Goal: Task Accomplishment & Management: Complete application form

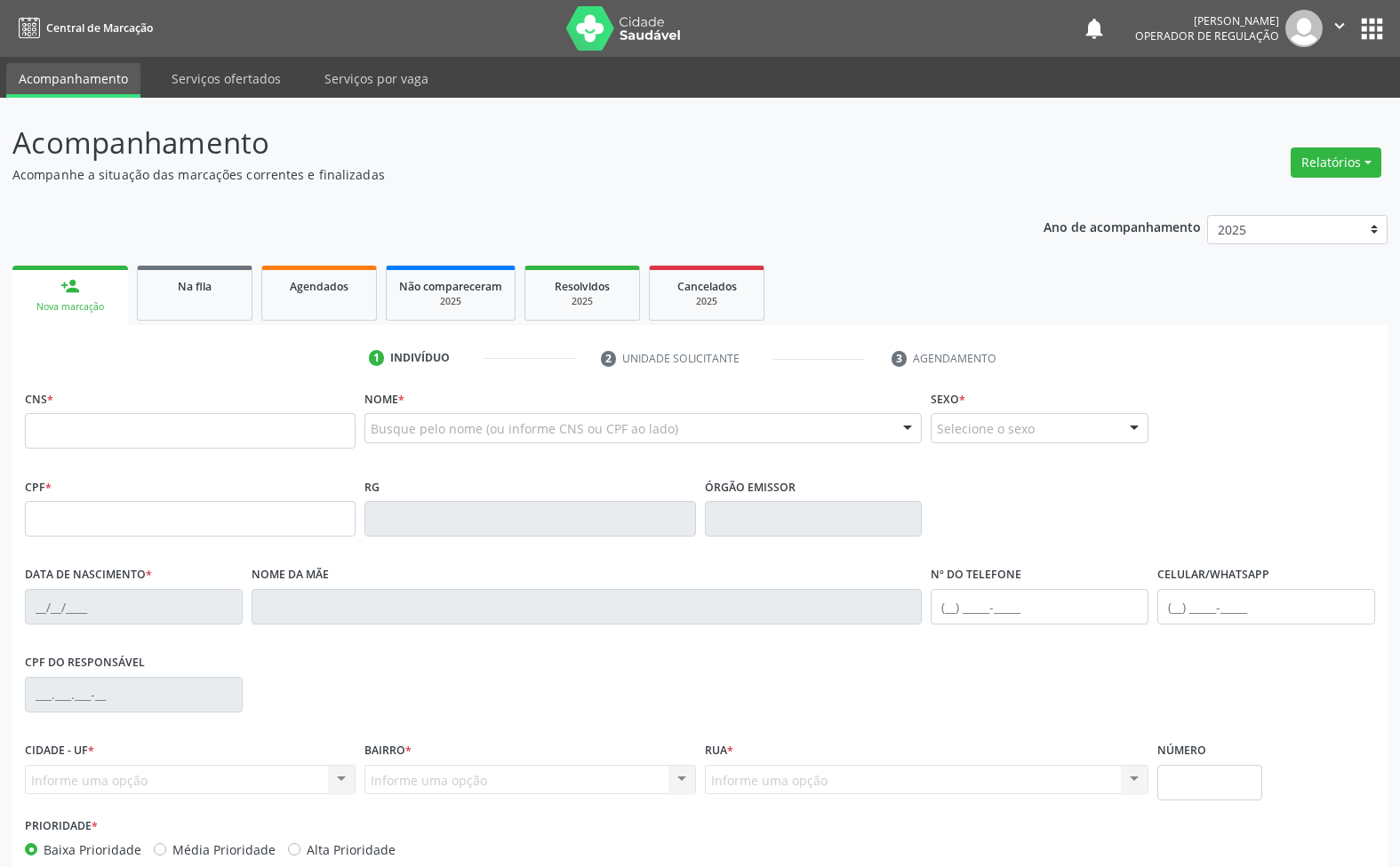
click at [247, 420] on input "text" at bounding box center [190, 431] width 331 height 36
click at [153, 369] on ul "1 Indivíduo 2 Unidade solicitante 3 Agendamento" at bounding box center [700, 358] width 1375 height 29
click at [196, 428] on input "text" at bounding box center [190, 431] width 331 height 36
type input "[PERSON_NAME]"
click at [323, 442] on input "text" at bounding box center [190, 431] width 331 height 36
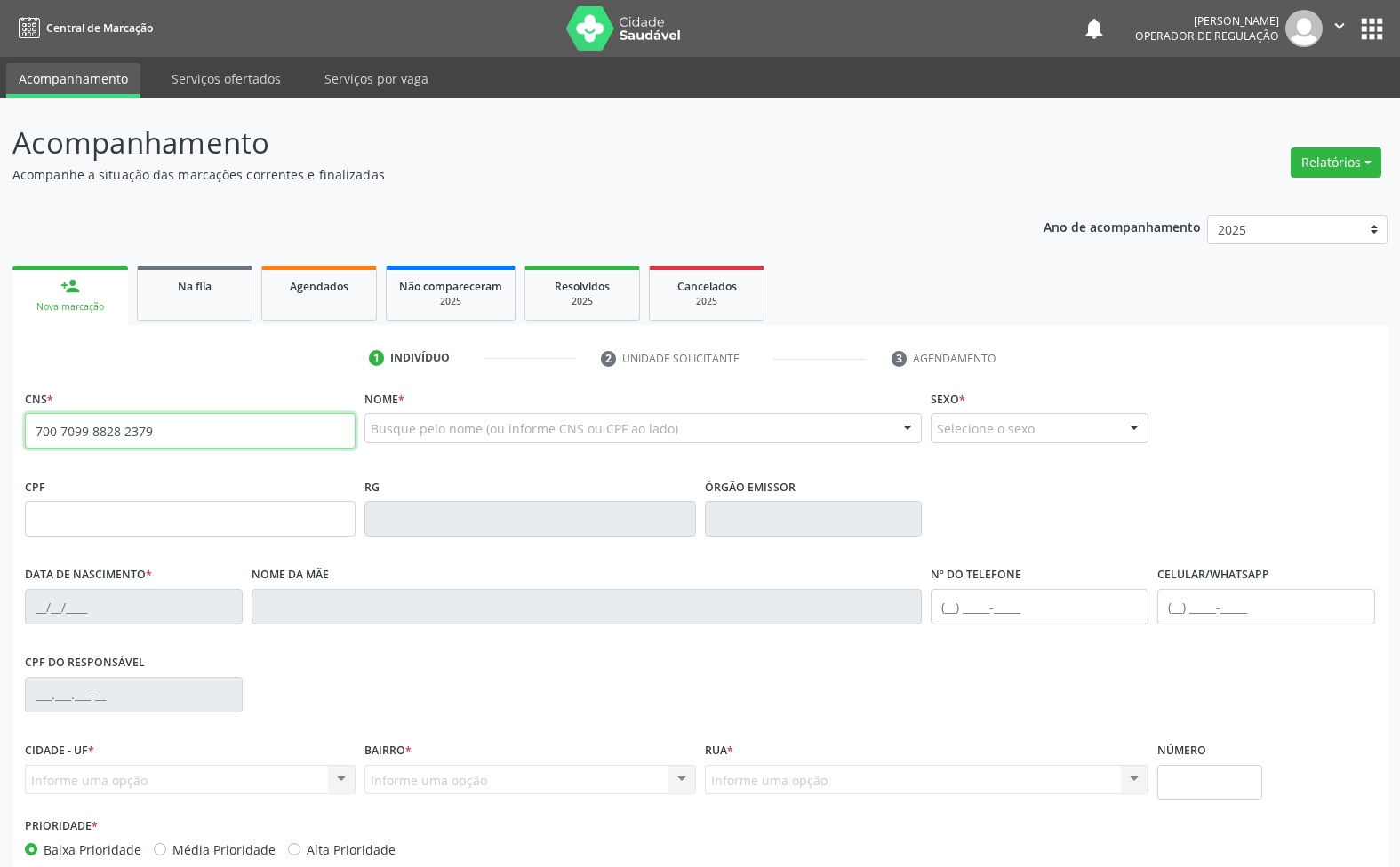
type input "700 7099 8828 2379"
type input "530.946.894-34"
type input "[DATE]"
type input "[PERSON_NAME]"
type input "[PHONE_NUMBER]"
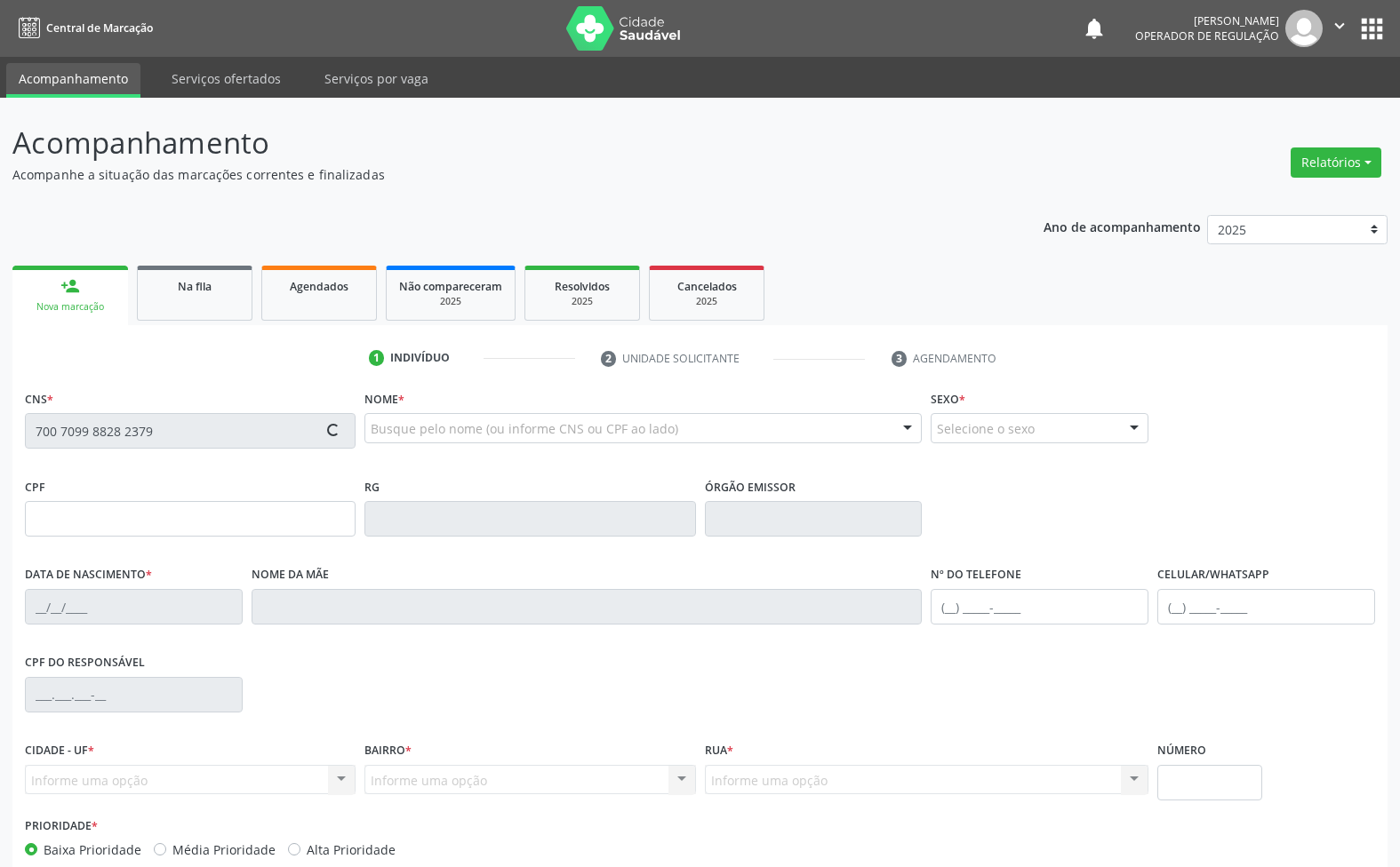
type input "[PHONE_NUMBER]"
type input "13"
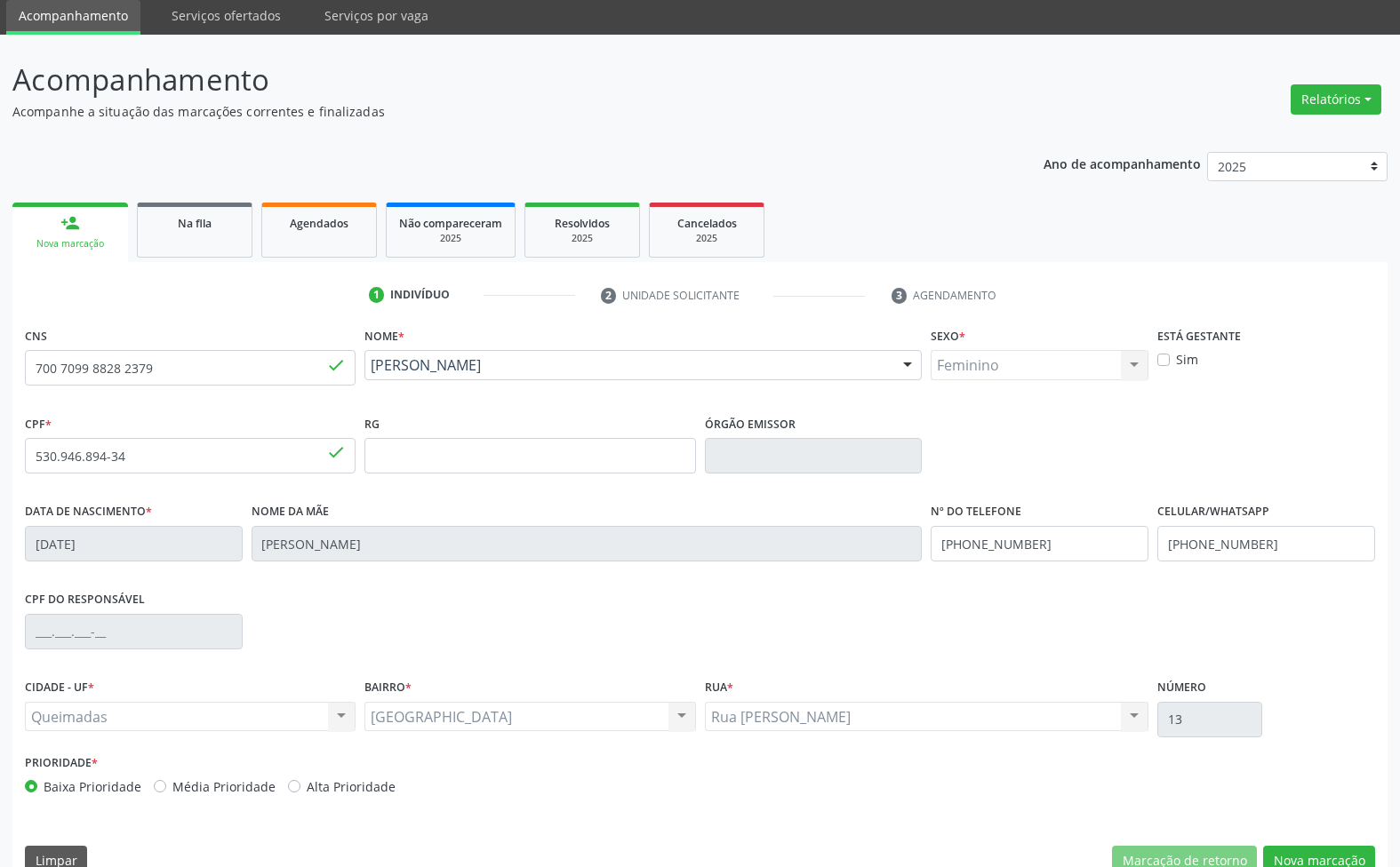
scroll to position [96, 0]
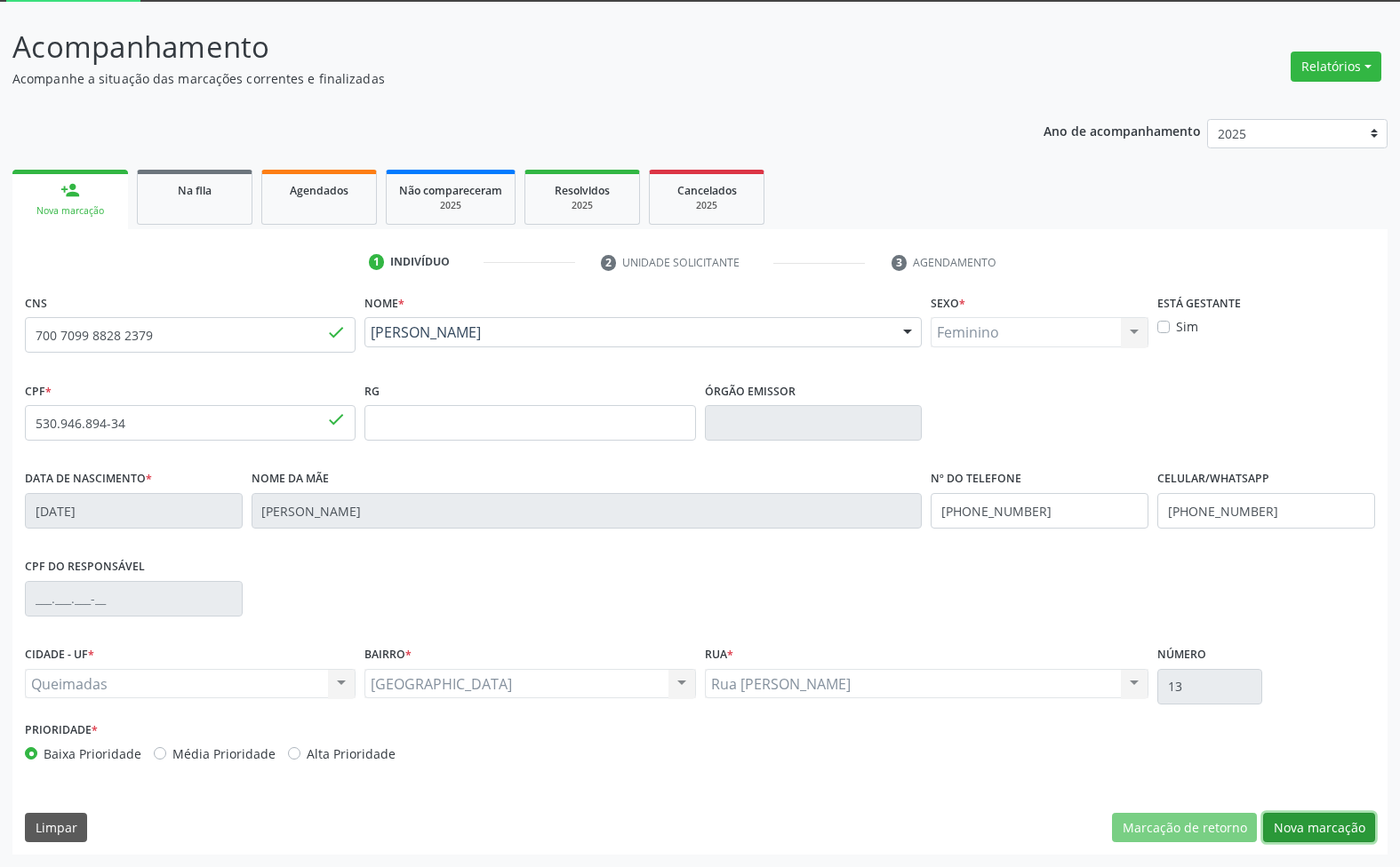
drag, startPoint x: 1295, startPoint y: 830, endPoint x: 1067, endPoint y: 753, distance: 240.7
click at [1295, 830] on button "Nova marcação" at bounding box center [1319, 828] width 112 height 30
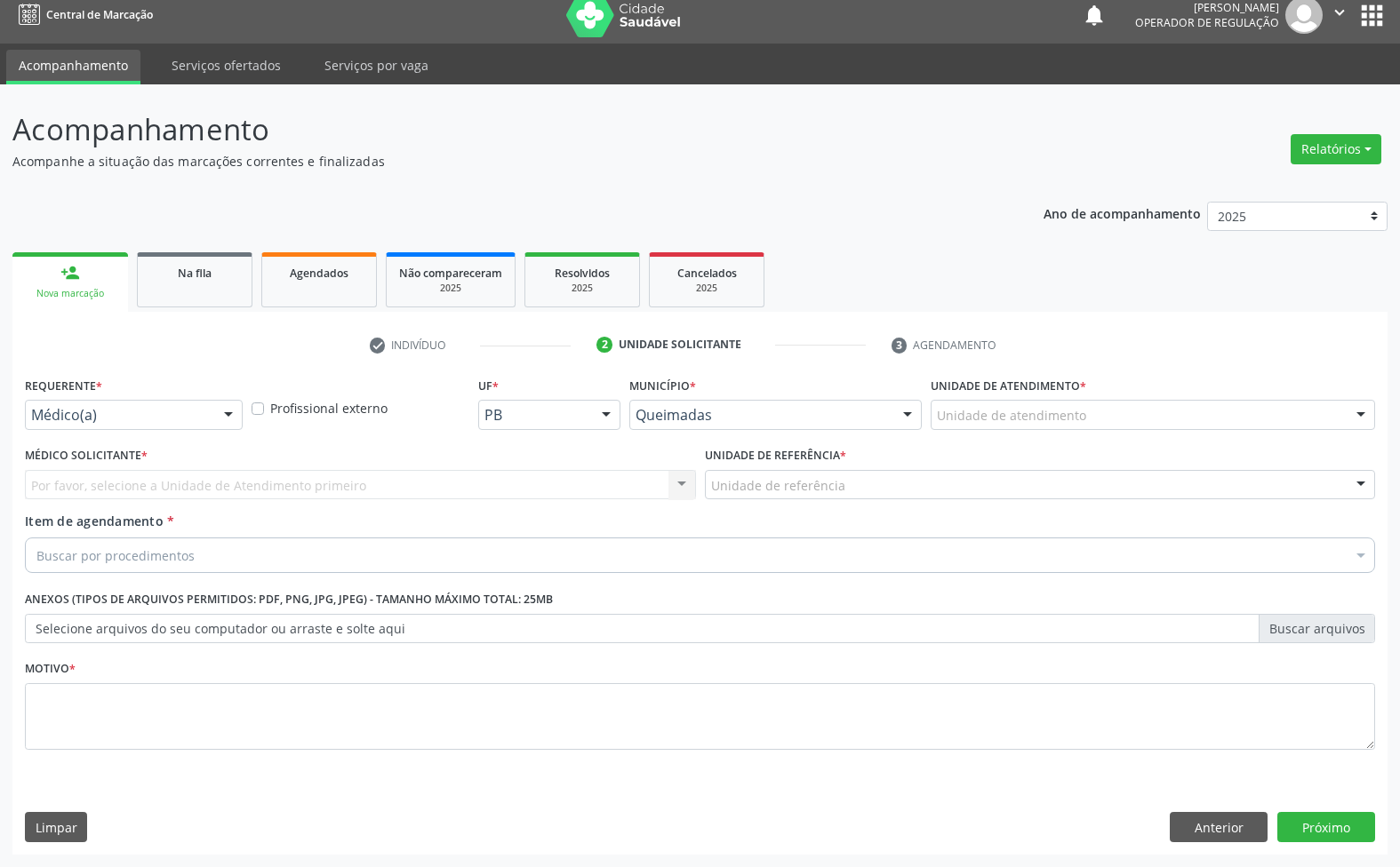
scroll to position [14, 0]
drag, startPoint x: 105, startPoint y: 412, endPoint x: 96, endPoint y: 457, distance: 45.9
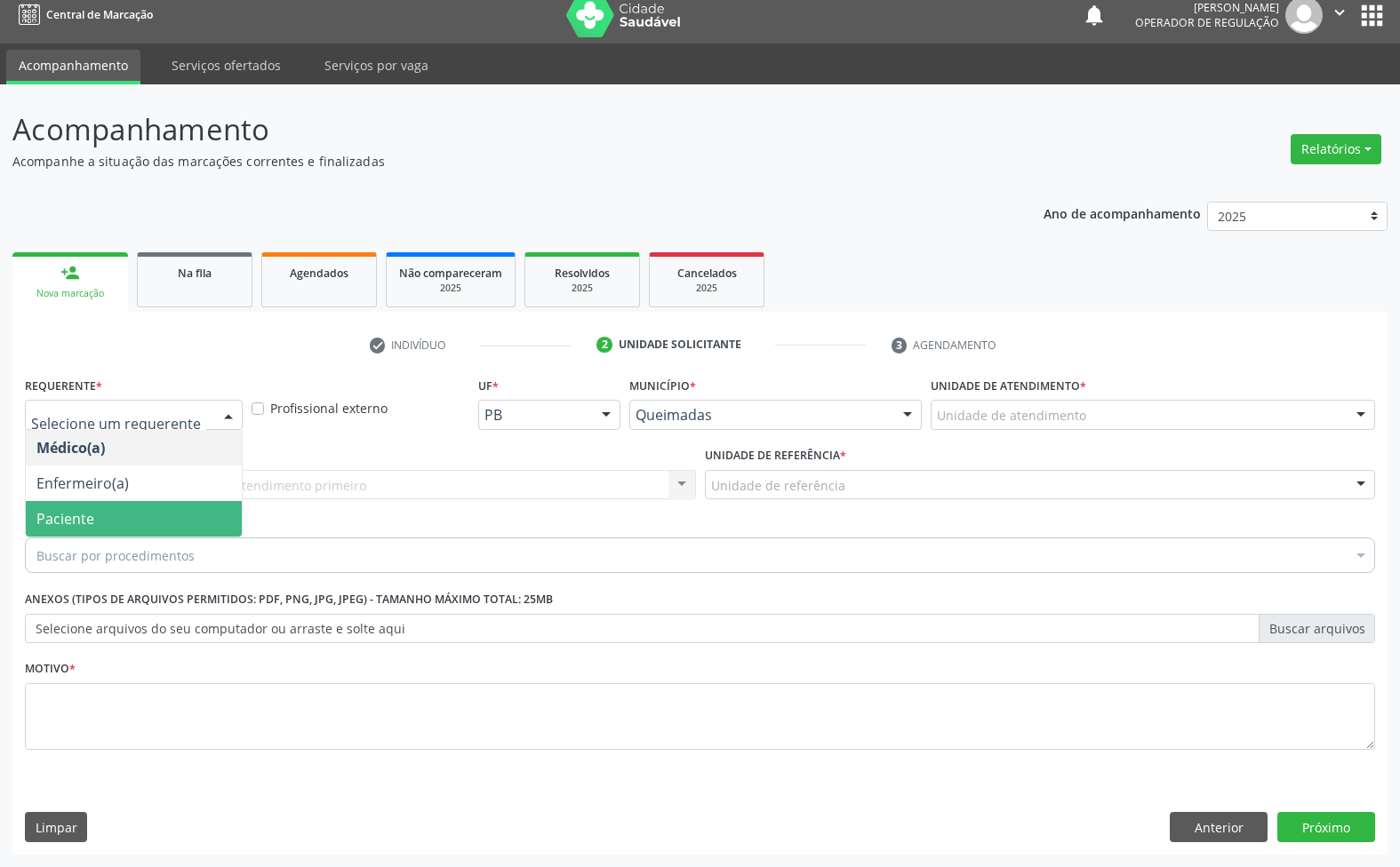
click at [89, 516] on span "Paciente" at bounding box center [65, 518] width 58 height 19
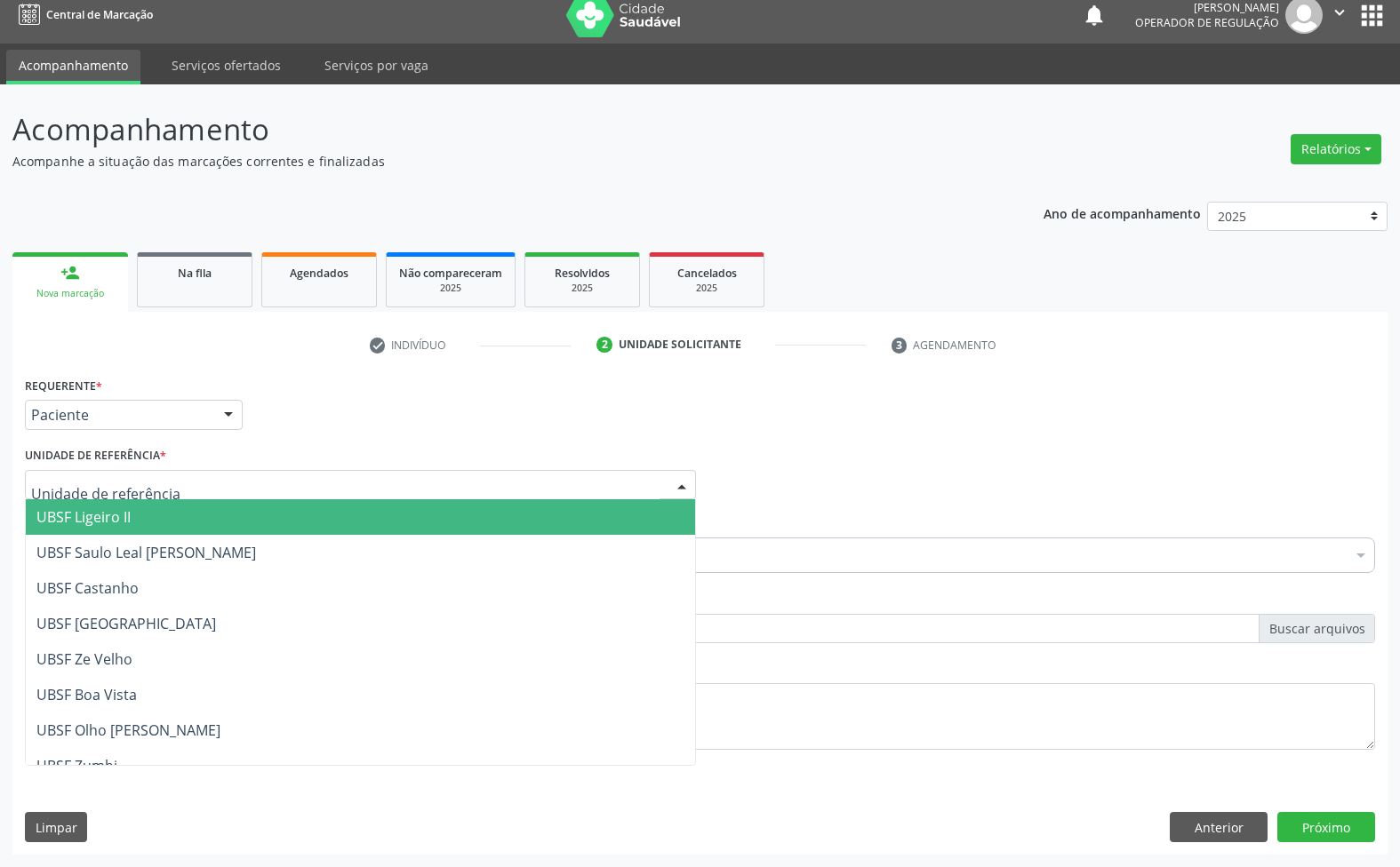
click at [164, 478] on div at bounding box center [360, 485] width 671 height 30
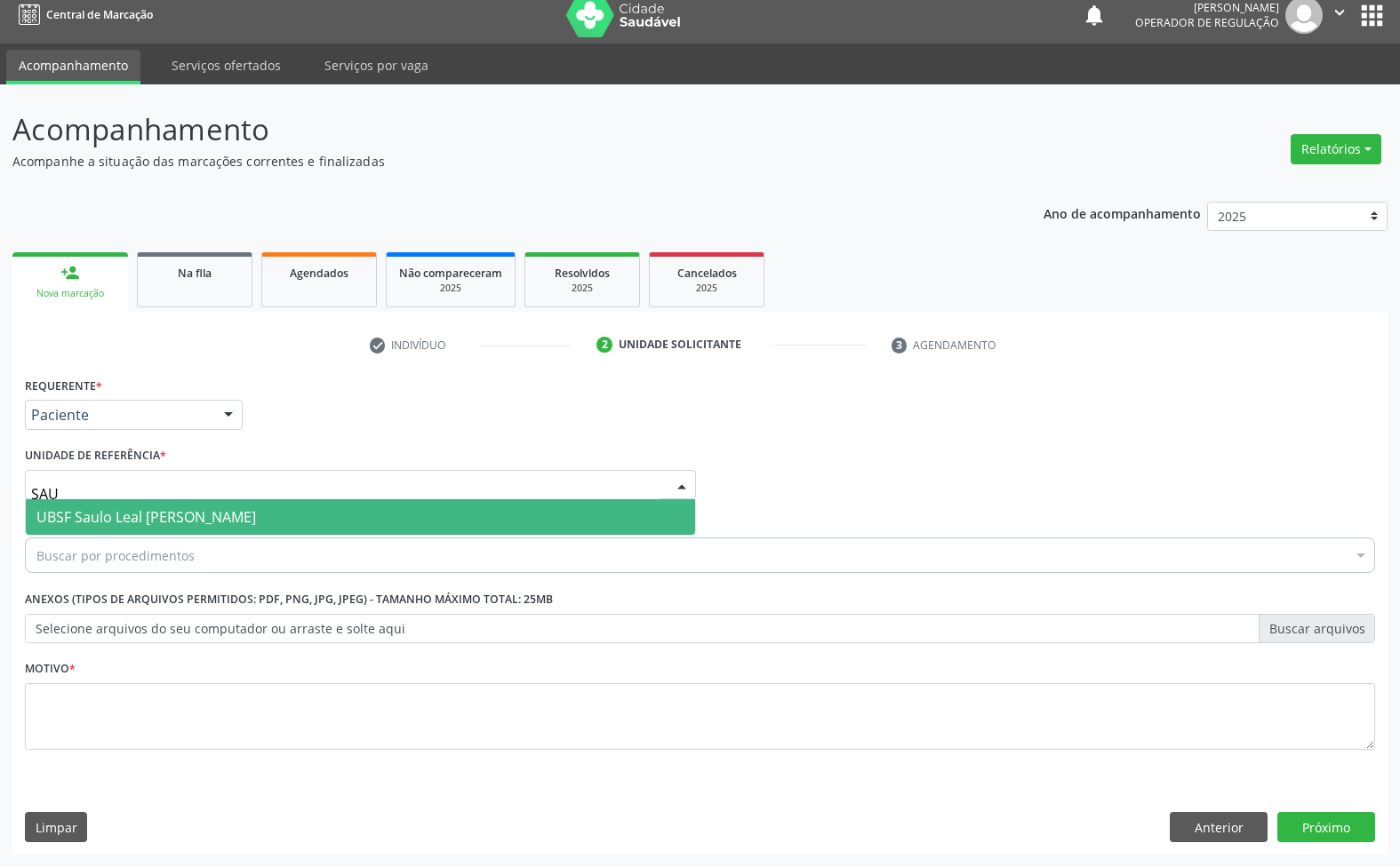
type input "[PERSON_NAME]"
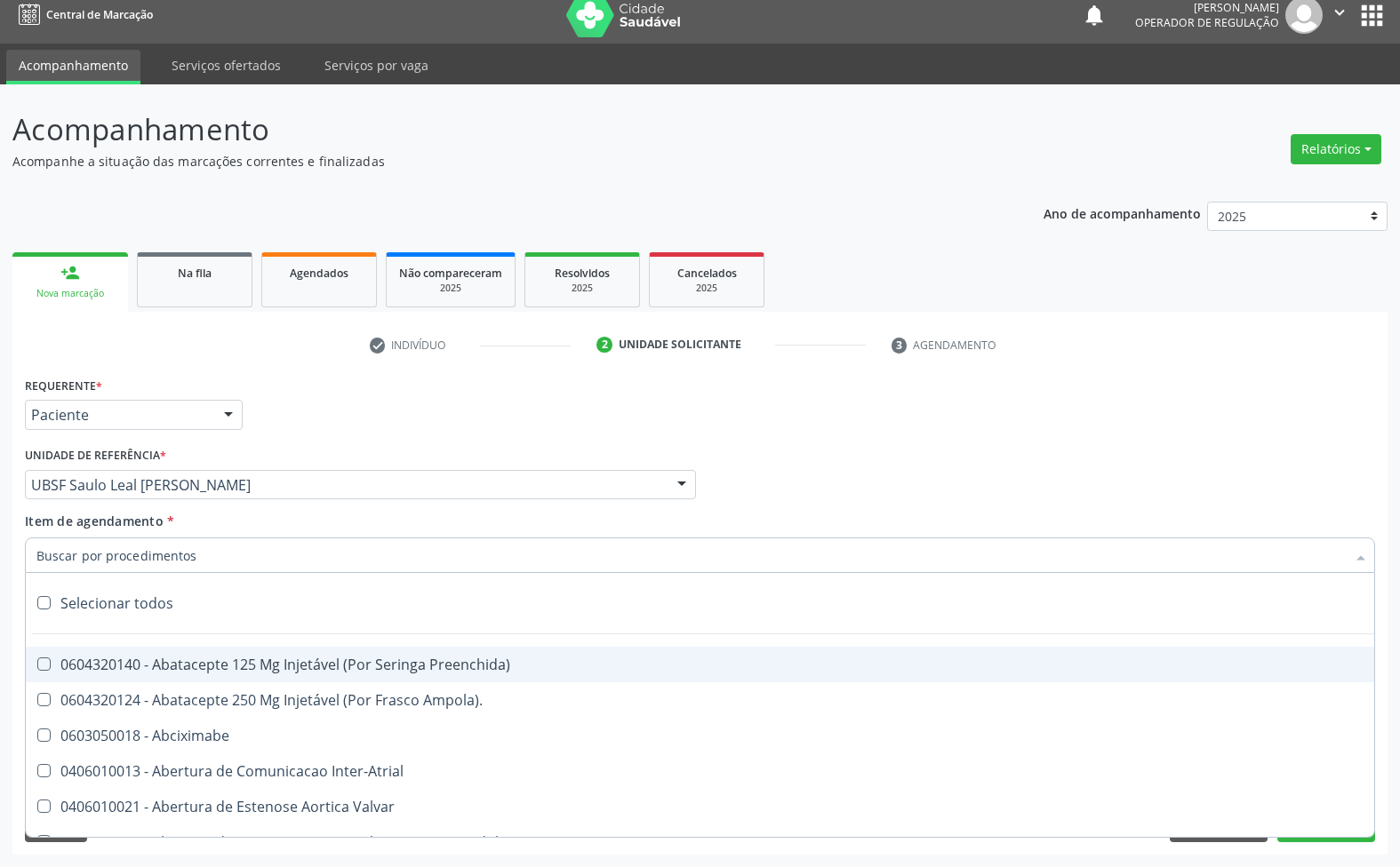
paste input "ENDOCRINOLOGISTA"
type input "ENDOCRINOLOGISTA"
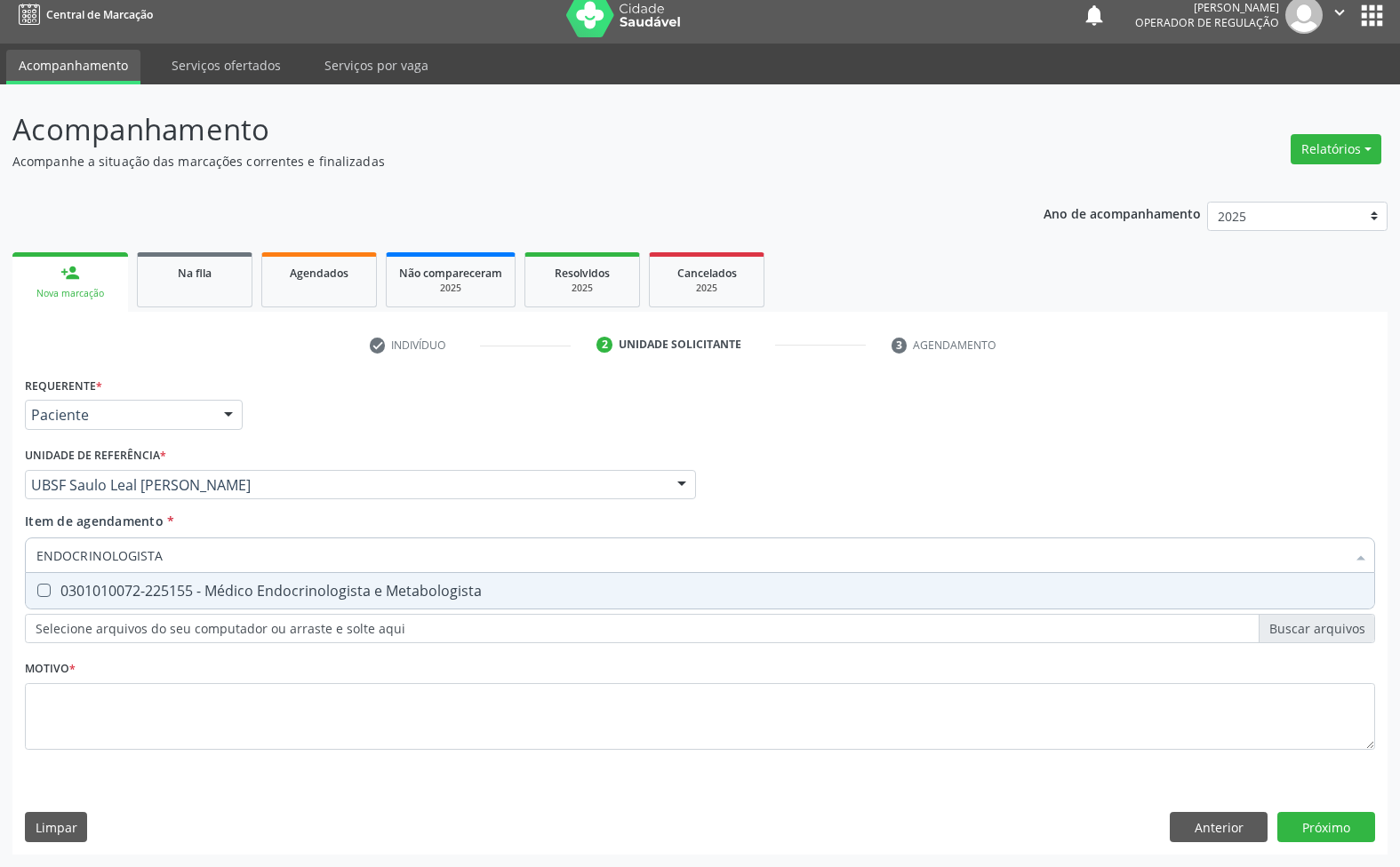
drag, startPoint x: 160, startPoint y: 588, endPoint x: 156, endPoint y: 574, distance: 14.6
click at [160, 587] on div "0301010072-225155 - Médico Endocrinologista e Metabologista" at bounding box center [700, 591] width 1327 height 15
checkbox Metabologista "true"
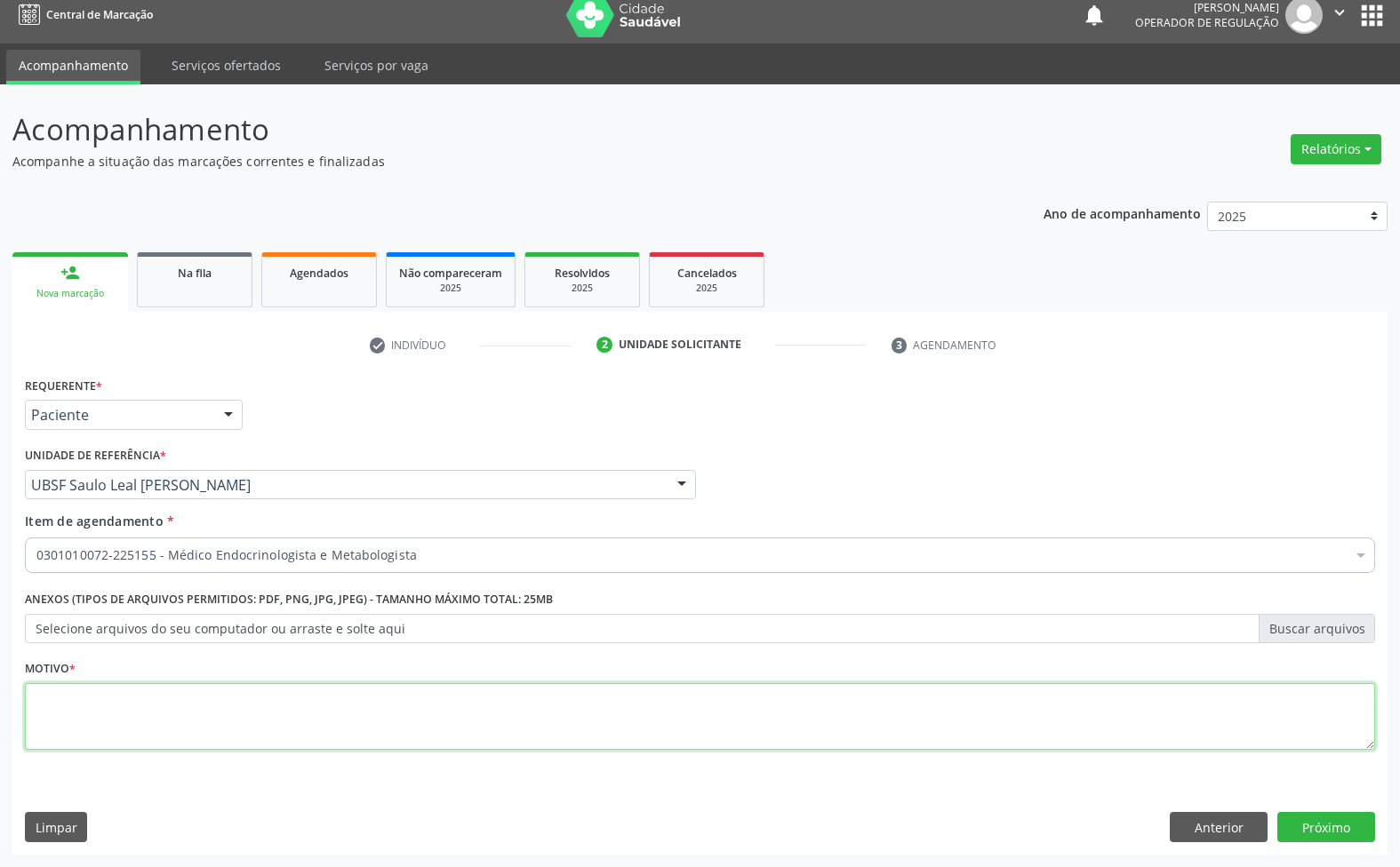
click at [325, 719] on textarea at bounding box center [700, 718] width 1350 height 68
paste textarea "AVALIAÇÃO 07/2025"
type textarea "AVALIAÇÃO 07/2025"
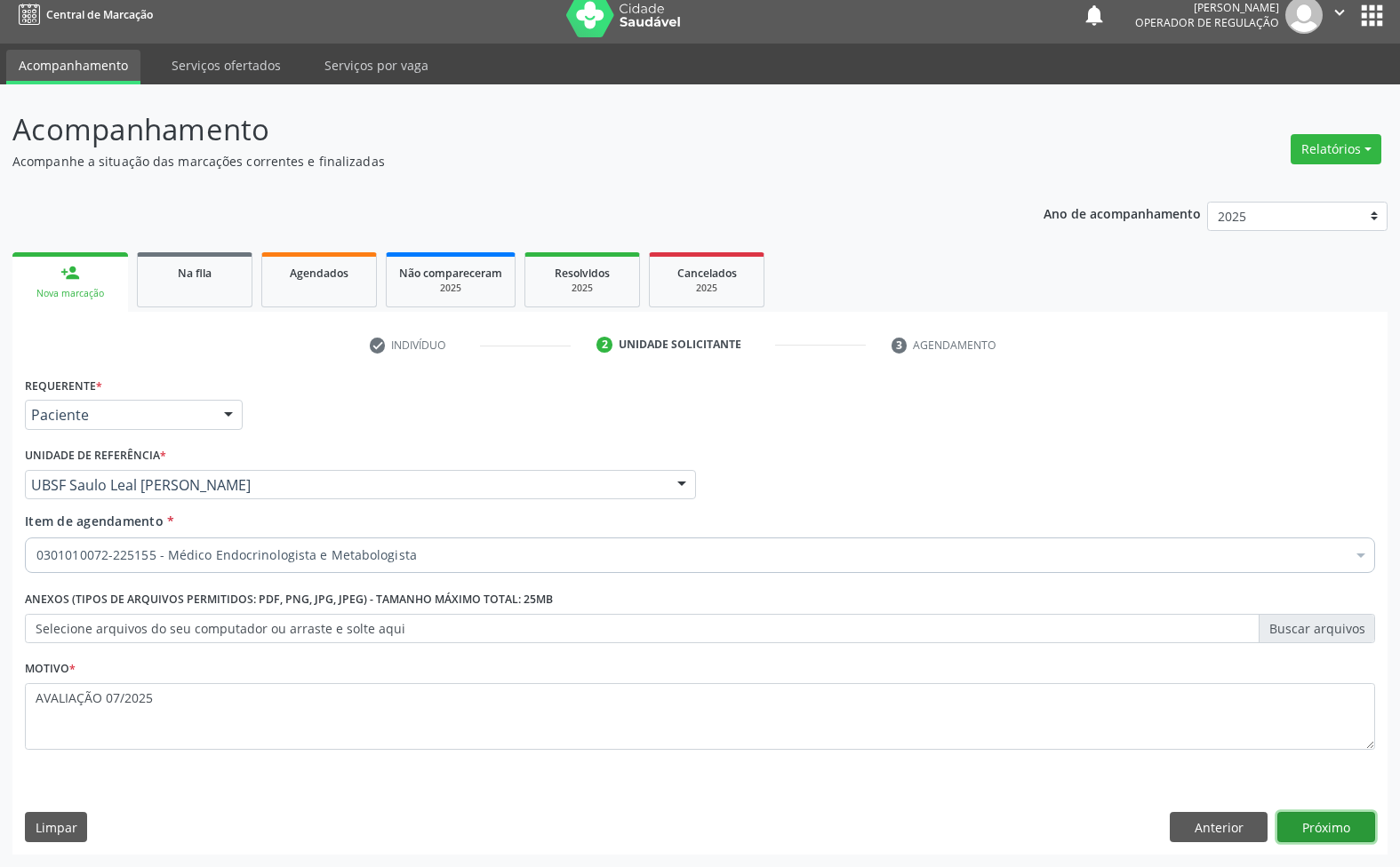
click at [1345, 823] on button "Próximo" at bounding box center [1326, 827] width 98 height 30
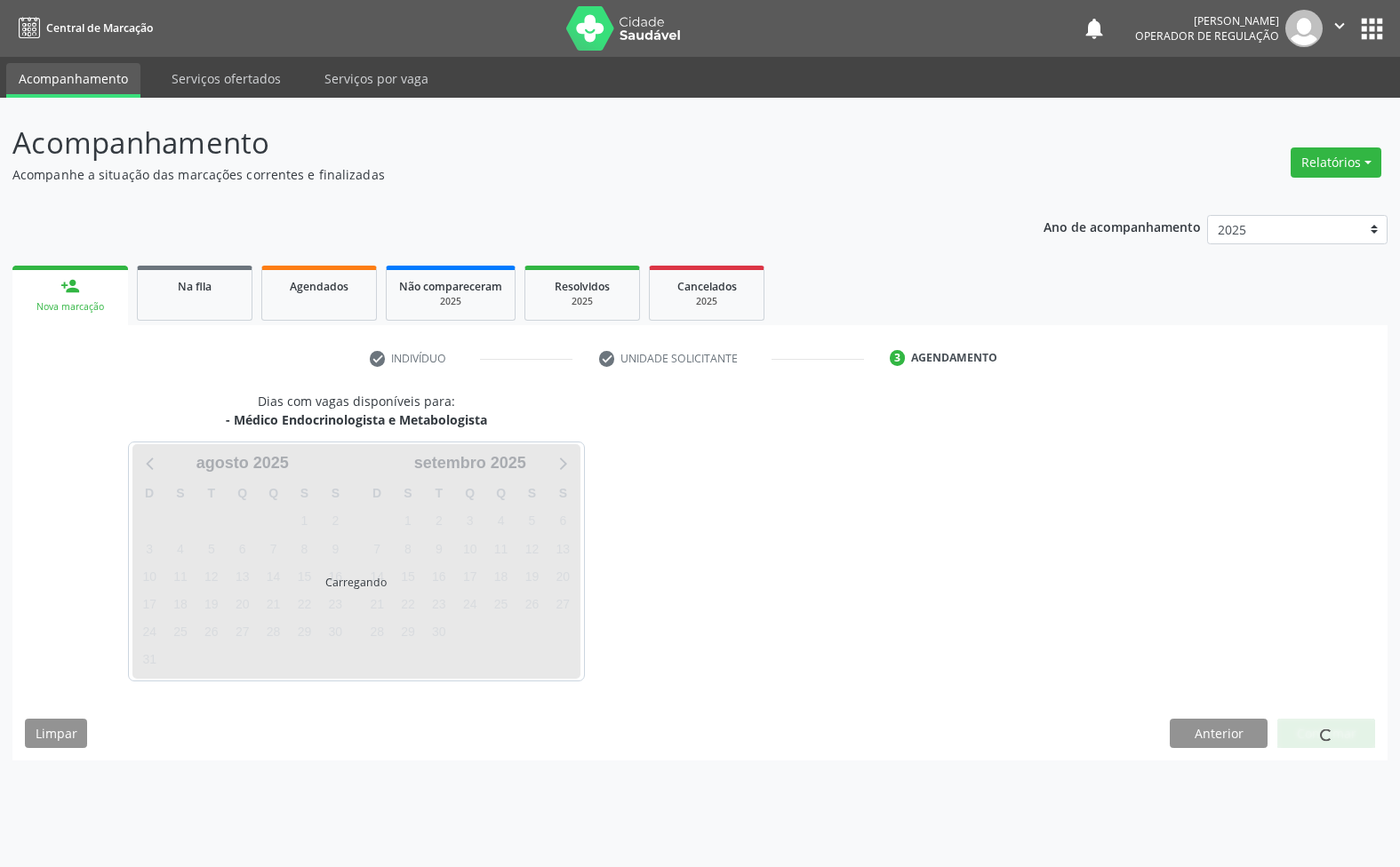
scroll to position [0, 0]
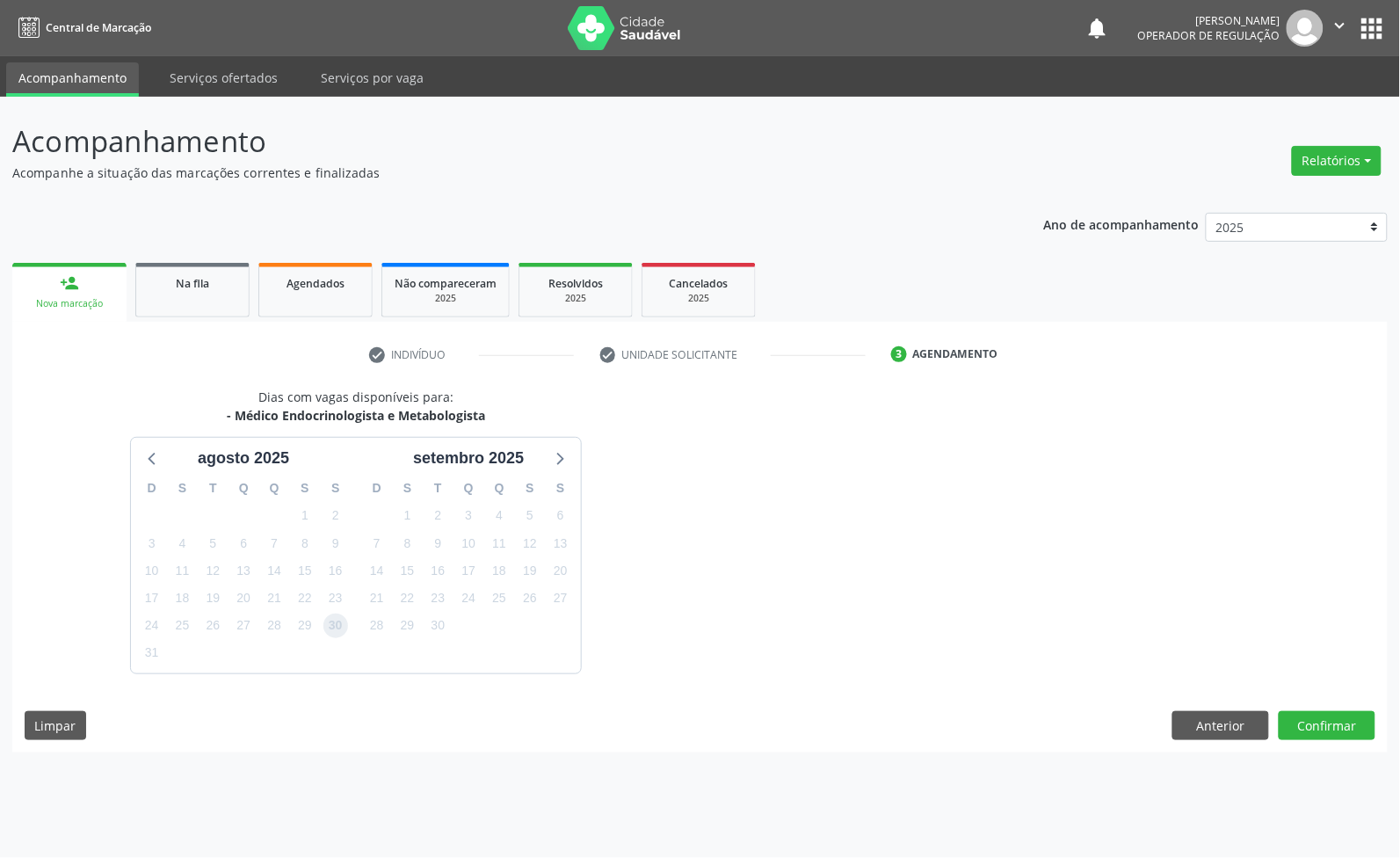
click at [343, 621] on span "30" at bounding box center [335, 626] width 24 height 24
click at [1312, 730] on button "Confirmar" at bounding box center [1327, 726] width 97 height 30
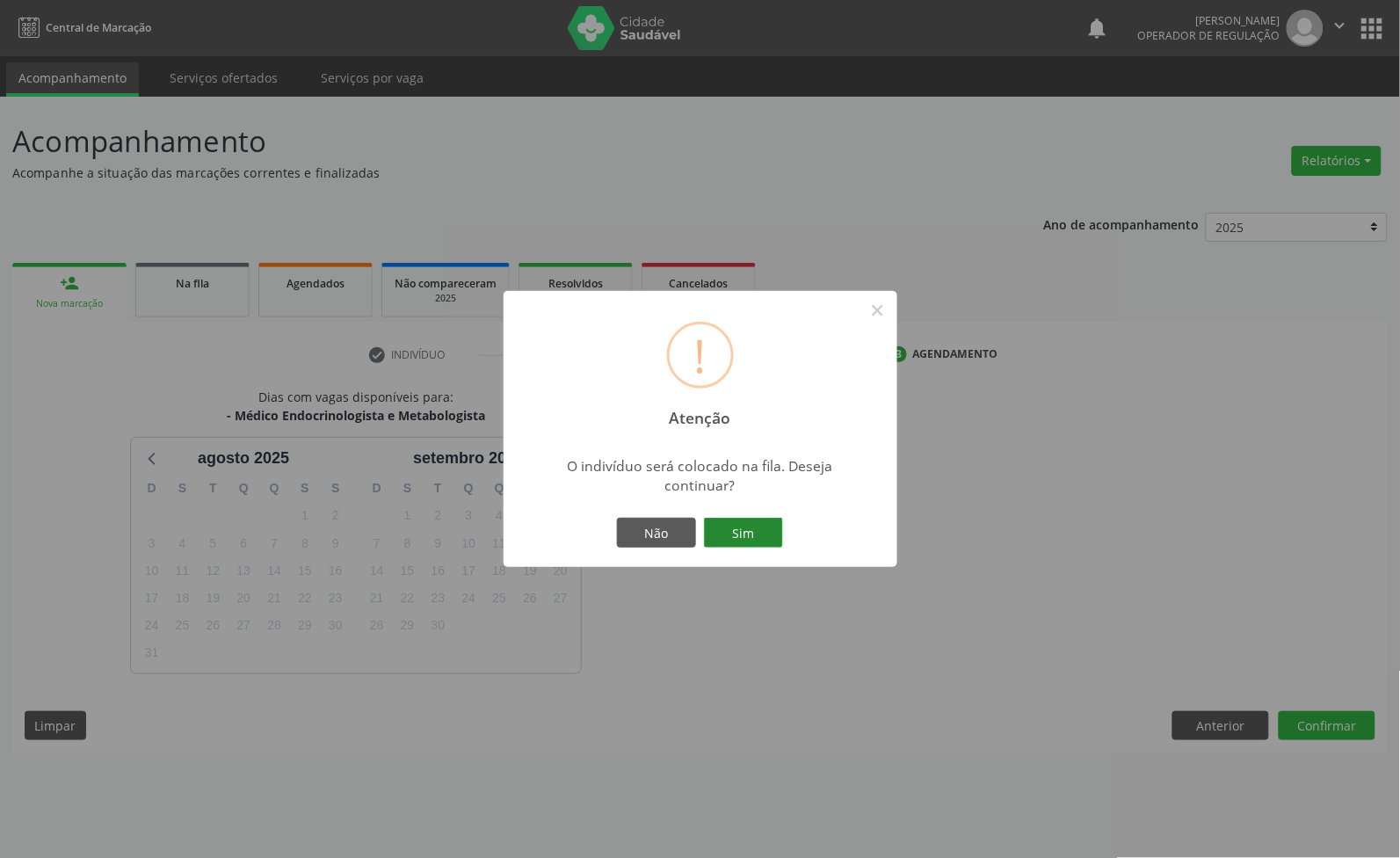
click at [705, 518] on button "Sim" at bounding box center [744, 532] width 79 height 30
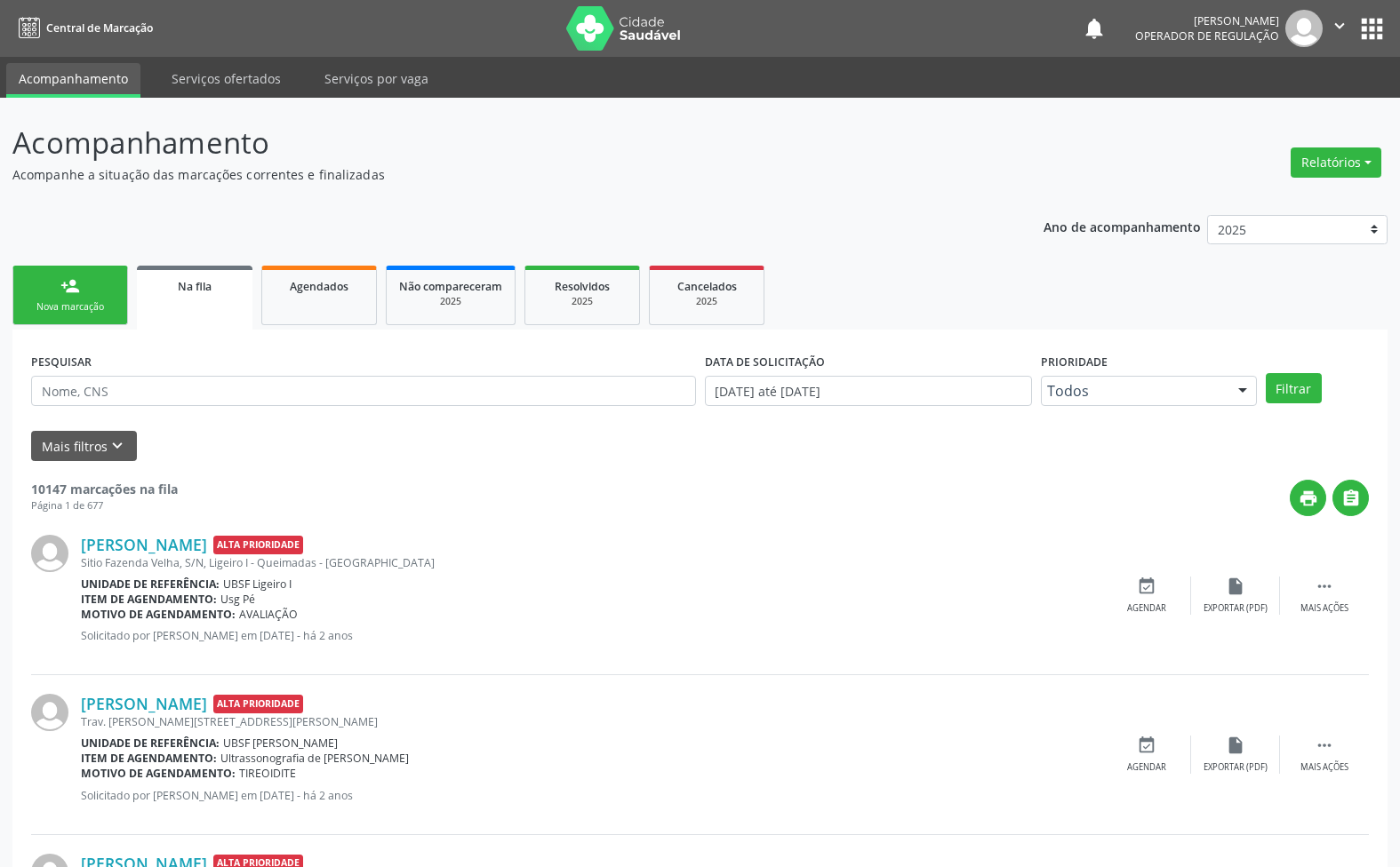
click at [92, 303] on div "Nova marcação" at bounding box center [70, 307] width 89 height 14
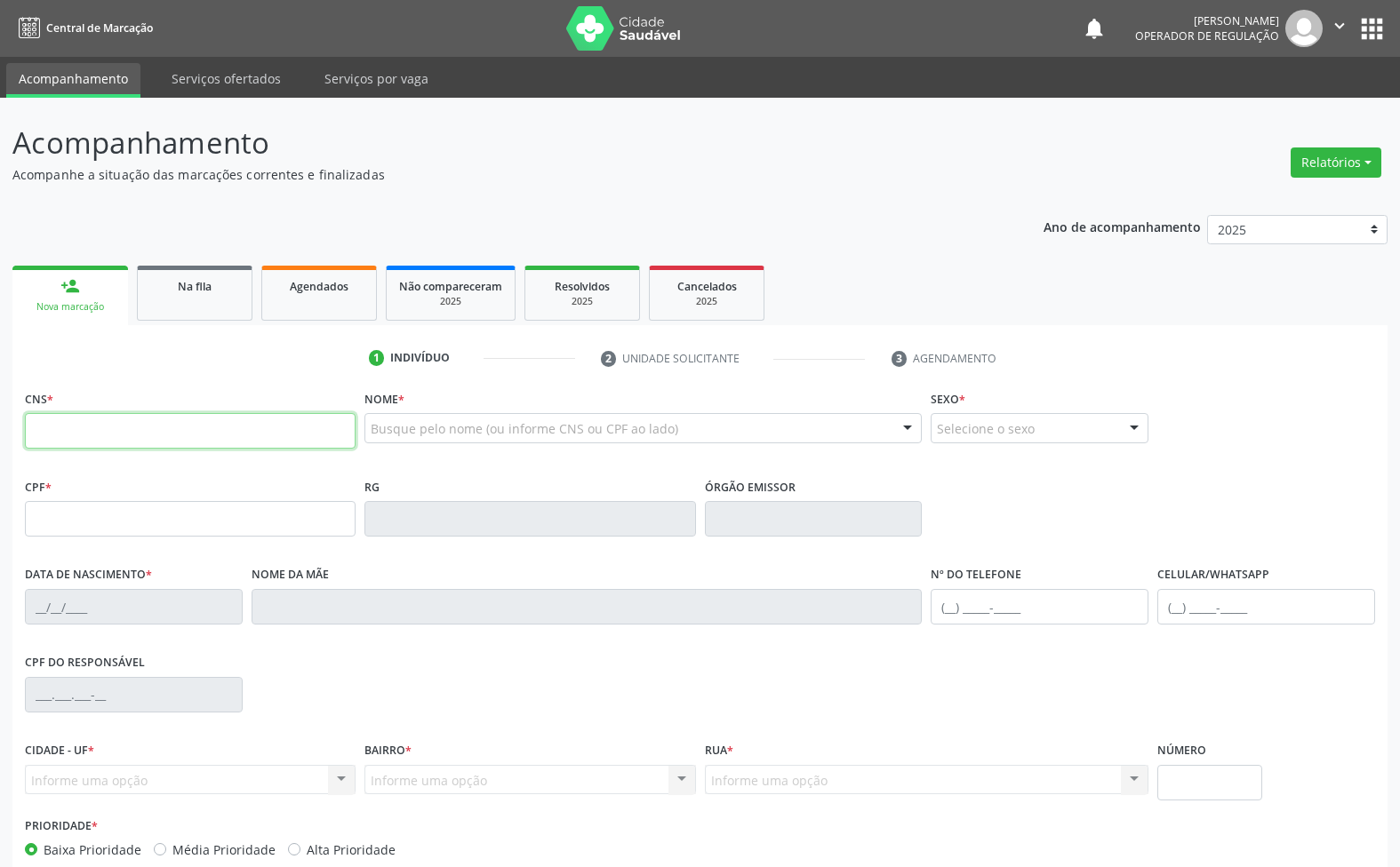
click at [96, 436] on input "text" at bounding box center [190, 431] width 331 height 36
type input "MIKAELLE GER"
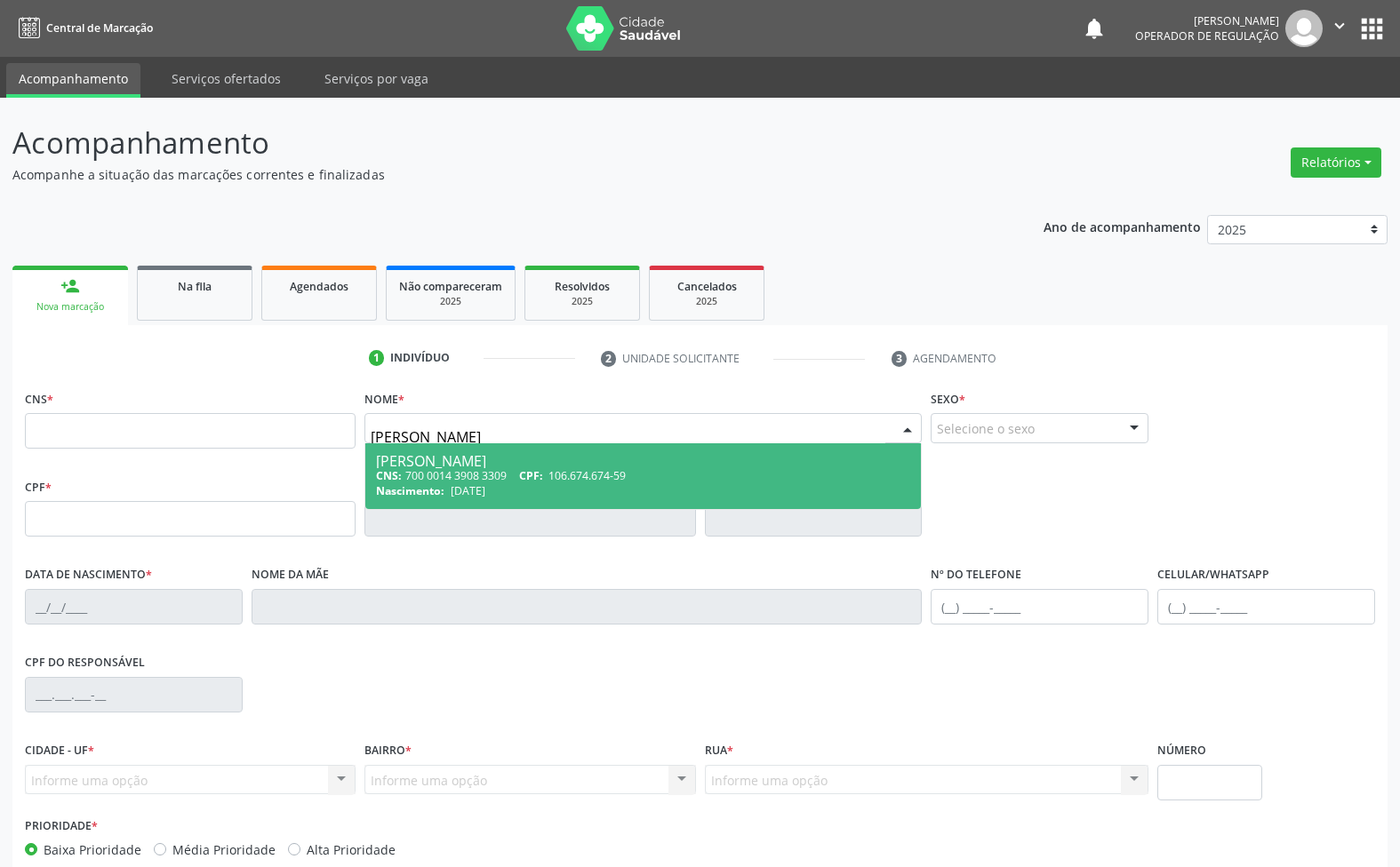
click at [433, 486] on span "Nascimento:" at bounding box center [410, 490] width 69 height 15
type input "700 0014 3908 3309"
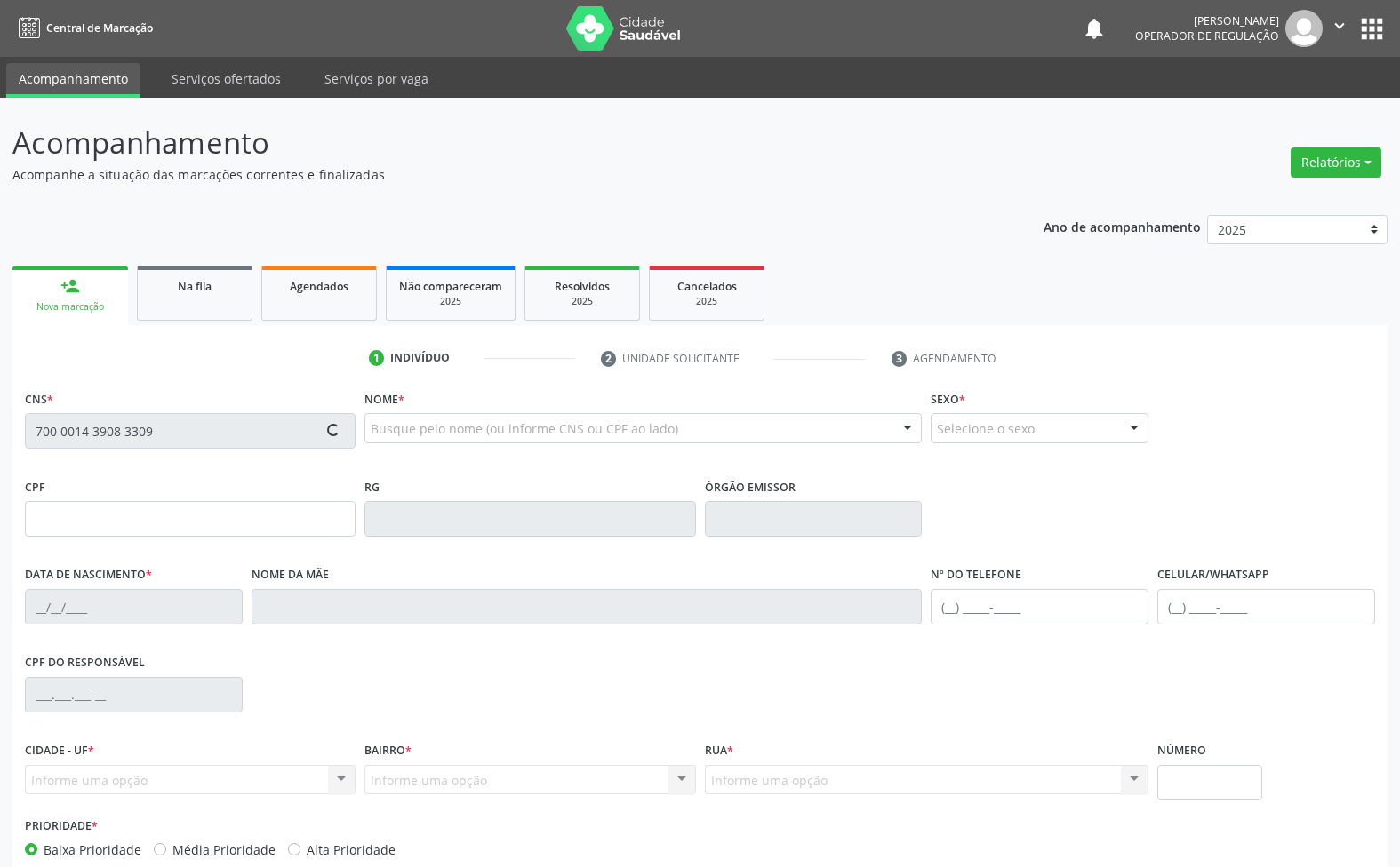
type input "106.674.674-59"
type input "15/10/1993"
type input "Maria Jose Geronimo"
type input "(83) 99633-4436"
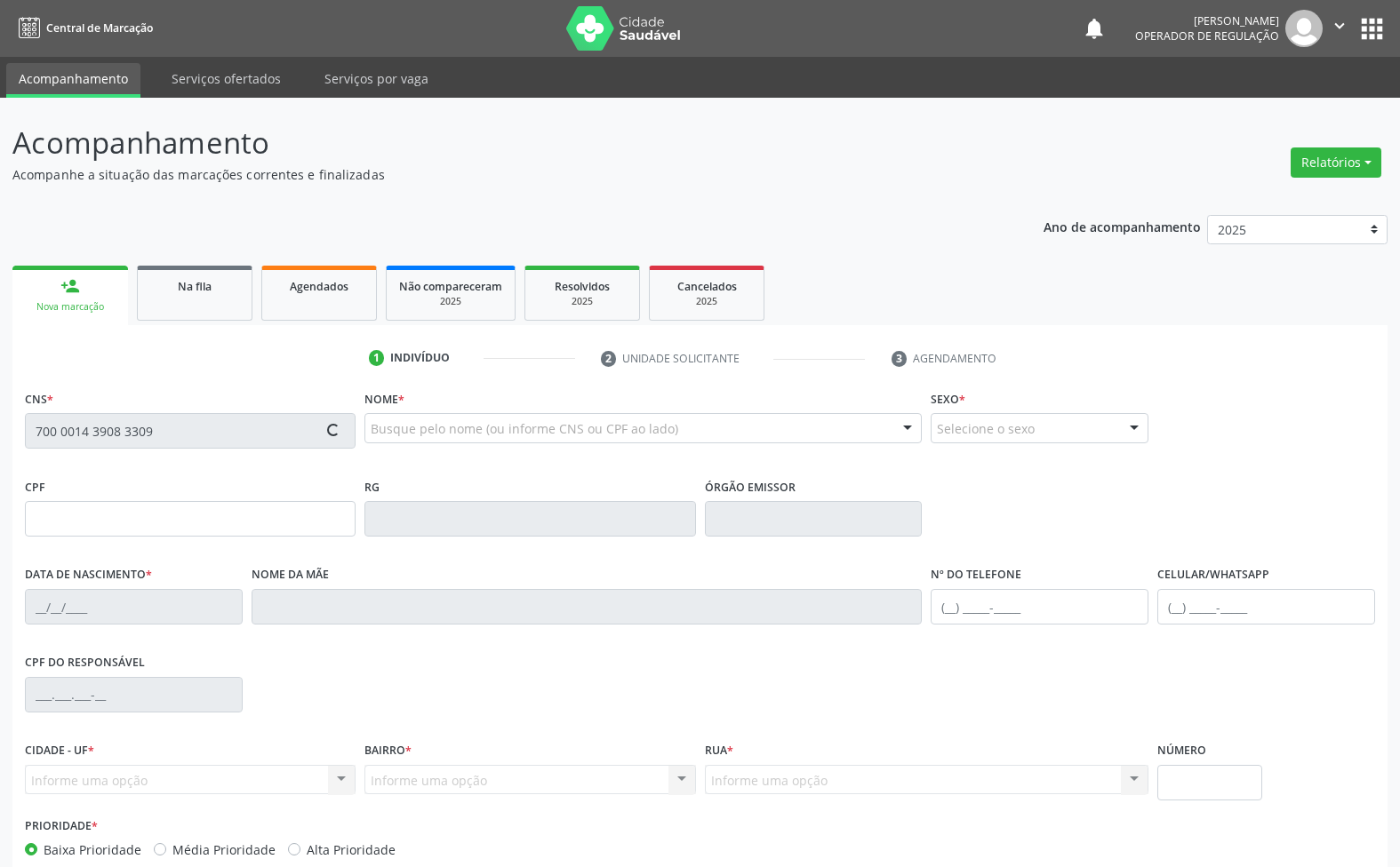
type input "32"
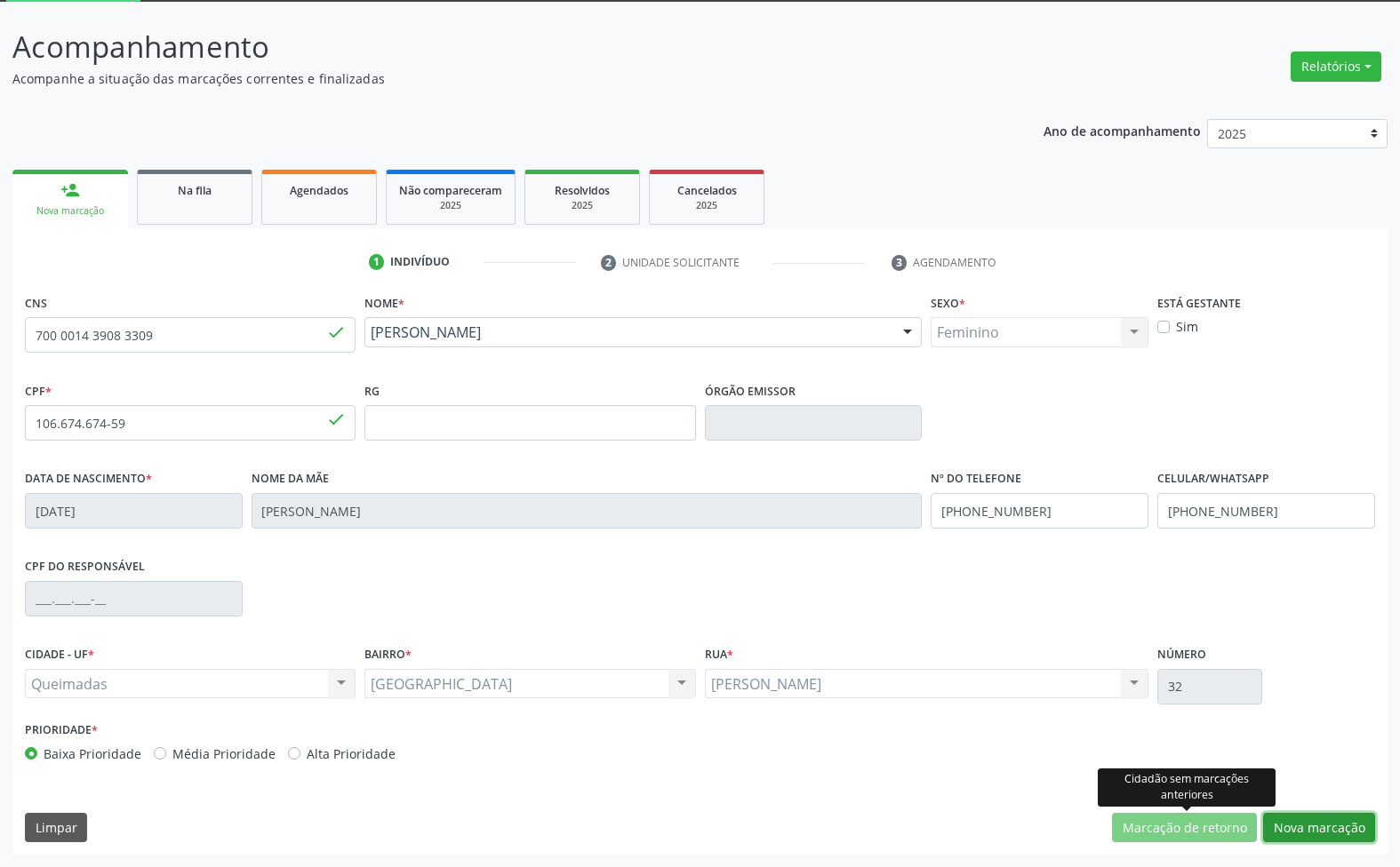
drag, startPoint x: 1290, startPoint y: 818, endPoint x: 1078, endPoint y: 748, distance: 223.3
click at [1289, 818] on button "Nova marcação" at bounding box center [1319, 828] width 112 height 30
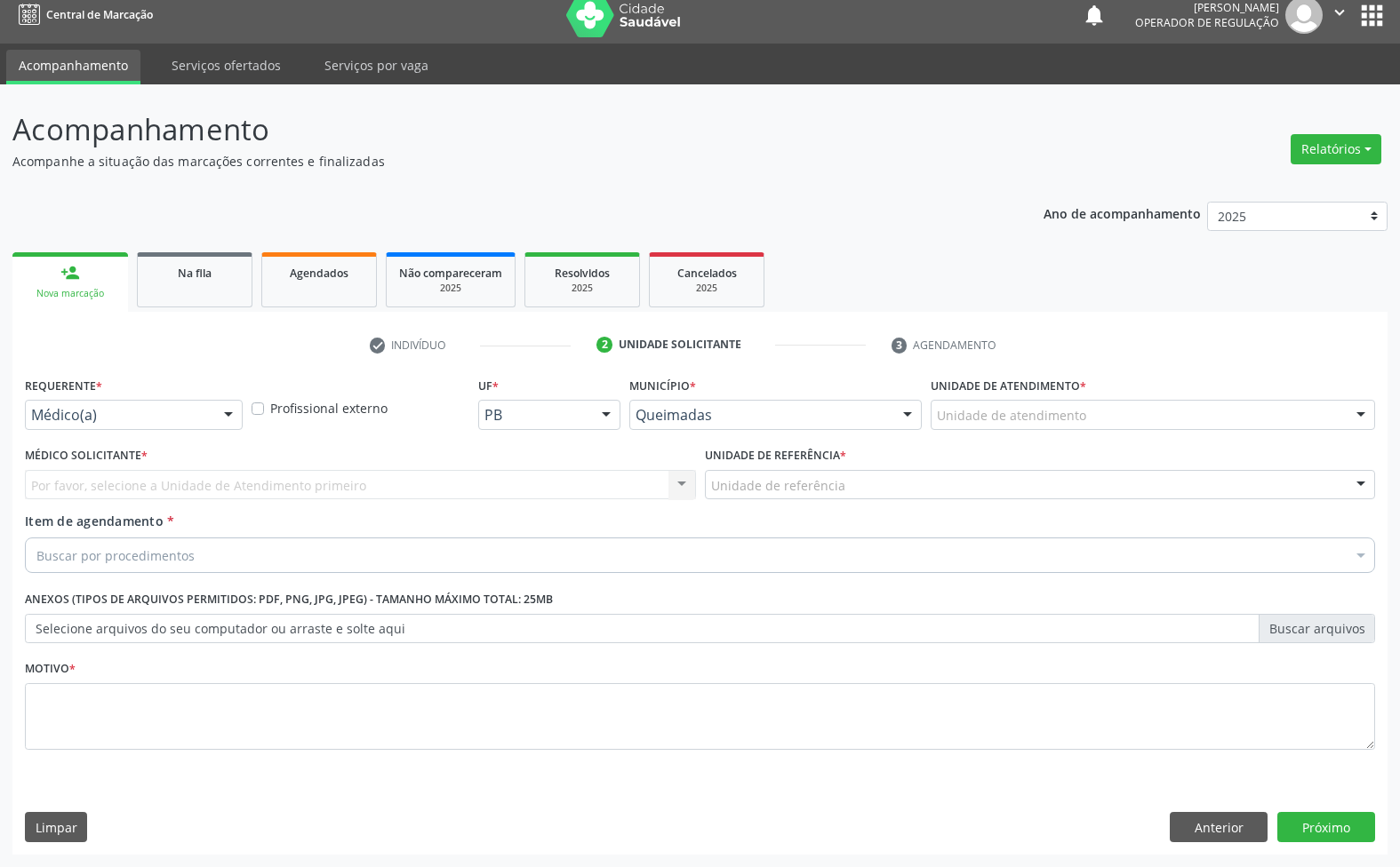
scroll to position [14, 0]
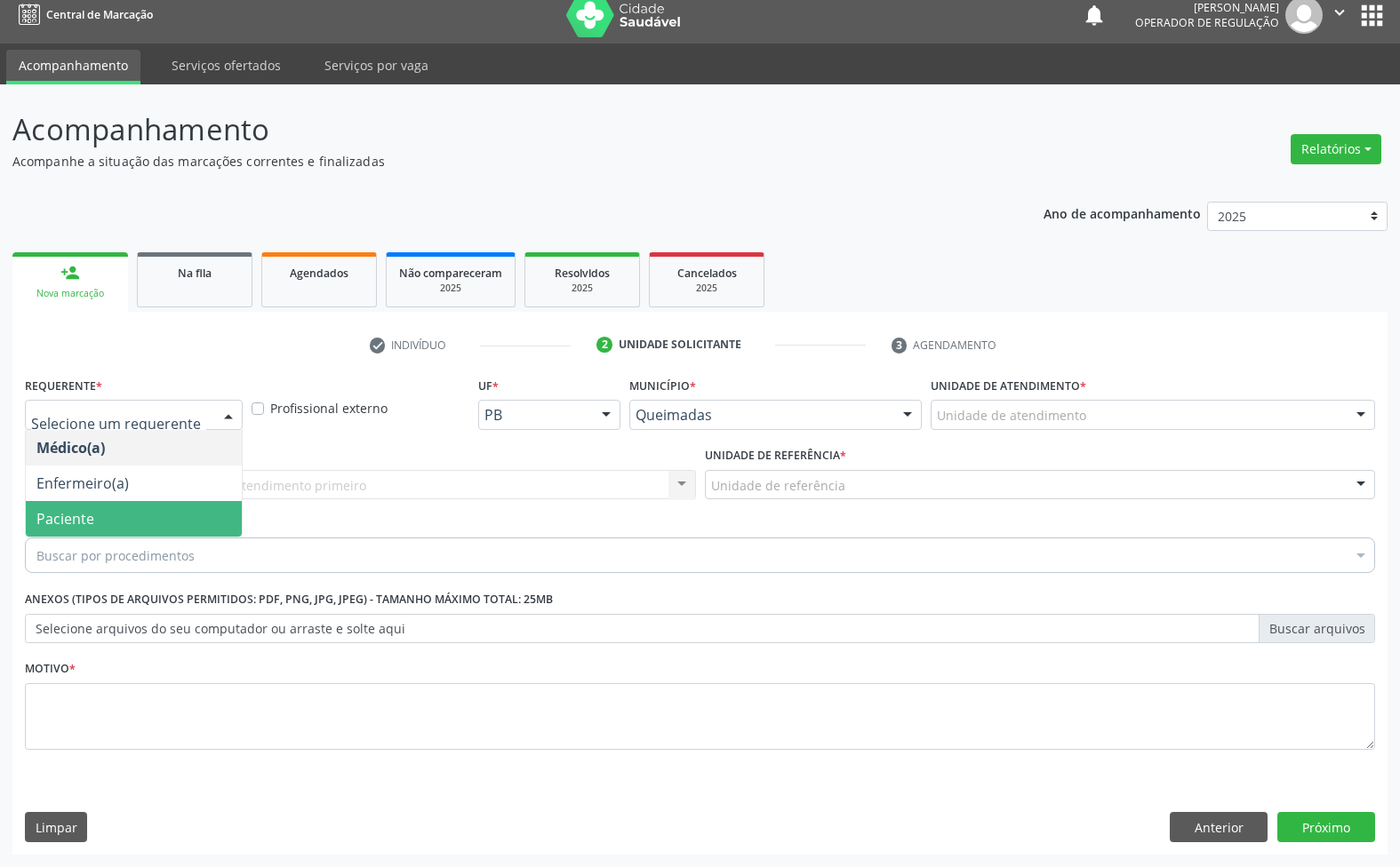
click at [131, 501] on span "Paciente" at bounding box center [134, 519] width 216 height 36
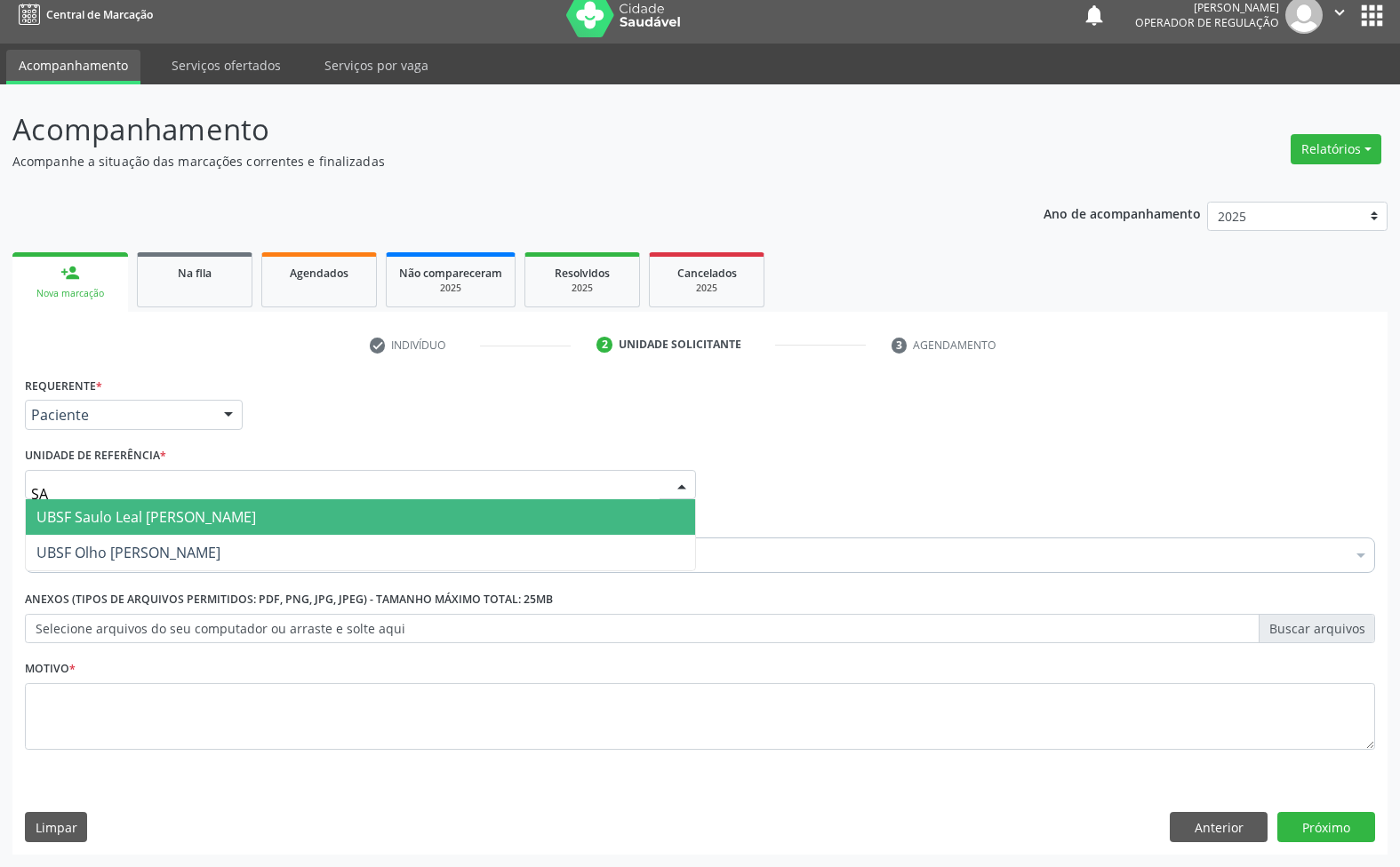
type input "SAU"
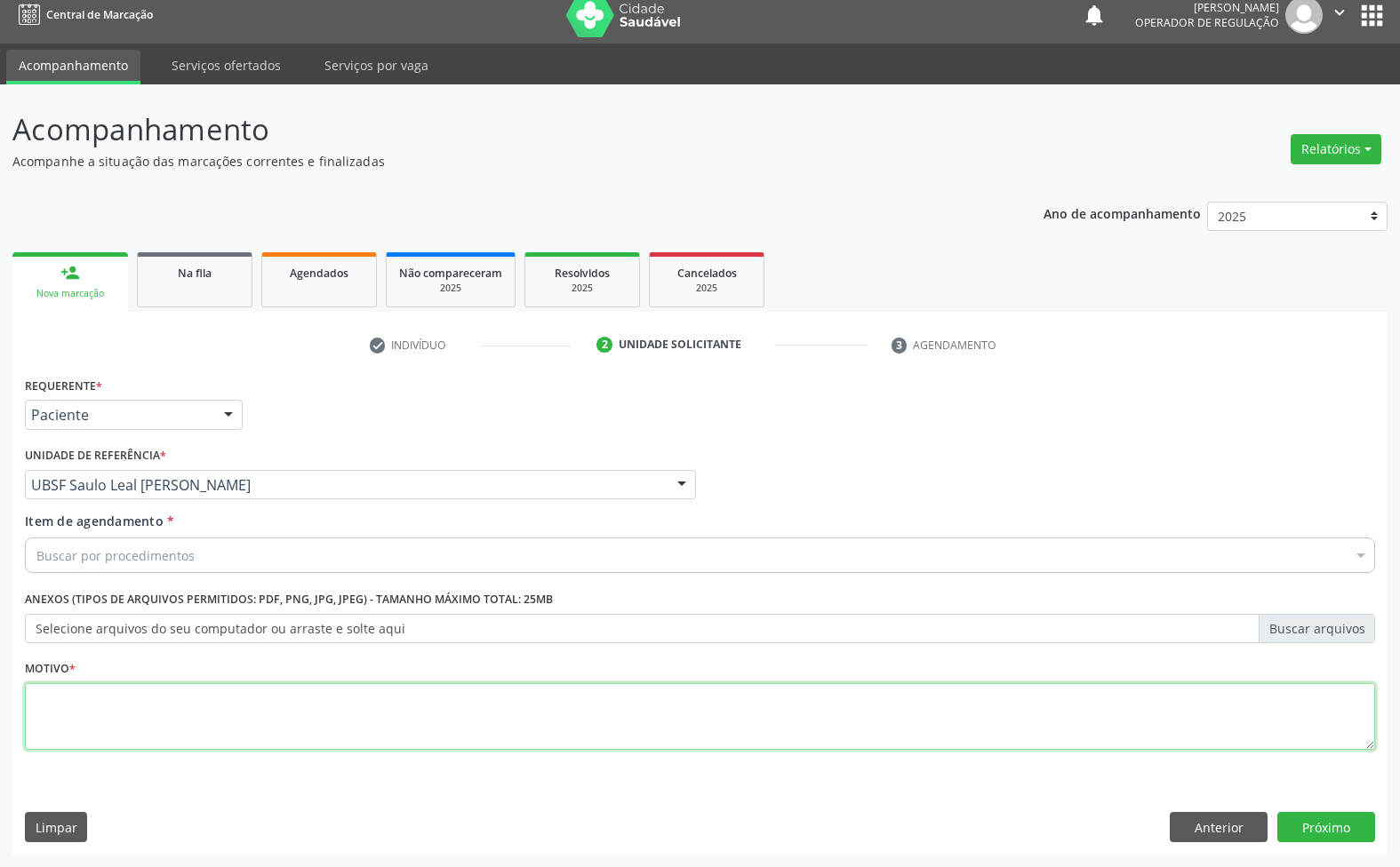
paste textarea "AVALIAÇÃO 07/2025"
type textarea "AVALIAÇÃO 07/2025"
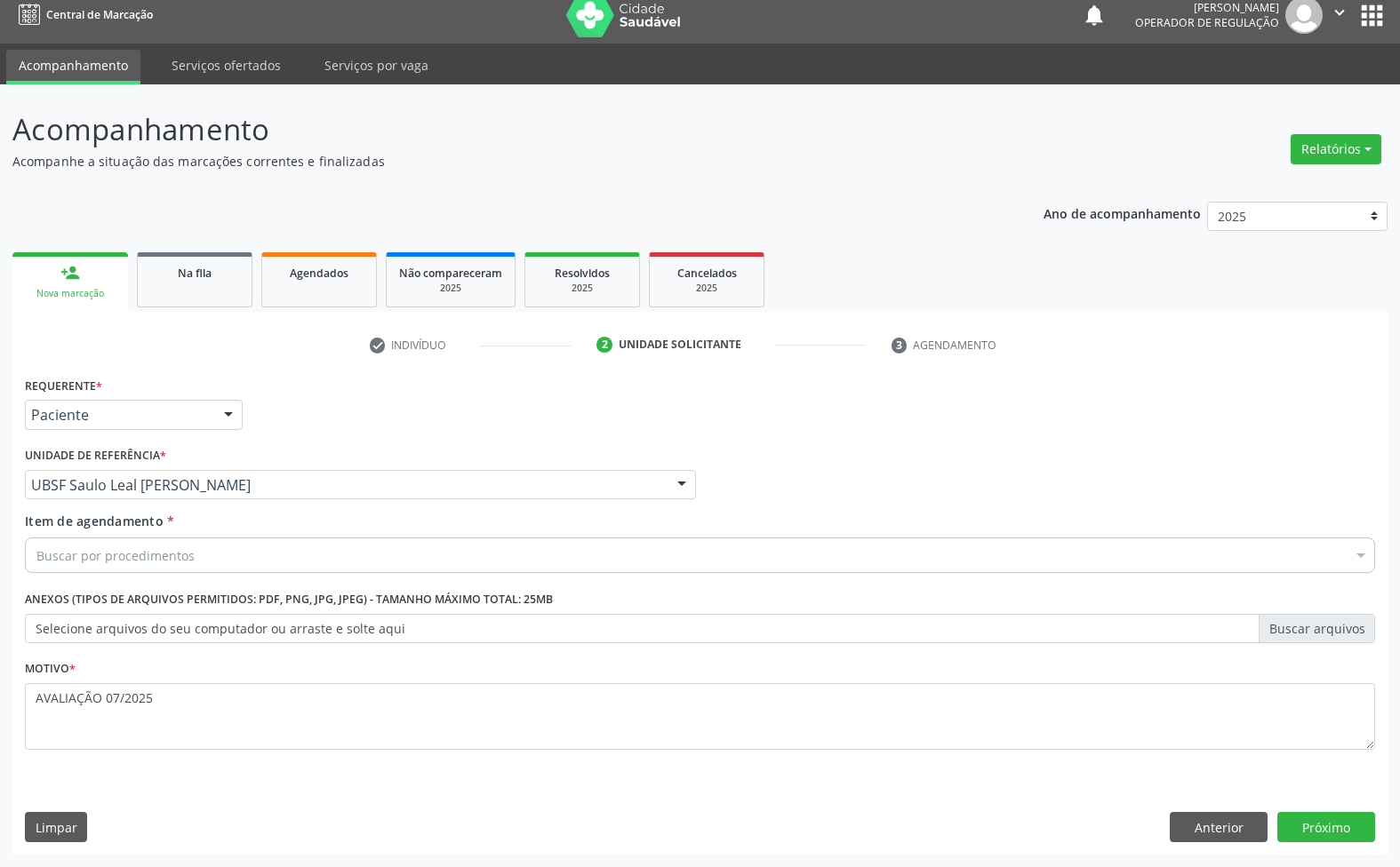
click at [147, 620] on label "Selecione arquivos do seu computador ou arraste e solte aqui" at bounding box center [700, 629] width 1350 height 30
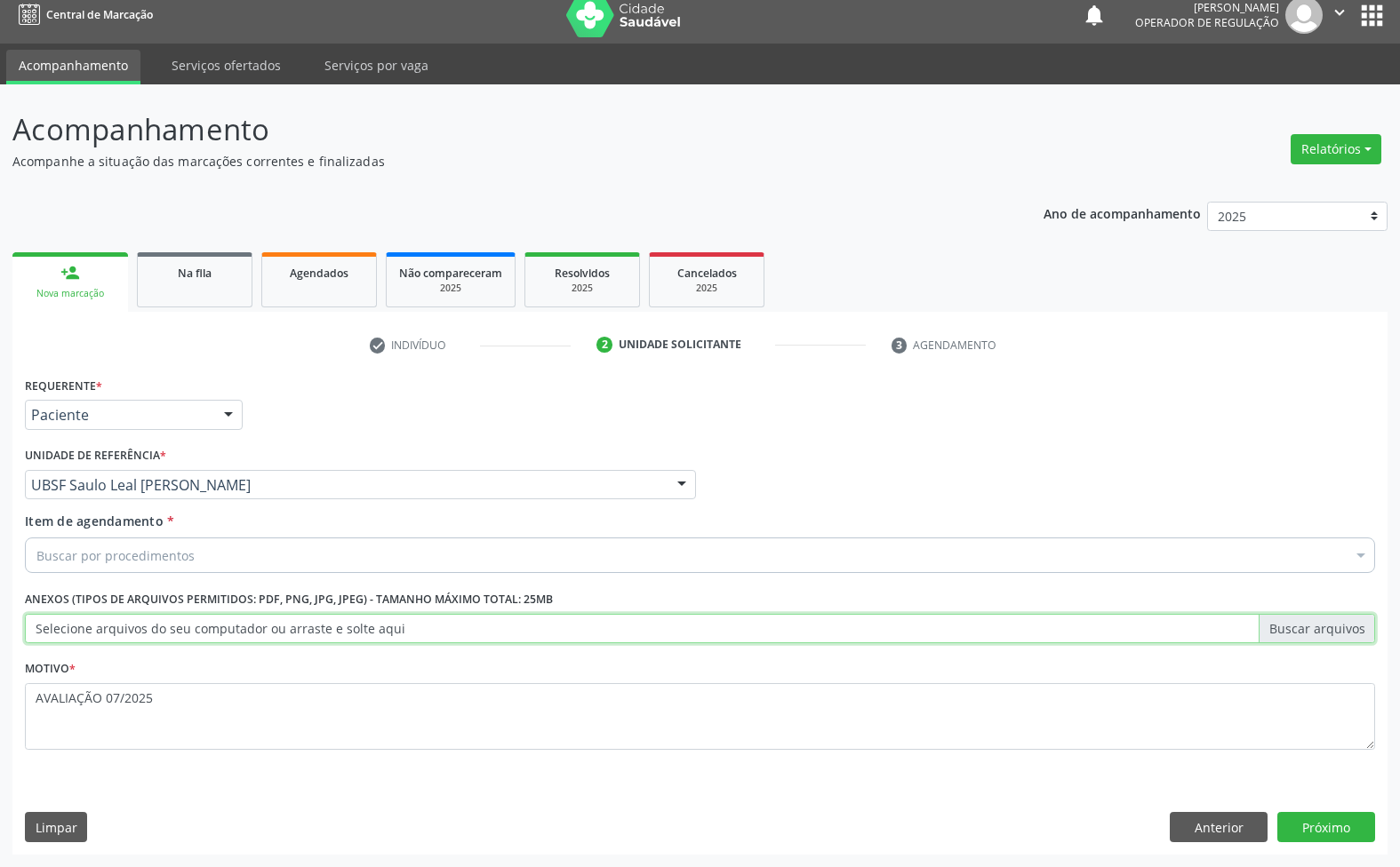
click at [147, 620] on input "Selecione arquivos do seu computador ou arraste e solte aqui" at bounding box center [700, 629] width 1350 height 30
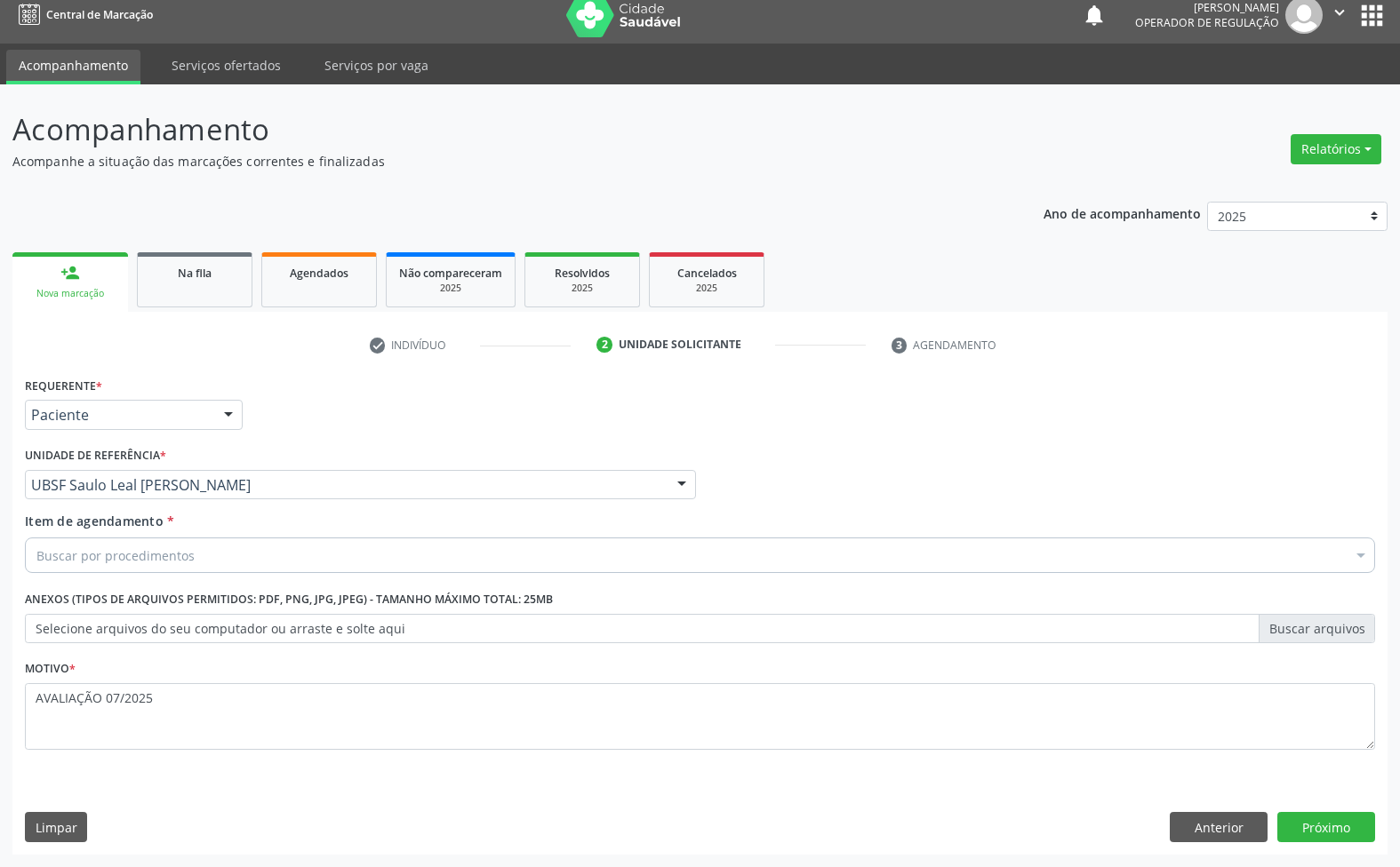
paste input "ENDOCRINOLOGISTA"
type input "ENDOCRINOLOGISTA"
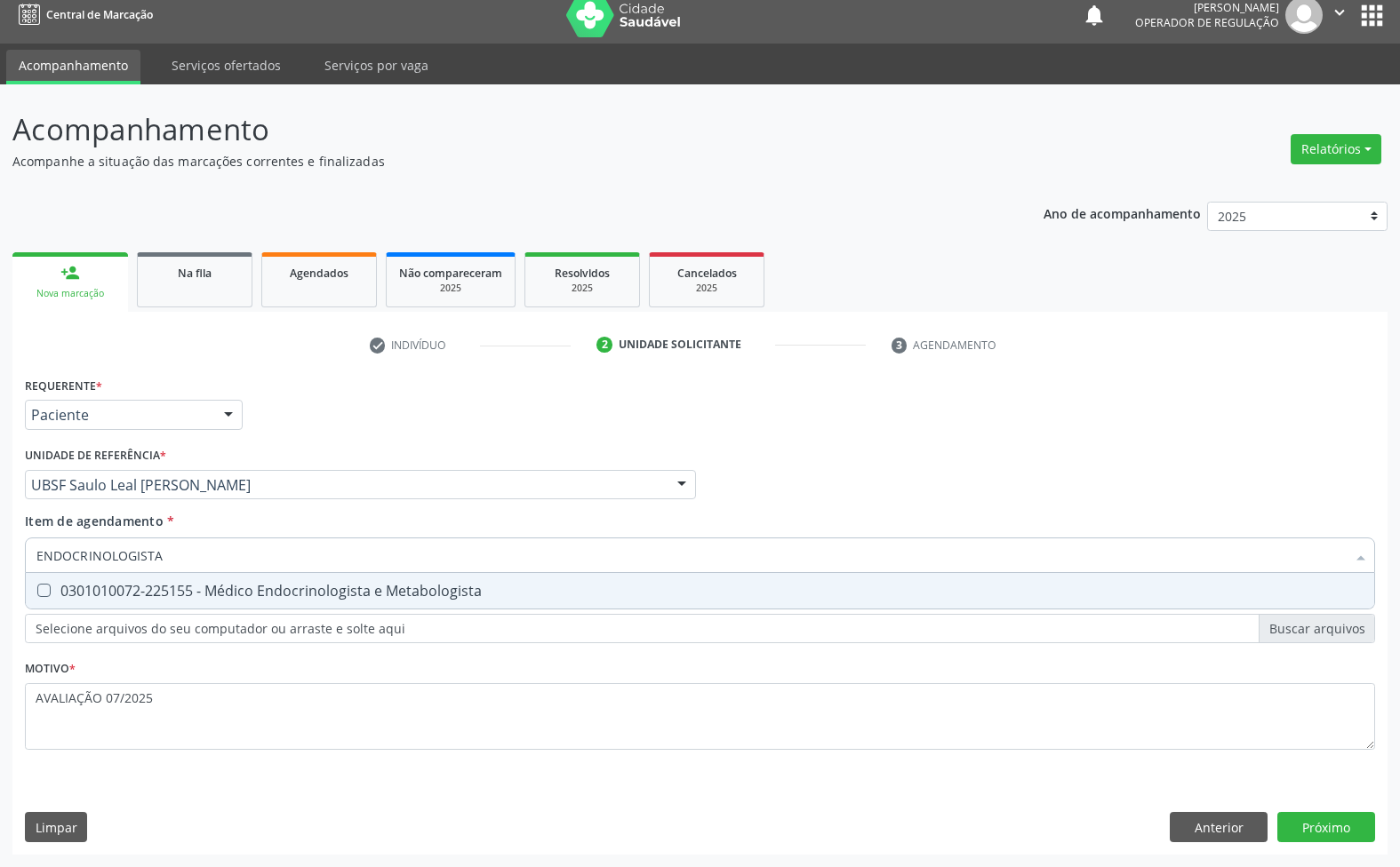
click at [189, 584] on div "0301010072-225155 - Médico Endocrinologista e Metabologista" at bounding box center [700, 591] width 1327 height 15
checkbox Metabologista "true"
click at [1305, 822] on div "Requerente * Paciente Médico(a) Enfermeiro(a) Paciente Nenhum resultado encontr…" at bounding box center [700, 613] width 1375 height 482
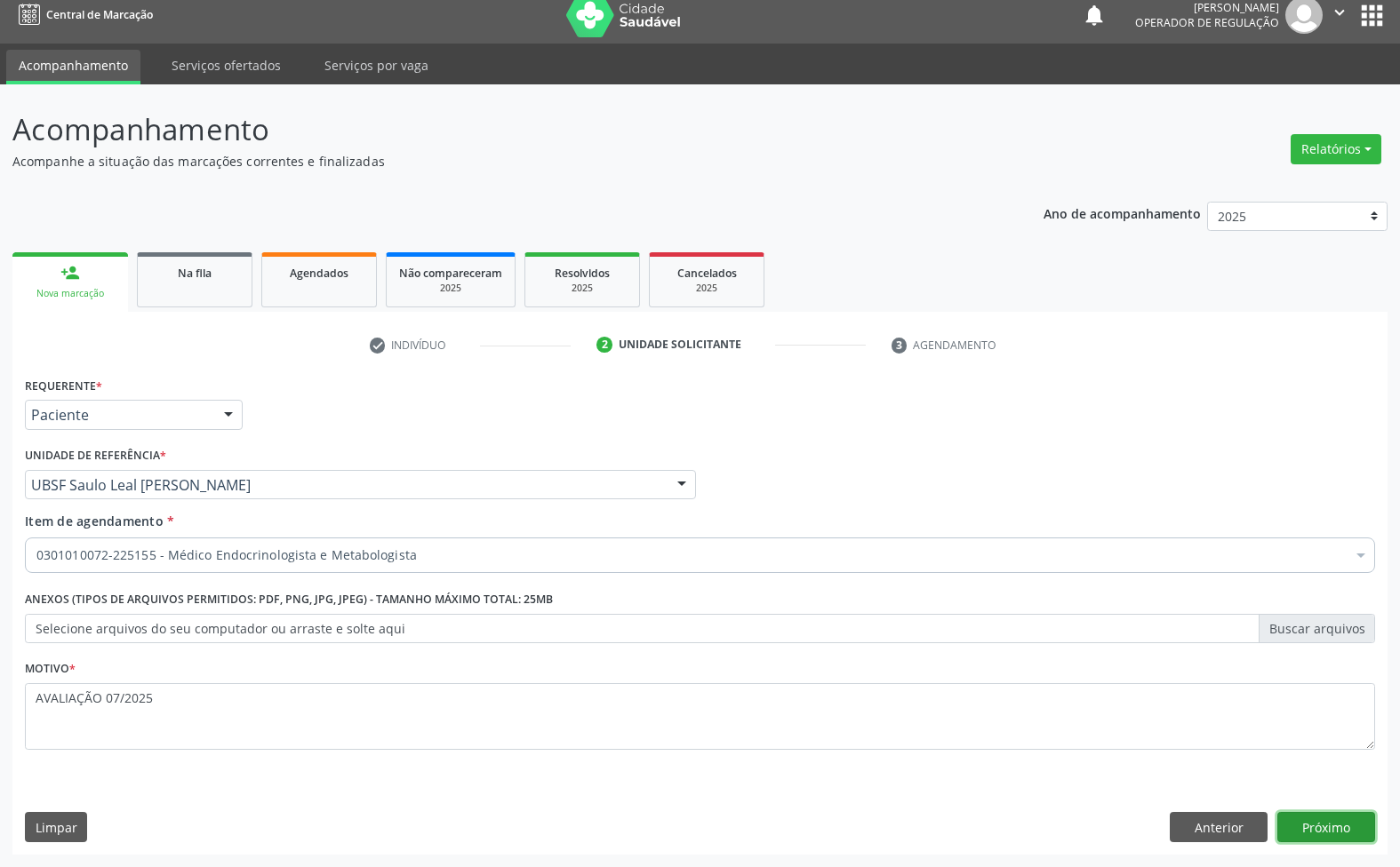
click at [1353, 815] on button "Próximo" at bounding box center [1326, 827] width 98 height 30
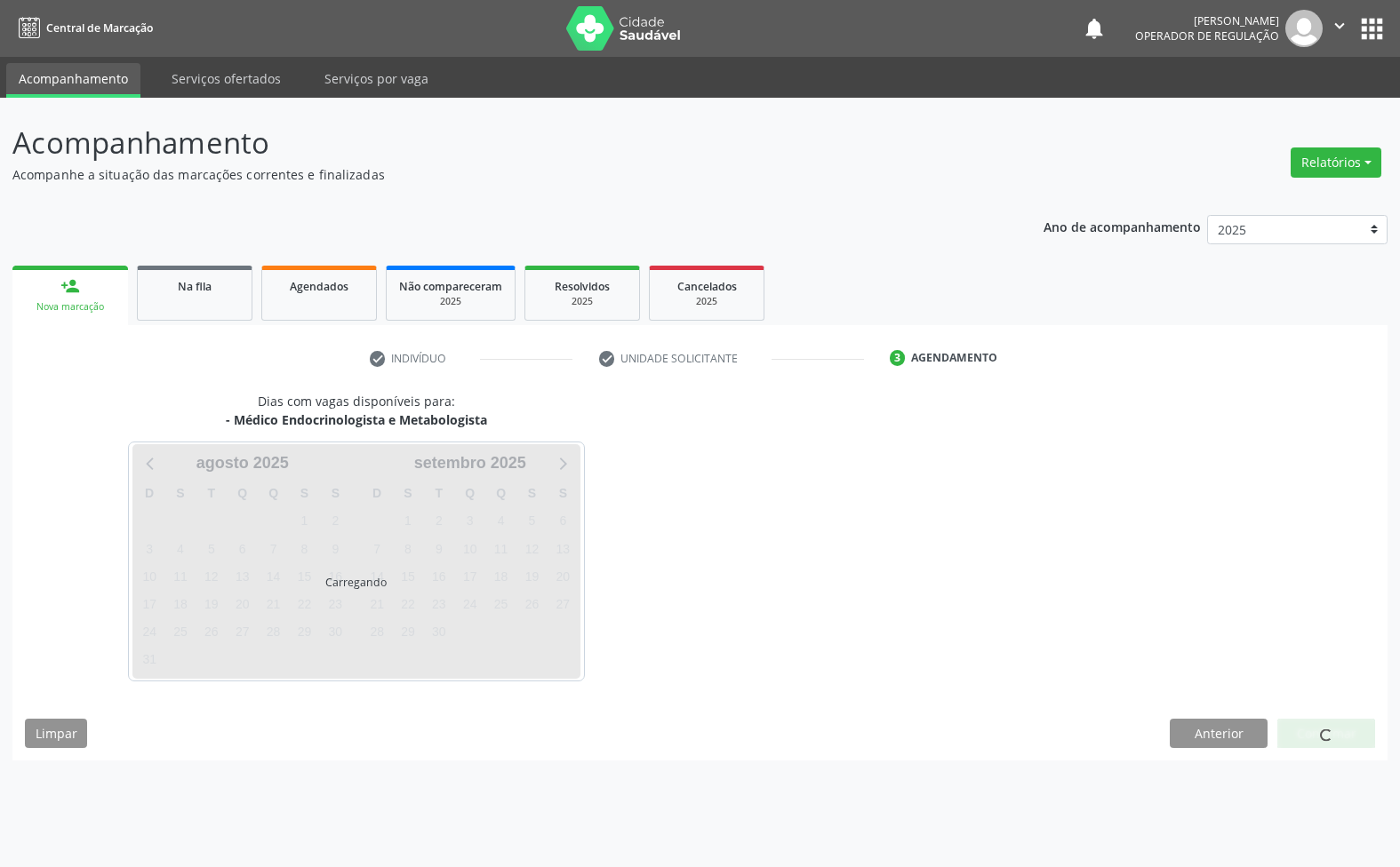
scroll to position [0, 0]
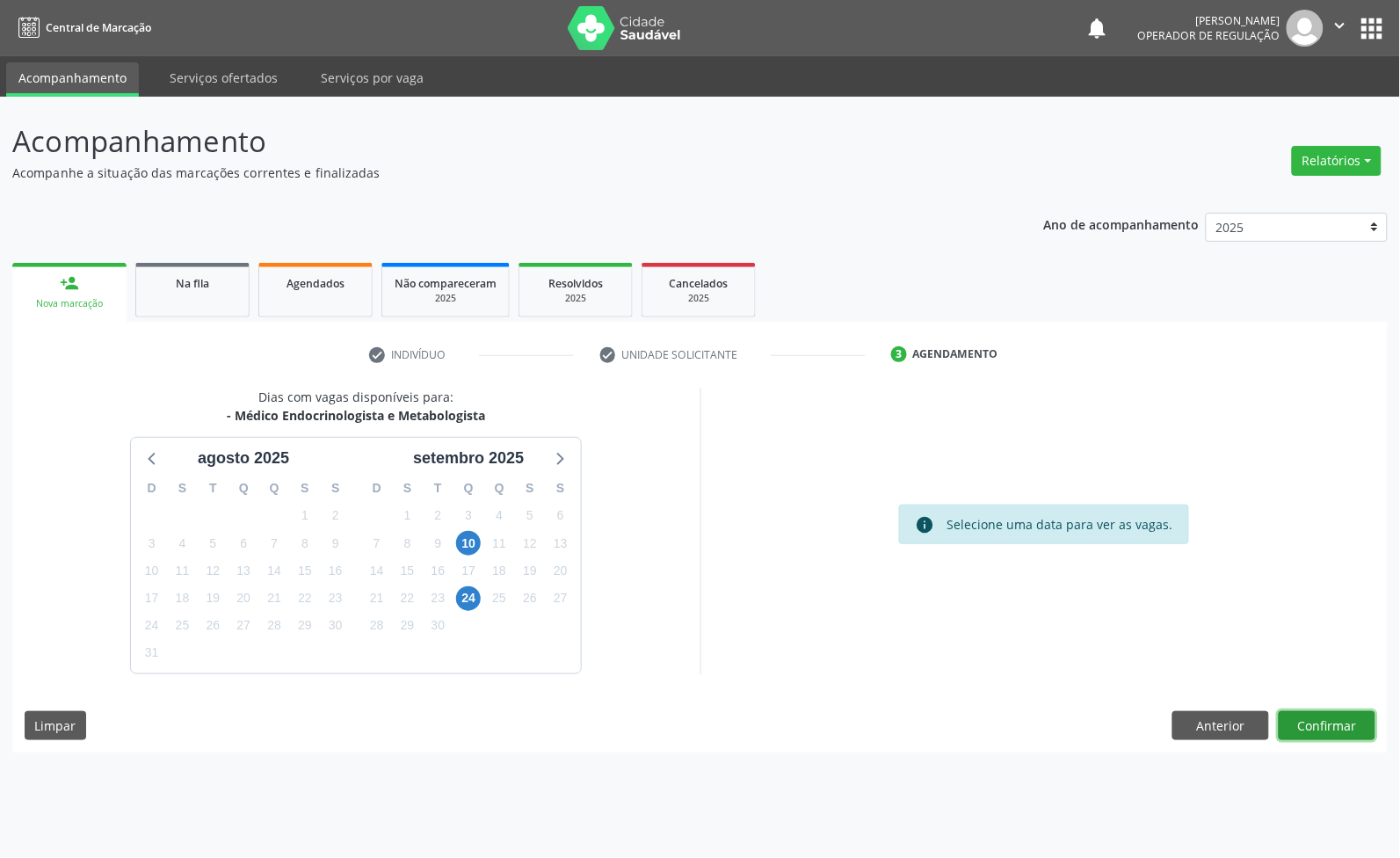
click at [1335, 721] on button "Confirmar" at bounding box center [1327, 726] width 97 height 30
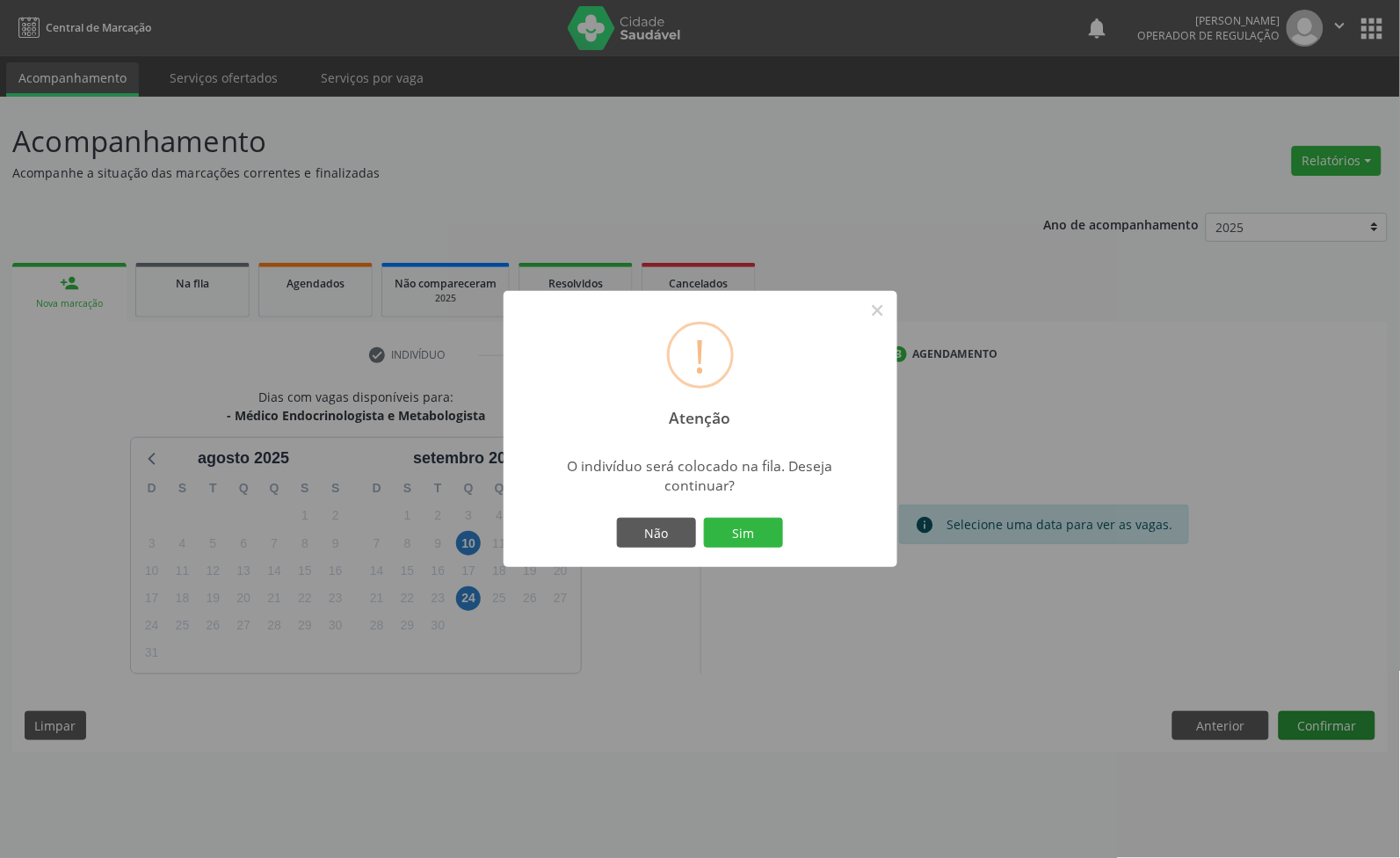
click at [705, 518] on button "Sim" at bounding box center [744, 532] width 79 height 30
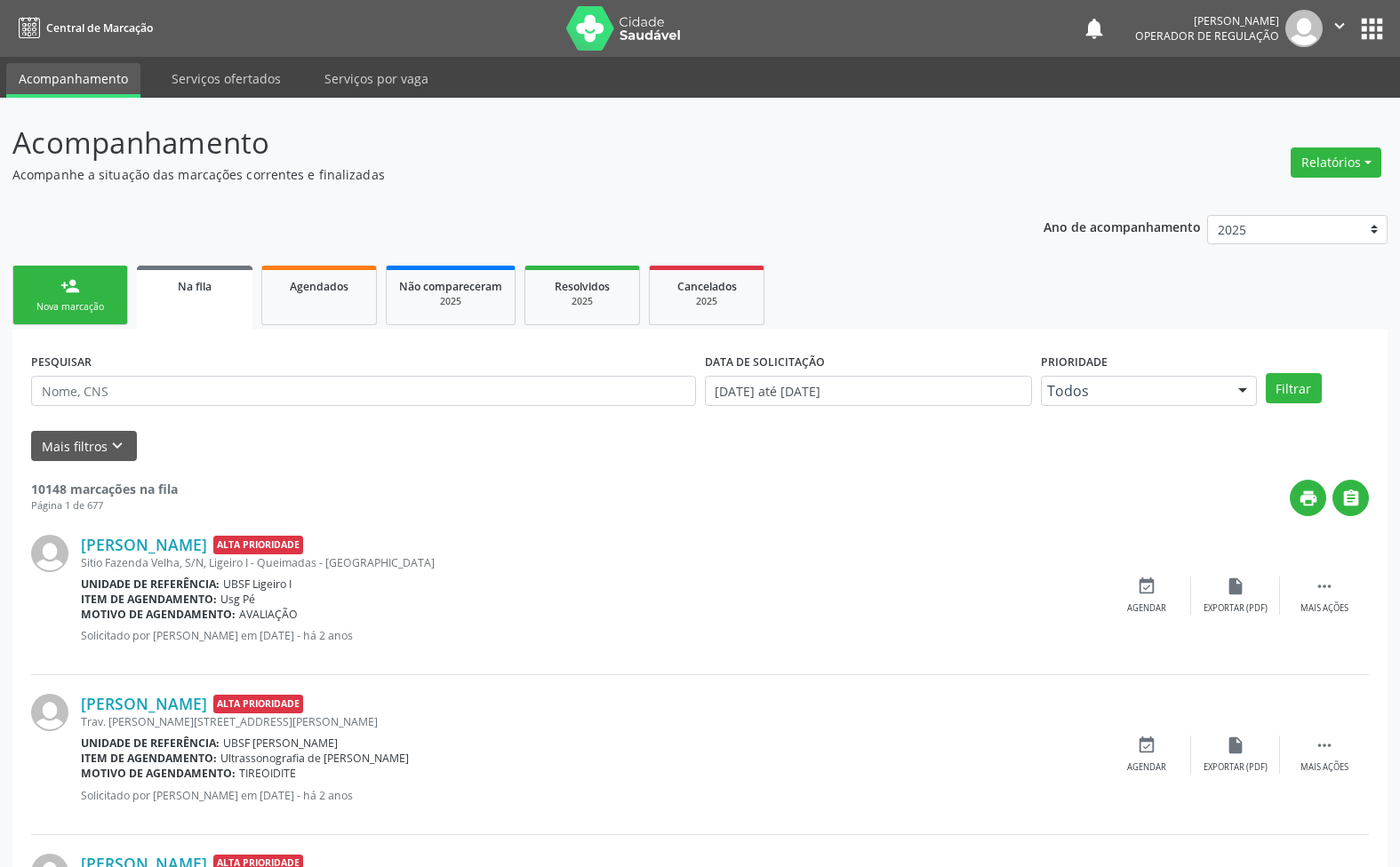
click at [33, 285] on link "person_add Nova marcação" at bounding box center [71, 295] width 116 height 60
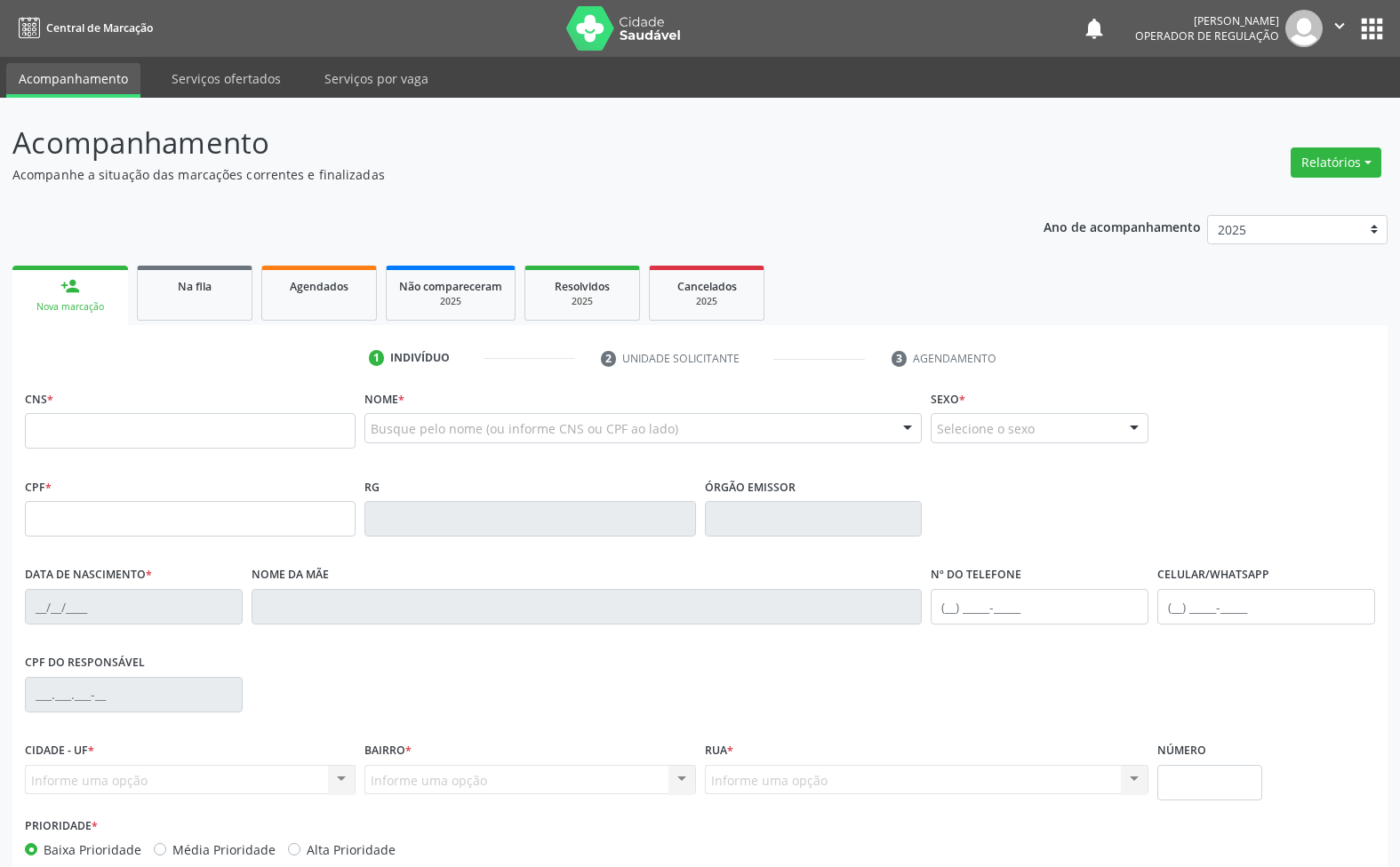
click at [73, 407] on div "CNS *" at bounding box center [190, 417] width 331 height 63
click at [83, 415] on input "text" at bounding box center [190, 431] width 331 height 36
type input "708 2051 7934 1149"
type input "072.560.914-19"
type input "18/05/1968"
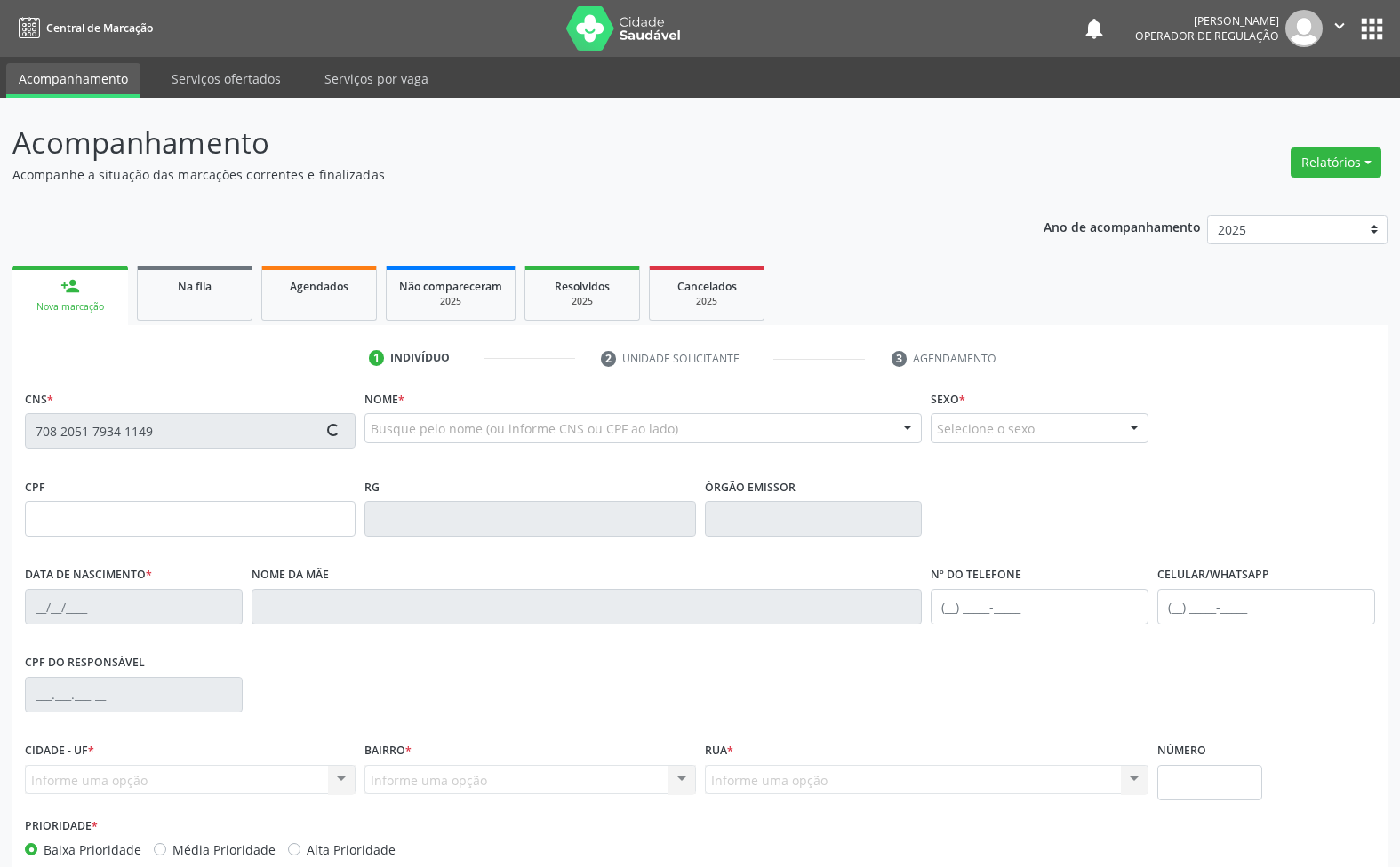
type input "Inez Maria Balbino"
type input "(83) 99416-9548"
type input "984.103.427-15"
type input "107"
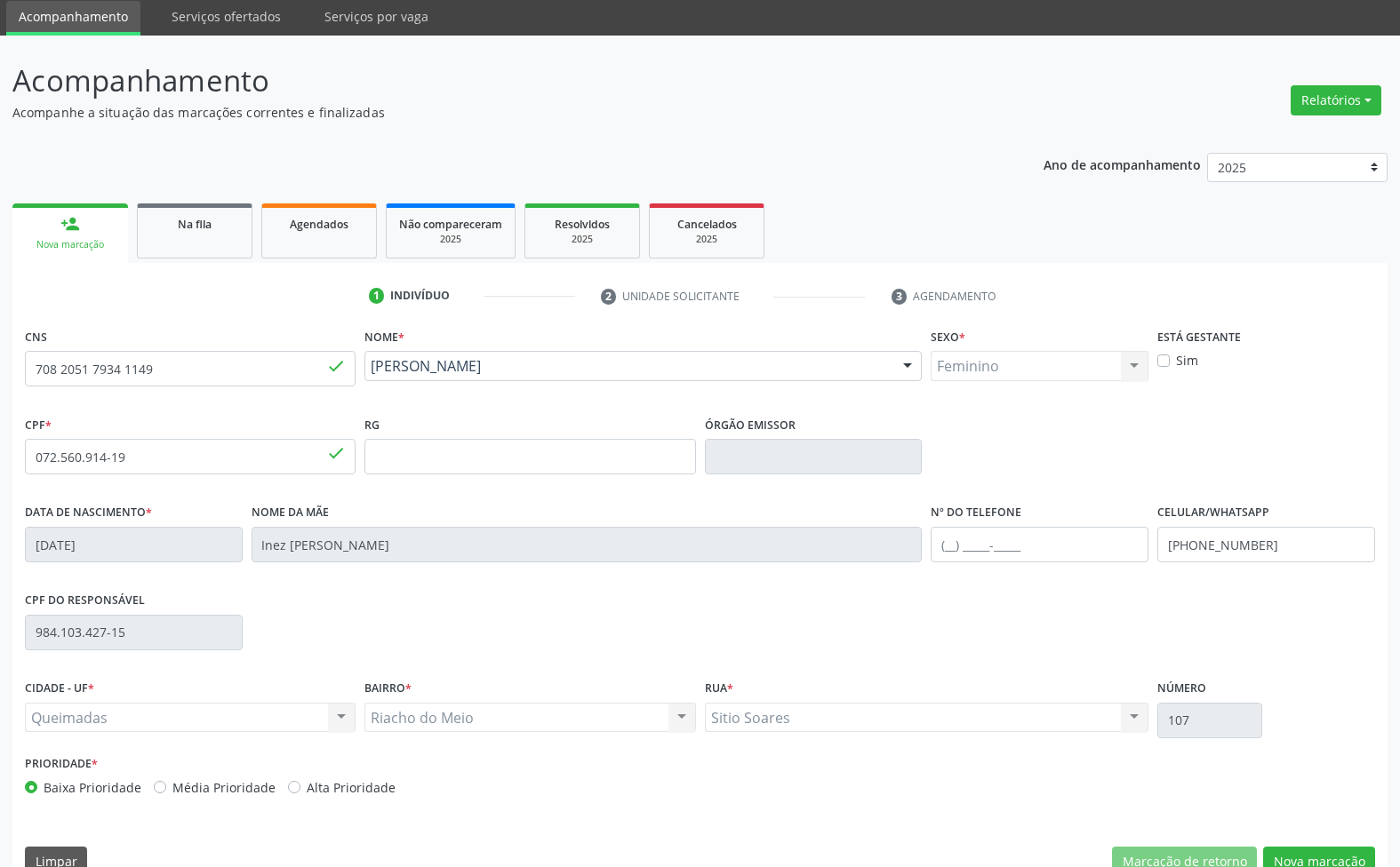
scroll to position [96, 0]
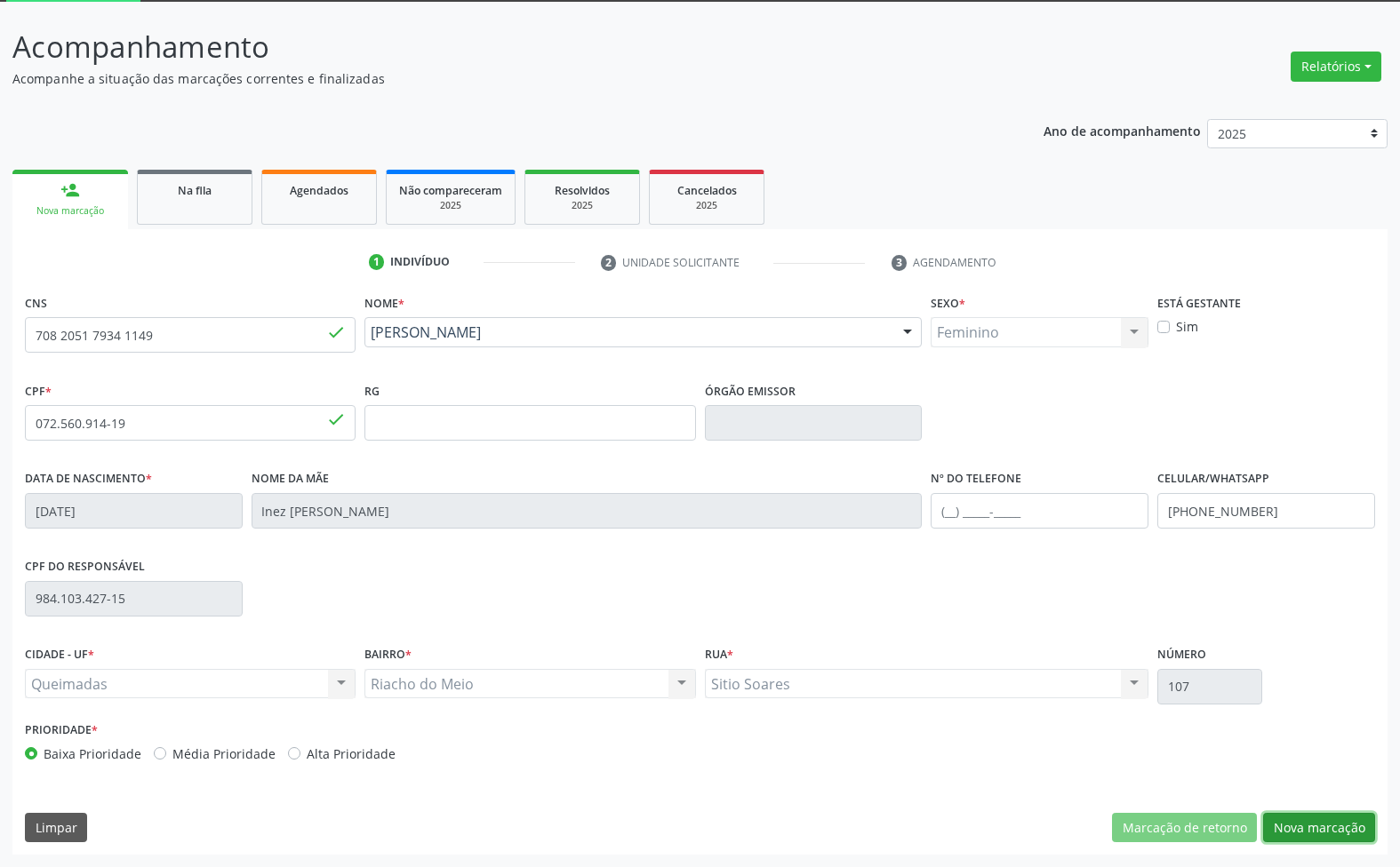
drag, startPoint x: 1358, startPoint y: 818, endPoint x: 1060, endPoint y: 724, distance: 312.5
click at [1357, 816] on button "Nova marcação" at bounding box center [1319, 828] width 112 height 30
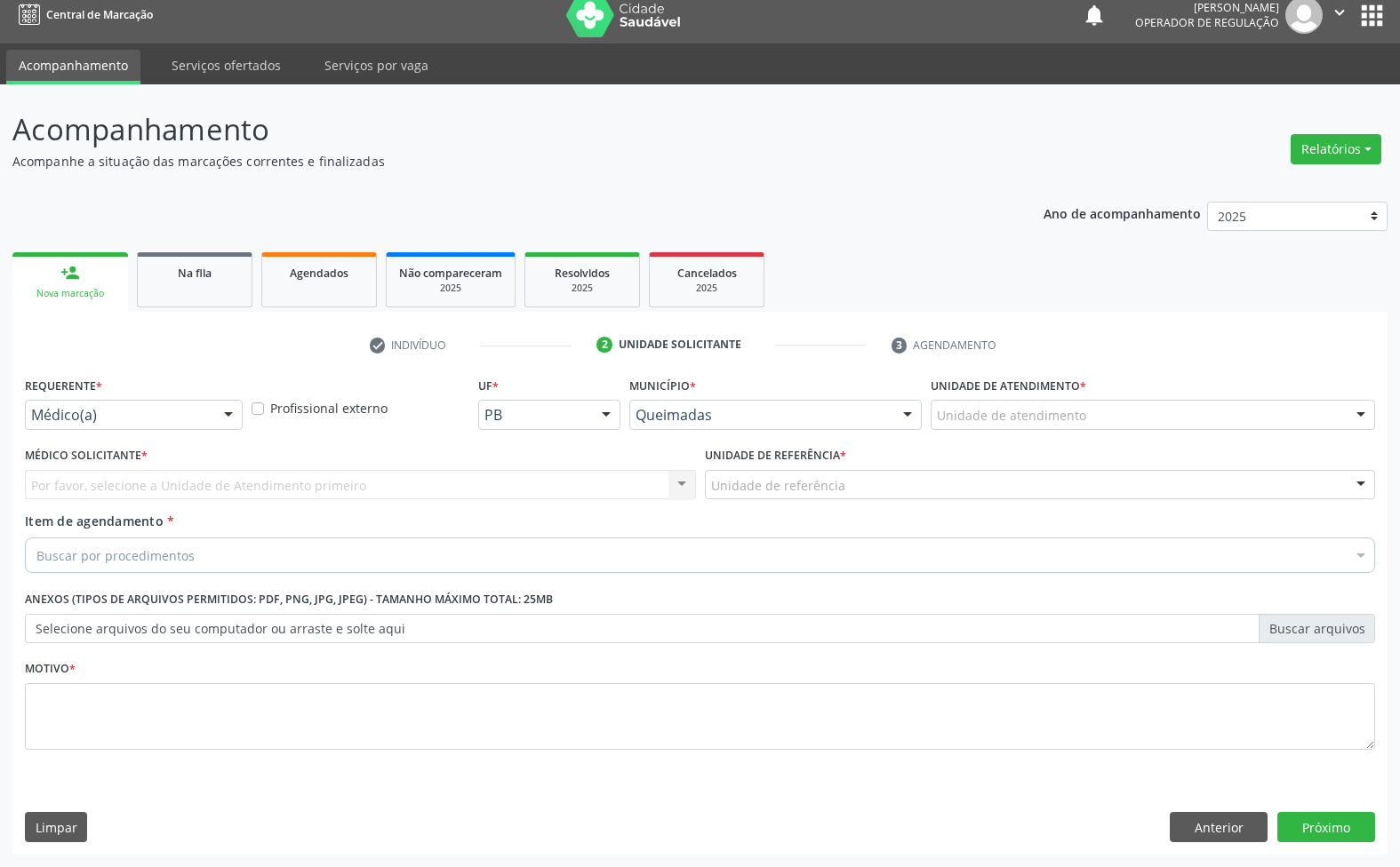
scroll to position [14, 0]
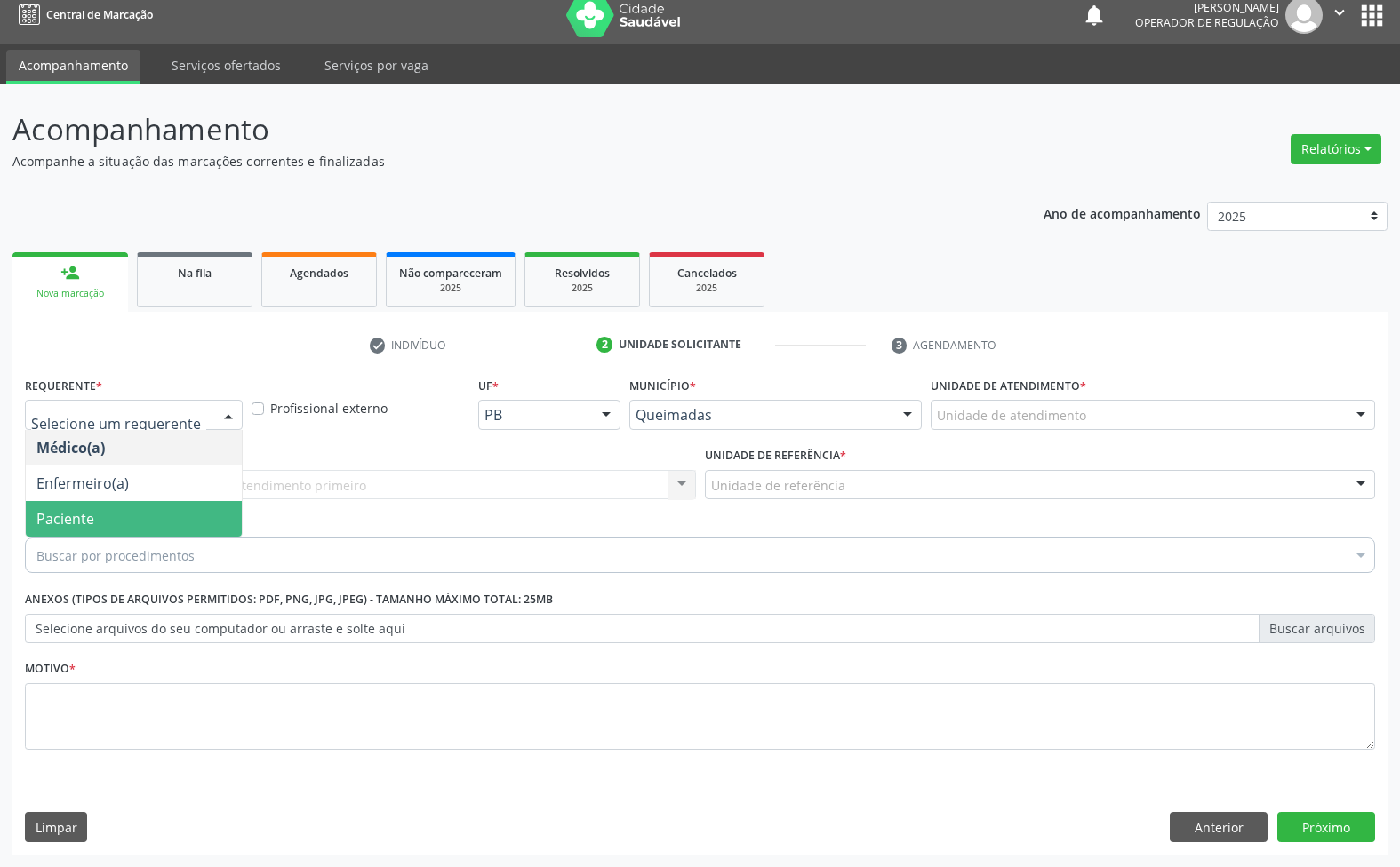
click at [127, 516] on span "Paciente" at bounding box center [134, 519] width 216 height 36
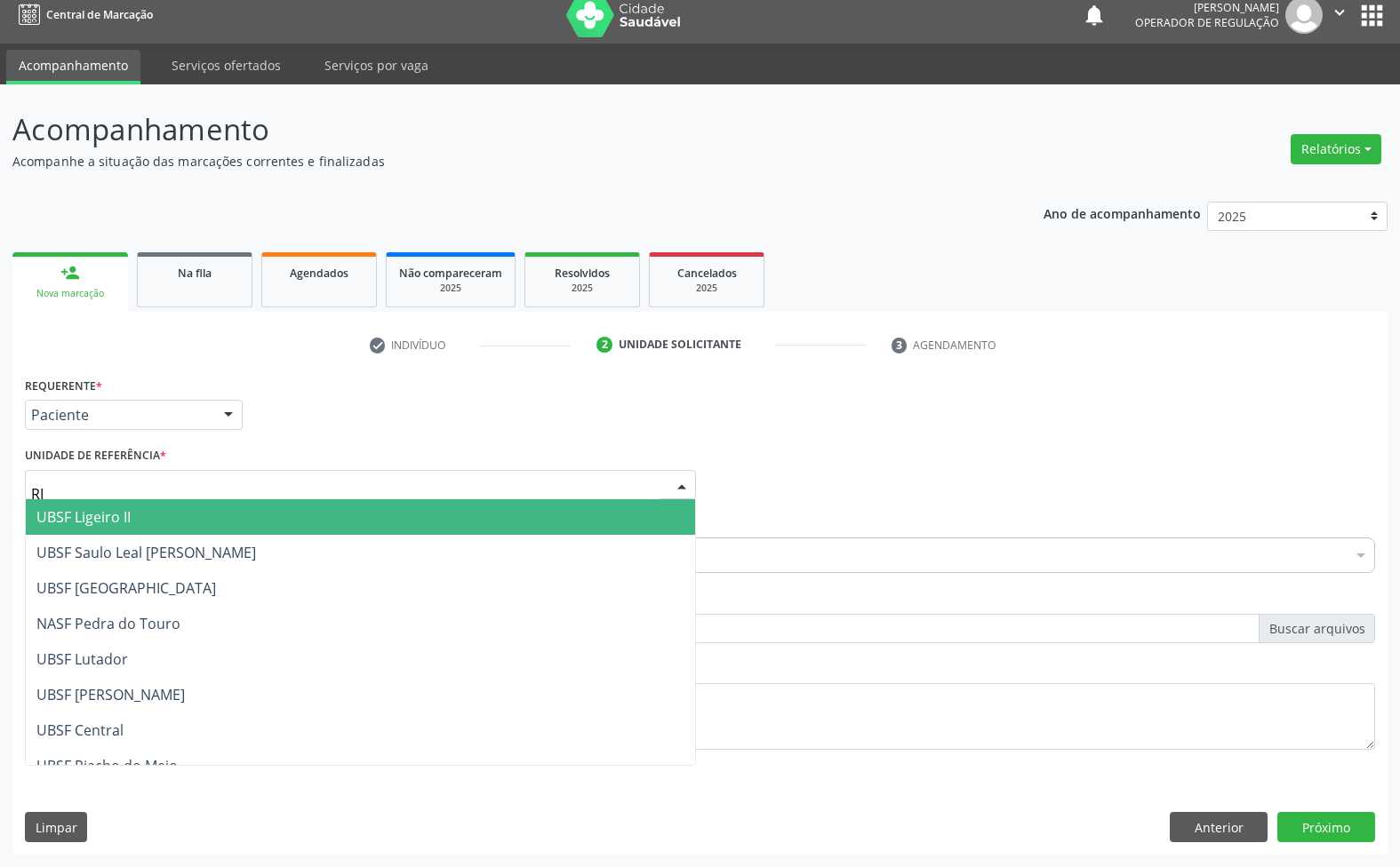
type input "RIA"
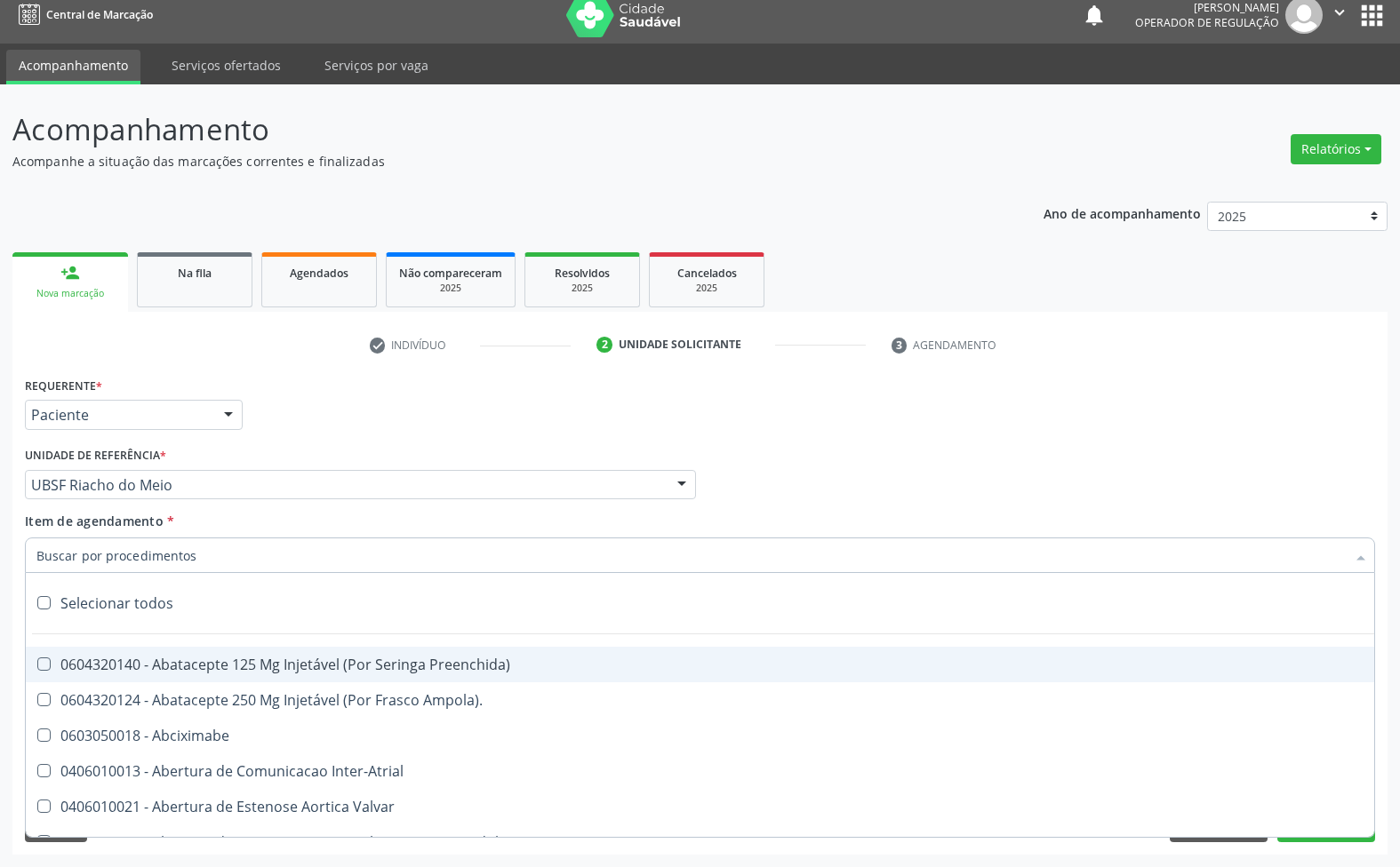
paste input "ENDOCRINOLOGISTA"
type input "ENDOCRINOLOGISTA"
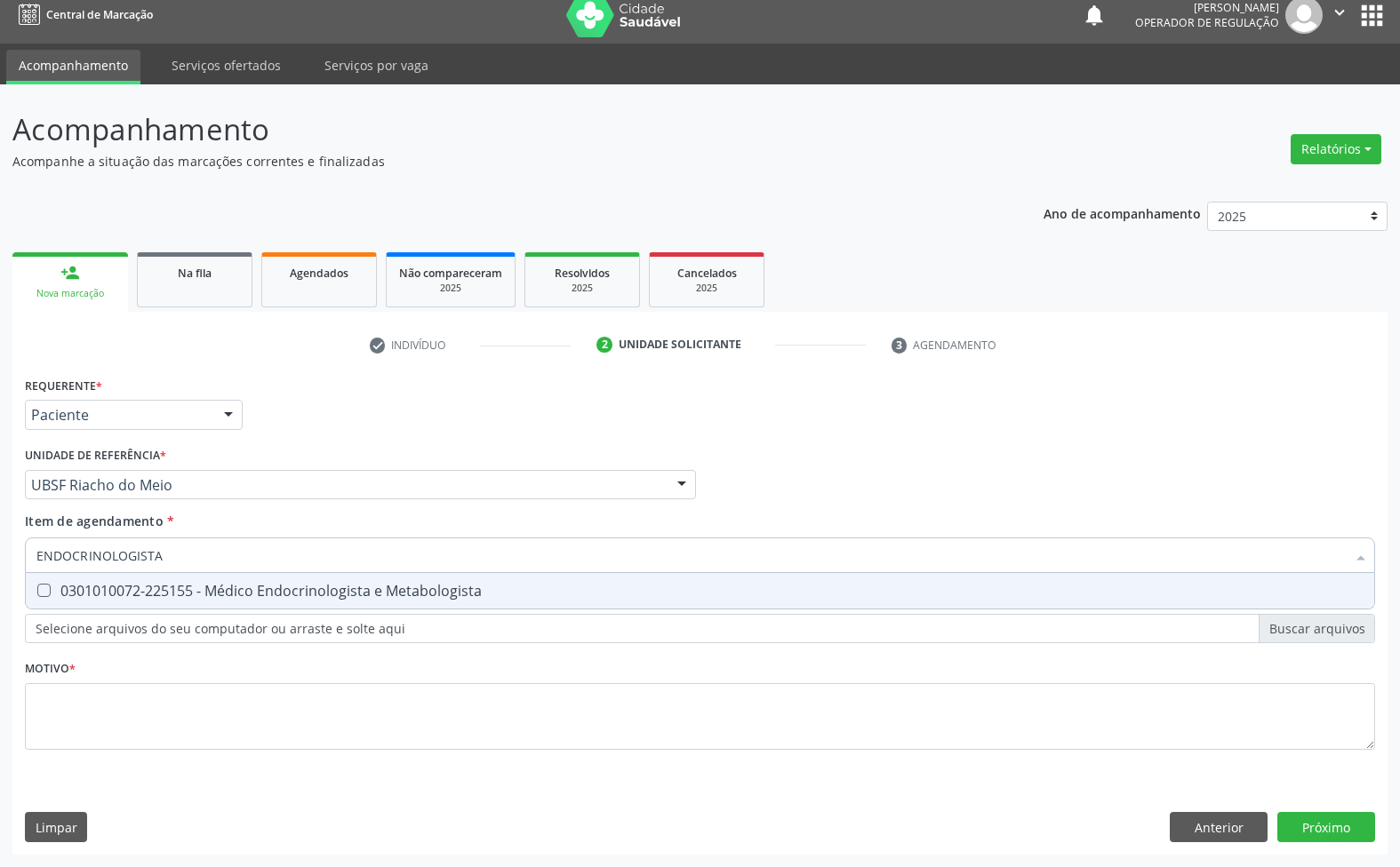
click at [144, 597] on div "0301010072-225155 - Médico Endocrinologista e Metabologista" at bounding box center [700, 591] width 1327 height 15
checkbox Metabologista "true"
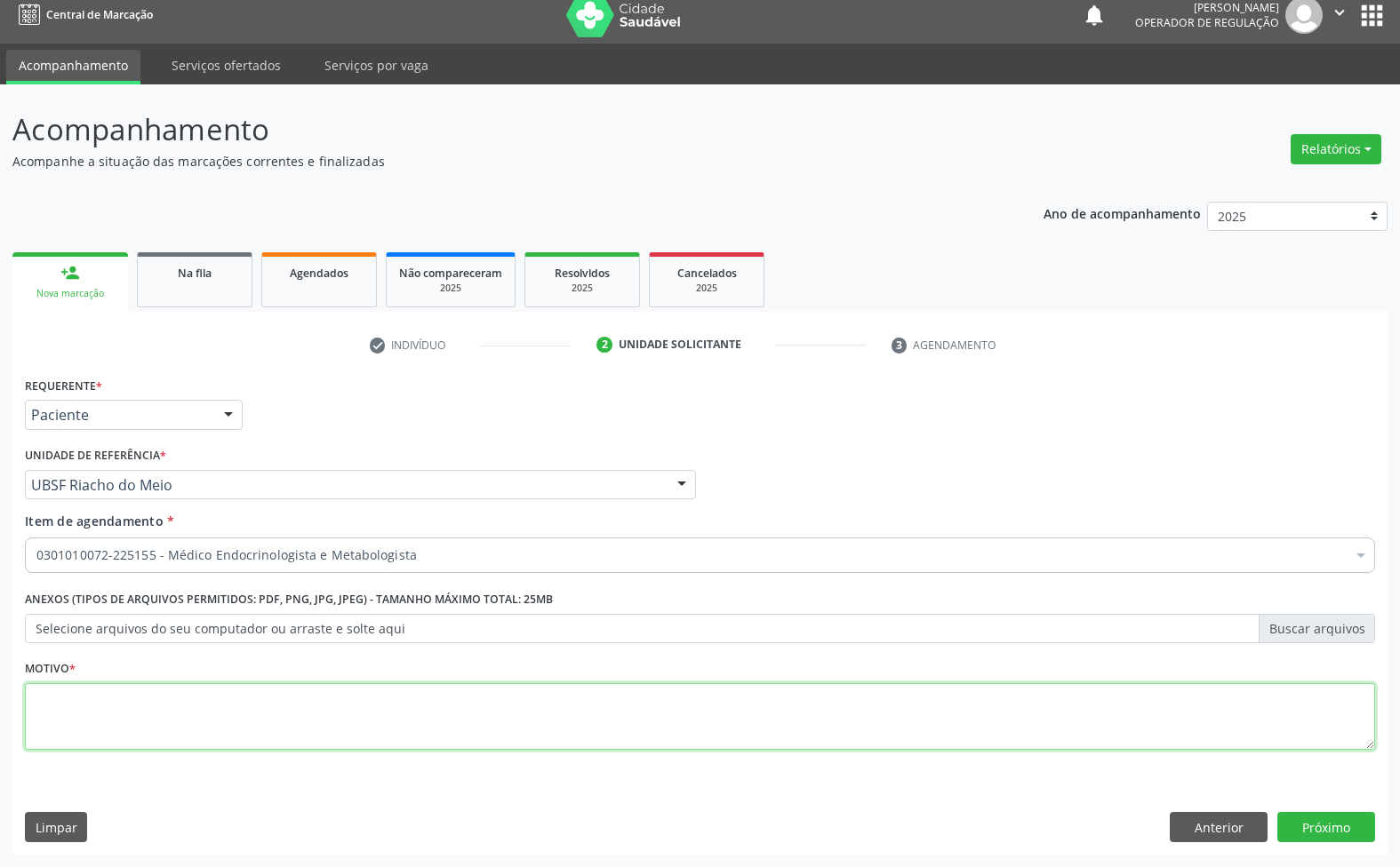
paste textarea "AVALIAÇÃO 07/2025"
click at [195, 740] on textarea at bounding box center [700, 718] width 1350 height 68
type textarea "AVALIAÇÃO 07/2025"
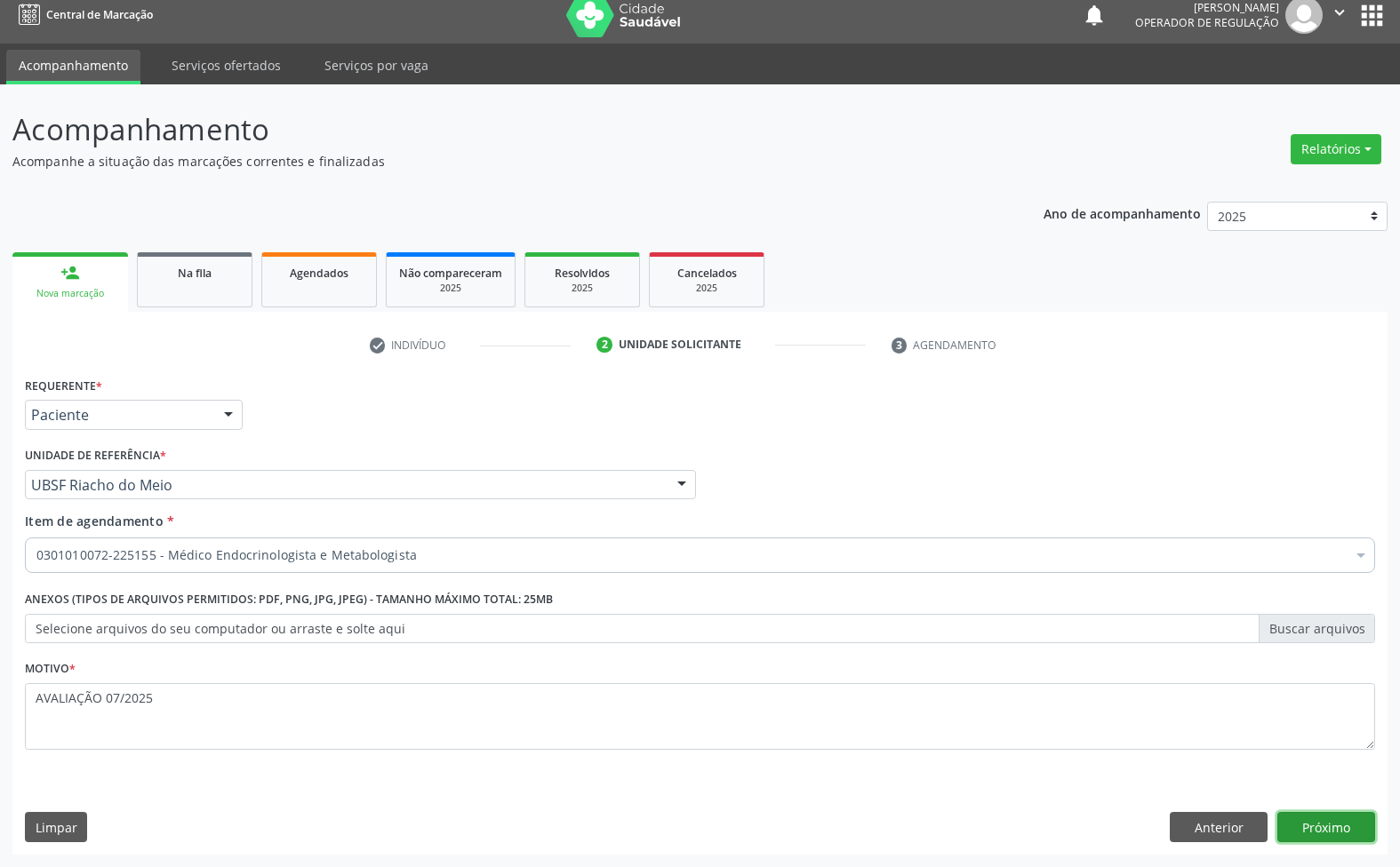
click at [1330, 835] on button "Próximo" at bounding box center [1326, 827] width 98 height 30
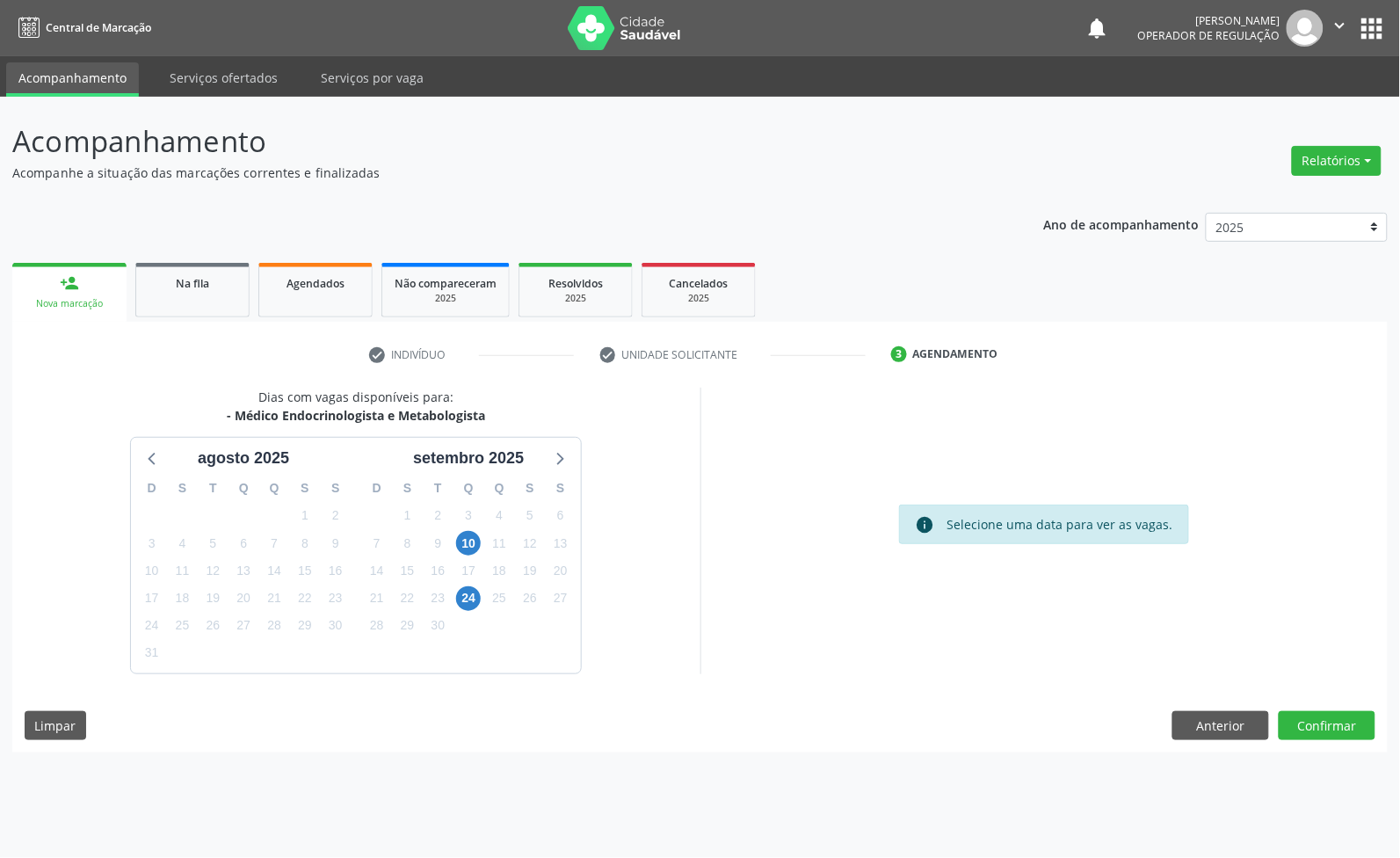
click at [1328, 743] on div "Dias com vagas disponíveis para: - Médico Endocrinologista e Metabologista agos…" at bounding box center [700, 570] width 1376 height 365
click at [1325, 723] on button "Confirmar" at bounding box center [1327, 726] width 97 height 30
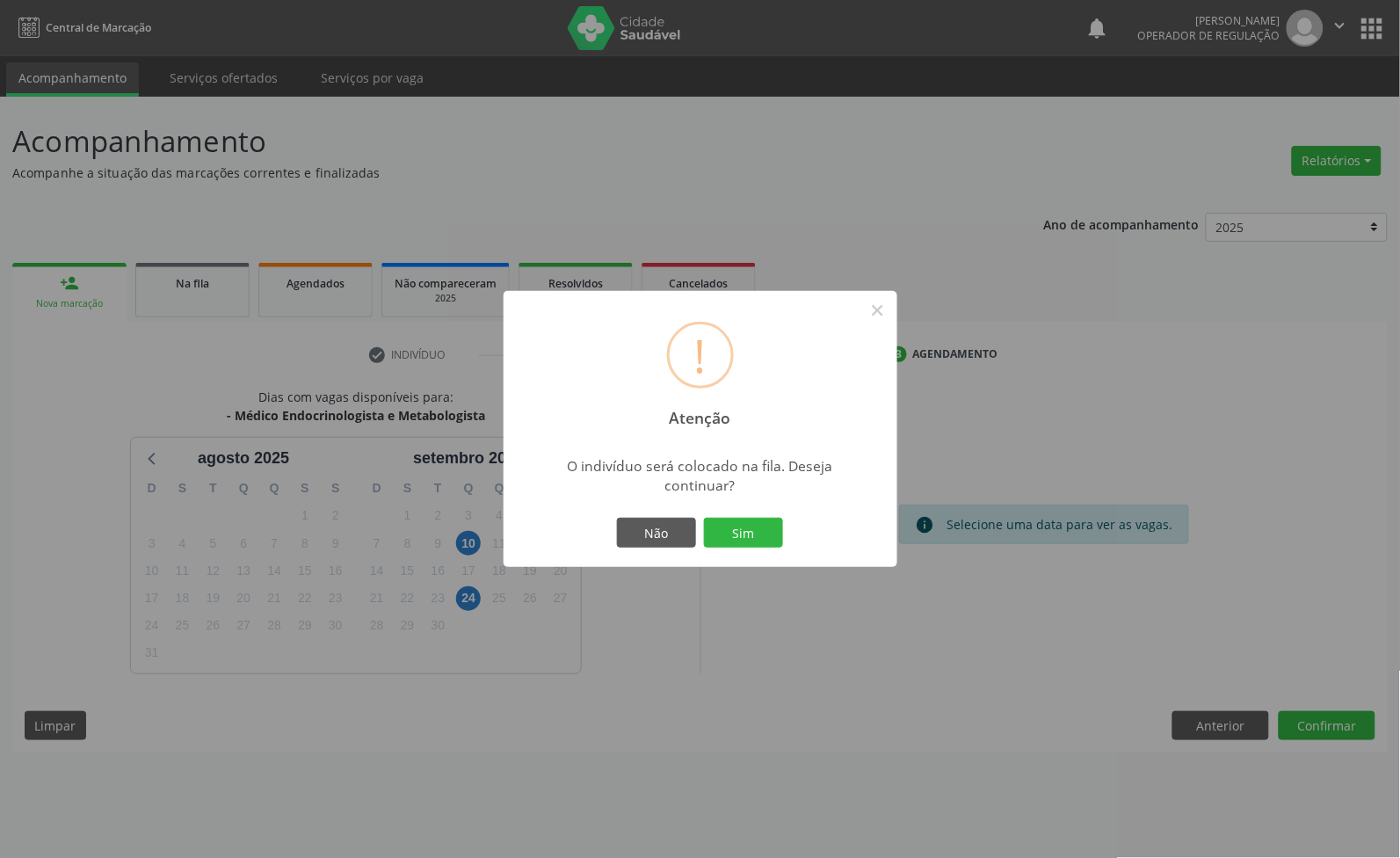
click at [705, 518] on button "Sim" at bounding box center [744, 532] width 79 height 30
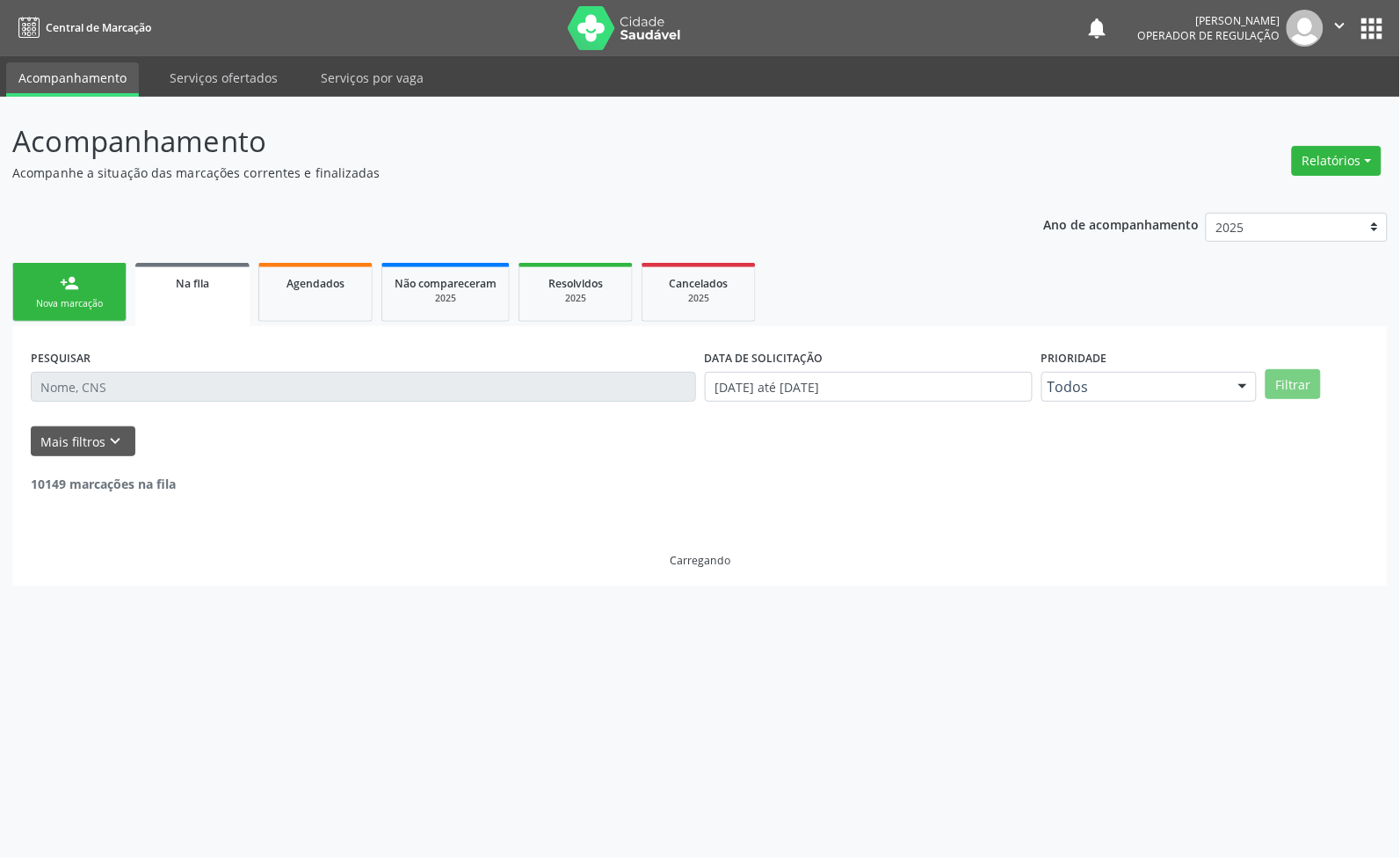
drag, startPoint x: 63, startPoint y: 260, endPoint x: 72, endPoint y: 275, distance: 17.5
click at [64, 260] on ul "person_add Nova marcação Na fila Agendados Não compareceram 2025 Resolvidos 202…" at bounding box center [700, 292] width 1376 height 68
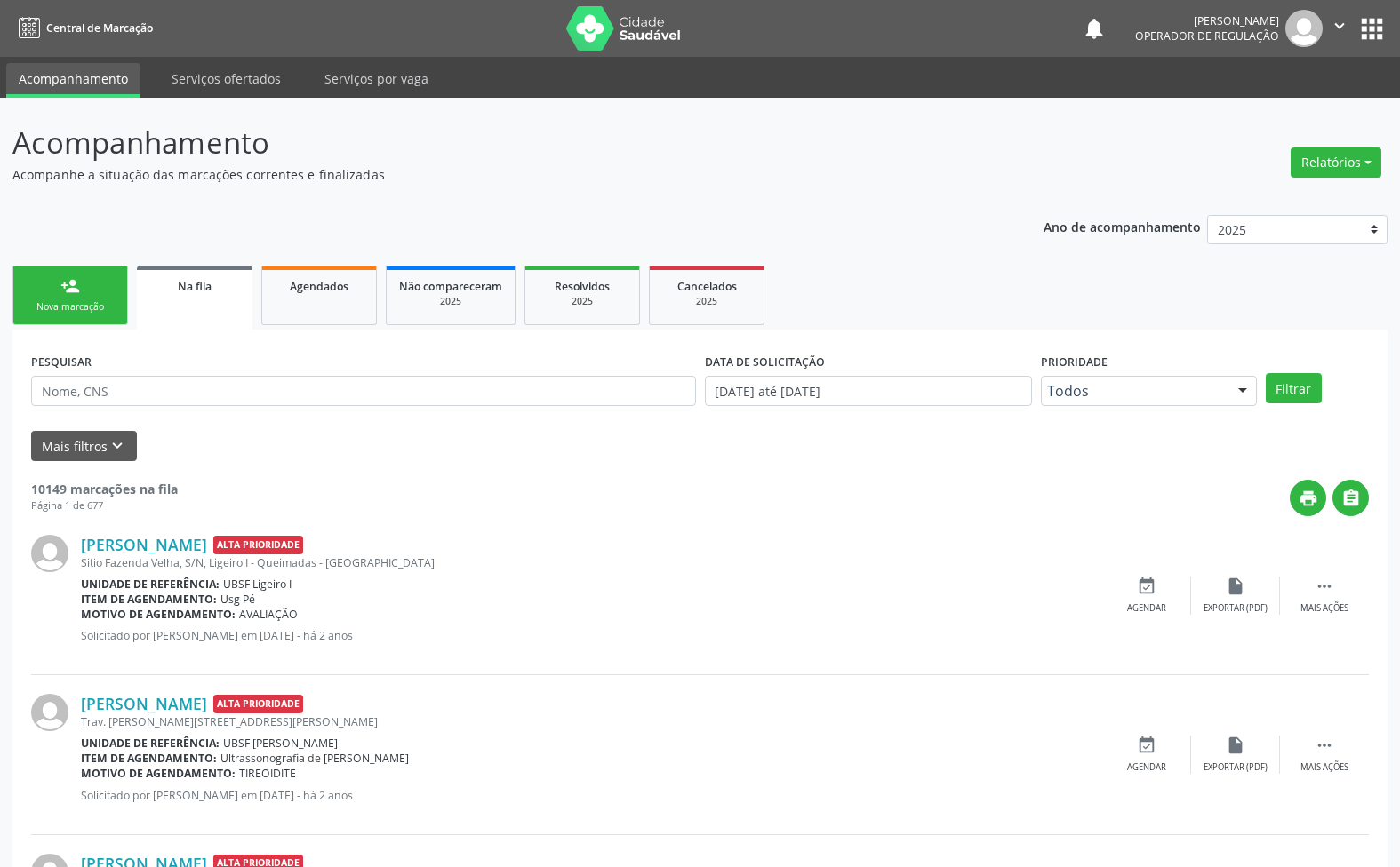
click at [72, 280] on div "person_add" at bounding box center [70, 285] width 19 height 19
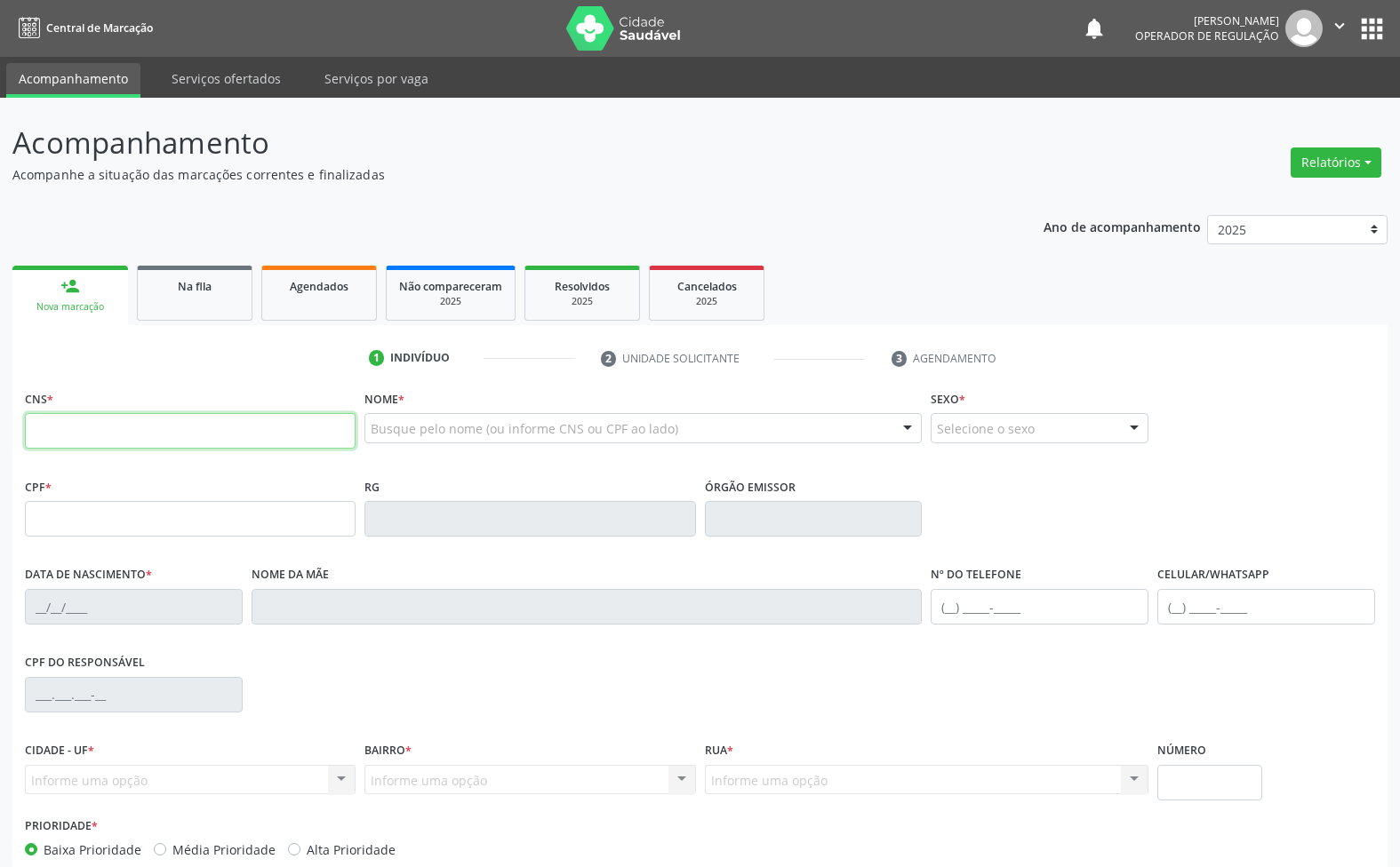
click at [113, 416] on input "text" at bounding box center [190, 431] width 331 height 36
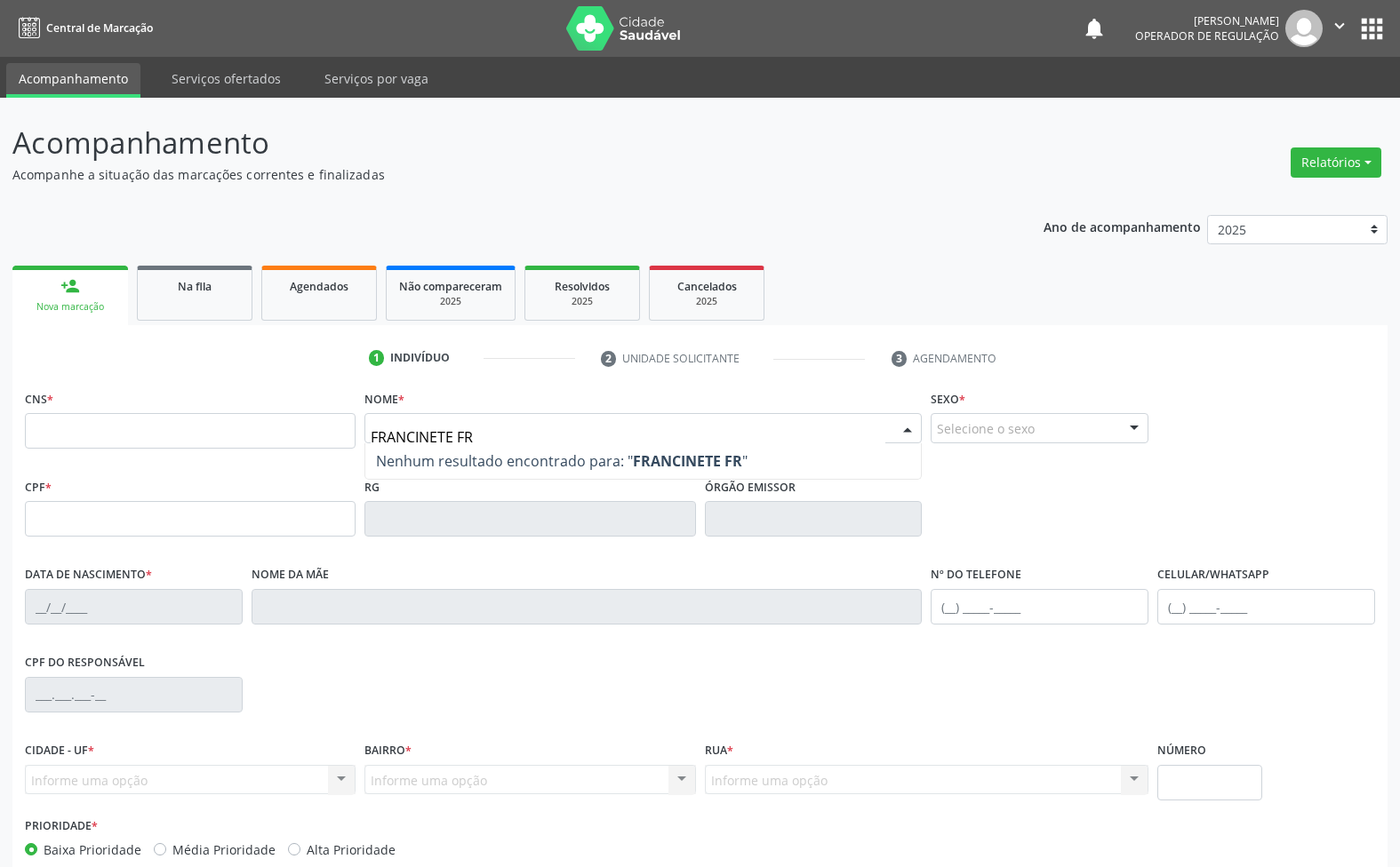
type input "FRANCINETE FRA"
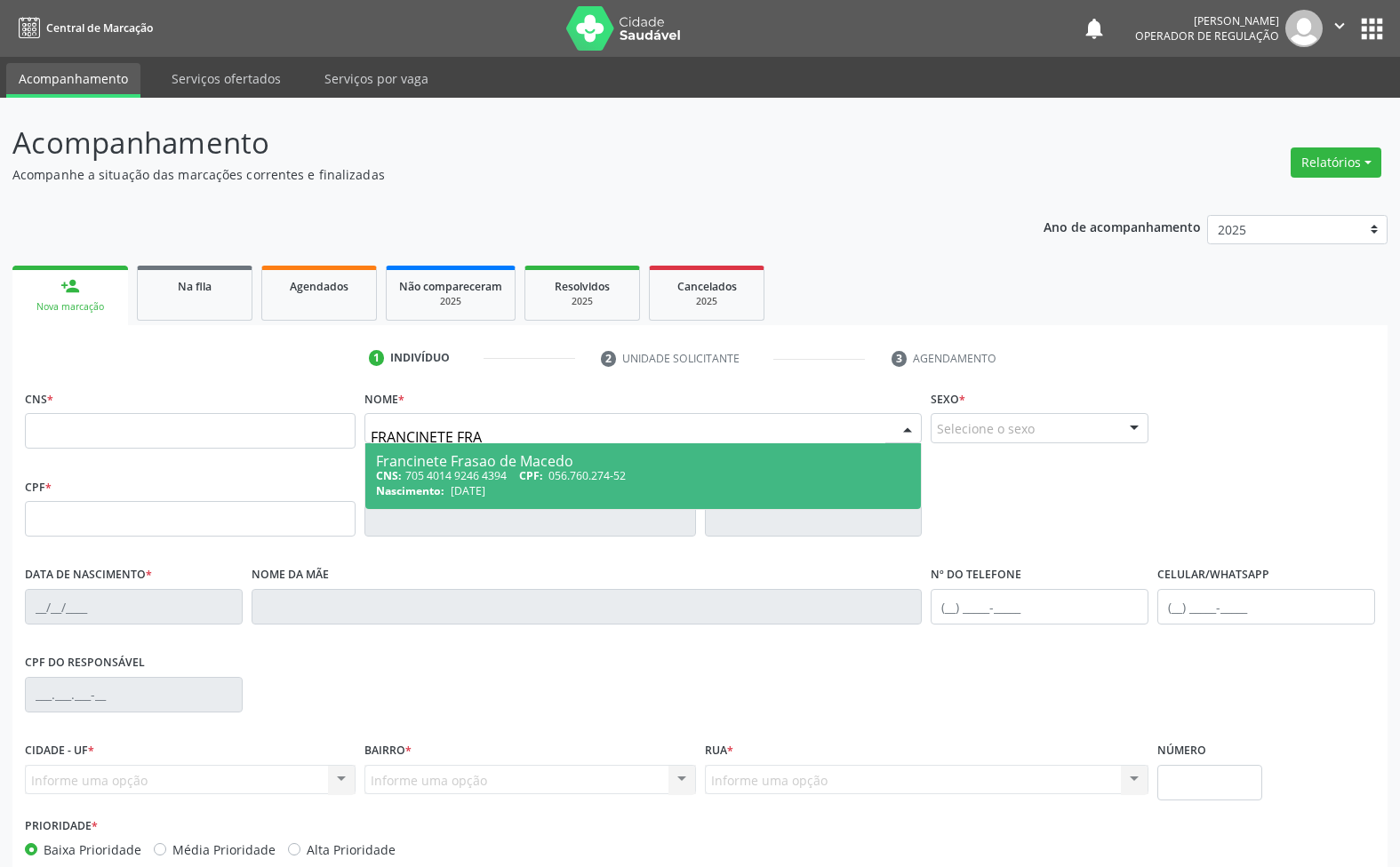
click at [494, 480] on div "CNS: 705 4014 9246 4394 CPF: 056.760.274-52" at bounding box center [643, 476] width 535 height 15
type input "705 4014 9246 4394"
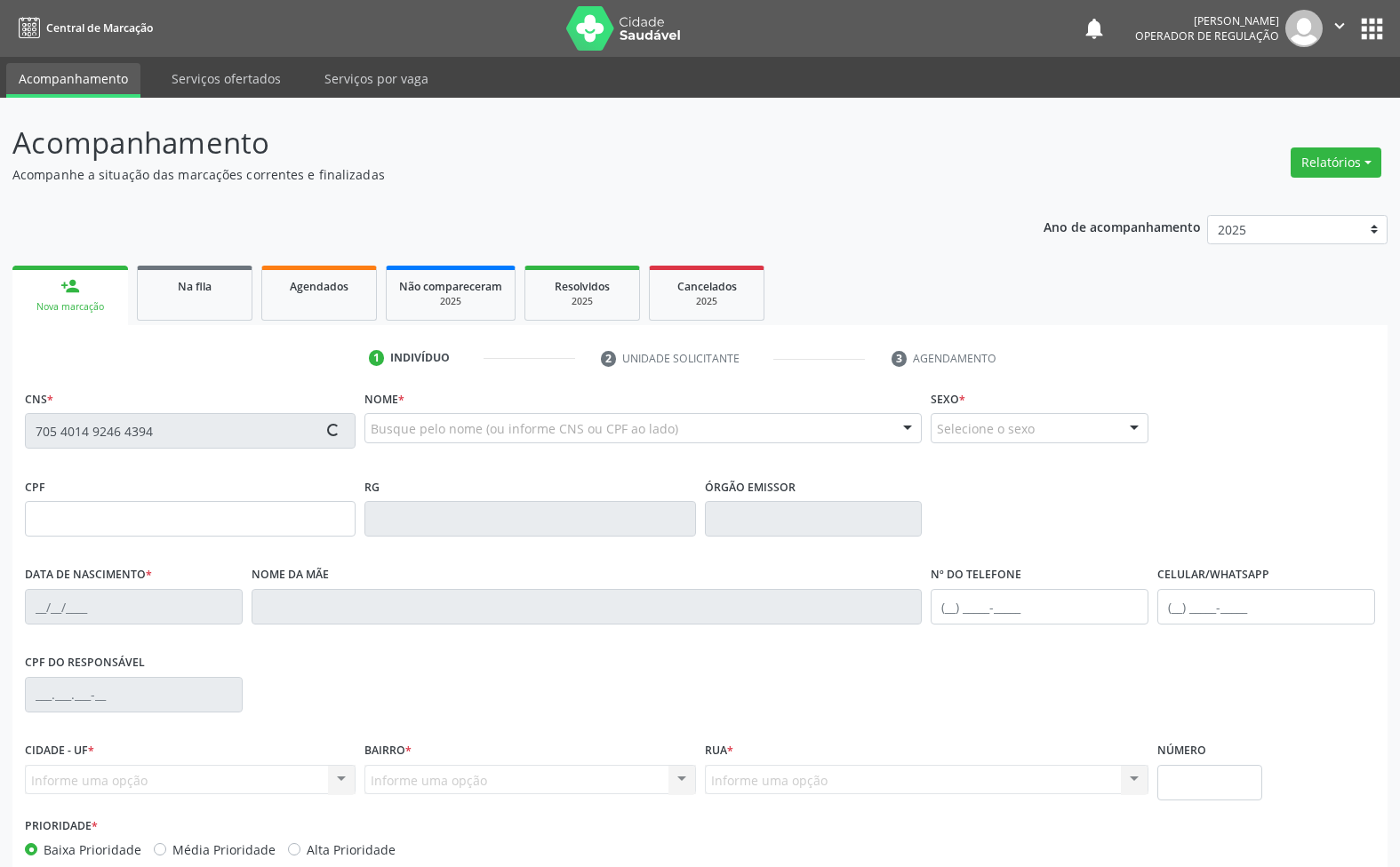
type input "056.760.274-52"
type input "02/01/1978"
type input "Sdveriba Frasao de Macedo"
type input "(83) 99178-1784"
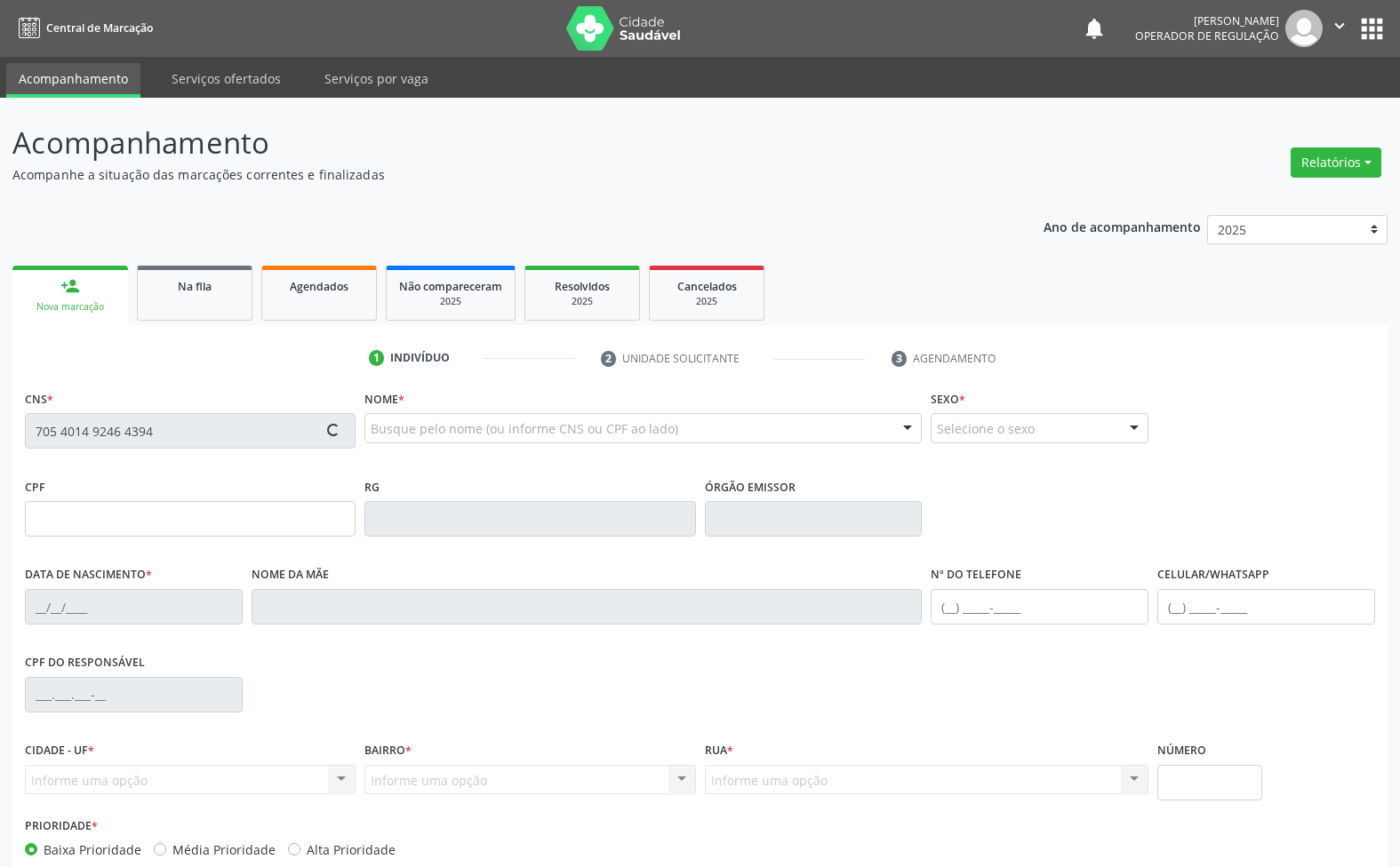
type input "S/N"
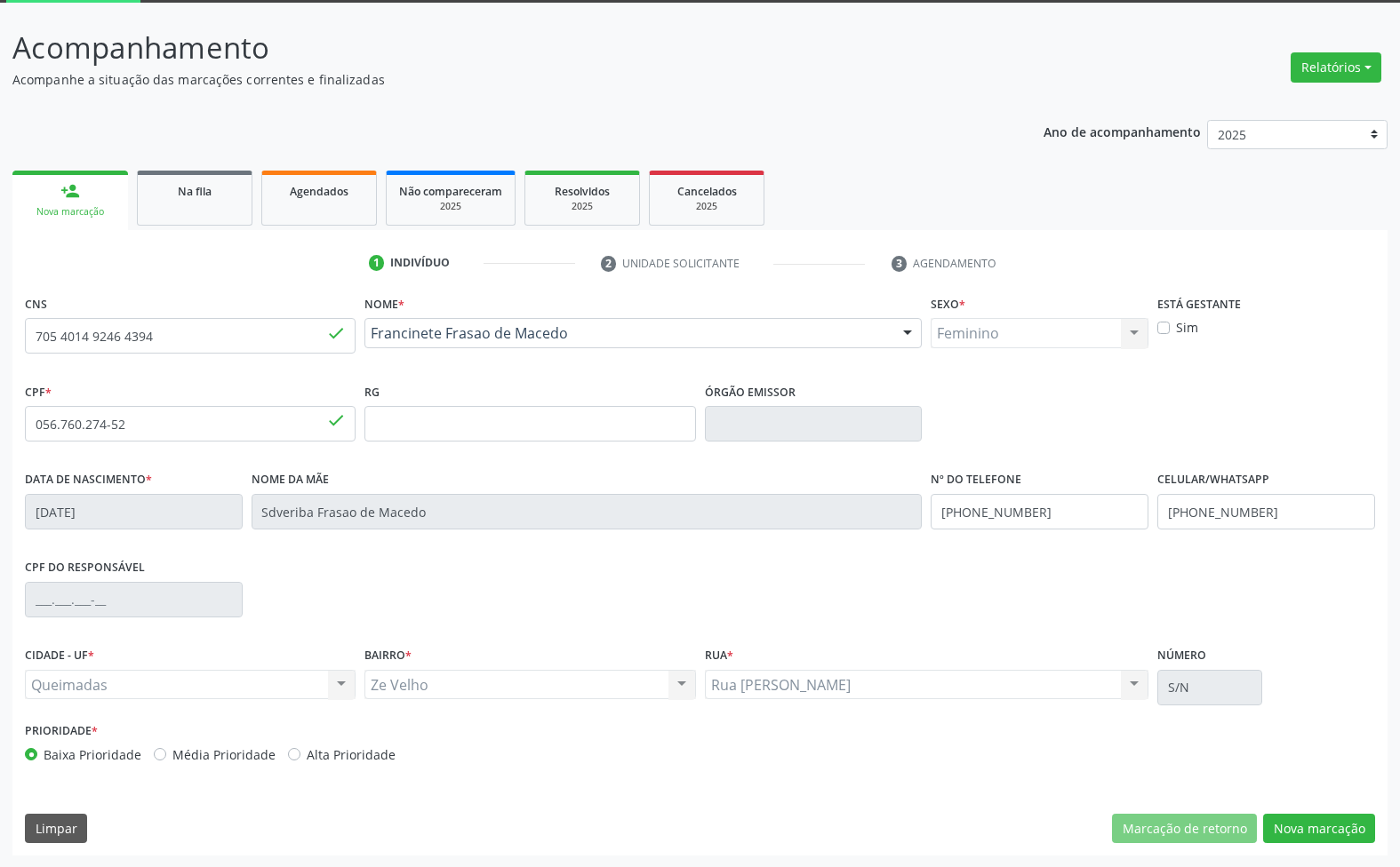
scroll to position [96, 0]
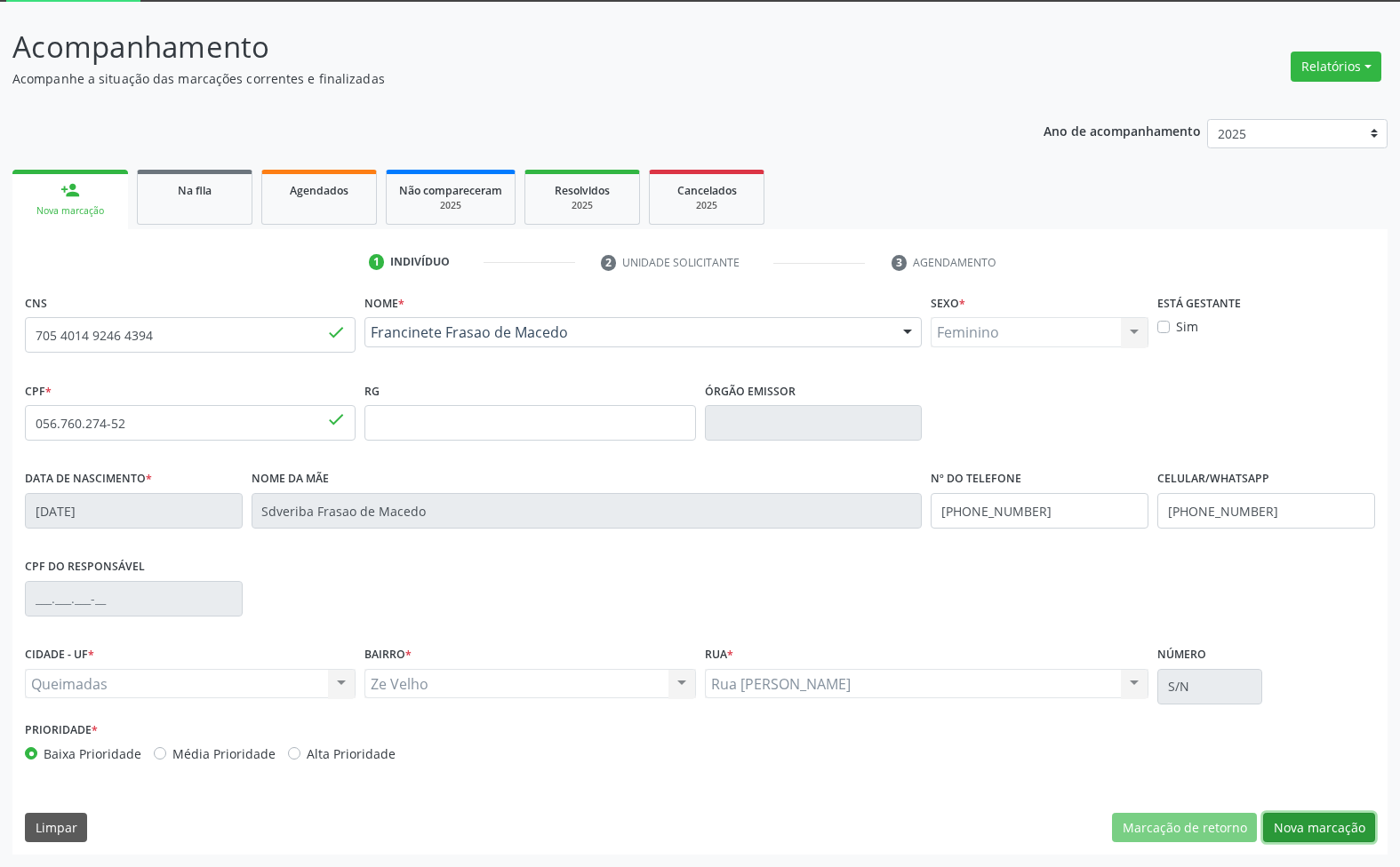
click at [1316, 836] on button "Nova marcação" at bounding box center [1319, 828] width 112 height 30
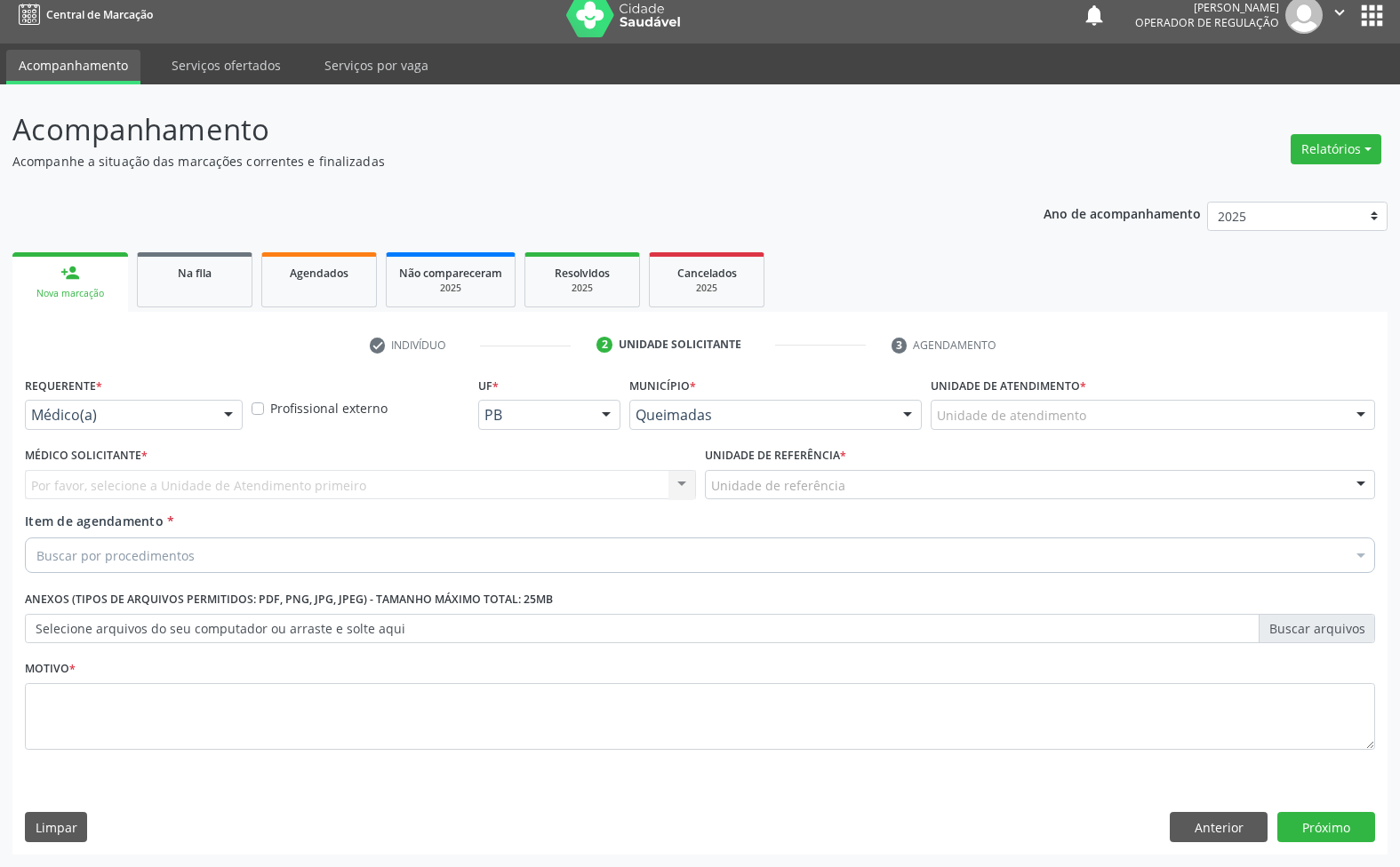
scroll to position [14, 0]
click at [1231, 804] on div "Requerente * Médico(a) Médico(a) Enfermeiro(a) Paciente Nenhum resultado encont…" at bounding box center [700, 613] width 1375 height 482
click at [1251, 815] on button "Anterior" at bounding box center [1218, 827] width 98 height 30
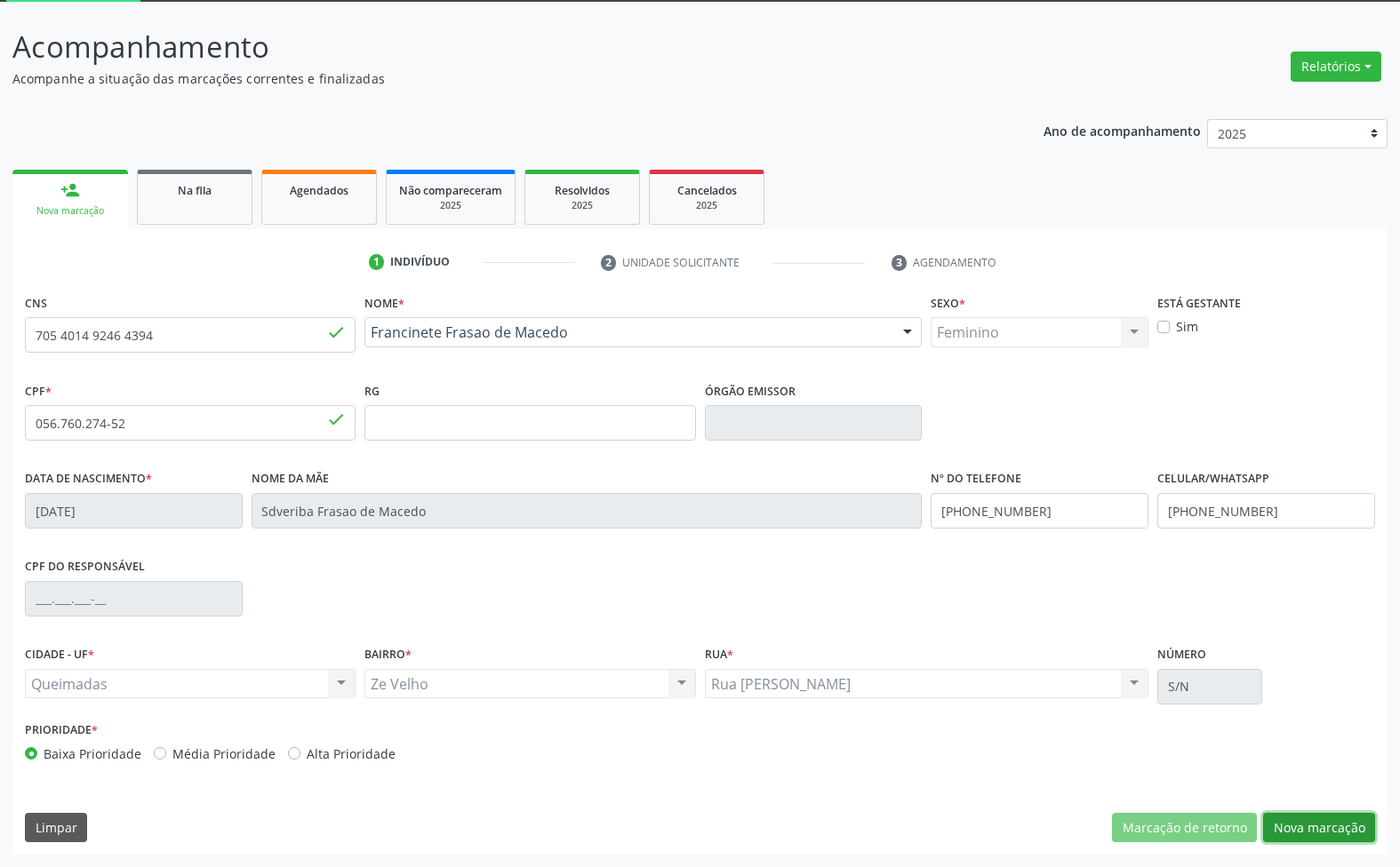
click at [1312, 829] on button "Nova marcação" at bounding box center [1319, 828] width 112 height 30
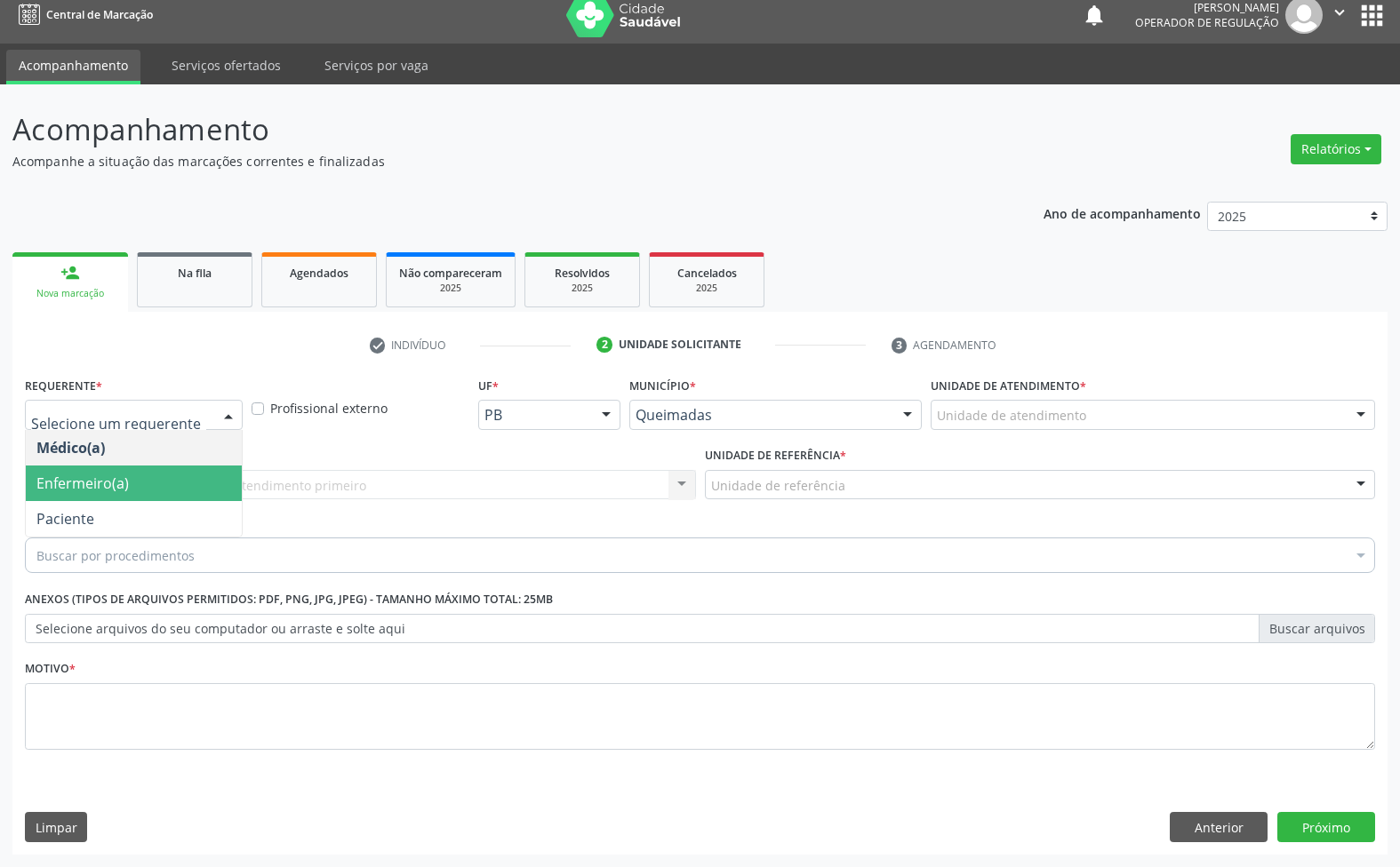
click at [142, 499] on span "Enfermeiro(a)" at bounding box center [134, 483] width 216 height 36
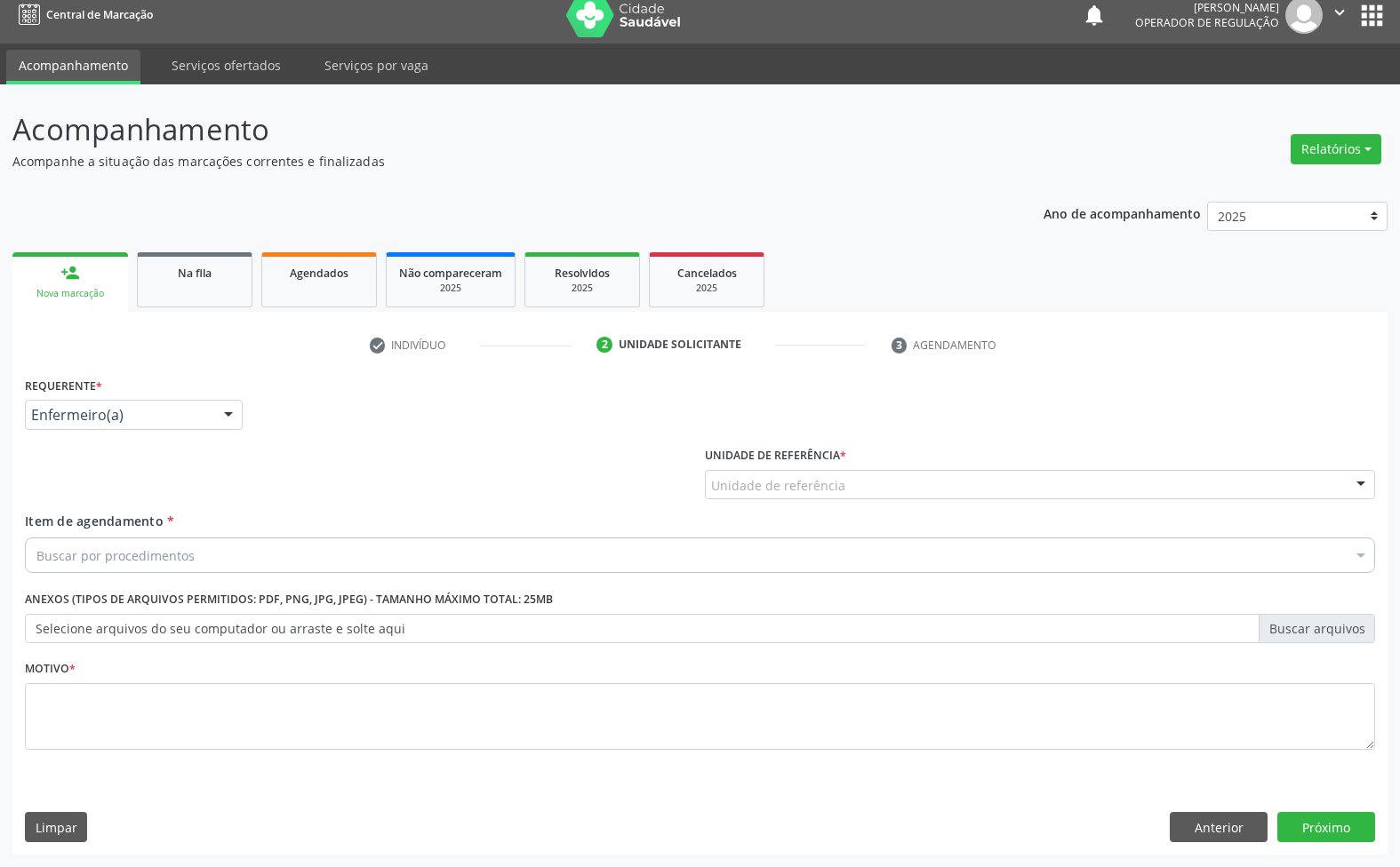
drag, startPoint x: 159, startPoint y: 418, endPoint x: 149, endPoint y: 467, distance: 50.0
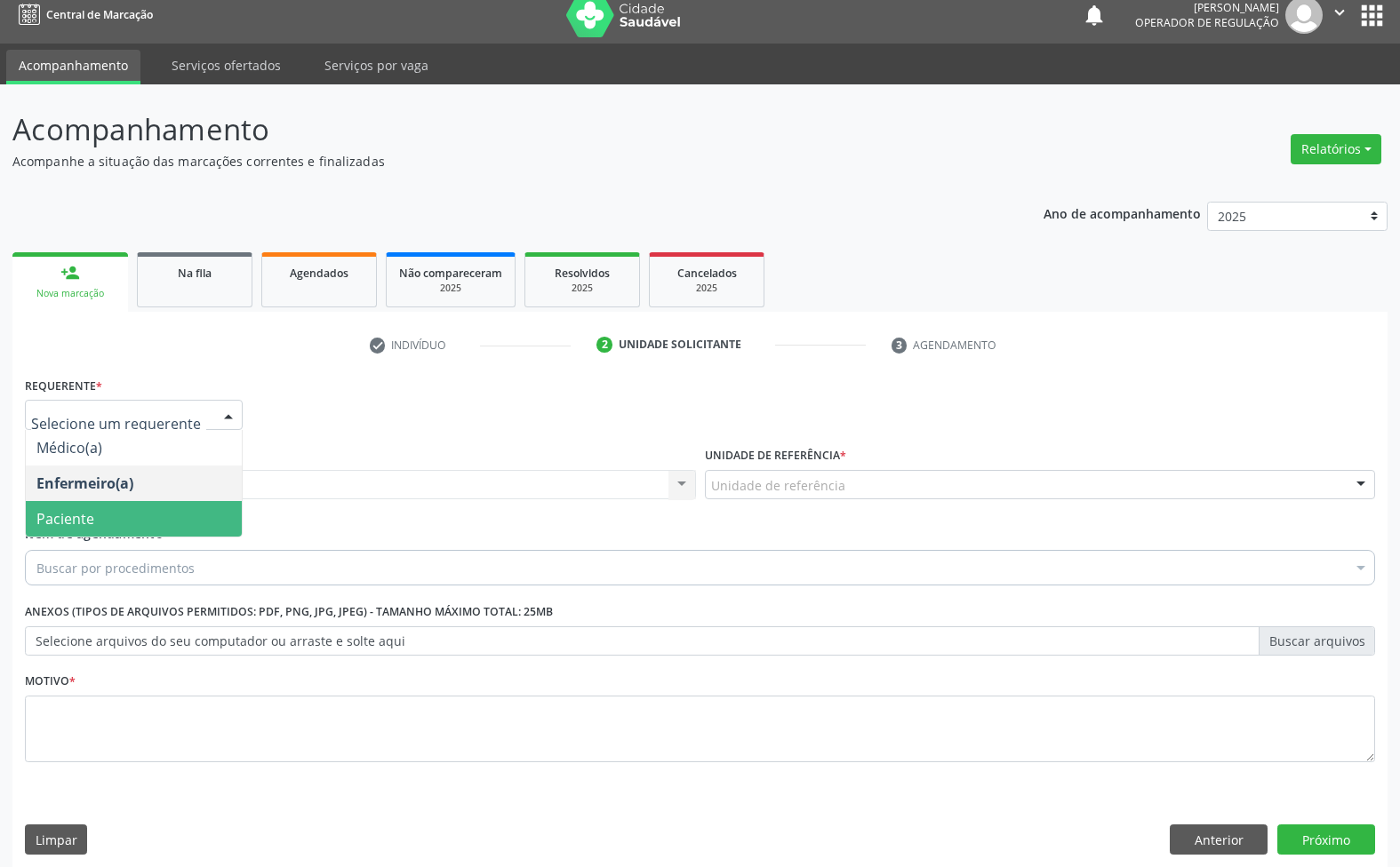
click at [149, 525] on span "Paciente" at bounding box center [134, 519] width 216 height 36
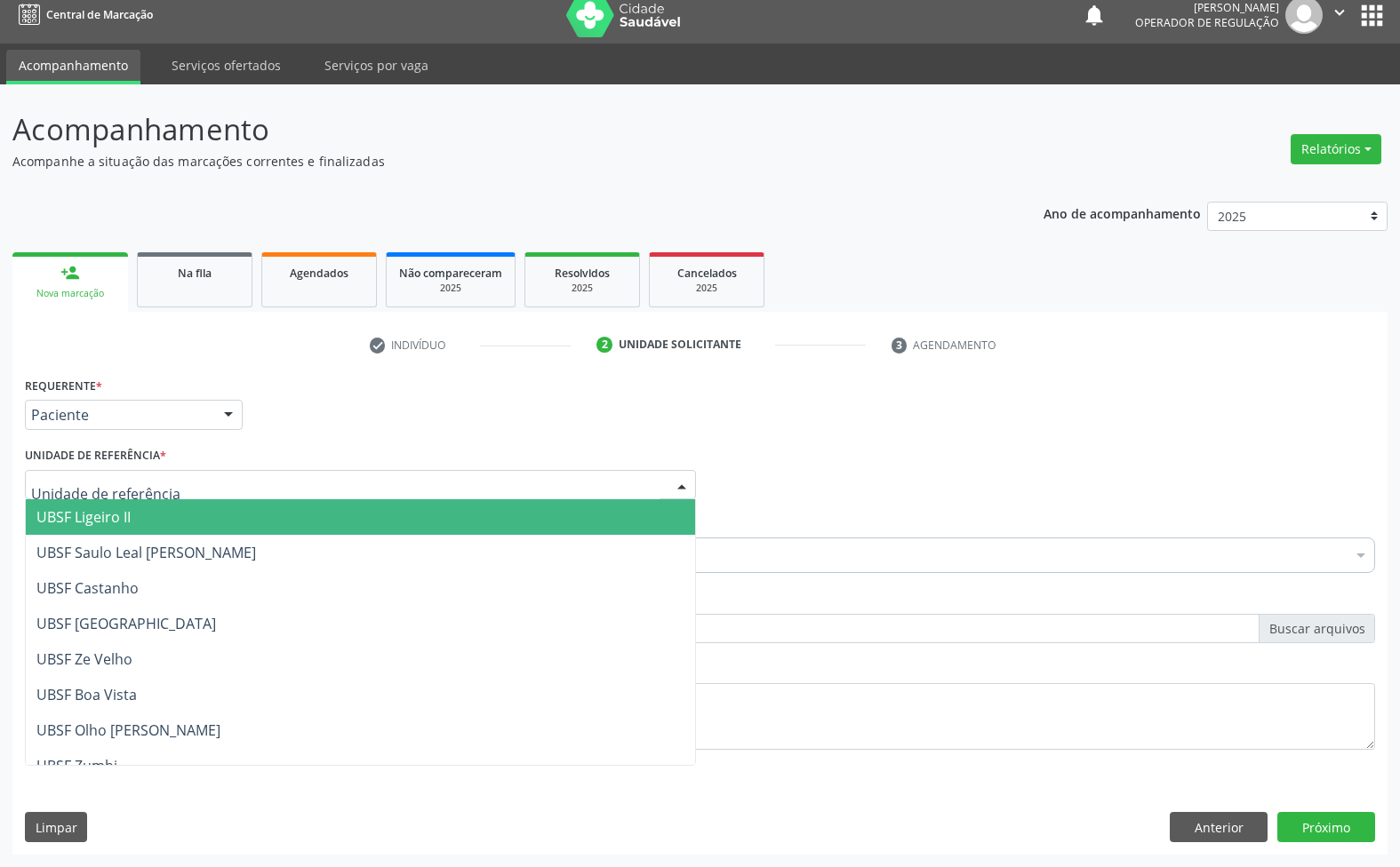
type input "\"
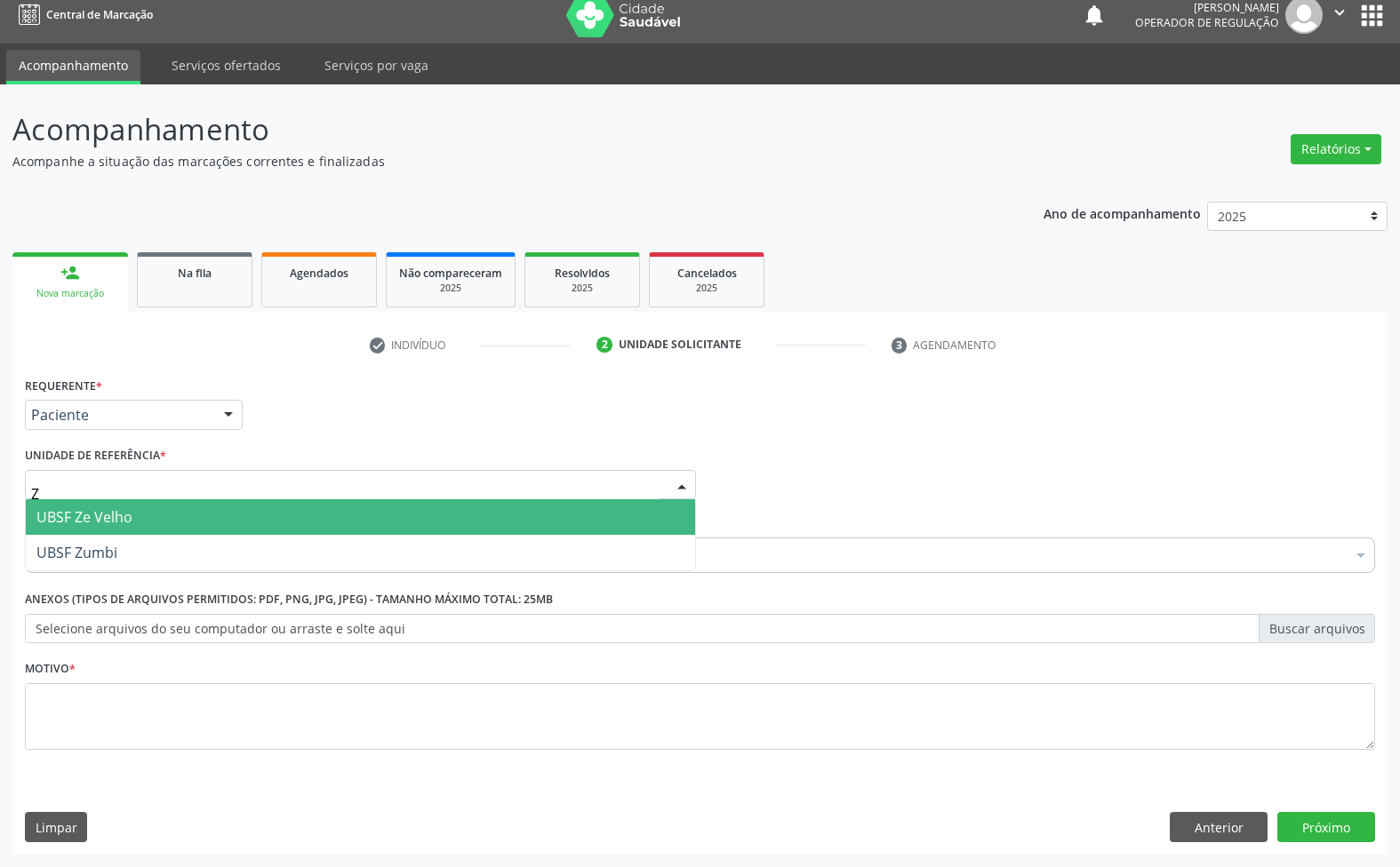
type input "ZE"
click at [162, 515] on span "UBSF Ze Velho" at bounding box center [360, 517] width 669 height 36
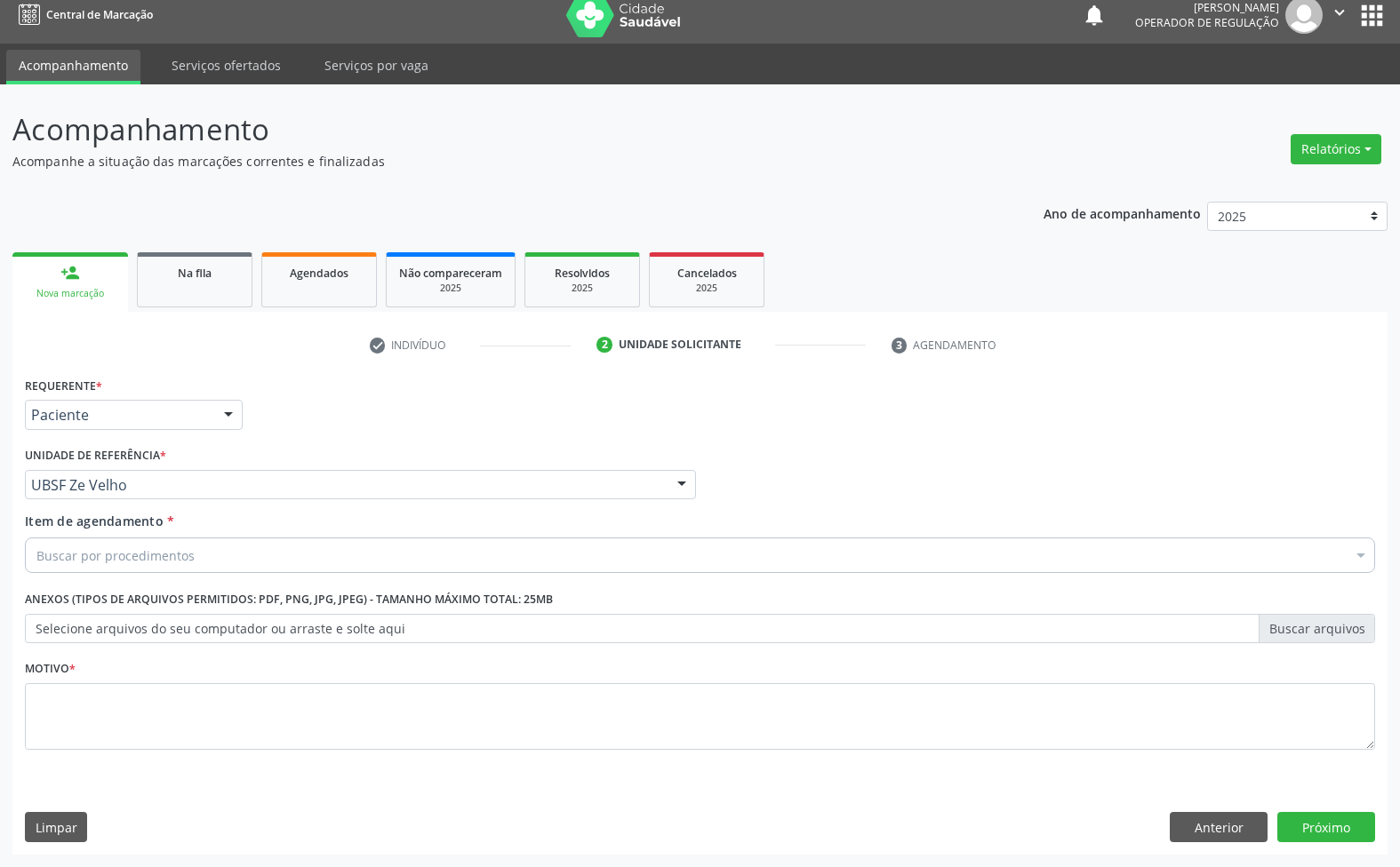
click at [149, 676] on div "Motivo *" at bounding box center [700, 702] width 1350 height 94
click at [193, 555] on div "Buscar por procedimentos" at bounding box center [700, 555] width 1350 height 36
paste input "AVALIAÇÃO 07/2025"
type input "AVALIAÇÃO 07/2025"
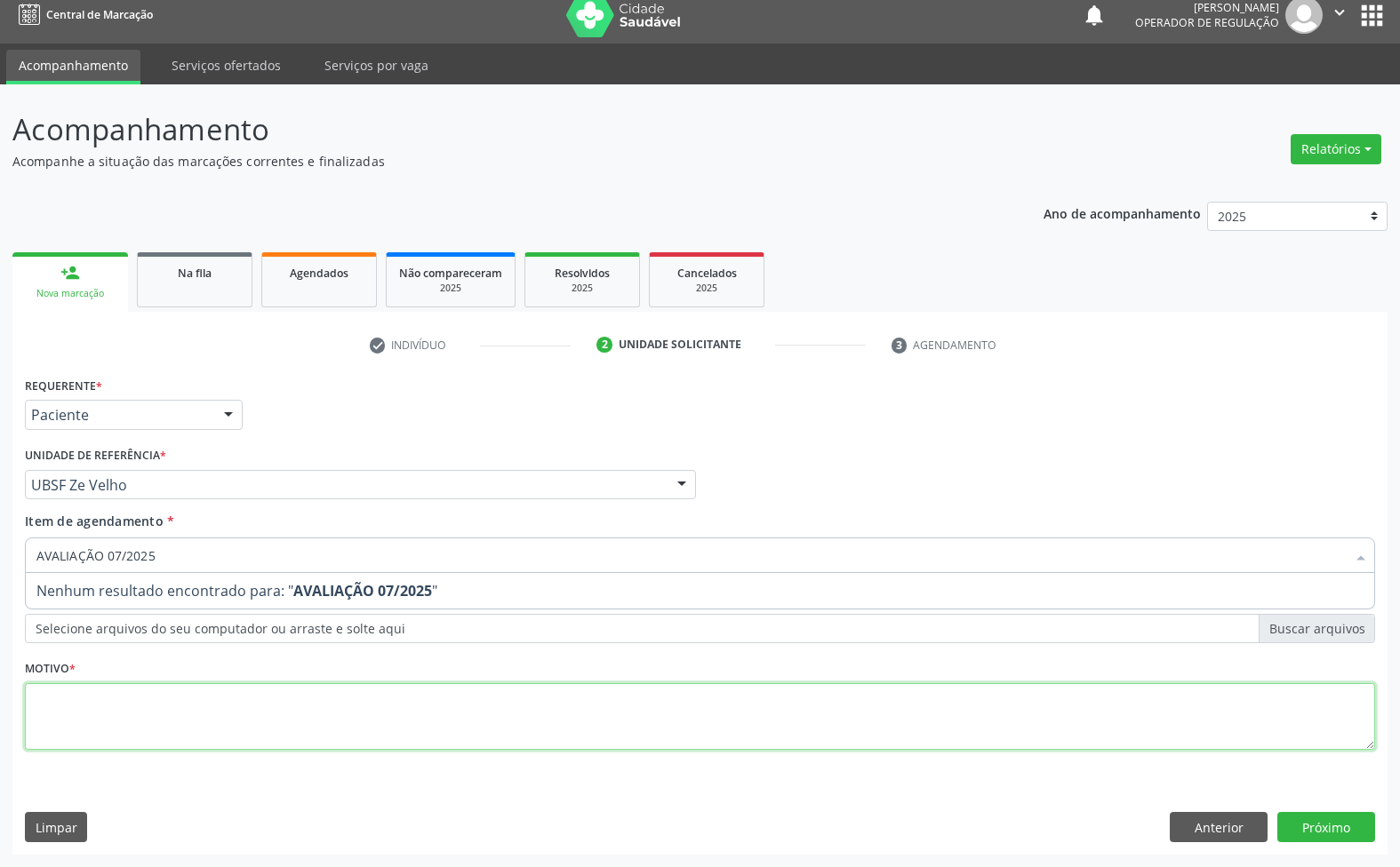
click at [232, 729] on div "Requerente * Paciente Médico(a) Enfermeiro(a) Paciente Nenhum resultado encontr…" at bounding box center [700, 573] width 1350 height 402
paste textarea "AVALIAÇÃO 07/2025"
type textarea "AVALIAÇÃO 07/2025"
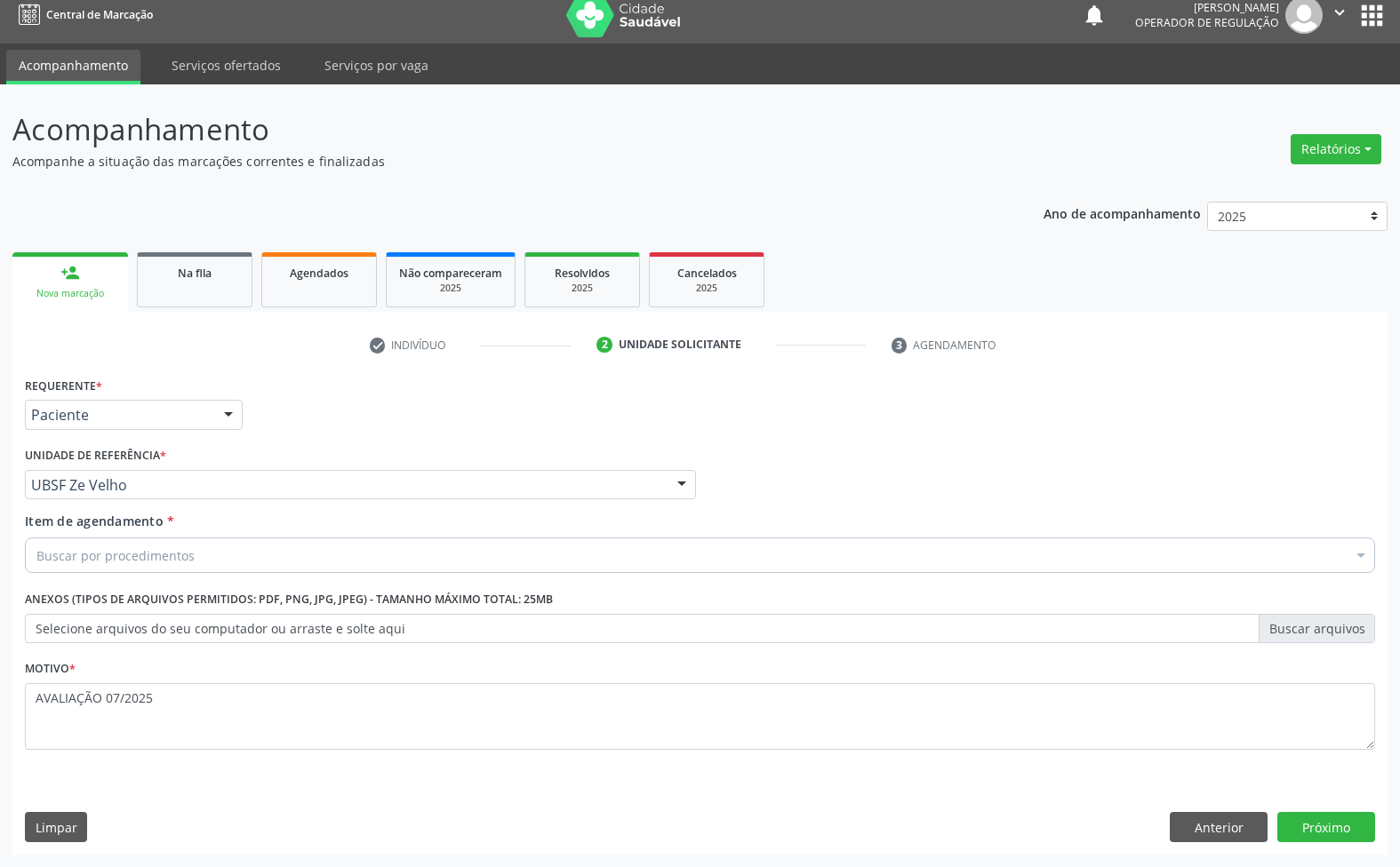
click at [345, 556] on div "Buscar por procedimentos" at bounding box center [700, 555] width 1350 height 36
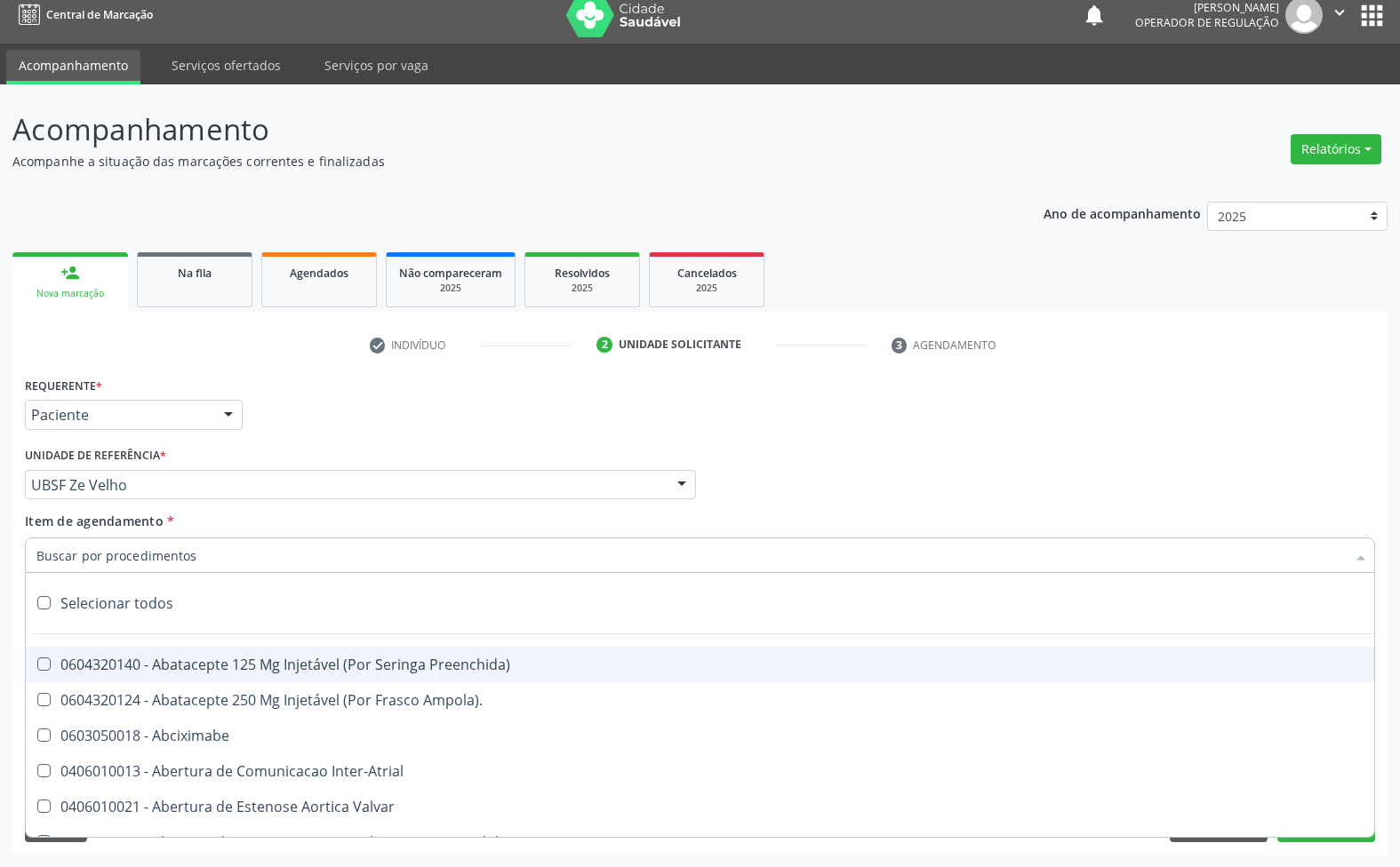
paste input "AVALIAÇÃO 07/2025"
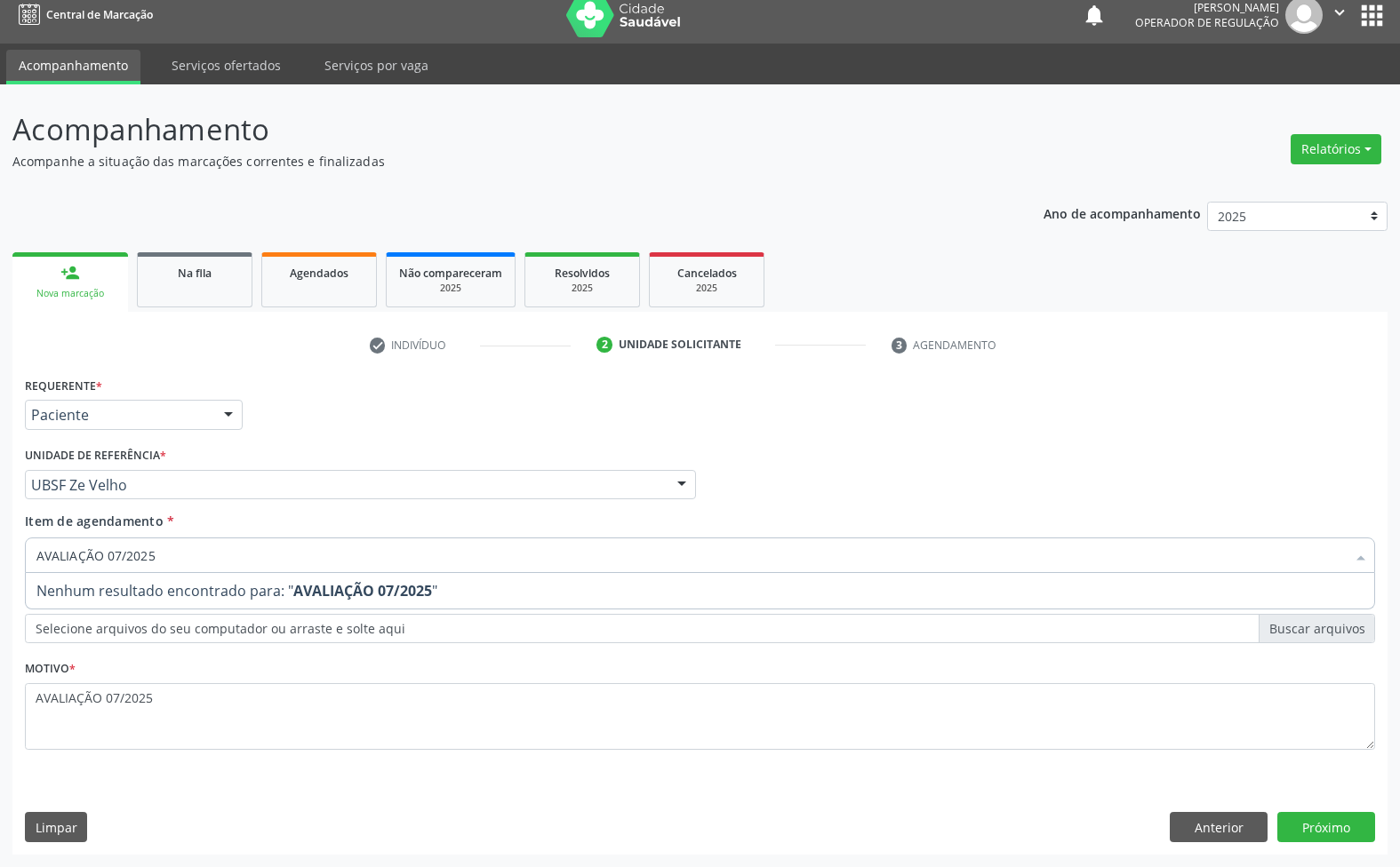
type input "AVALIAÇÃO 07/2025"
click at [327, 546] on div "Buscar por procedimentos" at bounding box center [700, 555] width 1350 height 36
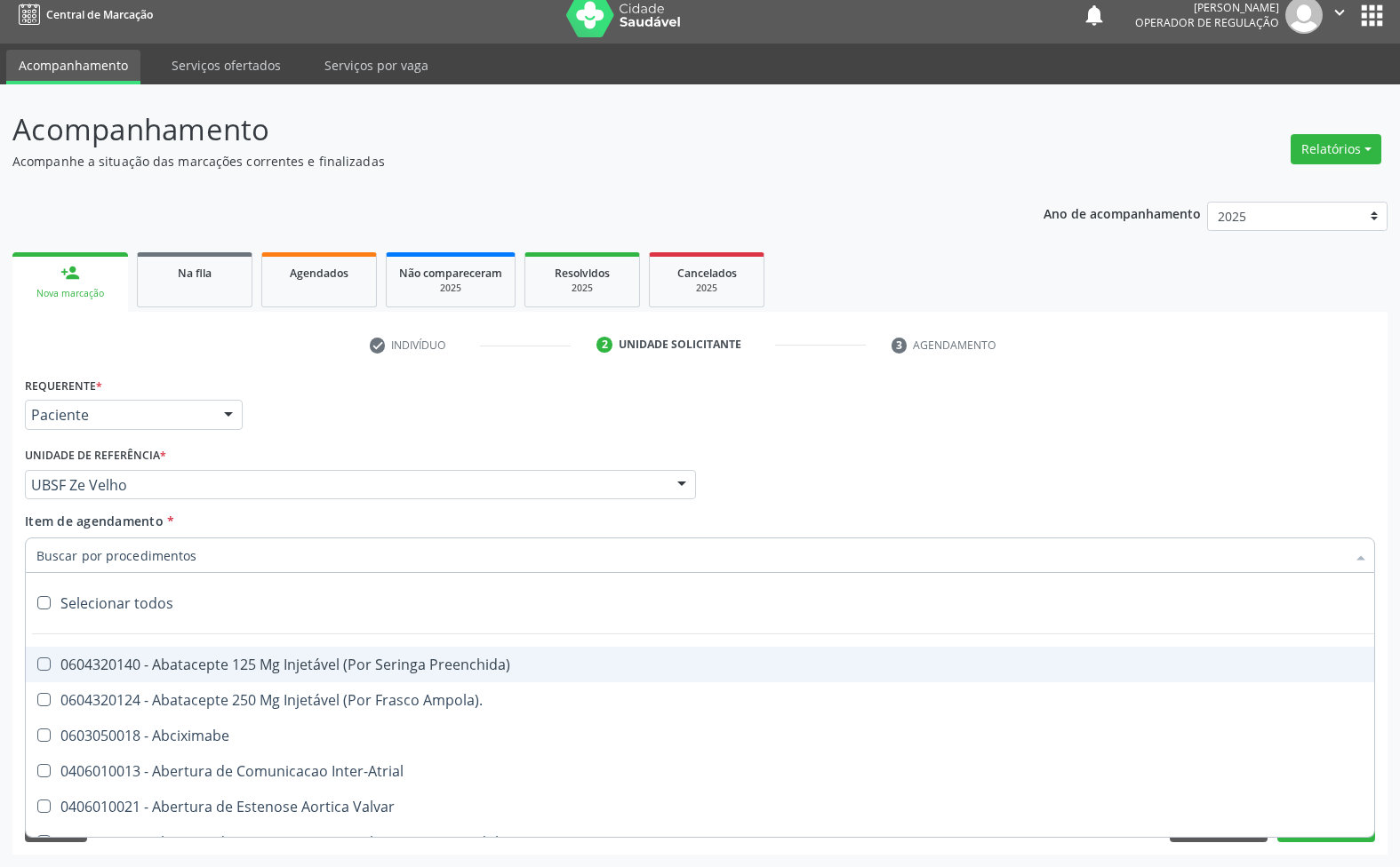
paste input "AVALIAÇÃO 07/2025"
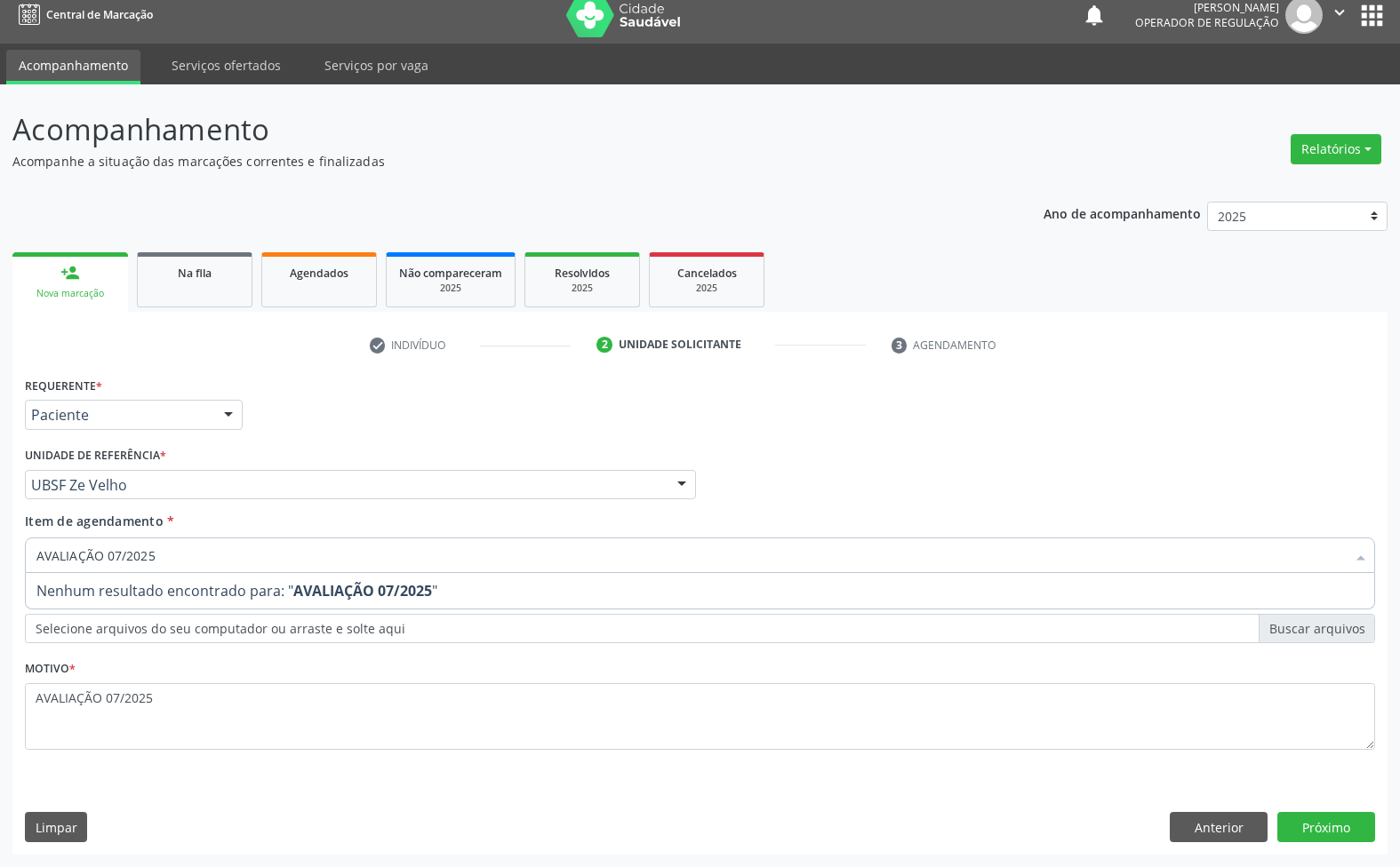
click at [300, 605] on span "Nenhum resultado encontrado para: " AVALIAÇÃO 07/2025 "" at bounding box center [700, 590] width 1349 height 36
click at [144, 536] on div "Item de agendamento * Buscar por procedimentos Selecionar todos 0604320140 - Ab…" at bounding box center [700, 539] width 1350 height 56
paste input "ENDOCRINOLOGISTA"
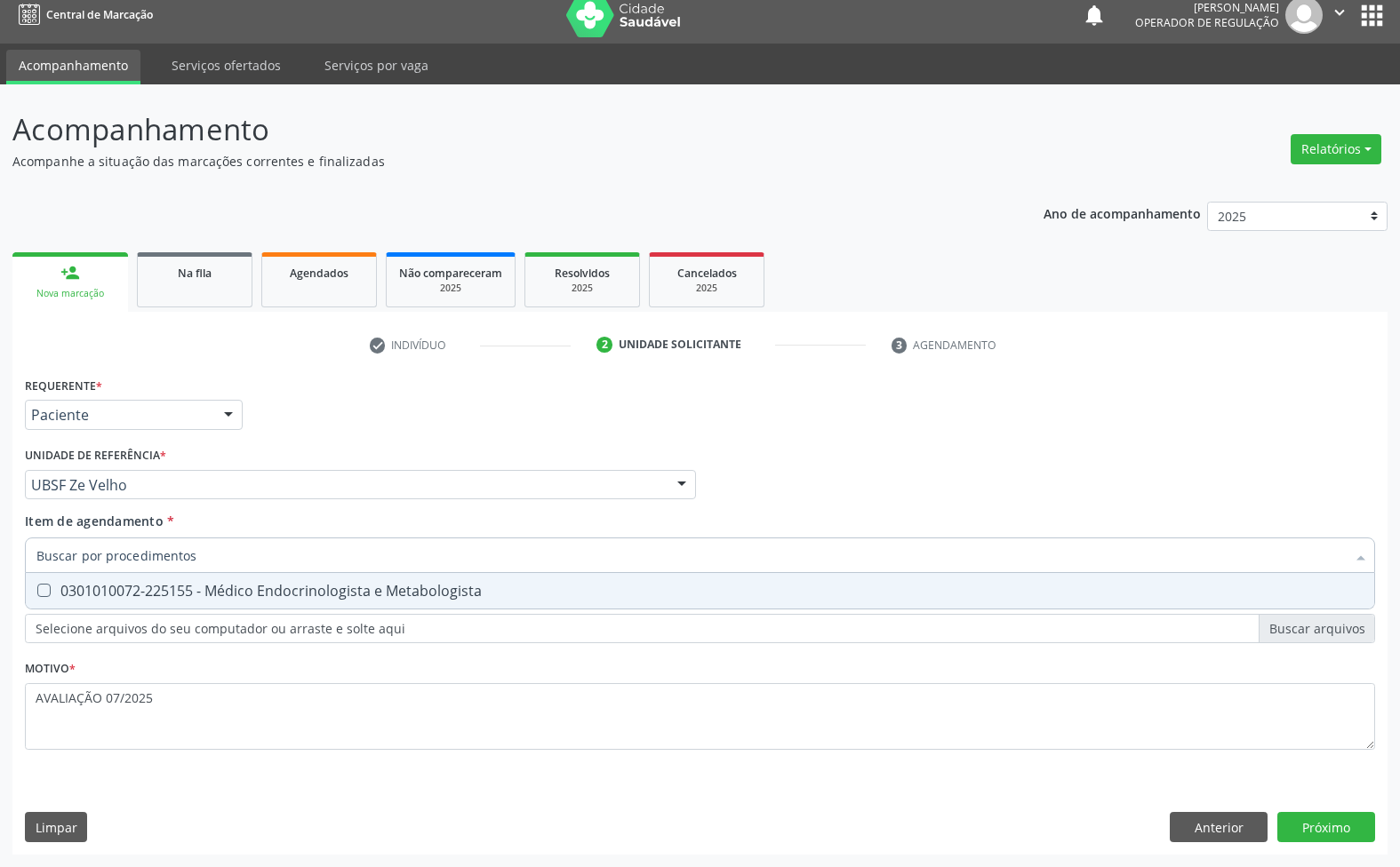
type input "ENDOCRINOLOGISTA"
click at [179, 596] on div "0301010072-225155 - Médico Endocrinologista e Metabologista" at bounding box center [700, 591] width 1327 height 15
checkbox Metabologista "true"
click at [1344, 830] on div "Requerente * Paciente Médico(a) Enfermeiro(a) Paciente Nenhum resultado encontr…" at bounding box center [700, 613] width 1375 height 482
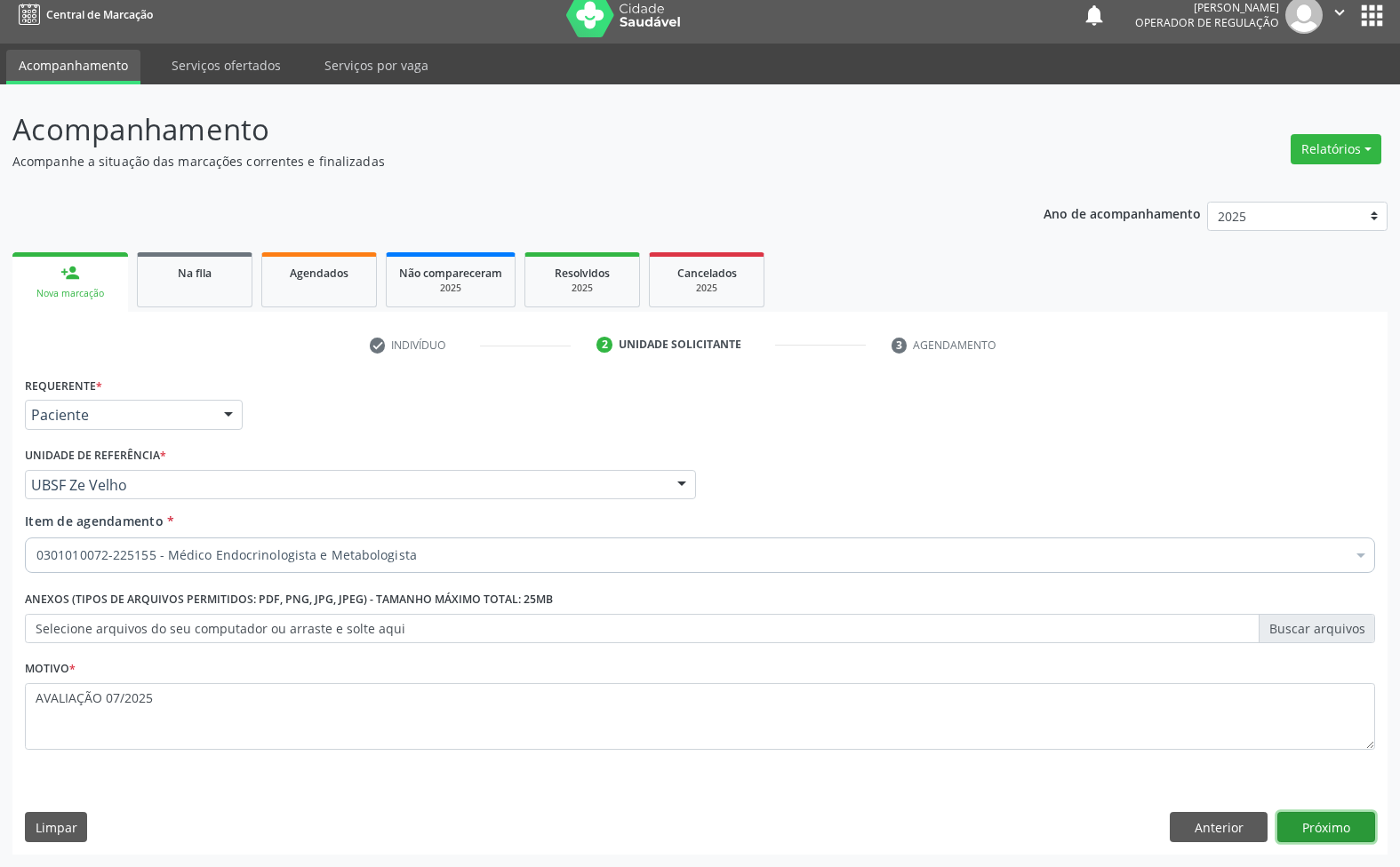
click at [1344, 830] on button "Próximo" at bounding box center [1326, 827] width 98 height 30
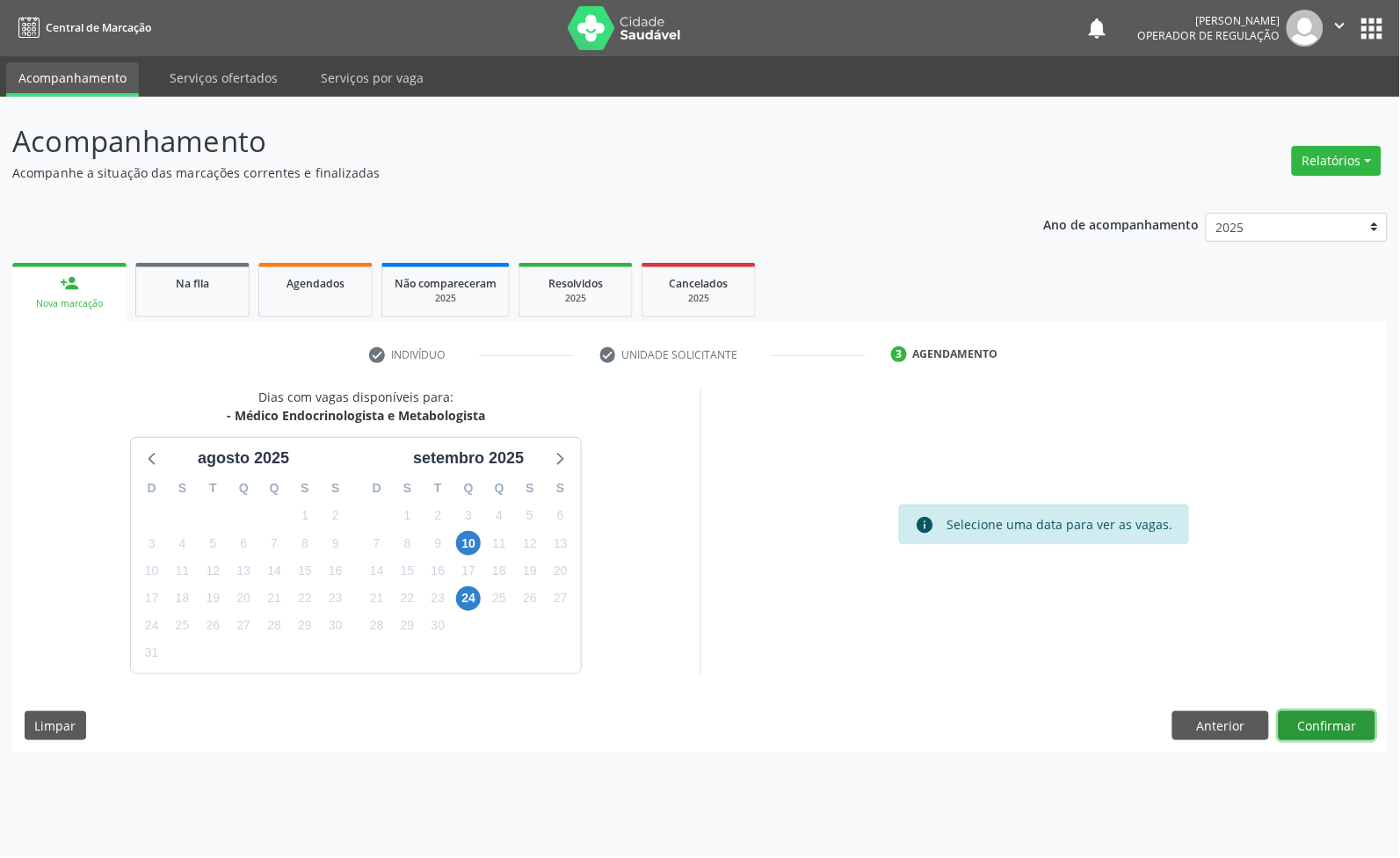
click at [1345, 727] on button "Confirmar" at bounding box center [1327, 726] width 97 height 30
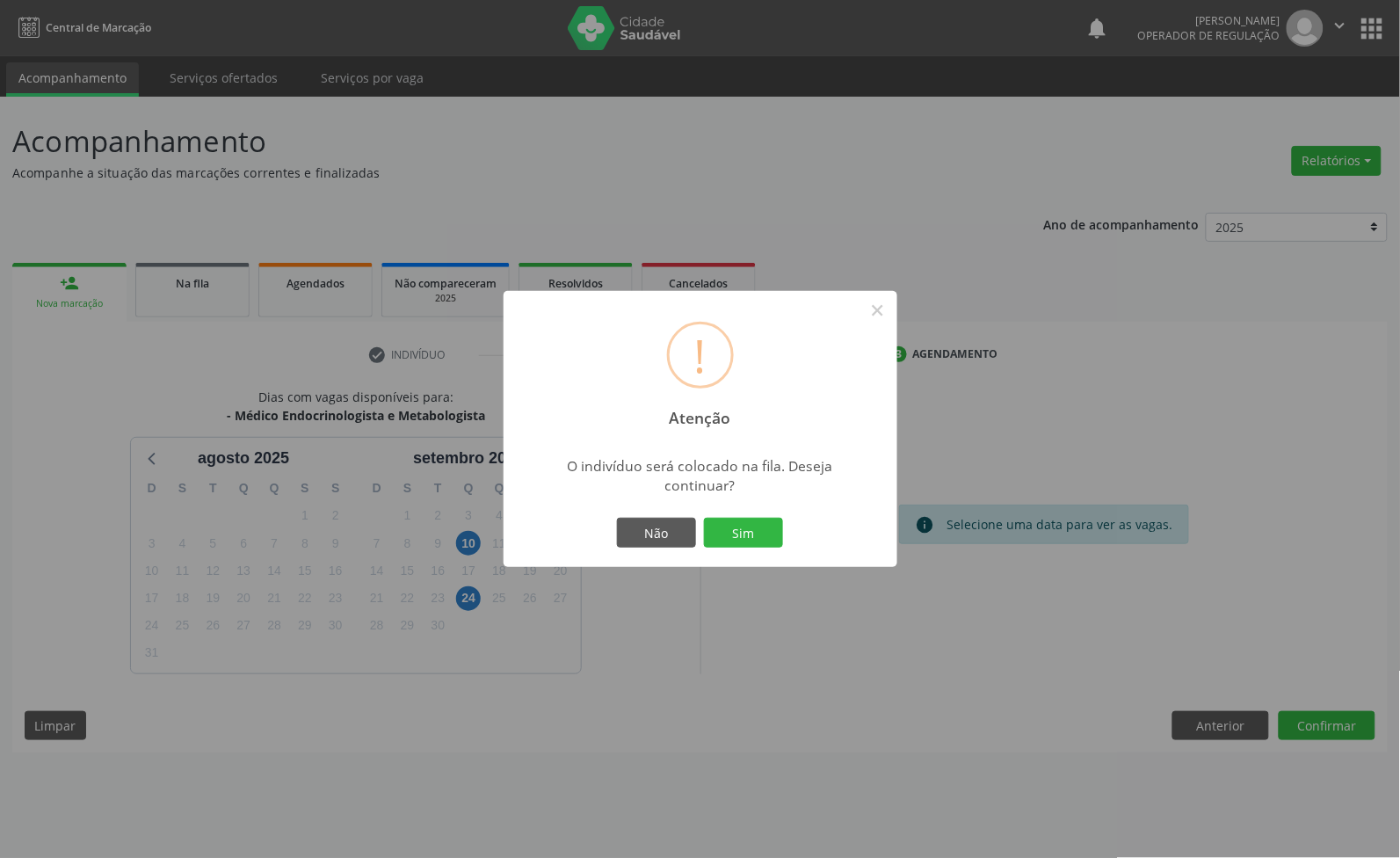
click at [705, 518] on button "Sim" at bounding box center [744, 532] width 79 height 30
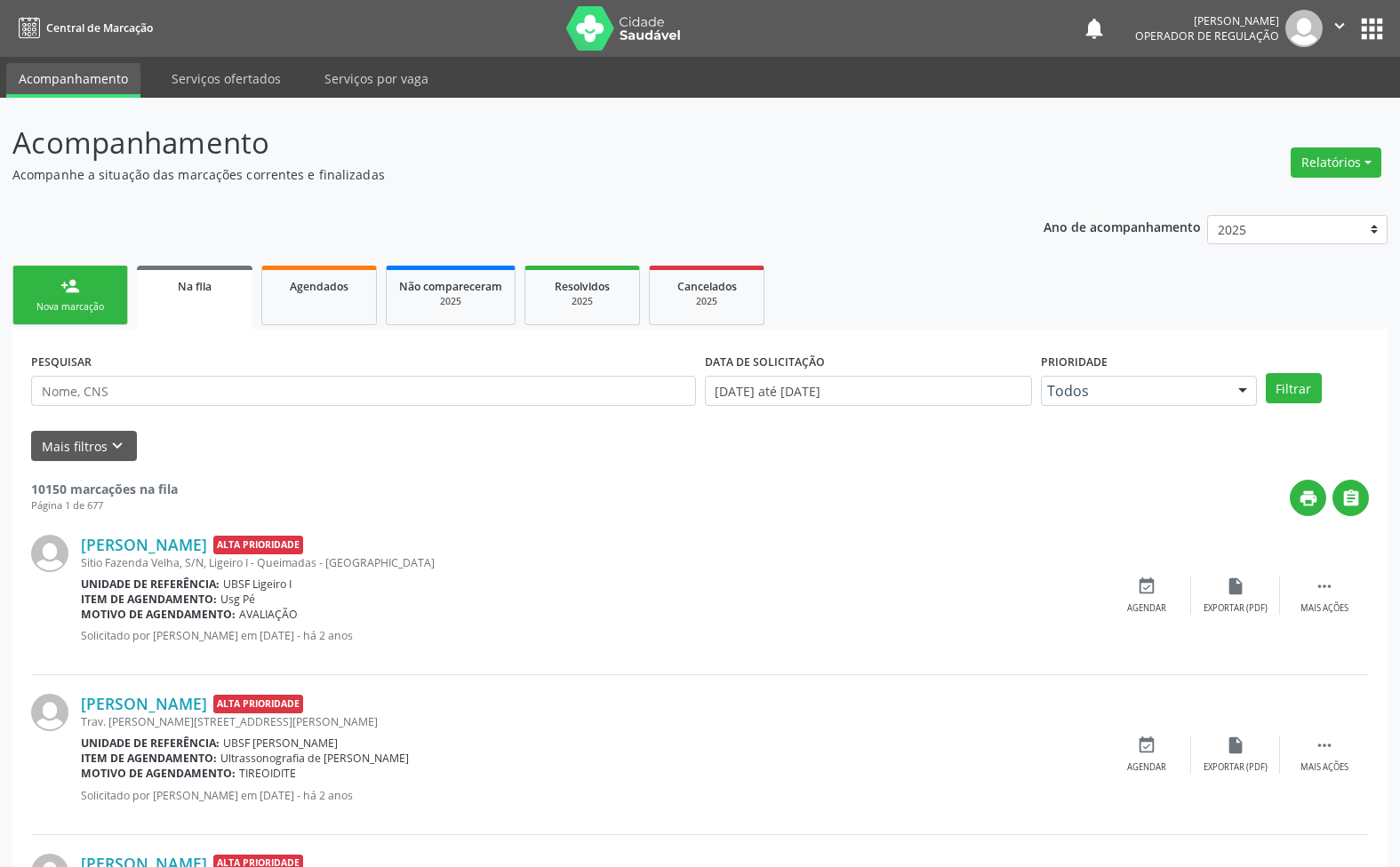
click at [100, 294] on link "person_add Nova marcação" at bounding box center [71, 295] width 116 height 60
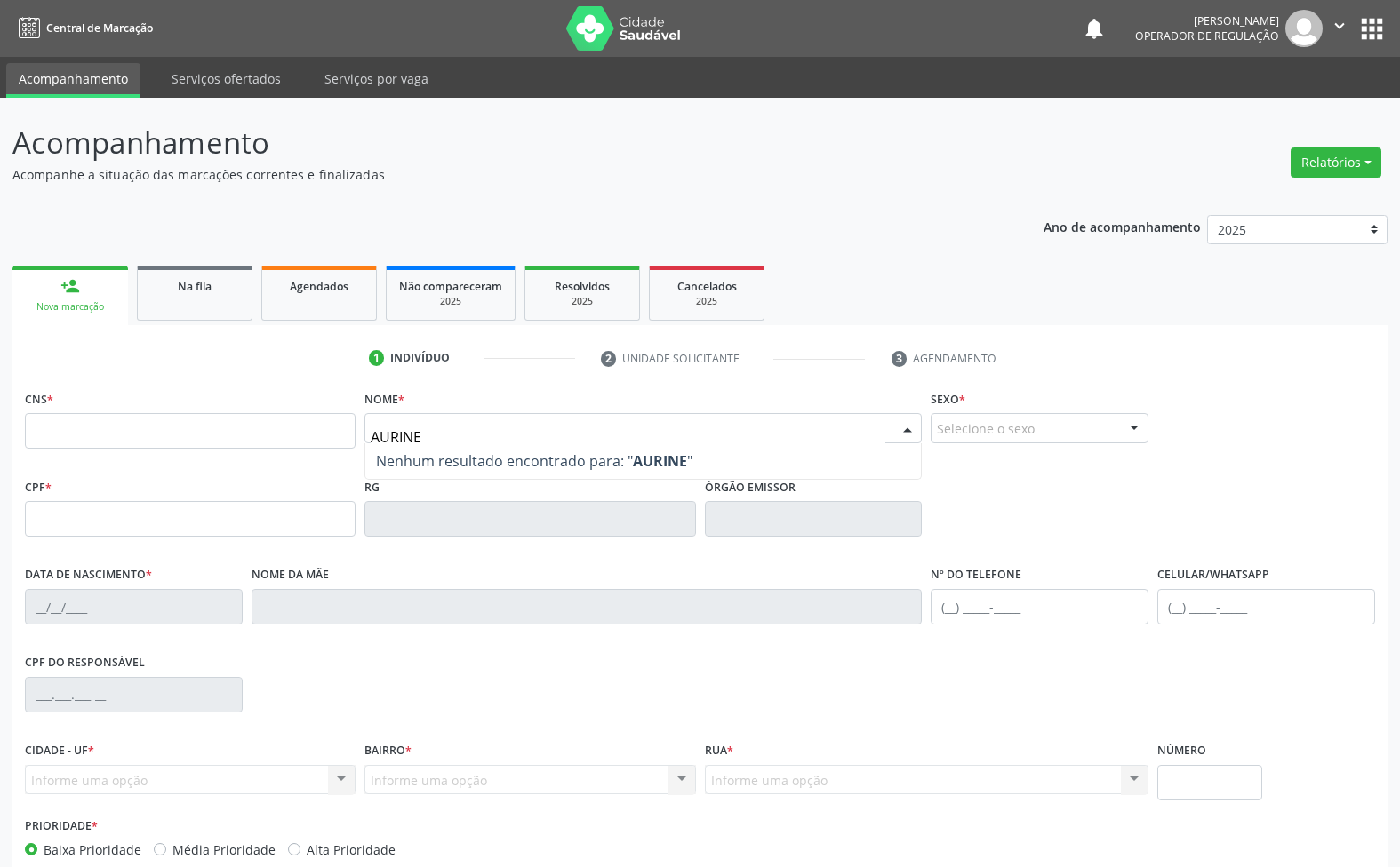
type input "AURINEZ"
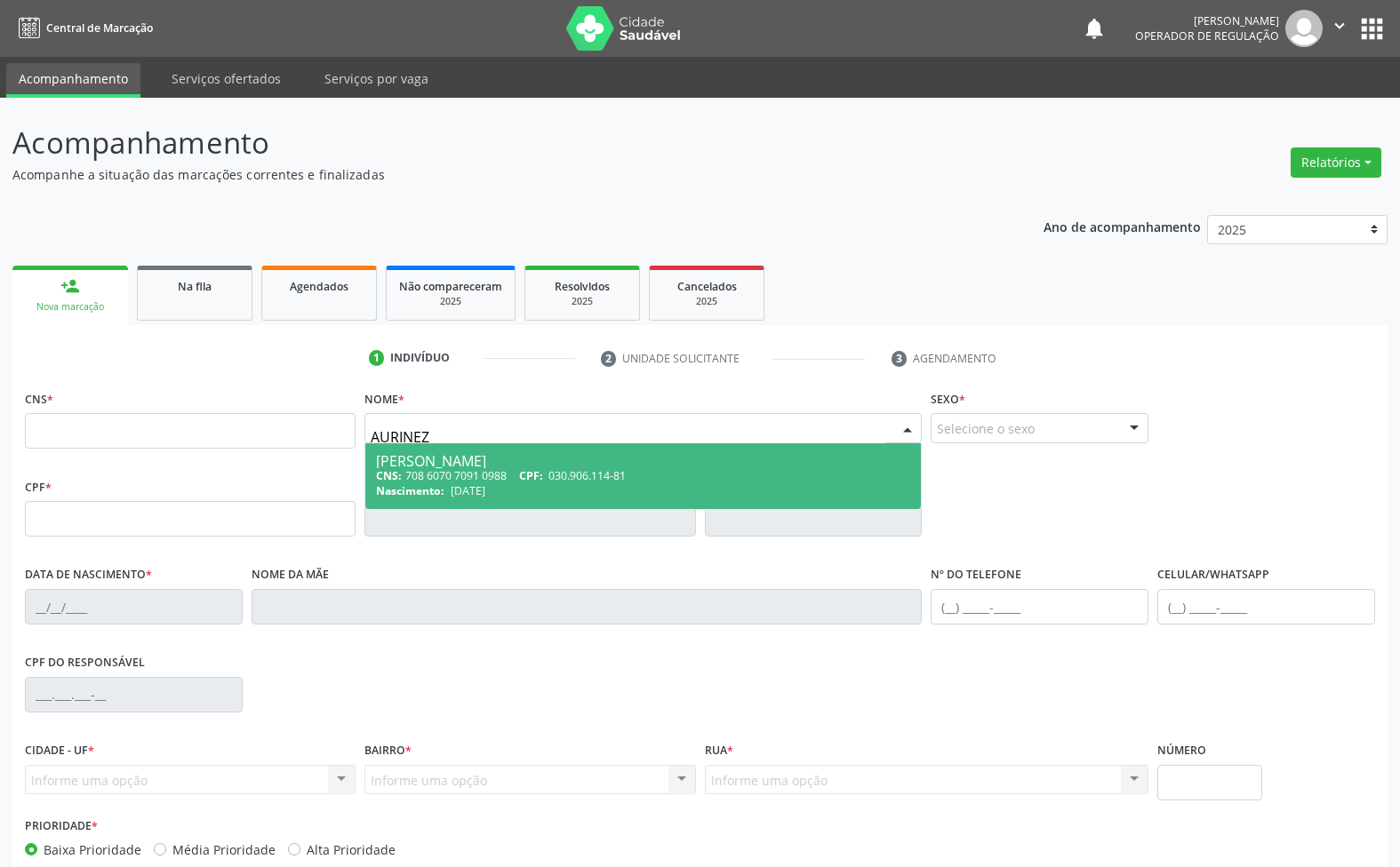
click at [434, 451] on span "Aurinez Correia Ferreira da Silva CNS: 708 6070 7091 0988 CPF: 030.906.114-81 N…" at bounding box center [643, 477] width 556 height 66
type input "708 6070 7091 0988"
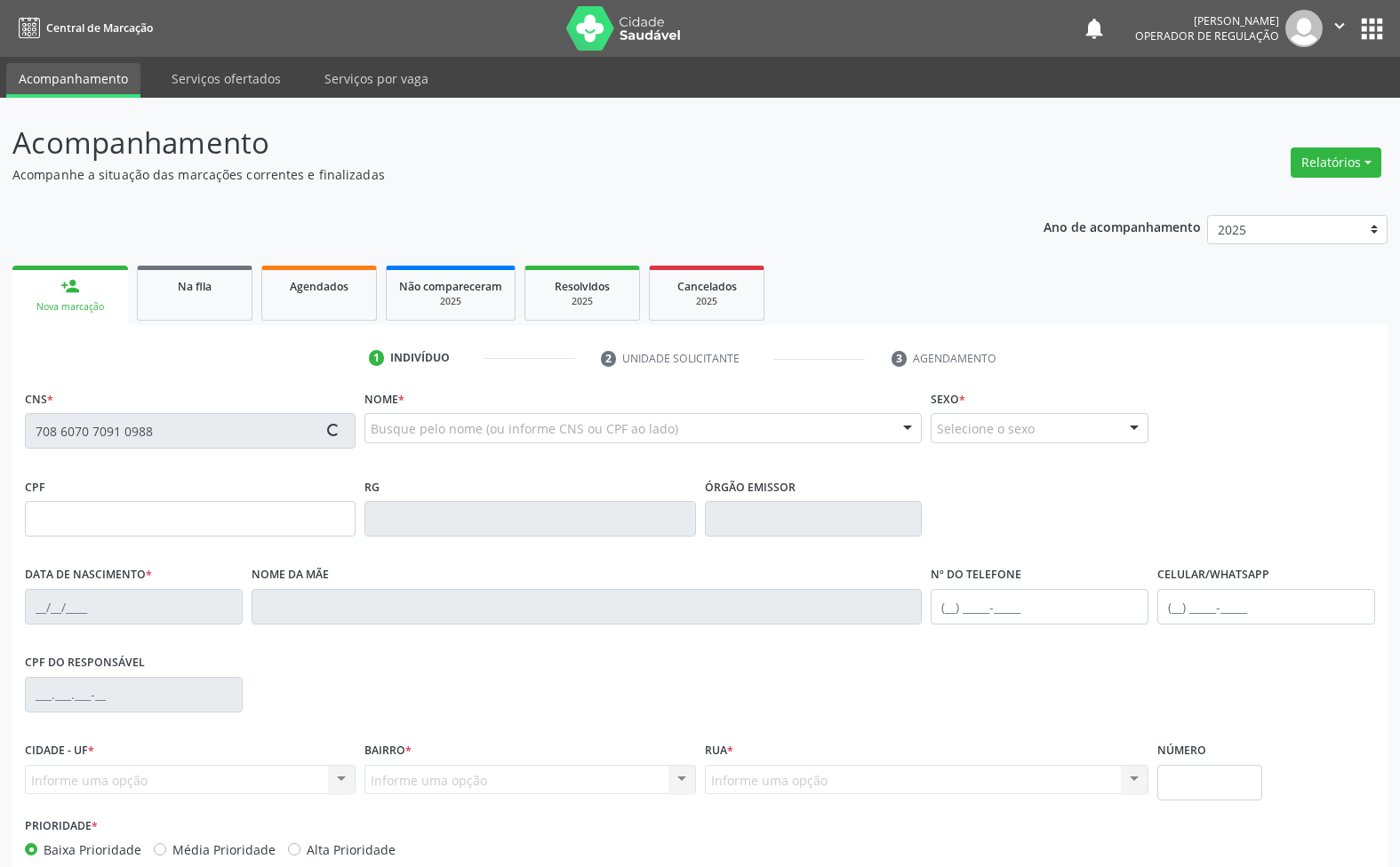
type input "030.906.114-81"
type input "22/06/1973"
type input "Maria Jose Correia"
type input "(83) 99100-6334"
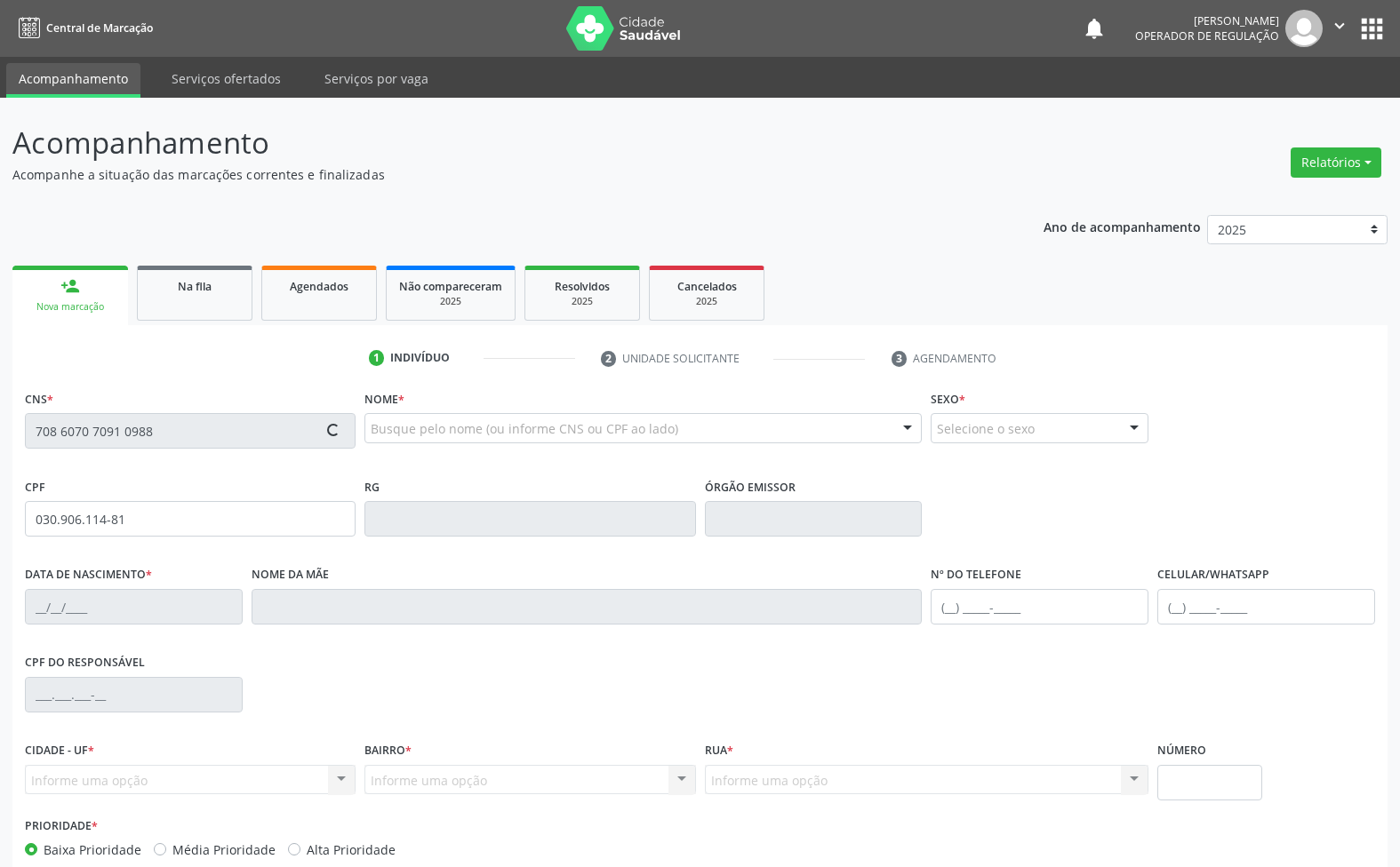
type input "465"
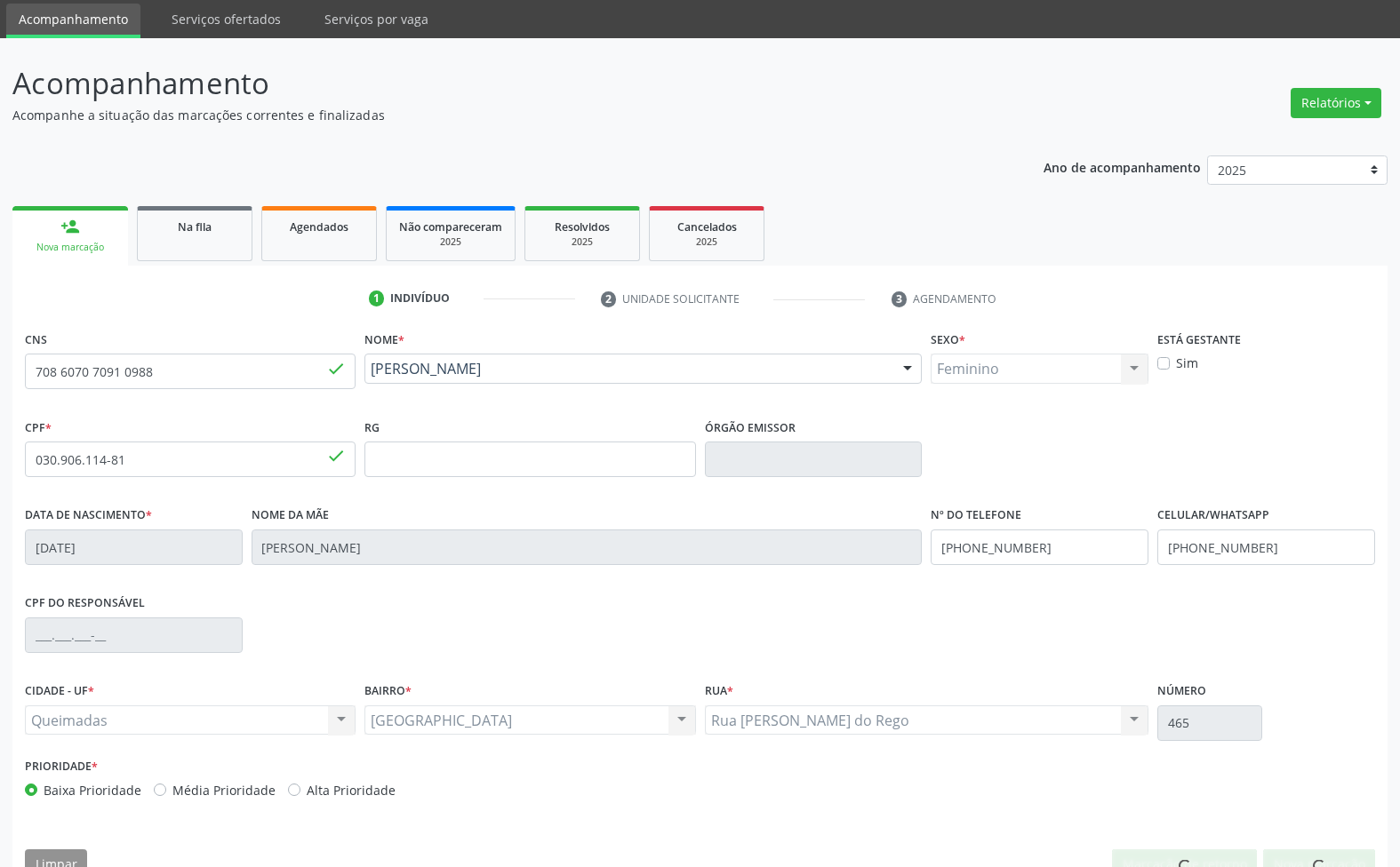
scroll to position [96, 0]
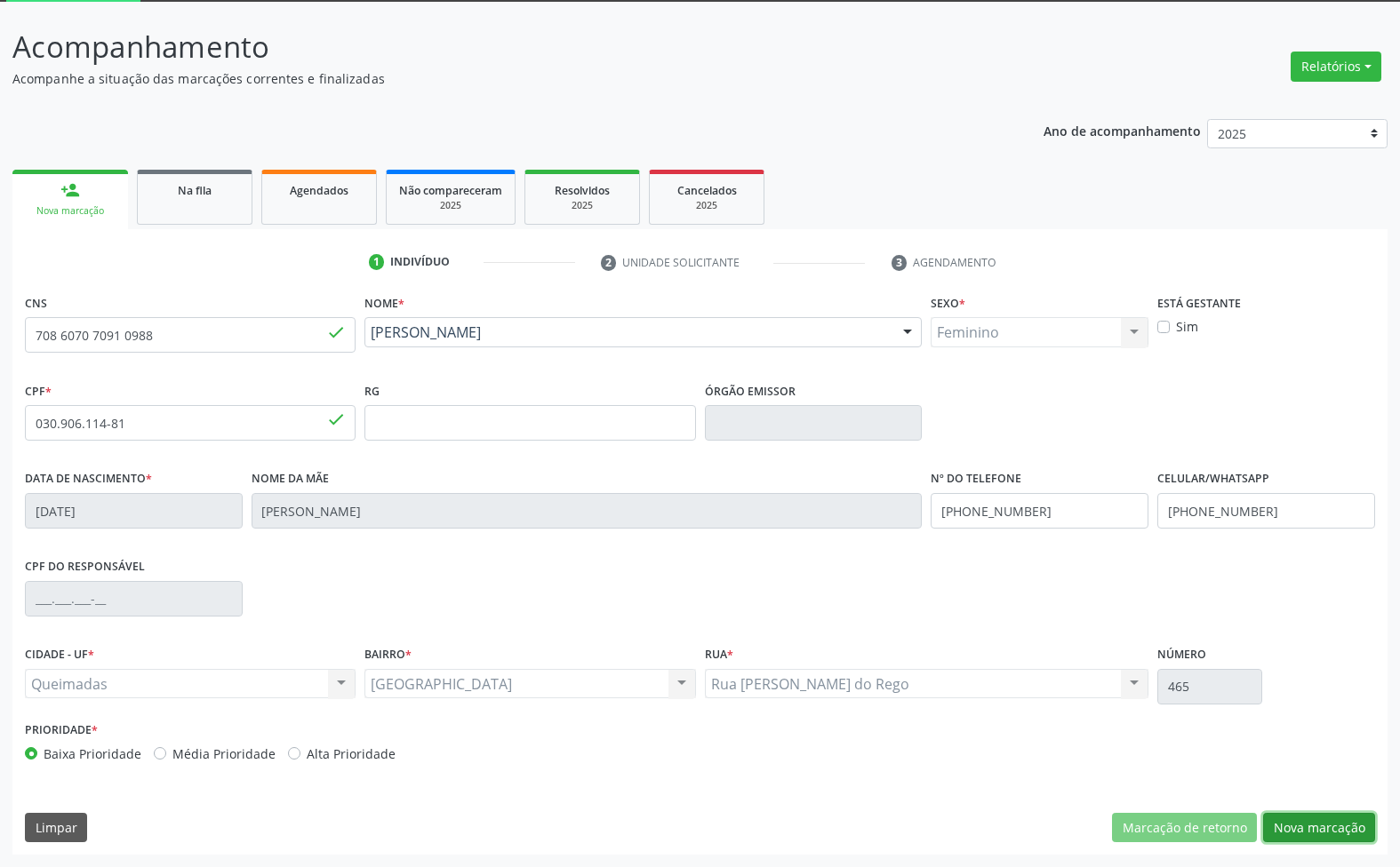
click at [1312, 828] on button "Nova marcação" at bounding box center [1319, 828] width 112 height 30
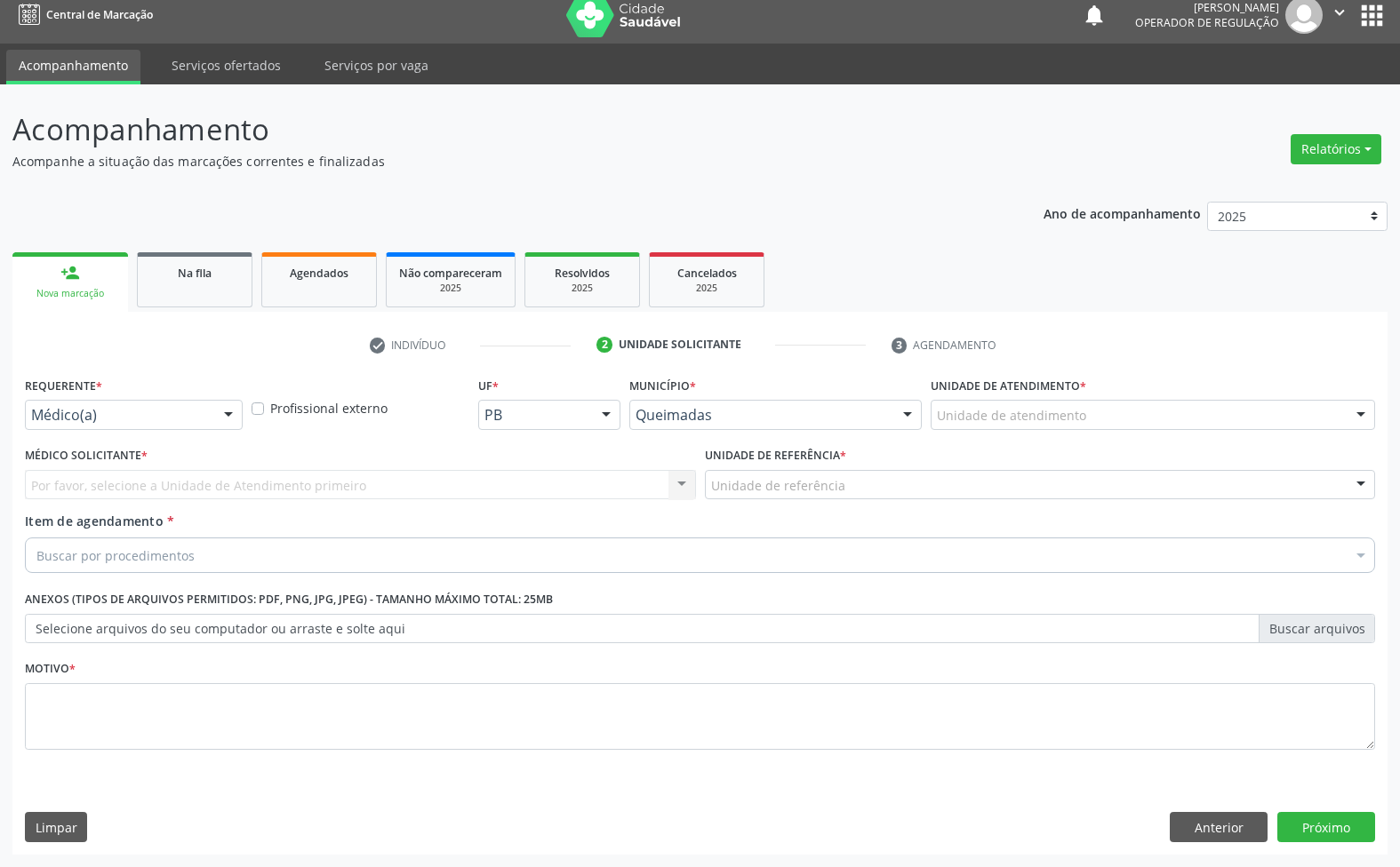
scroll to position [14, 0]
drag, startPoint x: 125, startPoint y: 413, endPoint x: 107, endPoint y: 463, distance: 53.1
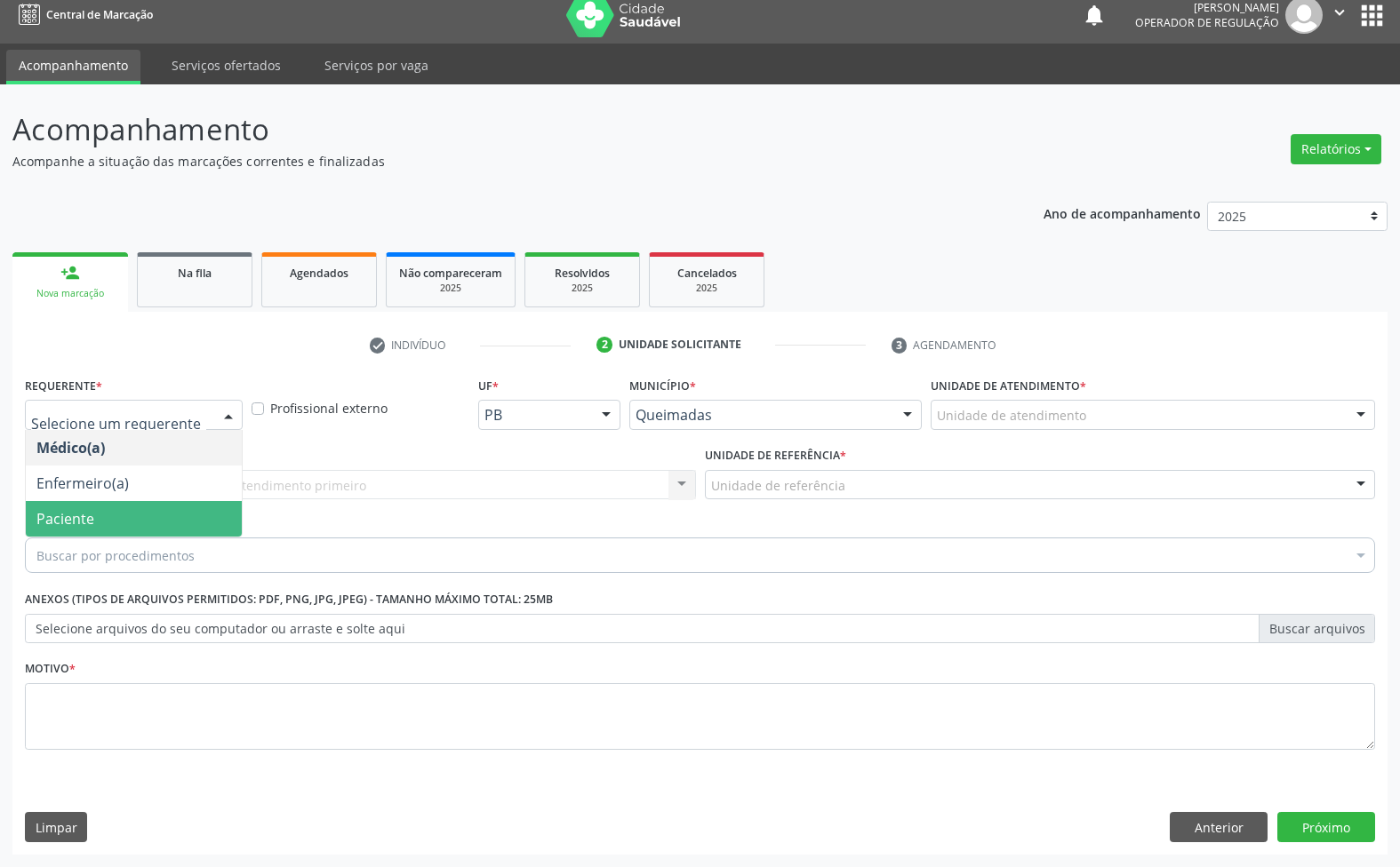
click at [89, 515] on span "Paciente" at bounding box center [65, 518] width 58 height 19
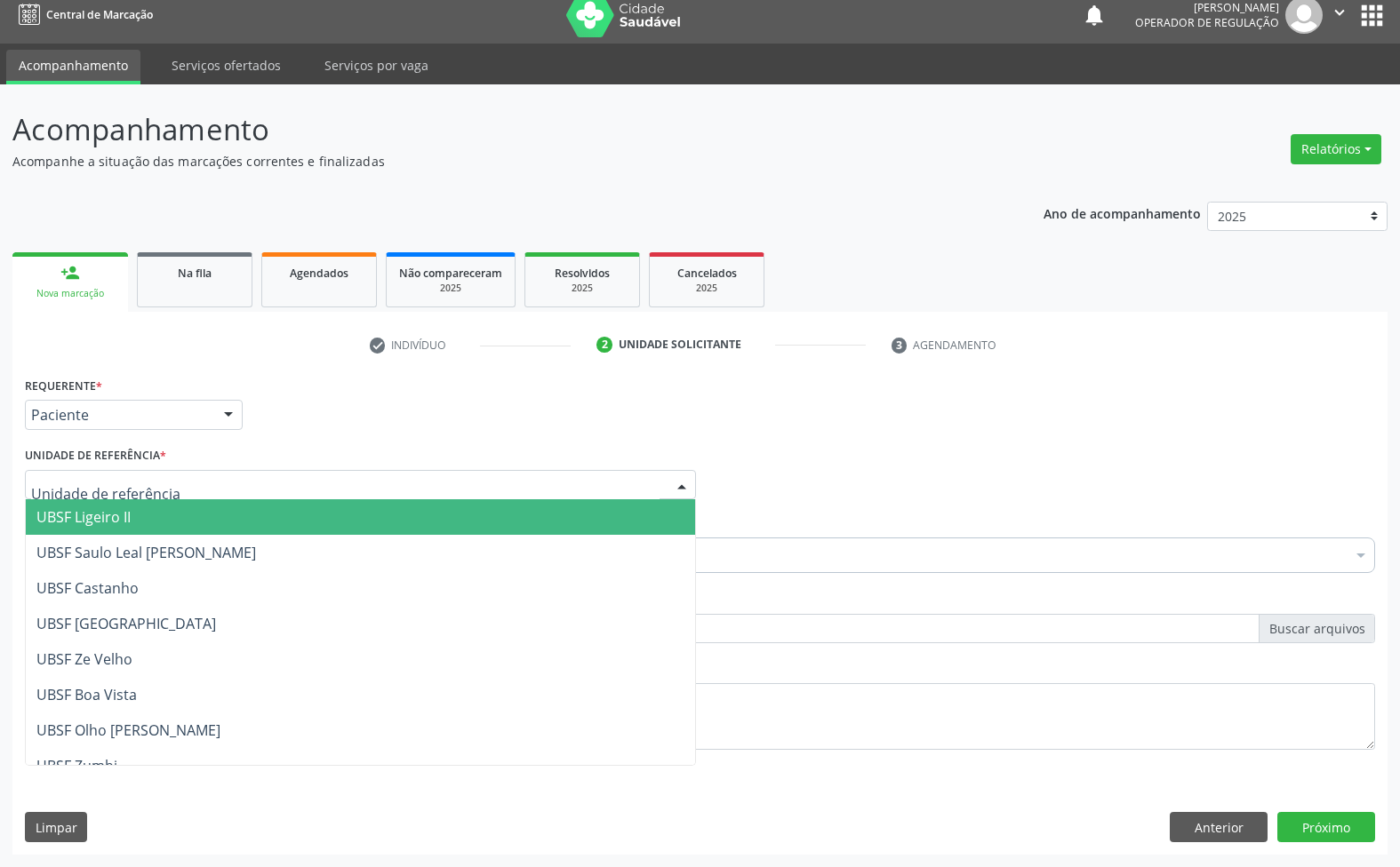
click at [206, 490] on div at bounding box center [360, 485] width 671 height 30
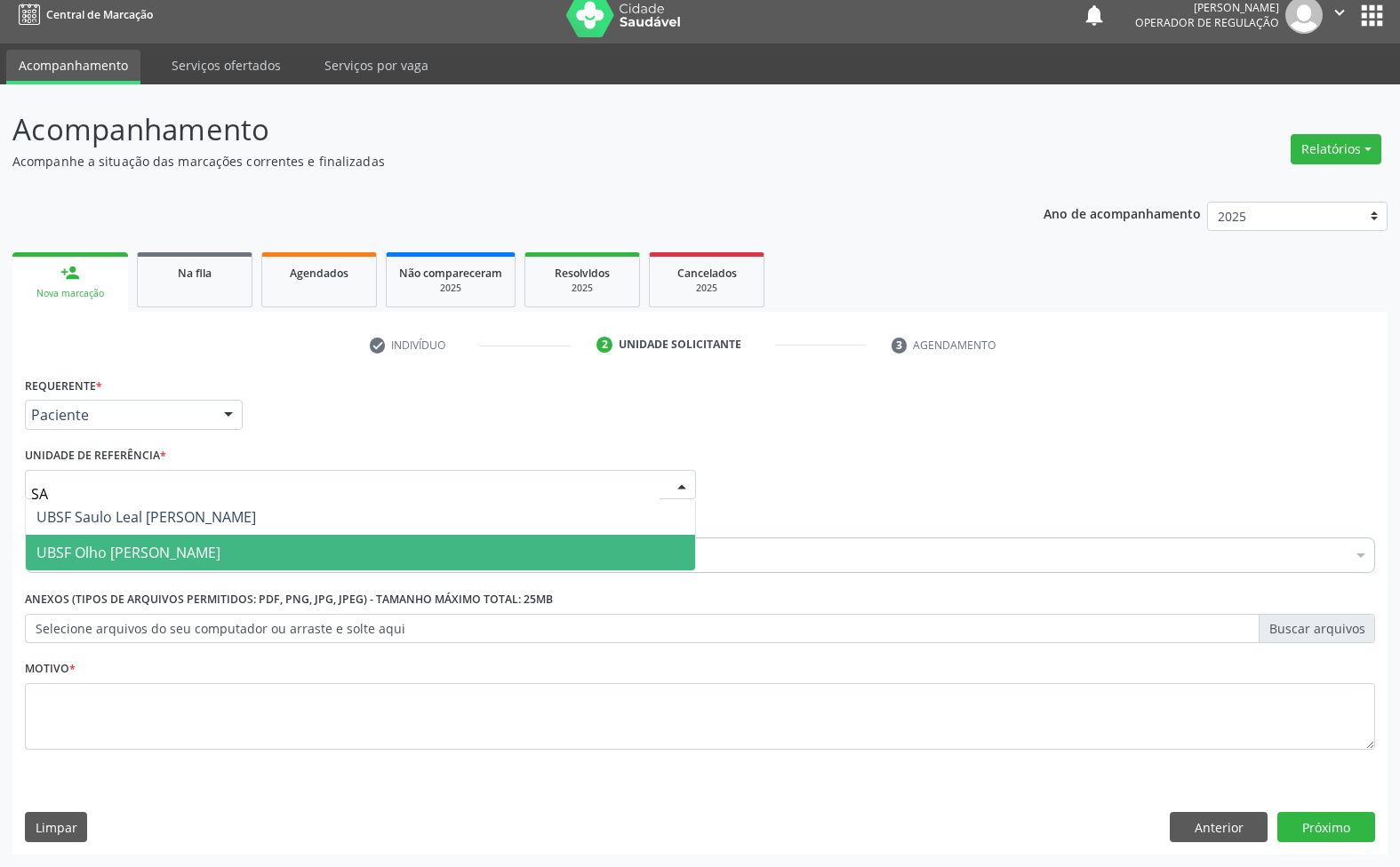
click at [193, 535] on span "UBSF Olho [PERSON_NAME]" at bounding box center [360, 553] width 669 height 36
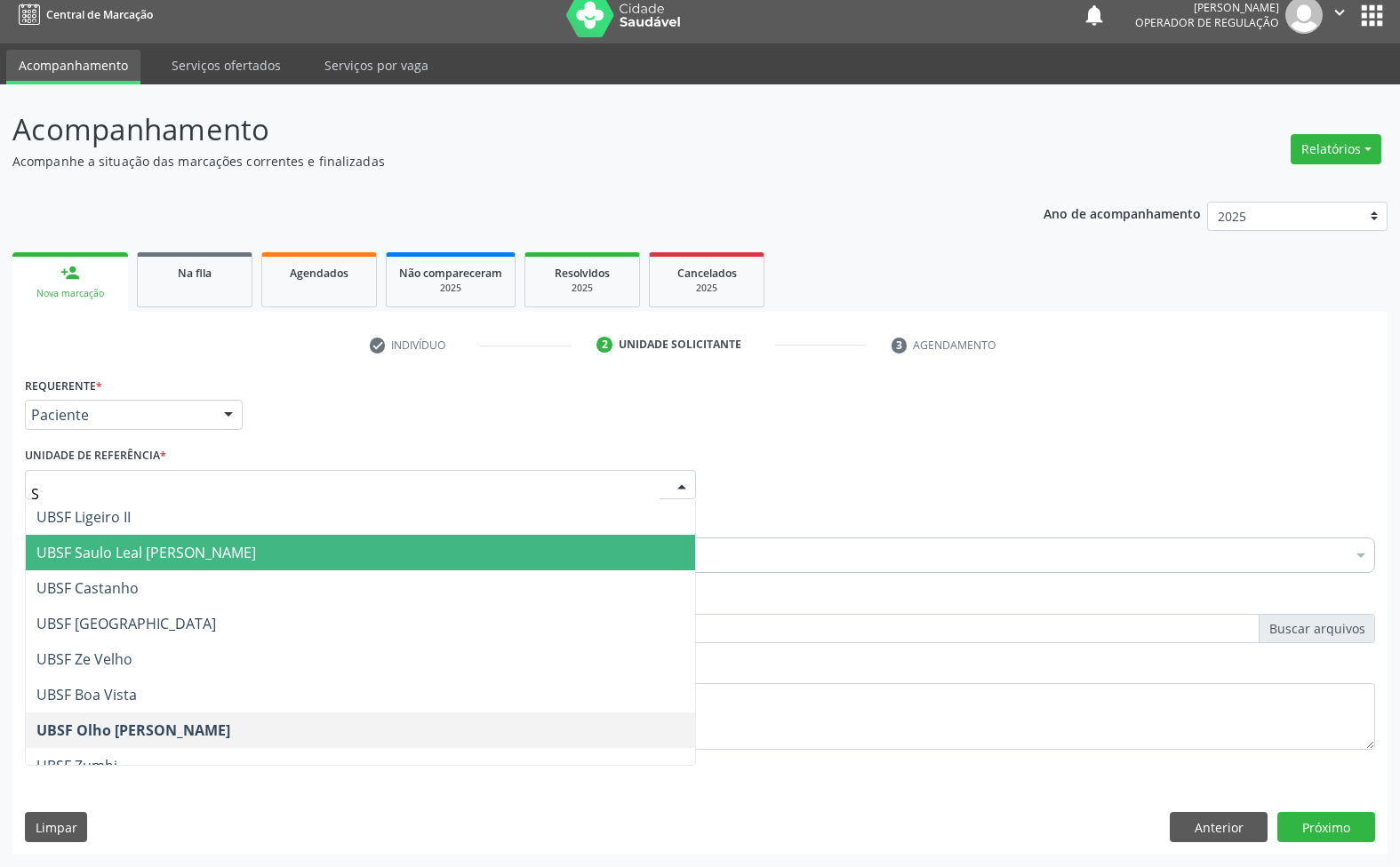
type input "SA"
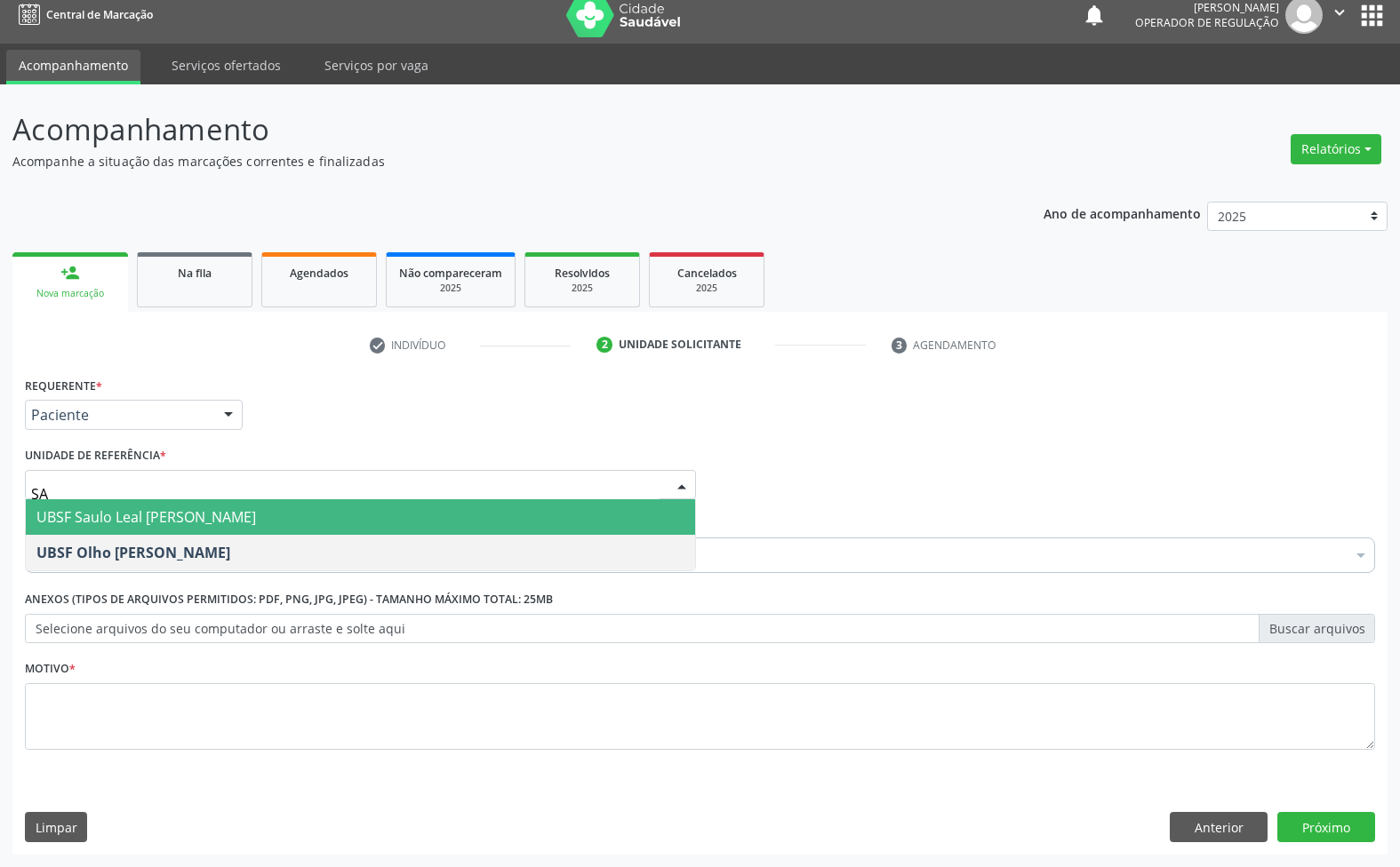
click at [171, 526] on span "UBSF Saulo Leal [PERSON_NAME]" at bounding box center [146, 517] width 219 height 19
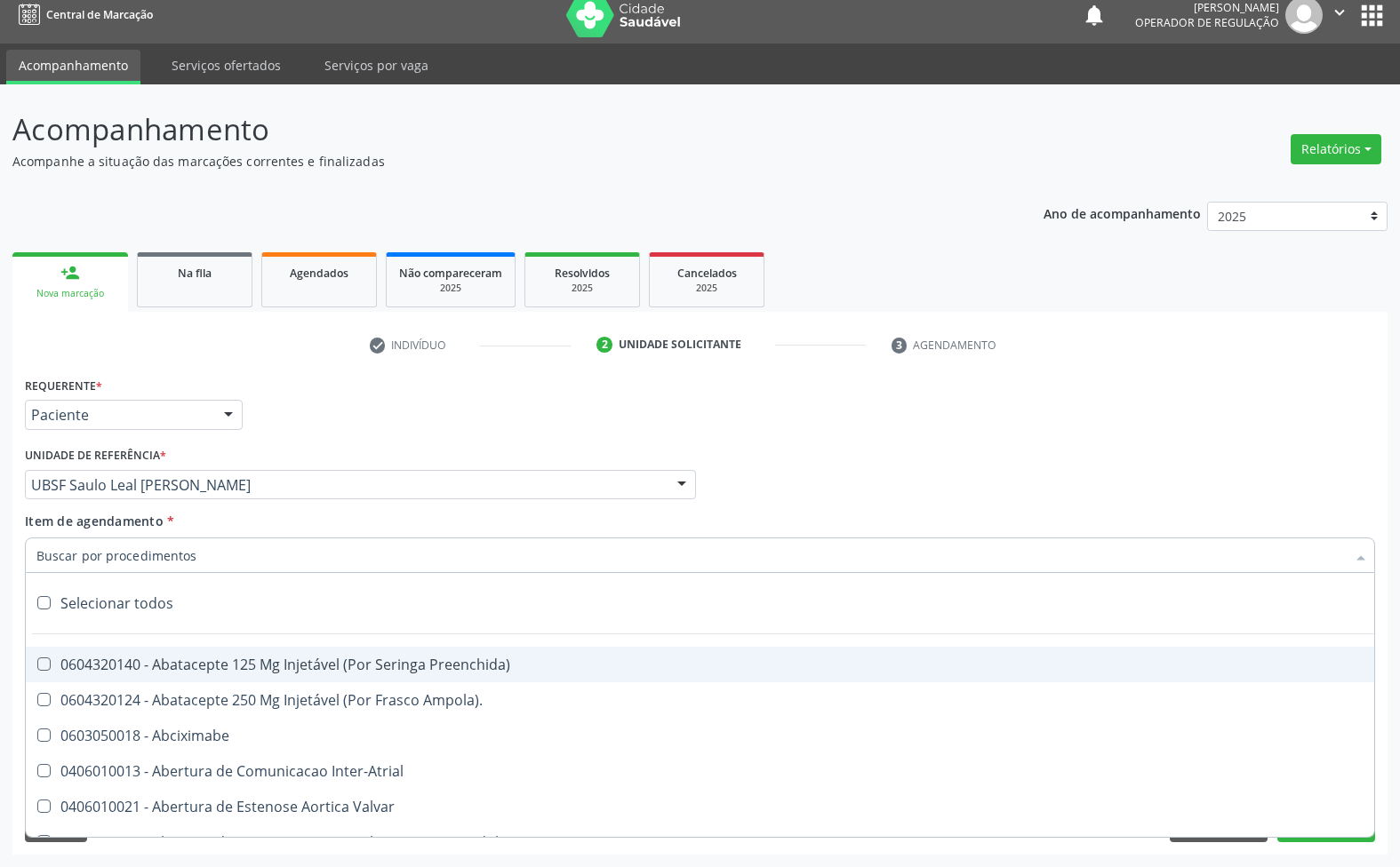
paste input "ENDOCRINOLOGISTA"
type input "ENDOCRINOLOGISTA"
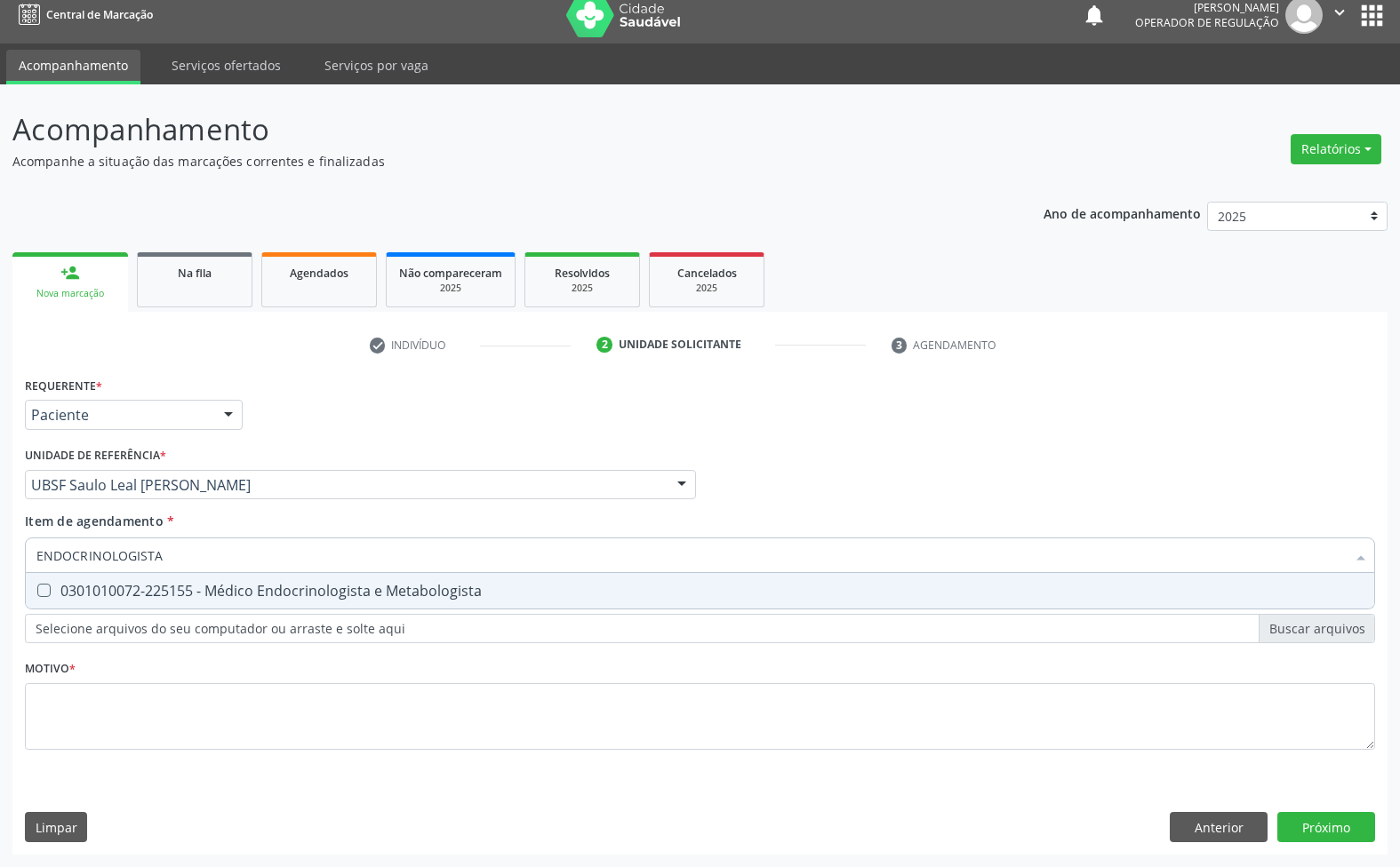
click at [162, 598] on div "0301010072-225155 - Médico Endocrinologista e Metabologista" at bounding box center [700, 591] width 1327 height 15
checkbox Metabologista "true"
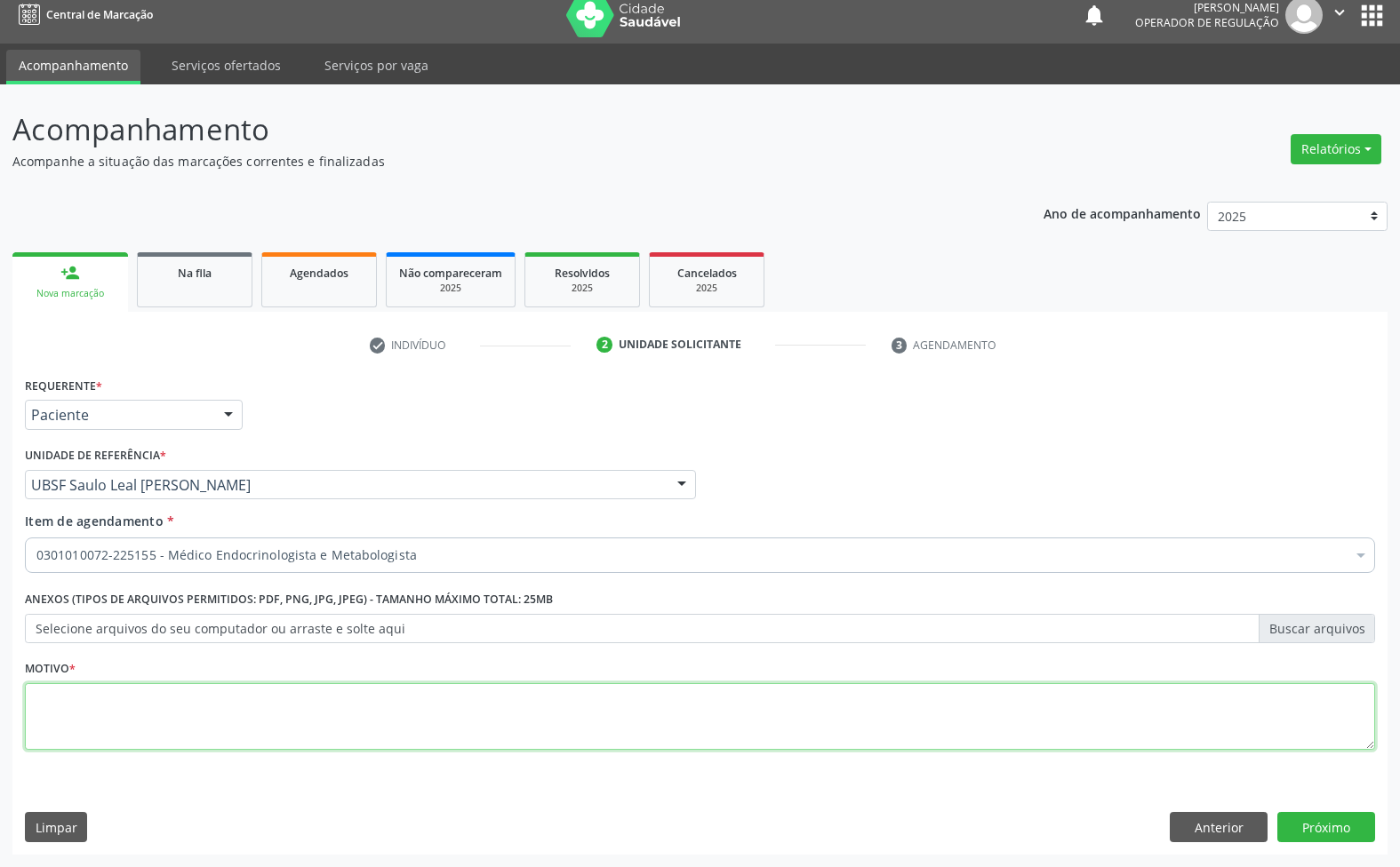
paste textarea "AVALIAÇÃO 07/2025"
click at [292, 713] on textarea at bounding box center [700, 718] width 1350 height 68
type textarea "AVALIAÇÃO 07/2025"
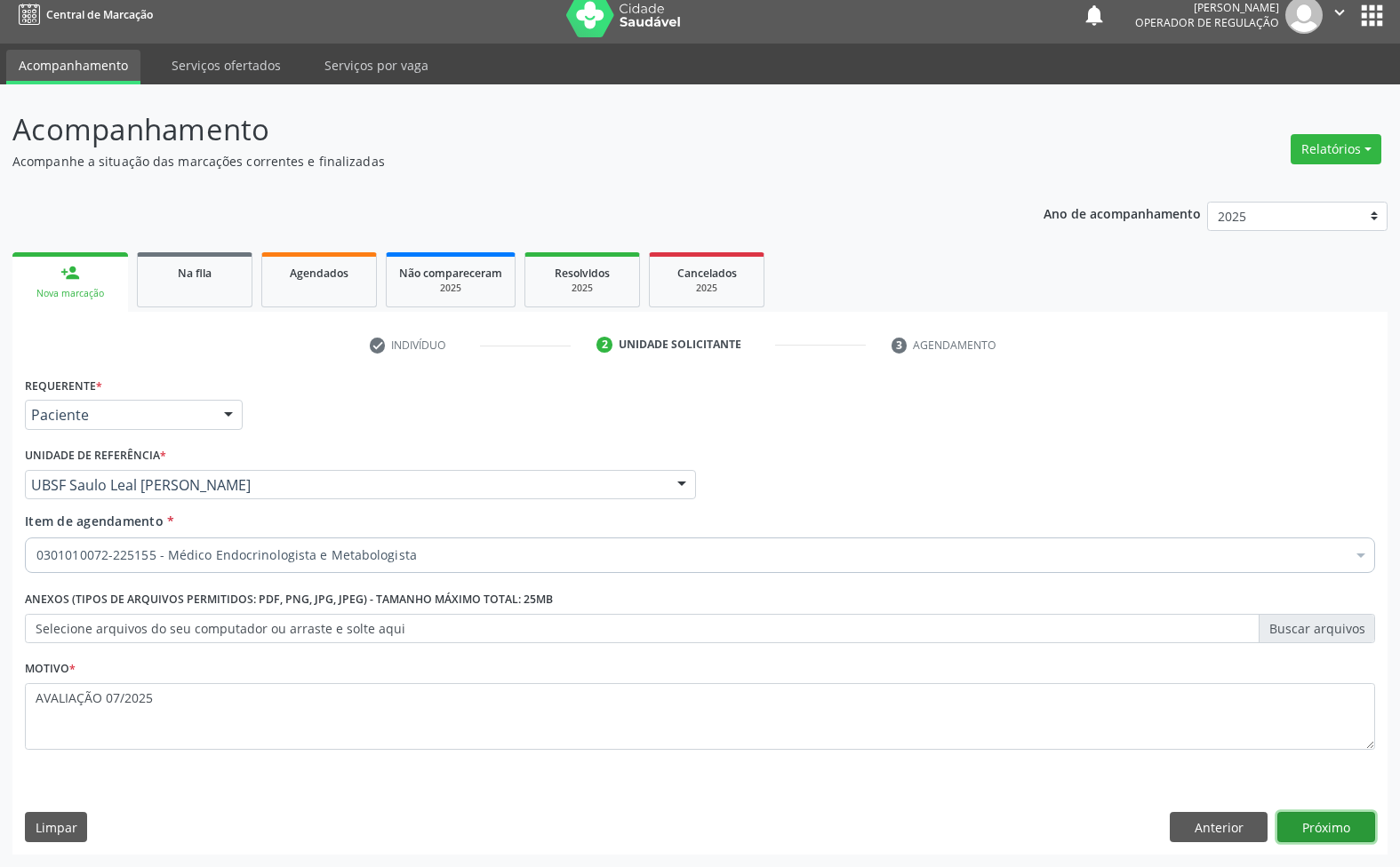
click at [1292, 830] on button "Próximo" at bounding box center [1326, 827] width 98 height 30
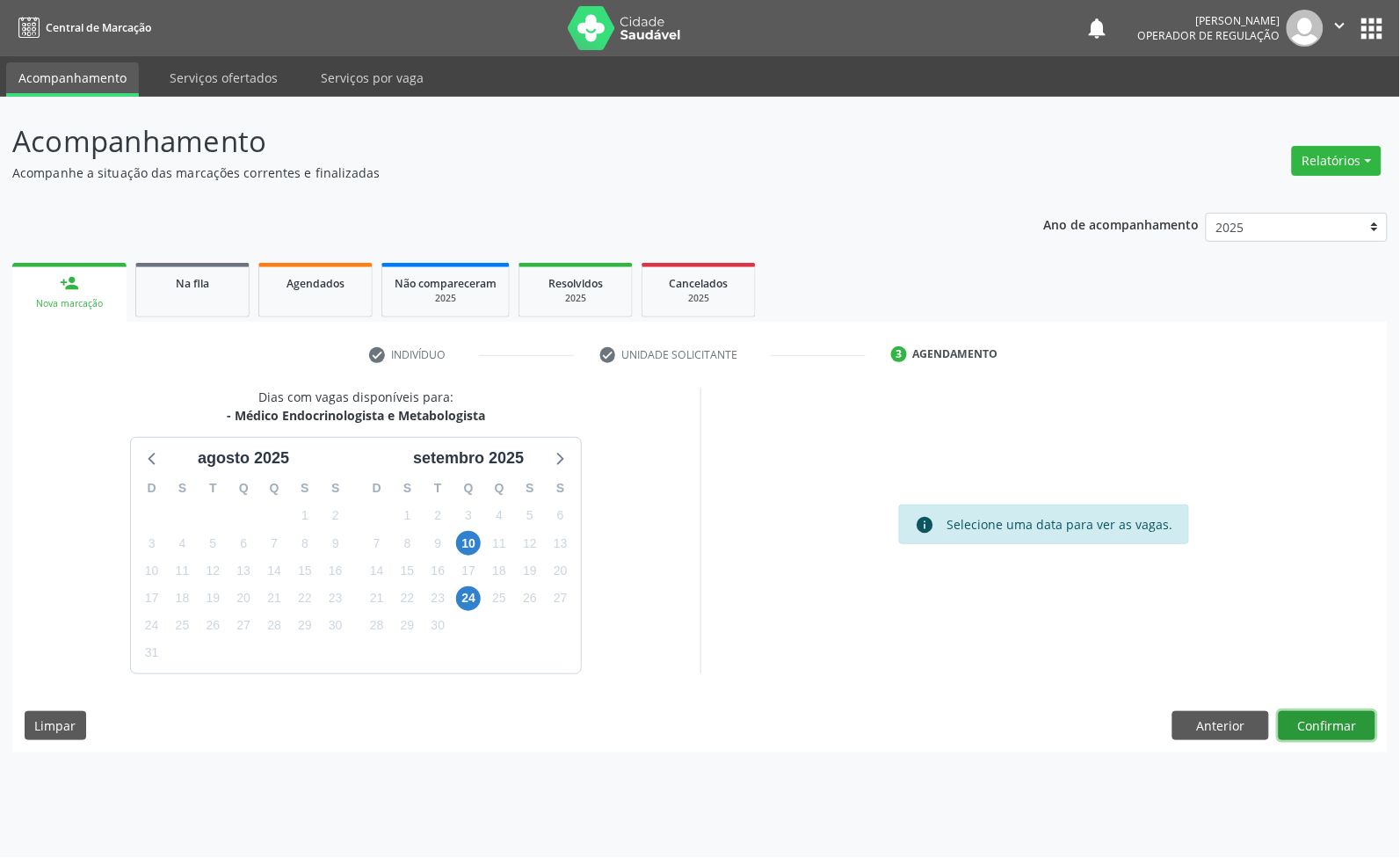
click at [1341, 722] on button "Confirmar" at bounding box center [1327, 726] width 97 height 30
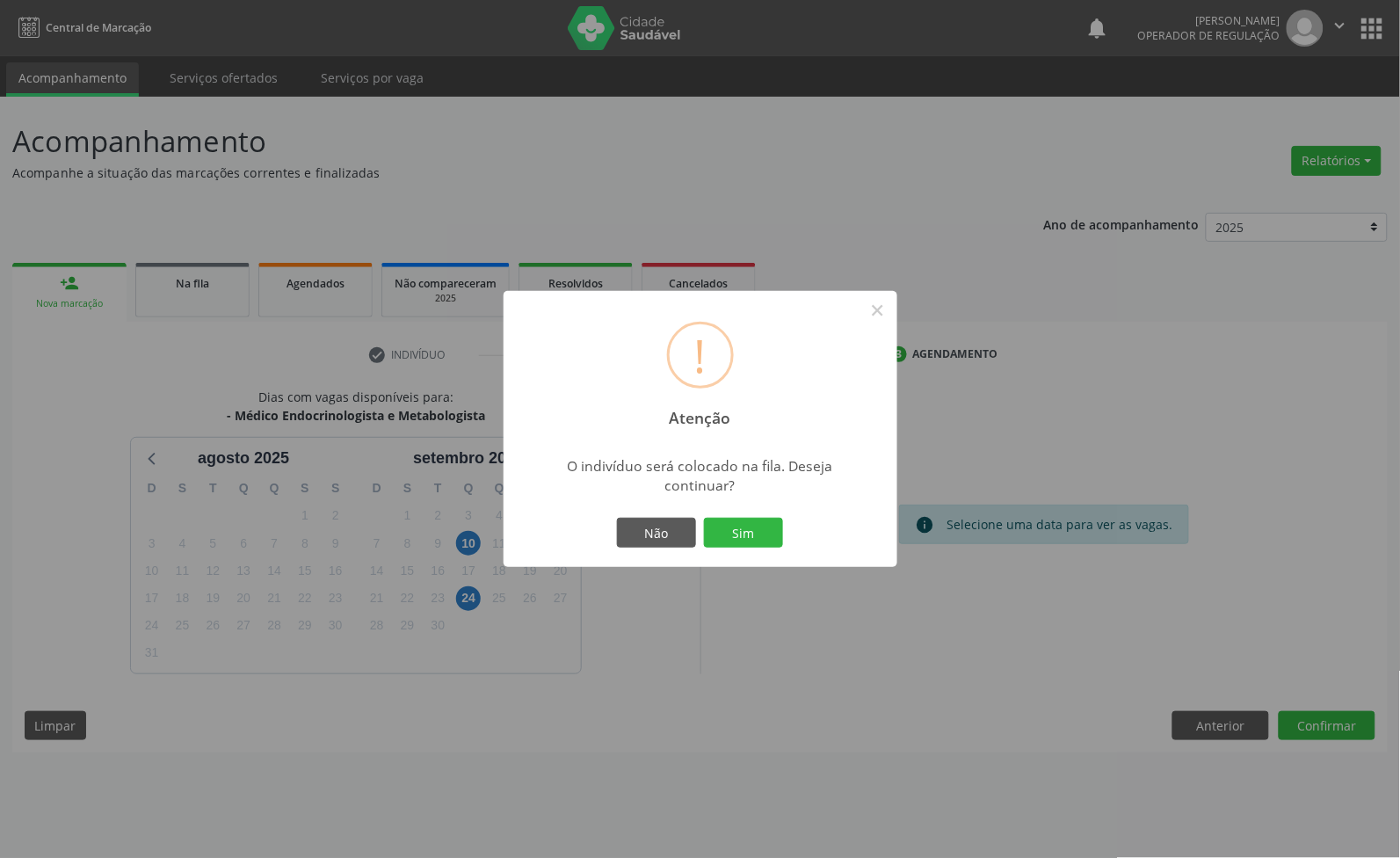
click at [705, 518] on button "Sim" at bounding box center [744, 532] width 79 height 30
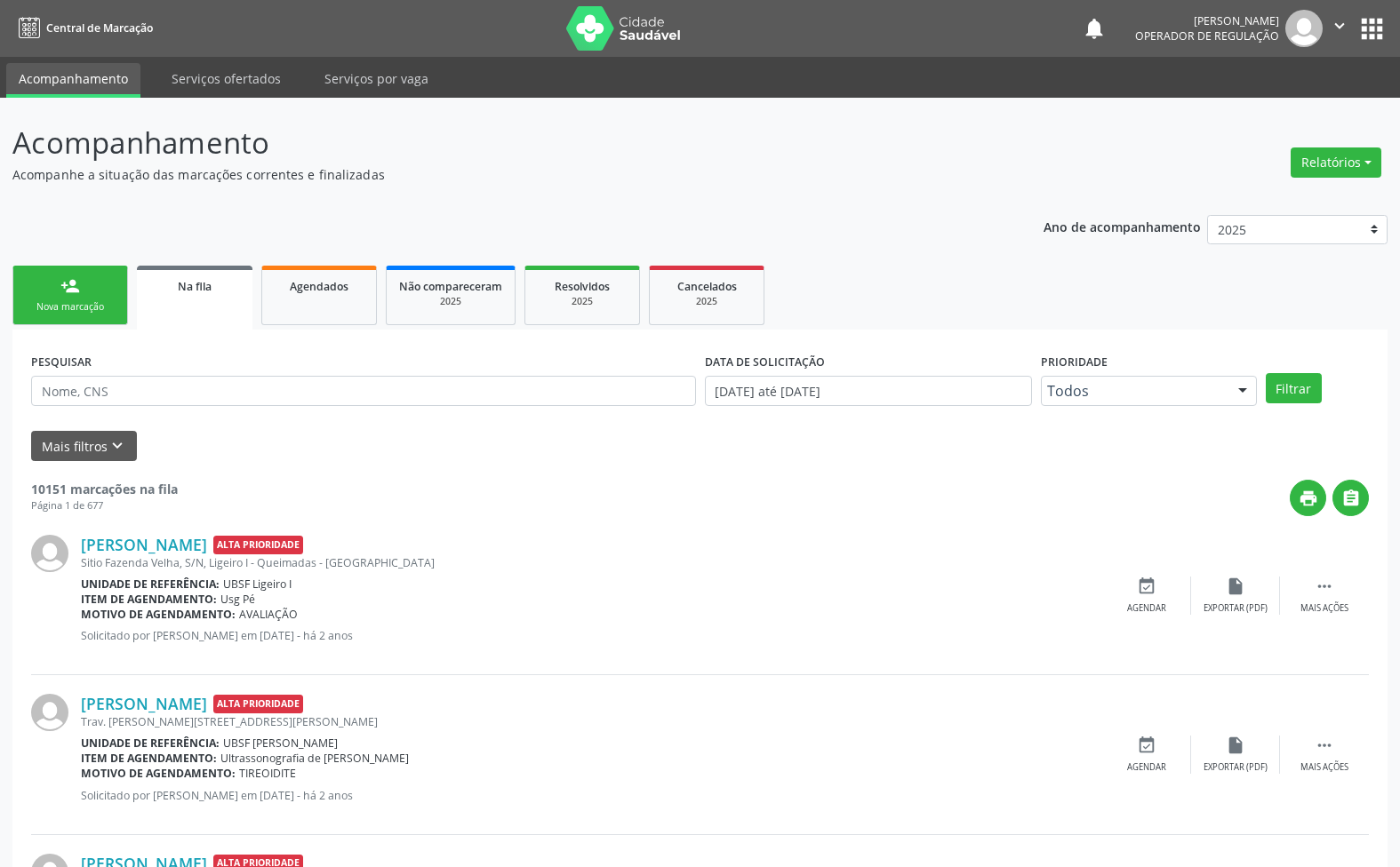
click at [82, 293] on link "person_add Nova marcação" at bounding box center [71, 295] width 116 height 60
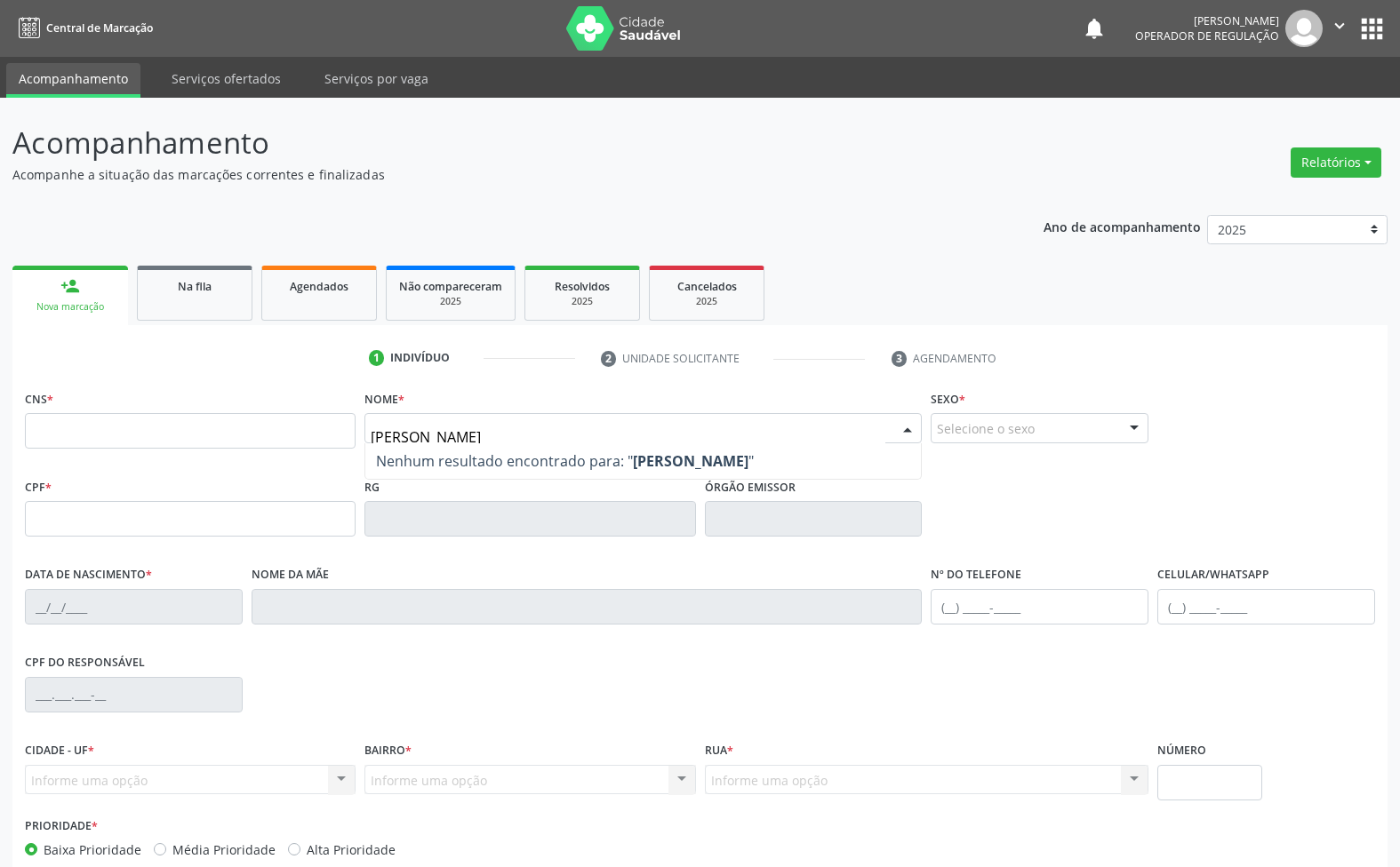
type input "ROSENILDA FERREIRA"
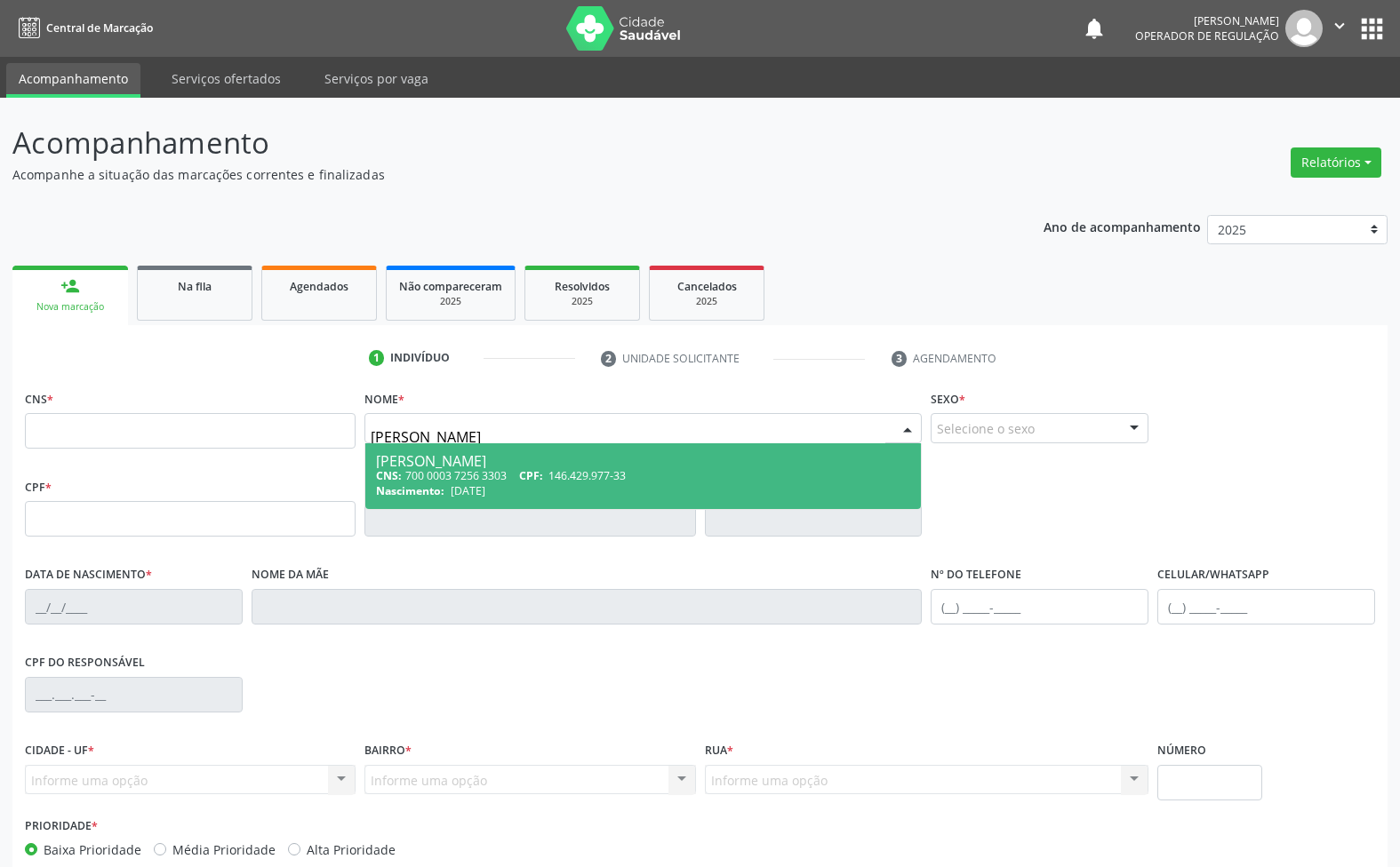
click at [512, 482] on div "CNS: 700 0003 7256 3303 CPF: 146.429.977-33" at bounding box center [643, 476] width 535 height 15
type input "700 0003 7256 3303"
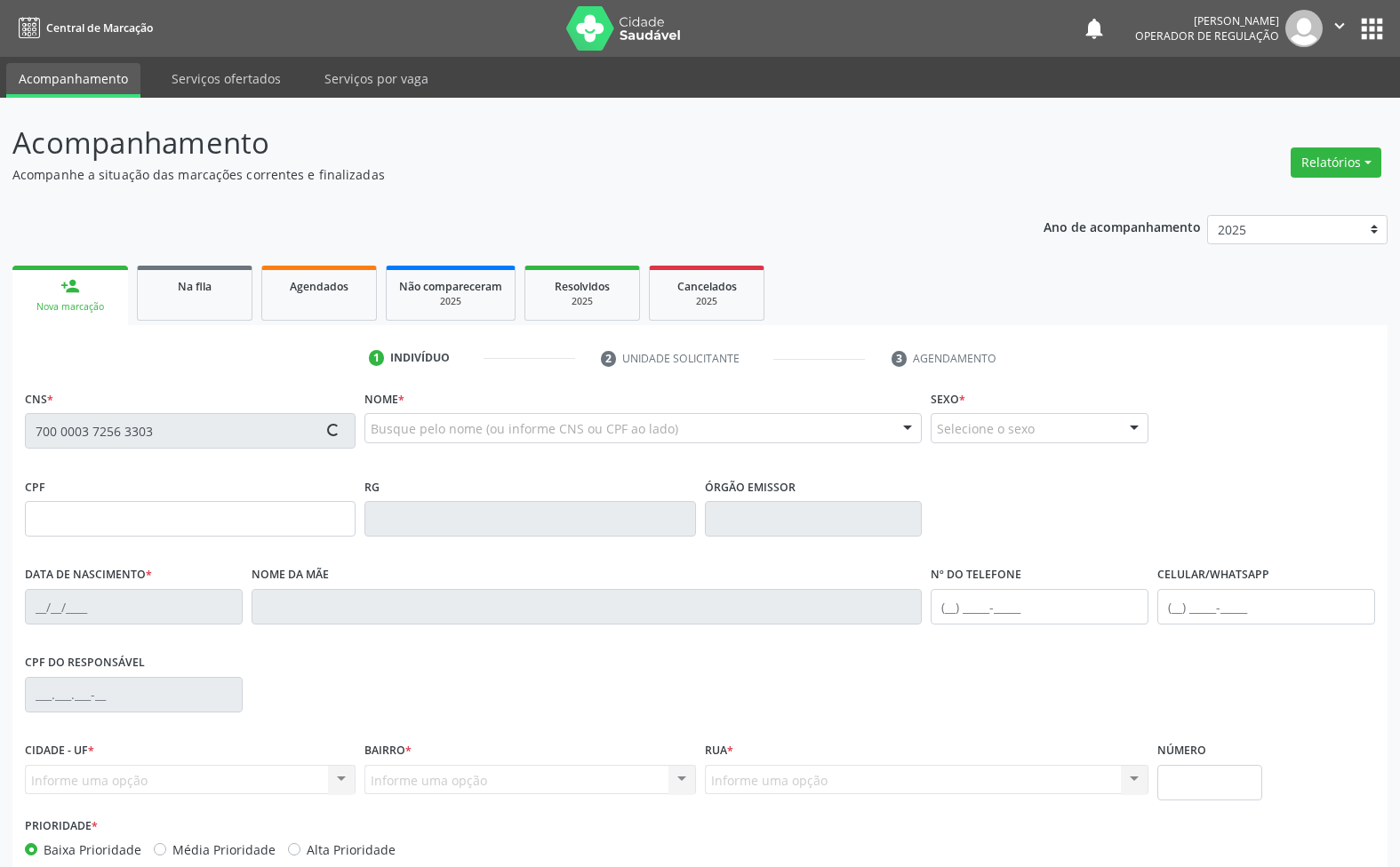
type input "146.429.977-33"
type input "21/05/1970"
type input "Luisa Maria da Silva"
type input "(83) 99122-4927"
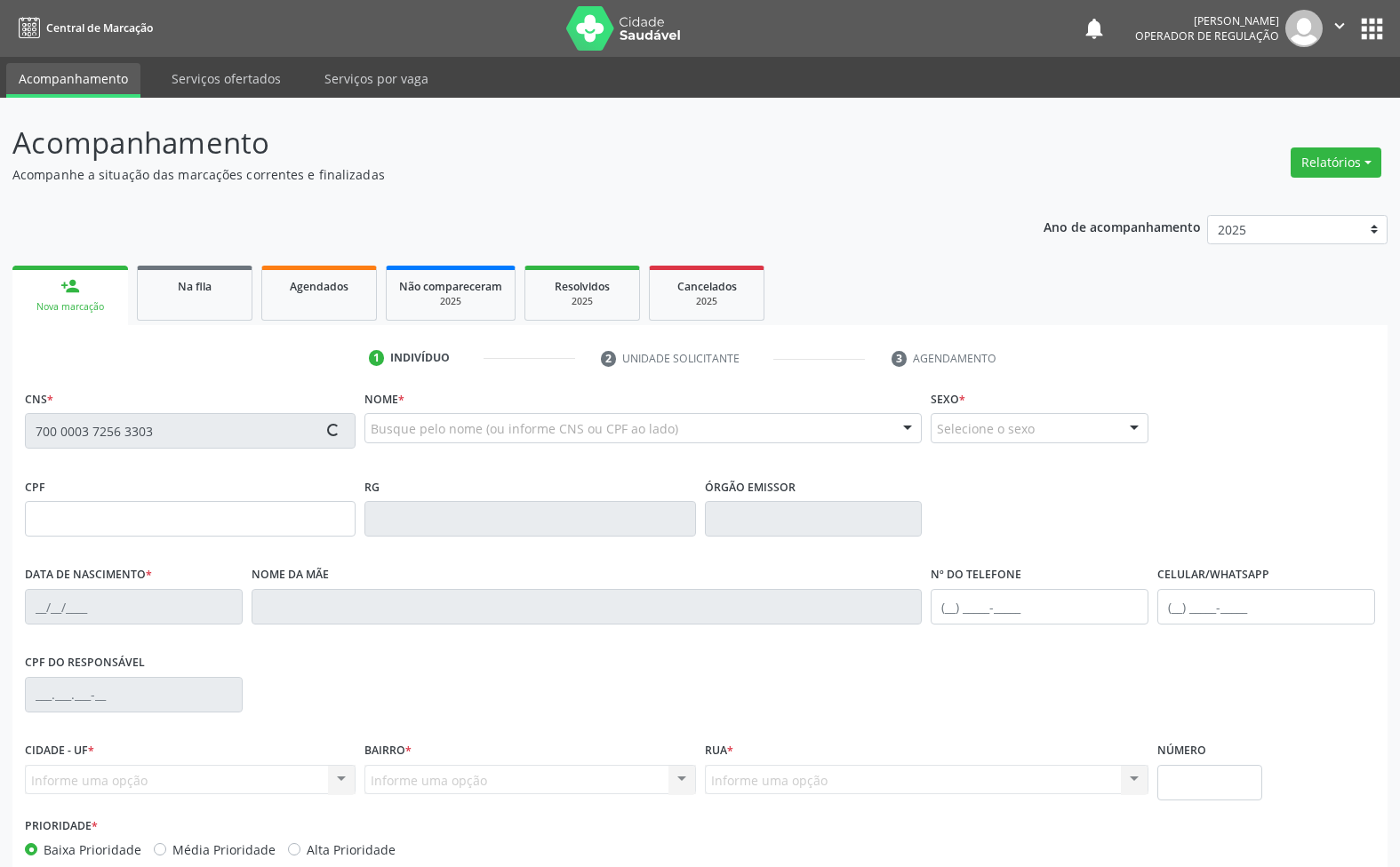
type input "496"
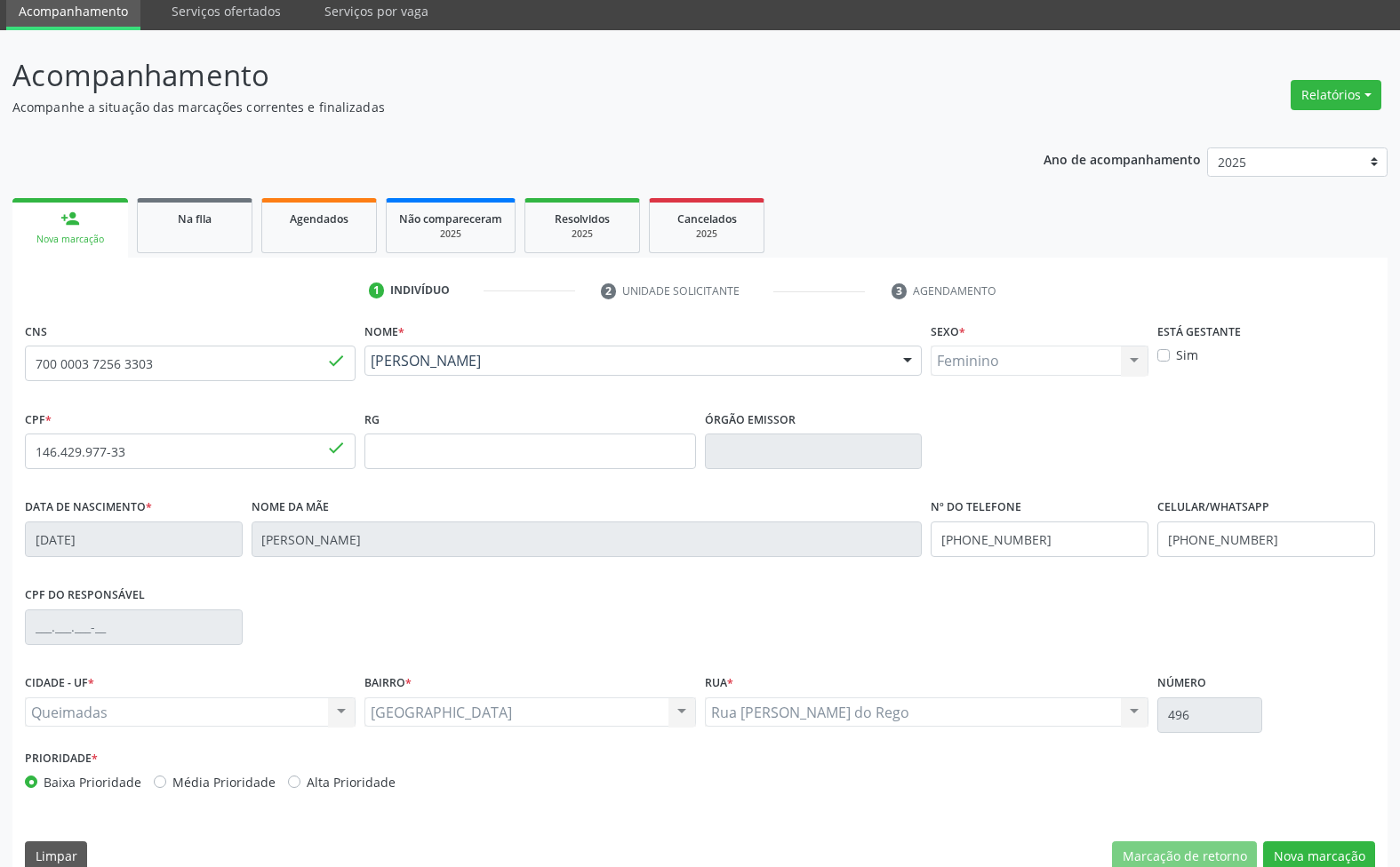
scroll to position [96, 0]
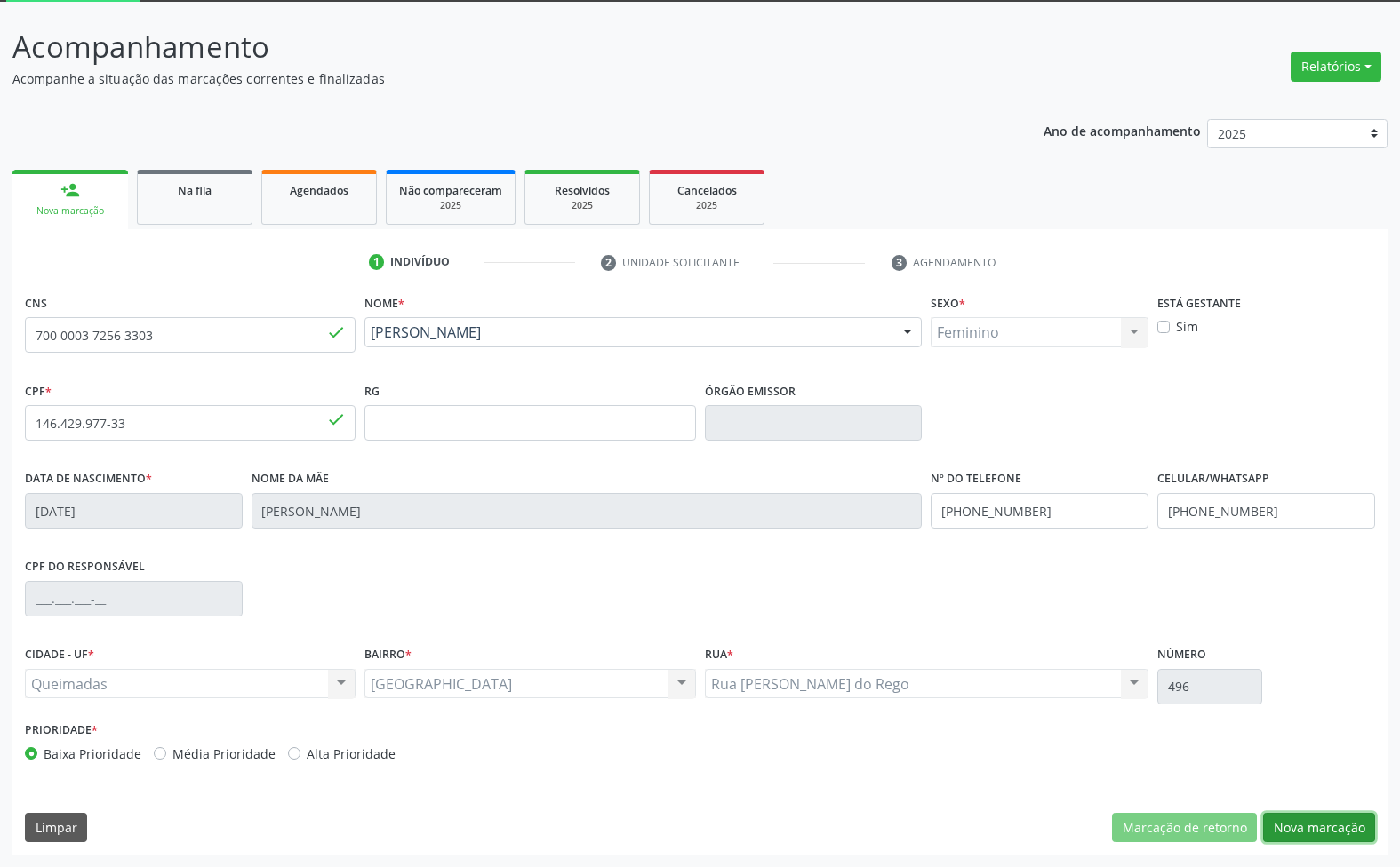
click at [1340, 833] on button "Nova marcação" at bounding box center [1319, 828] width 112 height 30
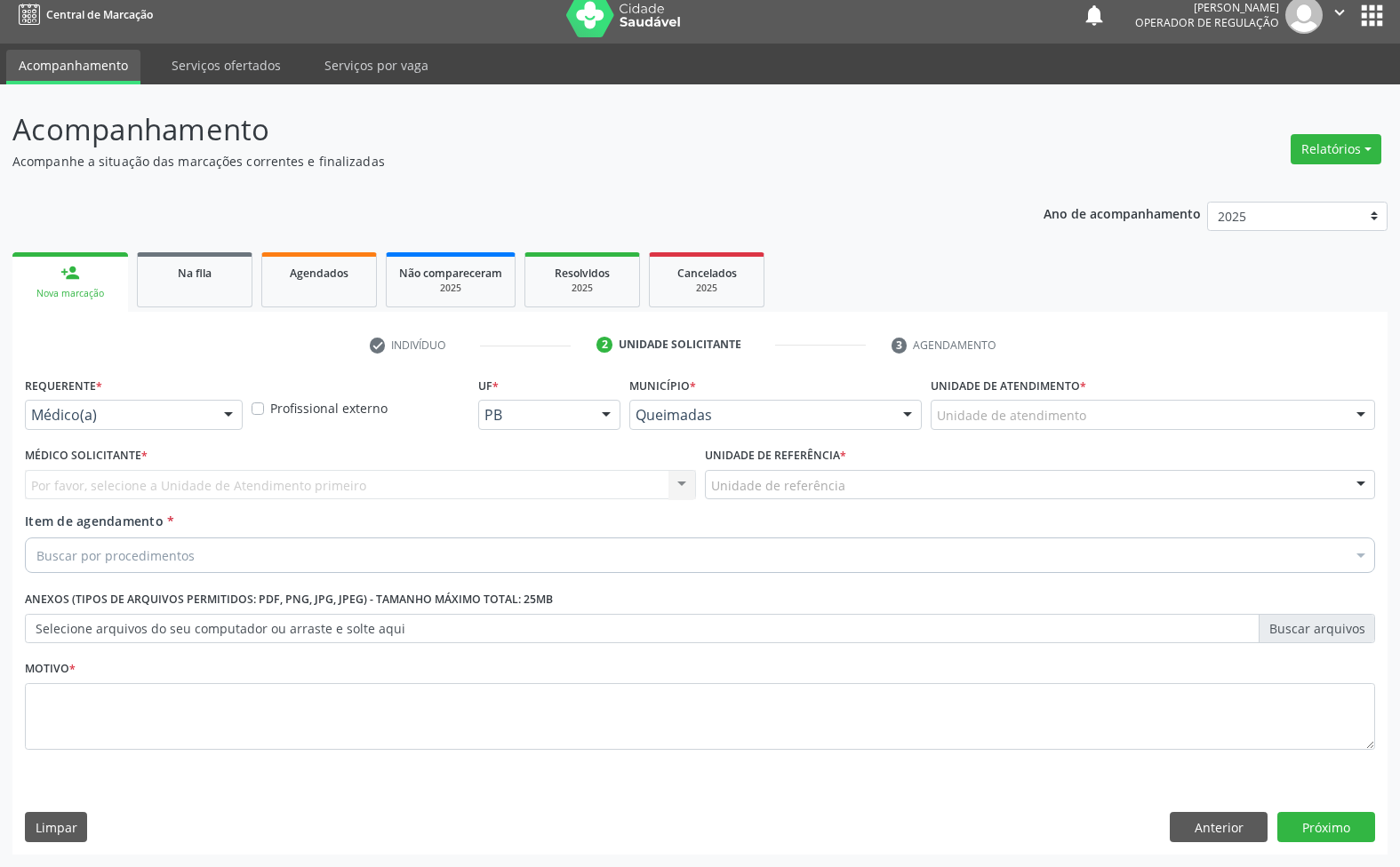
scroll to position [14, 0]
drag, startPoint x: 148, startPoint y: 410, endPoint x: 136, endPoint y: 441, distance: 33.2
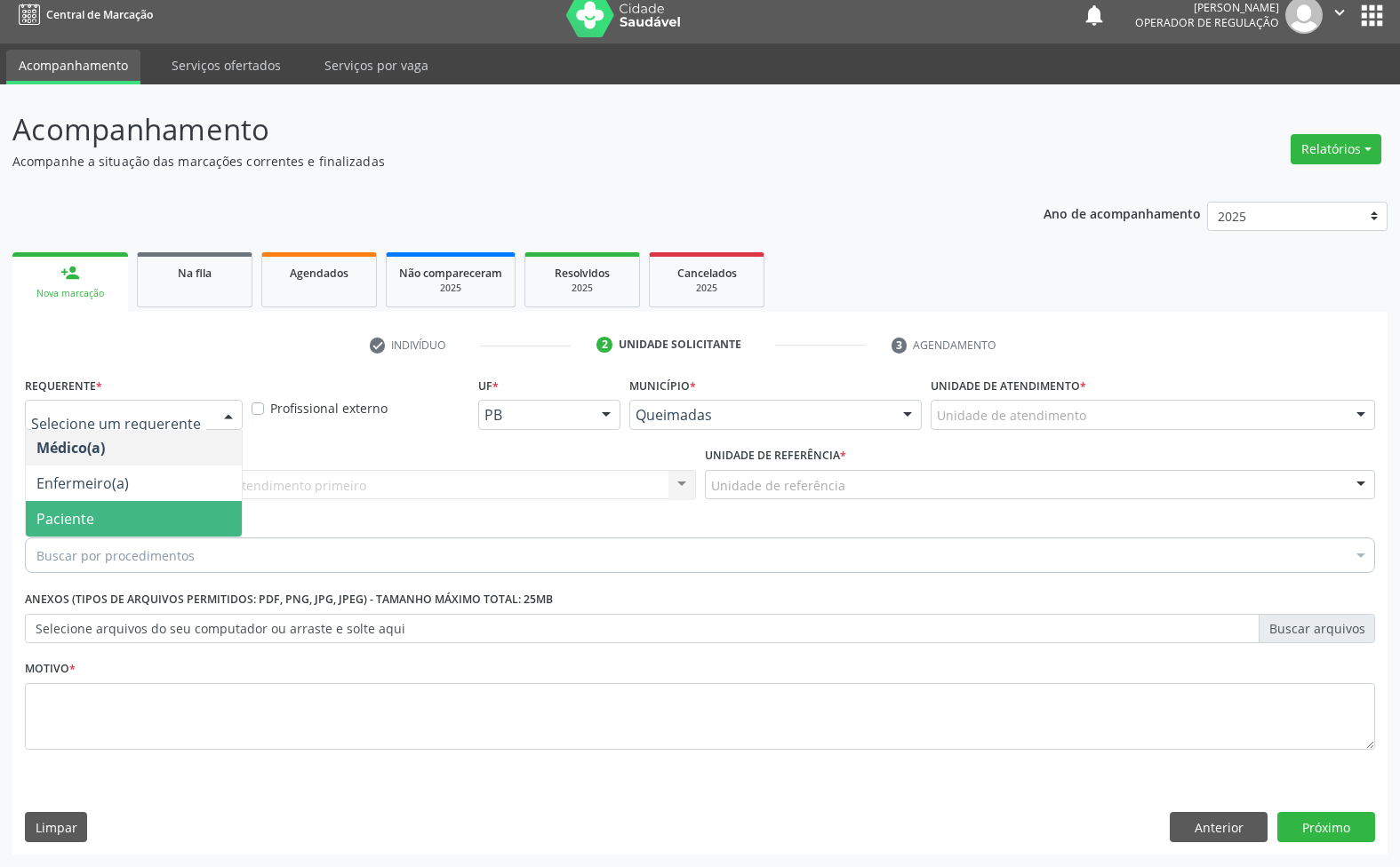
click at [127, 520] on span "Paciente" at bounding box center [134, 519] width 216 height 36
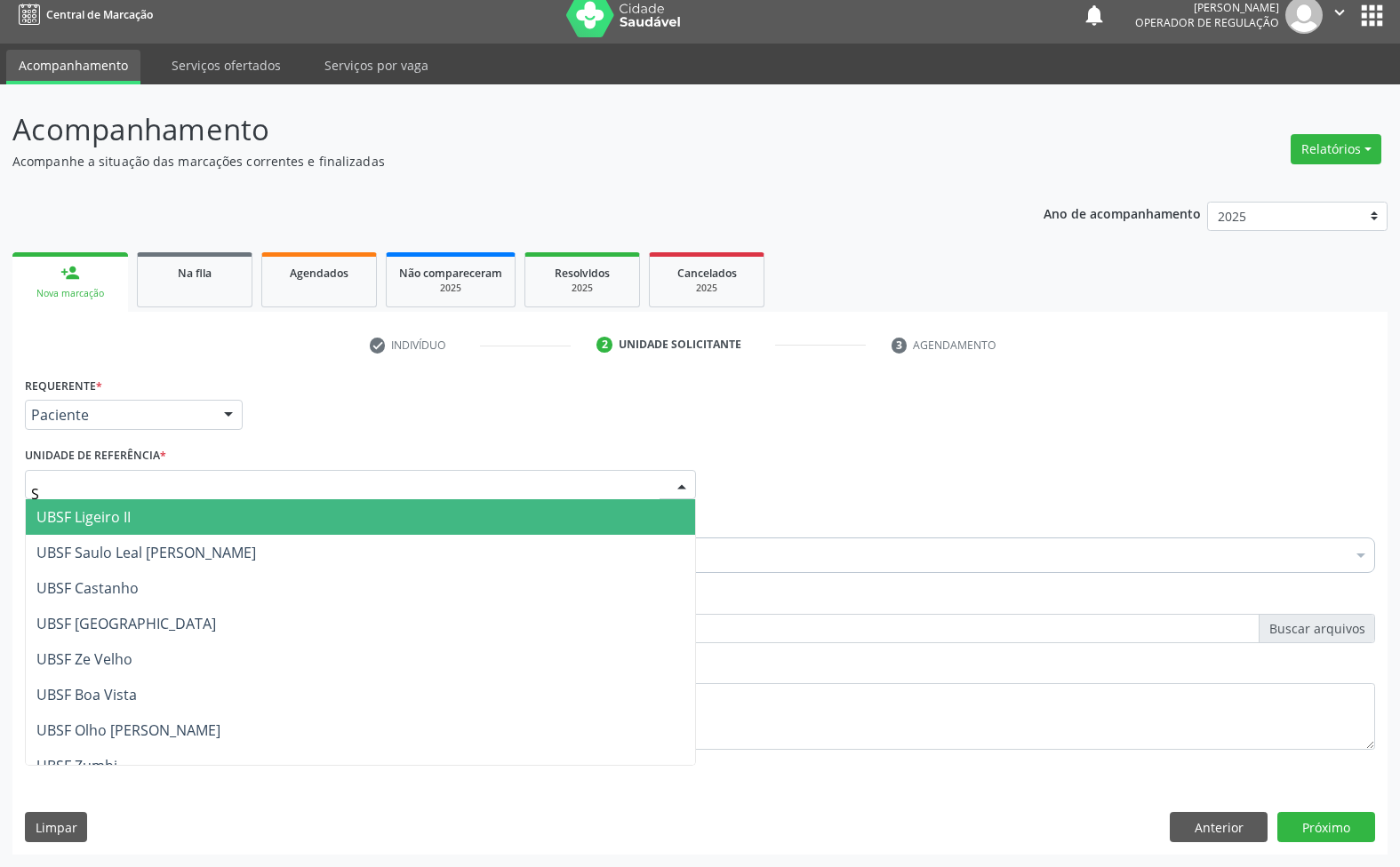
type input "SA"
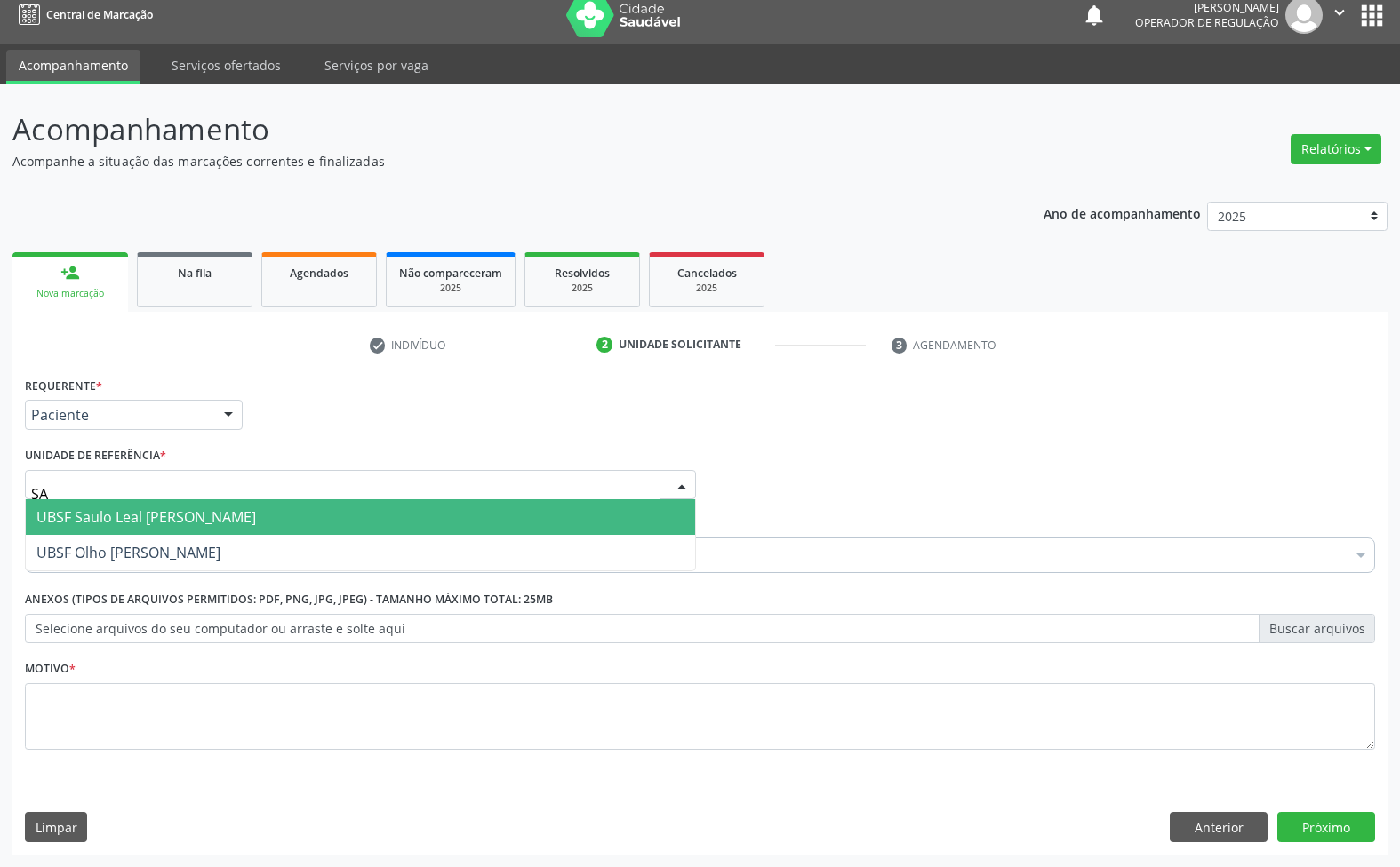
click at [131, 518] on span "UBSF Saulo Leal [PERSON_NAME]" at bounding box center [146, 517] width 219 height 19
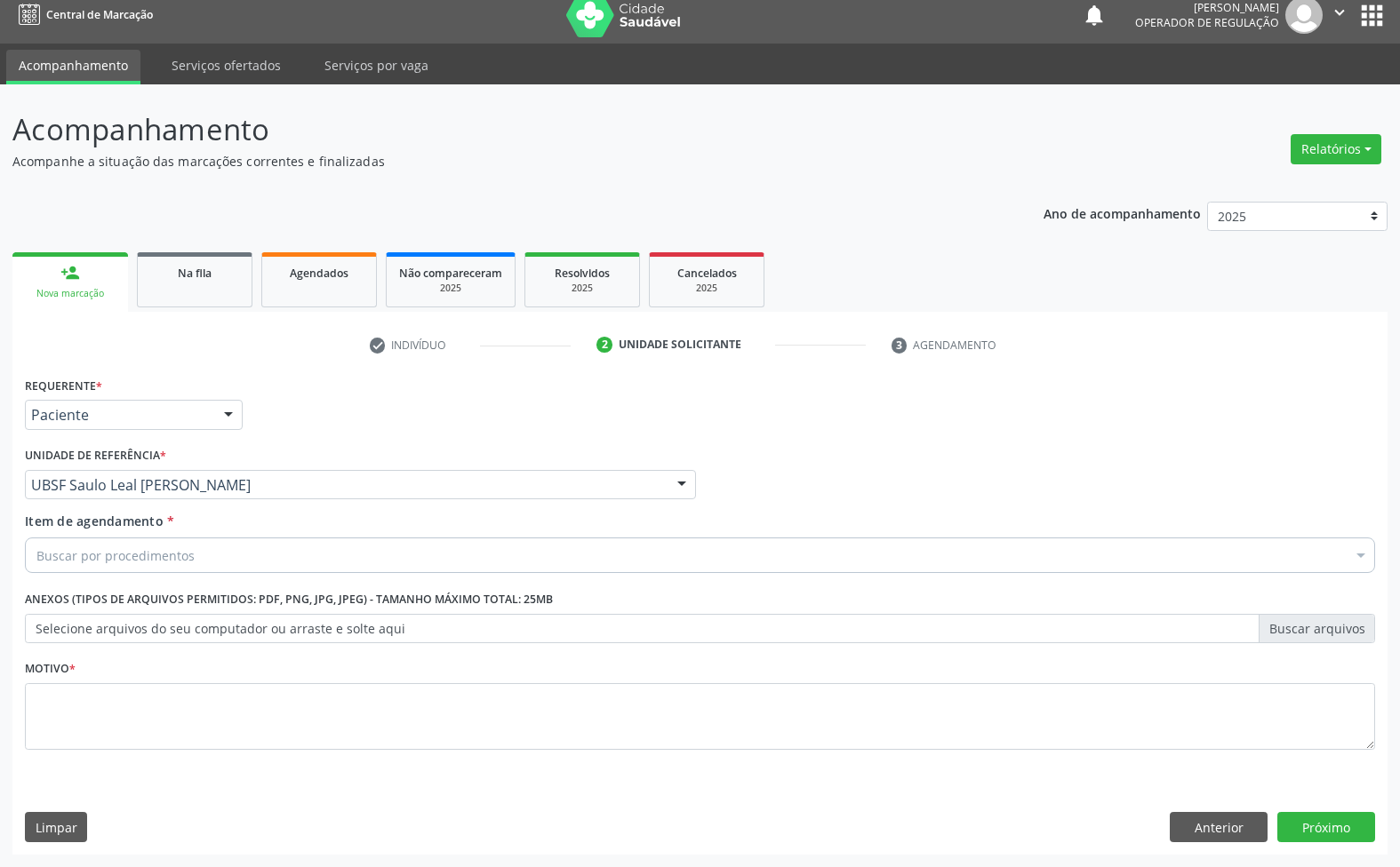
click at [105, 566] on div "Buscar por procedimentos" at bounding box center [700, 555] width 1350 height 36
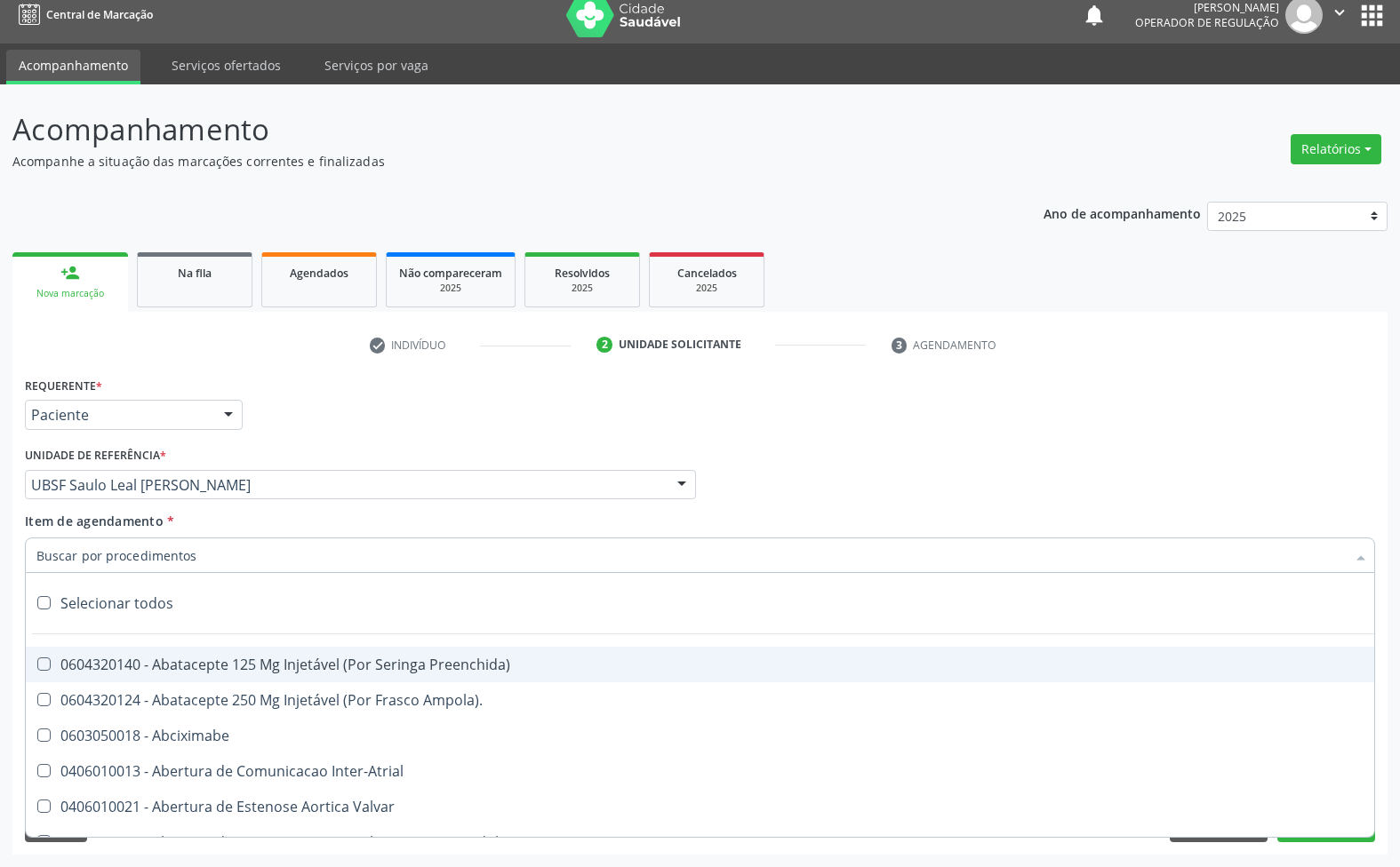
drag, startPoint x: 602, startPoint y: 402, endPoint x: 579, endPoint y: 477, distance: 78.4
click at [602, 404] on div "Requerente * Paciente Médico(a) Enfermeiro(a) Paciente Nenhum resultado encontr…" at bounding box center [700, 407] width 1359 height 70
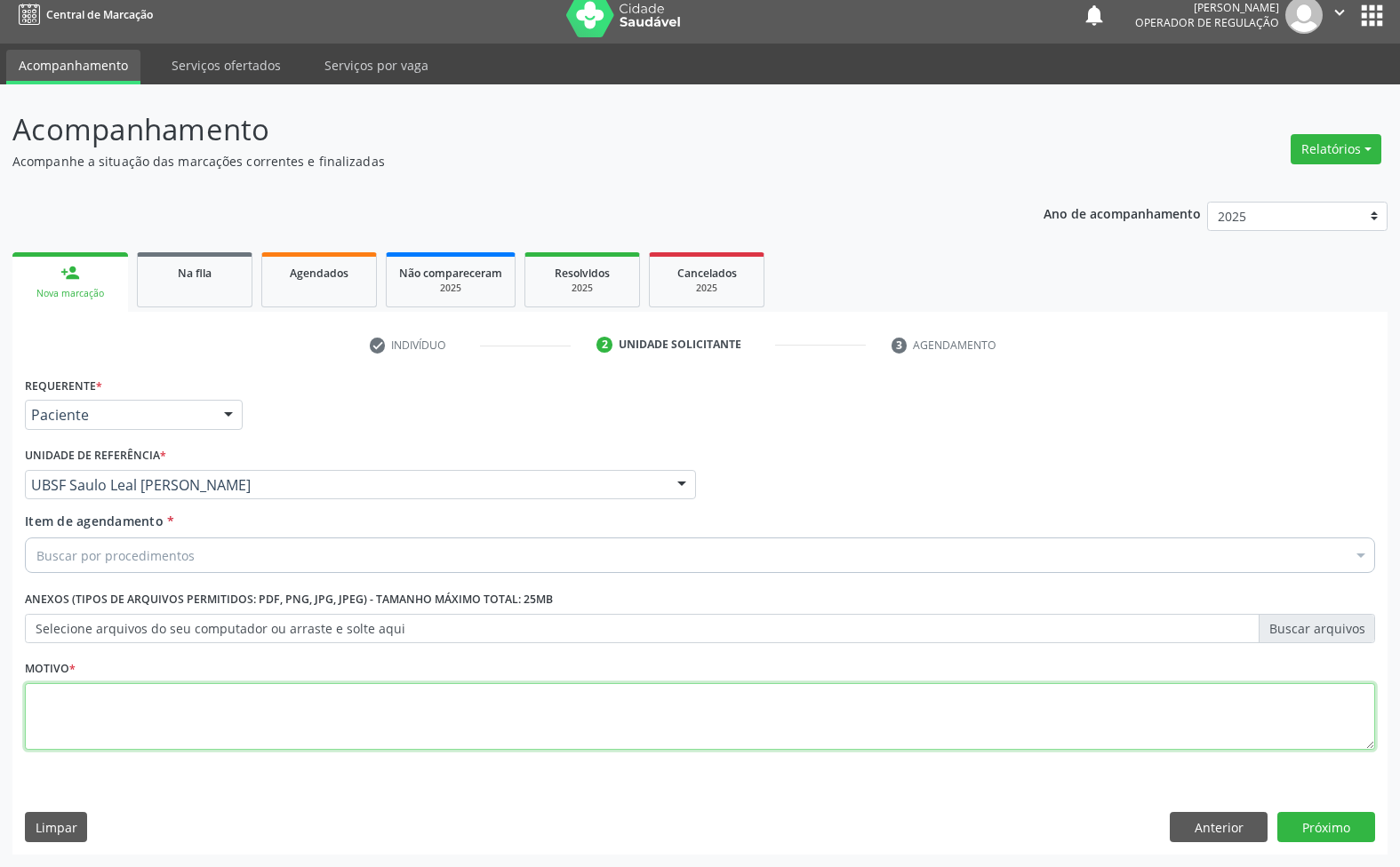
click at [428, 721] on textarea at bounding box center [700, 718] width 1350 height 68
paste textarea "AVALIAÇÃO 07/2025"
type textarea "AVALIAÇÃO 07/2025"
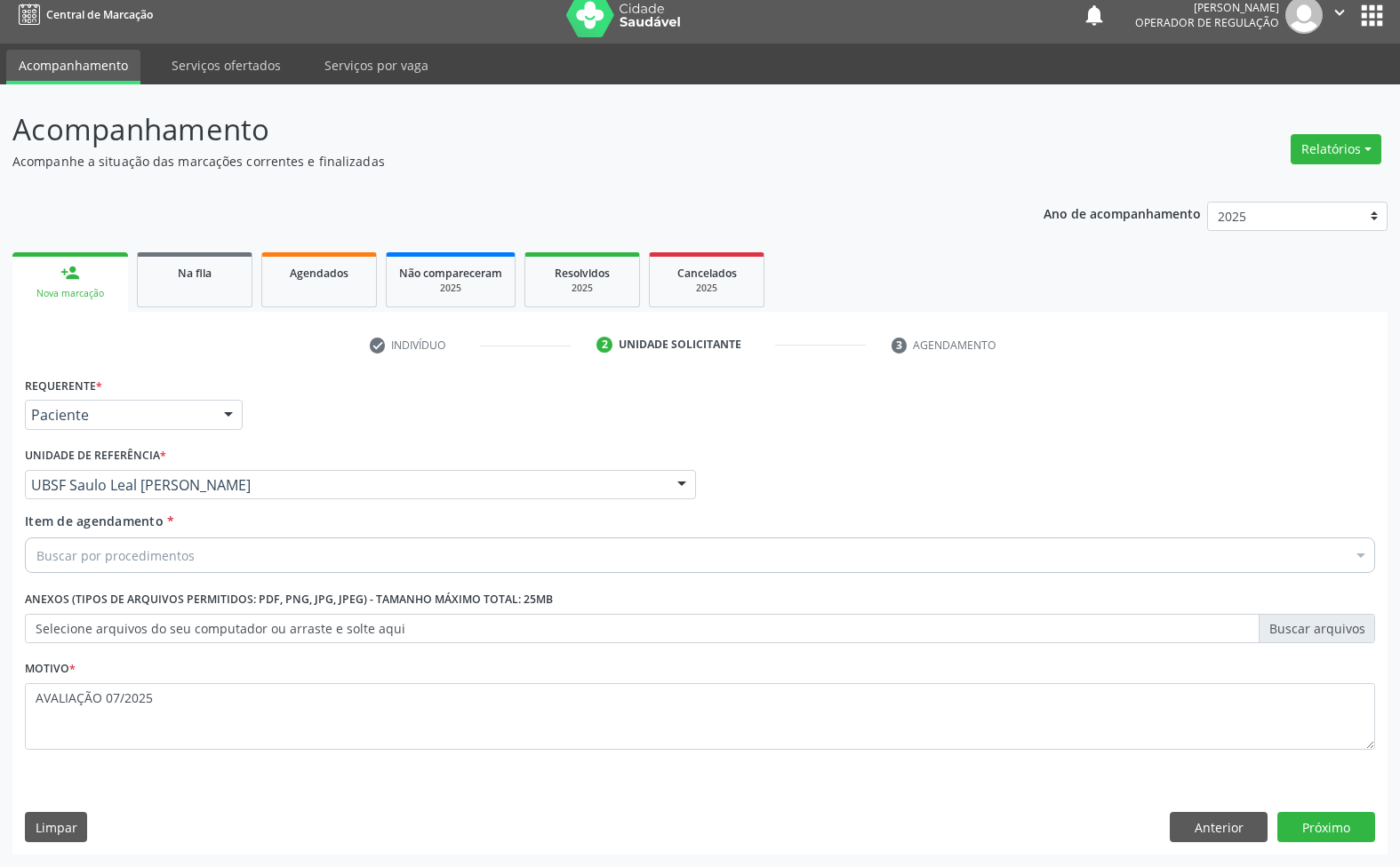
click at [327, 549] on div "Buscar por procedimentos" at bounding box center [700, 555] width 1350 height 36
paste input "ENDOCRINOLOGISTA"
type input "ENDOCRINOLOGISTA"
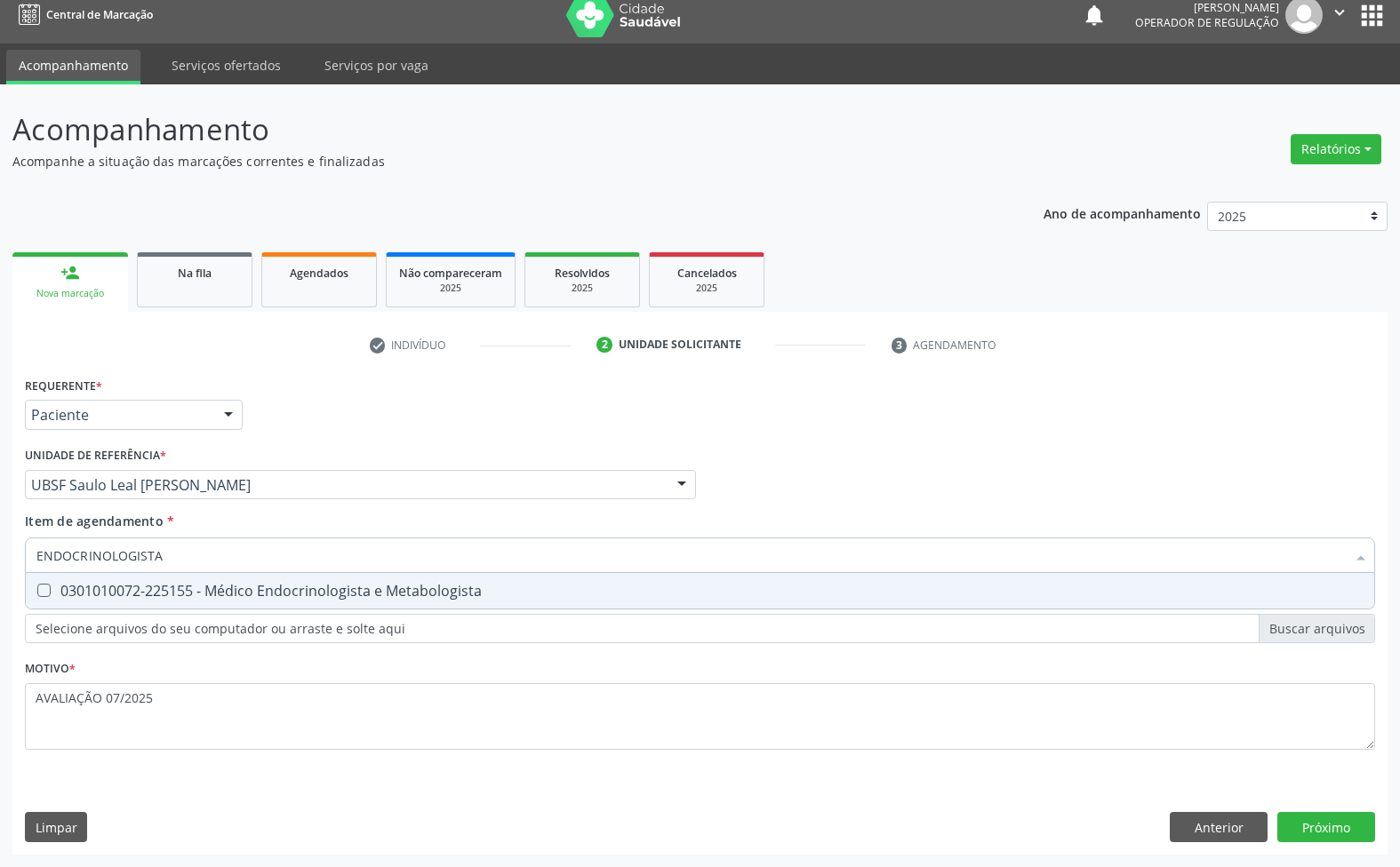
click at [267, 592] on div "0301010072-225155 - Médico Endocrinologista e Metabologista" at bounding box center [700, 591] width 1327 height 15
checkbox Metabologista "true"
click at [1338, 824] on div "Requerente * Paciente Médico(a) Enfermeiro(a) Paciente Nenhum resultado encontr…" at bounding box center [700, 613] width 1375 height 482
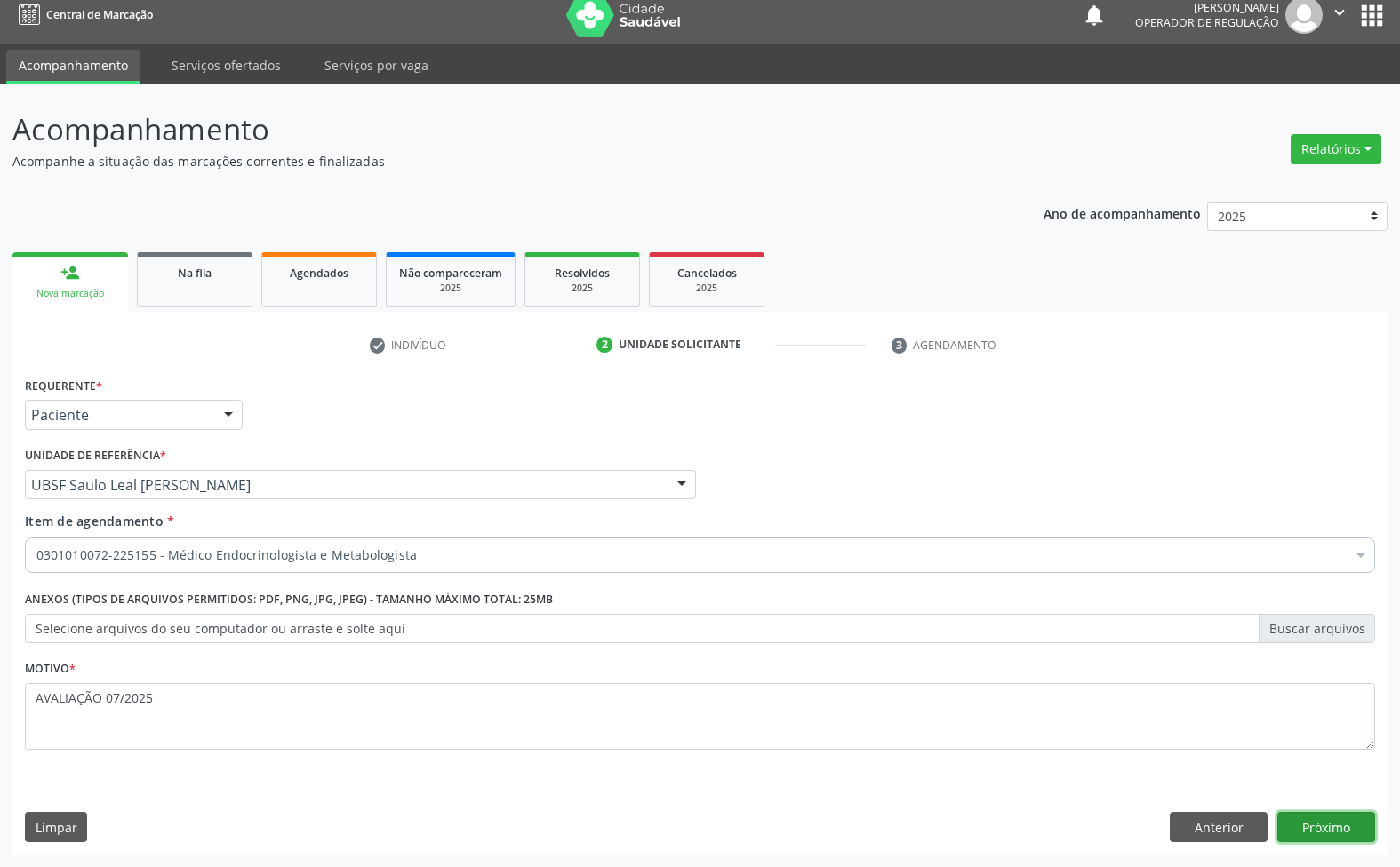
click at [1336, 823] on button "Próximo" at bounding box center [1326, 827] width 98 height 30
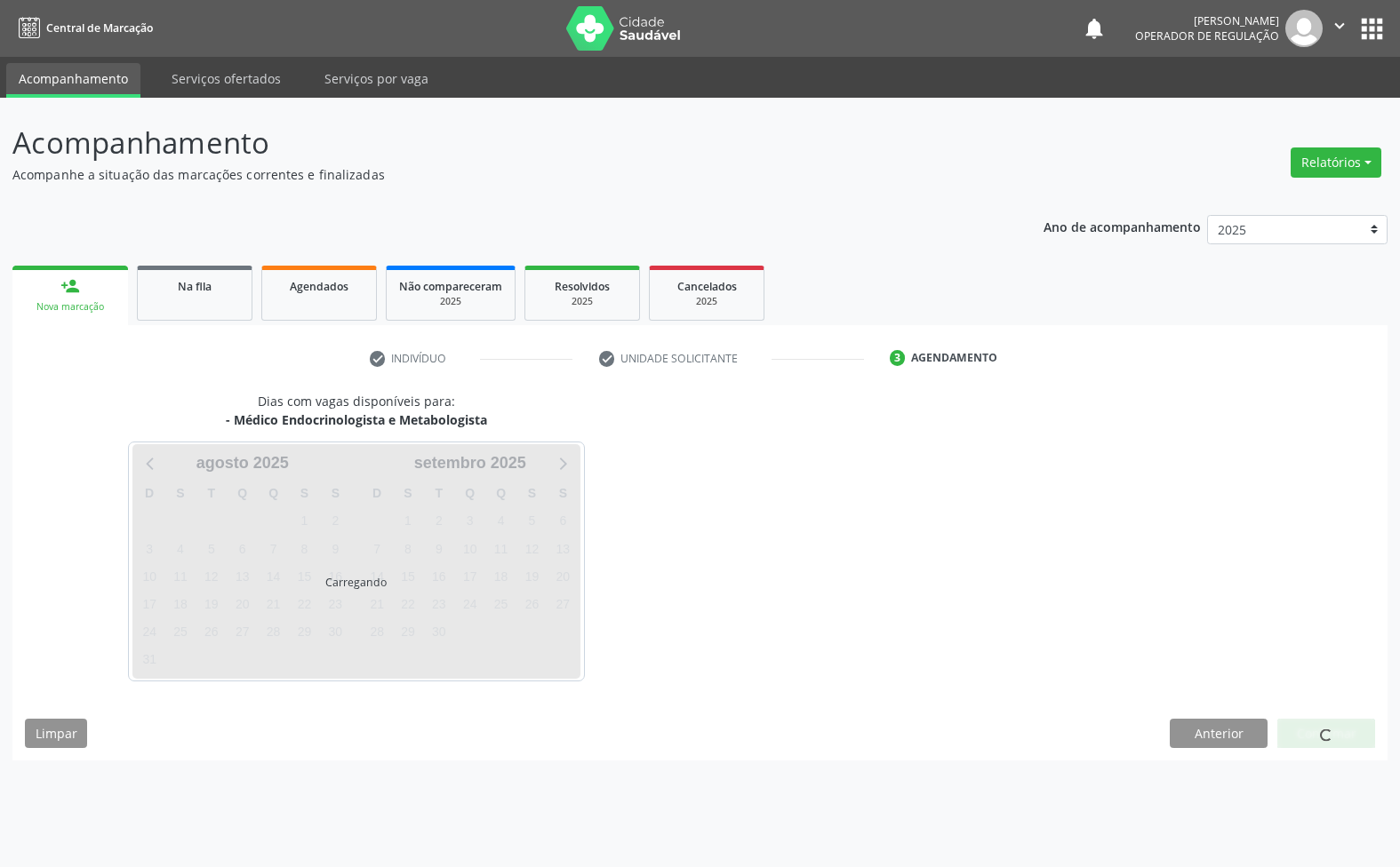
scroll to position [0, 0]
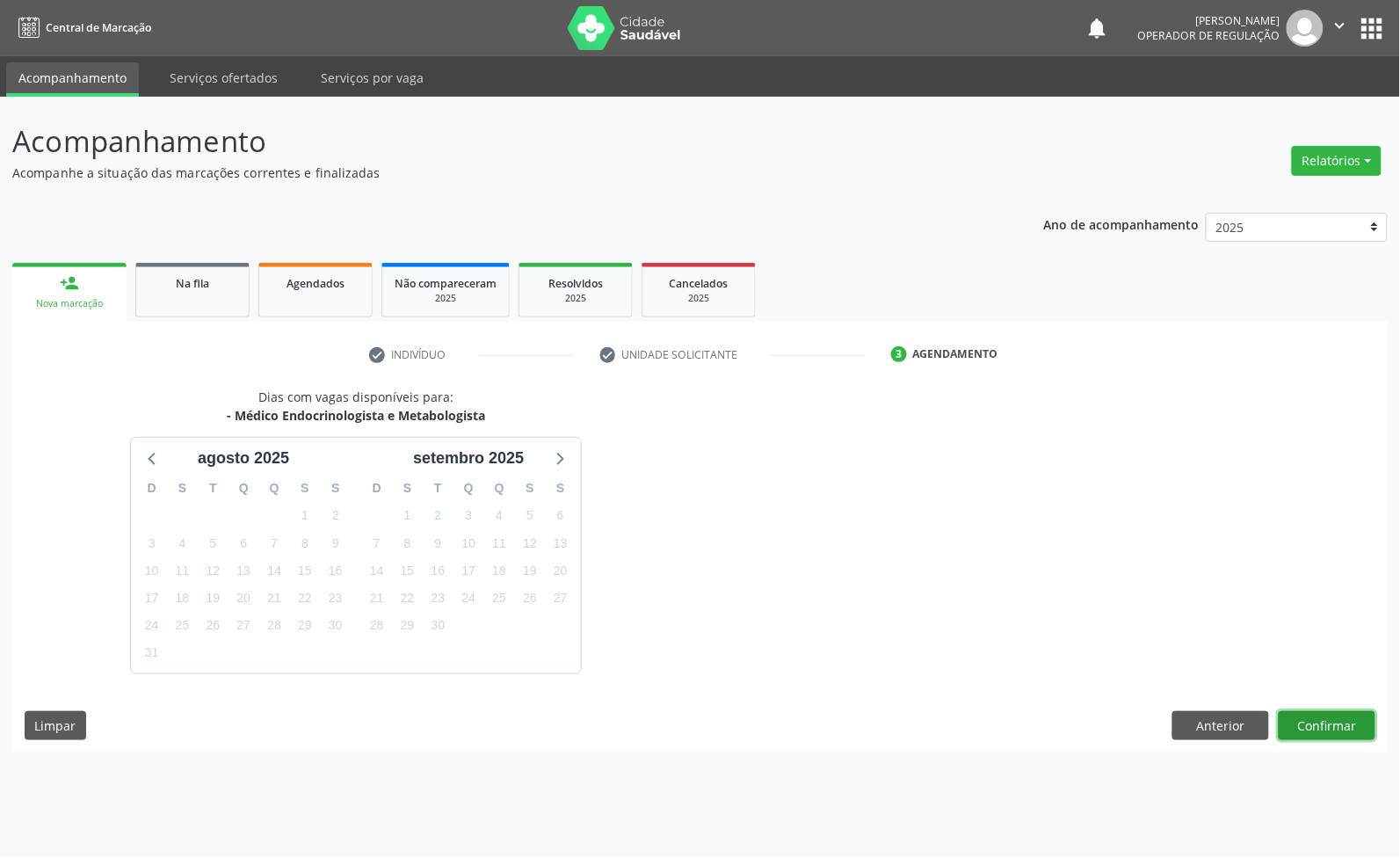
click at [1338, 734] on button "Confirmar" at bounding box center [1327, 726] width 97 height 30
click at [1201, 724] on button "Anterior" at bounding box center [1220, 726] width 97 height 30
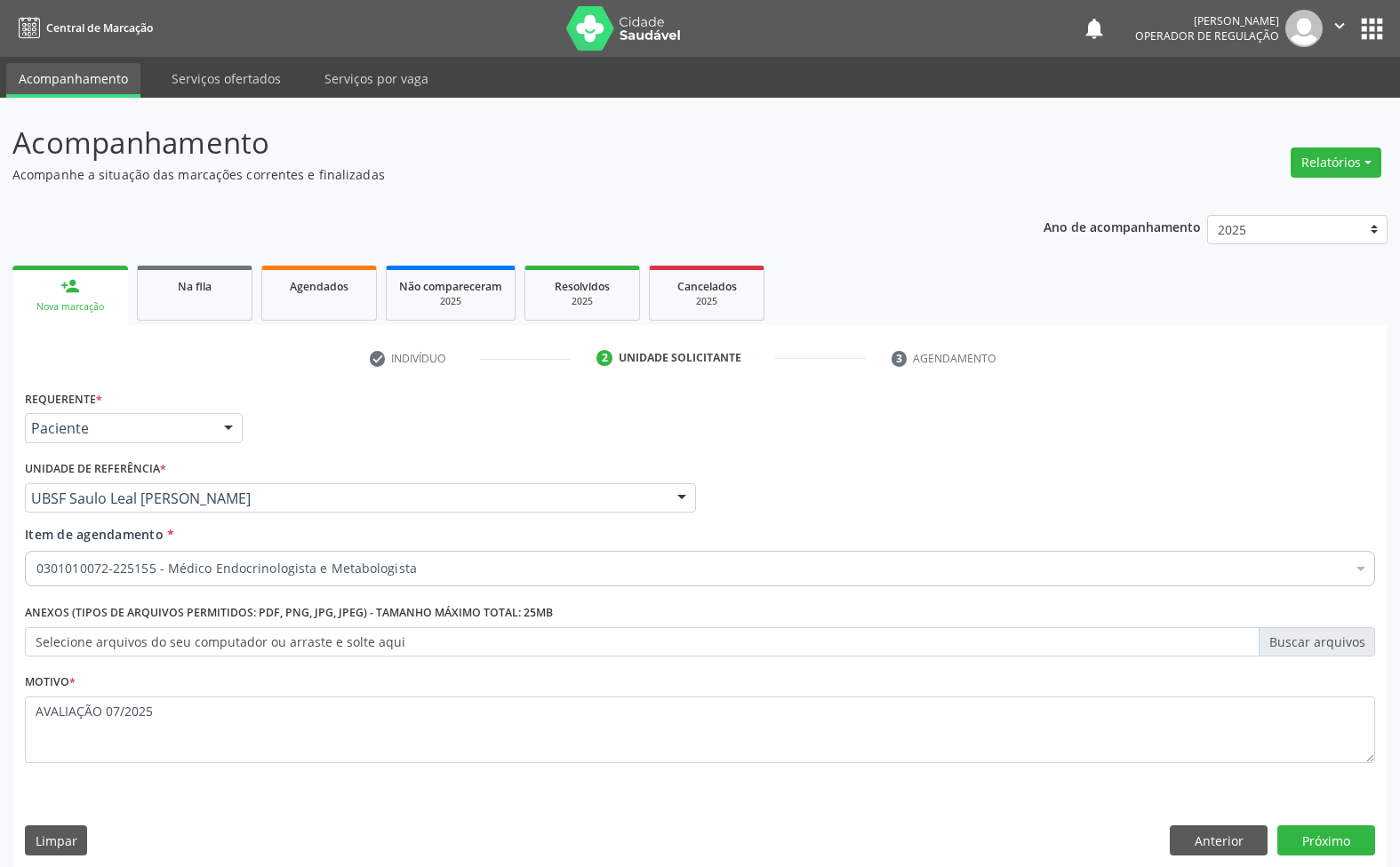
click at [321, 552] on div "0301010072-225155 - Médico Endocrinologista e Metabologista" at bounding box center [700, 568] width 1350 height 36
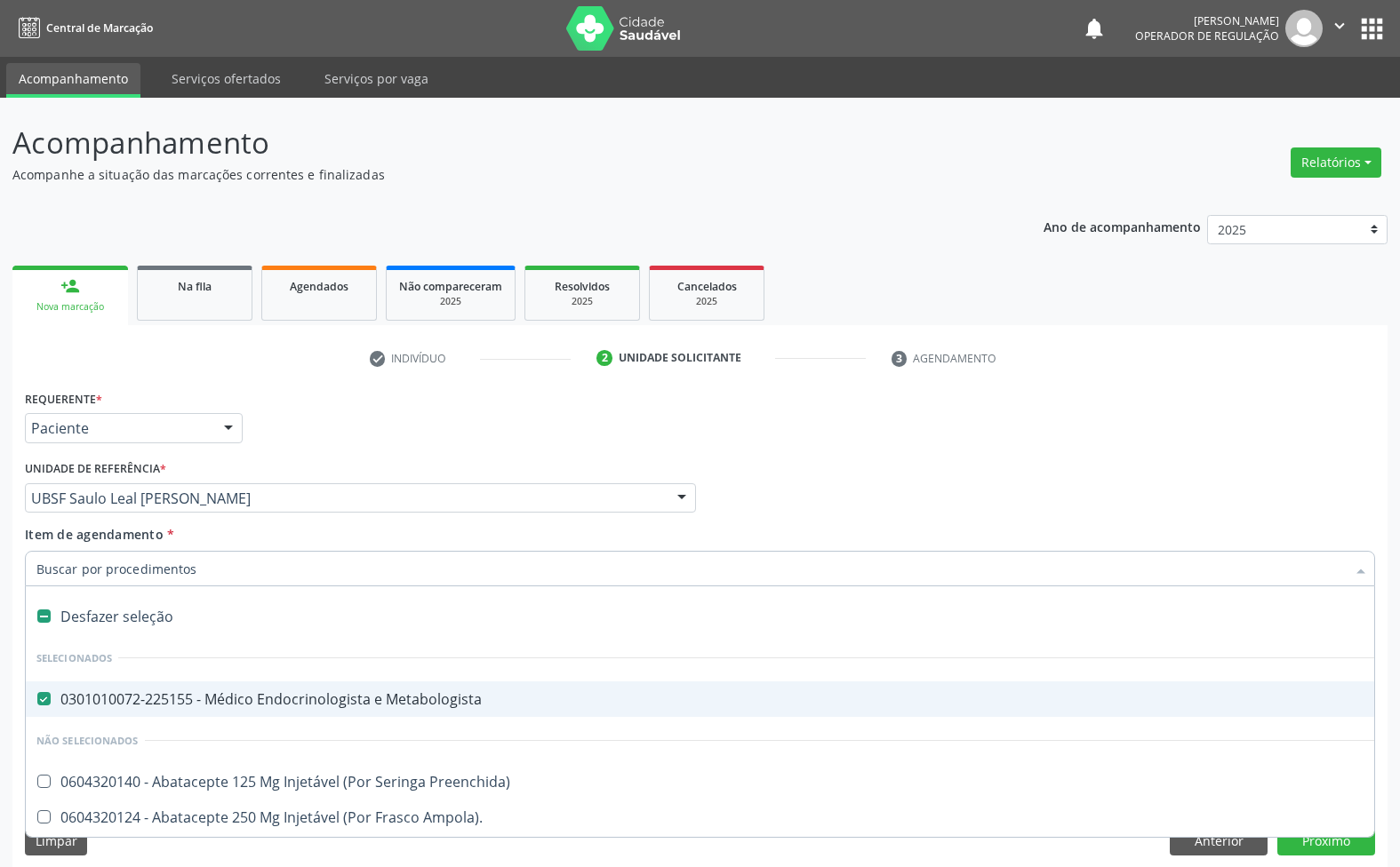
click at [326, 570] on input "Item de agendamento *" at bounding box center [691, 568] width 1309 height 36
paste input "TRANSVAGINAL"
type input "TRANSVAGINAL"
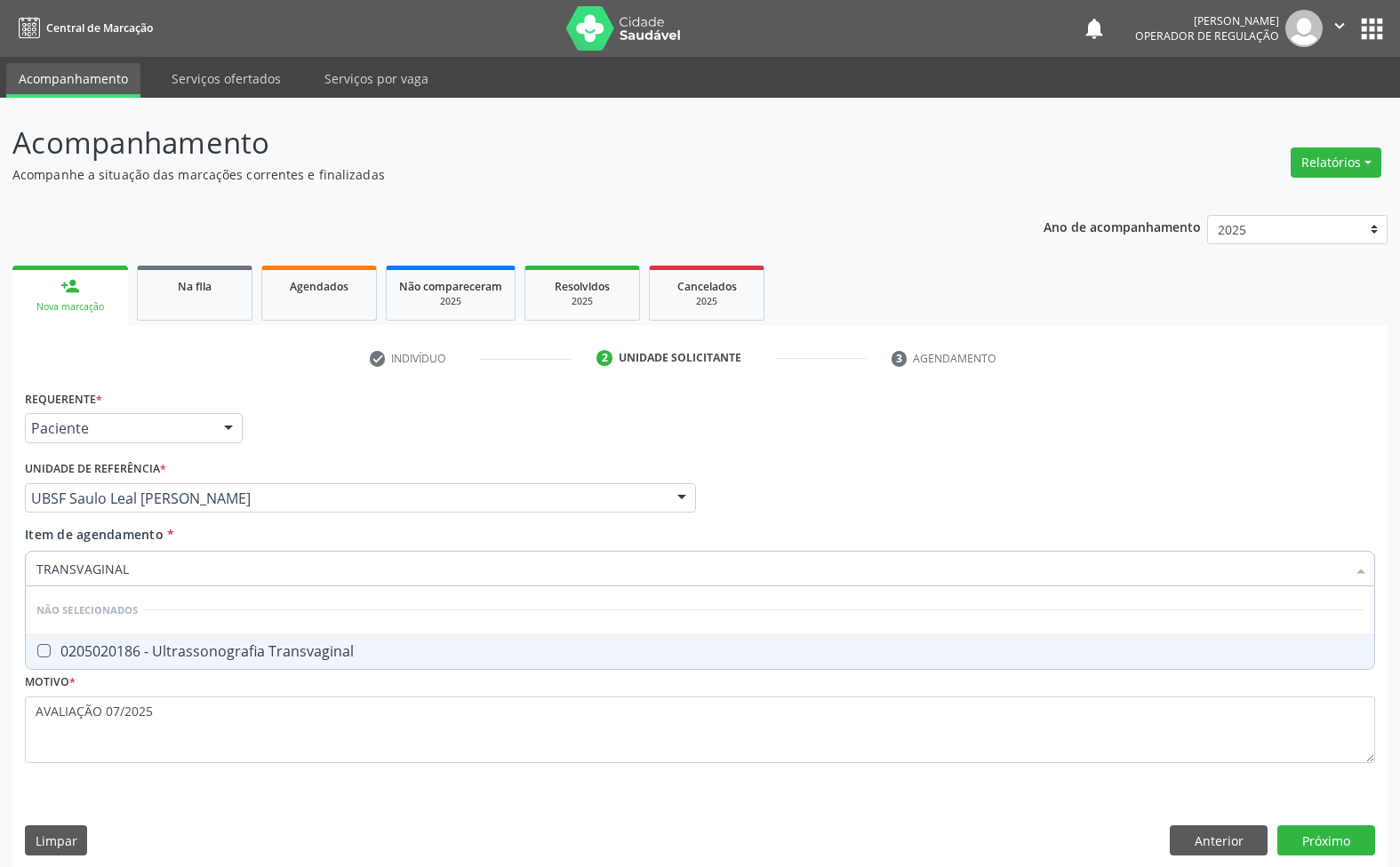
click at [282, 649] on div "0205020186 - Ultrassonografia Transvaginal" at bounding box center [700, 652] width 1327 height 15
checkbox Transvaginal "true"
type input "TRANSVAGINAL"
click at [856, 833] on div "Requerente * Paciente Médico(a) Enfermeiro(a) Paciente Nenhum resultado encontr…" at bounding box center [700, 627] width 1375 height 482
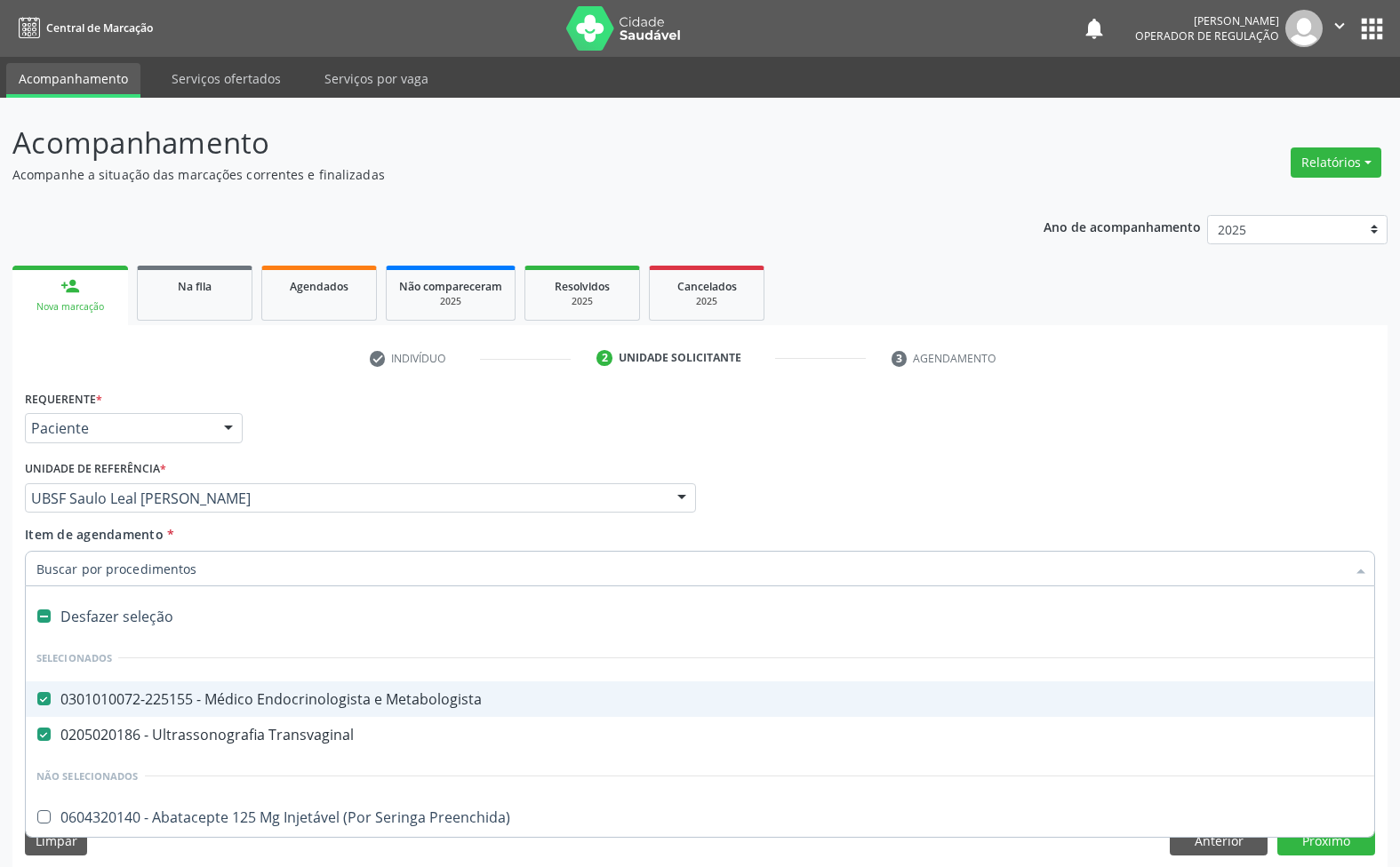
click at [218, 712] on span "0301010072-225155 - Médico Endocrinologista e Metabologista" at bounding box center [728, 699] width 1406 height 36
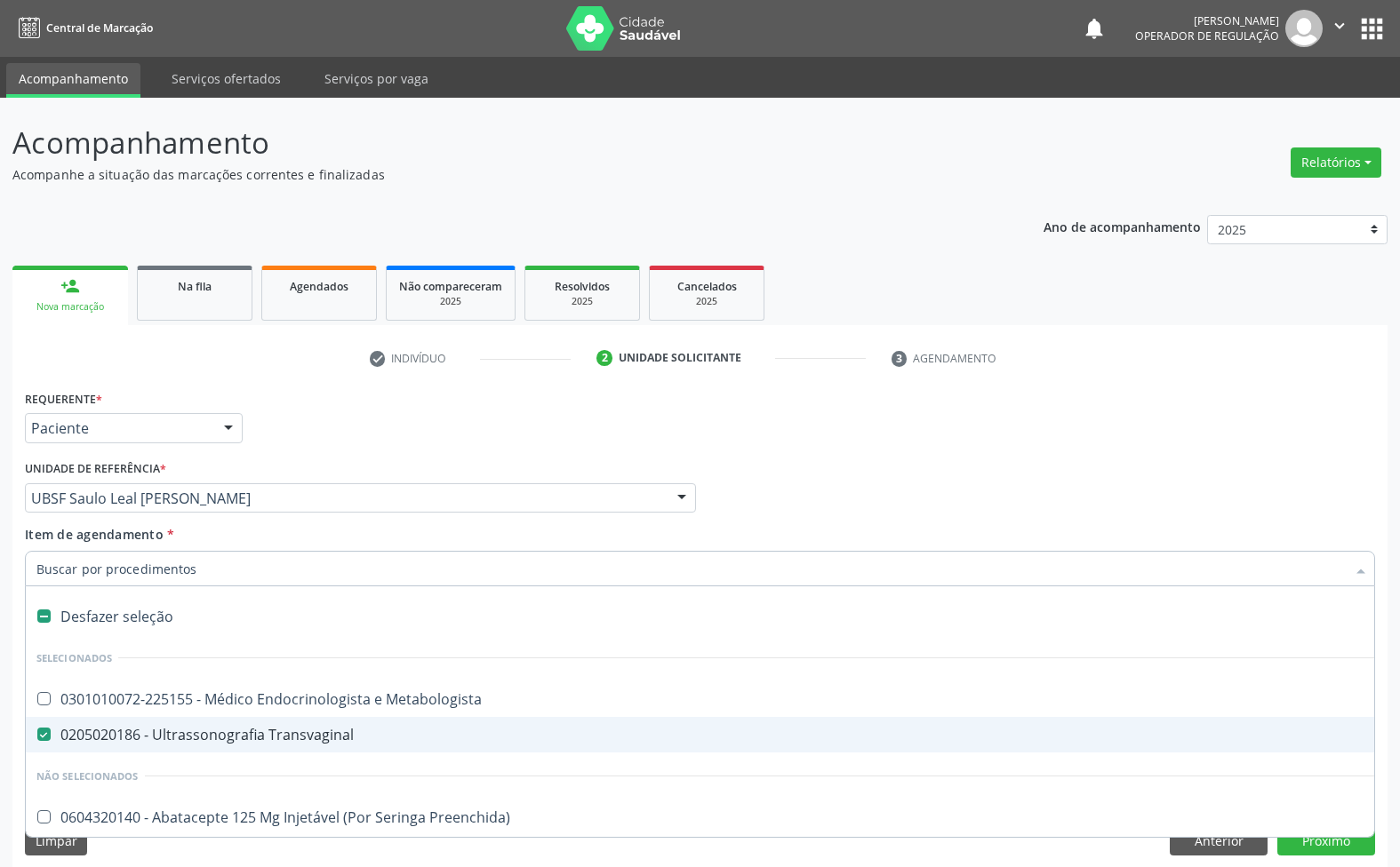
click at [1013, 465] on div "Médico Solicitante Por favor, selecione a Unidade de Atendimento primeiro Nenhu…" at bounding box center [700, 490] width 1359 height 70
checkbox Metabologista "true"
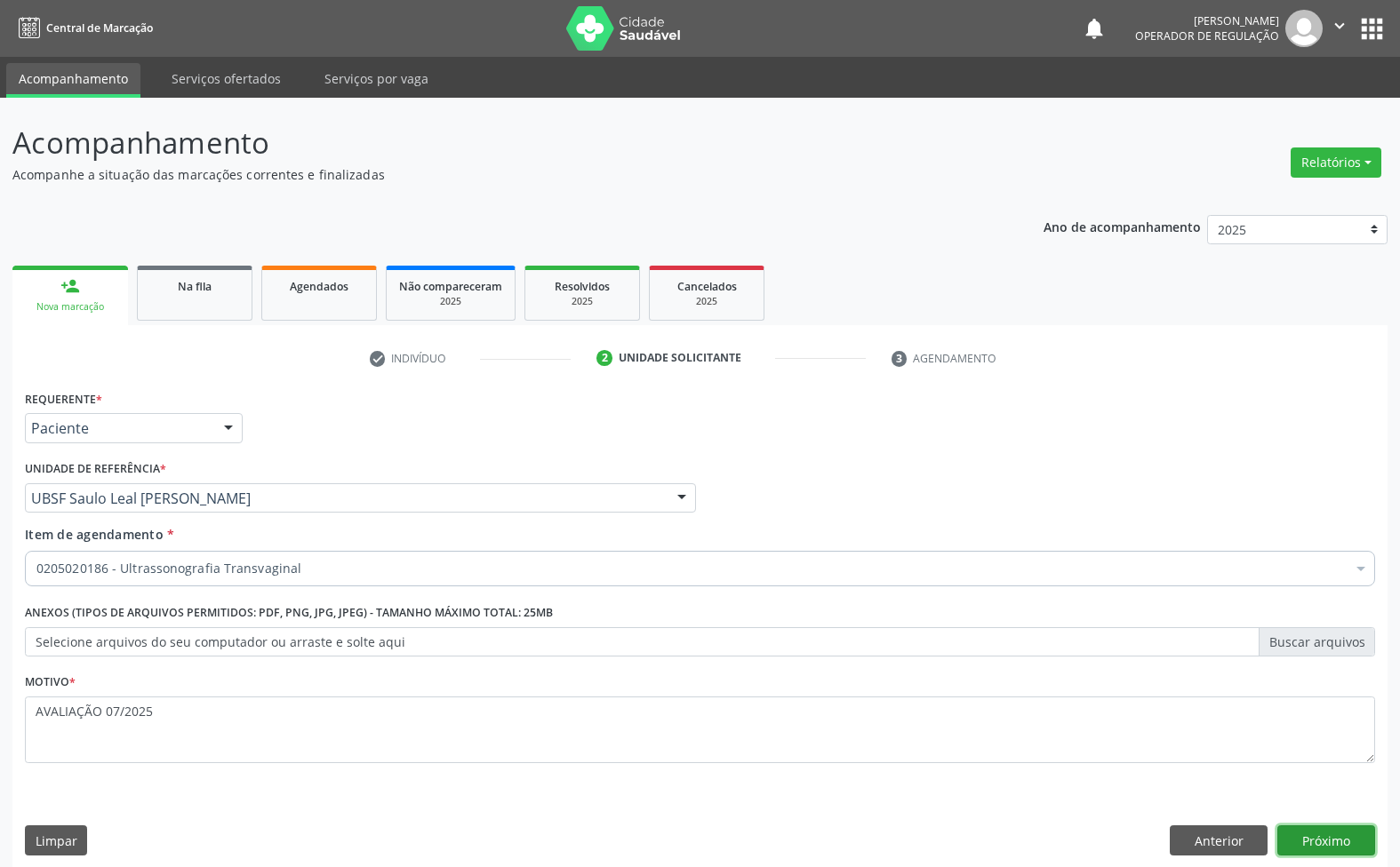
click at [1323, 842] on button "Próximo" at bounding box center [1326, 840] width 98 height 30
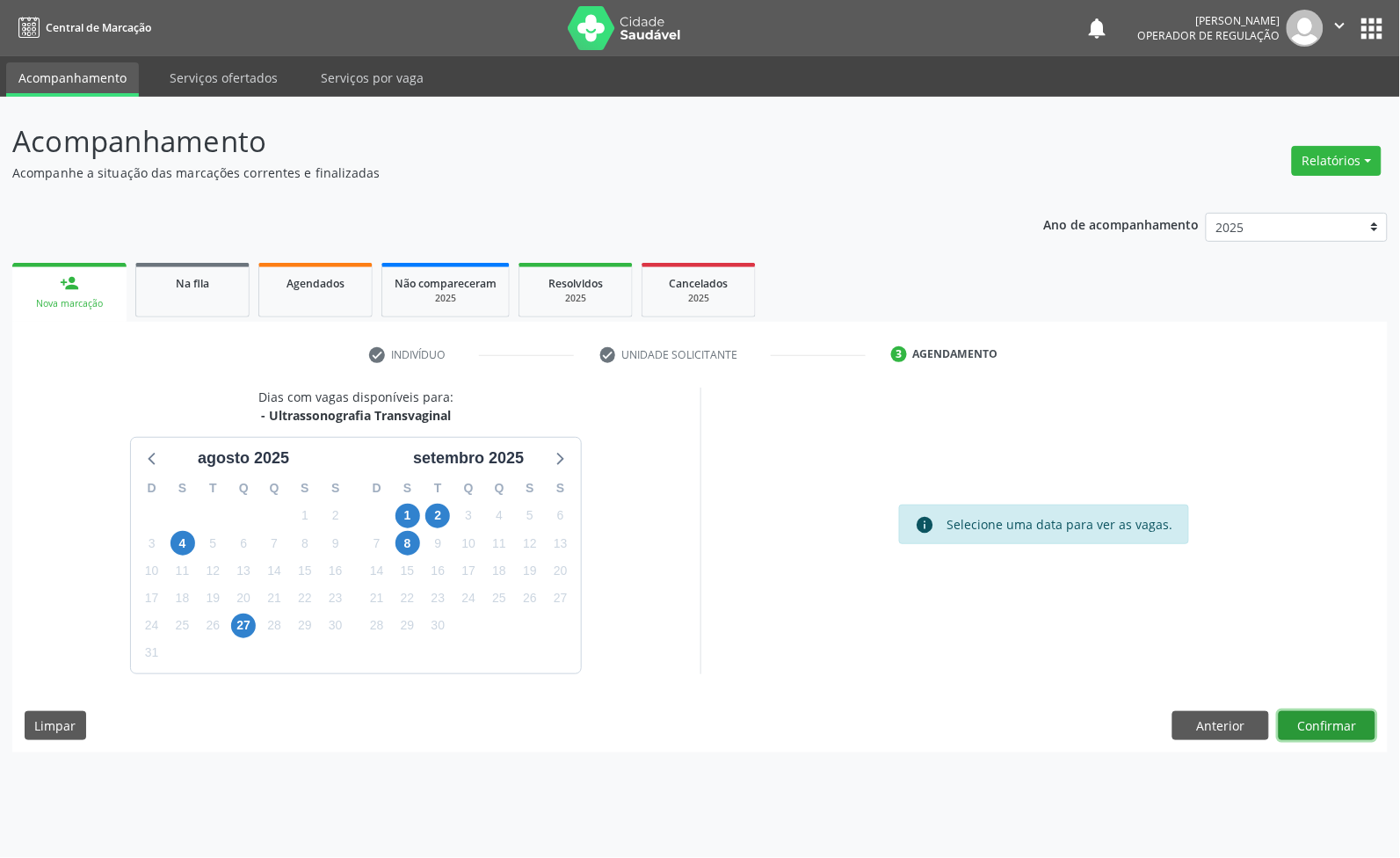
click at [1361, 733] on button "Confirmar" at bounding box center [1327, 726] width 97 height 30
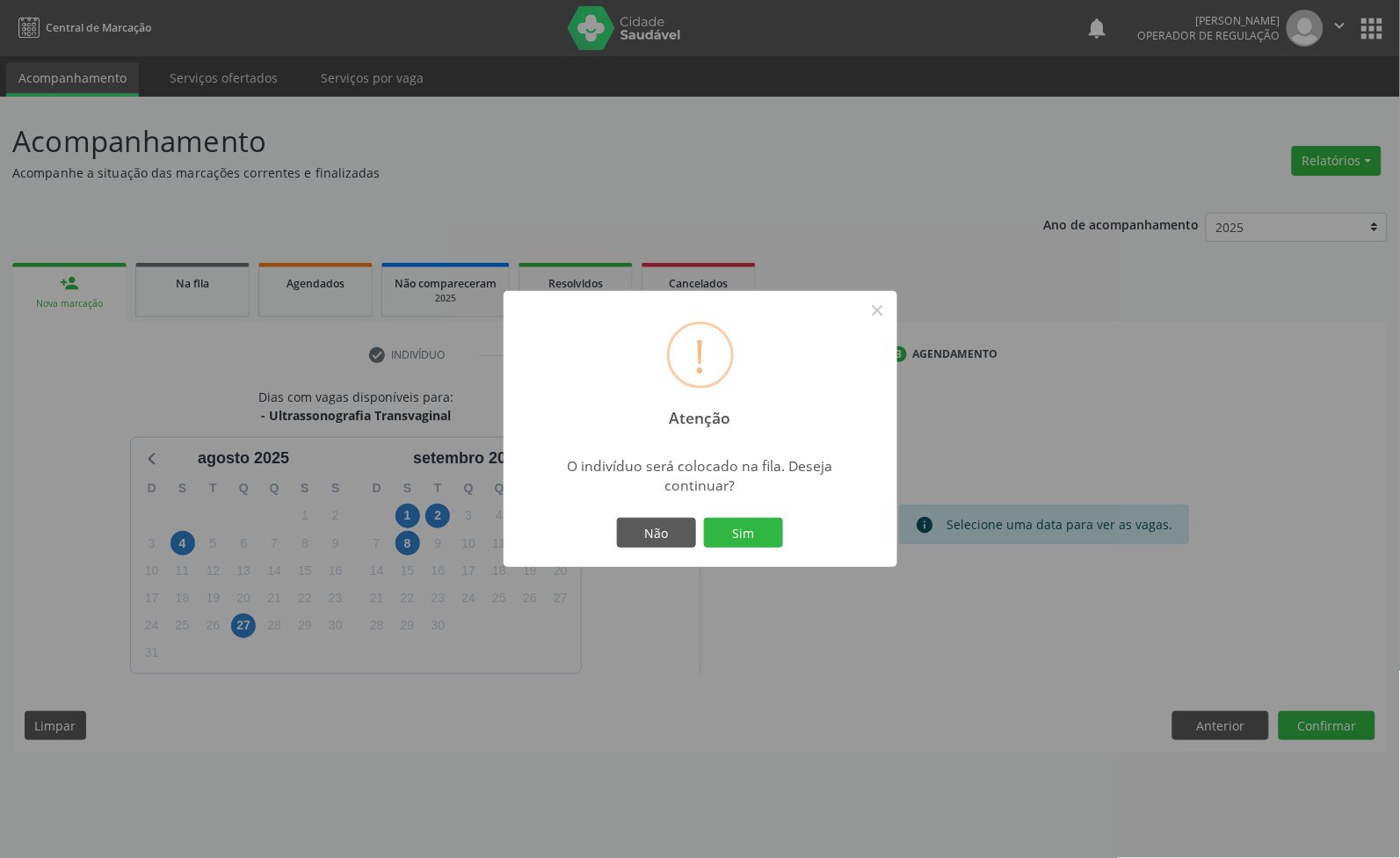
click at [705, 518] on button "Sim" at bounding box center [744, 532] width 79 height 30
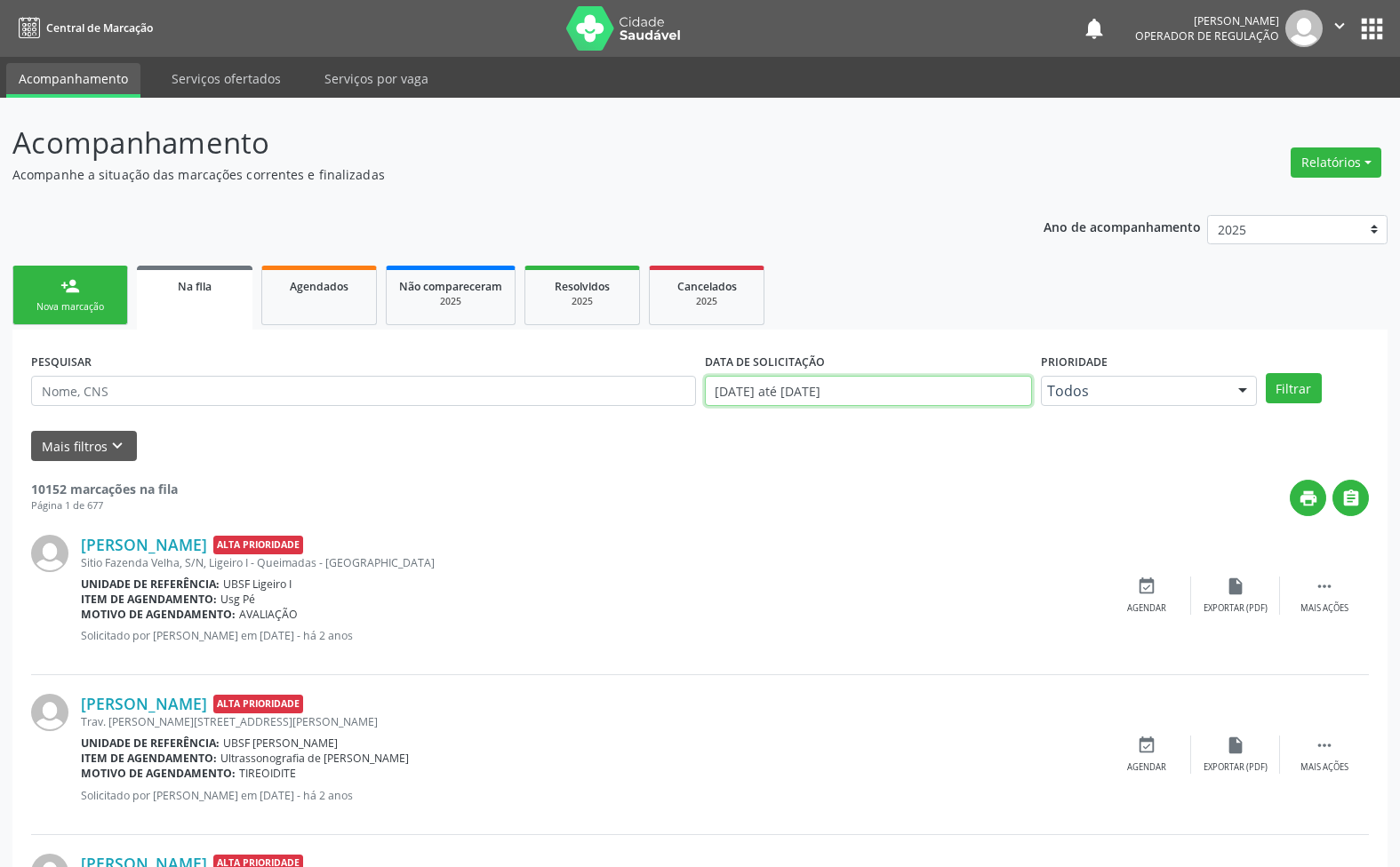
click at [844, 389] on input "01/01/2021 até 26/08/2025" at bounding box center [869, 390] width 328 height 30
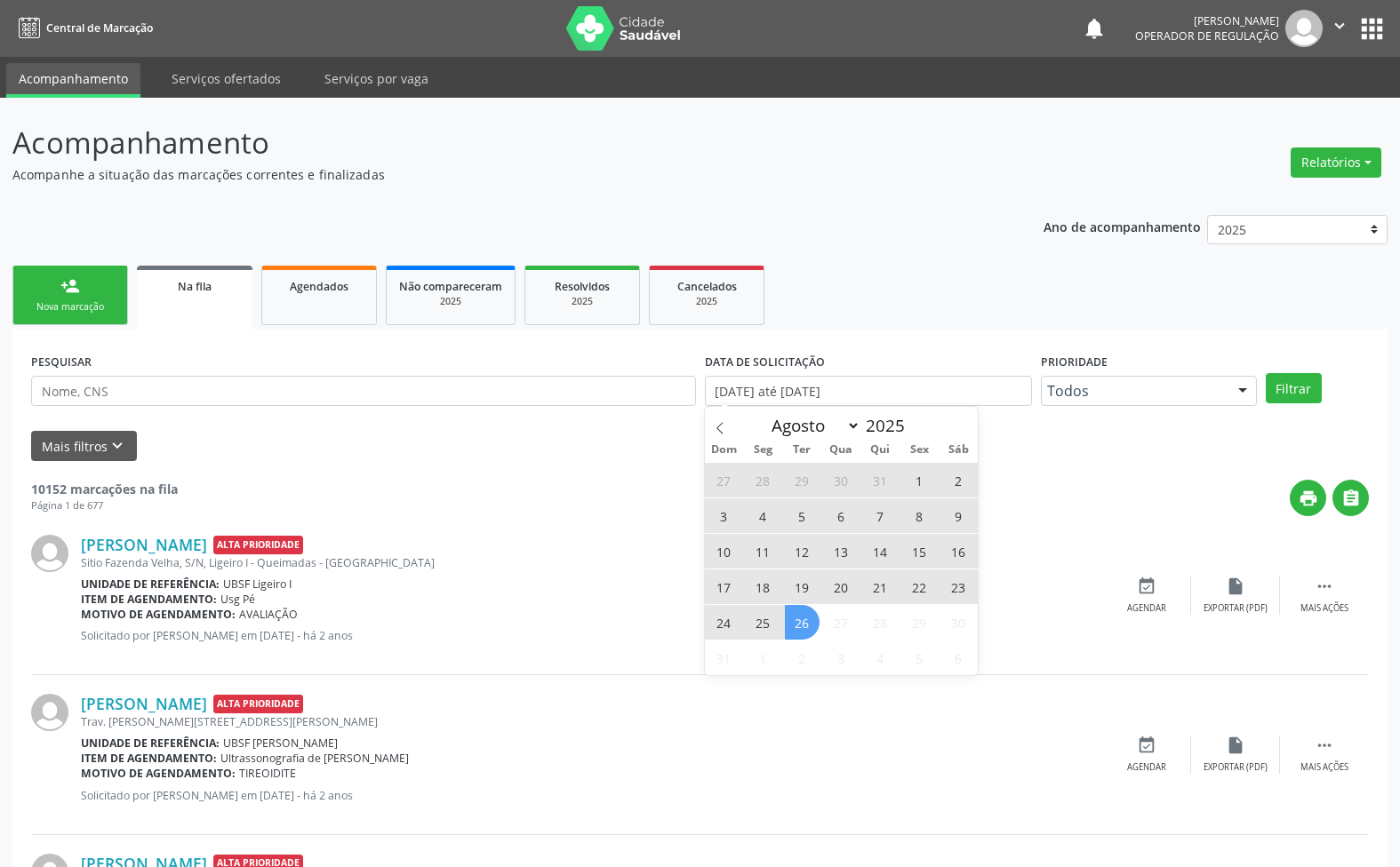
click at [797, 616] on span "26" at bounding box center [802, 622] width 35 height 35
type input "26/08/2025"
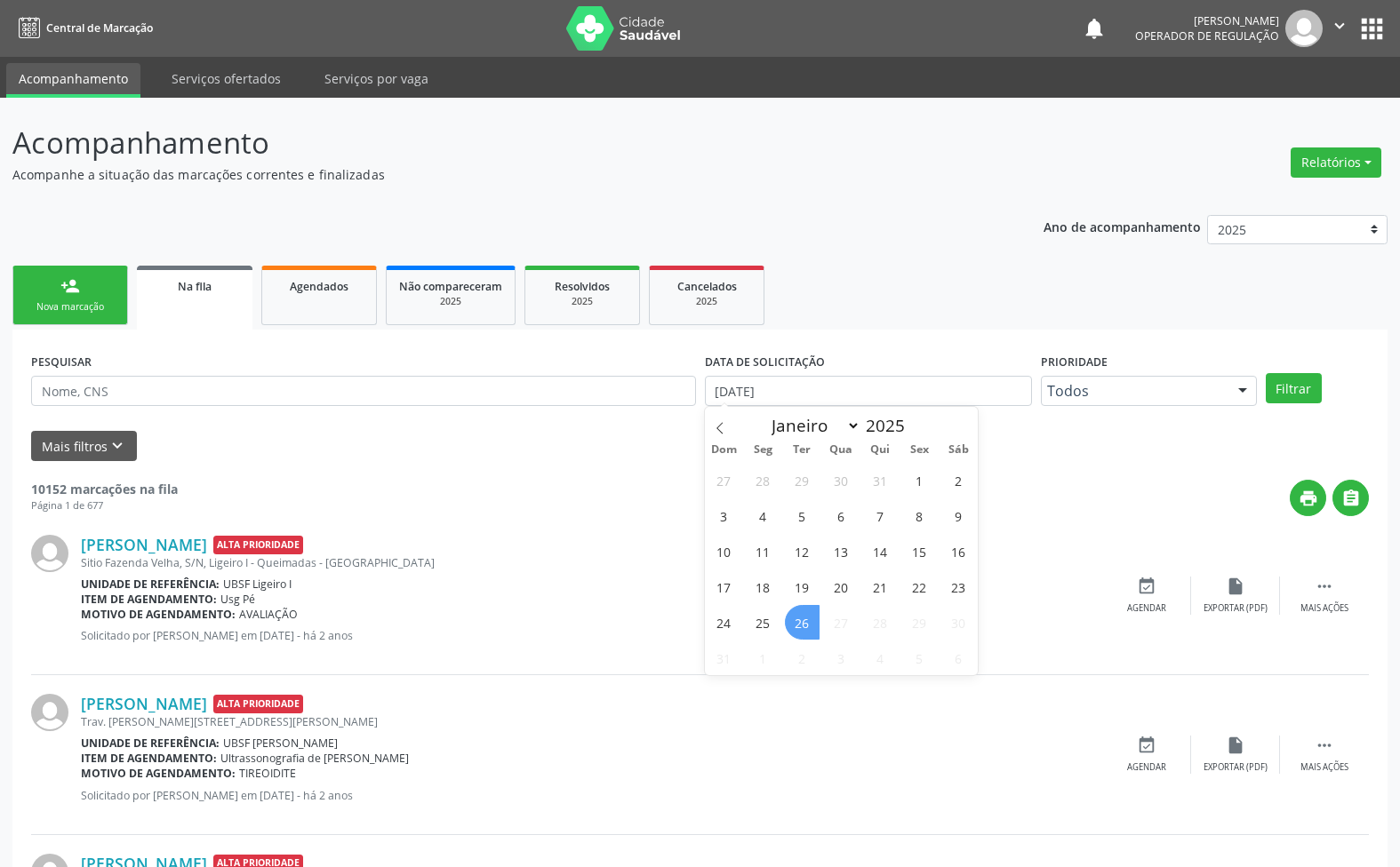
click at [797, 616] on span "26" at bounding box center [802, 622] width 35 height 35
click at [1300, 387] on button "Filtrar" at bounding box center [1293, 388] width 56 height 30
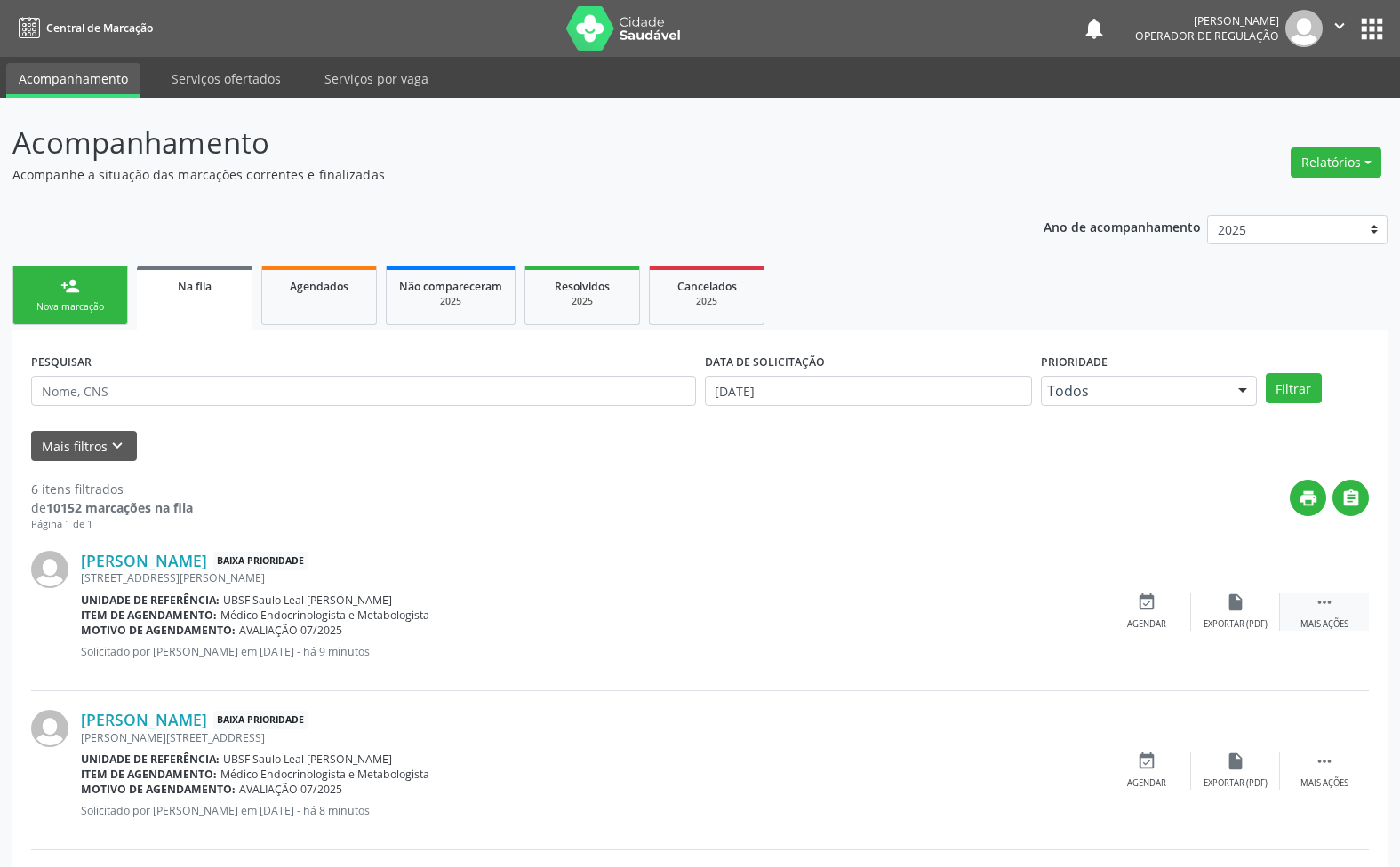
click at [1320, 597] on icon "" at bounding box center [1324, 602] width 19 height 19
click at [1226, 611] on icon "edit" at bounding box center [1235, 602] width 19 height 19
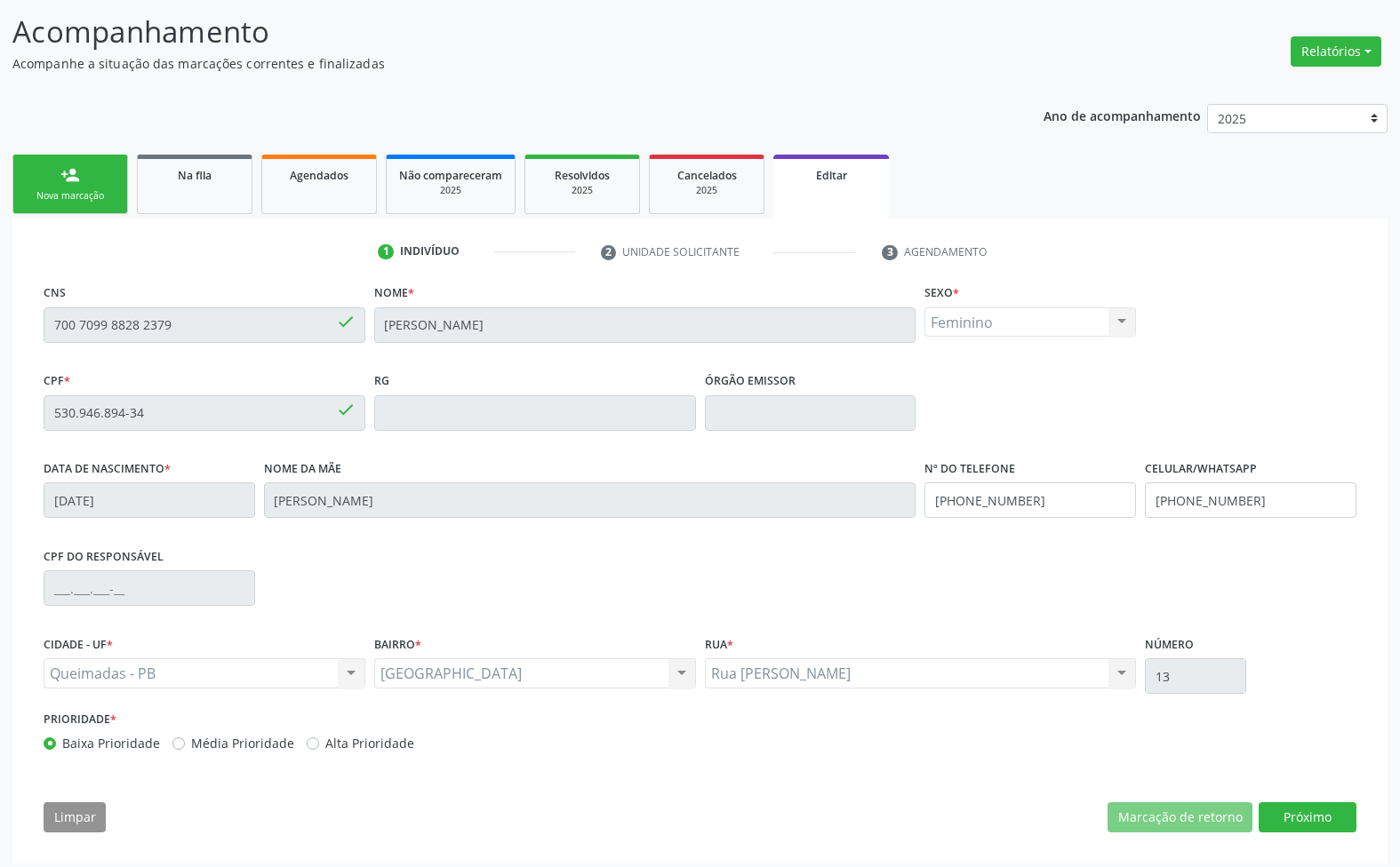
scroll to position [120, 0]
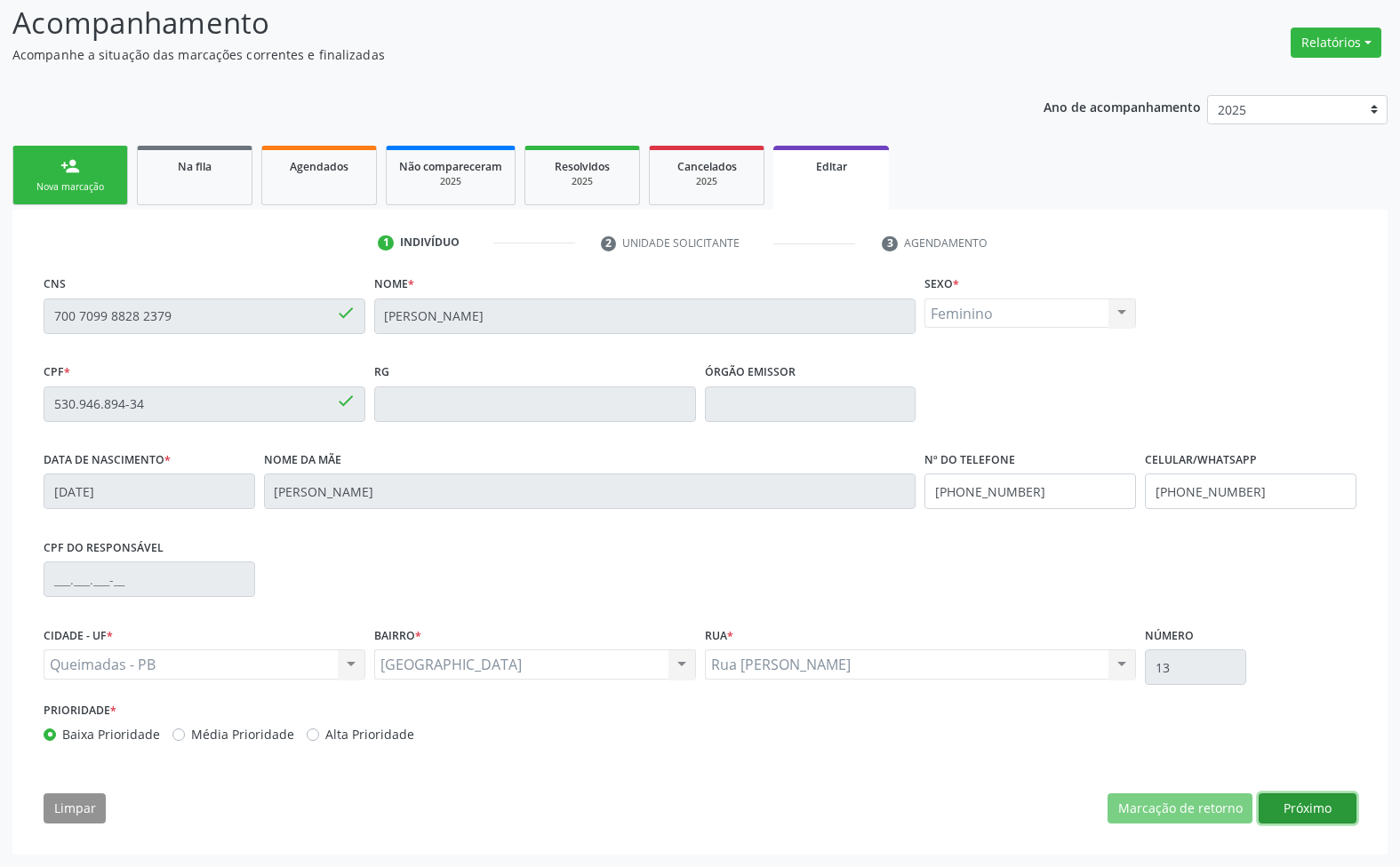
click at [1324, 801] on button "Próximo" at bounding box center [1307, 808] width 98 height 30
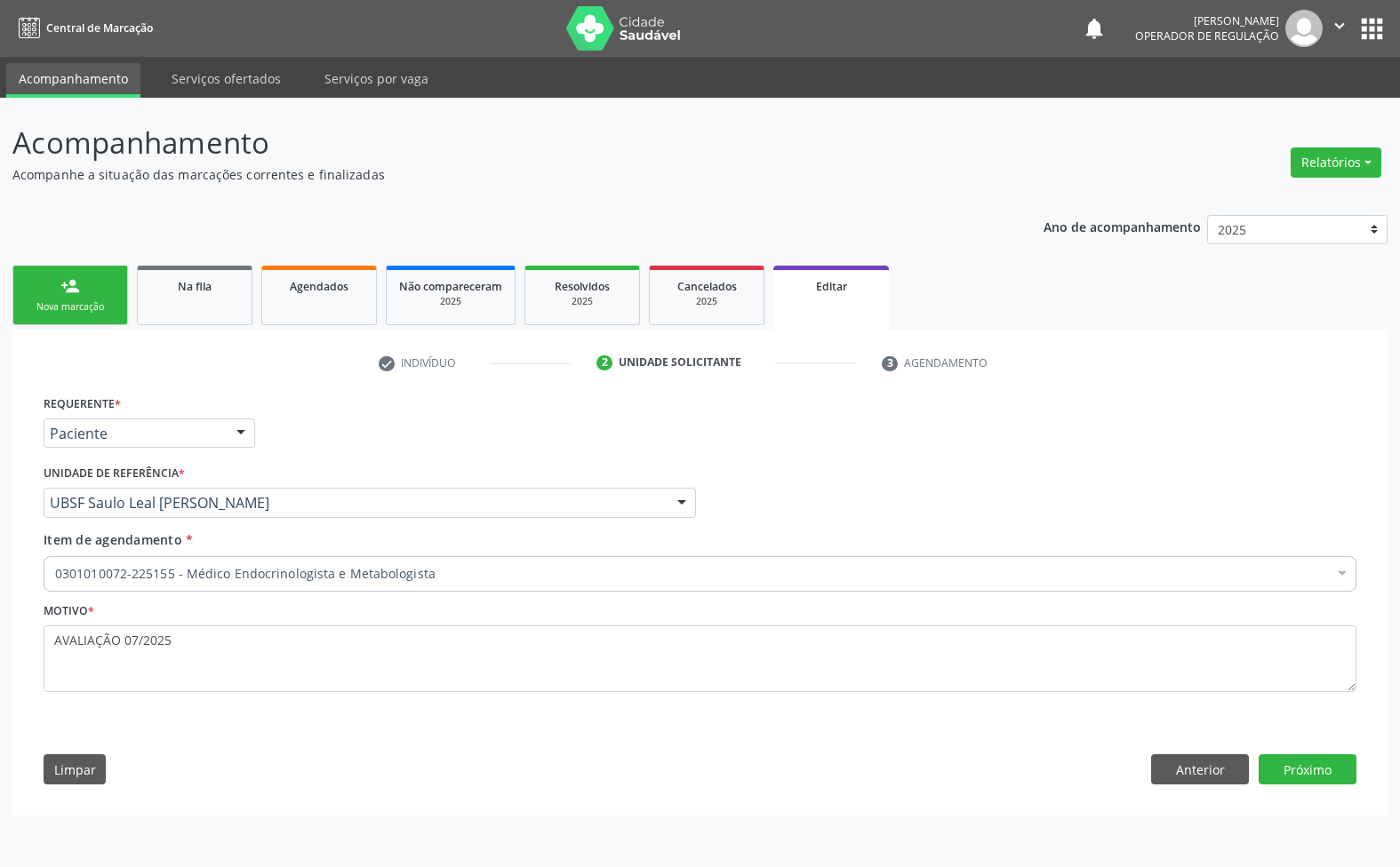
scroll to position [0, 0]
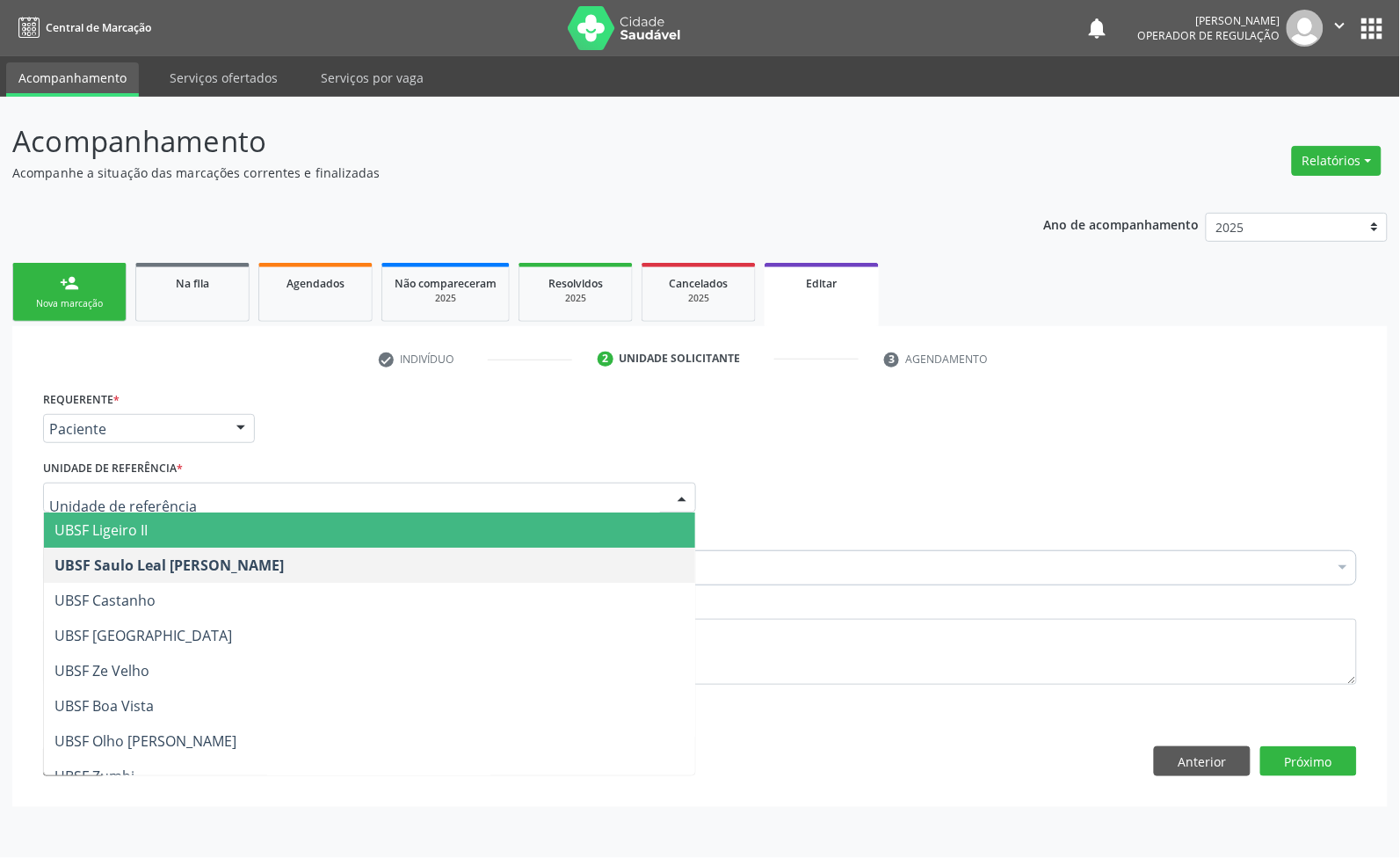
click at [303, 444] on div "Requerente * Paciente Médico(a) Enfermeiro(a) Paciente Nenhum resultado encontr…" at bounding box center [700, 422] width 1323 height 69
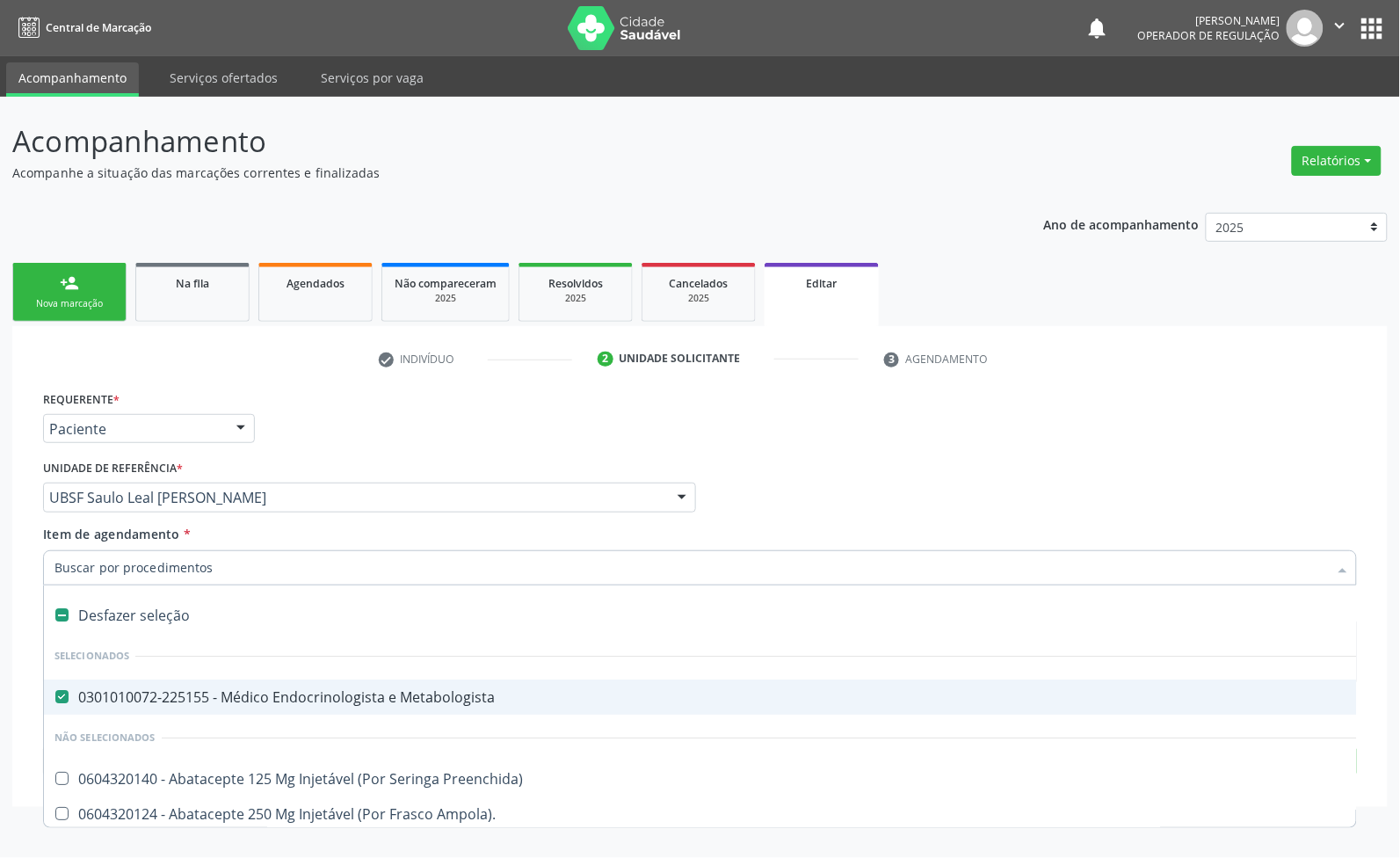
paste input "TRANSVAGINAL"
type input "TRANSVAGINAL"
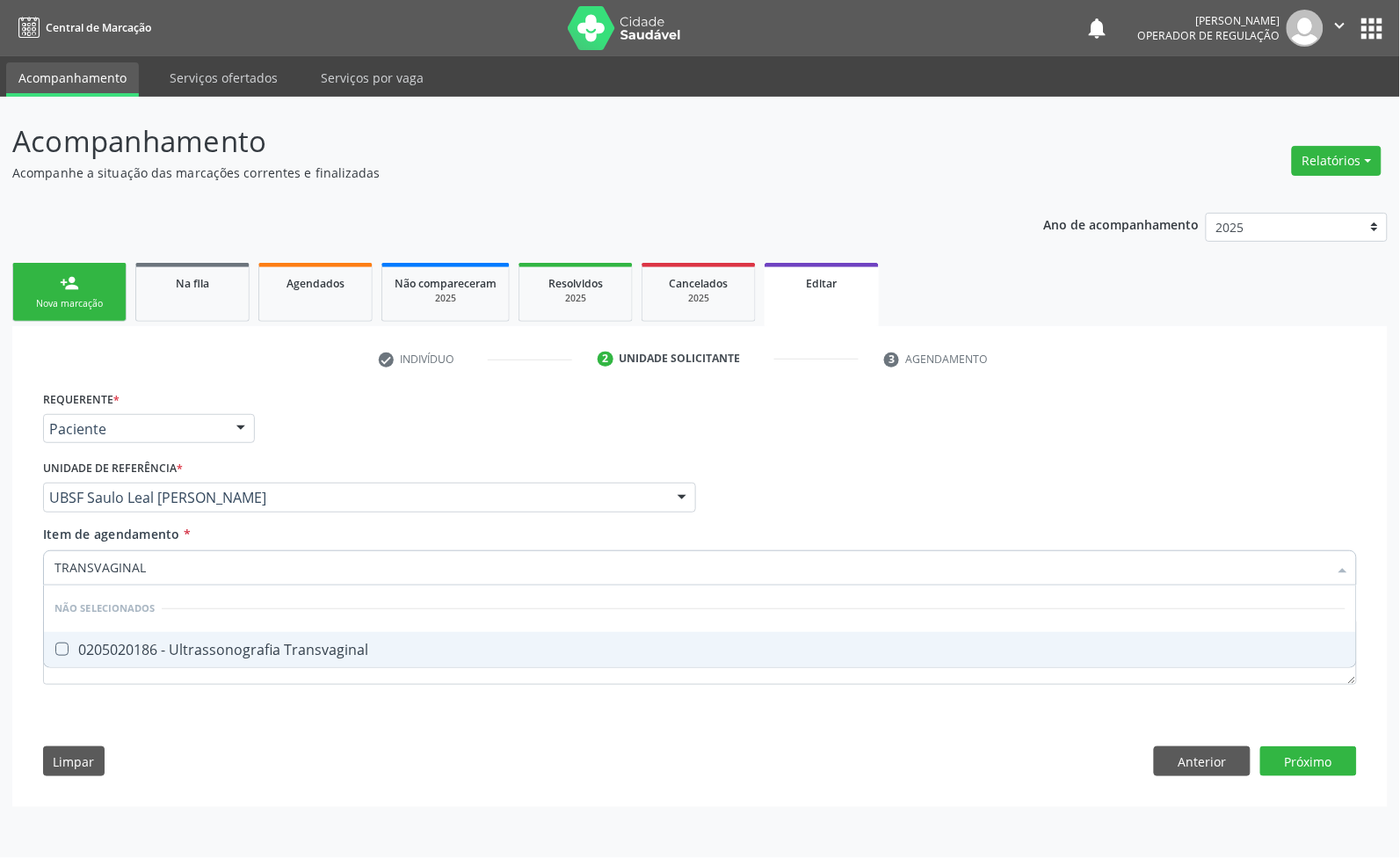
click at [236, 656] on div "0205020186 - Ultrassonografia Transvaginal" at bounding box center [700, 650] width 1291 height 15
checkbox Transvaginal "true"
type input "TRANSVAGINAL"
click at [344, 528] on div "Item de agendamento * TRANSVAGINAL Desfazer seleção Não selecionados 0205020186…" at bounding box center [700, 552] width 1314 height 55
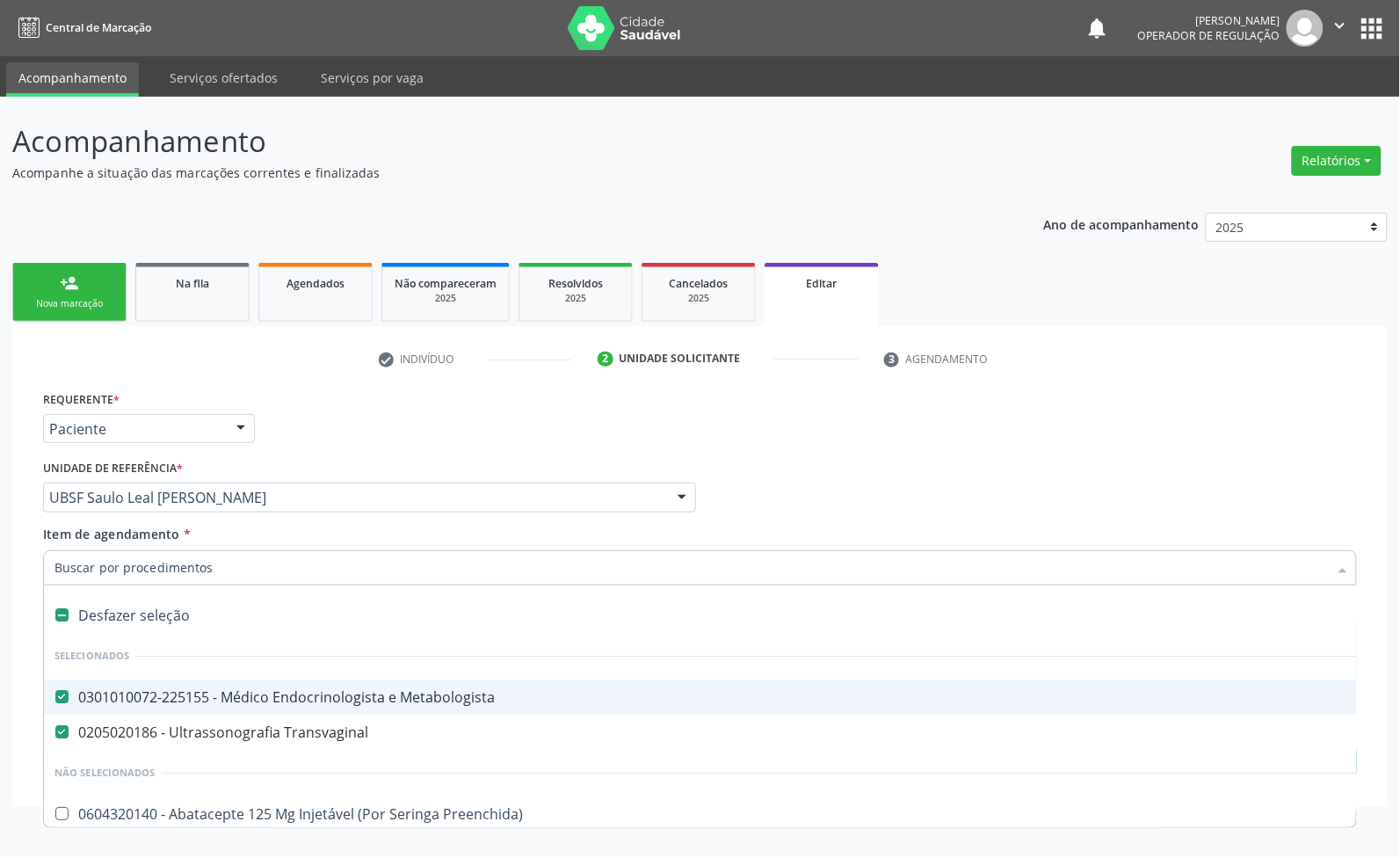
click at [177, 697] on div "0301010072-225155 - Médico Endocrinologista e Metabologista" at bounding box center [738, 697] width 1368 height 15
click at [998, 517] on div "Médico Solicitante Por favor, selecione a Unidade de Atendimento primeiro Nenhu…" at bounding box center [700, 490] width 1323 height 69
checkbox Metabologista "true"
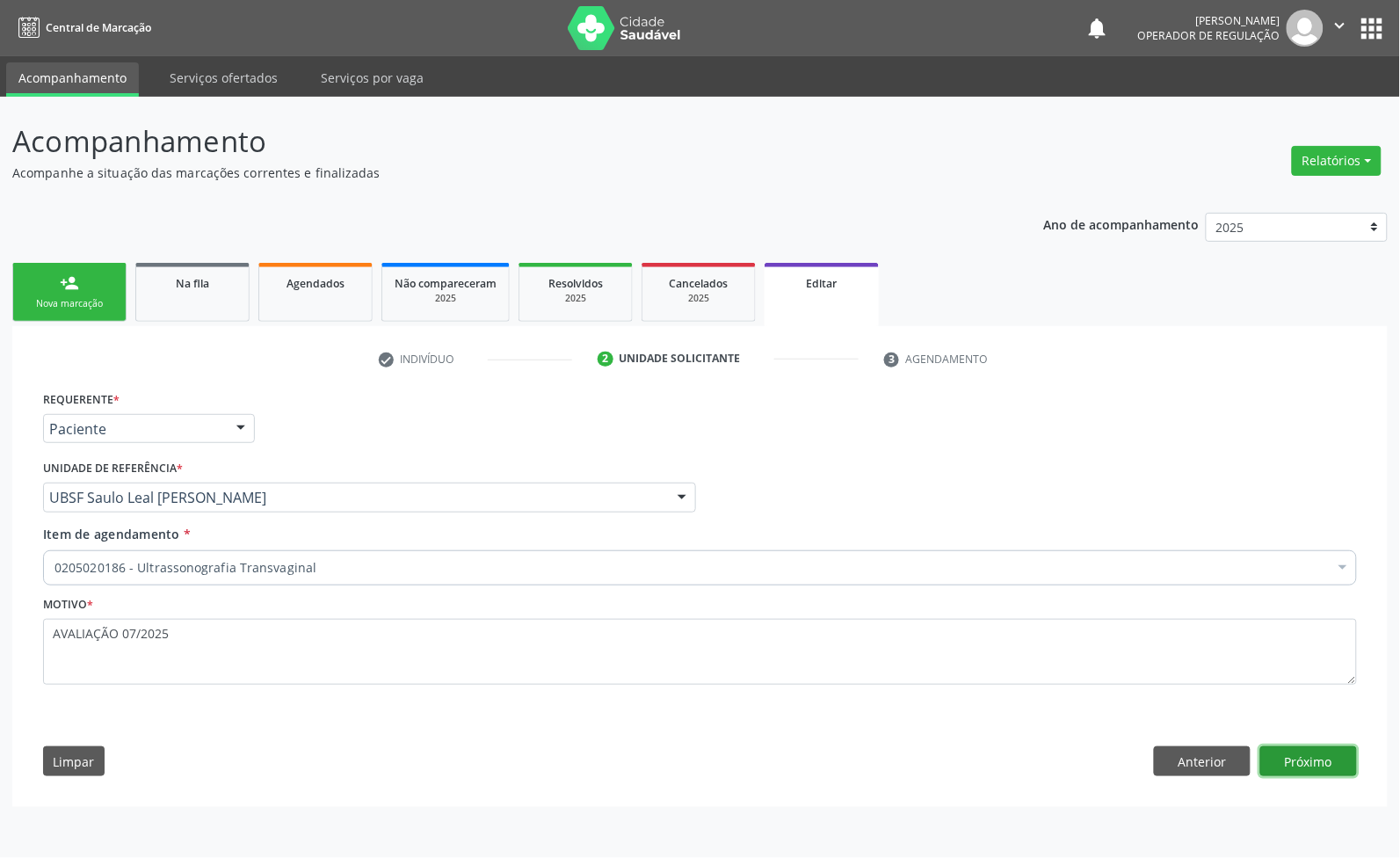
click at [1288, 761] on button "Próximo" at bounding box center [1308, 761] width 97 height 30
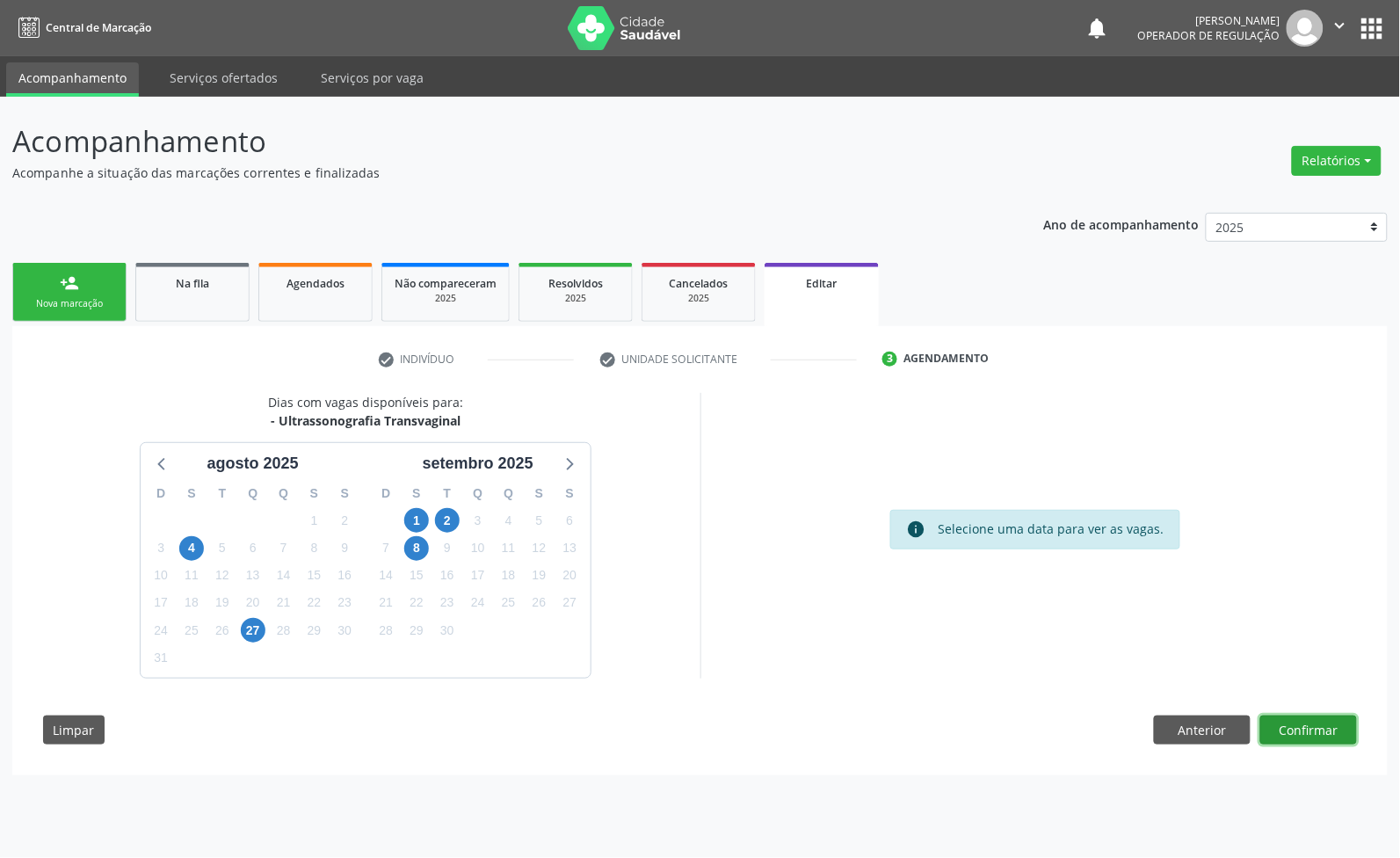
click at [1286, 734] on button "Confirmar" at bounding box center [1308, 730] width 97 height 30
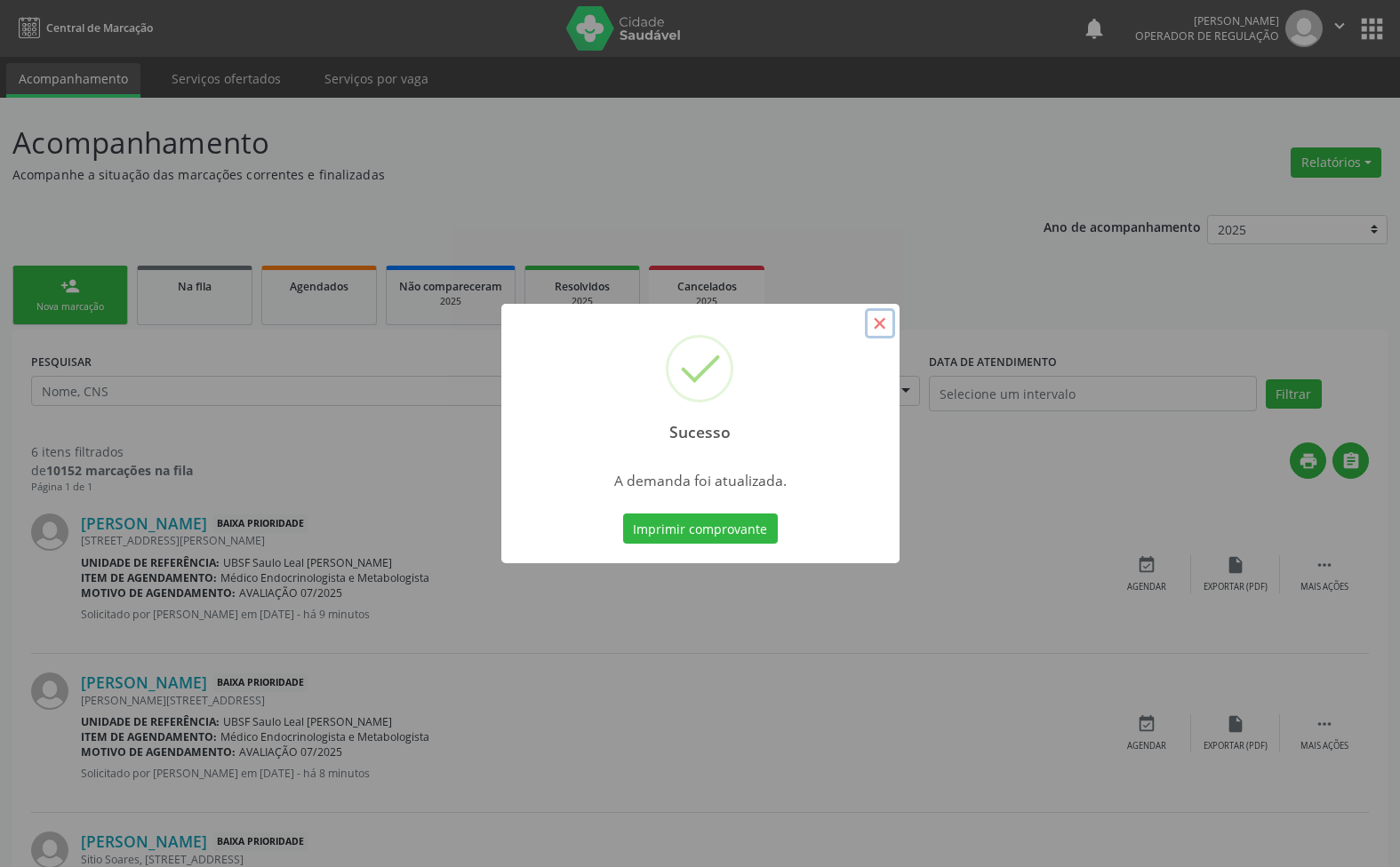
click at [876, 317] on button "×" at bounding box center [879, 323] width 30 height 30
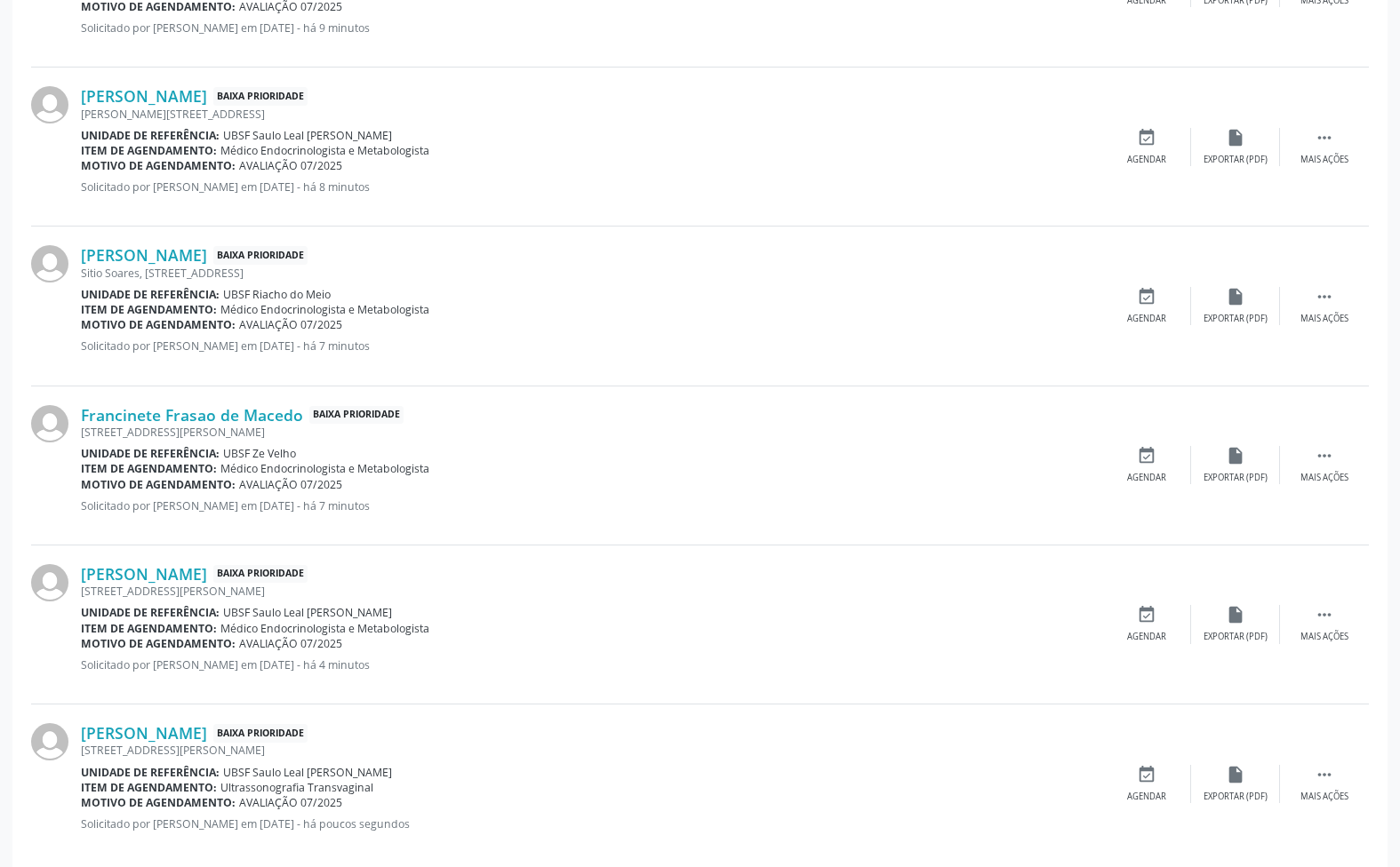
scroll to position [614, 0]
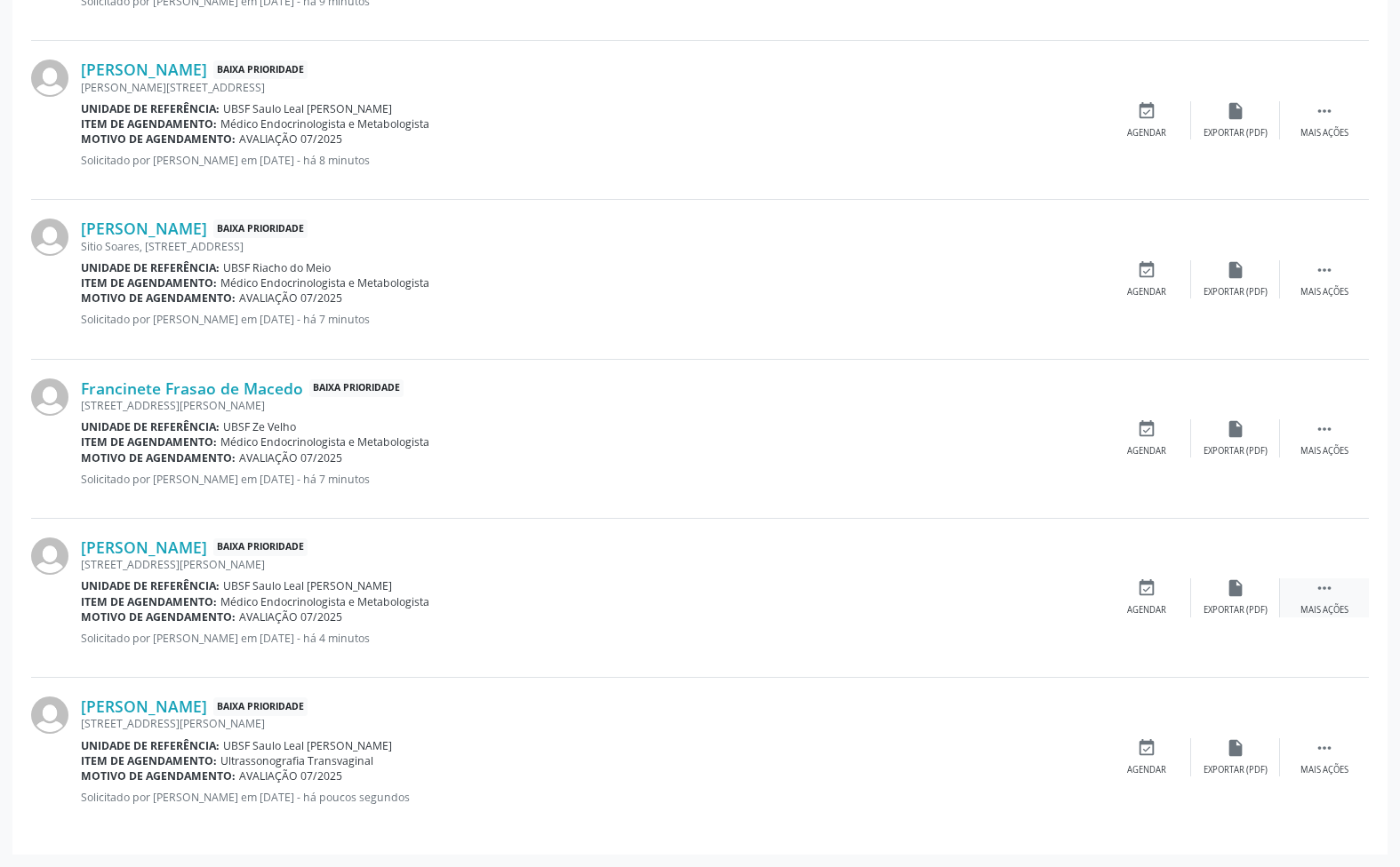
drag, startPoint x: 1311, startPoint y: 580, endPoint x: 1295, endPoint y: 587, distance: 17.5
click at [1308, 583] on div " Mais ações" at bounding box center [1324, 598] width 89 height 38
click at [1229, 600] on div "edit Editar" at bounding box center [1235, 598] width 89 height 38
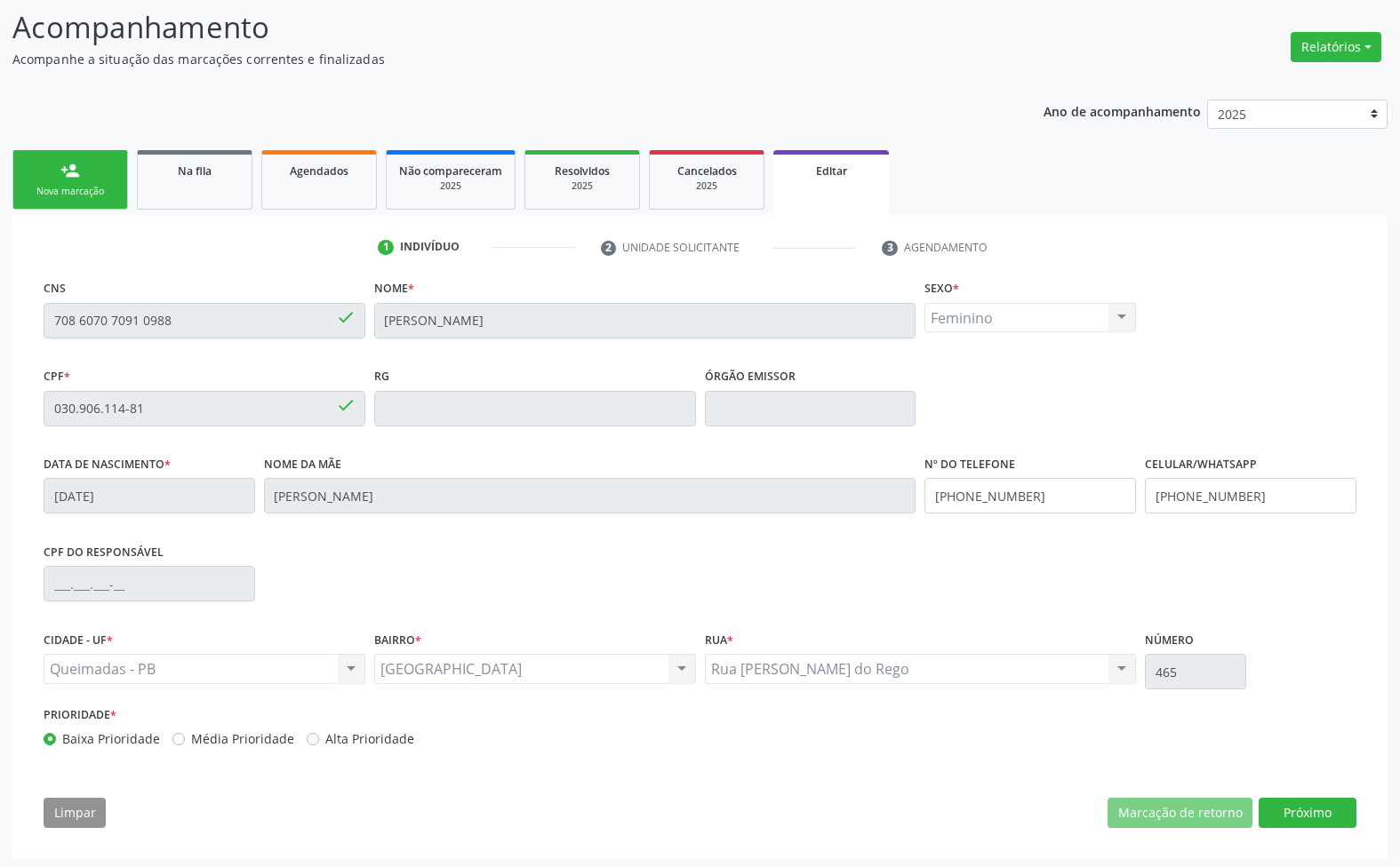
scroll to position [120, 0]
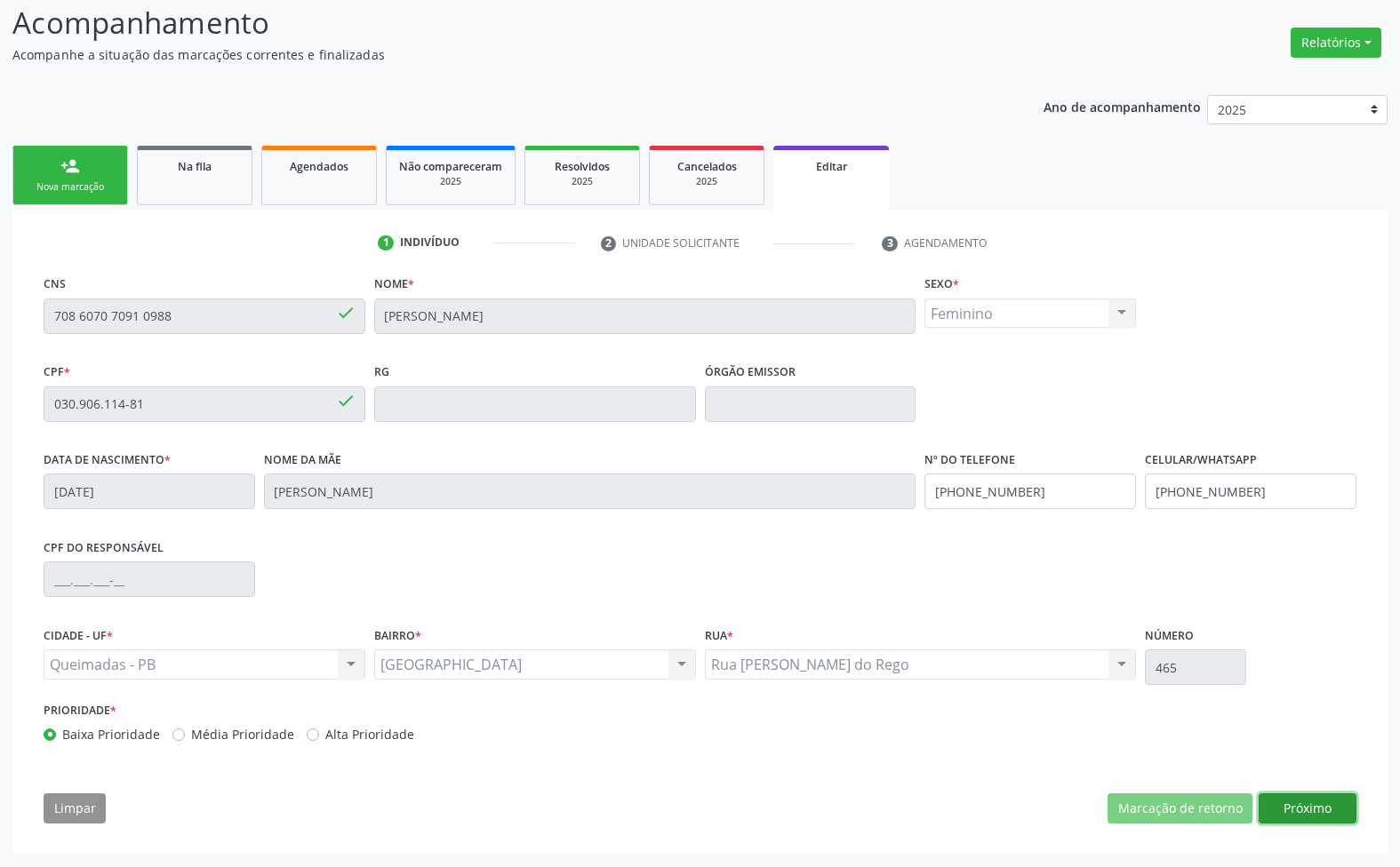
click at [1317, 805] on button "Próximo" at bounding box center [1307, 808] width 98 height 30
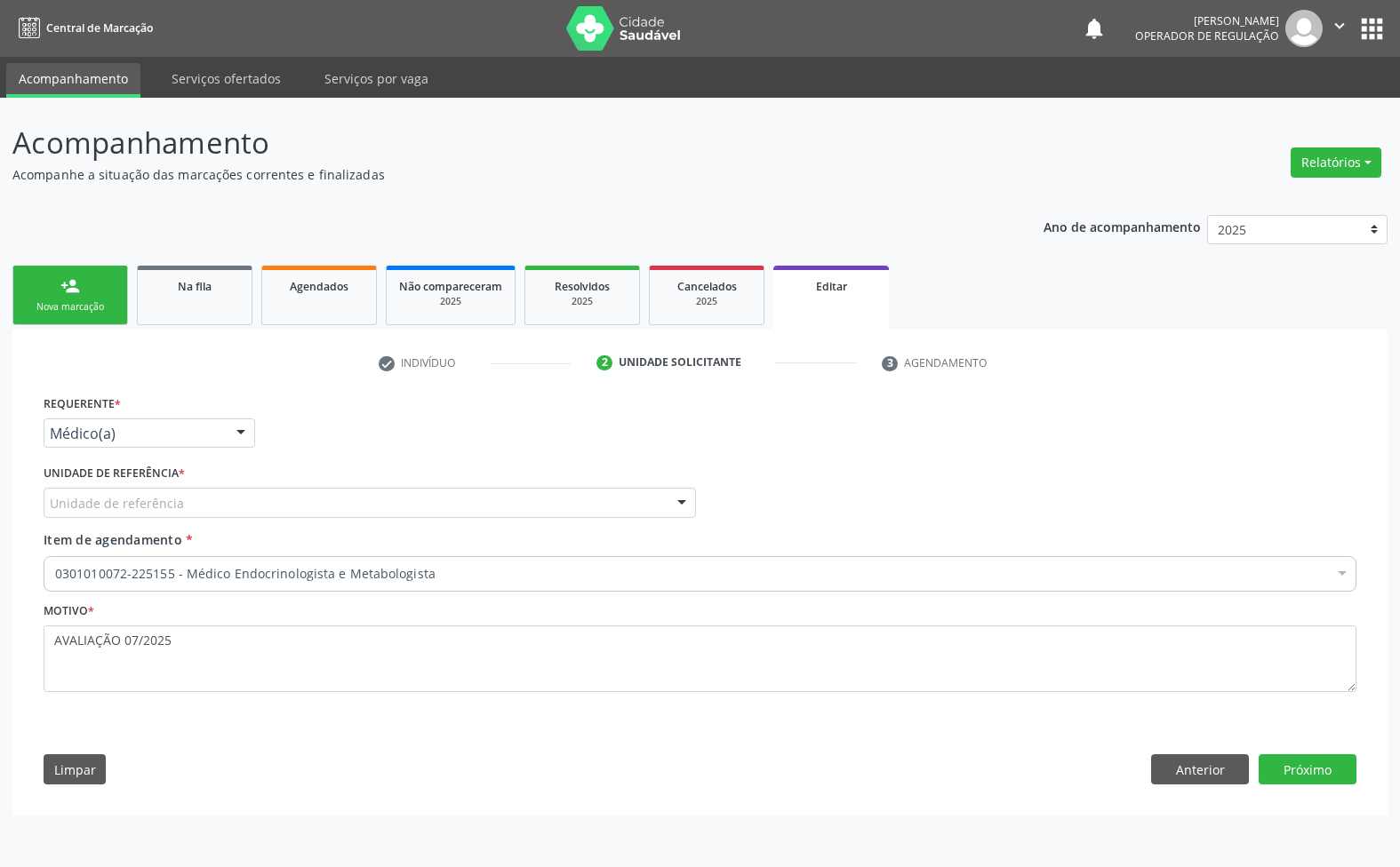
scroll to position [0, 0]
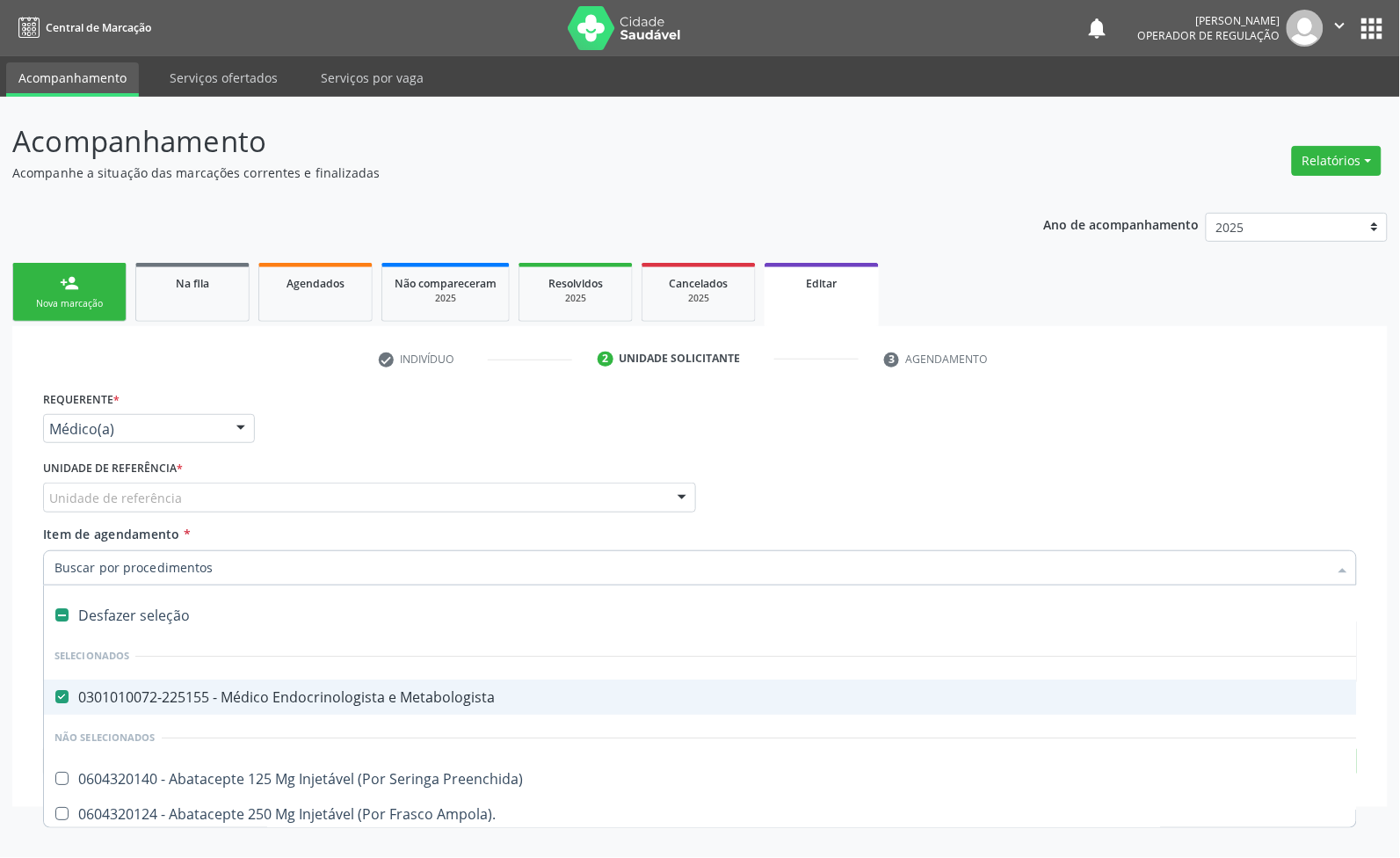
click at [189, 691] on div "0301010072-225155 - Médico Endocrinologista e Metabologista" at bounding box center [738, 697] width 1368 height 15
checkbox Metabologista "false"
paste input "TRANSVAGINAL"
type input "TRANSVAGINAL"
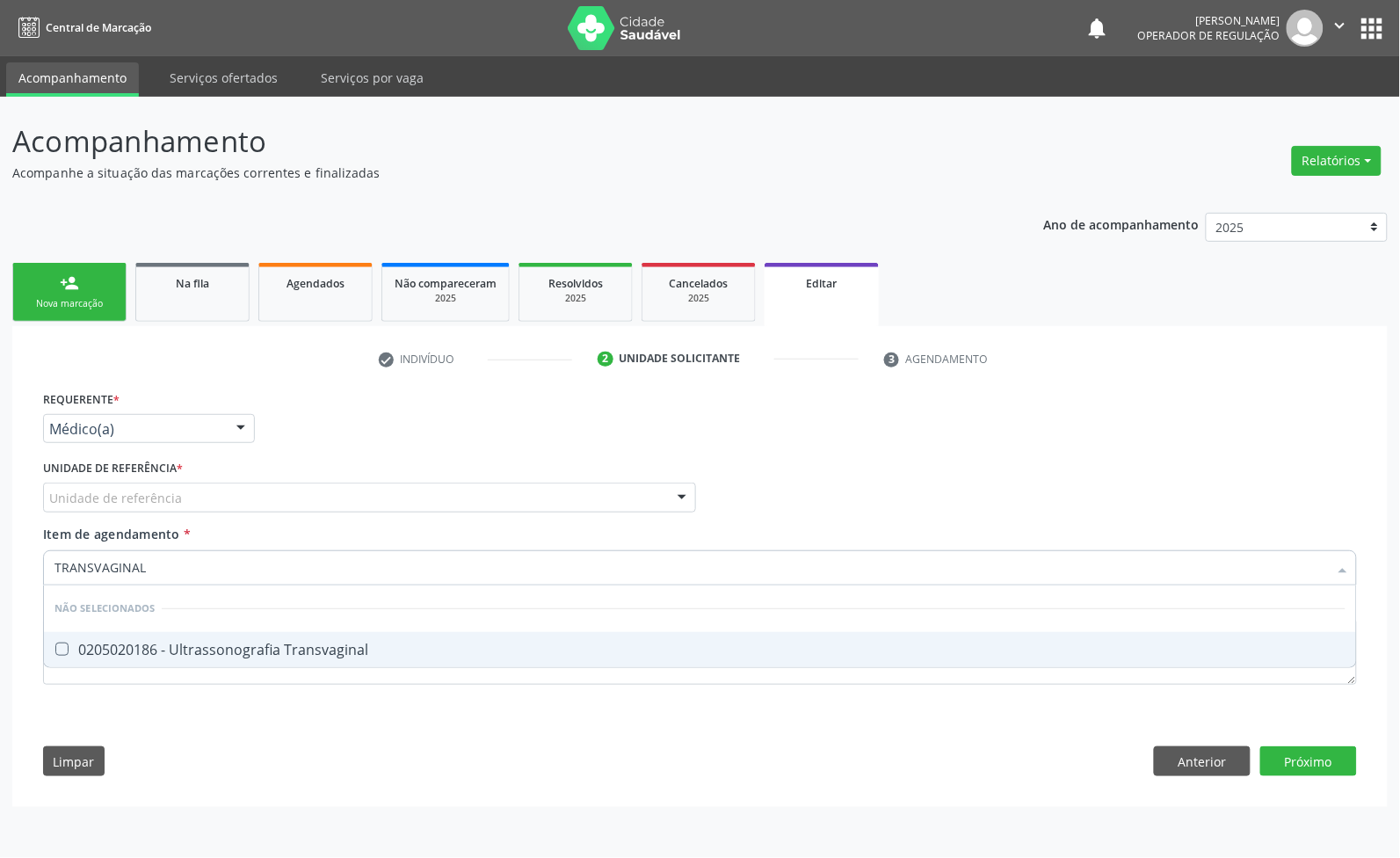
click at [244, 648] on div "0205020186 - Ultrassonografia Transvaginal" at bounding box center [700, 650] width 1291 height 15
checkbox Transvaginal "true"
click at [1303, 759] on div "Requerente * Médico(a) Médico(a) Enfermeiro(a) Paciente Nenhum resultado encont…" at bounding box center [700, 588] width 1338 height 402
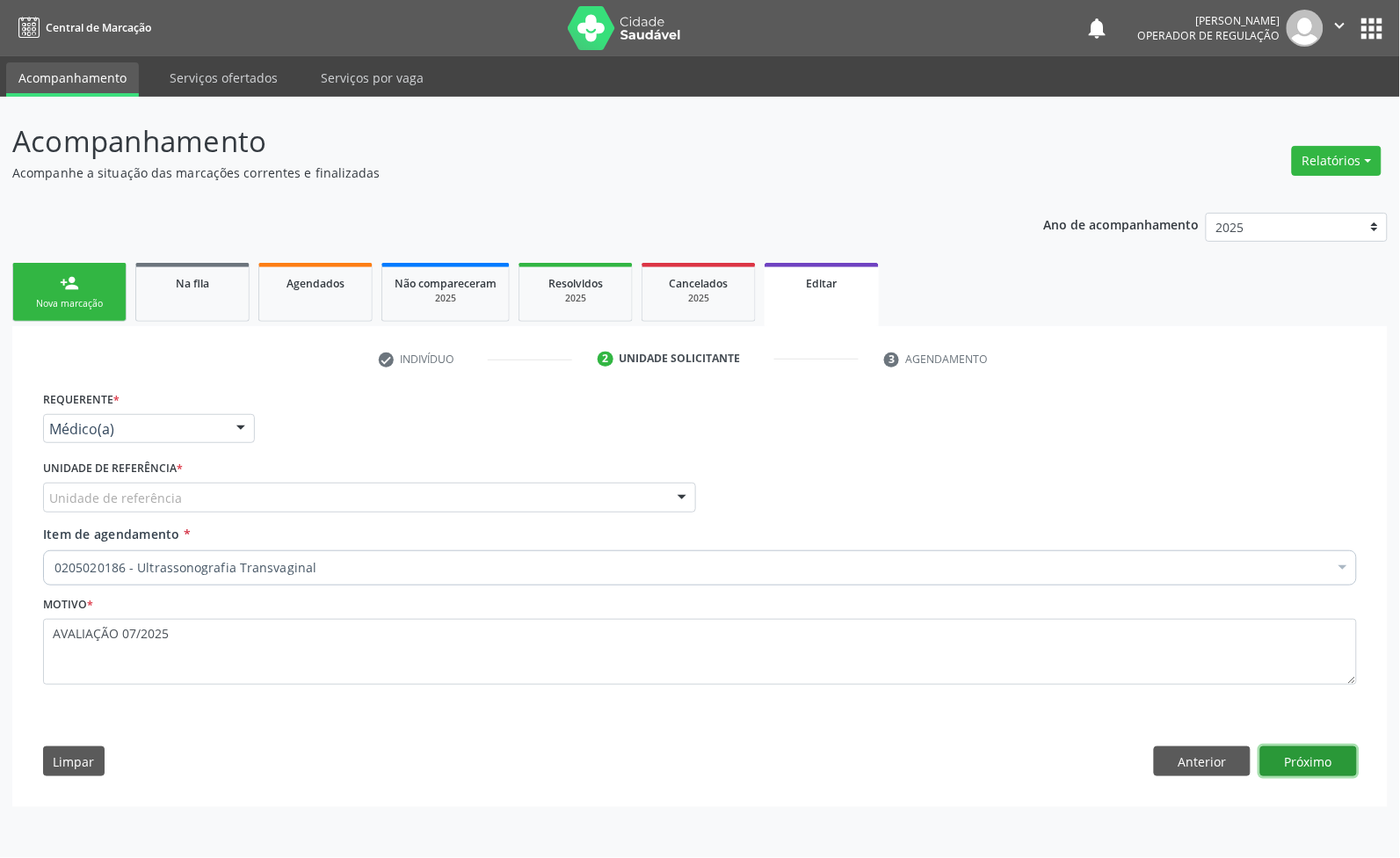
click at [1303, 759] on button "Próximo" at bounding box center [1308, 761] width 97 height 30
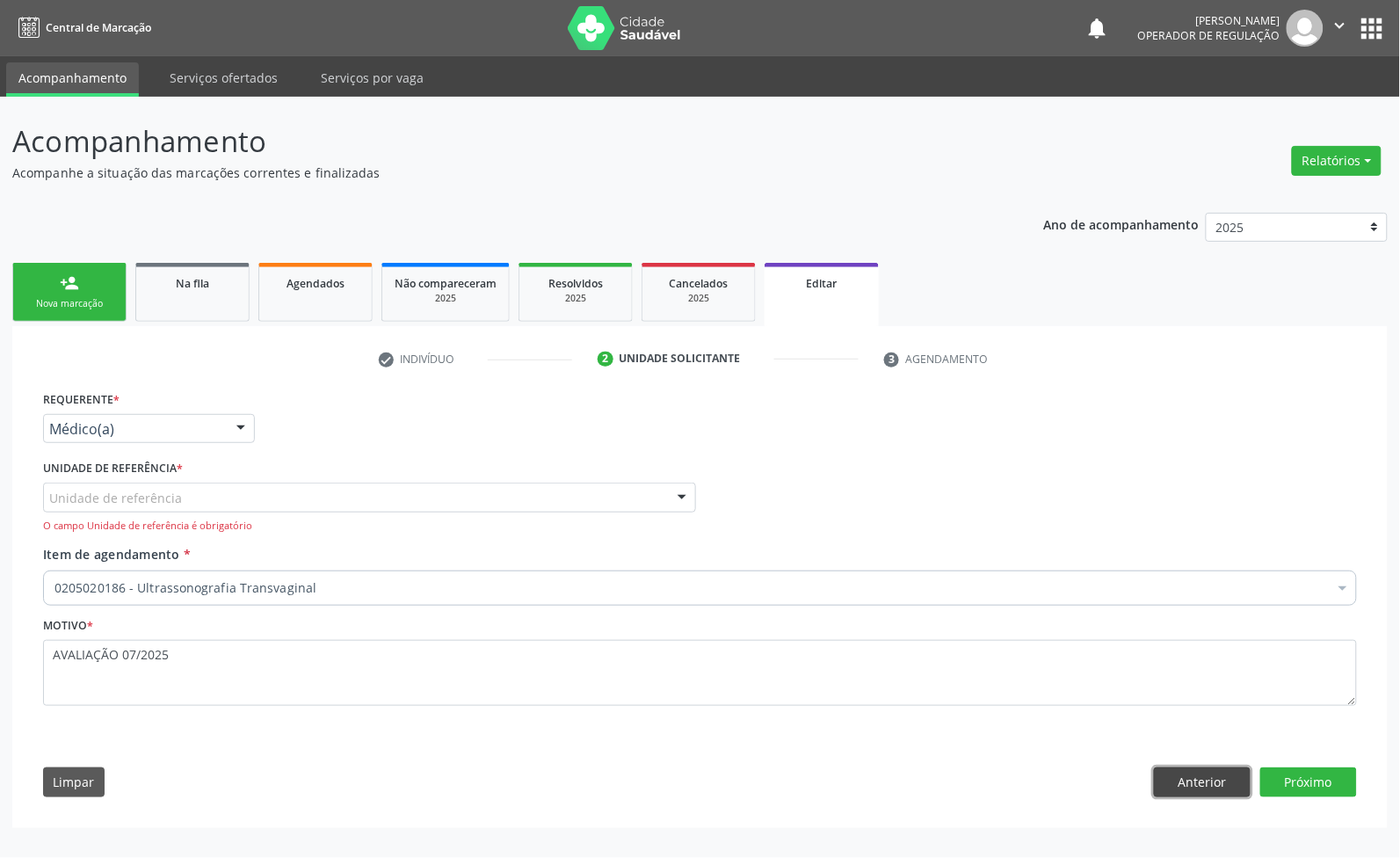
click at [1188, 778] on button "Anterior" at bounding box center [1202, 782] width 97 height 30
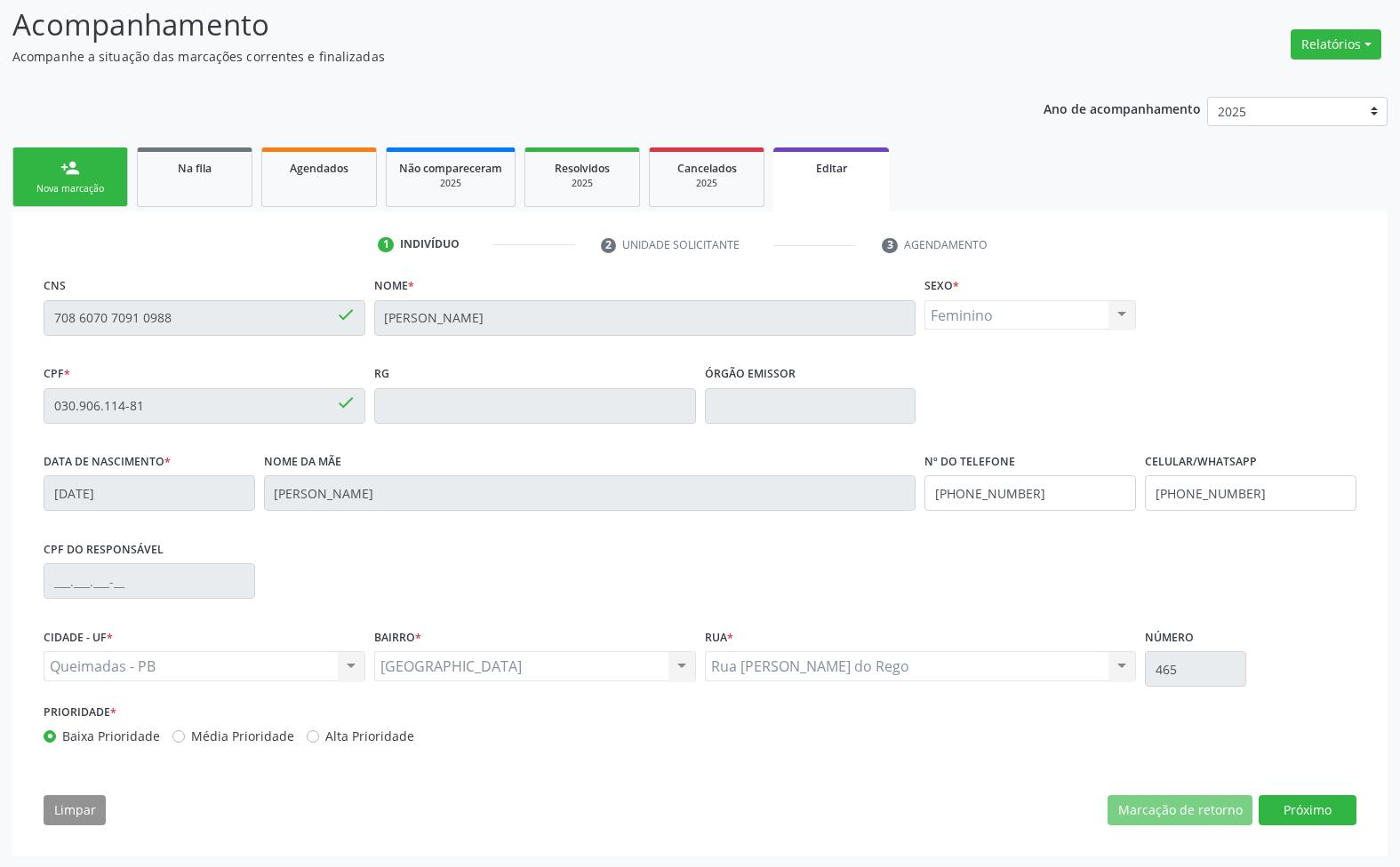
scroll to position [120, 0]
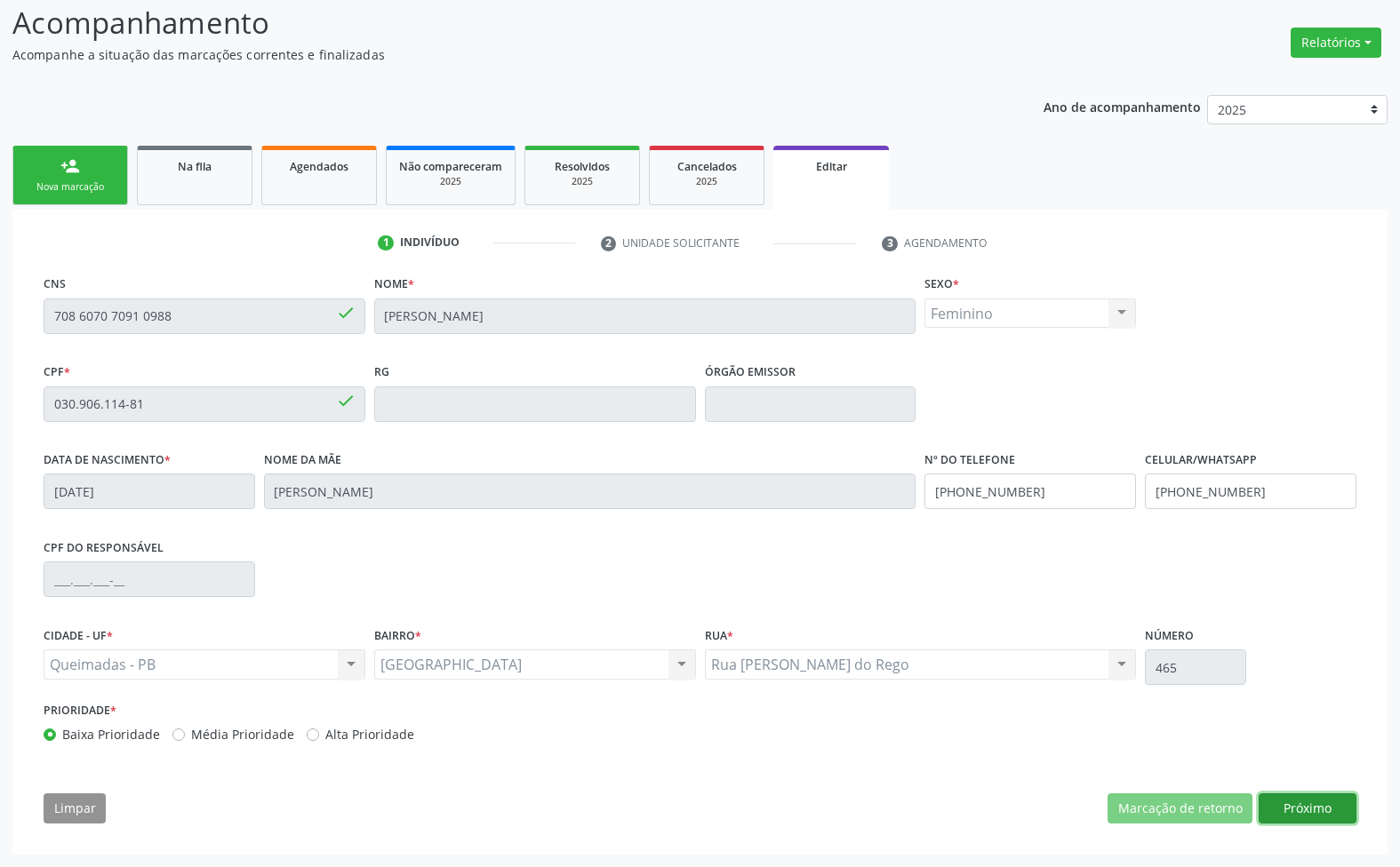
click at [1338, 804] on button "Próximo" at bounding box center [1307, 808] width 98 height 30
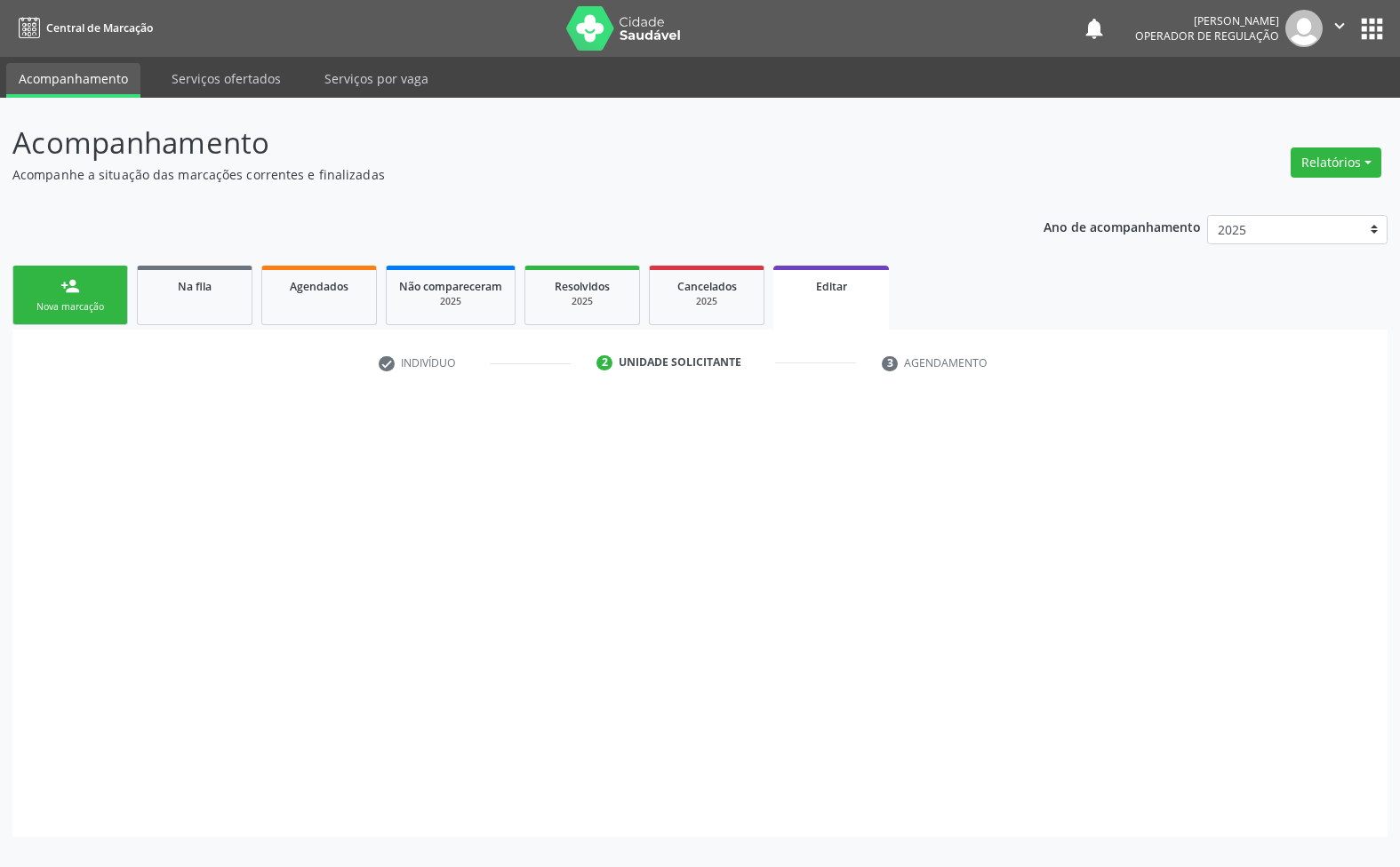
scroll to position [0, 0]
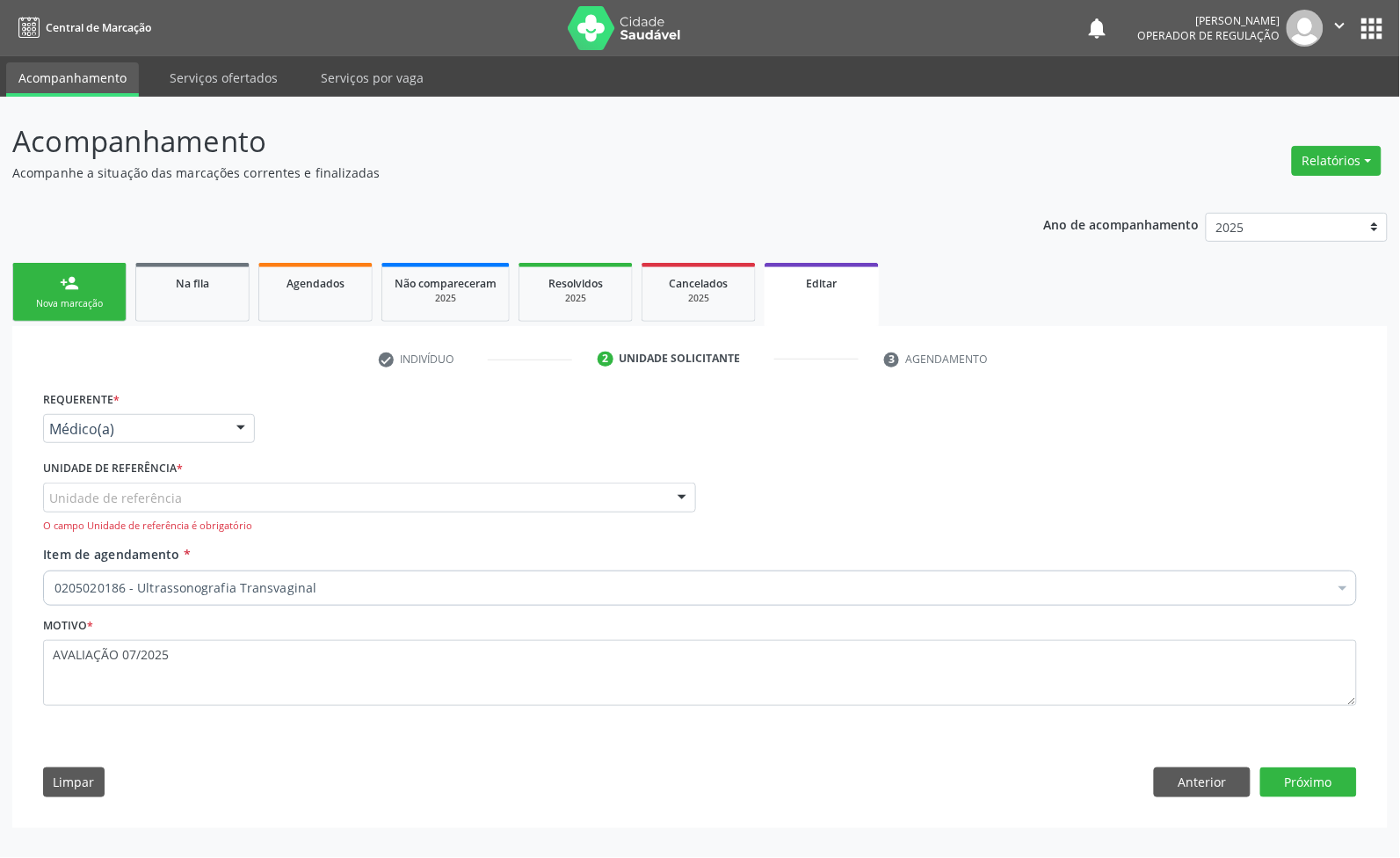
click at [259, 502] on div "S Unidade de referência" at bounding box center [370, 497] width 653 height 30
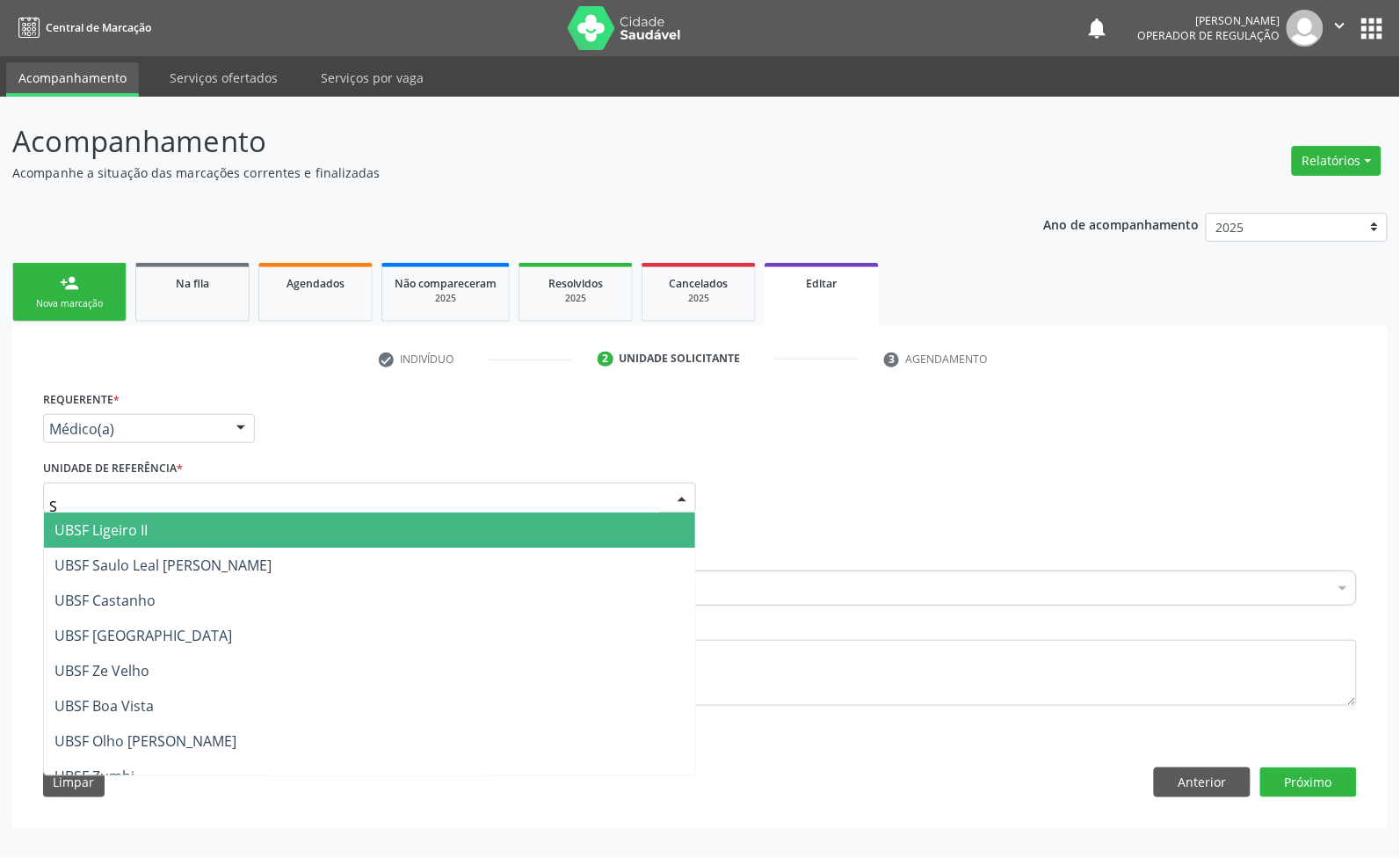
type input "SA"
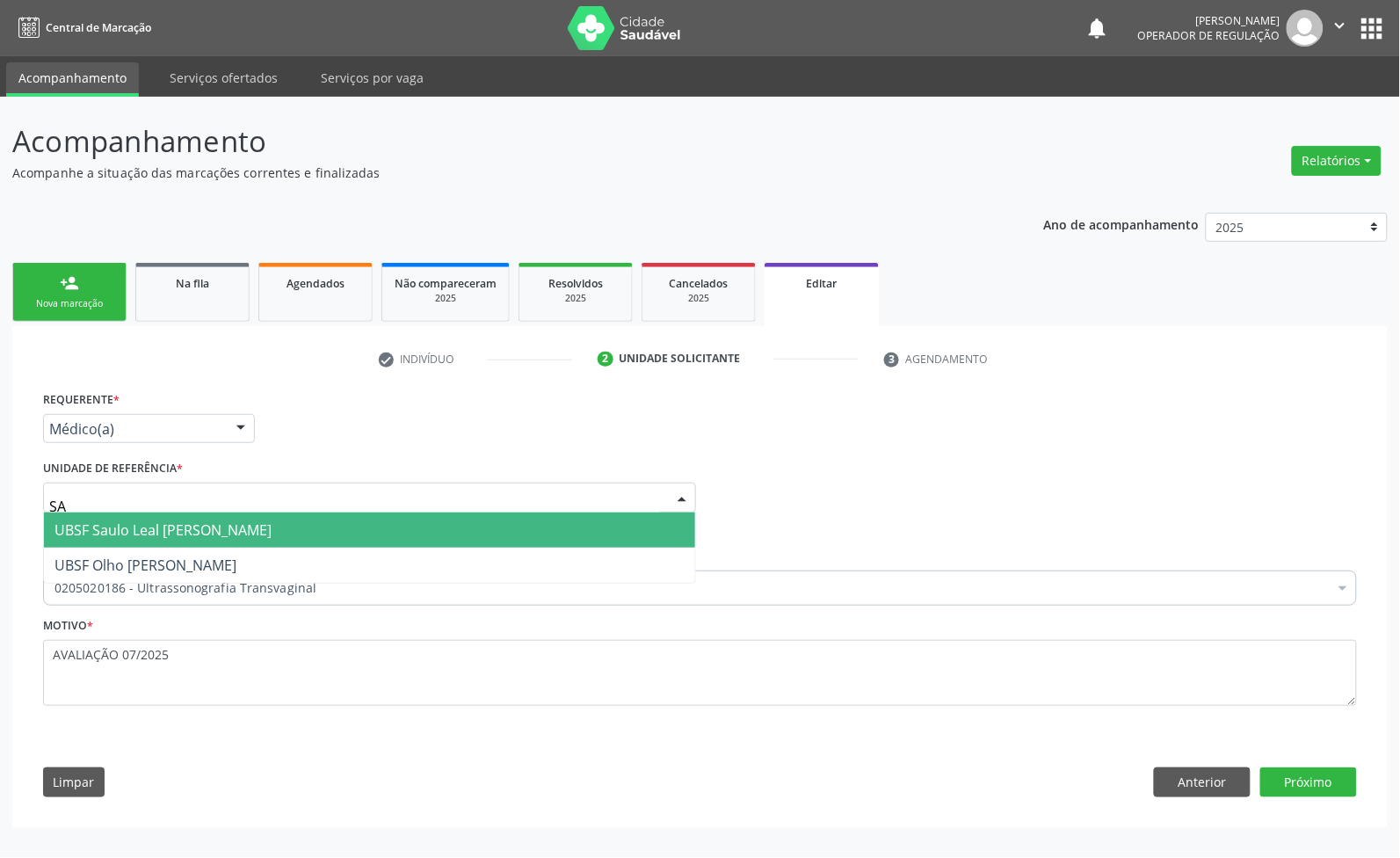
click at [221, 528] on span "UBSF Saulo Leal [PERSON_NAME]" at bounding box center [162, 530] width 217 height 19
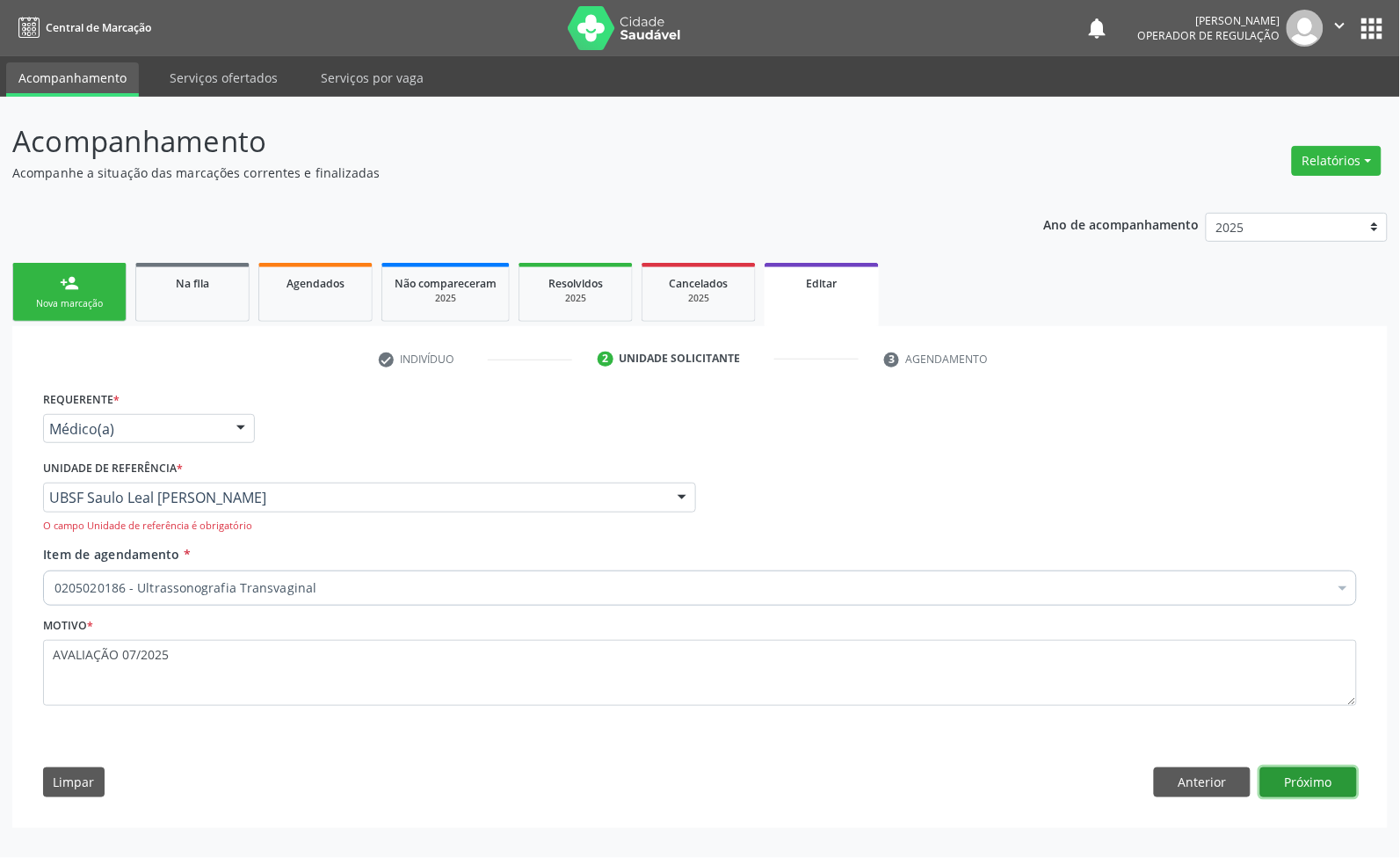
click at [1324, 785] on button "Próximo" at bounding box center [1308, 782] width 97 height 30
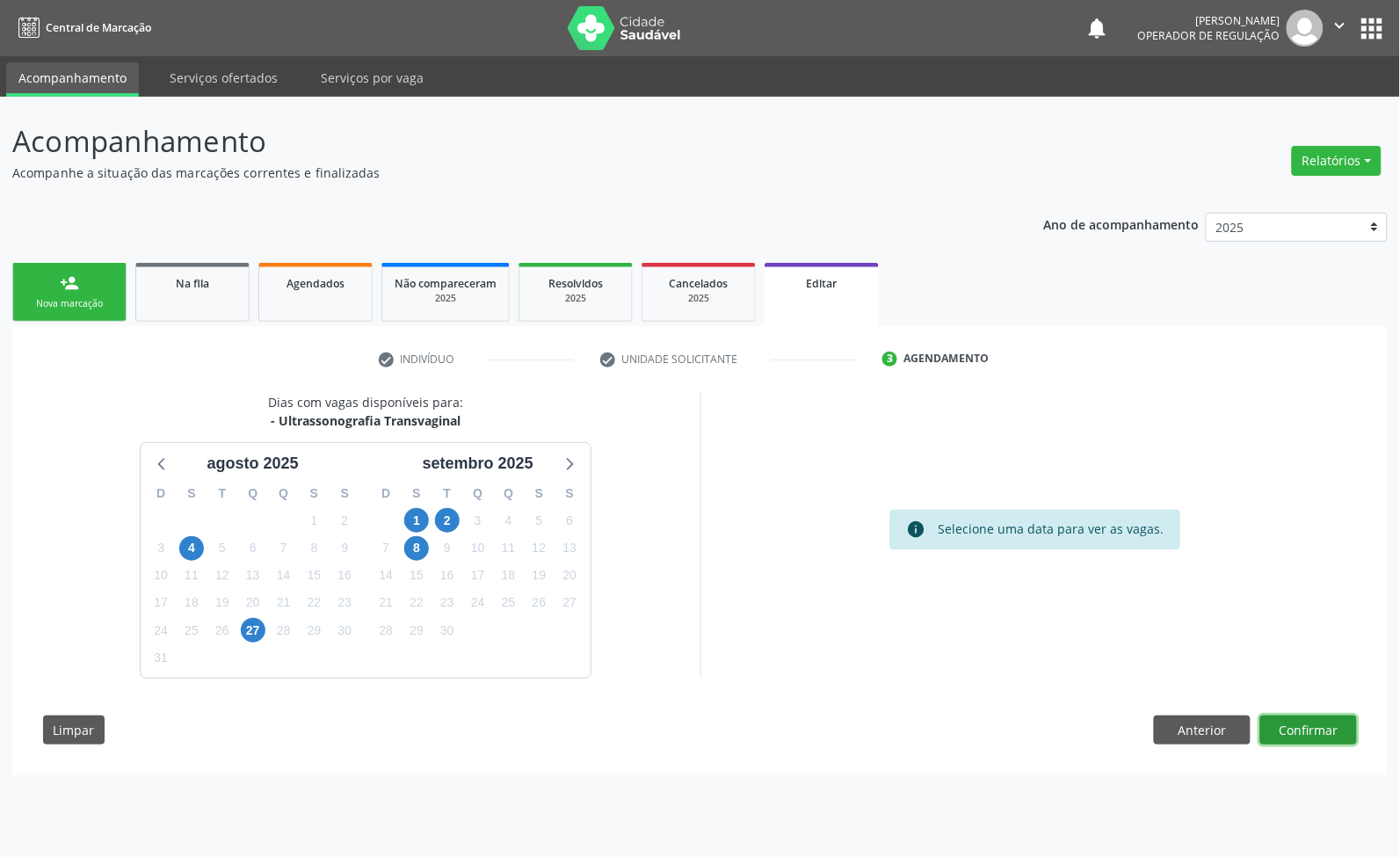
click at [1290, 739] on button "Confirmar" at bounding box center [1308, 730] width 97 height 30
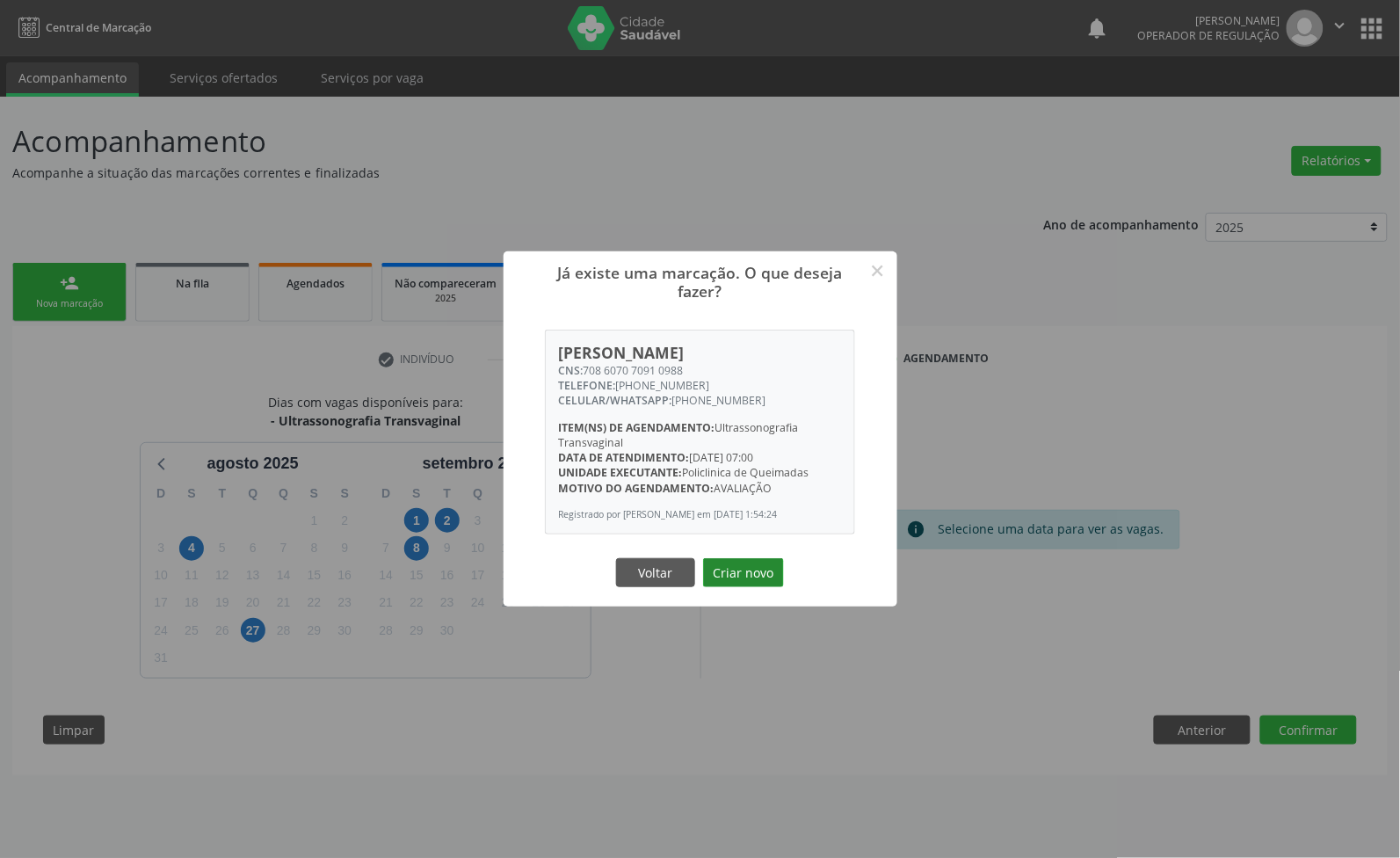
click at [763, 563] on button "Criar novo" at bounding box center [744, 573] width 81 height 30
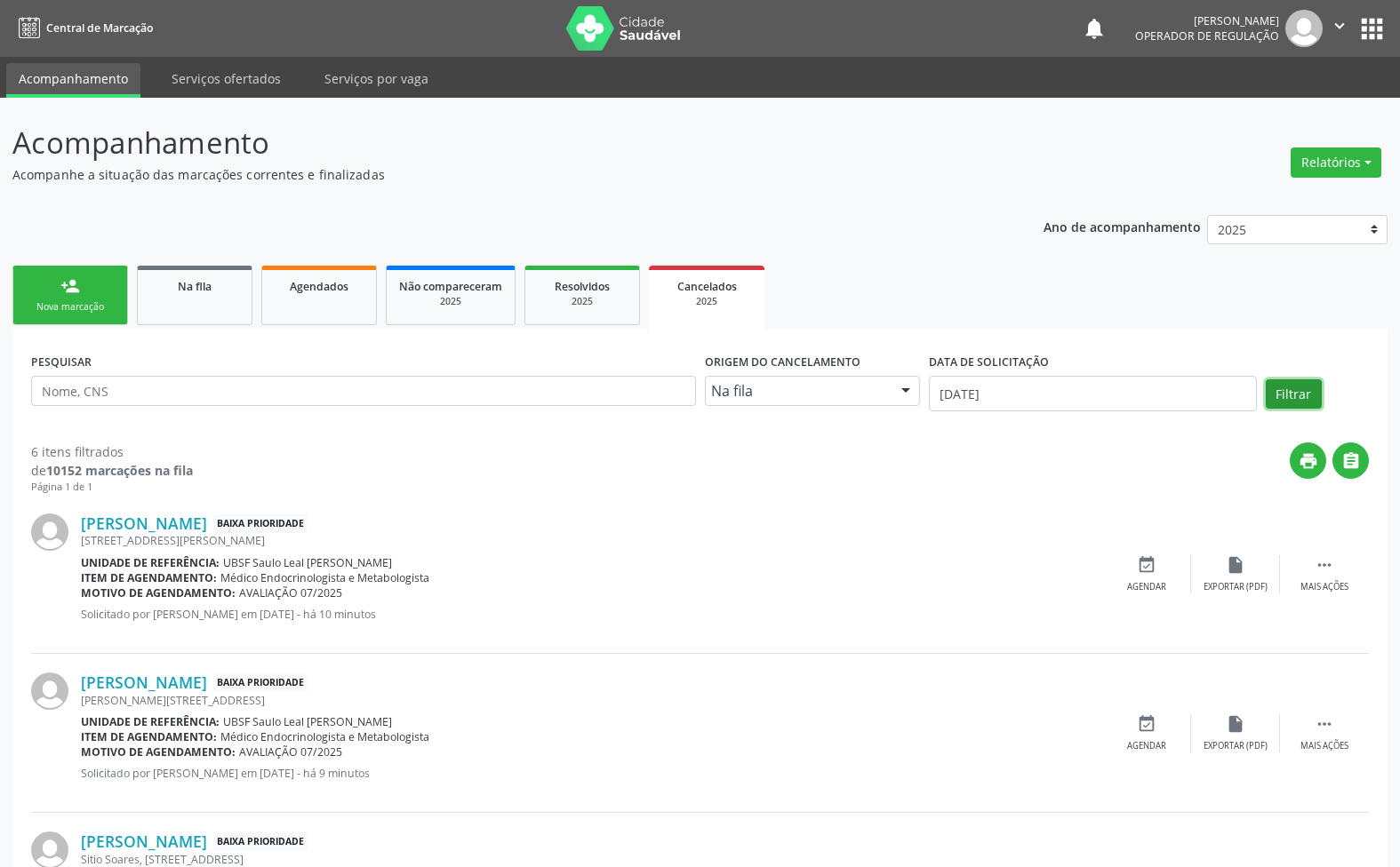
click at [1314, 395] on button "Filtrar" at bounding box center [1293, 394] width 56 height 30
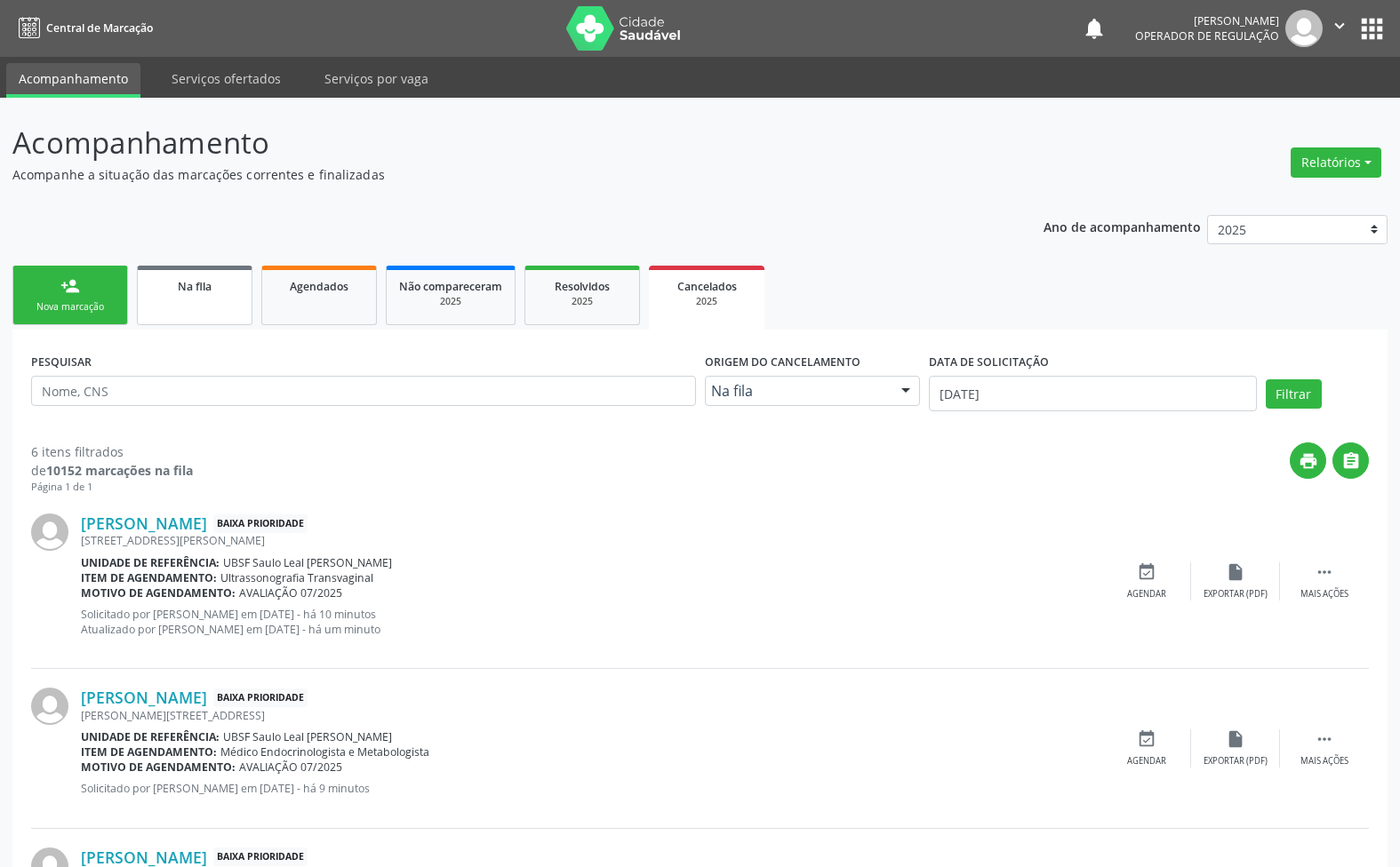
click at [137, 303] on link "Na fila" at bounding box center [194, 295] width 116 height 60
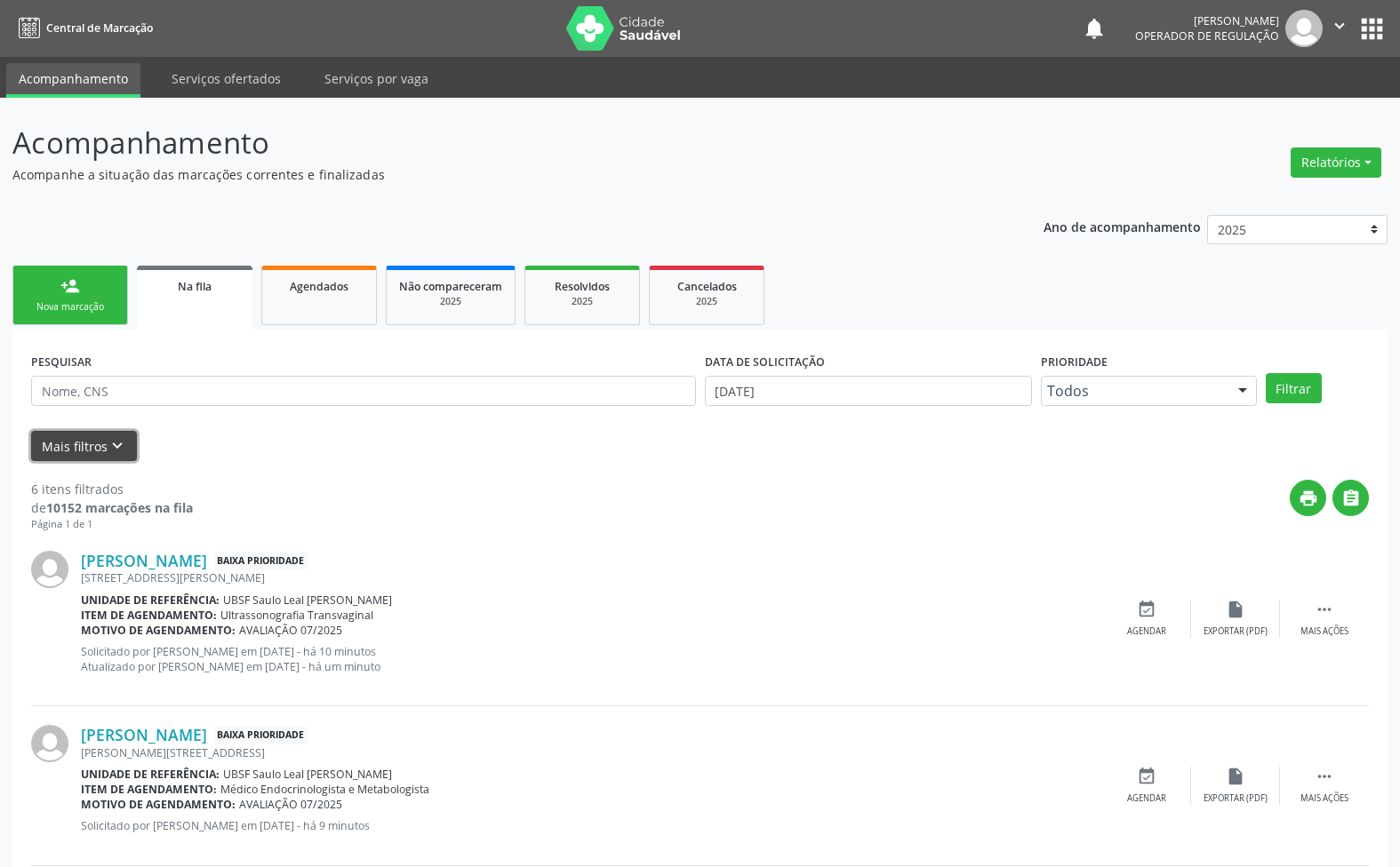
click at [107, 449] on icon "keyboard_arrow_down" at bounding box center [116, 445] width 19 height 19
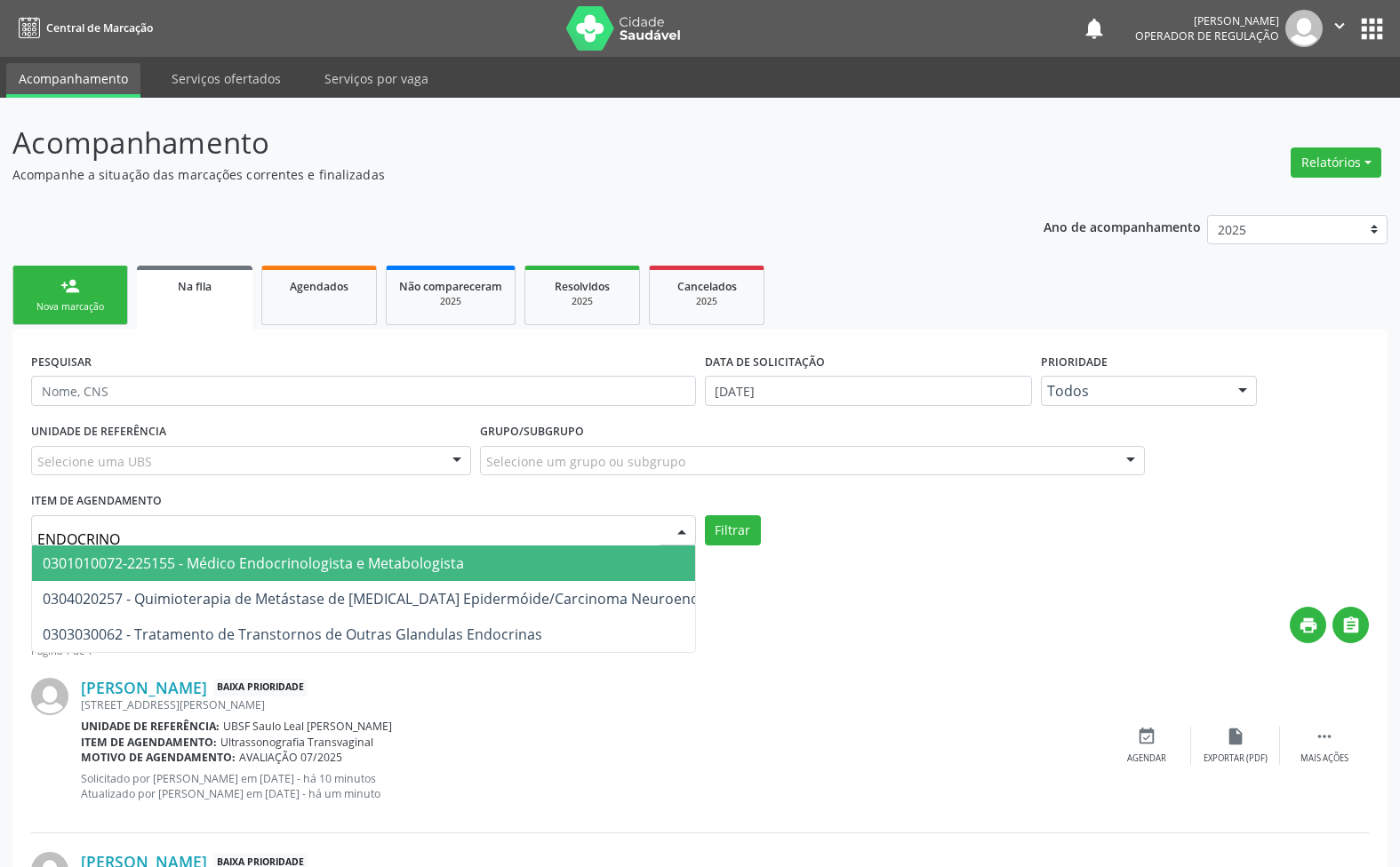
type input "ENDOCRINOL"
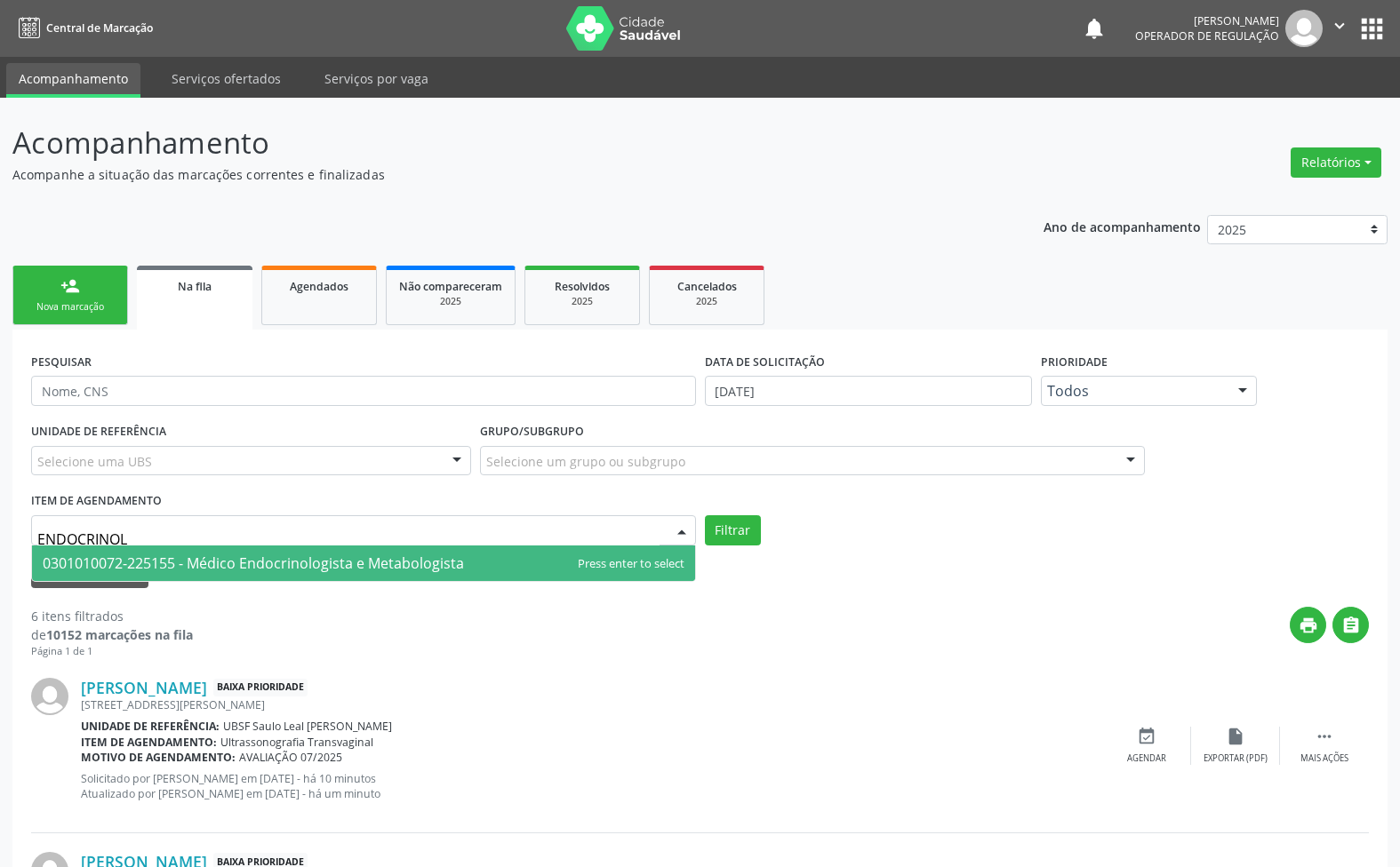
click at [207, 568] on span "0301010072-225155 - Médico Endocrinologista e Metabologista" at bounding box center [254, 563] width 422 height 19
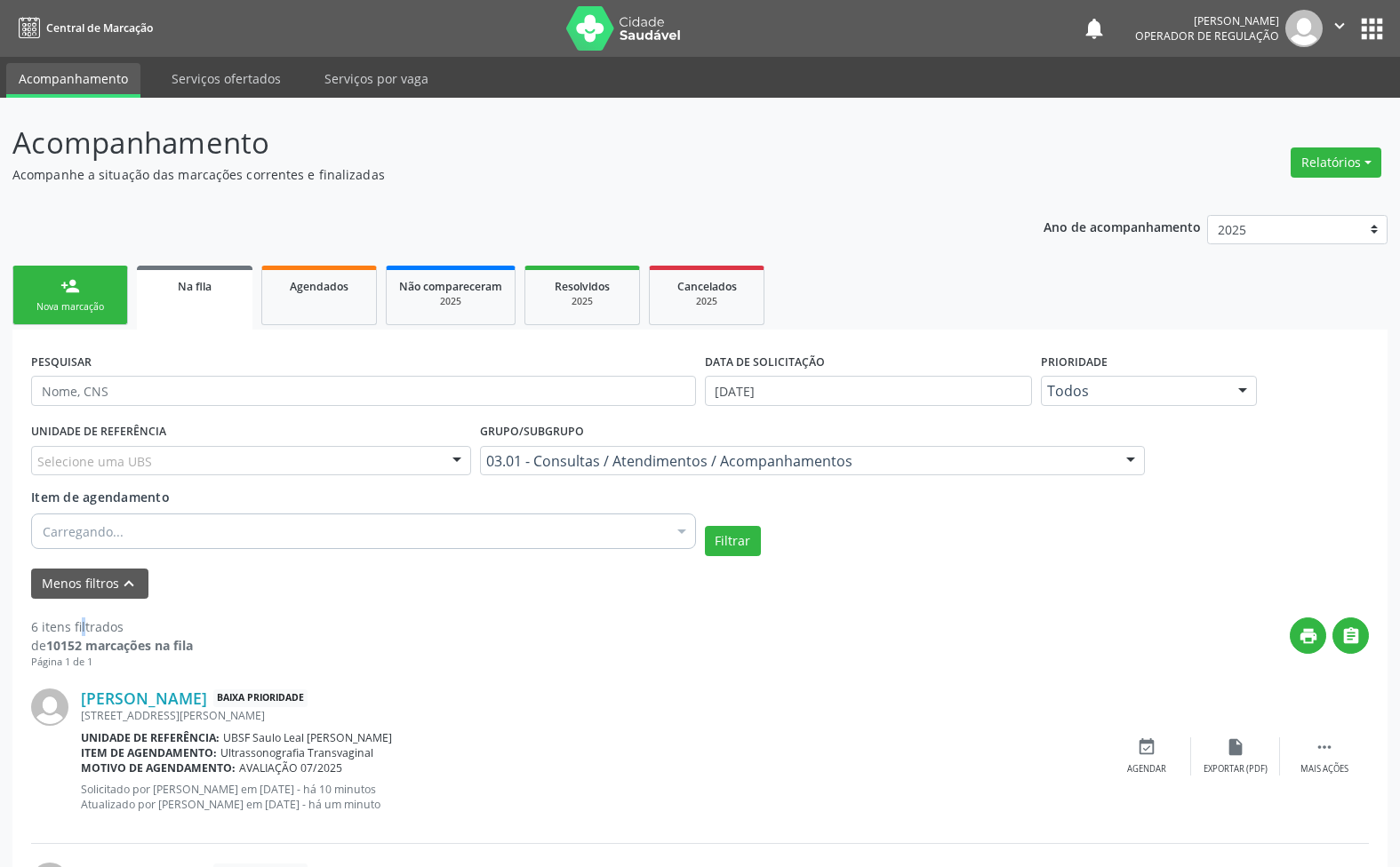
click at [210, 571] on div "Menos filtros keyboard_arrow_up" at bounding box center [700, 584] width 1347 height 31
click at [718, 536] on button "Filtrar" at bounding box center [733, 541] width 56 height 30
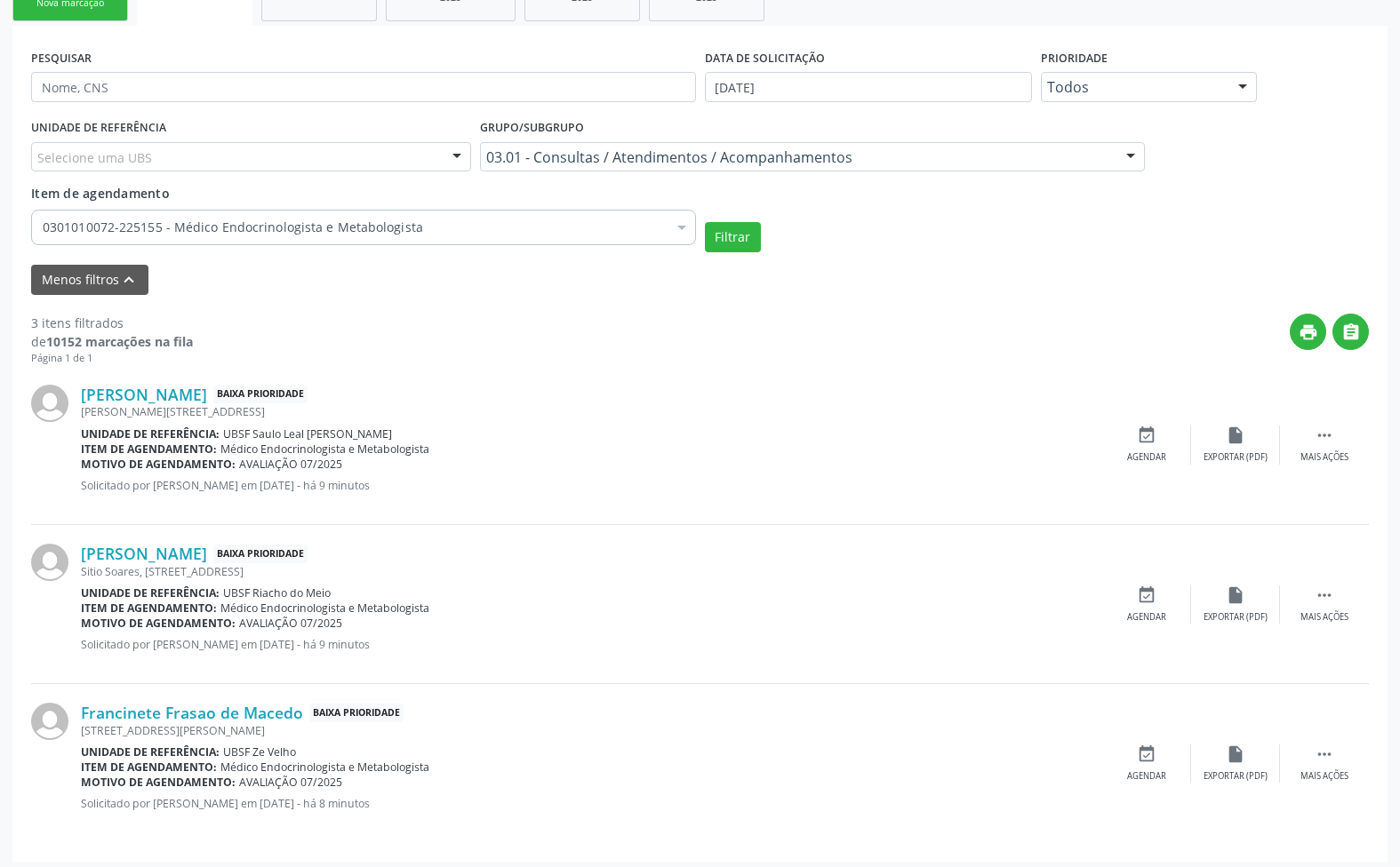
scroll to position [311, 0]
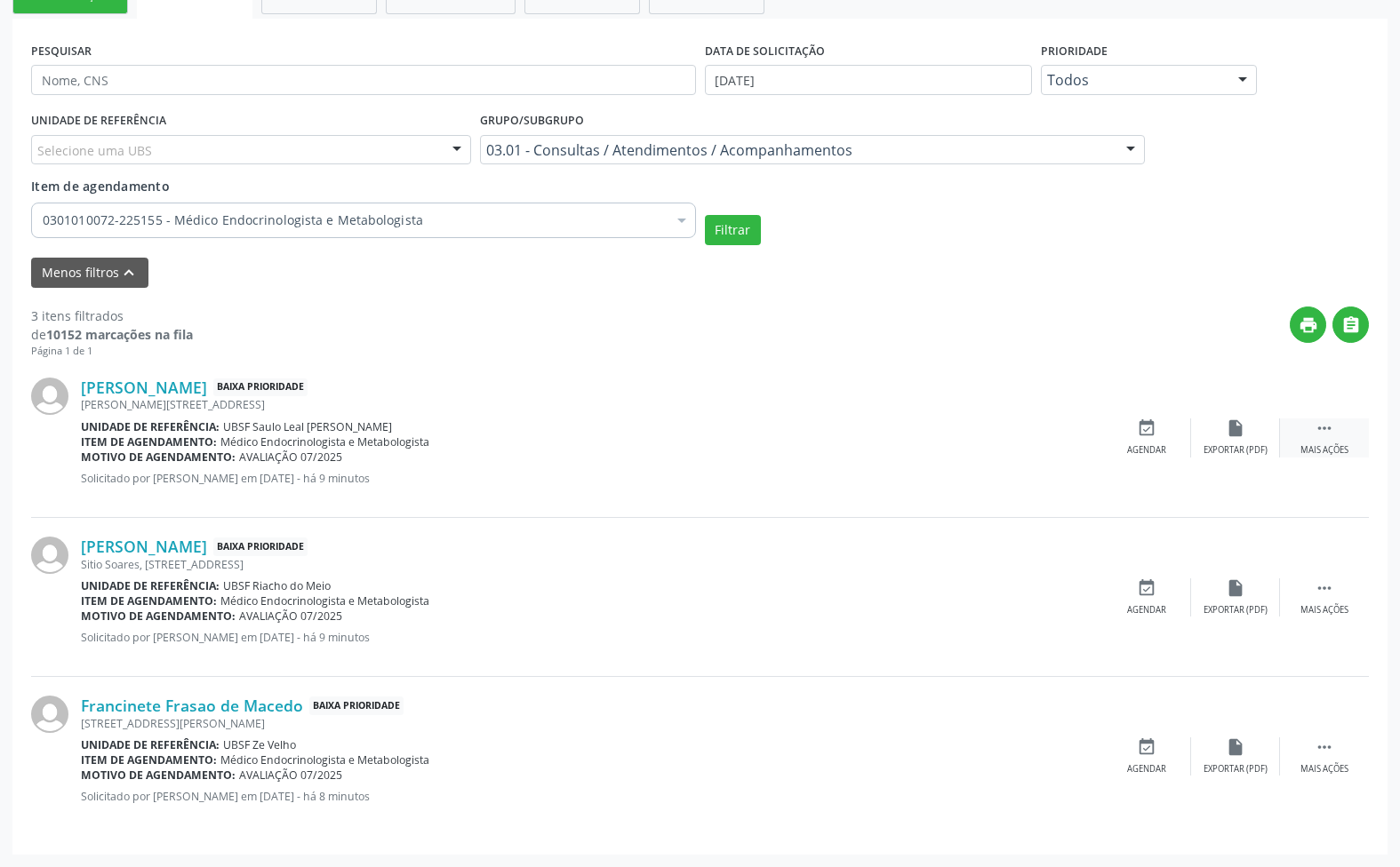
click at [1316, 423] on icon "" at bounding box center [1324, 428] width 19 height 19
click at [1229, 432] on icon "edit" at bounding box center [1235, 428] width 19 height 19
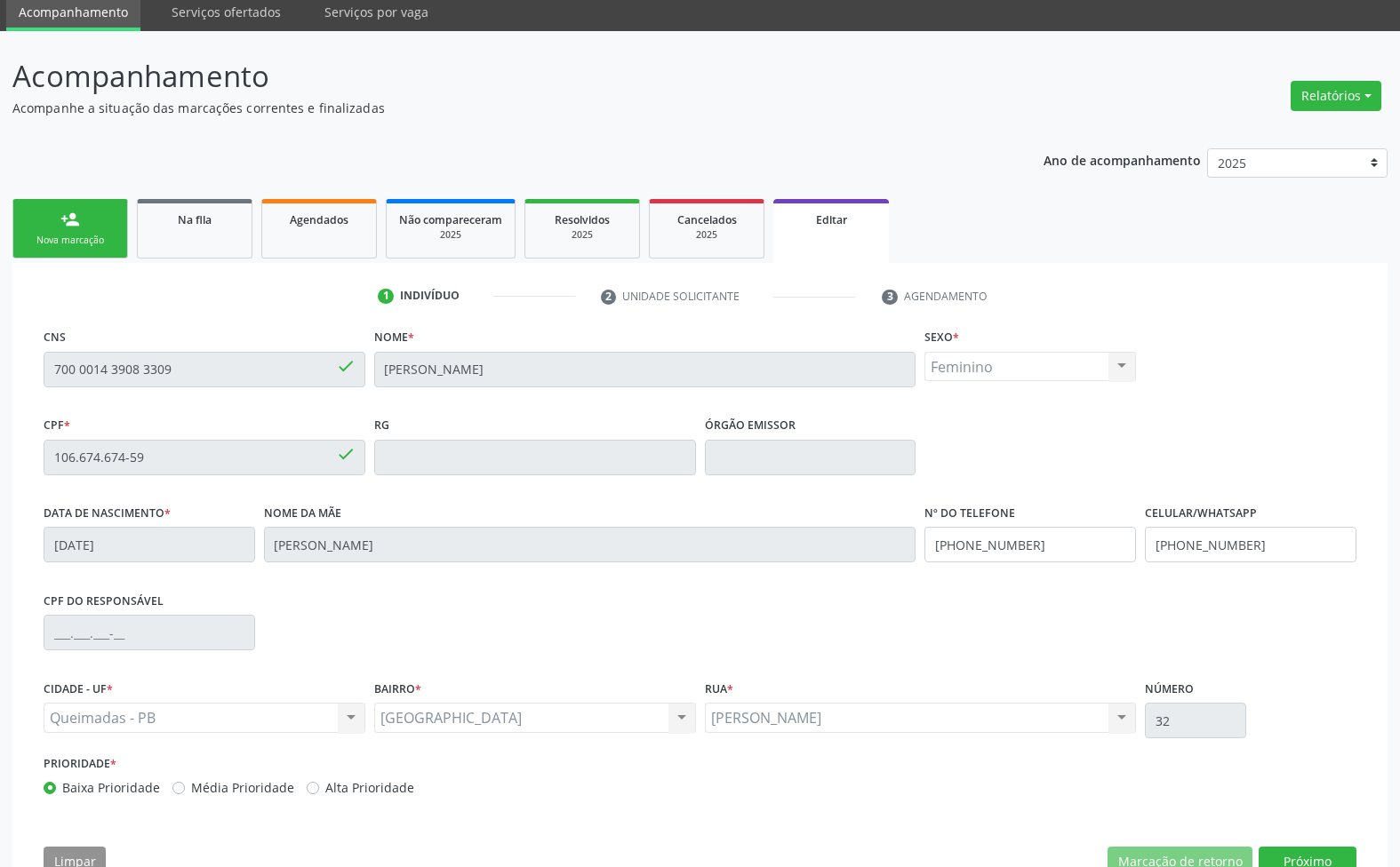
scroll to position [120, 0]
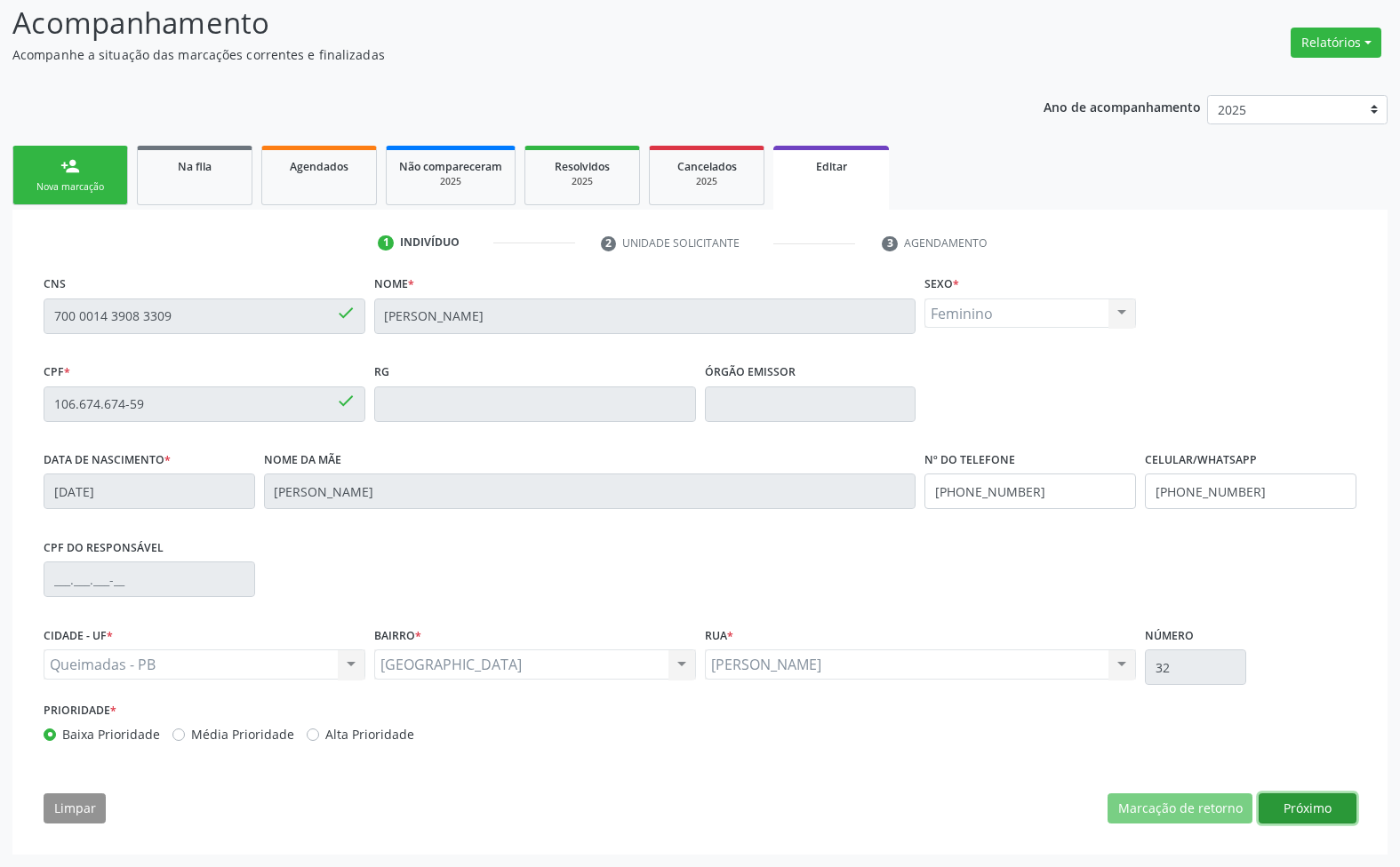
click at [1308, 807] on button "Próximo" at bounding box center [1307, 808] width 98 height 30
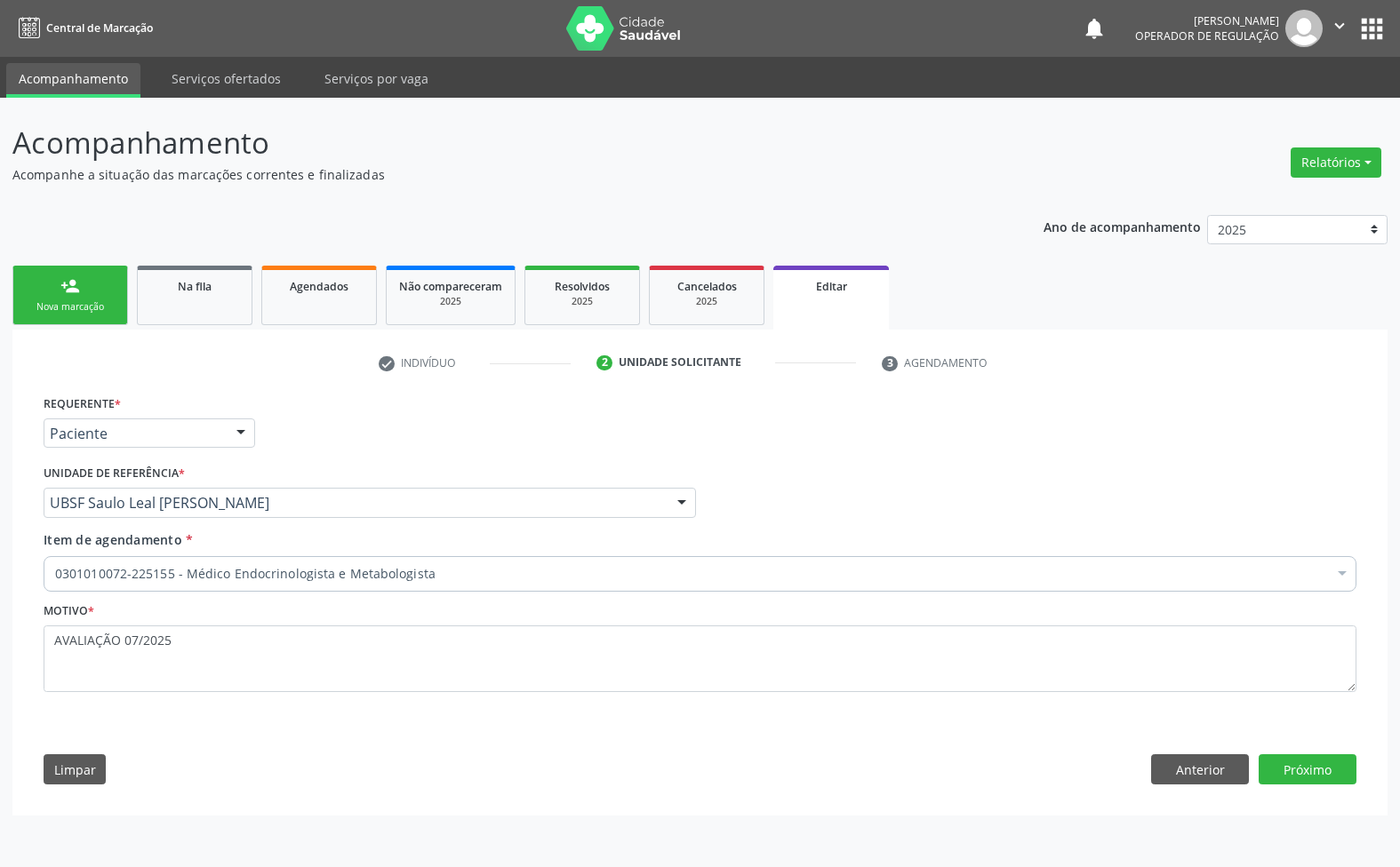
scroll to position [0, 0]
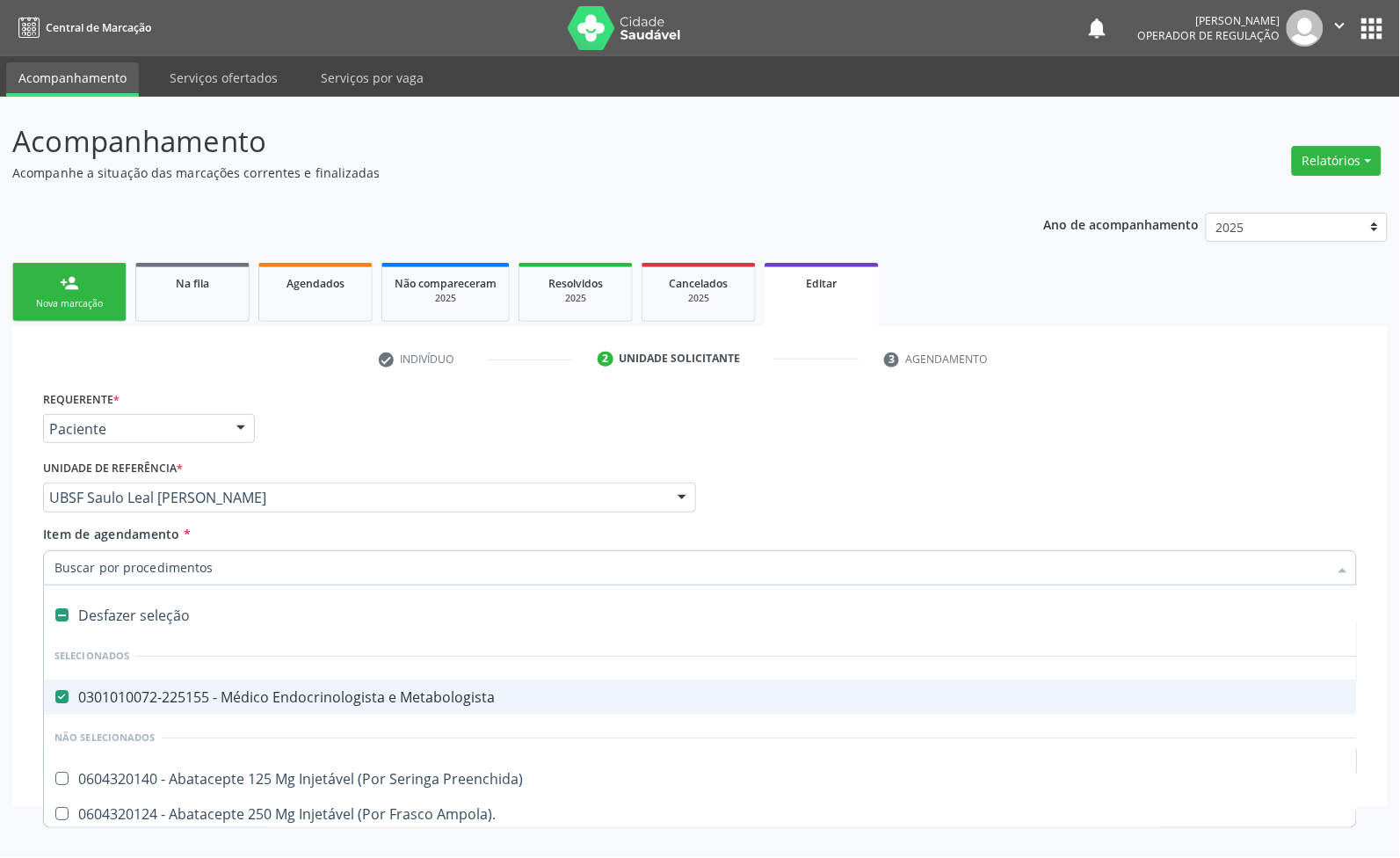
click at [212, 699] on div "0301010072-225155 - Médico Endocrinologista e Metabologista" at bounding box center [738, 697] width 1368 height 15
checkbox Metabologista "false"
paste input "TRANSVAGINAL"
type input "TRANSVAGINAL"
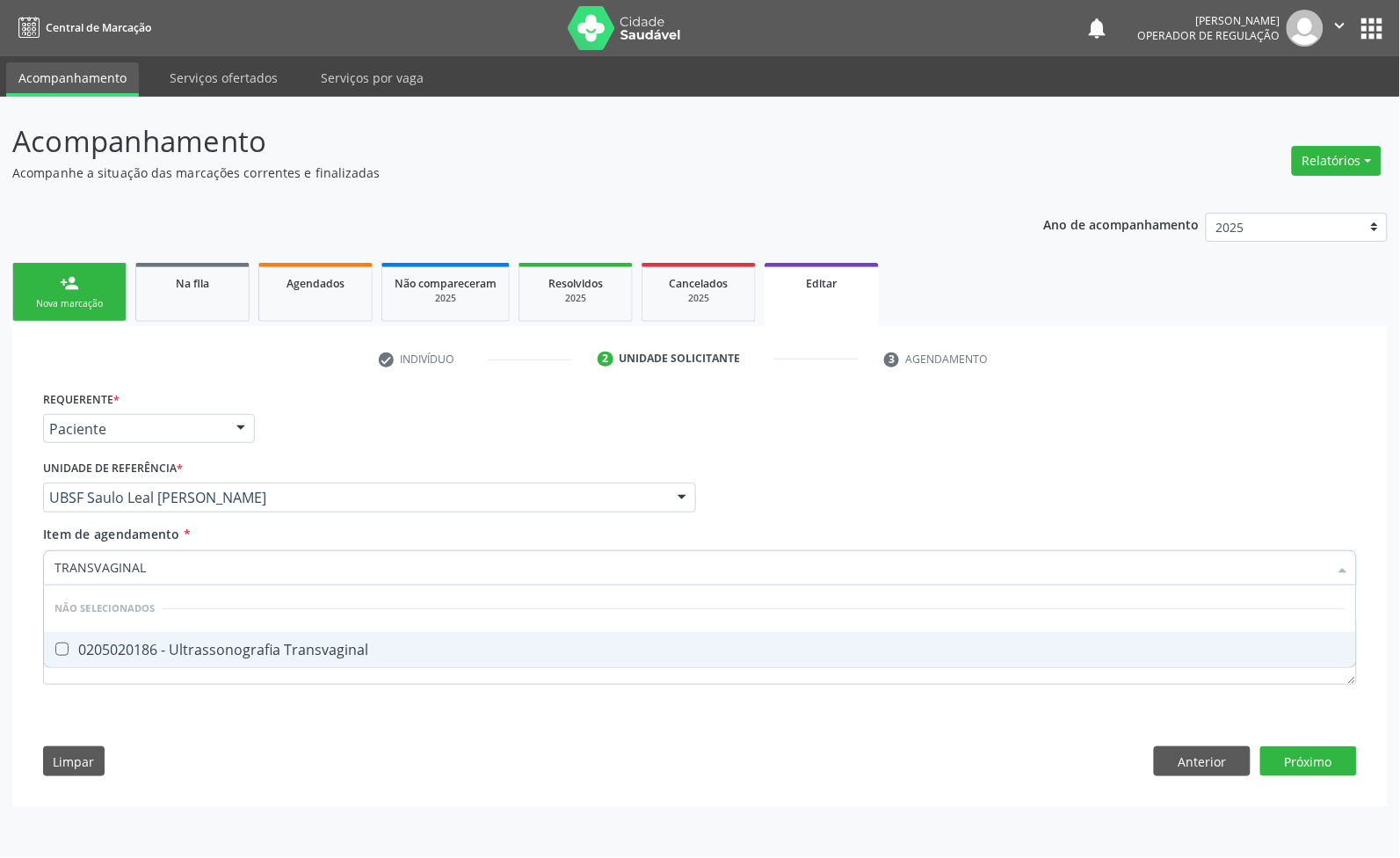
click at [191, 635] on span "0205020186 - Ultrassonografia Transvaginal" at bounding box center [699, 649] width 1312 height 35
checkbox Transvaginal "true"
click at [1304, 755] on div "Requerente * Paciente Médico(a) Enfermeiro(a) Paciente Nenhum resultado encontr…" at bounding box center [700, 588] width 1338 height 402
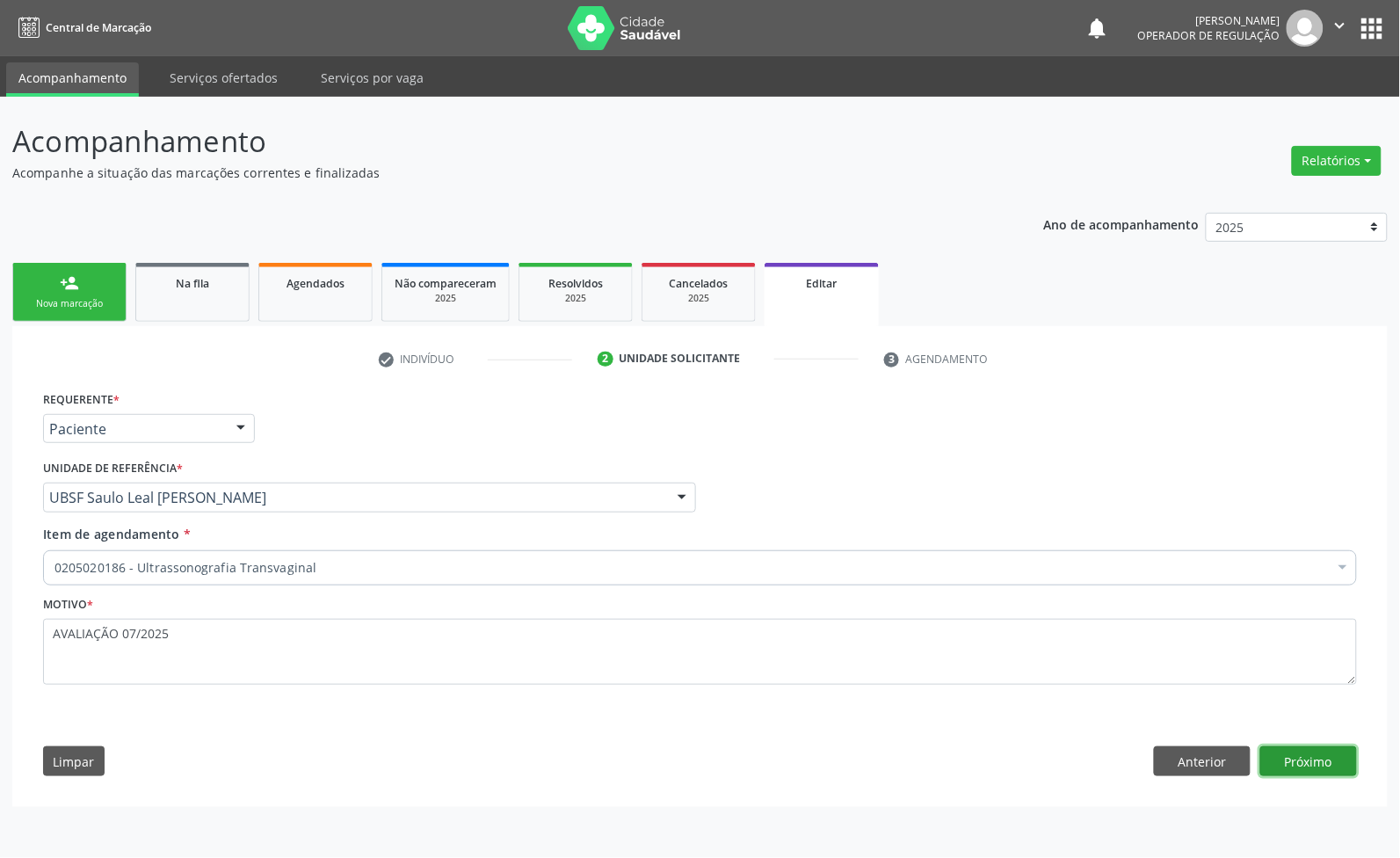
click at [1304, 756] on button "Próximo" at bounding box center [1308, 761] width 97 height 30
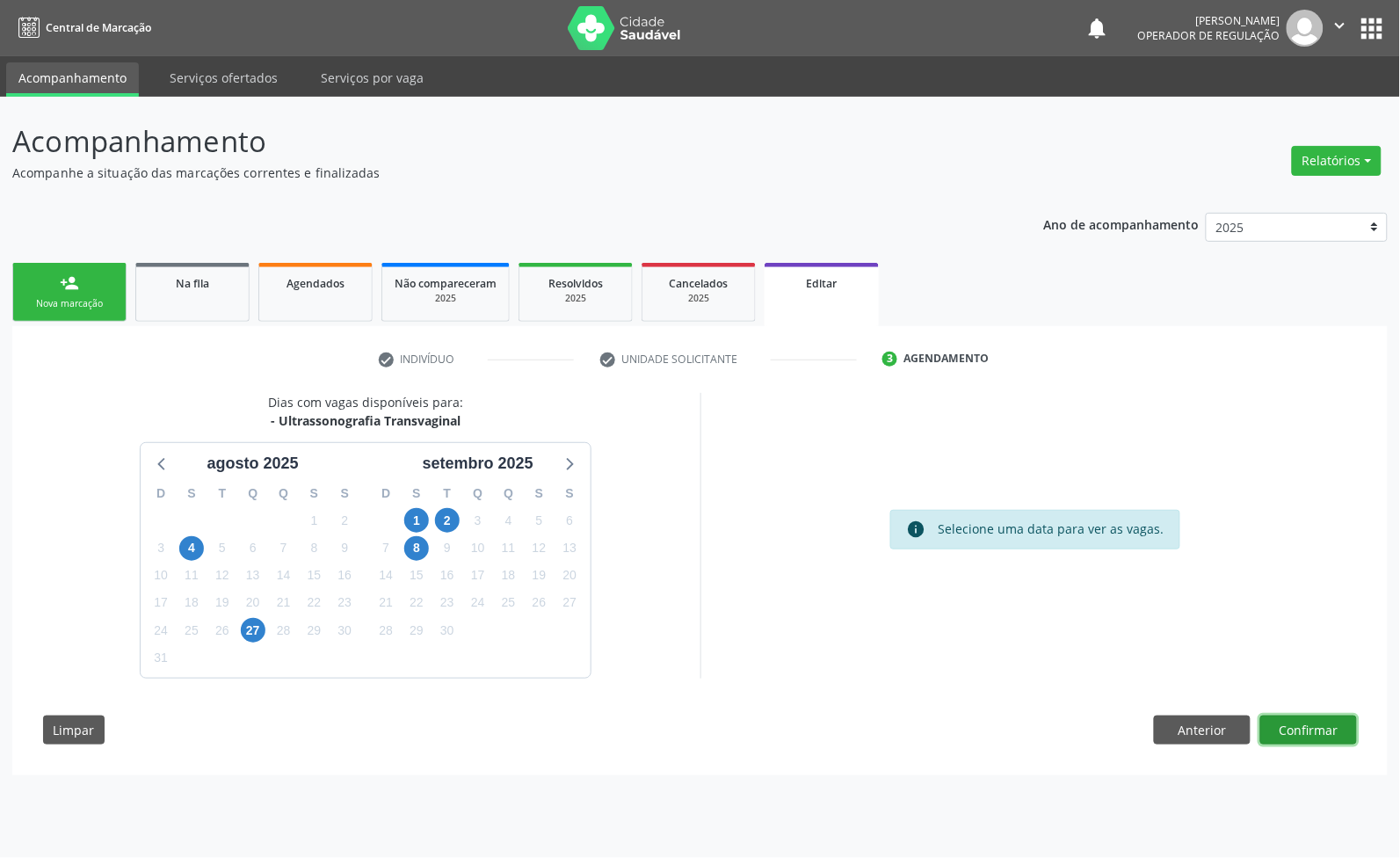
click at [1281, 735] on button "Confirmar" at bounding box center [1308, 730] width 97 height 30
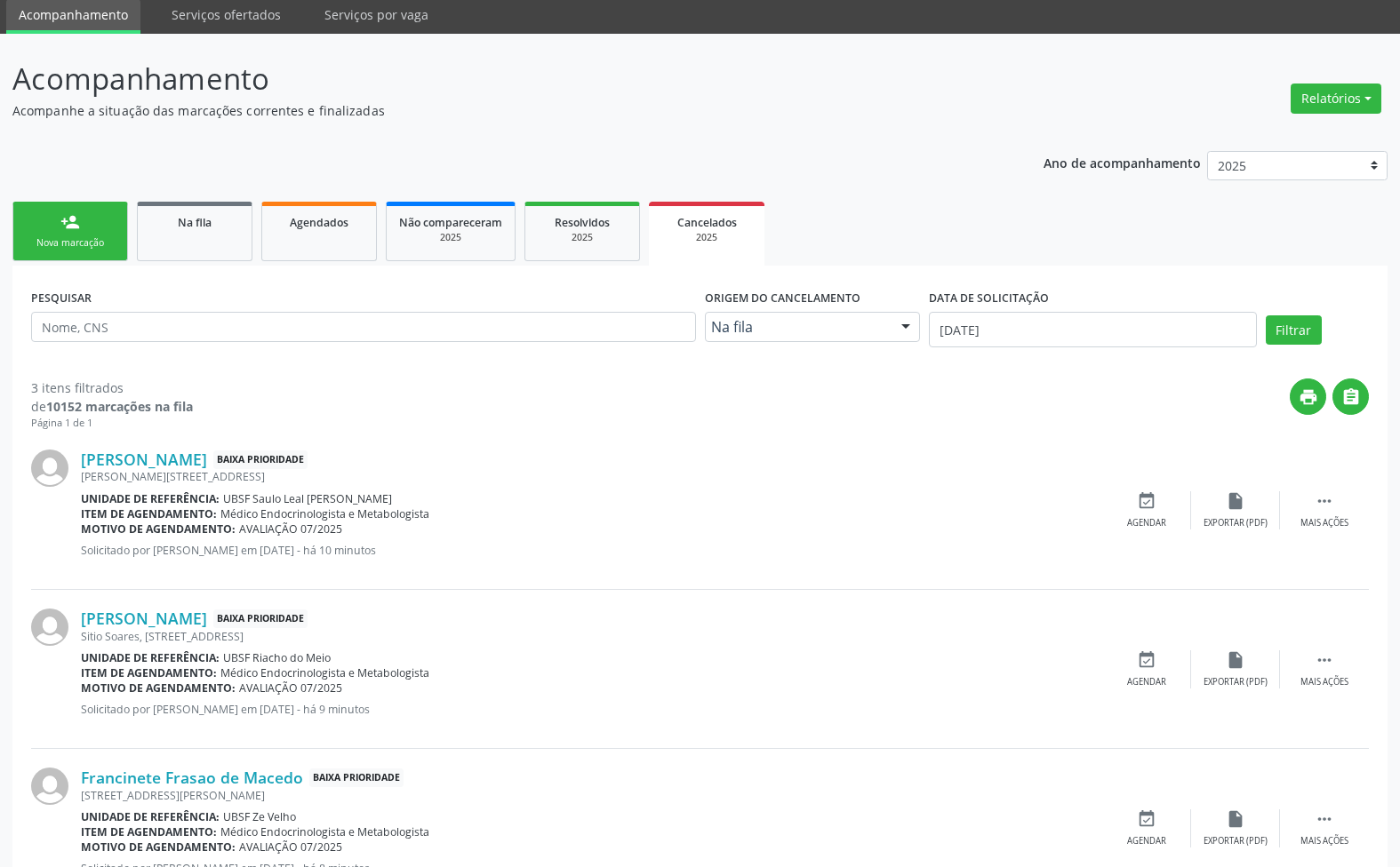
scroll to position [135, 0]
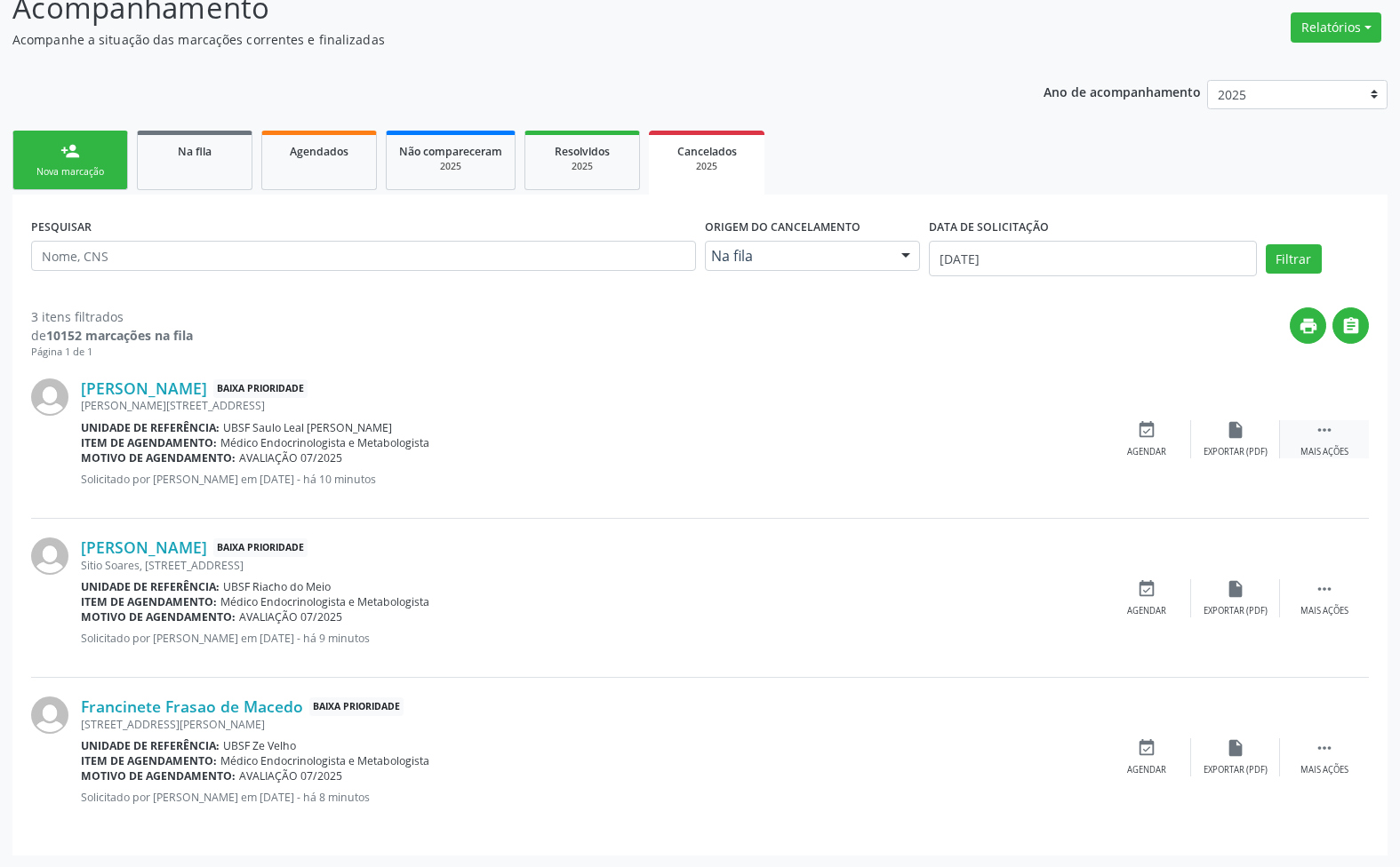
click at [1307, 436] on div " Mais ações" at bounding box center [1324, 440] width 89 height 38
click at [1251, 440] on div "edit Editar" at bounding box center [1235, 440] width 89 height 38
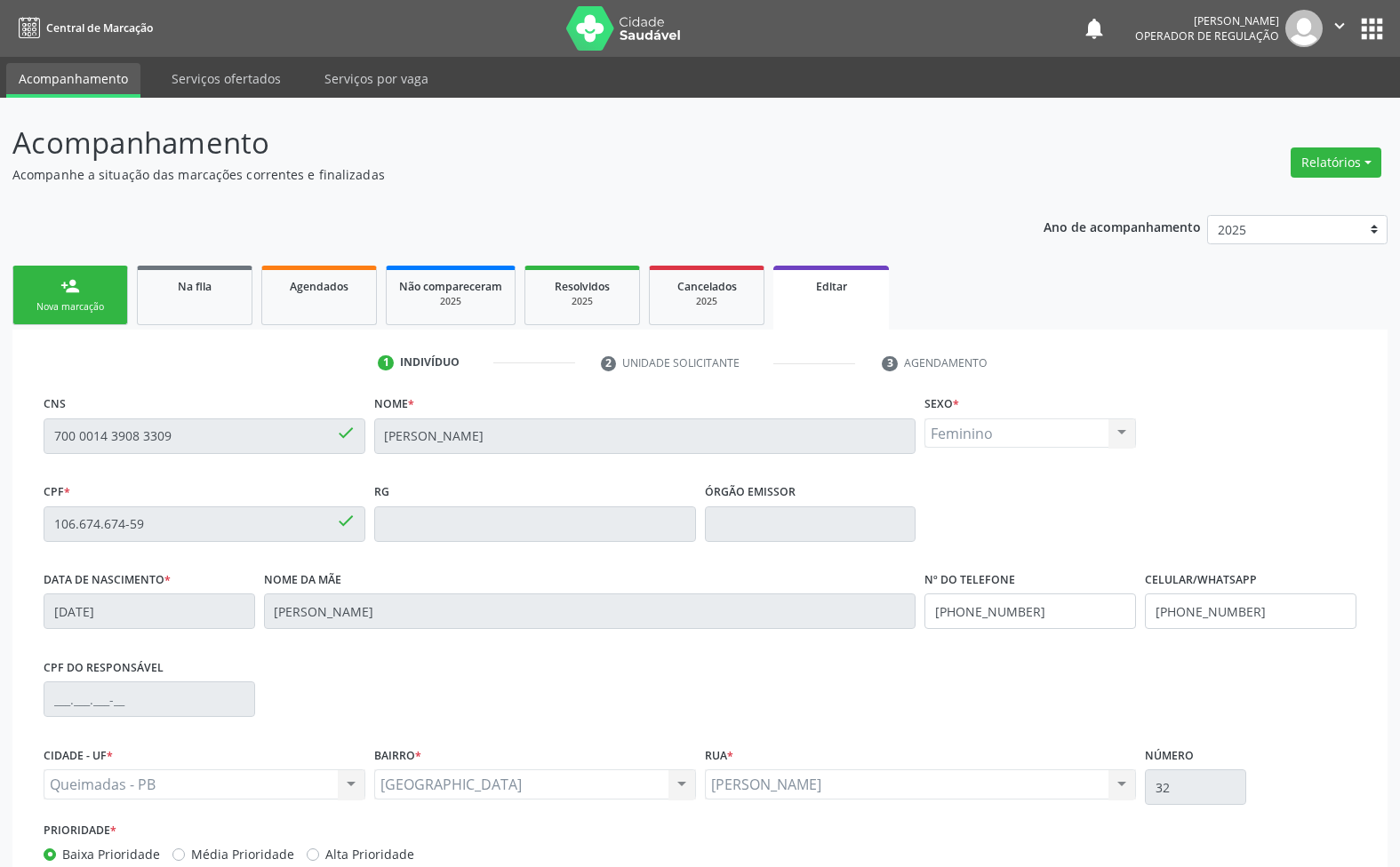
scroll to position [120, 0]
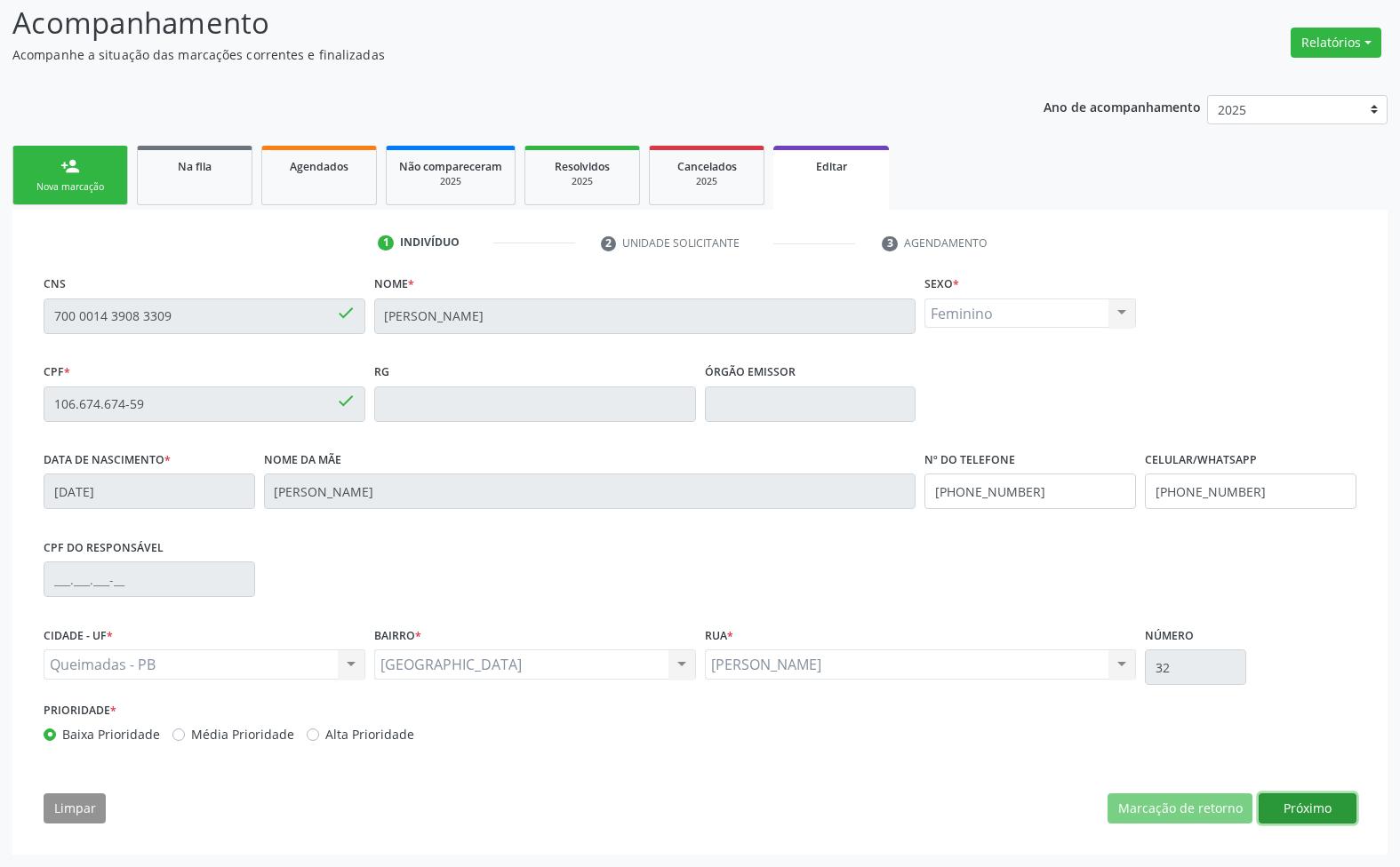
click at [1300, 814] on button "Próximo" at bounding box center [1307, 808] width 98 height 30
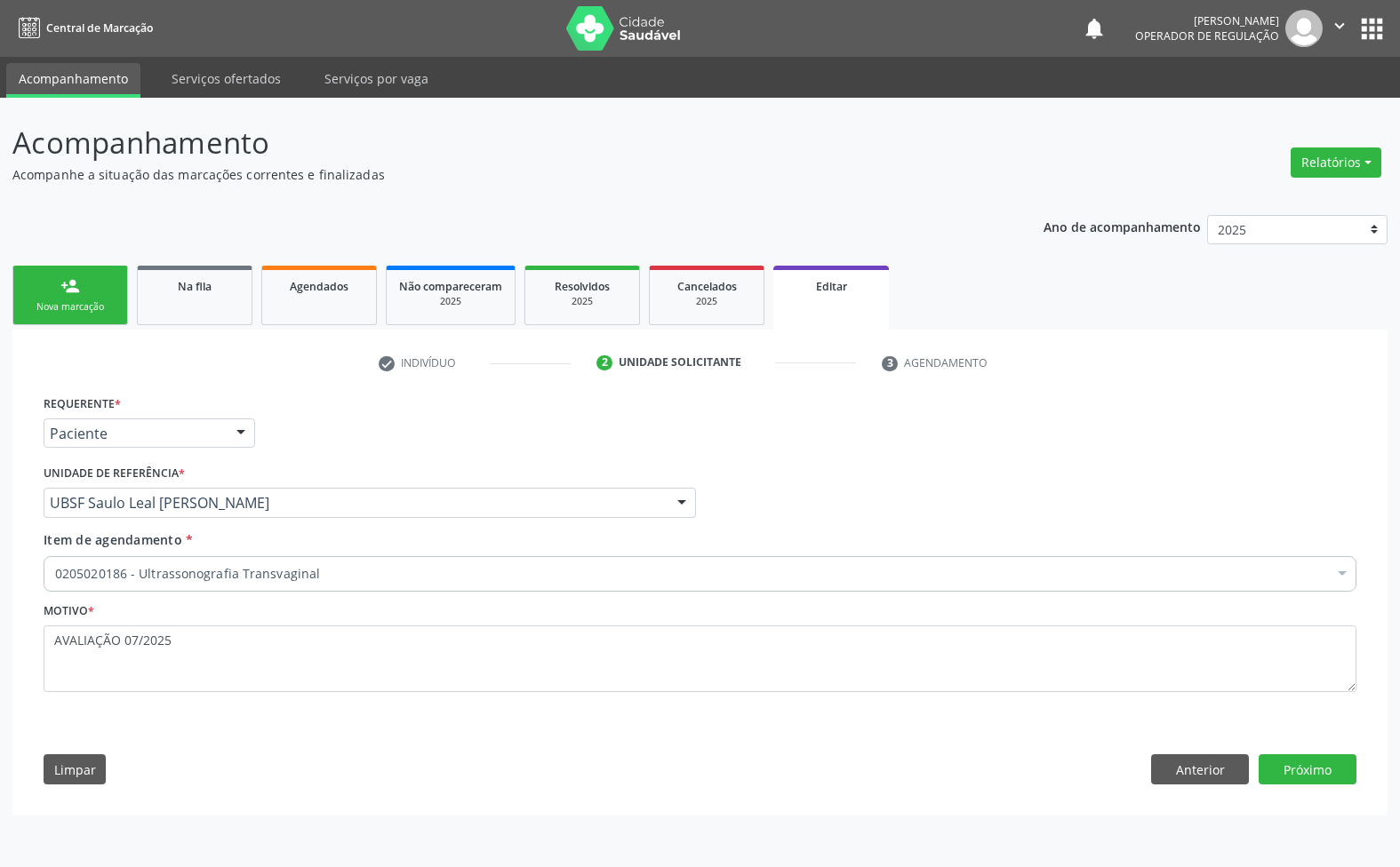
scroll to position [0, 0]
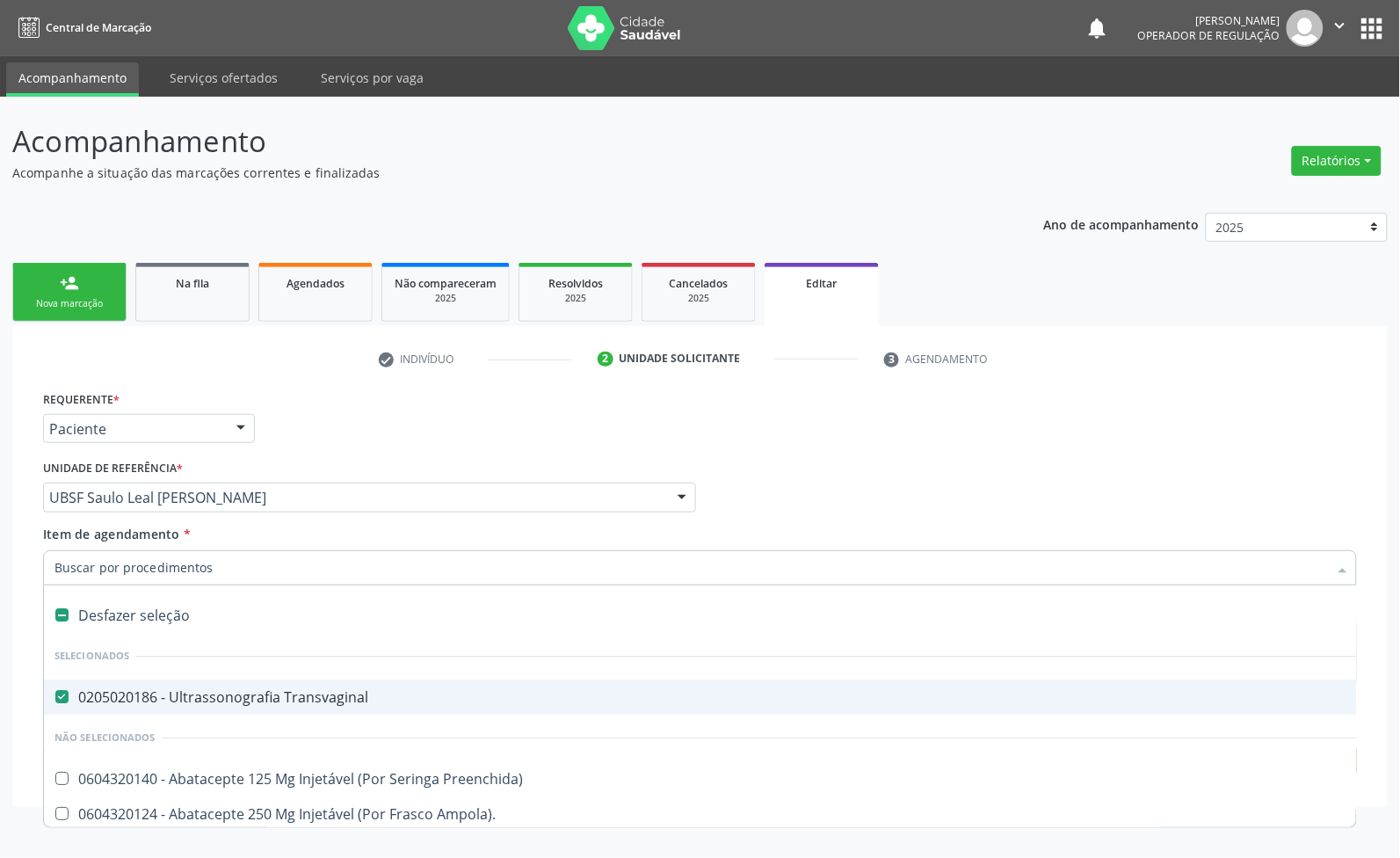
click at [934, 385] on div "check Indivíduo 2 Unidade solicitante 3 Agendamento CNS 700 0014 3908 3309 done…" at bounding box center [700, 567] width 1338 height 444
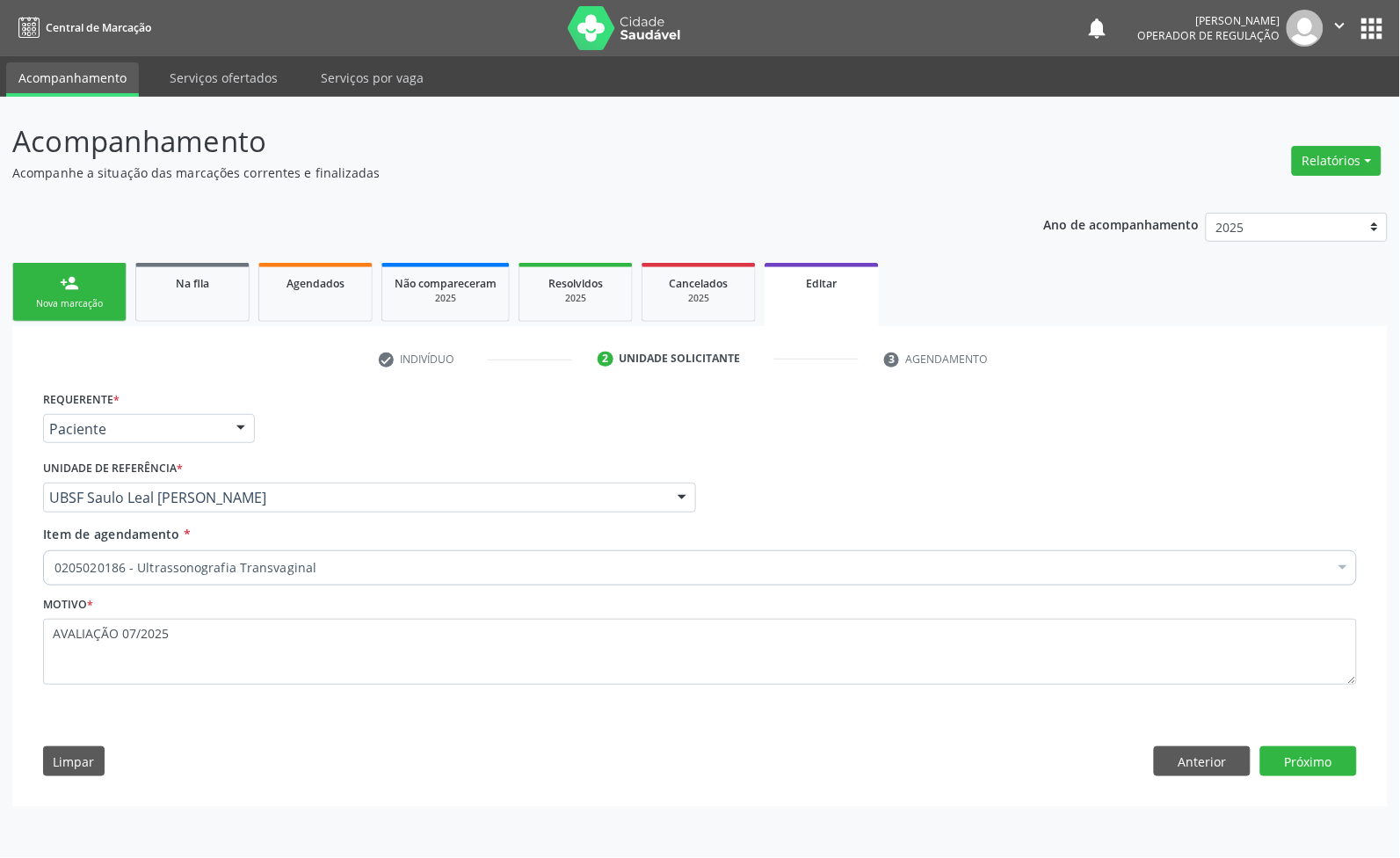
click at [1292, 780] on div "Requerente * Paciente Médico(a) Enfermeiro(a) Paciente Nenhum resultado encontr…" at bounding box center [700, 588] width 1338 height 402
click at [1288, 766] on button "Próximo" at bounding box center [1308, 761] width 97 height 30
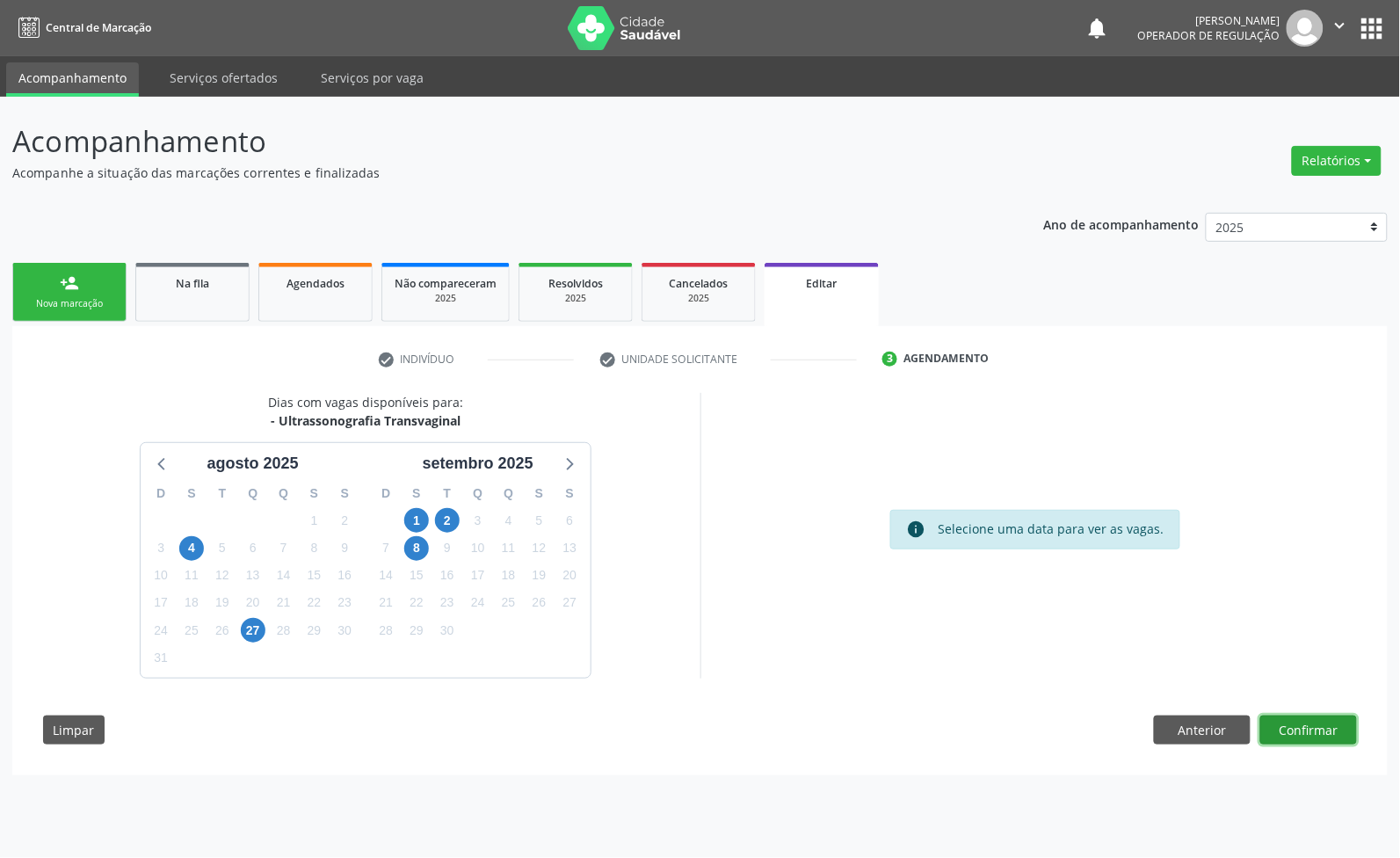
click at [1290, 739] on button "Confirmar" at bounding box center [1308, 730] width 97 height 30
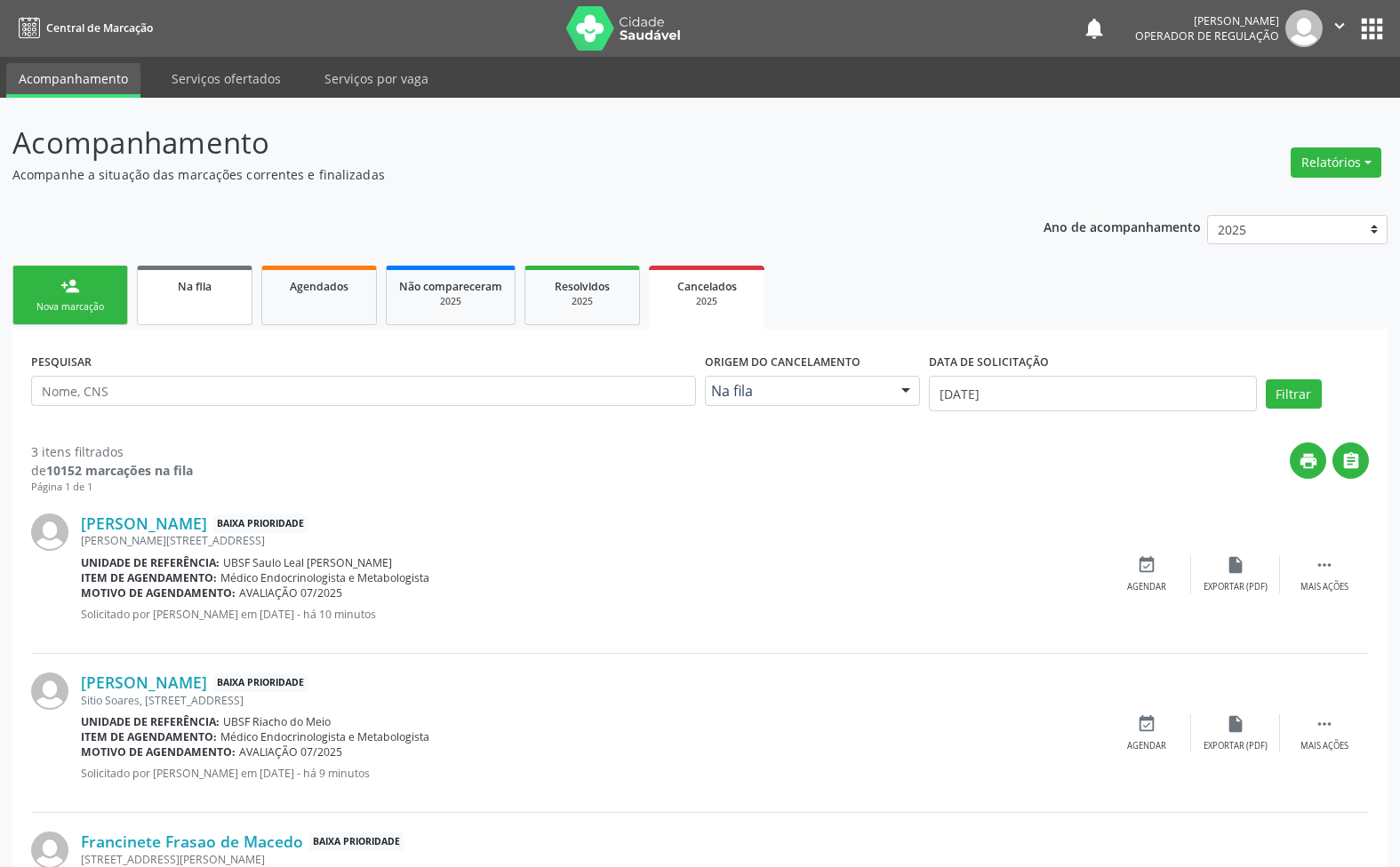
click at [179, 296] on link "Na fila" at bounding box center [194, 295] width 116 height 60
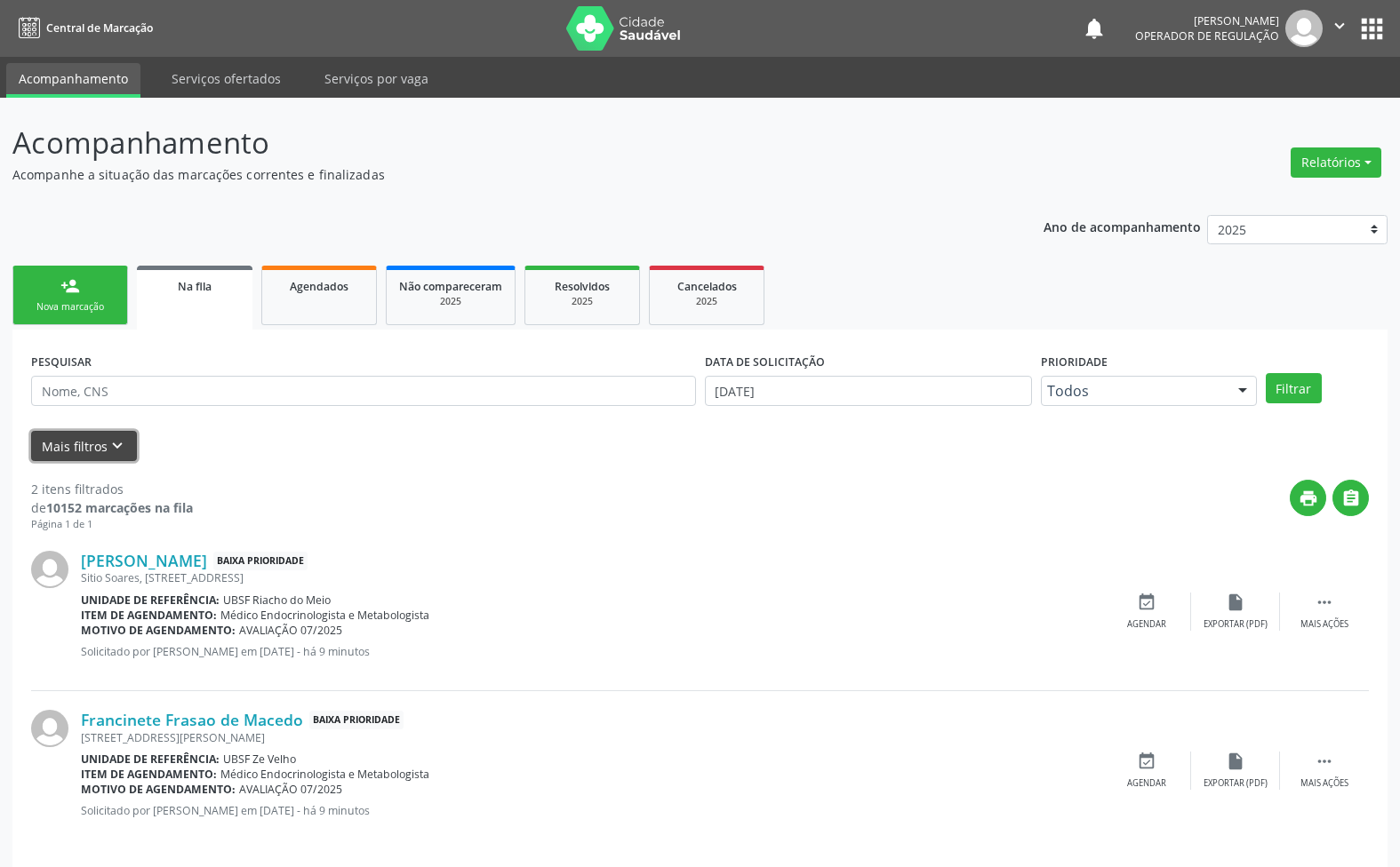
click at [76, 450] on button "Mais filtros keyboard_arrow_down" at bounding box center [83, 446] width 105 height 31
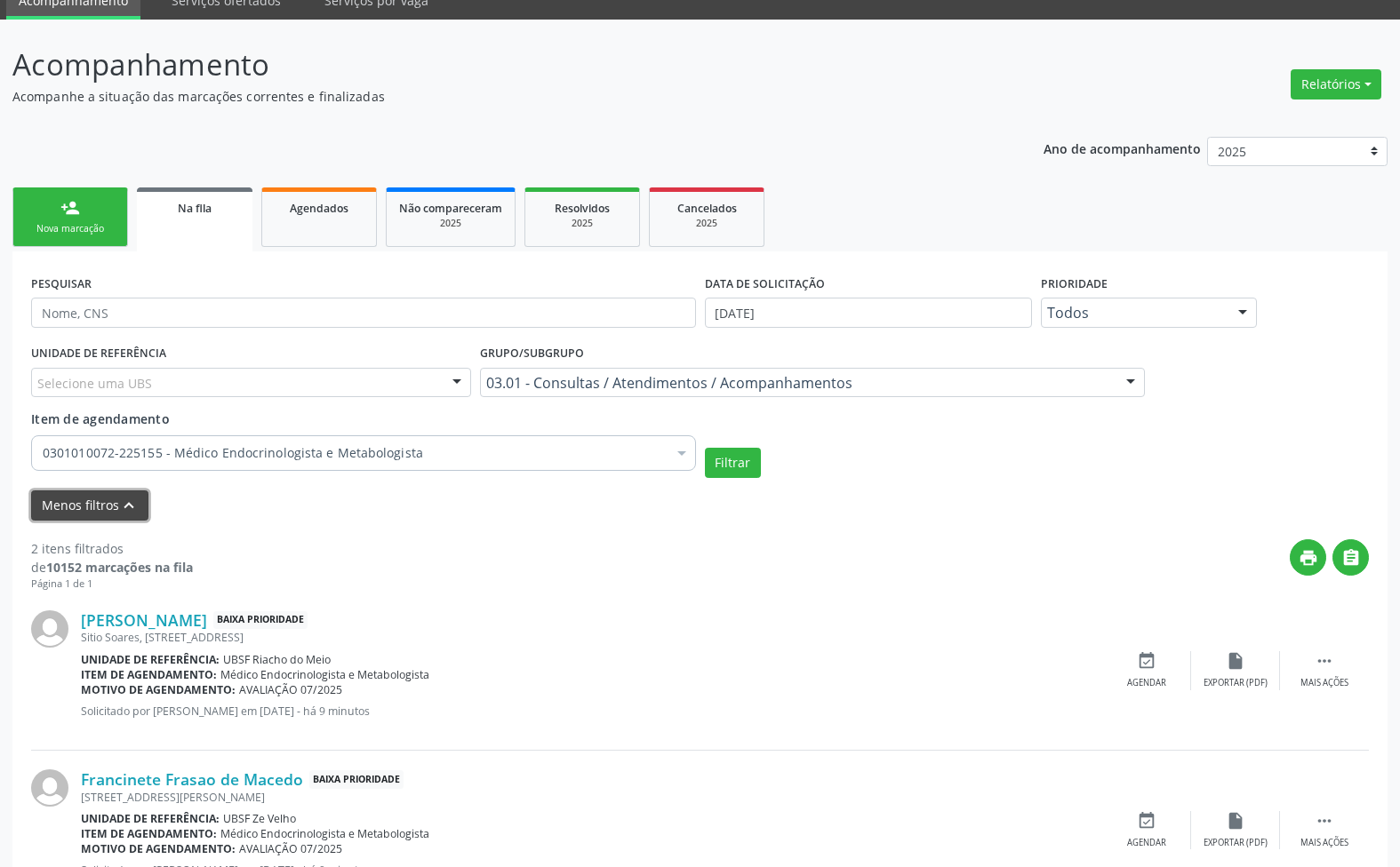
scroll to position [151, 0]
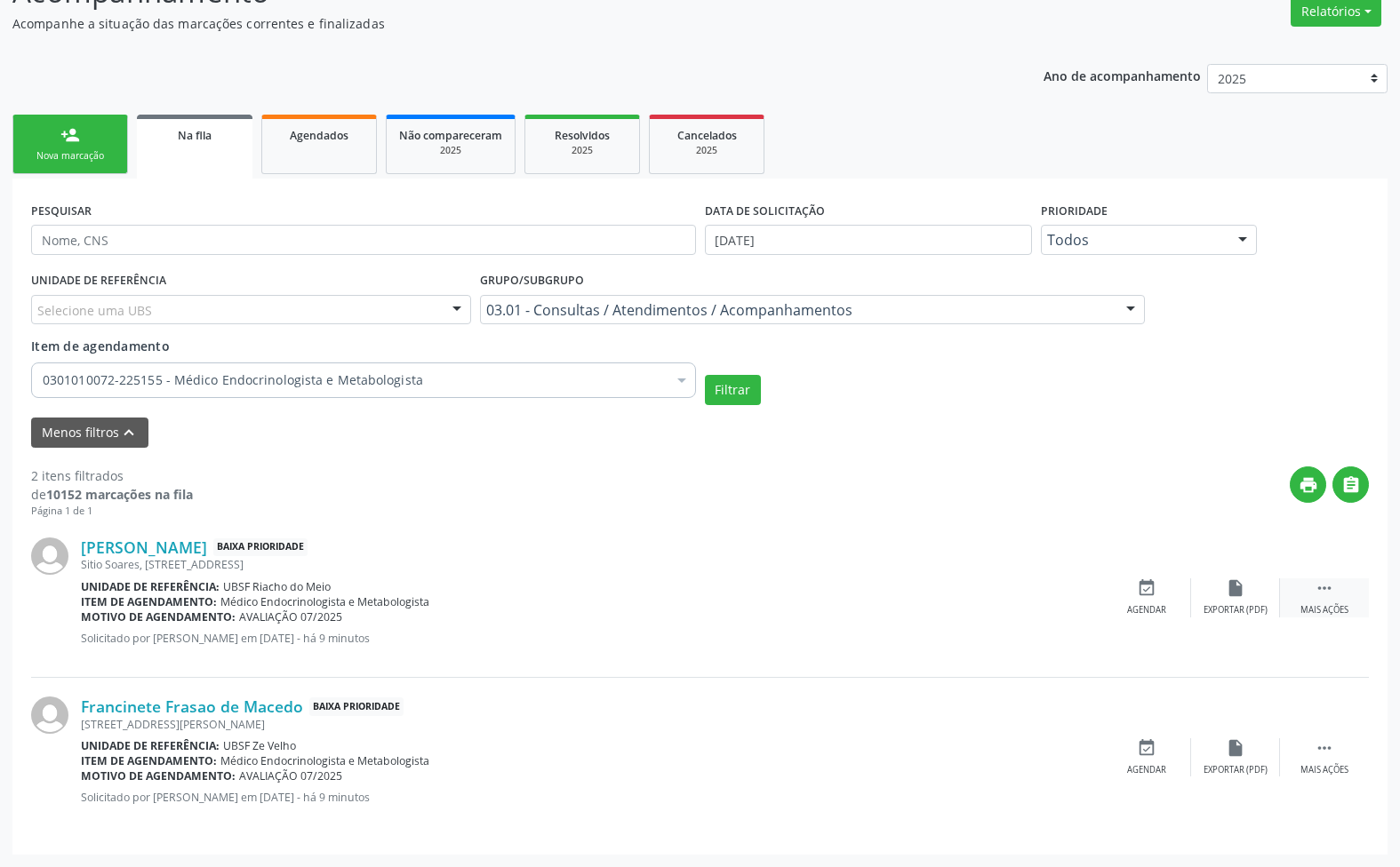
click at [1320, 601] on div " Mais ações" at bounding box center [1324, 598] width 89 height 38
click at [1216, 584] on div "edit Editar" at bounding box center [1235, 598] width 89 height 38
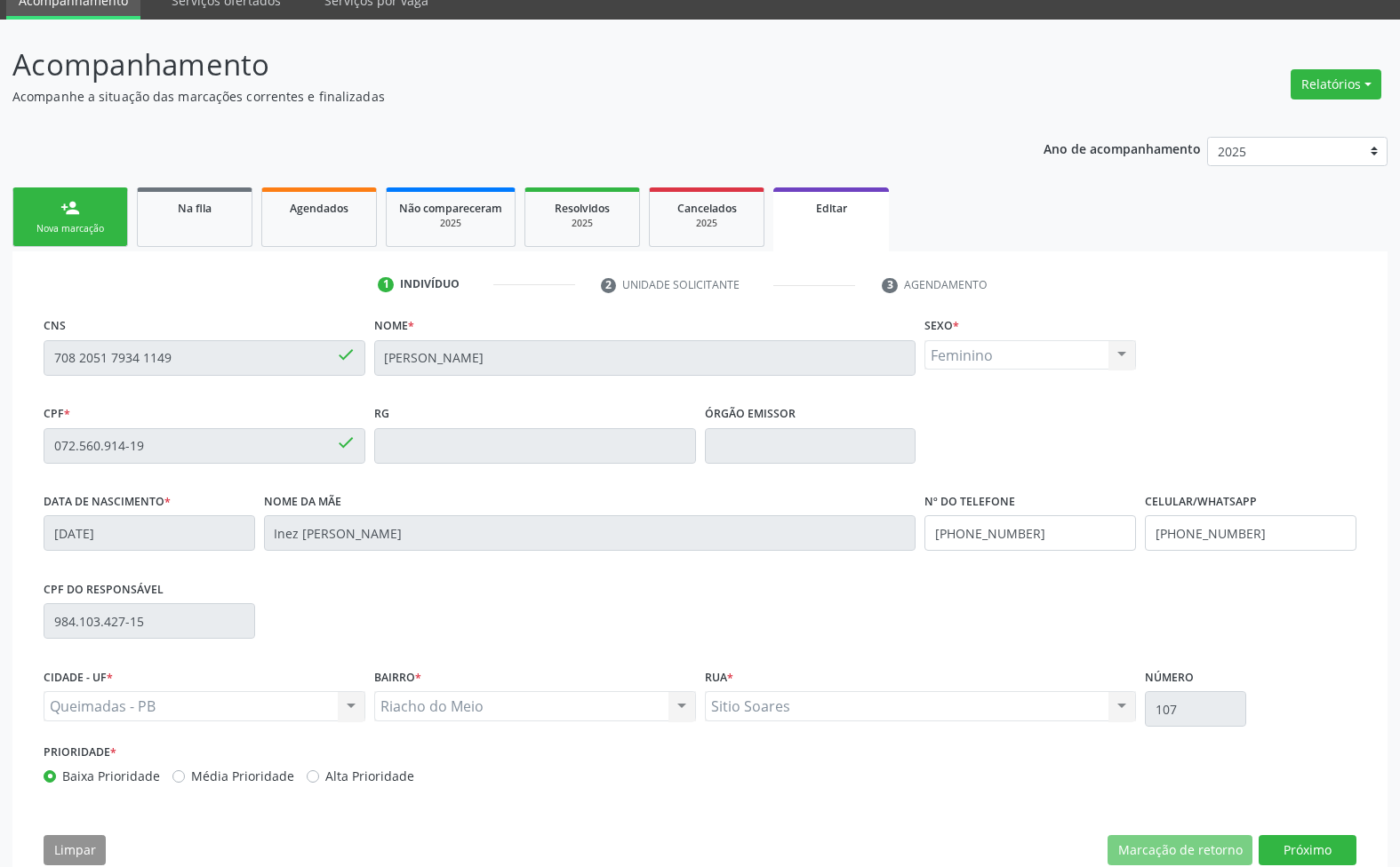
scroll to position [120, 0]
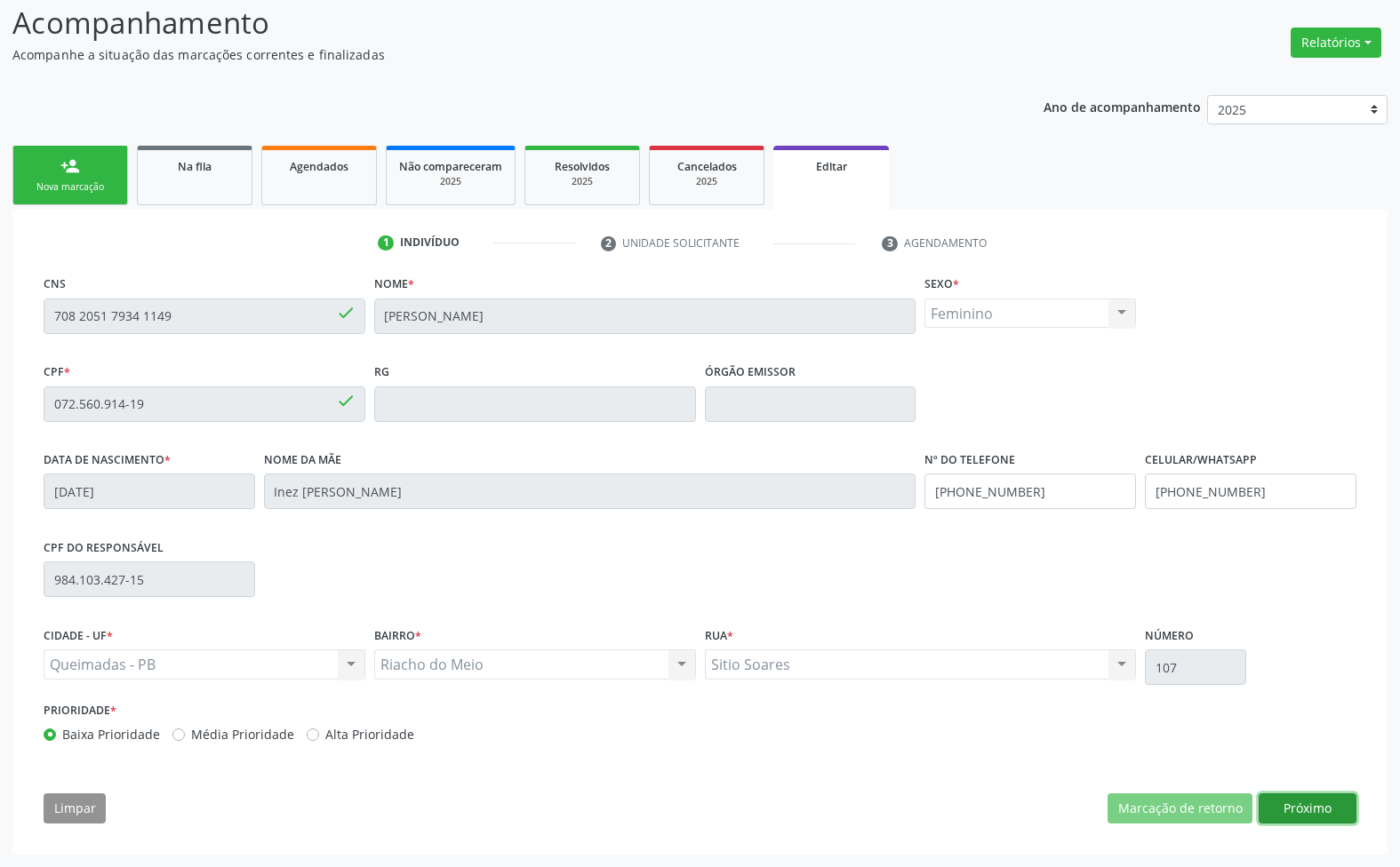
click at [1321, 811] on button "Próximo" at bounding box center [1307, 808] width 98 height 30
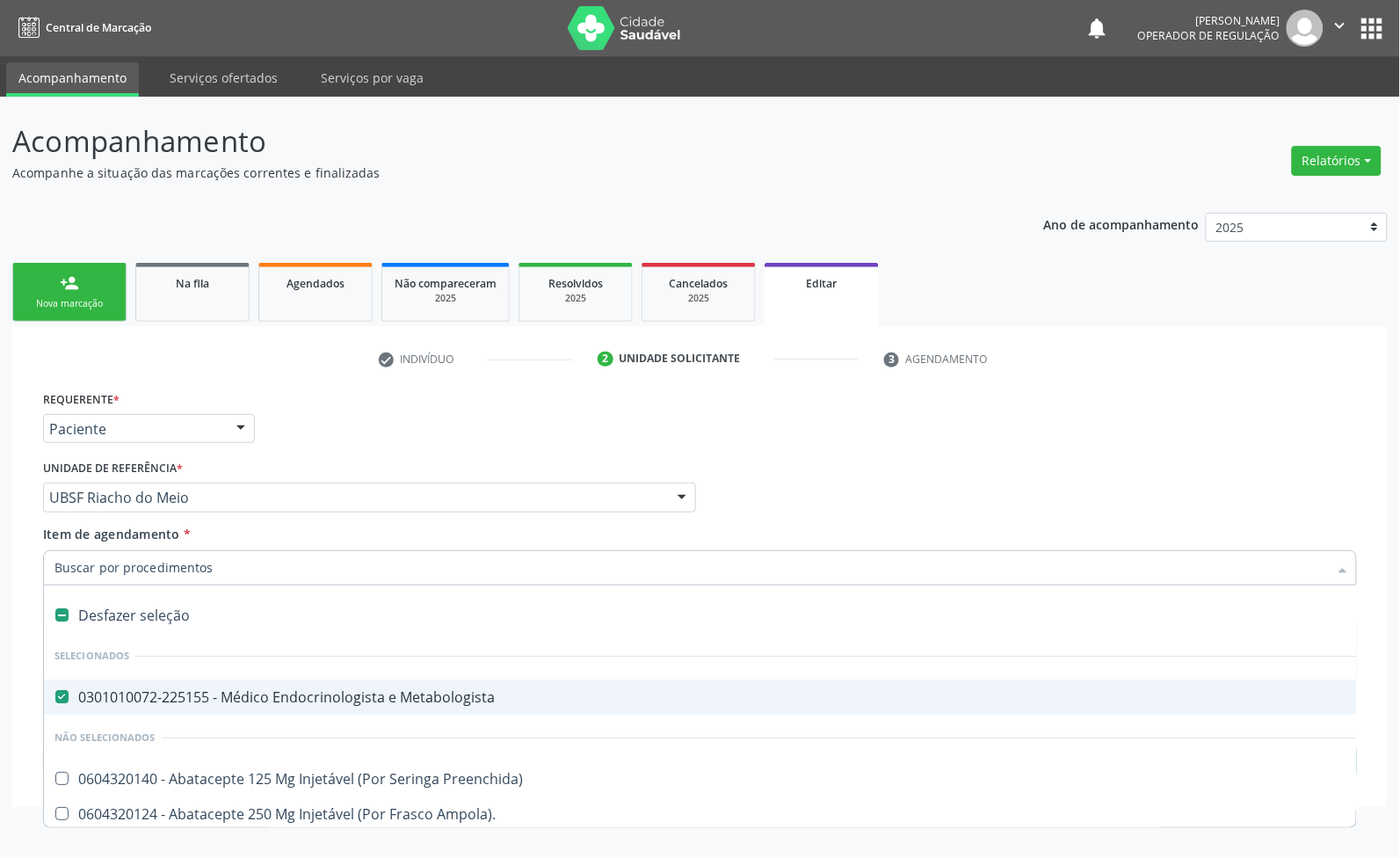
click at [180, 619] on div "Desfazer seleção" at bounding box center [738, 615] width 1390 height 35
checkbox Metabologista "false"
paste input "TRANSVAGINAL"
type input "TRANSVAGINAL"
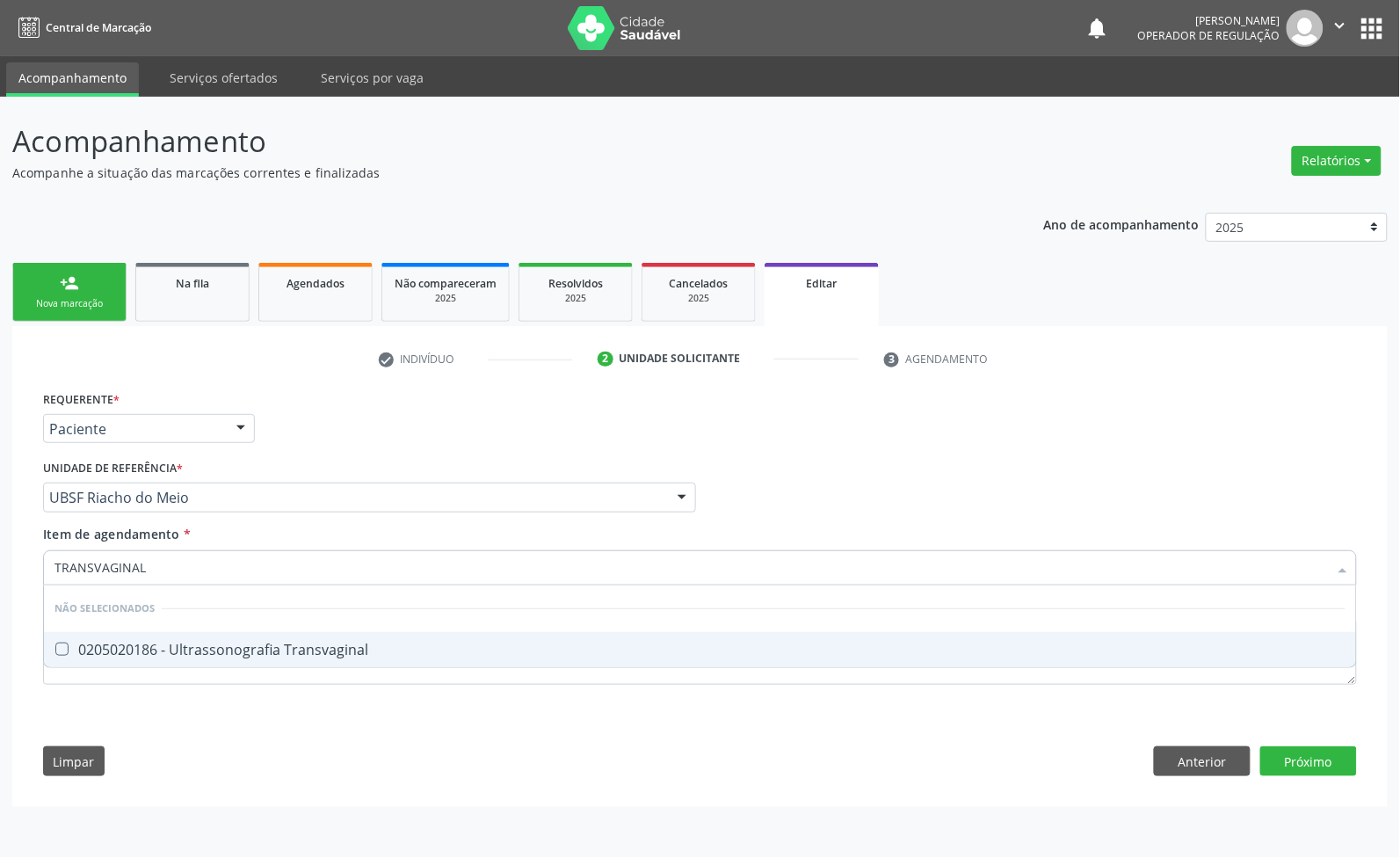
click at [207, 645] on div "0205020186 - Ultrassonografia Transvaginal" at bounding box center [700, 650] width 1291 height 15
checkbox Transvaginal "true"
click at [1329, 762] on div "Requerente * Paciente Médico(a) Enfermeiro(a) Paciente Nenhum resultado encontr…" at bounding box center [700, 588] width 1338 height 402
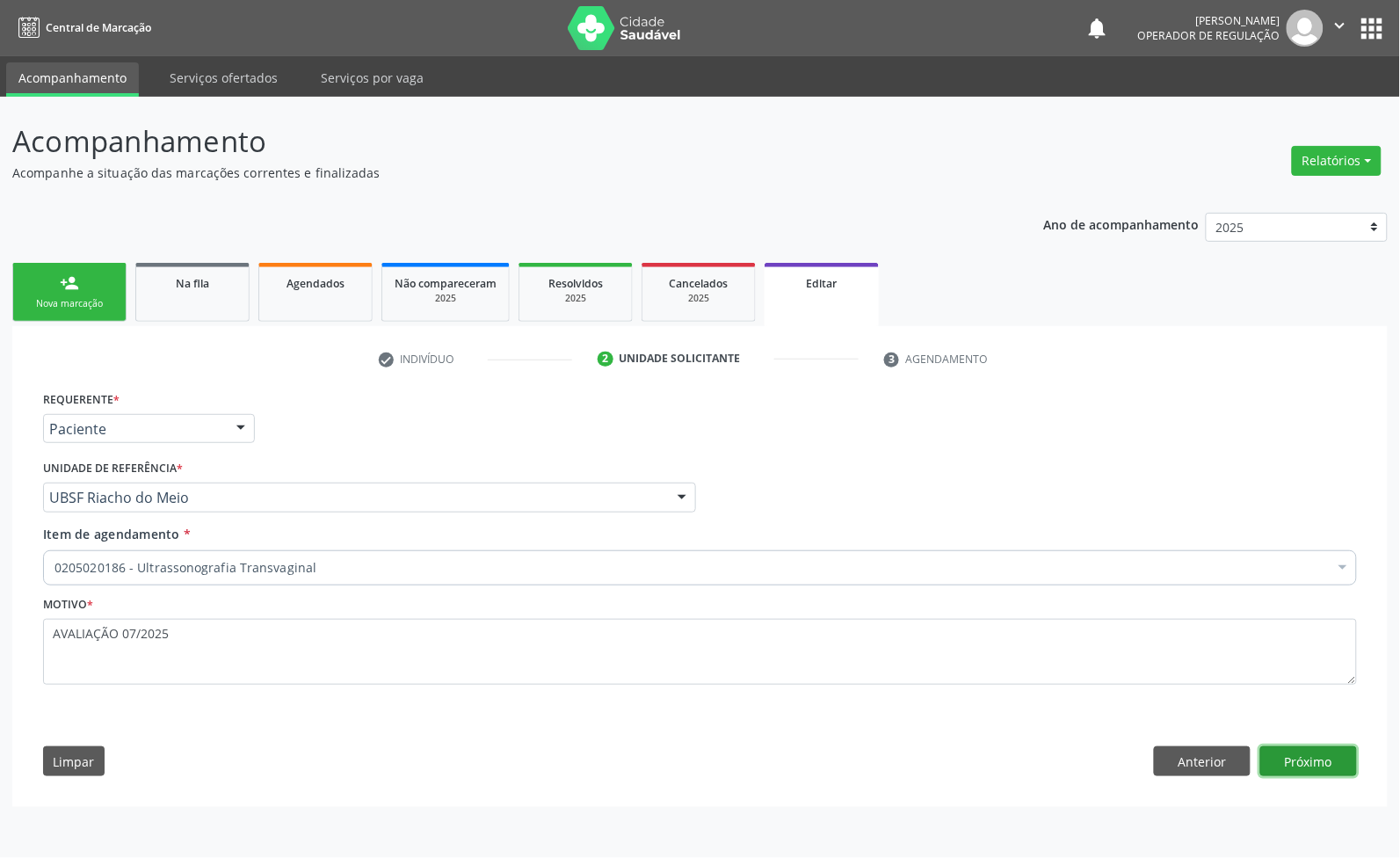
click at [1329, 762] on button "Próximo" at bounding box center [1308, 761] width 97 height 30
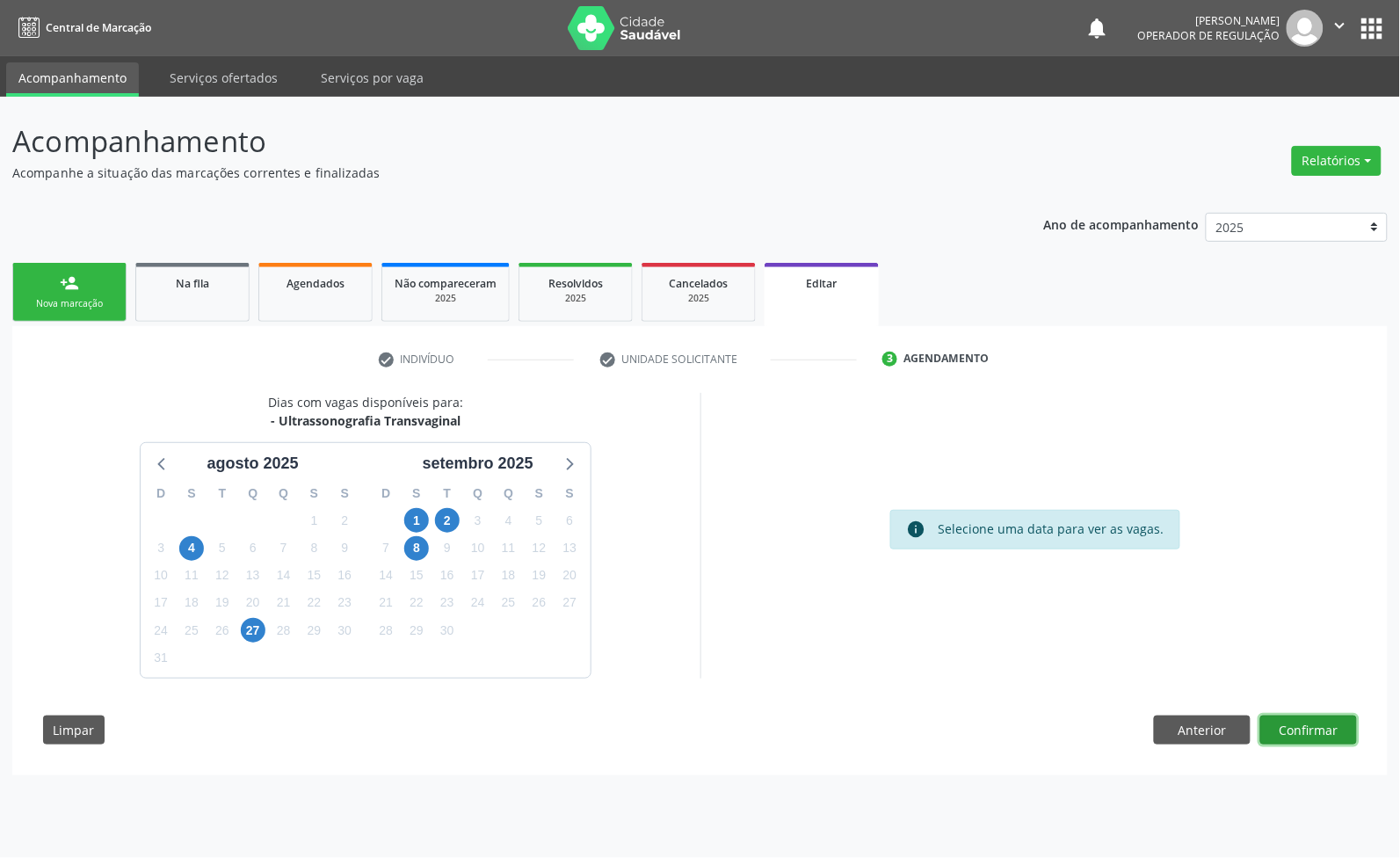
click at [1307, 740] on button "Confirmar" at bounding box center [1308, 730] width 97 height 30
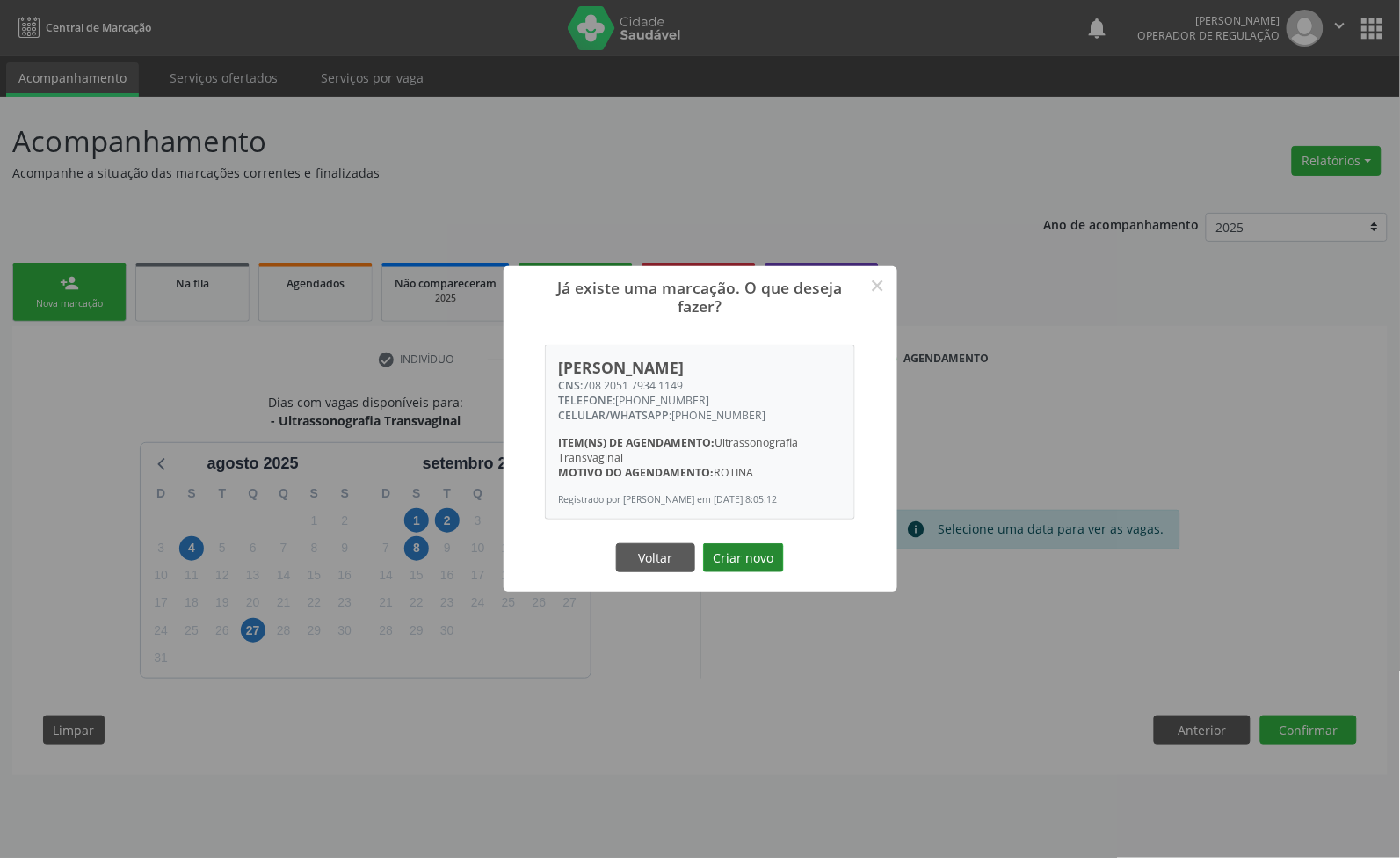
click at [767, 554] on button "Criar novo" at bounding box center [744, 558] width 81 height 30
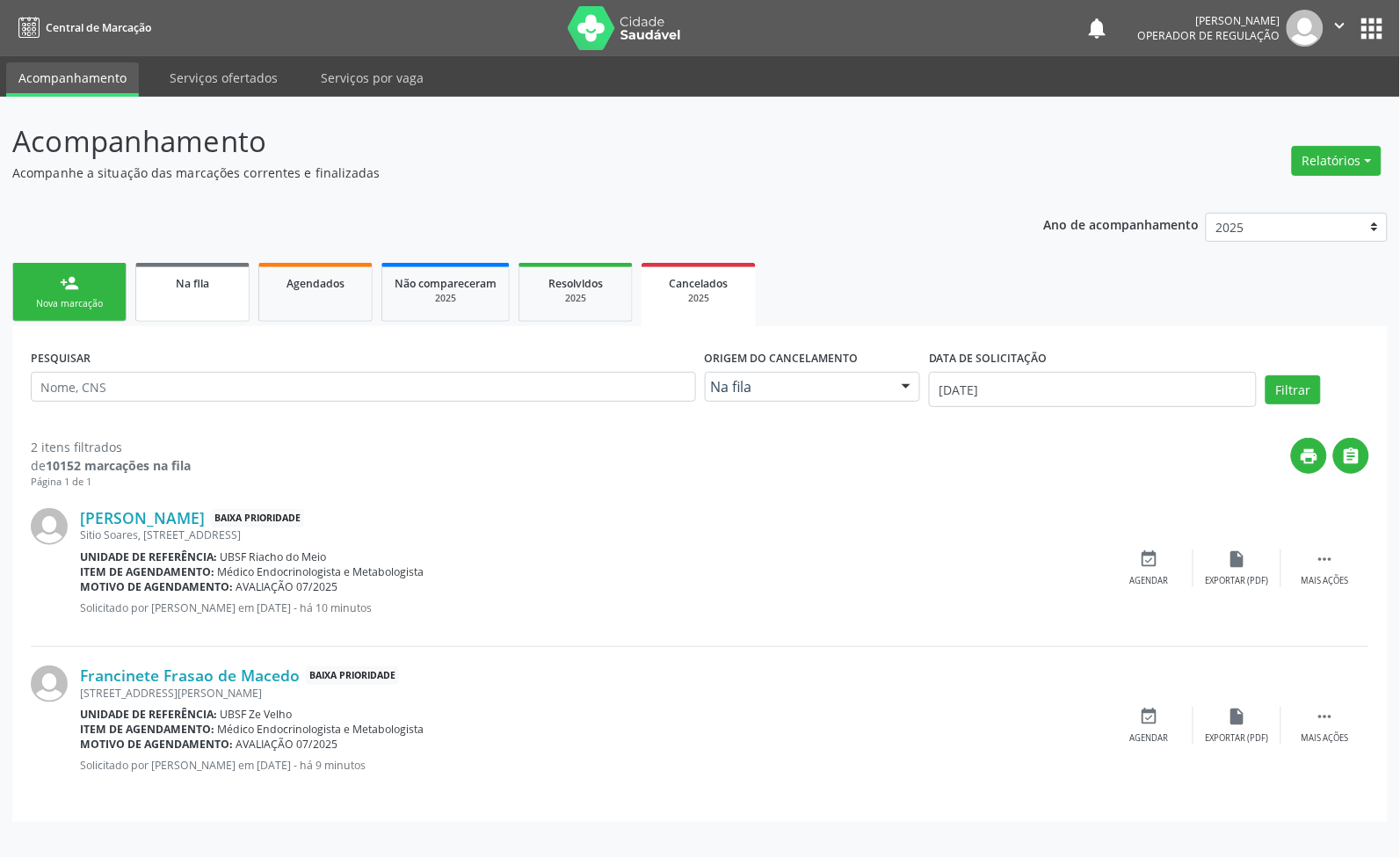
click at [169, 274] on div "Na fila" at bounding box center [192, 282] width 88 height 18
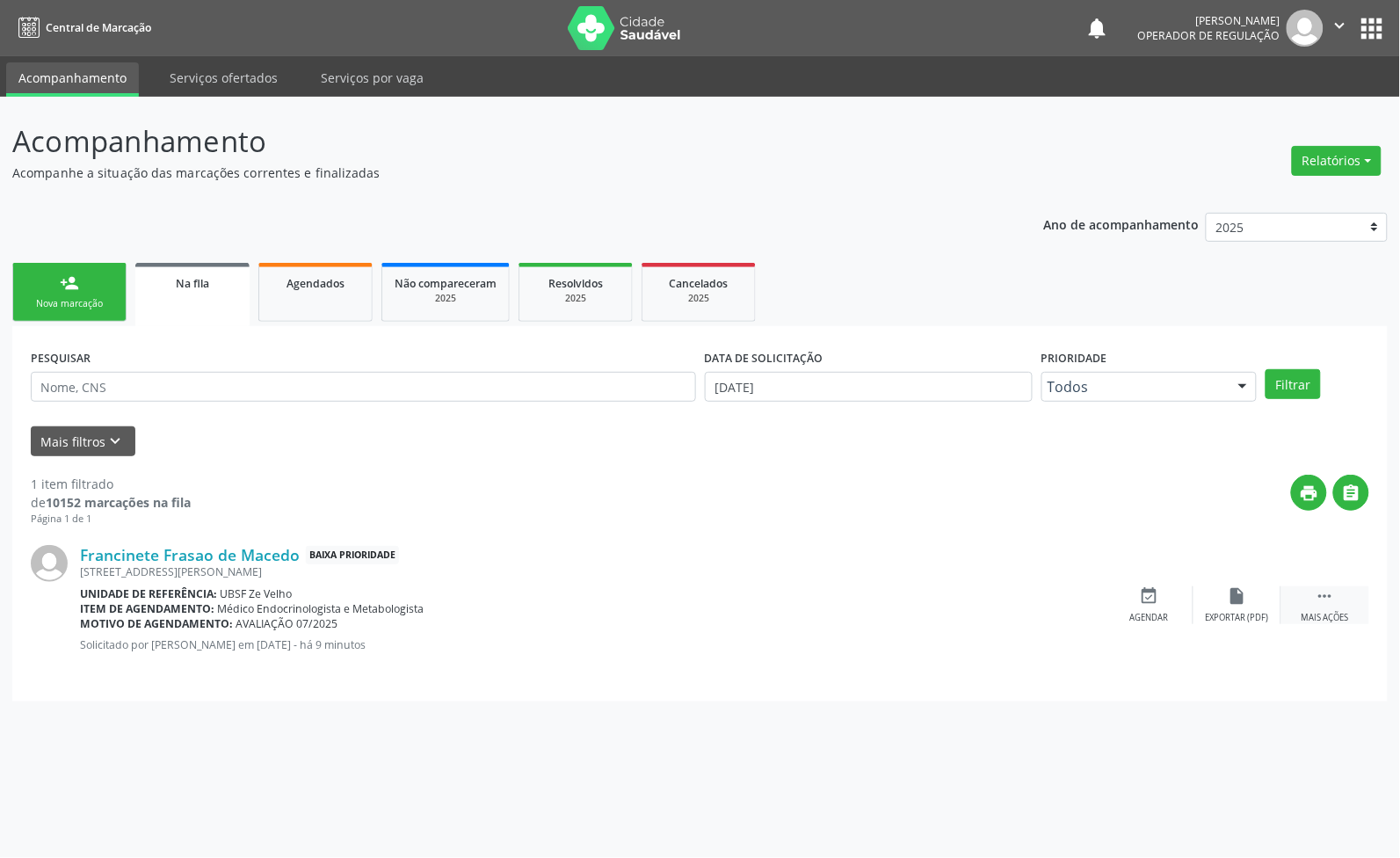
click at [1337, 612] on div "Mais ações" at bounding box center [1326, 619] width 47 height 13
click at [1215, 620] on div "edit Editar" at bounding box center [1238, 606] width 88 height 38
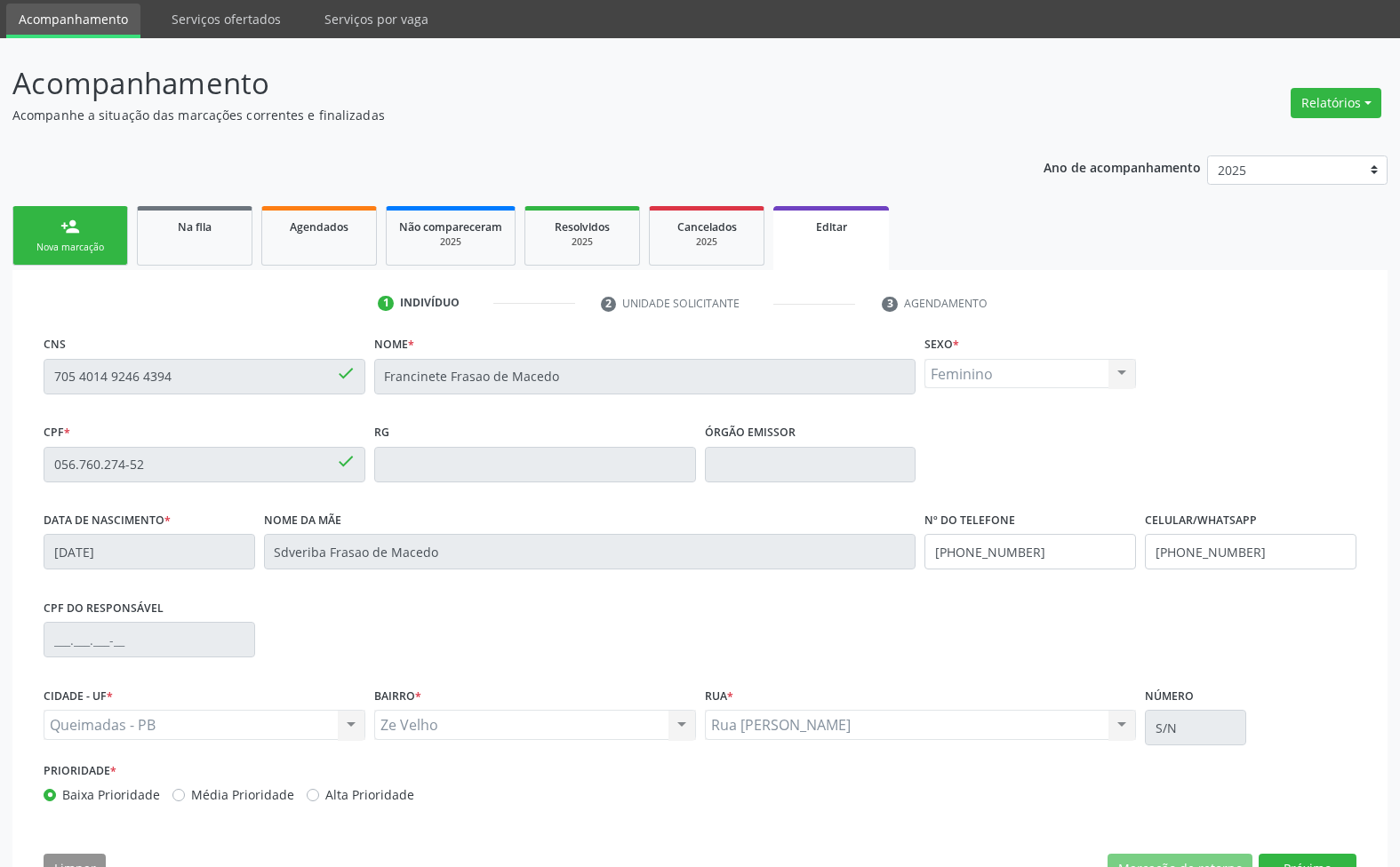
scroll to position [120, 0]
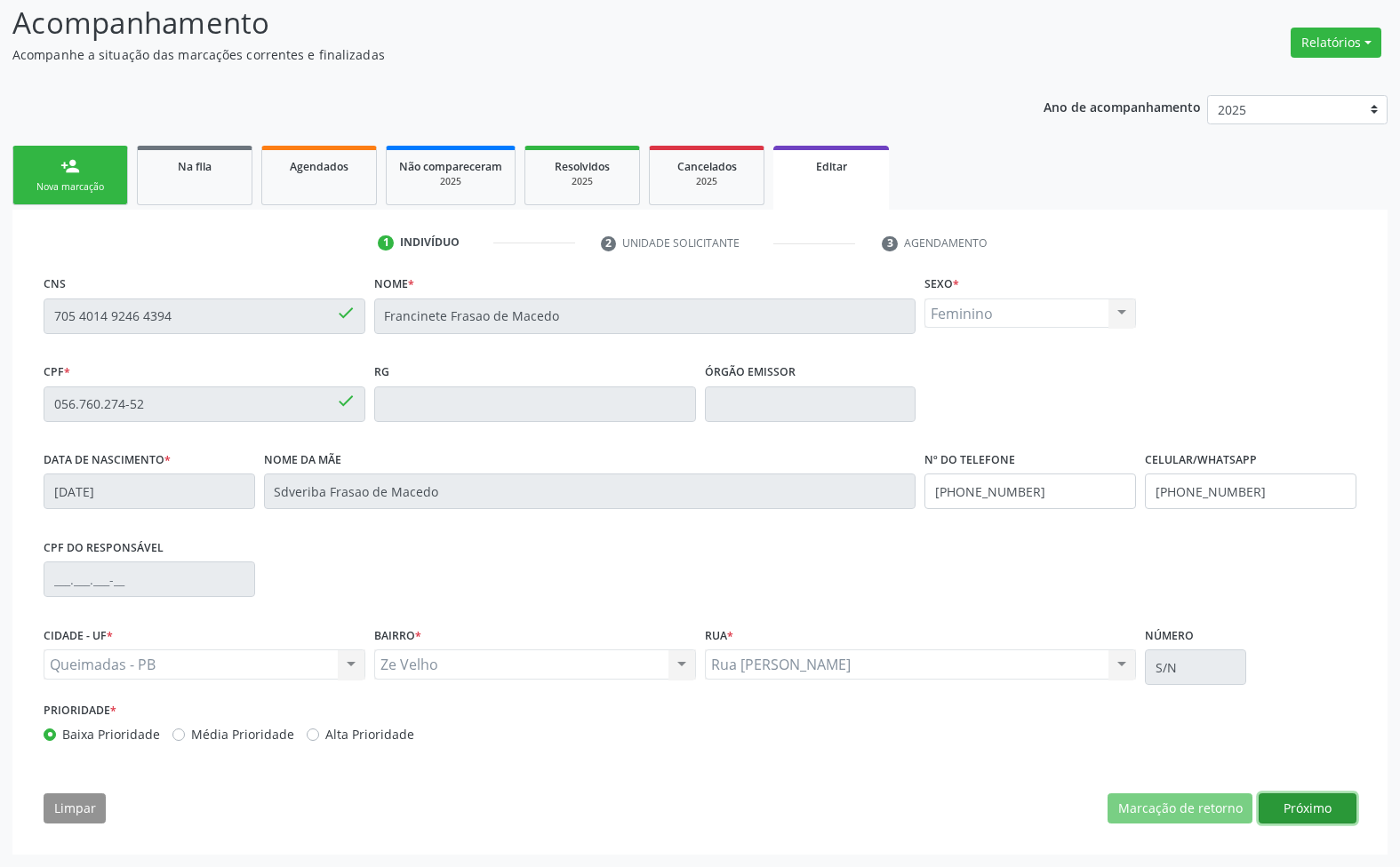
click at [1320, 794] on button "Próximo" at bounding box center [1307, 808] width 98 height 30
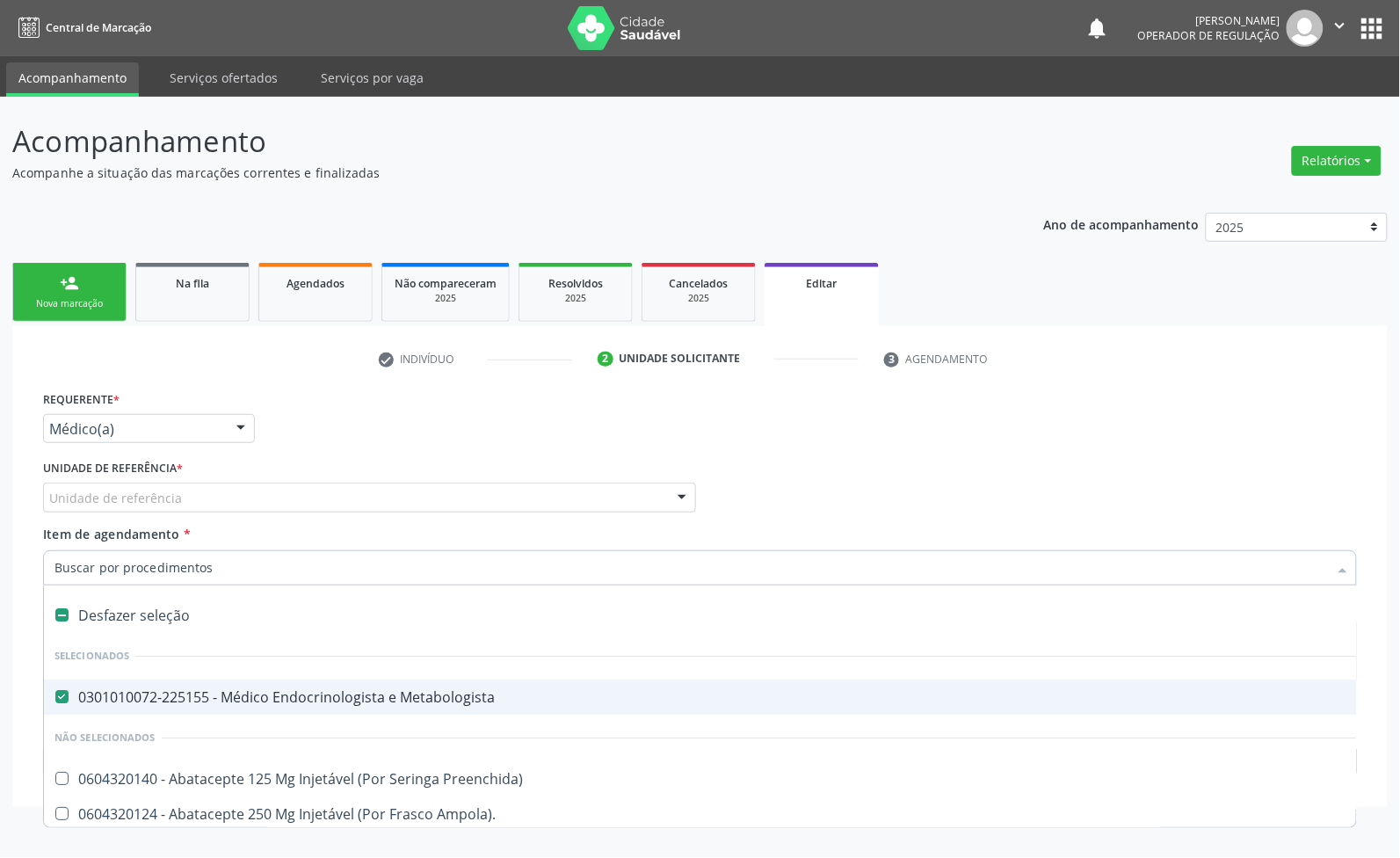
paste input "TRANSVAGINAL"
type input "TRANSVAGINAL"
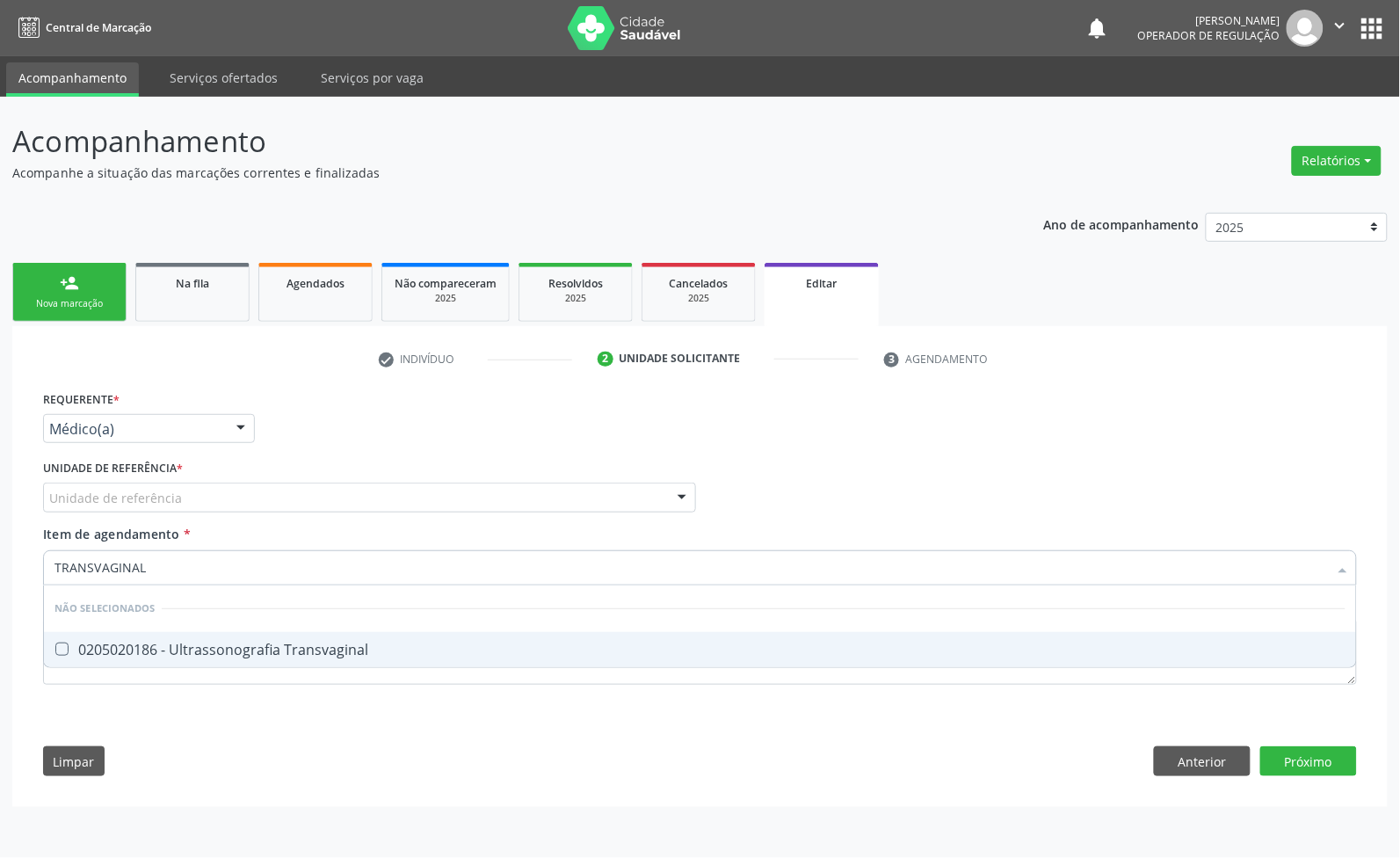
click at [227, 643] on div "0205020186 - Ultrassonografia Transvaginal" at bounding box center [700, 650] width 1291 height 15
click at [203, 706] on div "Requerente * Médico(a) Médico(a) Enfermeiro(a) Paciente Nenhum resultado encont…" at bounding box center [700, 549] width 1314 height 324
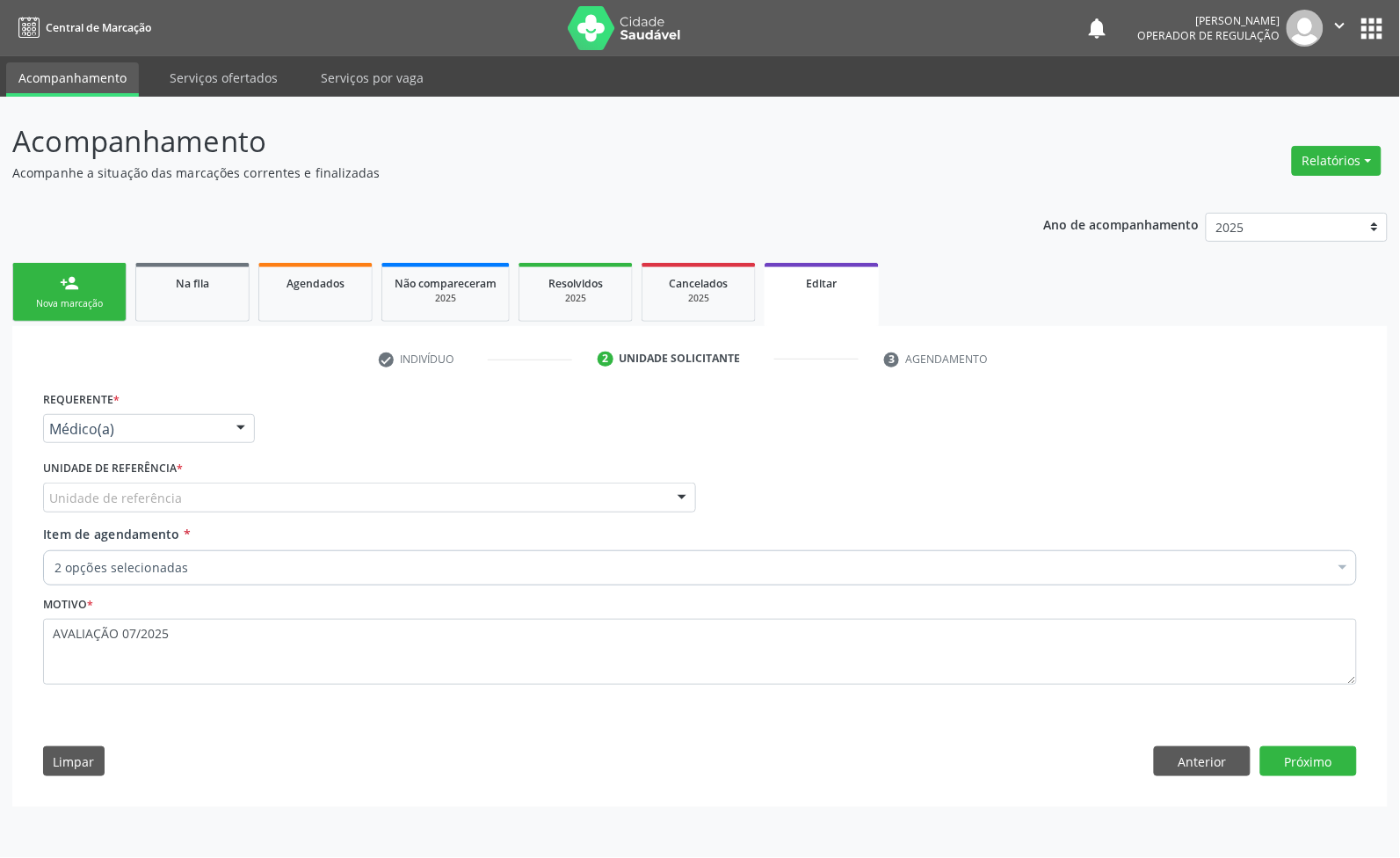
click at [195, 582] on div "2 opções selecionadas" at bounding box center [700, 568] width 1314 height 35
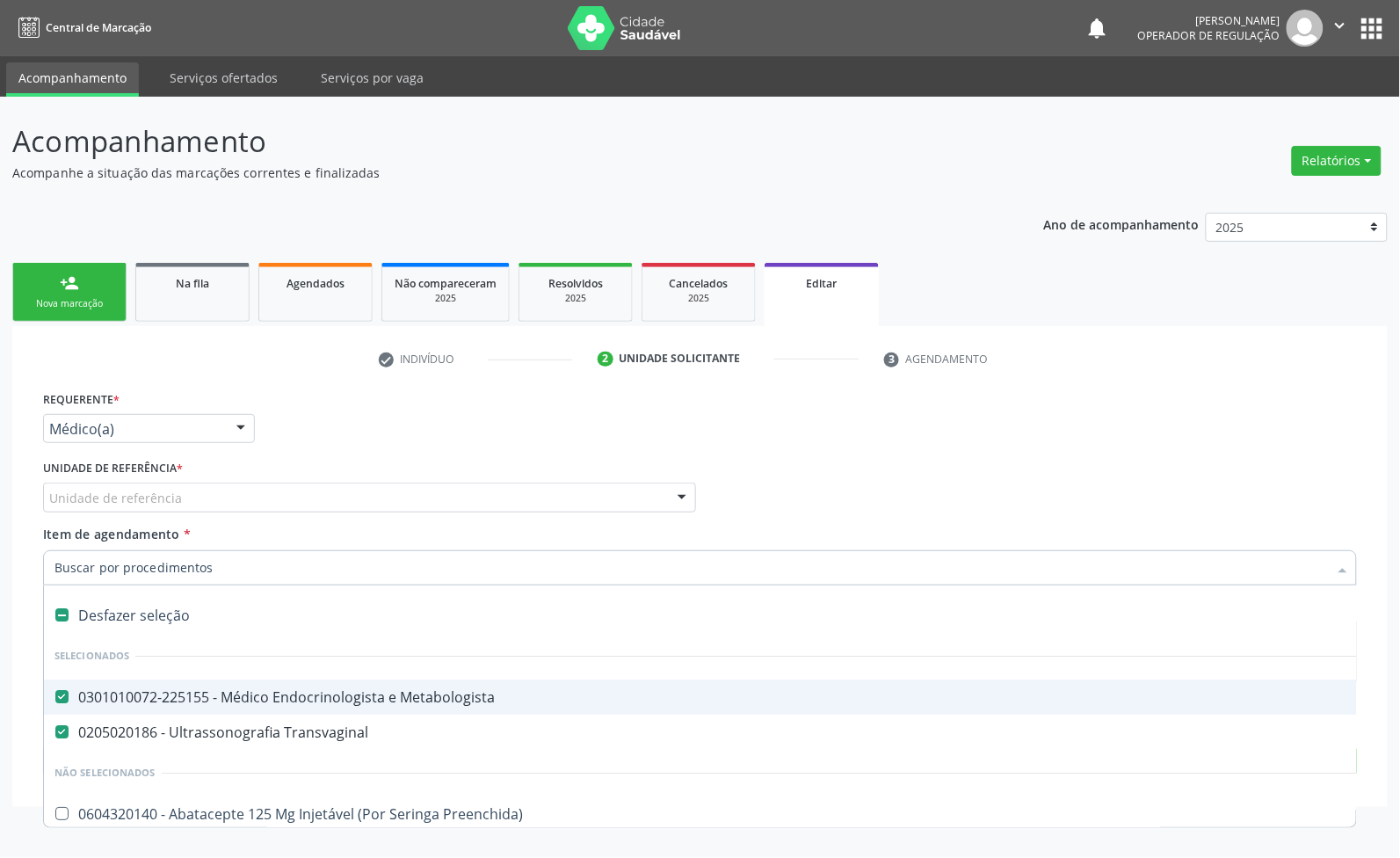
click at [236, 704] on div "0301010072-225155 - Médico Endocrinologista e Metabologista" at bounding box center [738, 697] width 1368 height 15
click at [1083, 499] on div "Médico Solicitante Por favor, selecione a Unidade de Atendimento primeiro Nenhu…" at bounding box center [700, 490] width 1323 height 69
checkbox Metabologista "true"
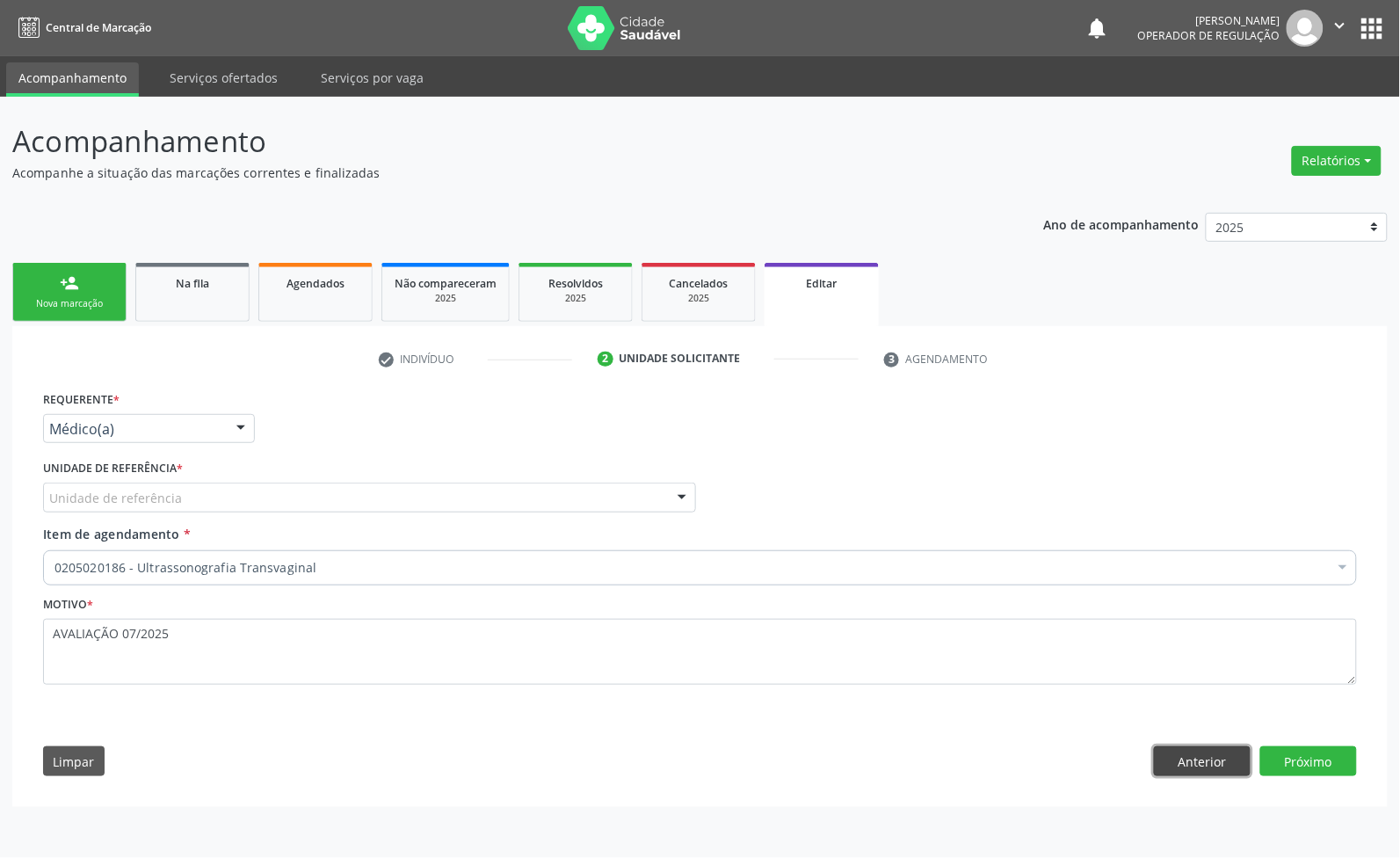
click at [1211, 753] on button "Anterior" at bounding box center [1202, 761] width 97 height 30
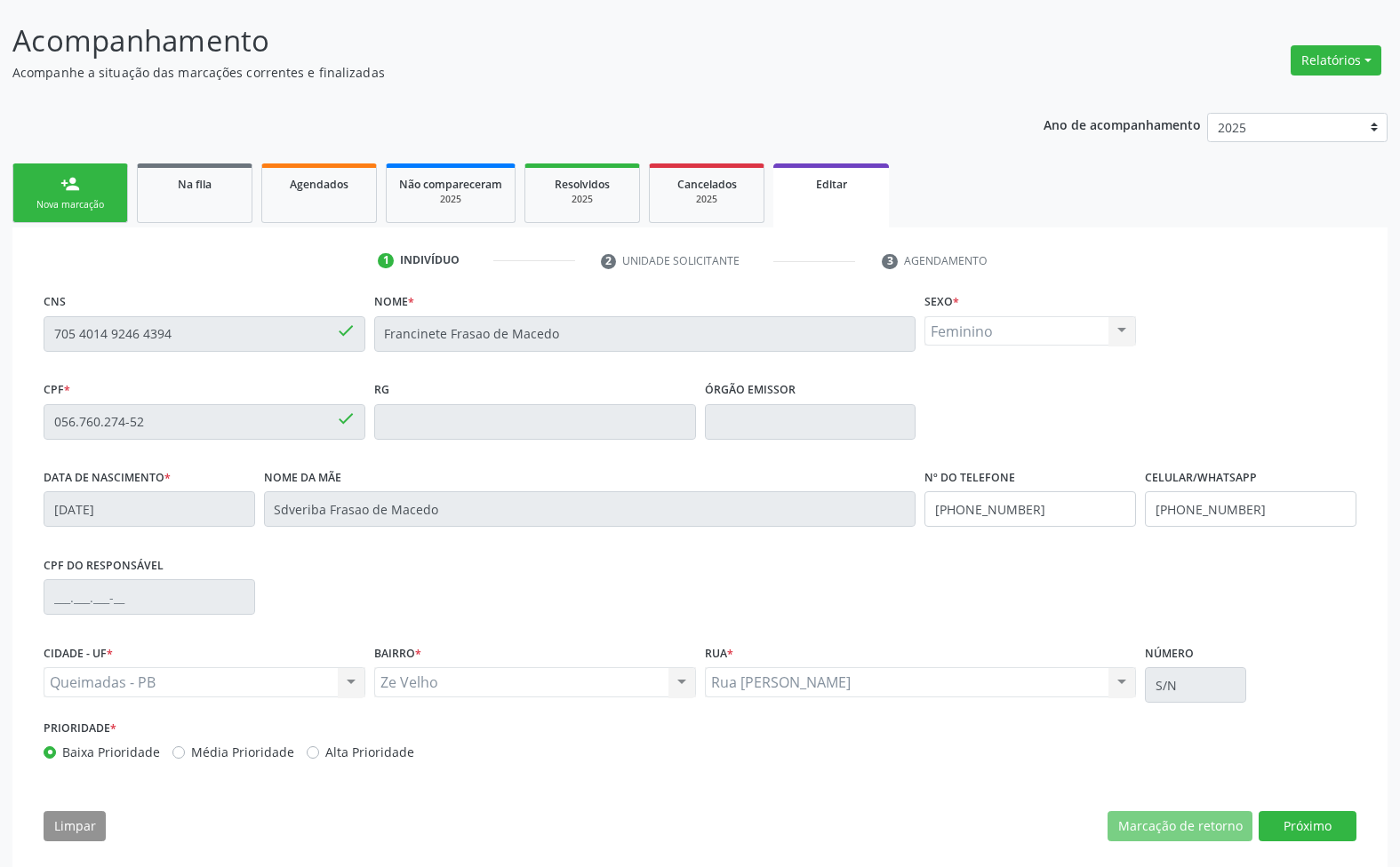
scroll to position [120, 0]
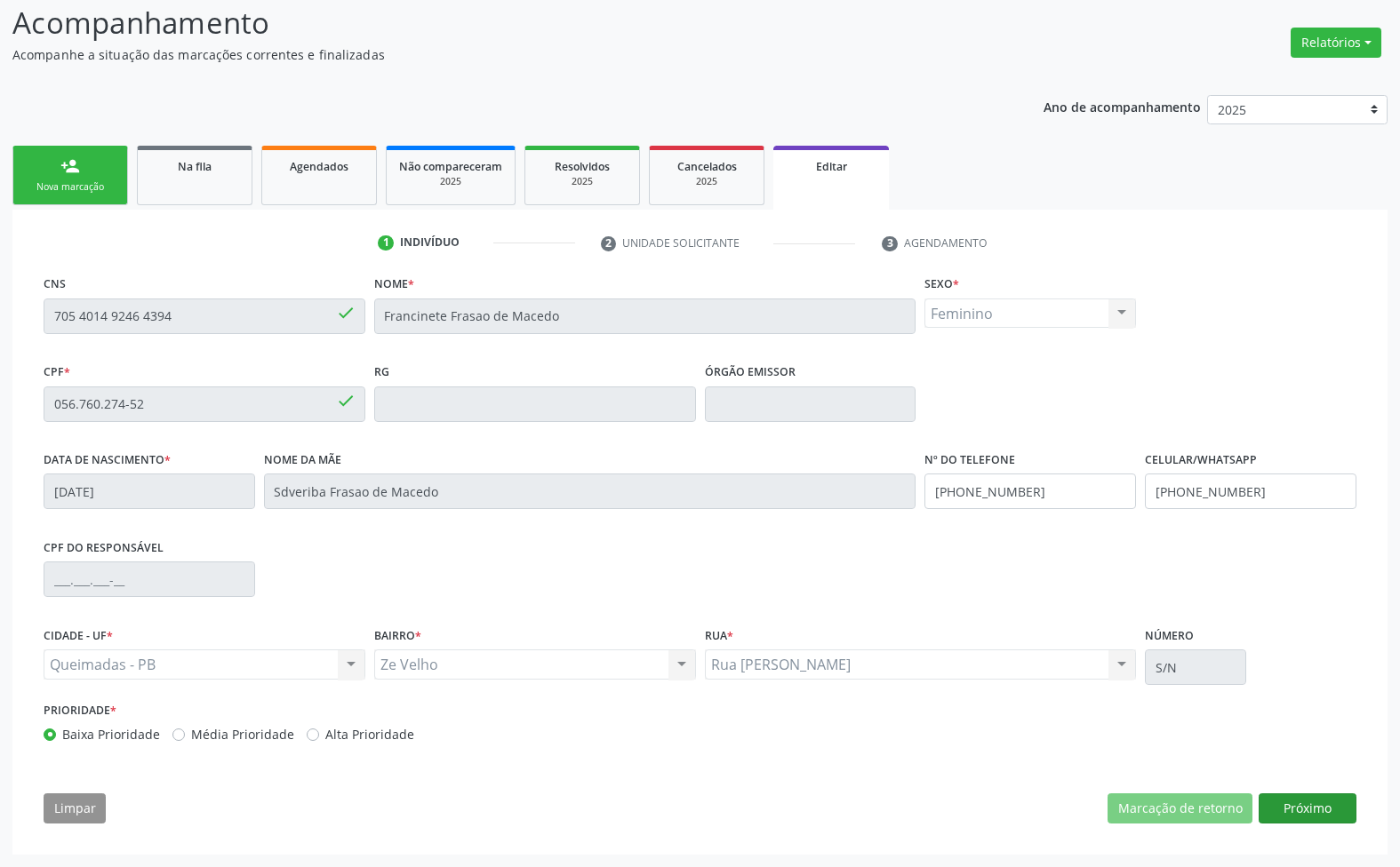
click at [1286, 800] on div "CNS 705 4014 9246 4394 done Nome * Francinete Frasao de Macedo Sexo * Feminino …" at bounding box center [700, 554] width 1338 height 565
click at [1287, 800] on button "Próximo" at bounding box center [1307, 808] width 98 height 30
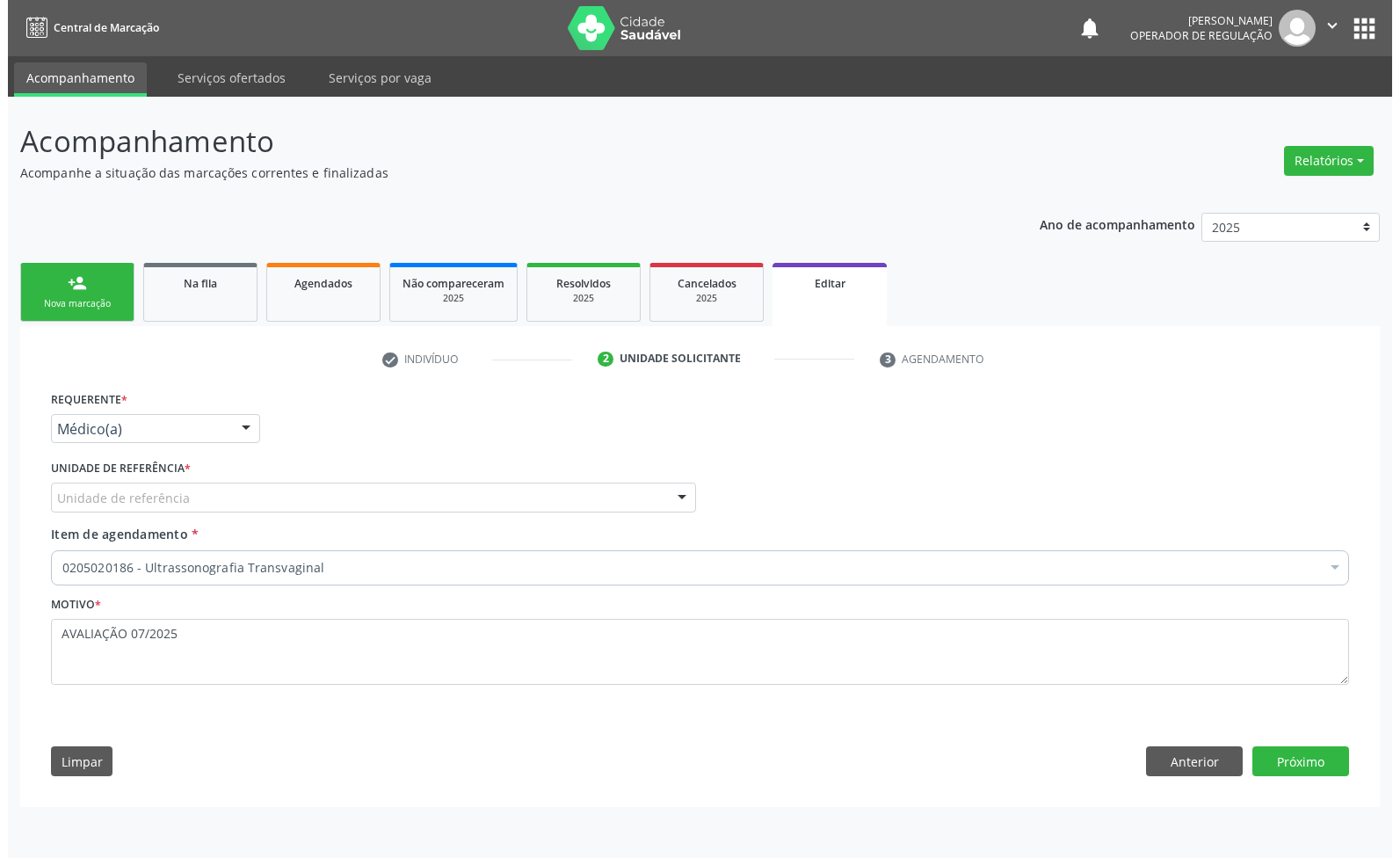
scroll to position [0, 0]
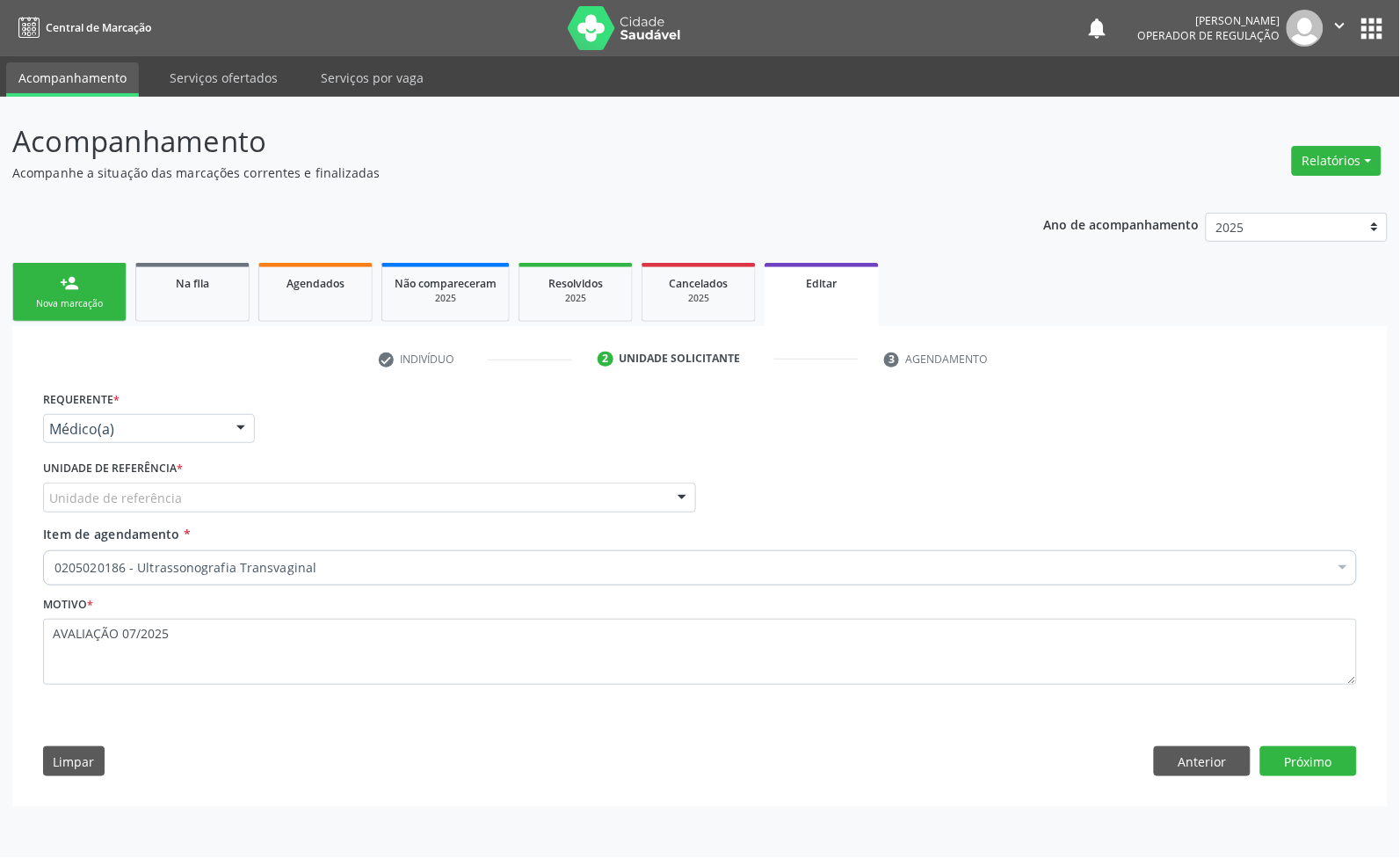
click at [216, 507] on div "Unidade de referência" at bounding box center [370, 497] width 653 height 30
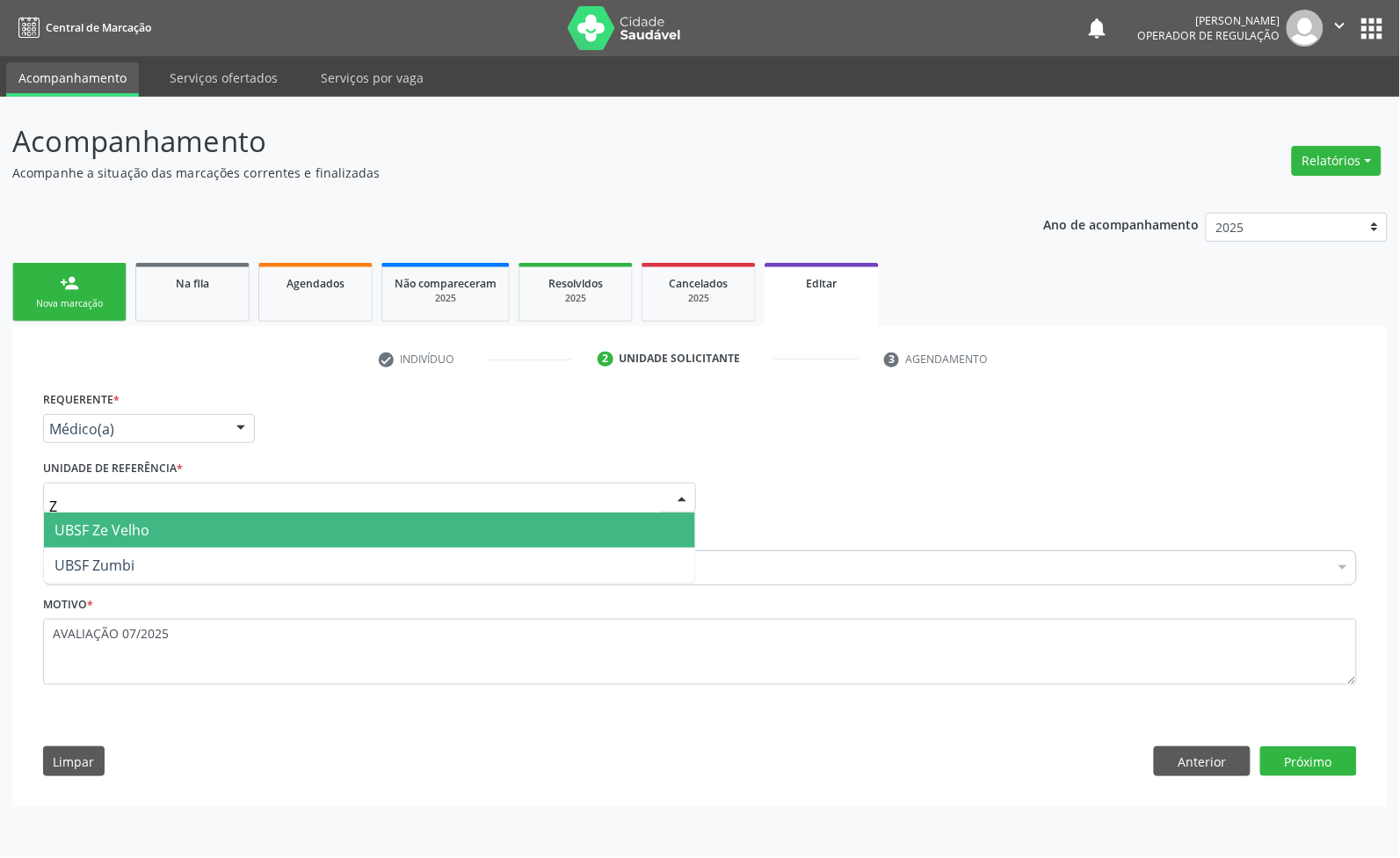
type input "ZE"
click at [205, 532] on span "UBSF Ze Velho" at bounding box center [369, 530] width 651 height 35
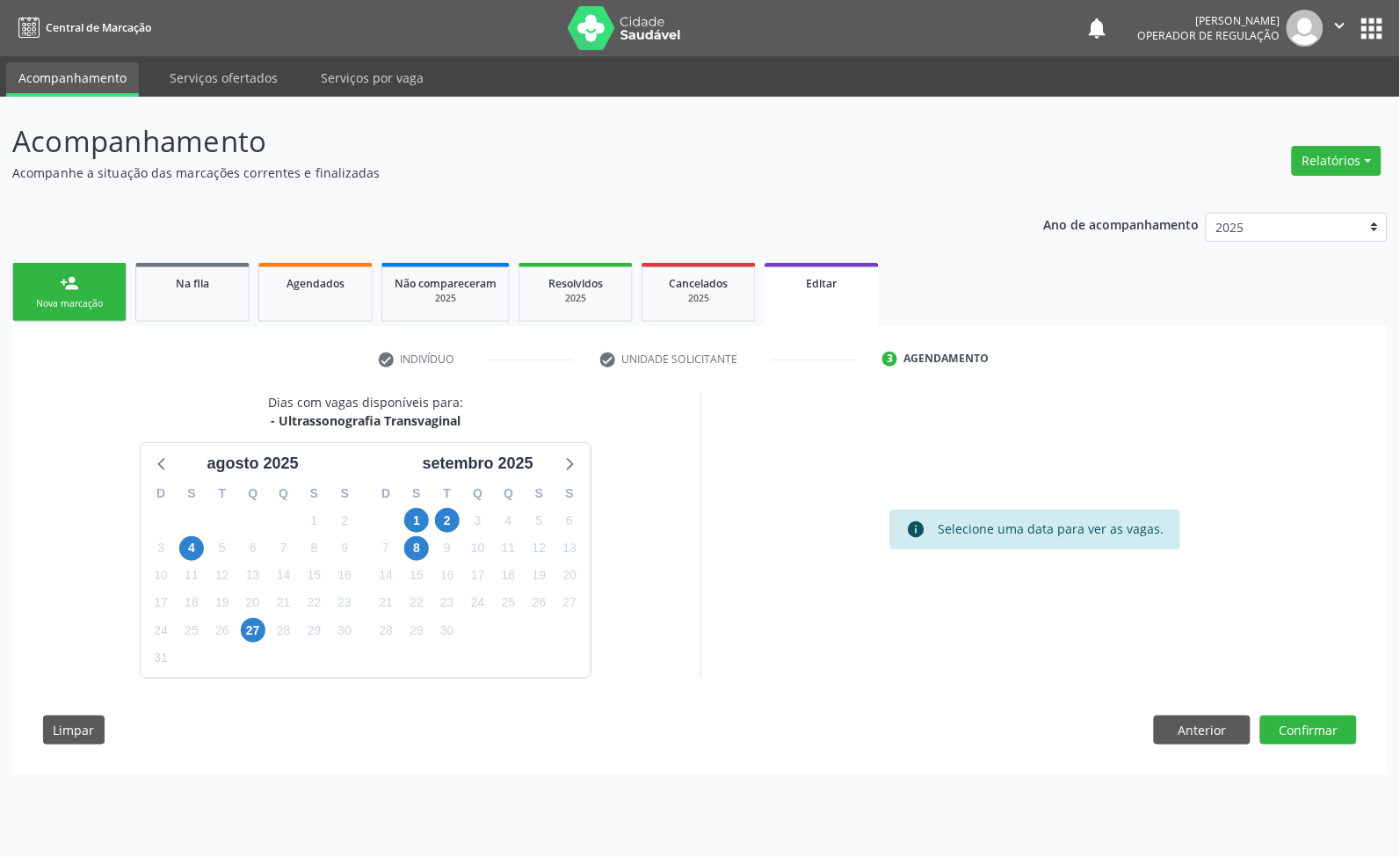
click at [1369, 724] on div "Dias com vagas disponíveis para: - Ultrassonografia Transvaginal agosto 2025 D …" at bounding box center [700, 575] width 1338 height 365
click at [1345, 726] on button "Confirmar" at bounding box center [1308, 730] width 97 height 30
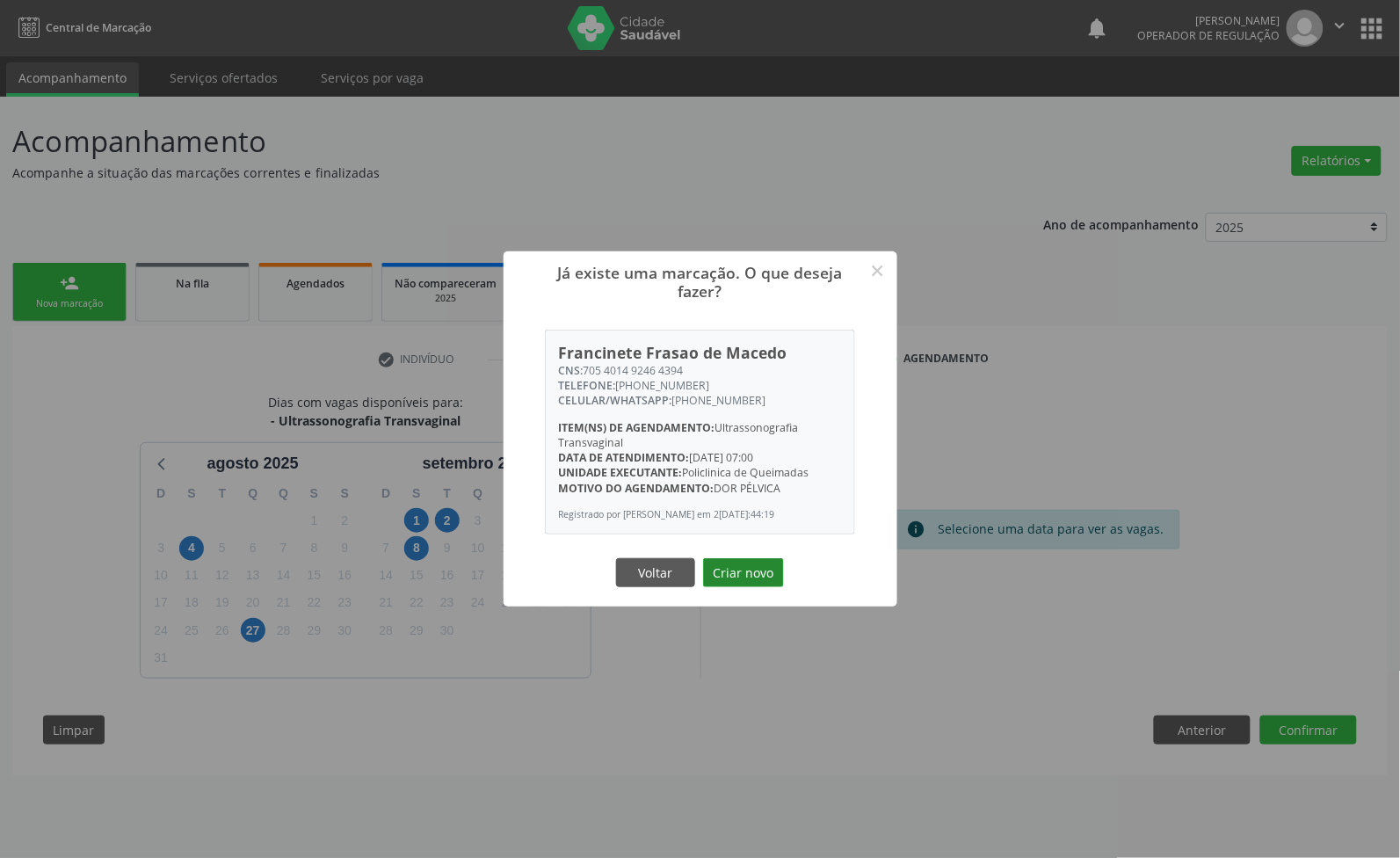
click at [753, 588] on button "Criar novo" at bounding box center [744, 573] width 81 height 30
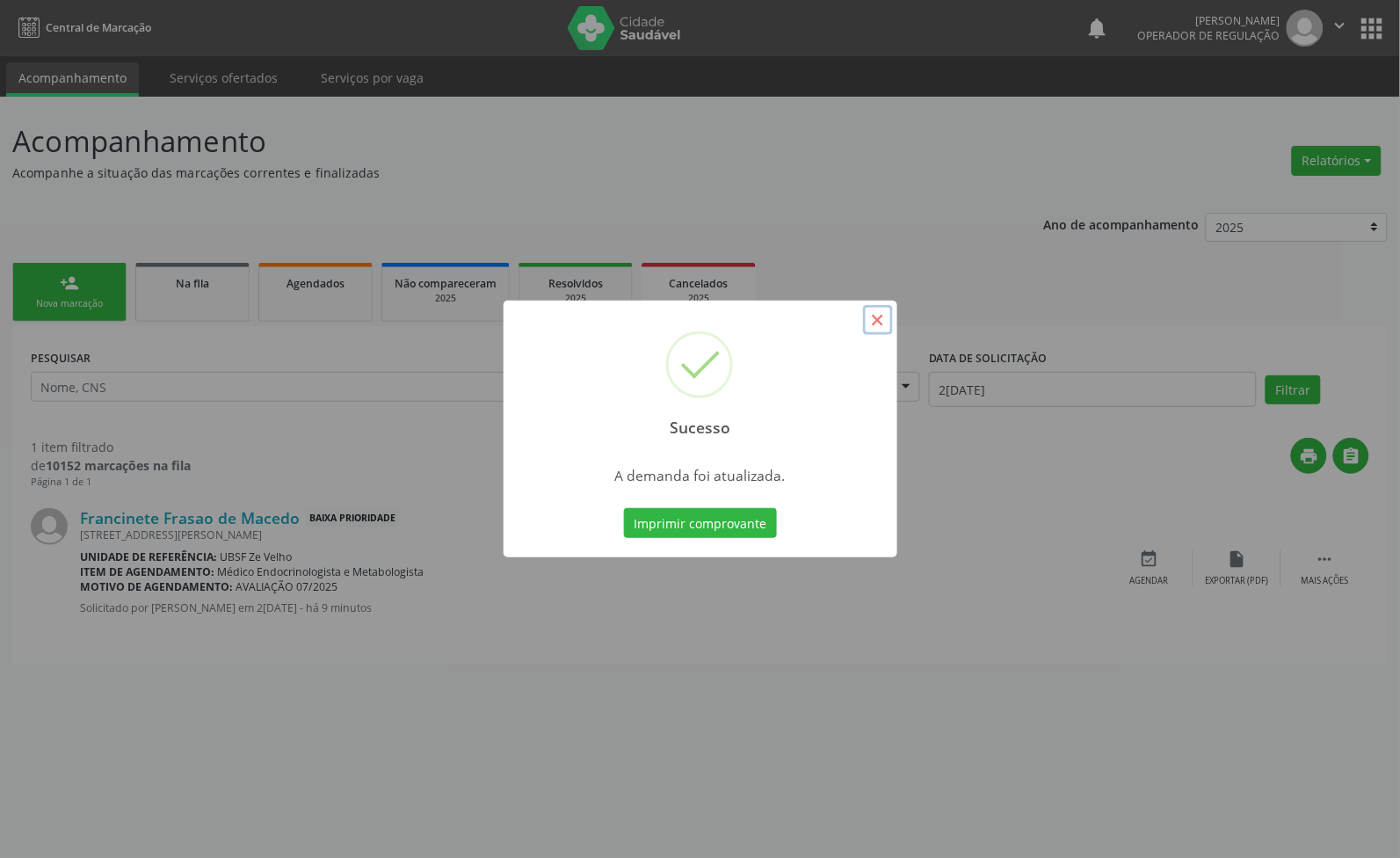
click at [880, 315] on button "×" at bounding box center [878, 319] width 30 height 30
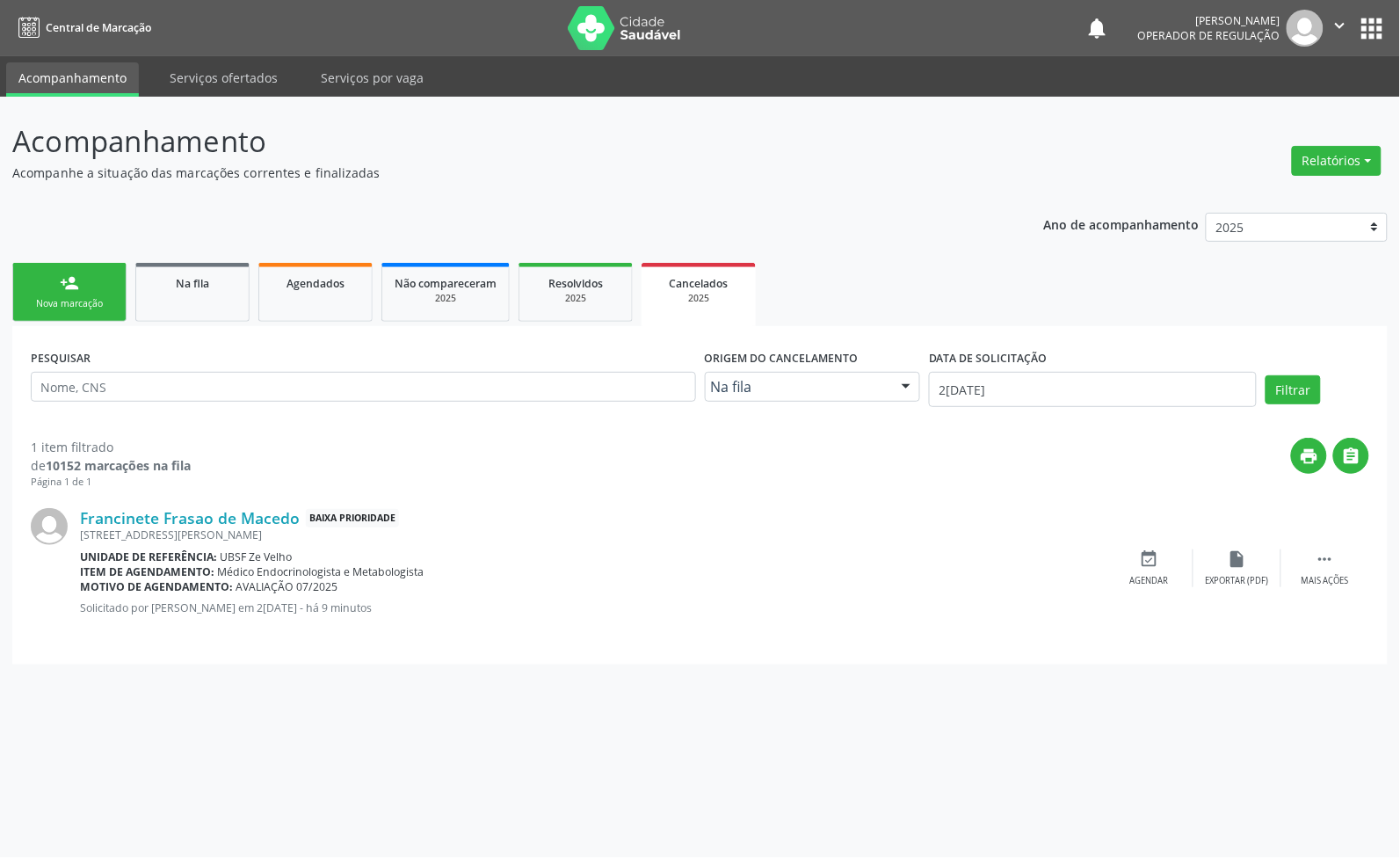
click at [67, 279] on div "person_add" at bounding box center [69, 282] width 19 height 19
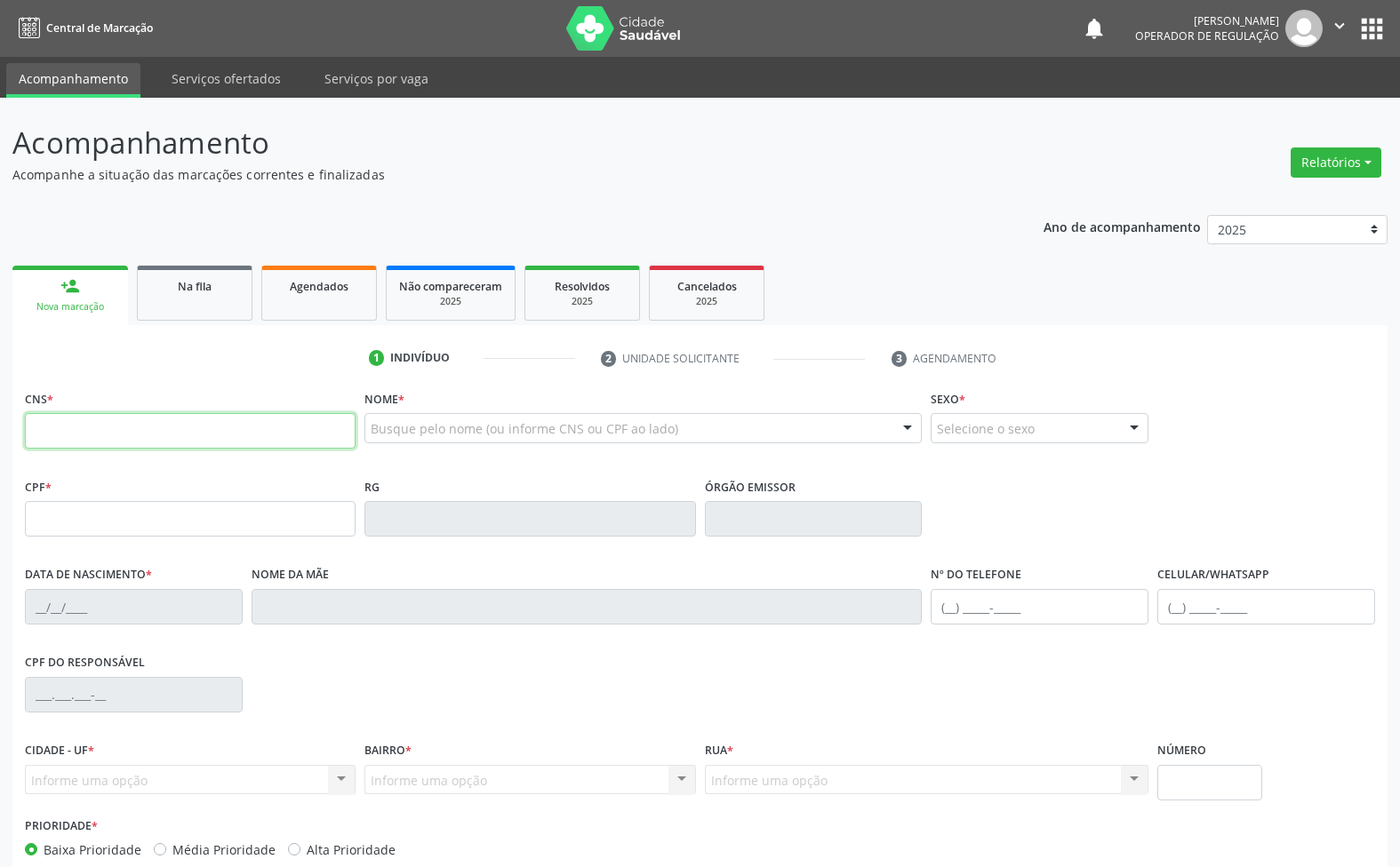
click at [139, 441] on input "text" at bounding box center [190, 431] width 331 height 36
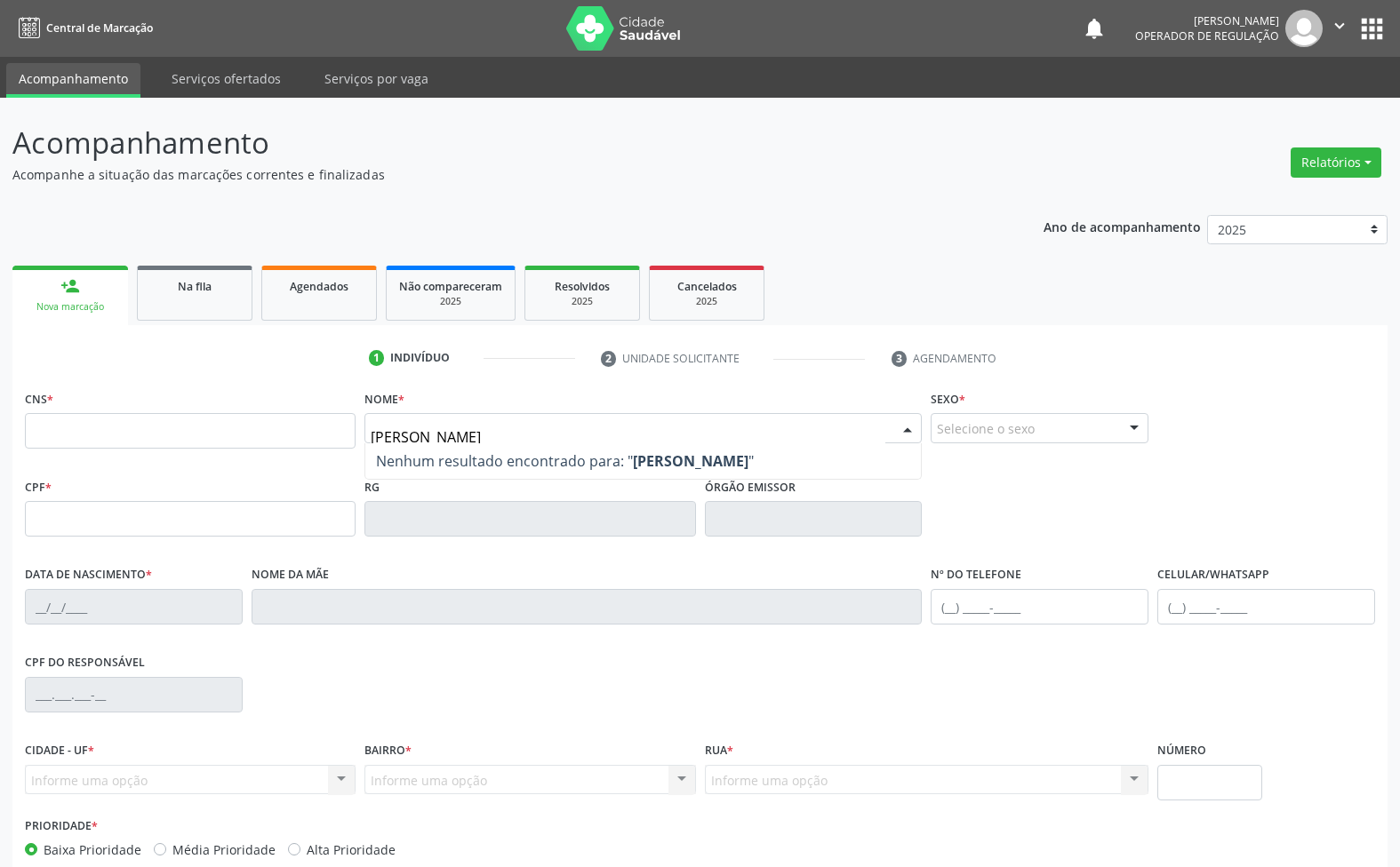
type input "MIRIAM CLAUDINO A"
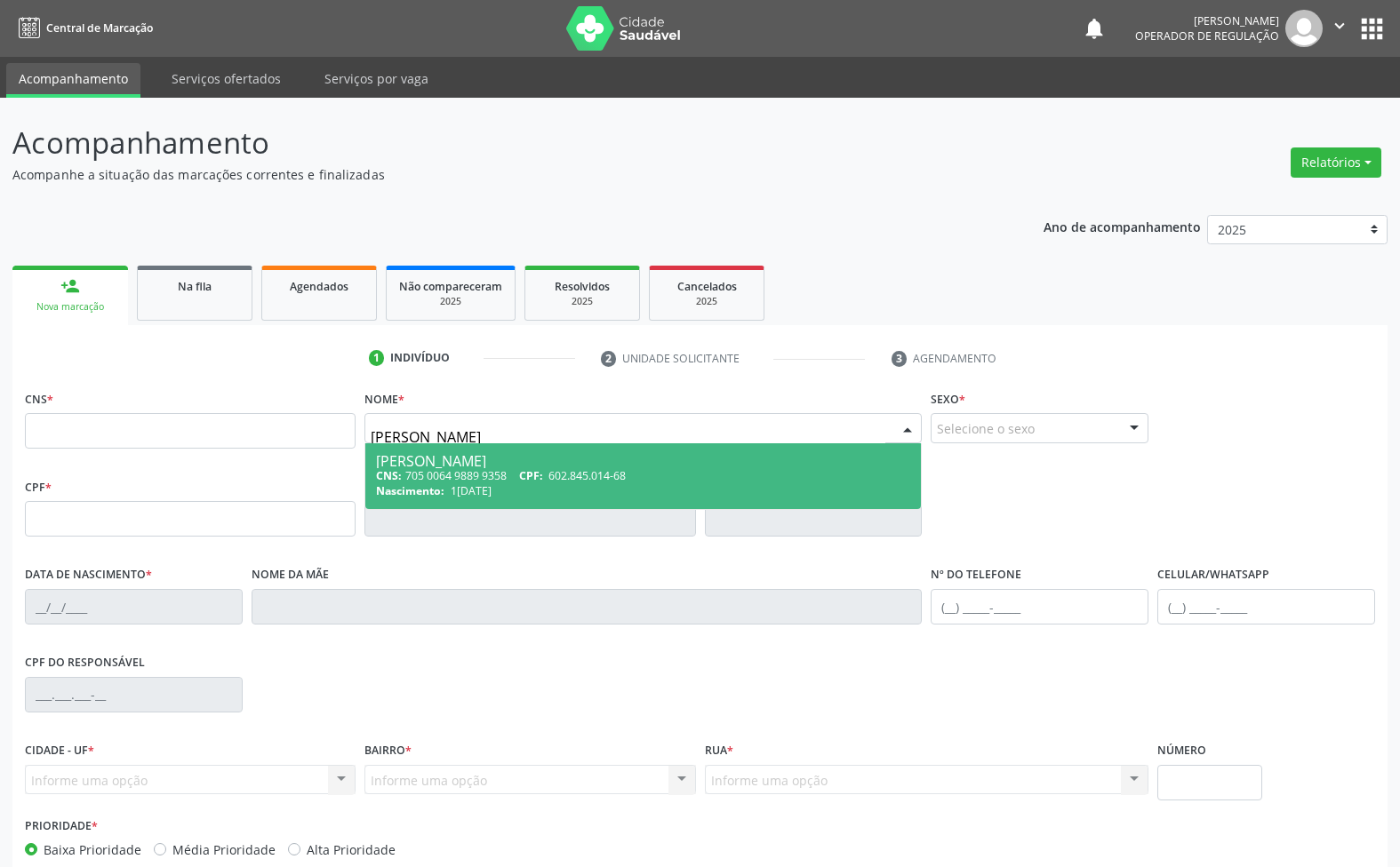
click at [565, 494] on div "Nascimento: 13/11/1966" at bounding box center [643, 490] width 535 height 15
type input "705 0064 9889 9358"
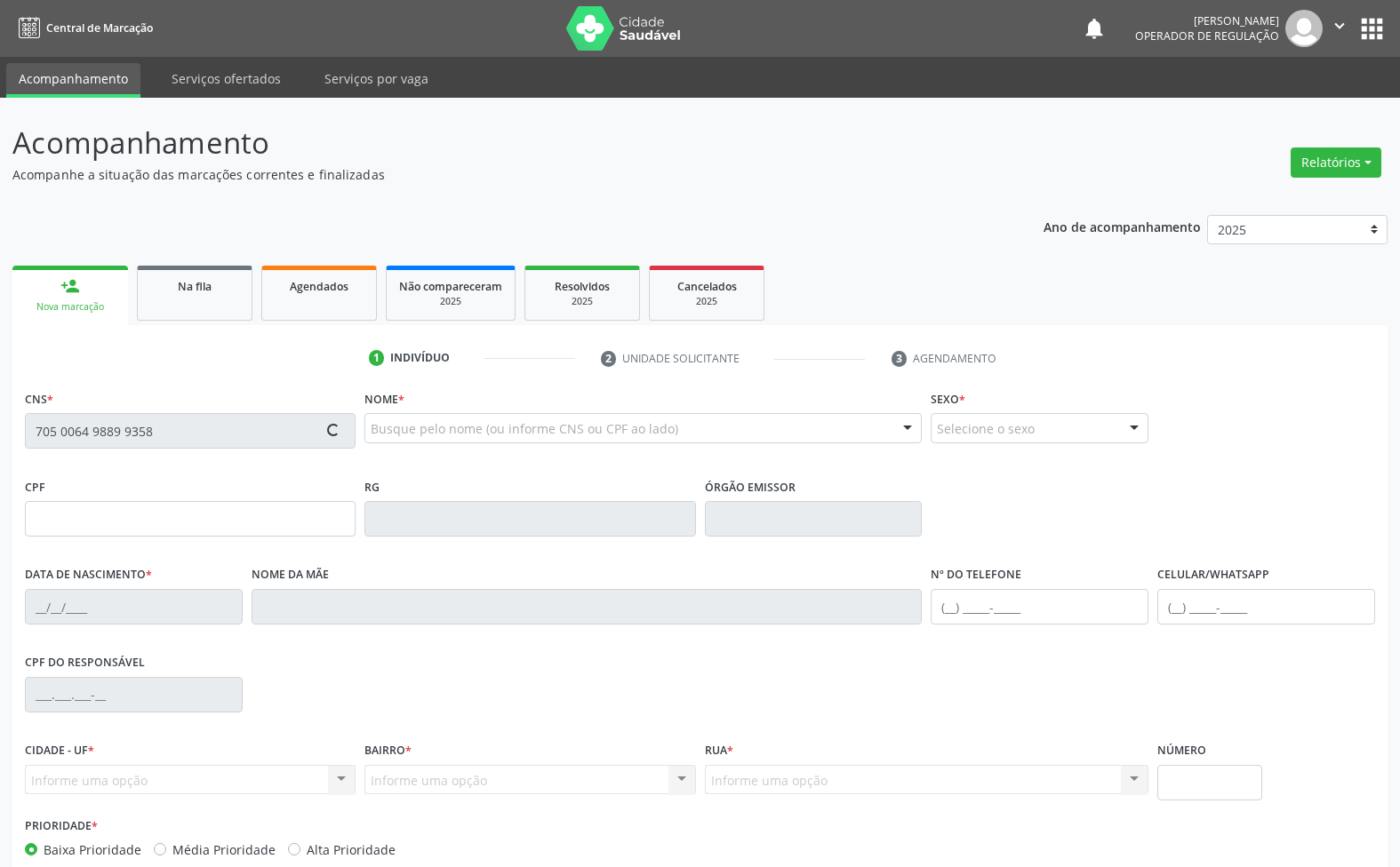
type input "602.845.014-68"
type input "13/11/1966"
type input "Terezinha Maria Silva"
type input "[PHONE_NUMBER]"
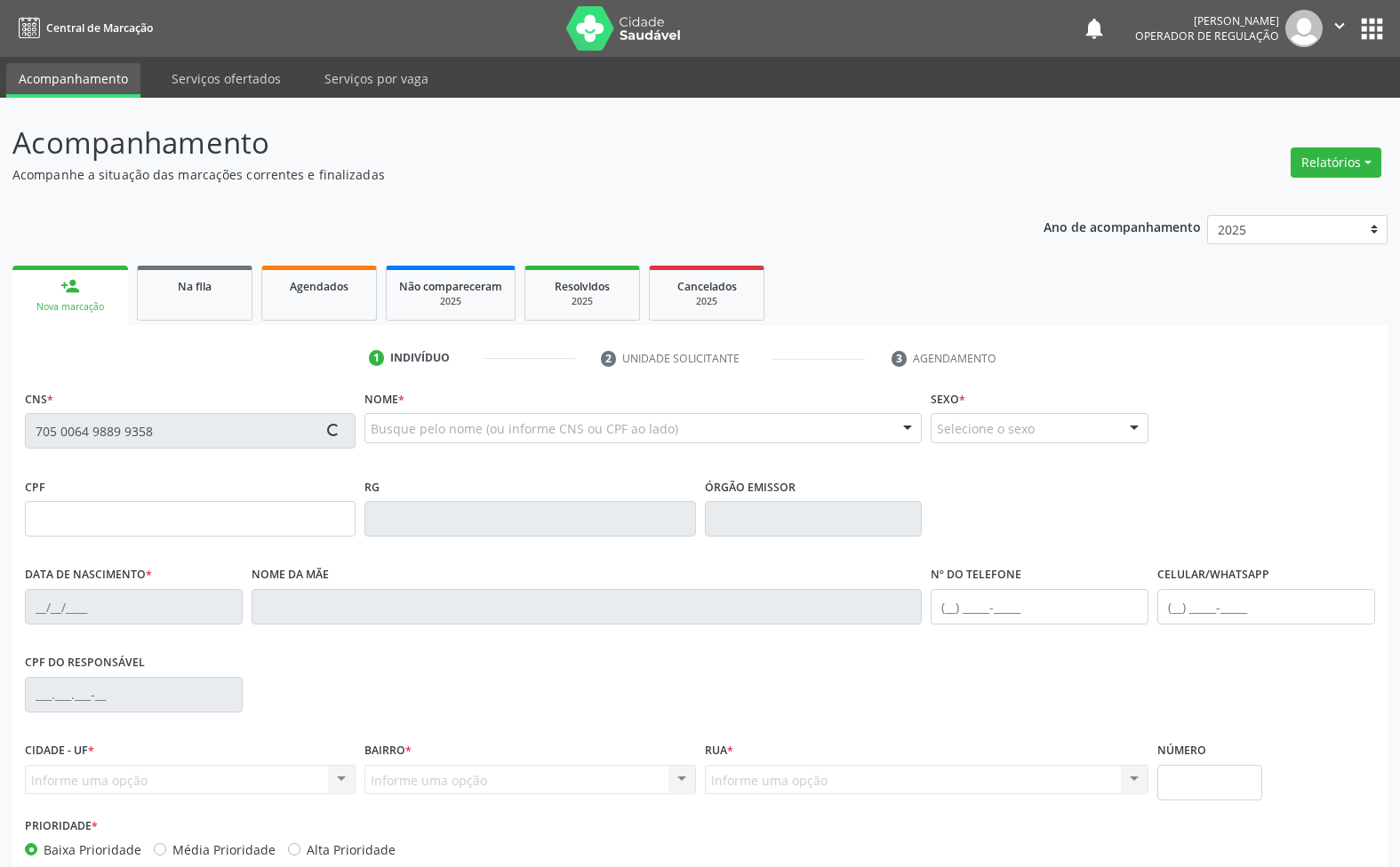
type input "075.738.467-62"
type input "512"
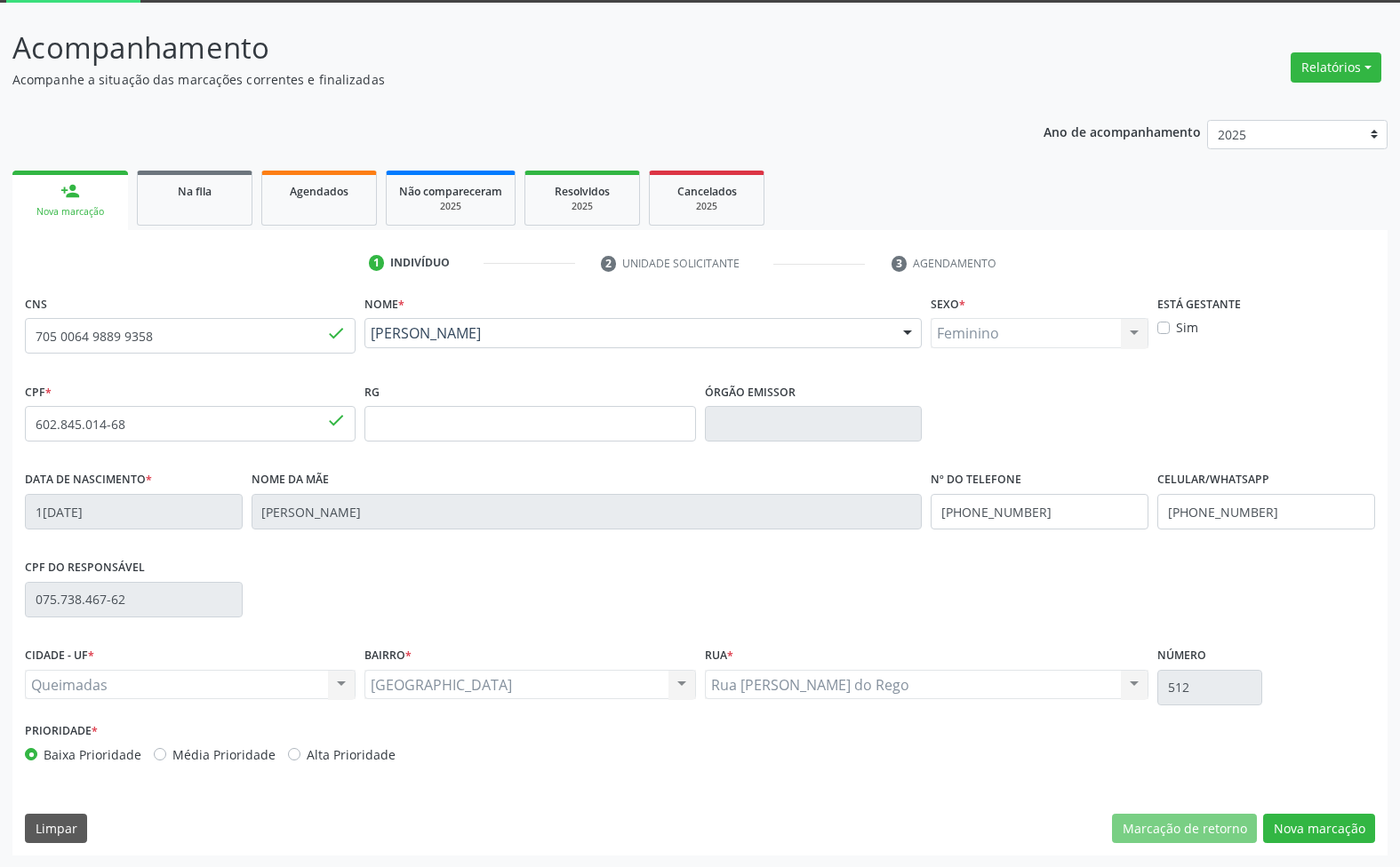
scroll to position [96, 0]
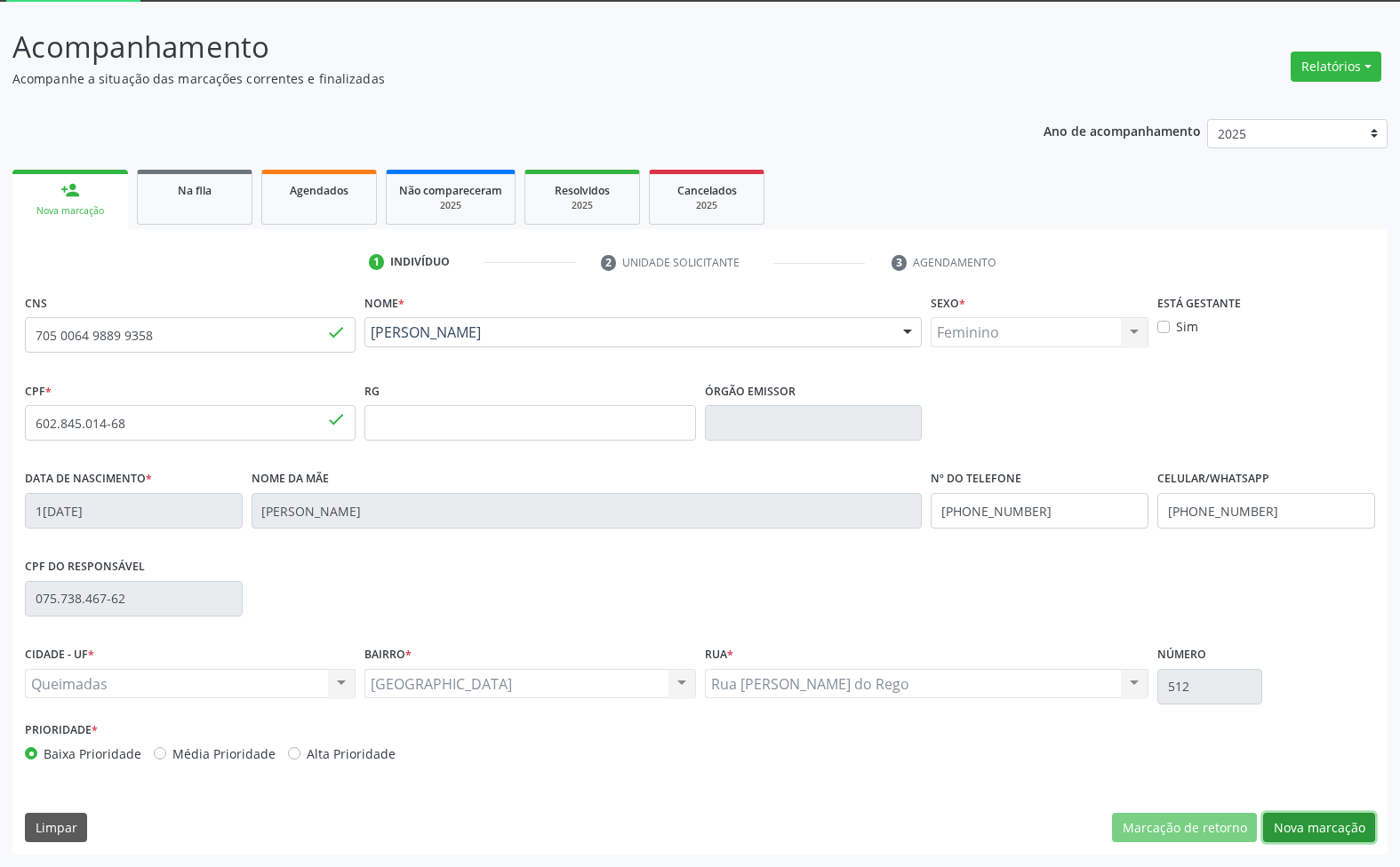
click at [1304, 818] on button "Nova marcação" at bounding box center [1319, 828] width 112 height 30
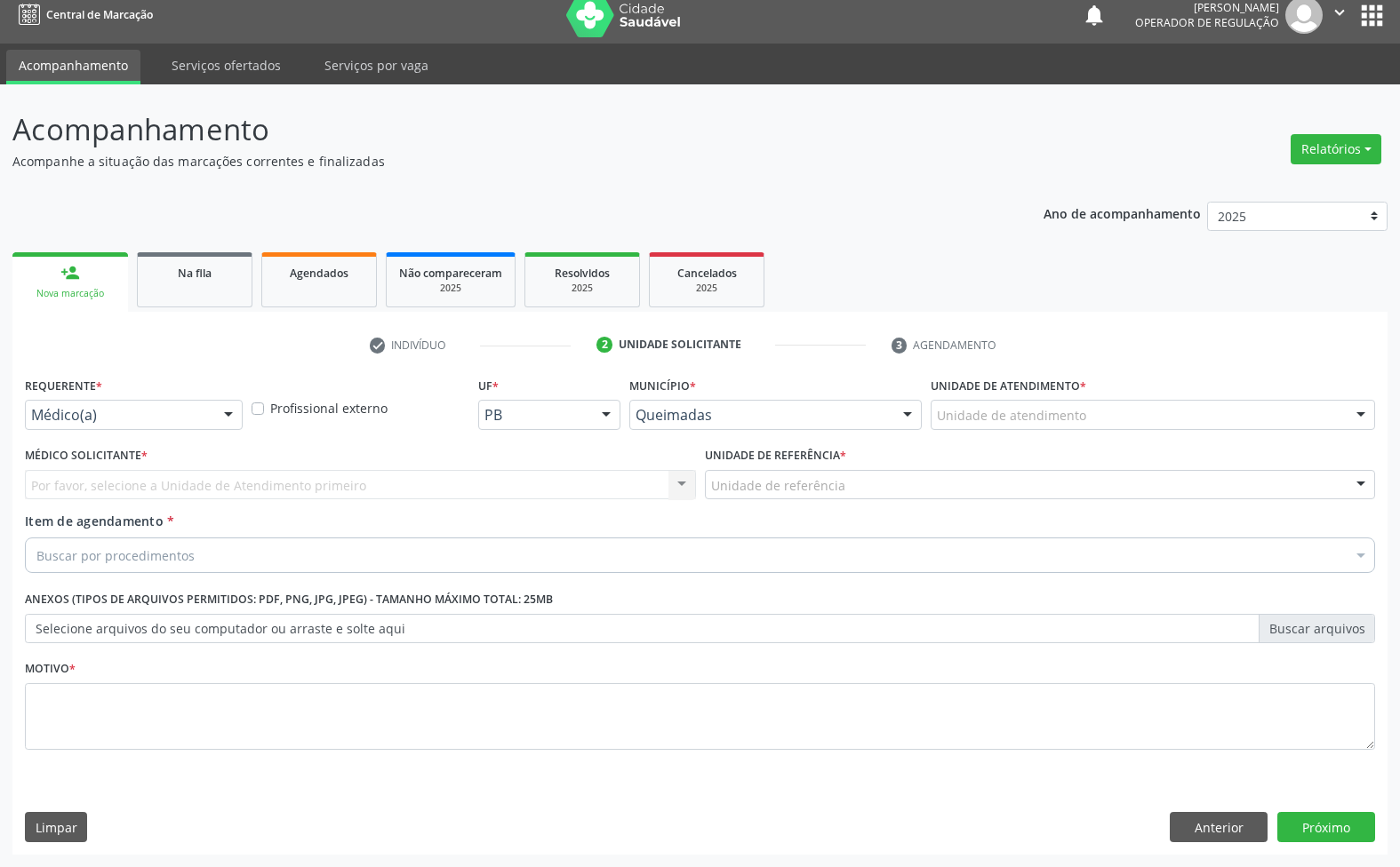
scroll to position [14, 0]
click at [220, 422] on div at bounding box center [228, 415] width 27 height 30
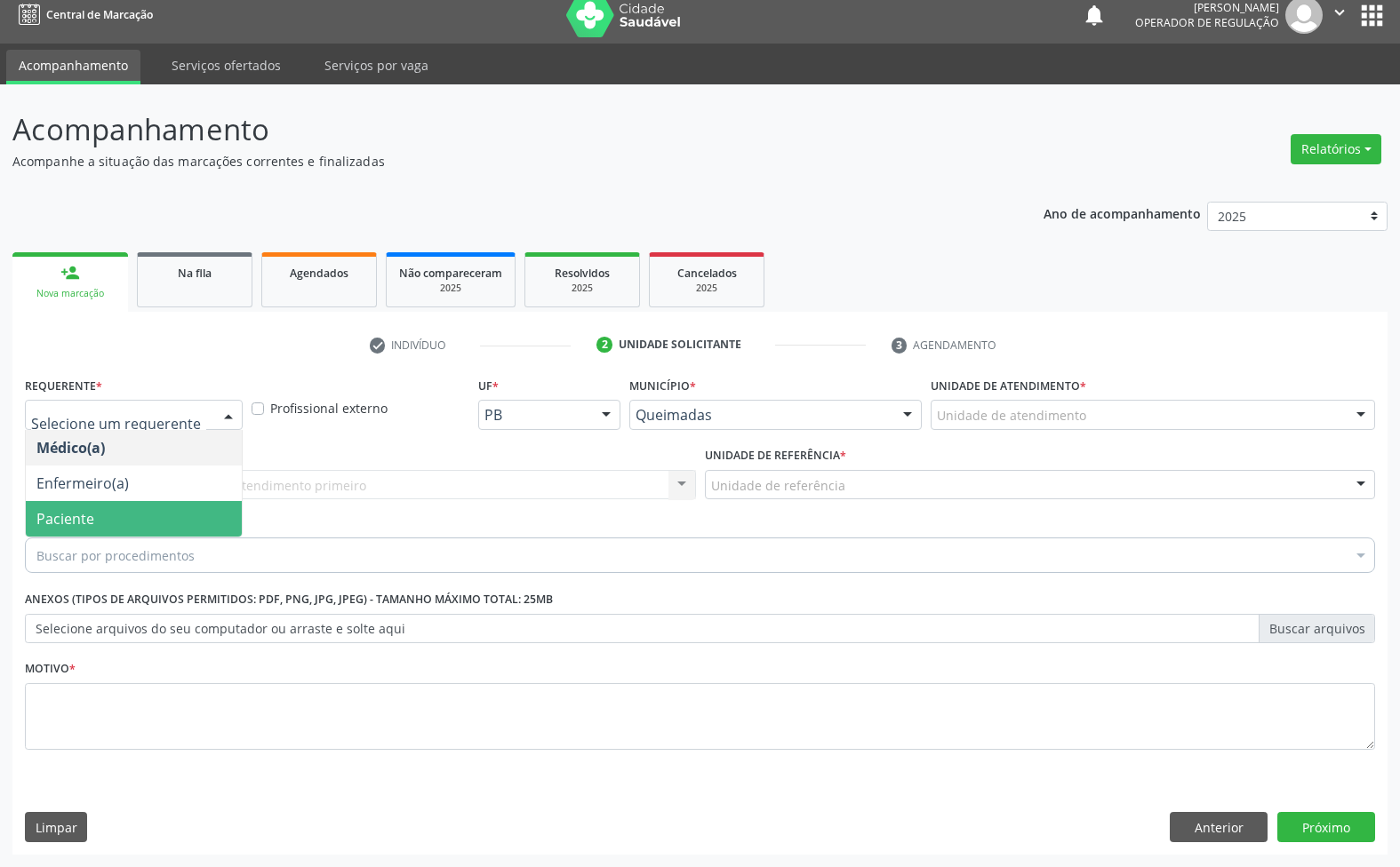
click at [195, 512] on span "Paciente" at bounding box center [134, 519] width 216 height 36
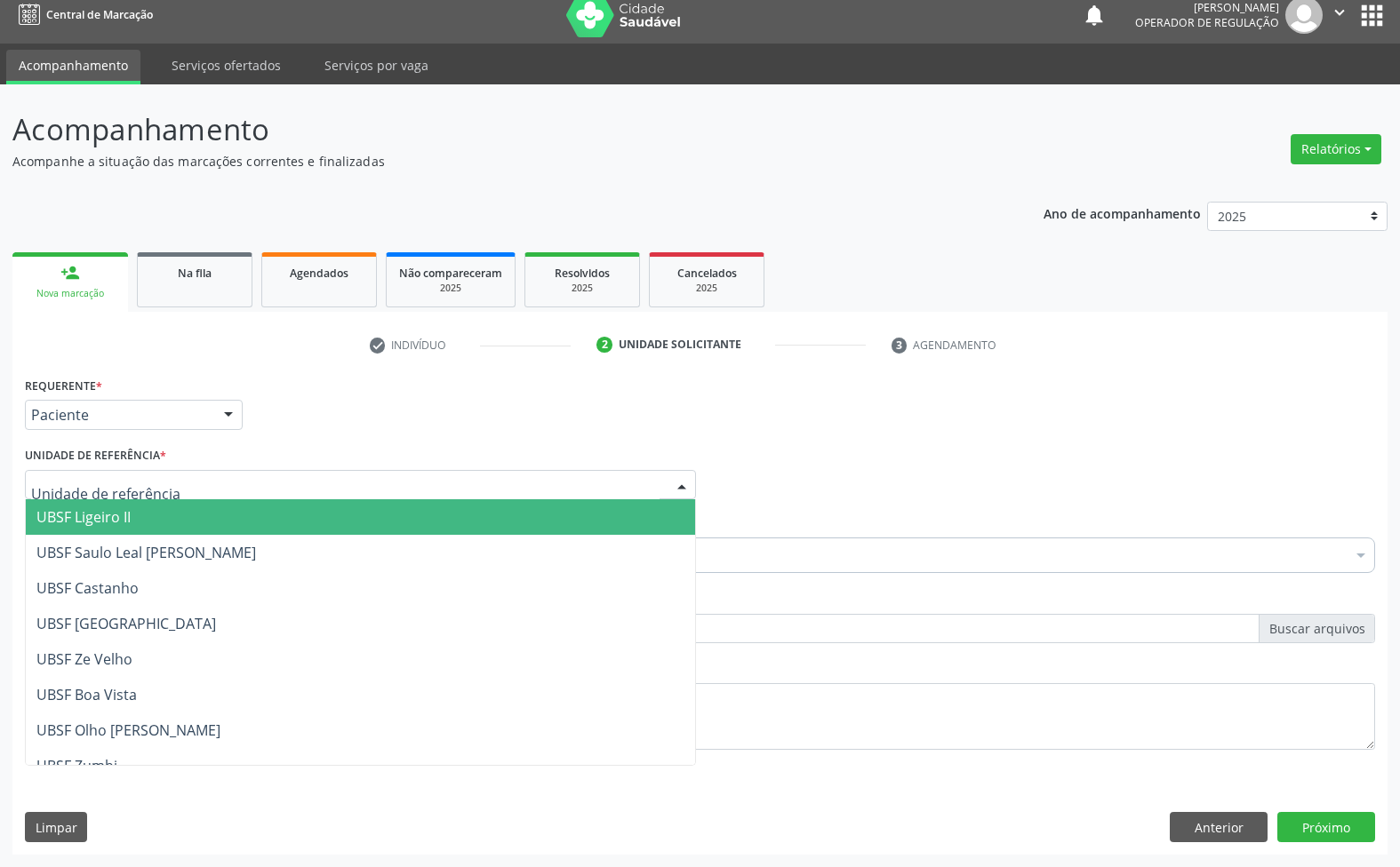
click at [277, 478] on div at bounding box center [360, 485] width 671 height 30
type input "SA"
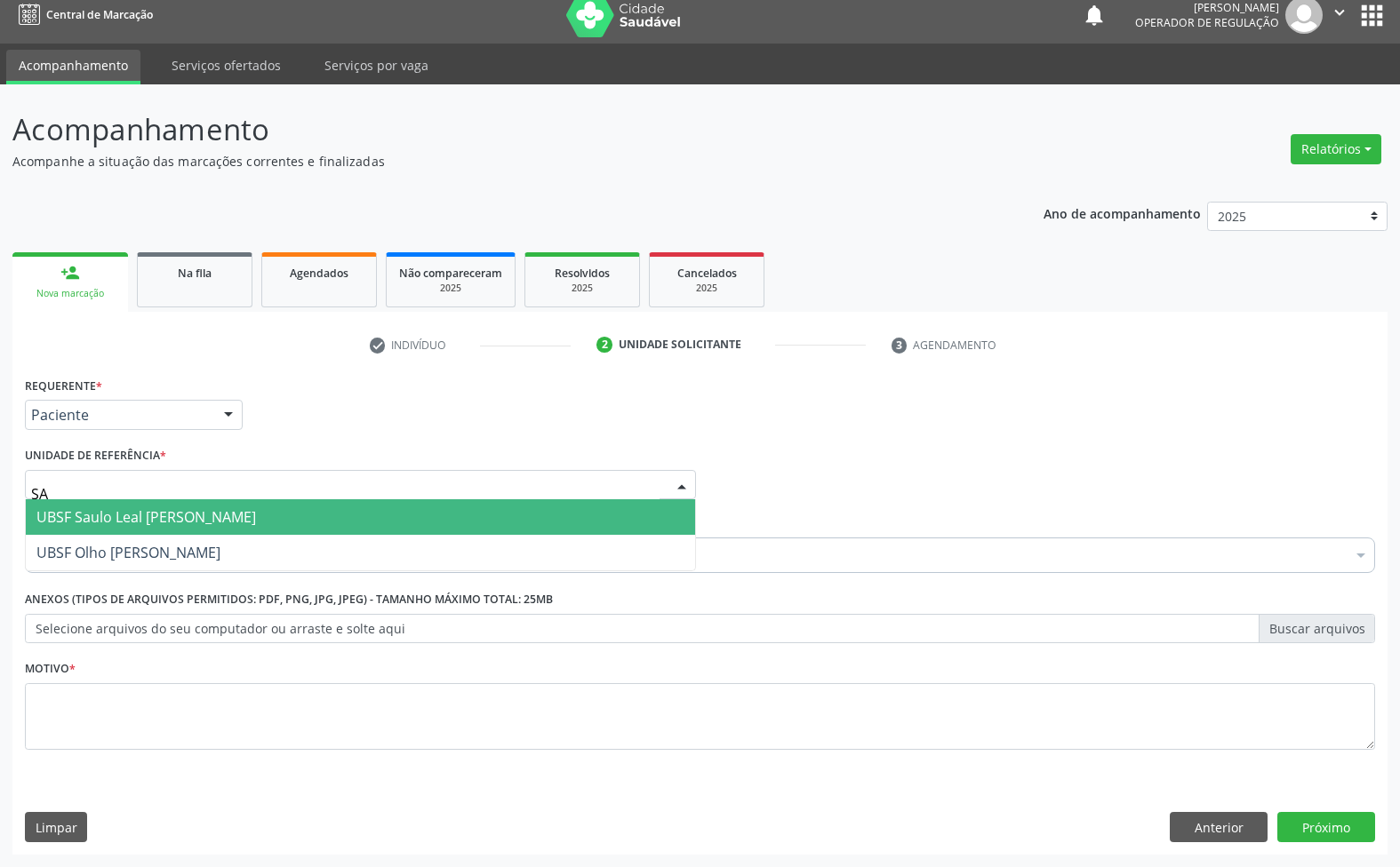
click at [248, 521] on span "UBSF Saulo Leal [PERSON_NAME]" at bounding box center [146, 517] width 219 height 19
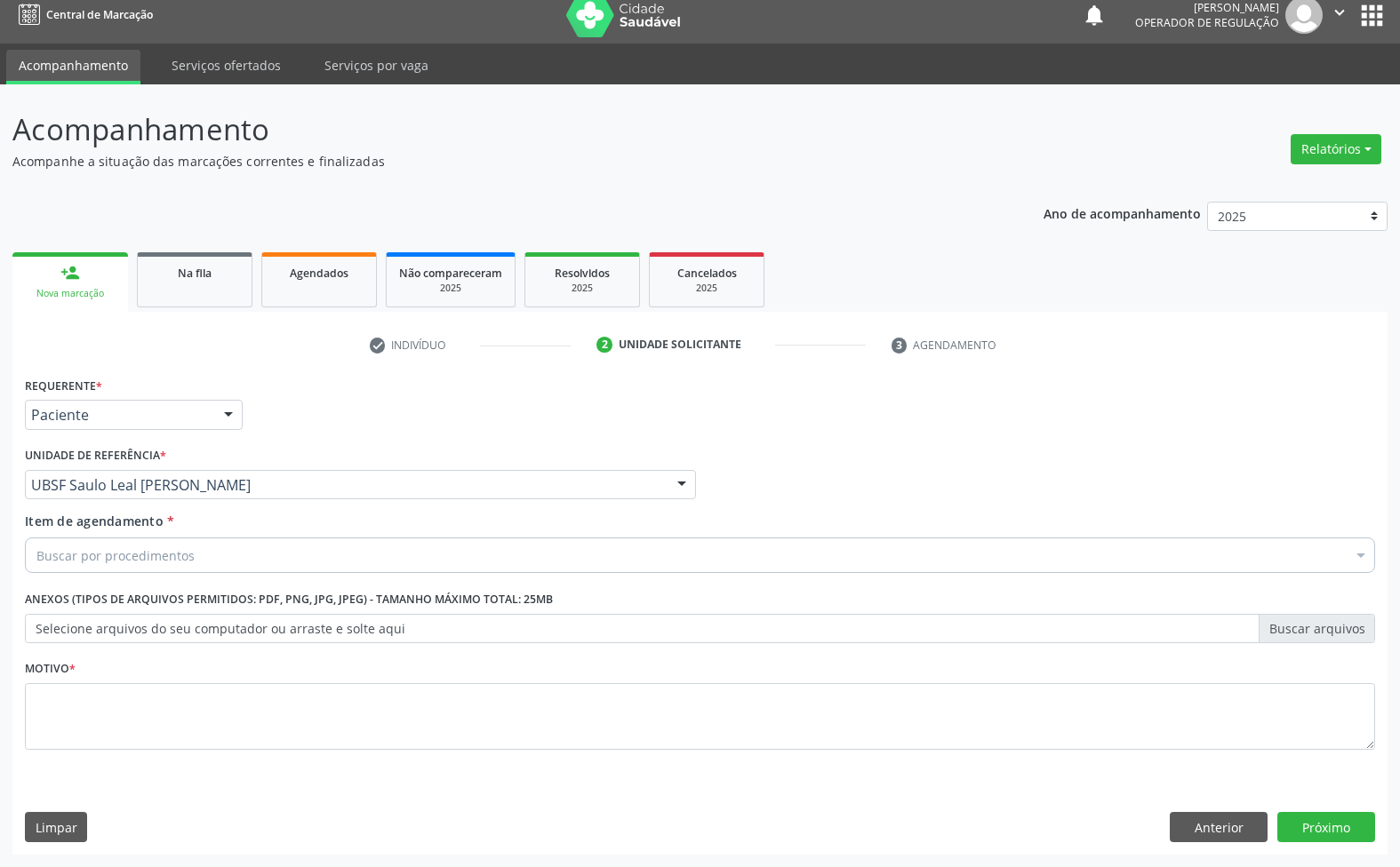
click at [263, 567] on div "Buscar por procedimentos" at bounding box center [700, 555] width 1350 height 36
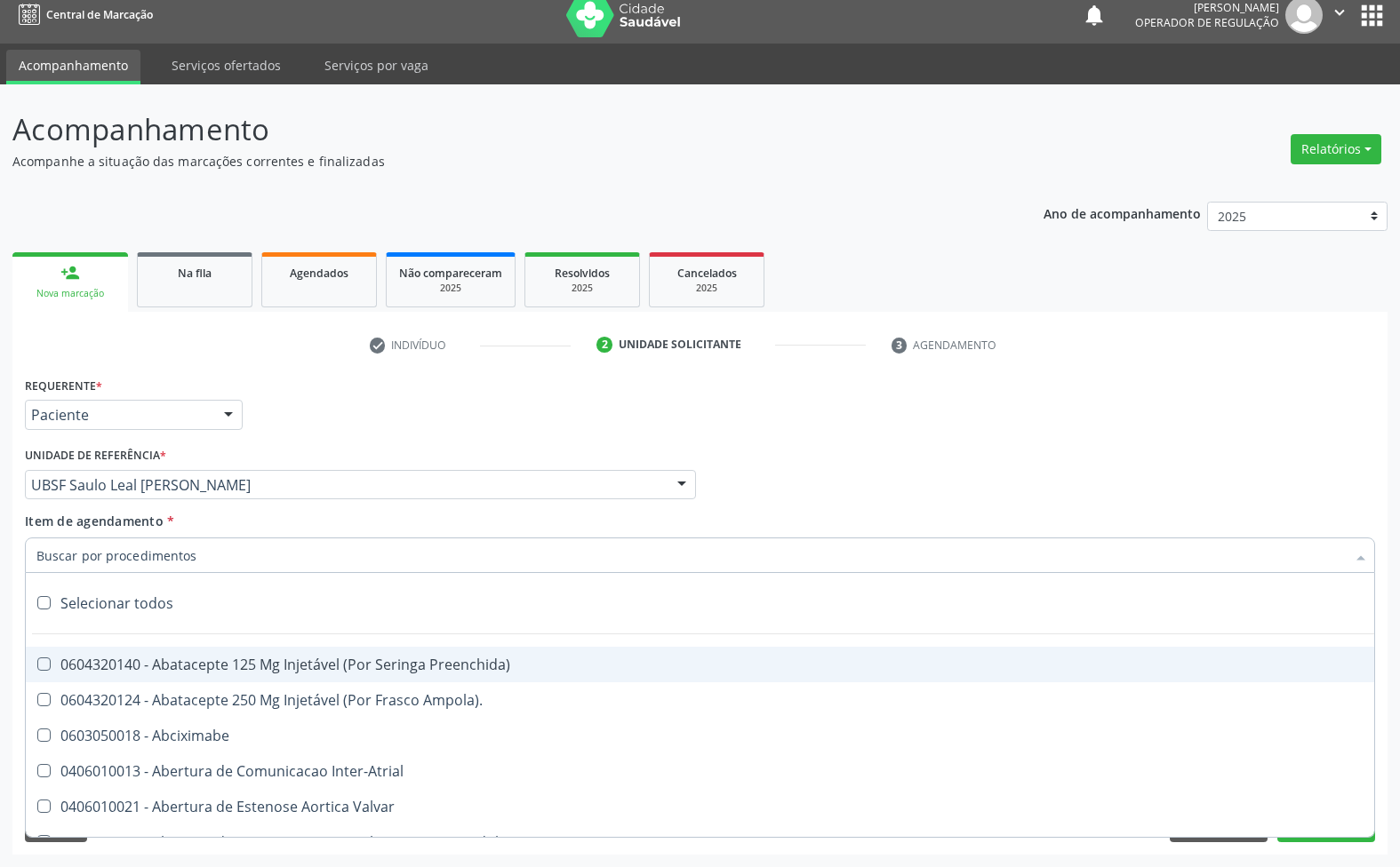
paste input "TRANSVAGINAL"
type input "TRANSVAGINAL"
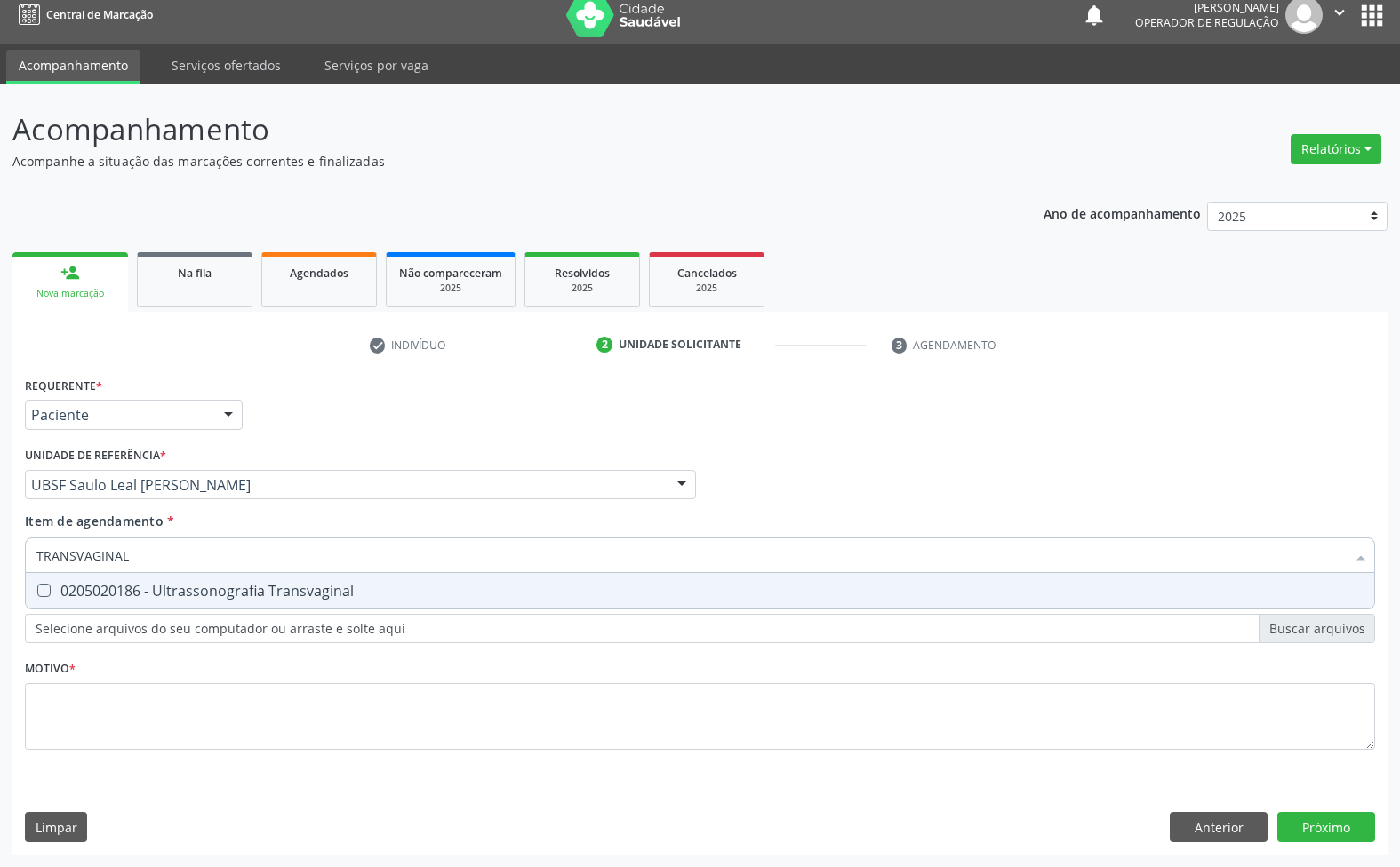
click at [264, 588] on div "0205020186 - Ultrassonografia Transvaginal" at bounding box center [700, 591] width 1327 height 15
checkbox Transvaginal "true"
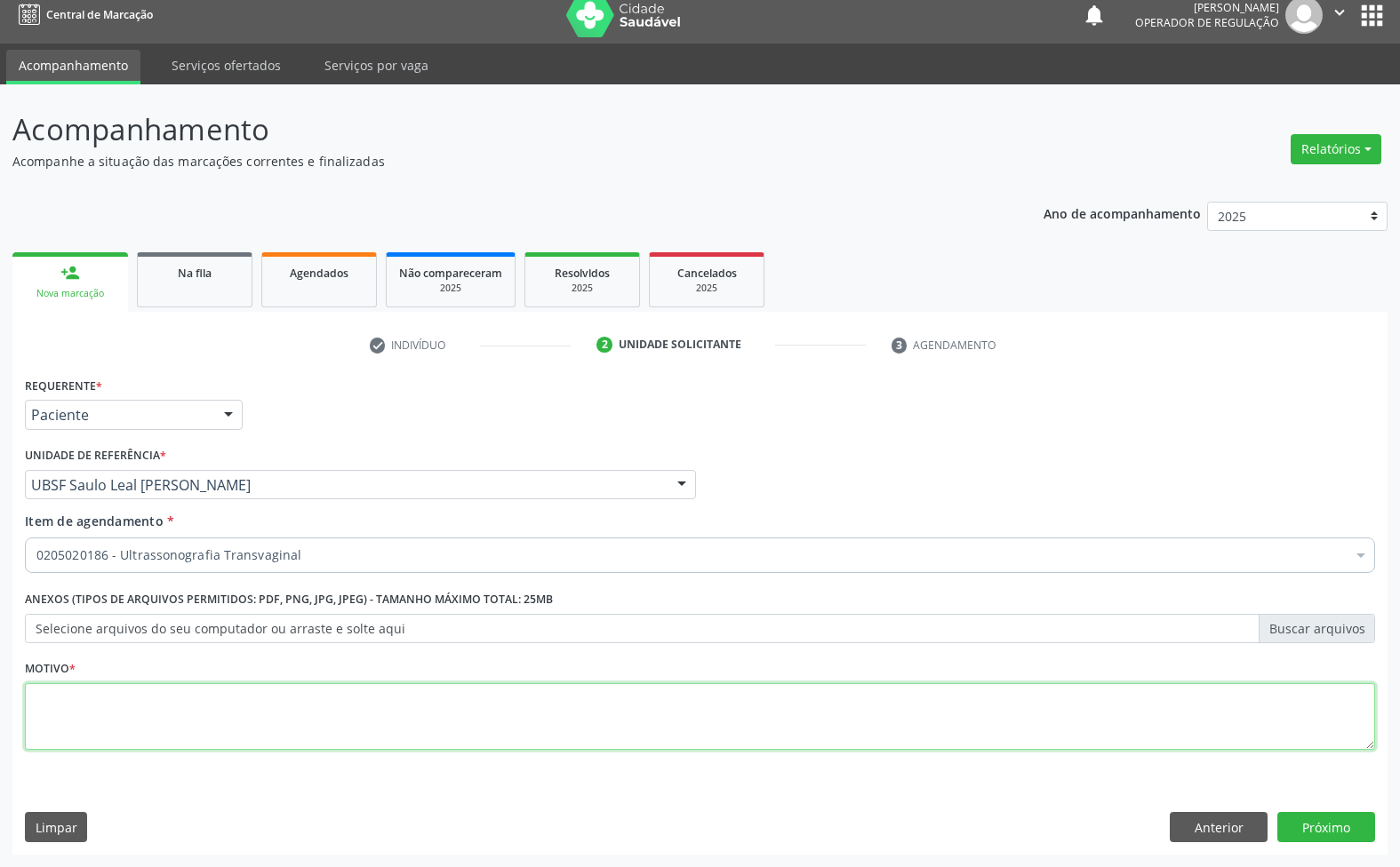
drag, startPoint x: 160, startPoint y: 718, endPoint x: 180, endPoint y: 717, distance: 20.0
click at [160, 718] on textarea at bounding box center [700, 718] width 1350 height 68
paste textarea "AVALIAÇÃO 07/2025"
type textarea "AVALIAÇÃO 07/2025"
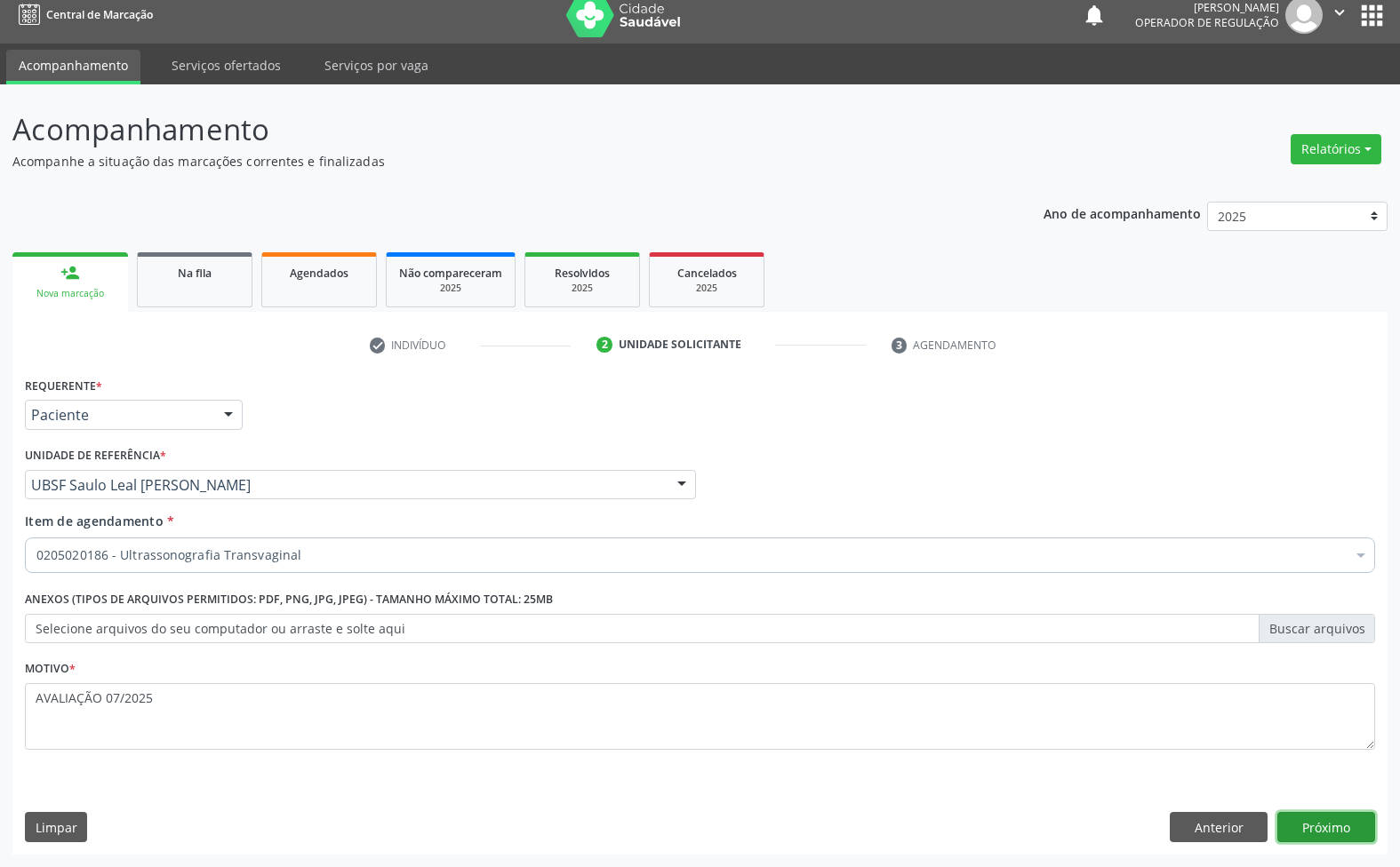
click at [1335, 836] on button "Próximo" at bounding box center [1326, 827] width 98 height 30
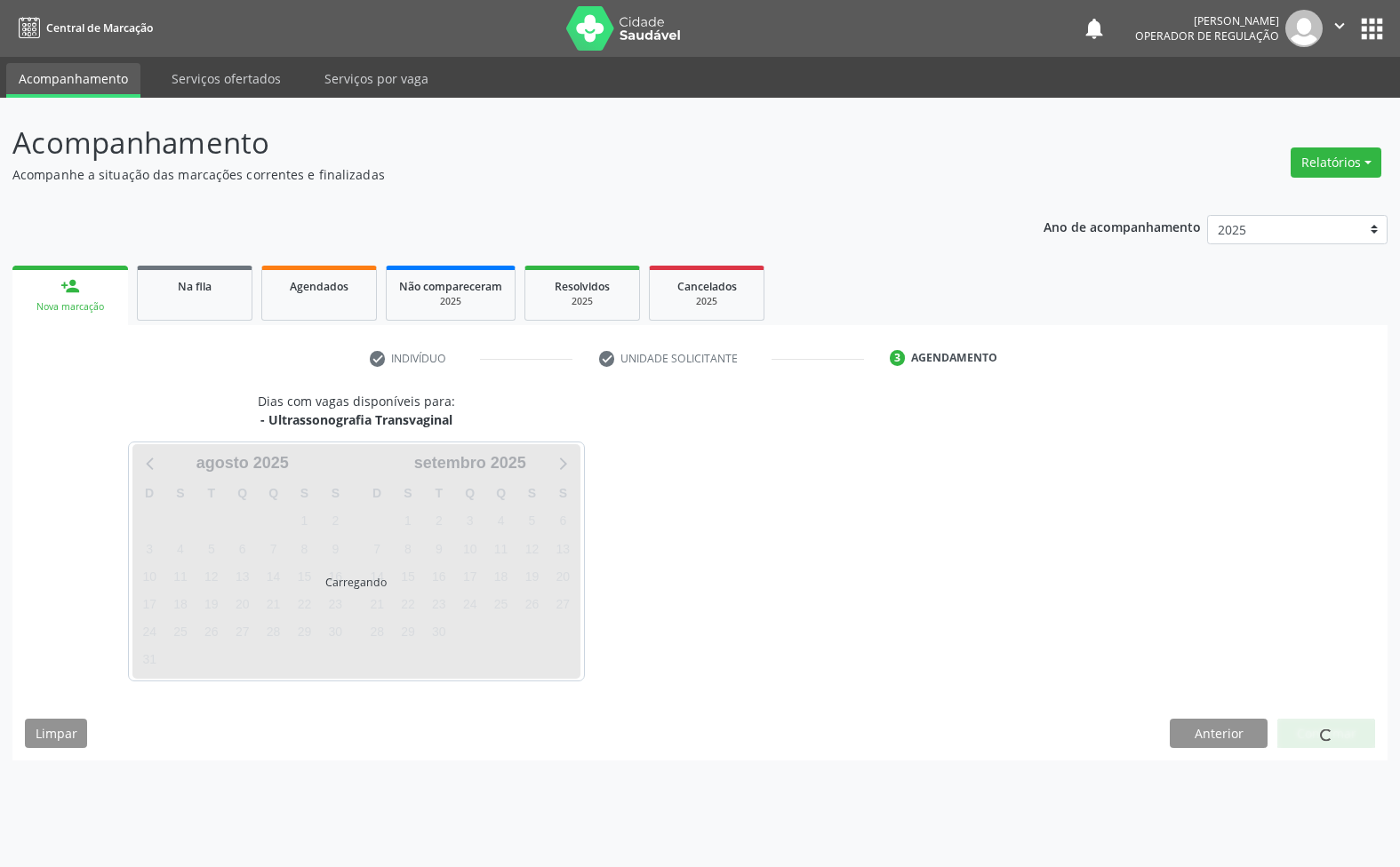
scroll to position [0, 0]
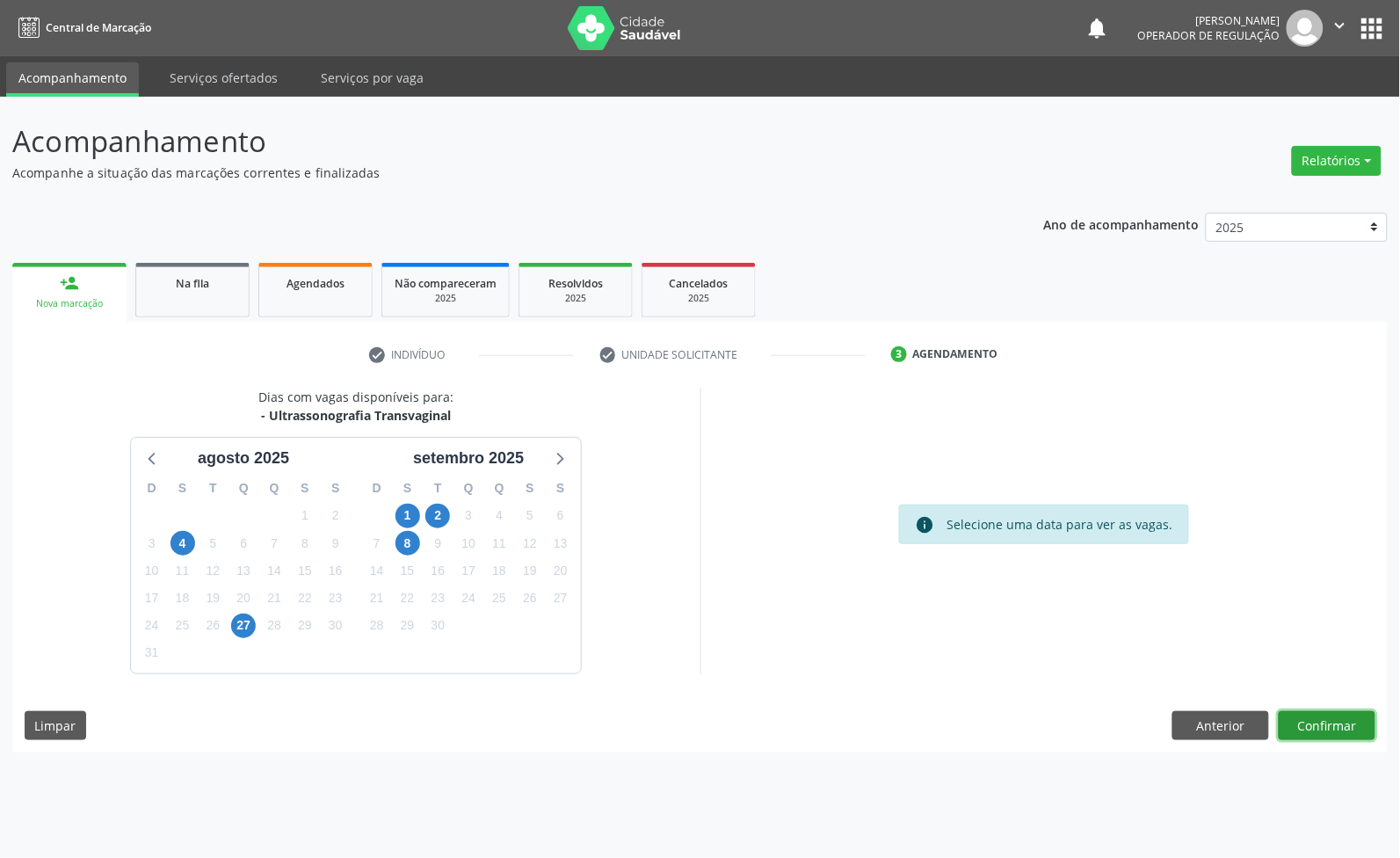
click at [1333, 739] on button "Confirmar" at bounding box center [1327, 726] width 97 height 30
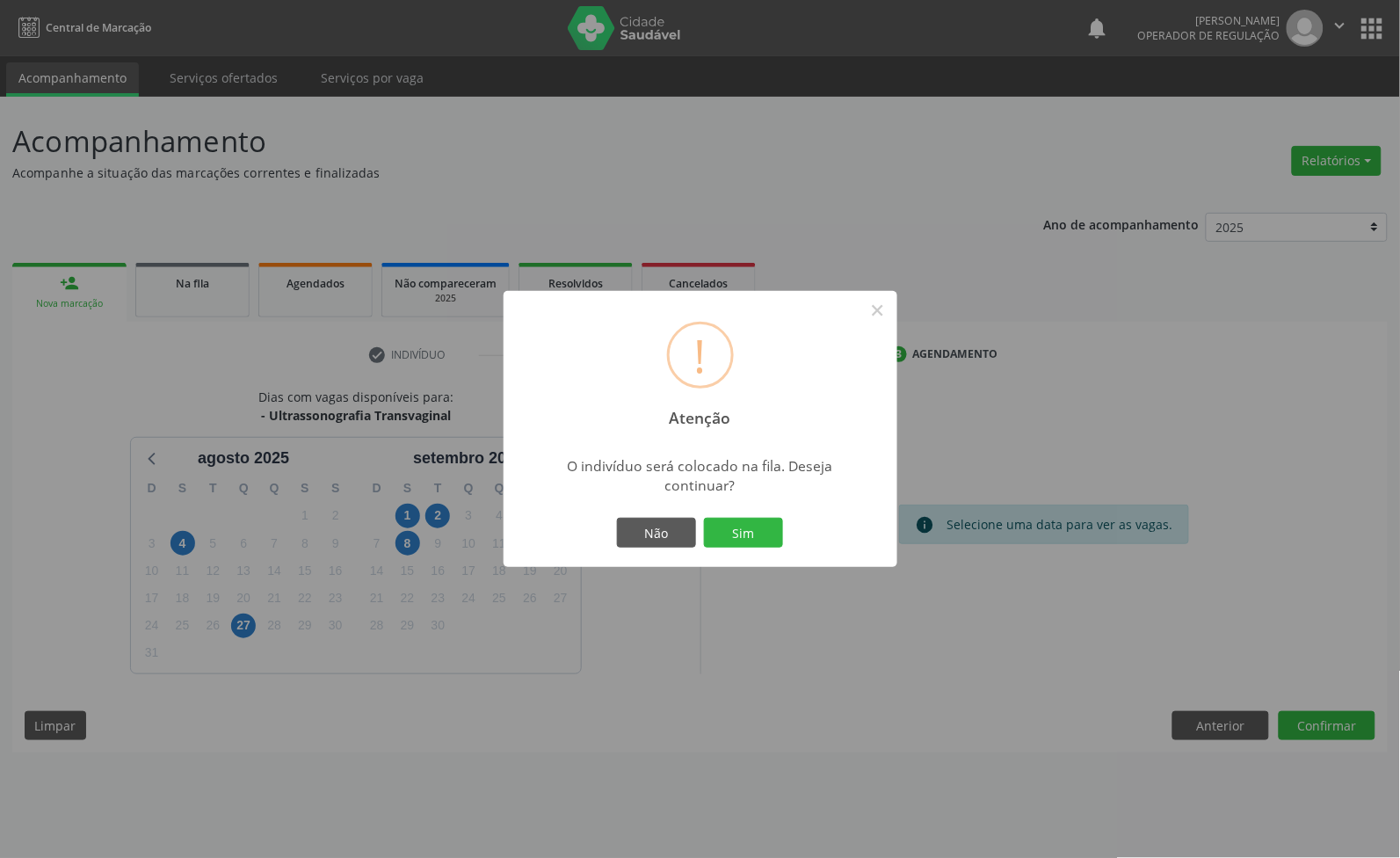
click at [705, 518] on button "Sim" at bounding box center [744, 532] width 79 height 30
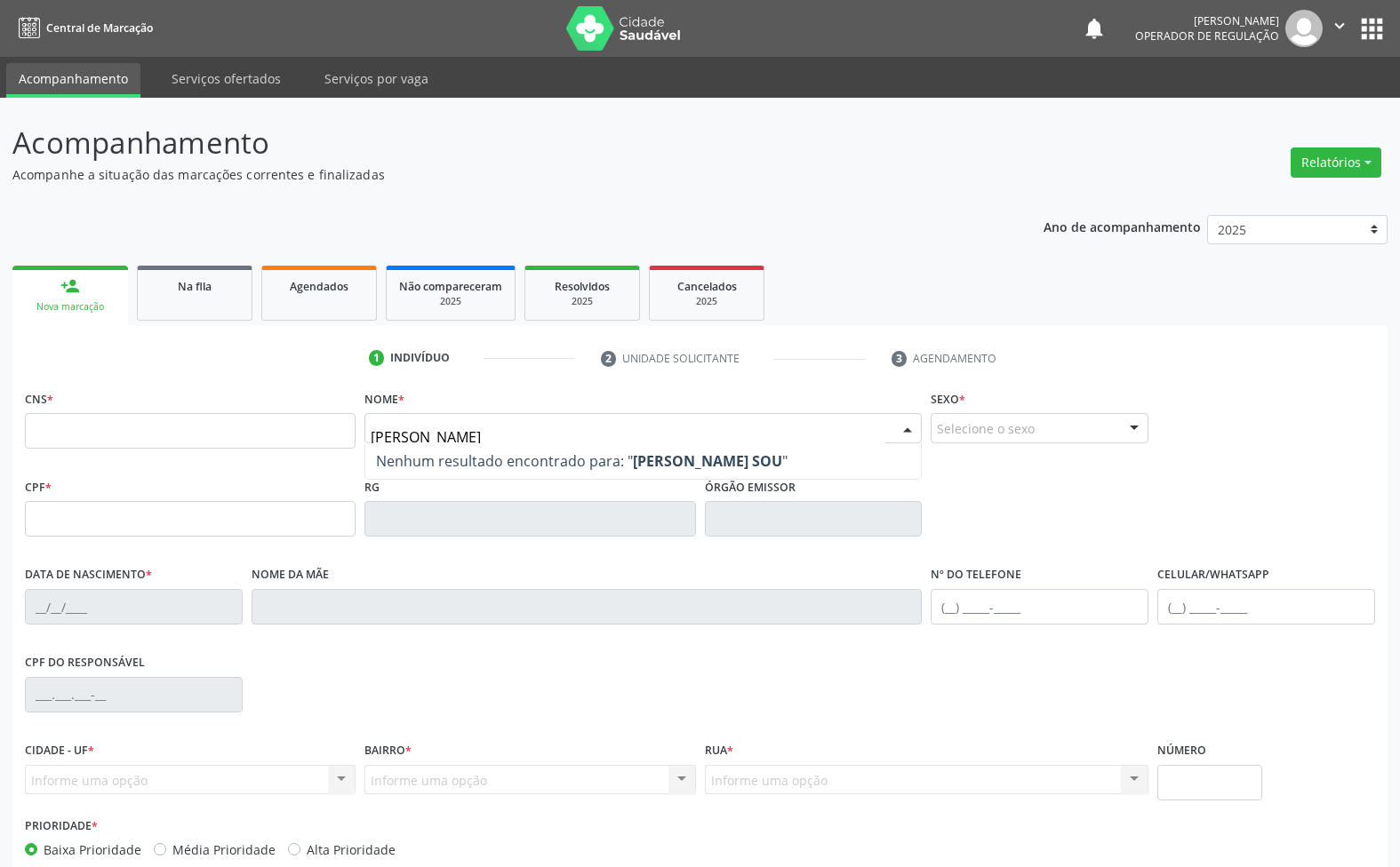
type input "ANE CAROLINE SOUZA"
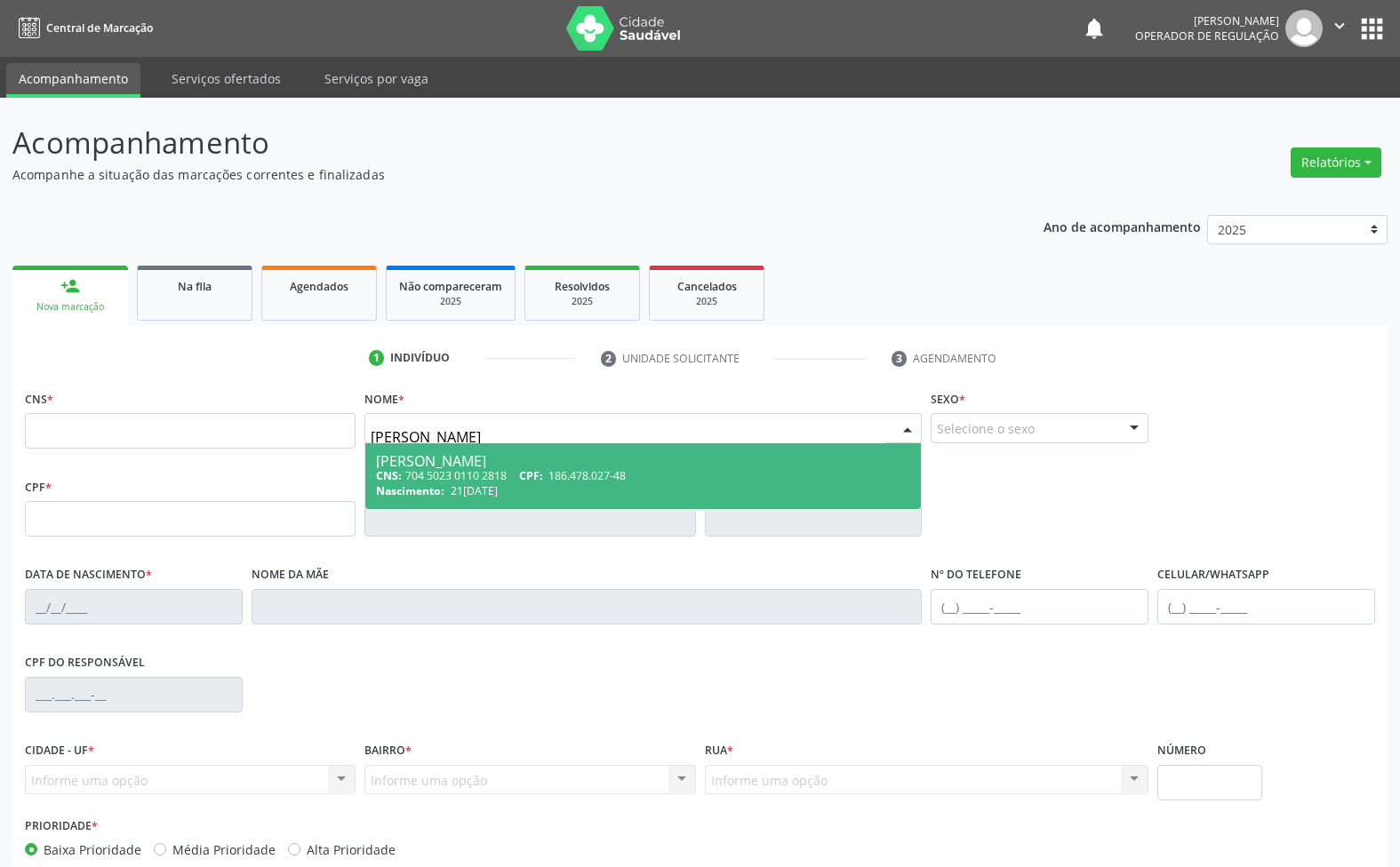
click at [531, 494] on div "Nascimento: 21/08/2006" at bounding box center [643, 490] width 535 height 15
type input "704 5023 0110 2818"
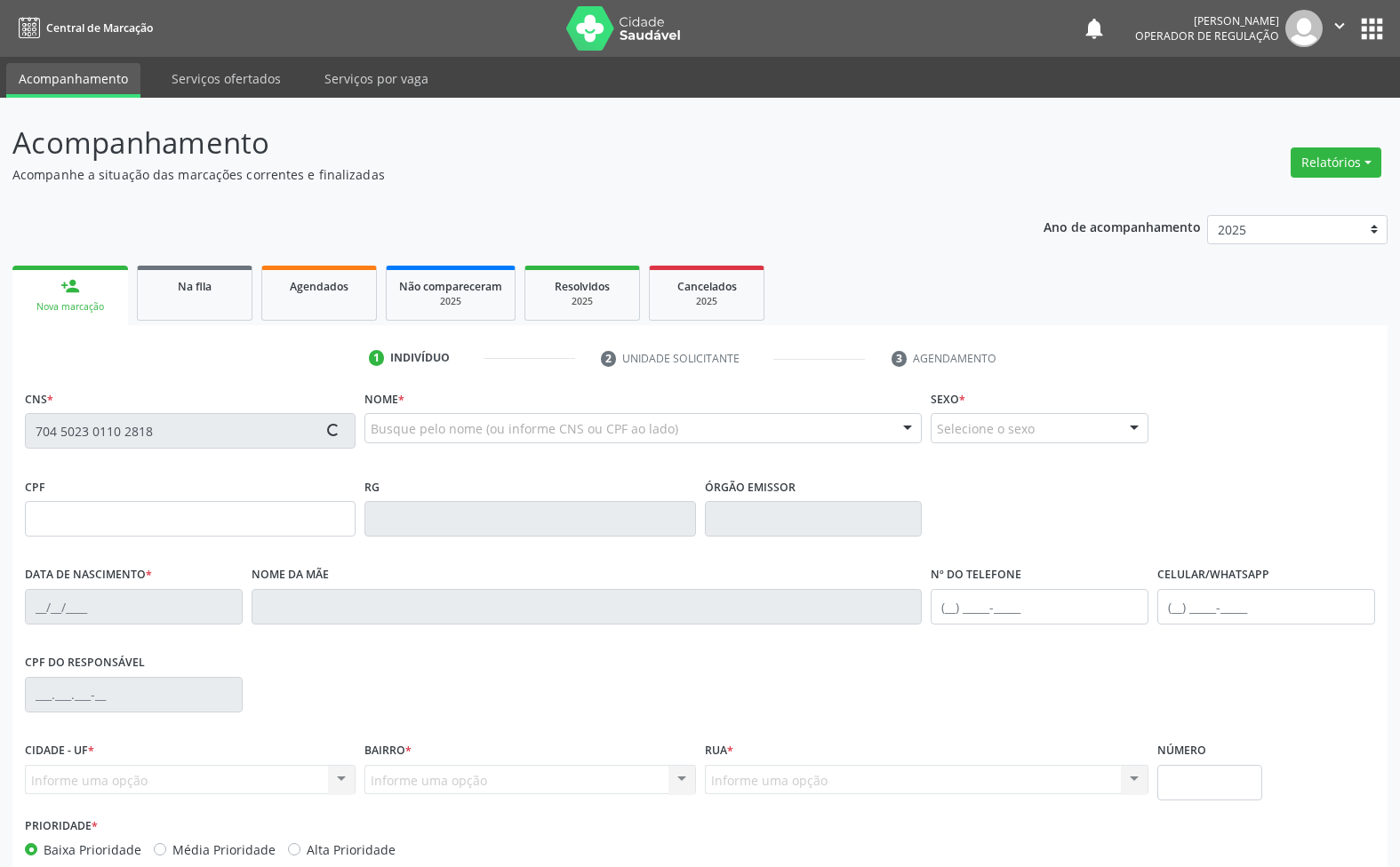
type input "186.478.027-48"
type input "21/08/2006"
type input "Maria Elaine Souza da Silva"
type input "(83) 99135-8365"
type input "(21) 9201-6435"
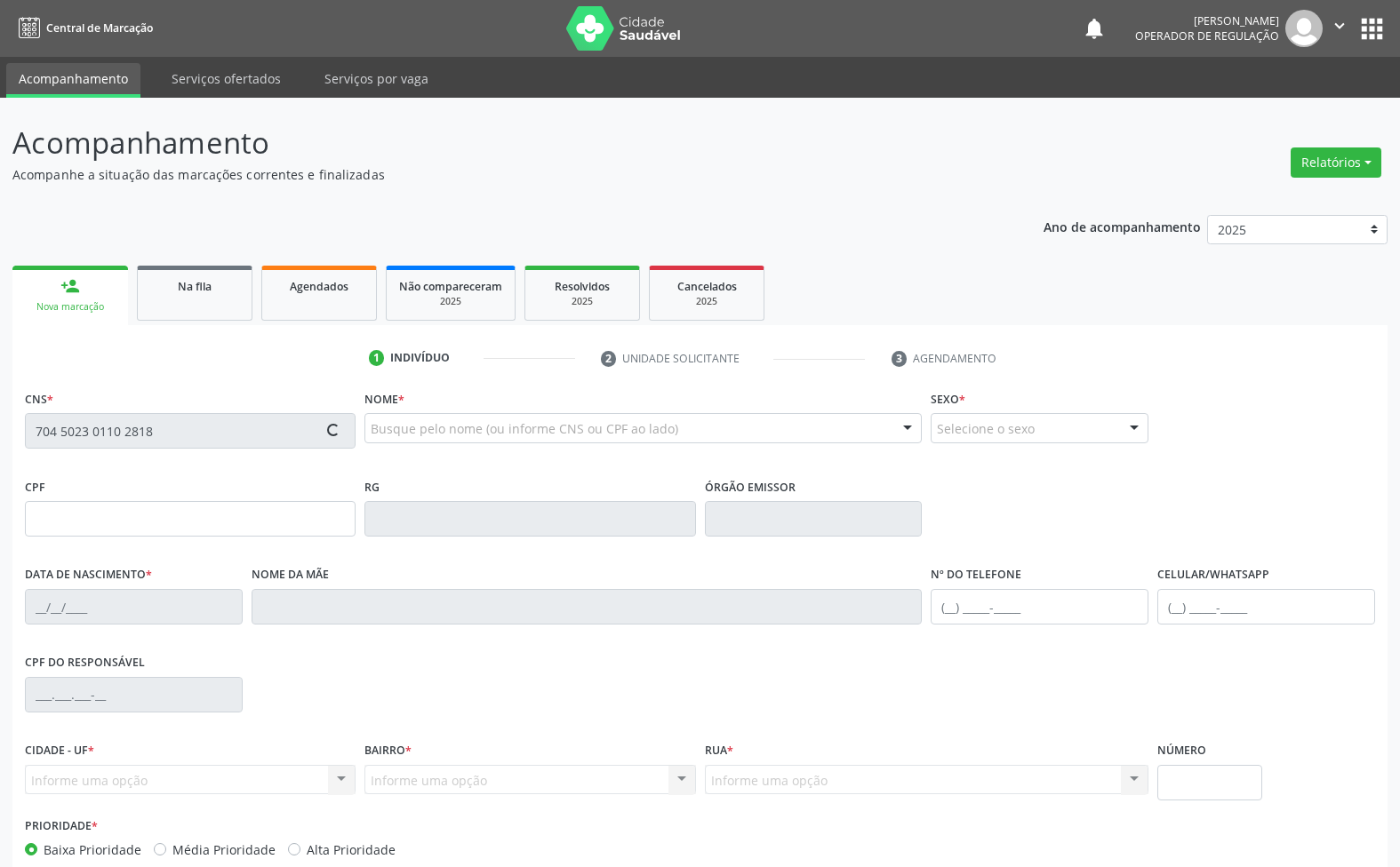
type input "023.446.014-81"
type input "101"
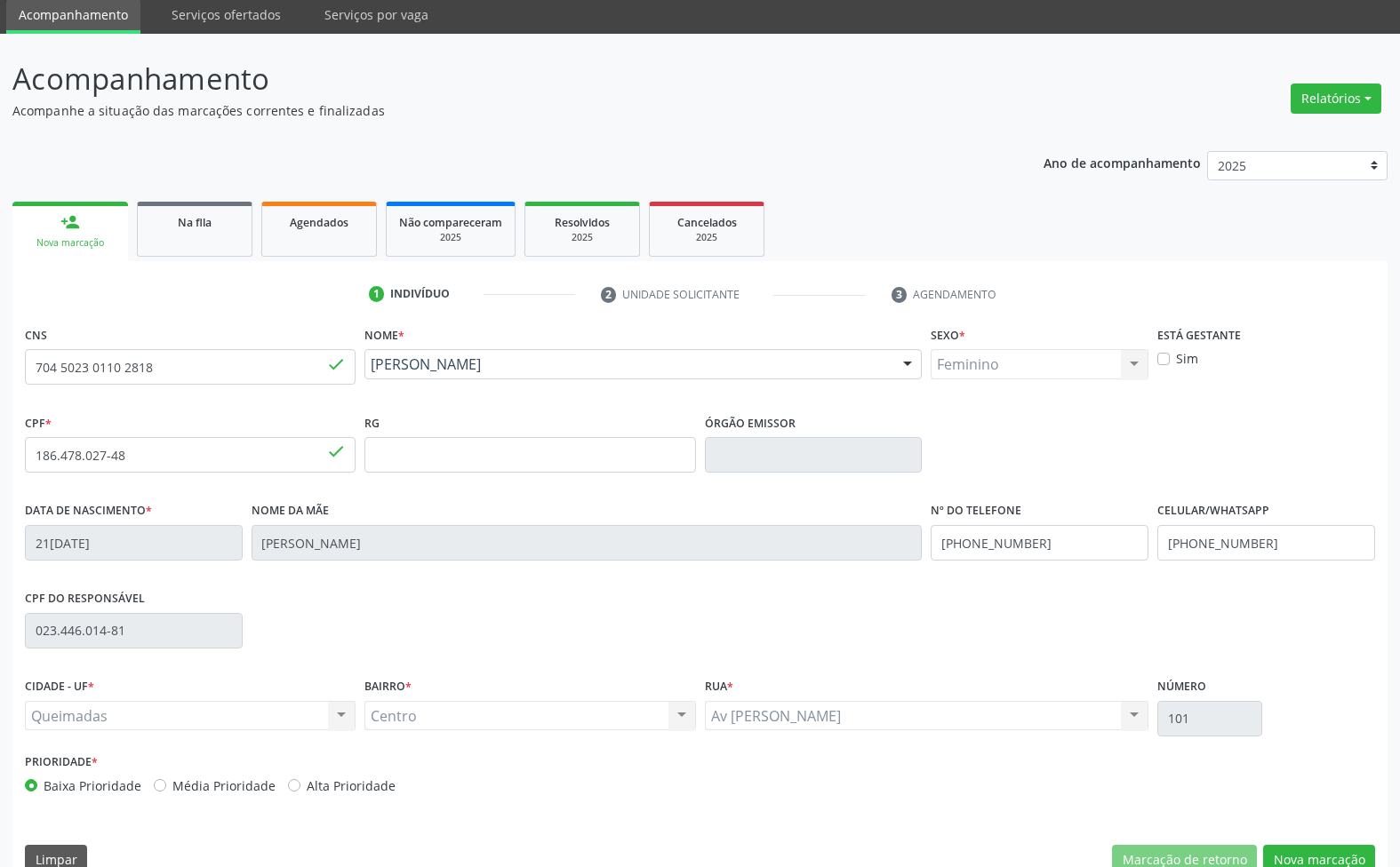
scroll to position [96, 0]
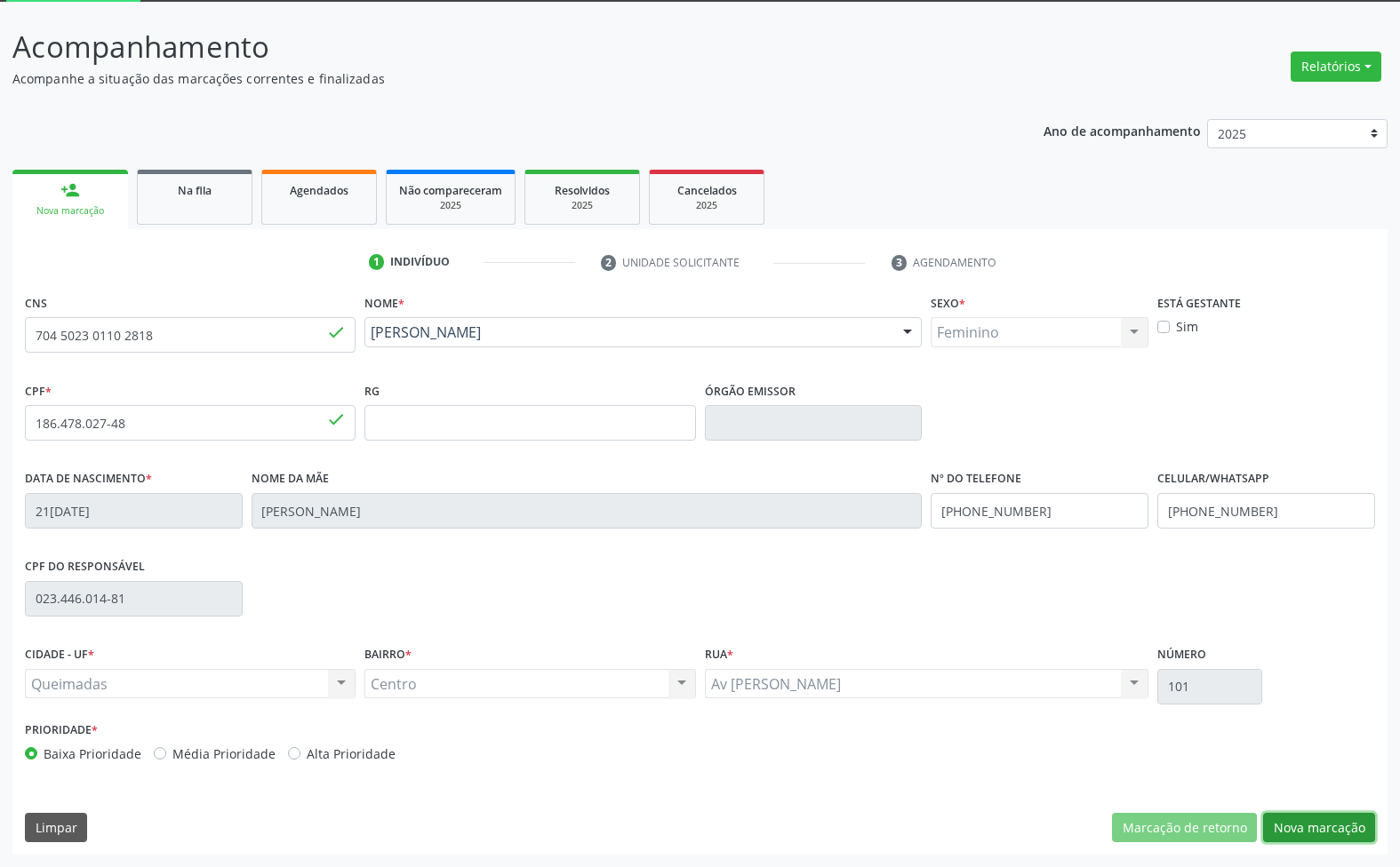
click at [1333, 818] on button "Nova marcação" at bounding box center [1319, 828] width 112 height 30
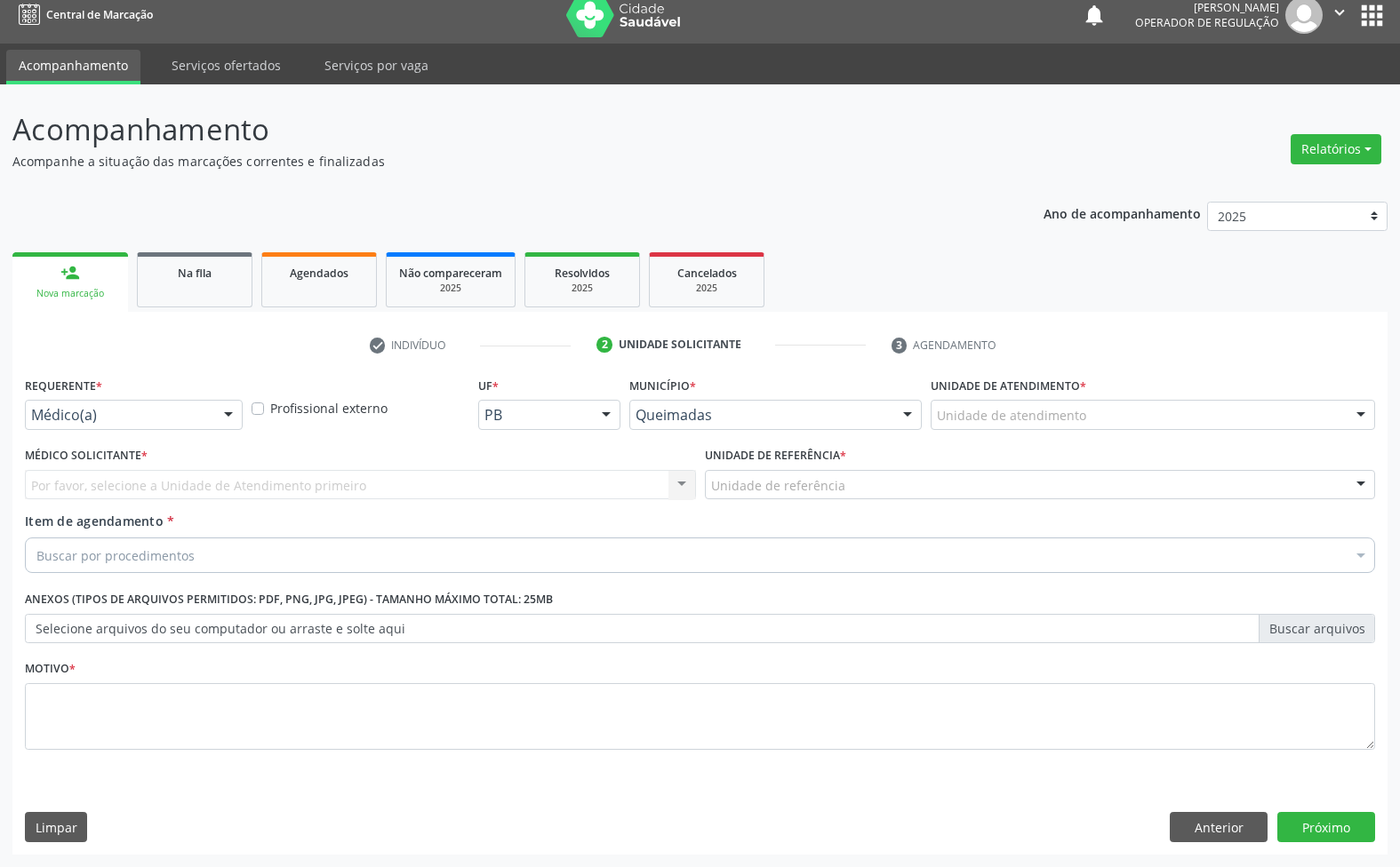
scroll to position [14, 0]
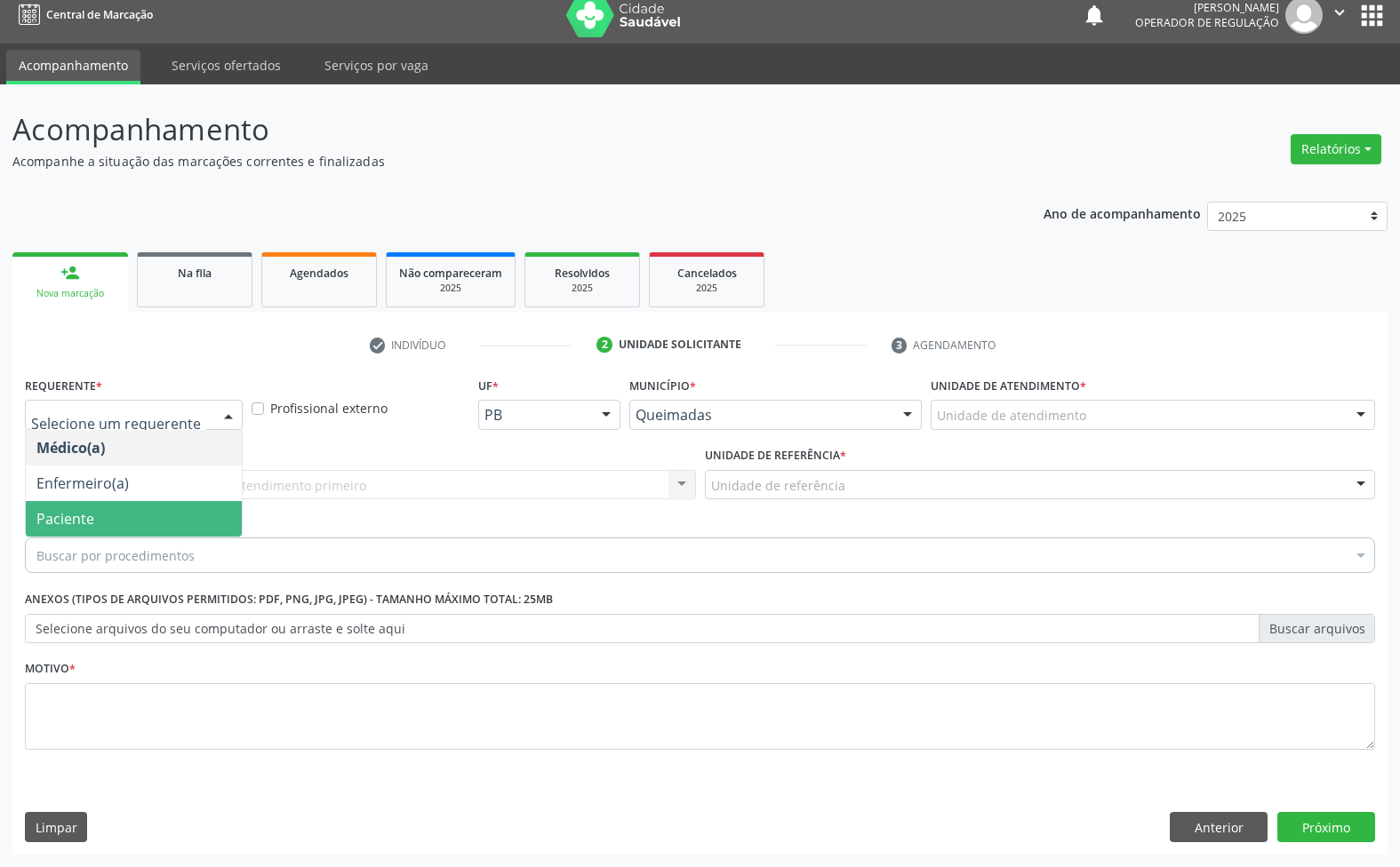
click at [73, 510] on span "Paciente" at bounding box center [65, 518] width 58 height 19
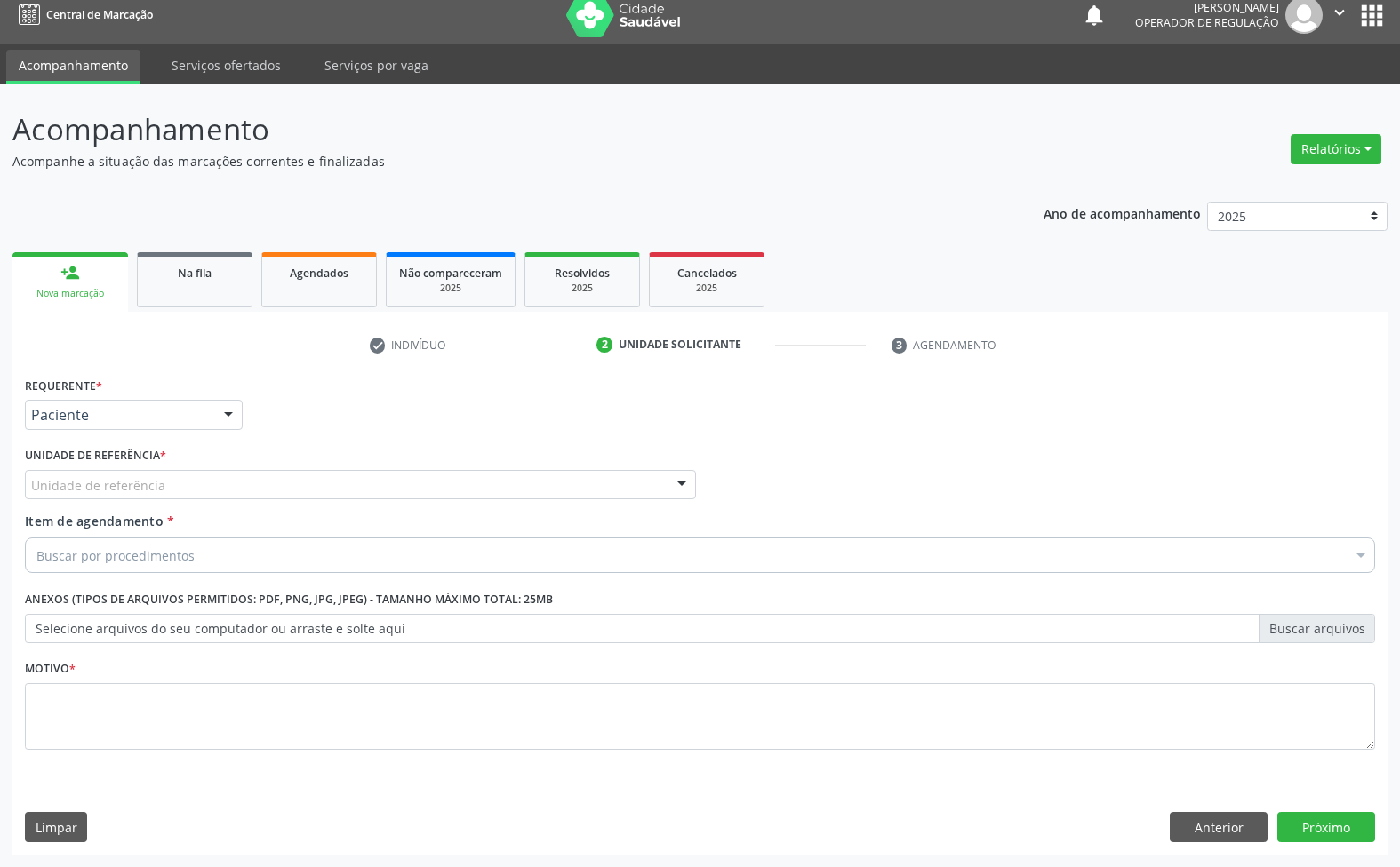
click at [231, 476] on div "Requerente * Paciente Médico(a) Enfermeiro(a) Paciente Nenhum resultado encontr…" at bounding box center [700, 573] width 1350 height 402
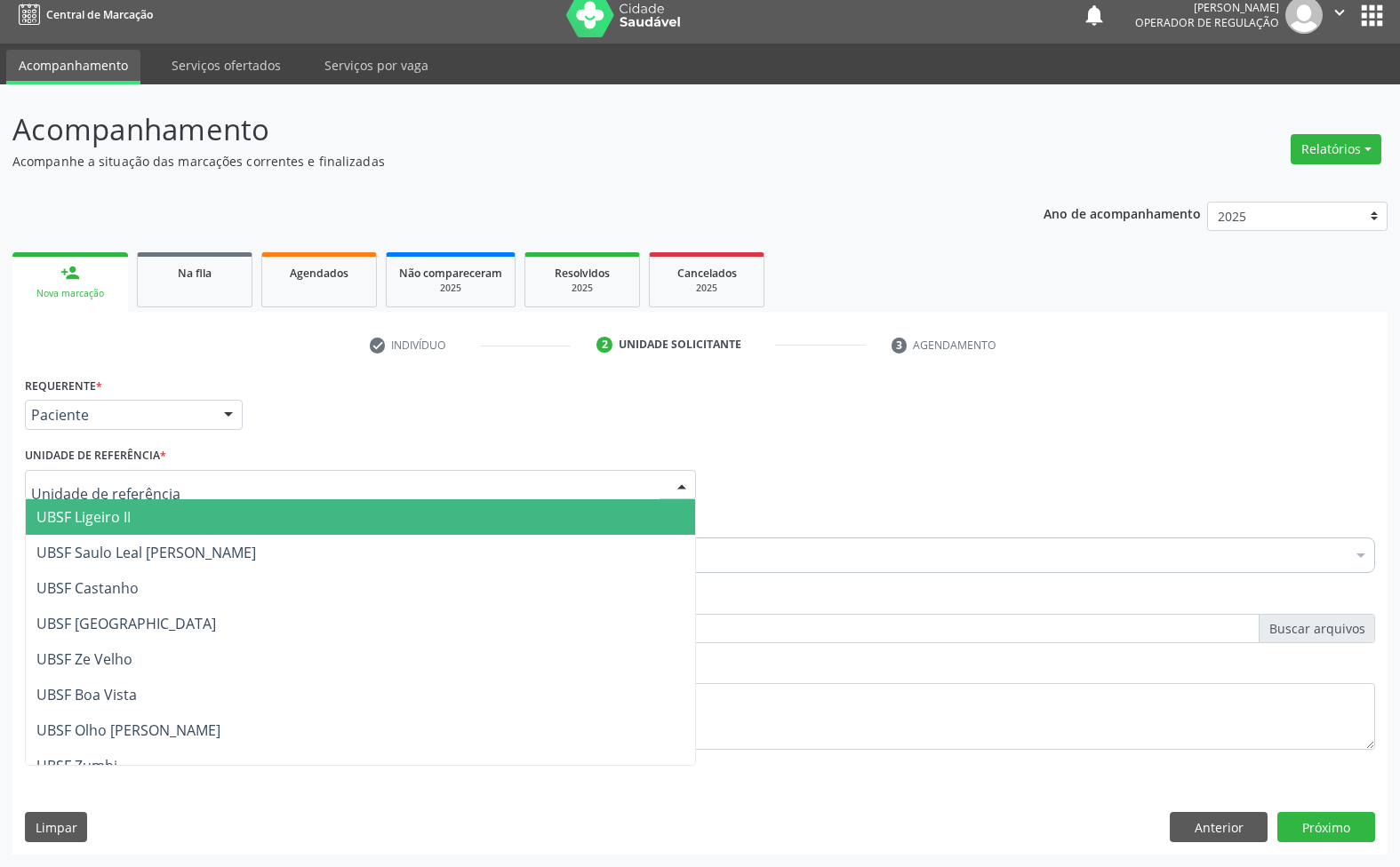
click at [233, 488] on div at bounding box center [360, 485] width 671 height 30
type input "CE"
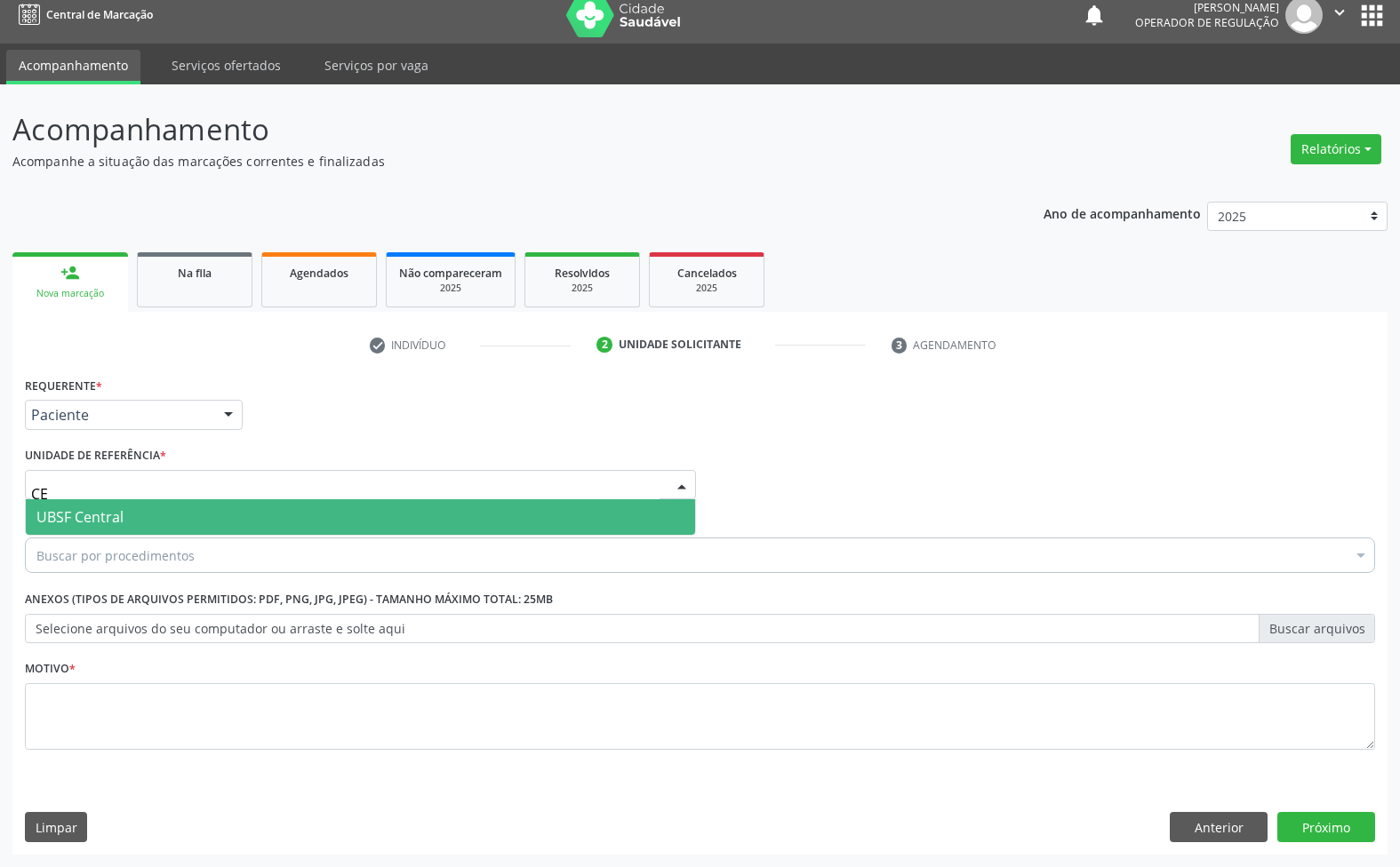
click at [223, 516] on span "UBSF Central" at bounding box center [360, 517] width 669 height 36
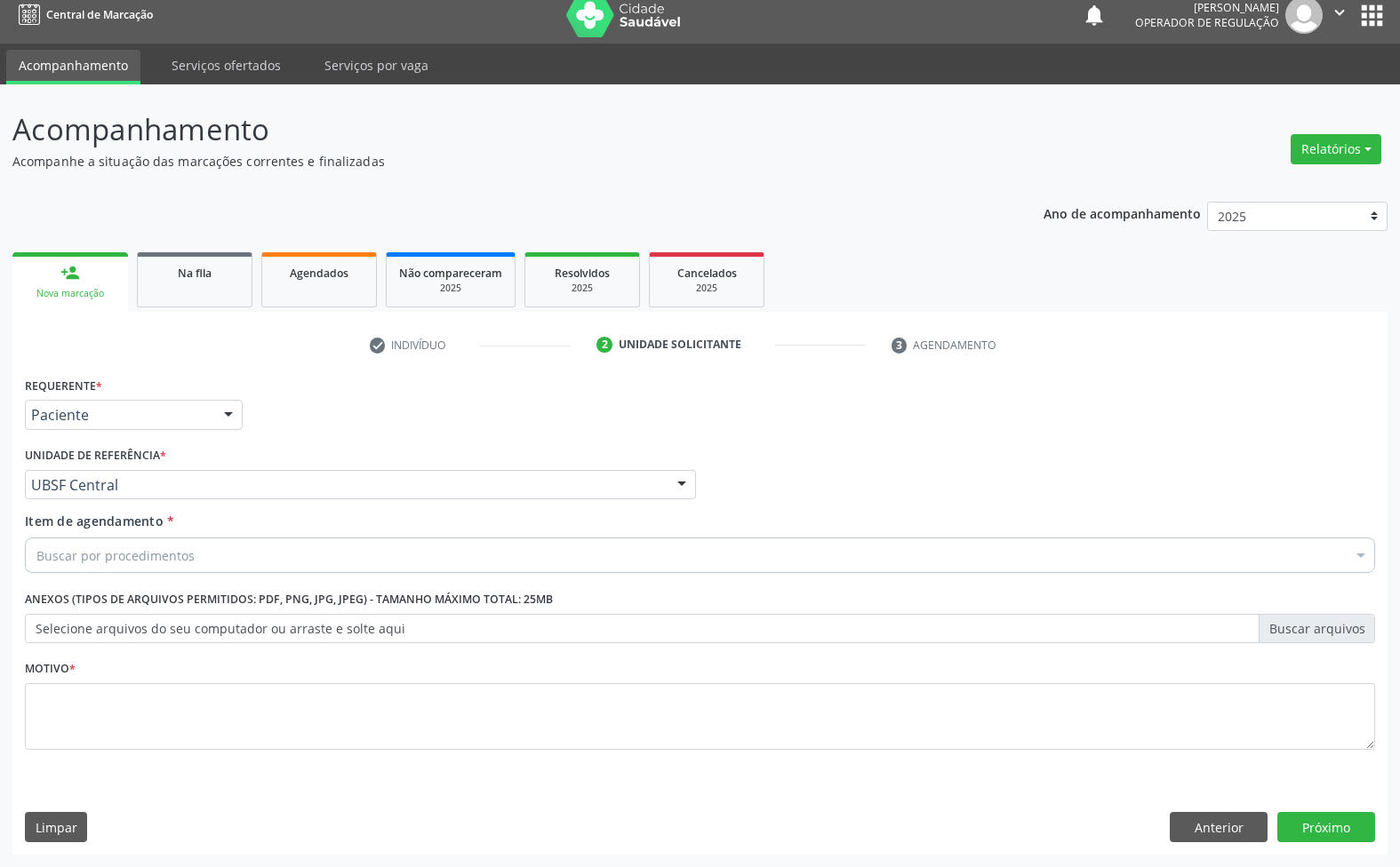
click at [212, 560] on div "Buscar por procedimentos" at bounding box center [700, 555] width 1350 height 36
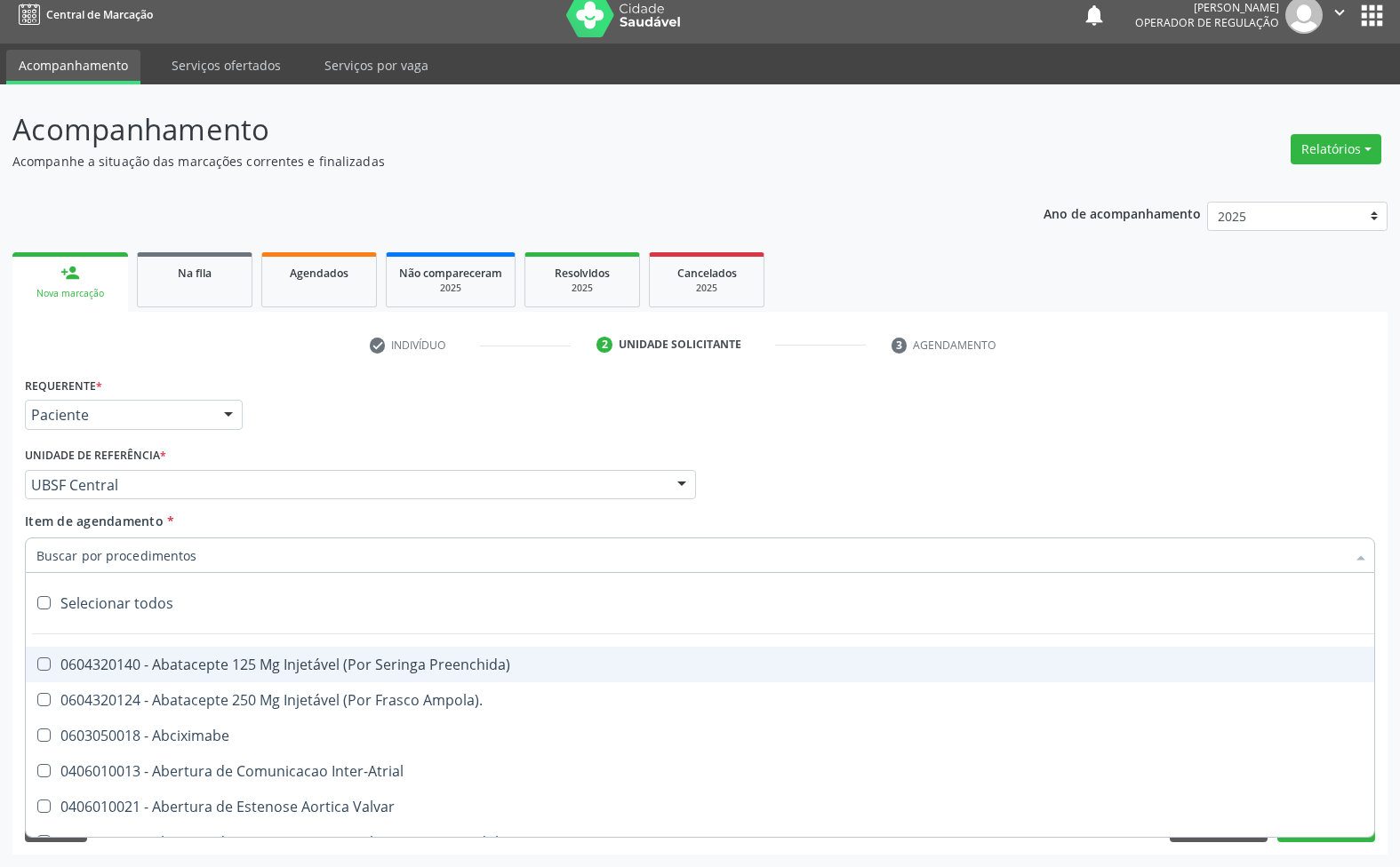
click at [945, 502] on div "Médico Solicitante Por favor, selecione a Unidade de Atendimento primeiro Nenhu…" at bounding box center [700, 477] width 1359 height 70
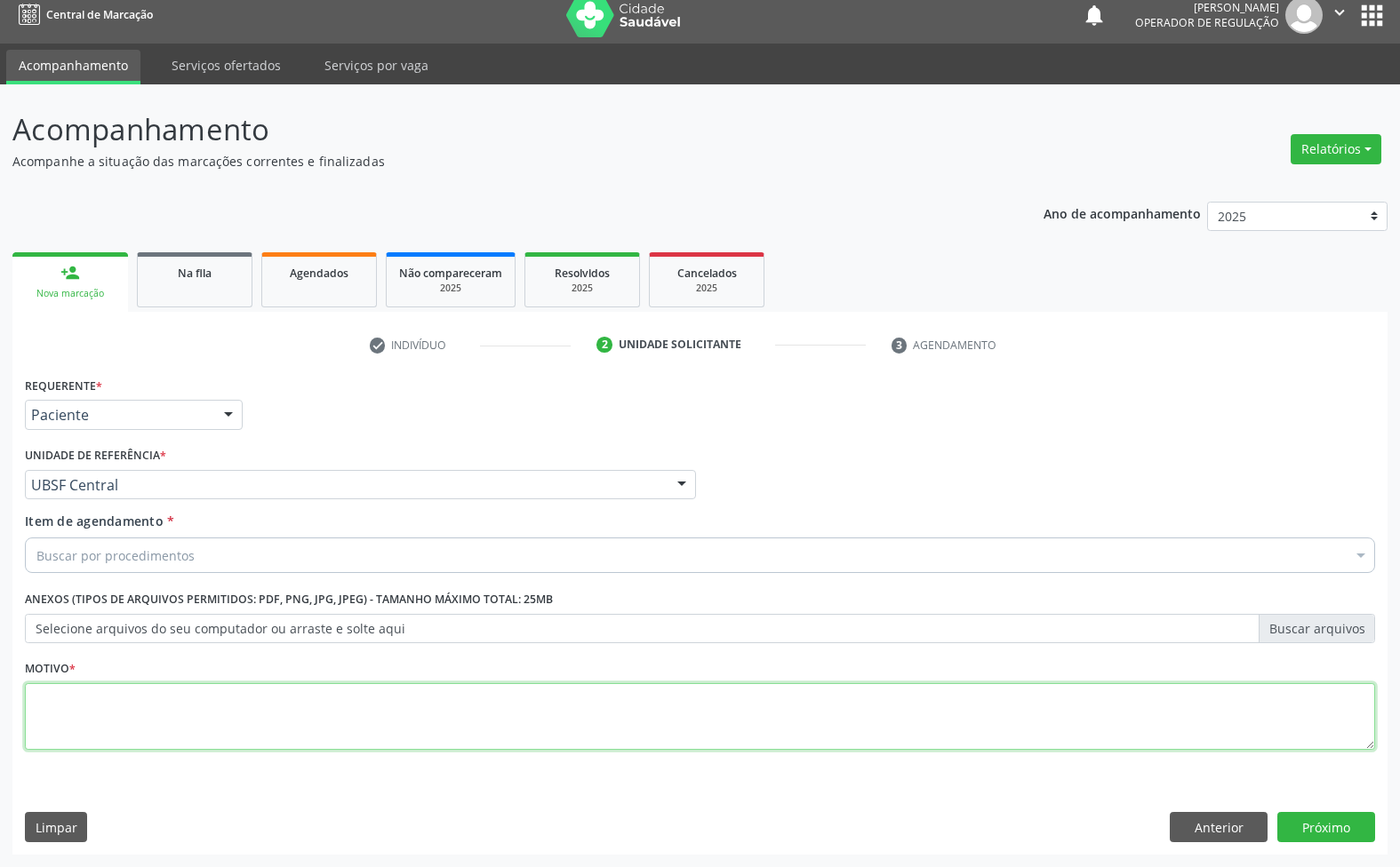
click at [593, 727] on textarea at bounding box center [700, 718] width 1350 height 68
paste textarea "AVALIAÇÃO 07/2025"
type textarea "AVALIAÇÃO 07/2025"
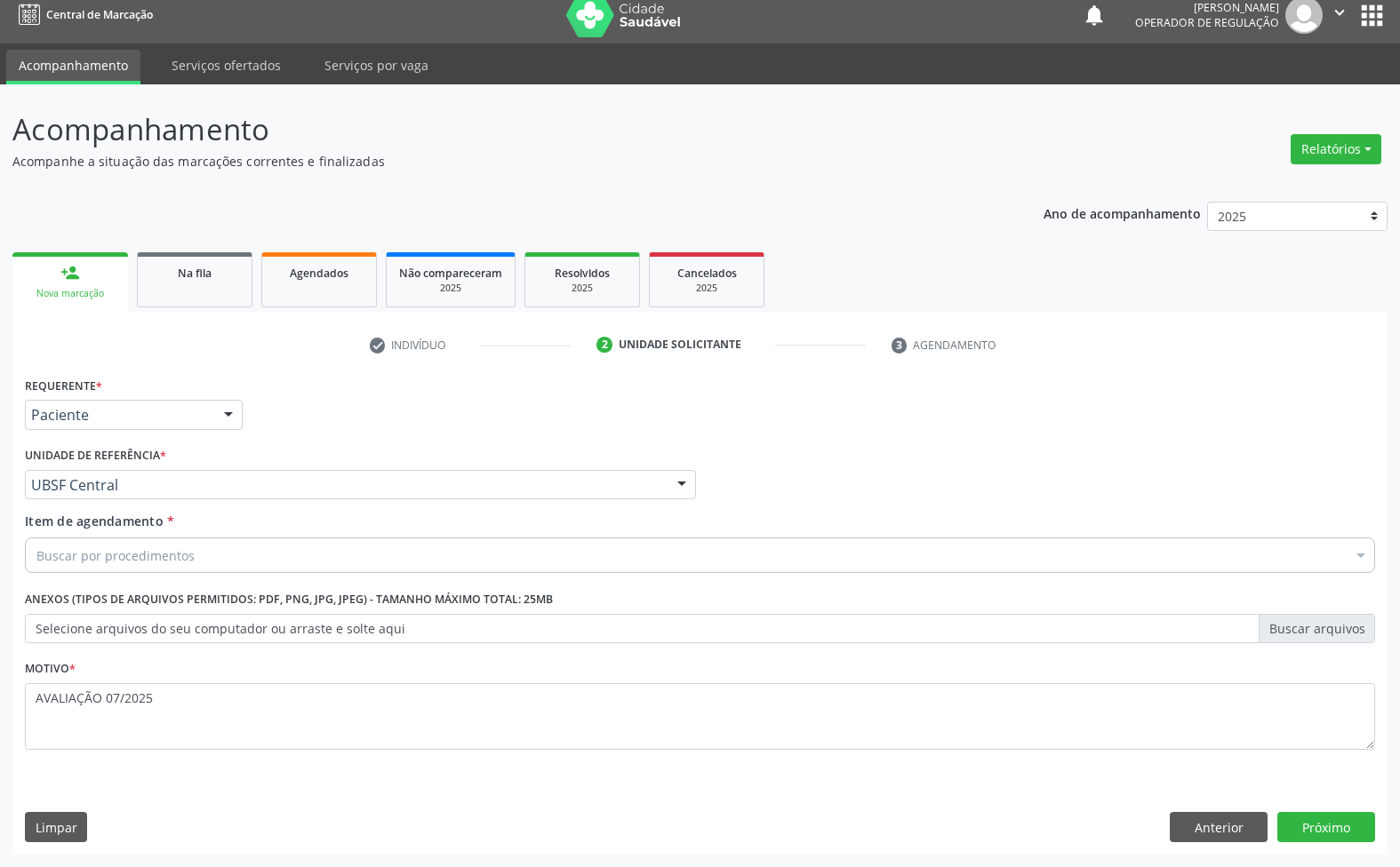
click at [170, 567] on div "Buscar por procedimentos Selecionar todos 0604320140 - Abatacepte 125 Mg Injetá…" at bounding box center [700, 553] width 1350 height 30
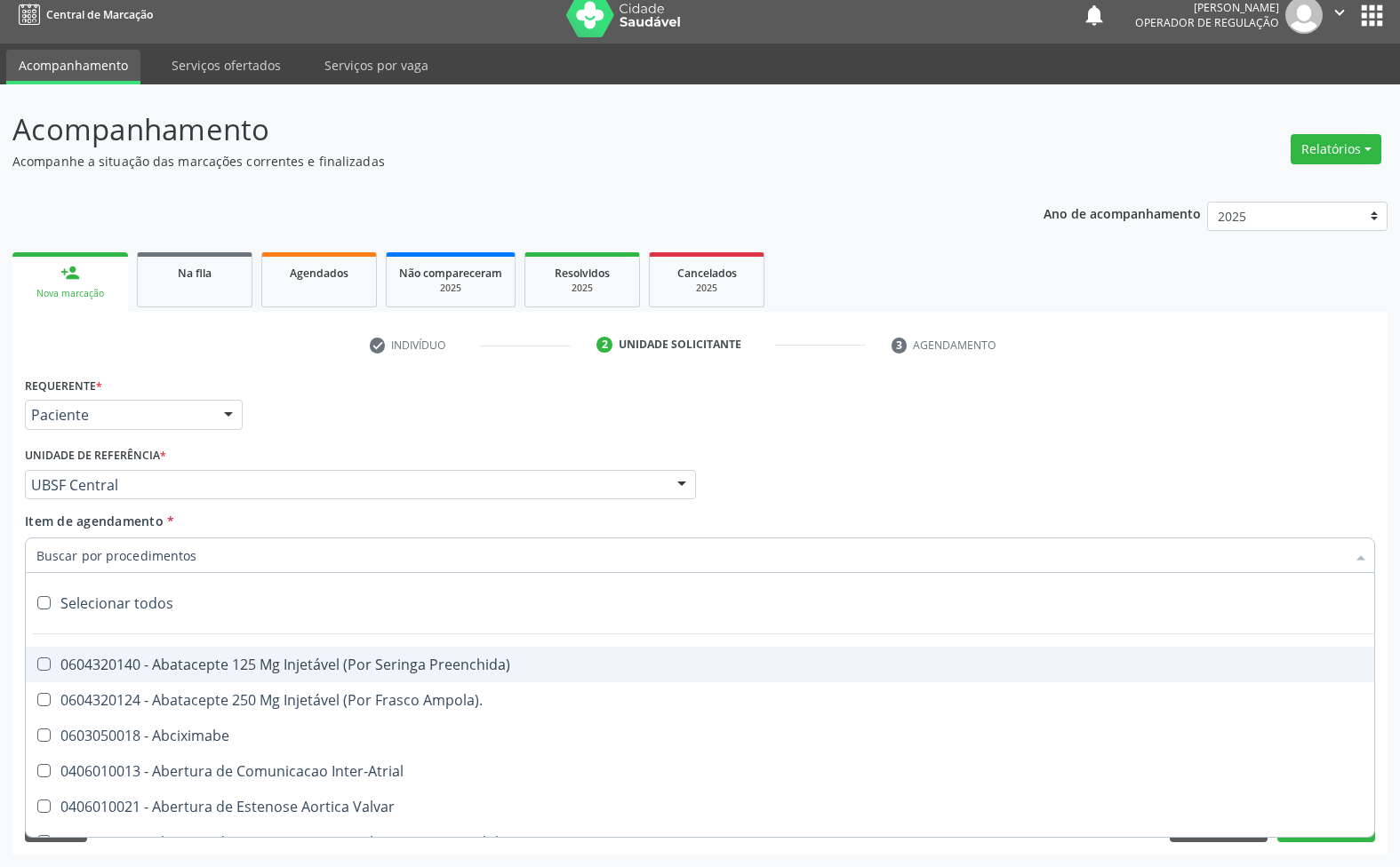
paste input "TRANSVAGINAL"
type input "TRANSVAGINAL"
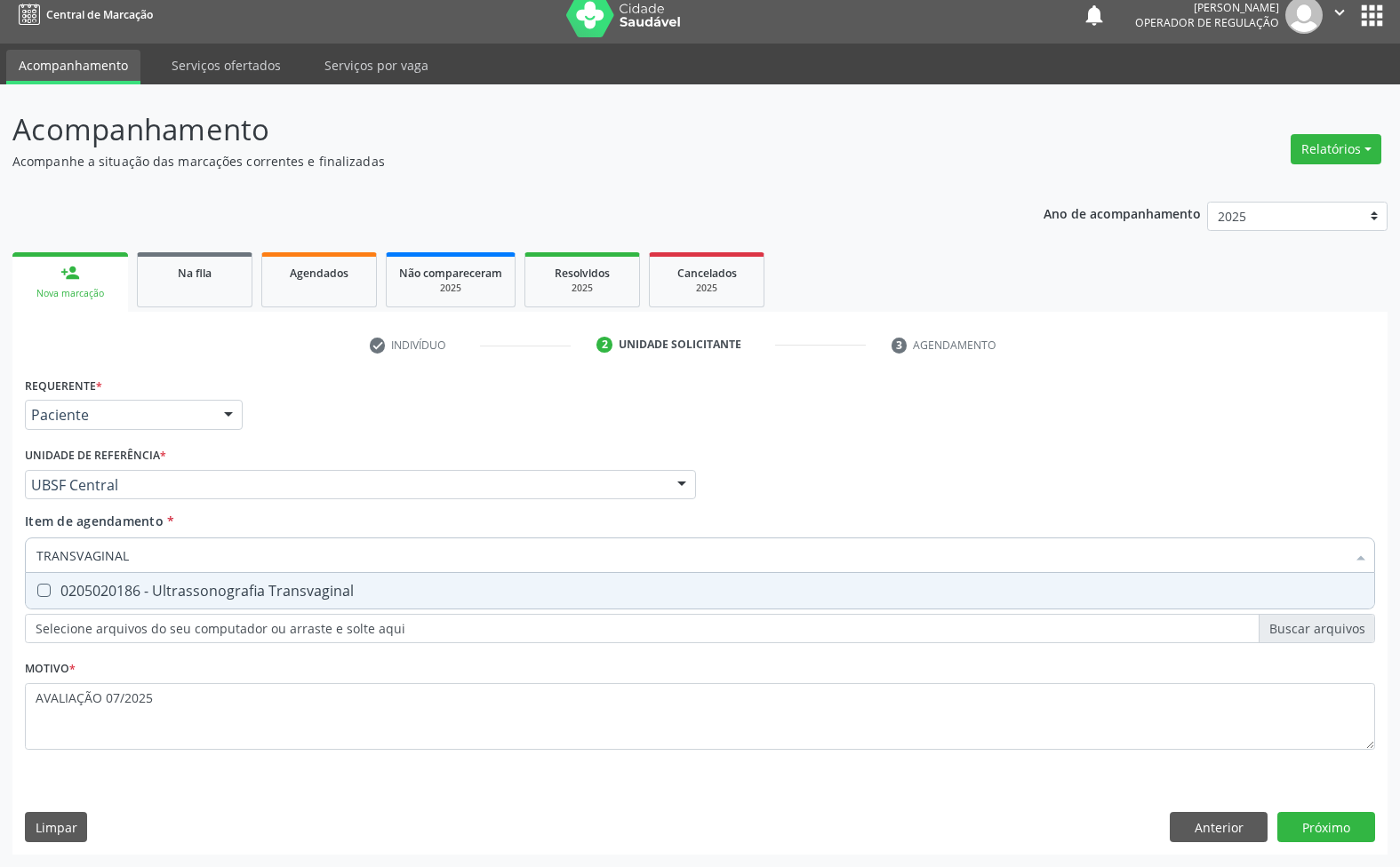
click at [174, 597] on div "0205020186 - Ultrassonografia Transvaginal" at bounding box center [700, 591] width 1327 height 15
checkbox Transvaginal "true"
click at [1355, 828] on div "Requerente * Paciente Médico(a) Enfermeiro(a) Paciente Nenhum resultado encontr…" at bounding box center [700, 613] width 1375 height 482
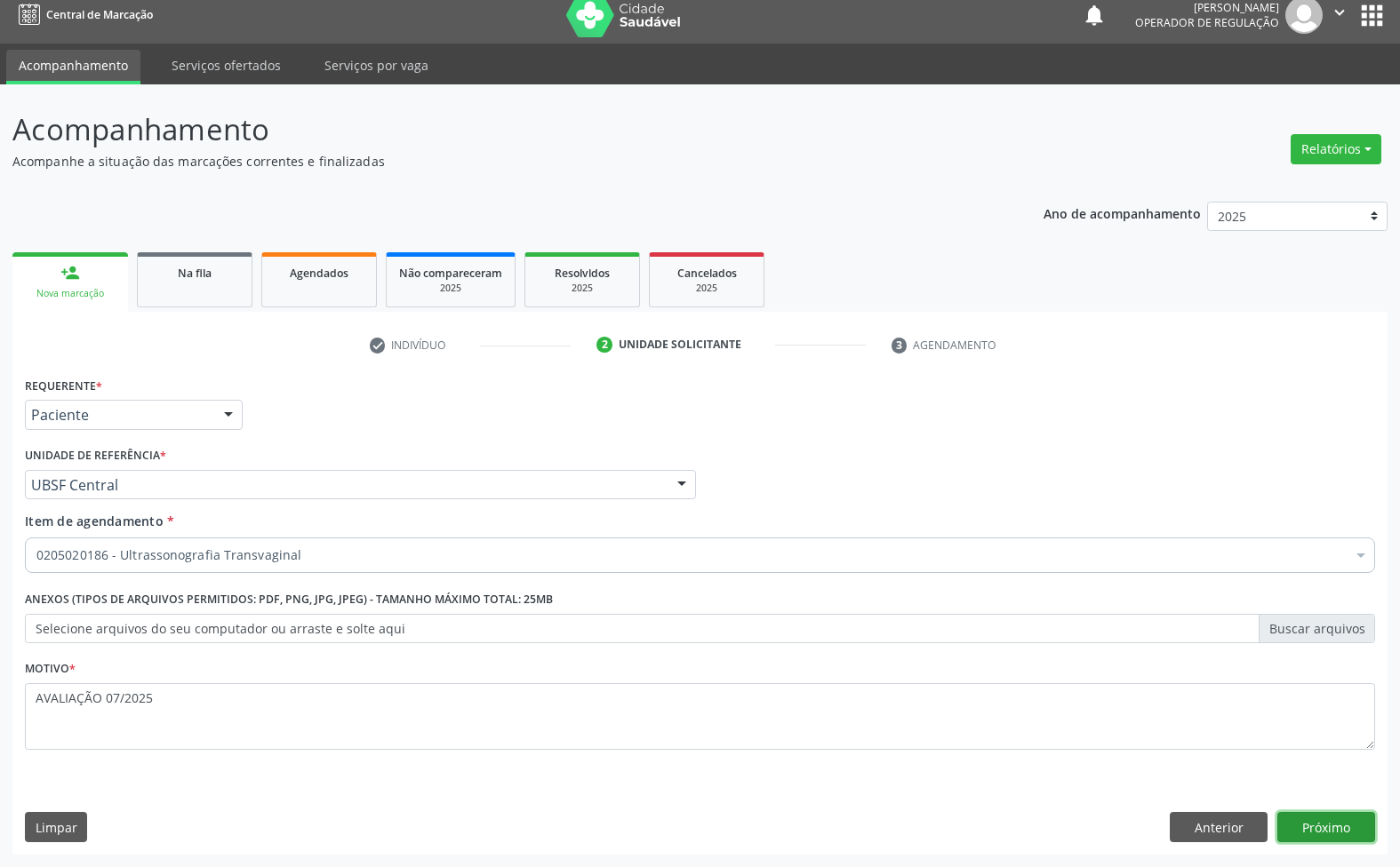
click at [1360, 828] on button "Próximo" at bounding box center [1326, 827] width 98 height 30
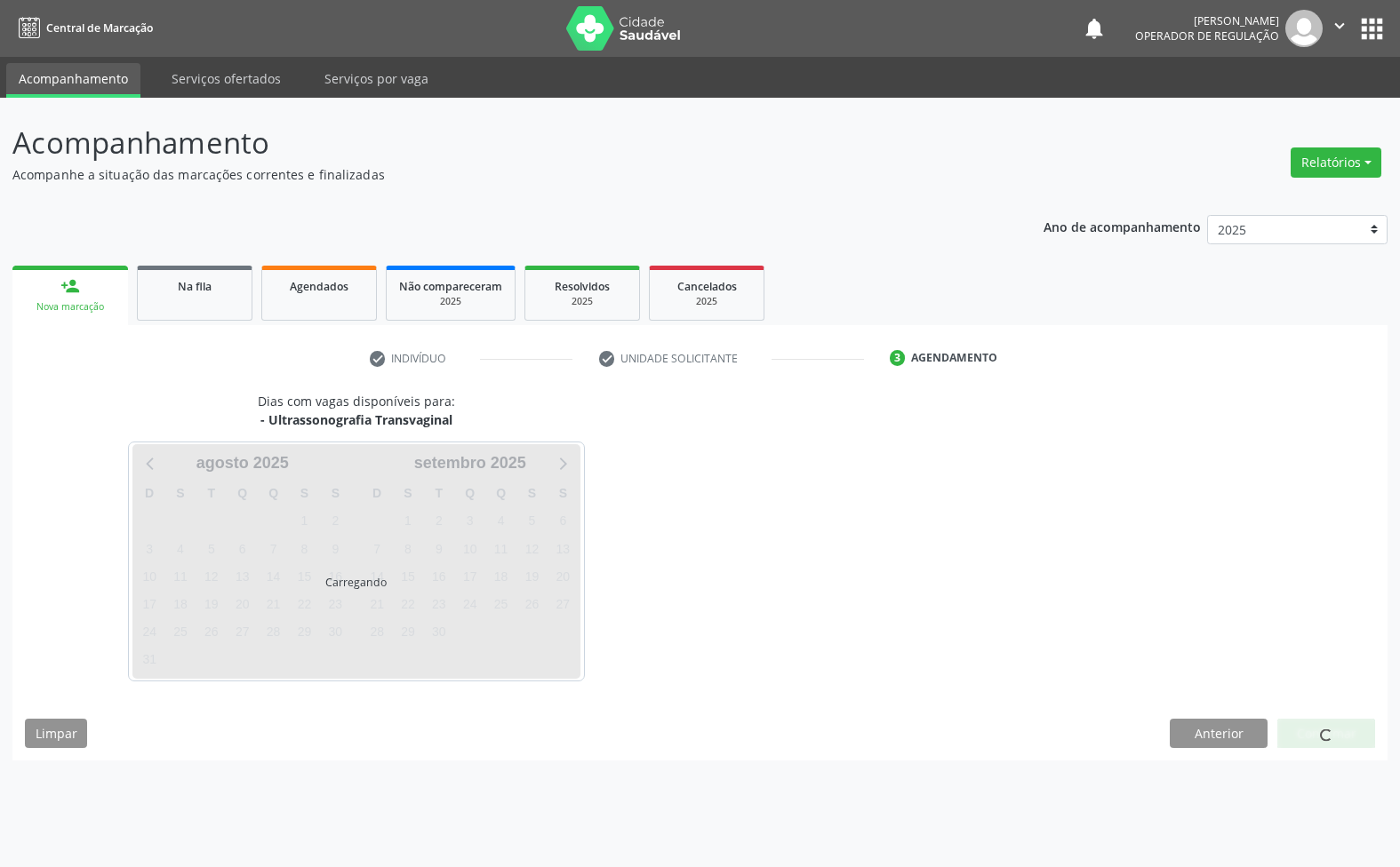
scroll to position [0, 0]
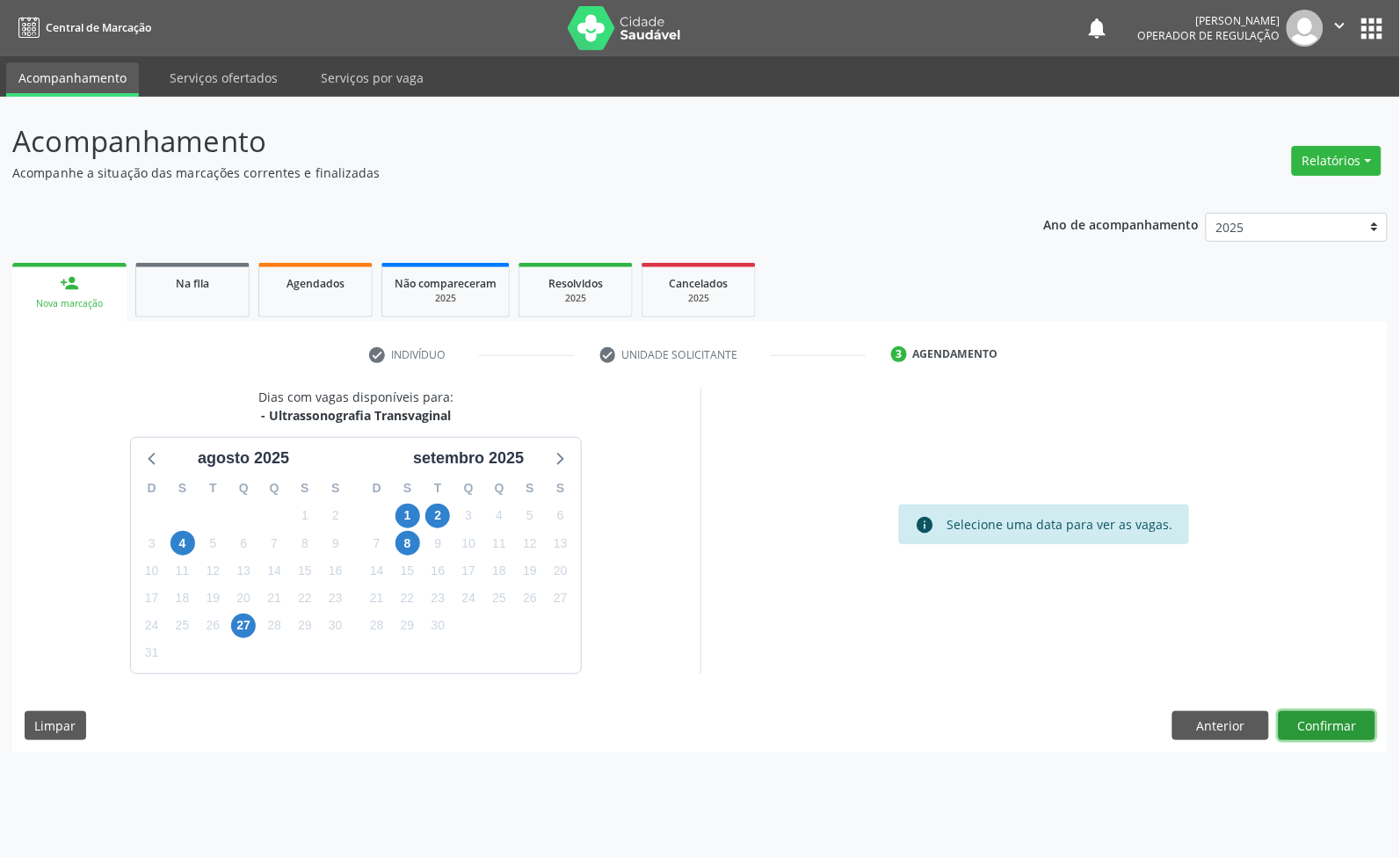
click at [1315, 724] on button "Confirmar" at bounding box center [1327, 726] width 97 height 30
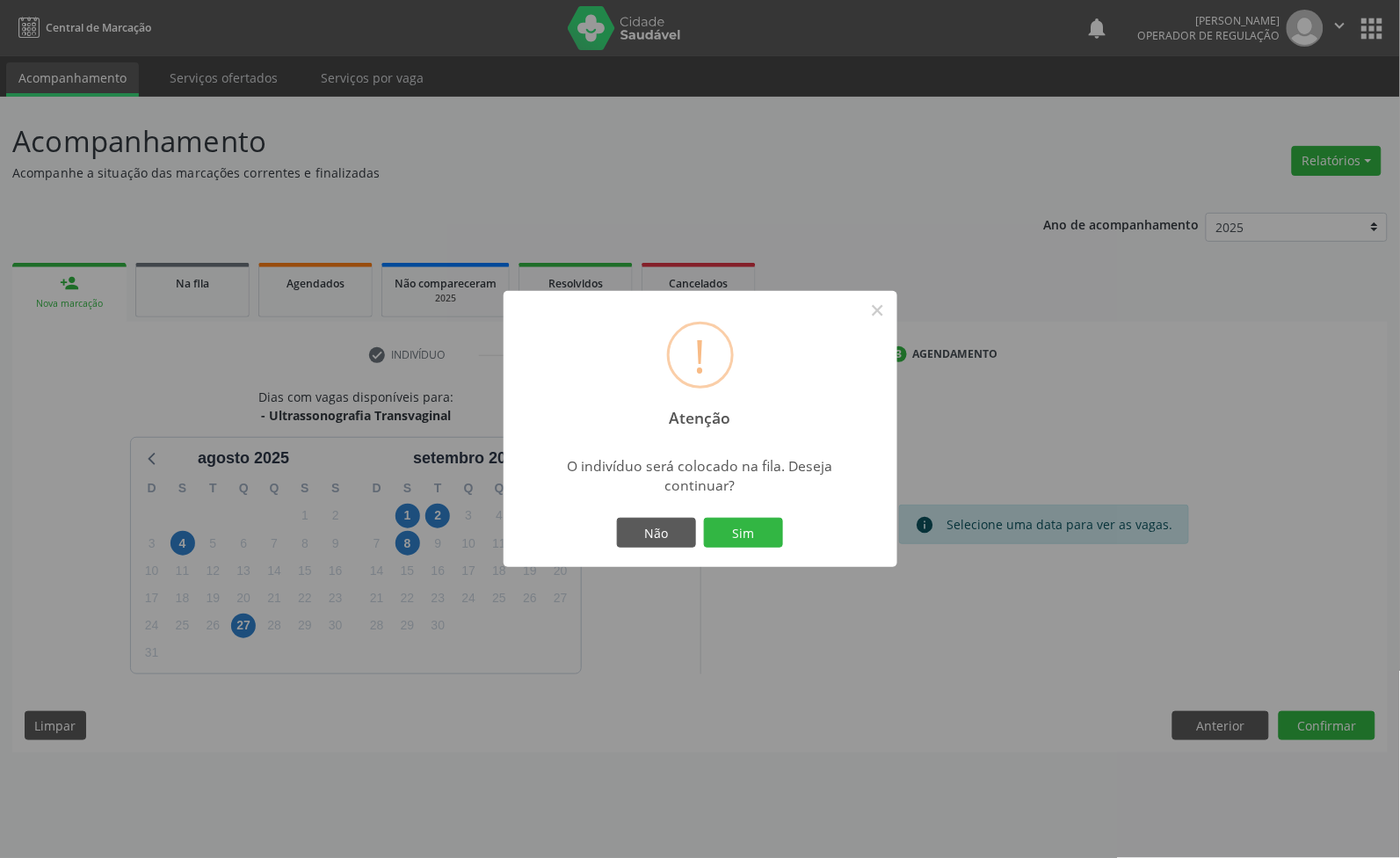
click at [705, 518] on button "Sim" at bounding box center [744, 532] width 79 height 30
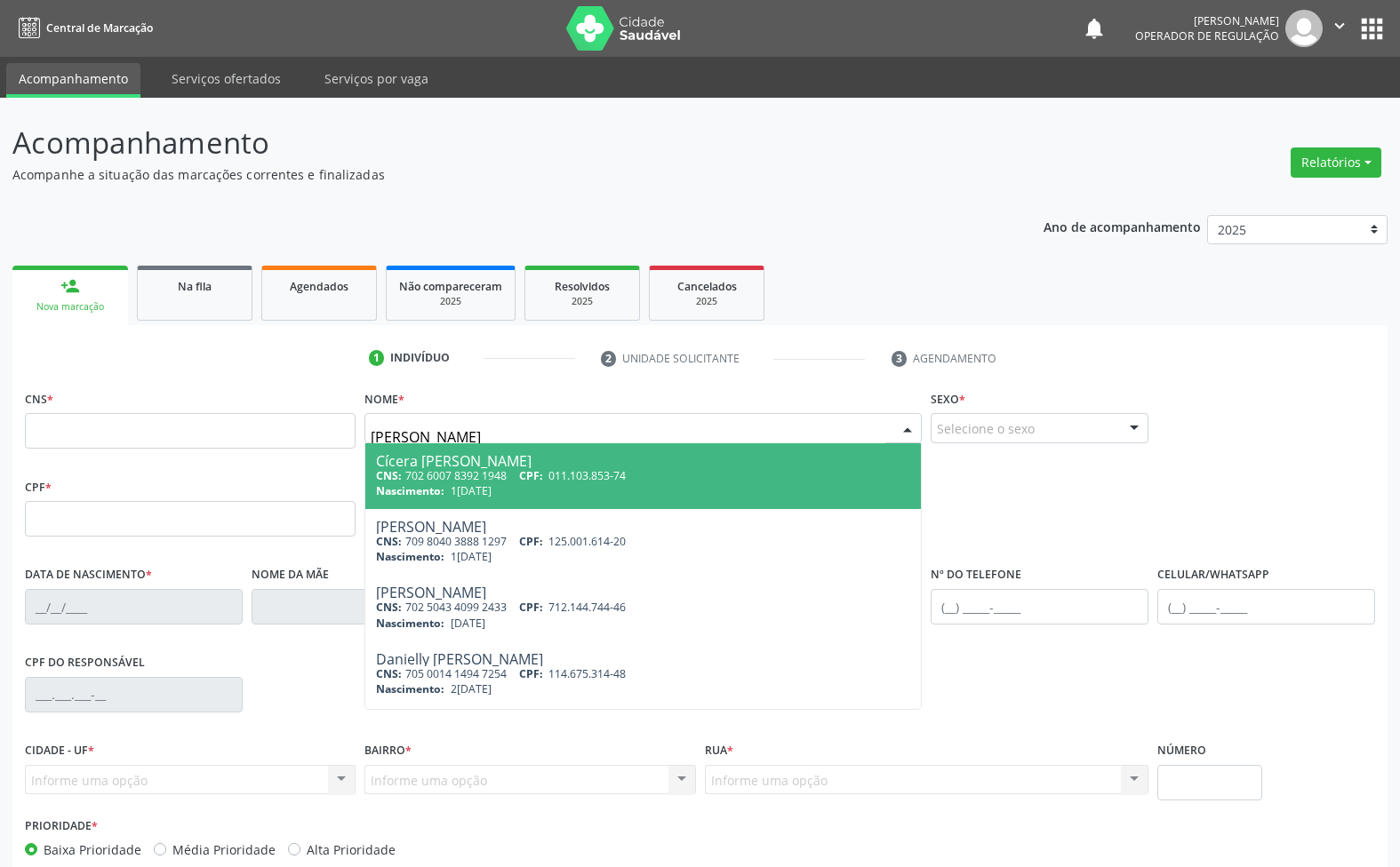
type input "DANIELLY FERNANDES"
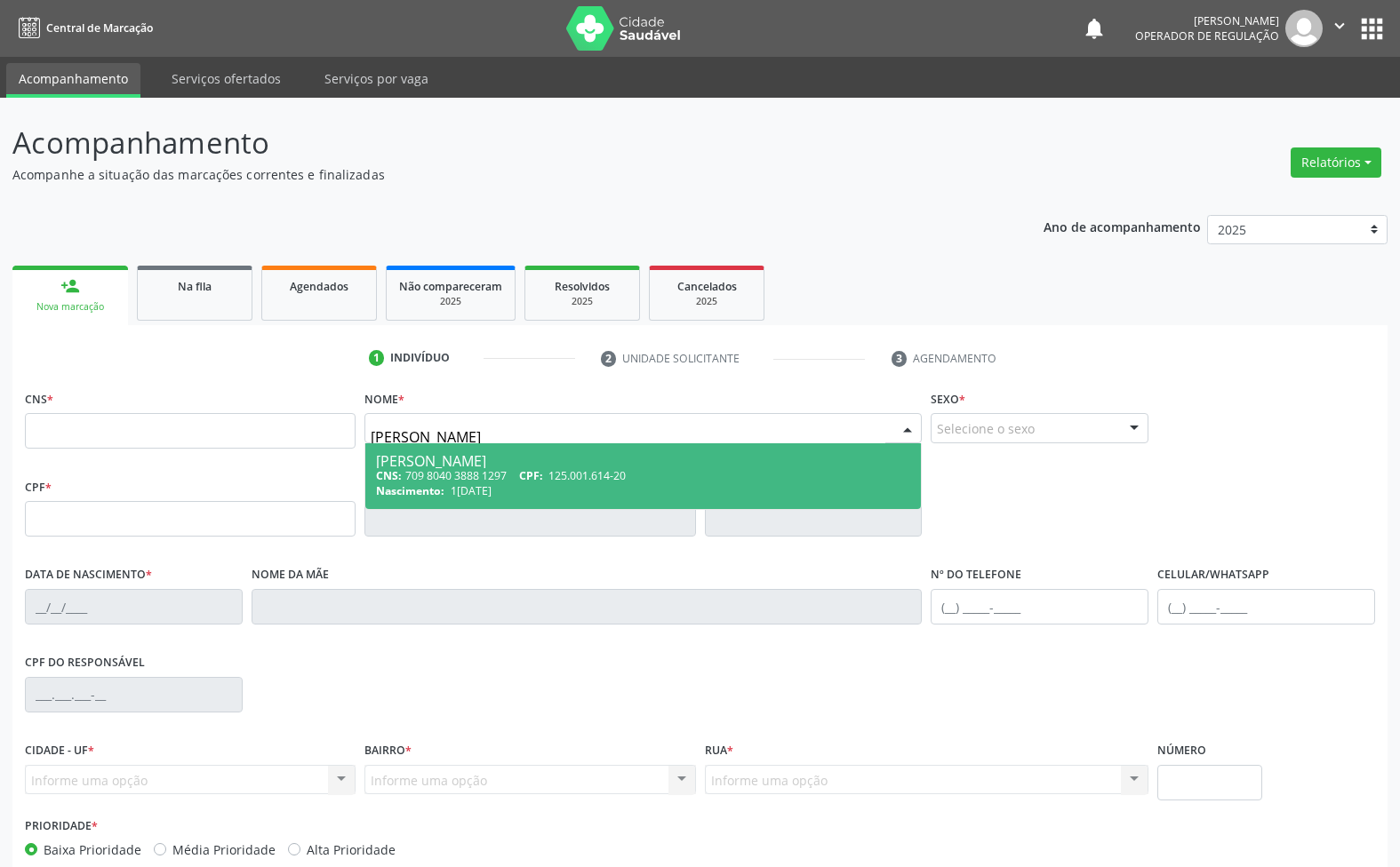
click at [570, 460] on div "Danielly Fernandes Castro Silva" at bounding box center [643, 461] width 535 height 15
type input "709 8040 3888 1297"
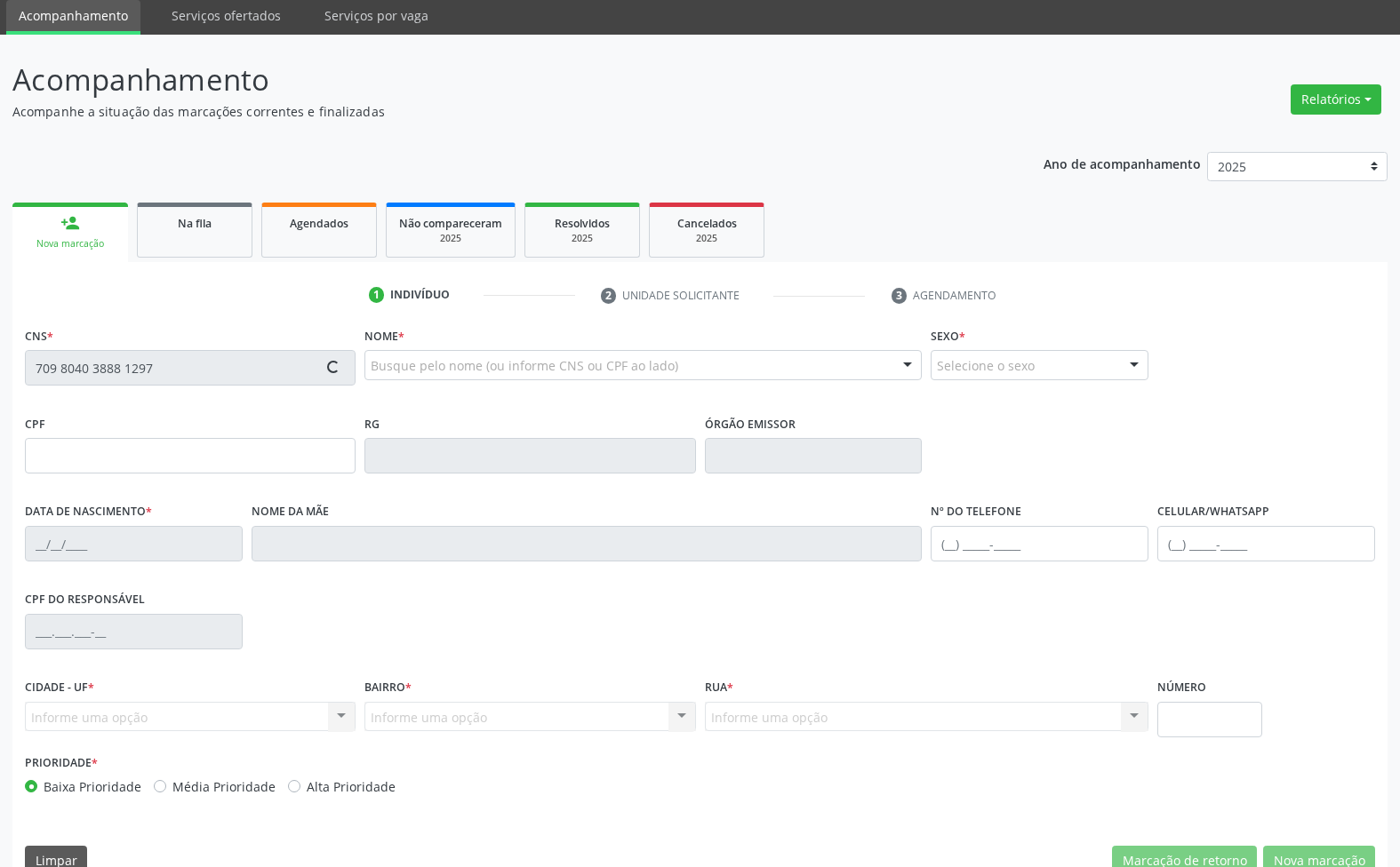
scroll to position [96, 0]
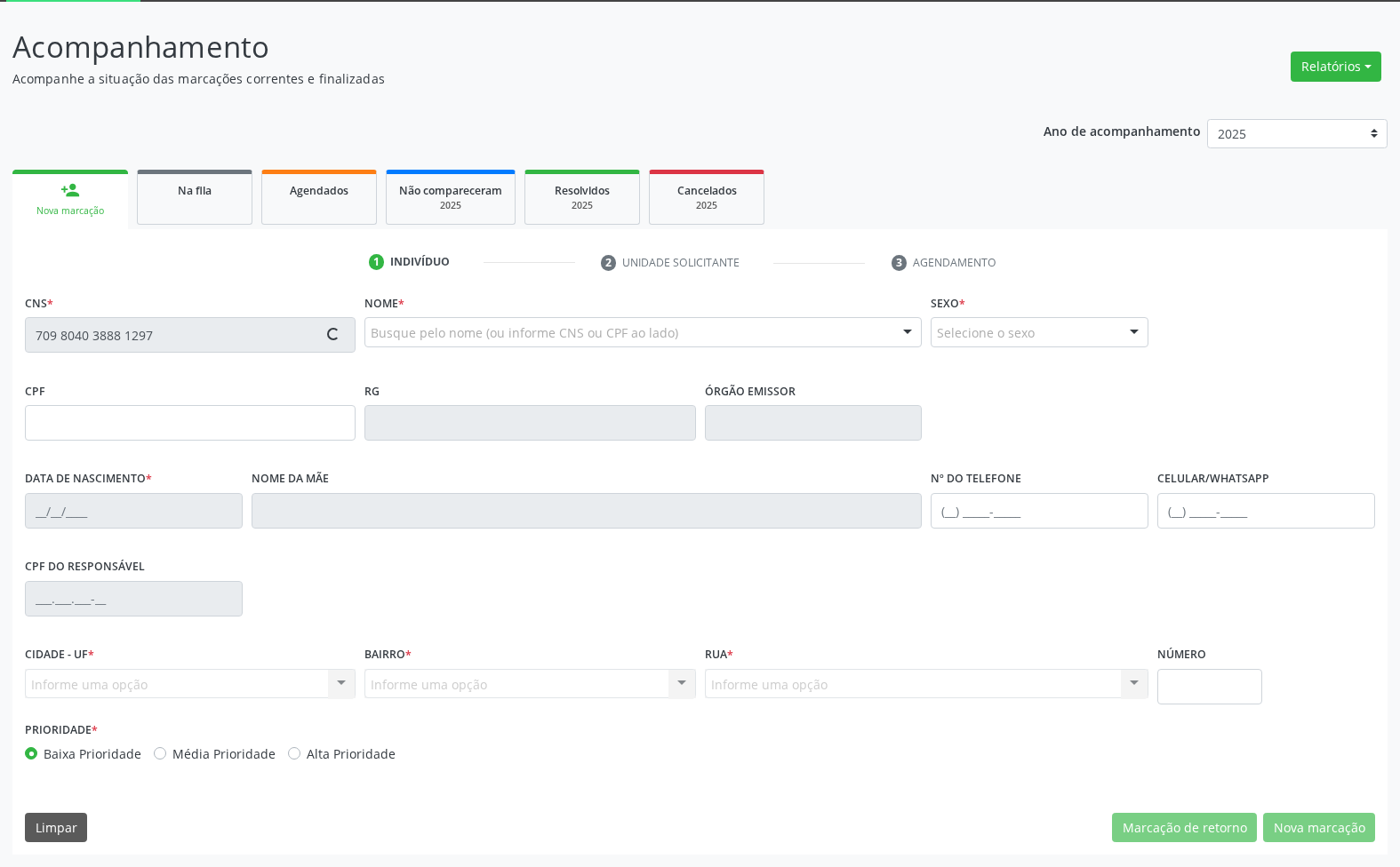
type input "125.001.614-20"
type input "14/05/1997"
type input "Albaneide Fernandes Castro"
type input "(83) 99197-3459"
type input "1498"
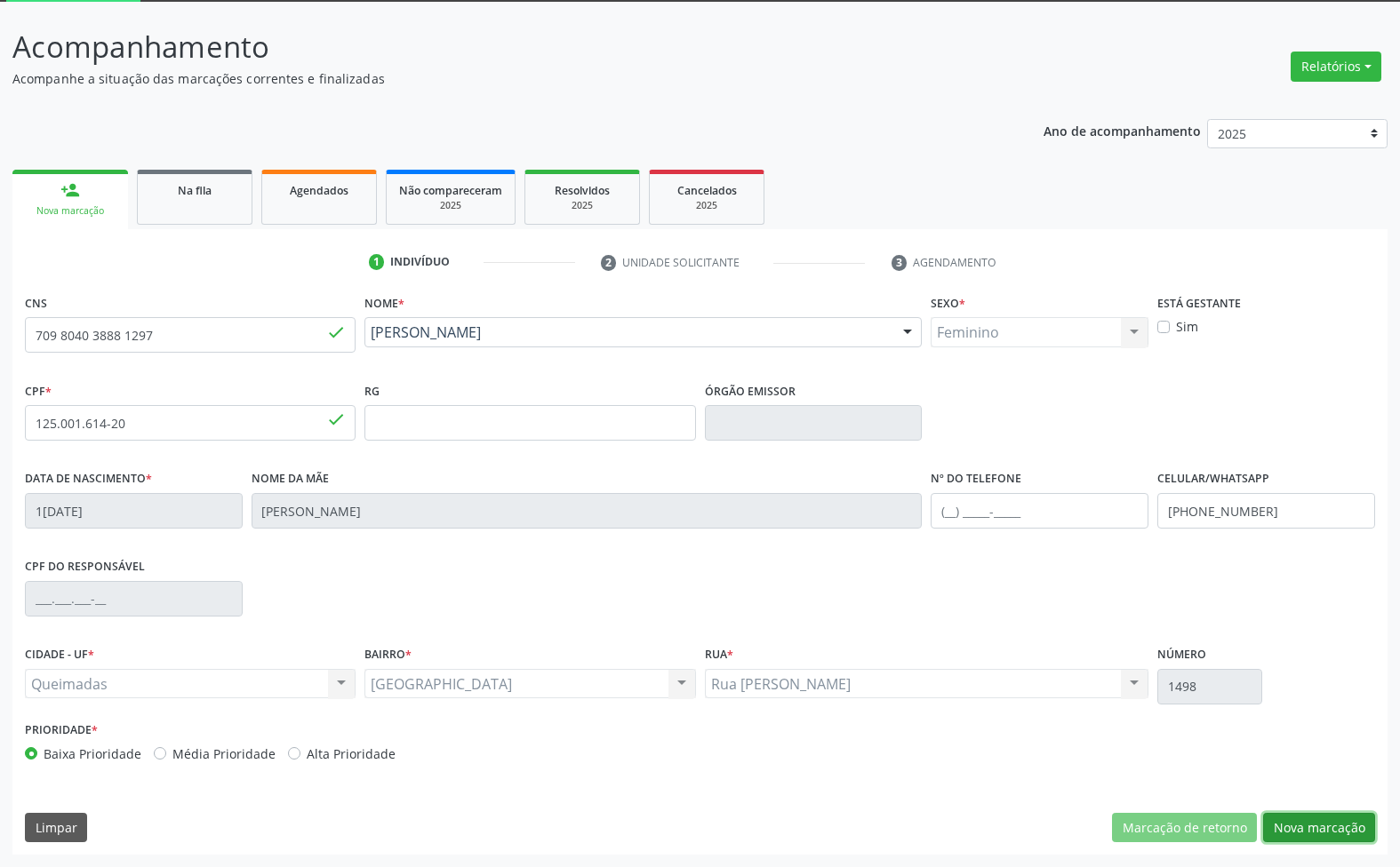
click at [1329, 822] on button "Nova marcação" at bounding box center [1319, 828] width 112 height 30
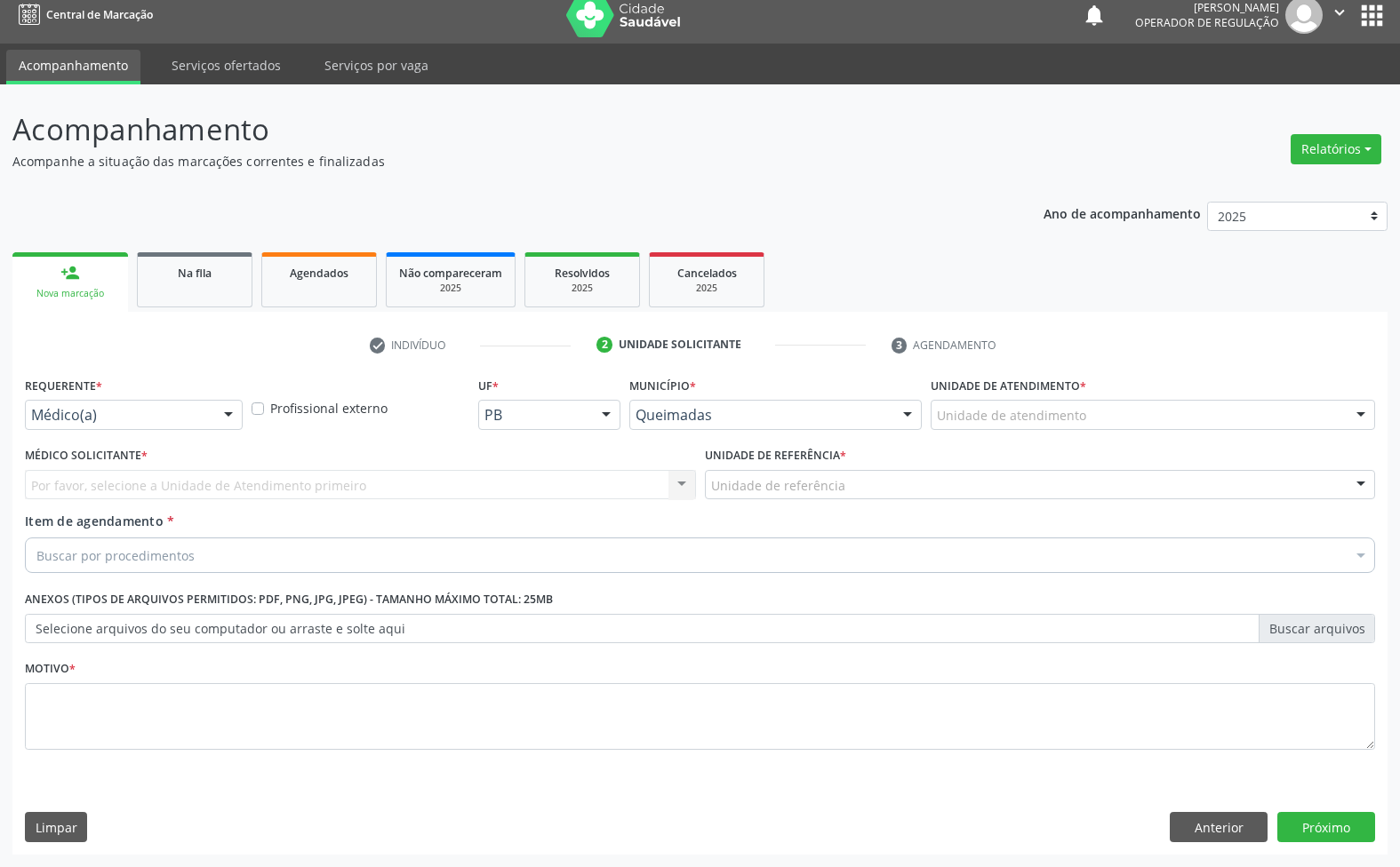
drag, startPoint x: 205, startPoint y: 398, endPoint x: 174, endPoint y: 459, distance: 68.4
click at [205, 400] on div "Requerente * Médico(a) Médico(a) Enfermeiro(a) Paciente Nenhum resultado encont…" at bounding box center [134, 401] width 218 height 57
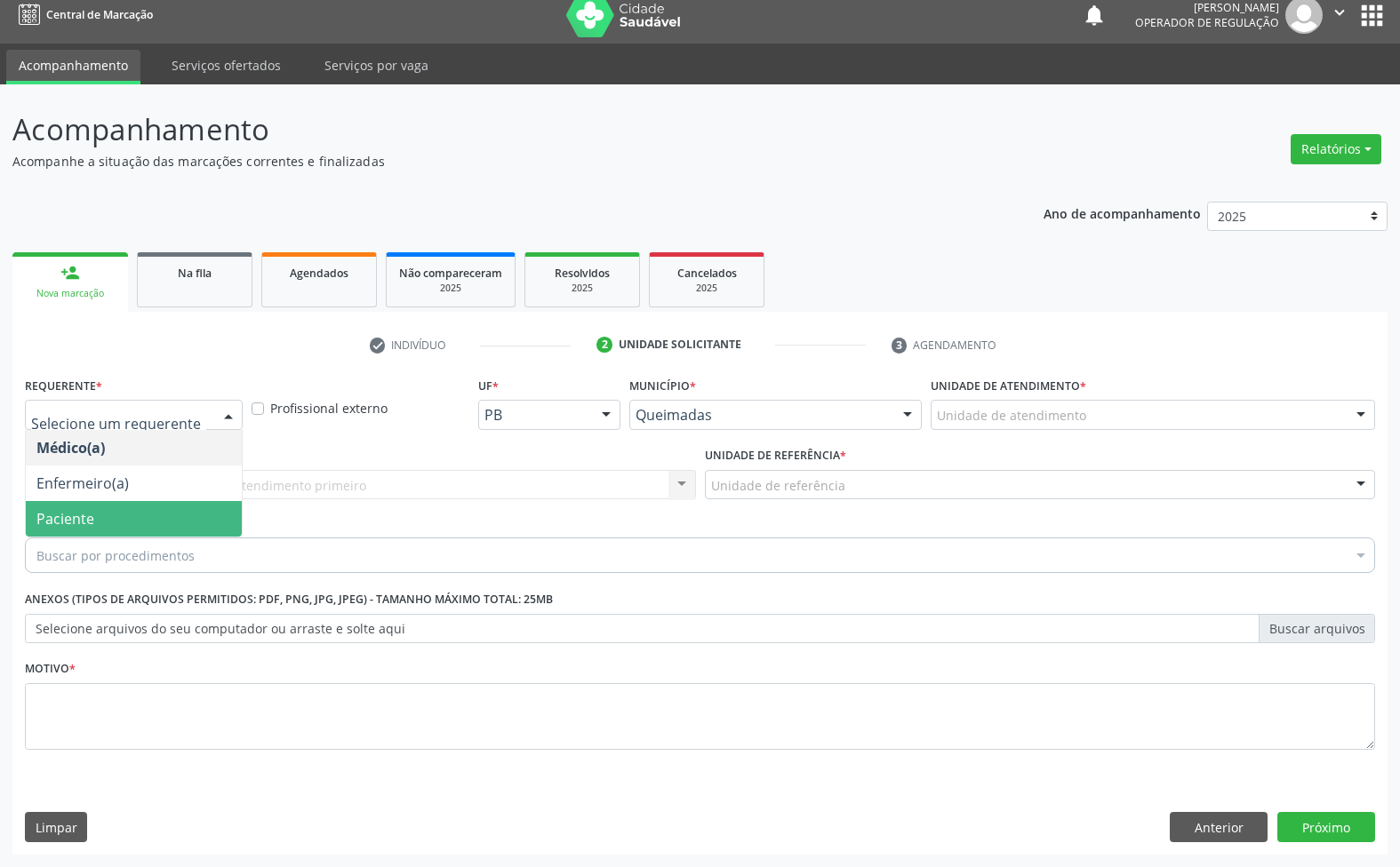
click at [129, 517] on span "Paciente" at bounding box center [134, 519] width 216 height 36
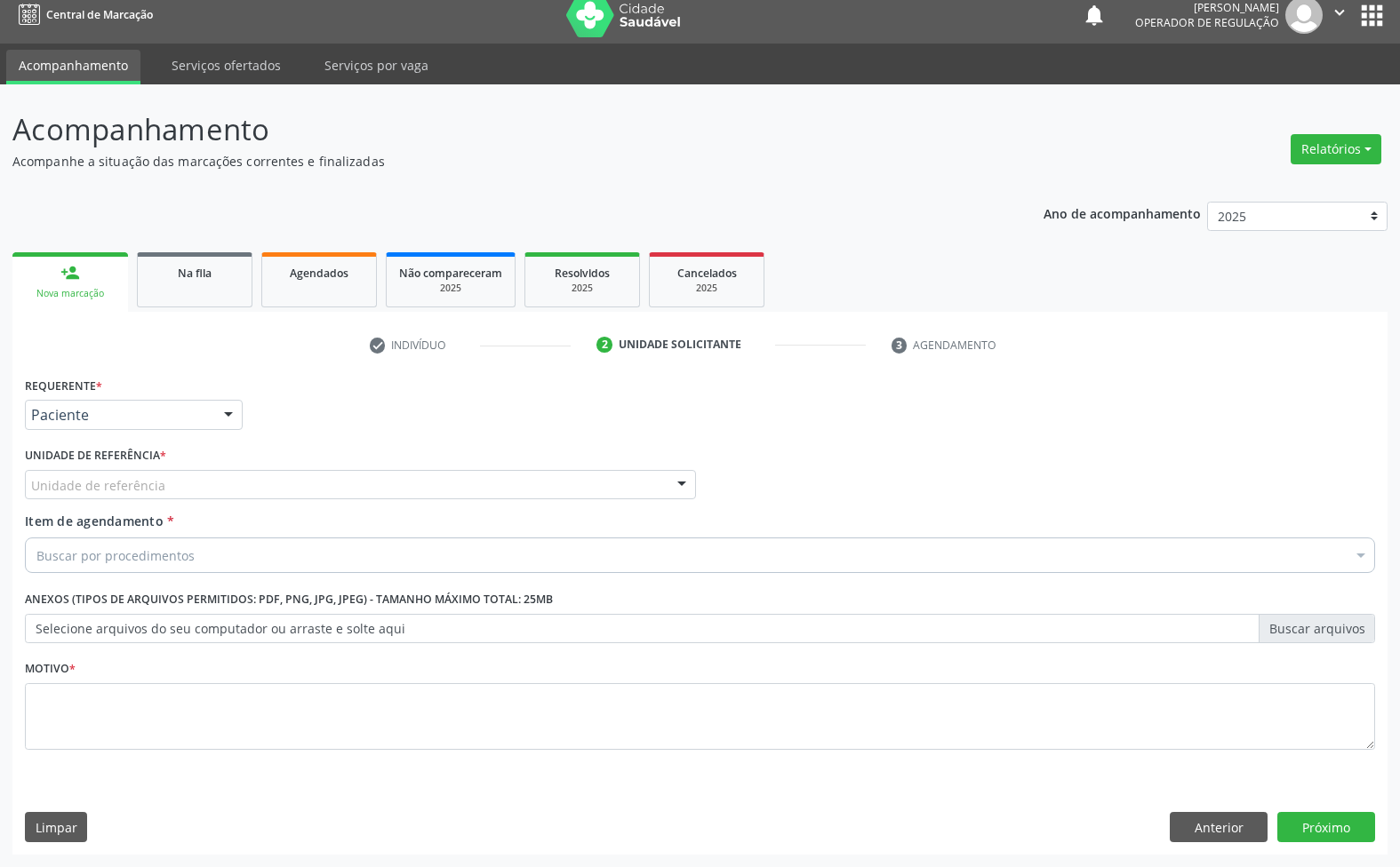
click at [259, 486] on div "Unidade de referência" at bounding box center [360, 485] width 671 height 30
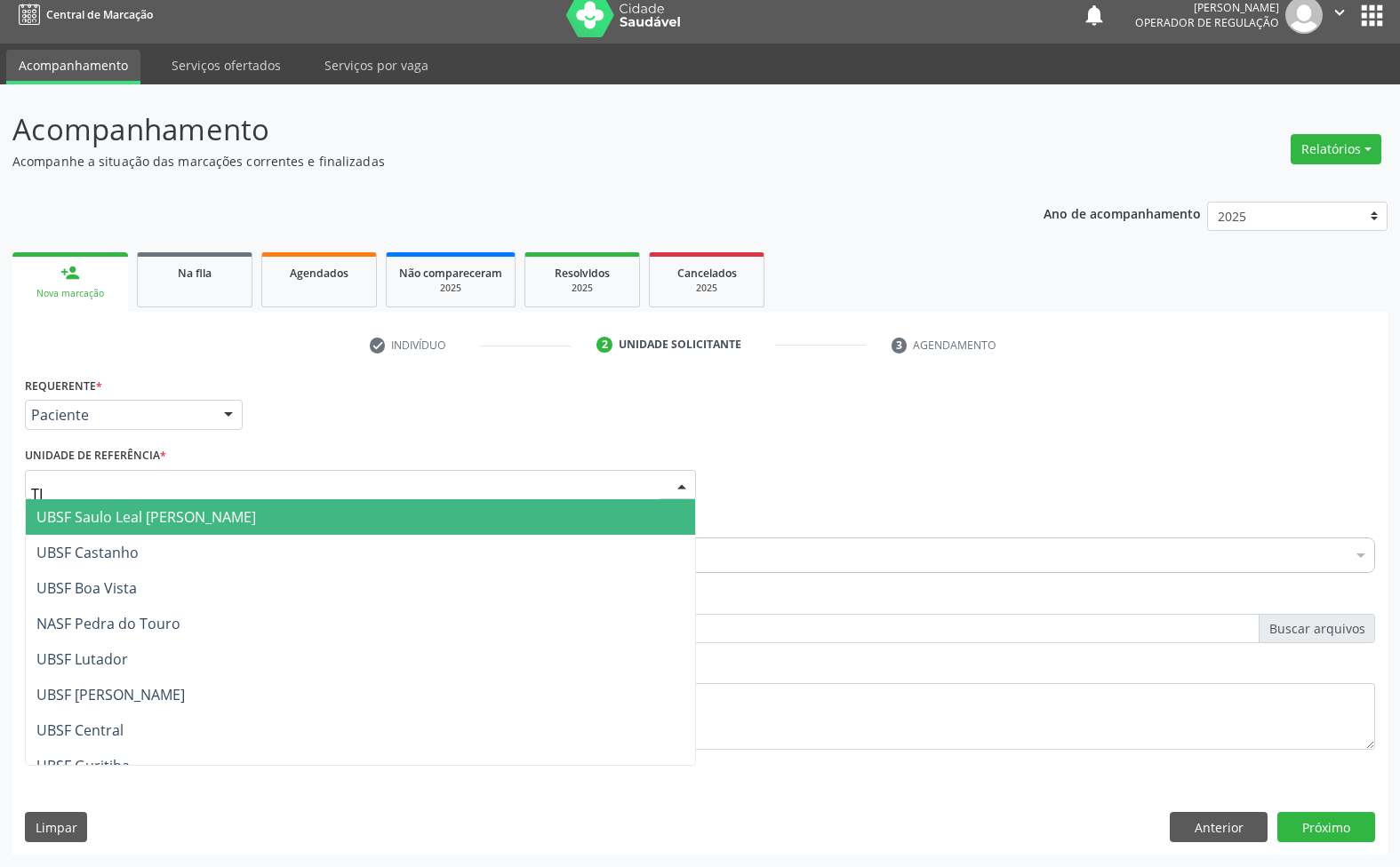
type input "TIA"
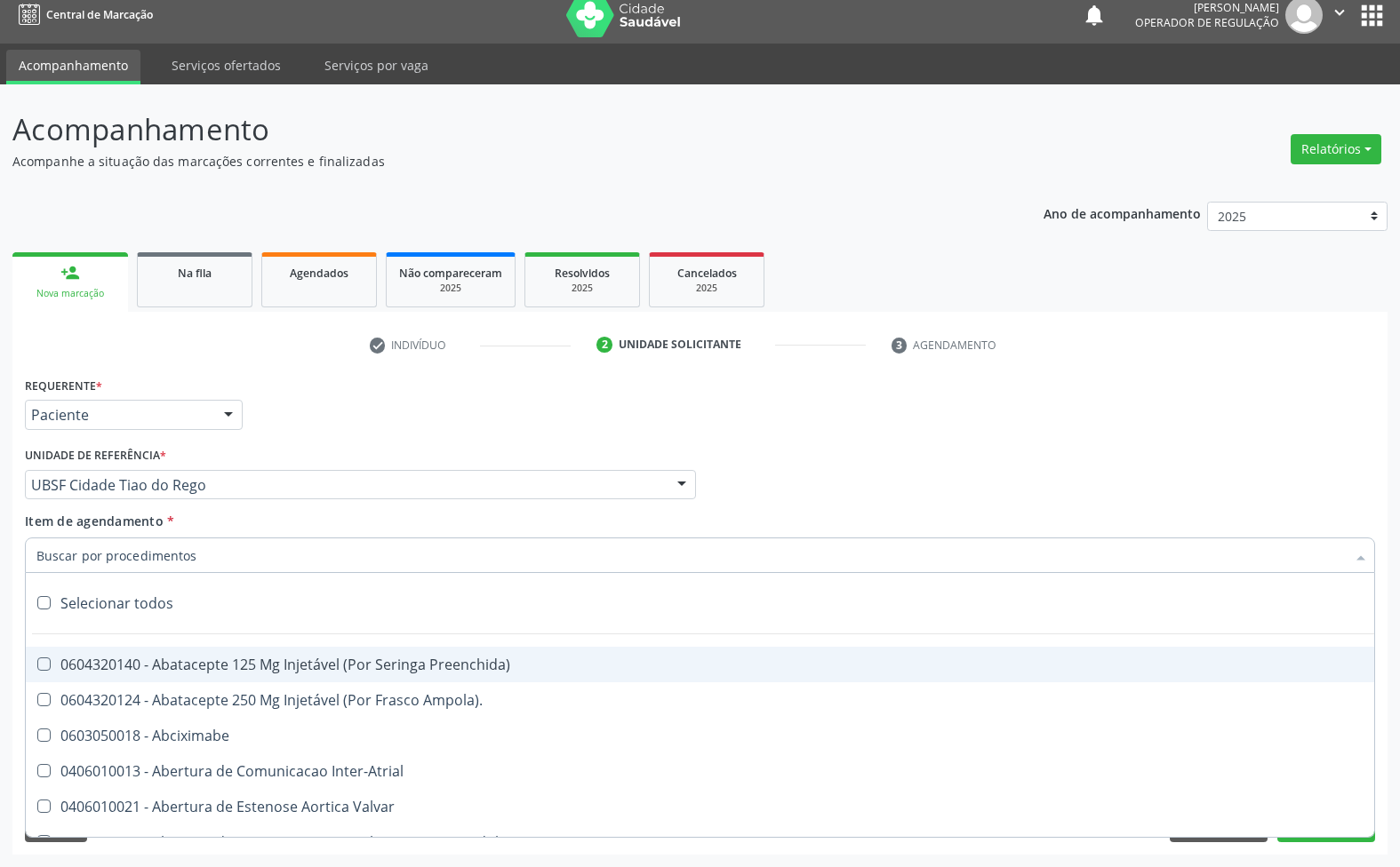
paste input "TRANSVAGINAL"
type input "TRANSVAGINAL"
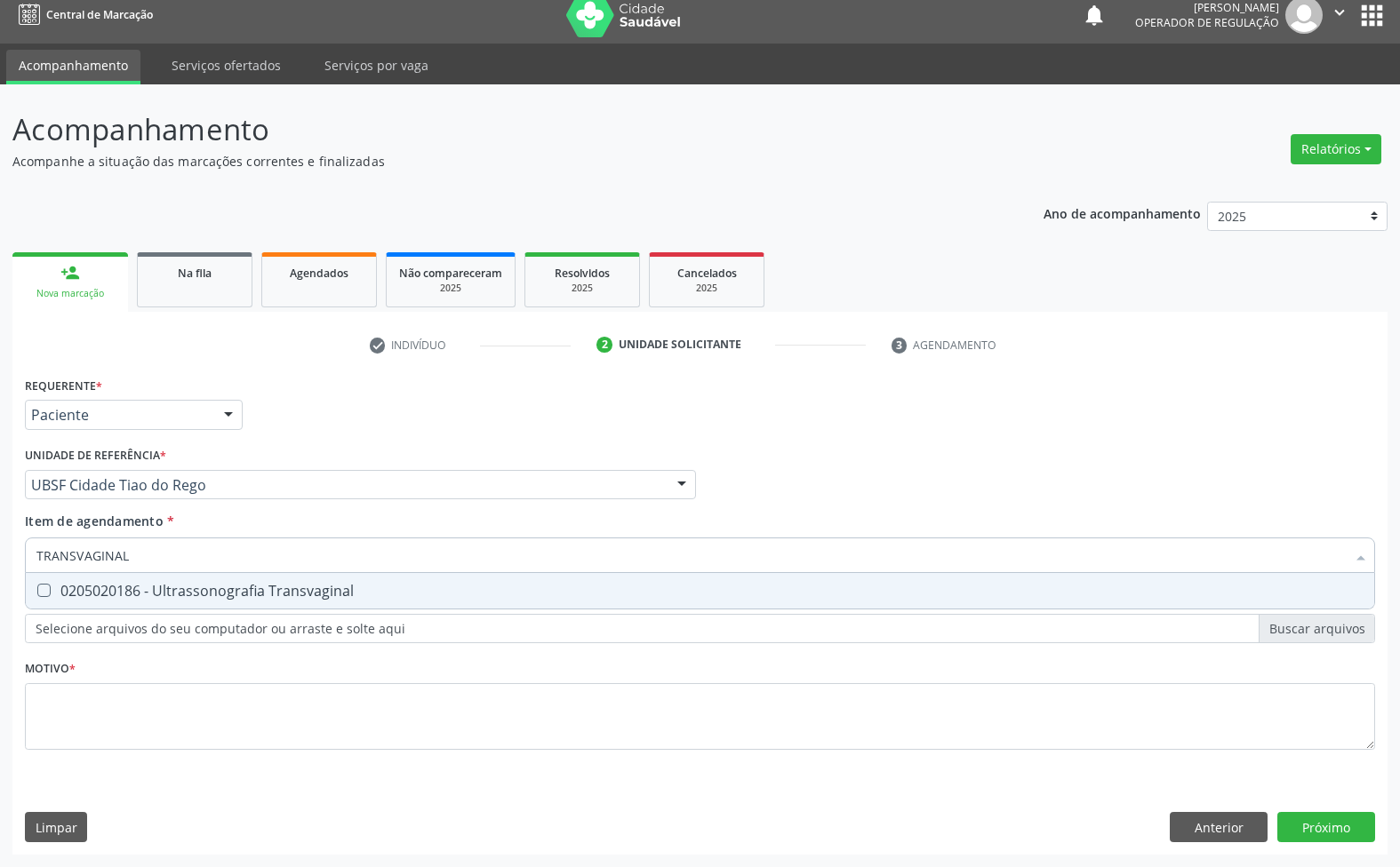
click at [220, 594] on div "0205020186 - Ultrassonografia Transvaginal" at bounding box center [700, 591] width 1327 height 15
checkbox Transvaginal "true"
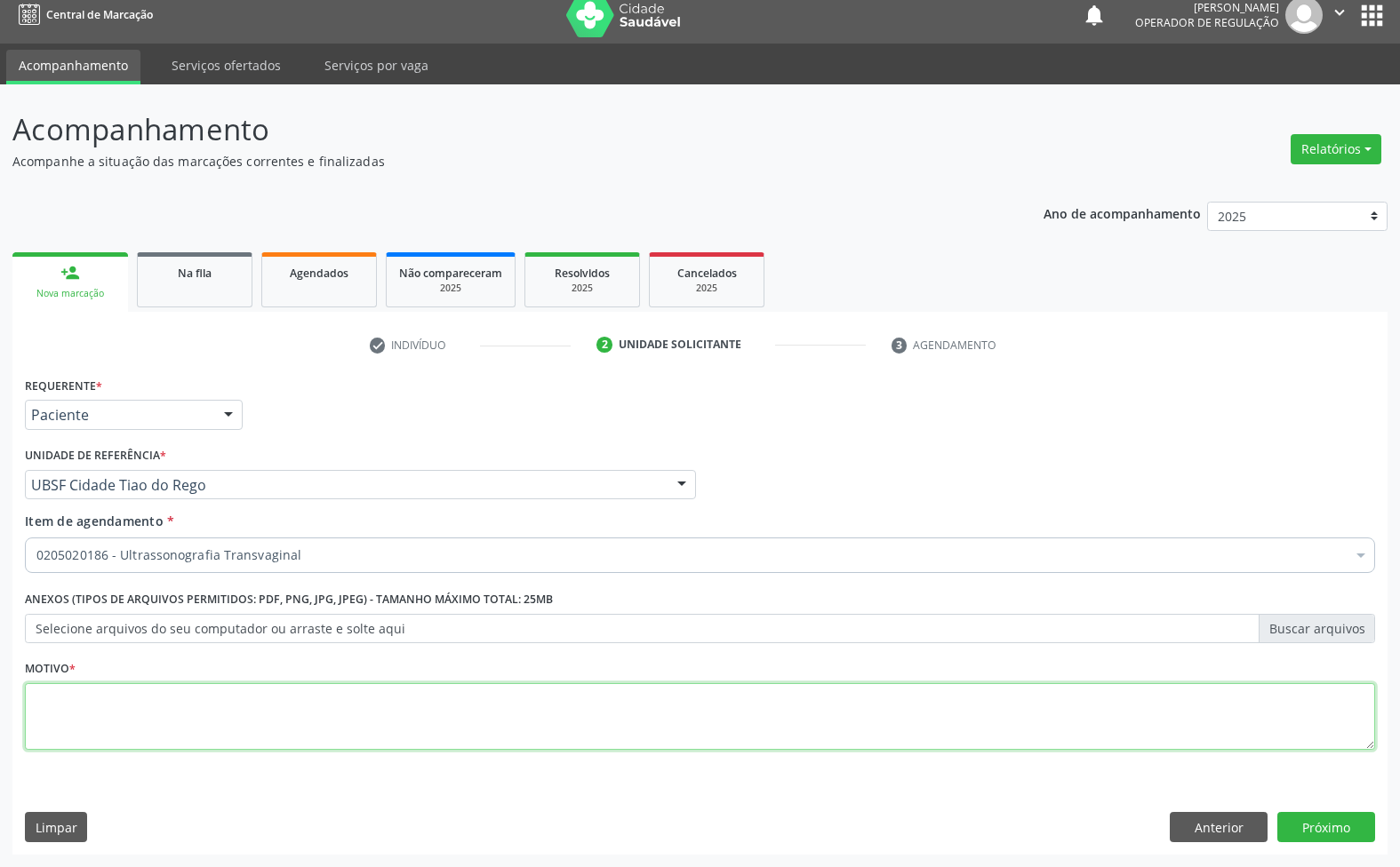
paste textarea "AVALIAÇÃO 07/2025"
drag, startPoint x: 530, startPoint y: 713, endPoint x: 546, endPoint y: 730, distance: 23.3
click at [531, 716] on textarea at bounding box center [700, 718] width 1350 height 68
type textarea "AVALIAÇÃO 07/2025"
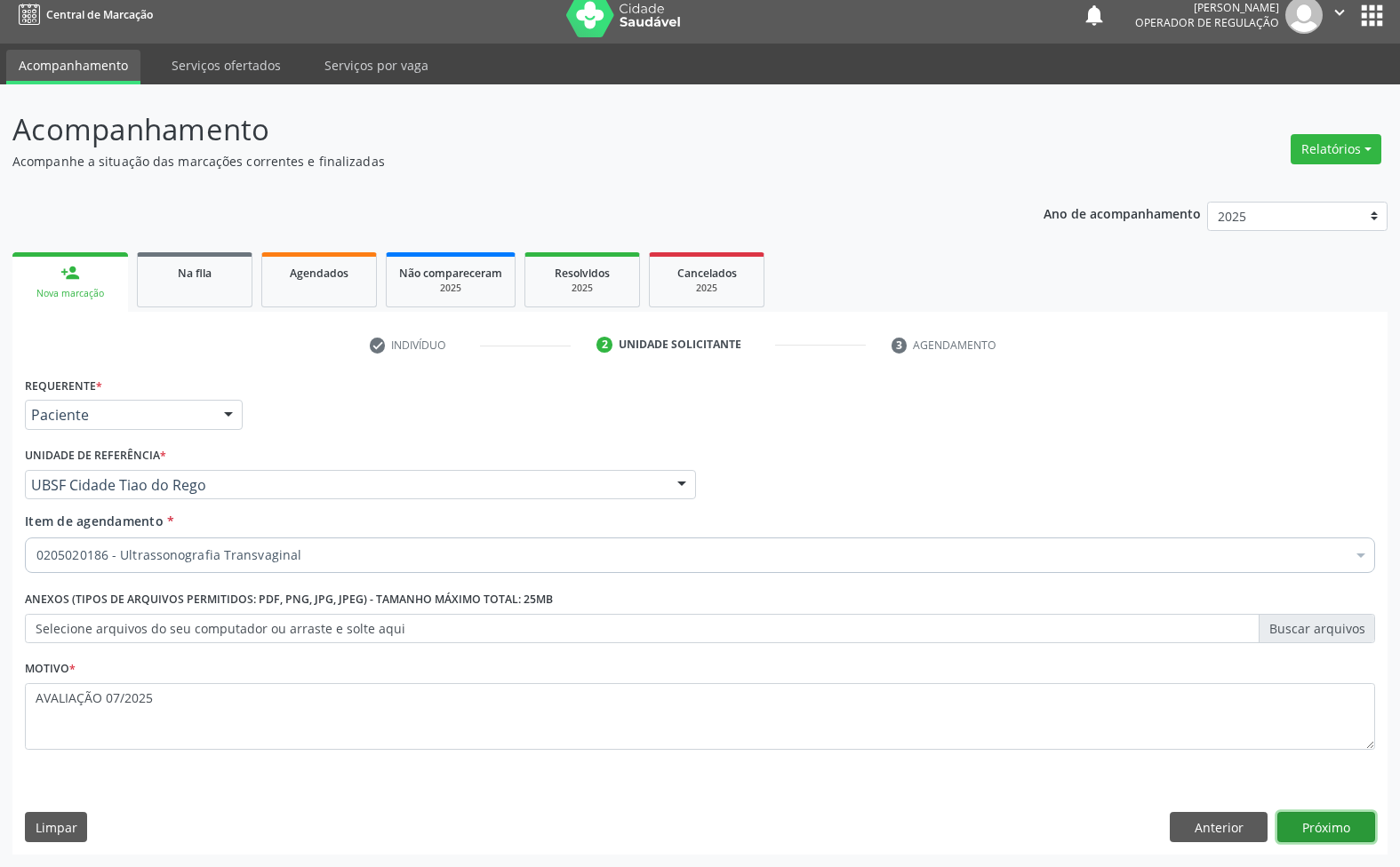
click at [1311, 822] on button "Próximo" at bounding box center [1326, 827] width 98 height 30
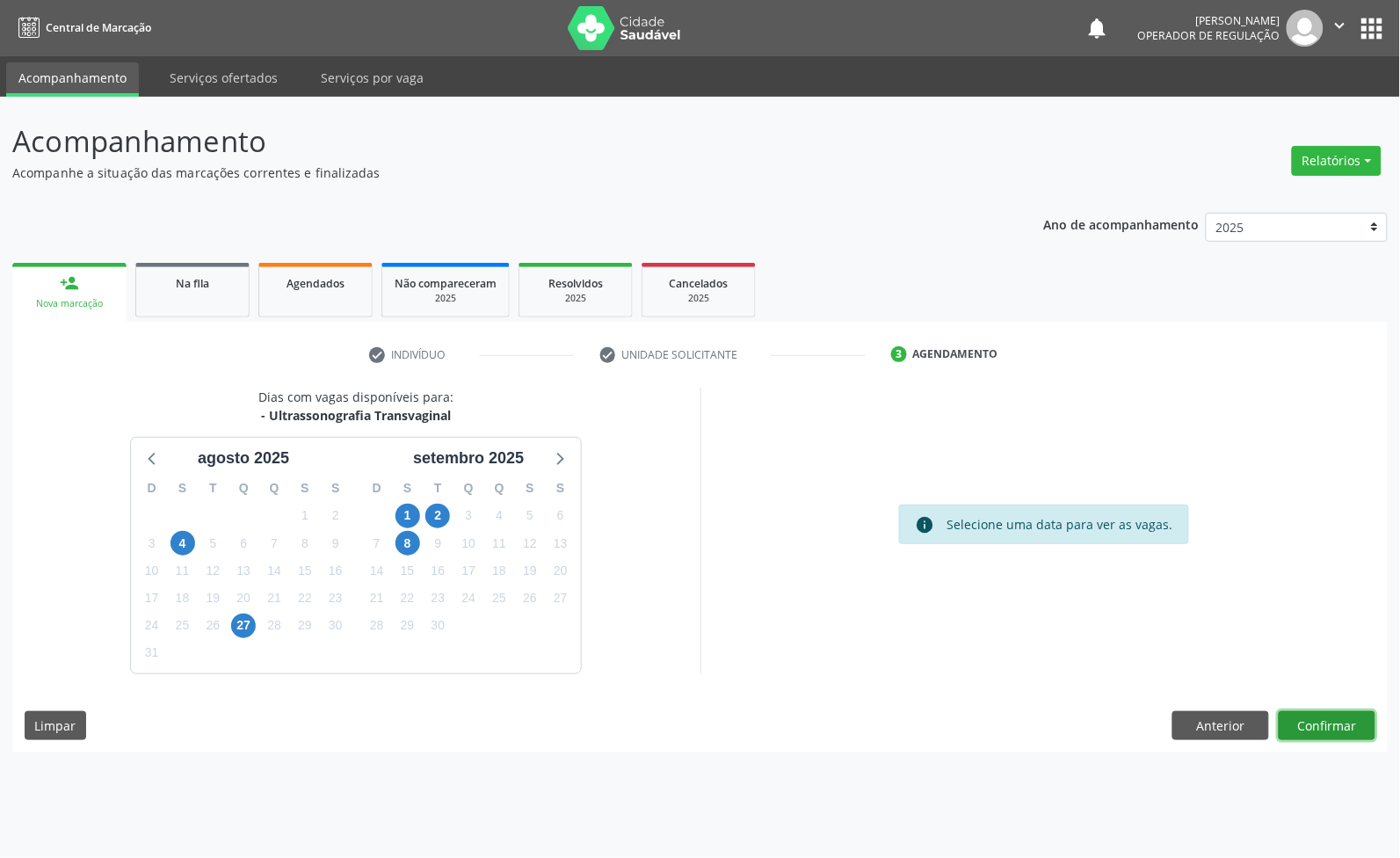
click at [1330, 719] on button "Confirmar" at bounding box center [1327, 726] width 97 height 30
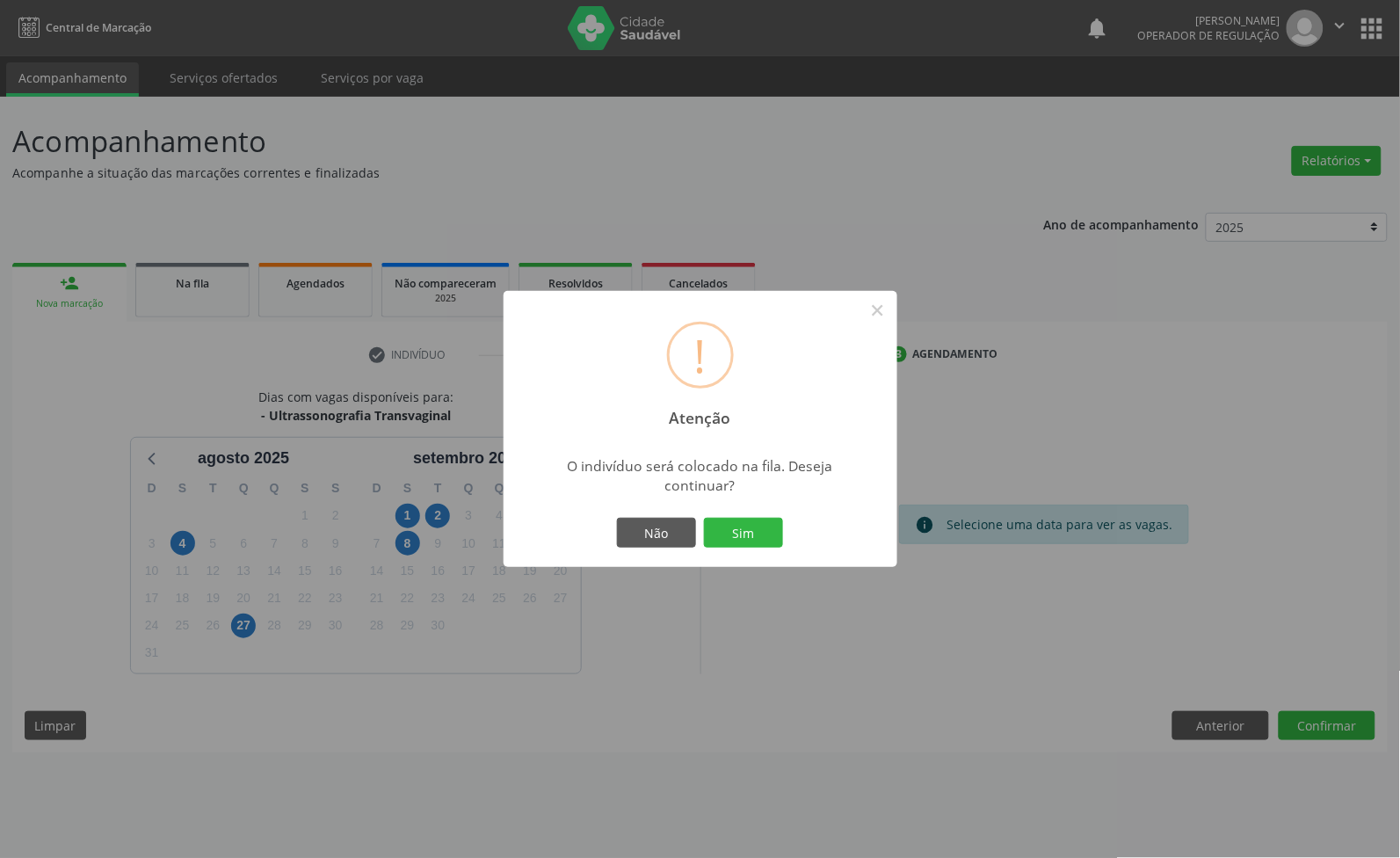
click at [705, 518] on button "Sim" at bounding box center [744, 532] width 79 height 30
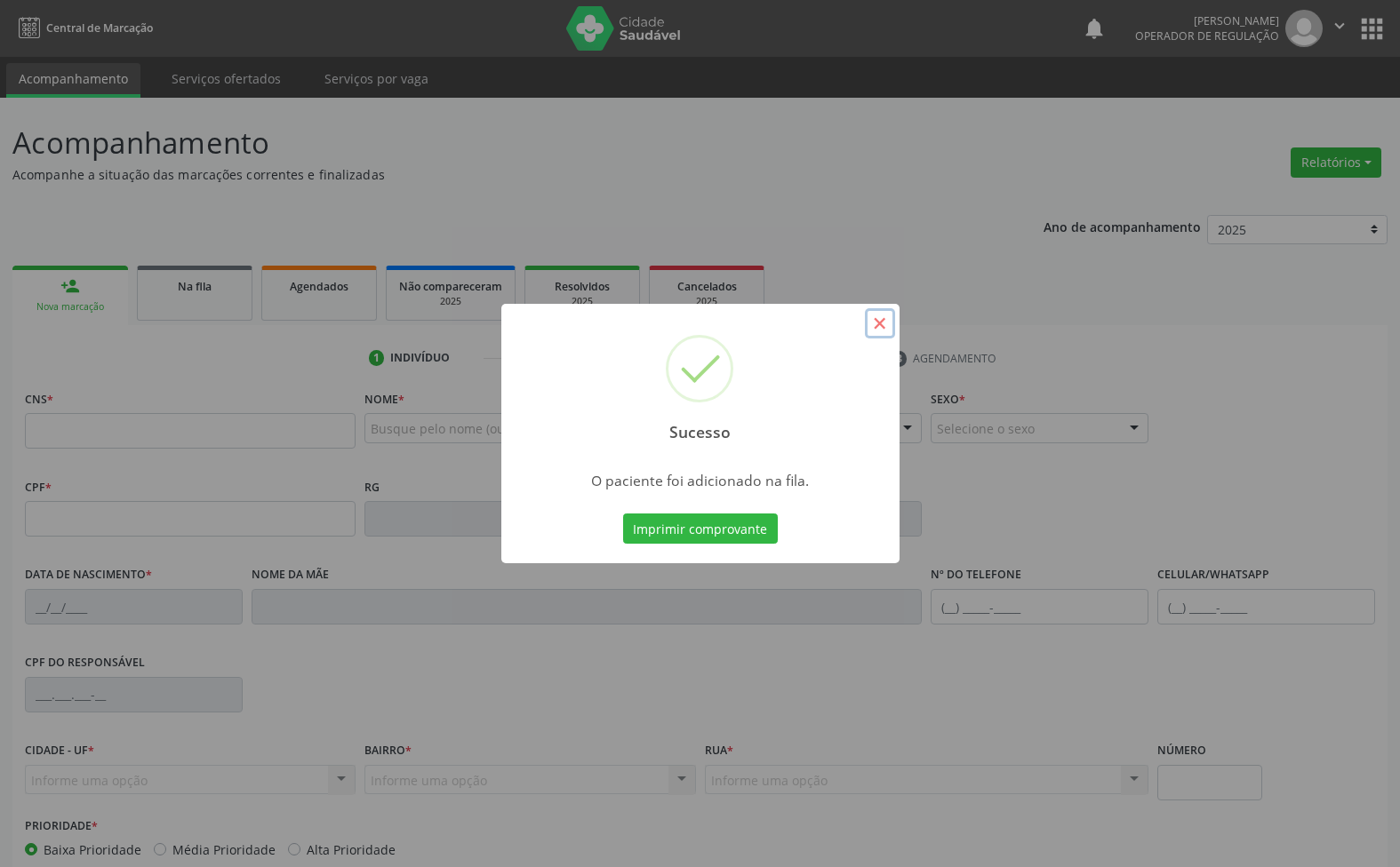
click at [878, 318] on button "×" at bounding box center [879, 323] width 30 height 30
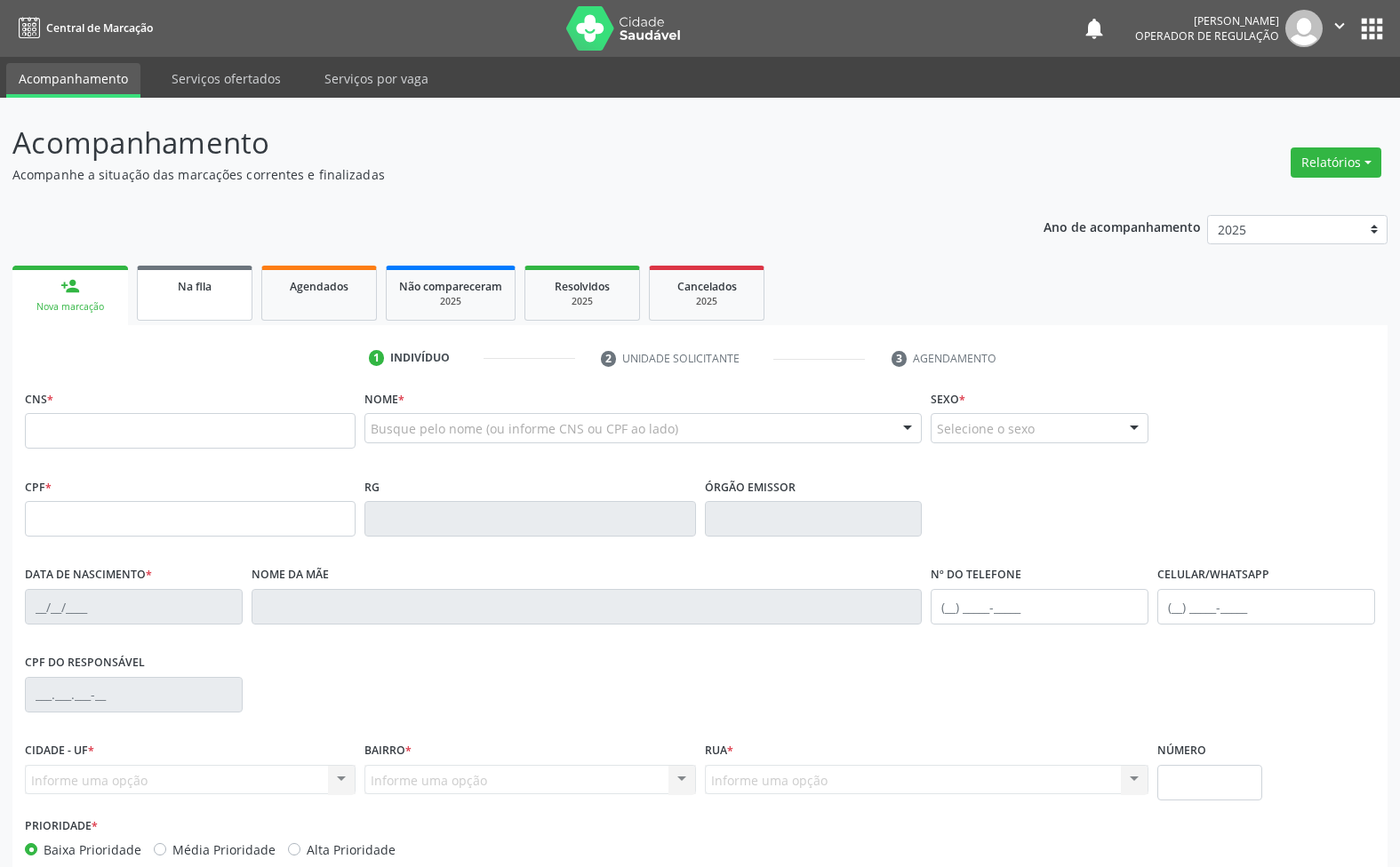
click at [226, 293] on div "Na fila" at bounding box center [194, 285] width 89 height 18
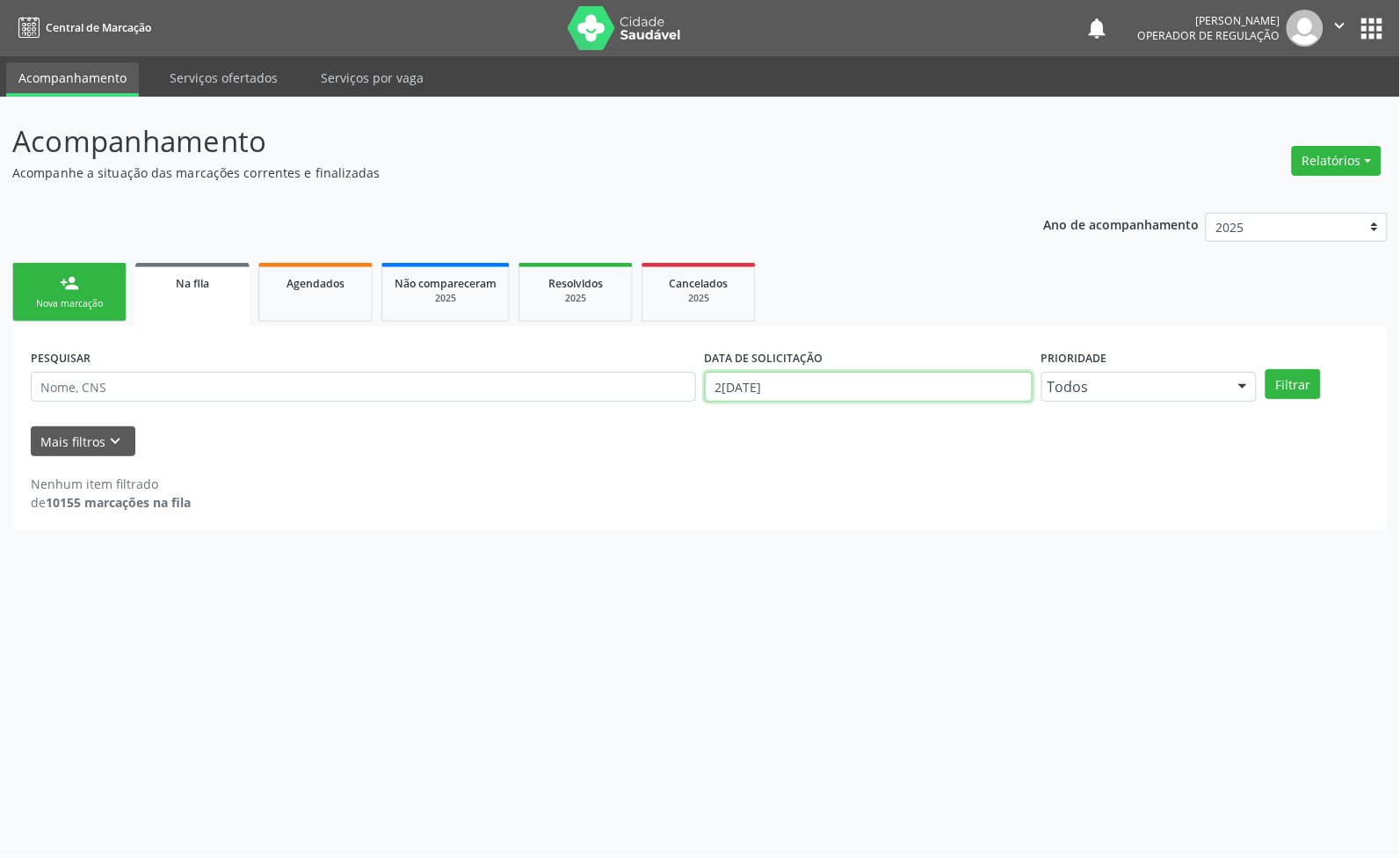
click at [749, 396] on input "26/08/2025" at bounding box center [869, 386] width 328 height 30
click at [792, 626] on span "26" at bounding box center [793, 616] width 34 height 34
type input "26/08/2025"
click at [410, 543] on div "Acompanhamento Acompanhe a situação das marcações correntes e finalizadas Relat…" at bounding box center [700, 478] width 1400 height 762
click at [500, 402] on div "PESQUISAR" at bounding box center [364, 379] width 675 height 69
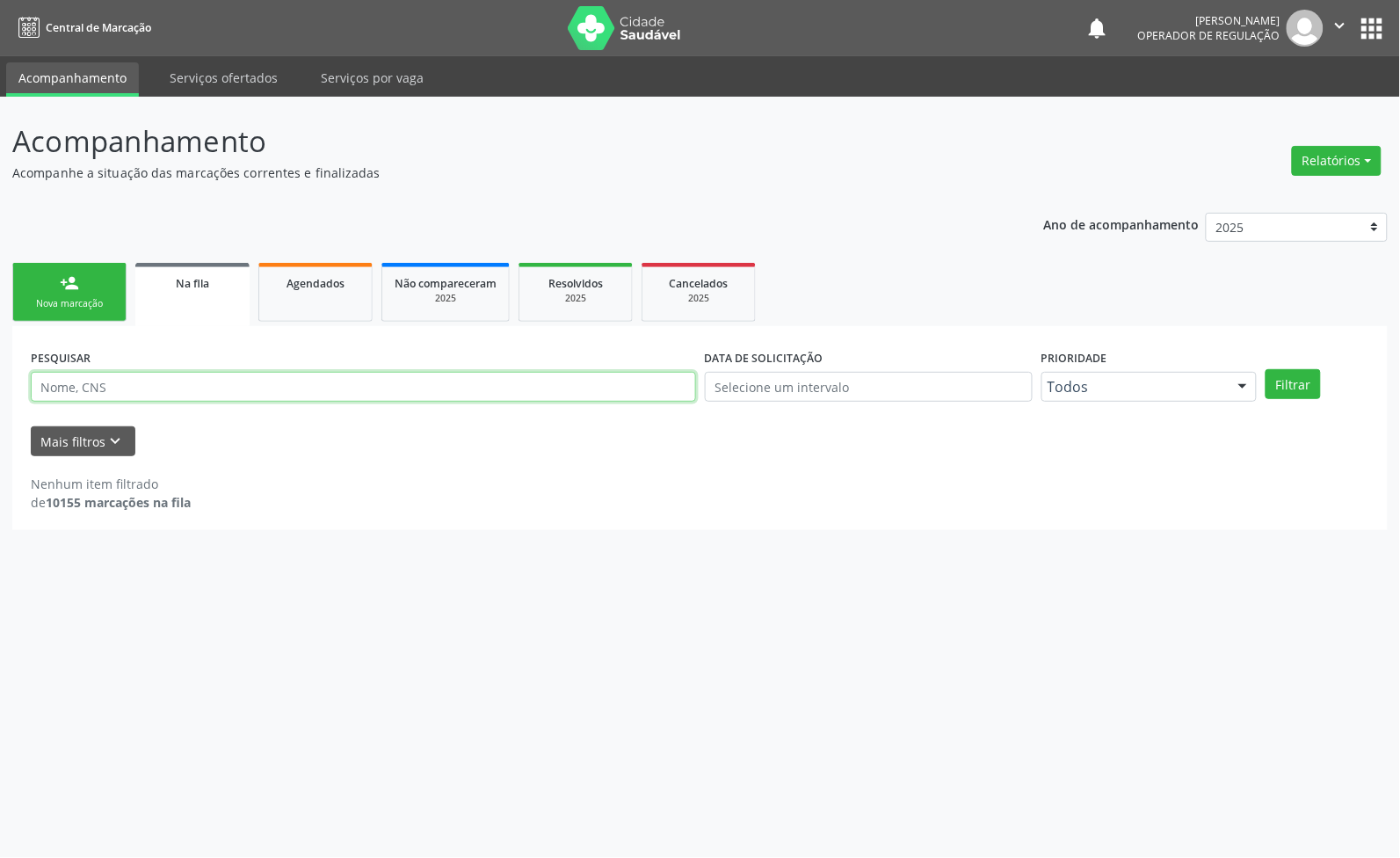
click at [486, 387] on input "text" at bounding box center [364, 386] width 666 height 30
type input "700007793458405"
click at [1266, 369] on button "Filtrar" at bounding box center [1293, 384] width 55 height 30
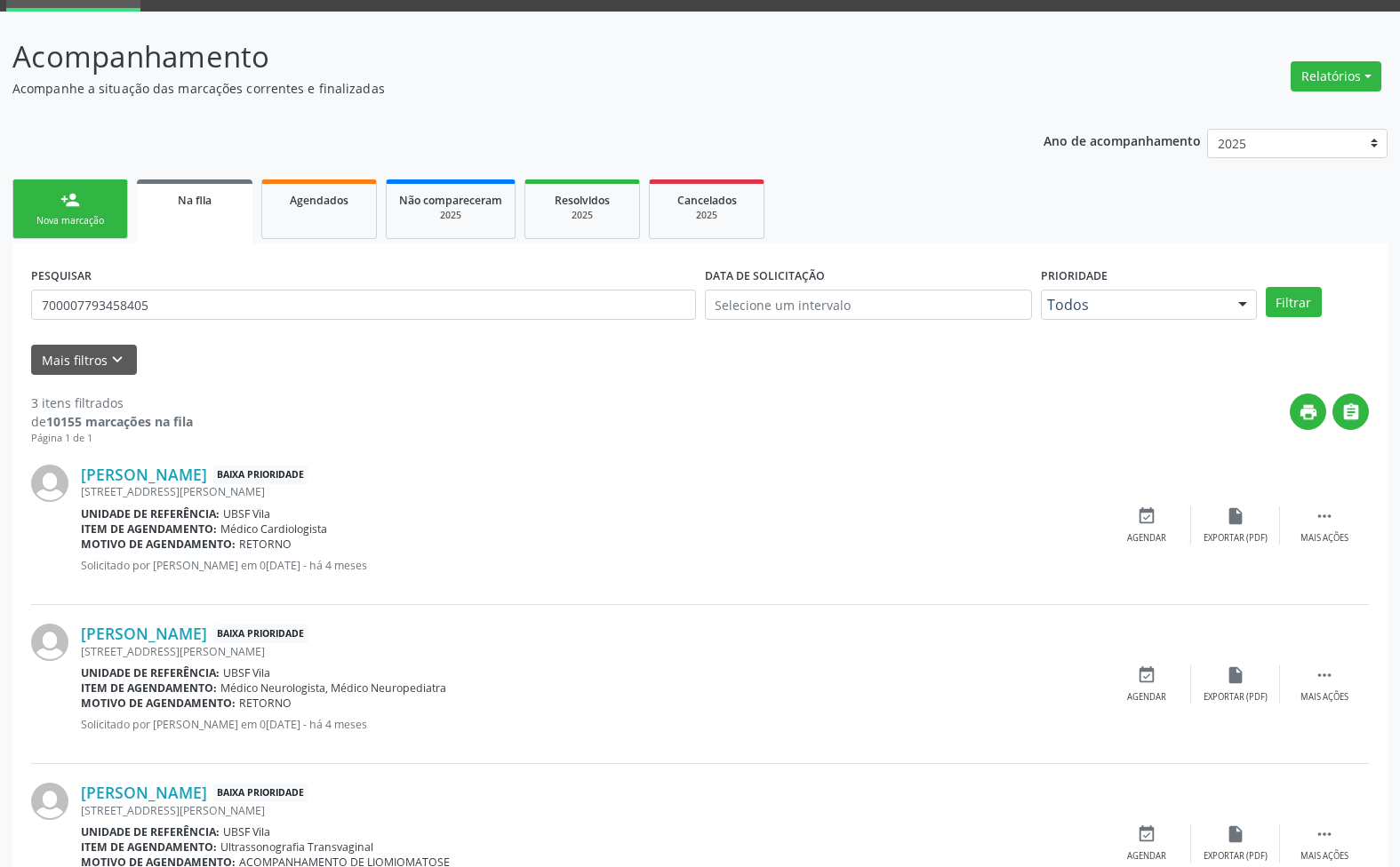
scroll to position [173, 0]
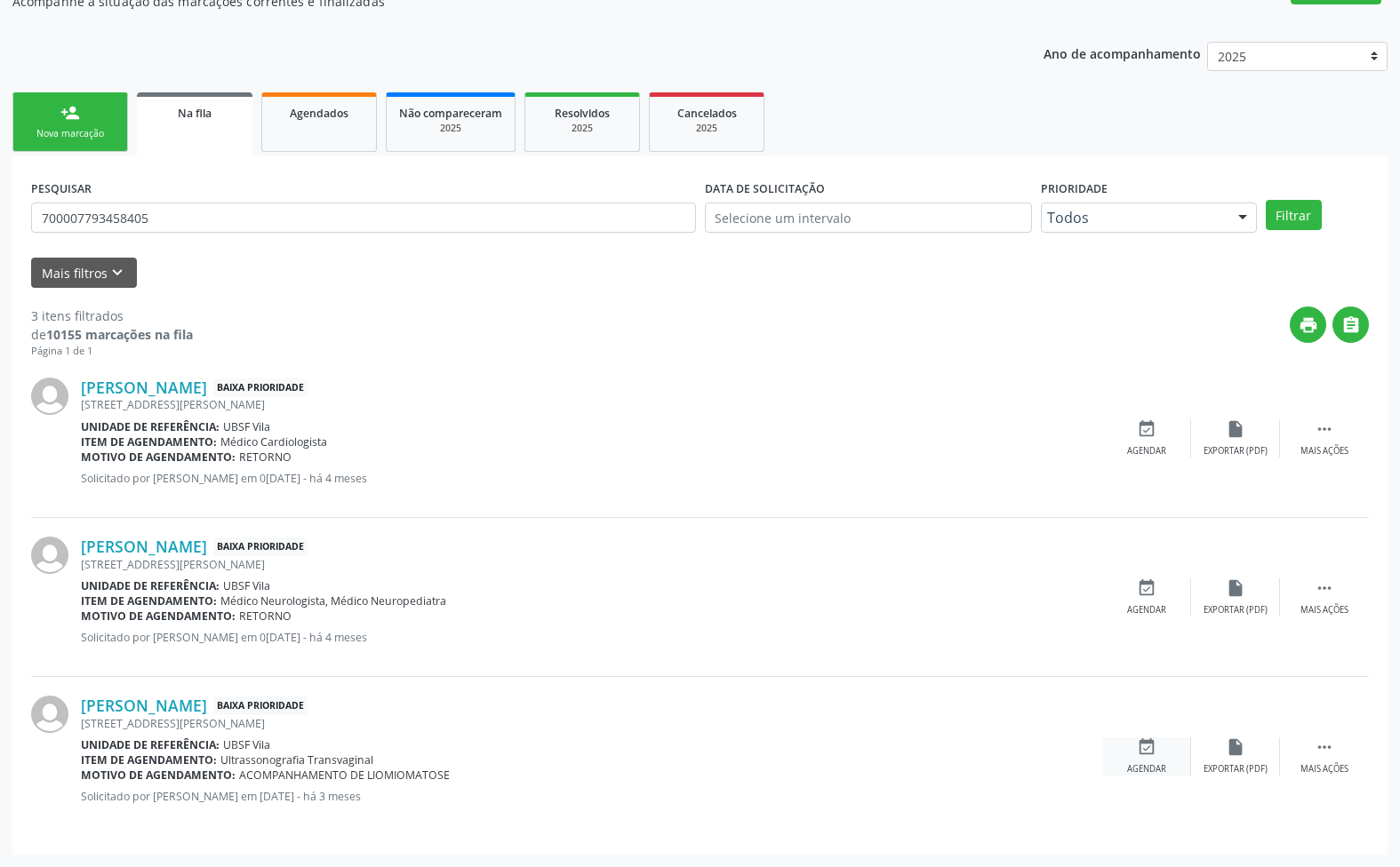
click at [1155, 741] on icon "event_available" at bounding box center [1146, 747] width 19 height 19
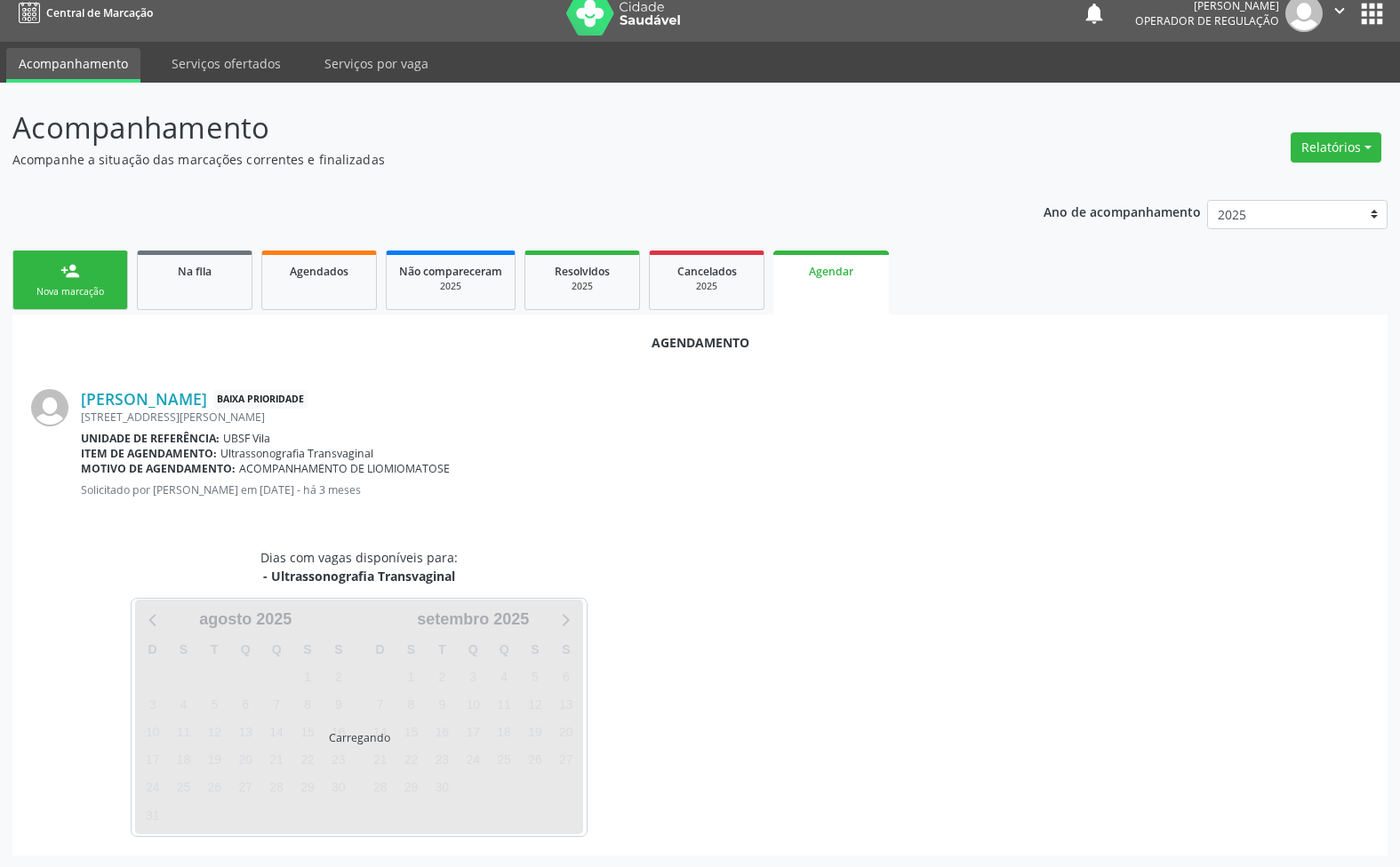
scroll to position [59, 0]
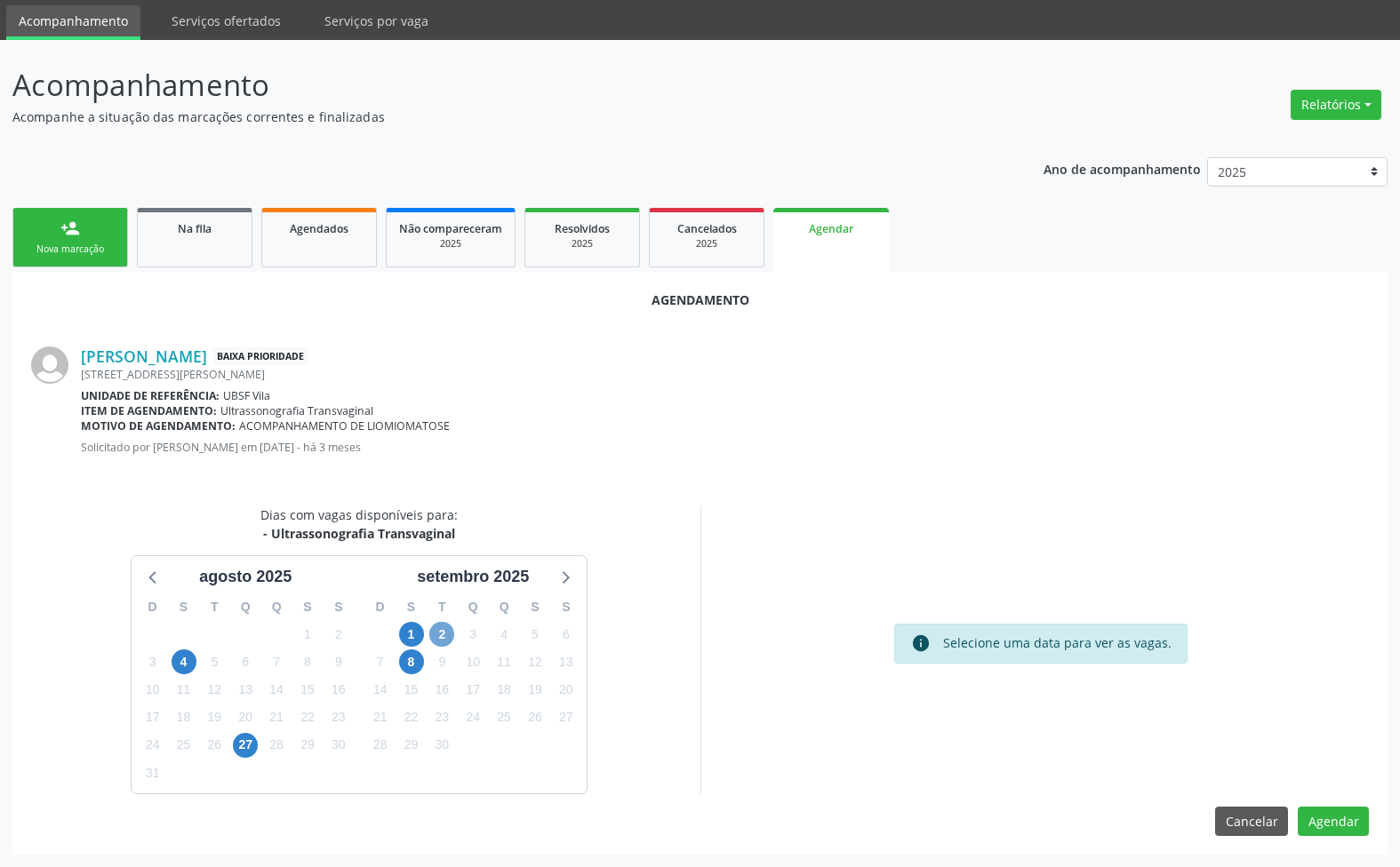
click at [442, 641] on span "2" at bounding box center [441, 634] width 25 height 25
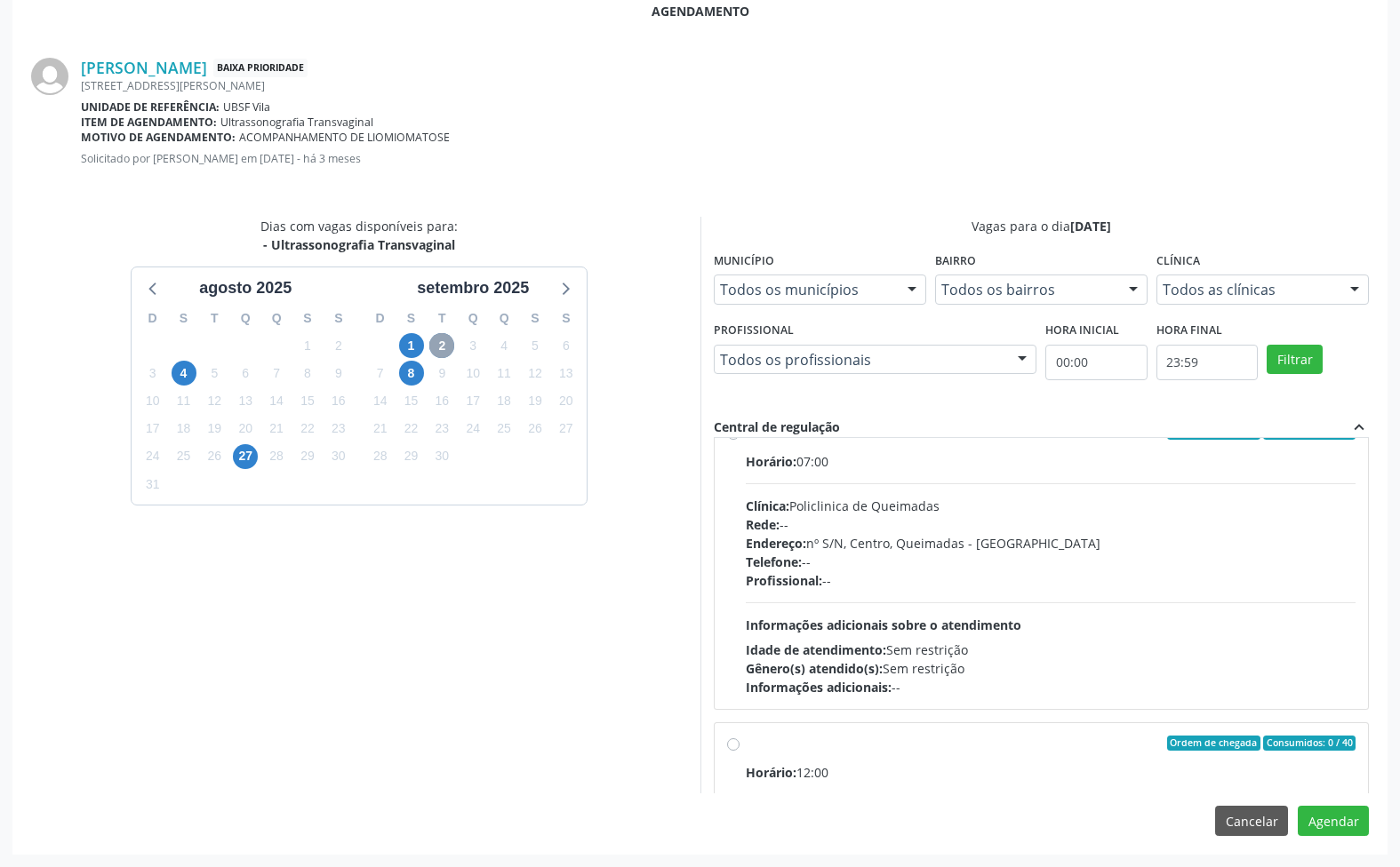
scroll to position [0, 0]
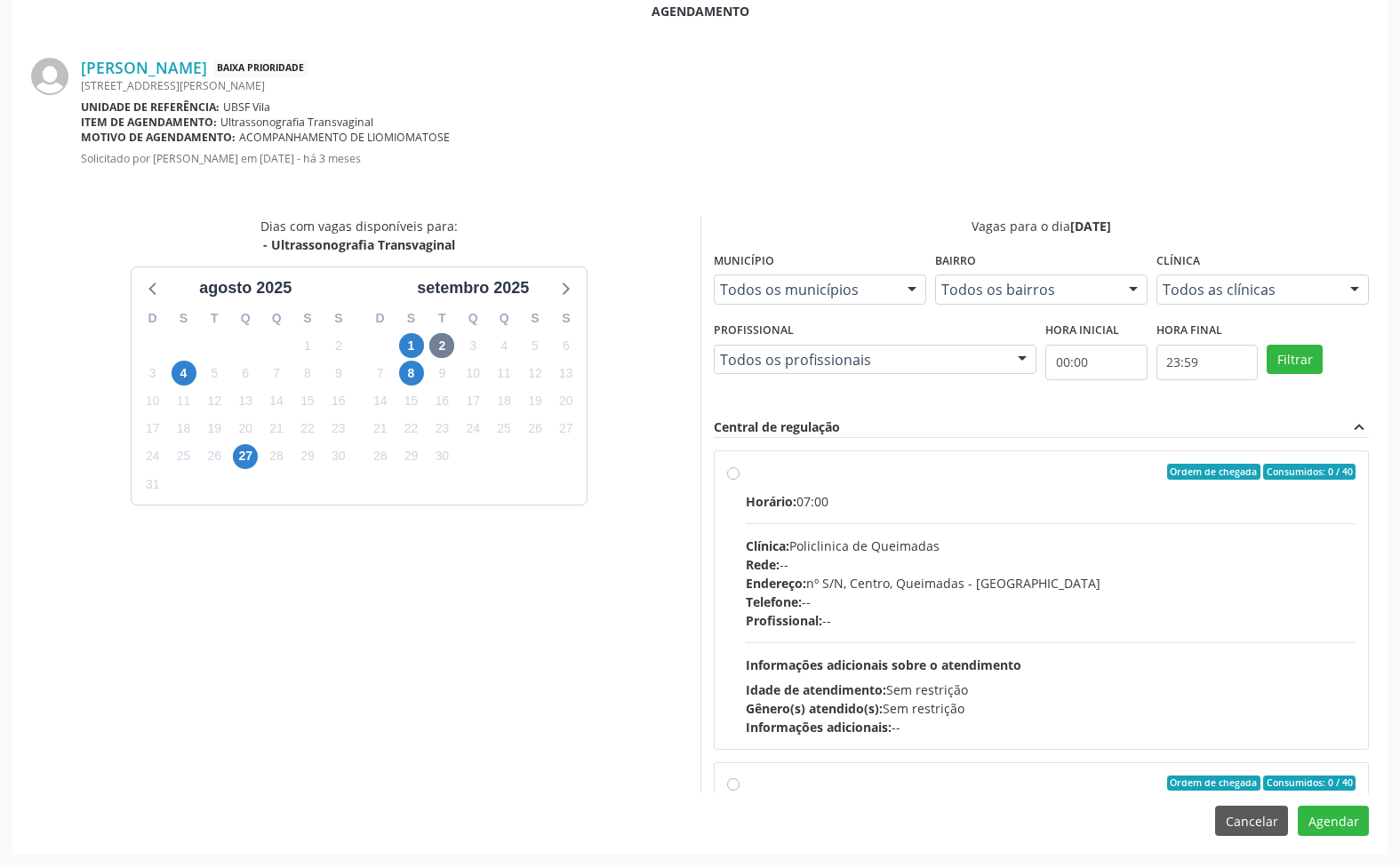
click at [758, 609] on div "Telefone: --" at bounding box center [1051, 602] width 611 height 18
click at [740, 480] on input "Ordem de chegada Consumidos: 0 / 40 Horário: 07:00 Clínica: Policlinica de Quei…" at bounding box center [733, 471] width 13 height 16
radio input "true"
click at [1343, 820] on button "Agendar" at bounding box center [1333, 820] width 72 height 30
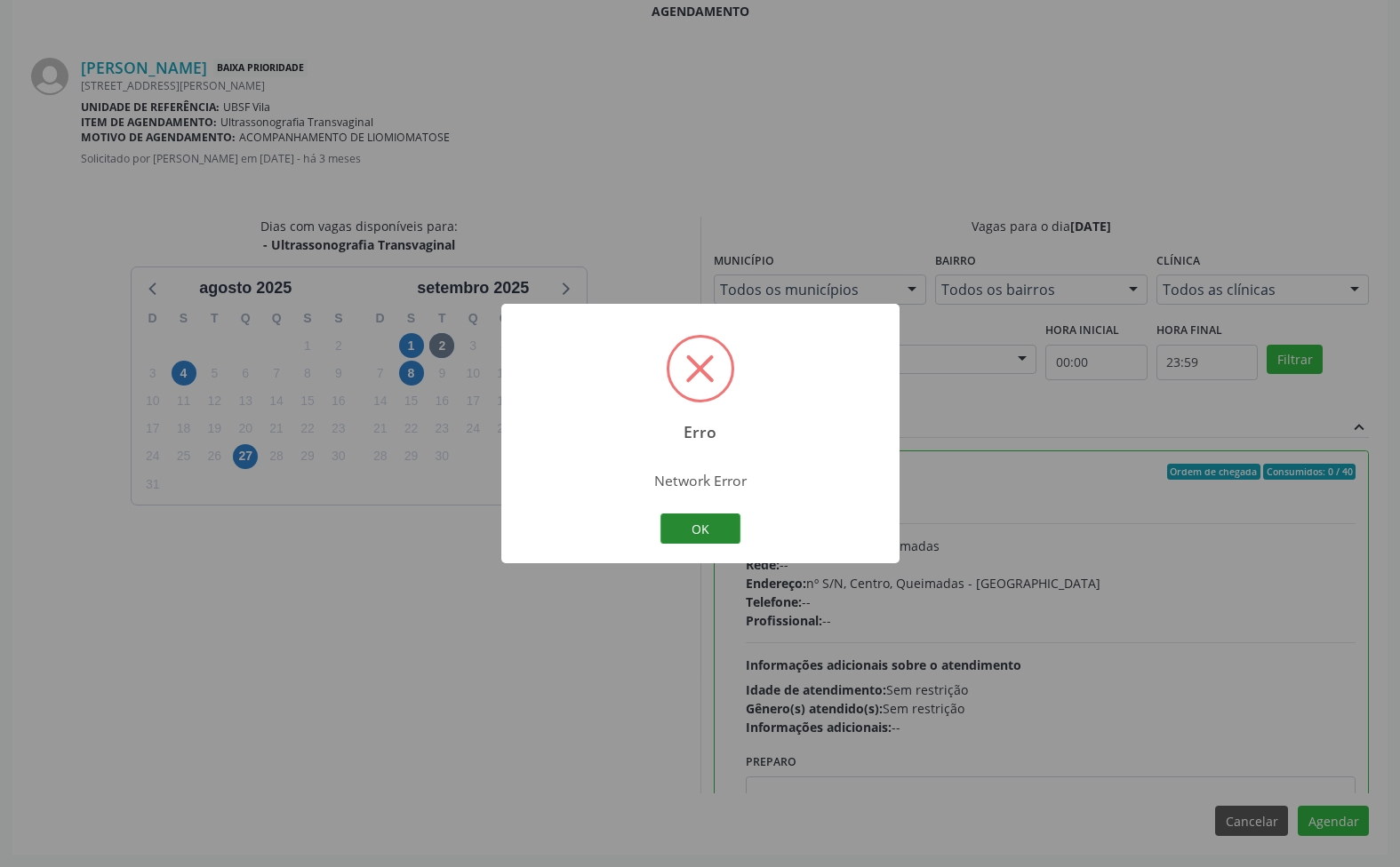
click at [703, 526] on button "OK" at bounding box center [700, 528] width 80 height 30
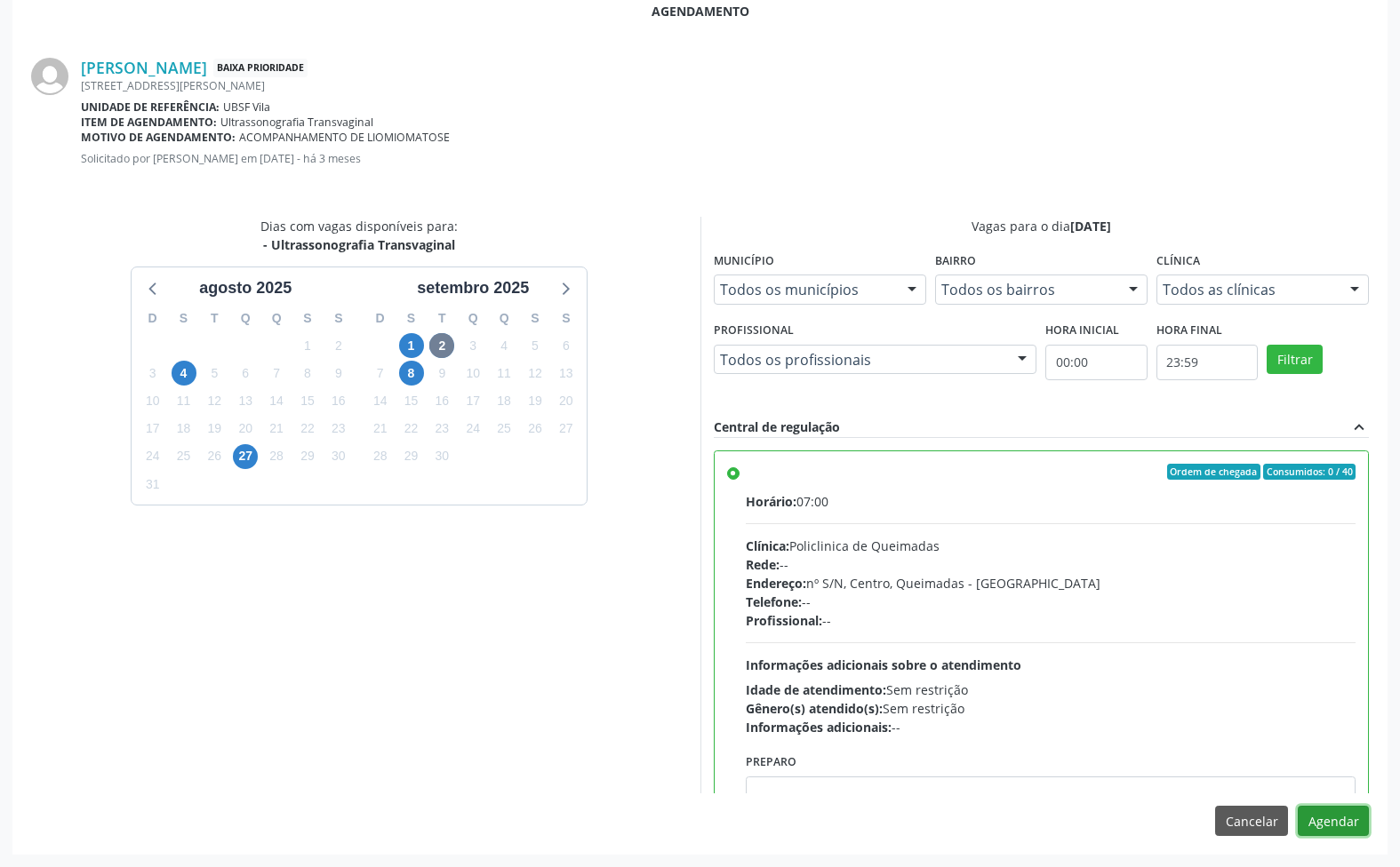
click at [1339, 818] on button "Agendar" at bounding box center [1333, 820] width 72 height 30
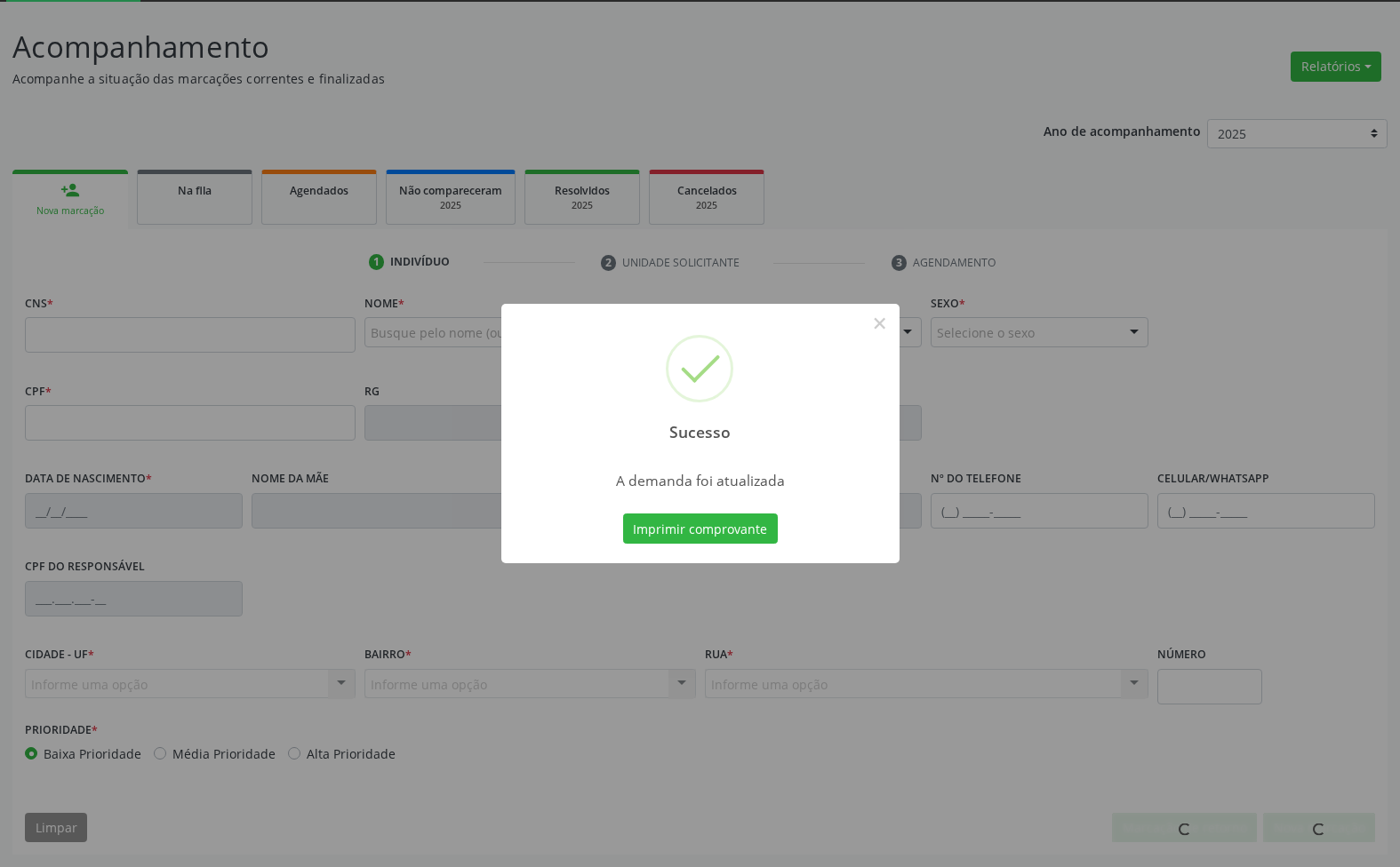
scroll to position [96, 0]
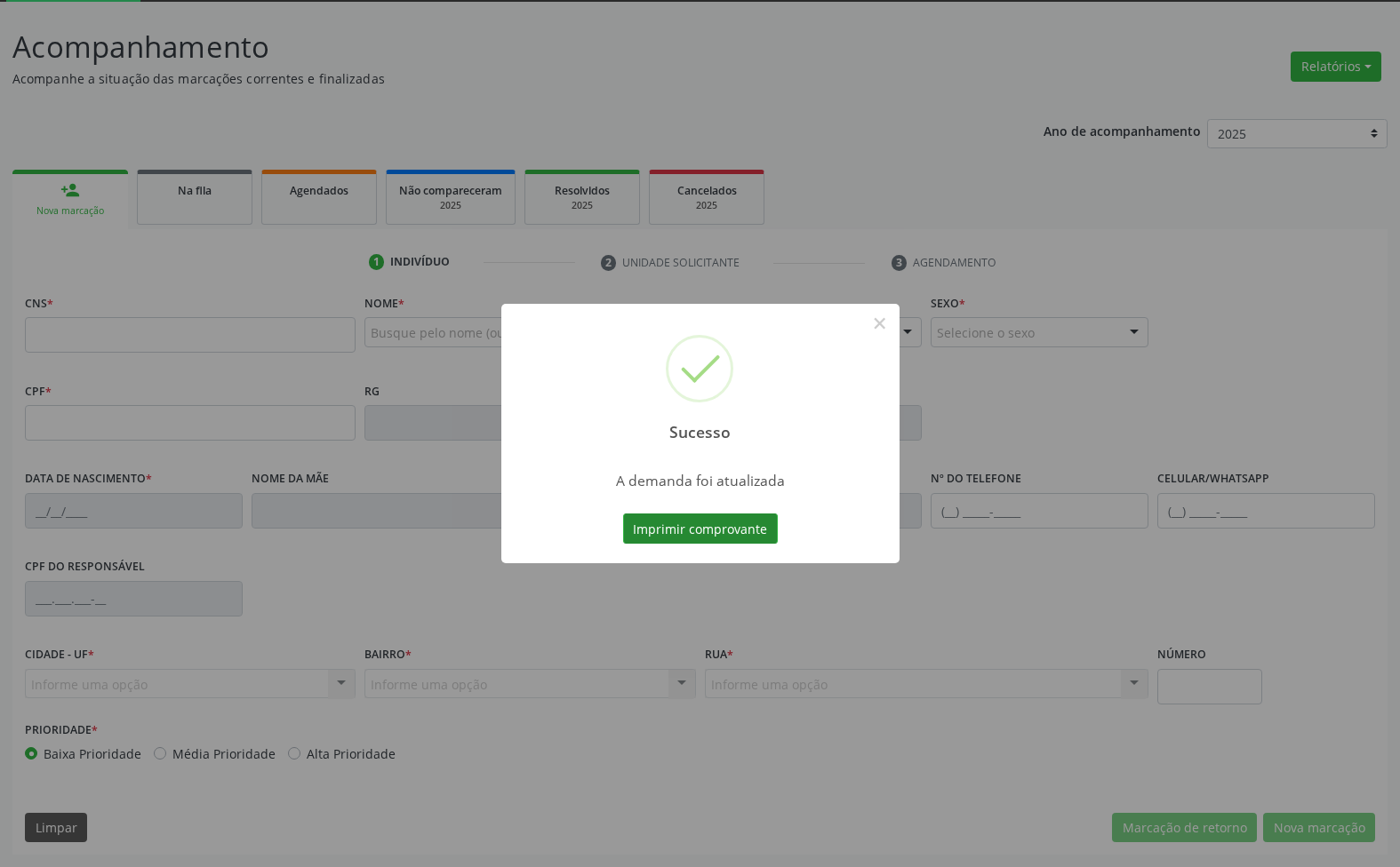
click at [730, 522] on button "Imprimir comprovante" at bounding box center [700, 528] width 155 height 30
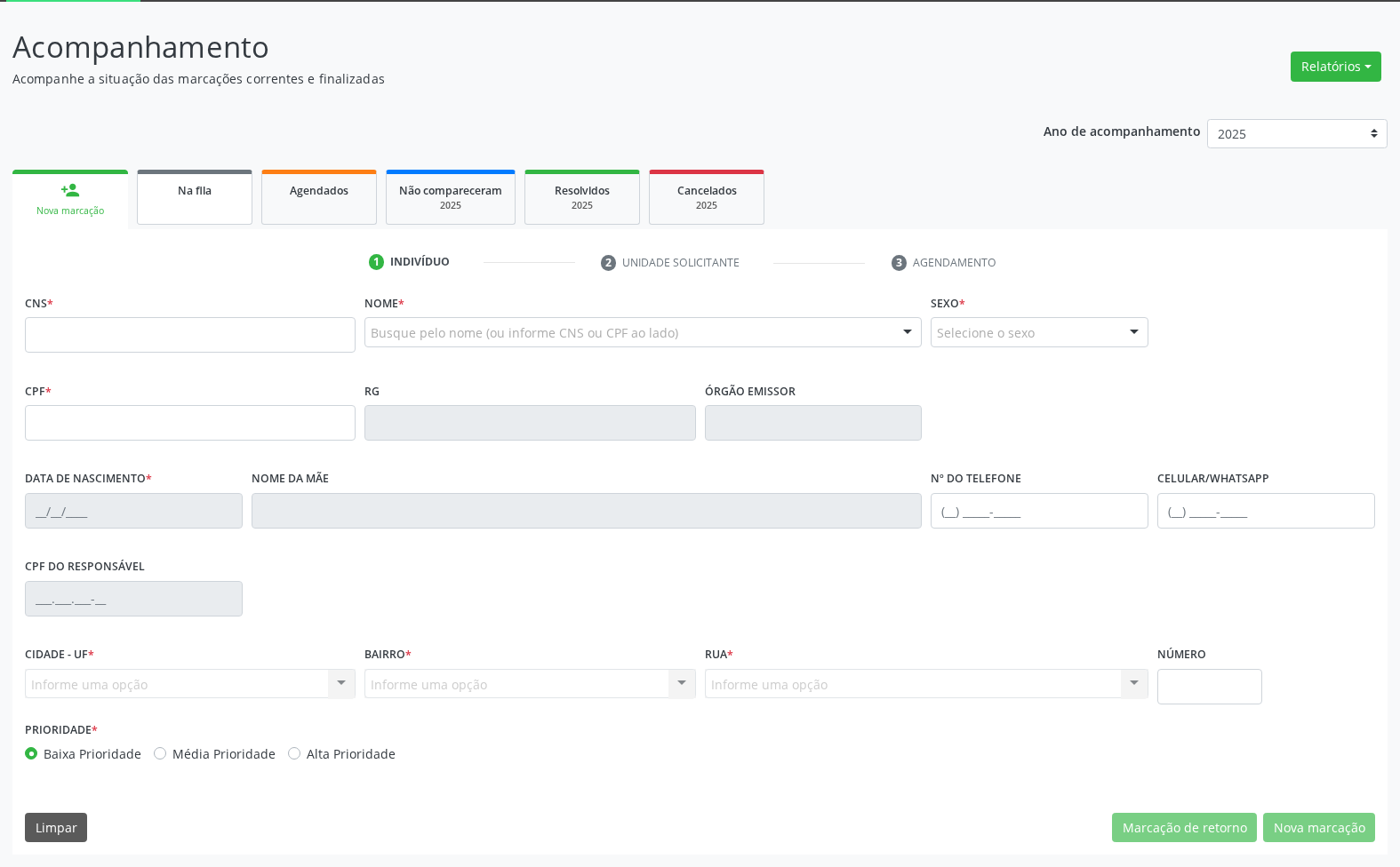
click at [224, 182] on div "Na fila" at bounding box center [194, 190] width 89 height 18
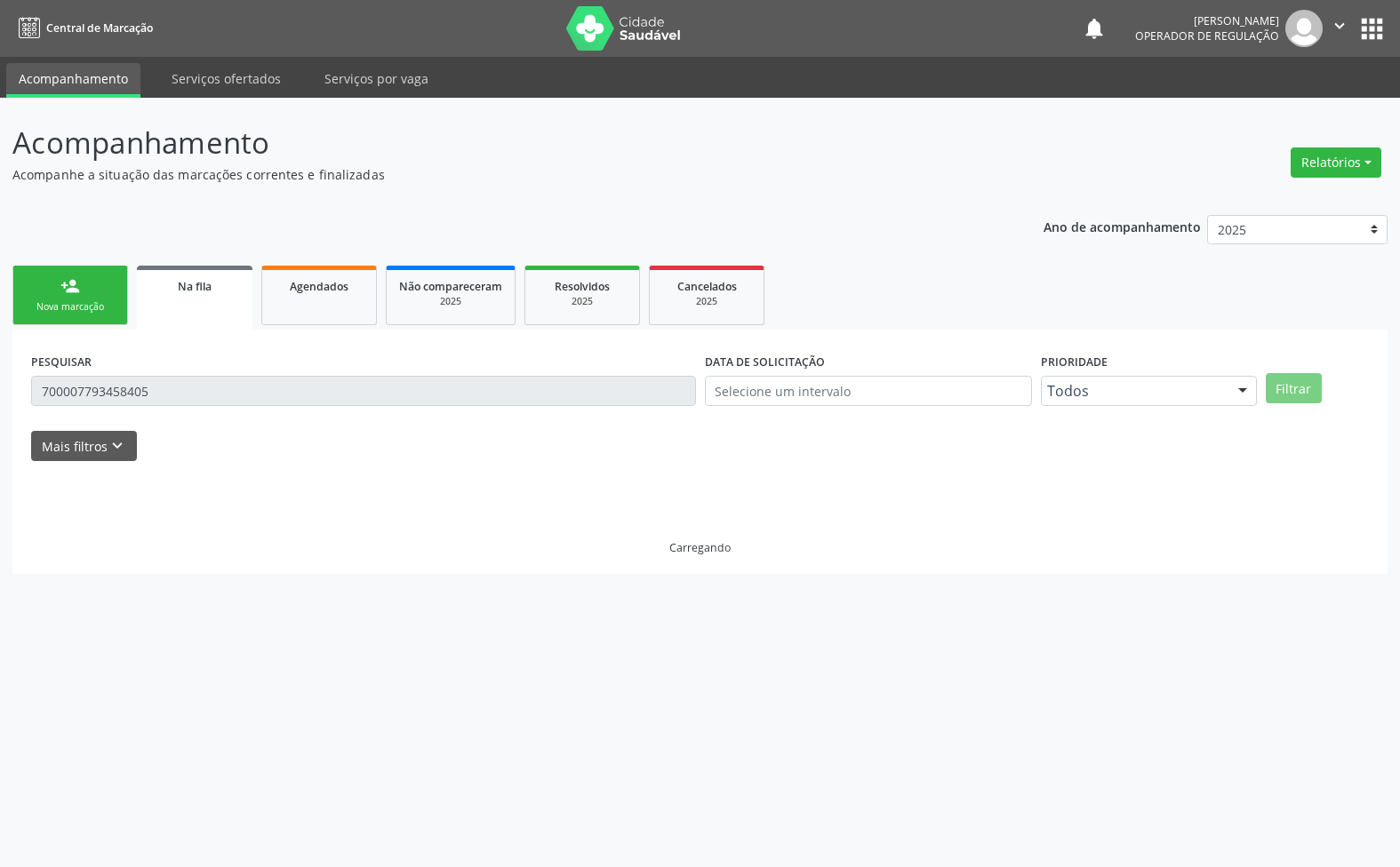
scroll to position [0, 0]
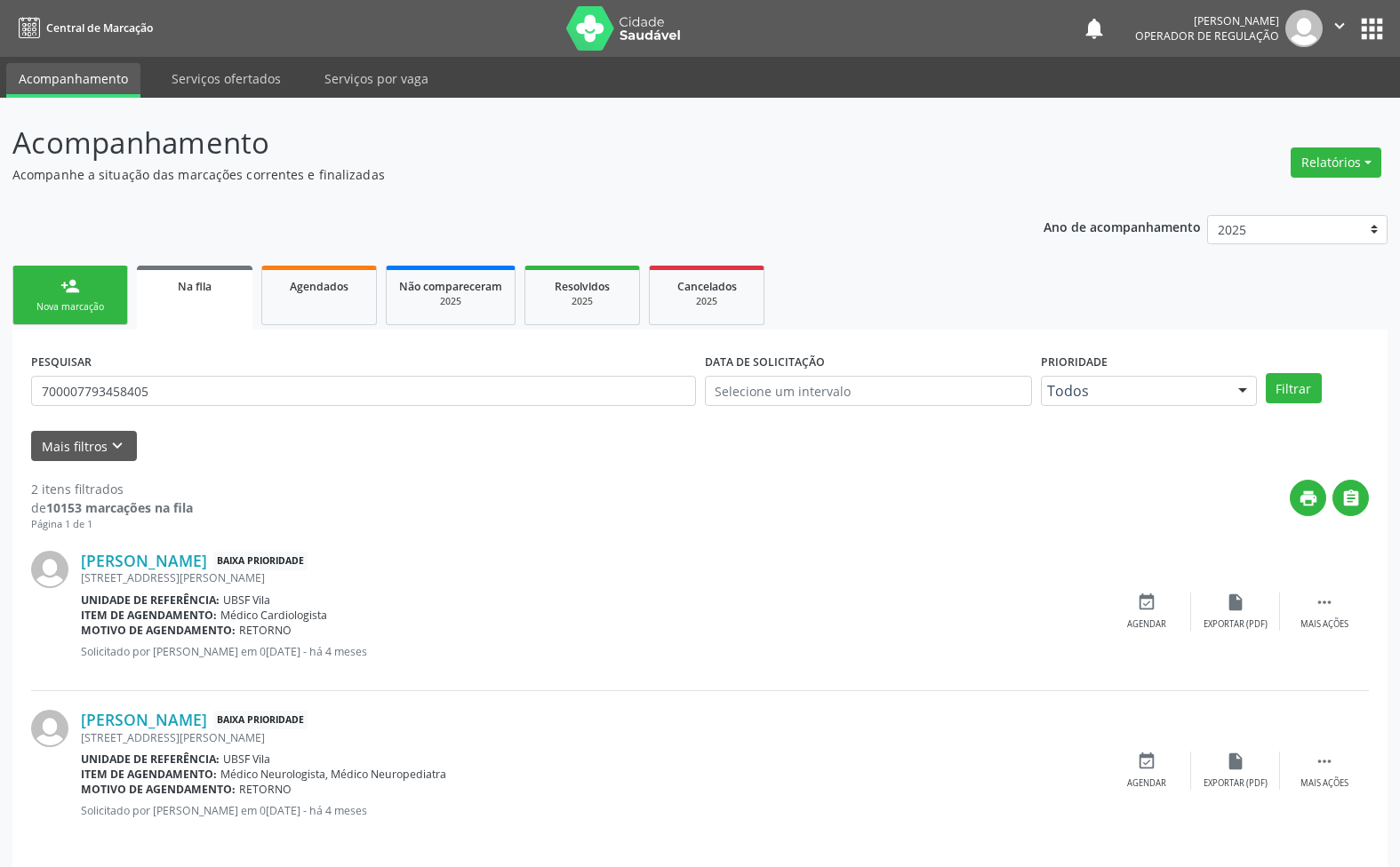
click at [343, 409] on div "PESQUISAR 700007793458405" at bounding box center [363, 383] width 674 height 70
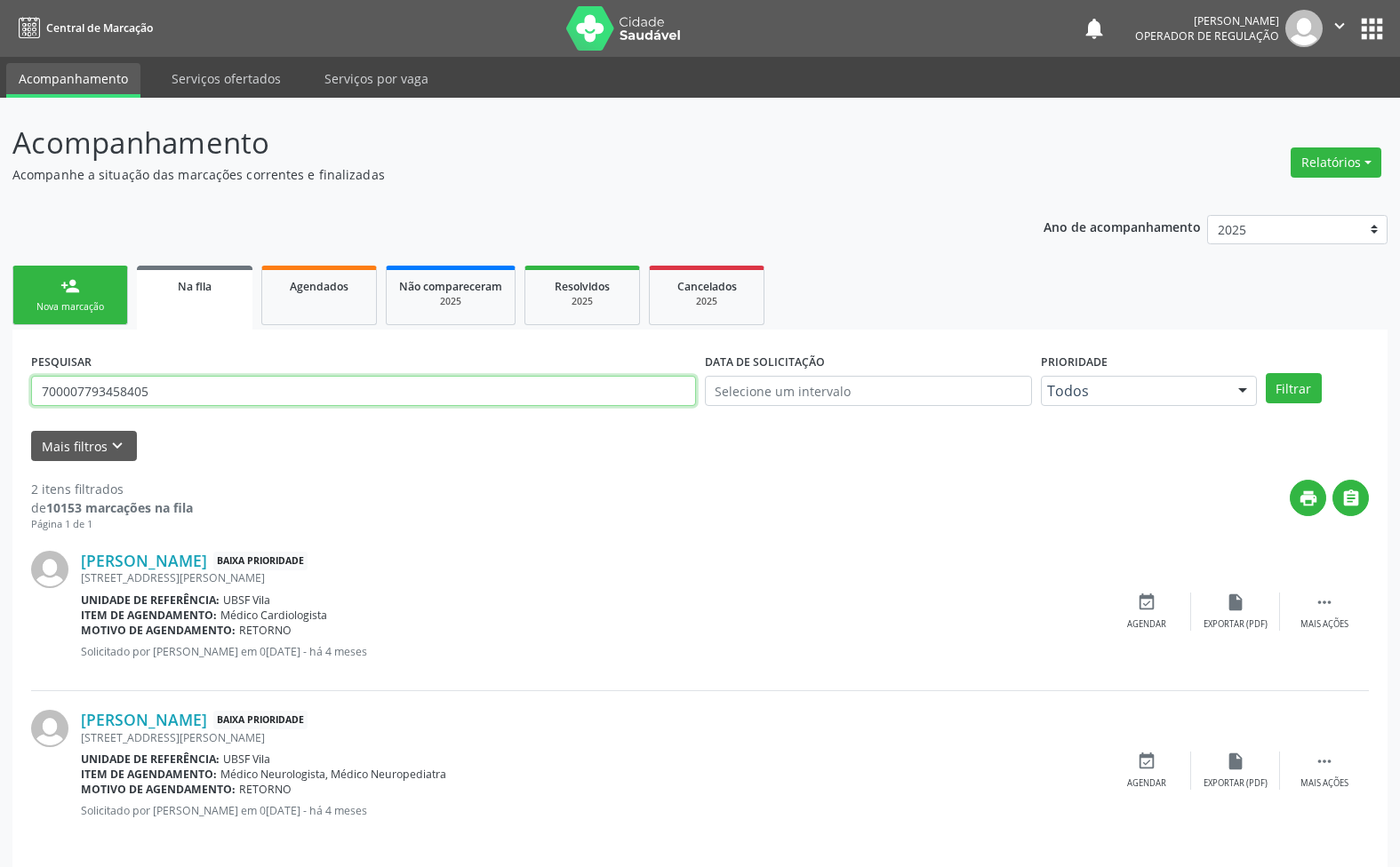
click at [325, 392] on input "700007793458405" at bounding box center [363, 390] width 665 height 30
click at [212, 389] on input "700007793458405" at bounding box center [363, 390] width 665 height 30
type input "ANA PAULA DA SILVA GOMES"
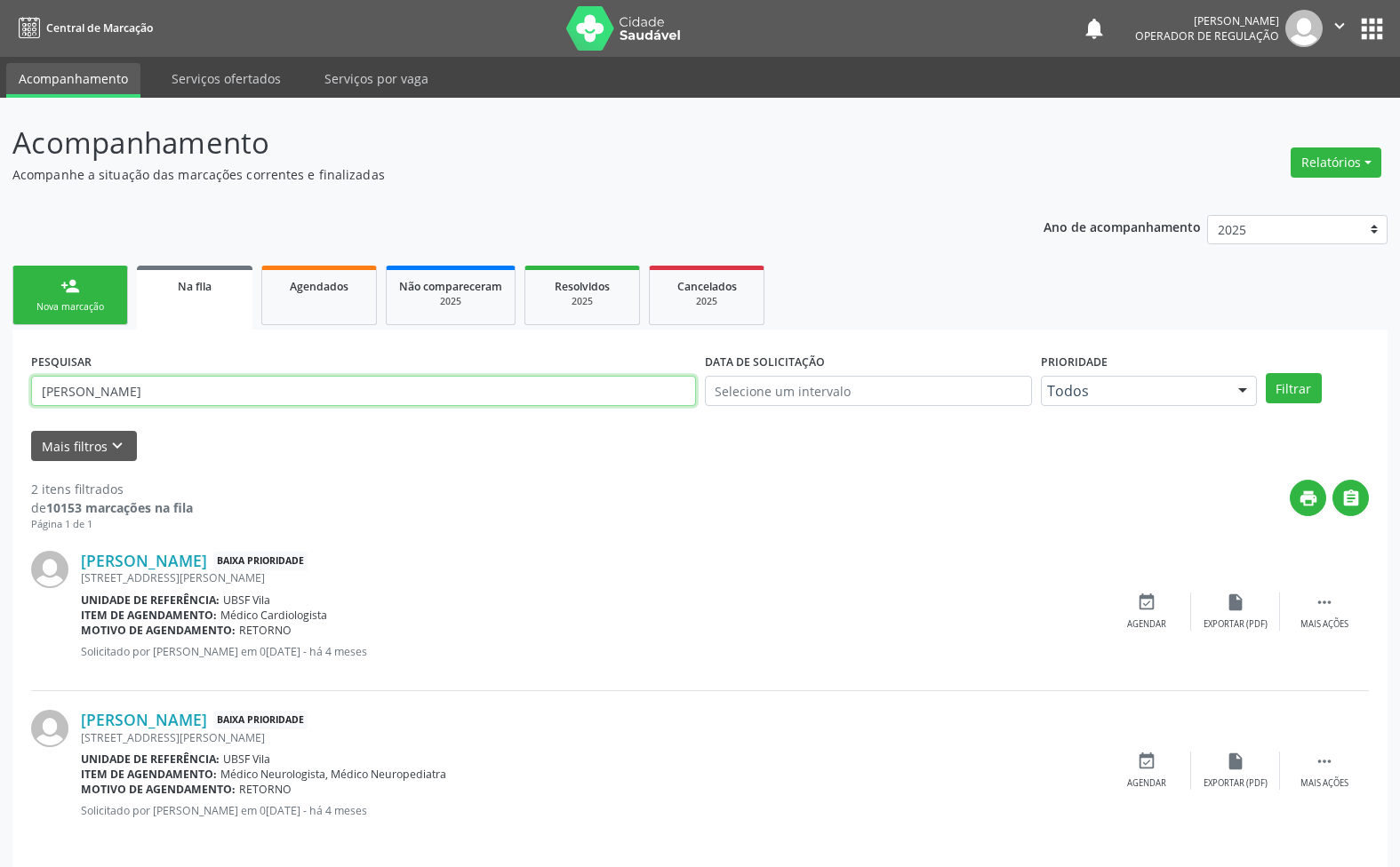
click at [1265, 373] on button "Filtrar" at bounding box center [1293, 388] width 56 height 30
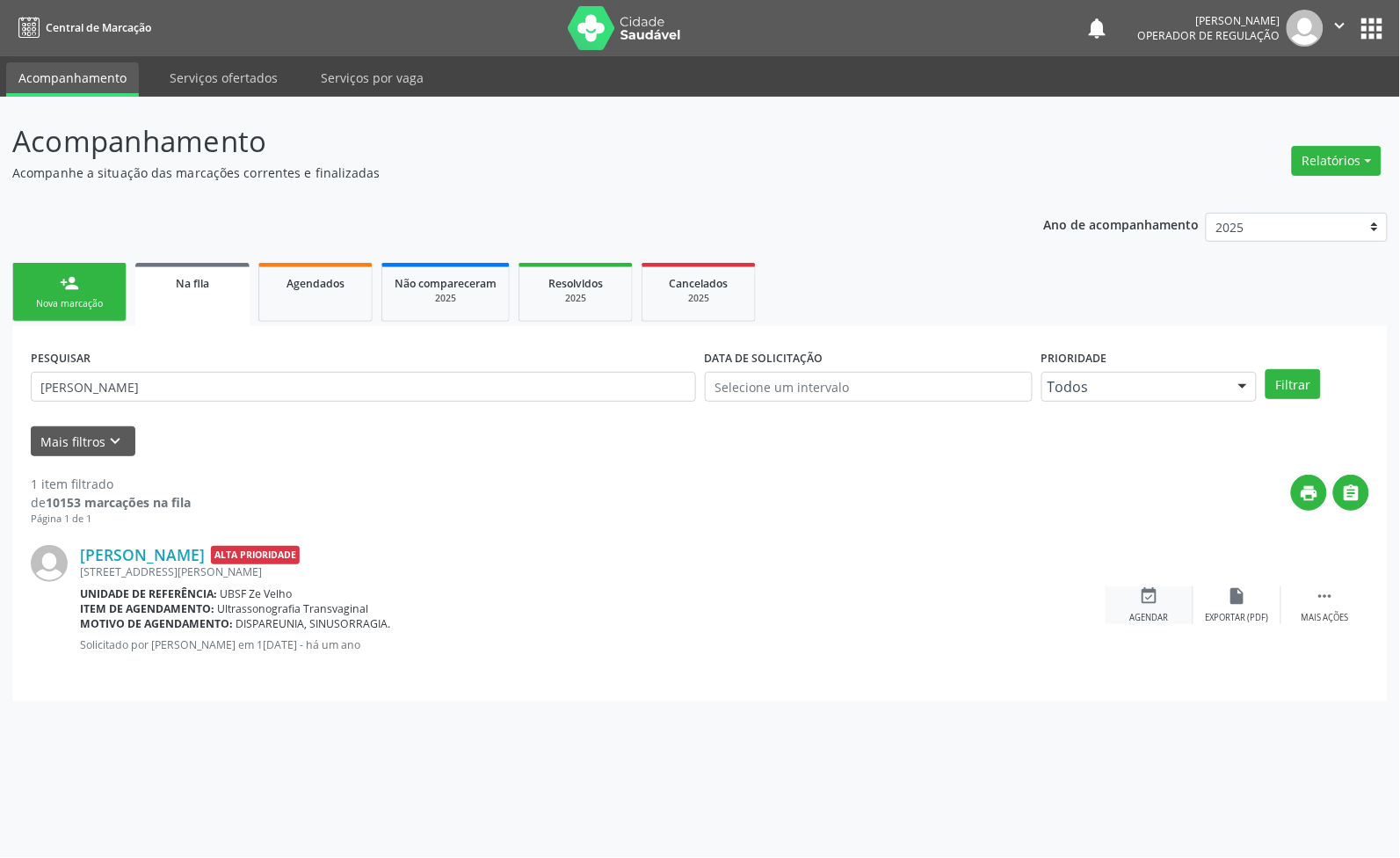
click at [1163, 595] on div "event_available Agendar" at bounding box center [1150, 606] width 88 height 38
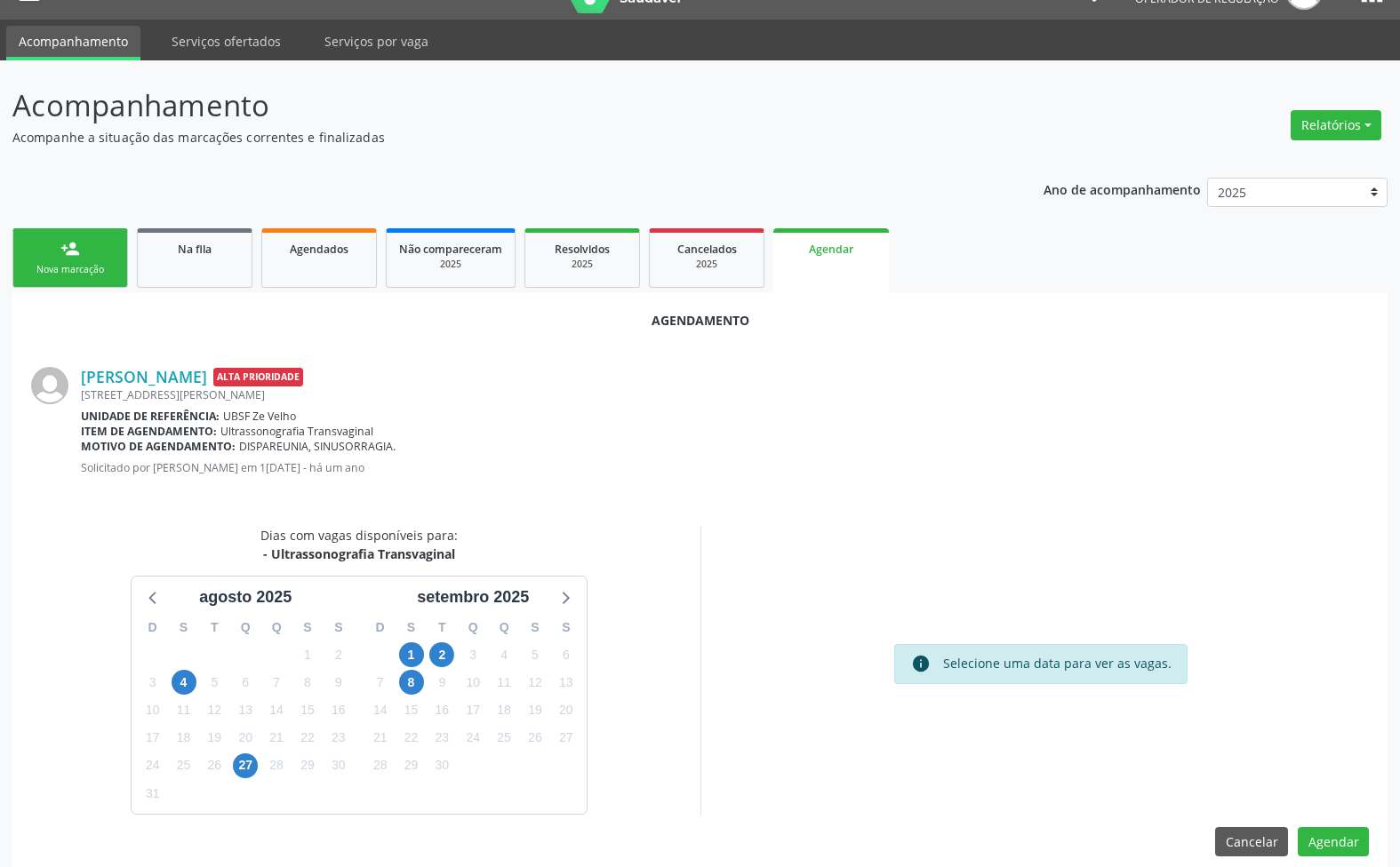
scroll to position [59, 0]
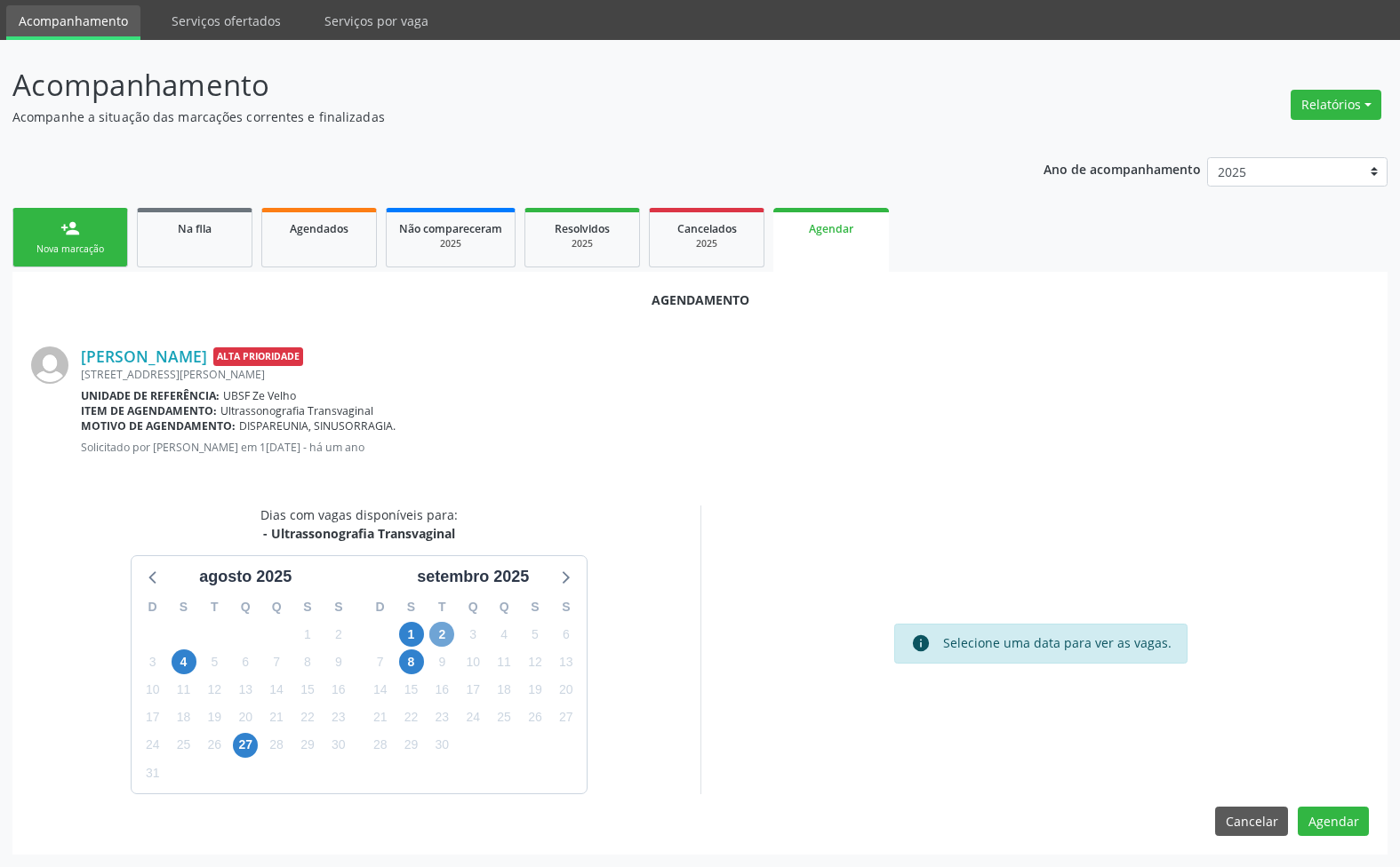
click at [437, 641] on span "2" at bounding box center [441, 634] width 25 height 25
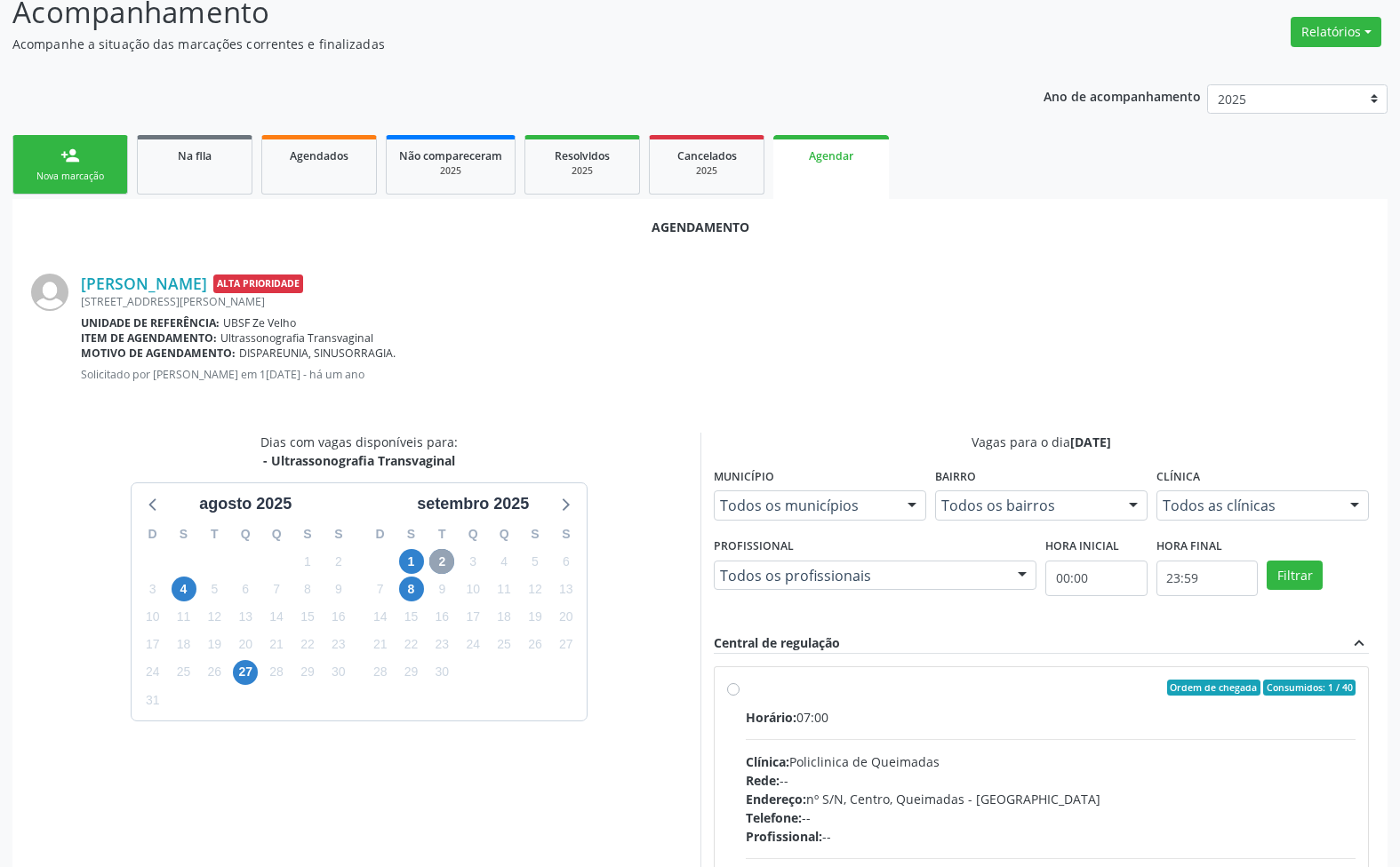
scroll to position [170, 0]
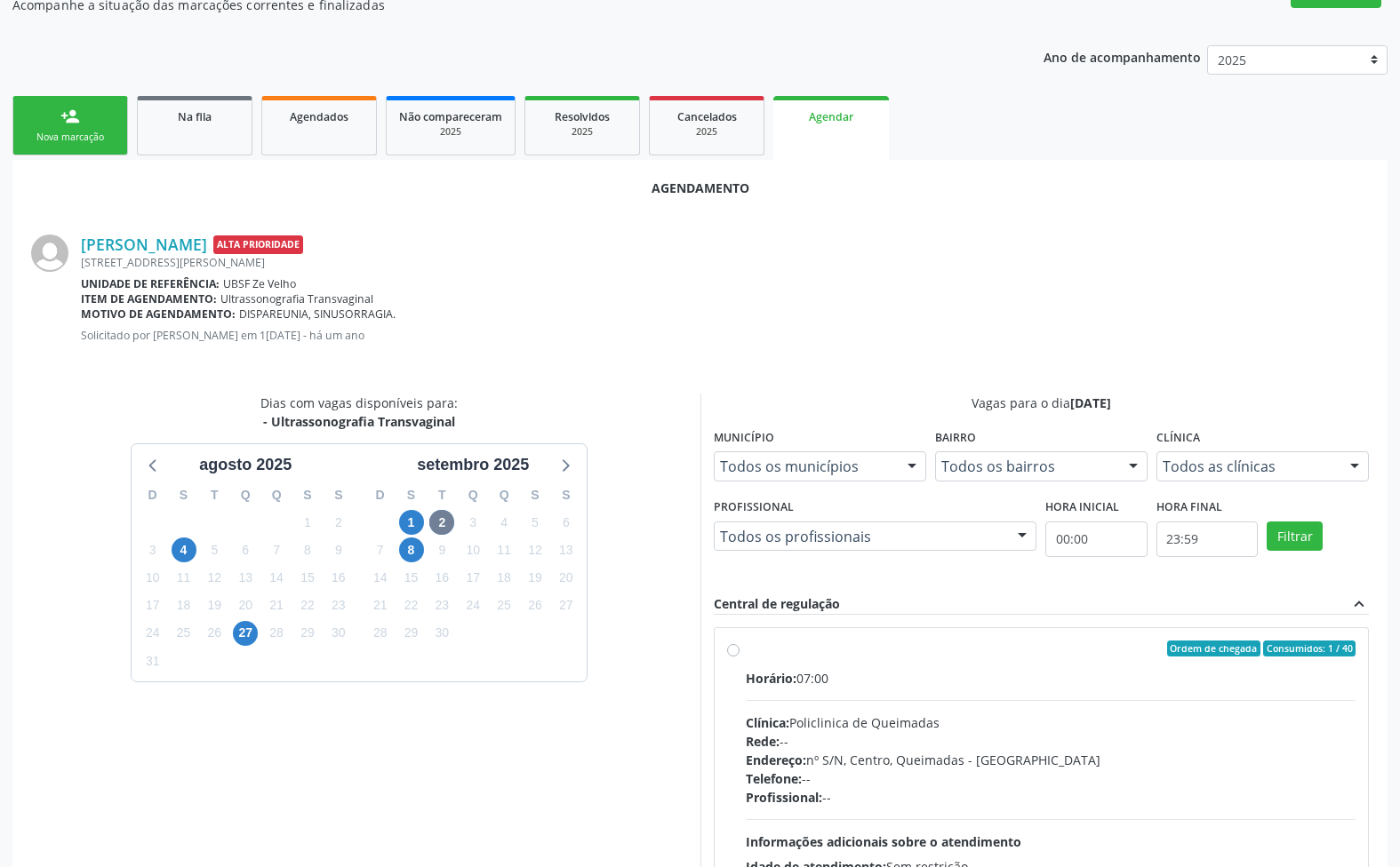
click at [1263, 646] on span "Consumidos: 1 / 40" at bounding box center [1309, 648] width 93 height 16
click at [740, 646] on input "Ordem de chegada Consumidos: 1 / 40 Horário: 07:00 Clínica: Policlinica de Quei…" at bounding box center [733, 648] width 13 height 16
radio input "true"
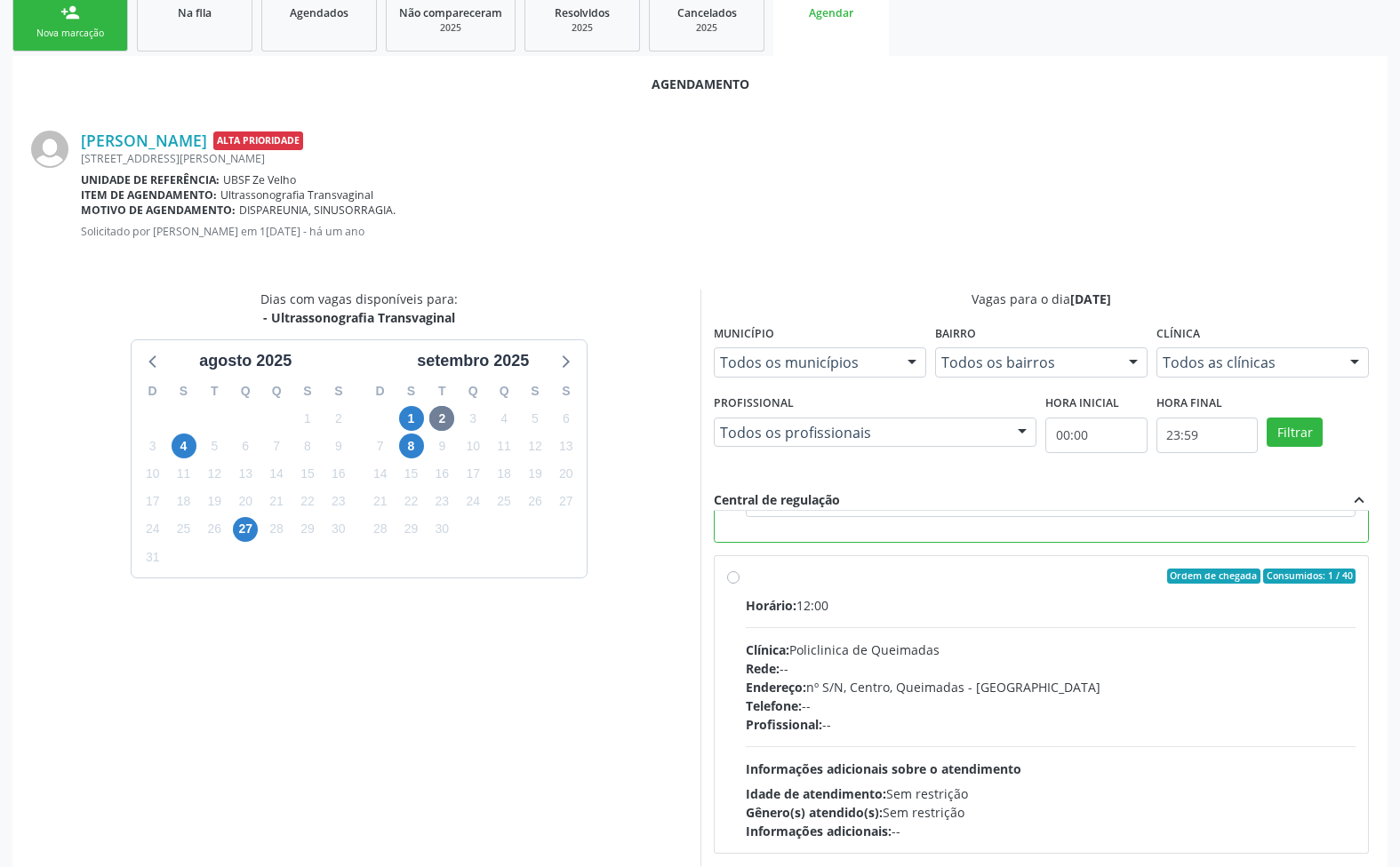
scroll to position [346, 0]
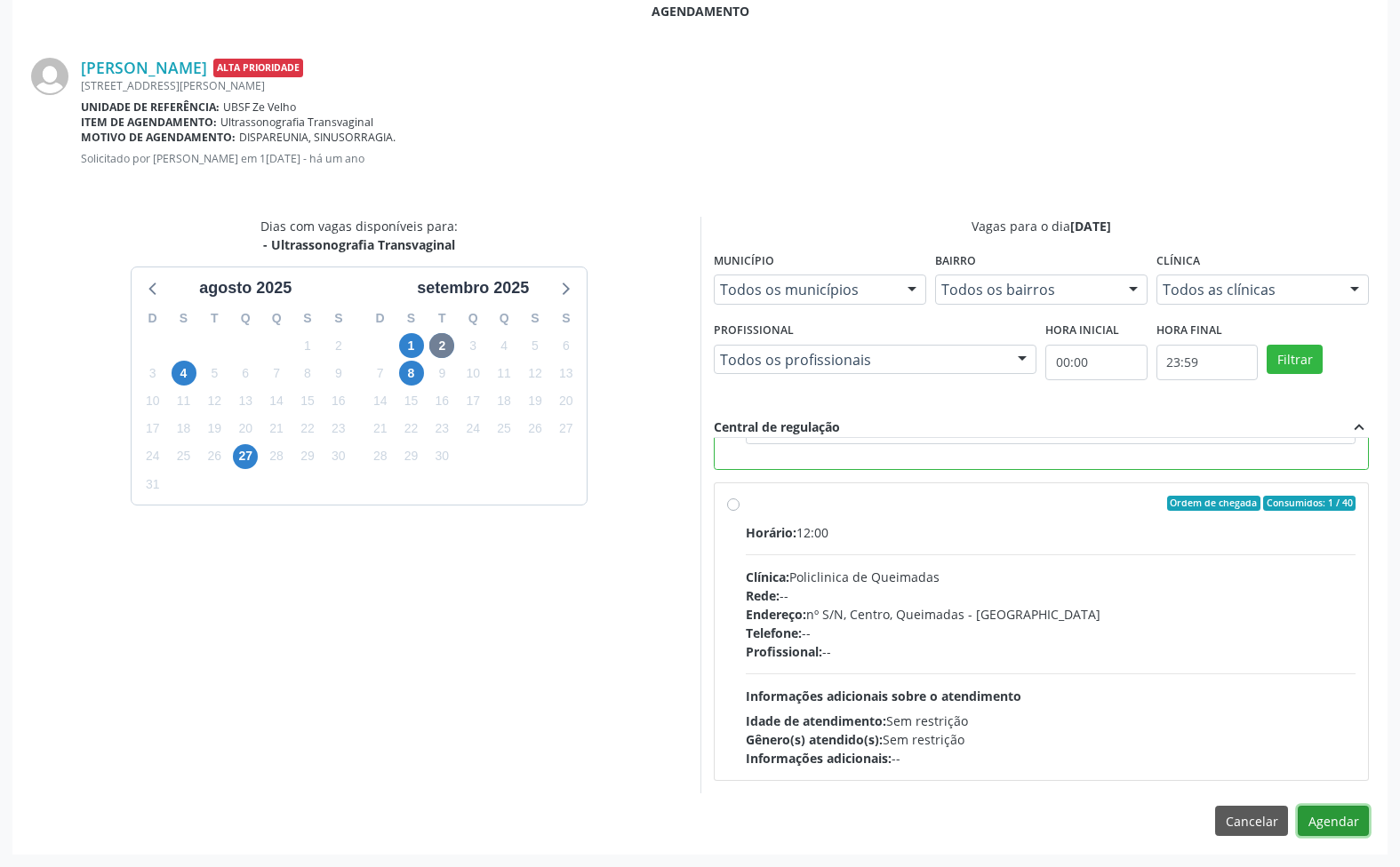
click at [1338, 820] on button "Agendar" at bounding box center [1333, 820] width 72 height 30
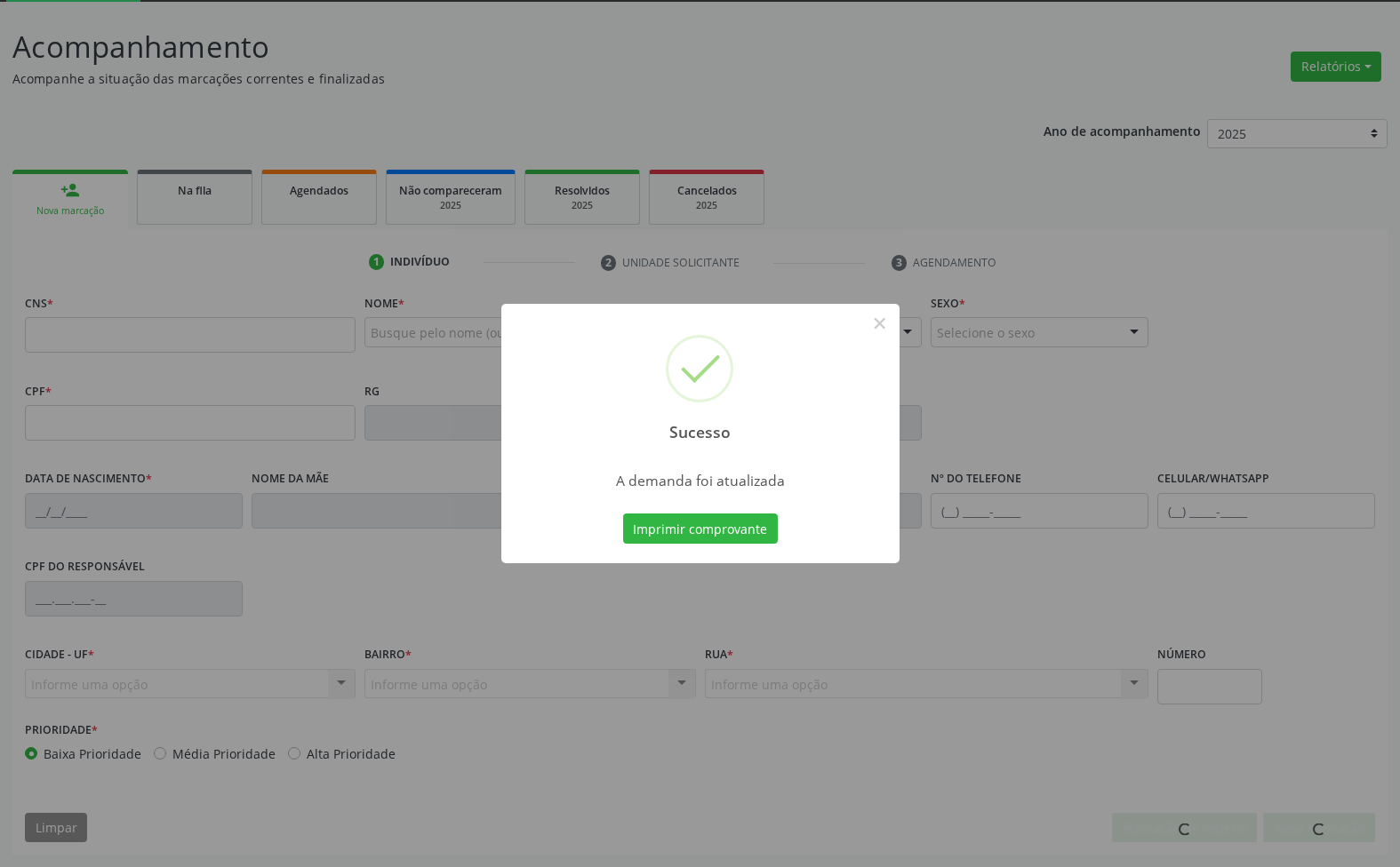
scroll to position [96, 0]
click at [623, 513] on button "Imprimir comprovante" at bounding box center [700, 528] width 155 height 30
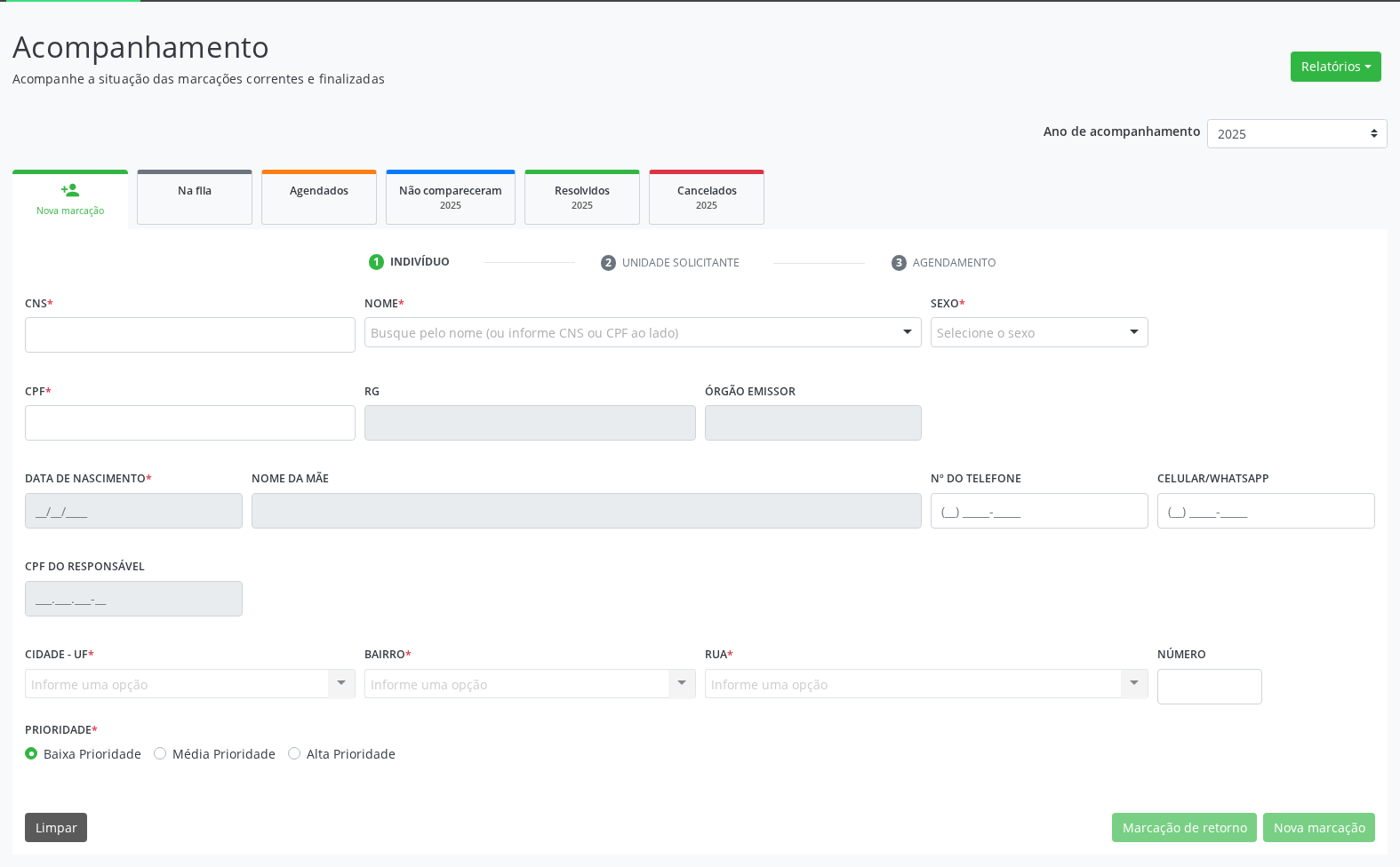
click at [269, 358] on fieldset "CNS *" at bounding box center [190, 327] width 331 height 75
click at [256, 340] on input "text" at bounding box center [190, 335] width 331 height 36
click at [226, 206] on link "Na fila" at bounding box center [194, 197] width 116 height 55
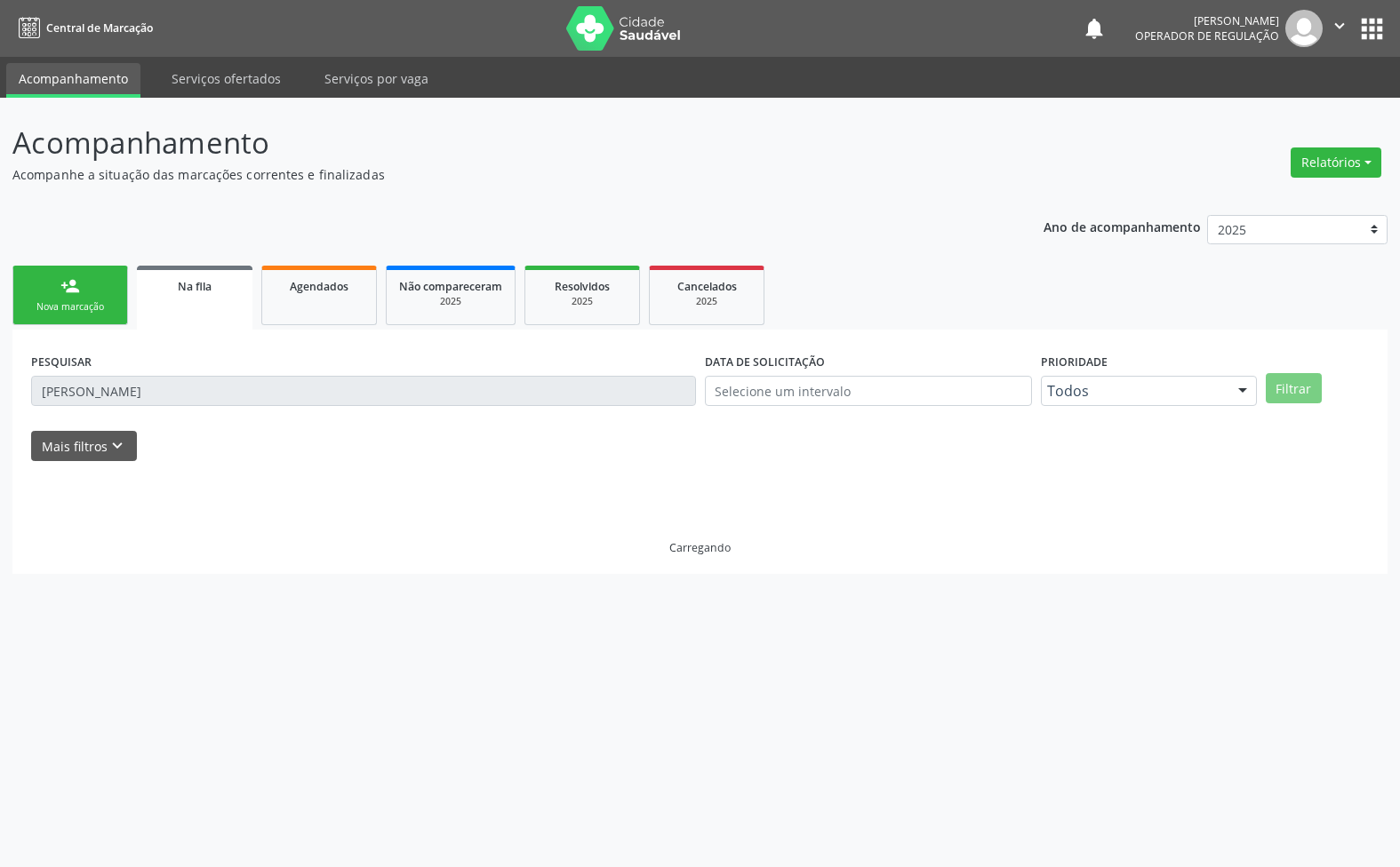
scroll to position [0, 0]
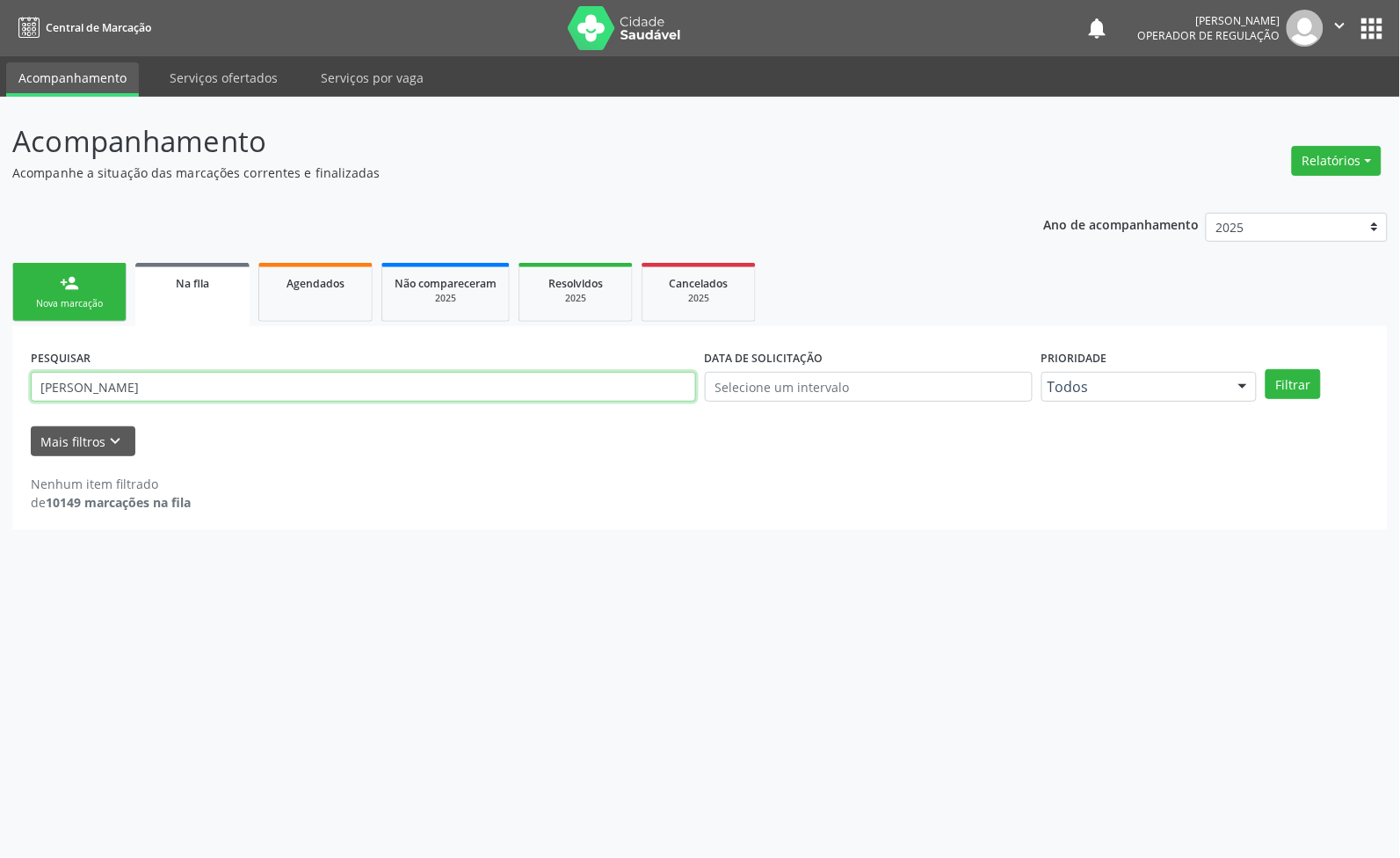
click at [204, 387] on input "ANA PAULA DA SILVA GOMES" at bounding box center [364, 386] width 666 height 30
click at [204, 385] on input "ANA PAULA DA SILVA GOMES" at bounding box center [364, 386] width 666 height 30
type input "704604638682229"
click at [1266, 369] on button "Filtrar" at bounding box center [1293, 384] width 55 height 30
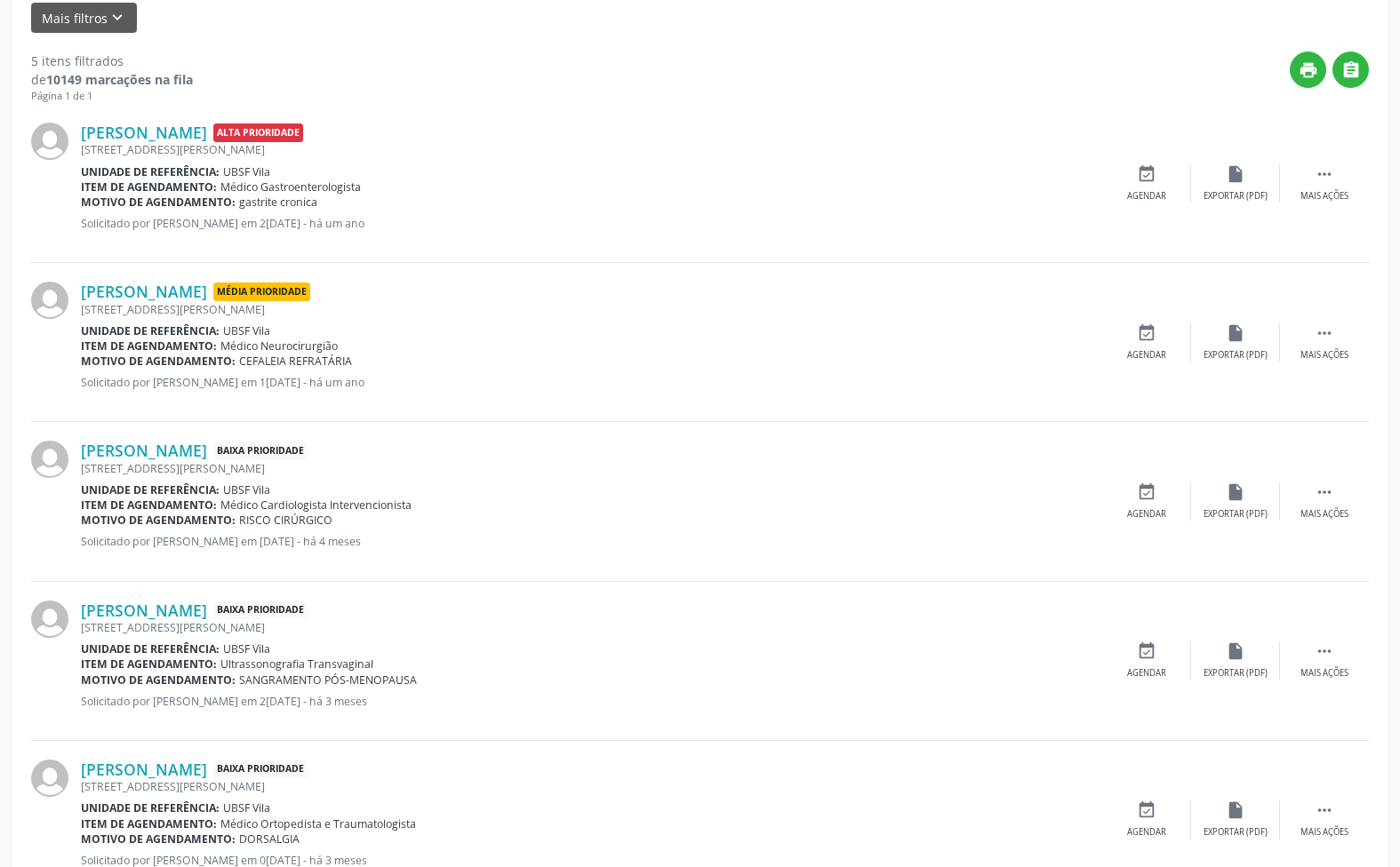
scroll to position [491, 0]
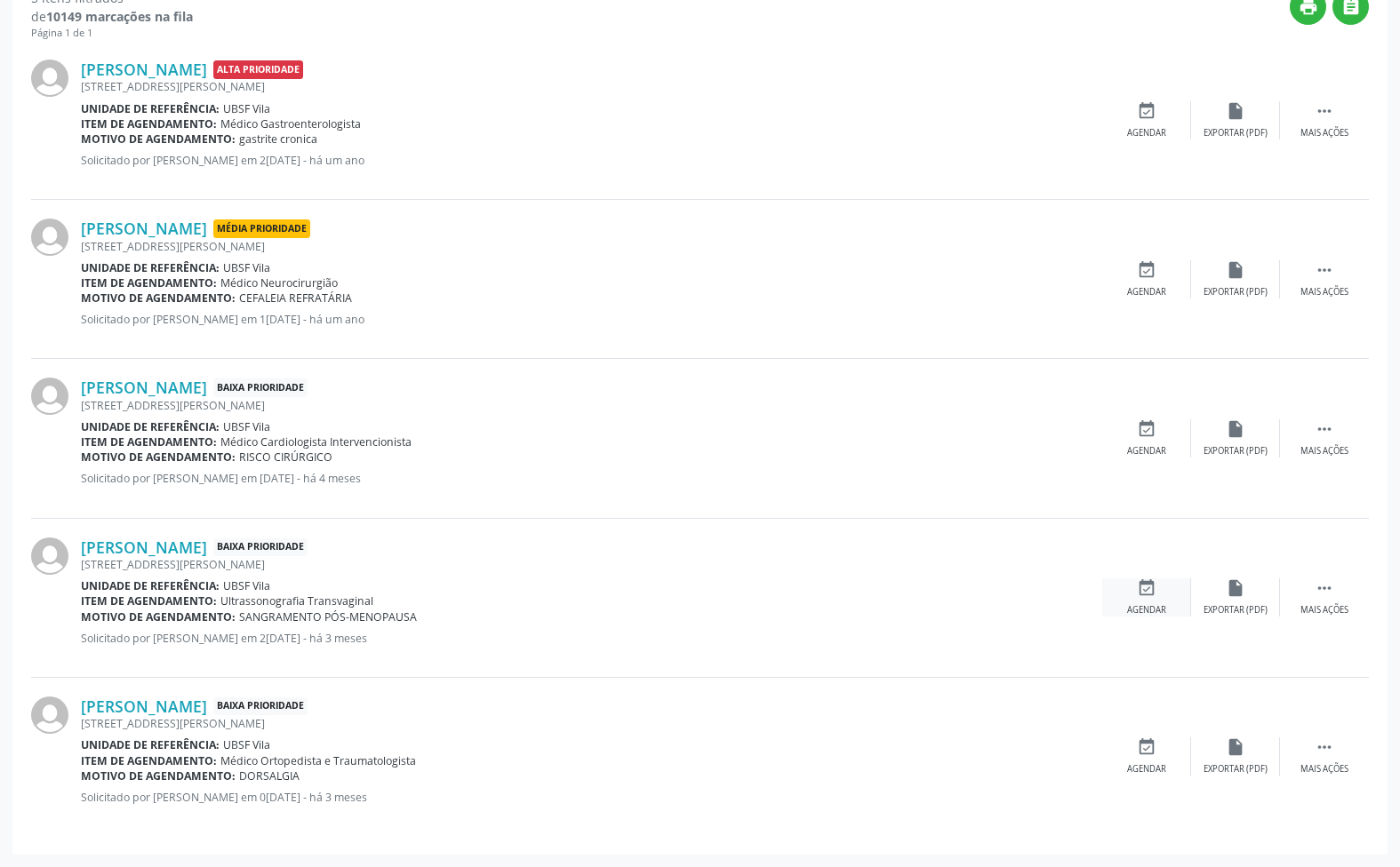
click at [1130, 598] on div "event_available Agendar" at bounding box center [1146, 598] width 89 height 38
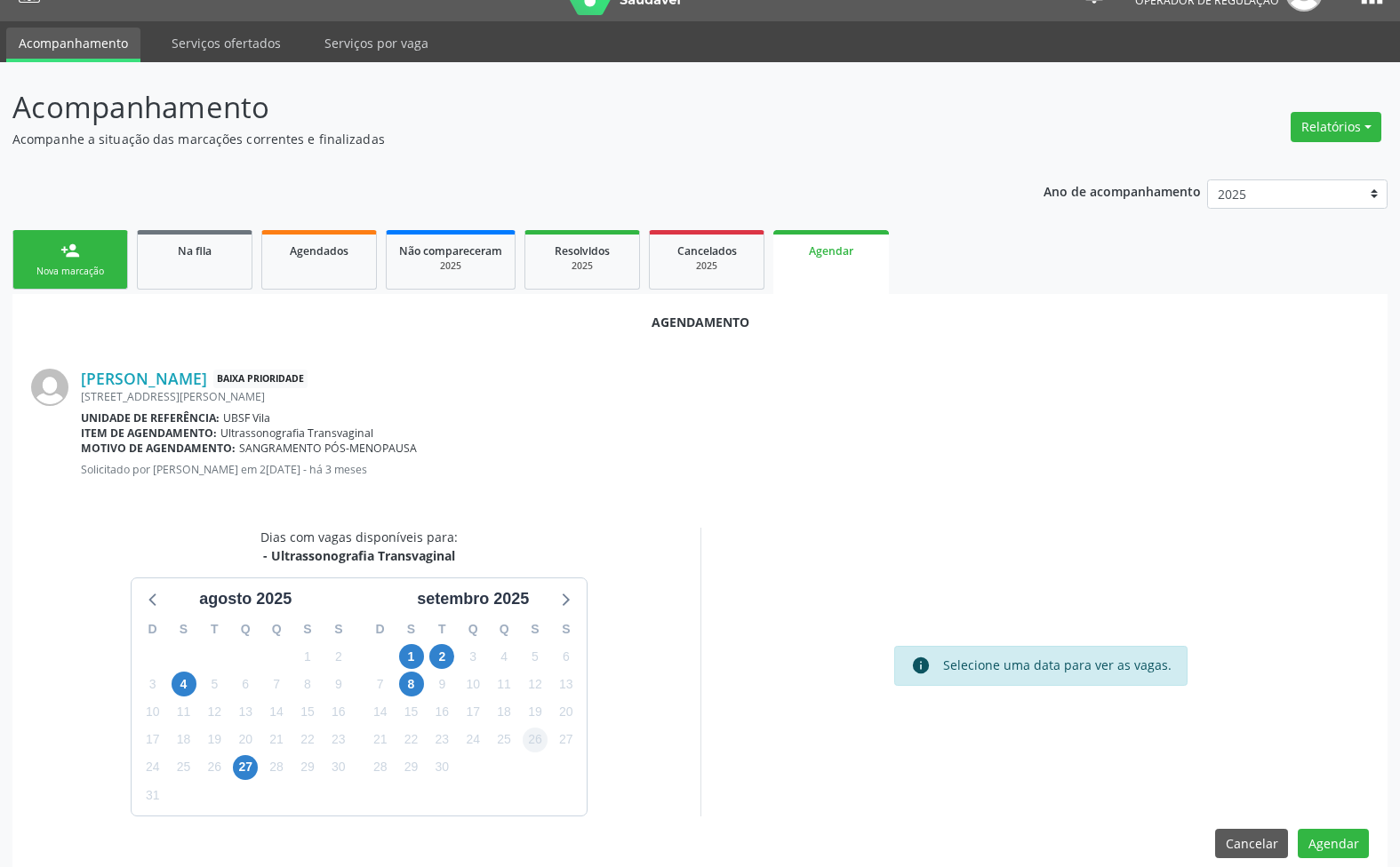
scroll to position [59, 0]
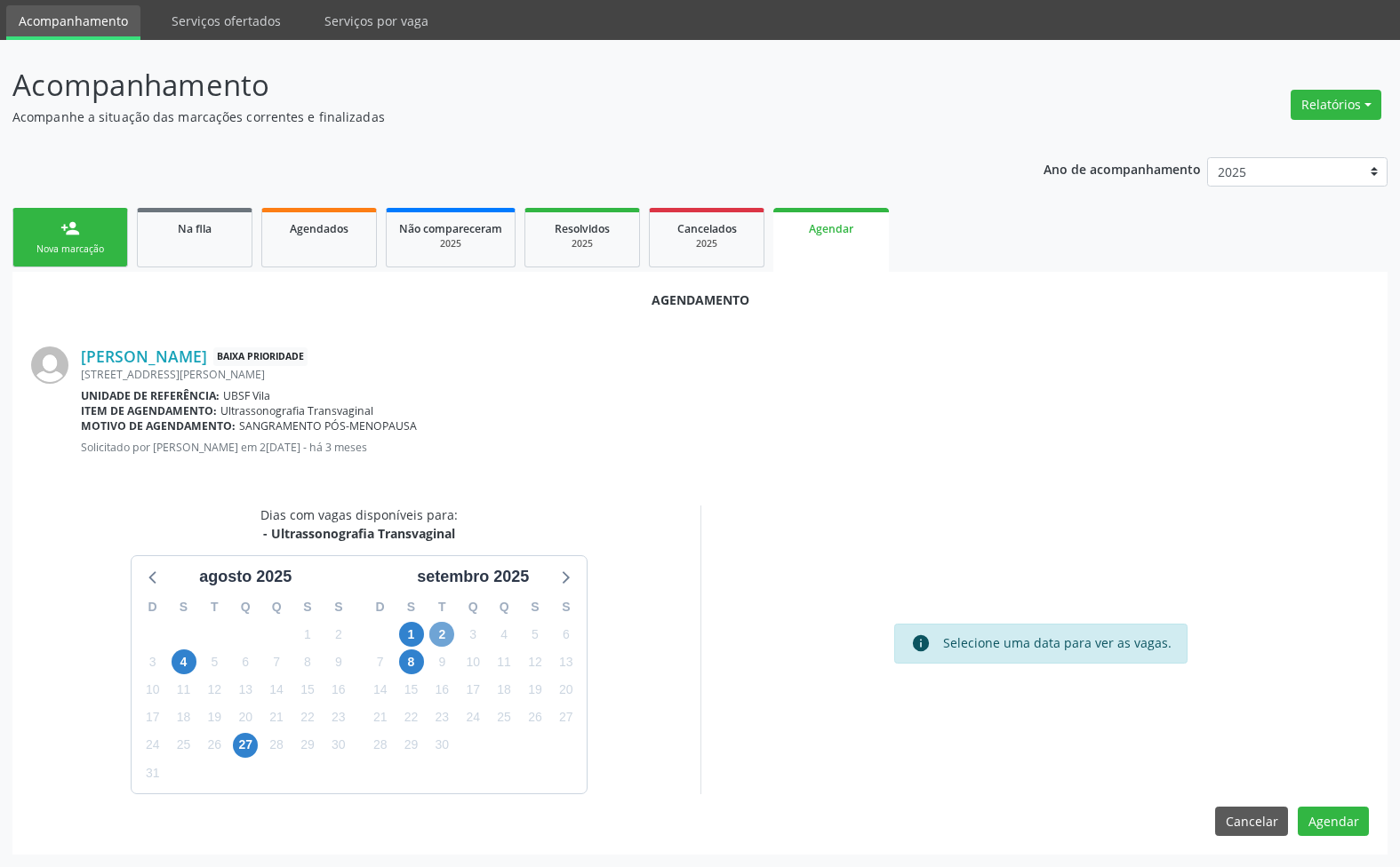
click at [450, 631] on span "2" at bounding box center [441, 634] width 25 height 25
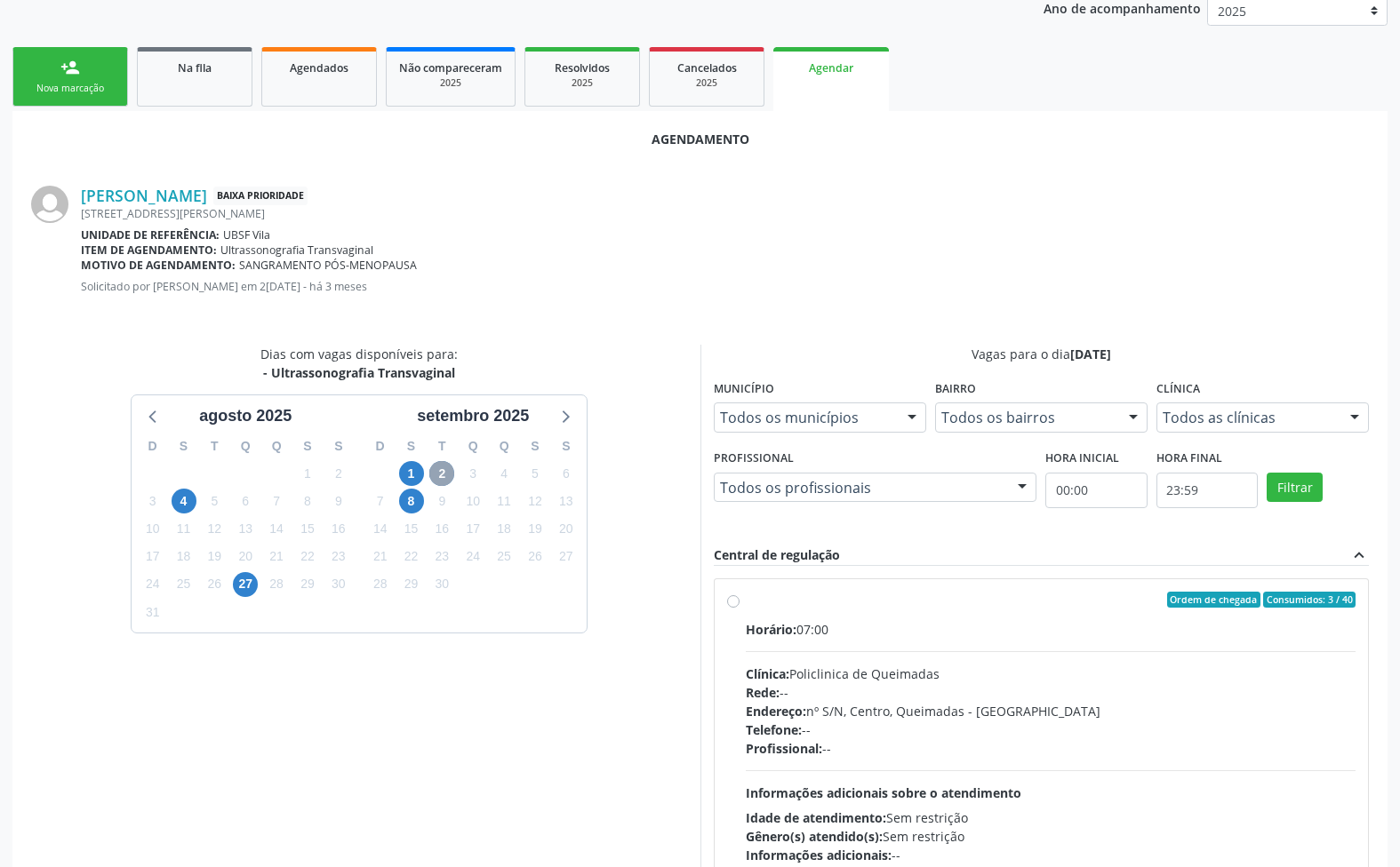
scroll to position [0, 0]
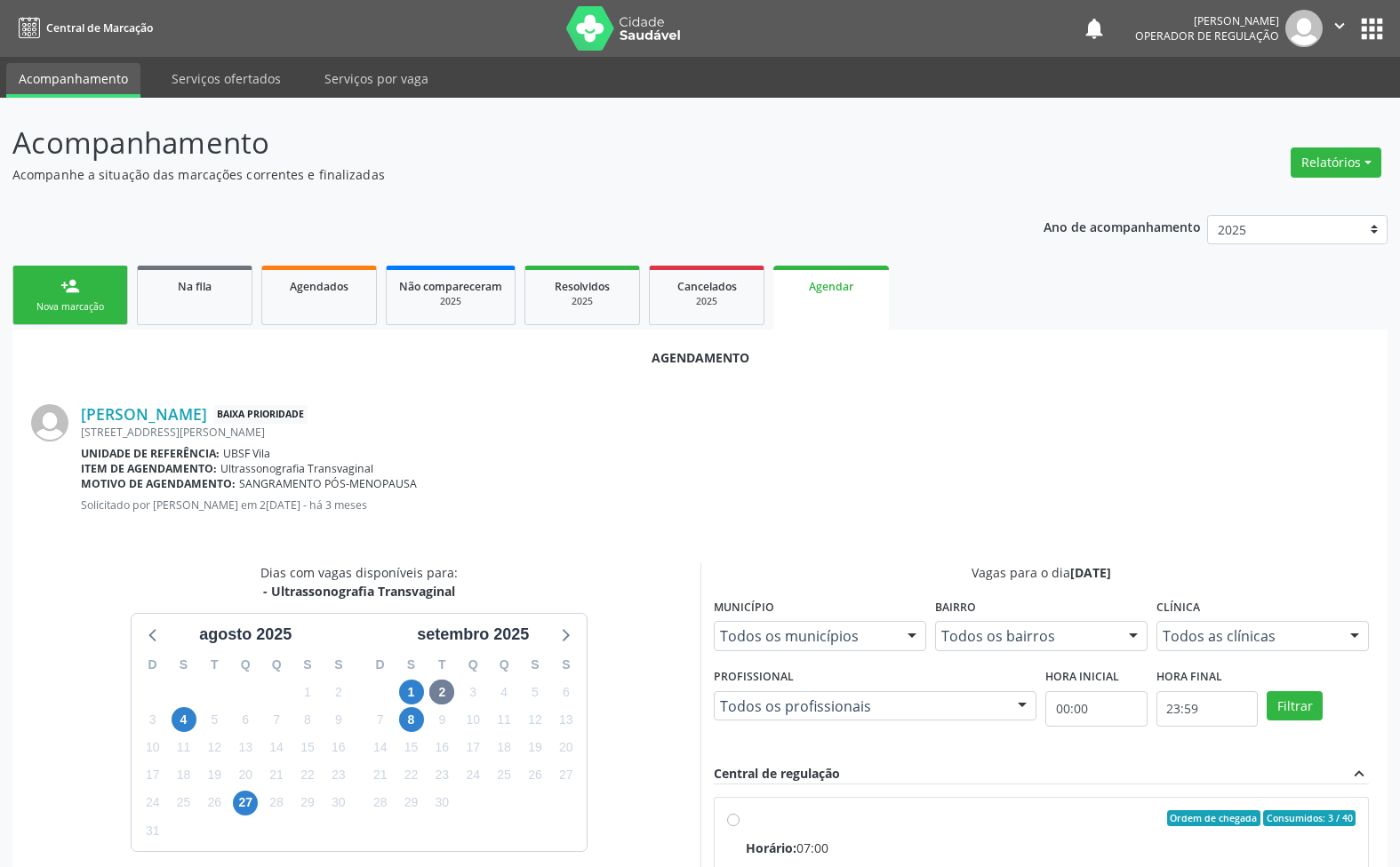
click at [783, 659] on fieldset "Município Todos os municípios Todos os municípios Queimadas - PB Nenhum resulta…" at bounding box center [820, 630] width 213 height 70
click at [645, 654] on div "Dias com vagas disponíveis para: - Ultrassonografia Transvaginal agosto 2025 D …" at bounding box center [359, 852] width 682 height 577
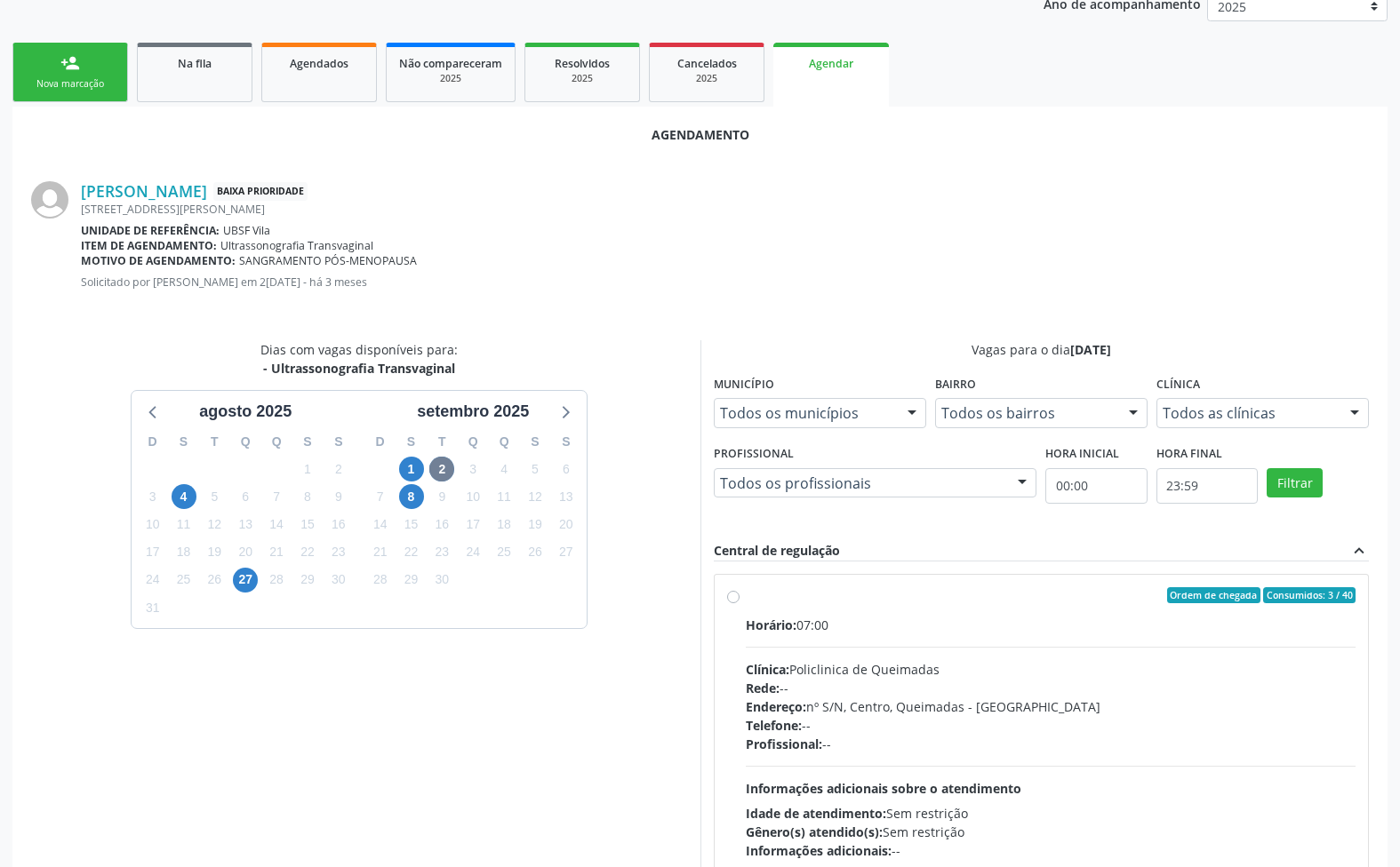
scroll to position [346, 0]
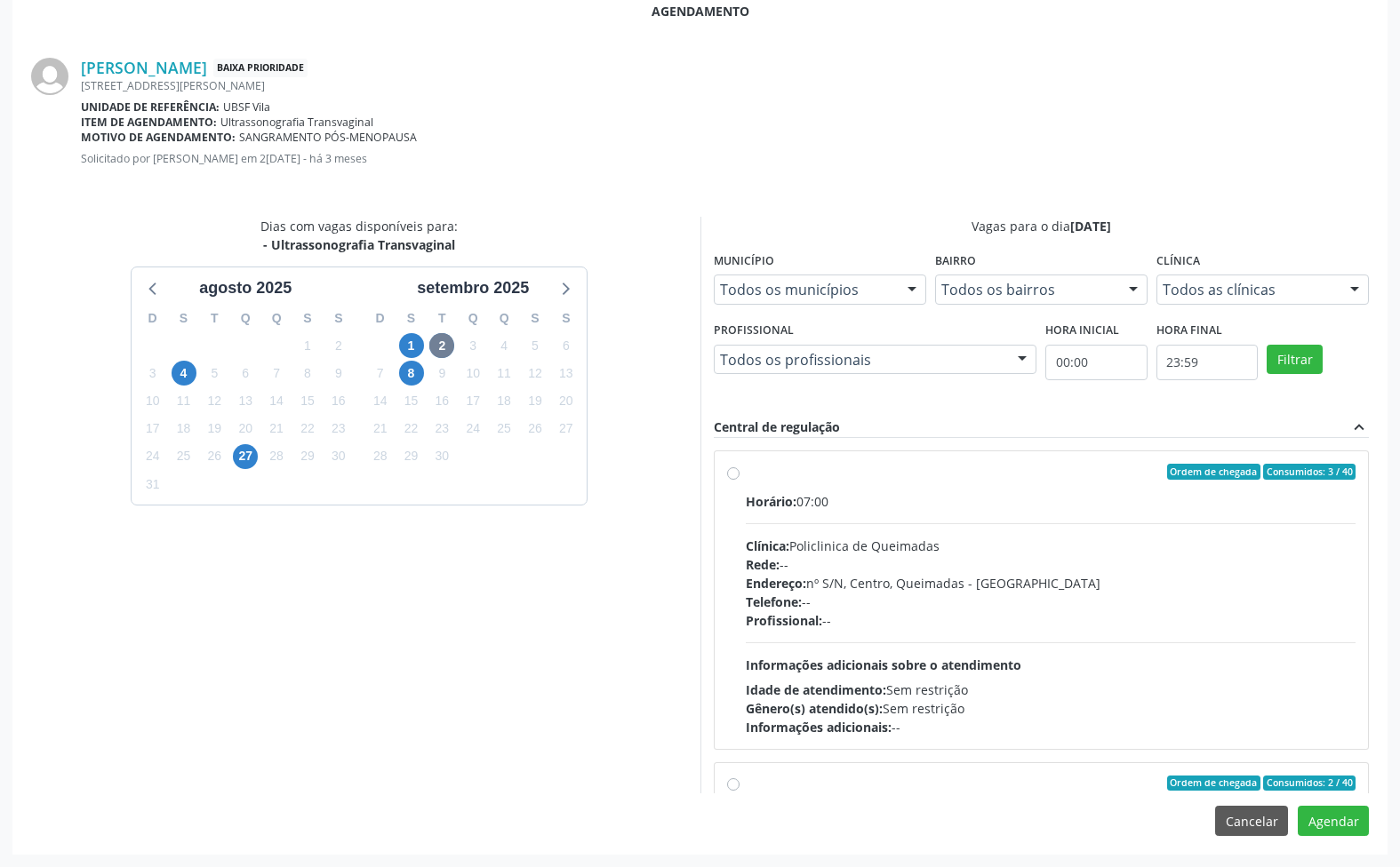
click at [856, 620] on div "Profissional: --" at bounding box center [1051, 620] width 611 height 18
click at [740, 480] on input "Ordem de chegada Consumidos: 3 / 40 Horário: 07:00 Clínica: Policlinica de Quei…" at bounding box center [733, 471] width 13 height 16
radio input "true"
click at [1321, 824] on button "Agendar" at bounding box center [1333, 820] width 72 height 30
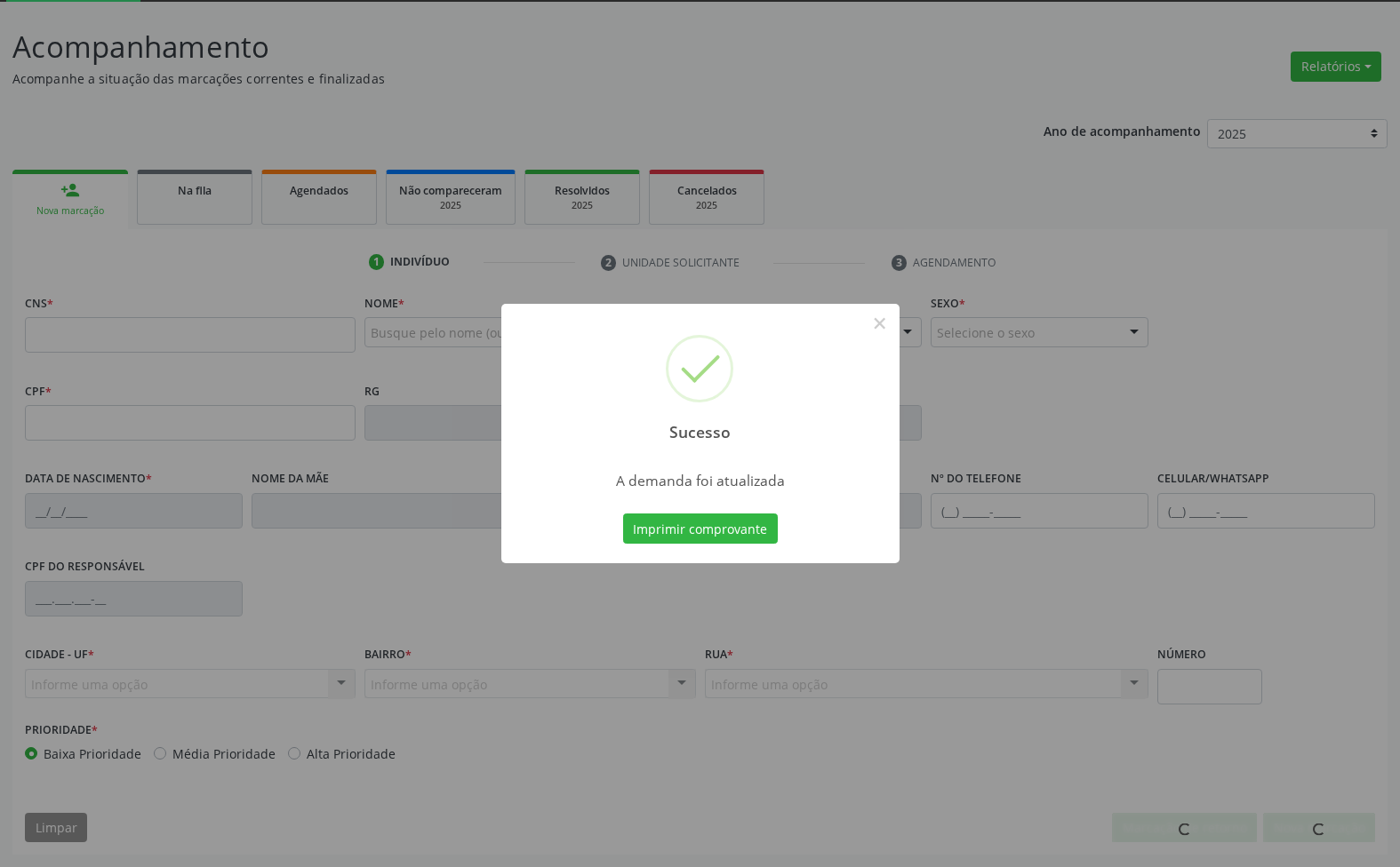
scroll to position [96, 0]
click at [623, 513] on button "Imprimir comprovante" at bounding box center [700, 528] width 155 height 30
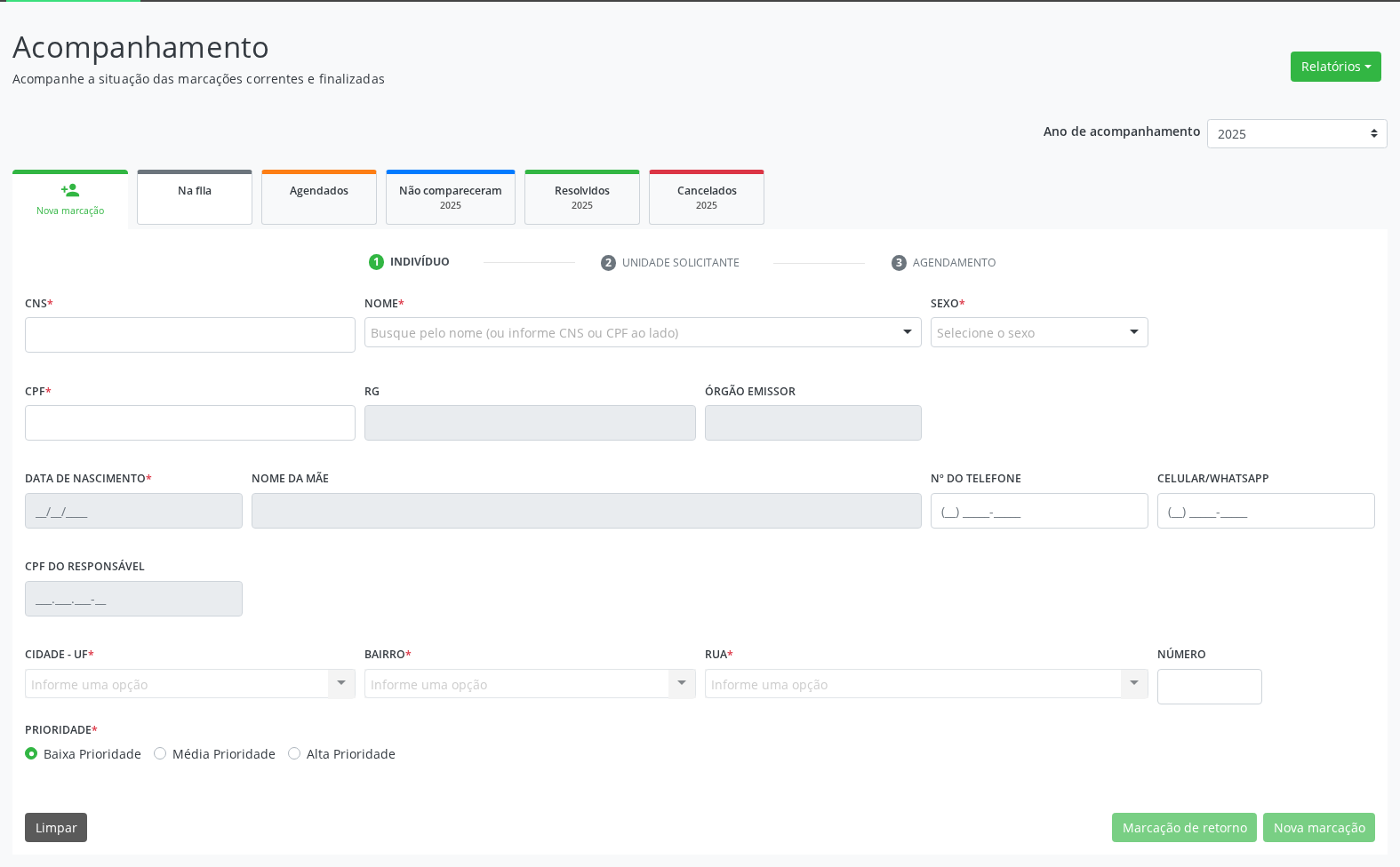
click at [227, 198] on link "Na fila" at bounding box center [194, 197] width 116 height 55
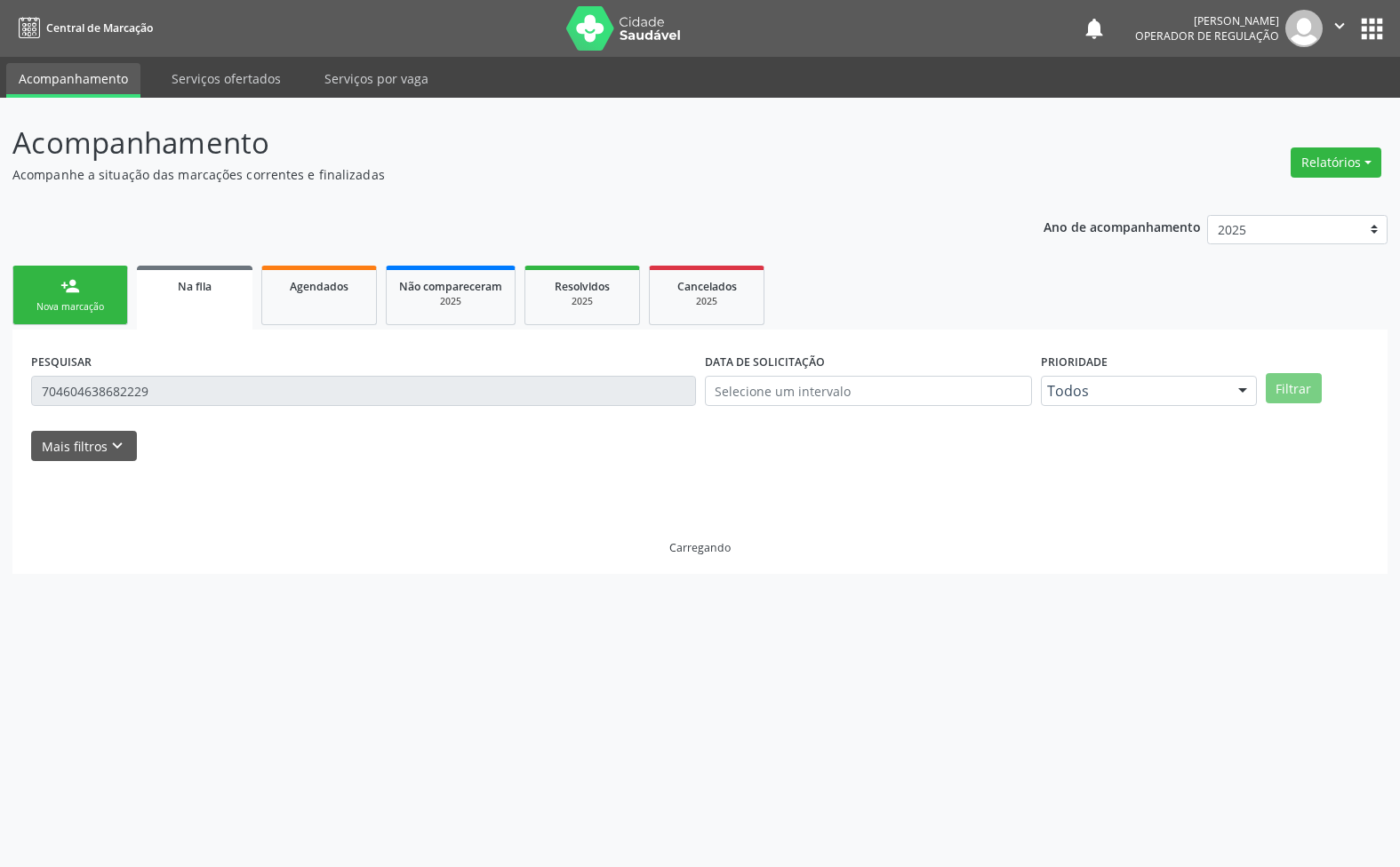
scroll to position [0, 0]
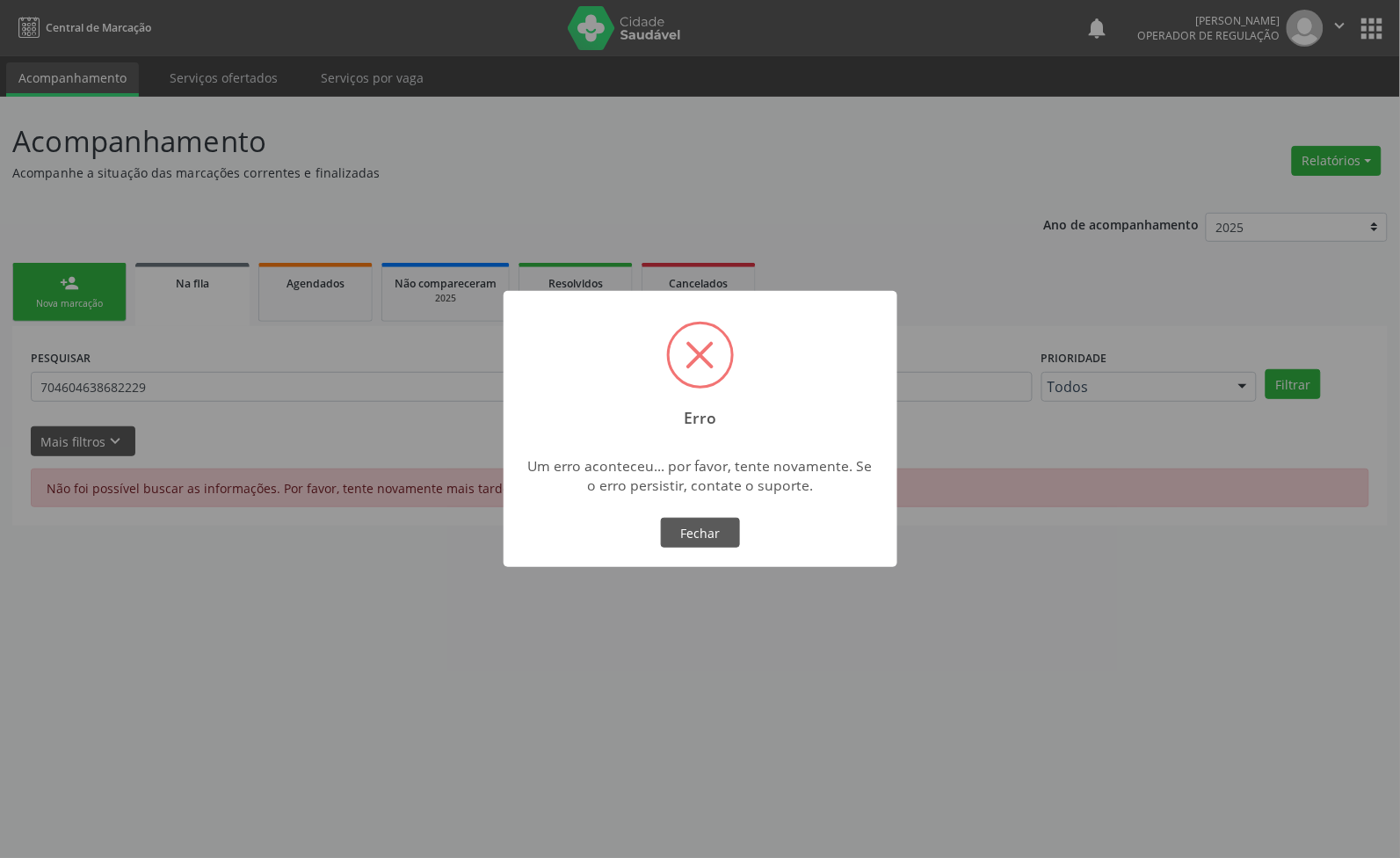
click at [686, 510] on div "× Erro Um erro aconteceu... por favor, tente novamente. Se o erro persistir, co…" at bounding box center [700, 429] width 394 height 276
drag, startPoint x: 688, startPoint y: 522, endPoint x: 676, endPoint y: 521, distance: 12.0
click at [687, 522] on button "Fechar" at bounding box center [700, 532] width 79 height 30
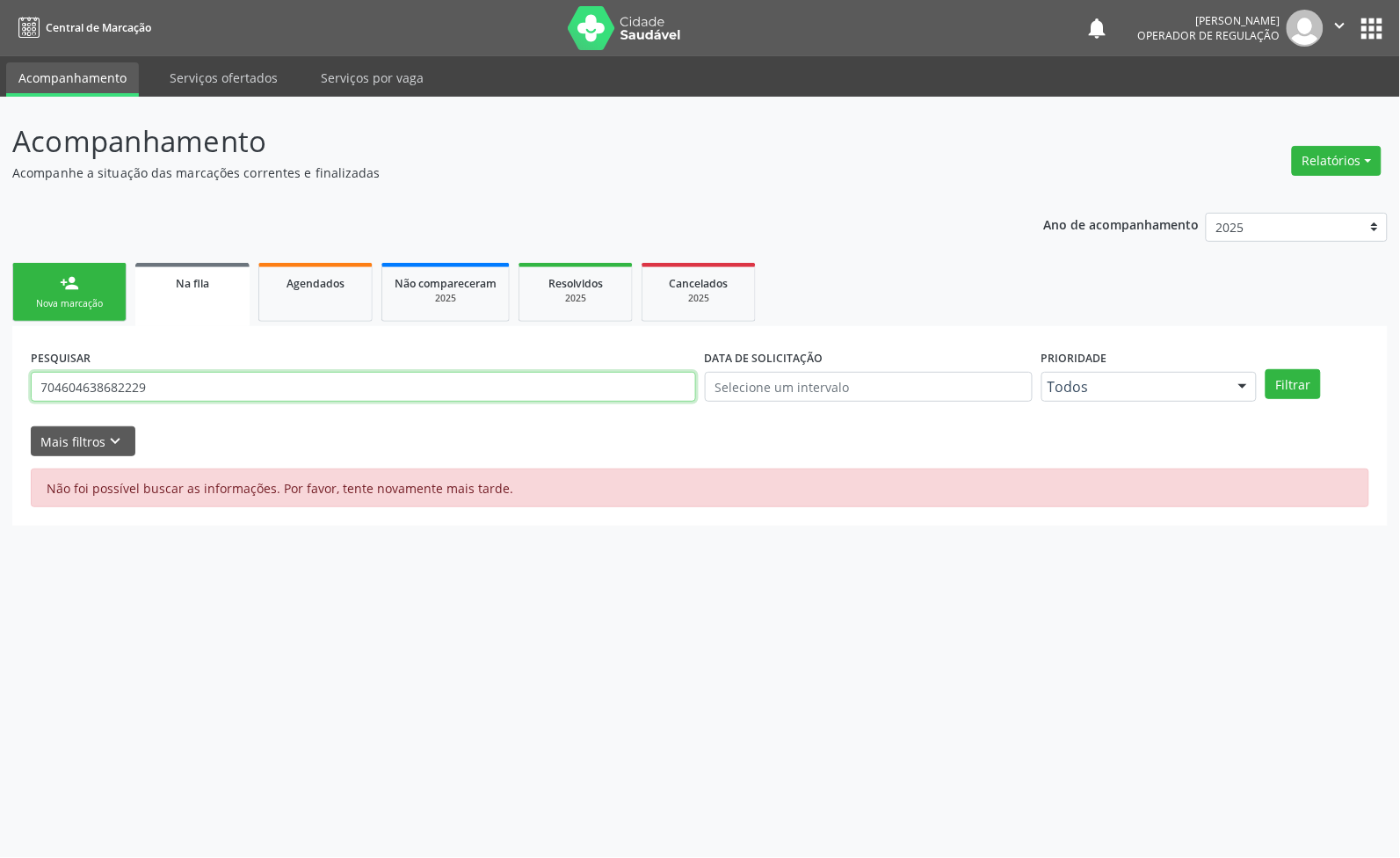
click at [248, 387] on input "704604638682229" at bounding box center [364, 386] width 666 height 30
type input "700007251762301"
click at [1266, 369] on button "Filtrar" at bounding box center [1293, 384] width 55 height 30
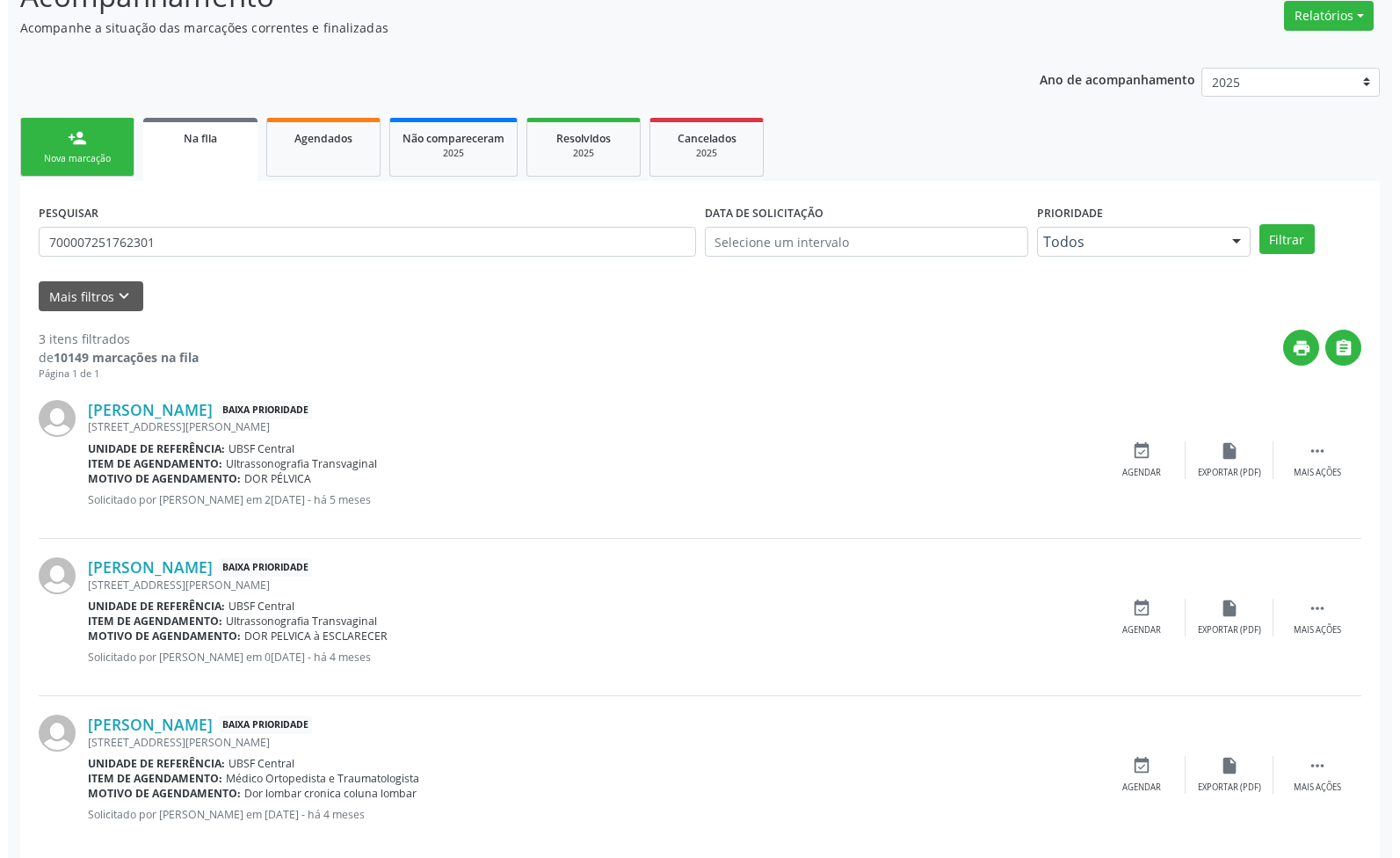
scroll to position [171, 0]
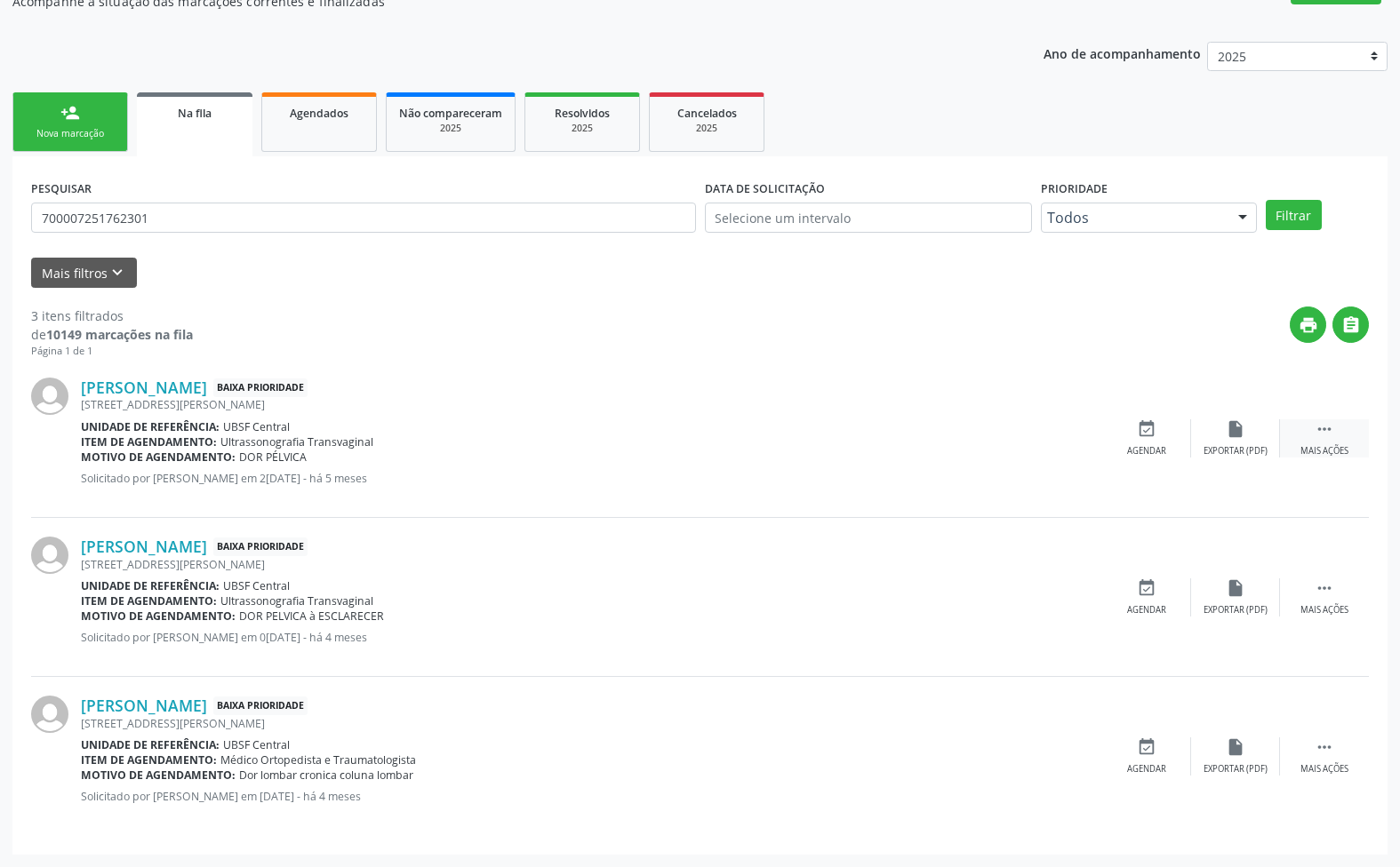
click at [1324, 422] on icon "" at bounding box center [1324, 429] width 19 height 19
click at [1144, 451] on div "Cancelar" at bounding box center [1146, 452] width 42 height 13
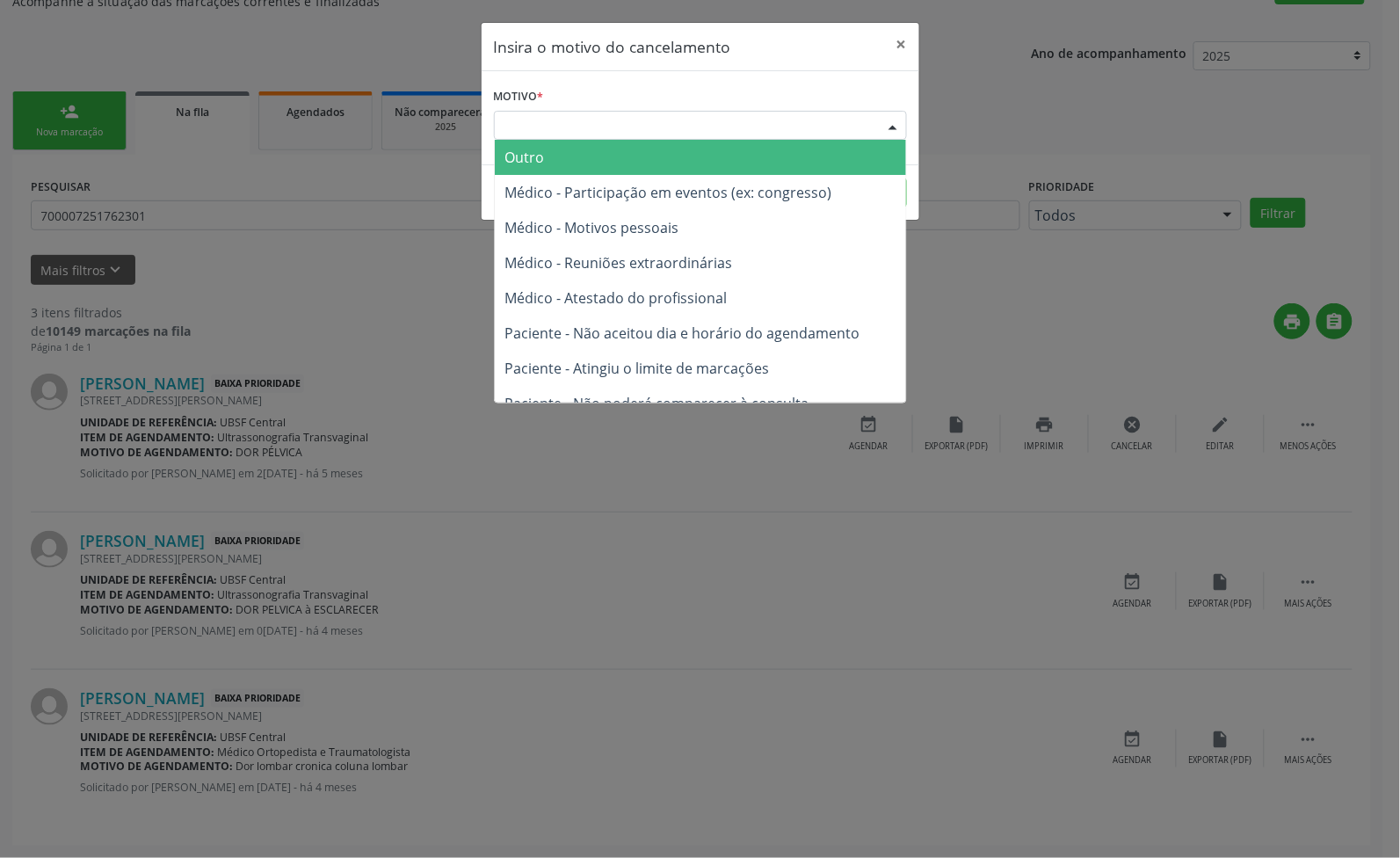
click at [724, 122] on div "Escolha o motivo" at bounding box center [701, 125] width 413 height 30
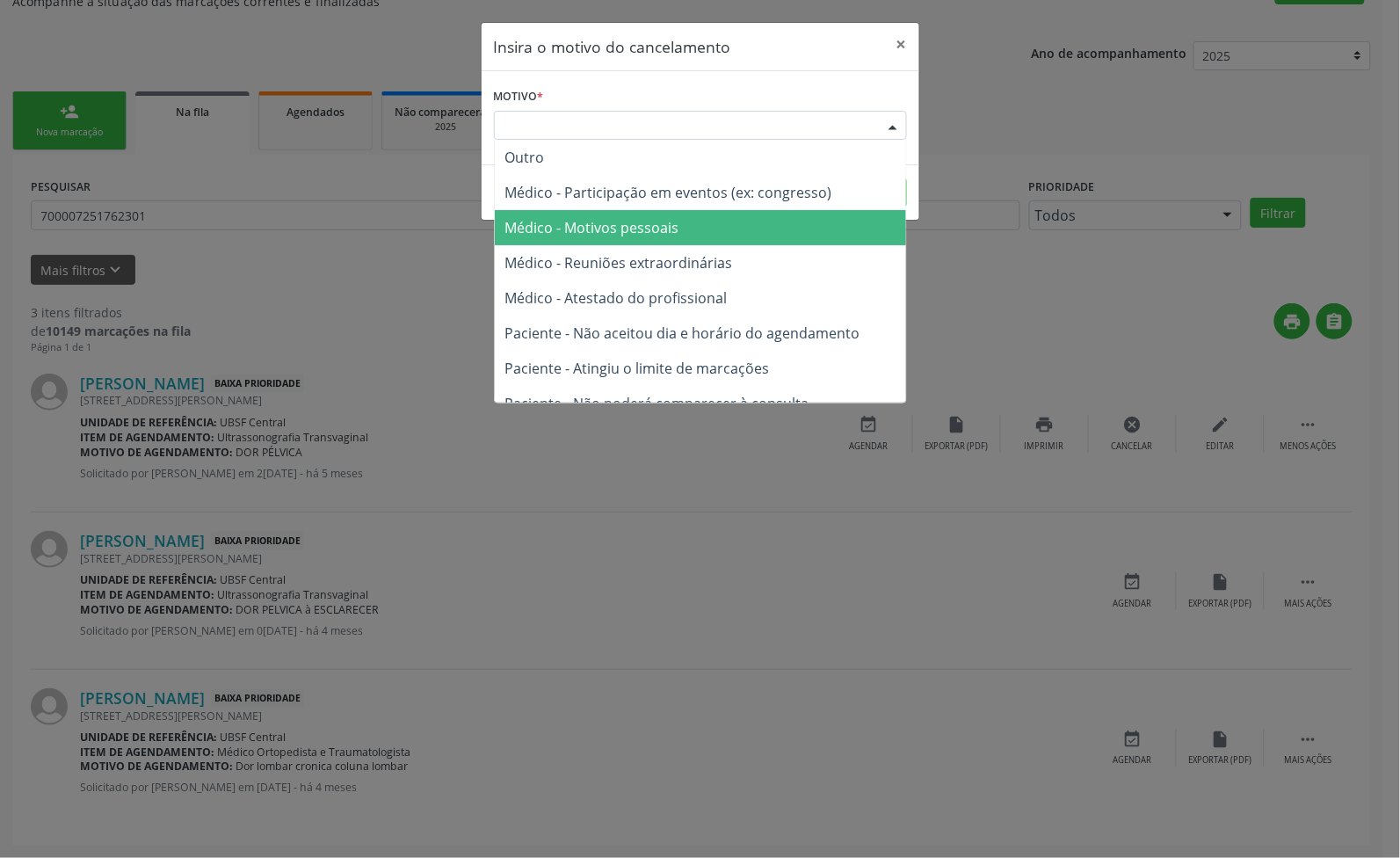
click at [674, 229] on span "Médico - Motivos pessoais" at bounding box center [592, 227] width 174 height 19
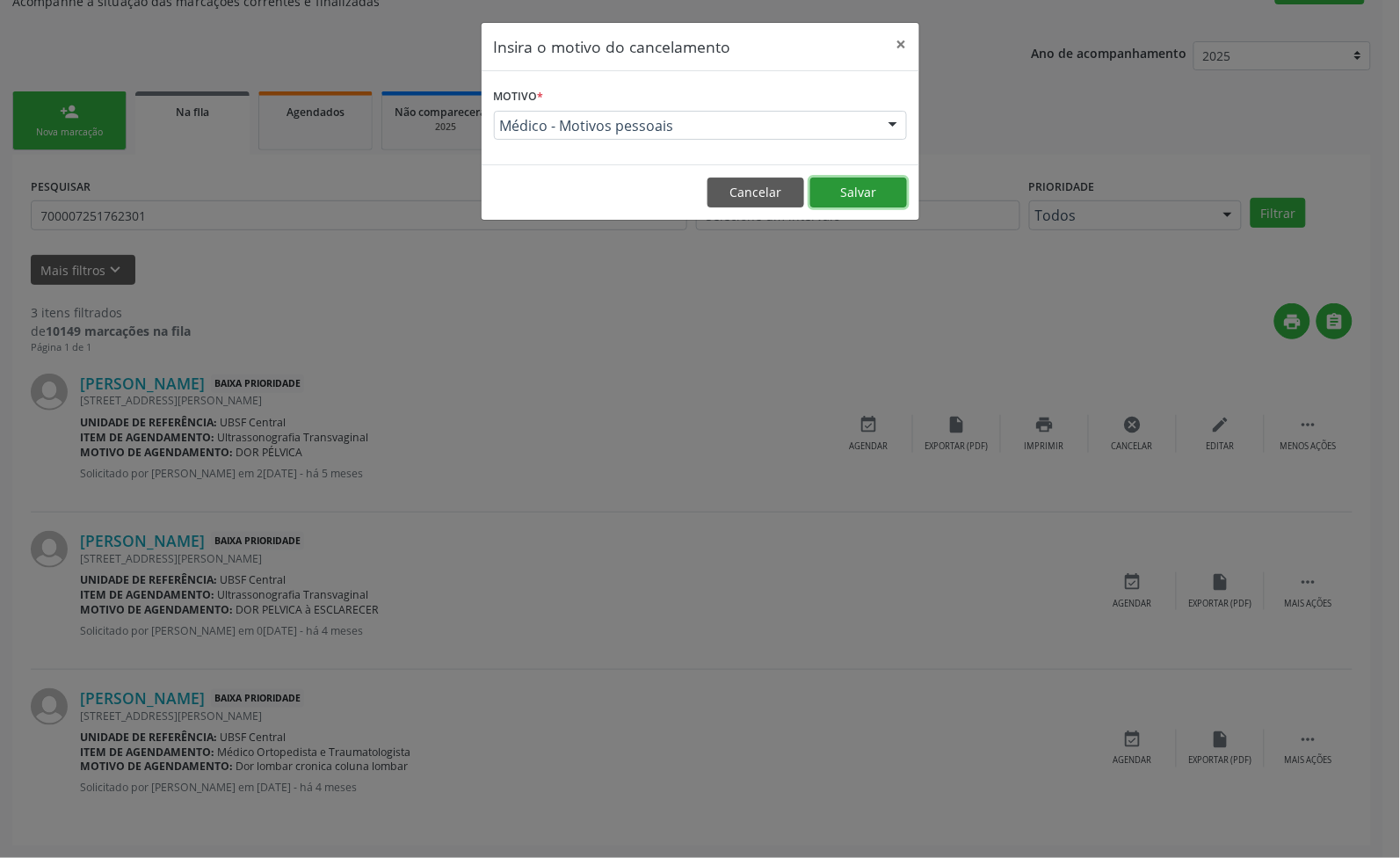
click at [885, 190] on button "Salvar" at bounding box center [859, 192] width 97 height 30
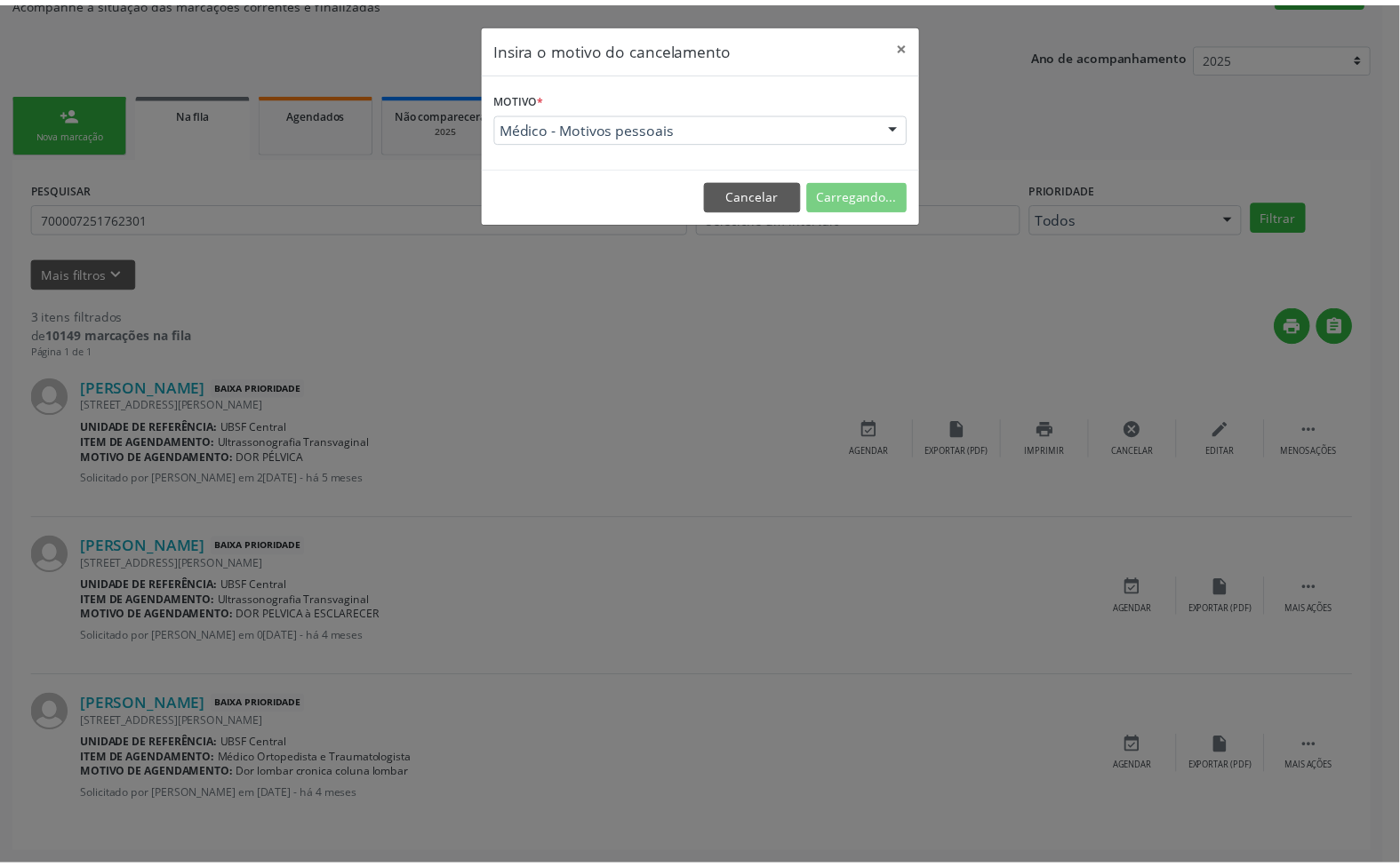
scroll to position [0, 0]
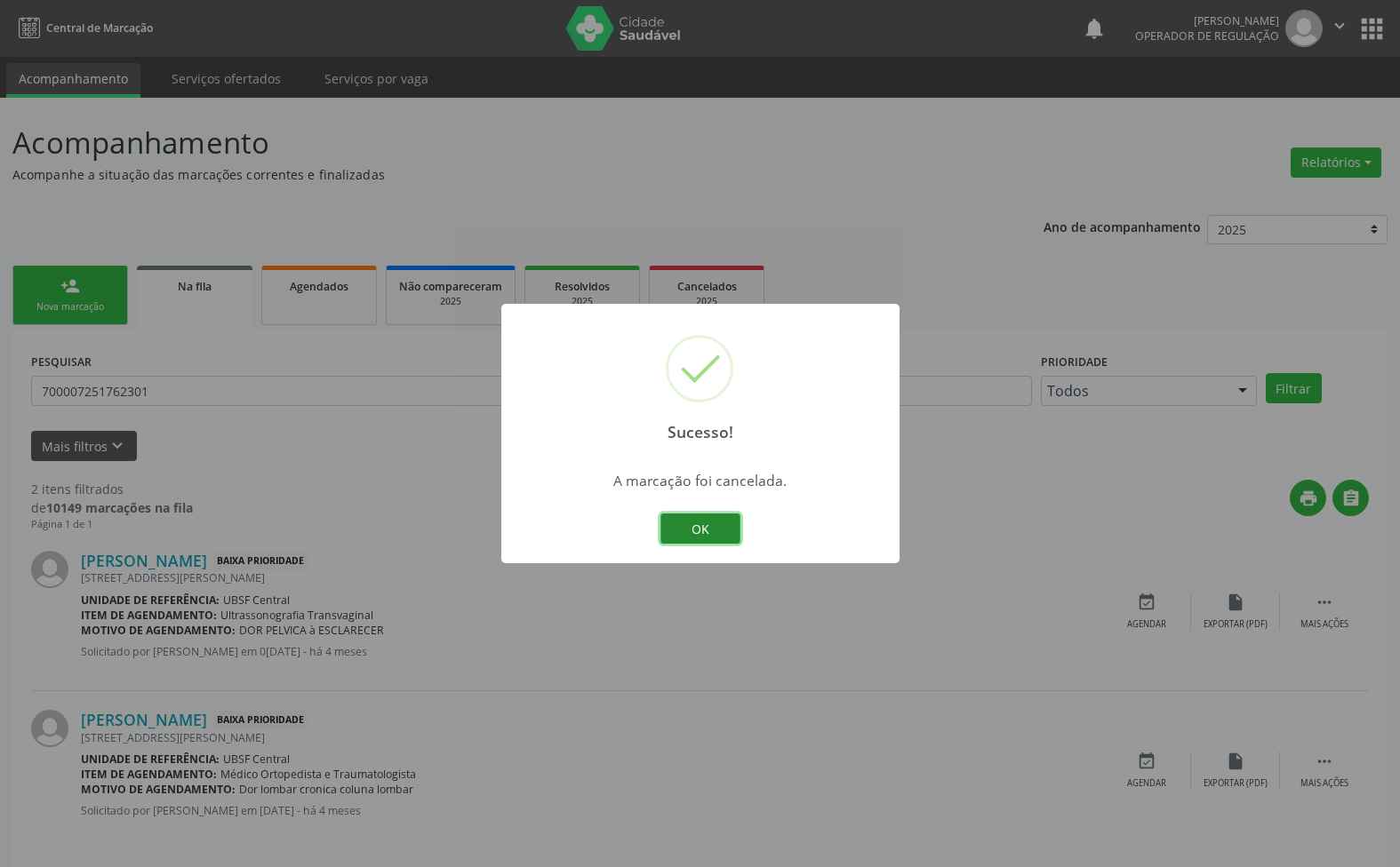
click at [704, 515] on button "OK" at bounding box center [700, 528] width 80 height 30
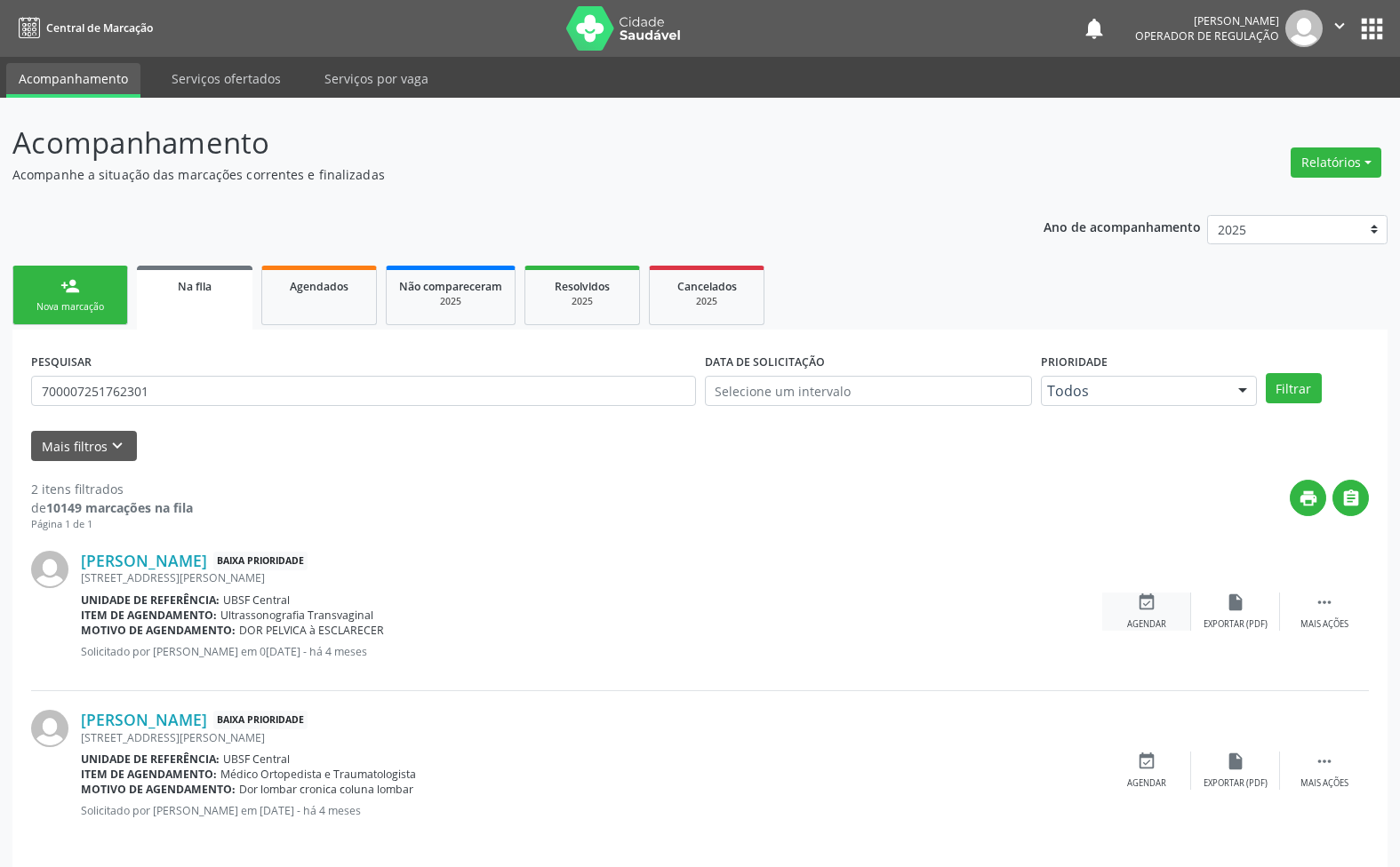
click at [1163, 614] on div "event_available Agendar" at bounding box center [1146, 612] width 89 height 38
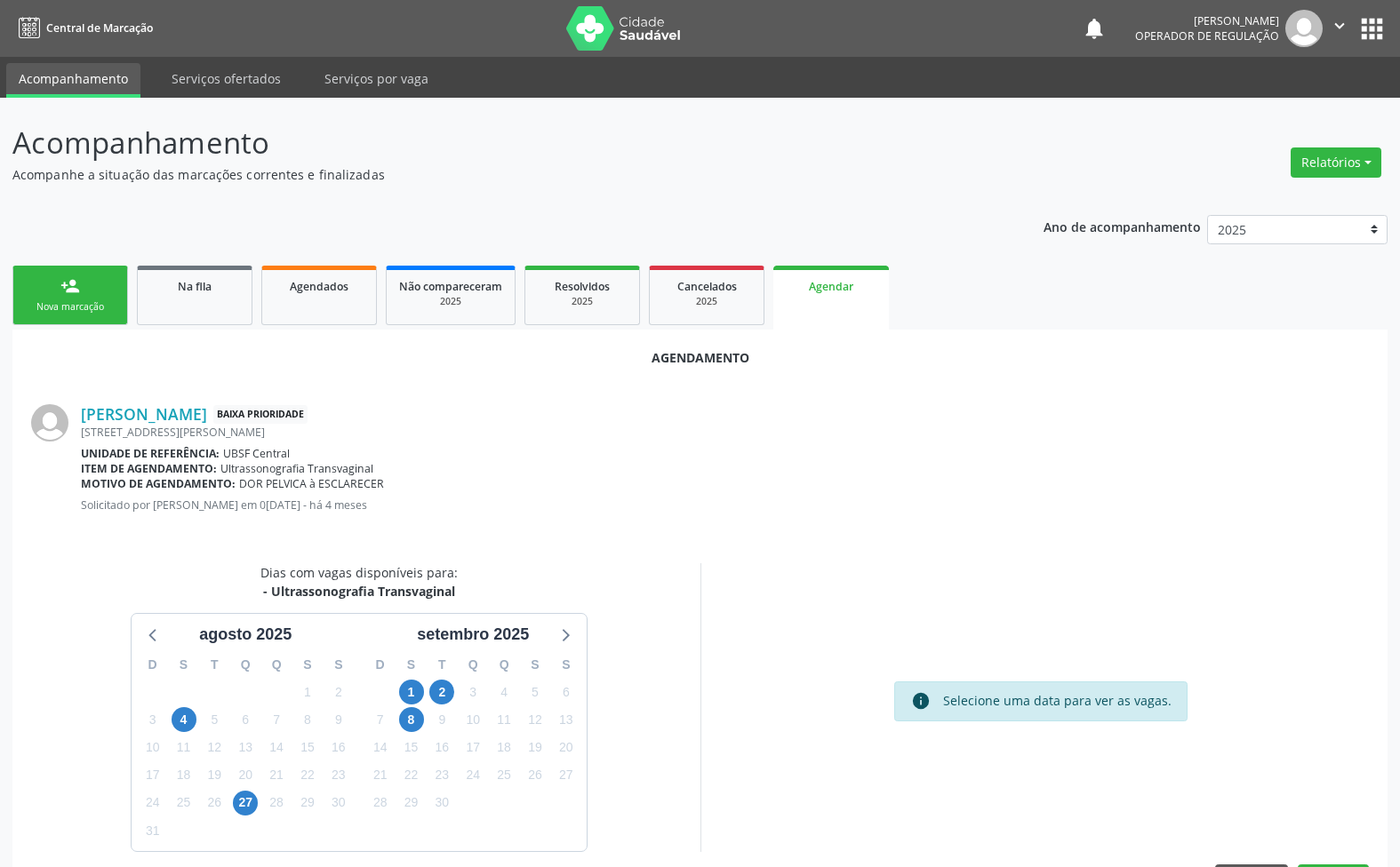
click at [453, 699] on div "2" at bounding box center [441, 693] width 25 height 27
click at [447, 697] on span "2" at bounding box center [441, 692] width 25 height 25
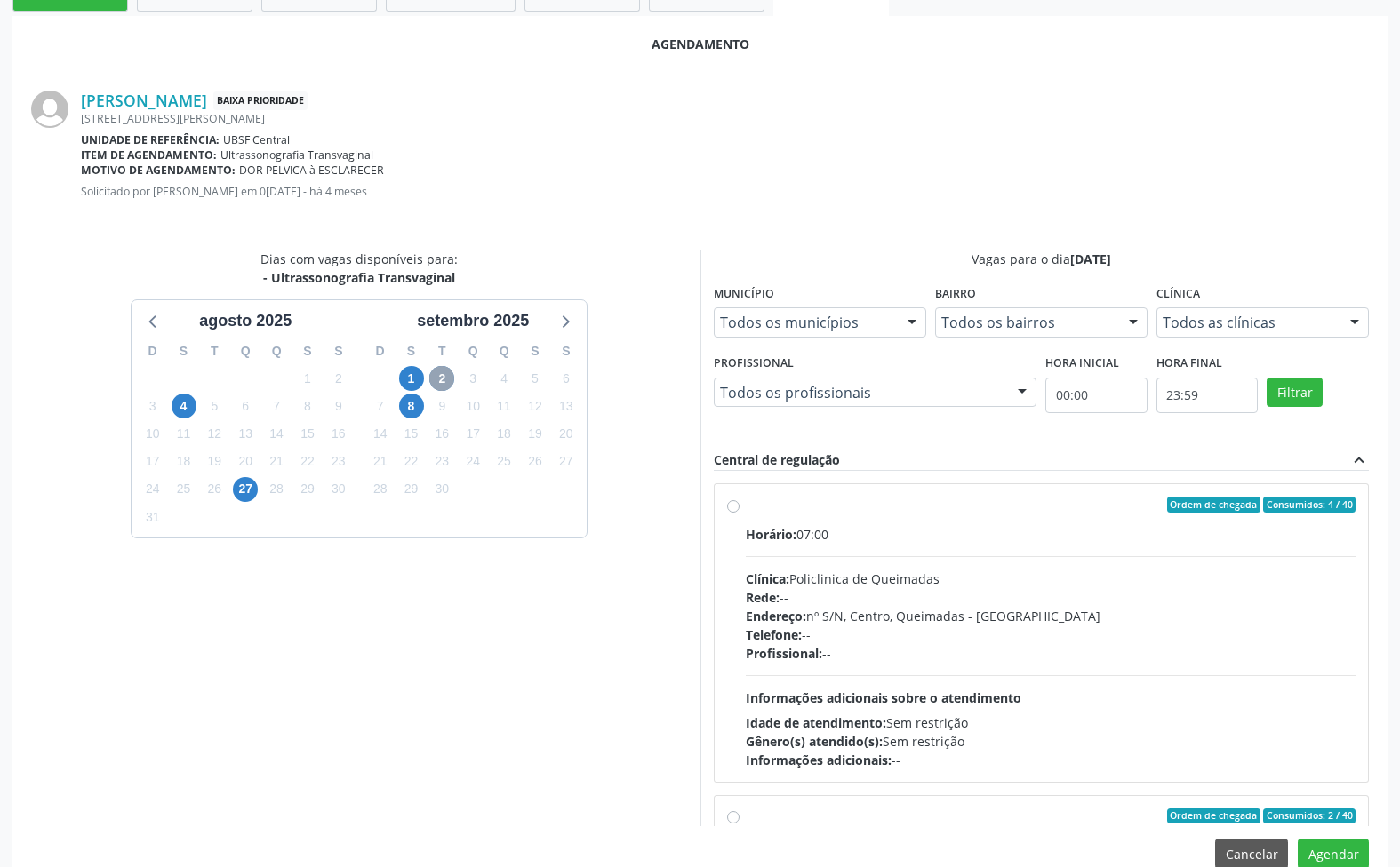
scroll to position [346, 0]
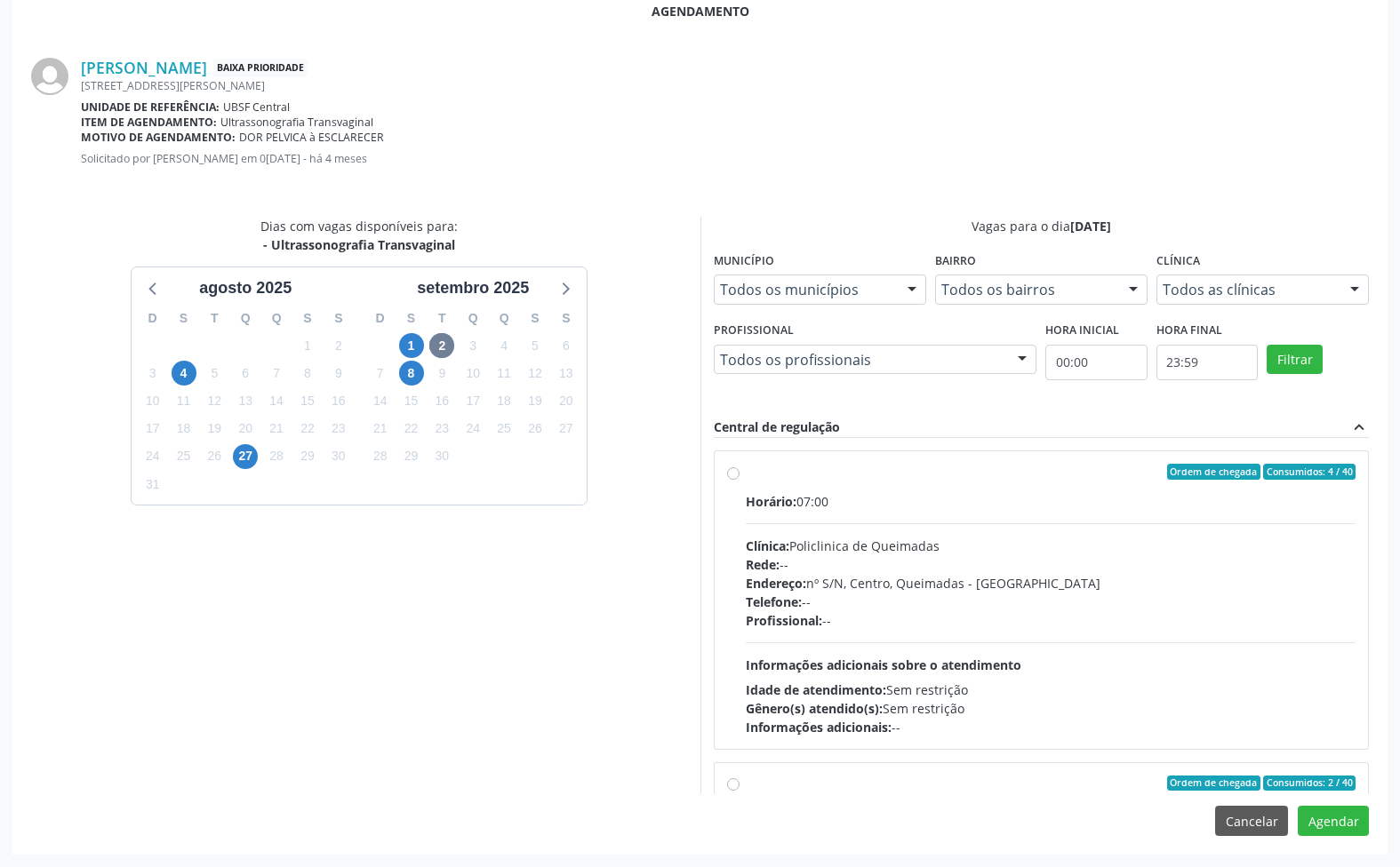
click at [762, 558] on span "Rede:" at bounding box center [762, 565] width 34 height 16
click at [740, 480] on input "Ordem de chegada Consumidos: 4 / 40 Horário: 07:00 Clínica: Policlinica de Quei…" at bounding box center [733, 471] width 13 height 16
radio input "true"
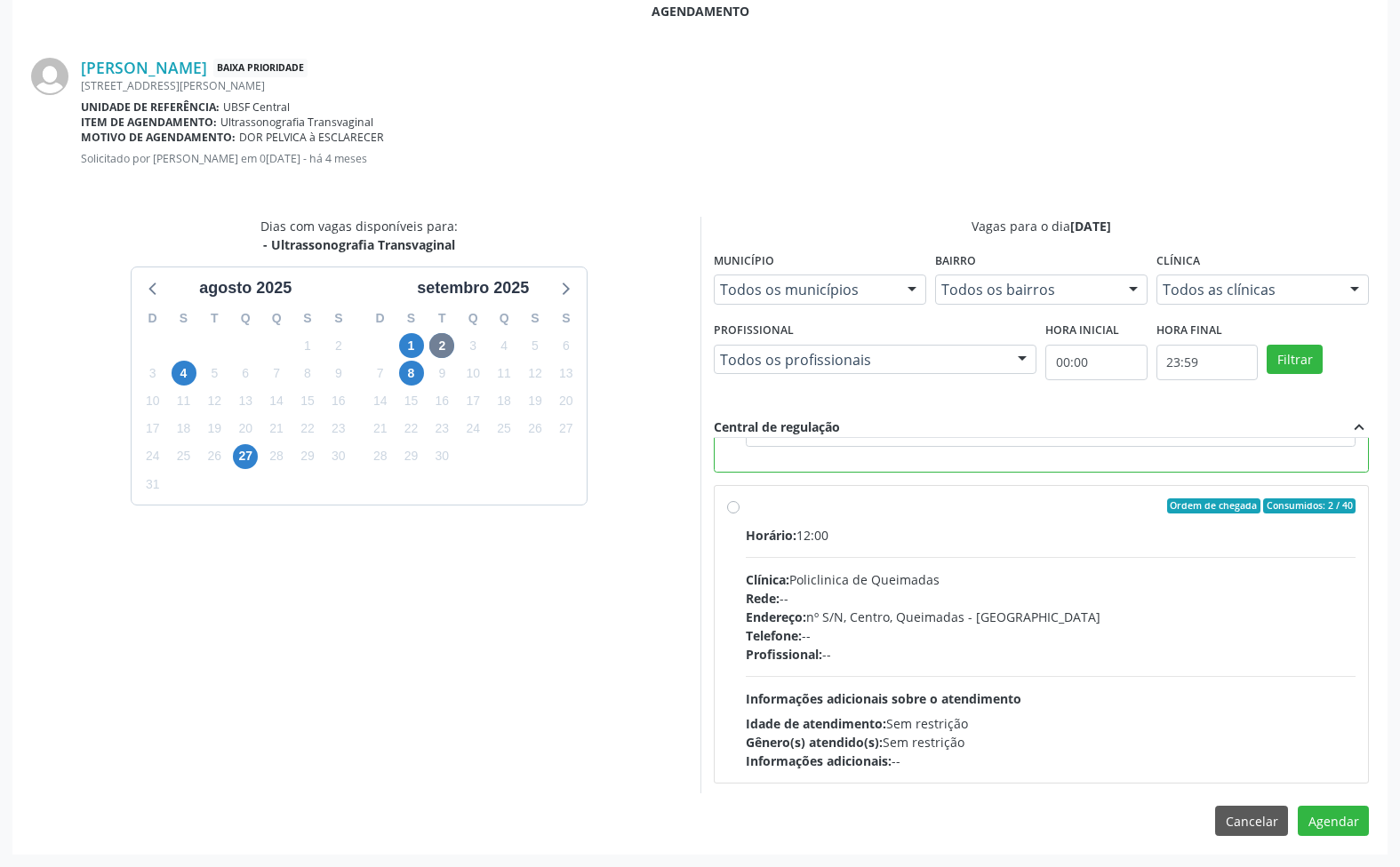
scroll to position [401, 0]
click at [1334, 818] on button "Agendar" at bounding box center [1333, 820] width 72 height 30
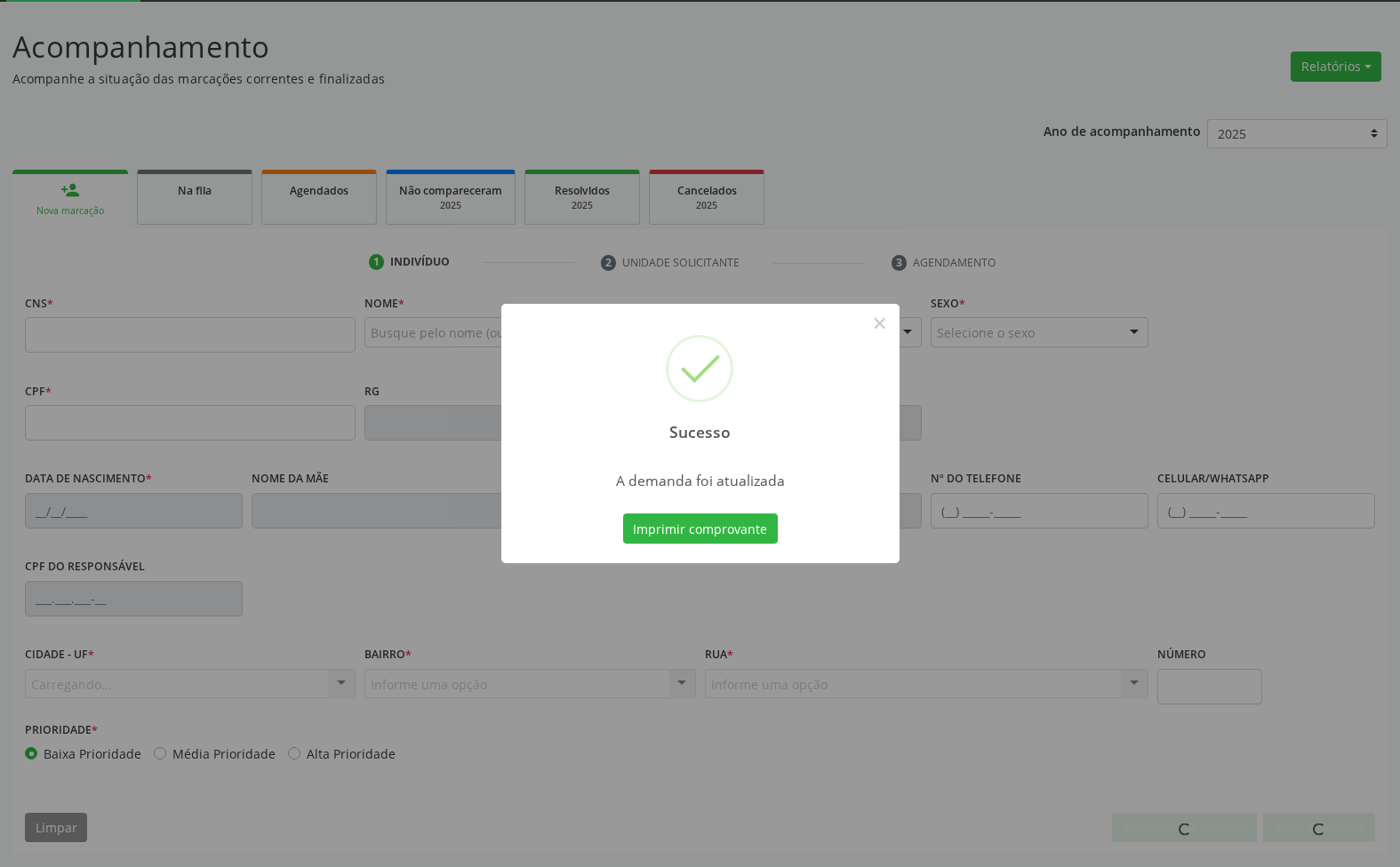
scroll to position [96, 0]
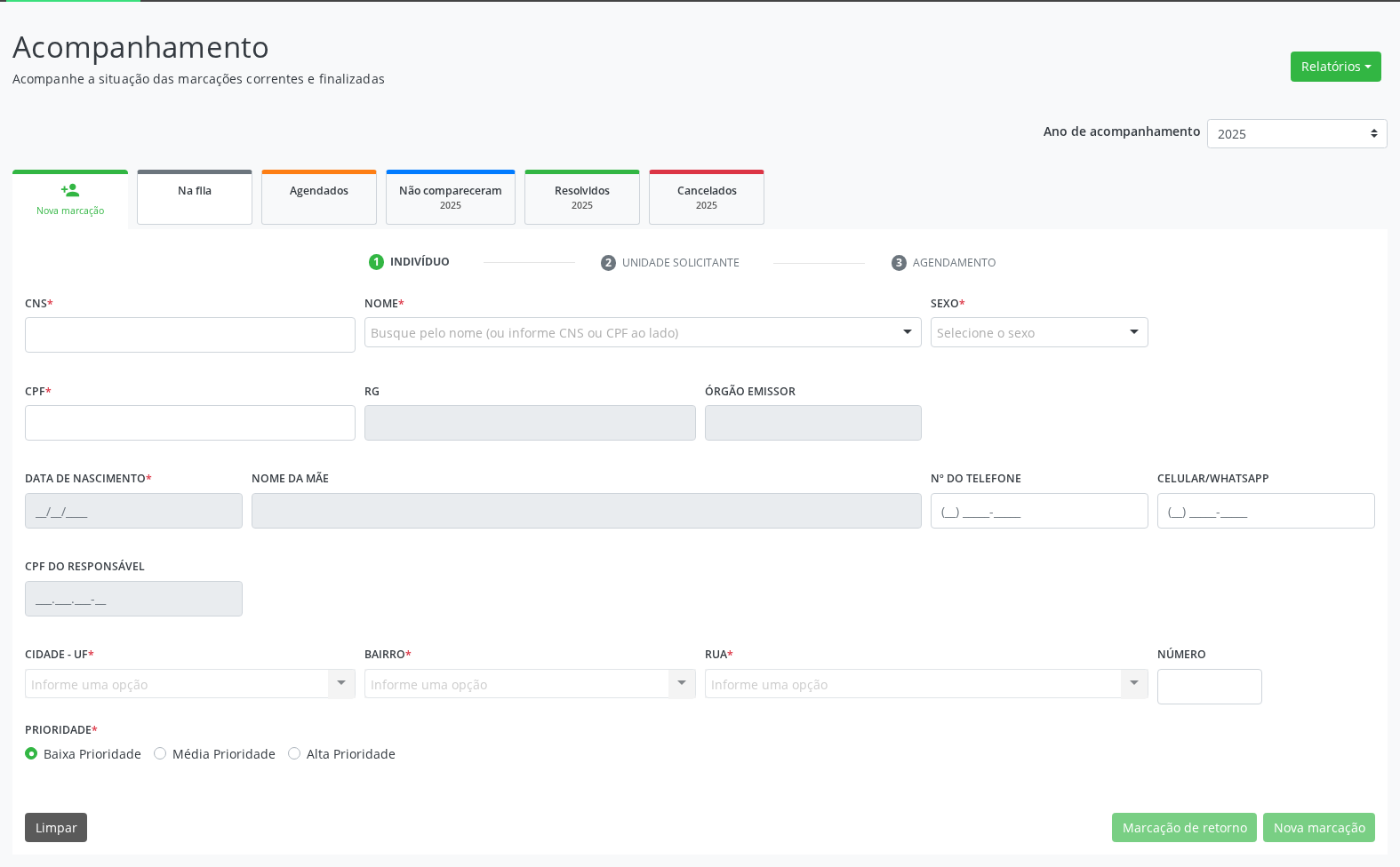
click at [170, 198] on link "Na fila" at bounding box center [194, 197] width 116 height 55
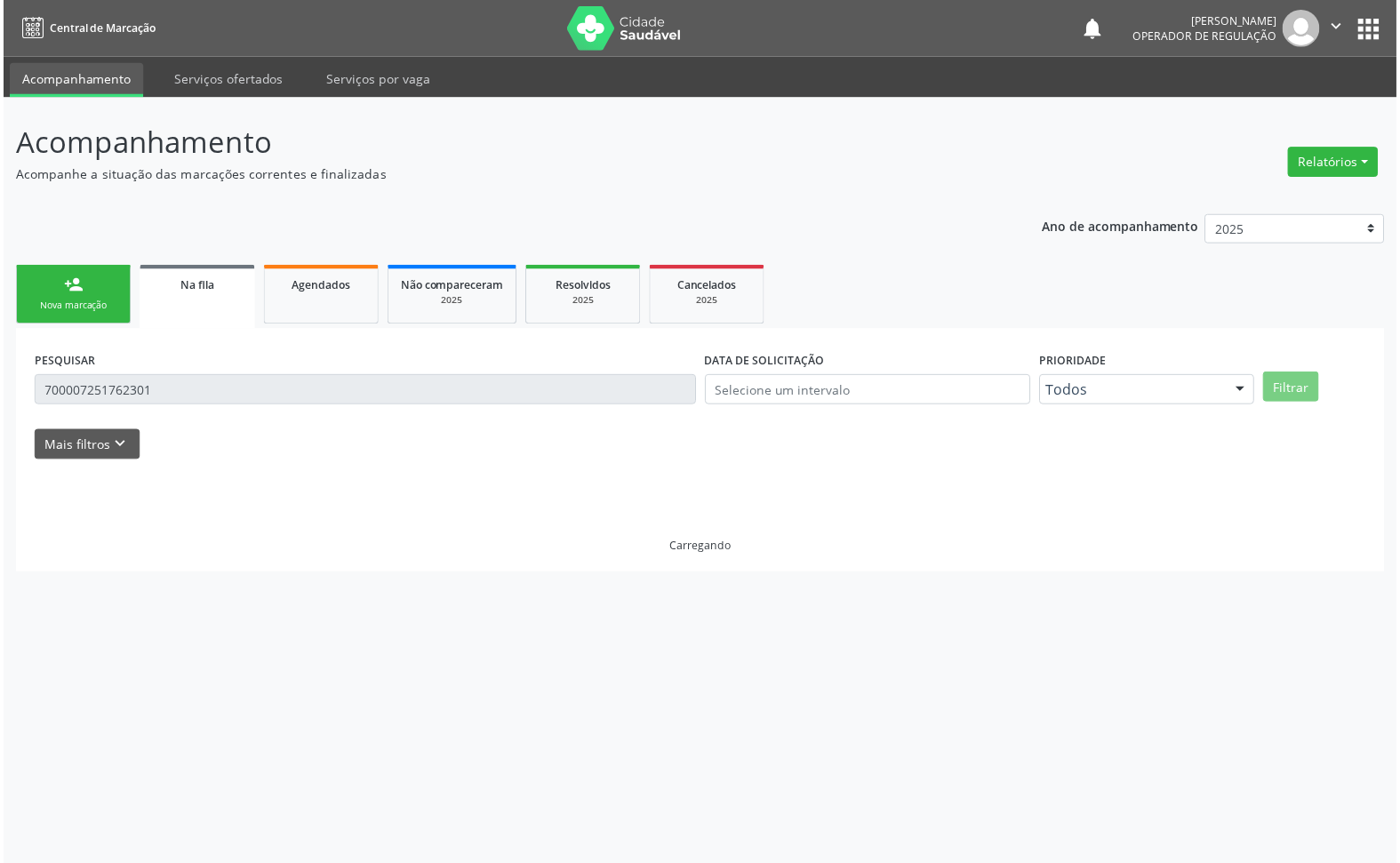
scroll to position [0, 0]
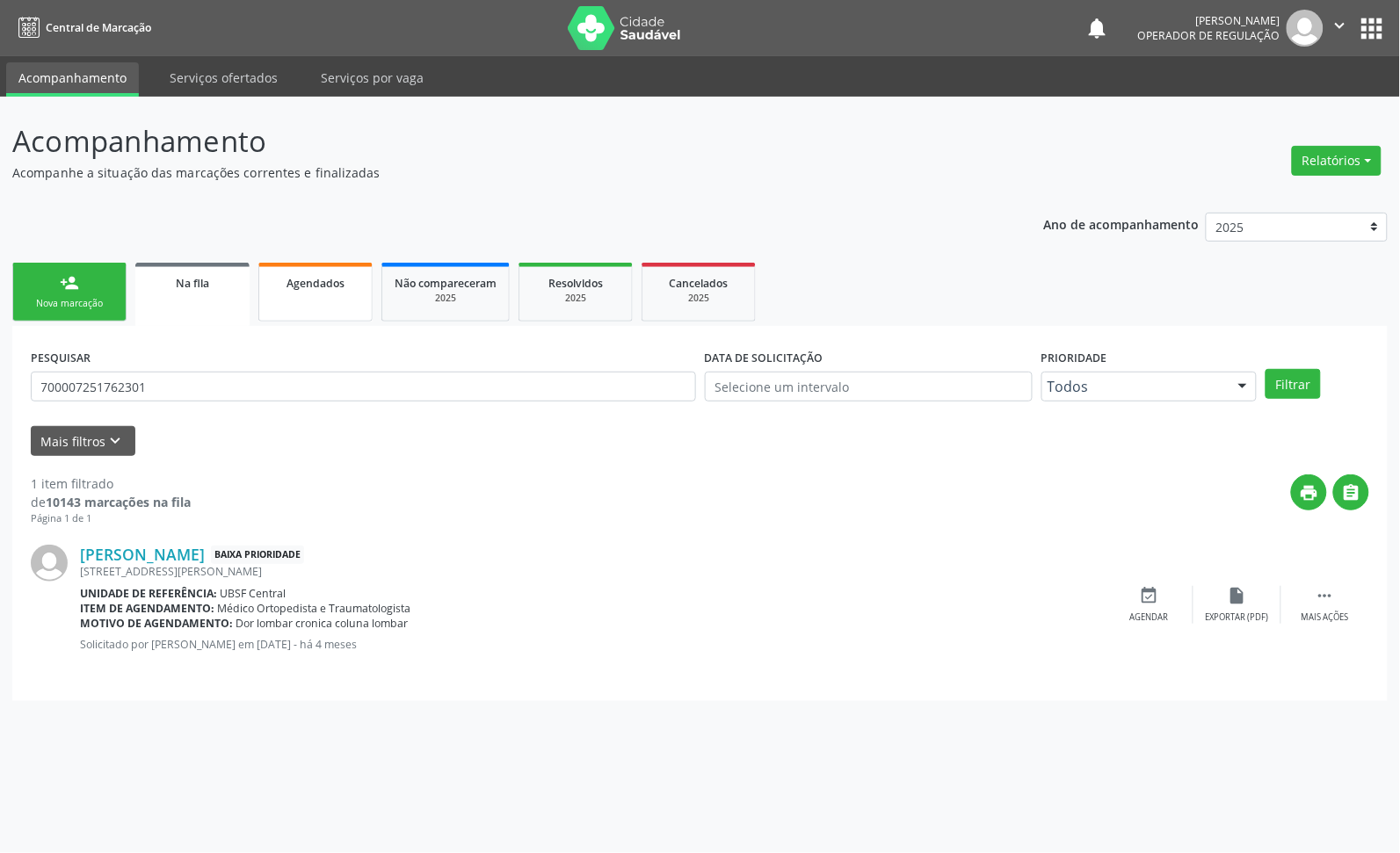
click at [328, 312] on link "Agendados" at bounding box center [316, 292] width 114 height 59
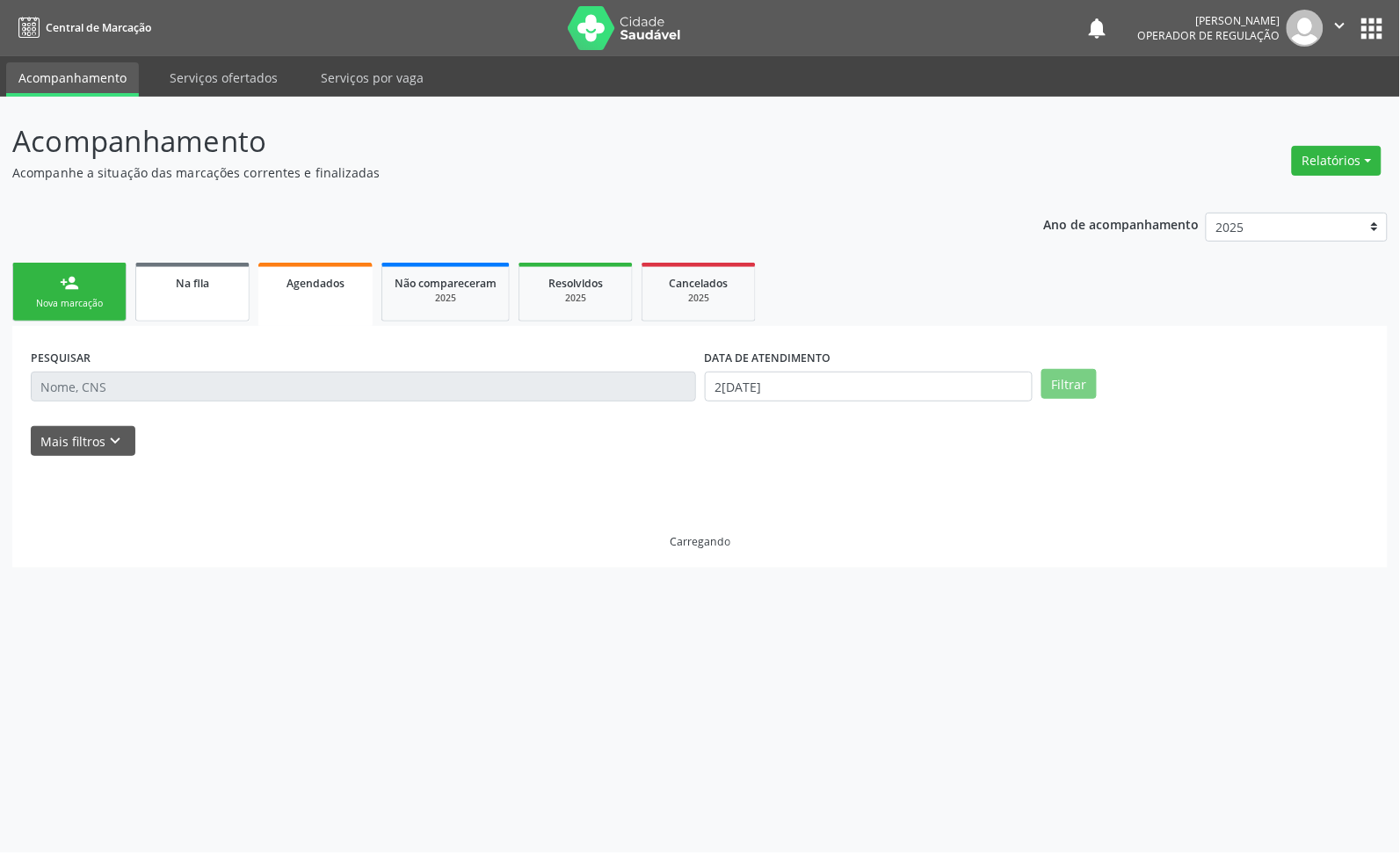
click at [209, 283] on span "Na fila" at bounding box center [192, 283] width 34 height 15
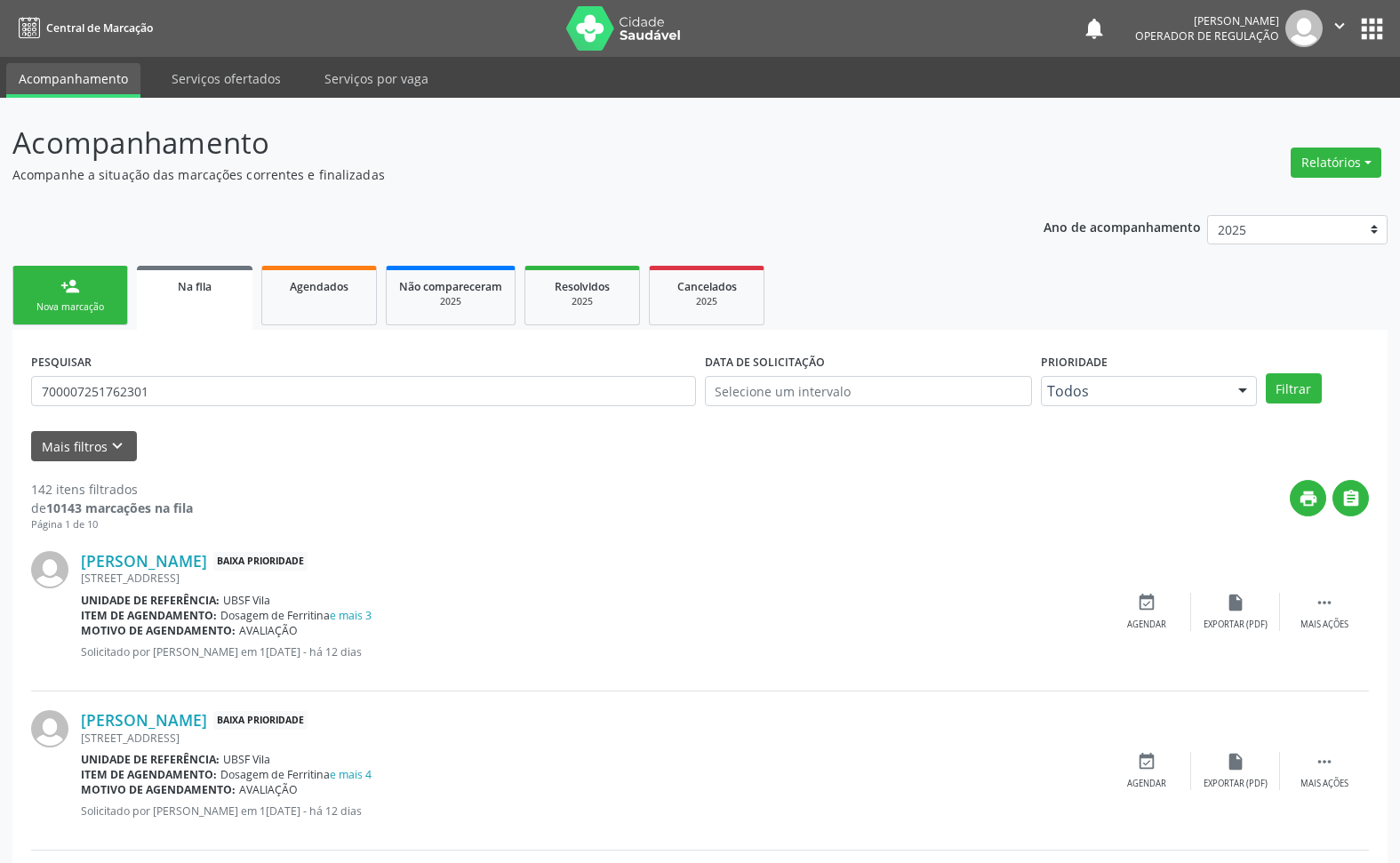
click at [160, 371] on div "PESQUISAR 700007251762301" at bounding box center [363, 383] width 674 height 70
click at [171, 382] on input "700007251762301" at bounding box center [363, 391] width 665 height 30
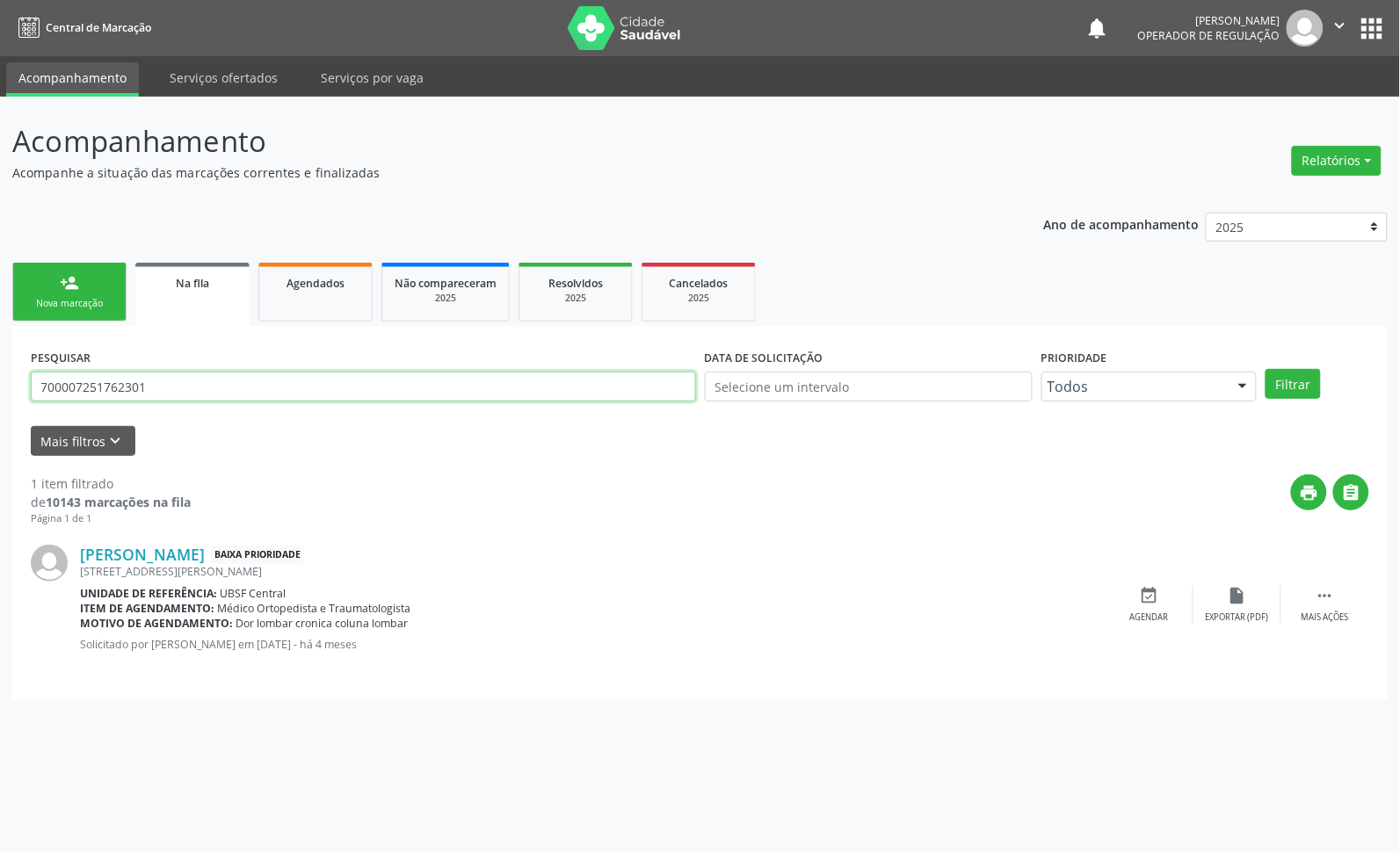
click at [170, 378] on input "700007251762301" at bounding box center [364, 386] width 666 height 30
click at [366, 275] on link "Agendados" at bounding box center [316, 292] width 114 height 59
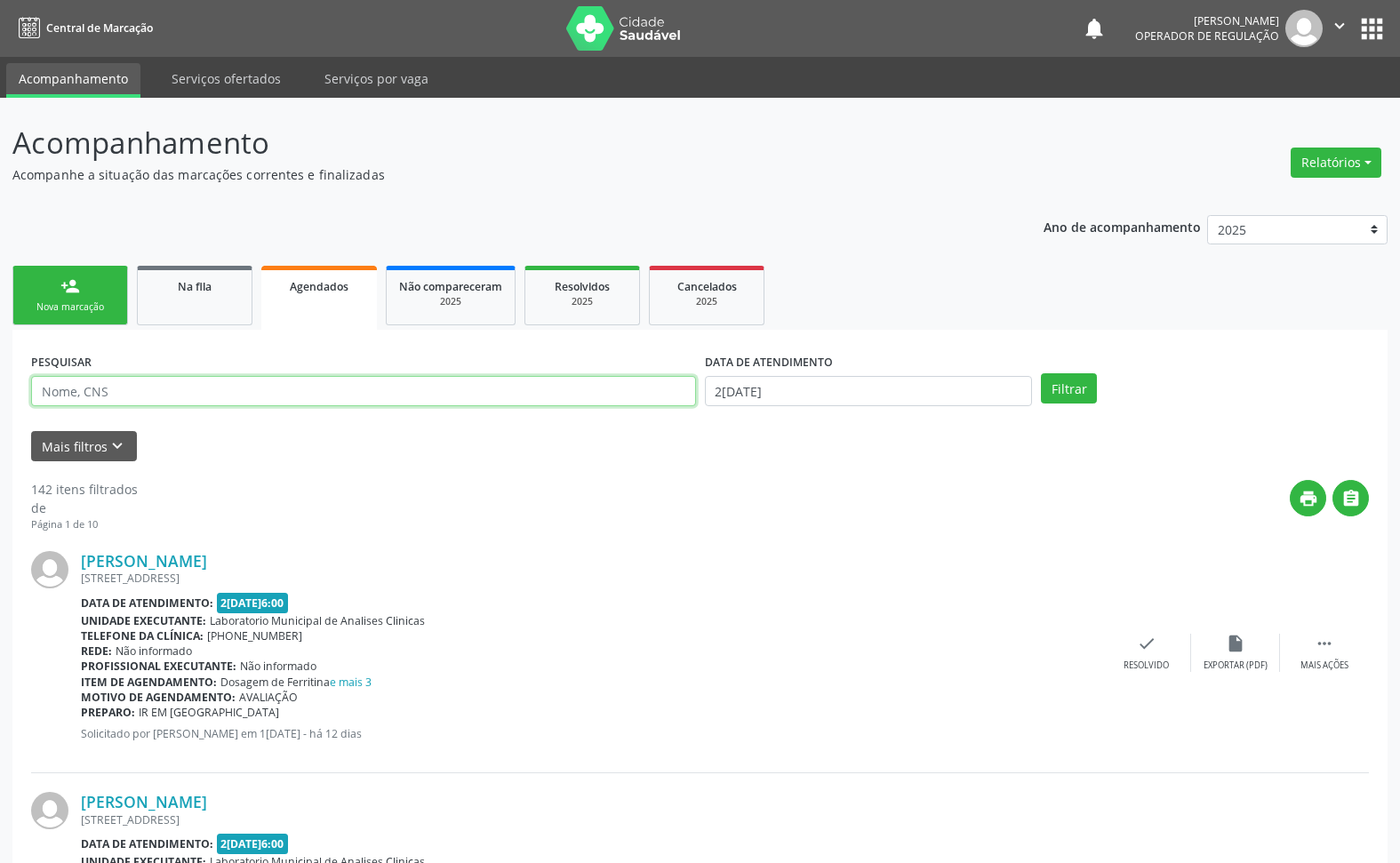
click at [469, 393] on input "text" at bounding box center [363, 391] width 665 height 30
paste input "700007251762301"
type input "700007251762301"
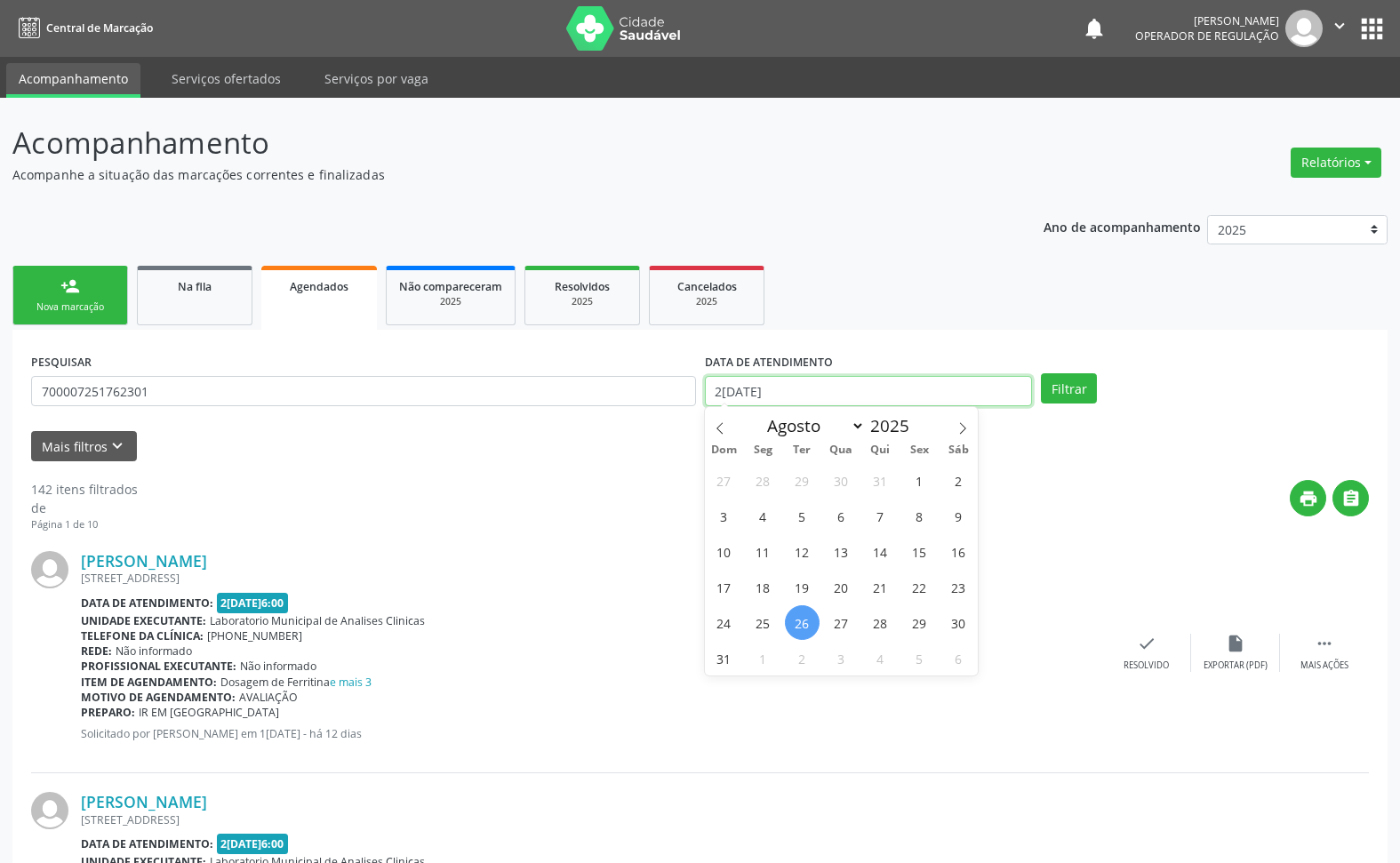
click at [850, 383] on input "26/08/2025" at bounding box center [869, 391] width 328 height 30
click at [796, 627] on span "26" at bounding box center [802, 623] width 35 height 35
type input "26/08/2025"
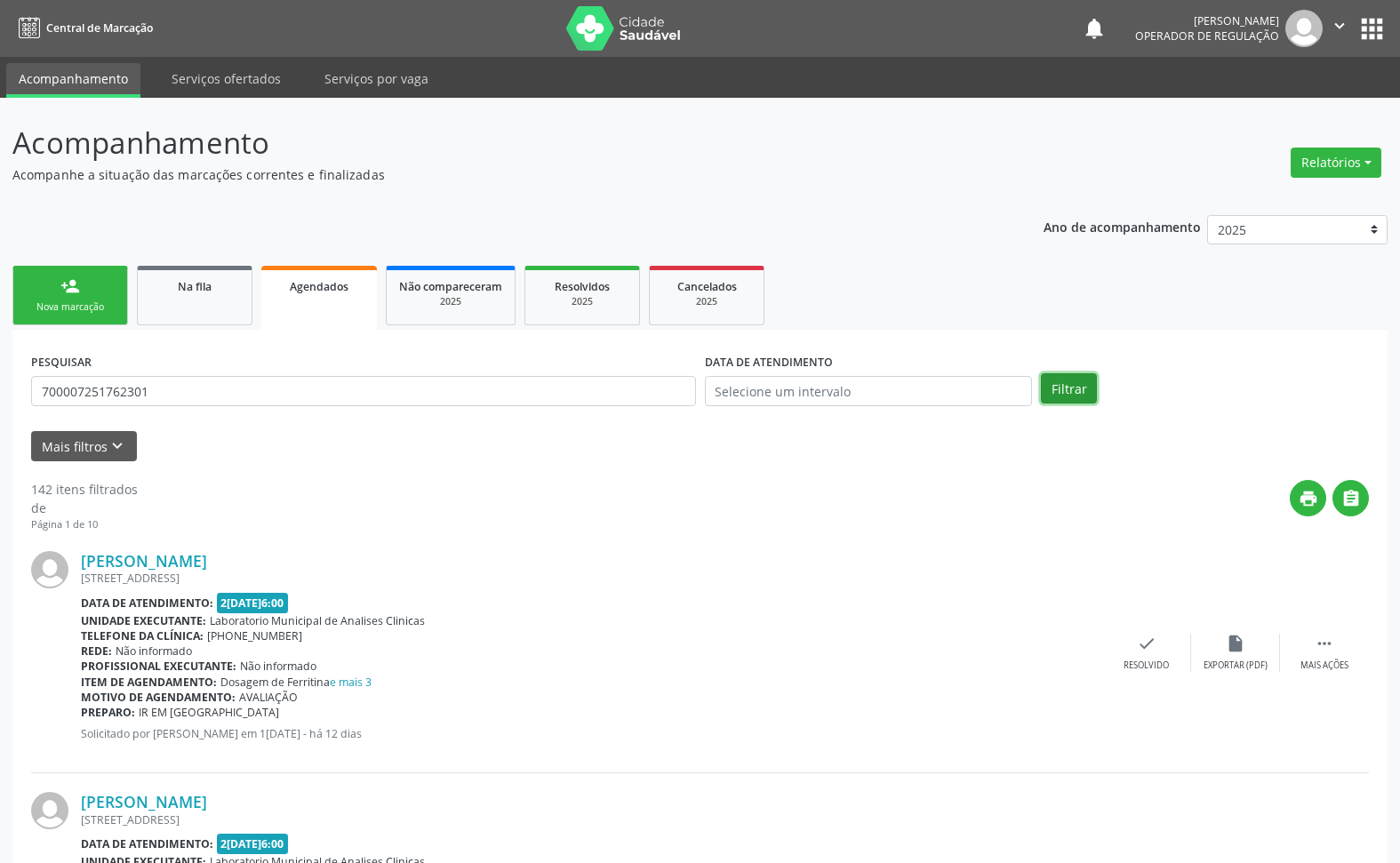
click at [1078, 387] on button "Filtrar" at bounding box center [1068, 388] width 56 height 30
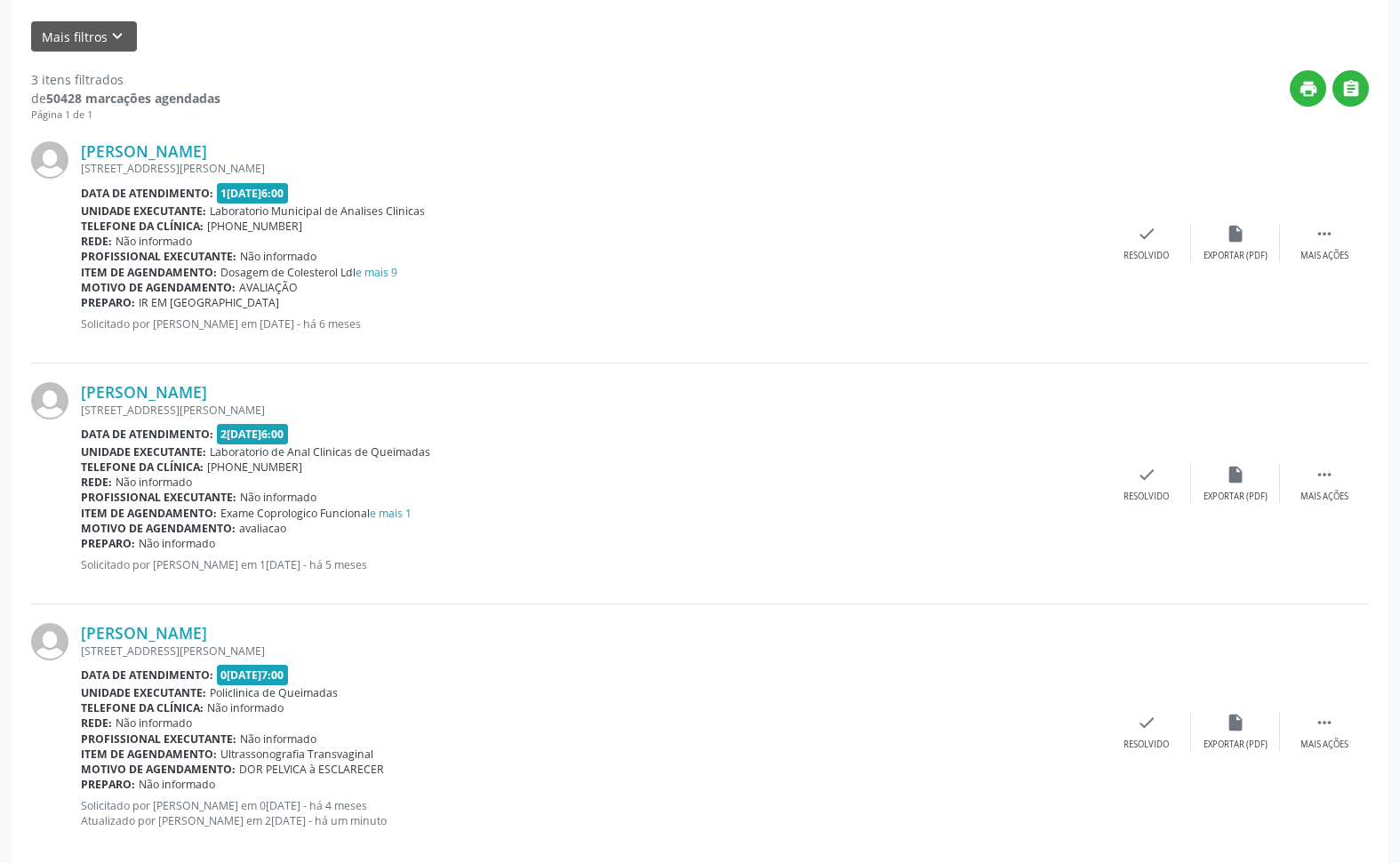
scroll to position [437, 0]
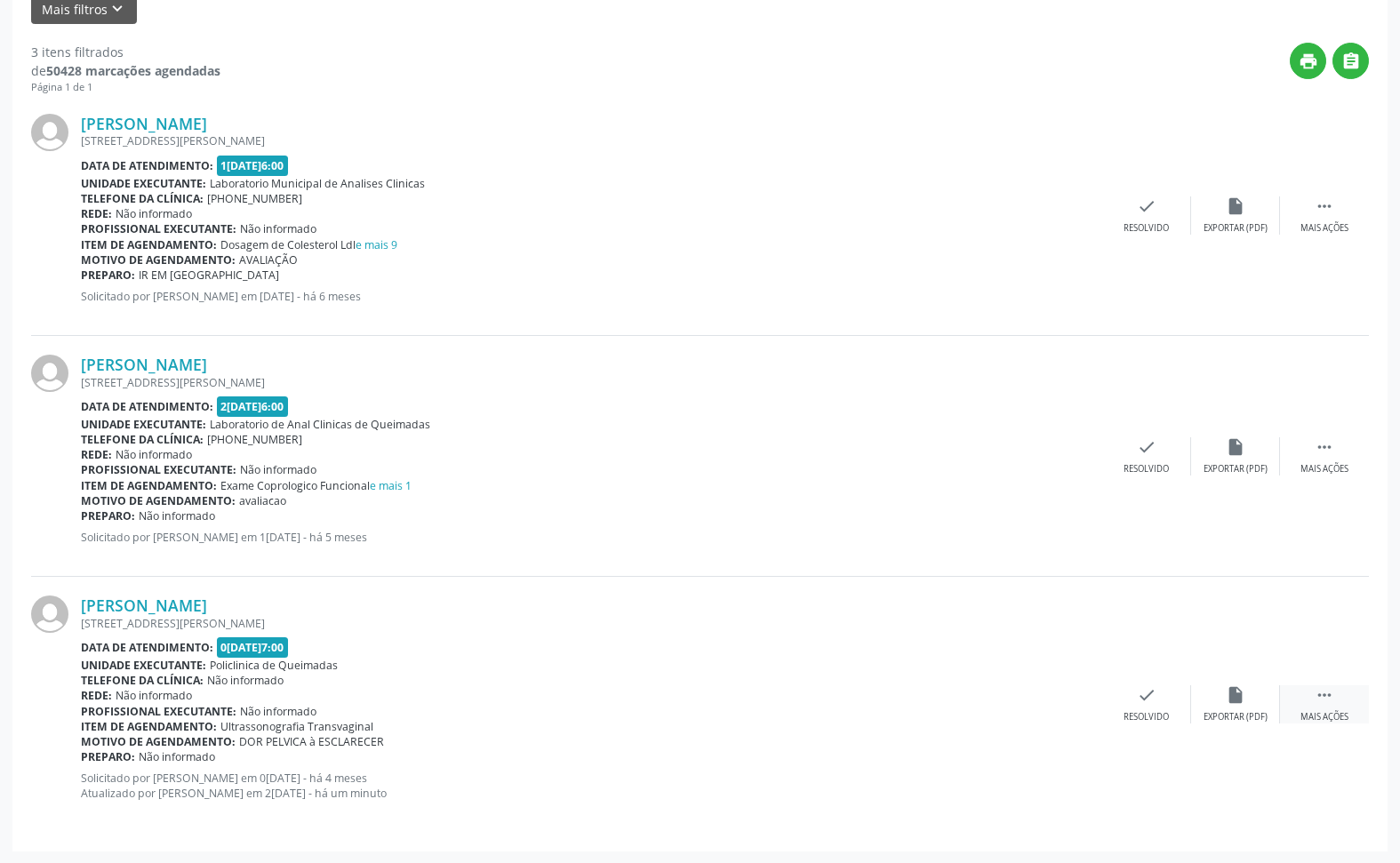
click at [1323, 704] on icon "" at bounding box center [1324, 694] width 19 height 19
click at [991, 712] on div "print Imprimir" at bounding box center [968, 704] width 89 height 39
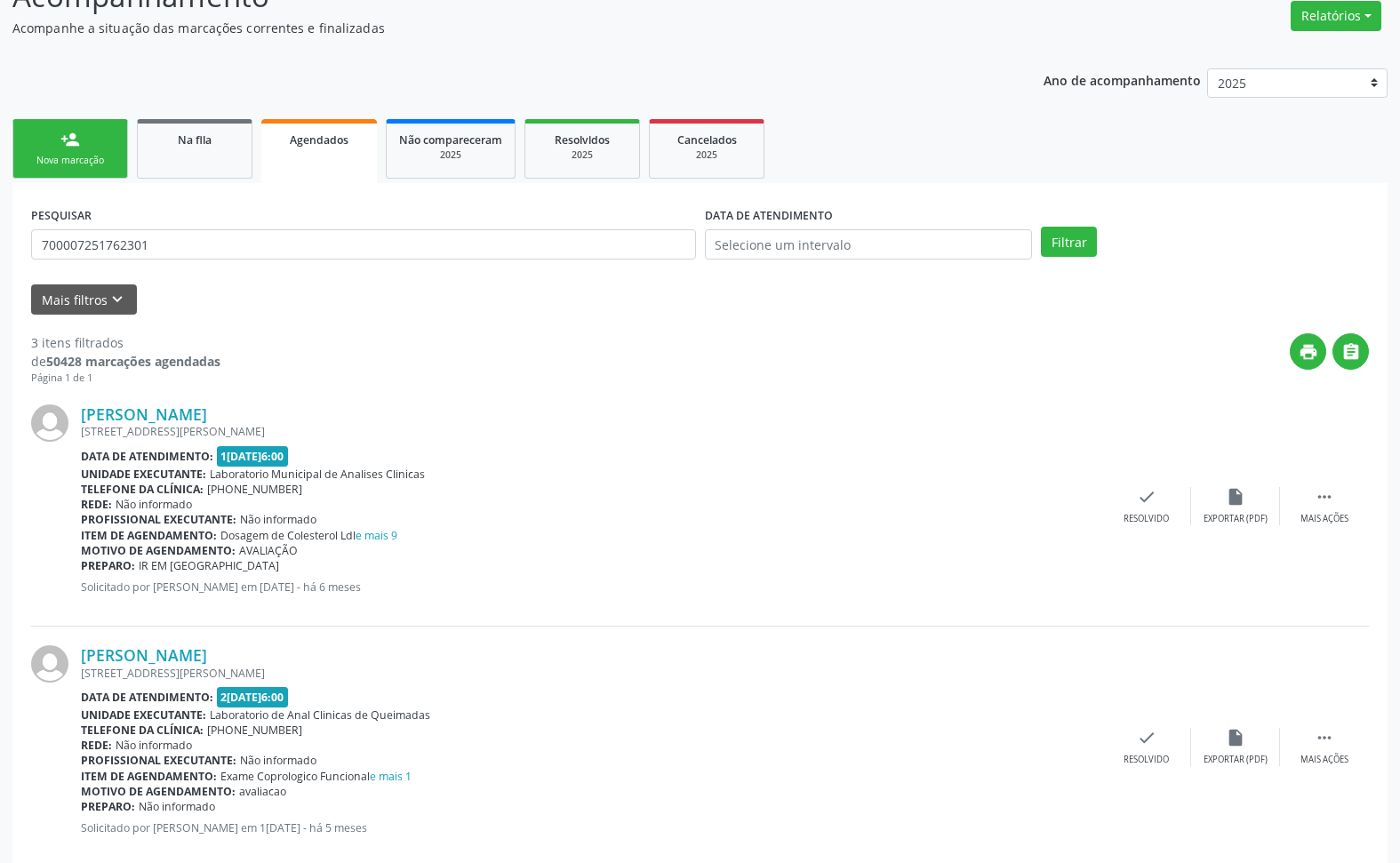
scroll to position [0, 0]
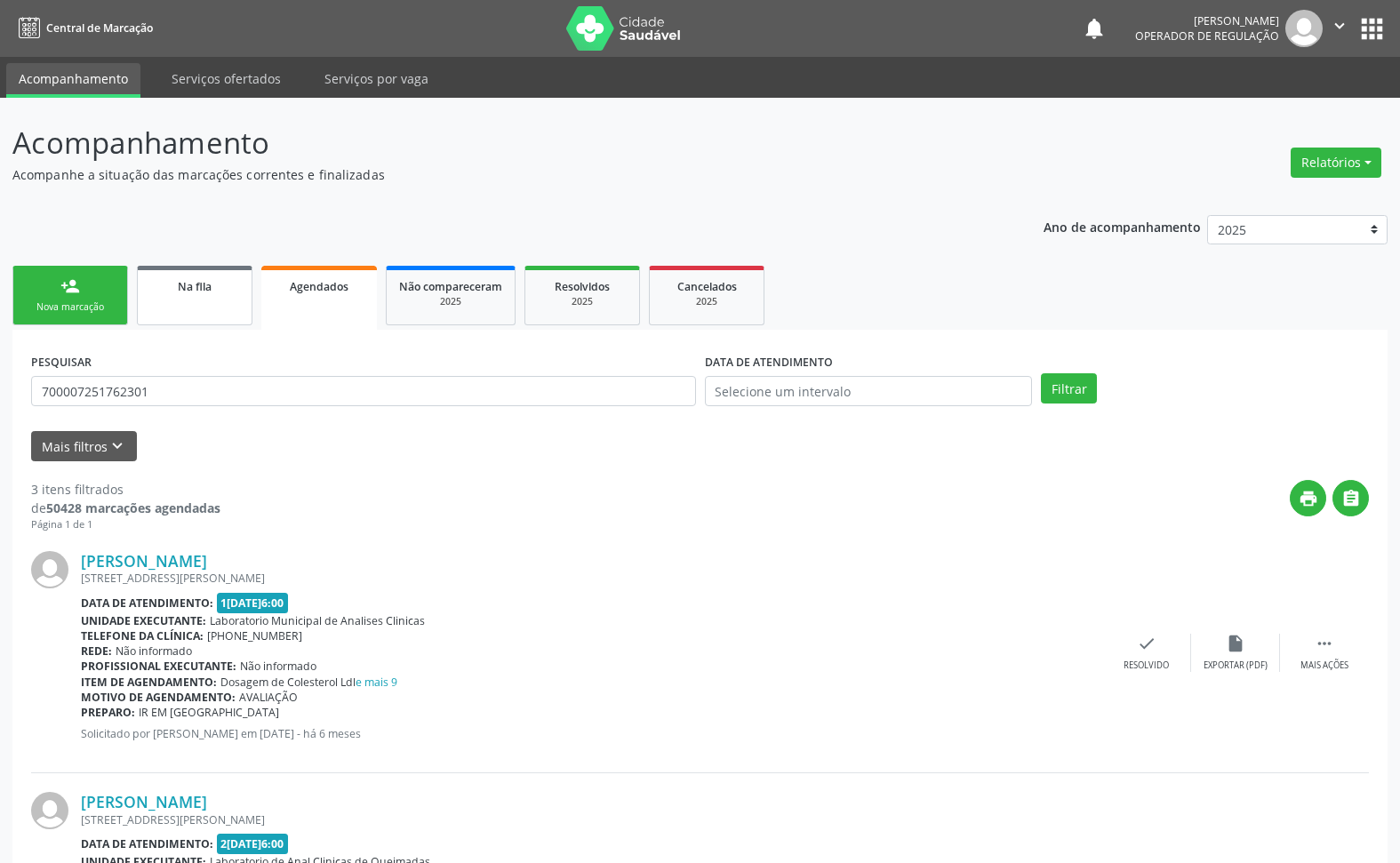
click at [193, 286] on span "Na fila" at bounding box center [194, 286] width 34 height 15
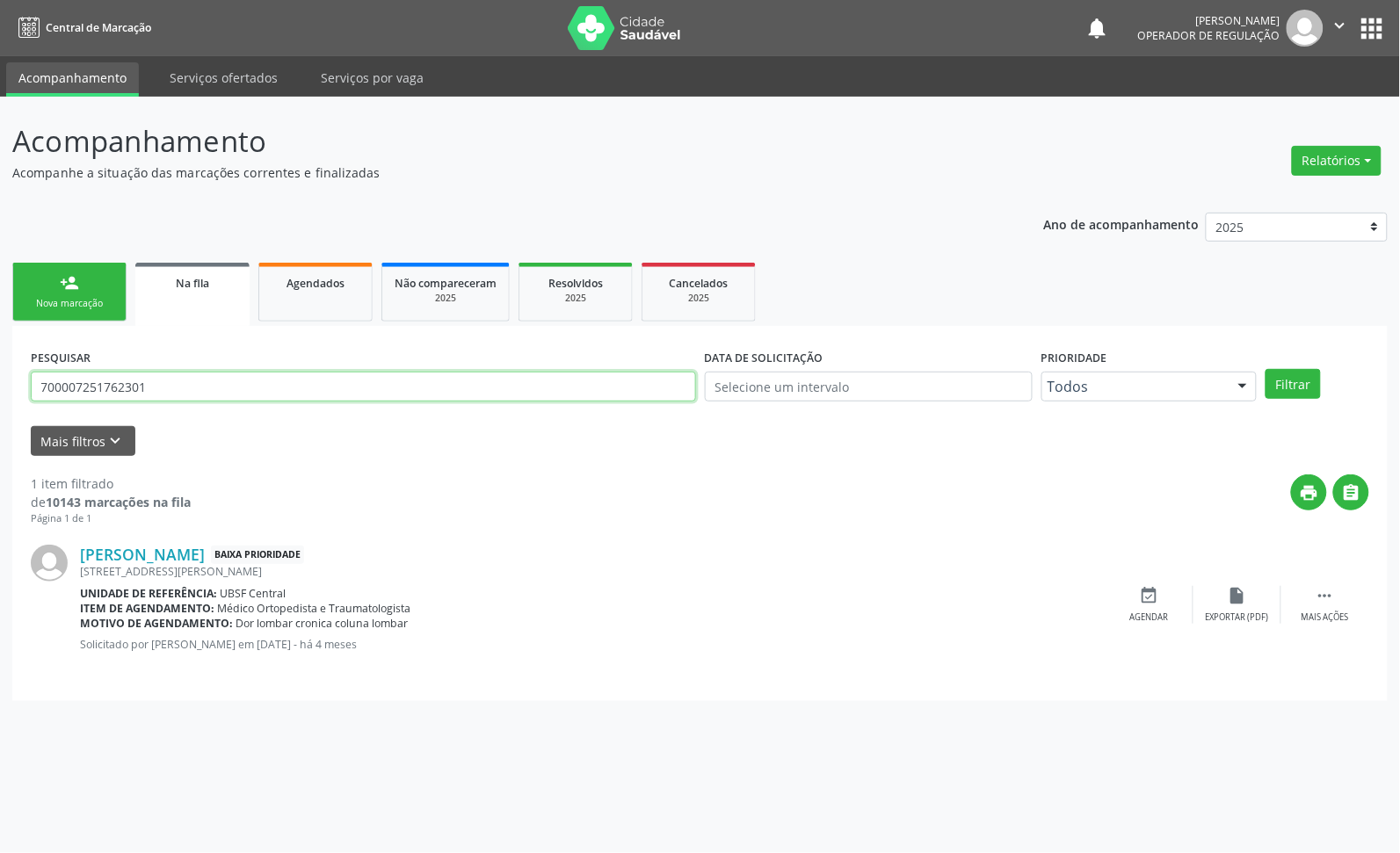
click at [171, 393] on input "700007251762301" at bounding box center [364, 386] width 666 height 30
click at [170, 393] on input "700007251762301" at bounding box center [364, 386] width 666 height 30
click at [169, 393] on input "700007251762301" at bounding box center [364, 386] width 666 height 30
type input "704604172877623"
click at [1266, 369] on button "Filtrar" at bounding box center [1293, 383] width 55 height 30
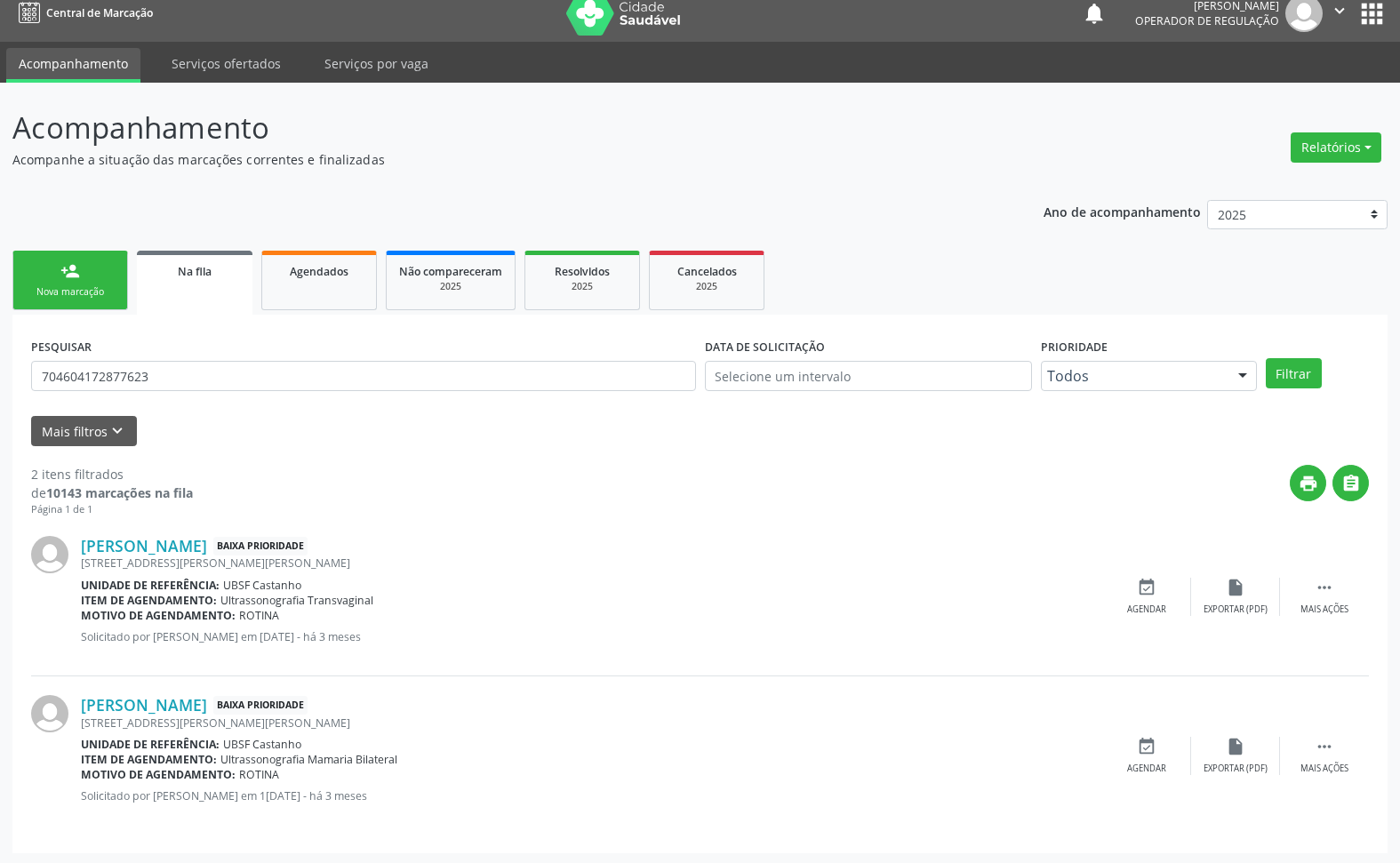
scroll to position [18, 0]
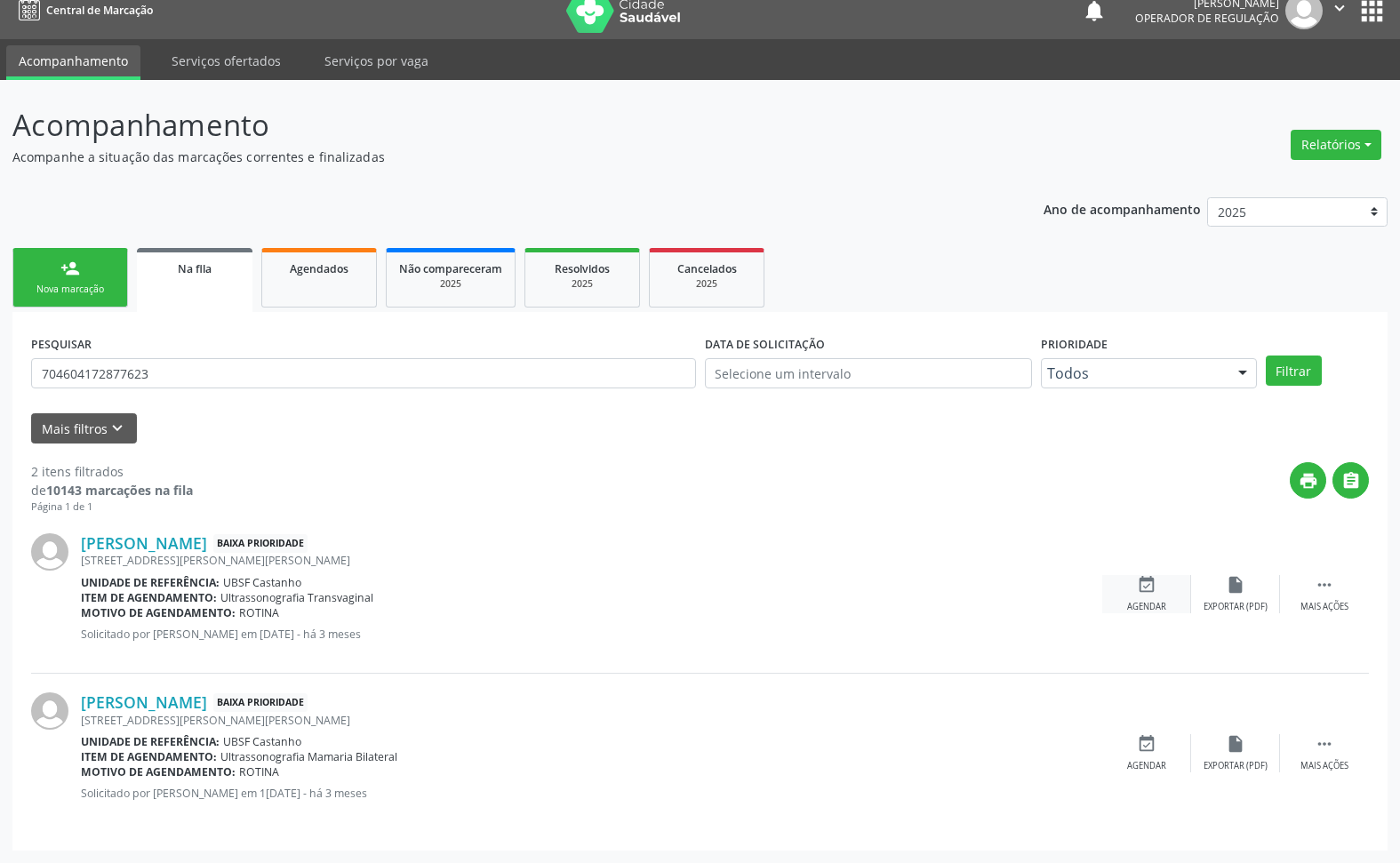
click at [1174, 589] on div "event_available Agendar" at bounding box center [1146, 594] width 89 height 39
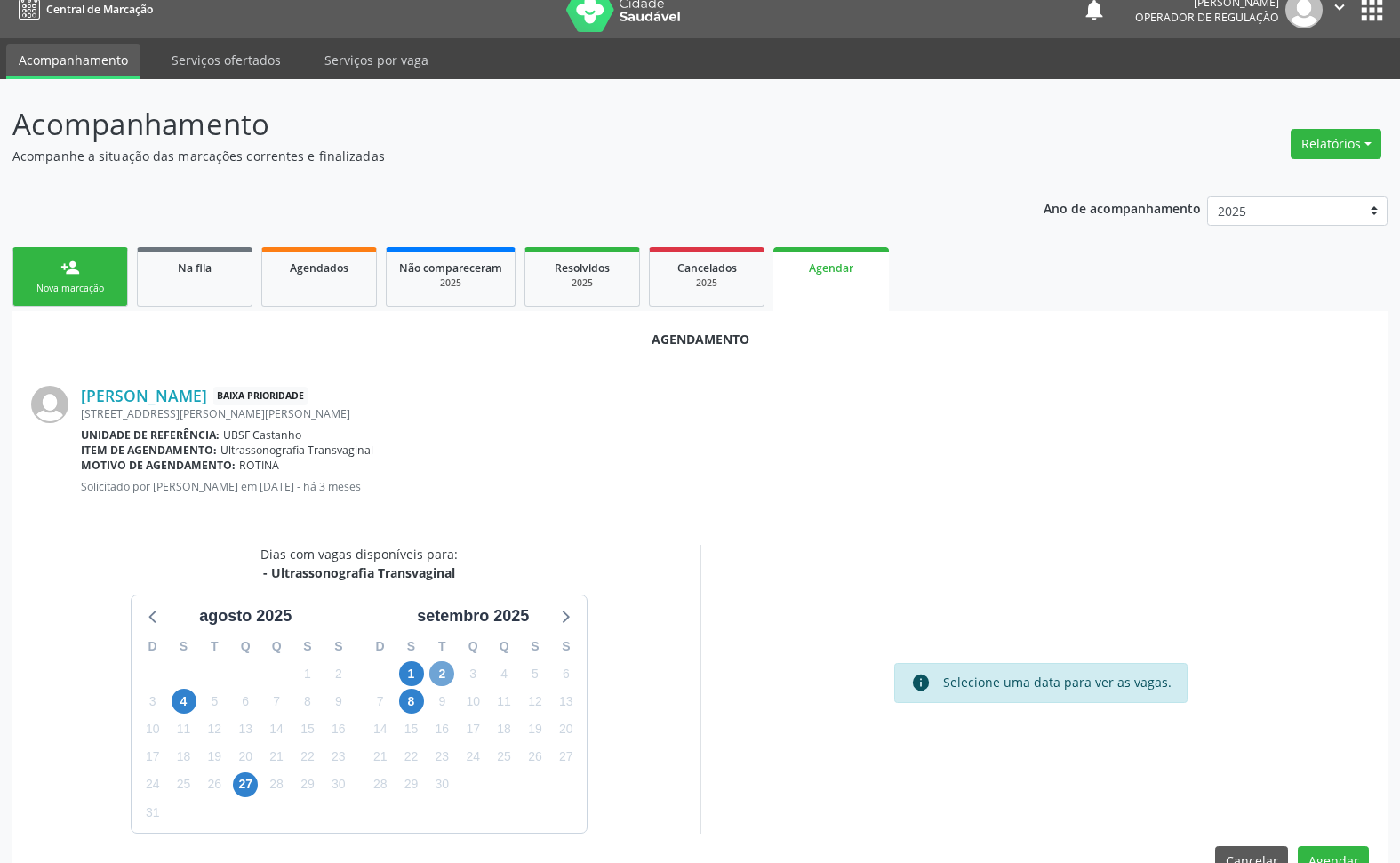
click at [436, 677] on span "2" at bounding box center [441, 673] width 25 height 25
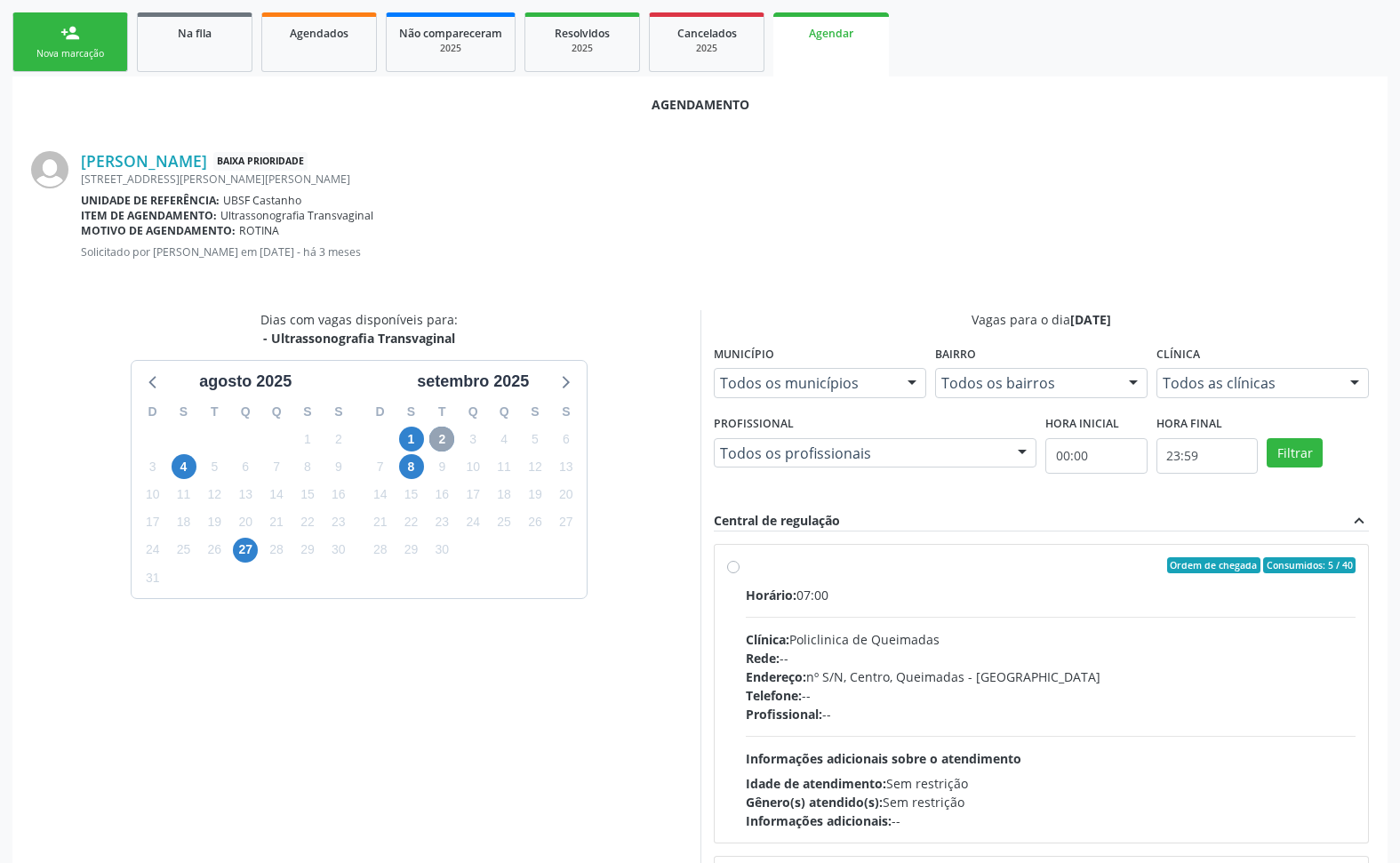
scroll to position [351, 0]
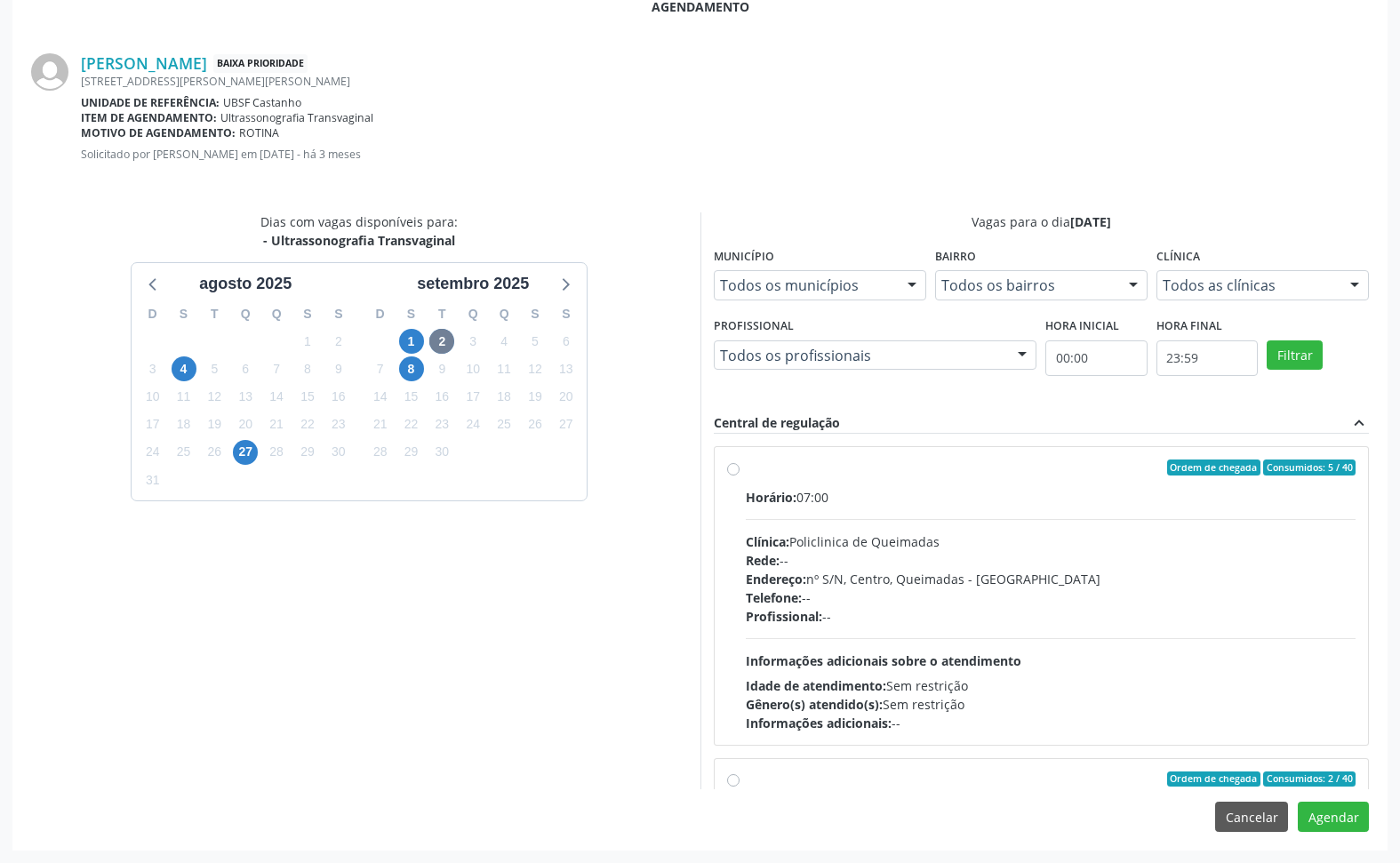
click at [1228, 589] on div "Telefone: --" at bounding box center [1051, 598] width 611 height 18
click at [740, 476] on input "Ordem de chegada Consumidos: 5 / 40 Horário: 07:00 Clínica: Policlinica de Quei…" at bounding box center [733, 467] width 13 height 16
radio input "true"
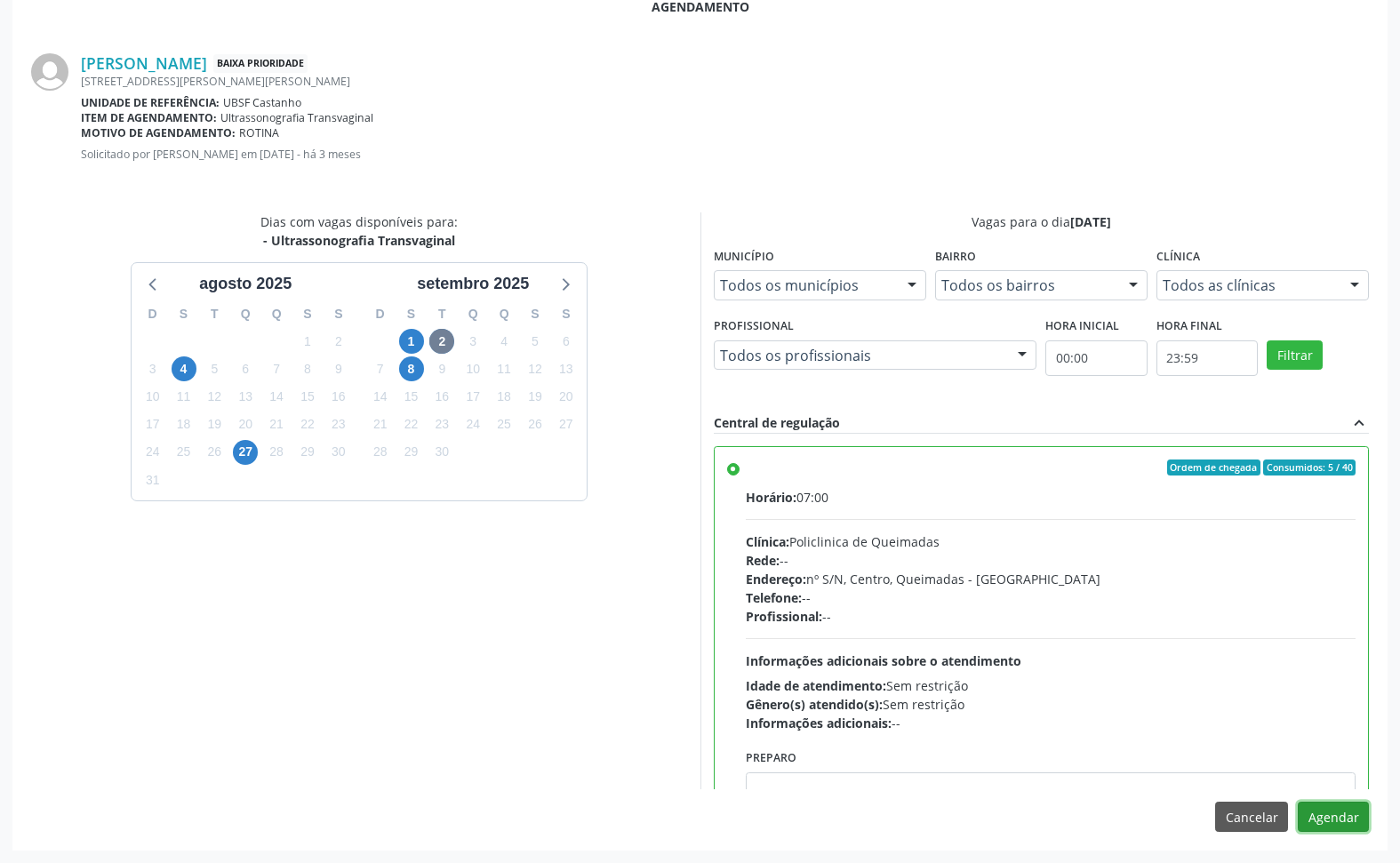
click at [1351, 824] on button "Agendar" at bounding box center [1333, 816] width 72 height 30
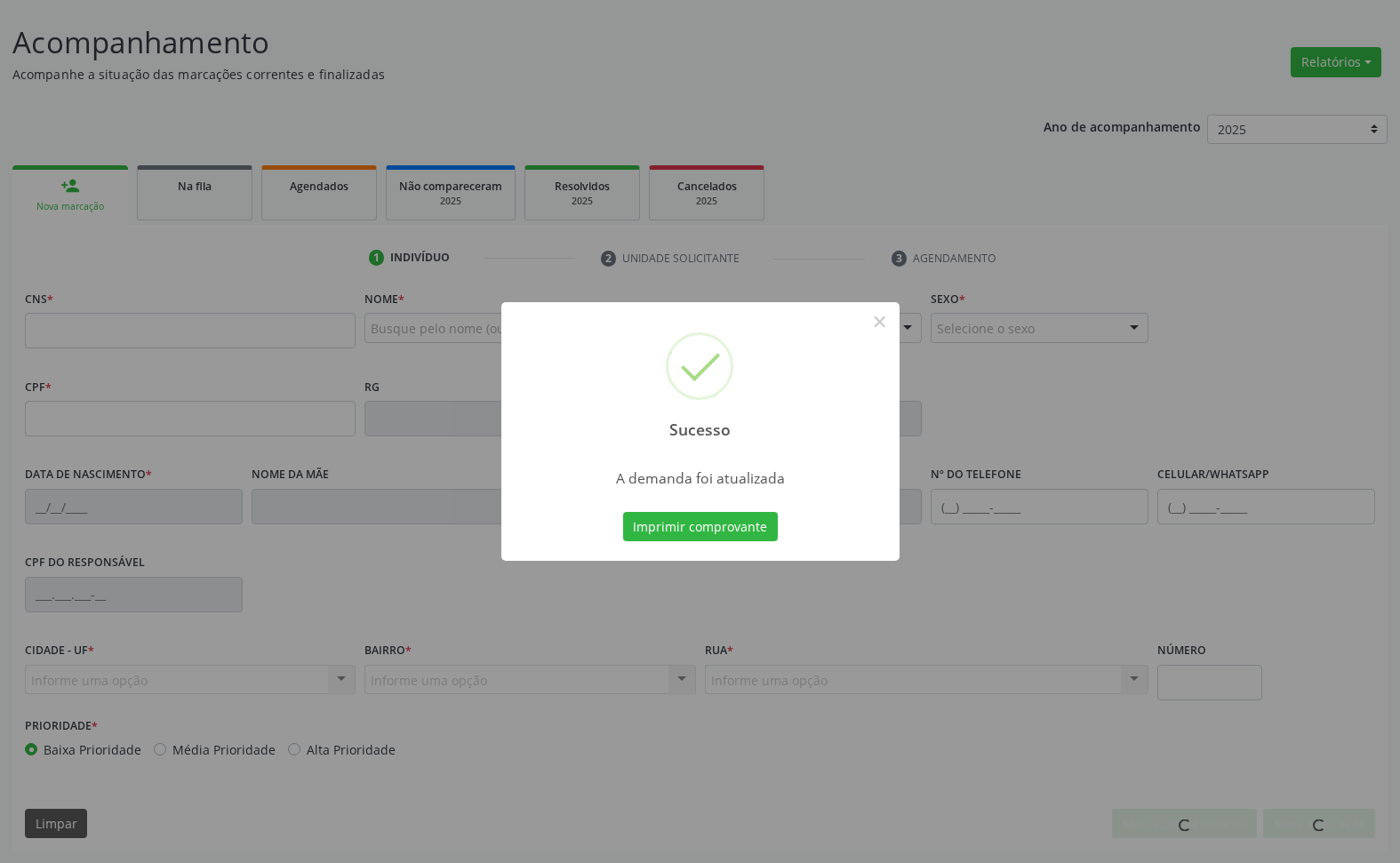
scroll to position [101, 0]
click at [667, 526] on button "Imprimir comprovante" at bounding box center [700, 526] width 155 height 30
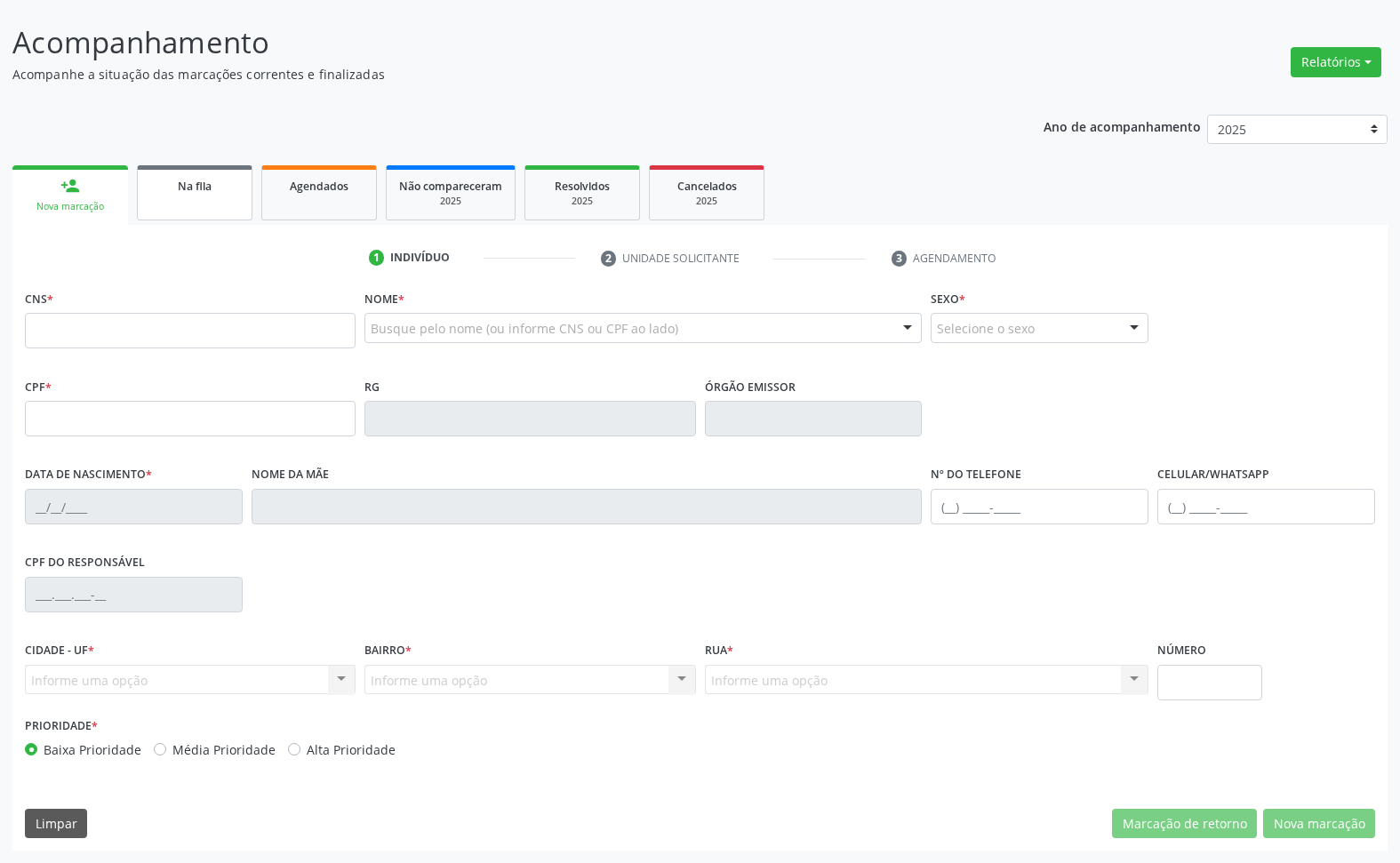
click at [160, 183] on div "Na fila" at bounding box center [194, 185] width 89 height 18
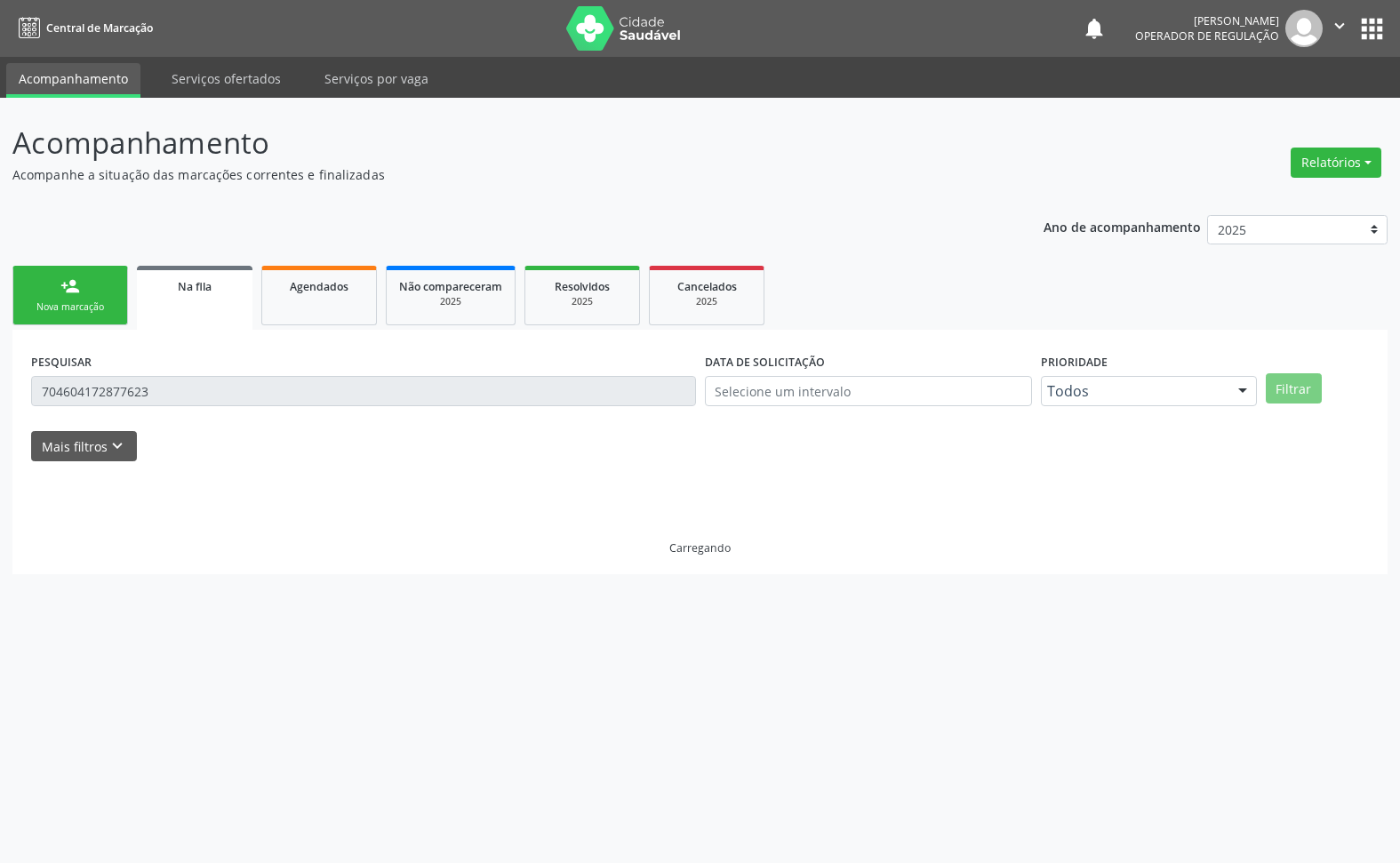
scroll to position [0, 0]
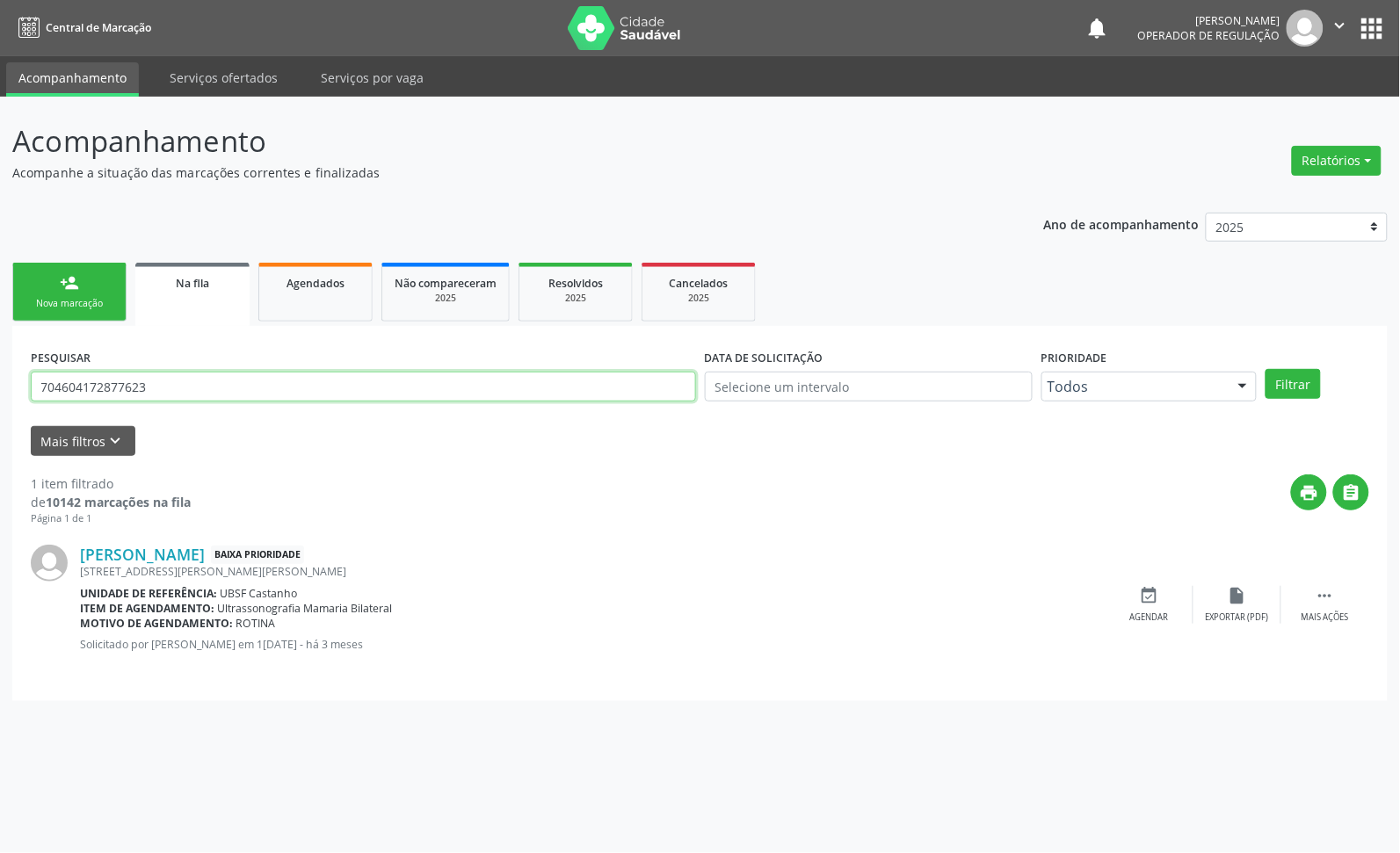
click at [159, 393] on input "704604172877623" at bounding box center [364, 386] width 666 height 30
type input "704805022964147"
click at [1266, 369] on button "Filtrar" at bounding box center [1293, 383] width 55 height 30
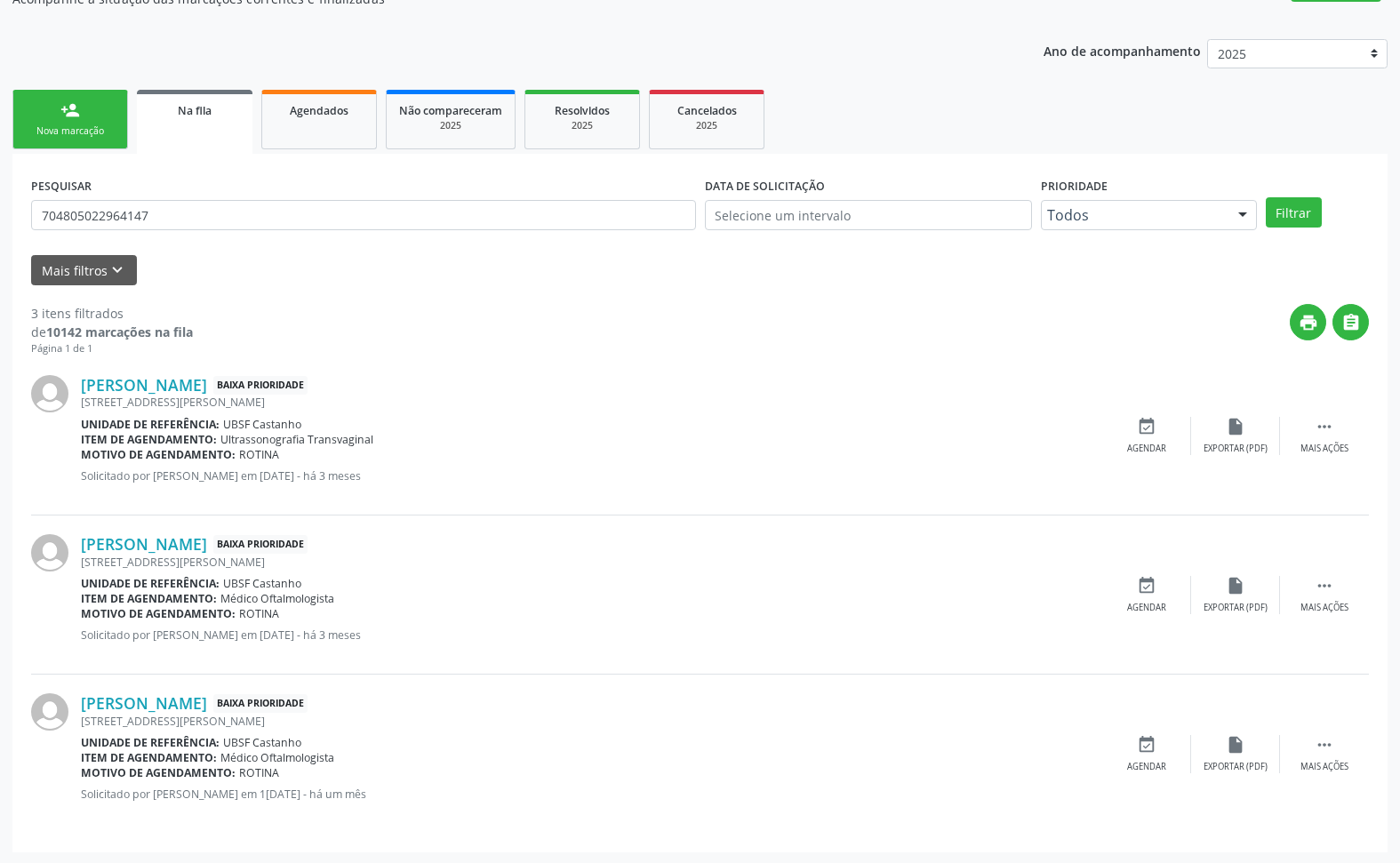
scroll to position [178, 0]
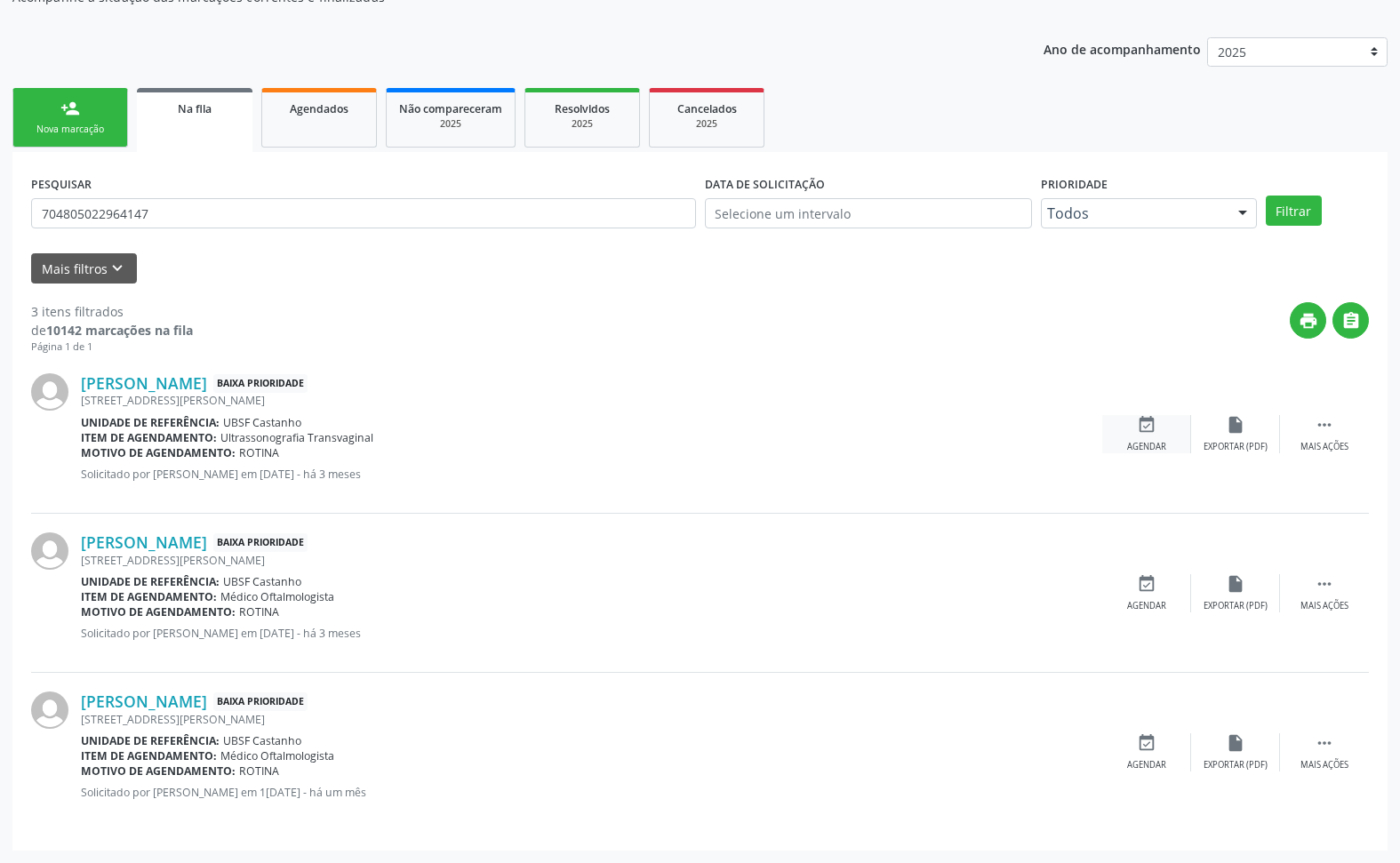
click at [1131, 432] on div "event_available Agendar" at bounding box center [1146, 435] width 89 height 39
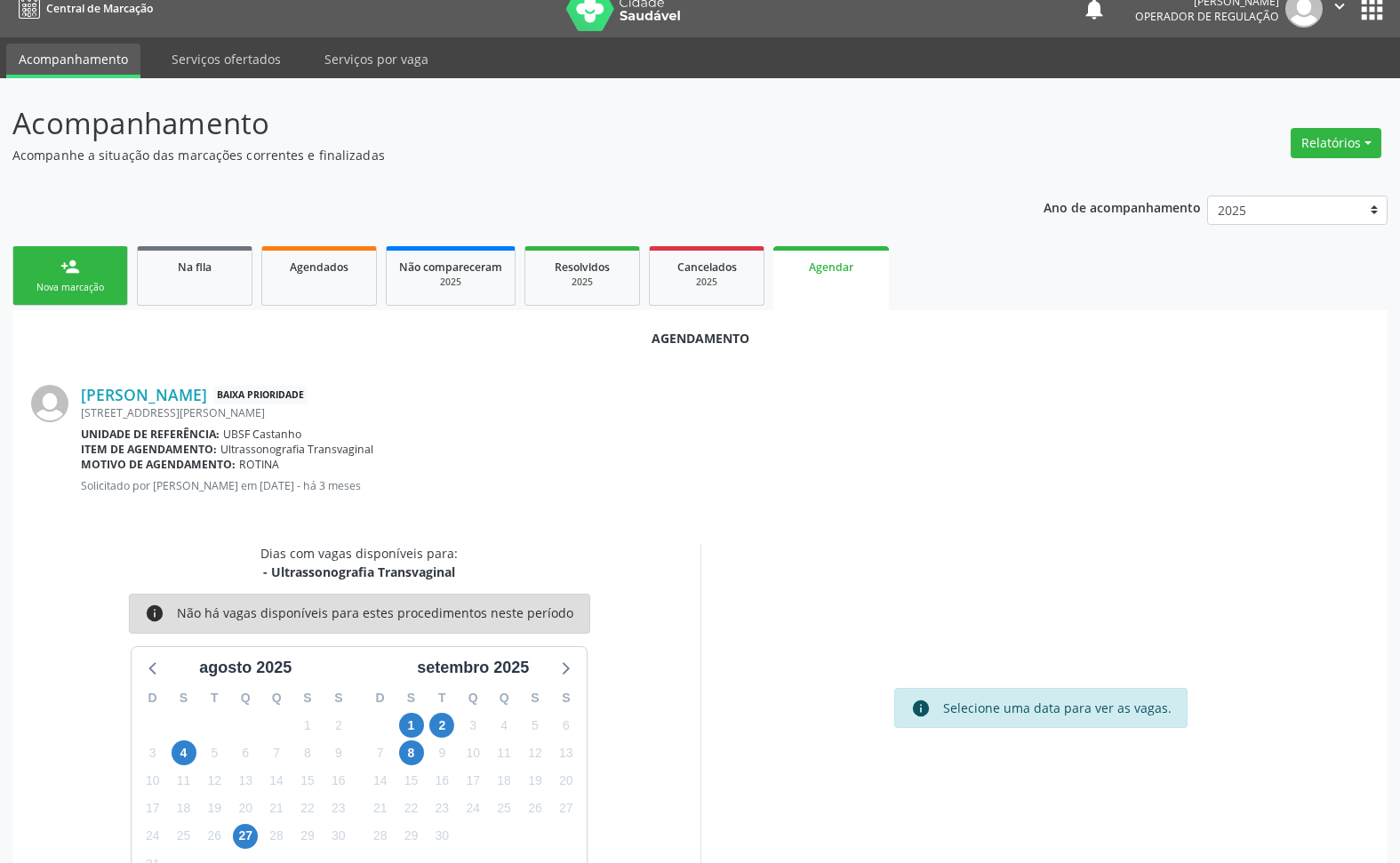
scroll to position [63, 0]
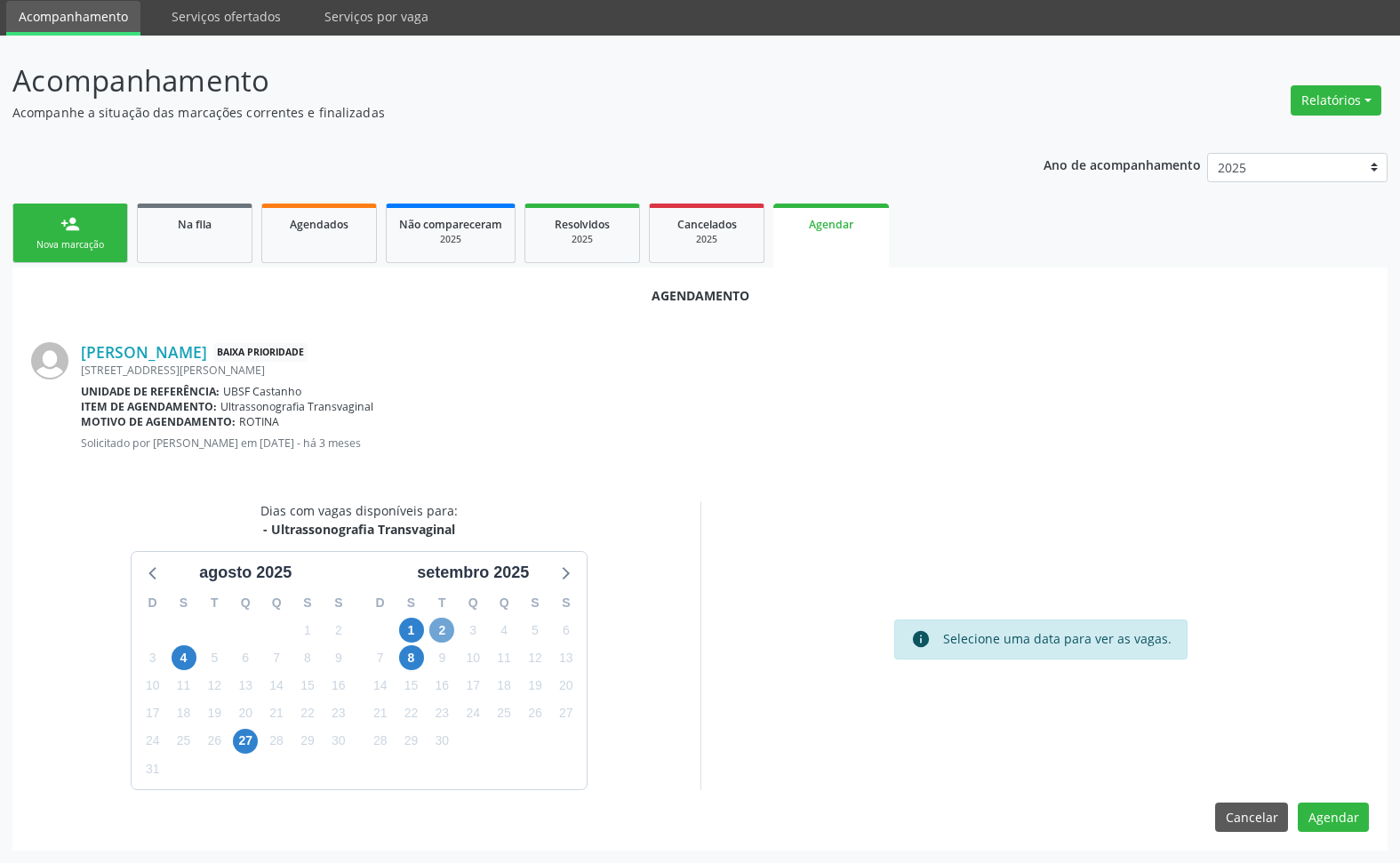
click at [451, 625] on span "2" at bounding box center [441, 630] width 25 height 25
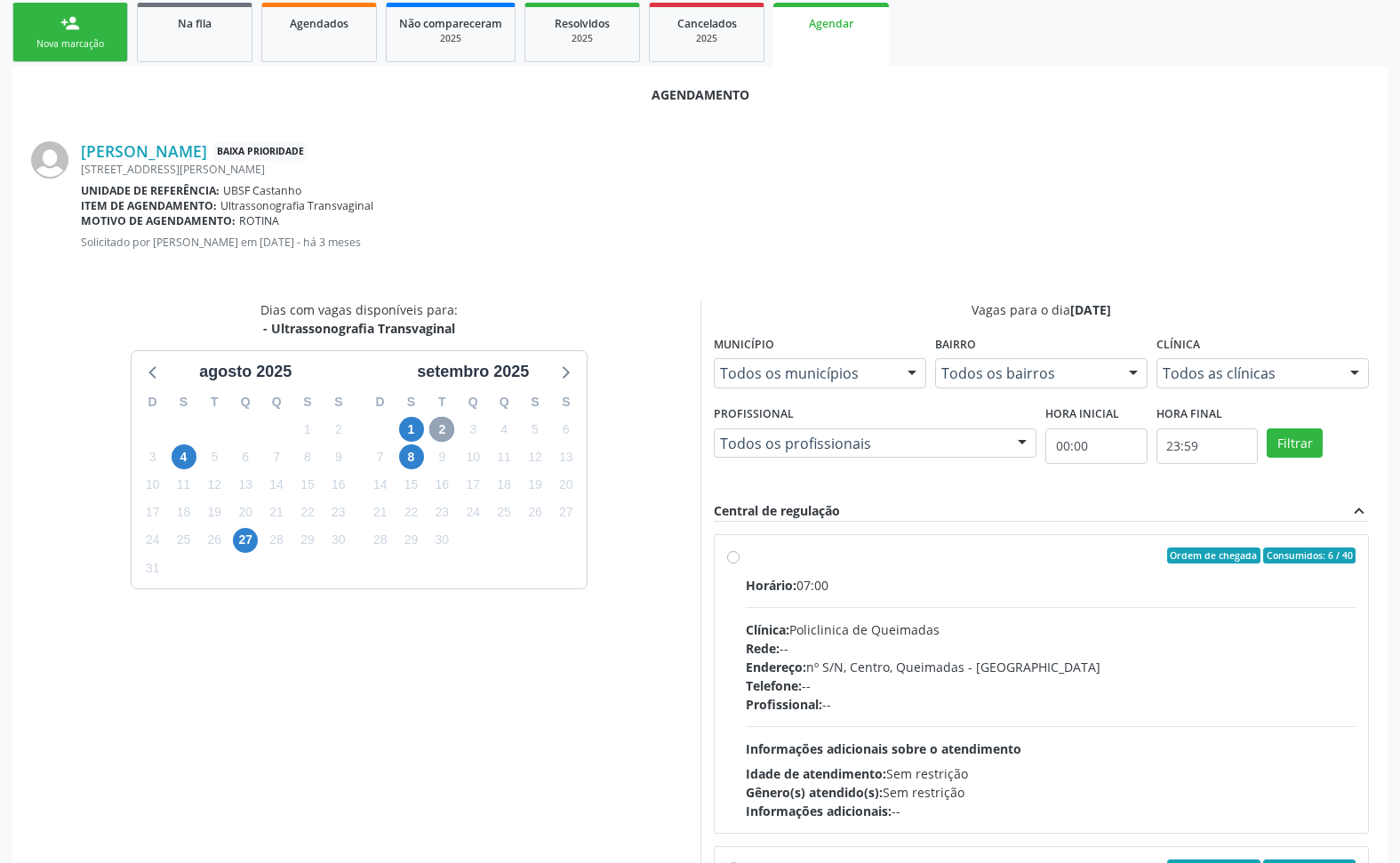
scroll to position [285, 0]
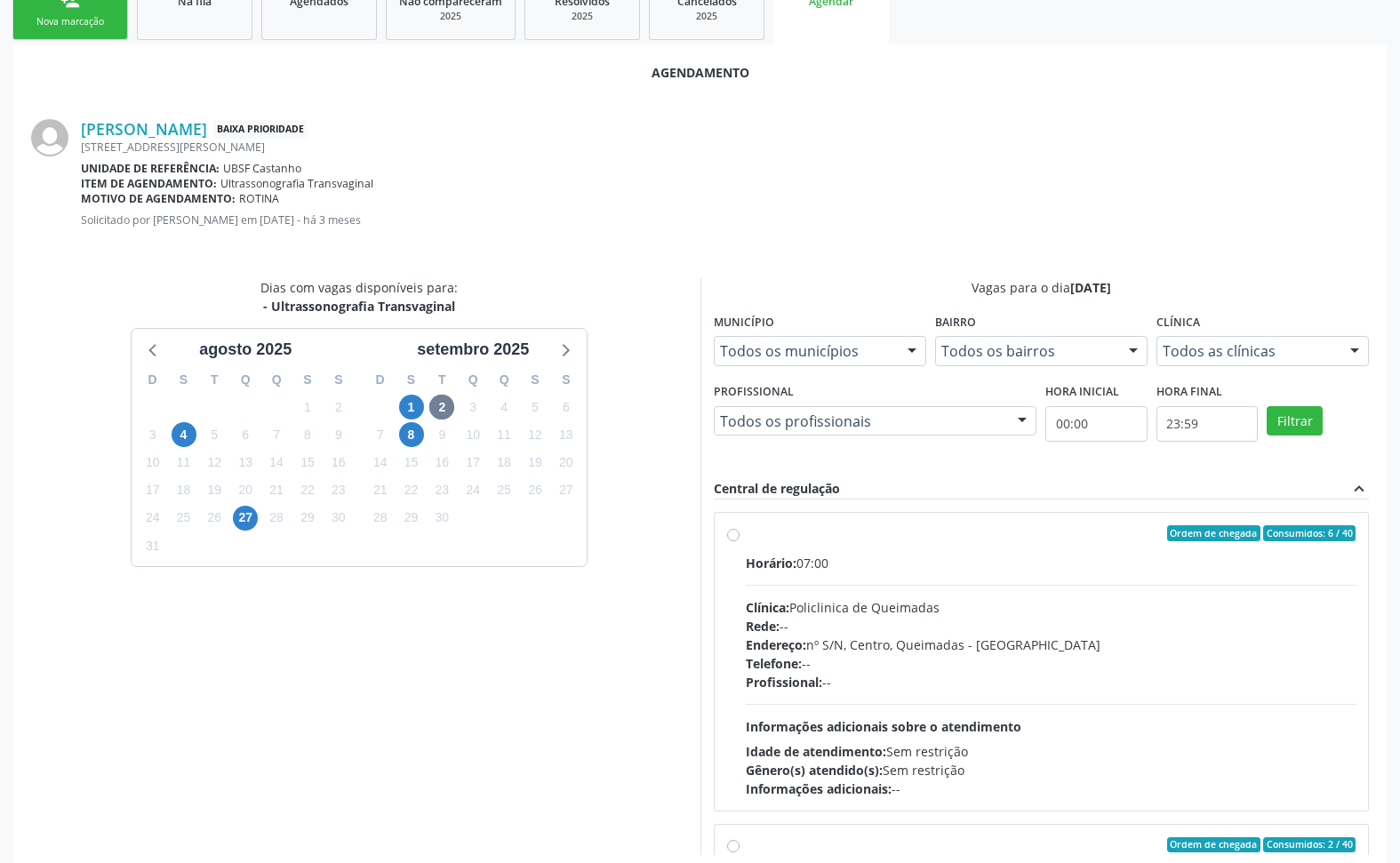
click at [935, 646] on div "Endereço: nº S/N, Centro, Queimadas - PB" at bounding box center [1051, 645] width 611 height 18
click at [740, 541] on input "Ordem de chegada Consumidos: 6 / 40 Horário: 07:00 Clínica: Policlinica de Quei…" at bounding box center [733, 533] width 13 height 16
radio input "true"
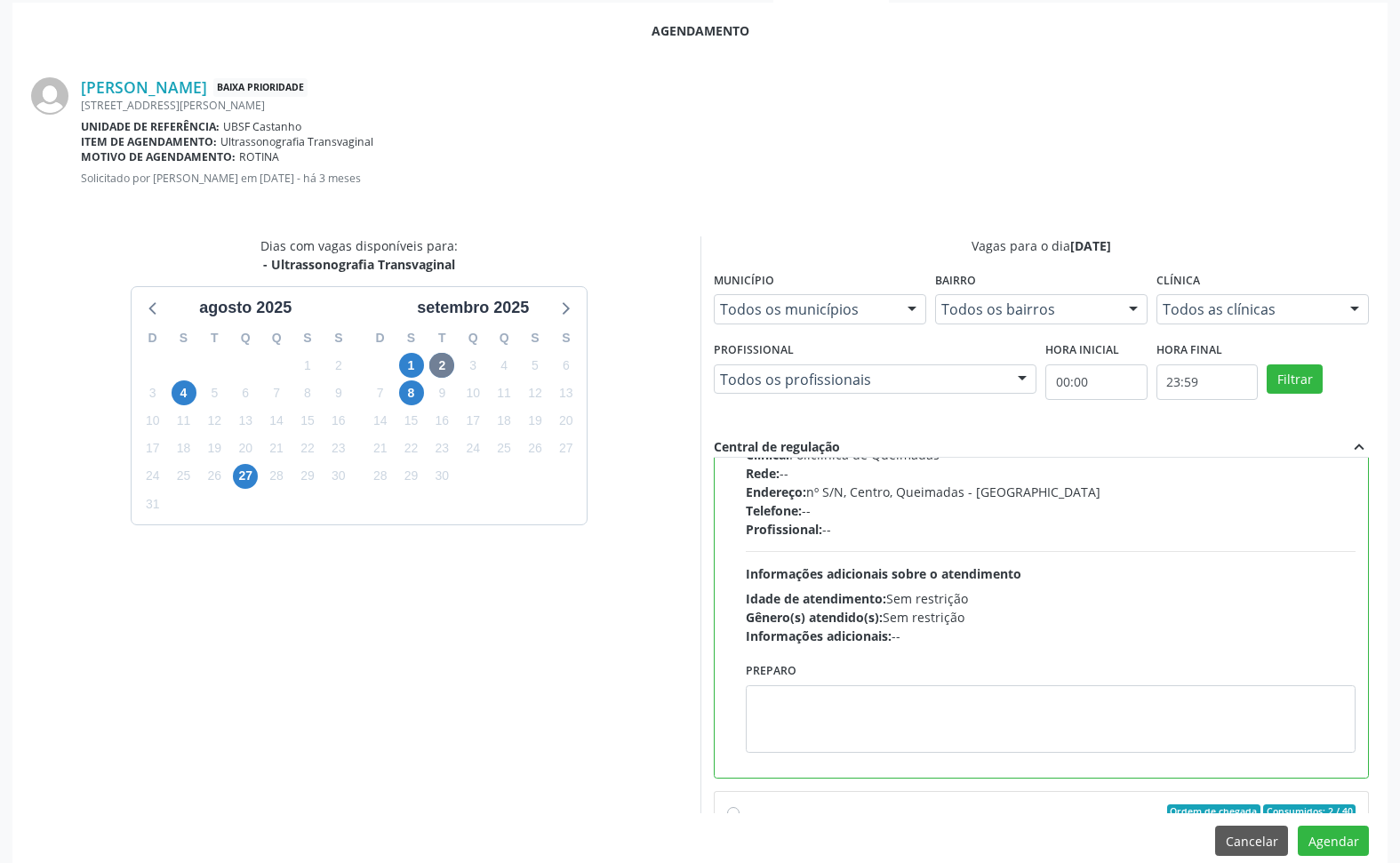
scroll to position [351, 0]
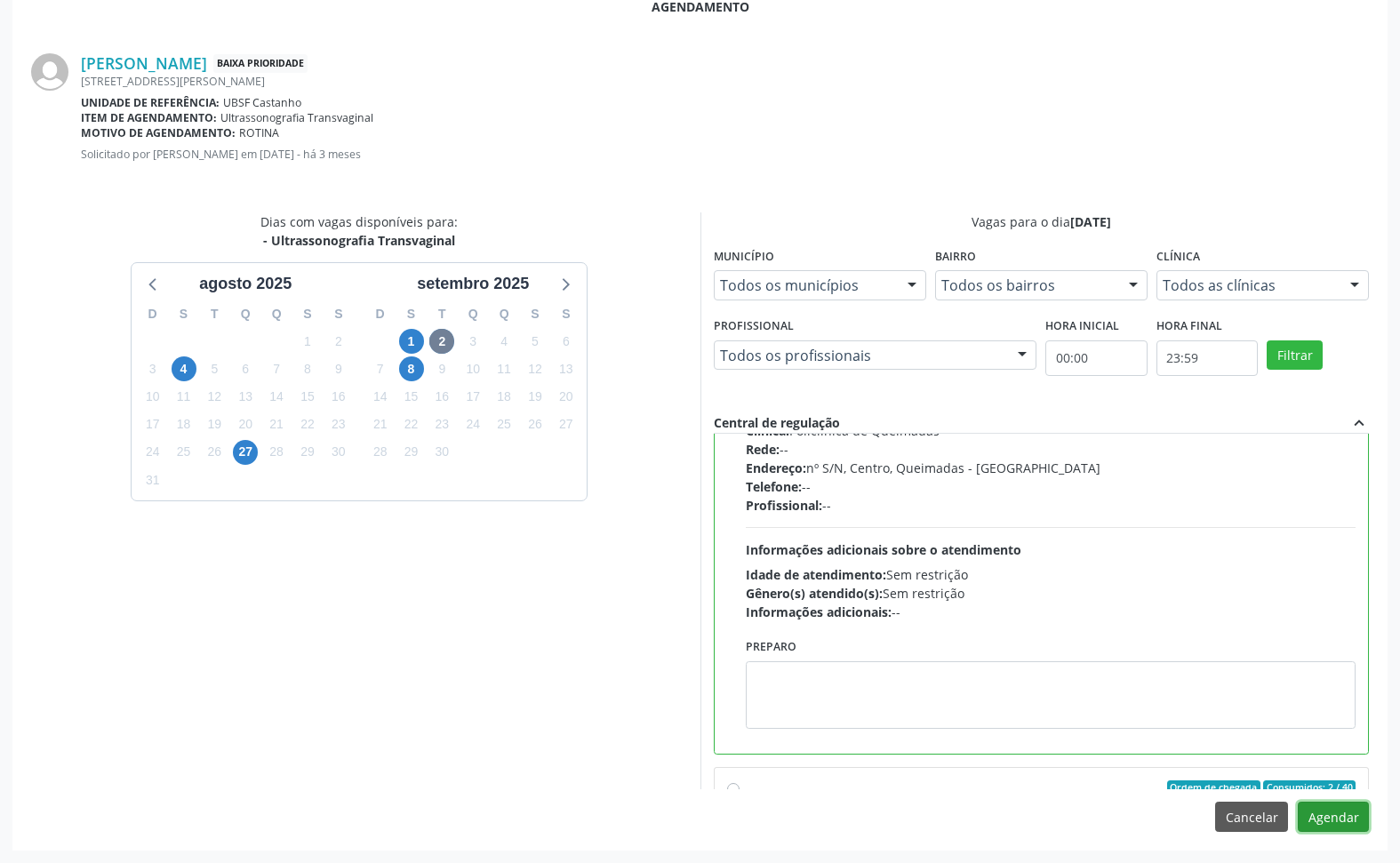
click at [1324, 824] on button "Agendar" at bounding box center [1333, 816] width 72 height 30
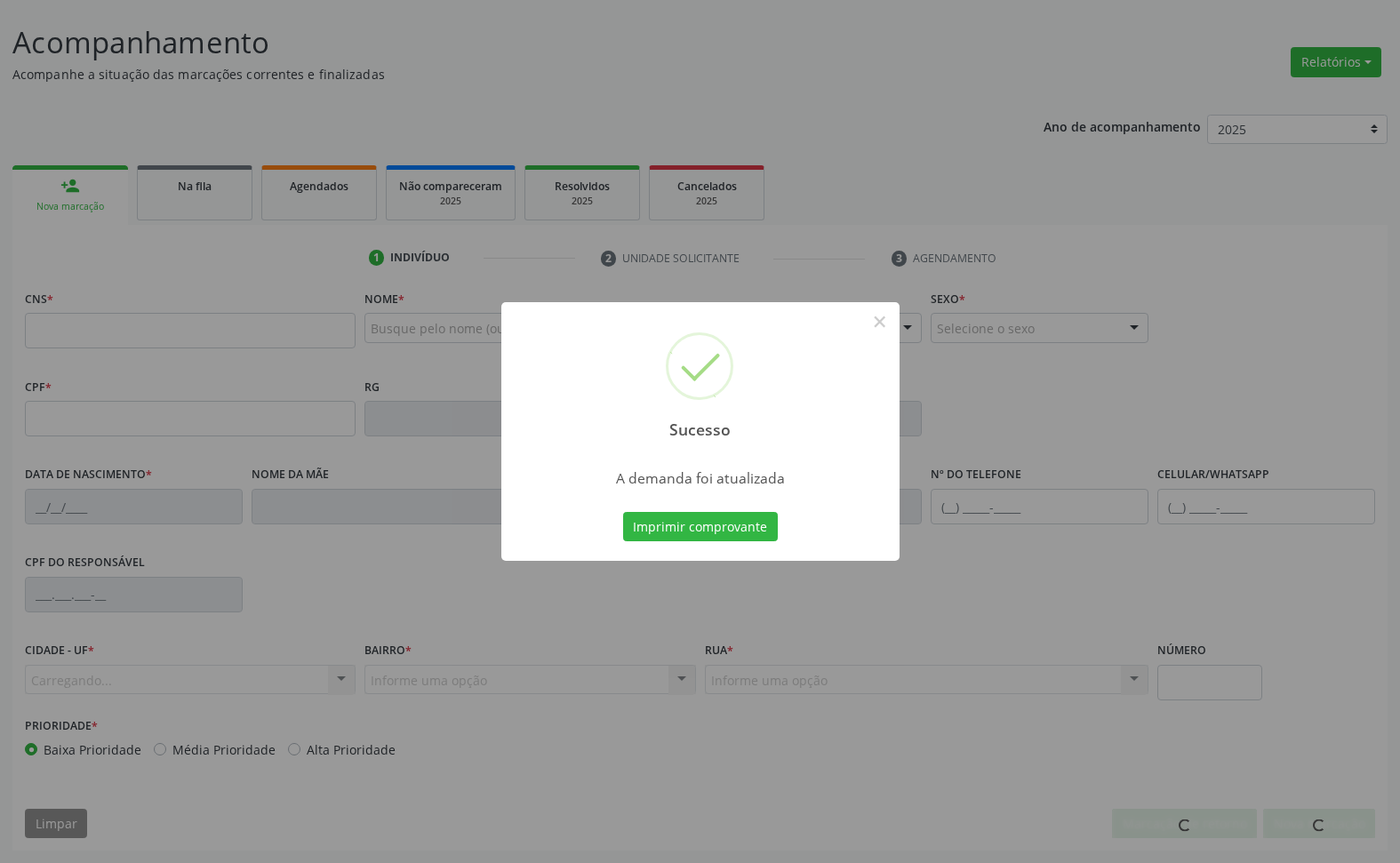
scroll to position [101, 0]
click at [623, 512] on button "Imprimir comprovante" at bounding box center [700, 526] width 155 height 30
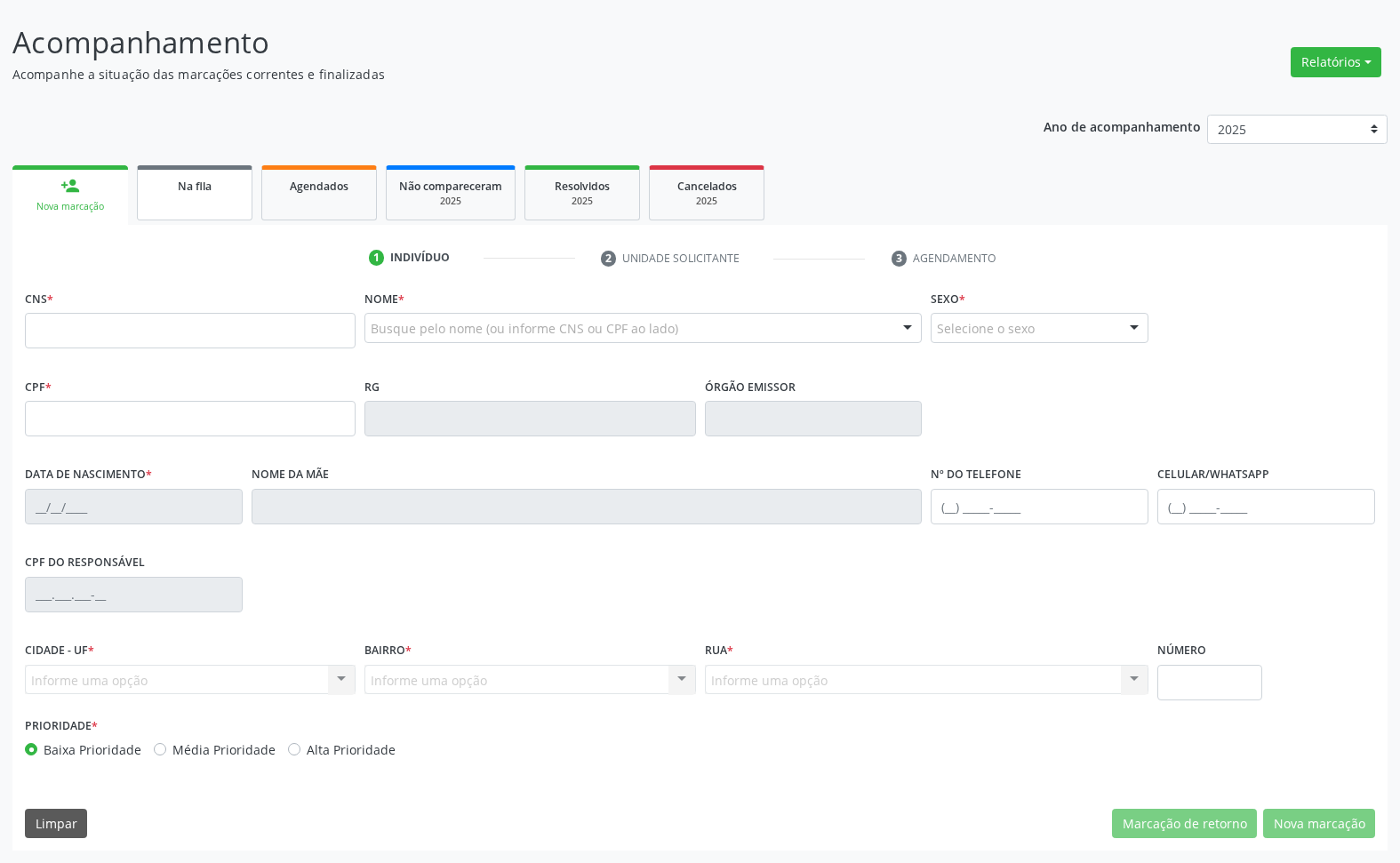
click at [205, 198] on link "Na fila" at bounding box center [194, 193] width 116 height 55
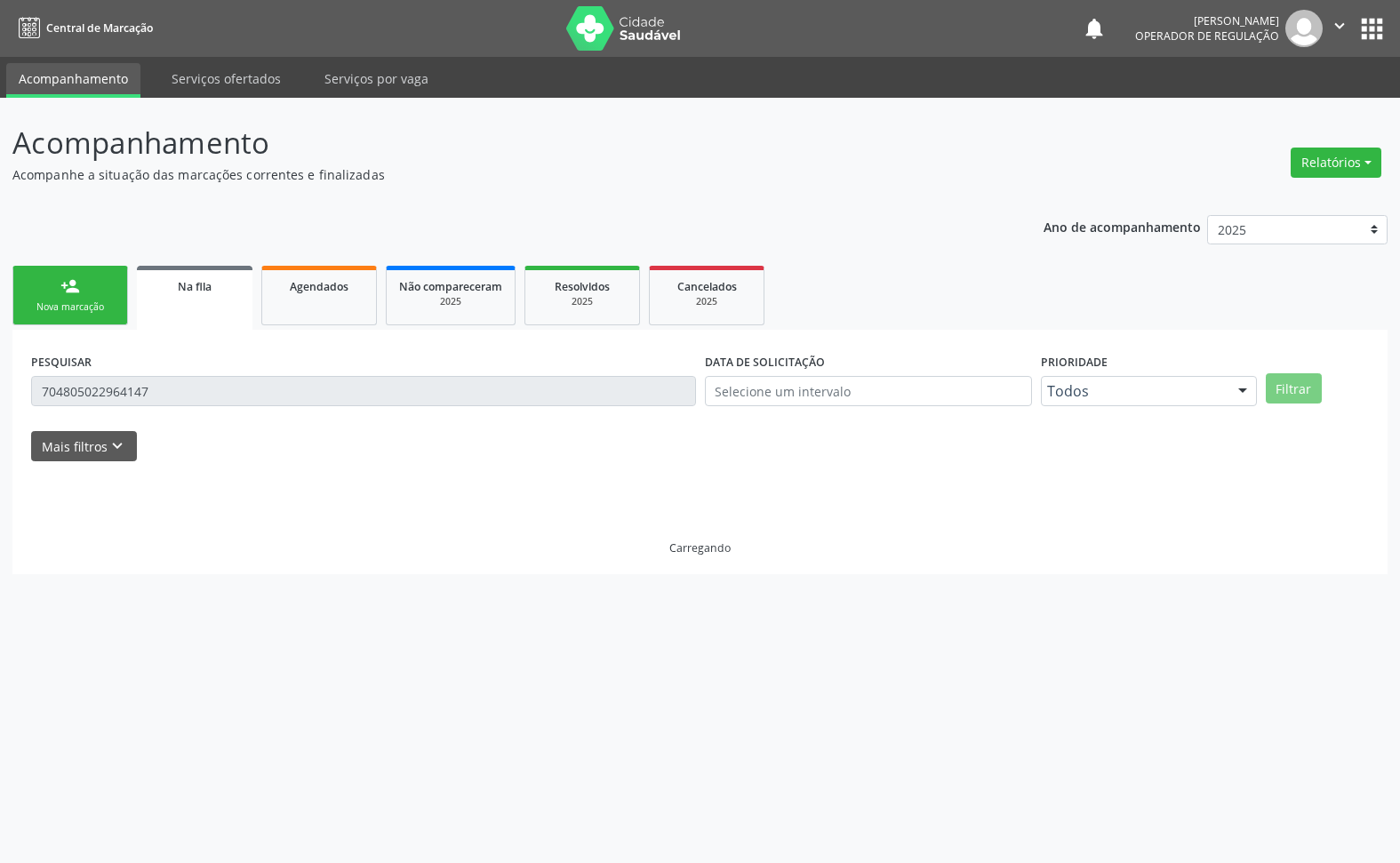
scroll to position [0, 0]
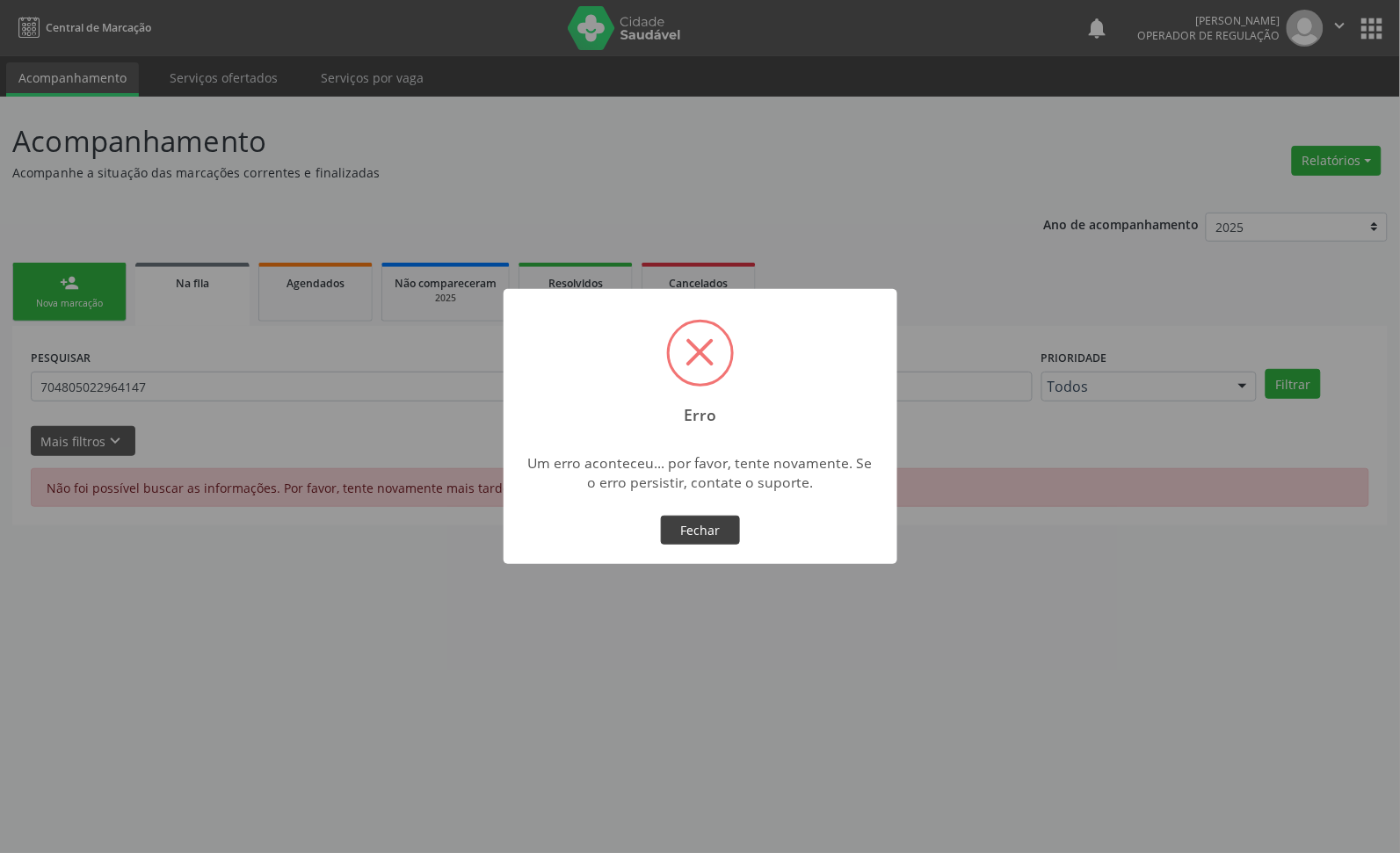
click at [705, 536] on button "Fechar" at bounding box center [700, 530] width 79 height 30
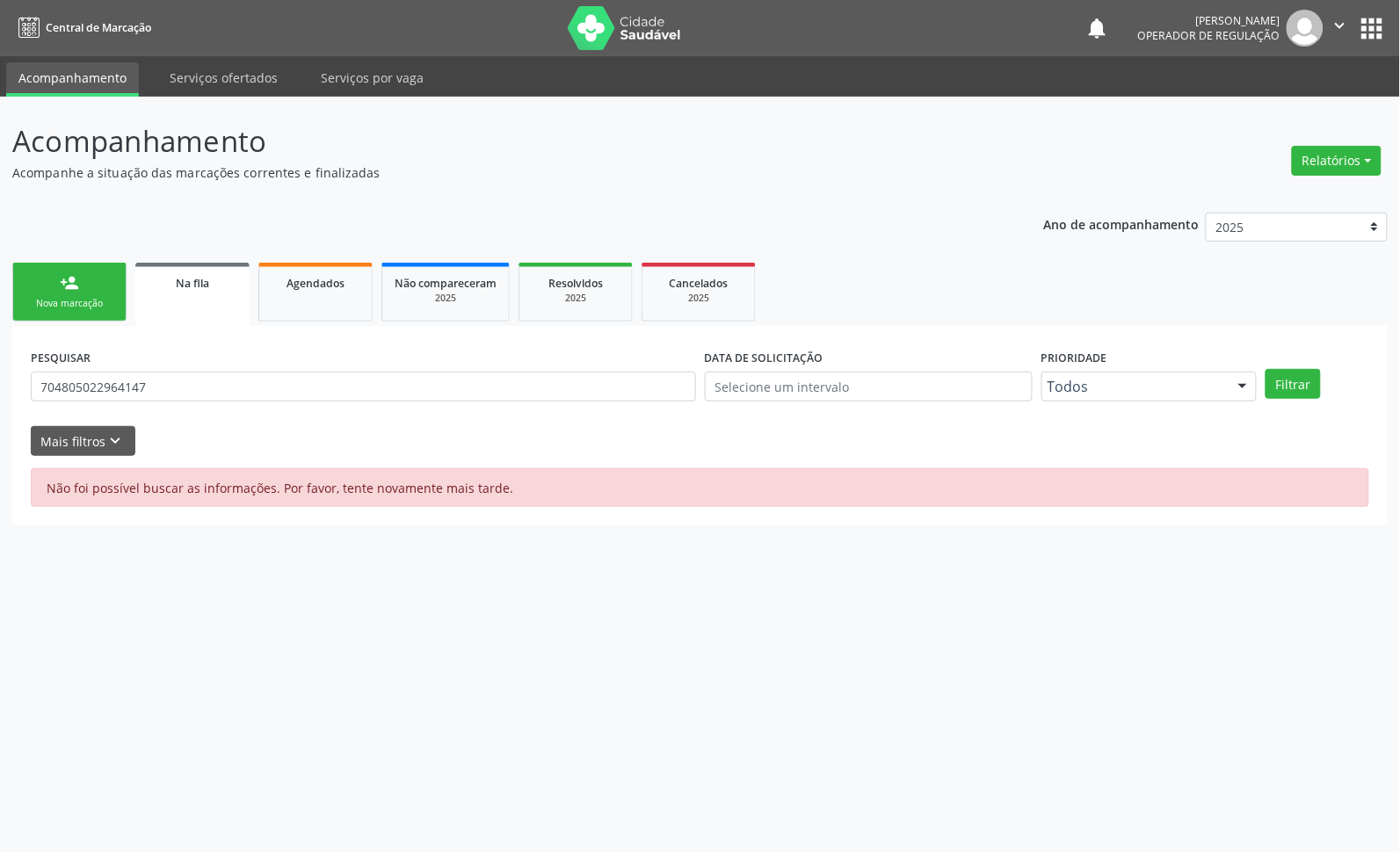
click at [53, 299] on div "Nova marcação" at bounding box center [69, 304] width 88 height 14
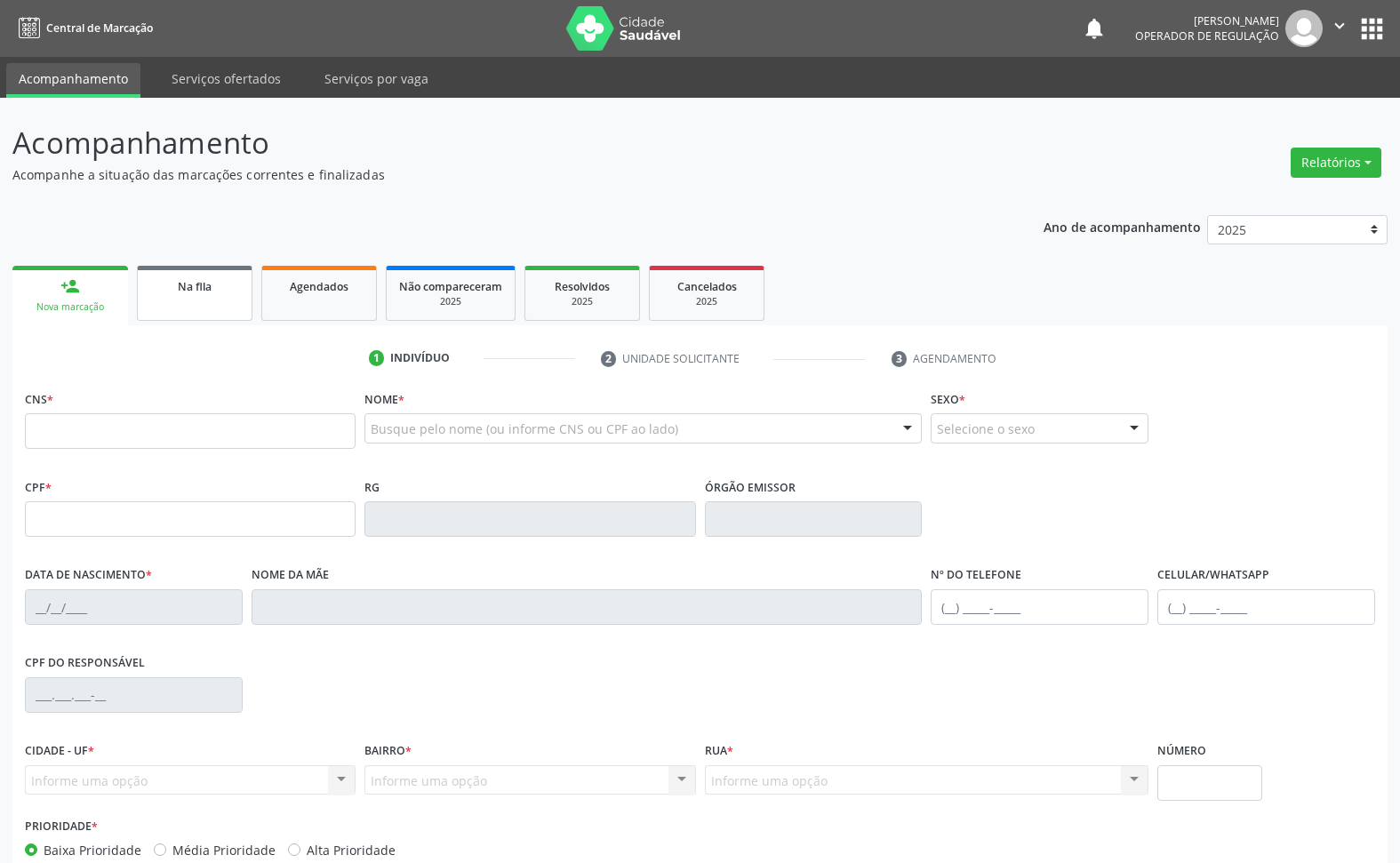
click at [169, 291] on div "Na fila" at bounding box center [194, 285] width 89 height 18
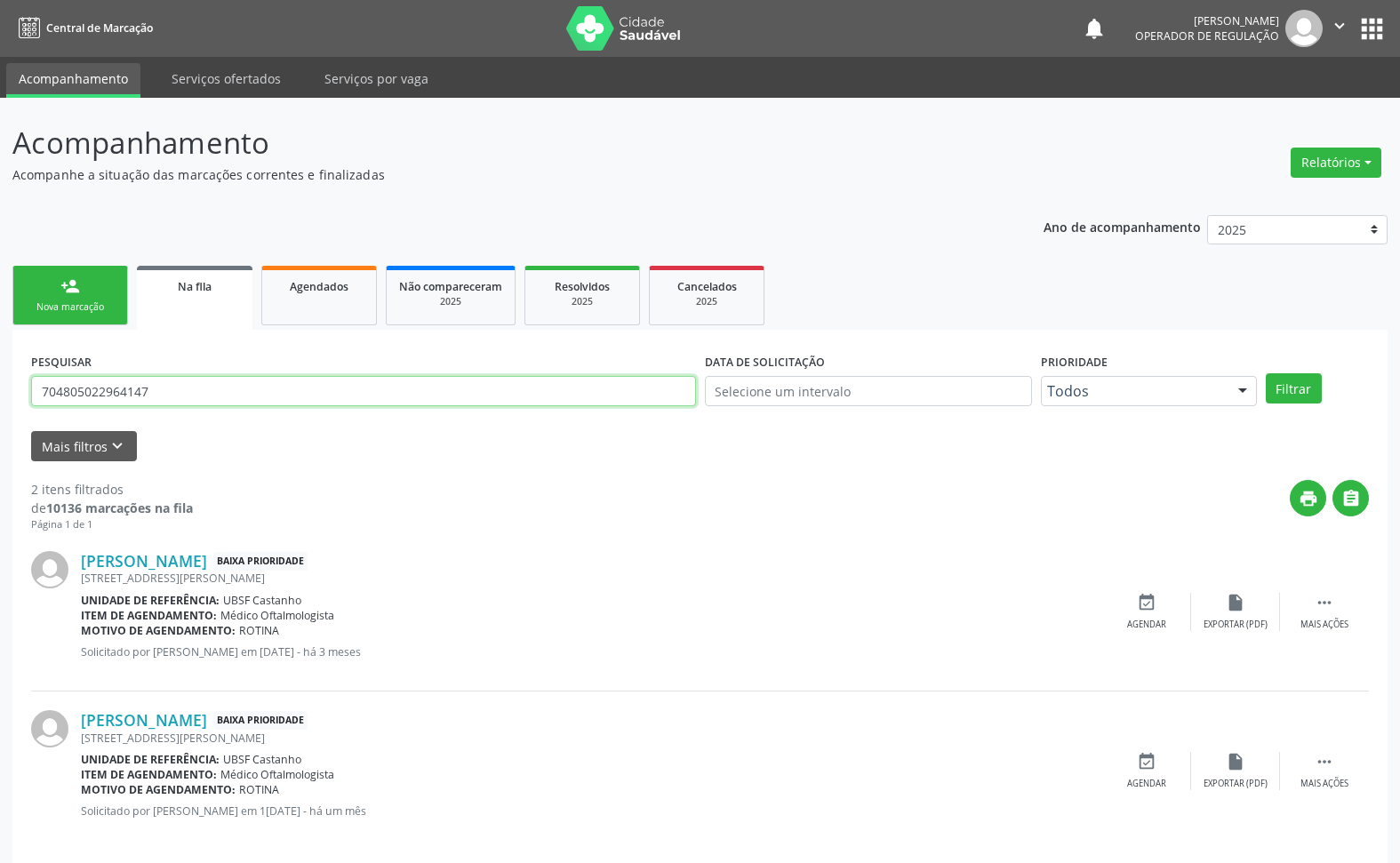
click at [161, 388] on input "704805022964147" at bounding box center [363, 391] width 665 height 30
type input "LAYSLANIA"
click at [1265, 373] on button "Filtrar" at bounding box center [1293, 388] width 56 height 30
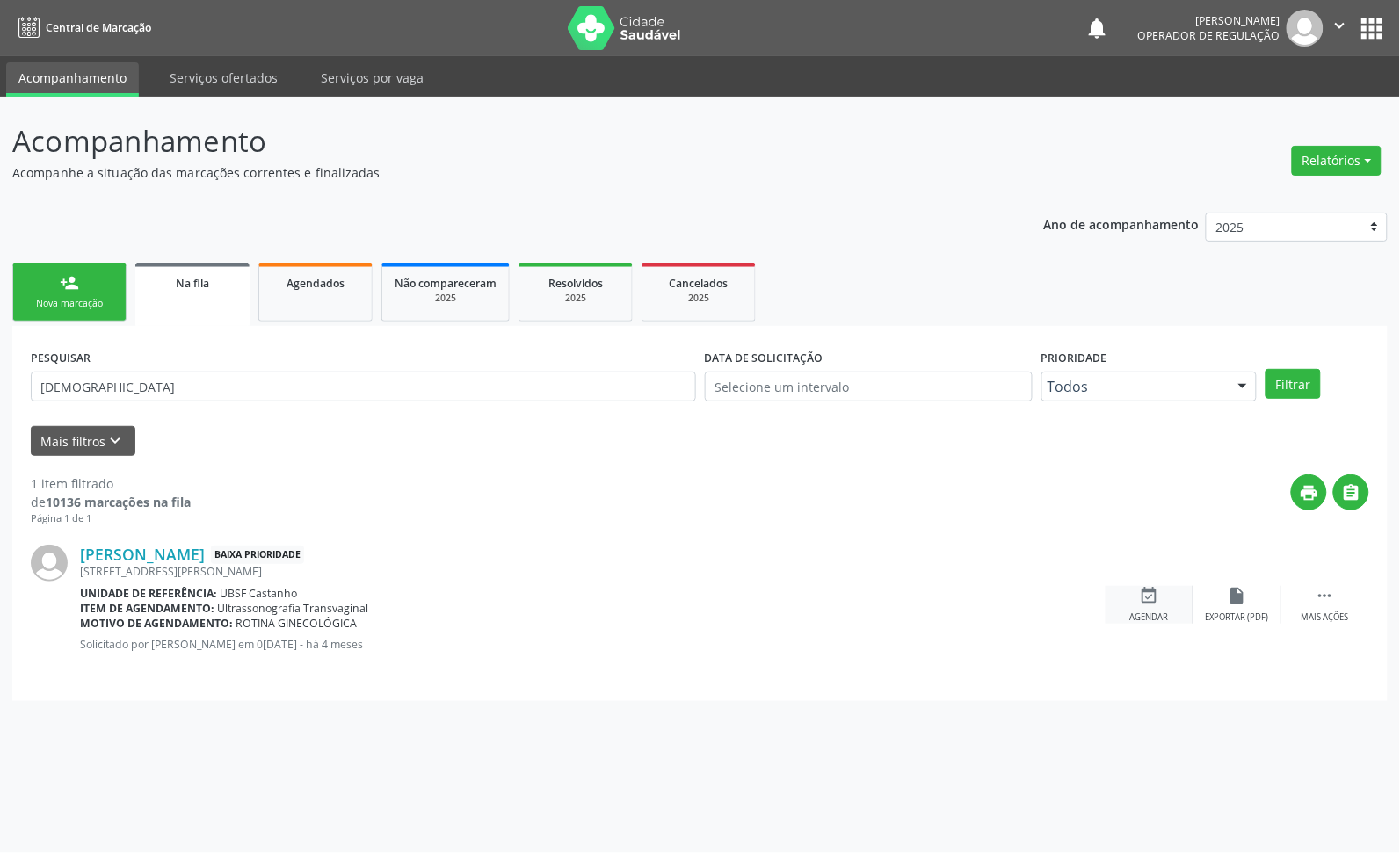
click at [1148, 616] on div "Agendar" at bounding box center [1150, 618] width 39 height 13
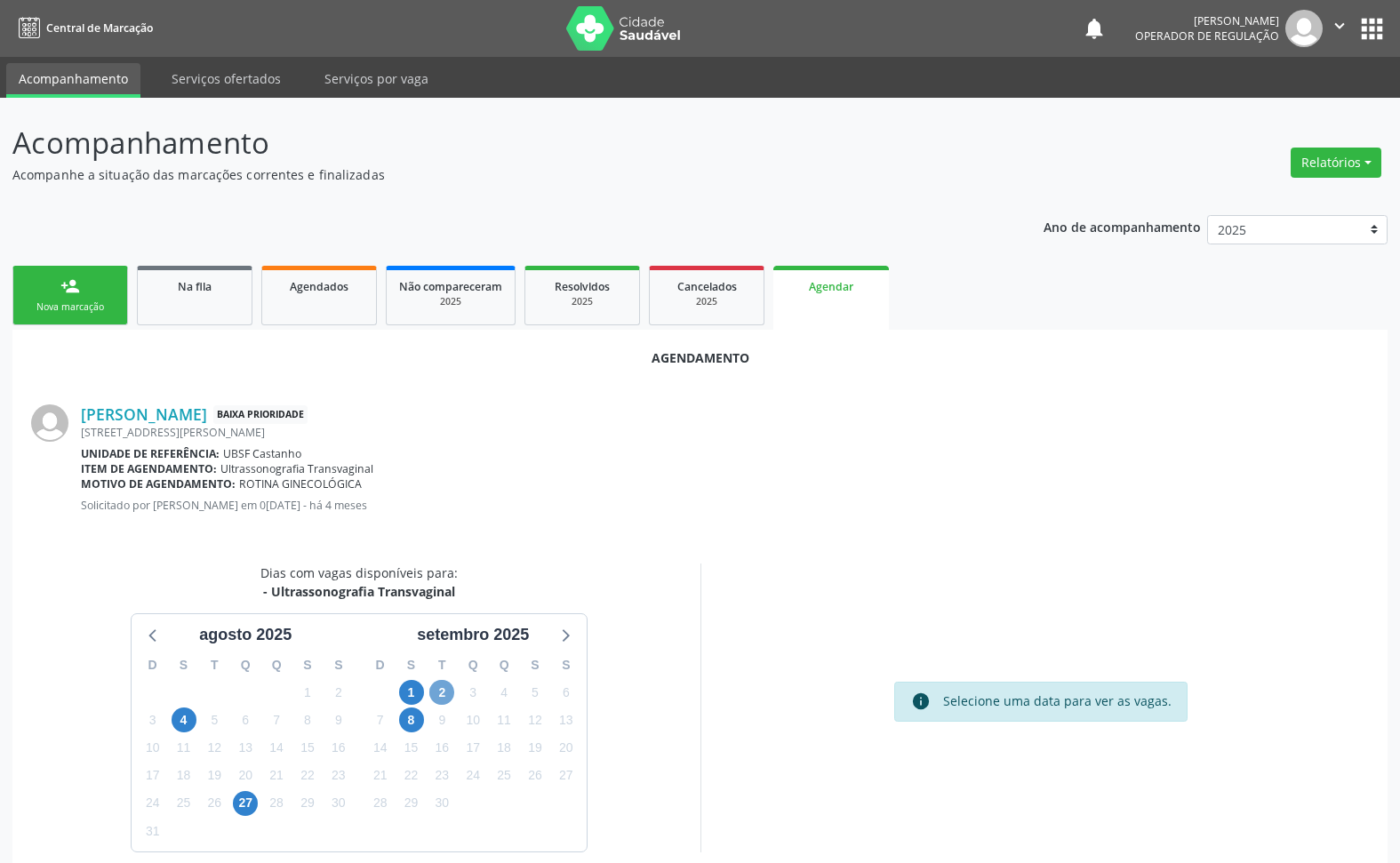
click at [445, 694] on span "2" at bounding box center [441, 692] width 25 height 25
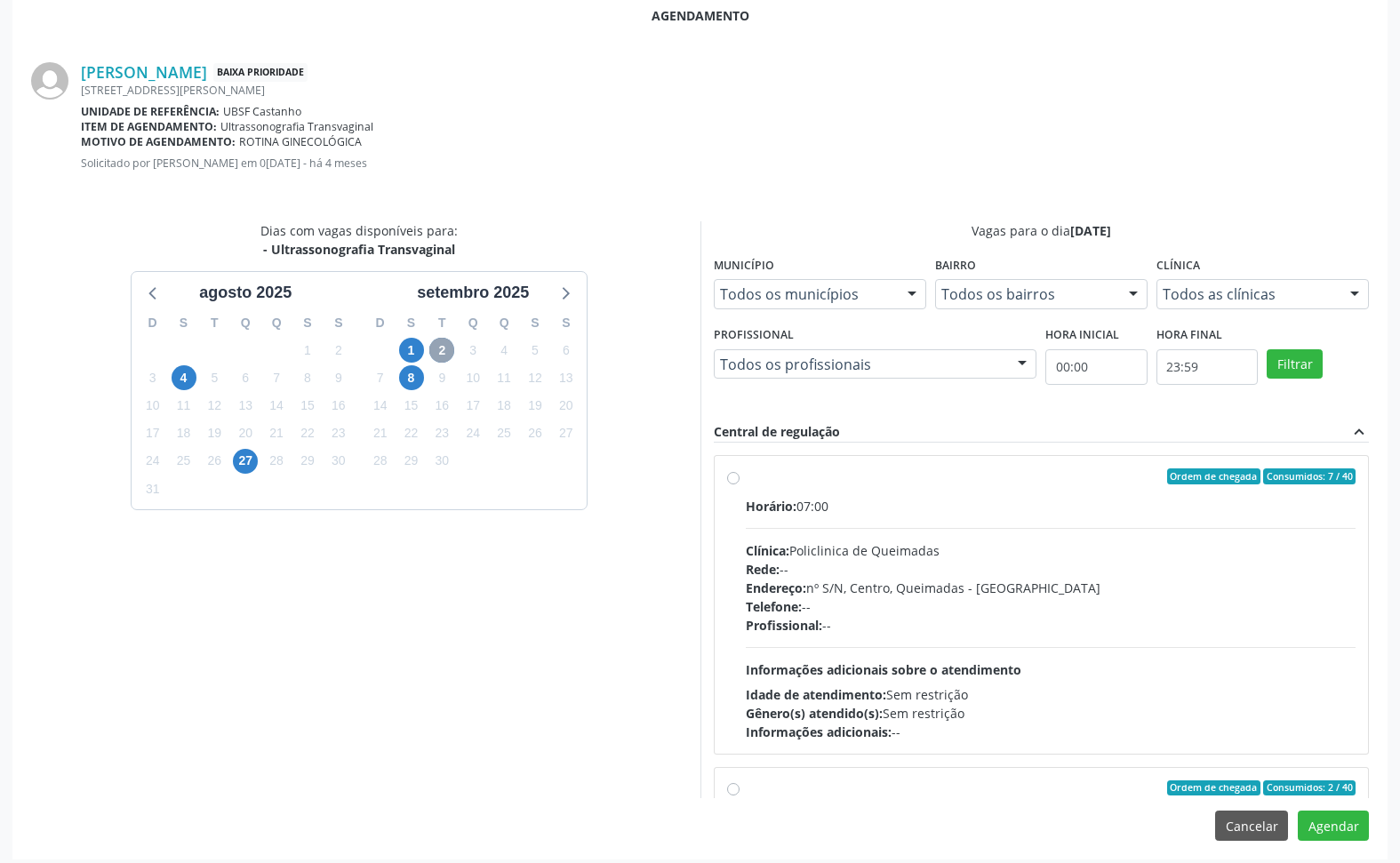
scroll to position [351, 0]
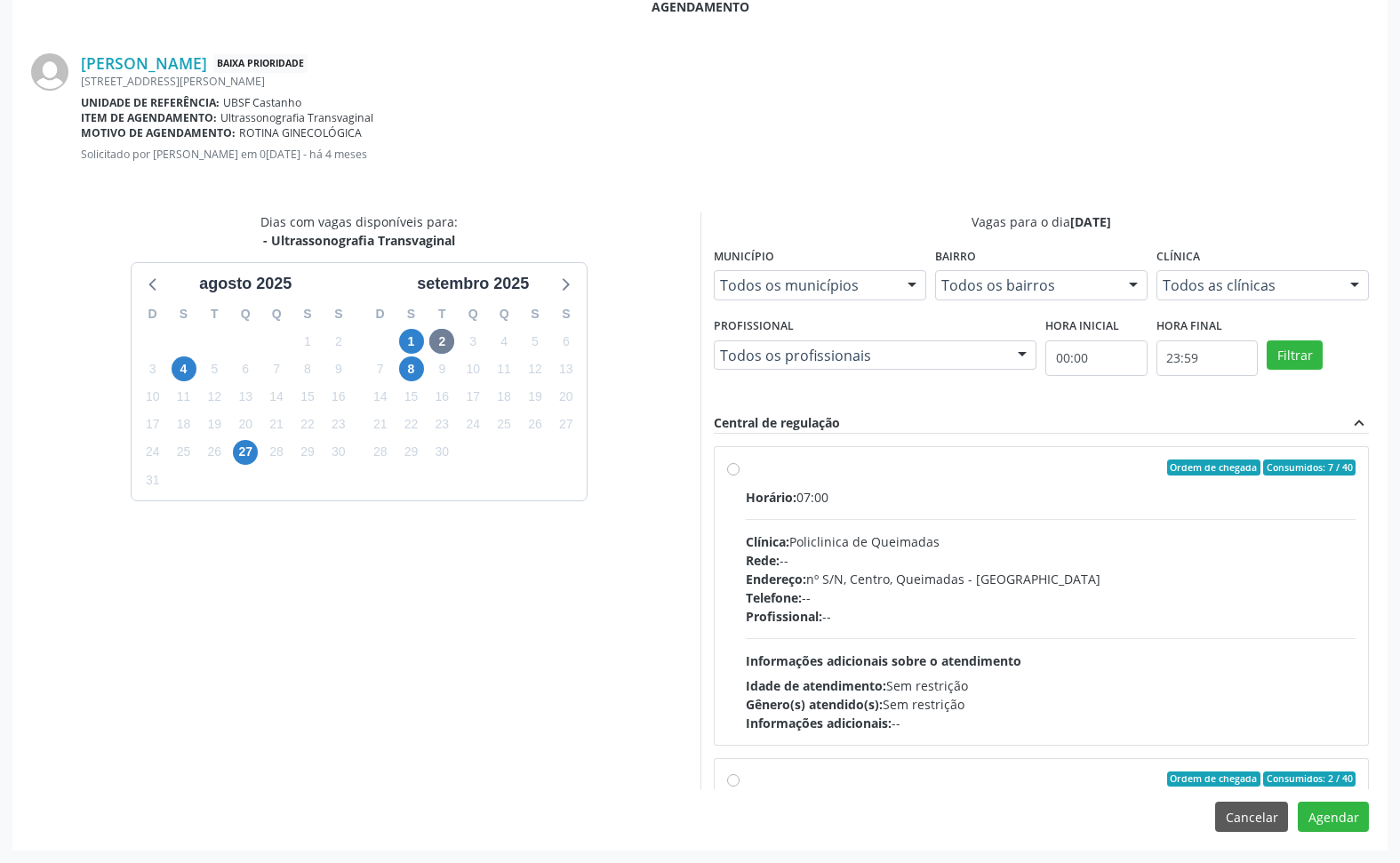
click at [998, 597] on div "Telefone: --" at bounding box center [1051, 598] width 611 height 18
click at [740, 476] on input "Ordem de chegada Consumidos: 7 / 40 Horário: 07:00 Clínica: Policlinica de Quei…" at bounding box center [733, 467] width 13 height 16
radio input "true"
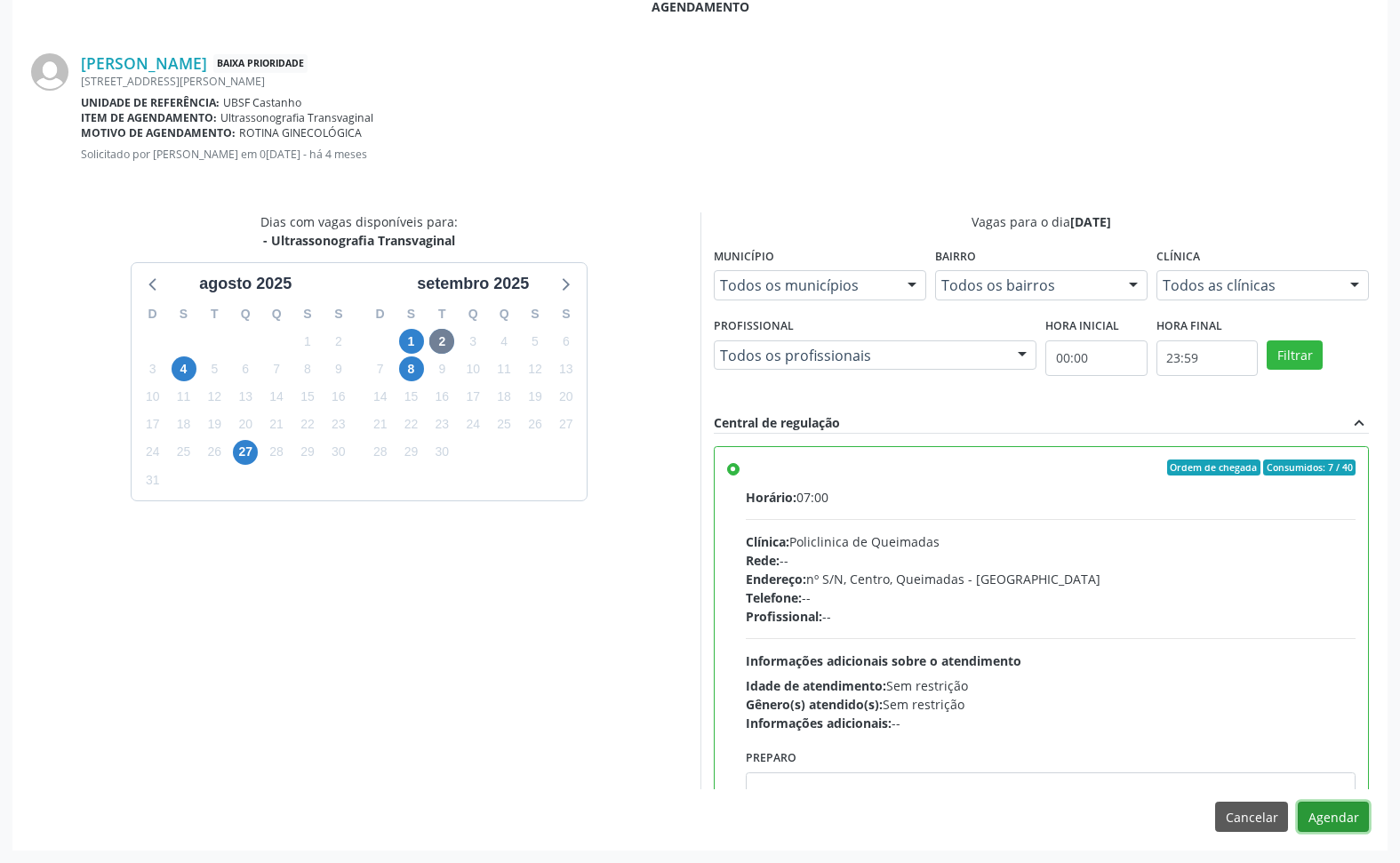
click at [1348, 806] on button "Agendar" at bounding box center [1333, 816] width 72 height 30
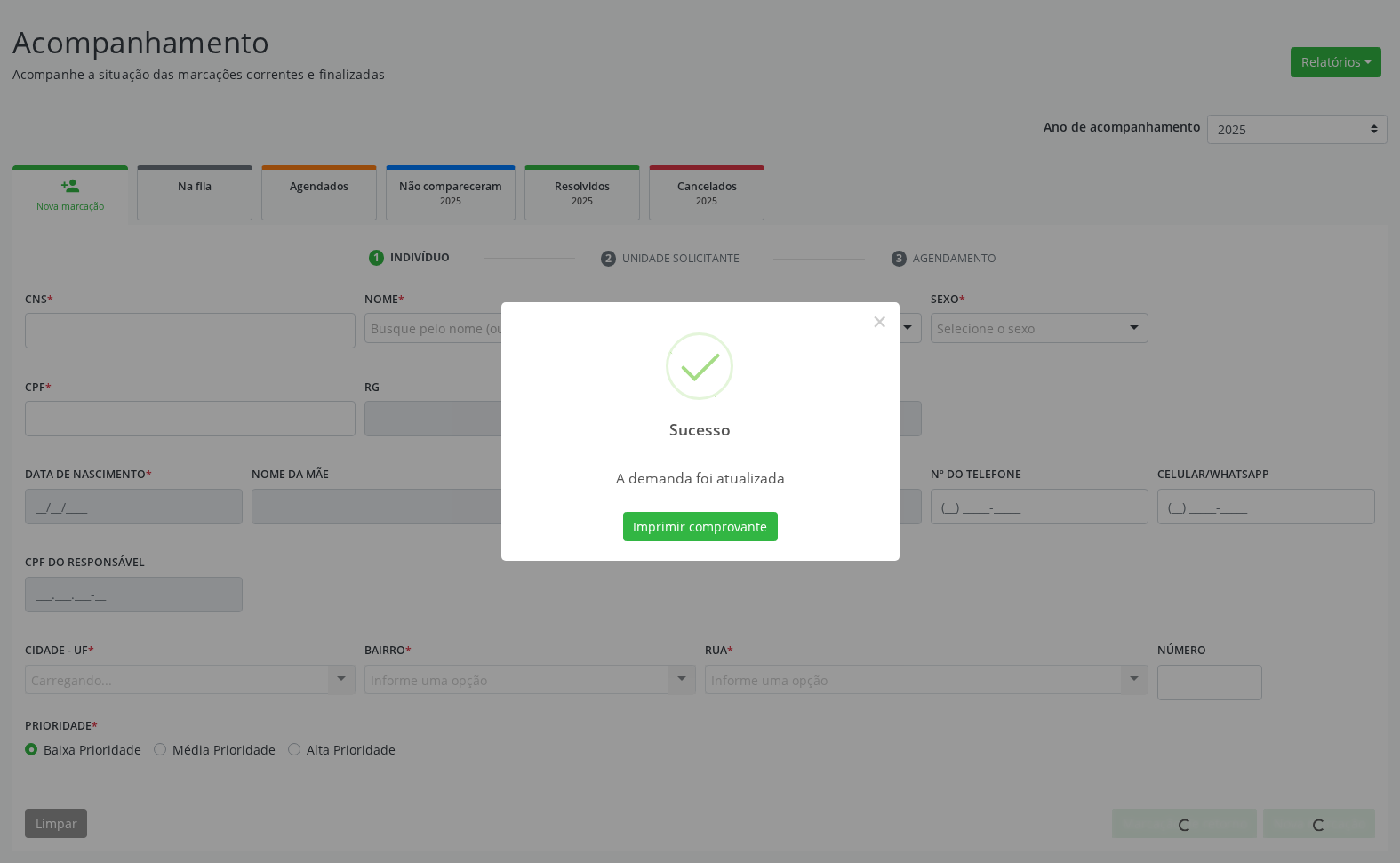
scroll to position [101, 0]
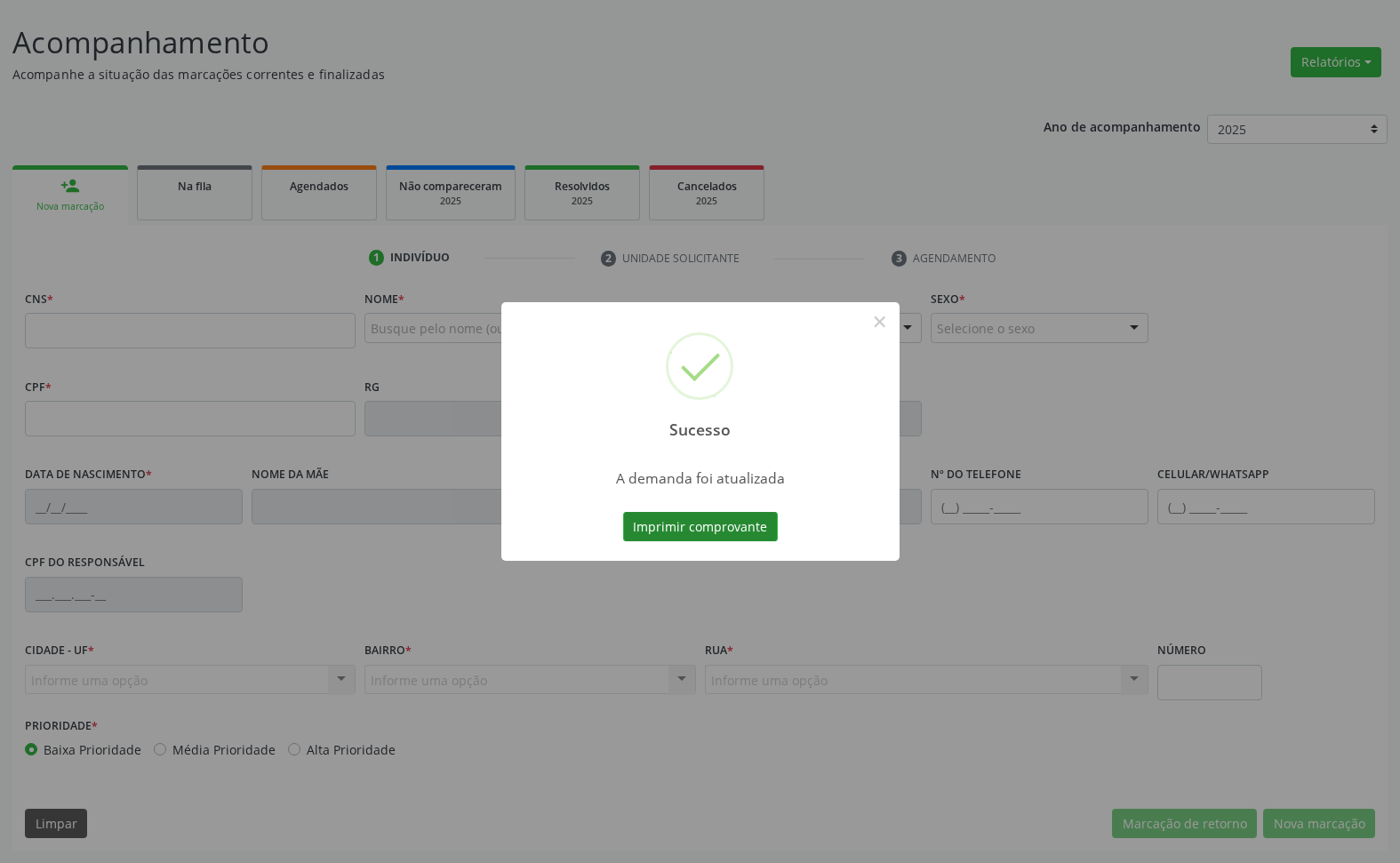
click at [722, 534] on button "Imprimir comprovante" at bounding box center [700, 526] width 155 height 30
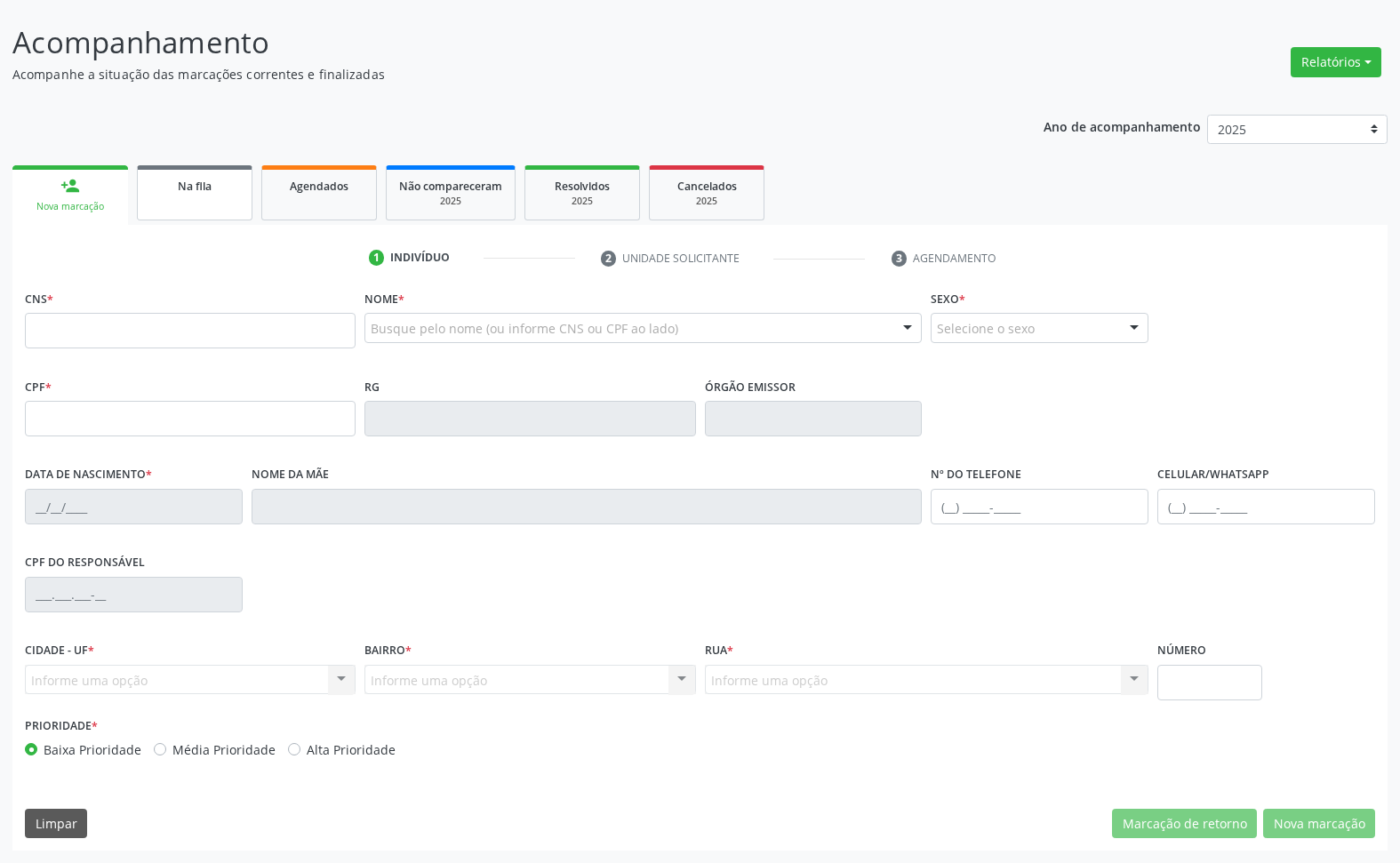
click at [243, 209] on link "Na fila" at bounding box center [194, 193] width 116 height 55
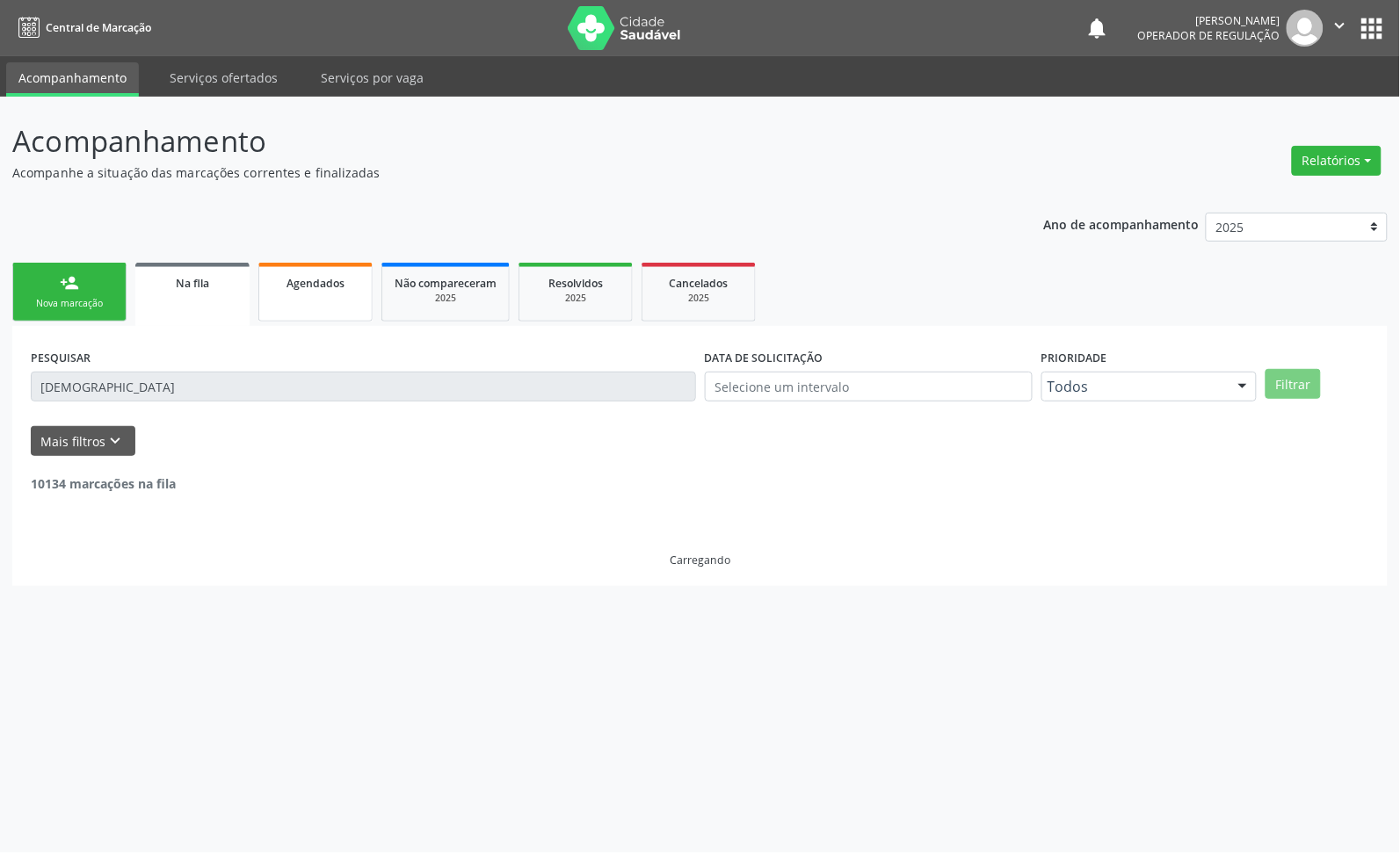
click at [340, 293] on link "Agendados" at bounding box center [316, 292] width 114 height 59
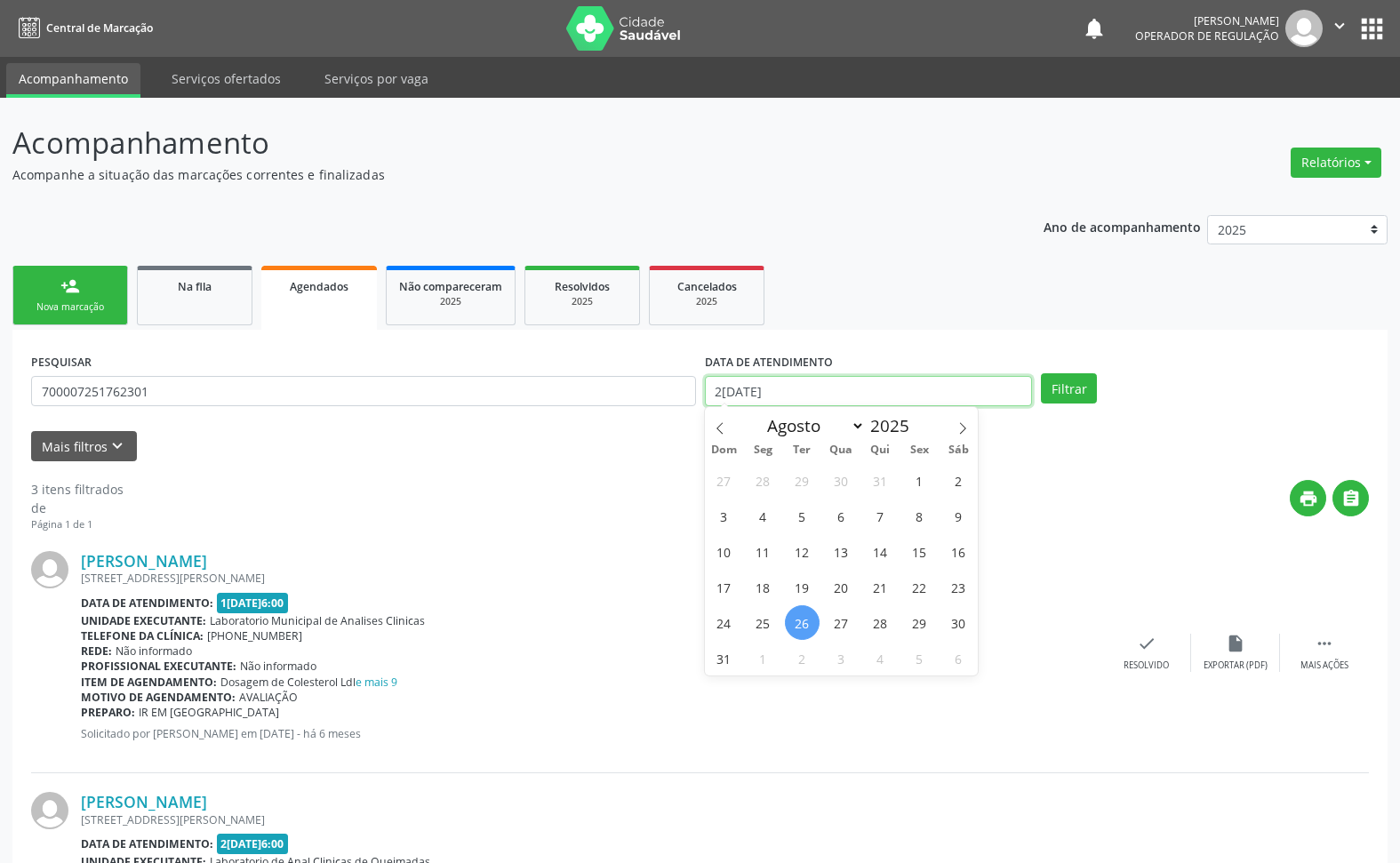
click at [805, 400] on input "26/08/2025" at bounding box center [869, 391] width 328 height 30
click at [958, 433] on icon at bounding box center [963, 428] width 13 height 13
select select "8"
click at [811, 478] on span "2" at bounding box center [802, 481] width 35 height 35
type input "02/09/2025"
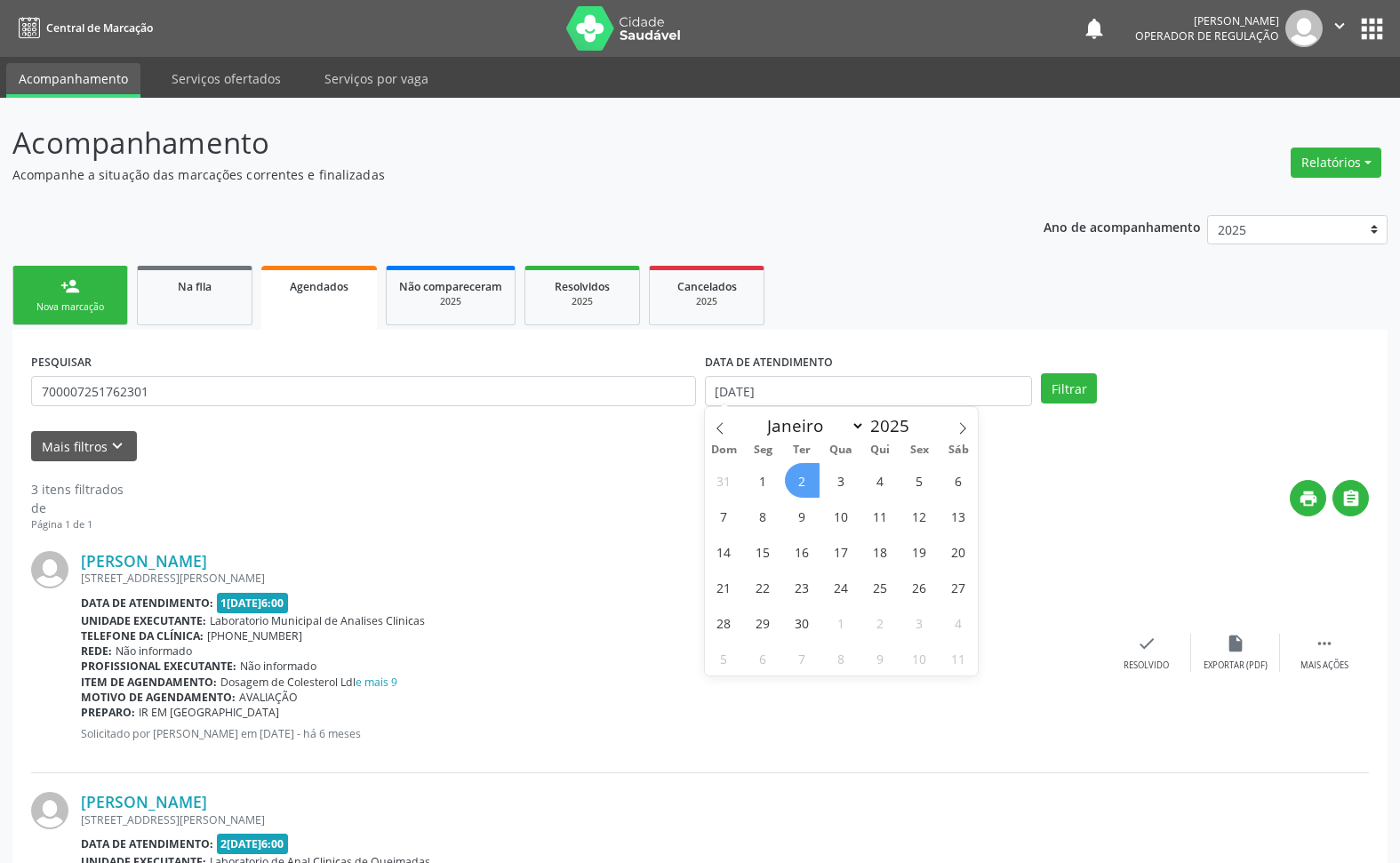
click at [804, 478] on span "2" at bounding box center [802, 481] width 35 height 35
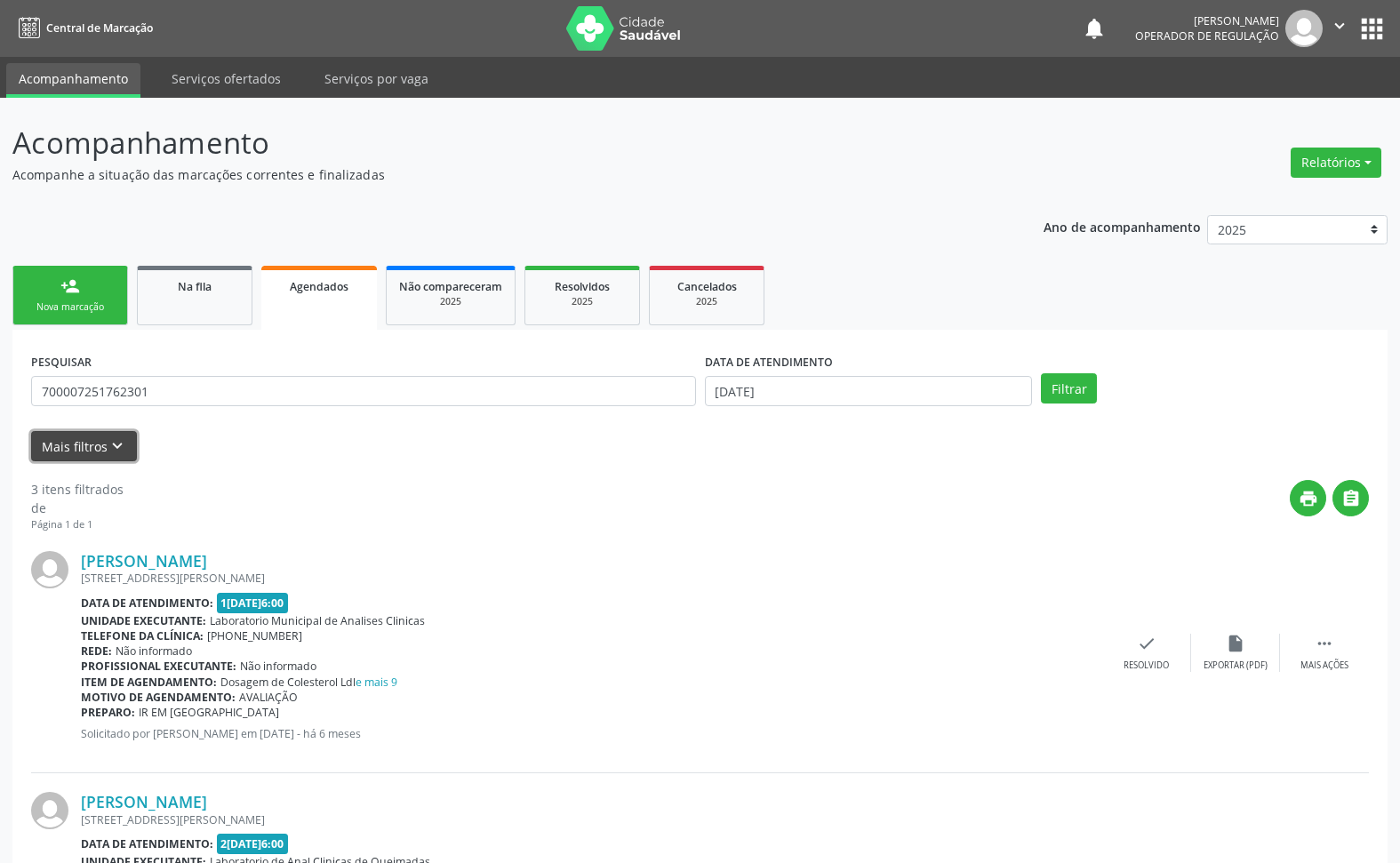
click at [73, 449] on button "Mais filtros keyboard_arrow_down" at bounding box center [83, 447] width 105 height 31
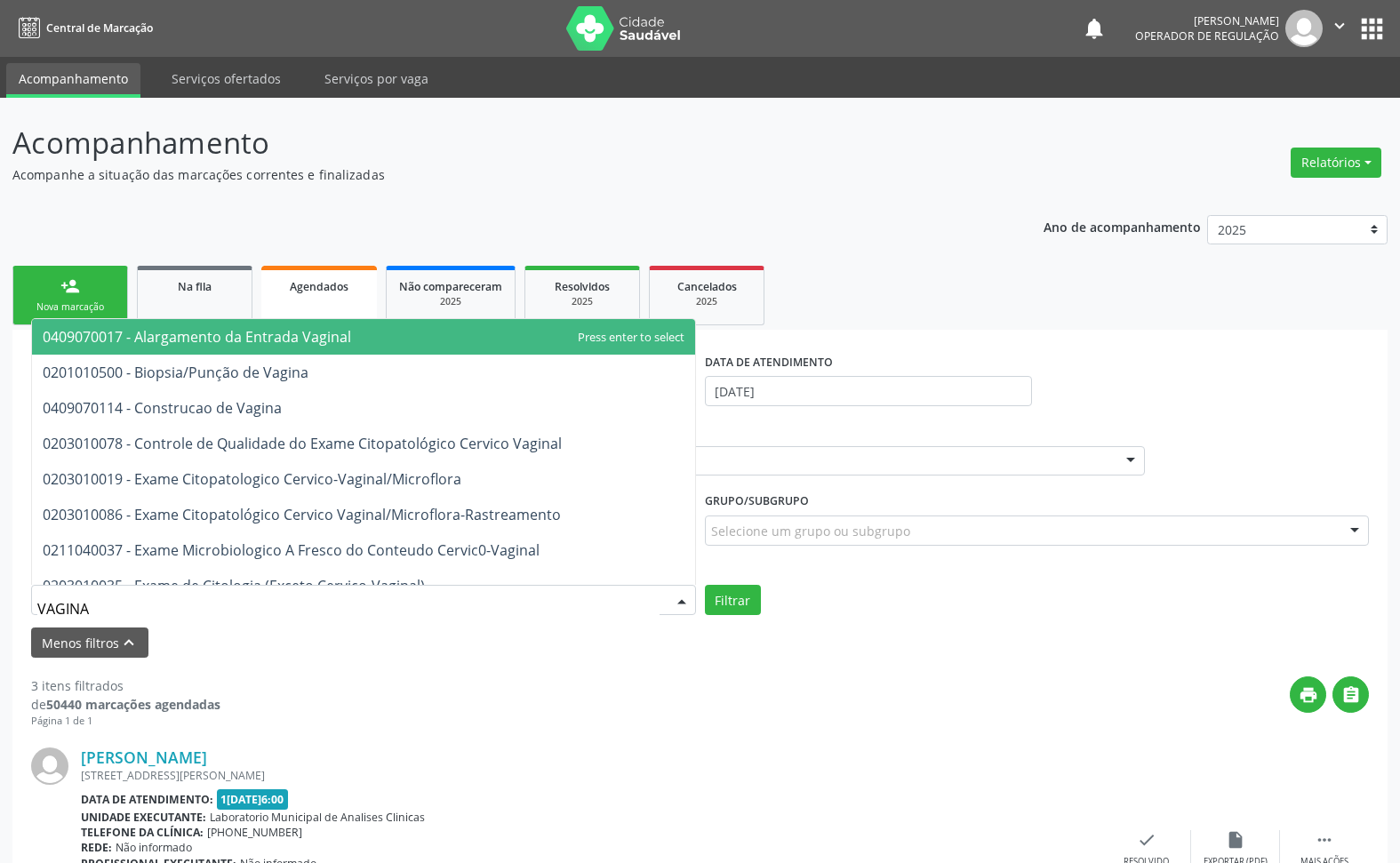
type input "VAGINAL"
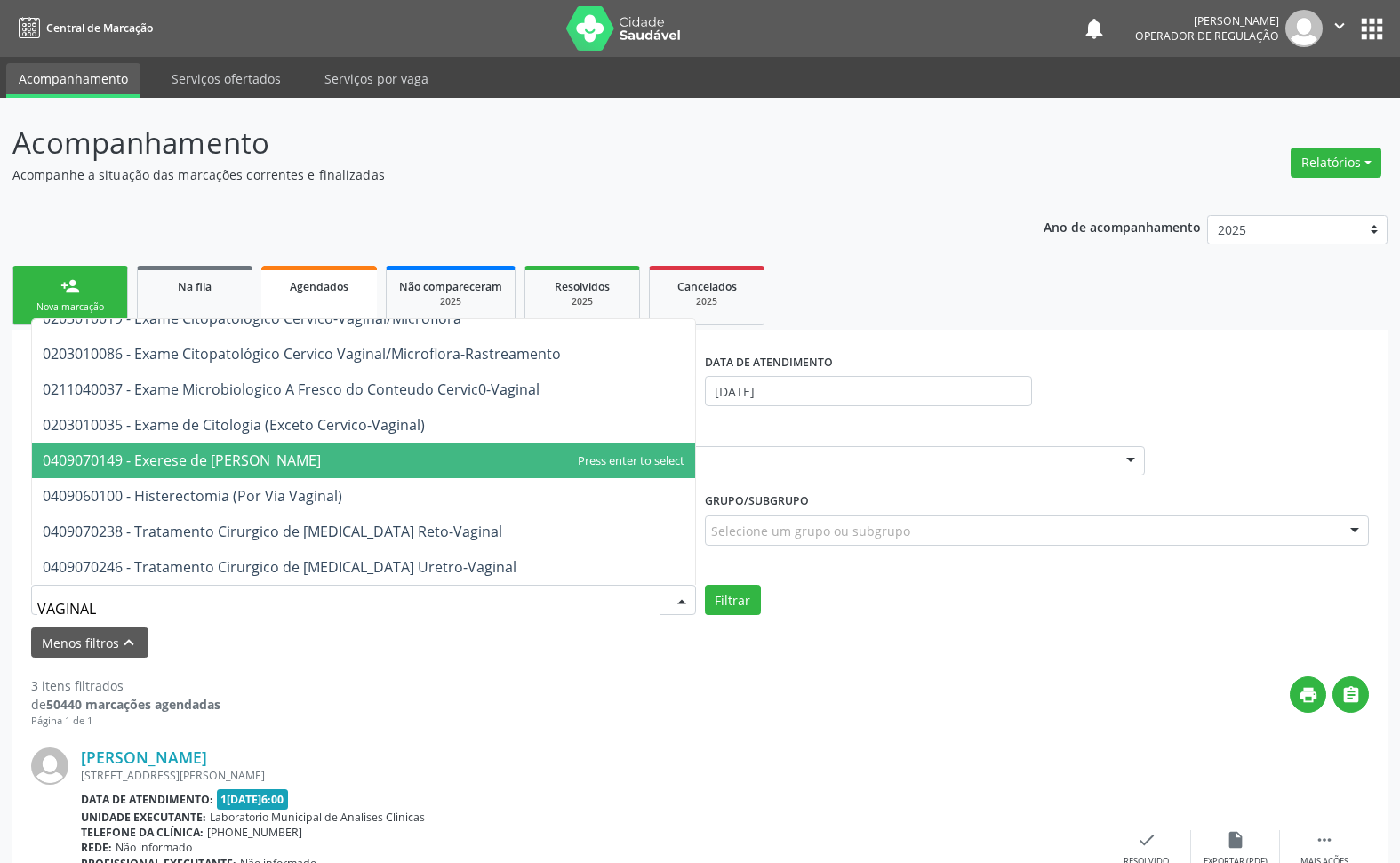
scroll to position [196, 0]
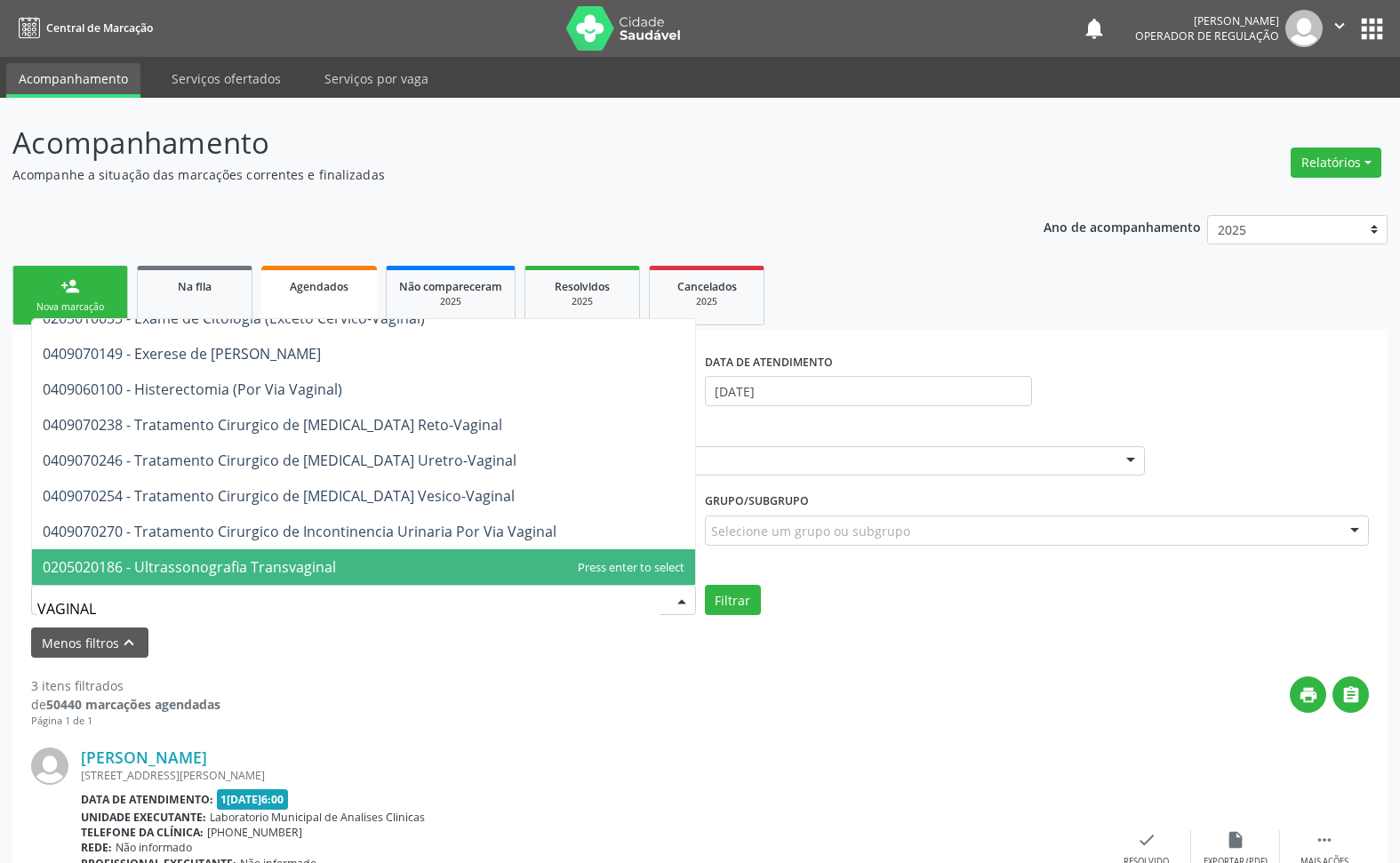
click at [361, 568] on span "0205020186 - Ultrassonografia Transvaginal" at bounding box center [363, 567] width 663 height 36
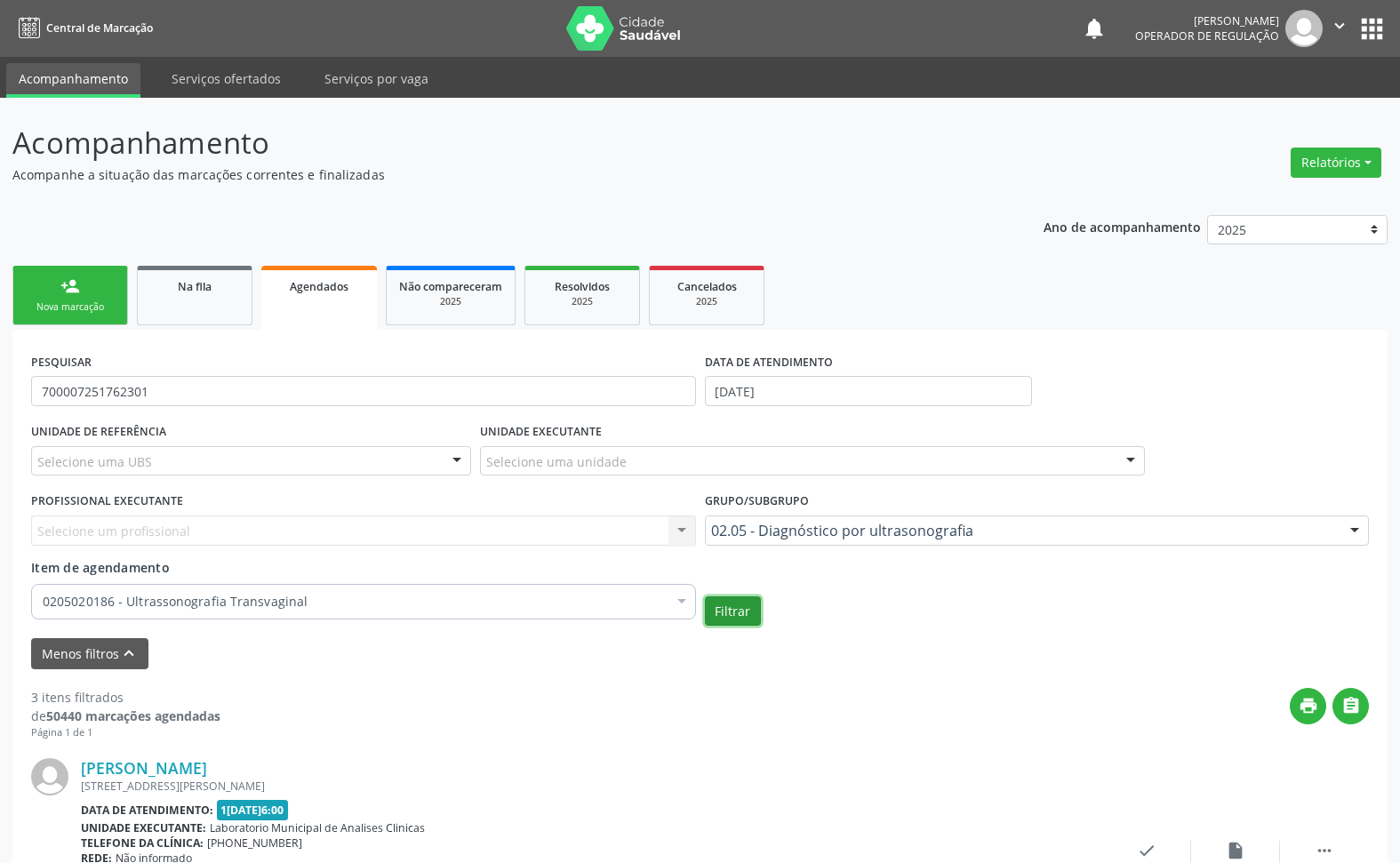
click at [722, 618] on button "Filtrar" at bounding box center [733, 612] width 56 height 30
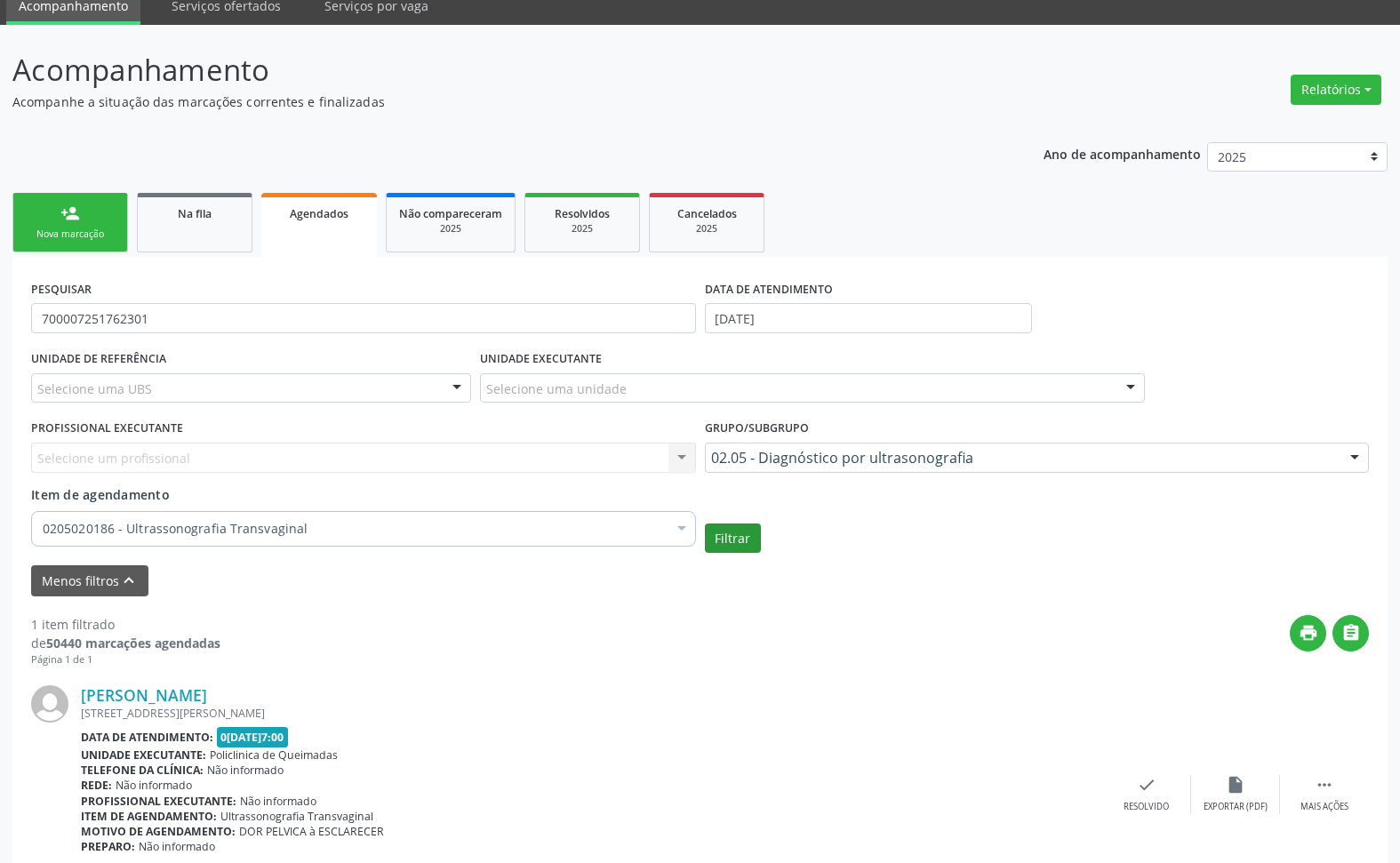
scroll to position [162, 0]
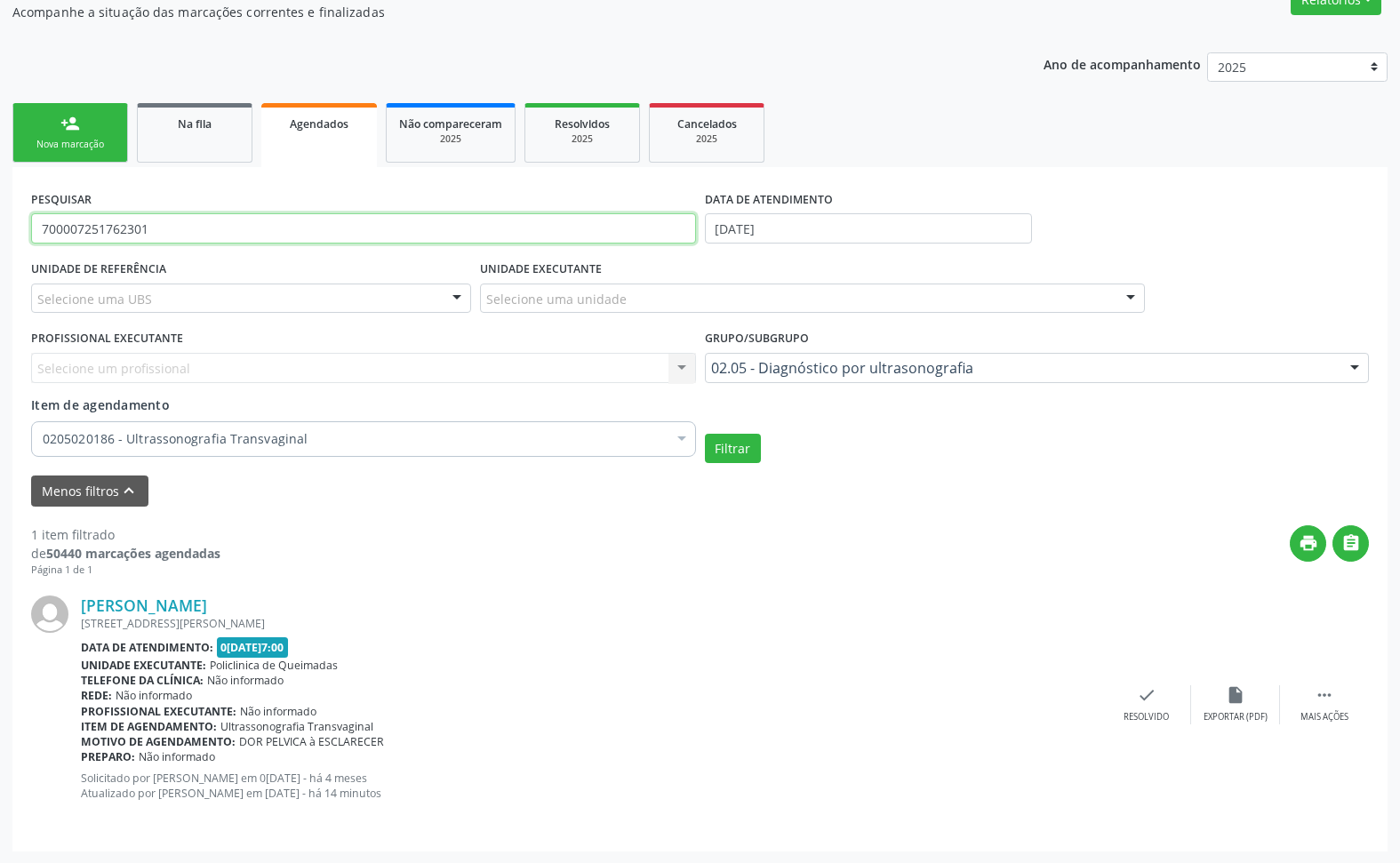
click at [92, 227] on input "700007251762301" at bounding box center [363, 228] width 665 height 30
click at [705, 434] on button "Filtrar" at bounding box center [733, 448] width 56 height 30
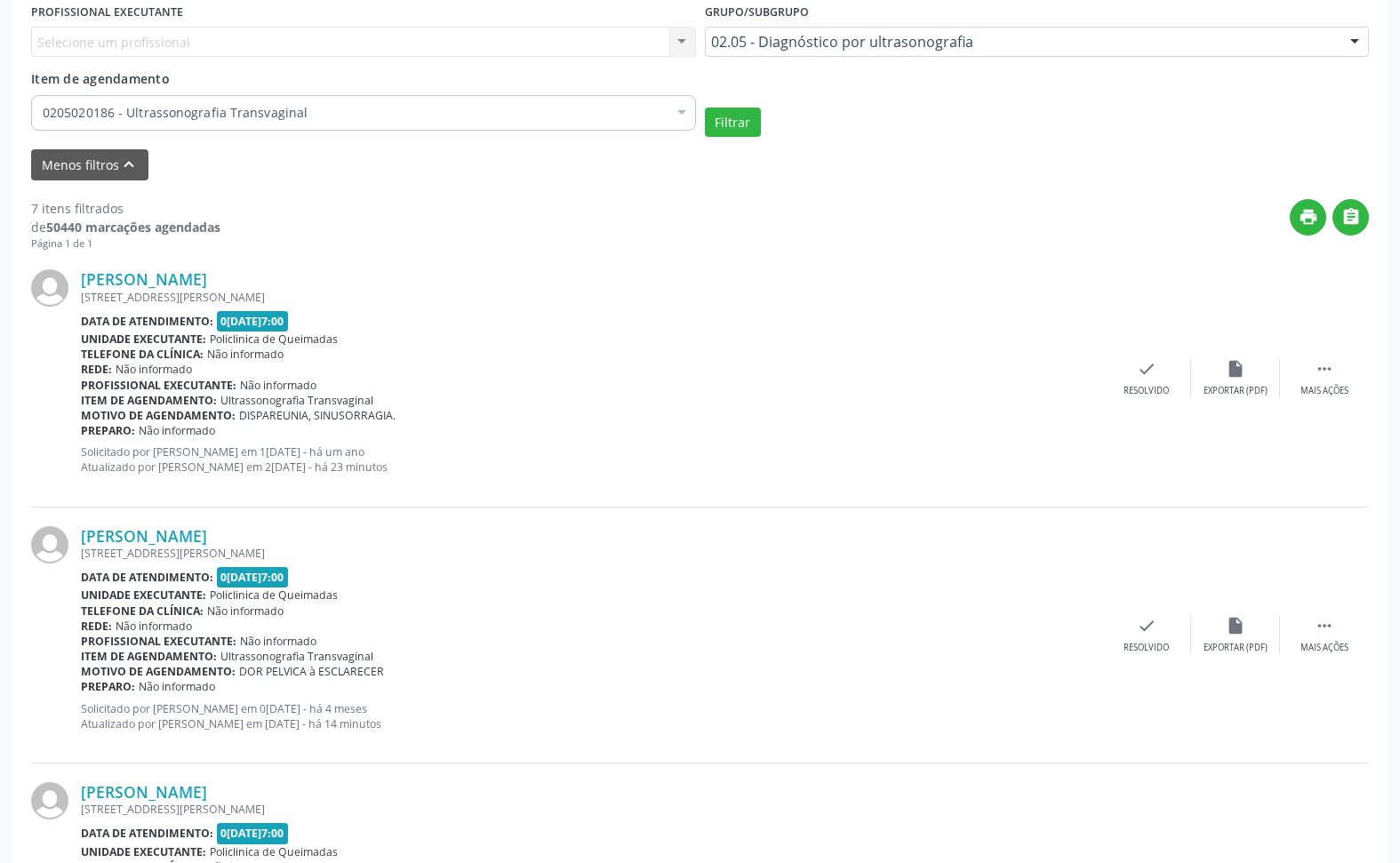
scroll to position [145, 0]
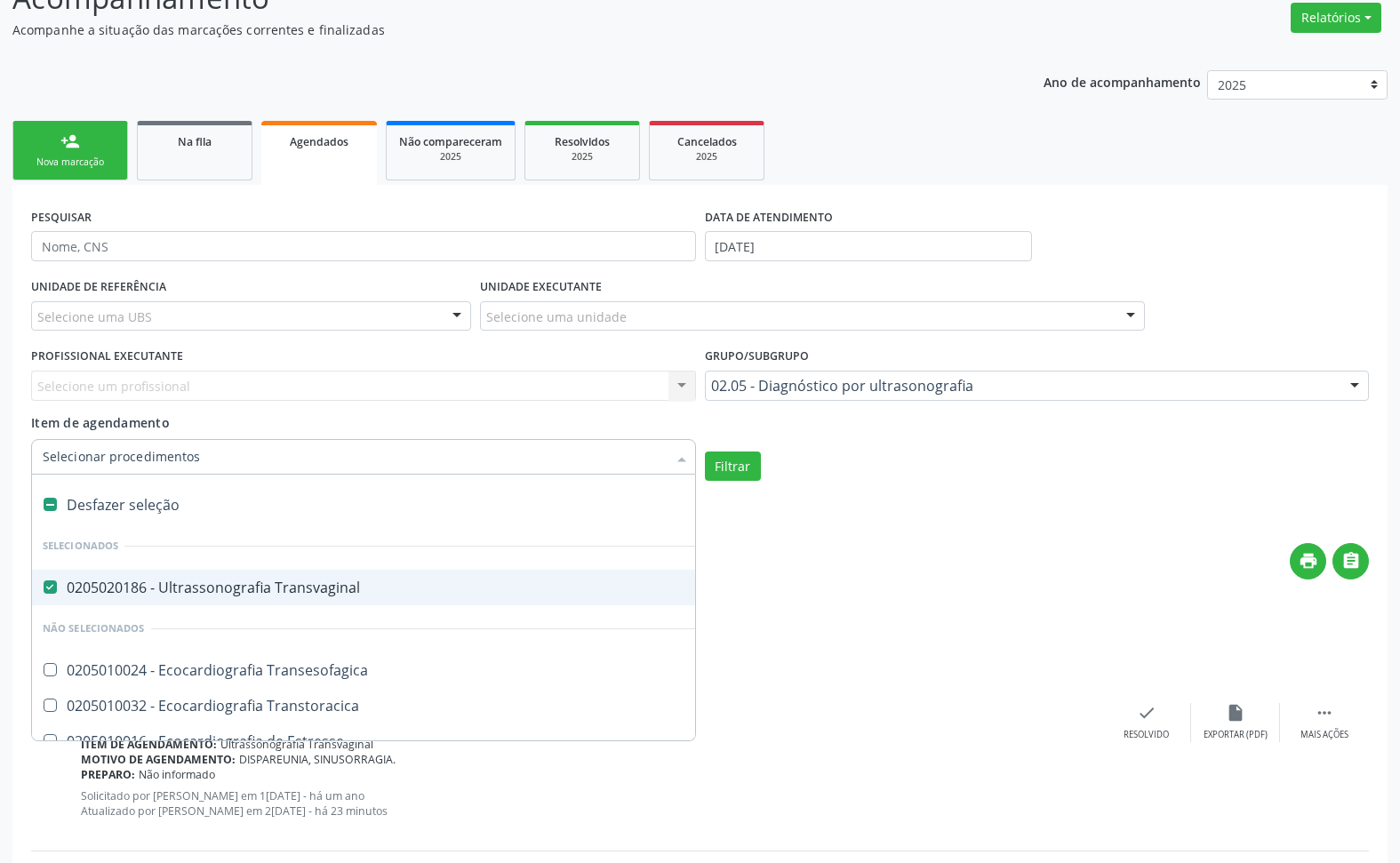
click at [210, 588] on div "0205020186 - Ultrassonografia Transvaginal" at bounding box center [411, 588] width 736 height 15
checkbox Transvaginal "false"
click at [721, 463] on button "Filtrar" at bounding box center [733, 466] width 56 height 30
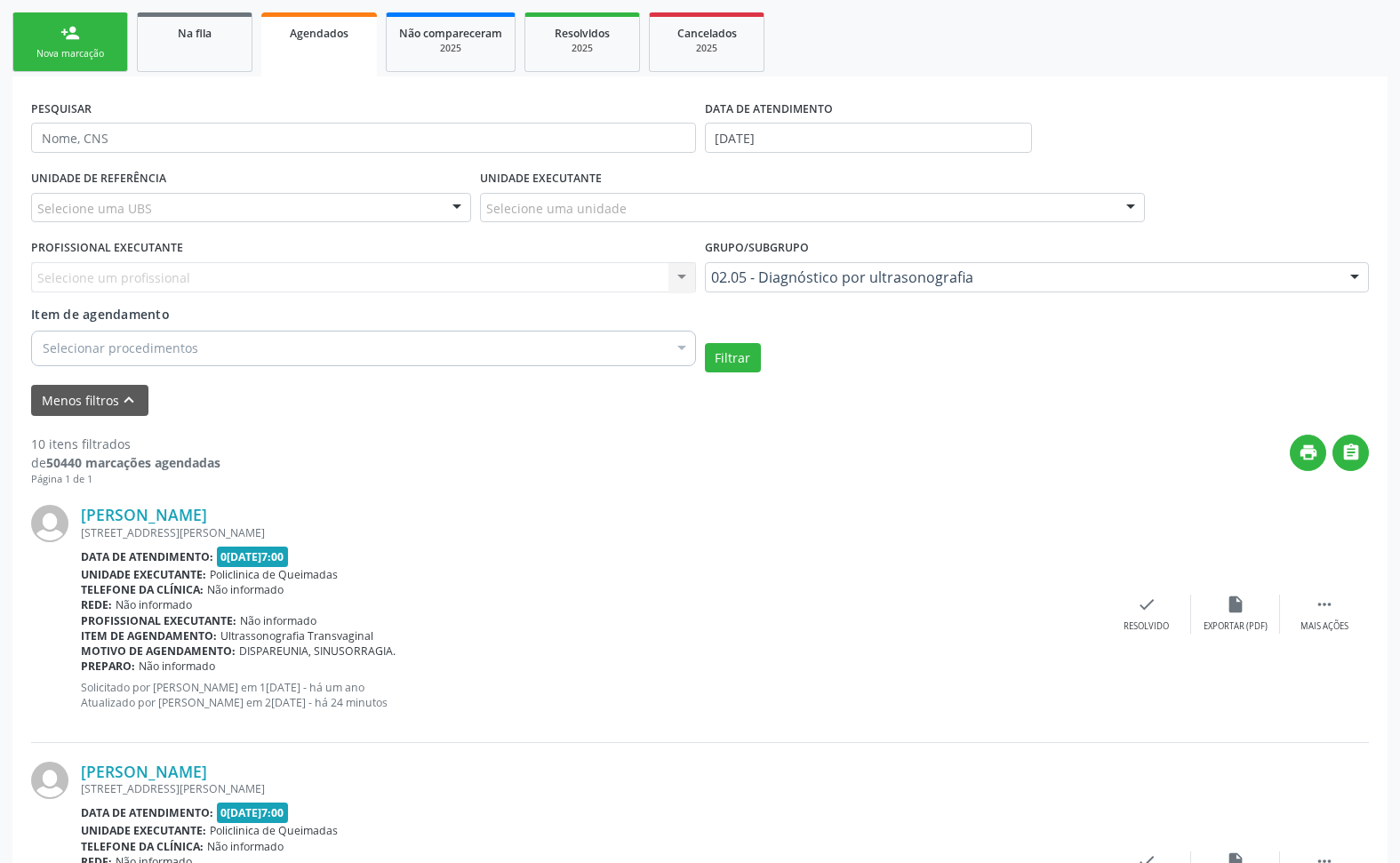
scroll to position [0, 0]
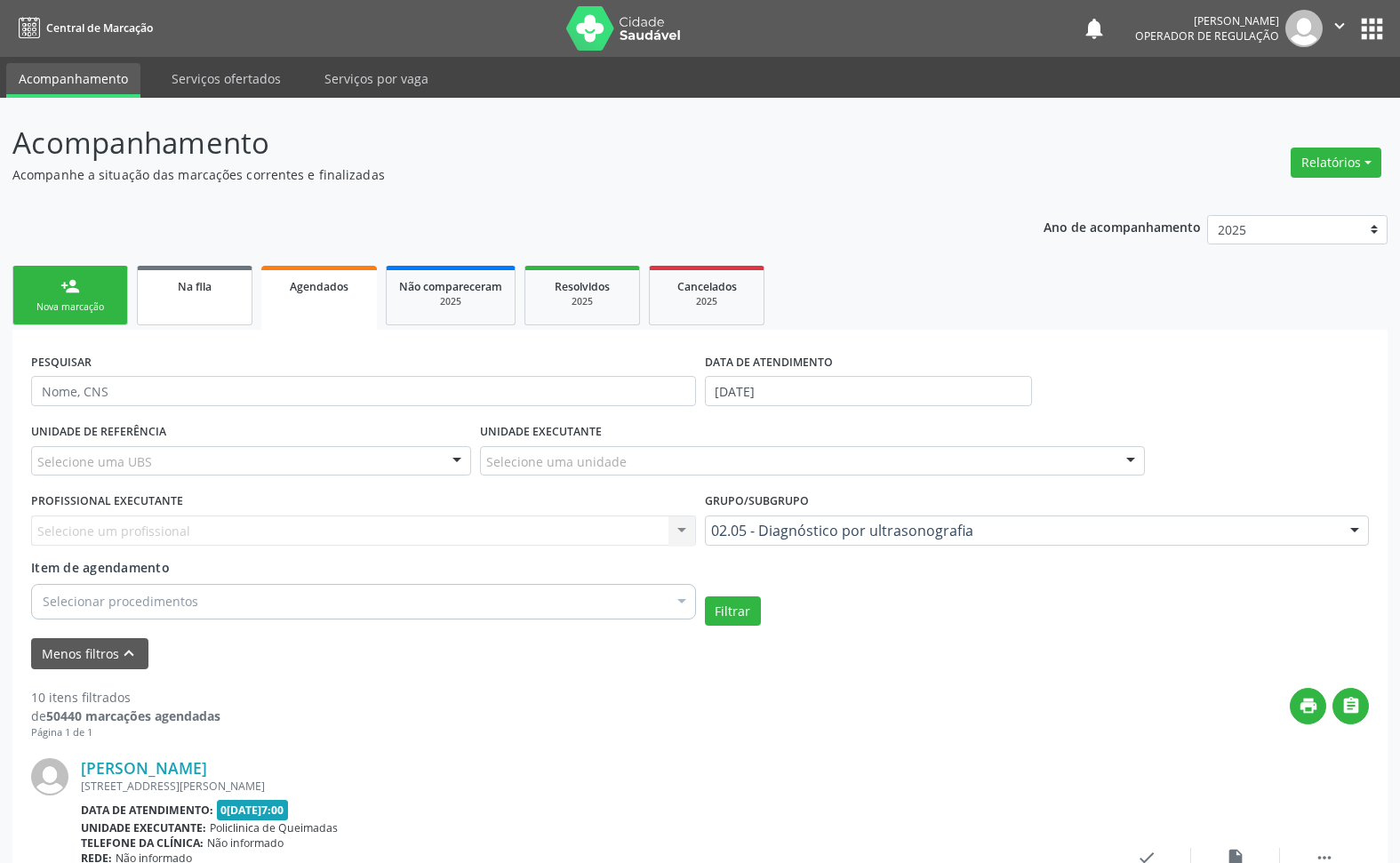
click at [203, 322] on link "Na fila" at bounding box center [194, 295] width 116 height 60
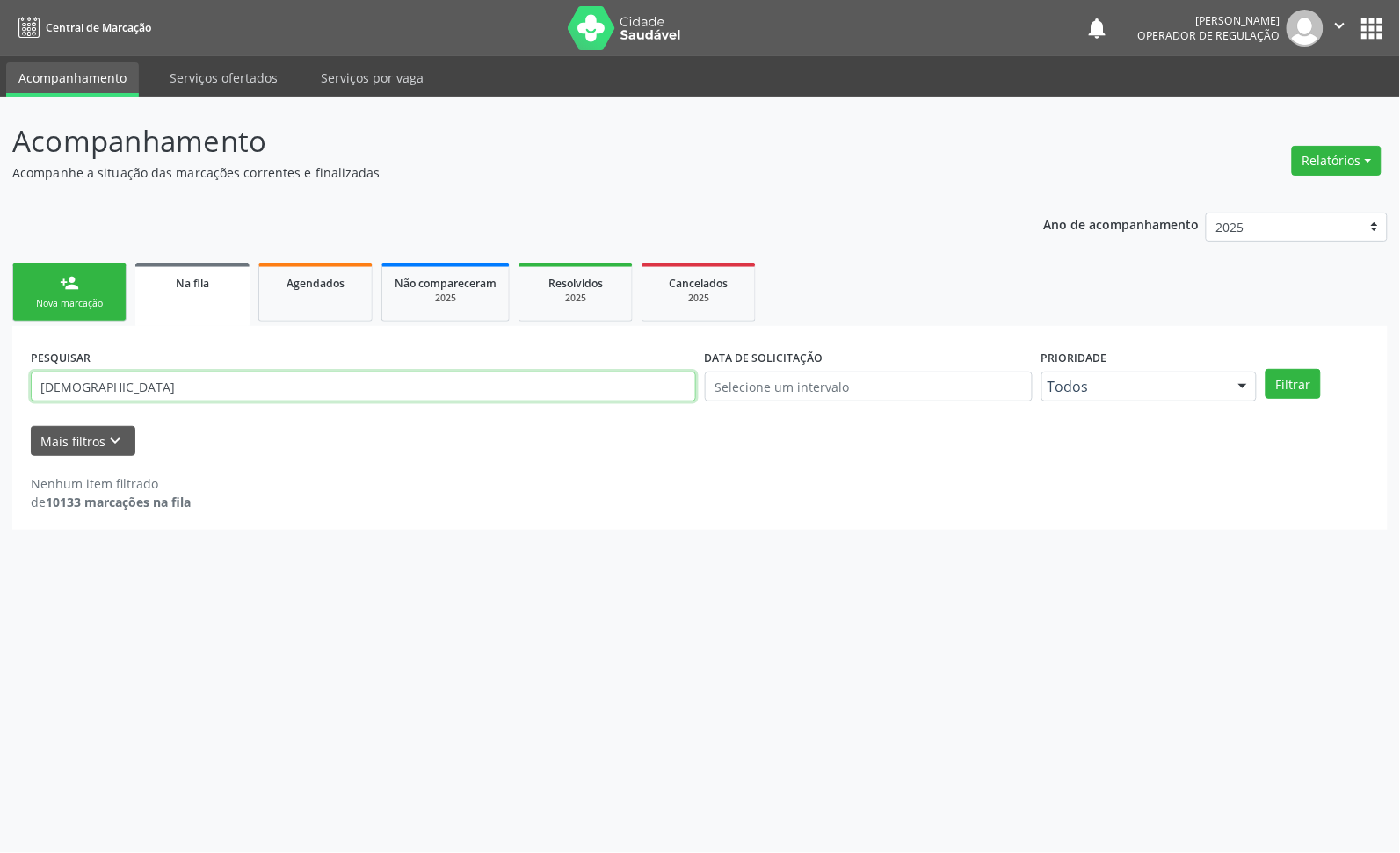
click at [154, 391] on input "LAYSLANIA" at bounding box center [364, 386] width 666 height 30
click at [1266, 369] on button "Filtrar" at bounding box center [1293, 383] width 55 height 30
click at [67, 393] on input "SILVANIA ANSELMO" at bounding box center [364, 386] width 666 height 30
type input "SILVÂNIA ANSELMO"
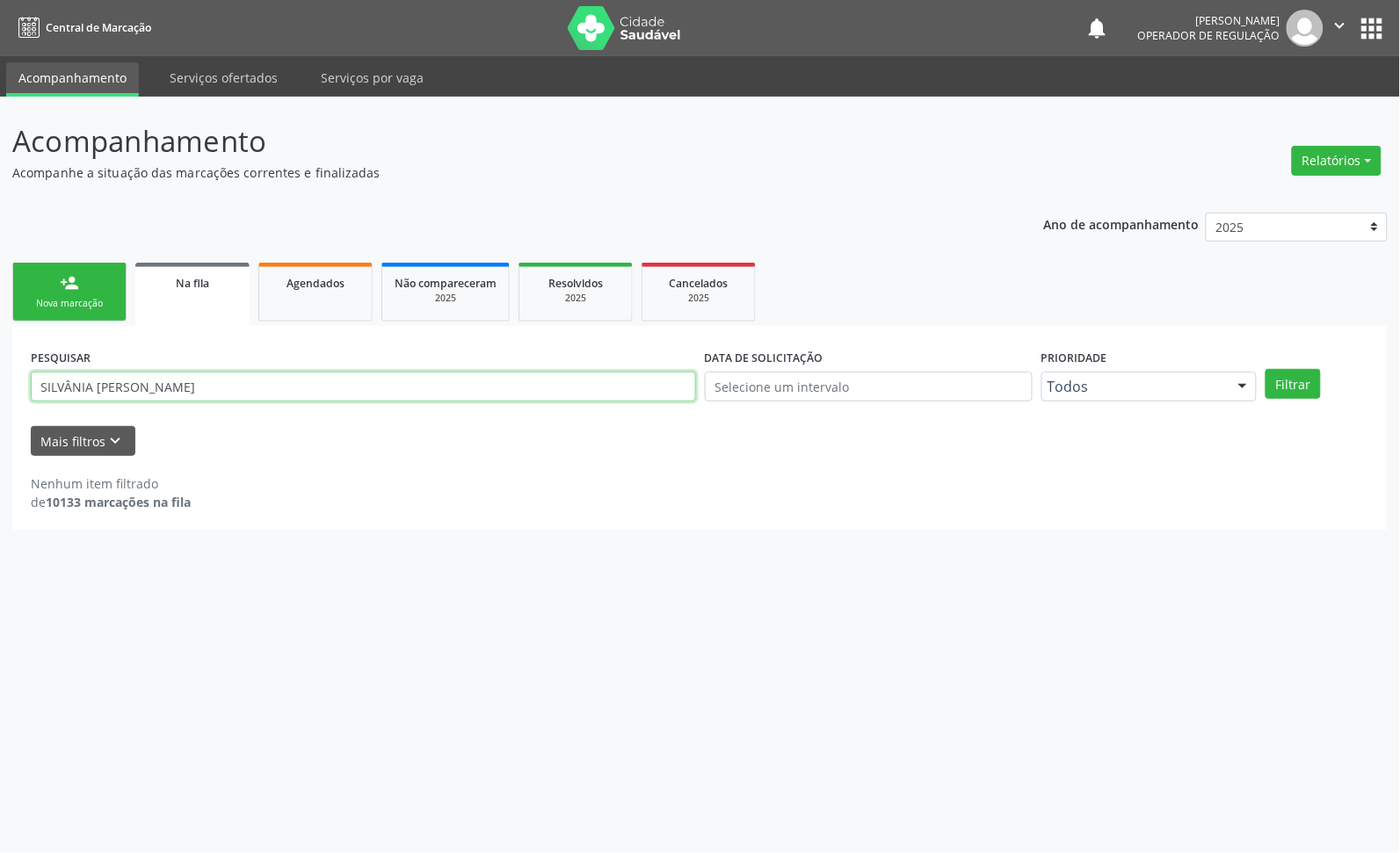
click at [1266, 369] on button "Filtrar" at bounding box center [1293, 383] width 55 height 30
click at [92, 295] on link "person_add Nova marcação" at bounding box center [70, 292] width 114 height 59
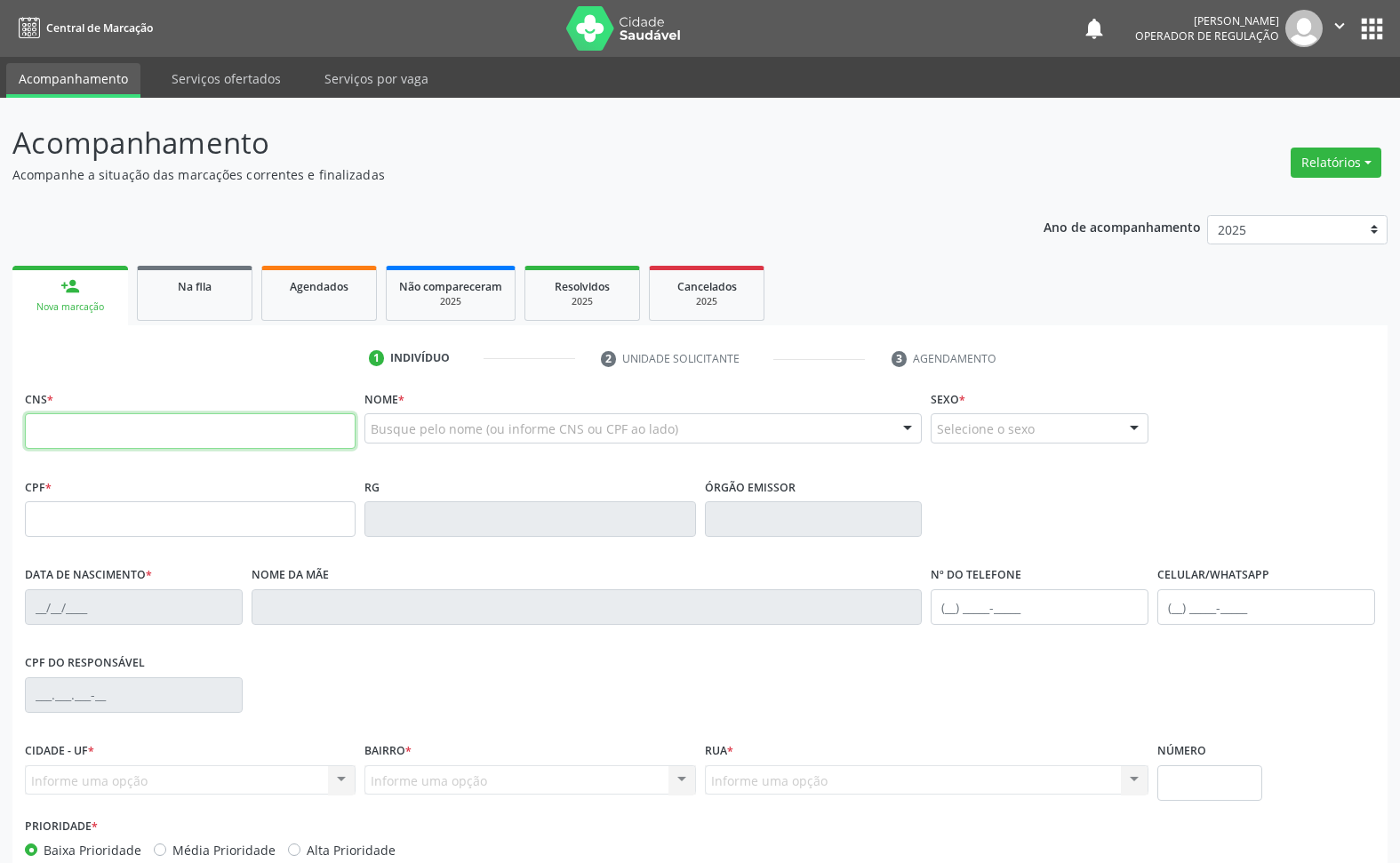
click at [142, 434] on input "text" at bounding box center [190, 431] width 331 height 36
type input "700 9059 4801 0097"
type input "090.796.514-86"
type input "01/07/1986"
type input "Edileusa Anselmo de Farias"
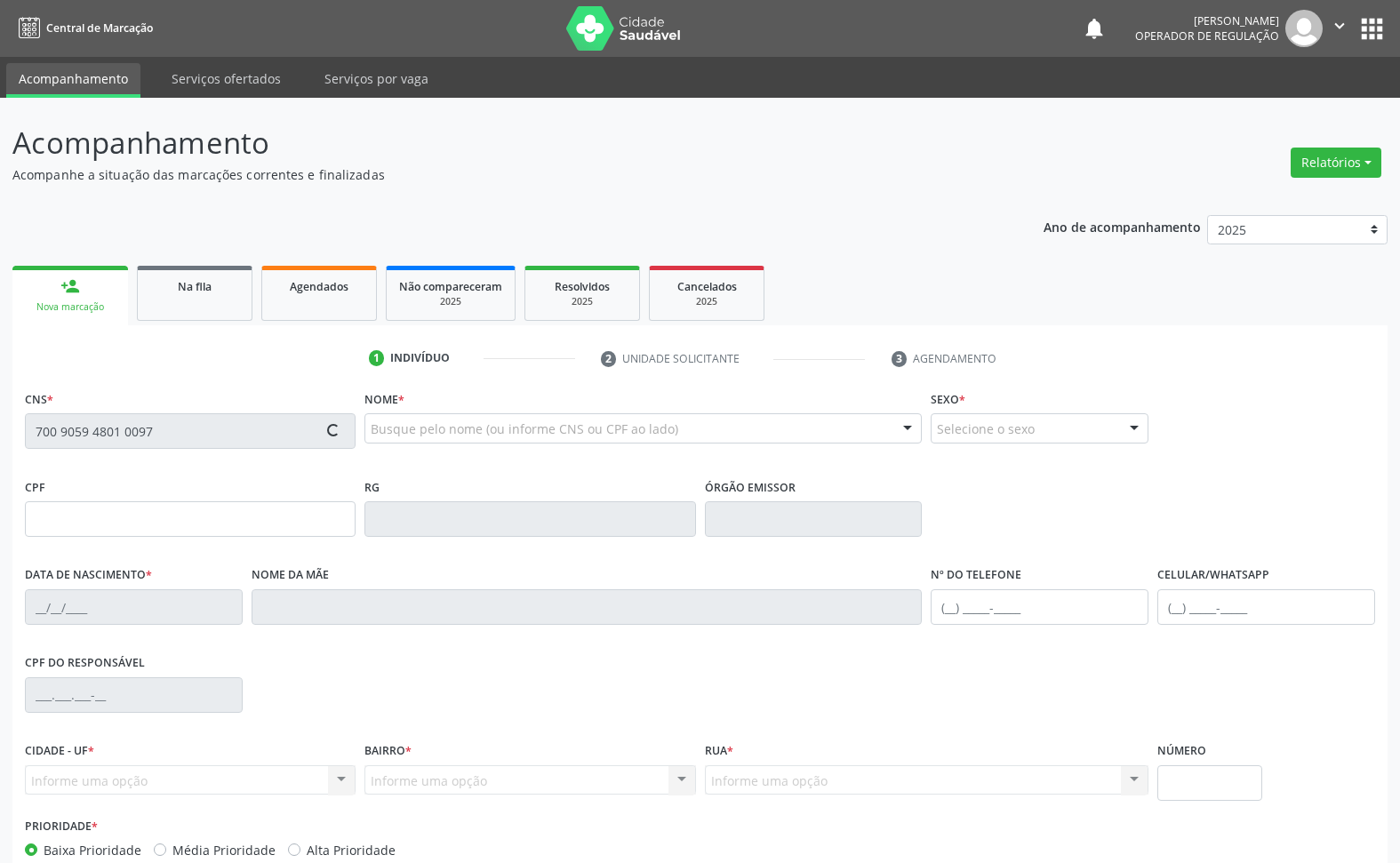
type input "(83) 99415-3078"
type input "14"
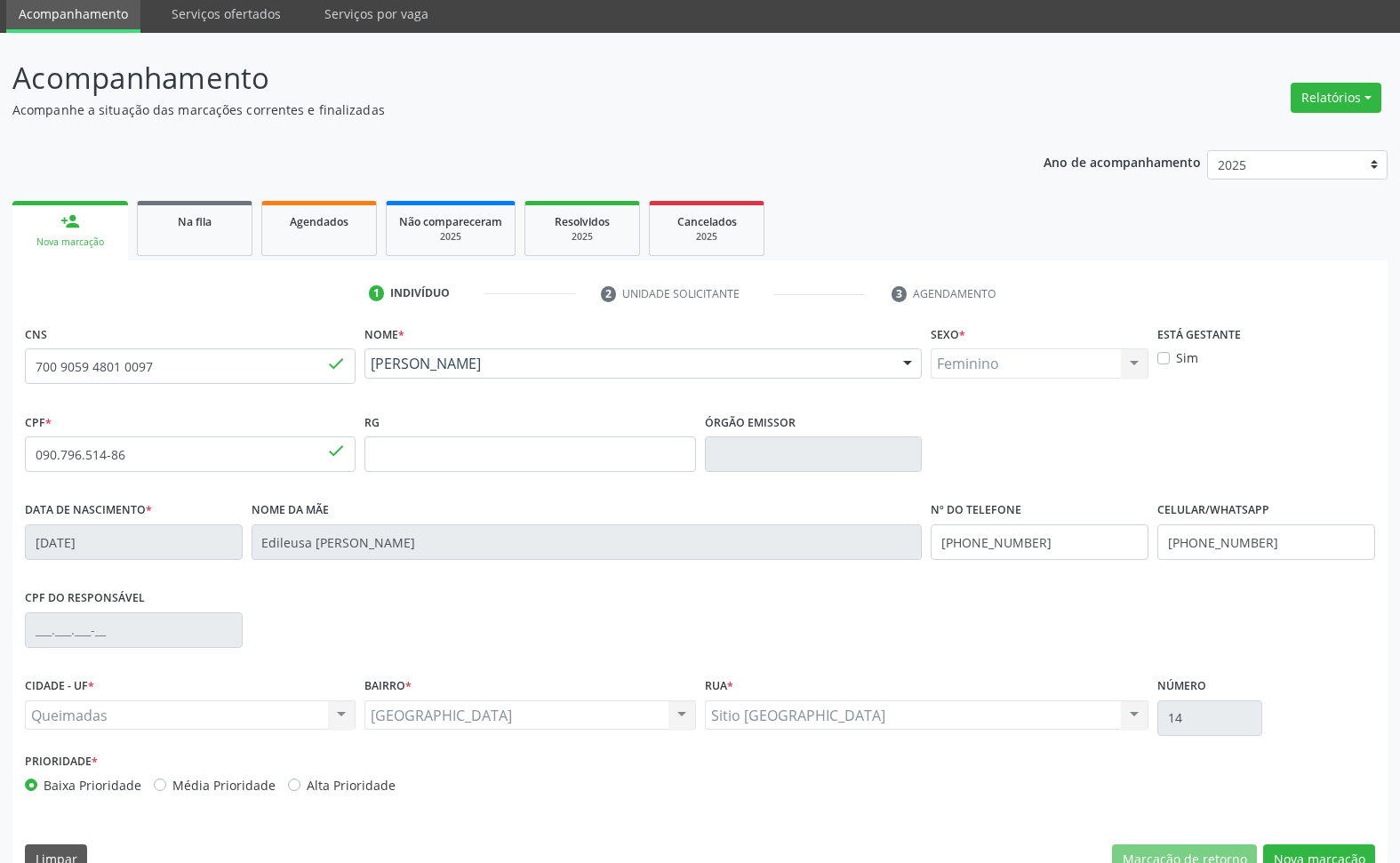
scroll to position [101, 0]
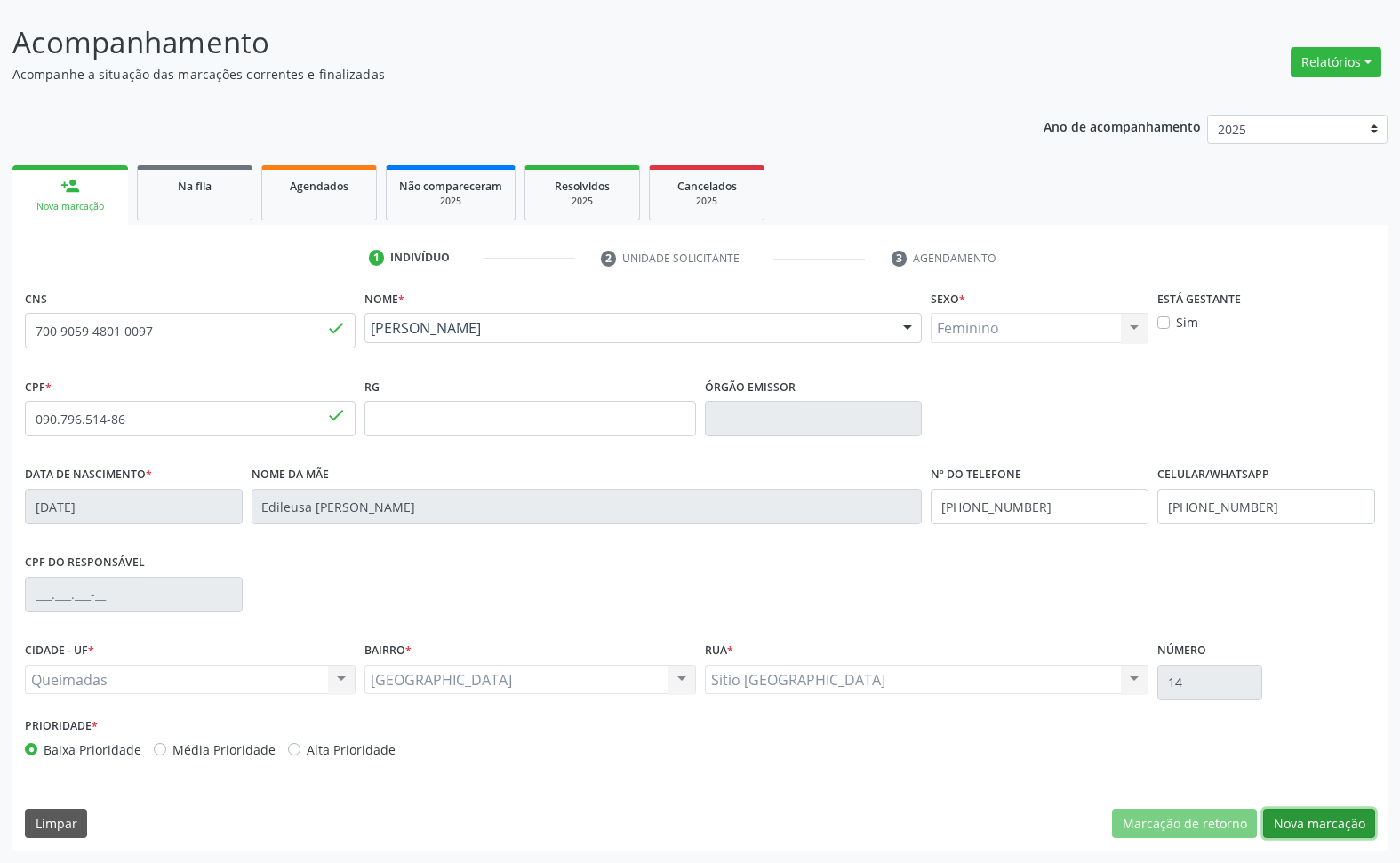
click at [1347, 829] on button "Nova marcação" at bounding box center [1319, 824] width 112 height 30
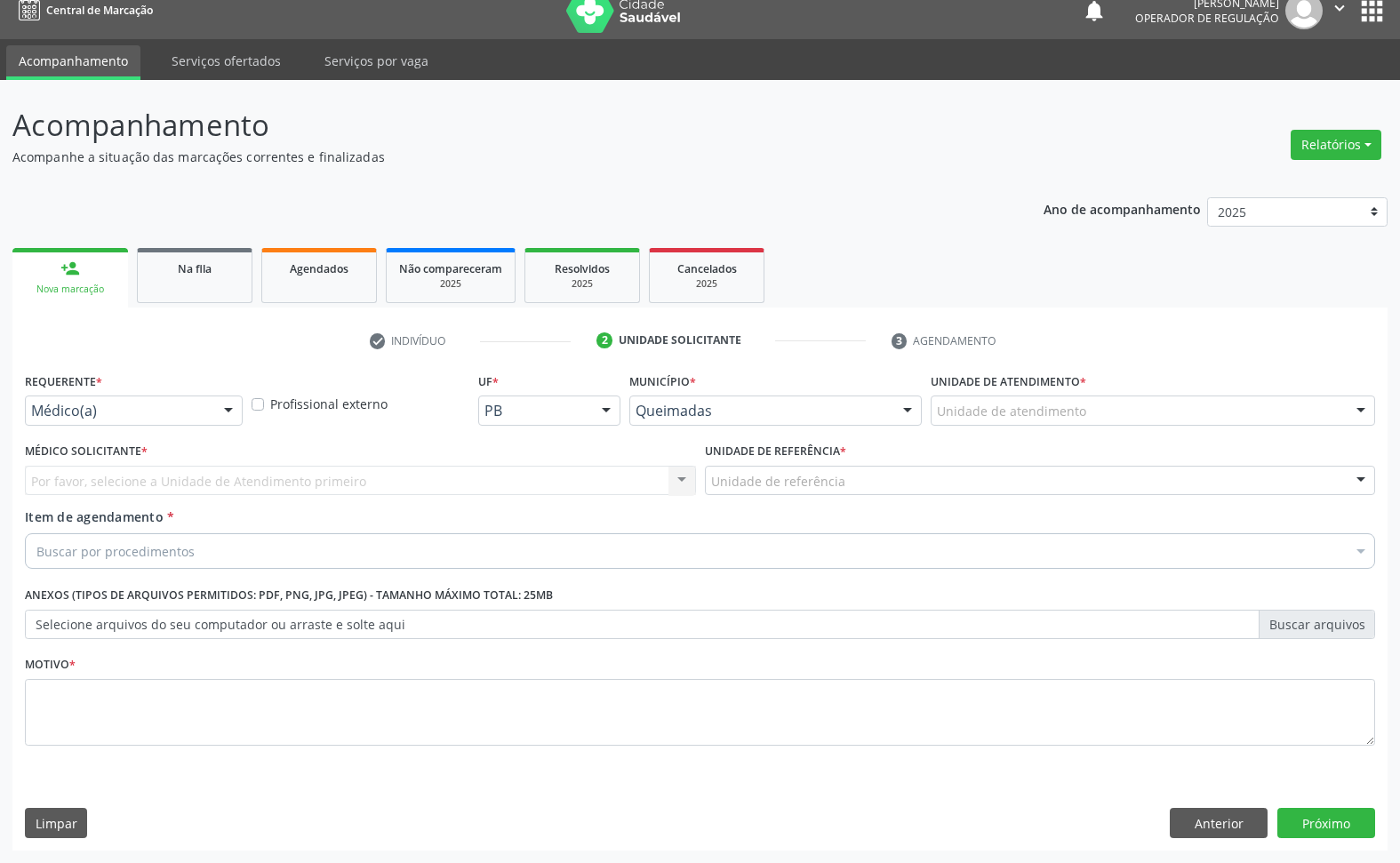
scroll to position [17, 0]
drag, startPoint x: 171, startPoint y: 415, endPoint x: 153, endPoint y: 470, distance: 57.9
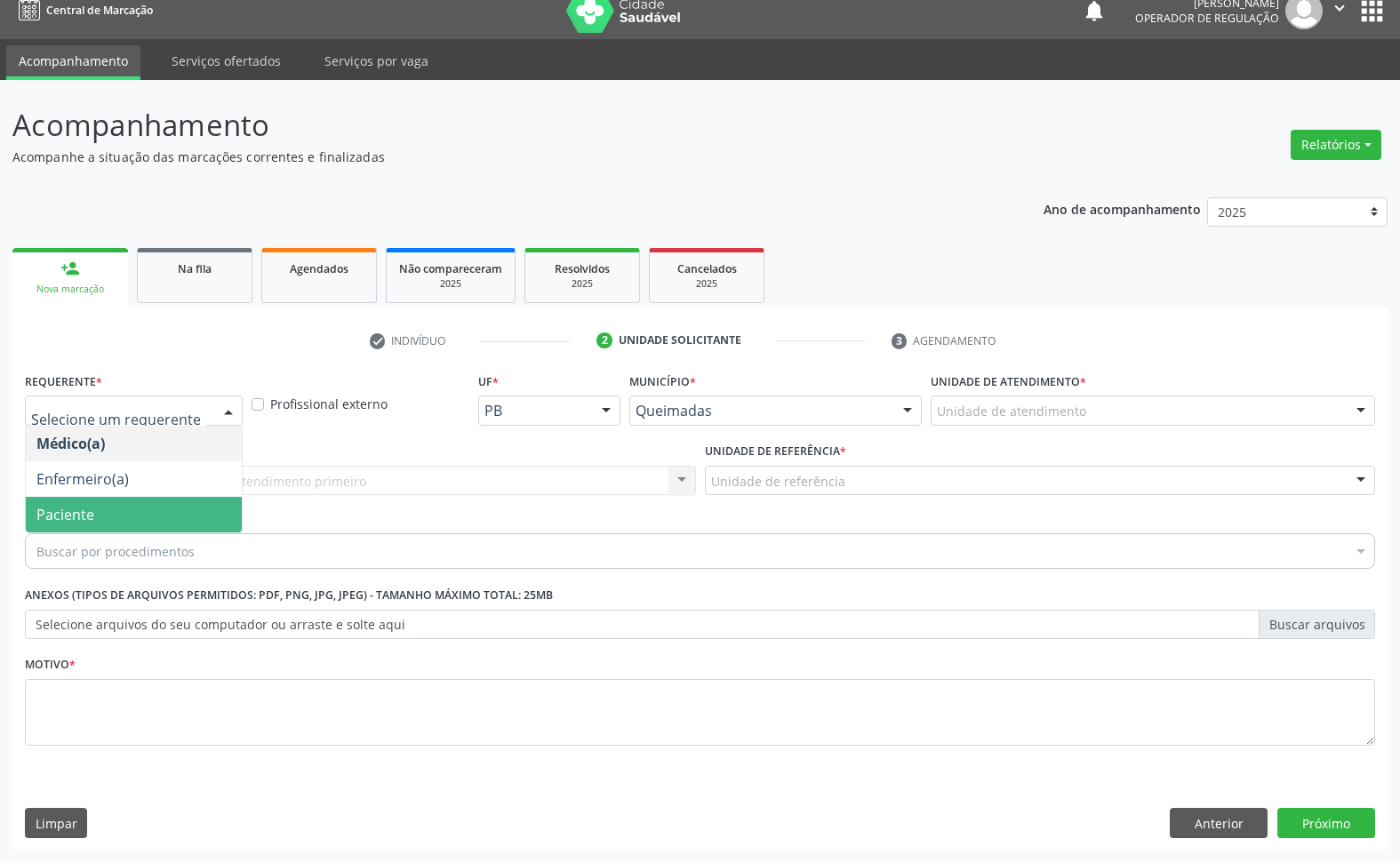
click at [147, 515] on span "Paciente" at bounding box center [134, 514] width 216 height 36
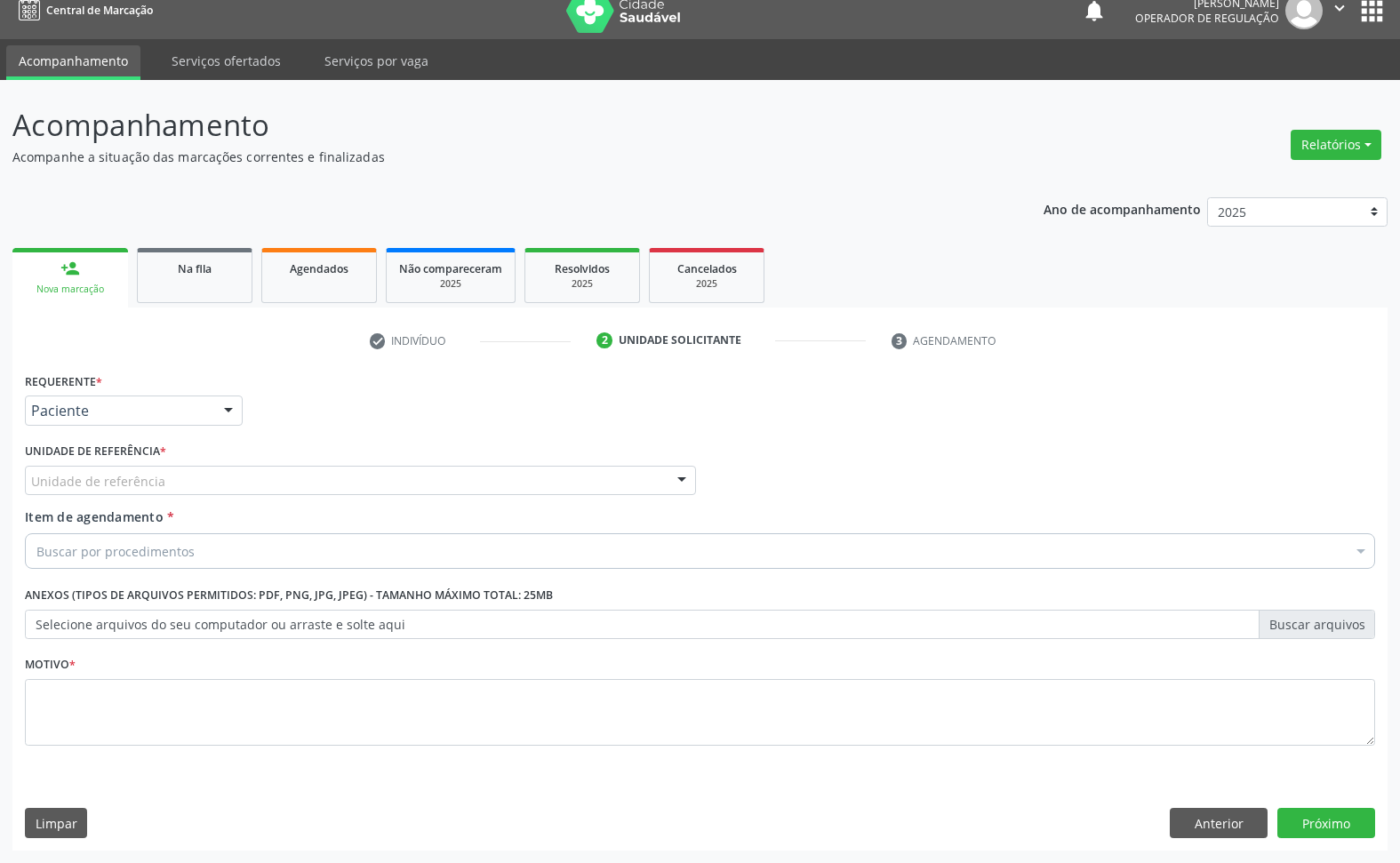
click at [185, 485] on div "Unidade de referência" at bounding box center [360, 481] width 671 height 30
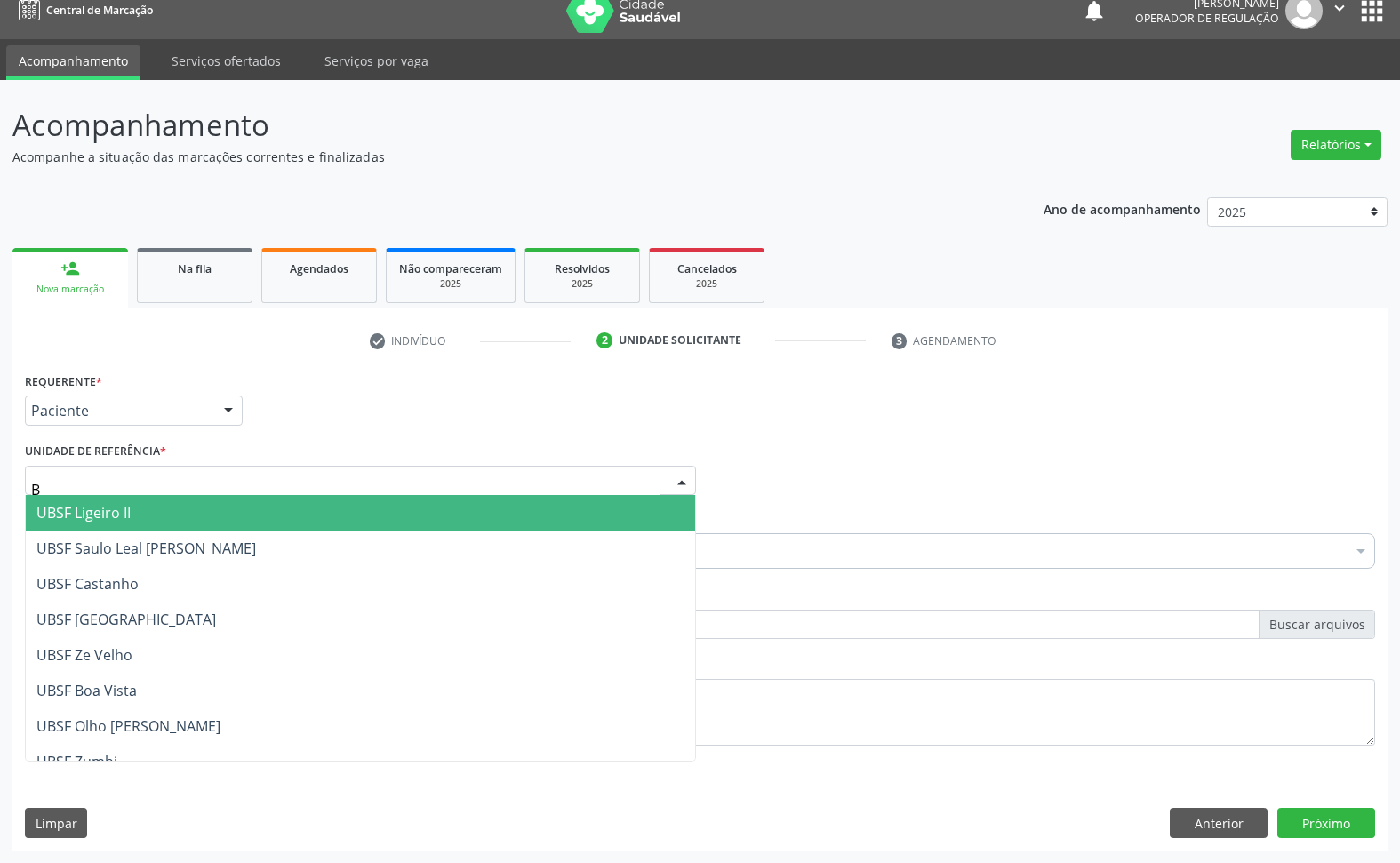
type input "BA"
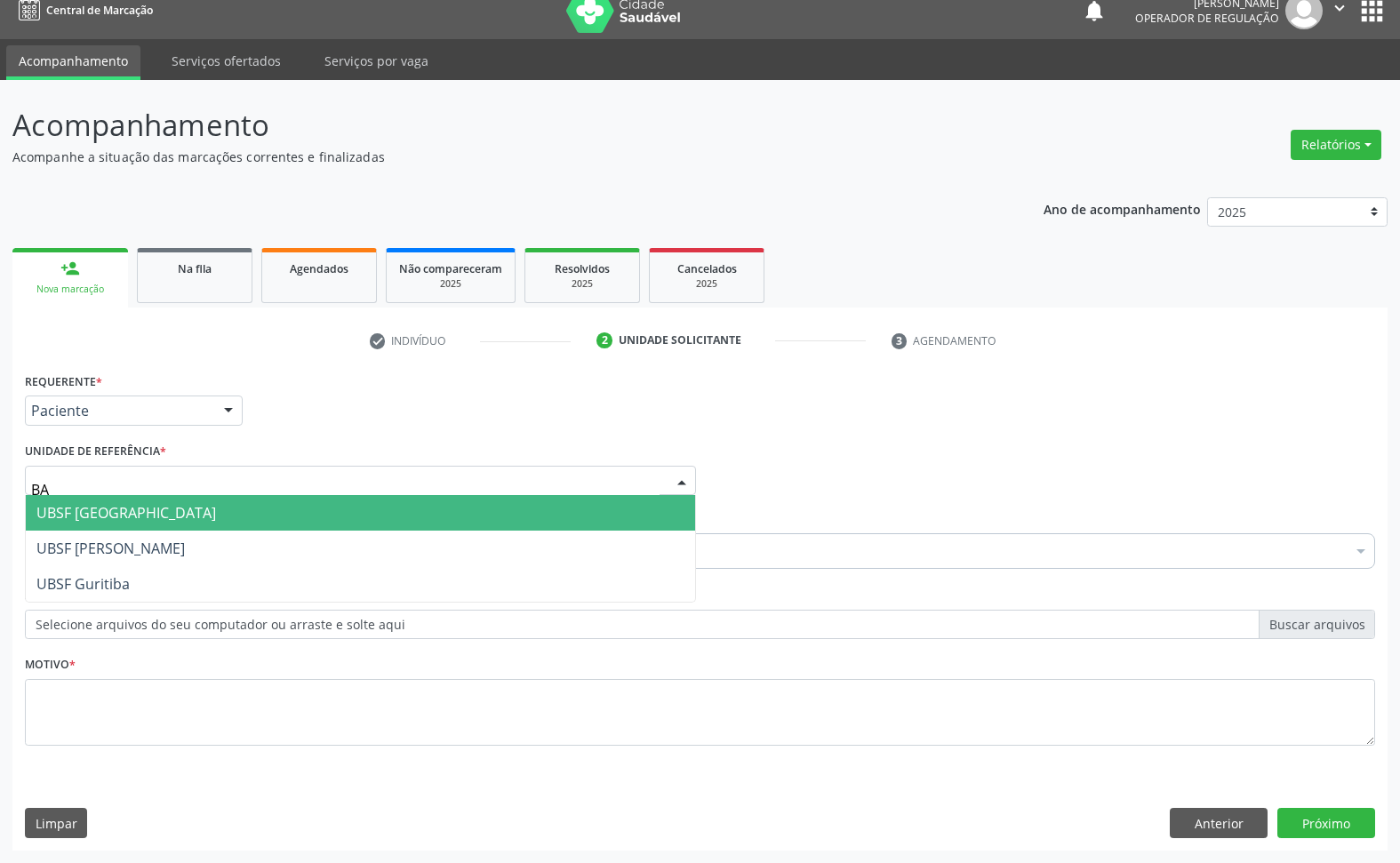
click at [181, 511] on span "UBSF [GEOGRAPHIC_DATA]" at bounding box center [360, 513] width 669 height 36
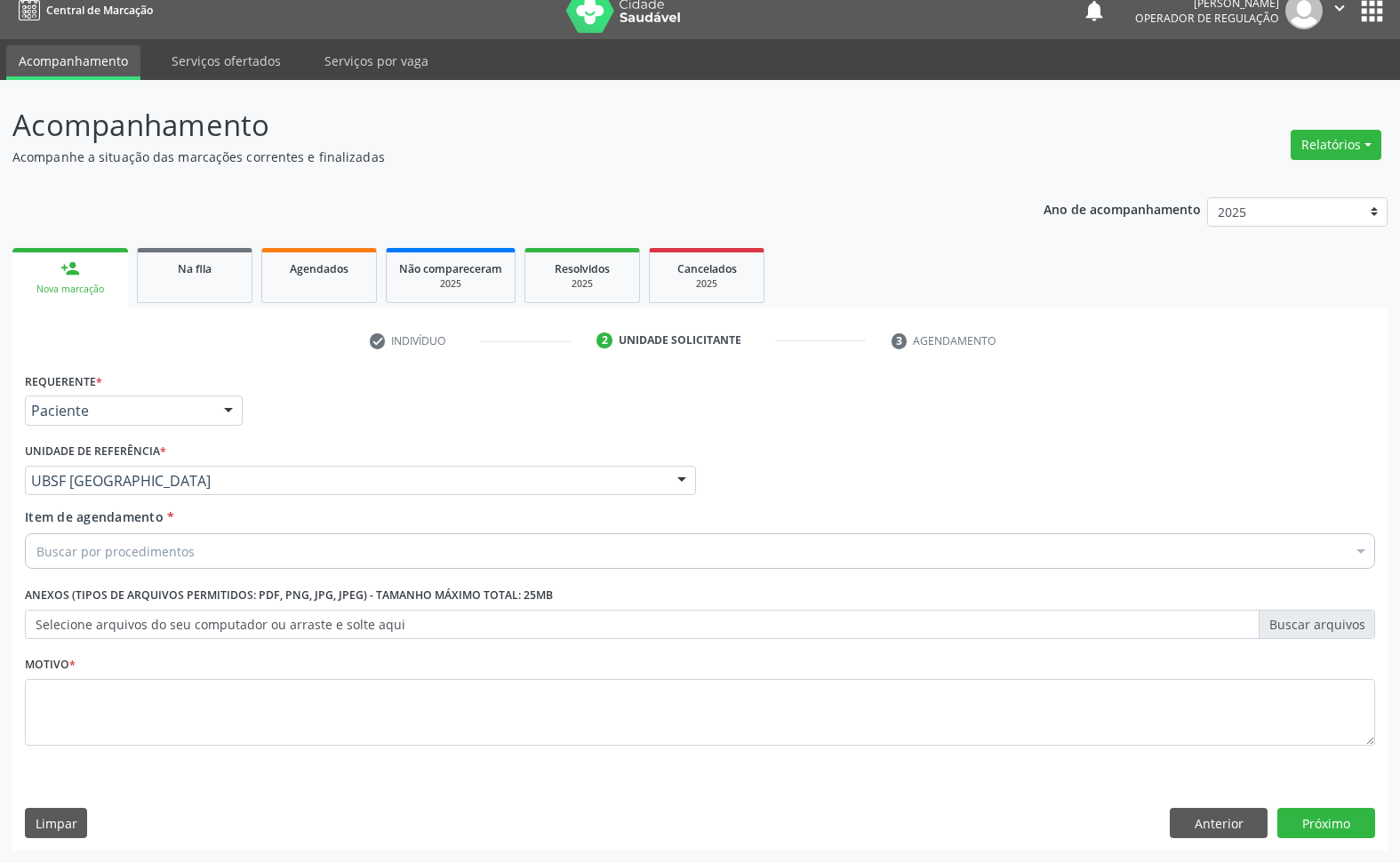
click at [218, 534] on div "Buscar por procedimentos" at bounding box center [700, 551] width 1350 height 36
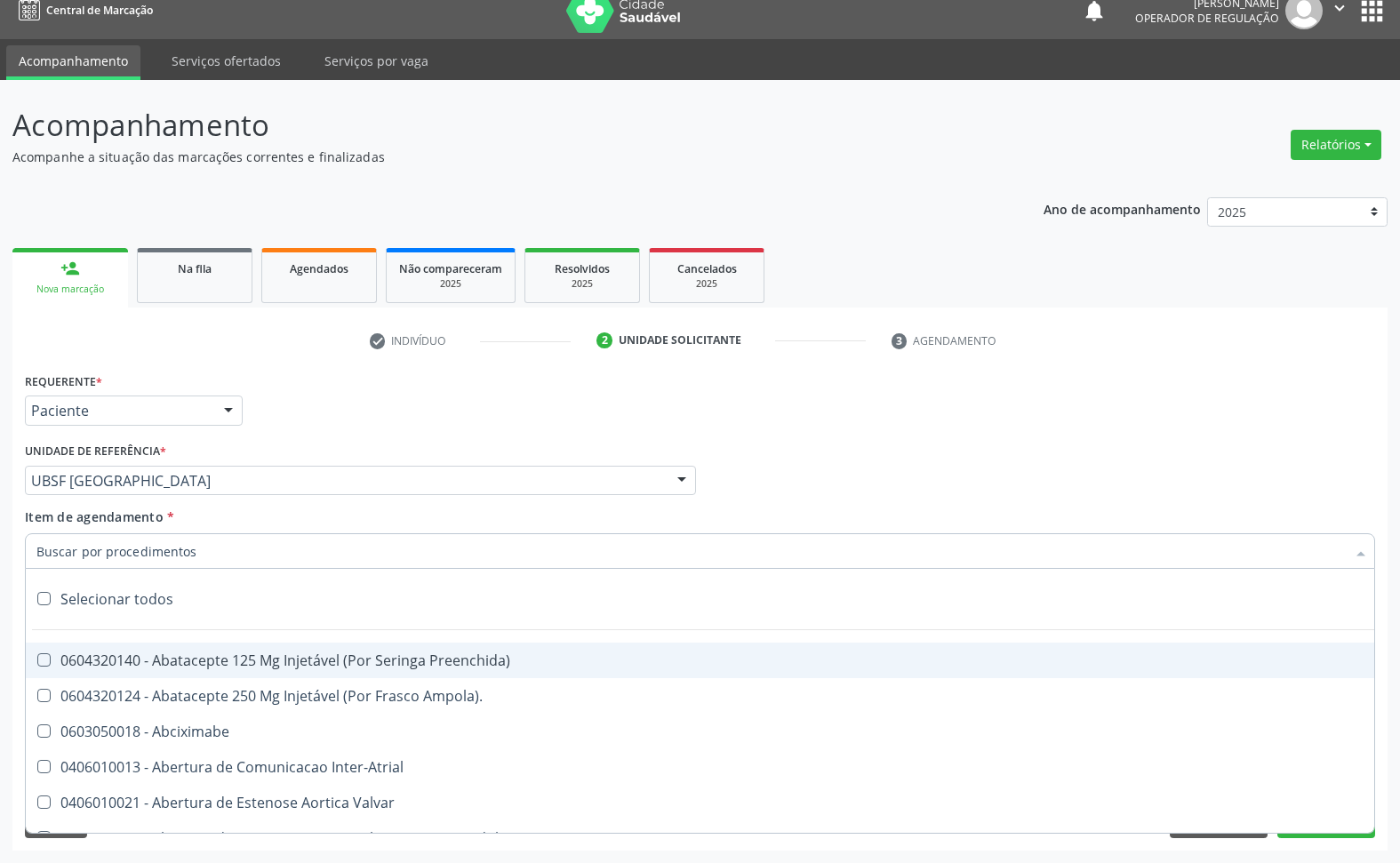
paste input "TRANSVAGINAL"
type input "TRANSVAGINAL"
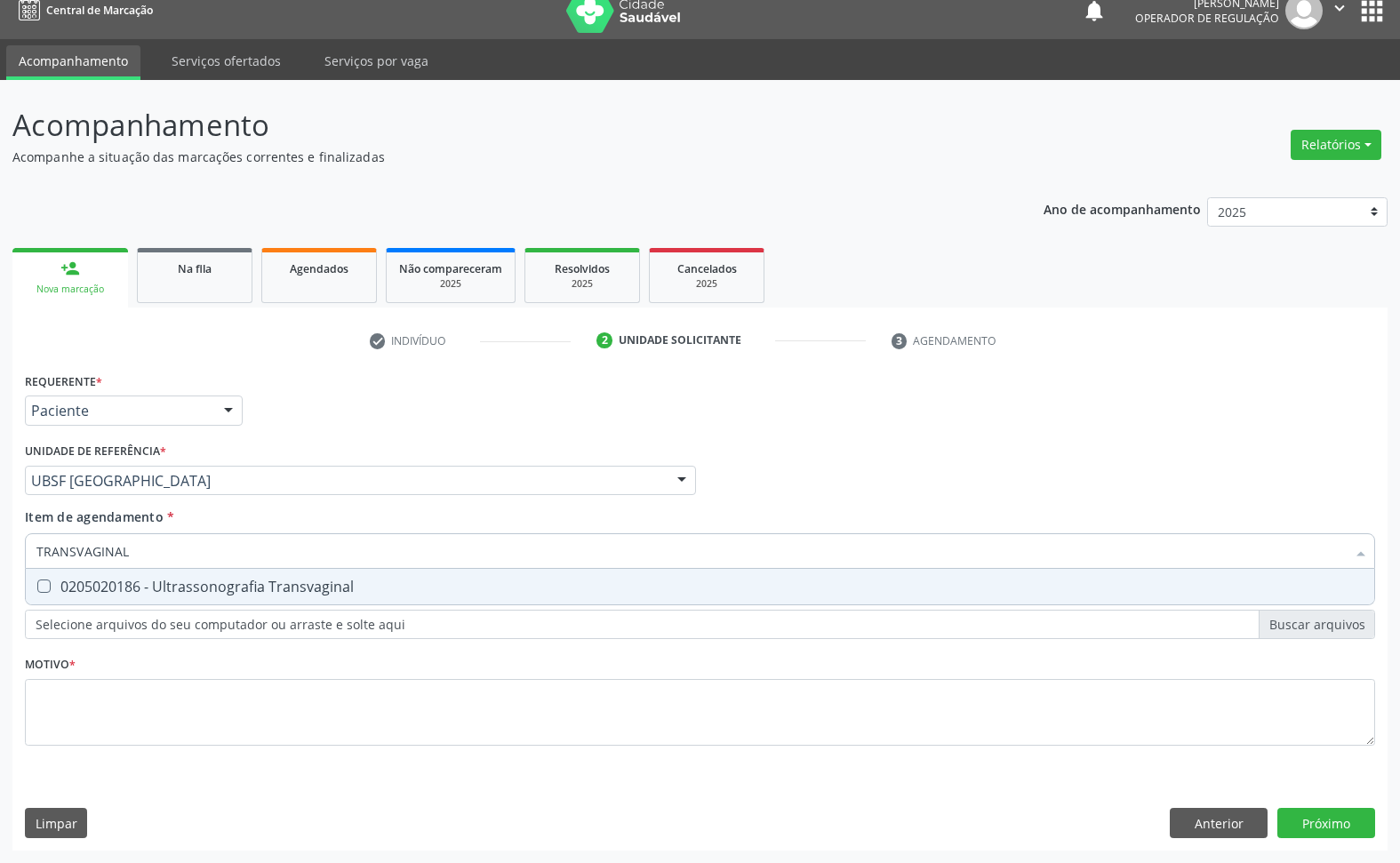
click at [193, 598] on span "0205020186 - Ultrassonografia Transvaginal" at bounding box center [700, 586] width 1349 height 36
checkbox Transvaginal "true"
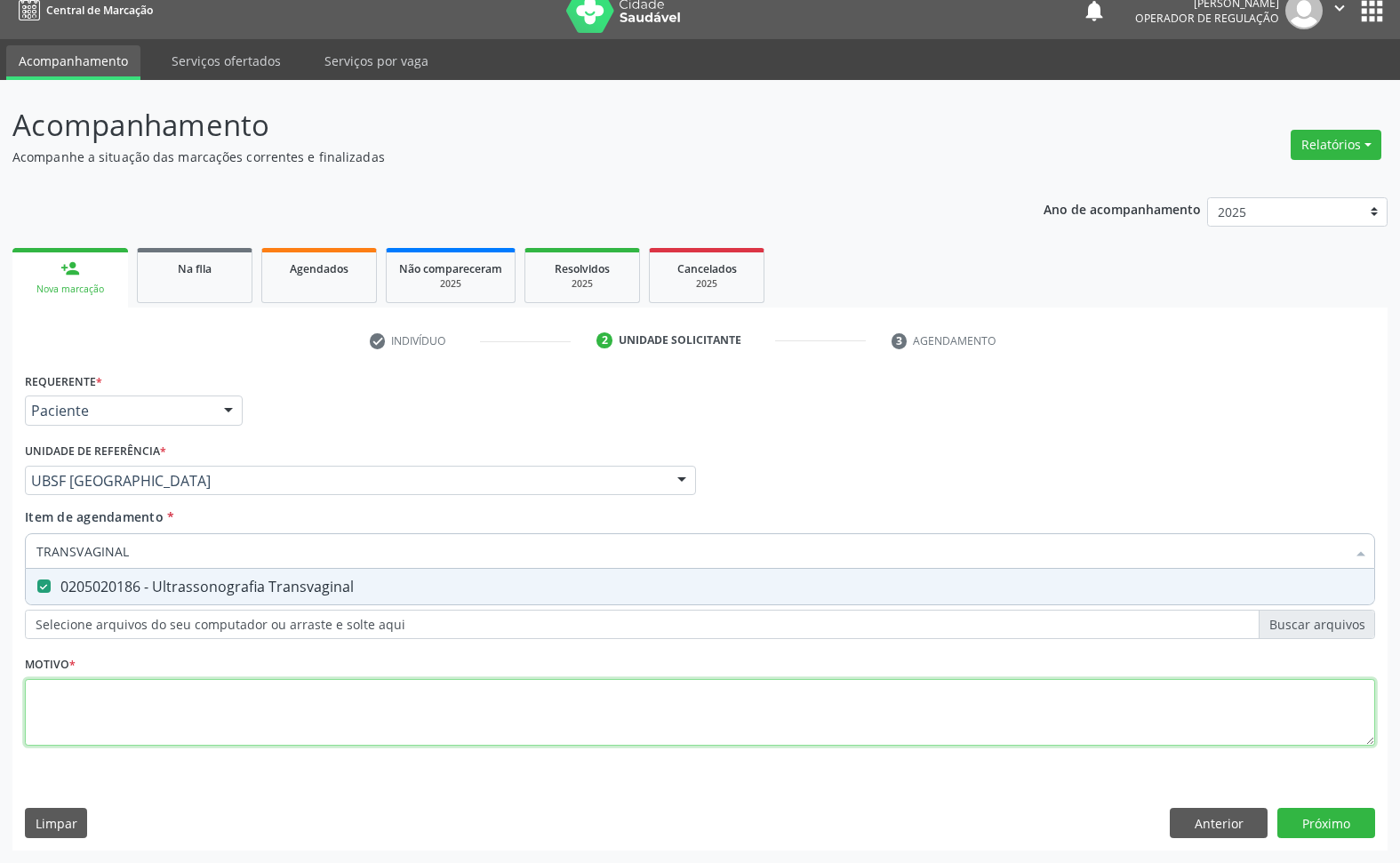
click at [171, 712] on div "Requerente * Paciente Médico(a) Enfermeiro(a) Paciente Nenhum resultado encontr…" at bounding box center [700, 569] width 1350 height 403
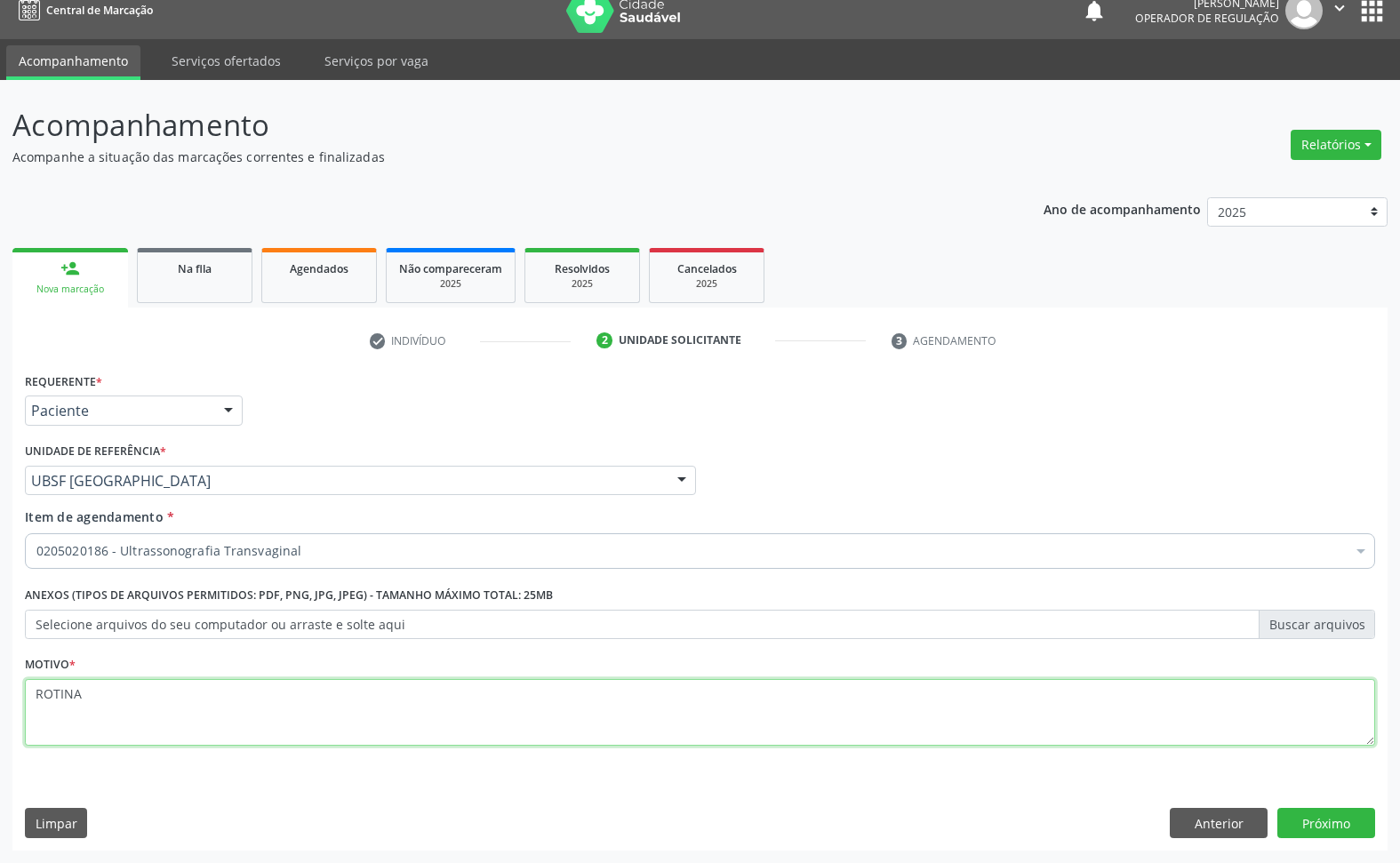
type textarea "ROTINA"
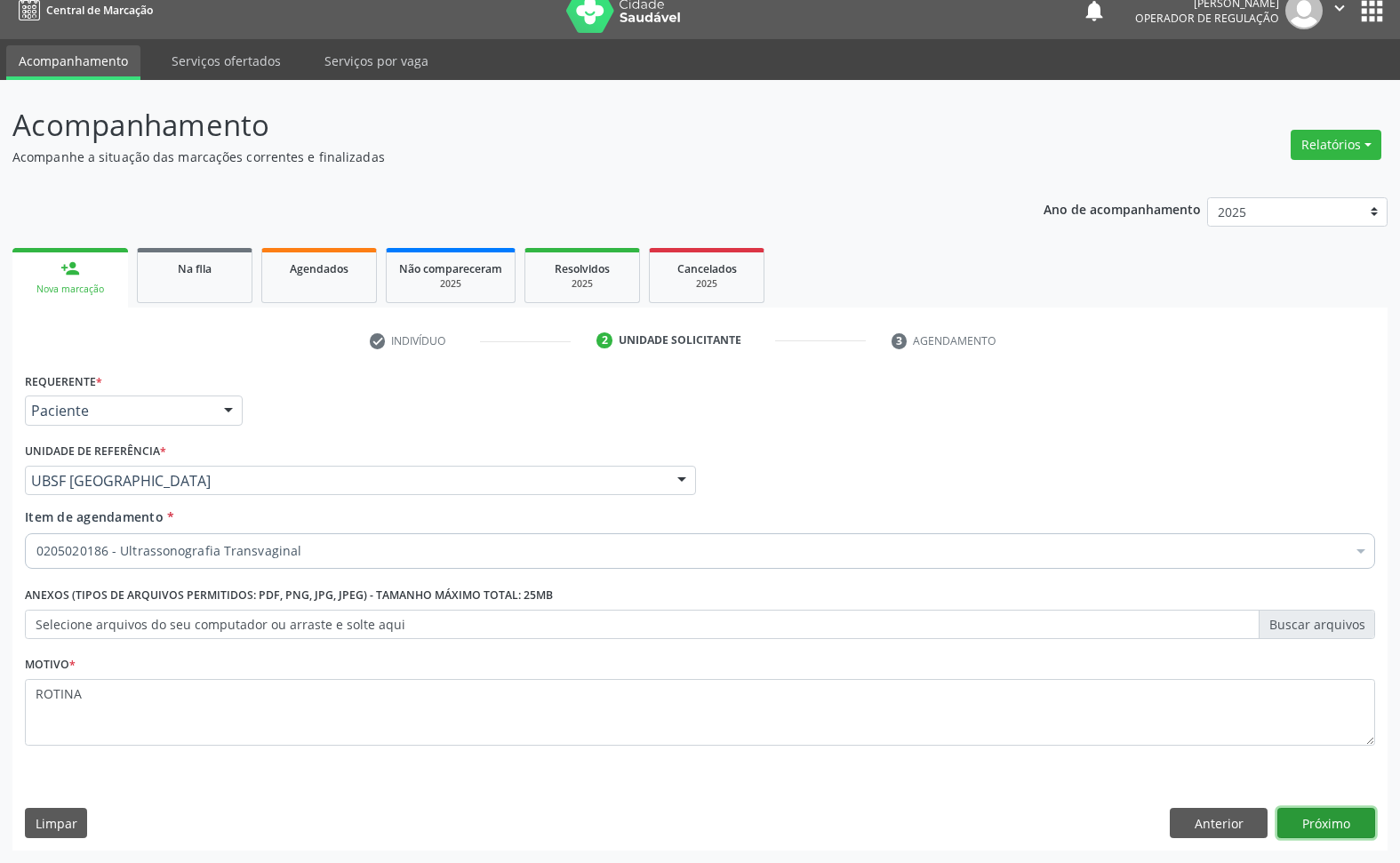
click button "Próximo" at bounding box center [1326, 823] width 98 height 30
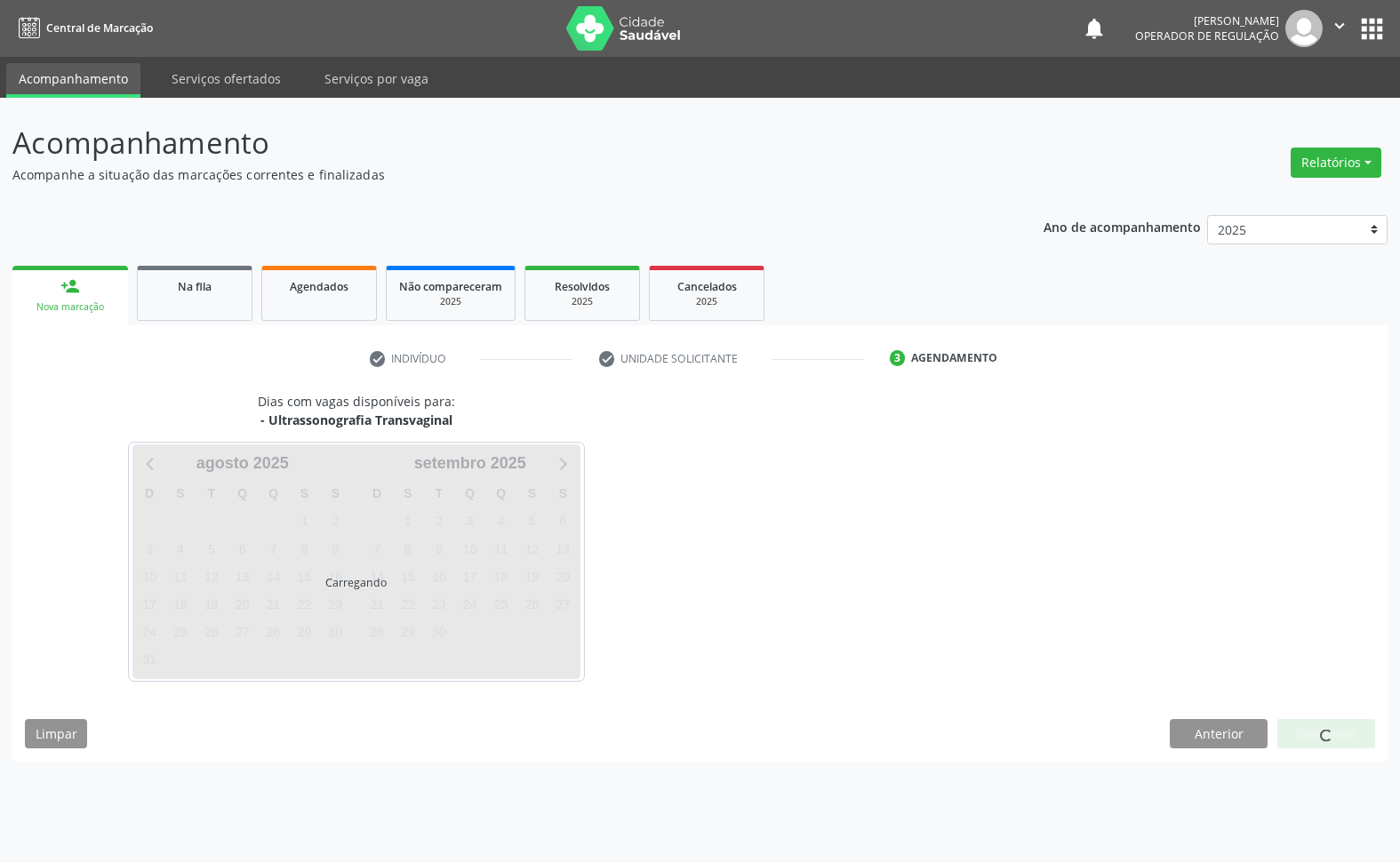
scroll to position [0, 0]
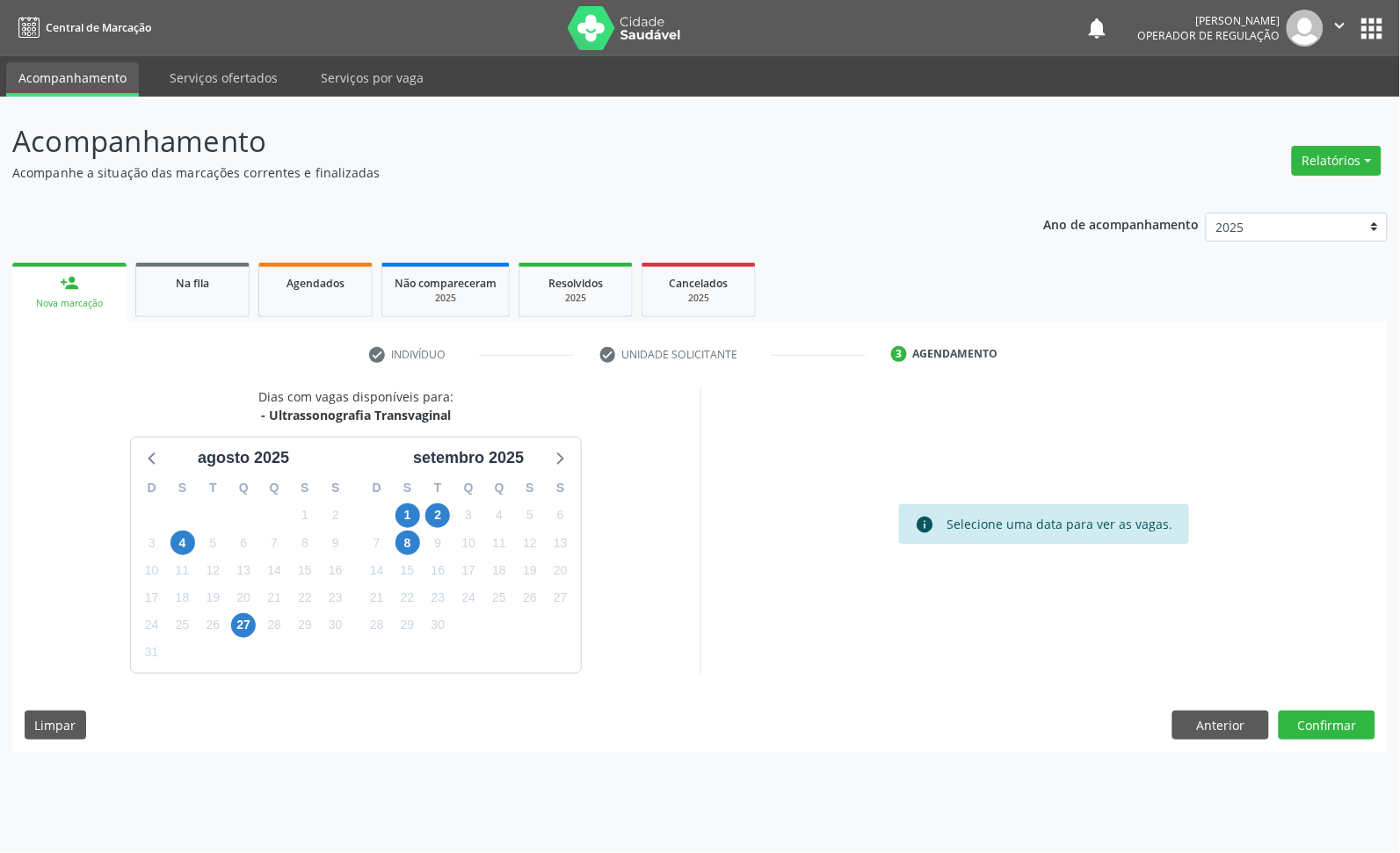
click at [449, 509] on div "2" at bounding box center [437, 516] width 24 height 27
click at [442, 508] on span "2" at bounding box center [437, 515] width 24 height 24
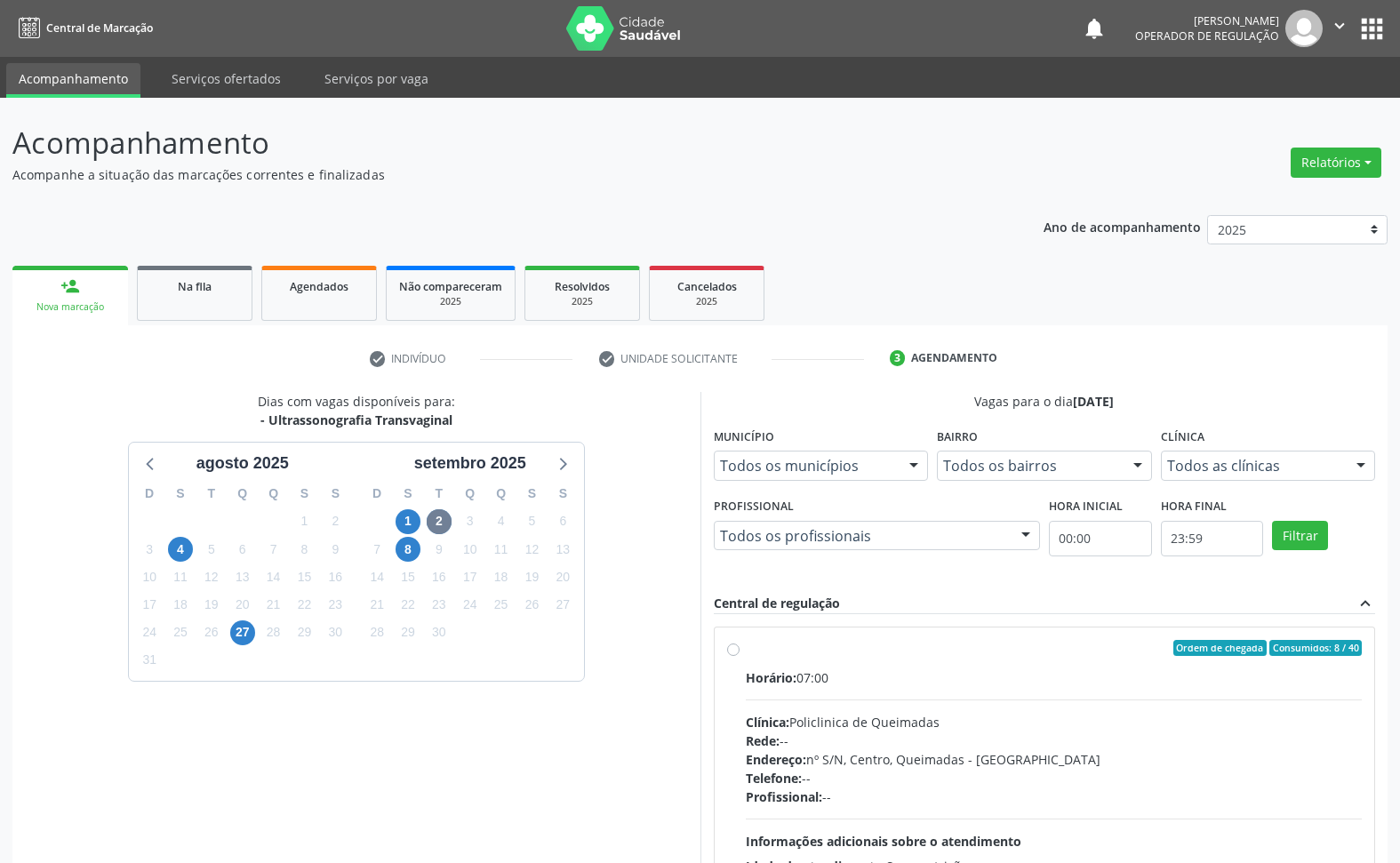
click at [1157, 658] on label "Ordem de chegada Consumidos: 8 / 40 Horário: 07:00 Clínica: Policlinica de Quei…" at bounding box center [1053, 777] width 617 height 273
click at [740, 656] on input "Ordem de chegada Consumidos: 8 / 40 Horário: 07:00 Clínica: Policlinica de Quei…" at bounding box center [733, 647] width 13 height 16
radio input "true"
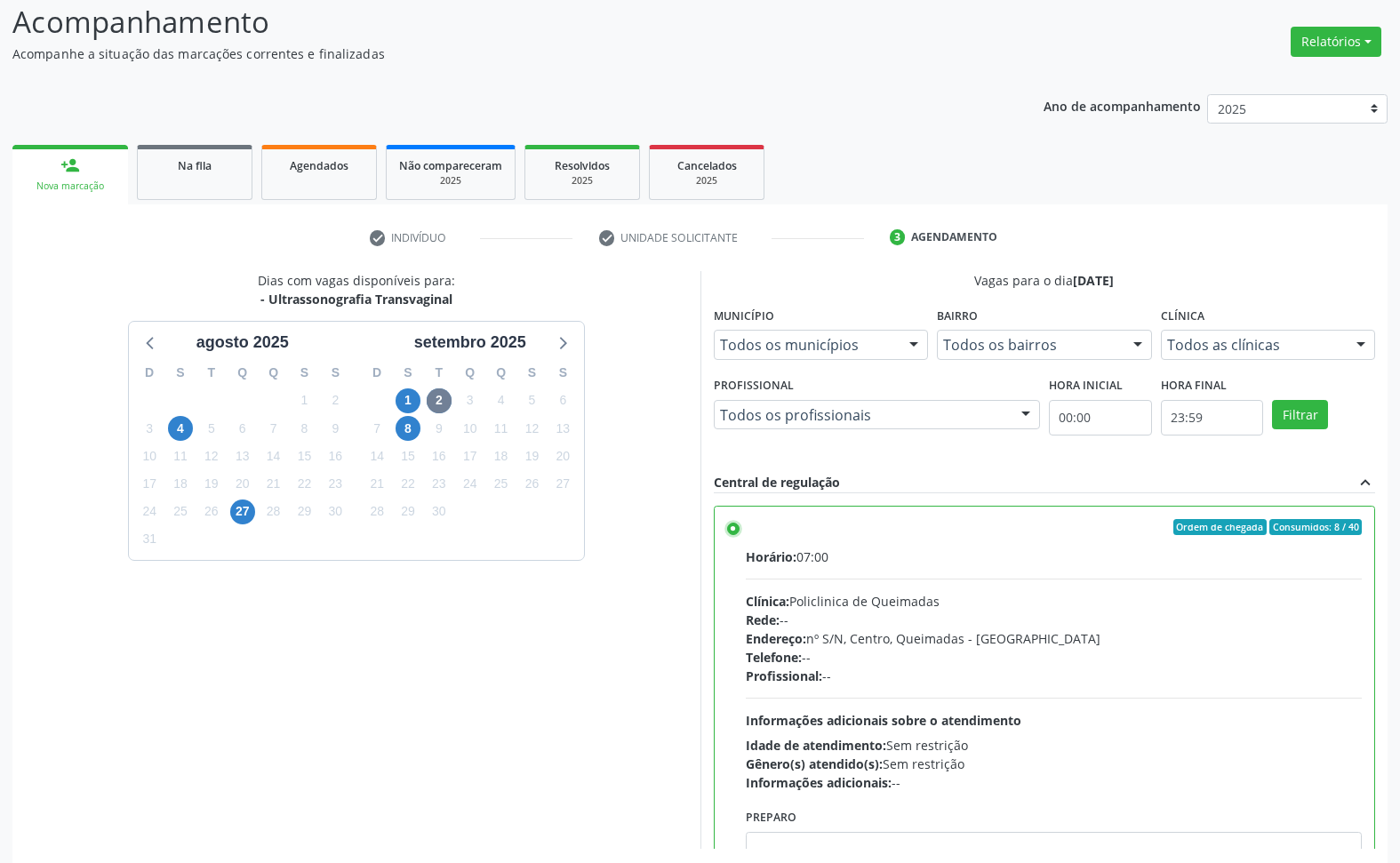
scroll to position [198, 0]
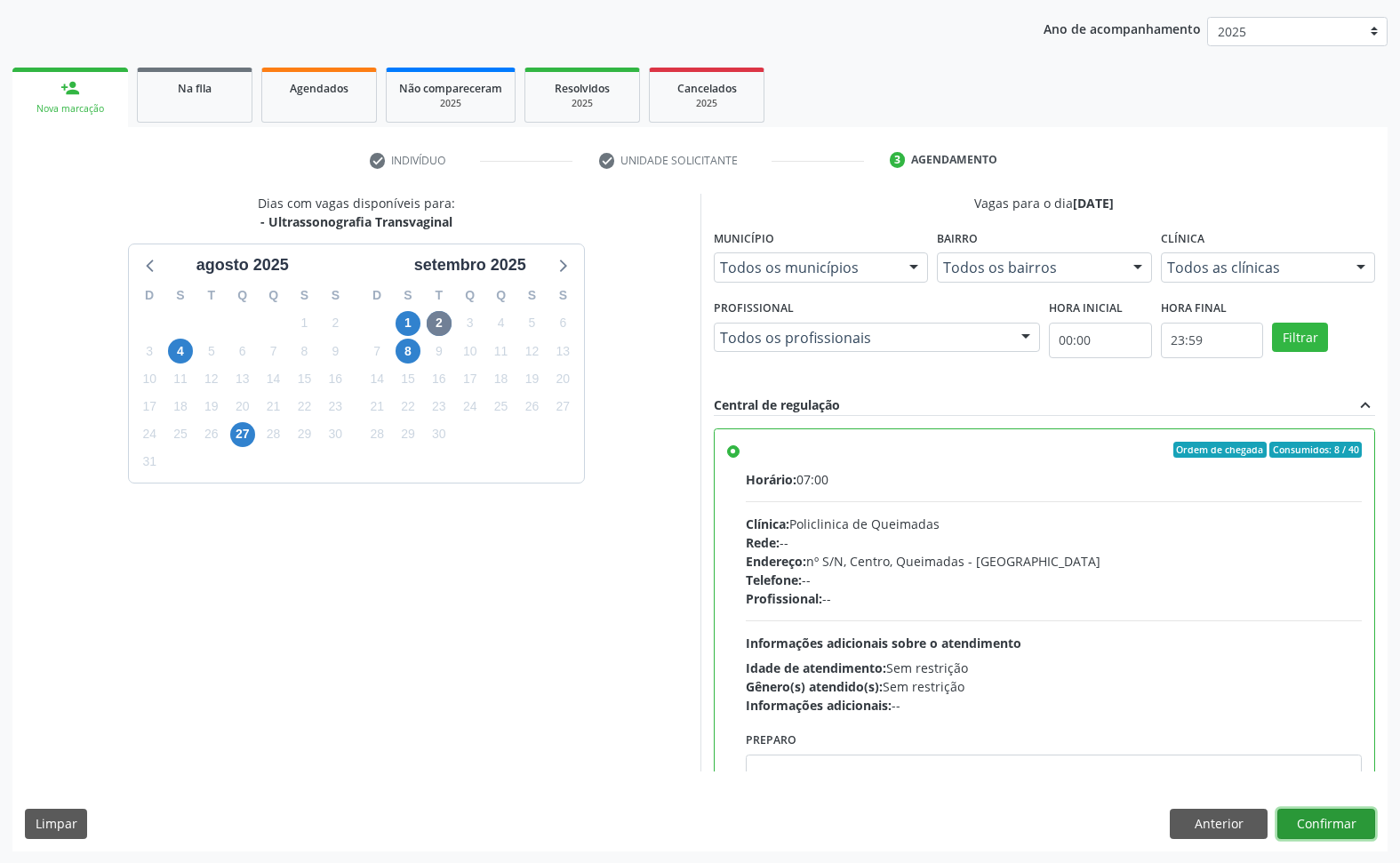
click at [1356, 811] on button "Confirmar" at bounding box center [1326, 824] width 98 height 30
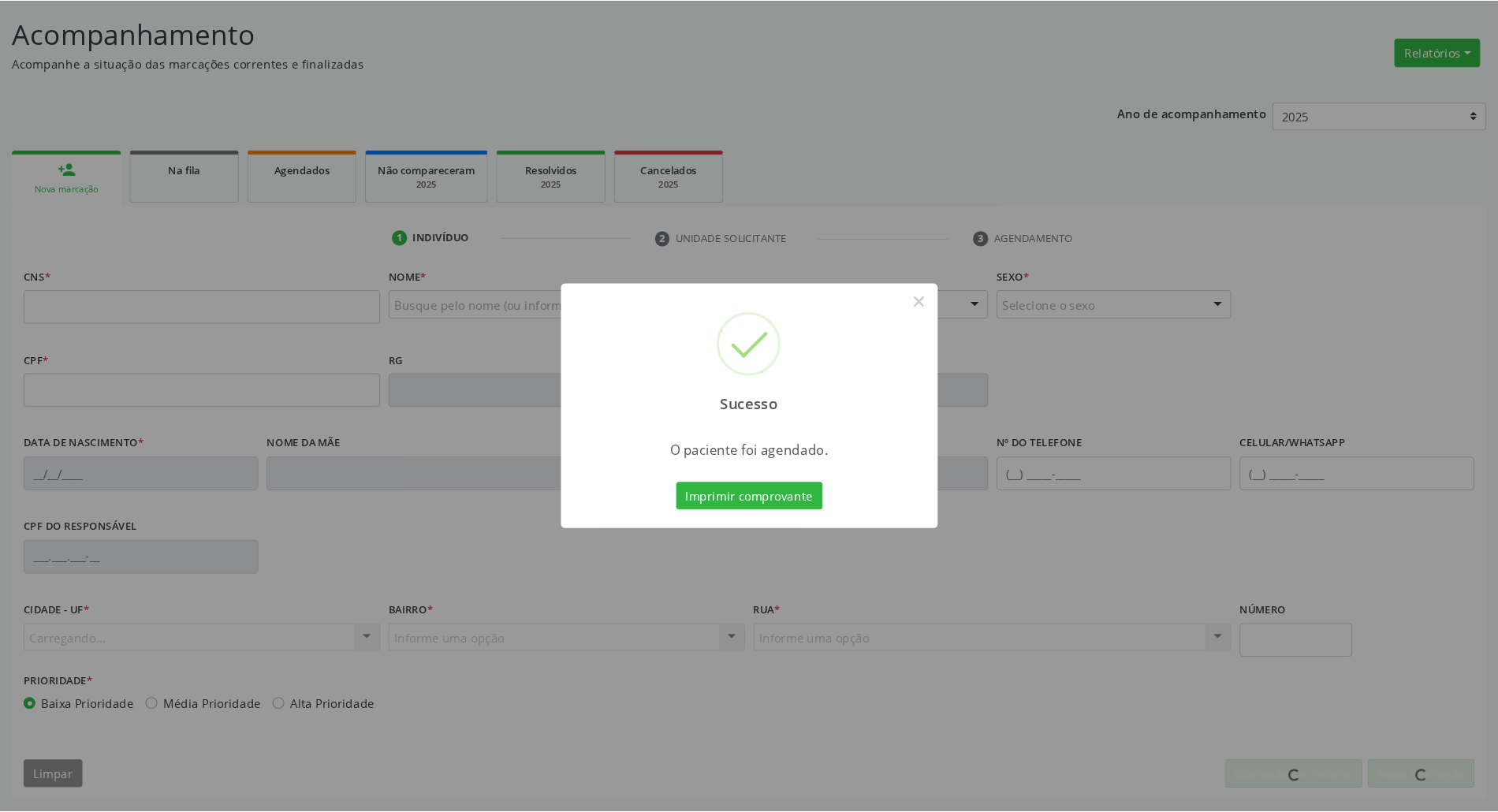
scroll to position [0, 0]
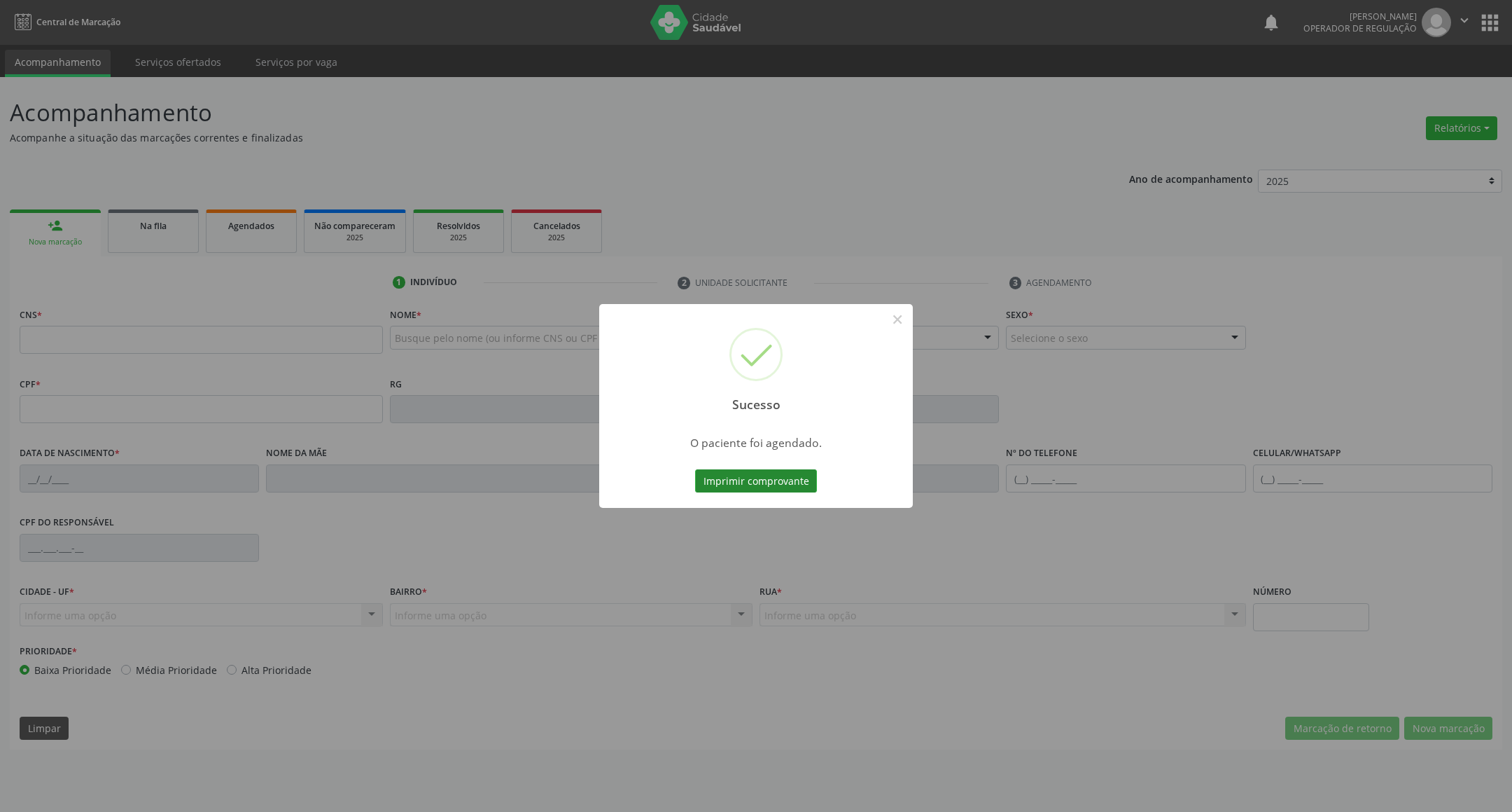
click at [790, 477] on button "Imprimir comprovante" at bounding box center [756, 481] width 122 height 24
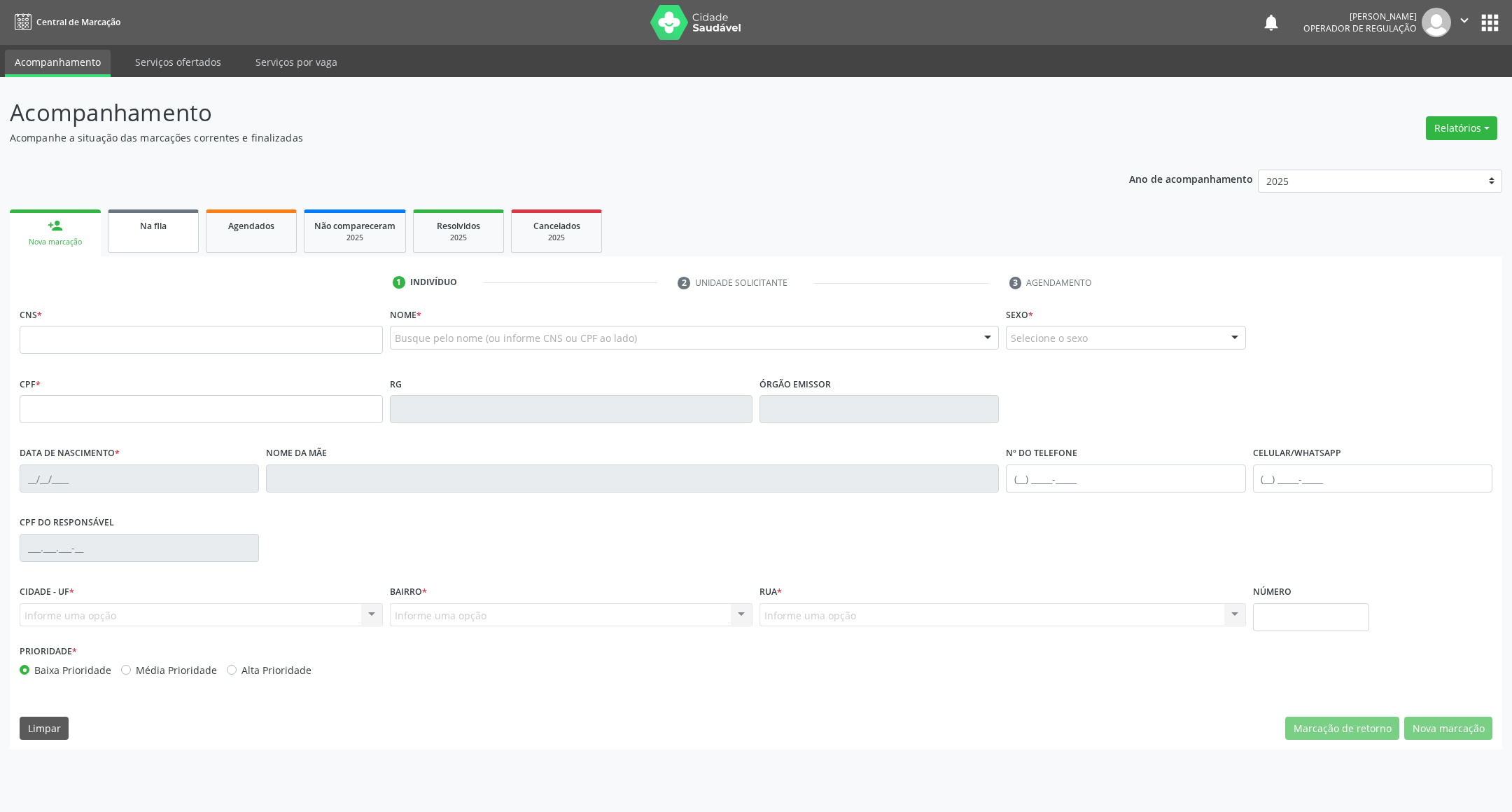
click at [144, 225] on span "Na fila" at bounding box center [153, 225] width 27 height 12
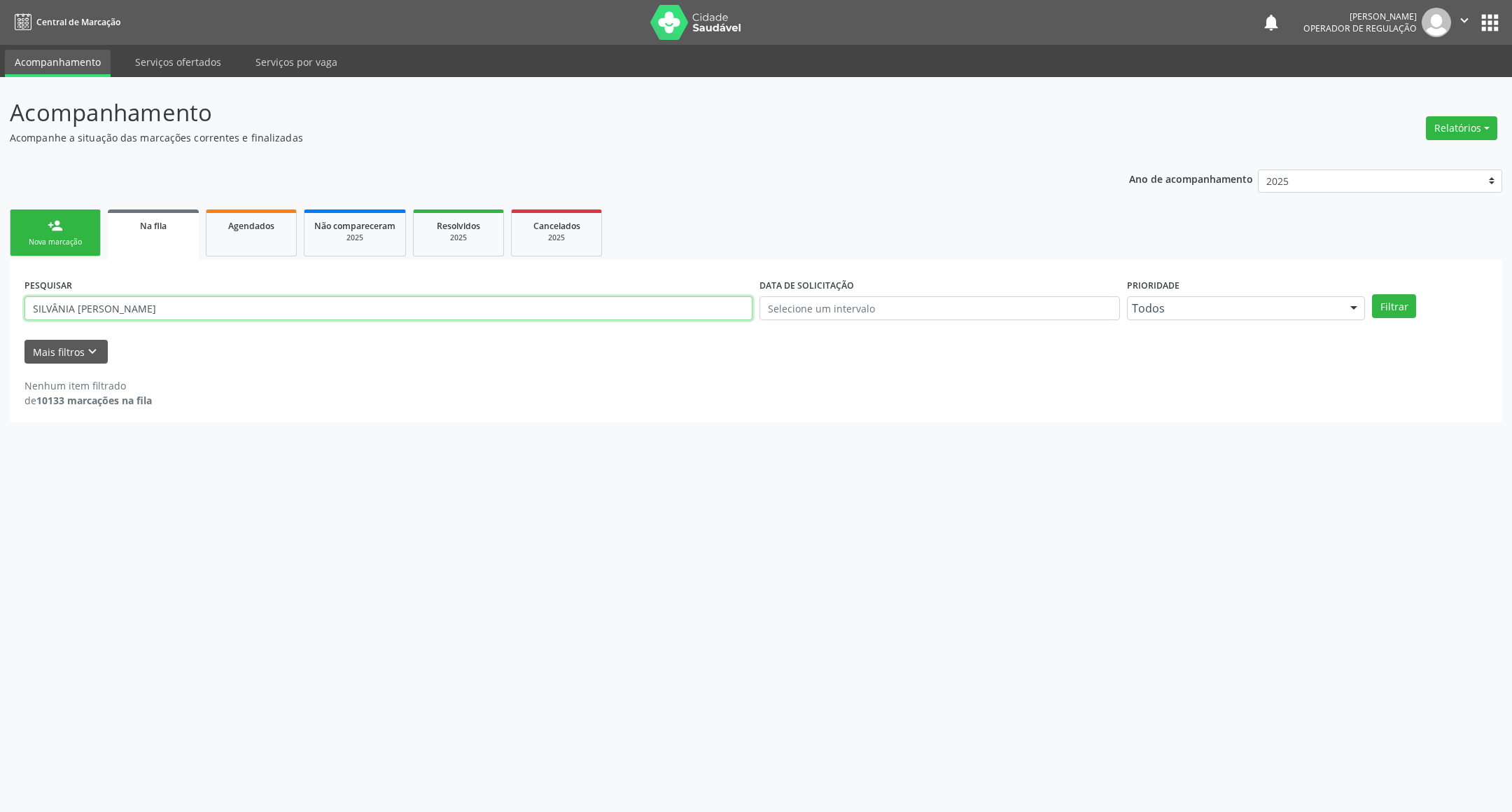
click at [79, 309] on input "SILVÂNIA ANSELMO" at bounding box center [388, 308] width 728 height 24
type input "VANDELLY"
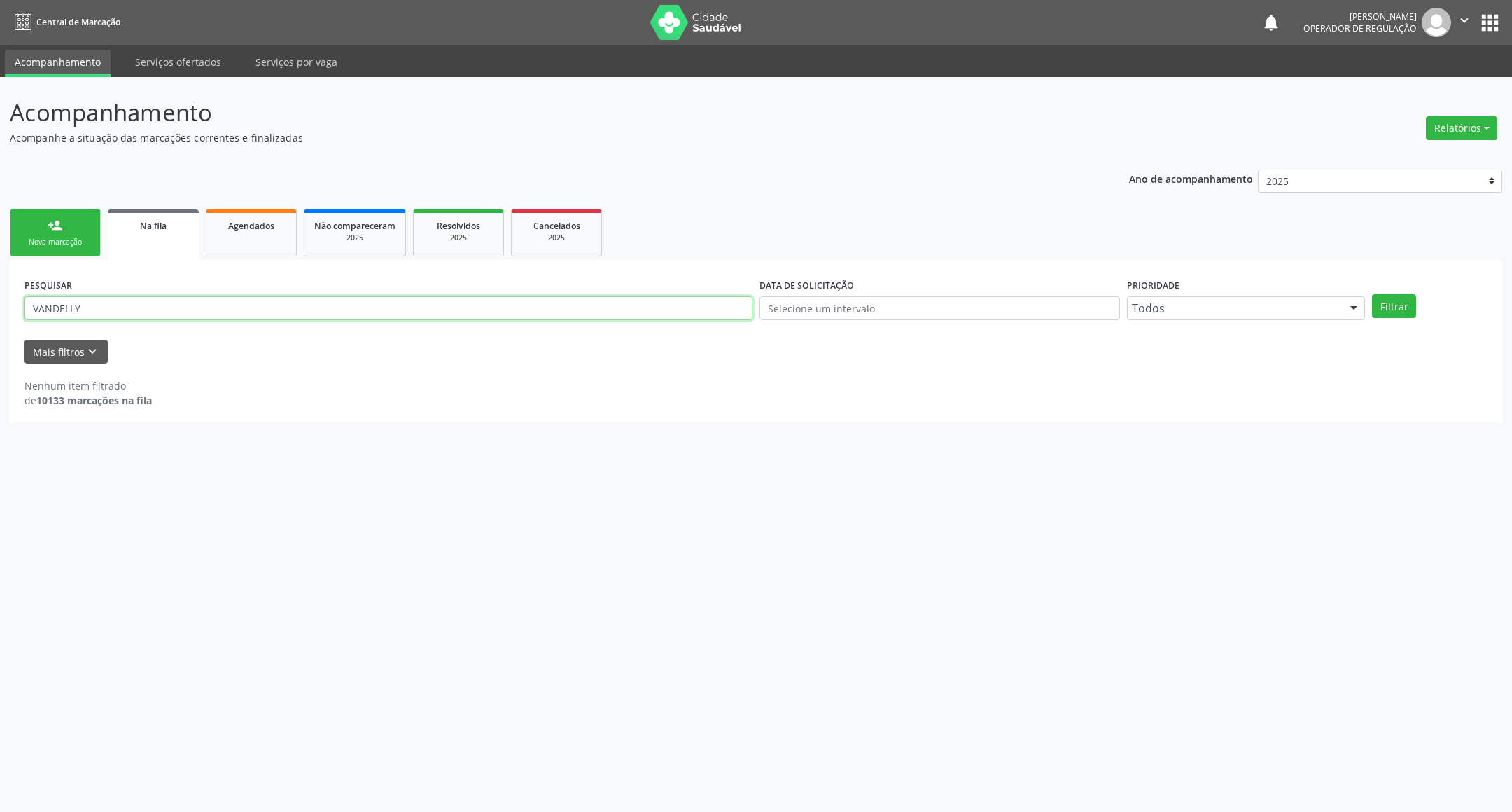
click at [1114, 294] on button "Filtrar" at bounding box center [1394, 306] width 44 height 24
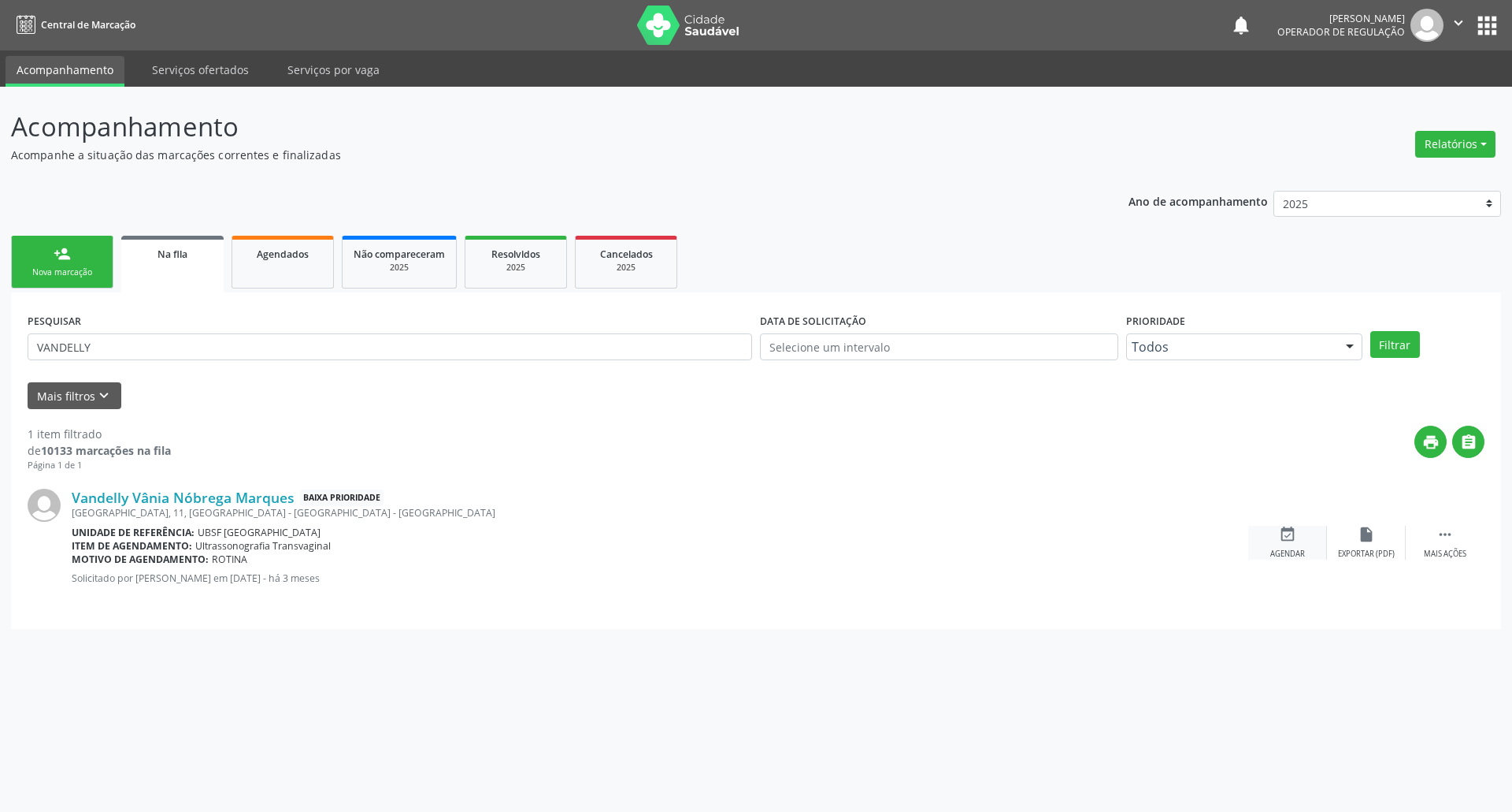
click at [1254, 532] on div "event_available Agendar" at bounding box center [1288, 543] width 79 height 34
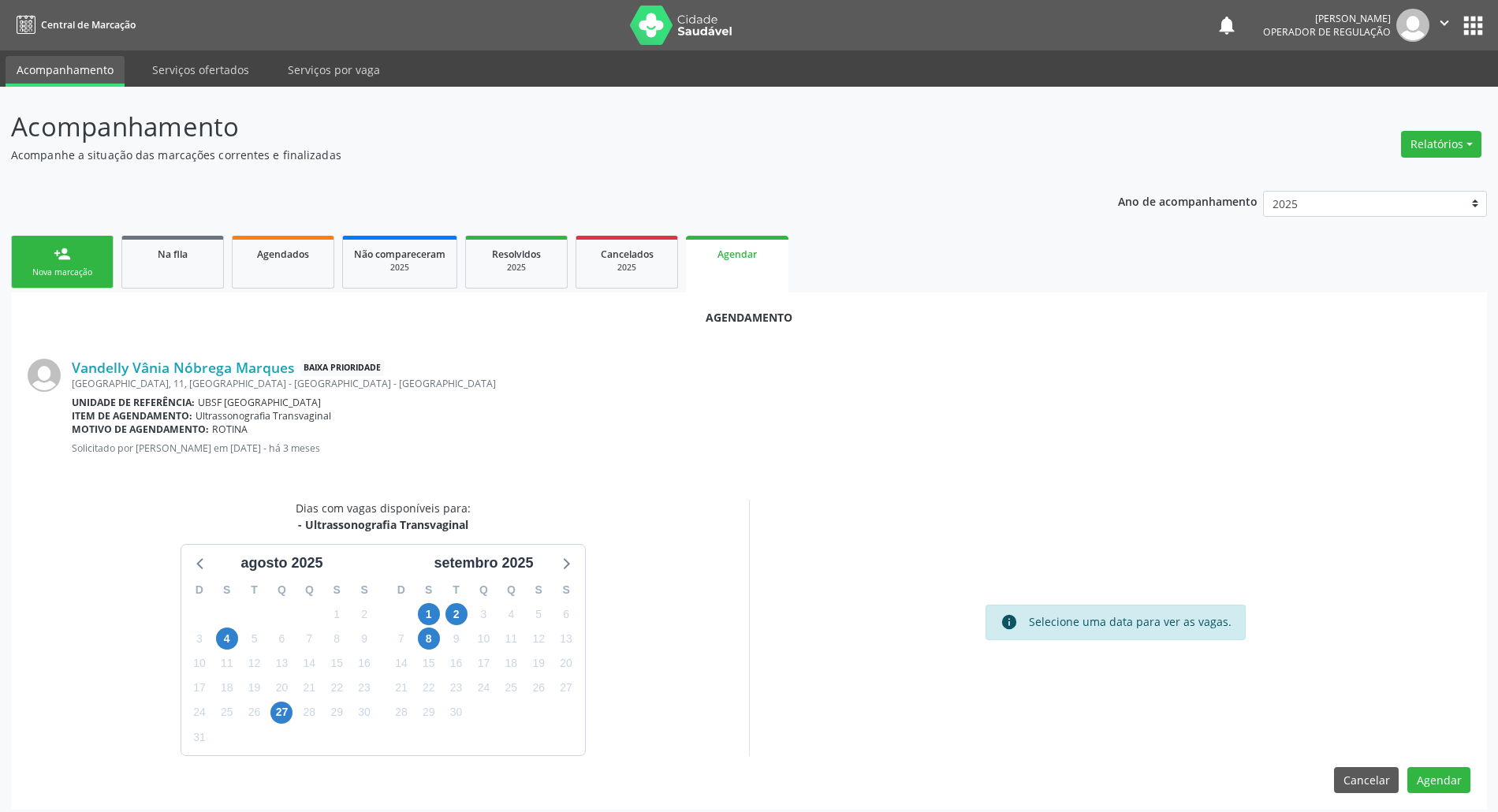
click at [461, 624] on div "2" at bounding box center [456, 614] width 22 height 24
click at [461, 621] on span "2" at bounding box center [456, 614] width 22 height 22
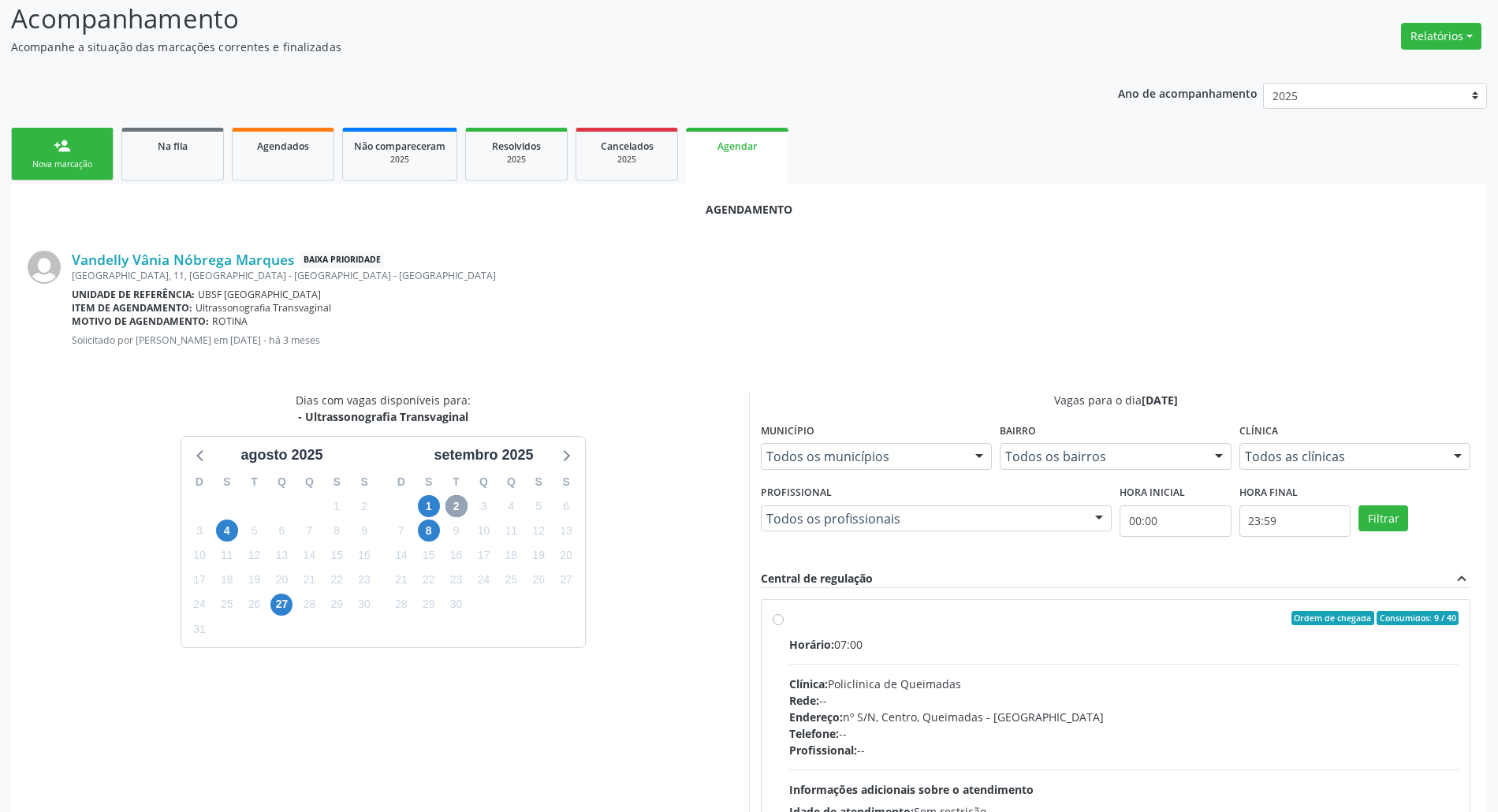
scroll to position [265, 0]
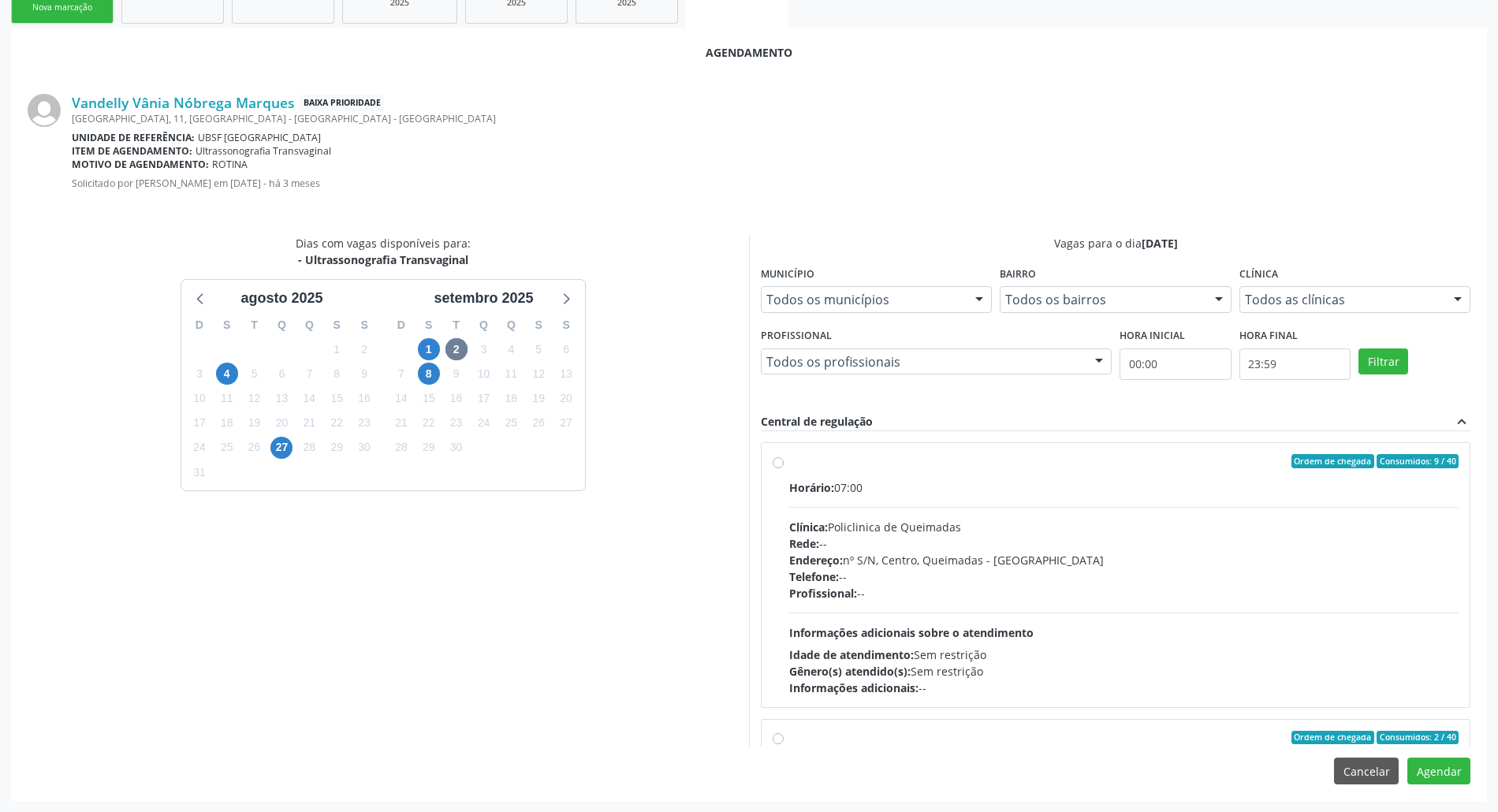
drag, startPoint x: 917, startPoint y: 575, endPoint x: 742, endPoint y: 603, distance: 177.2
click at [917, 575] on div "Telefone: --" at bounding box center [1123, 576] width 669 height 16
click at [784, 468] on input "Ordem de chegada Consumidos: 9 / 40 Horário: 07:00 Clínica: Policlinica de Quei…" at bounding box center [778, 460] width 11 height 14
radio input "true"
click at [1255, 768] on button "Agendar" at bounding box center [1439, 771] width 63 height 27
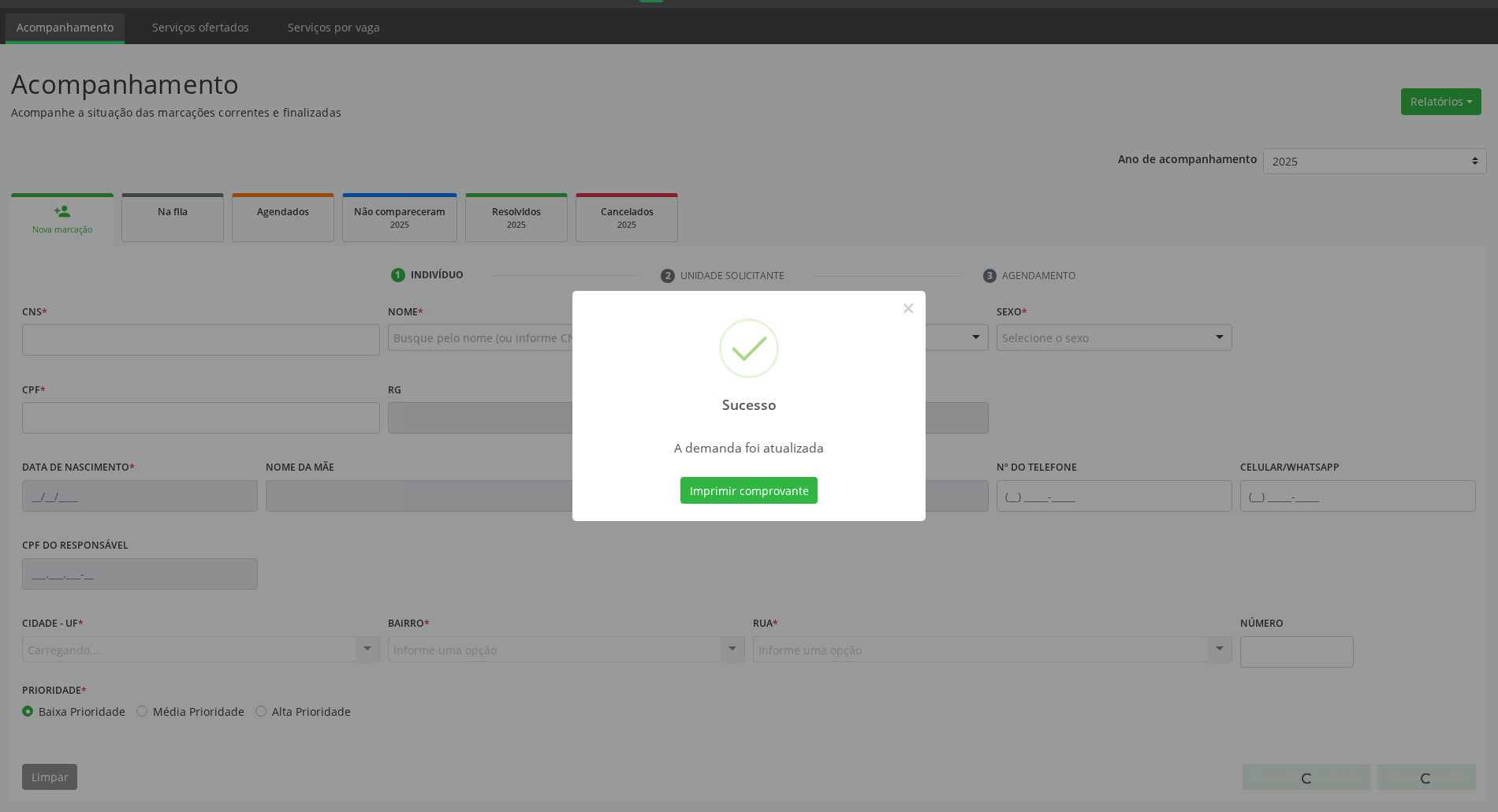
scroll to position [42, 0]
click at [681, 477] on button "Imprimir comprovante" at bounding box center [749, 490] width 137 height 27
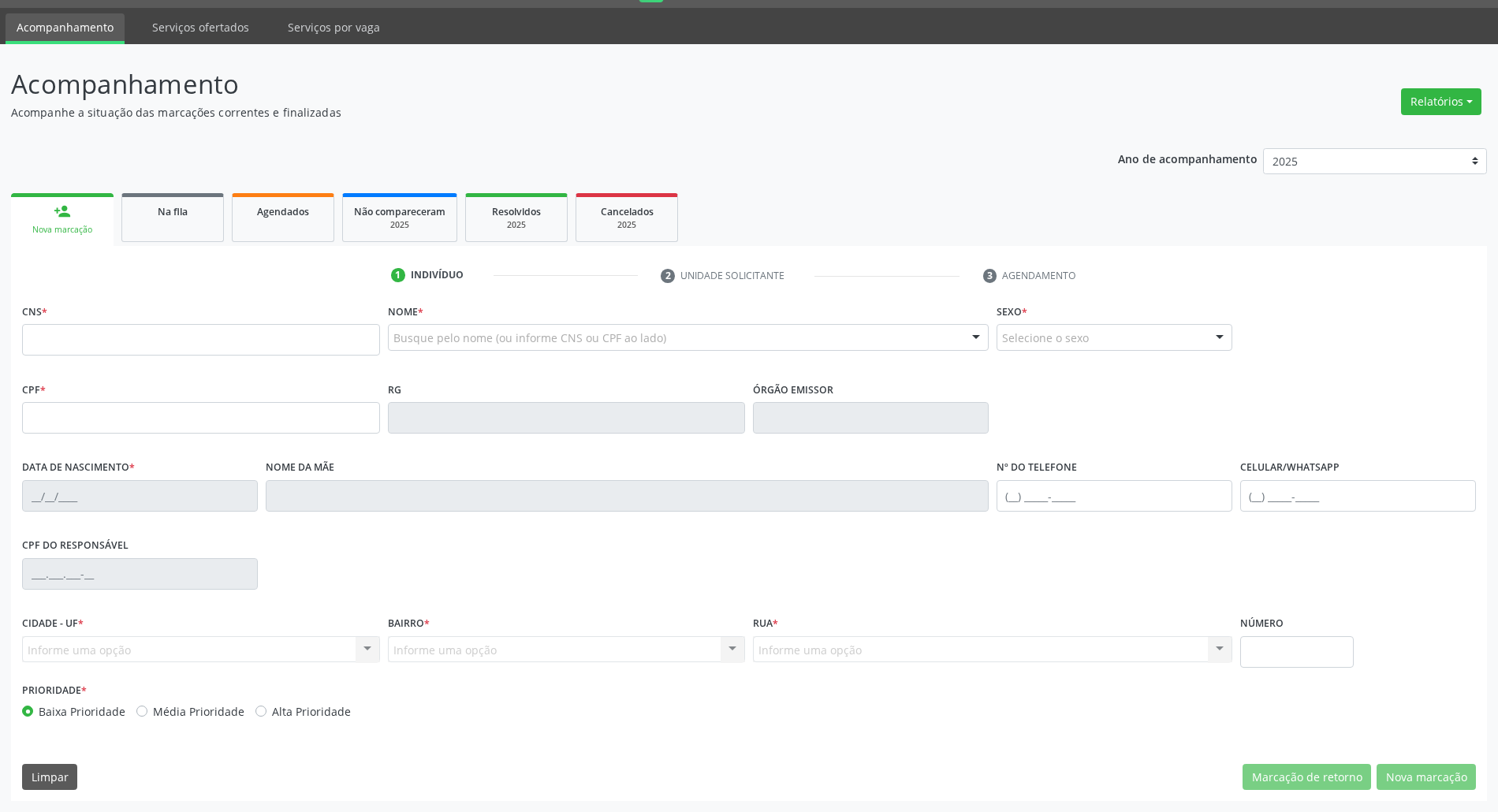
click at [210, 209] on div "Na fila" at bounding box center [172, 211] width 79 height 16
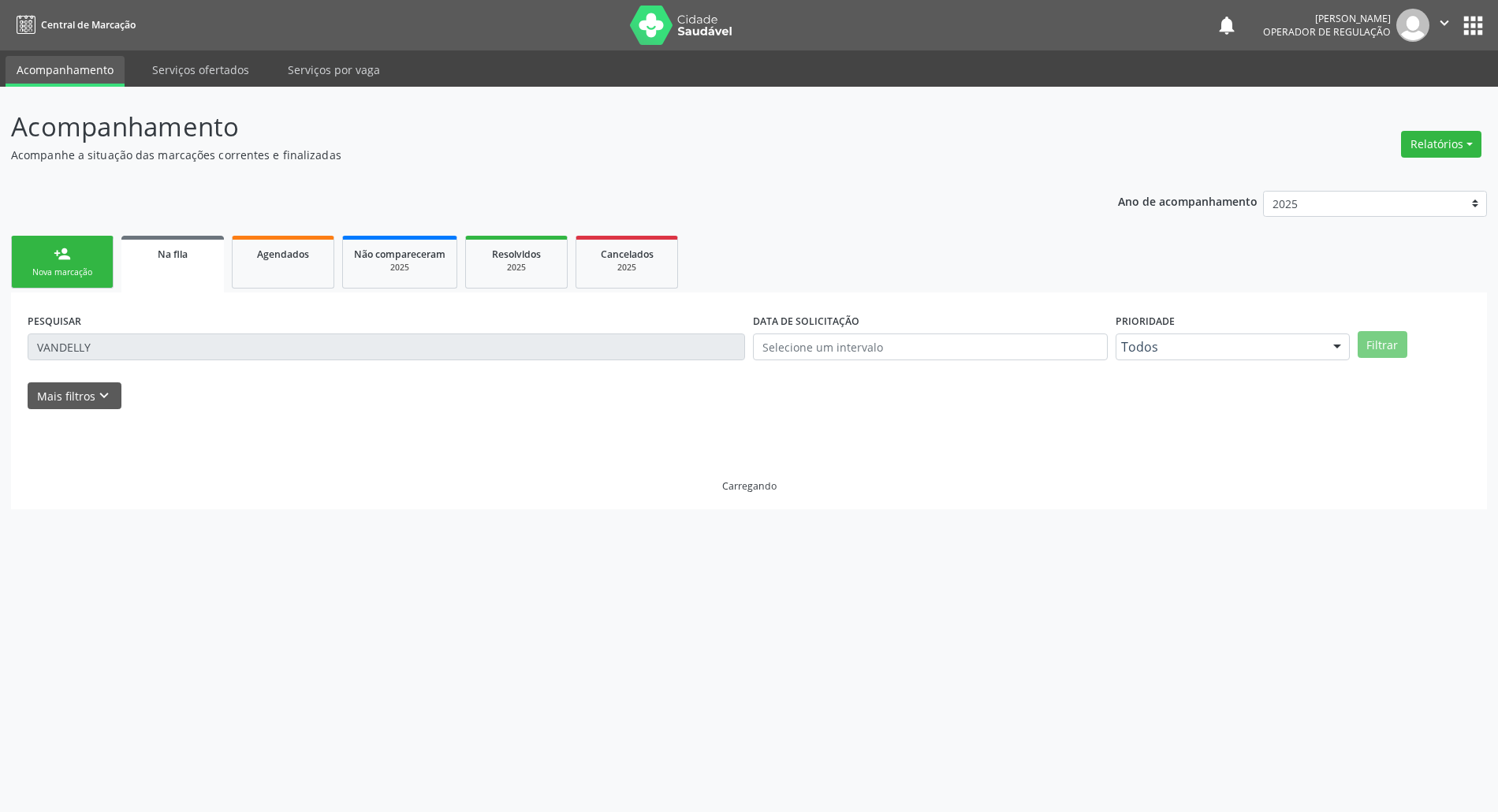
scroll to position [0, 0]
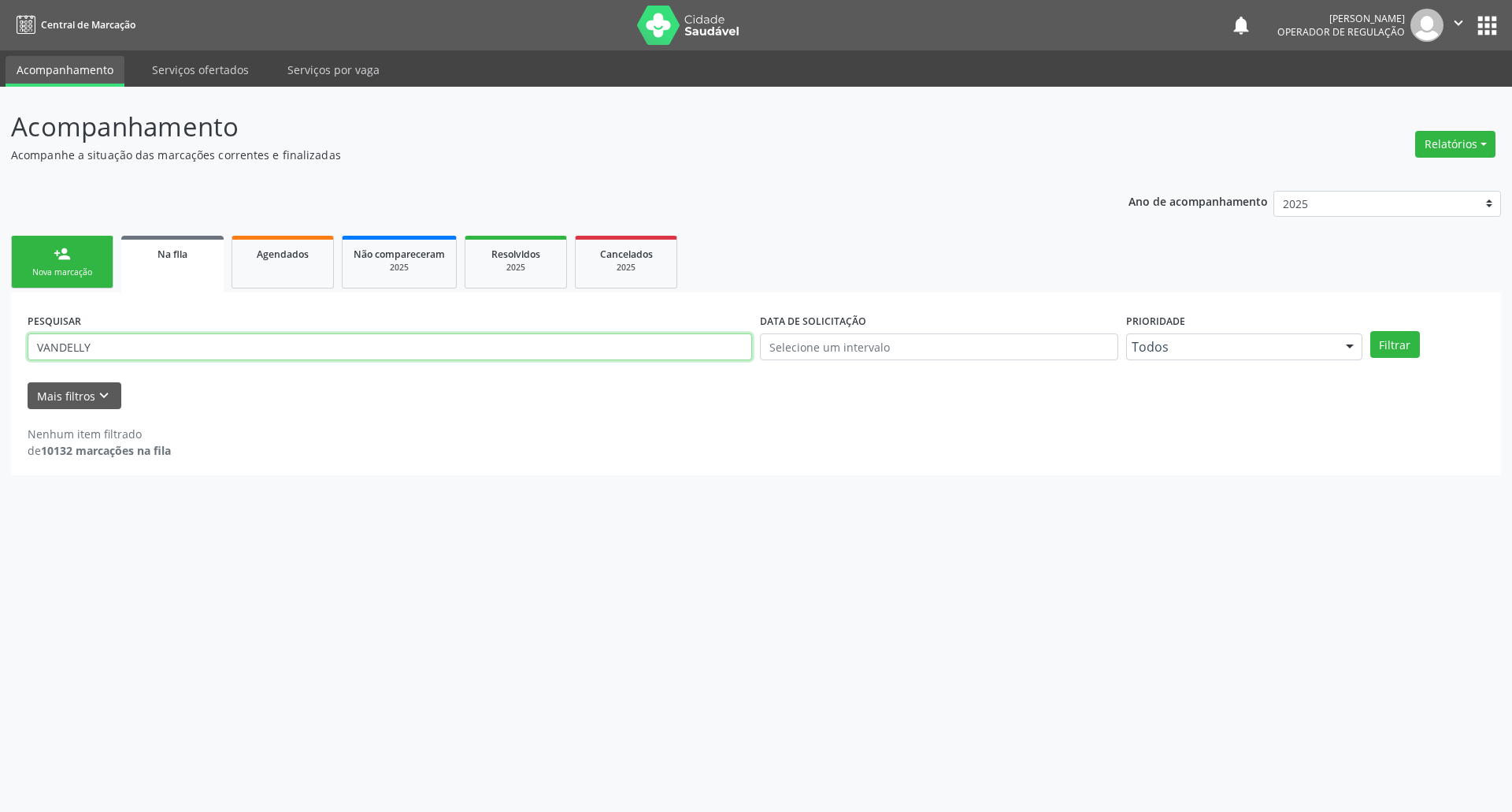
click at [83, 348] on input "VANDELLY" at bounding box center [390, 346] width 725 height 27
type input "LEYDELAURA"
click at [1254, 331] on button "Filtrar" at bounding box center [1395, 344] width 50 height 27
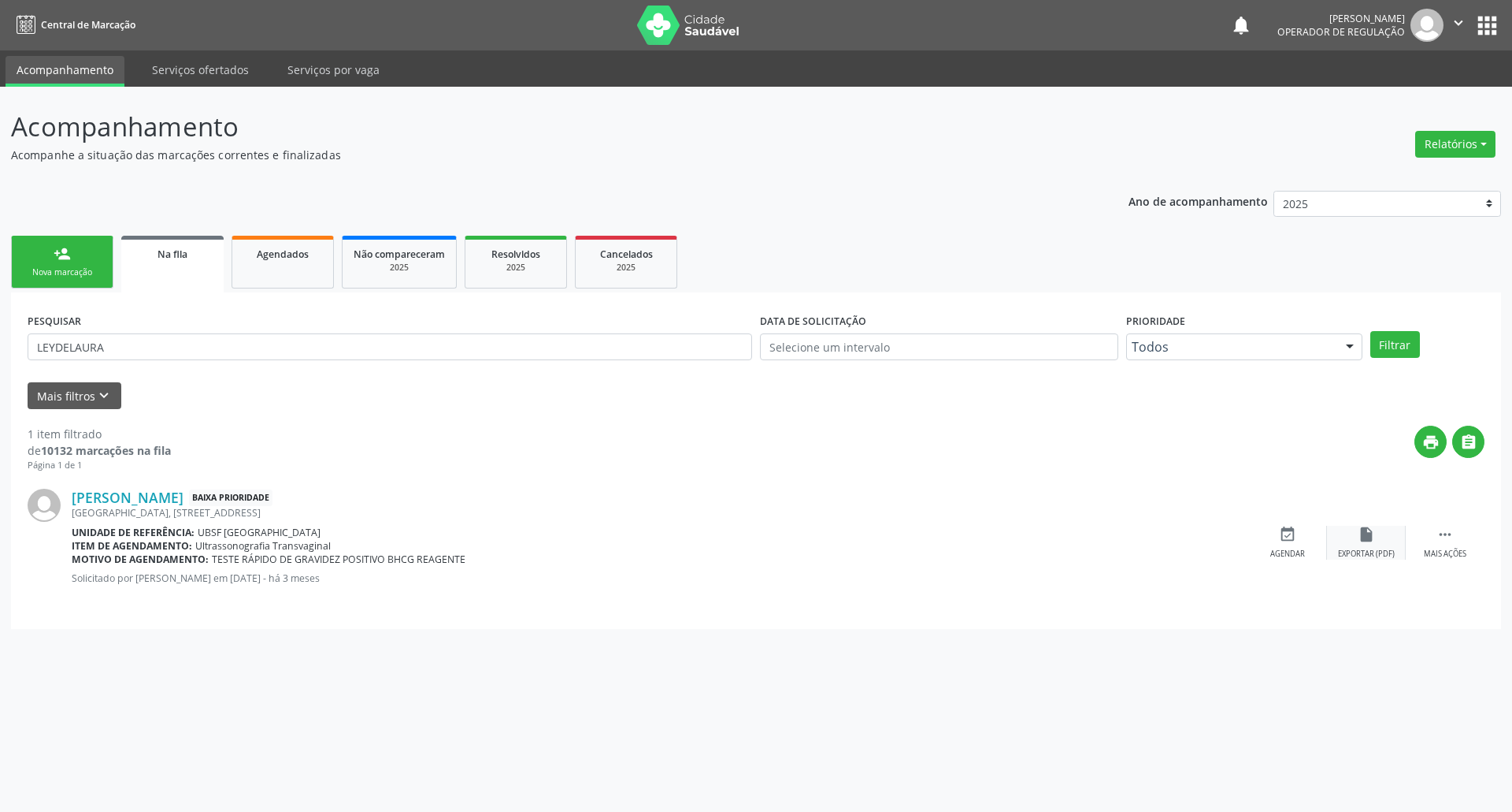
click at [1254, 554] on div "event_available Agendar" at bounding box center [1288, 543] width 79 height 34
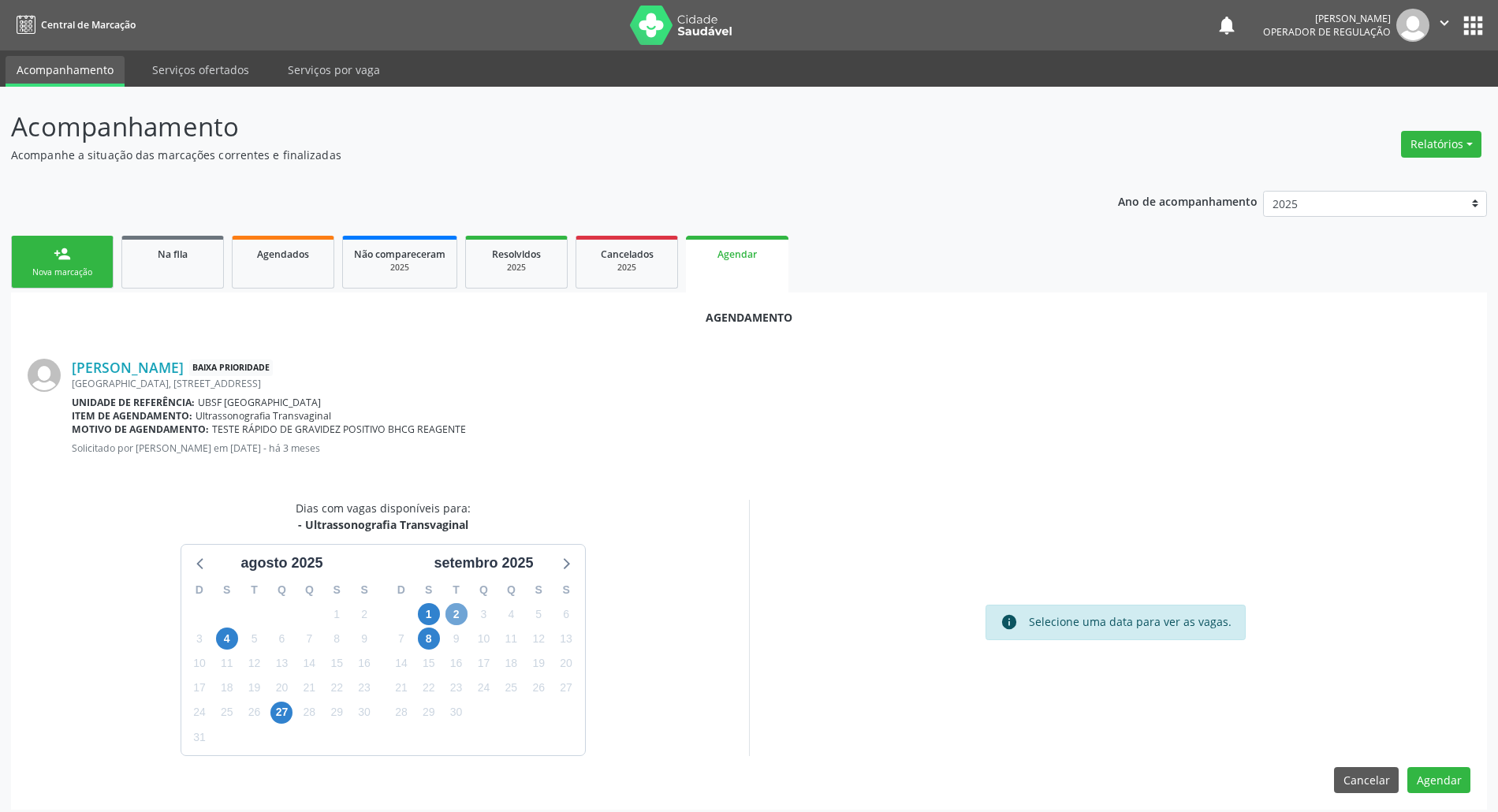
click at [459, 613] on span "2" at bounding box center [456, 614] width 22 height 22
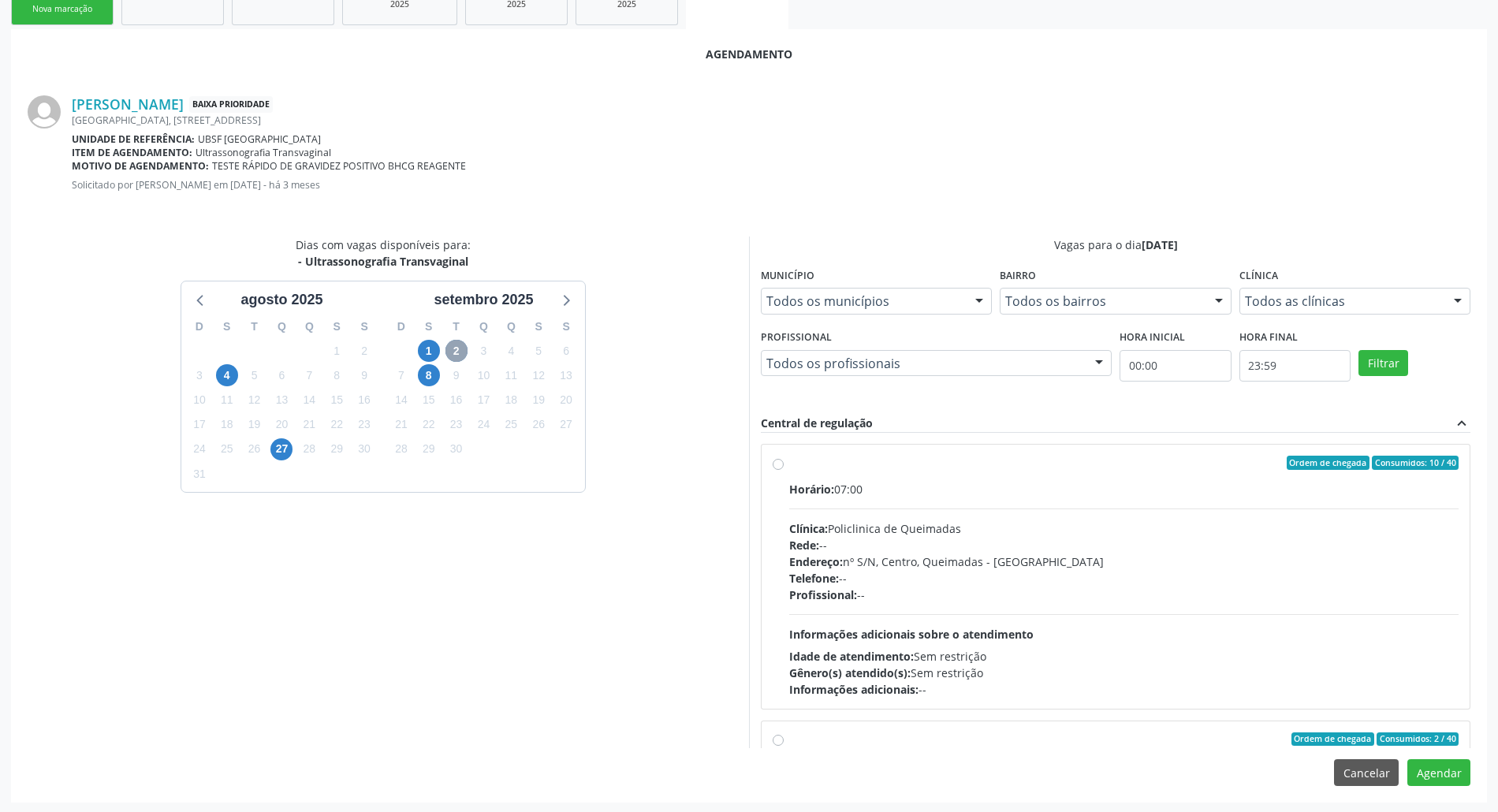
scroll to position [265, 0]
click at [776, 565] on div "Ordem de chegada Consumidos: 10 / 40 Horário: 07:00 Clínica: Policlinica de Que…" at bounding box center [1115, 575] width 686 height 242
radio input "true"
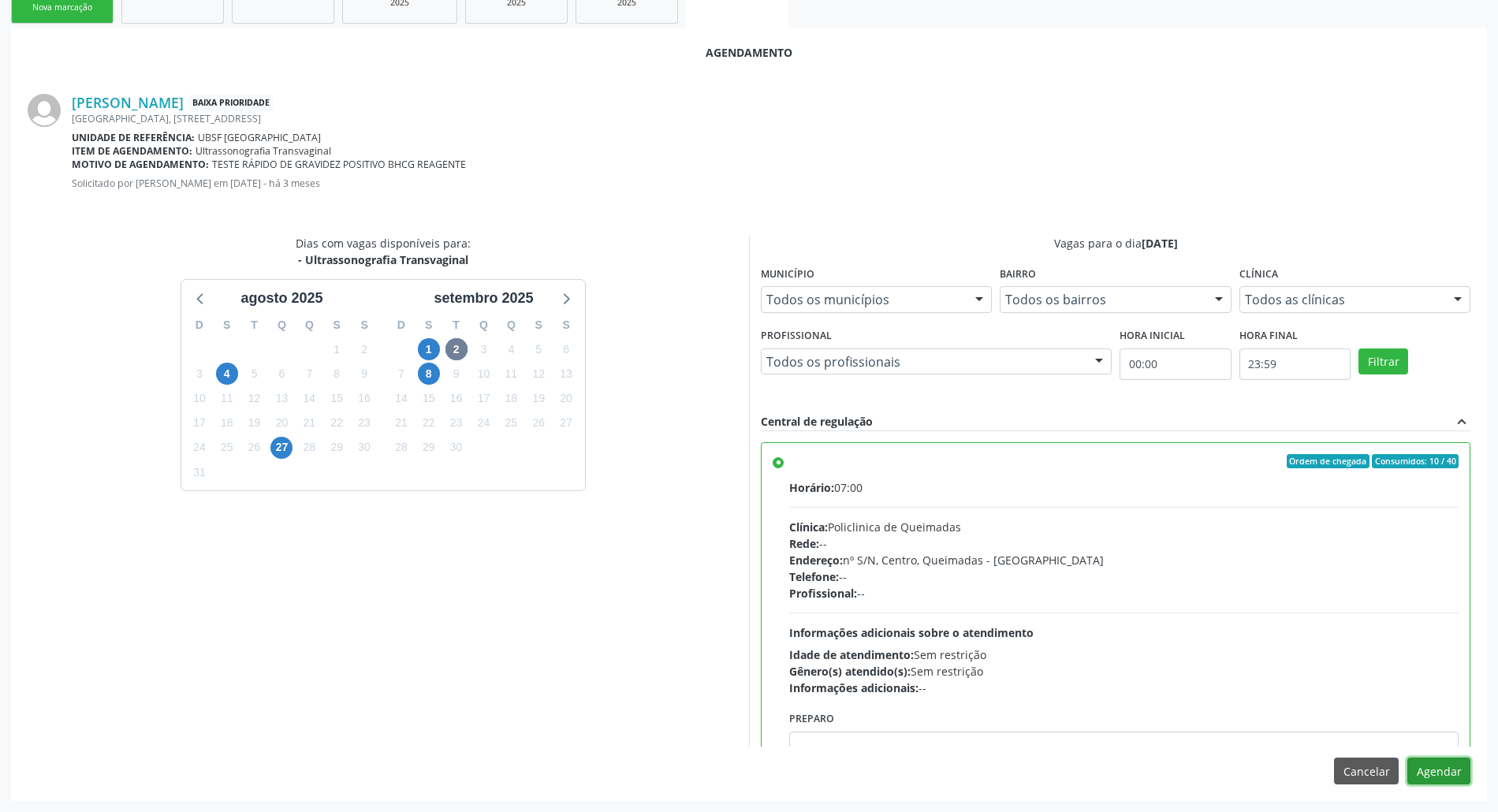
click at [1255, 766] on button "Agendar" at bounding box center [1439, 771] width 63 height 27
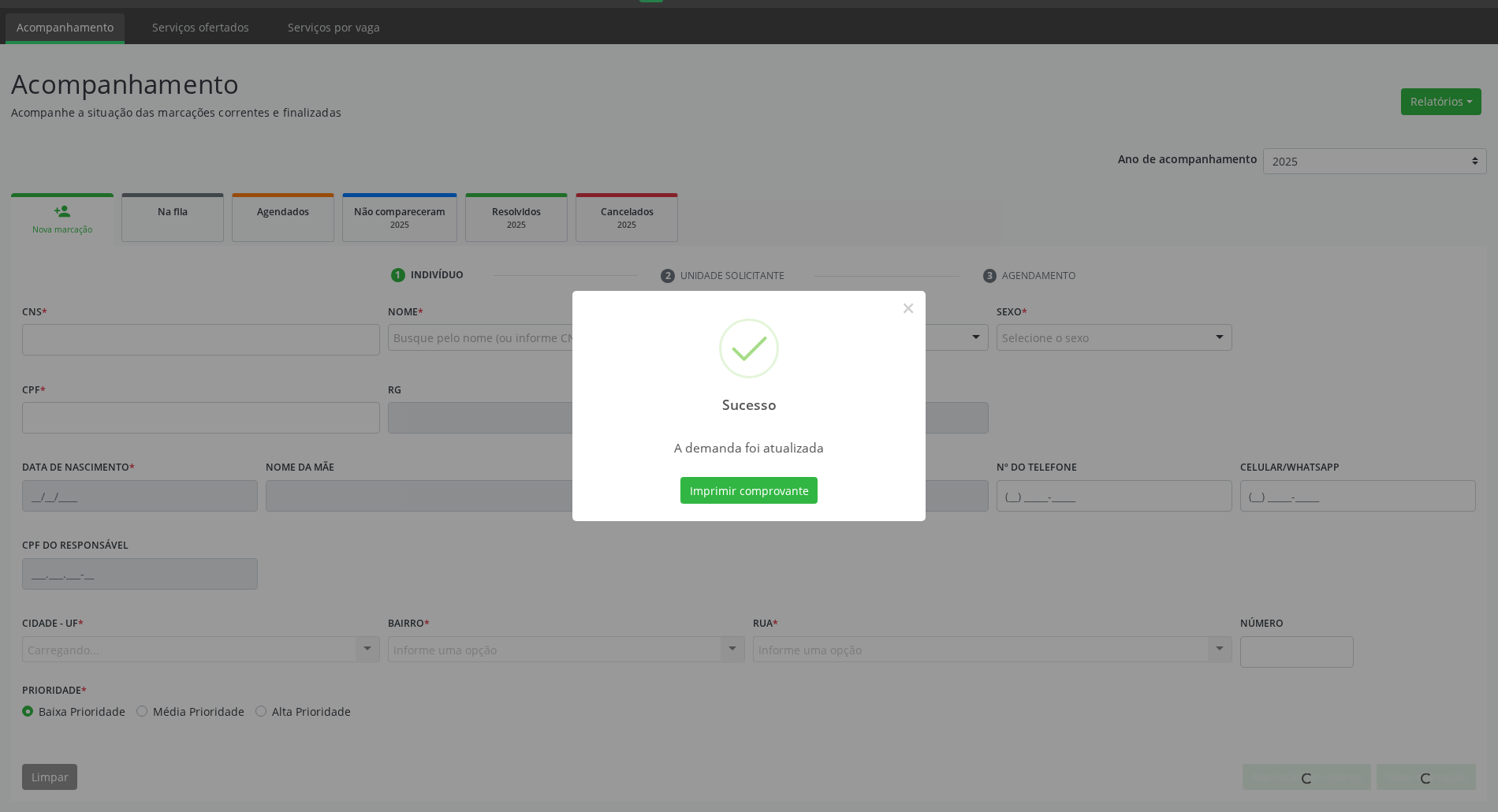
scroll to position [42, 0]
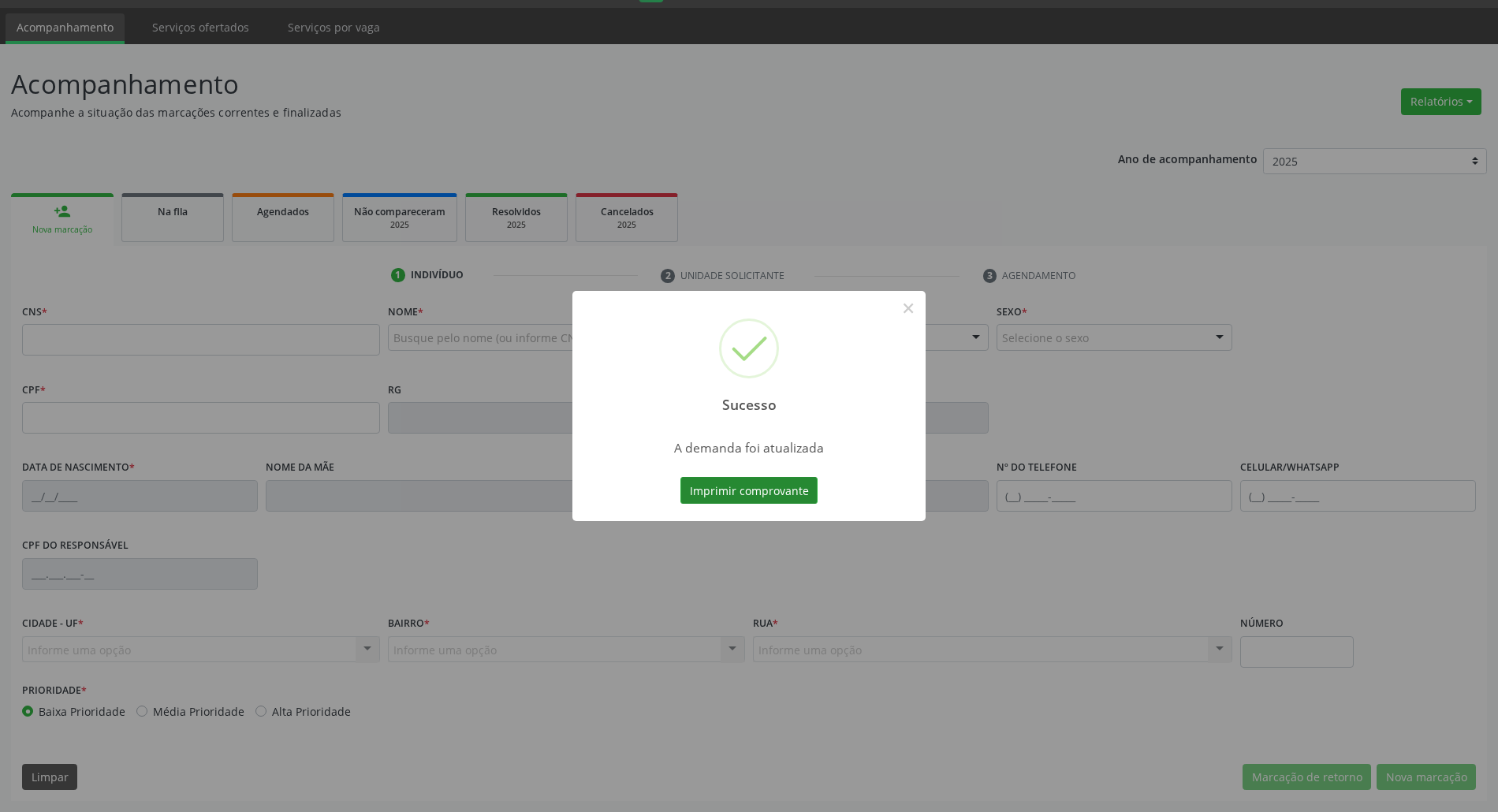
click at [795, 477] on button "Imprimir comprovante" at bounding box center [749, 490] width 137 height 27
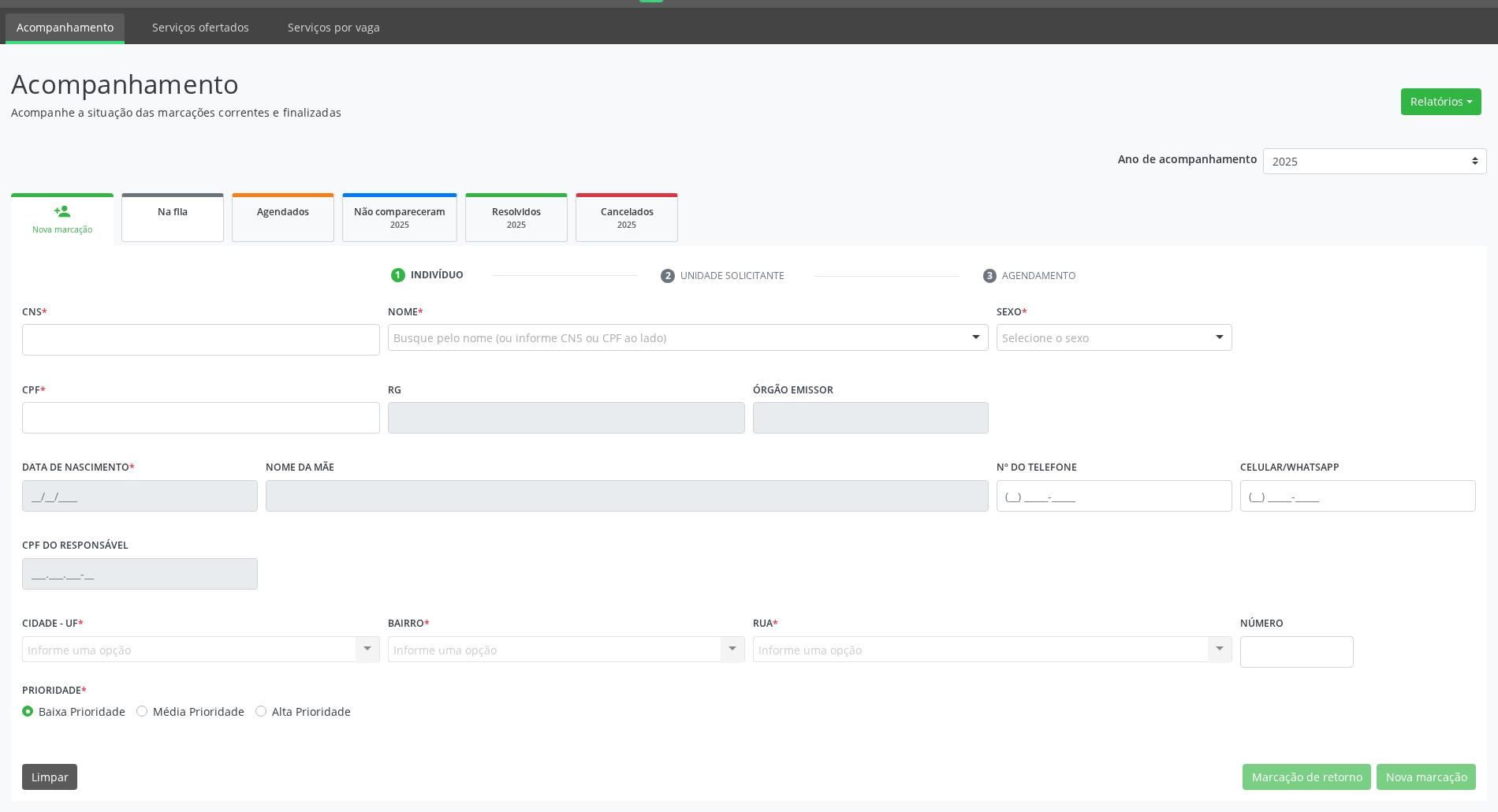
click at [184, 234] on link "Na fila" at bounding box center [172, 218] width 102 height 49
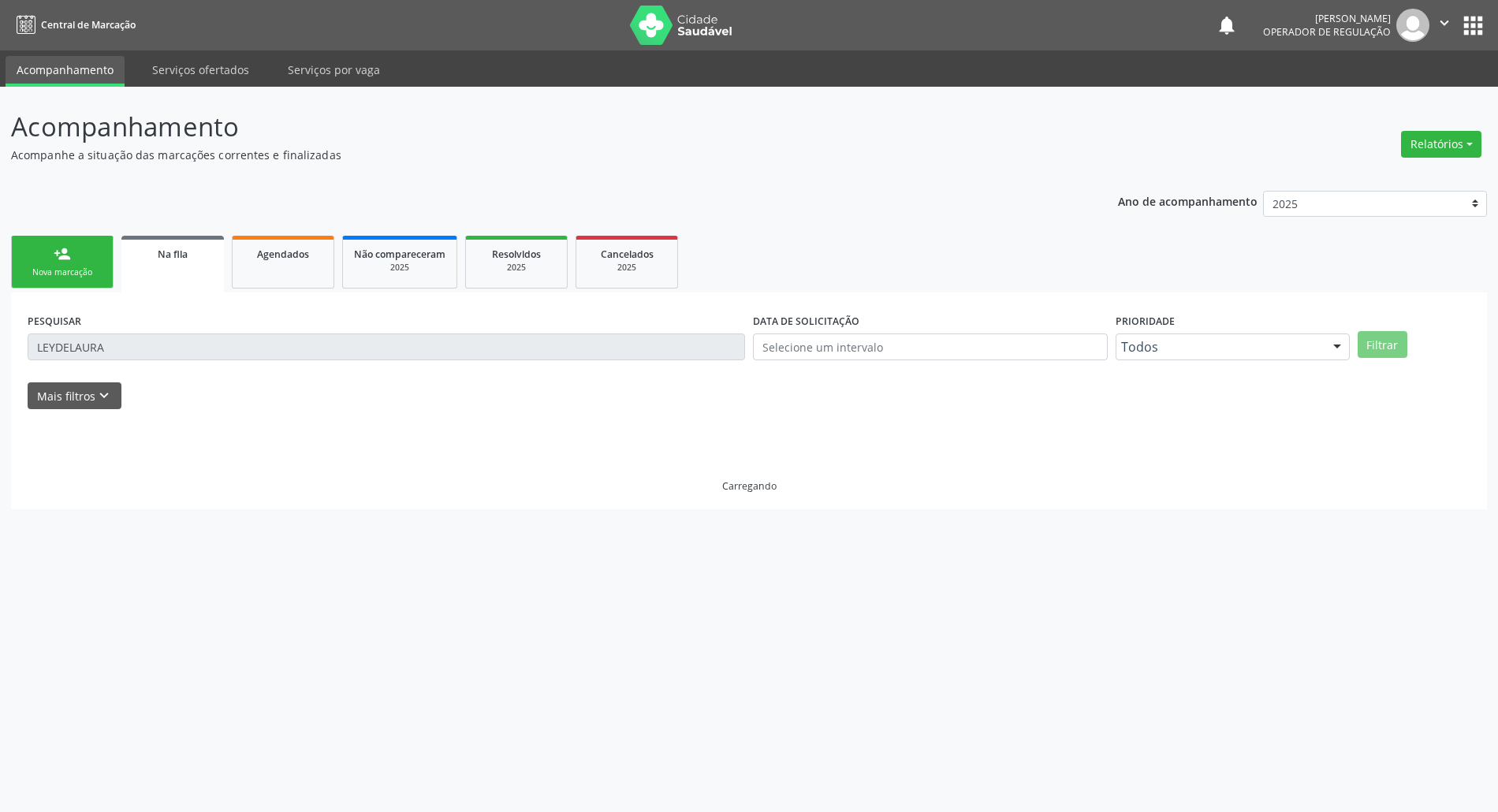
scroll to position [0, 0]
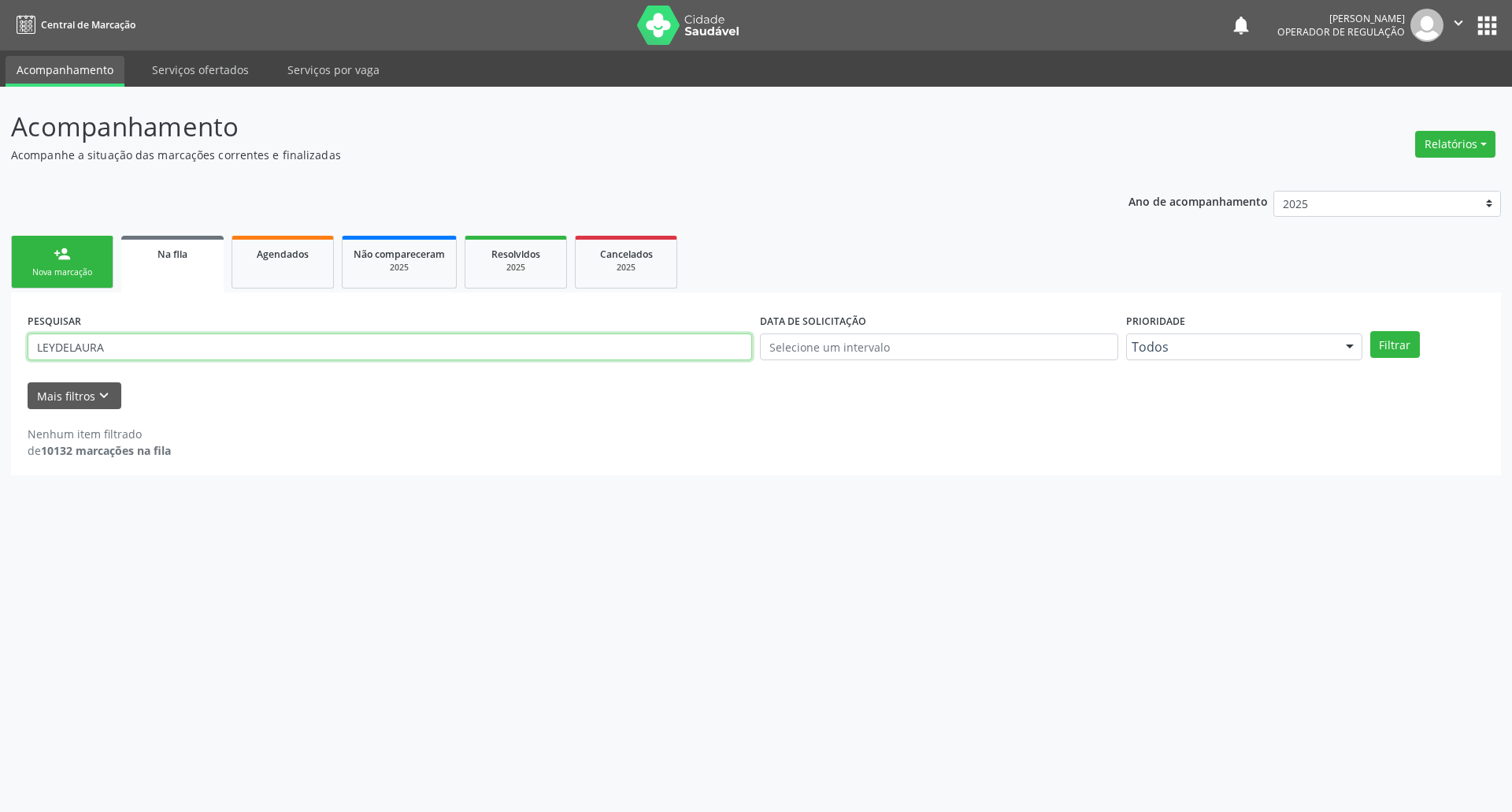
click at [162, 344] on input "LEYDELAURA" at bounding box center [390, 346] width 725 height 27
type input "MENACY TAVARES"
click at [1254, 331] on button "Filtrar" at bounding box center [1395, 344] width 50 height 27
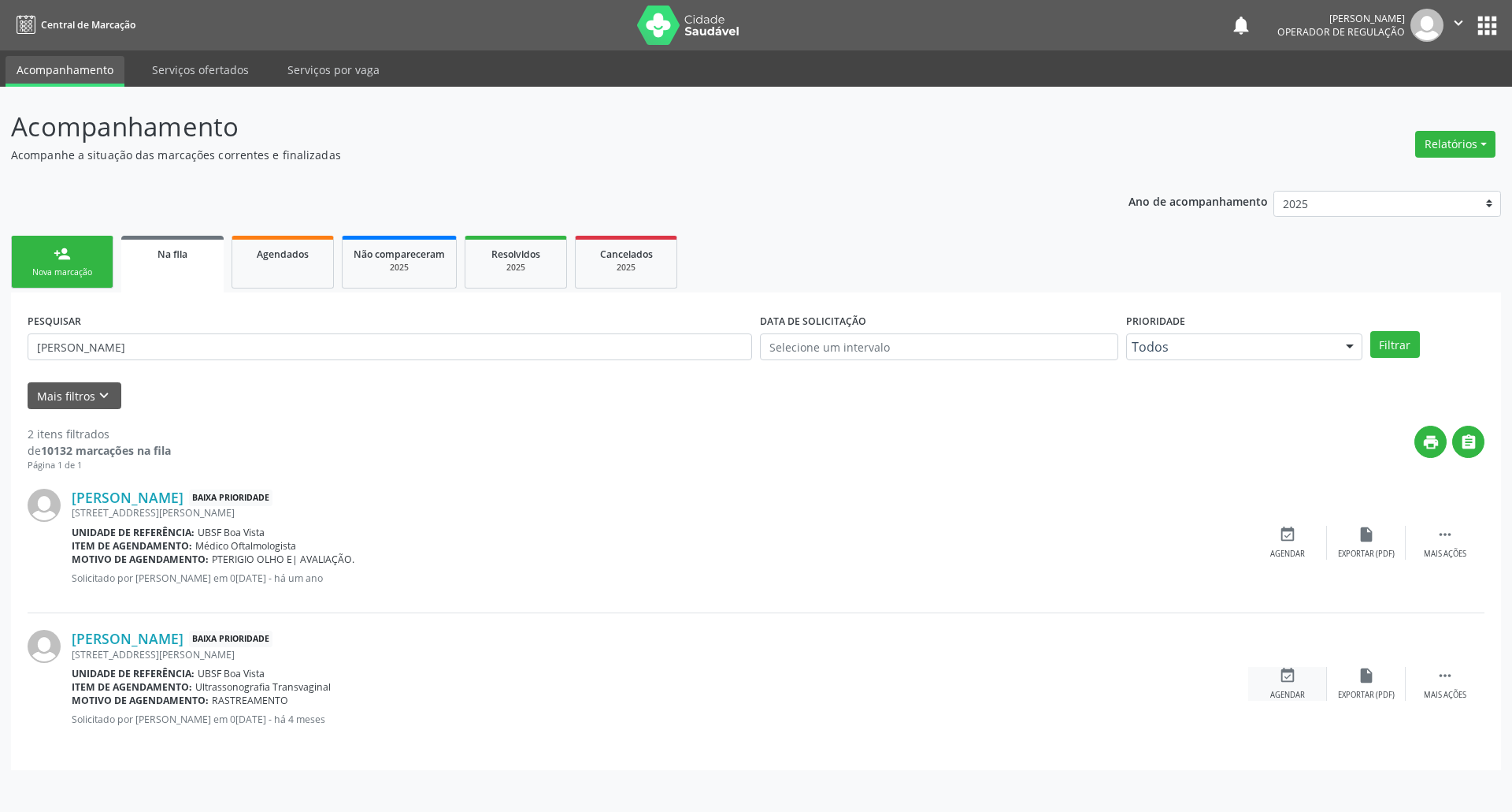
click at [1254, 676] on div "event_available Agendar" at bounding box center [1288, 684] width 79 height 34
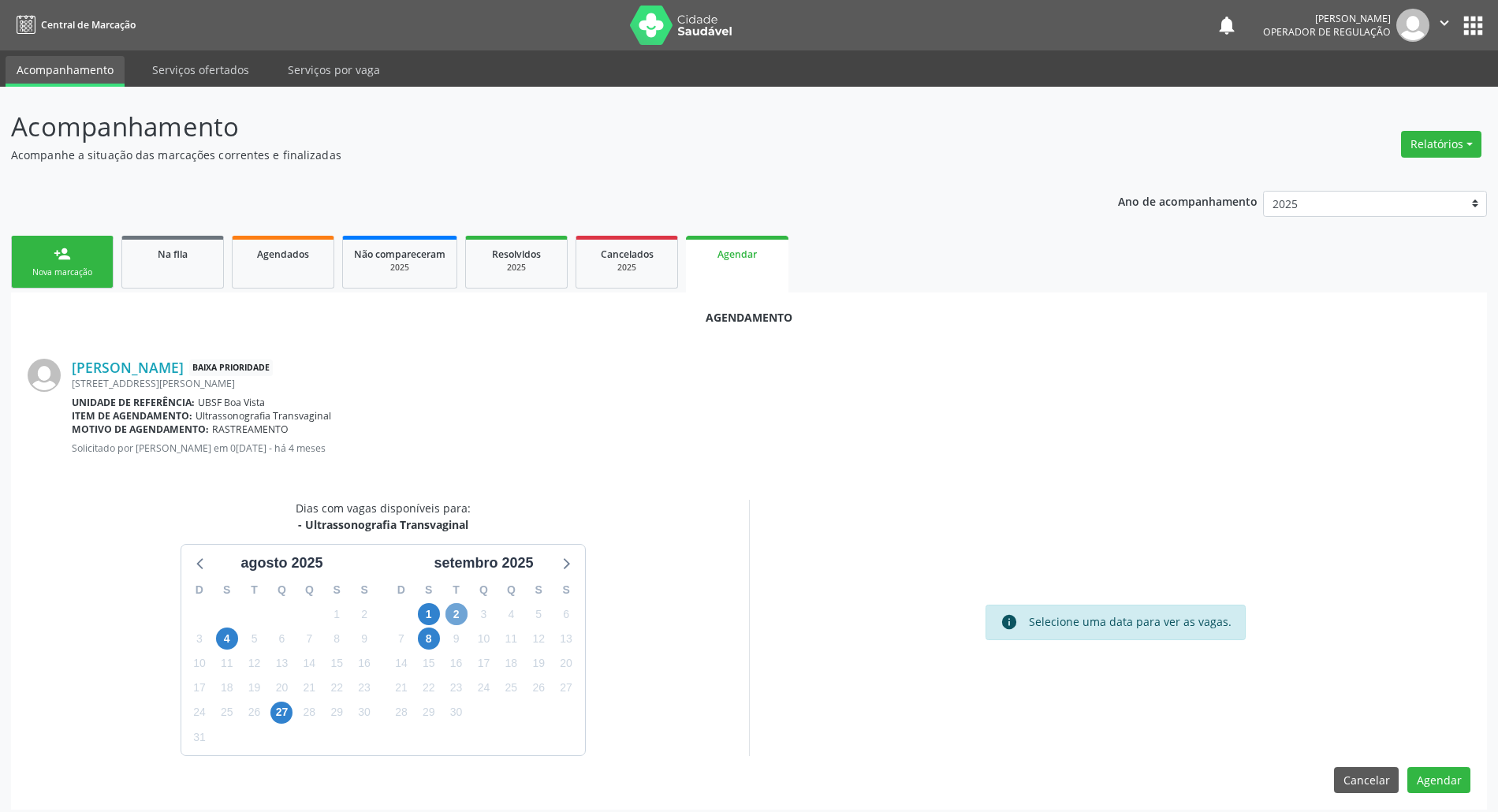
click at [455, 615] on span "2" at bounding box center [456, 614] width 22 height 22
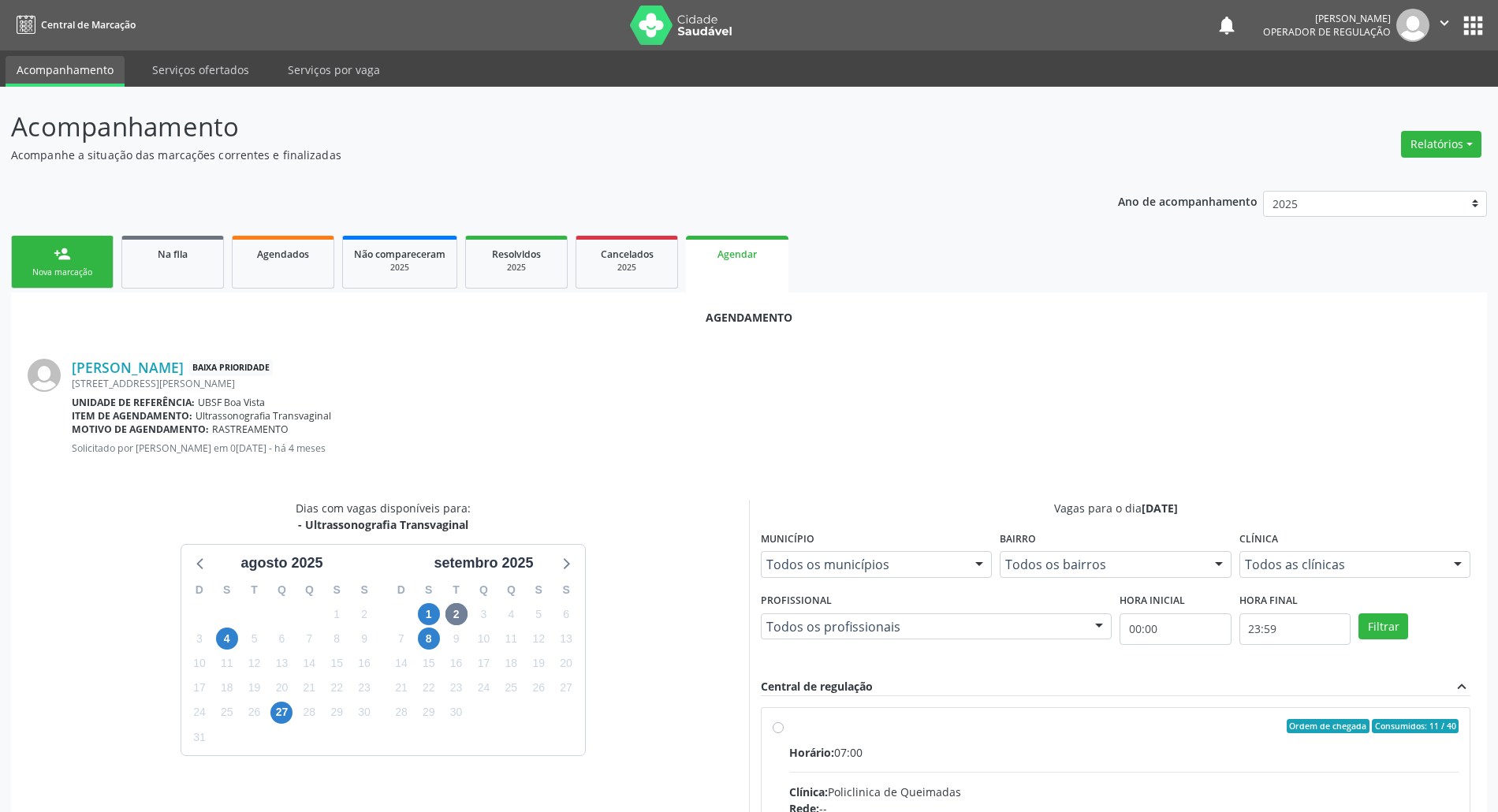
click at [784, 733] on input "Ordem de chegada Consumidos: 11 / 40 Horário: 07:00 Clínica: Policlinica de Que…" at bounding box center [778, 725] width 11 height 14
radio input "true"
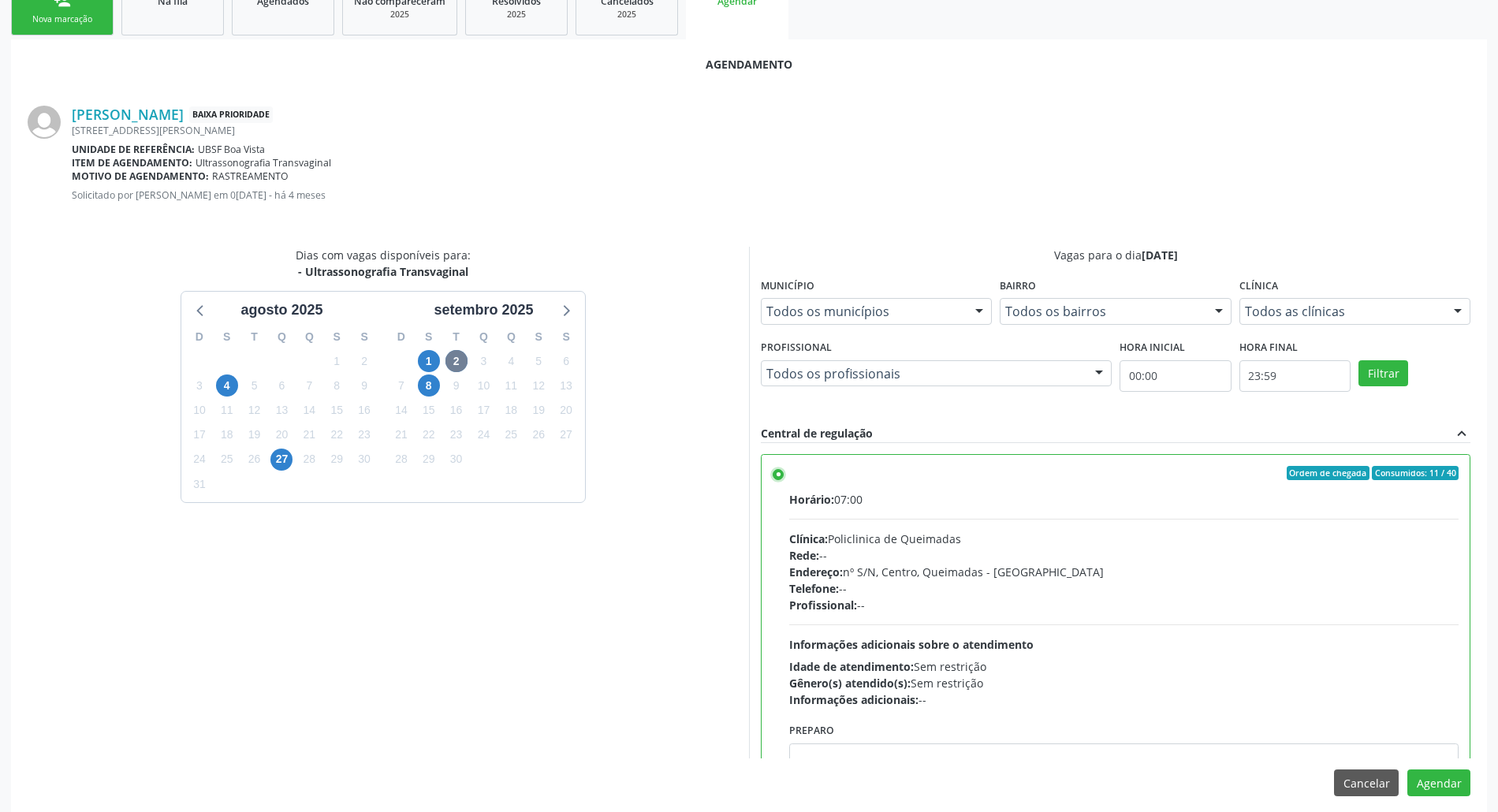
scroll to position [265, 0]
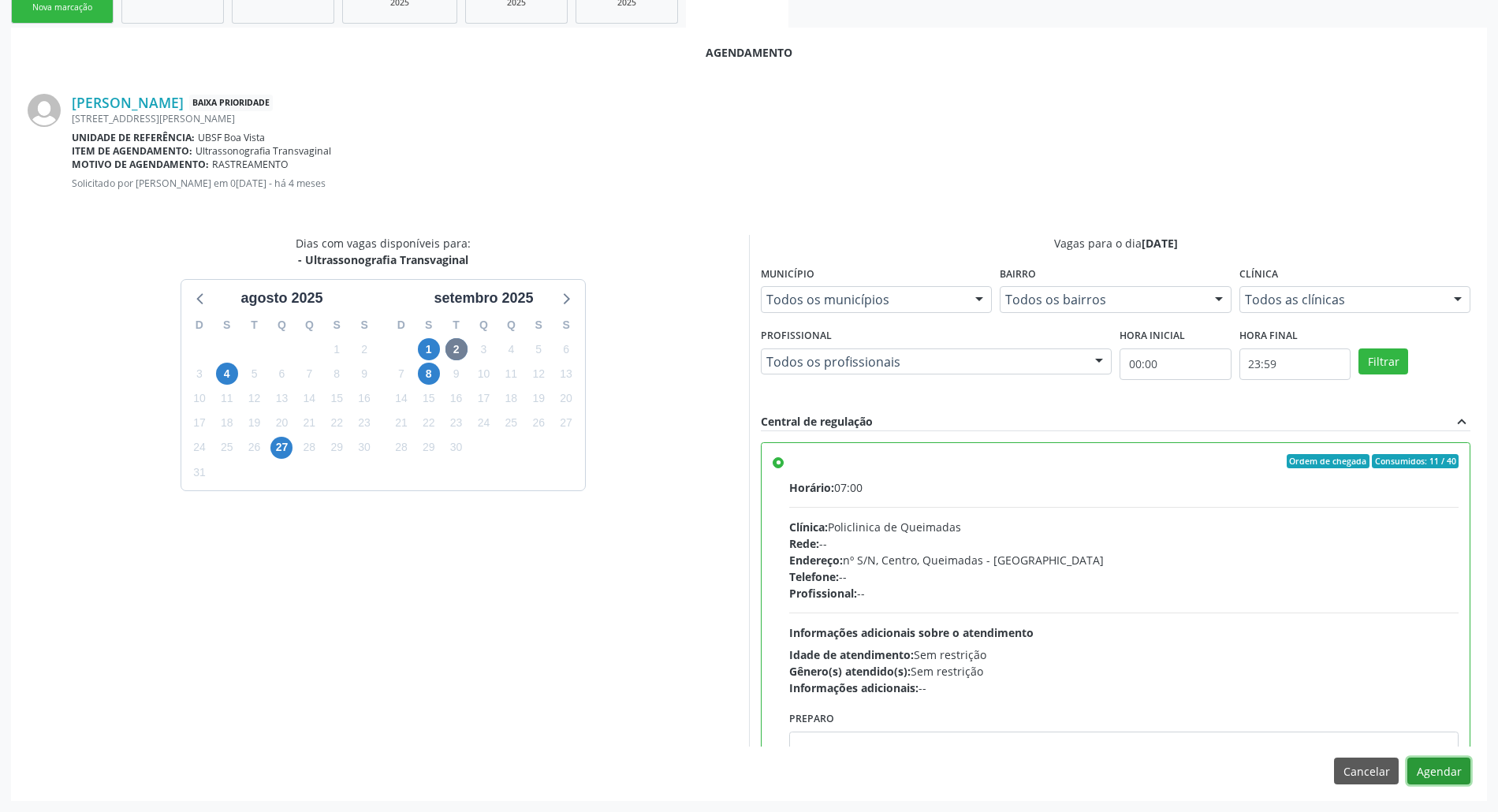
click at [1255, 764] on button "Agendar" at bounding box center [1439, 771] width 63 height 27
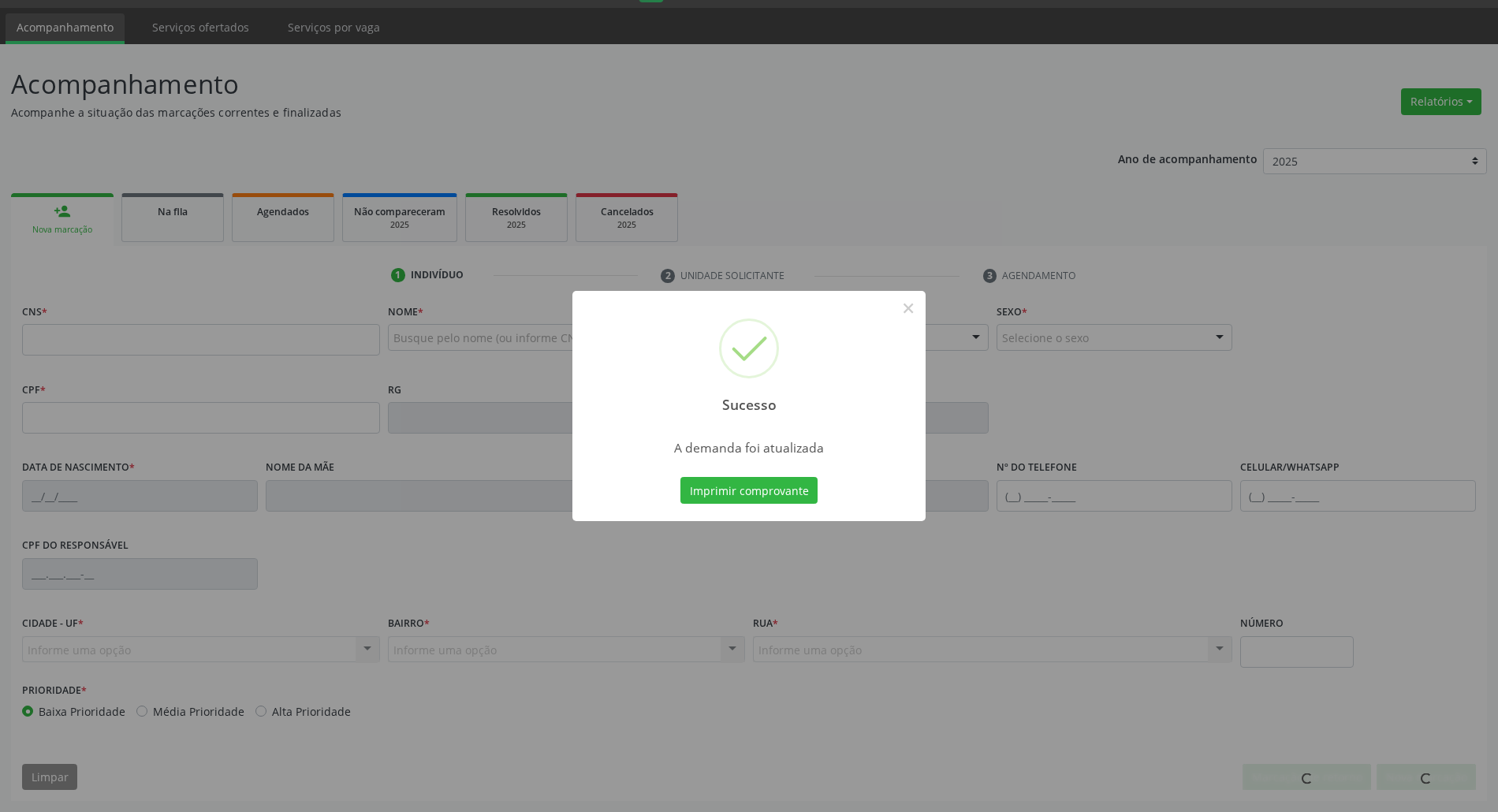
scroll to position [42, 0]
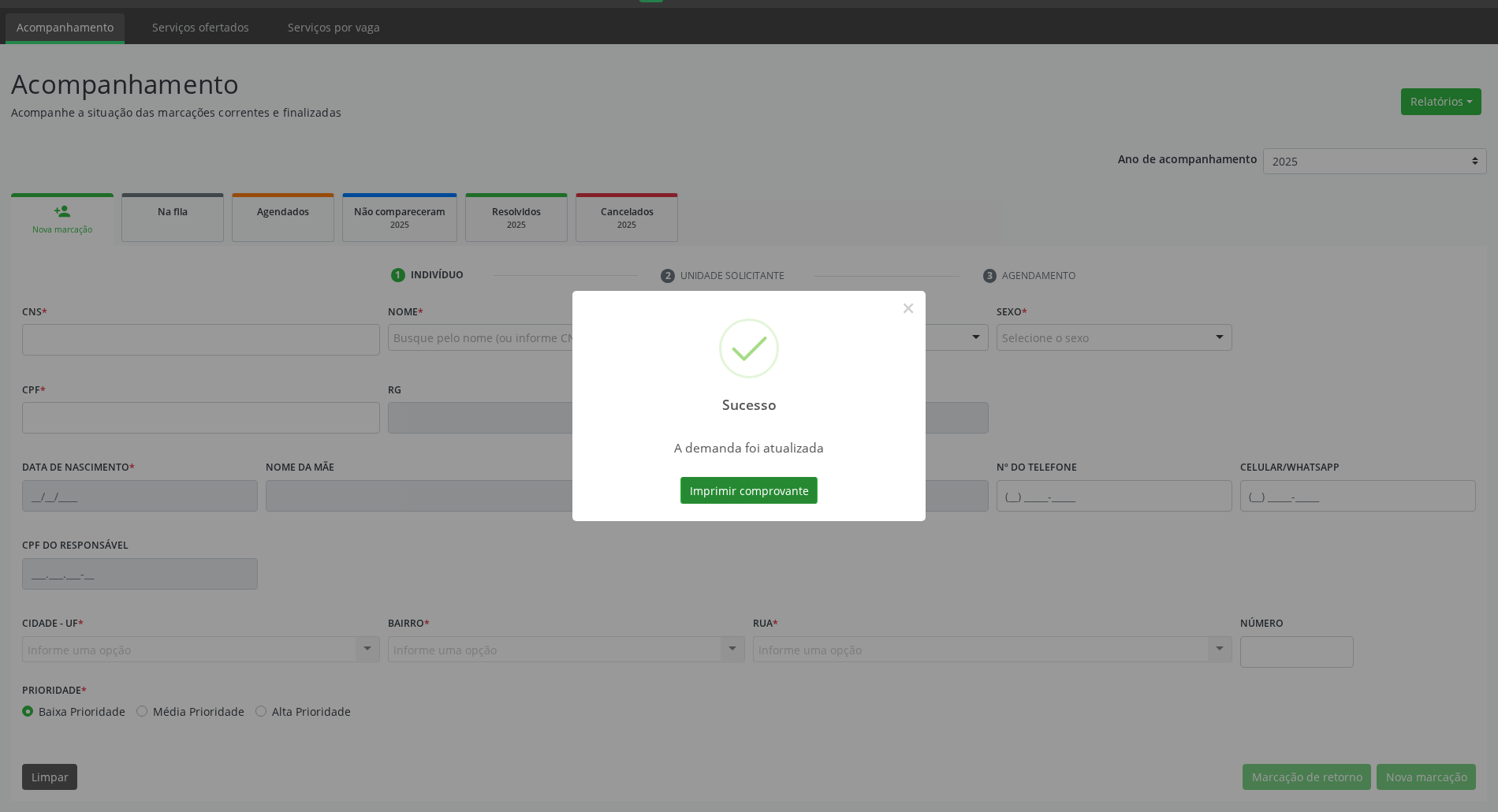
click at [710, 477] on button "Imprimir comprovante" at bounding box center [749, 490] width 137 height 27
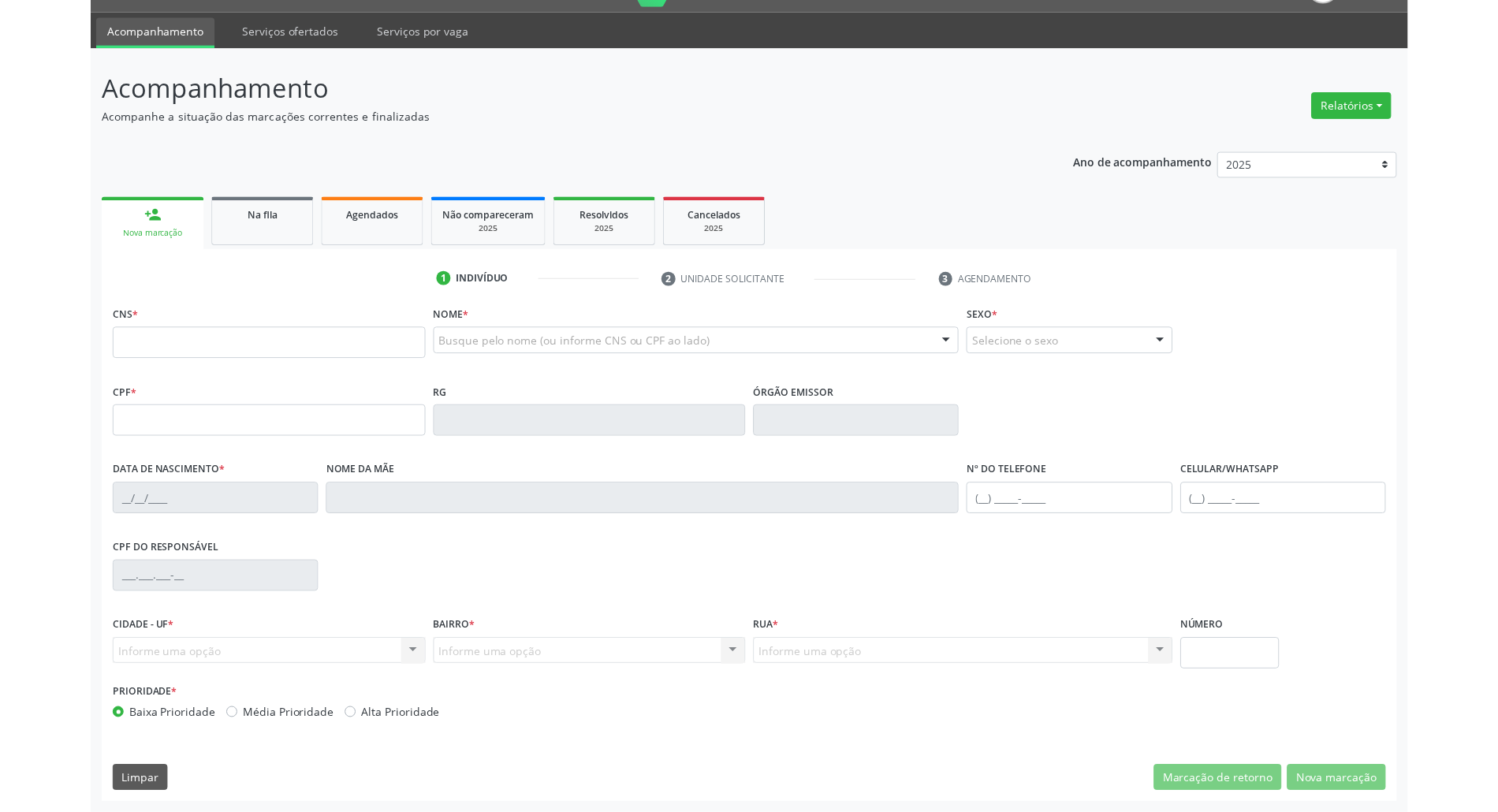
scroll to position [42, 0]
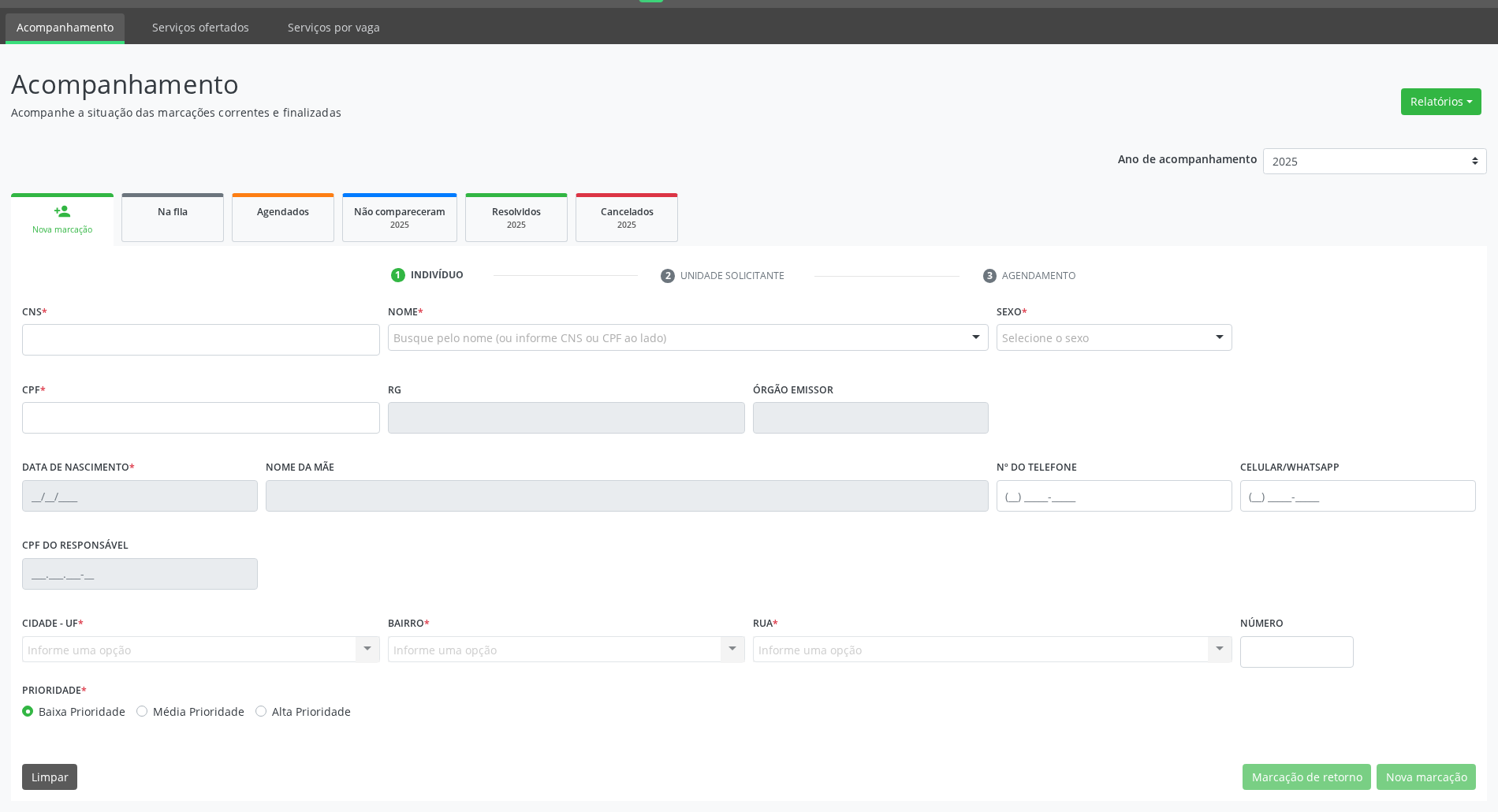
click at [174, 241] on ul "person_add Nova marcação Na fila Agendados Não compareceram 2025 Resolvidos 202…" at bounding box center [749, 218] width 1476 height 57
click at [193, 237] on link "Na fila" at bounding box center [172, 218] width 102 height 49
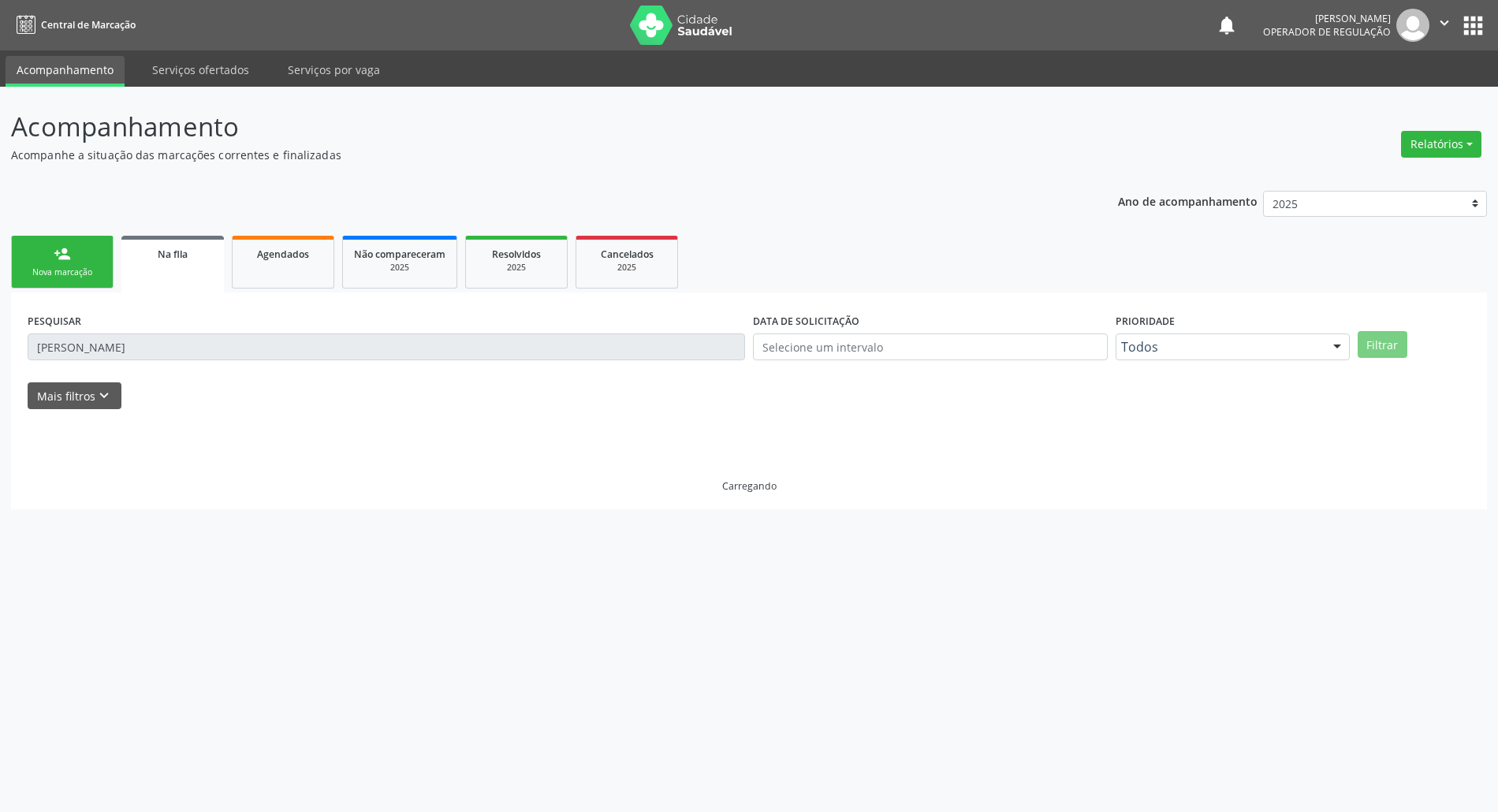
scroll to position [0, 0]
click at [155, 332] on div "PESQUISAR MENACY TAVARES" at bounding box center [390, 340] width 734 height 62
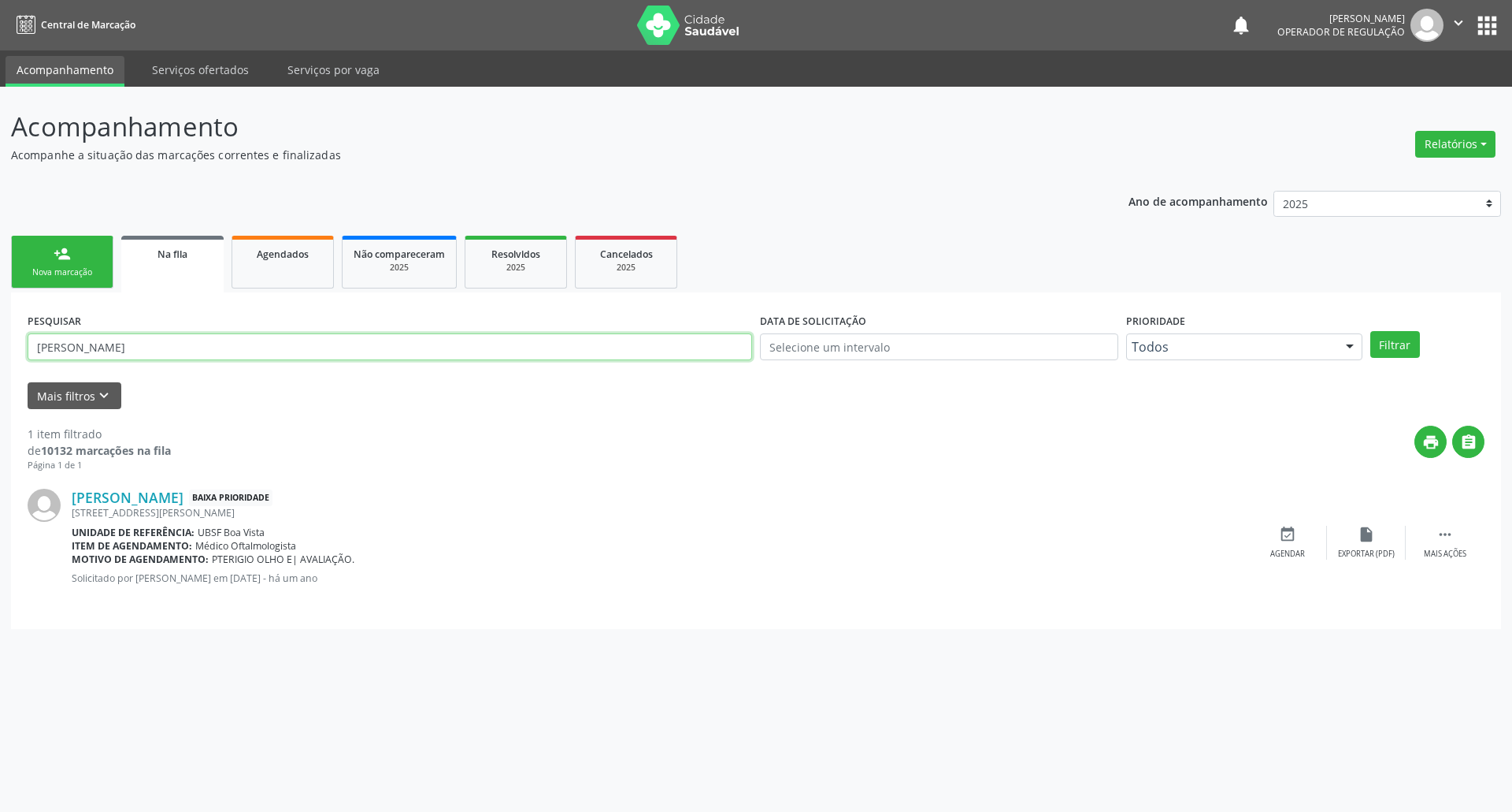
click at [148, 350] on input "MENACY TAVARES" at bounding box center [390, 346] width 725 height 27
type input "M"
type input "JOSEFA SALETE"
click at [1371, 331] on button "Filtrar" at bounding box center [1395, 344] width 50 height 27
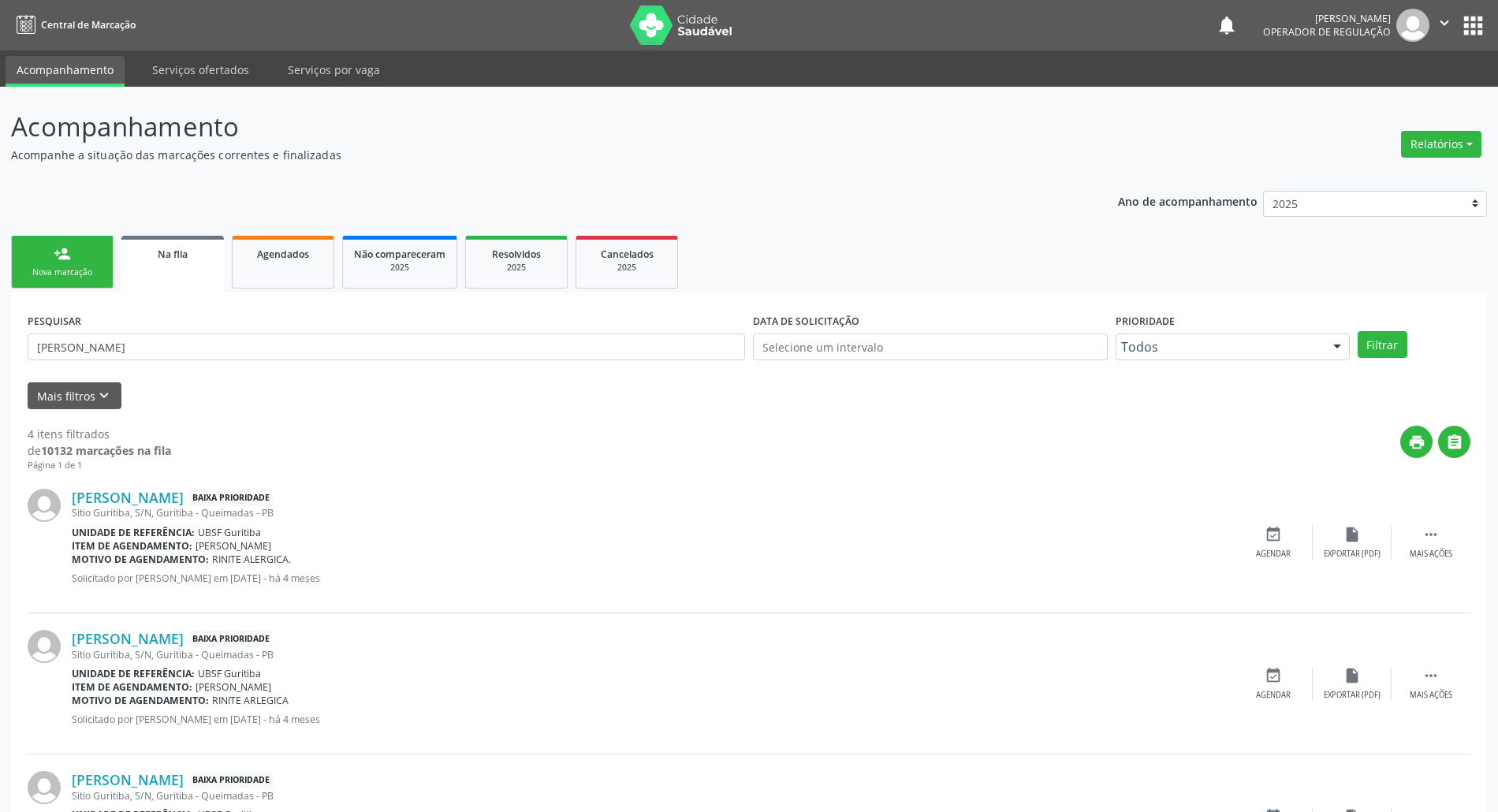
scroll to position [252, 0]
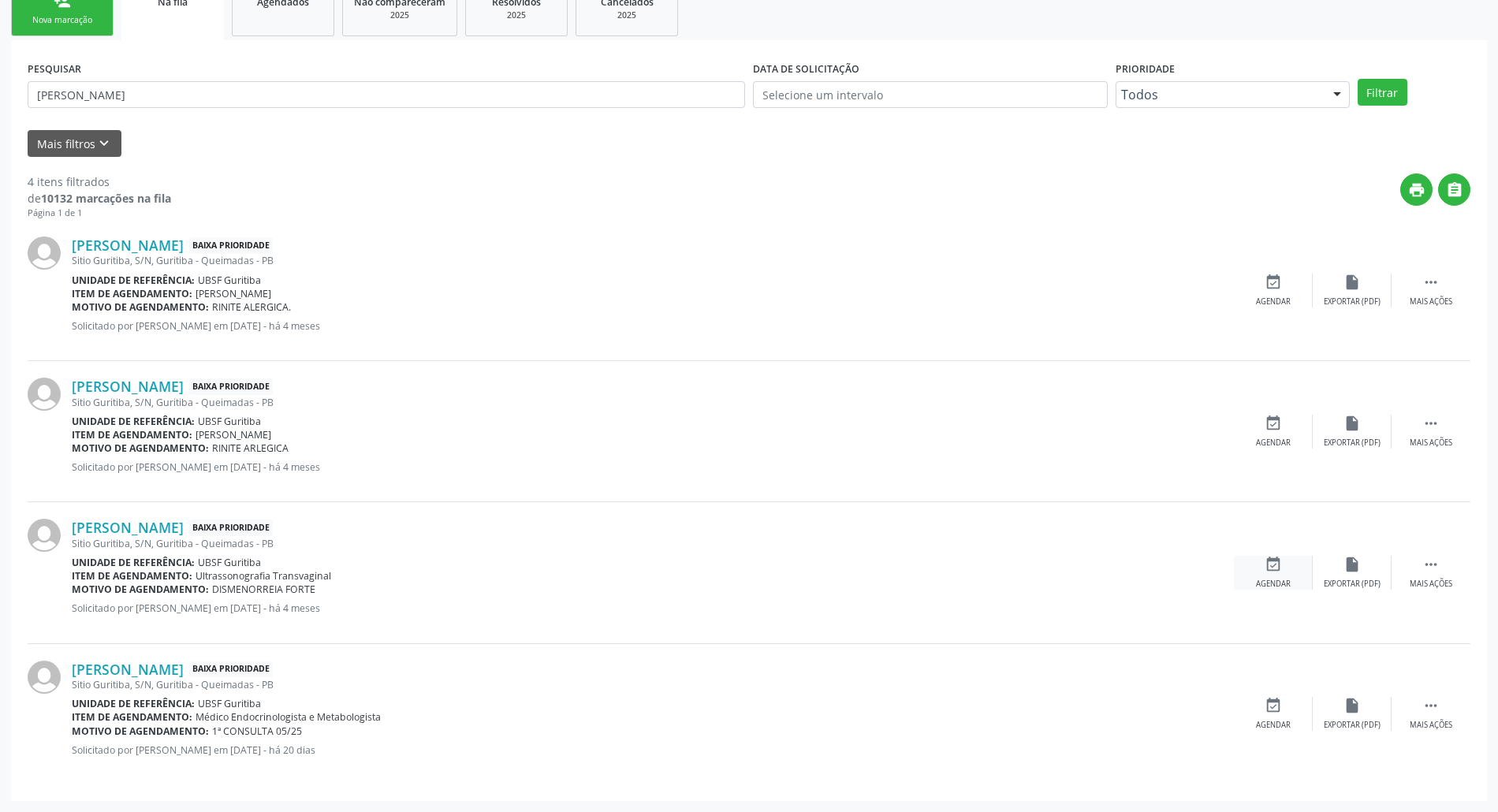
click at [1251, 561] on div "event_available Agendar" at bounding box center [1273, 572] width 79 height 34
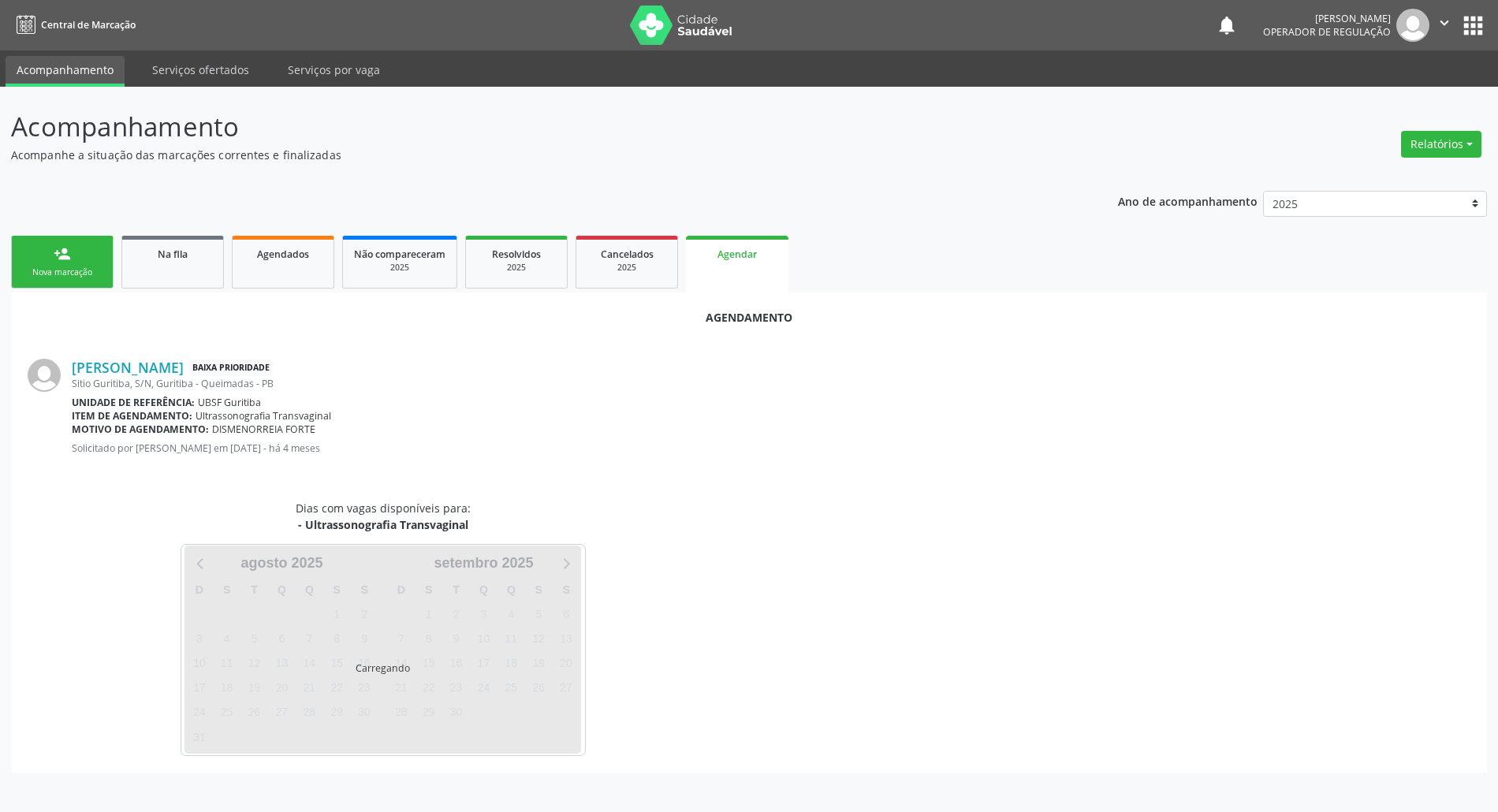
scroll to position [0, 0]
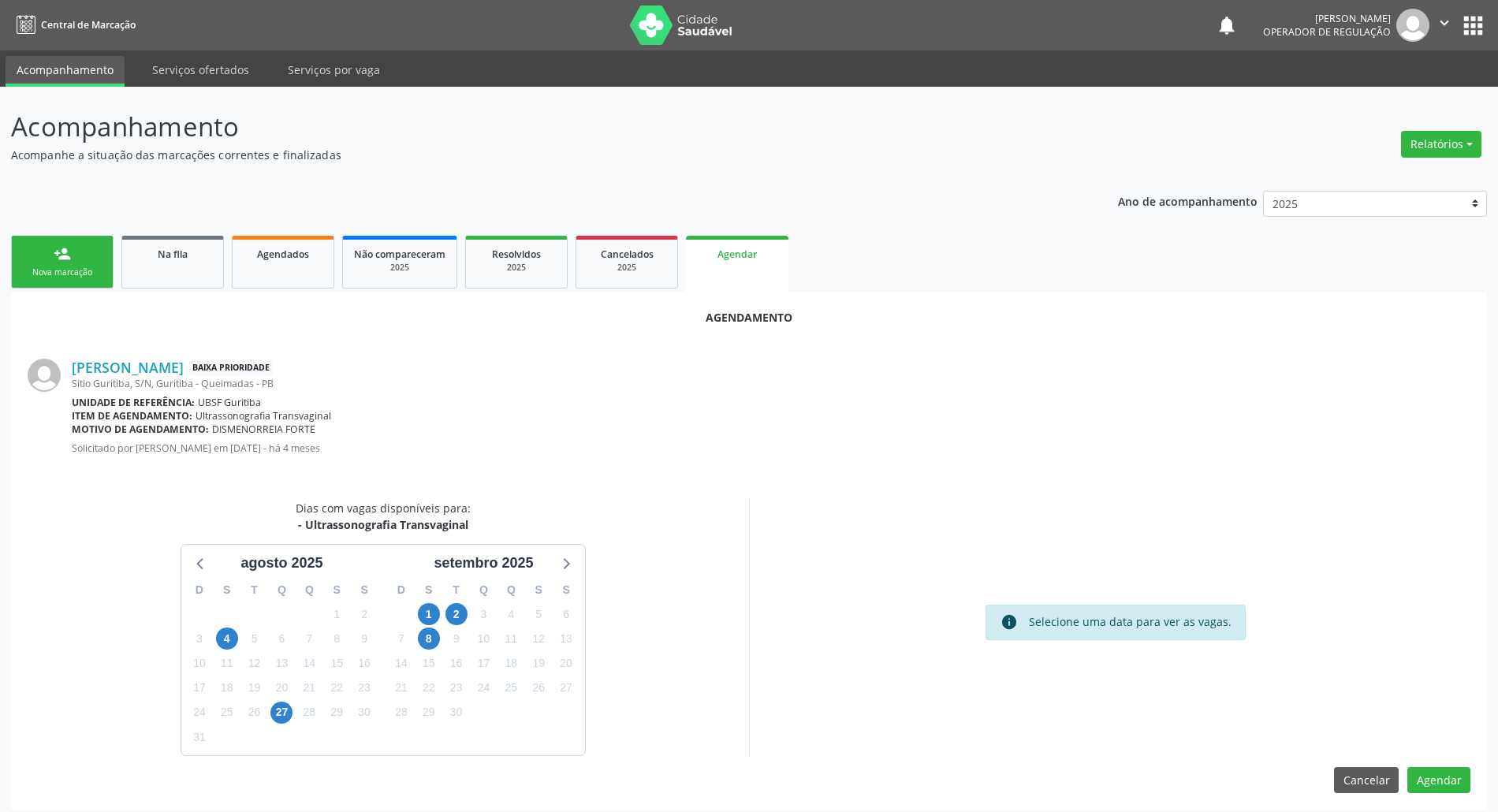
click at [443, 619] on div "2" at bounding box center [456, 614] width 28 height 24
click at [455, 616] on span "2" at bounding box center [456, 614] width 22 height 22
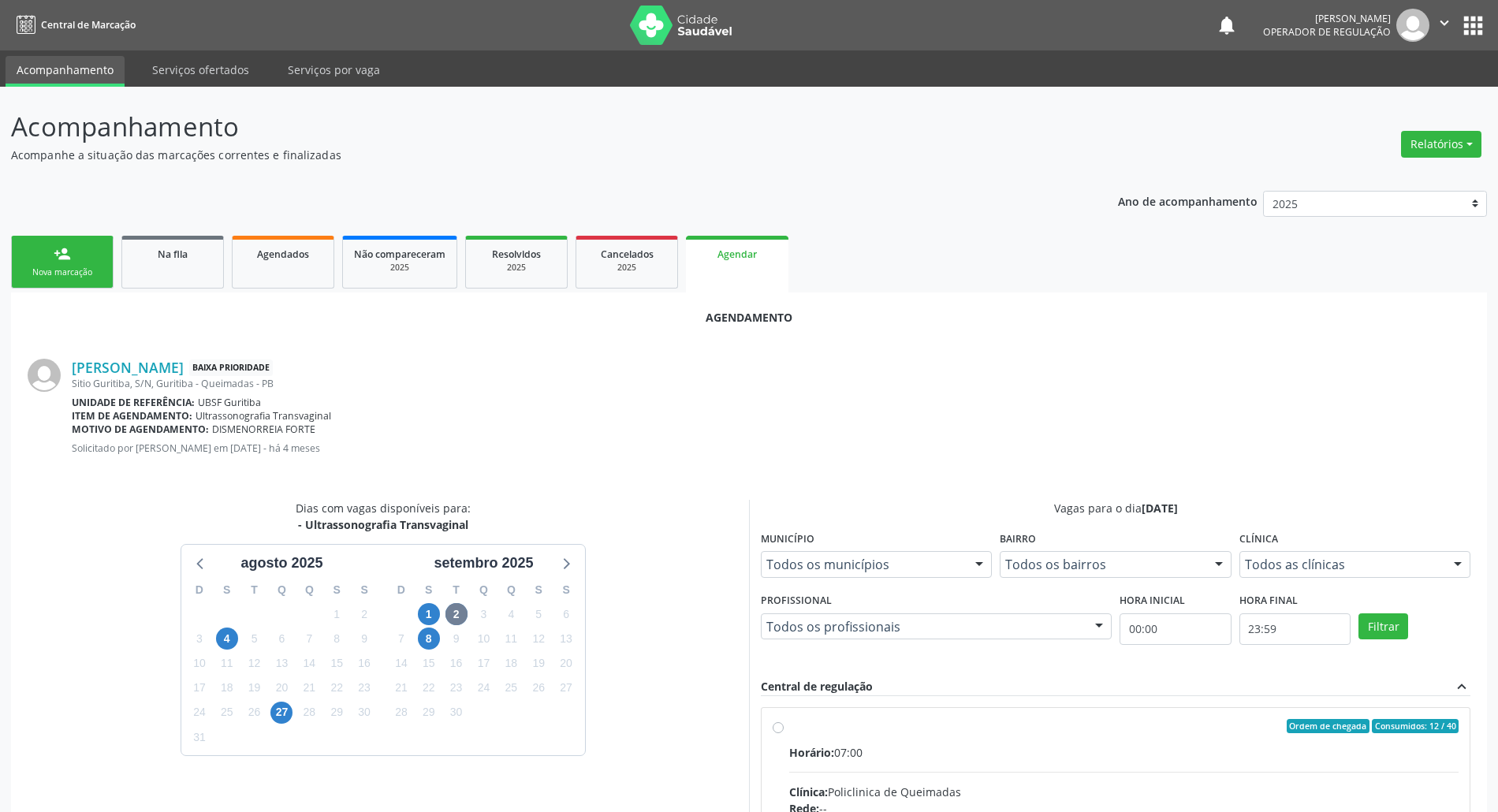
drag, startPoint x: 902, startPoint y: 752, endPoint x: 653, endPoint y: 693, distance: 255.9
click at [900, 752] on div "Horário: 07:00" at bounding box center [1123, 752] width 669 height 16
click at [784, 733] on input "Ordem de chegada Consumidos: 12 / 40 Horário: 07:00 Clínica: Policlinica de Que…" at bounding box center [778, 725] width 11 height 14
radio input "true"
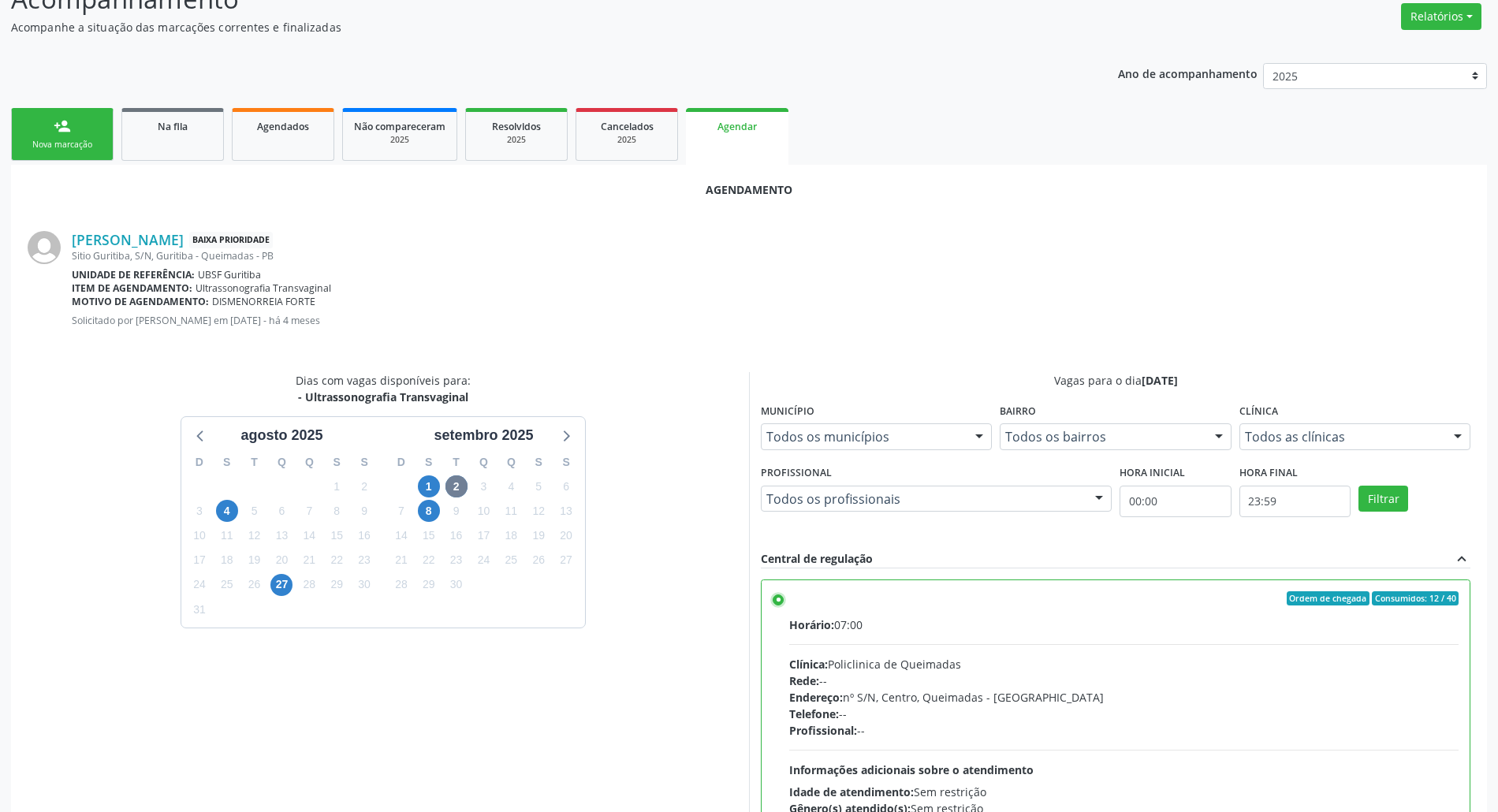
scroll to position [265, 0]
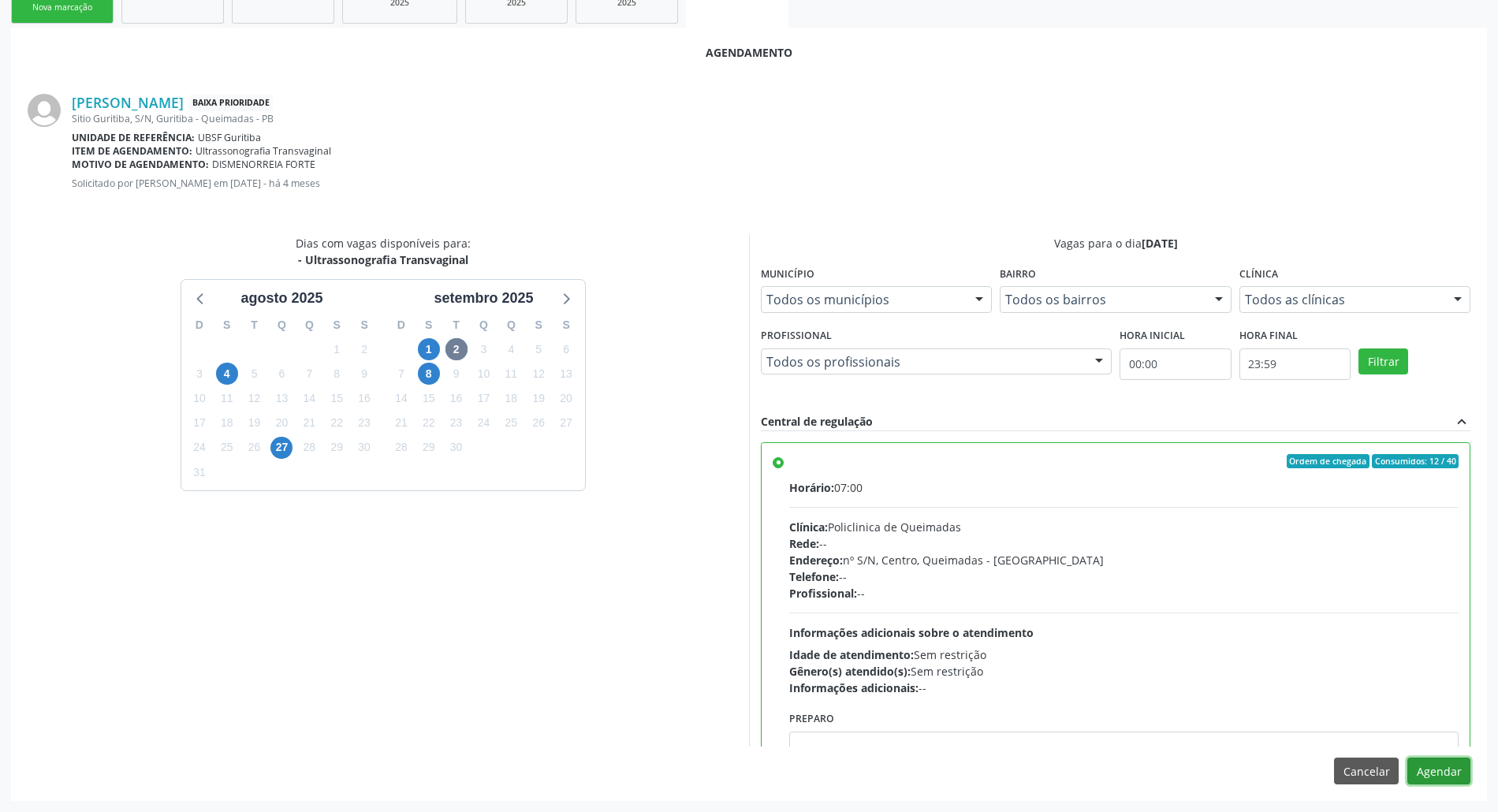
click at [1419, 771] on button "Agendar" at bounding box center [1439, 771] width 63 height 27
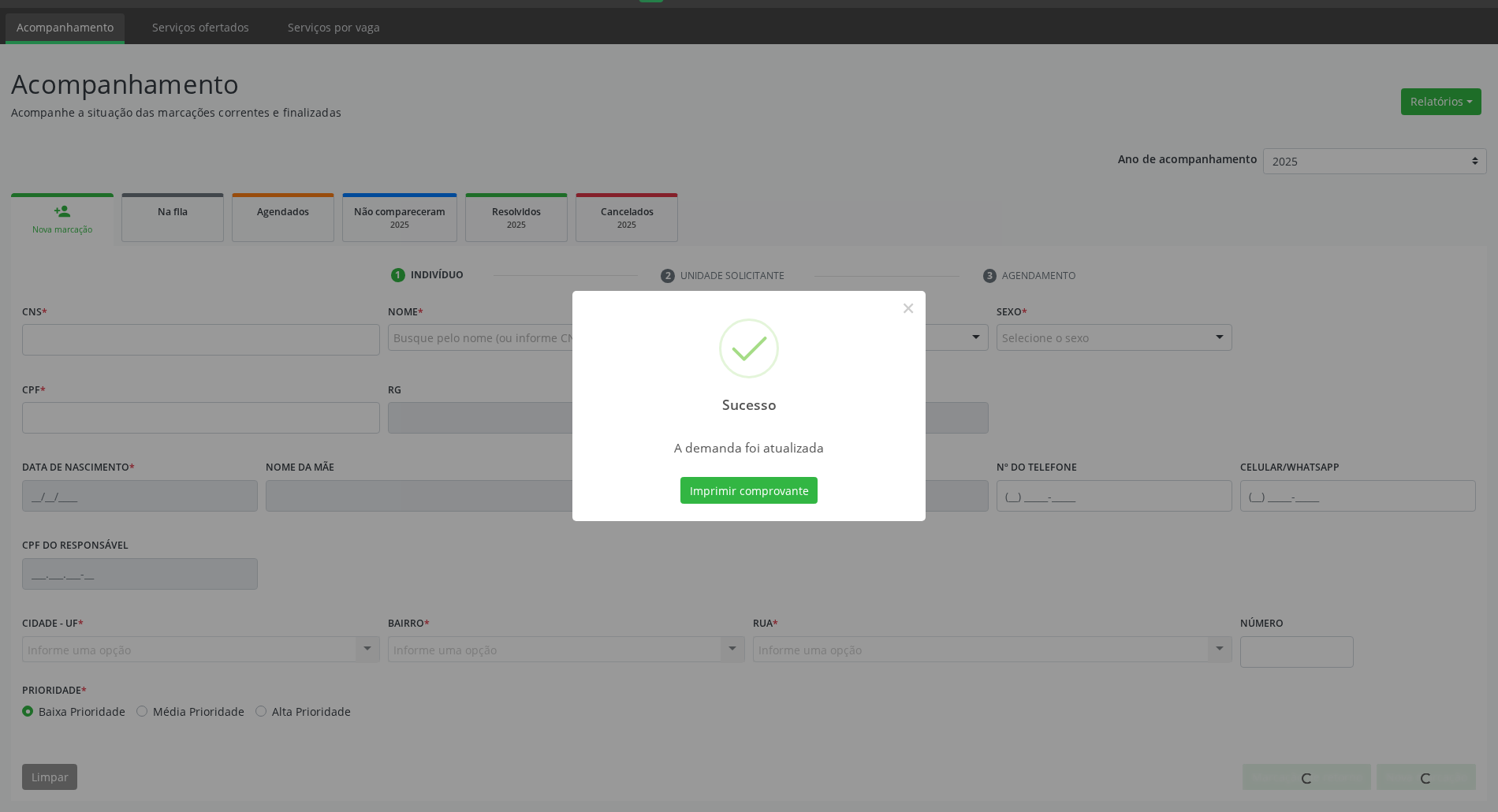
scroll to position [42, 0]
click at [681, 477] on button "Imprimir comprovante" at bounding box center [749, 490] width 137 height 27
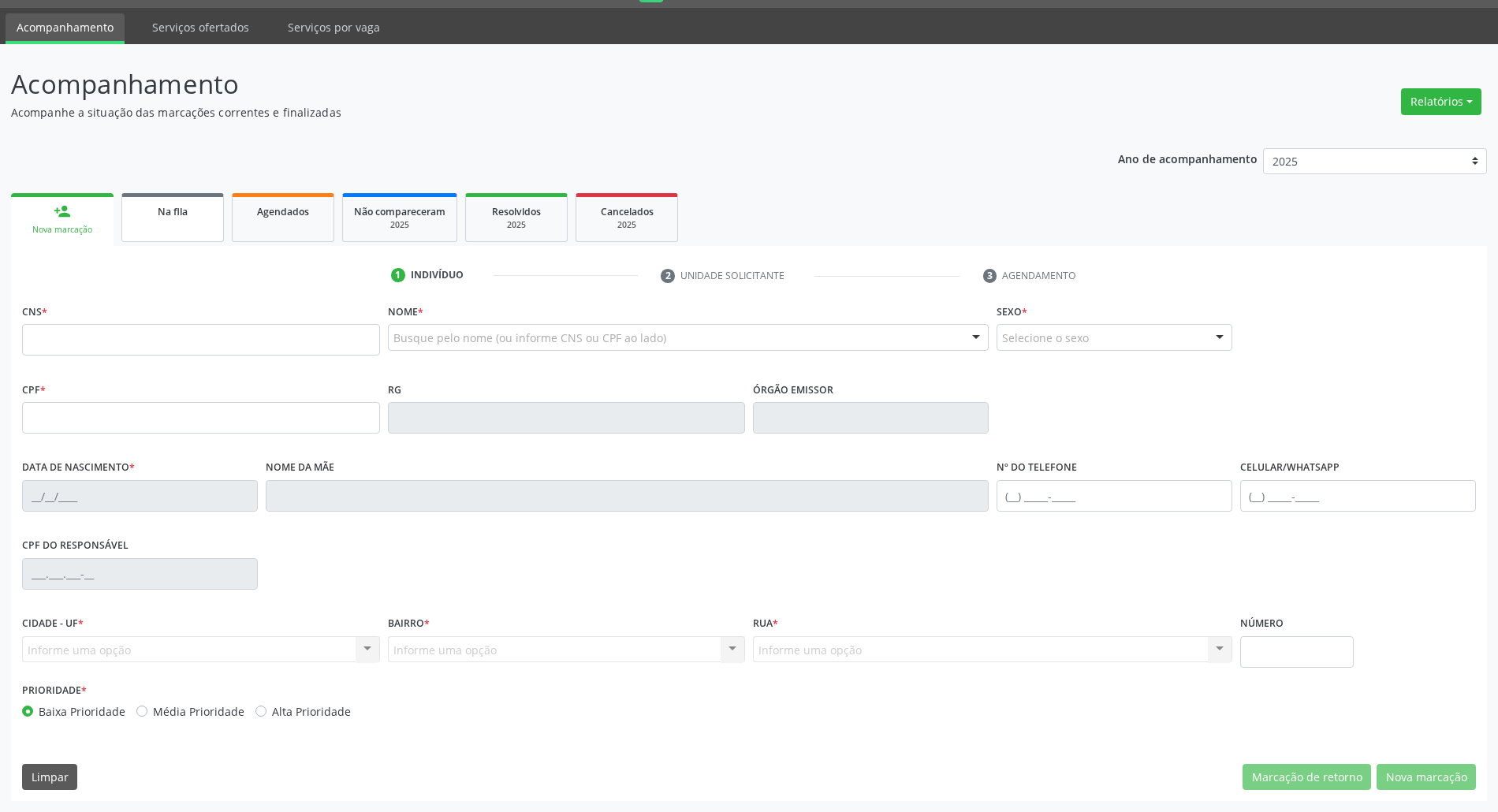
click at [181, 212] on span "Na fila" at bounding box center [172, 211] width 30 height 13
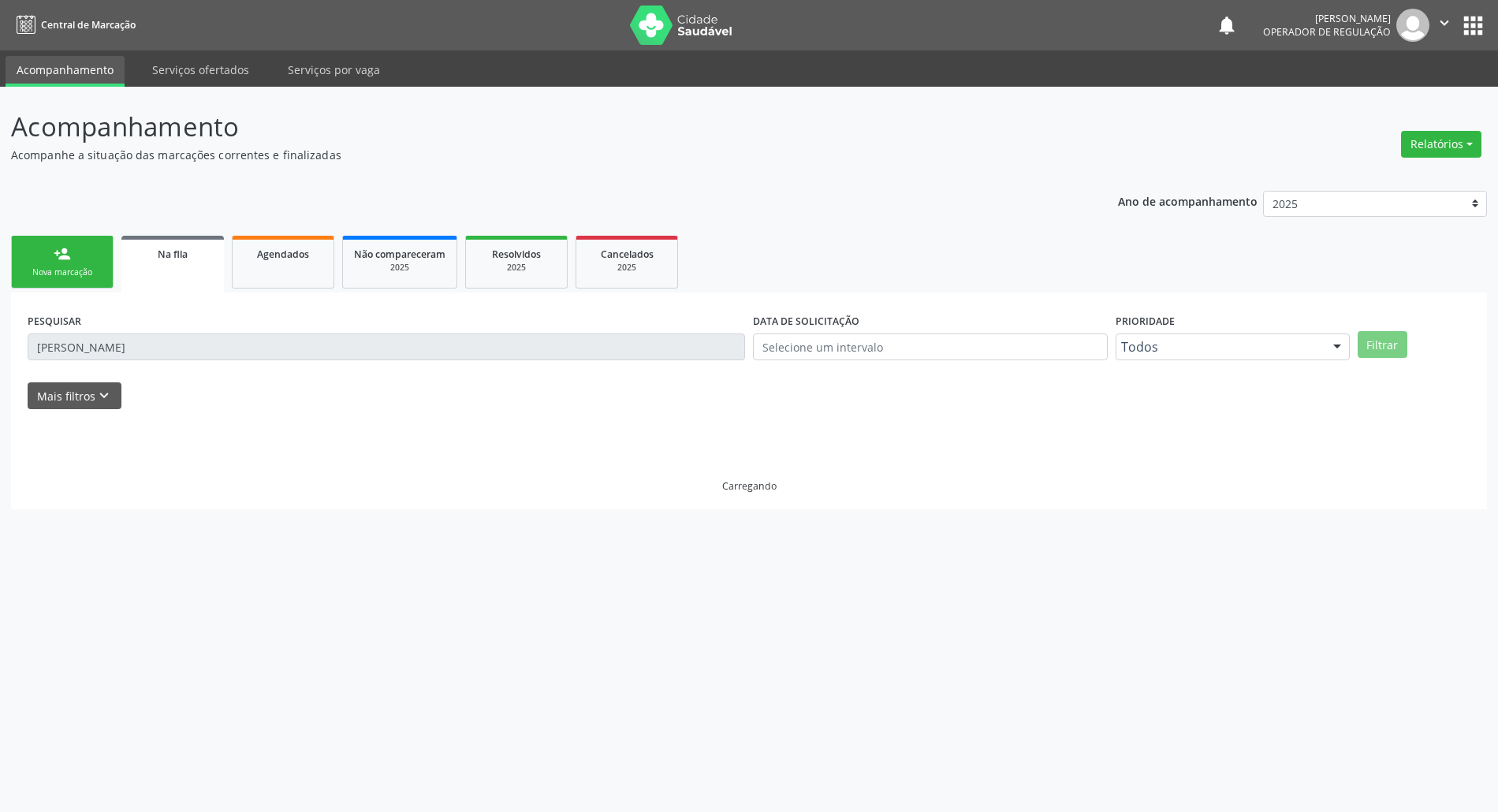
scroll to position [0, 0]
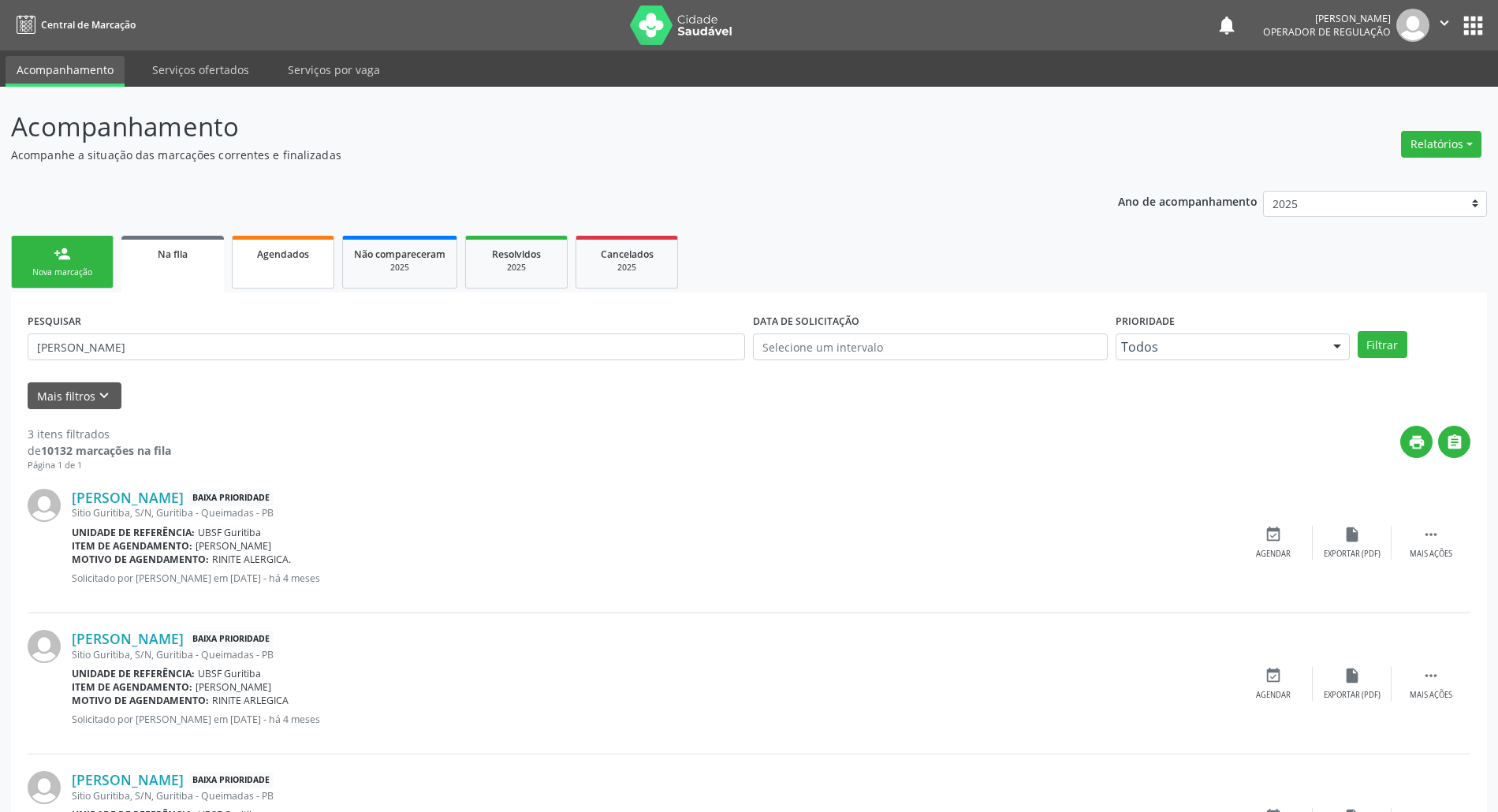
click at [263, 247] on span "Agendados" at bounding box center [283, 254] width 52 height 13
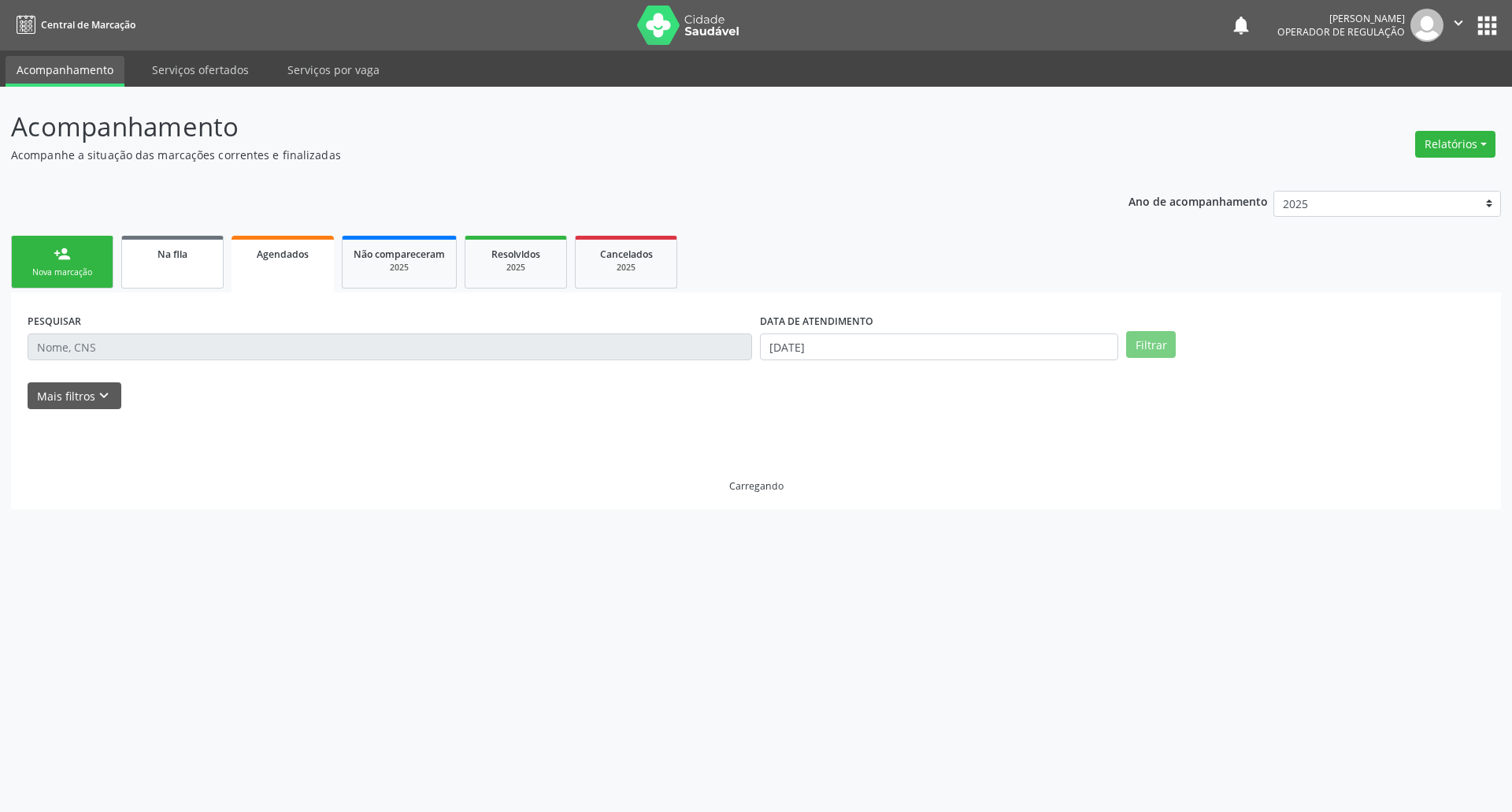
click at [193, 247] on div "Na fila" at bounding box center [172, 253] width 79 height 16
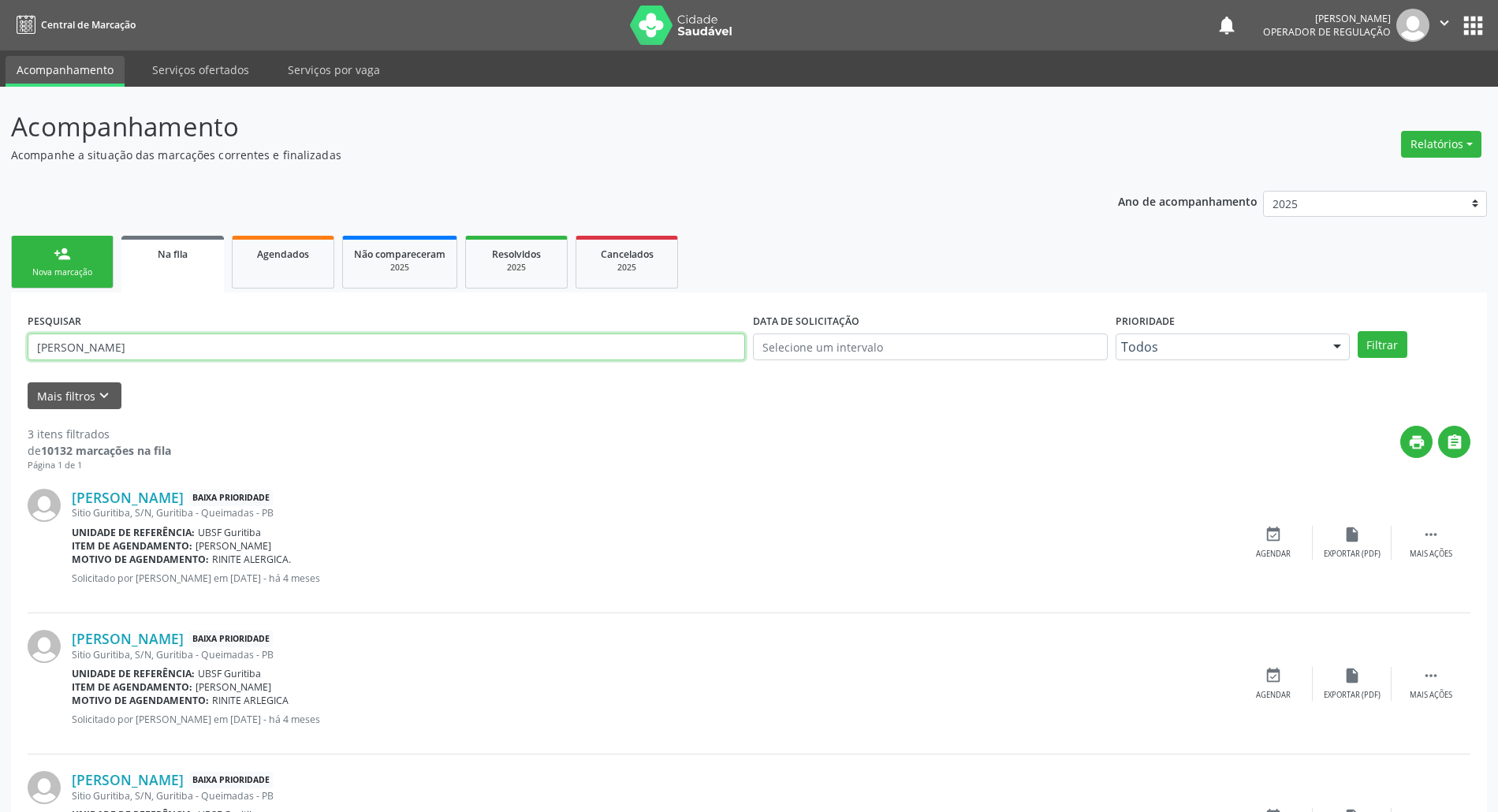
click at [134, 342] on input "JOSEFA SALETE" at bounding box center [386, 346] width 717 height 27
type input "701808224967374"
click at [1357, 331] on button "Filtrar" at bounding box center [1382, 344] width 50 height 27
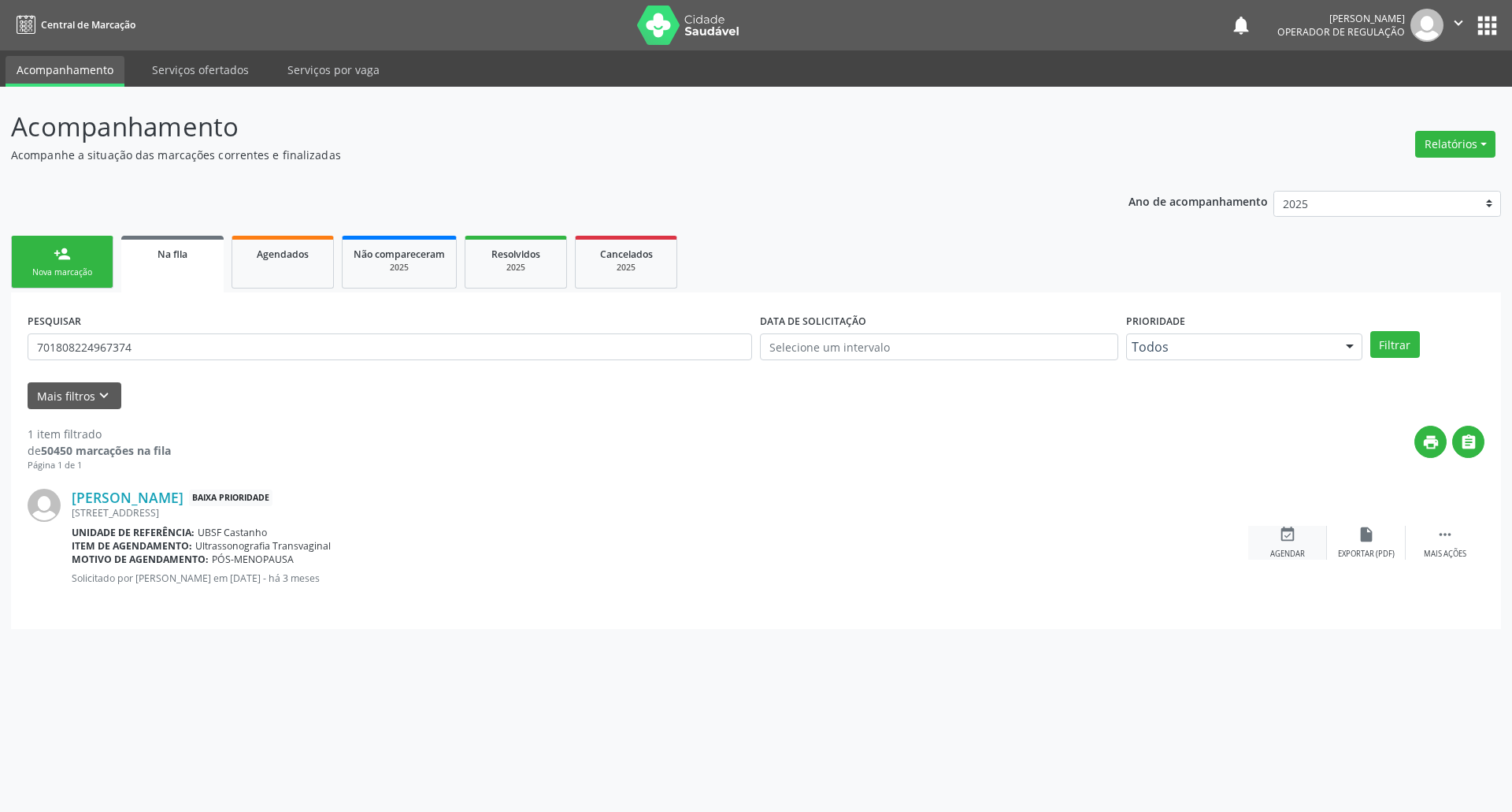
click at [1280, 528] on icon "event_available" at bounding box center [1287, 534] width 17 height 17
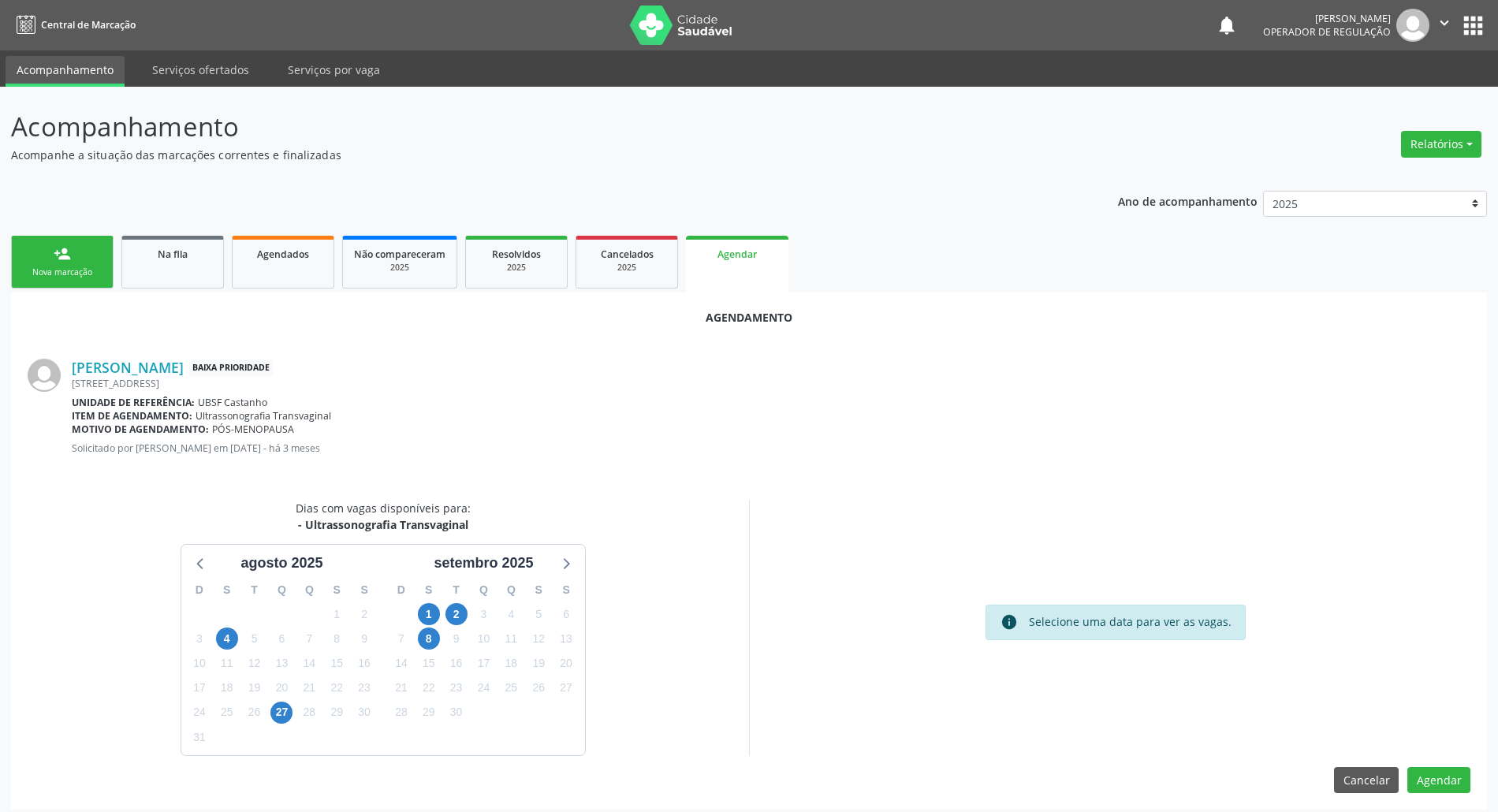
click at [461, 603] on div "2" at bounding box center [456, 614] width 22 height 24
click at [461, 606] on span "2" at bounding box center [456, 614] width 22 height 22
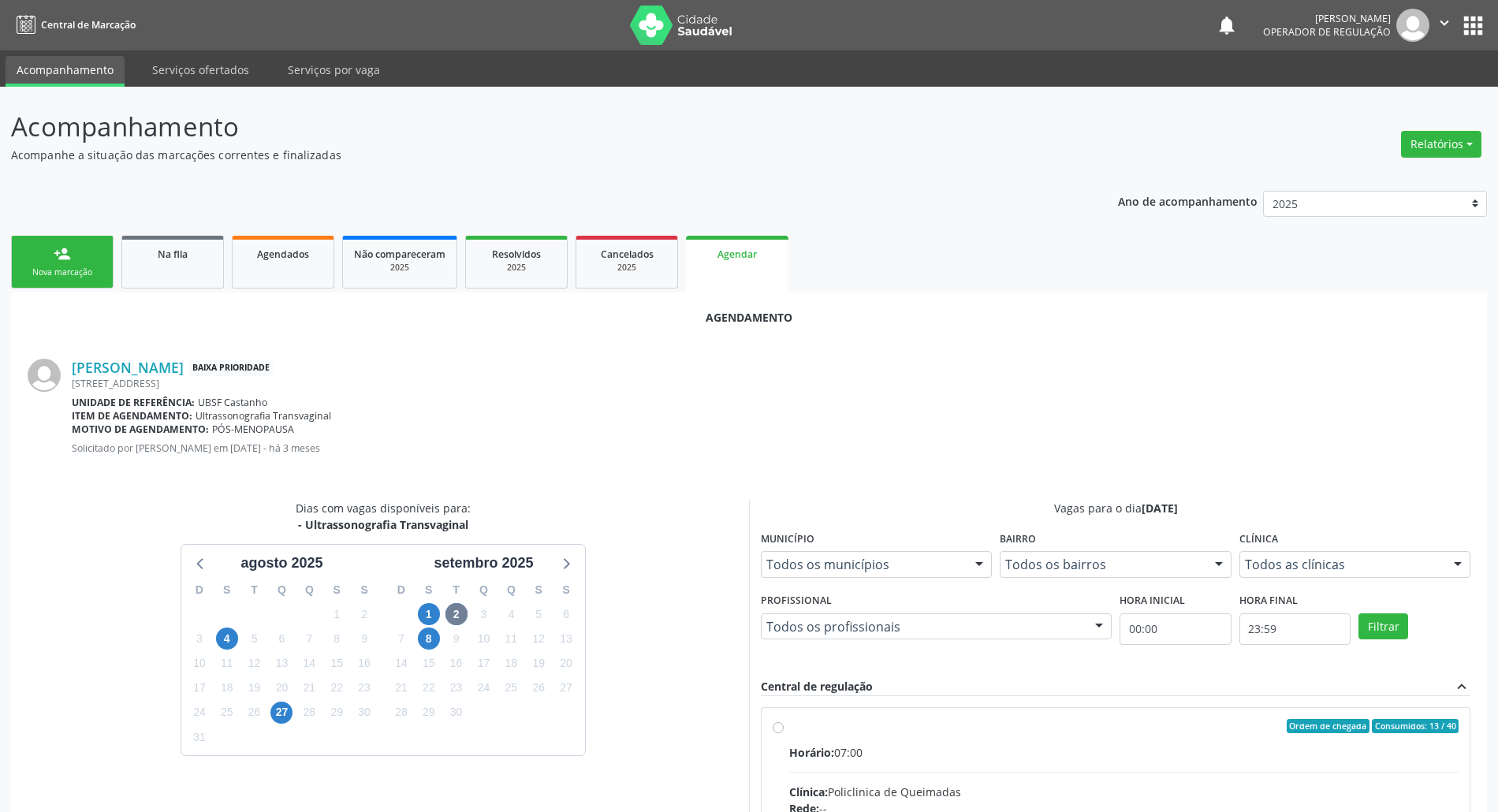
drag, startPoint x: 1165, startPoint y: 728, endPoint x: 1057, endPoint y: 691, distance: 114.2
click at [1162, 729] on div "Ordem de chegada Consumidos: 13 / 40" at bounding box center [1123, 725] width 669 height 14
click at [784, 729] on input "Ordem de chegada Consumidos: 13 / 40 Horário: 07:00 Clínica: Policlinica de Que…" at bounding box center [778, 725] width 11 height 14
radio input "true"
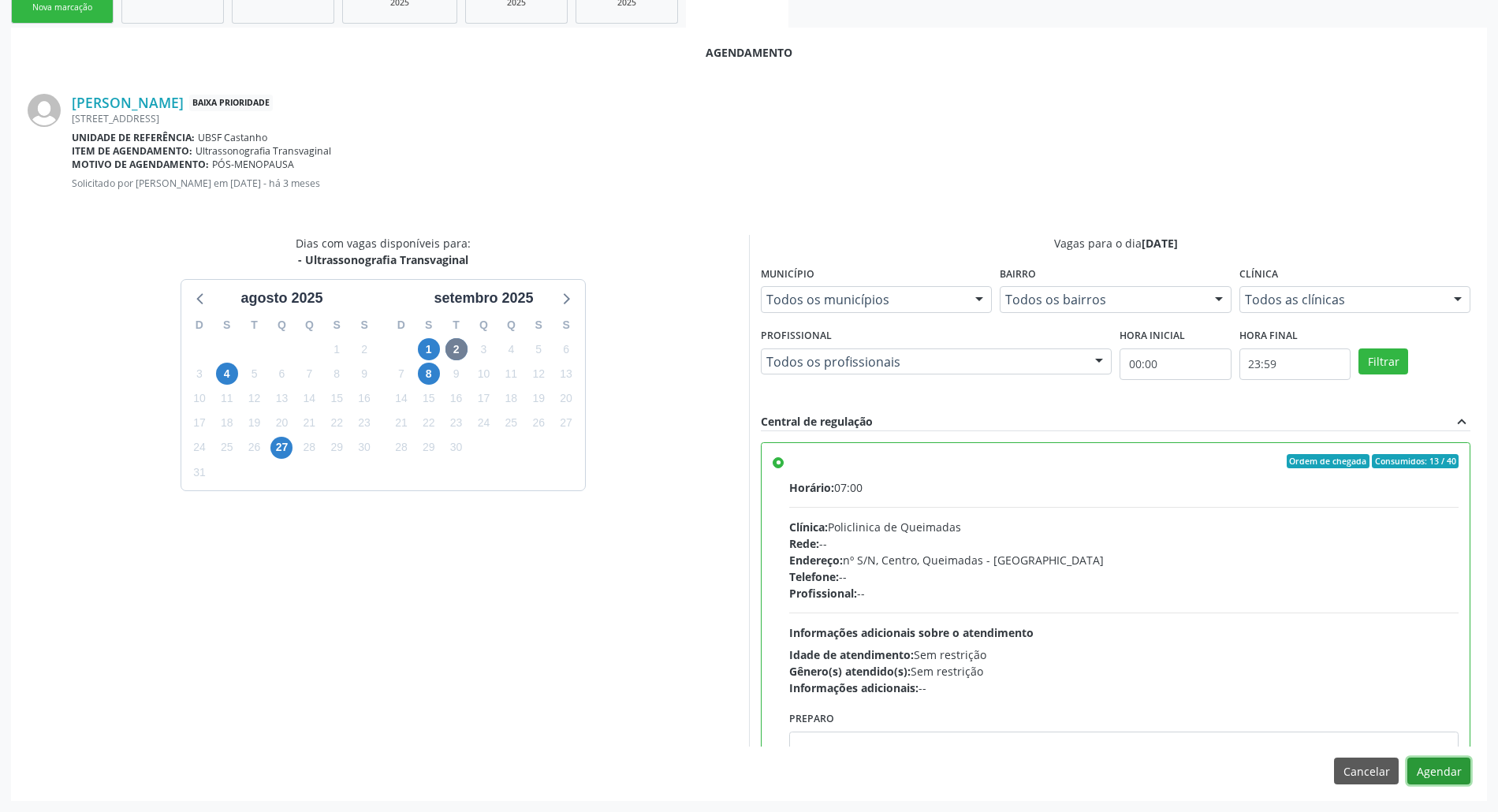
click at [1452, 769] on button "Agendar" at bounding box center [1439, 771] width 63 height 27
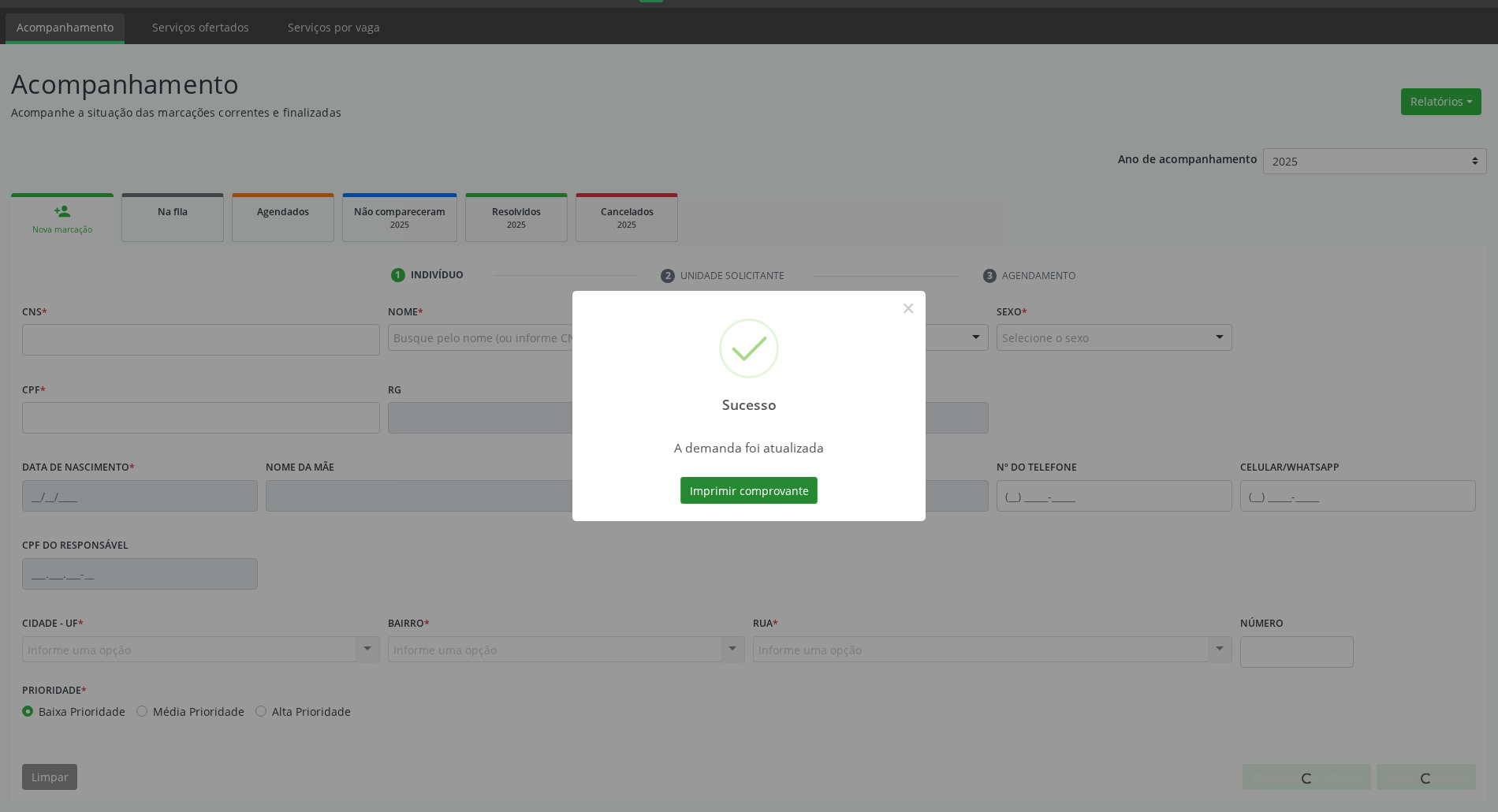
click at [761, 485] on button "Imprimir comprovante" at bounding box center [749, 490] width 137 height 27
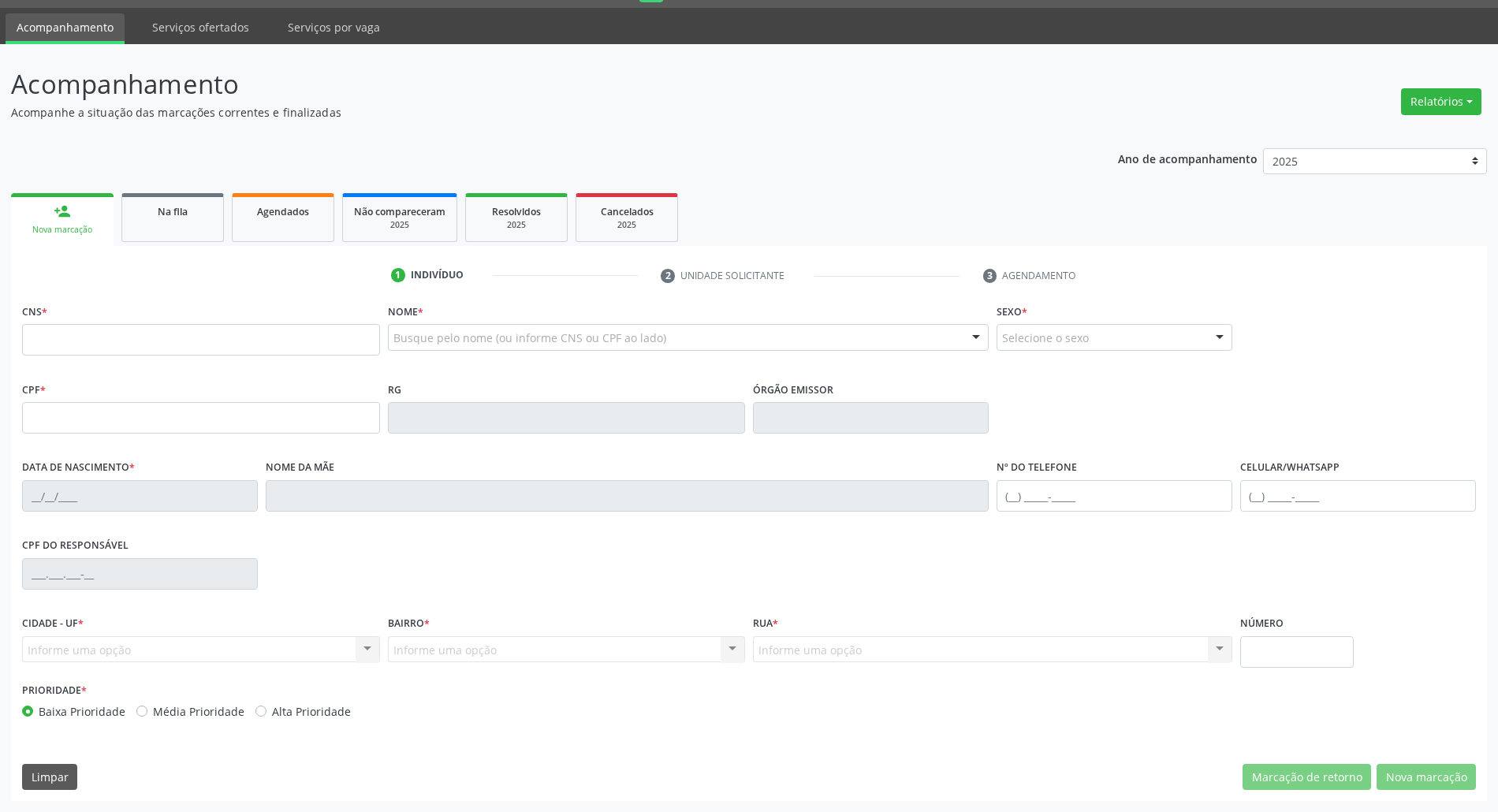
scroll to position [42, 0]
click at [227, 339] on div "Sucesso × A demanda foi atualizada Imprimir comprovante Cancel" at bounding box center [749, 406] width 1498 height 812
drag, startPoint x: 168, startPoint y: 172, endPoint x: 141, endPoint y: 254, distance: 86.3
click at [168, 176] on div "Sucesso × A demanda foi atualizada Imprimir comprovante Cancel" at bounding box center [749, 406] width 1498 height 812
click at [142, 254] on div "Sucesso × A demanda foi atualizada Imprimir comprovante Cancel" at bounding box center [749, 406] width 1498 height 812
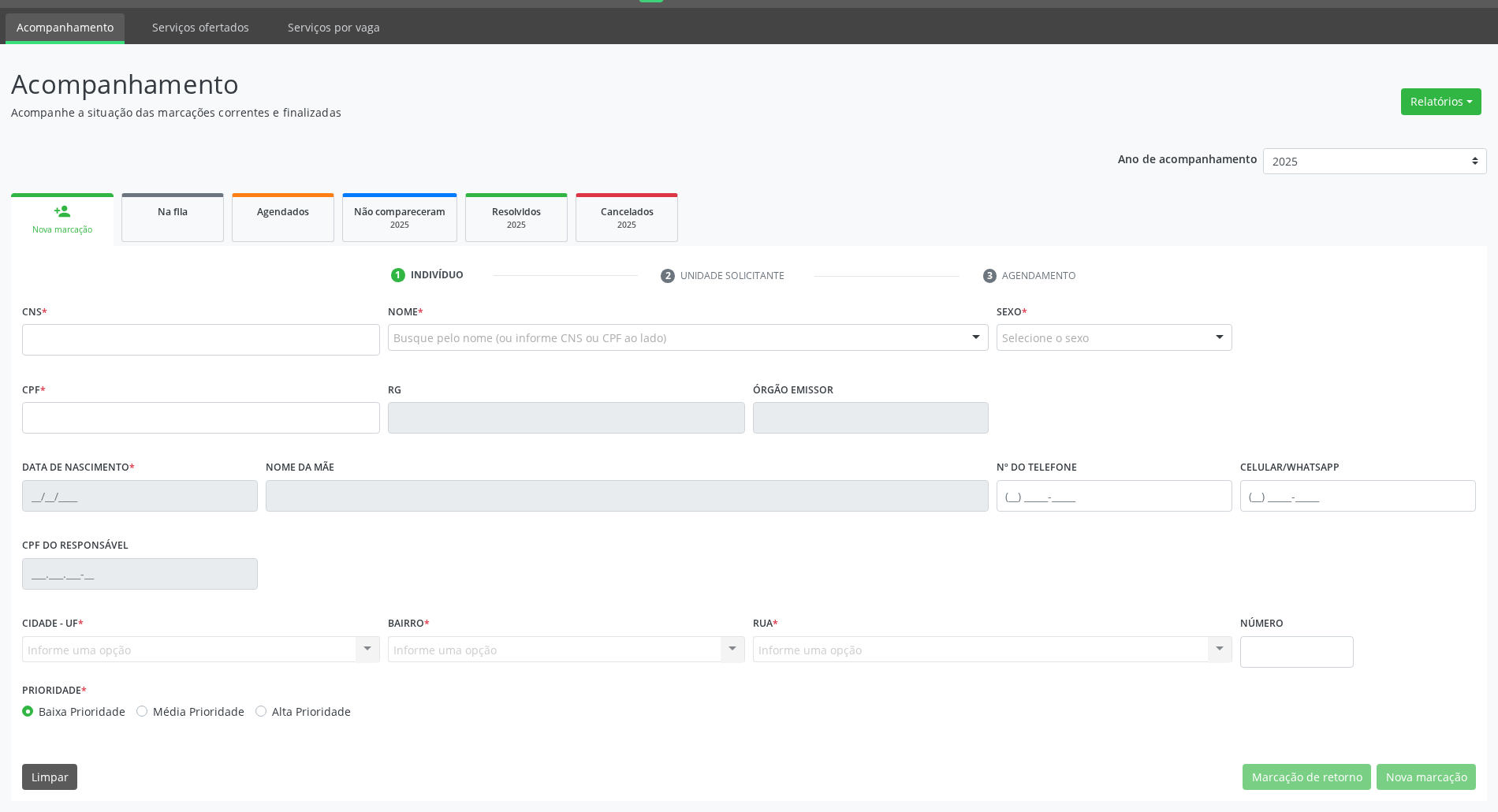
click at [143, 238] on div "Sucesso × A demanda foi atualizada Imprimir comprovante Cancel" at bounding box center [749, 406] width 1498 height 812
click at [143, 218] on div "Sucesso × A demanda foi atualizada Imprimir comprovante Cancel" at bounding box center [749, 406] width 1498 height 812
click at [165, 206] on div "Sucesso × A demanda foi atualizada Imprimir comprovante Cancel" at bounding box center [749, 406] width 1498 height 812
click at [185, 231] on div "Sucesso × A demanda foi atualizada Imprimir comprovante Cancel" at bounding box center [749, 406] width 1498 height 812
click at [185, 234] on div "Sucesso × A demanda foi atualizada Imprimir comprovante Cancel" at bounding box center [749, 406] width 1498 height 812
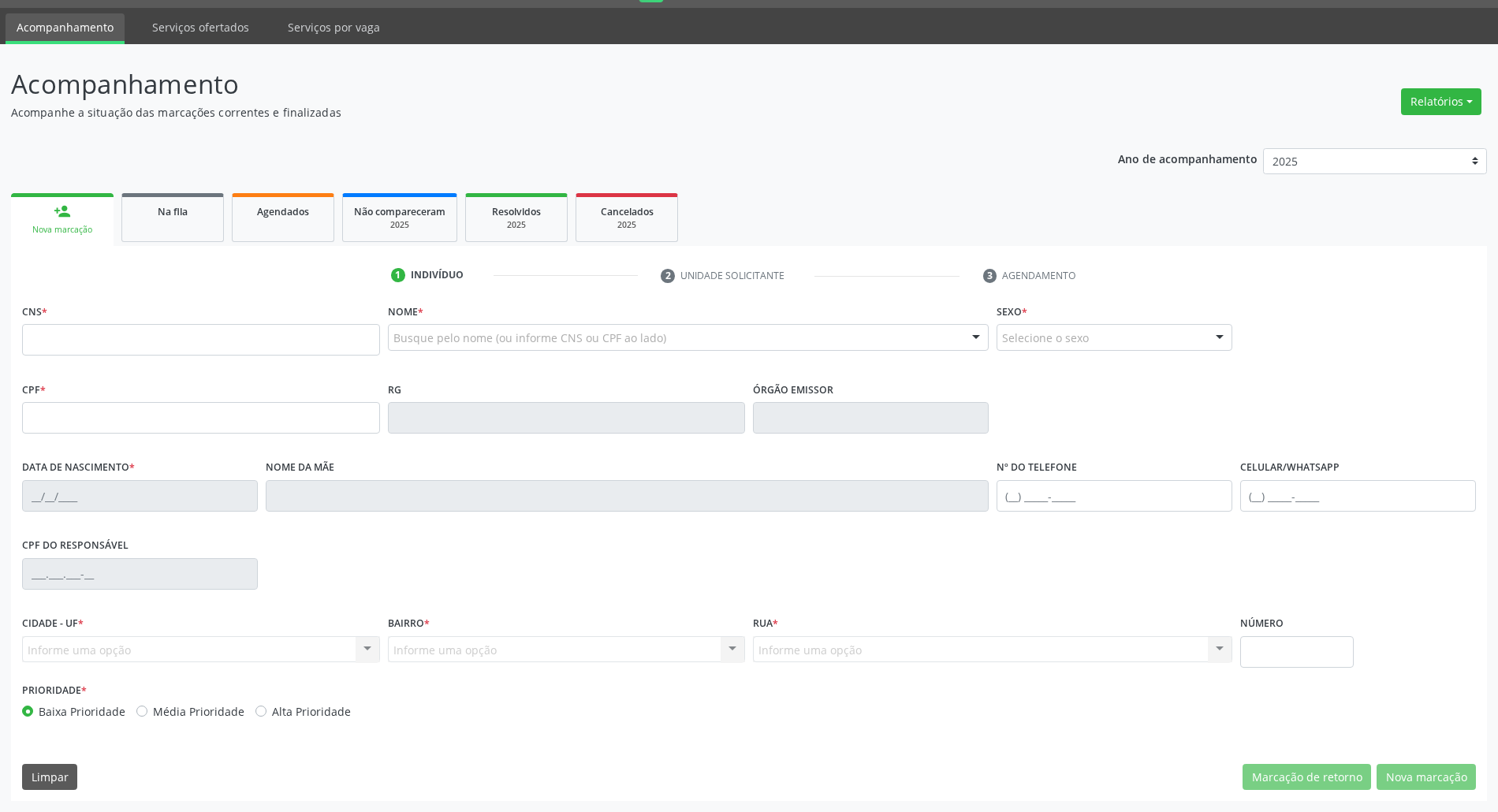
click at [186, 237] on div "Sucesso × A demanda foi atualizada Imprimir comprovante Cancel" at bounding box center [749, 406] width 1498 height 812
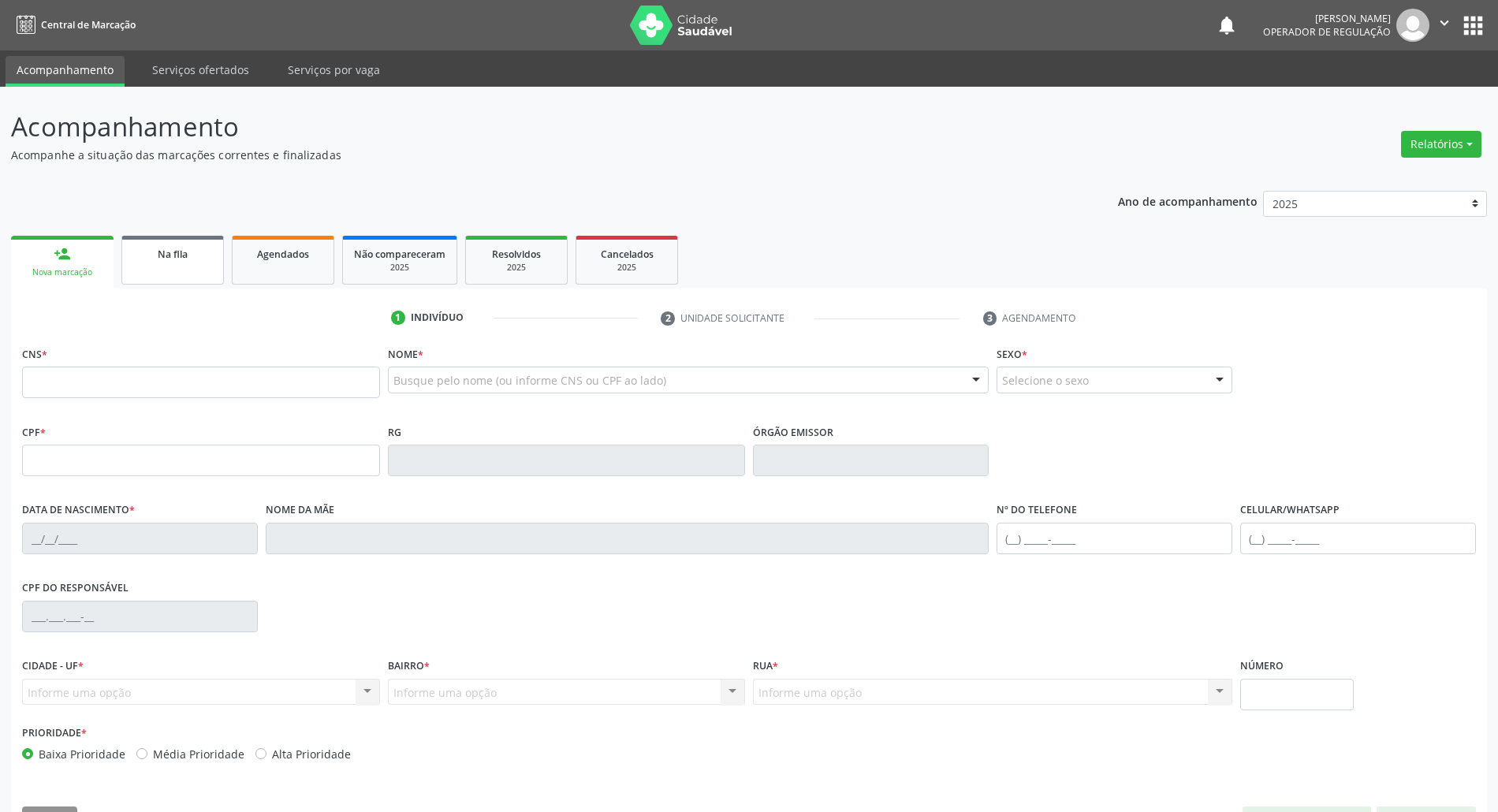
click at [139, 247] on div "Na fila" at bounding box center [172, 253] width 79 height 16
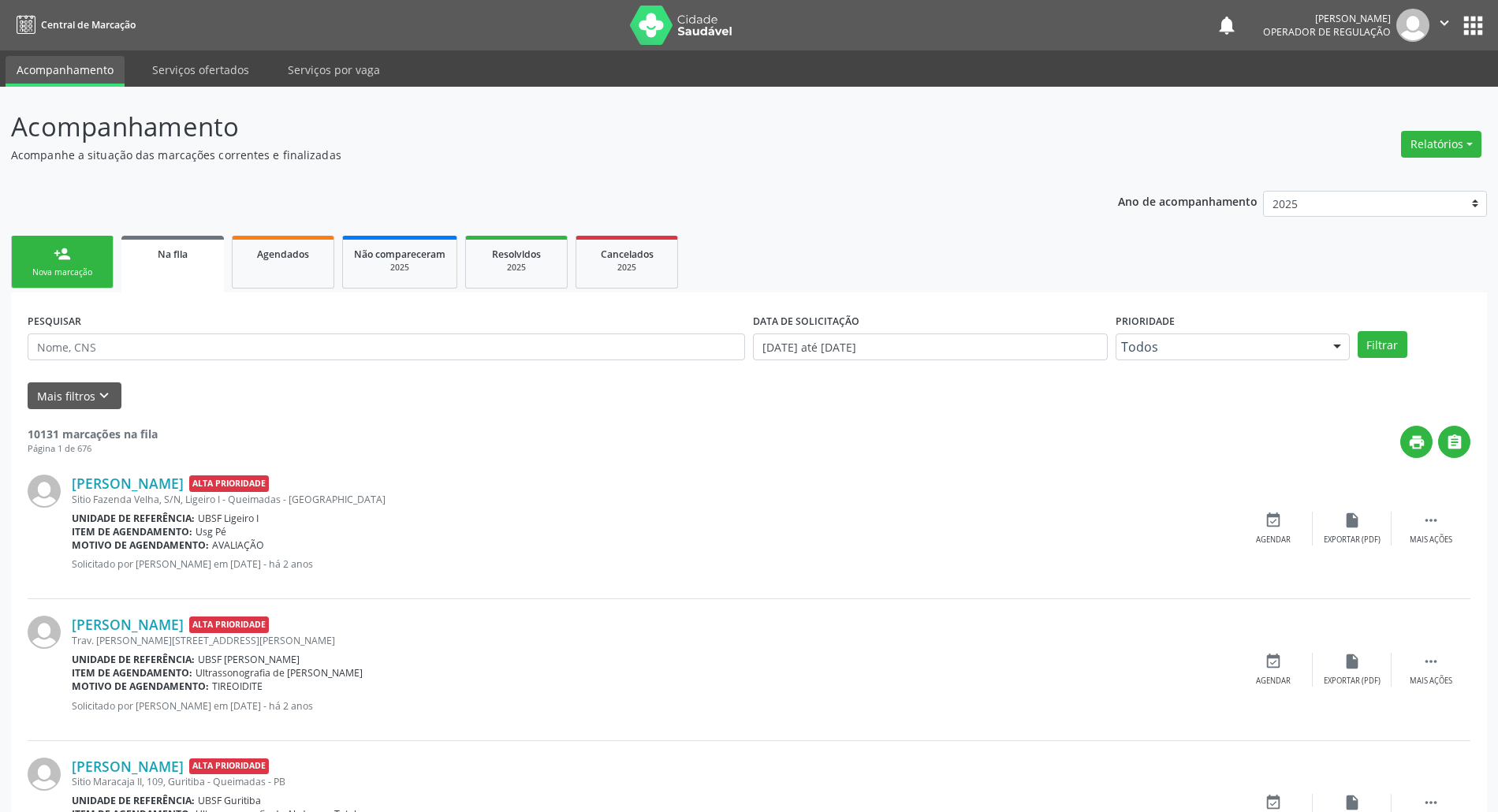
click at [202, 360] on div "PESQUISAR" at bounding box center [386, 340] width 725 height 62
click at [187, 347] on input "text" at bounding box center [386, 346] width 717 height 27
type input "ALBENIZA"
click at [1357, 331] on button "Filtrar" at bounding box center [1382, 344] width 50 height 27
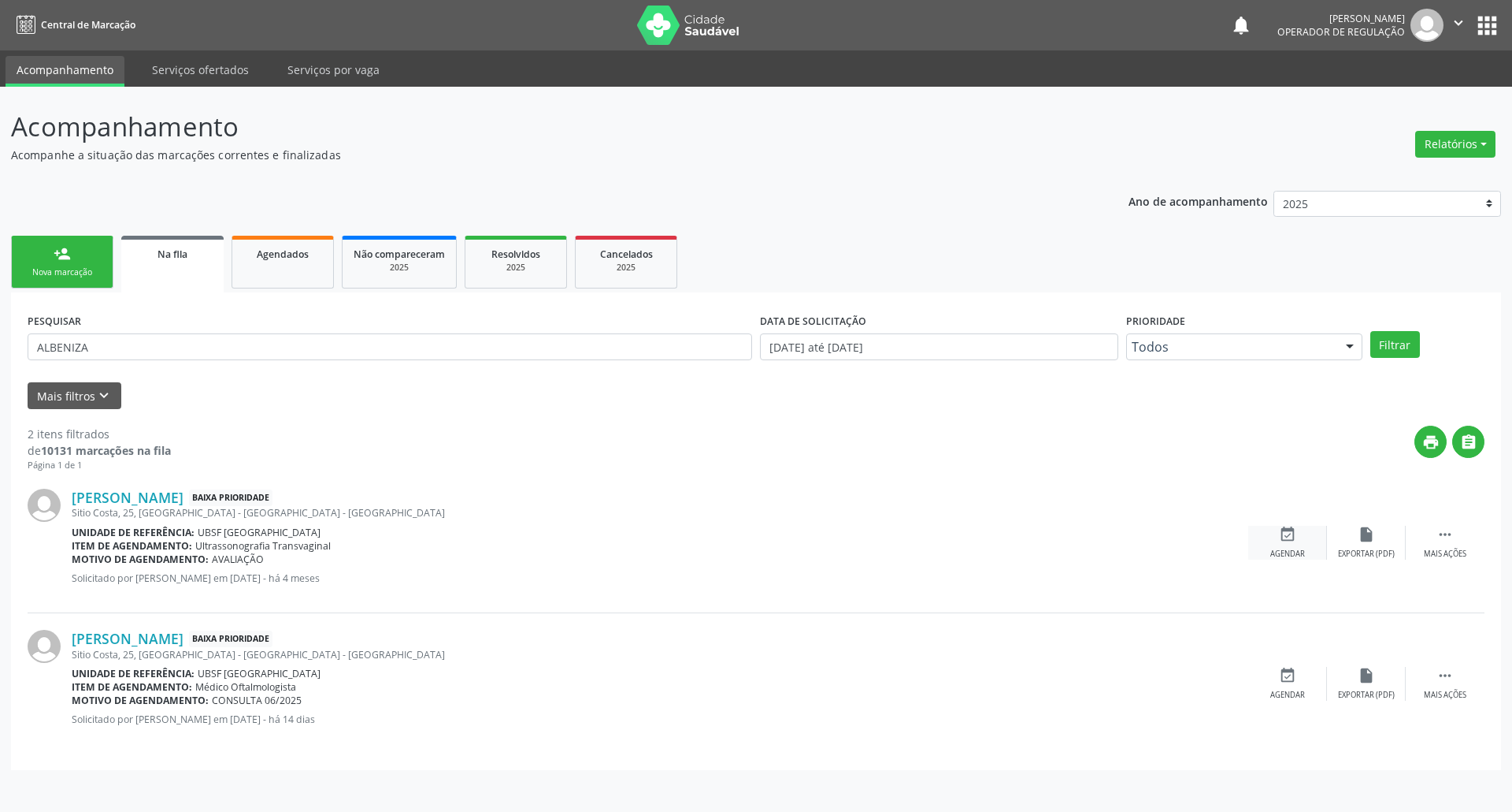
click at [1261, 534] on div "event_available Agendar" at bounding box center [1288, 543] width 79 height 34
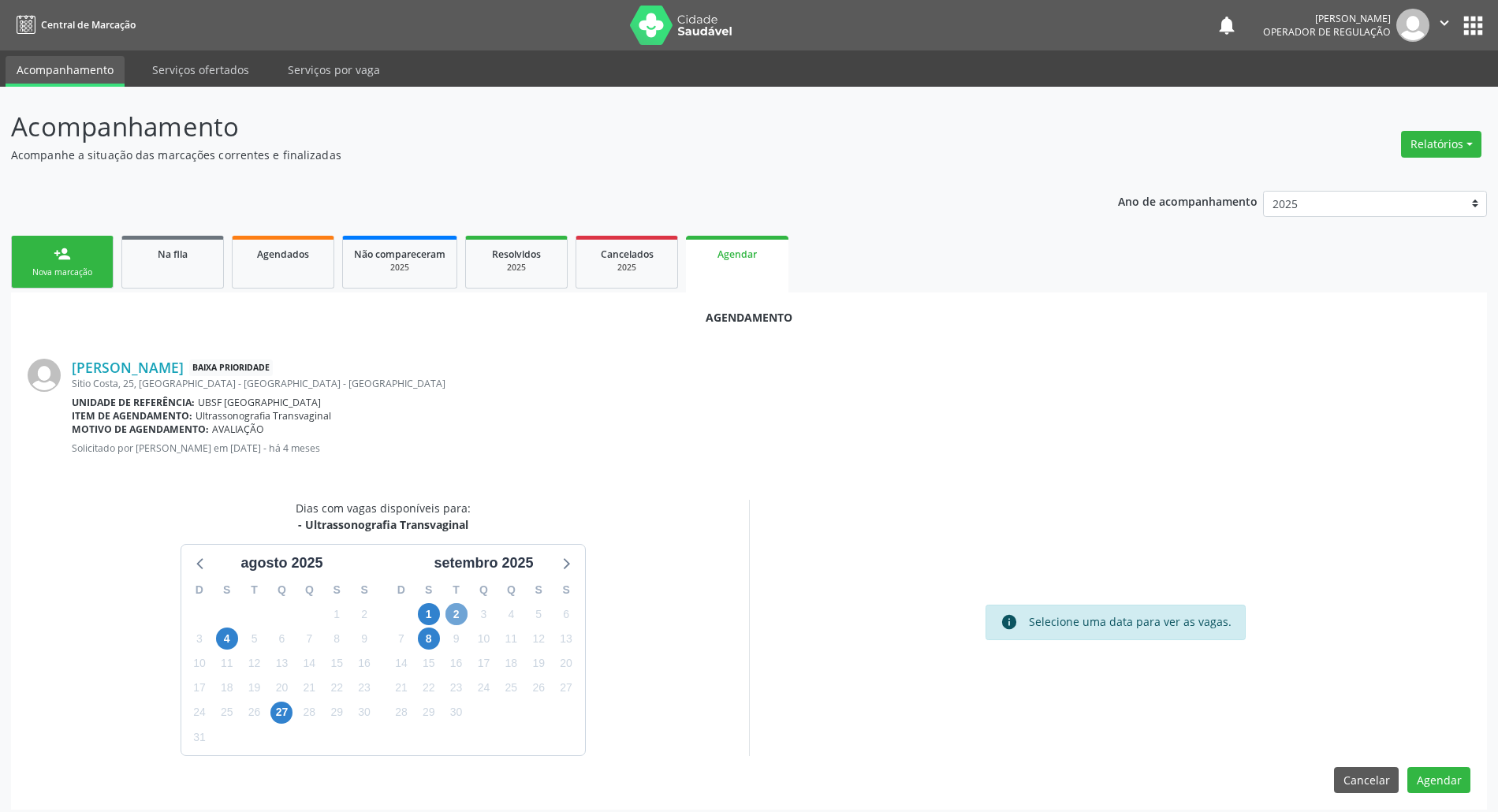
click at [452, 609] on span "2" at bounding box center [456, 614] width 22 height 22
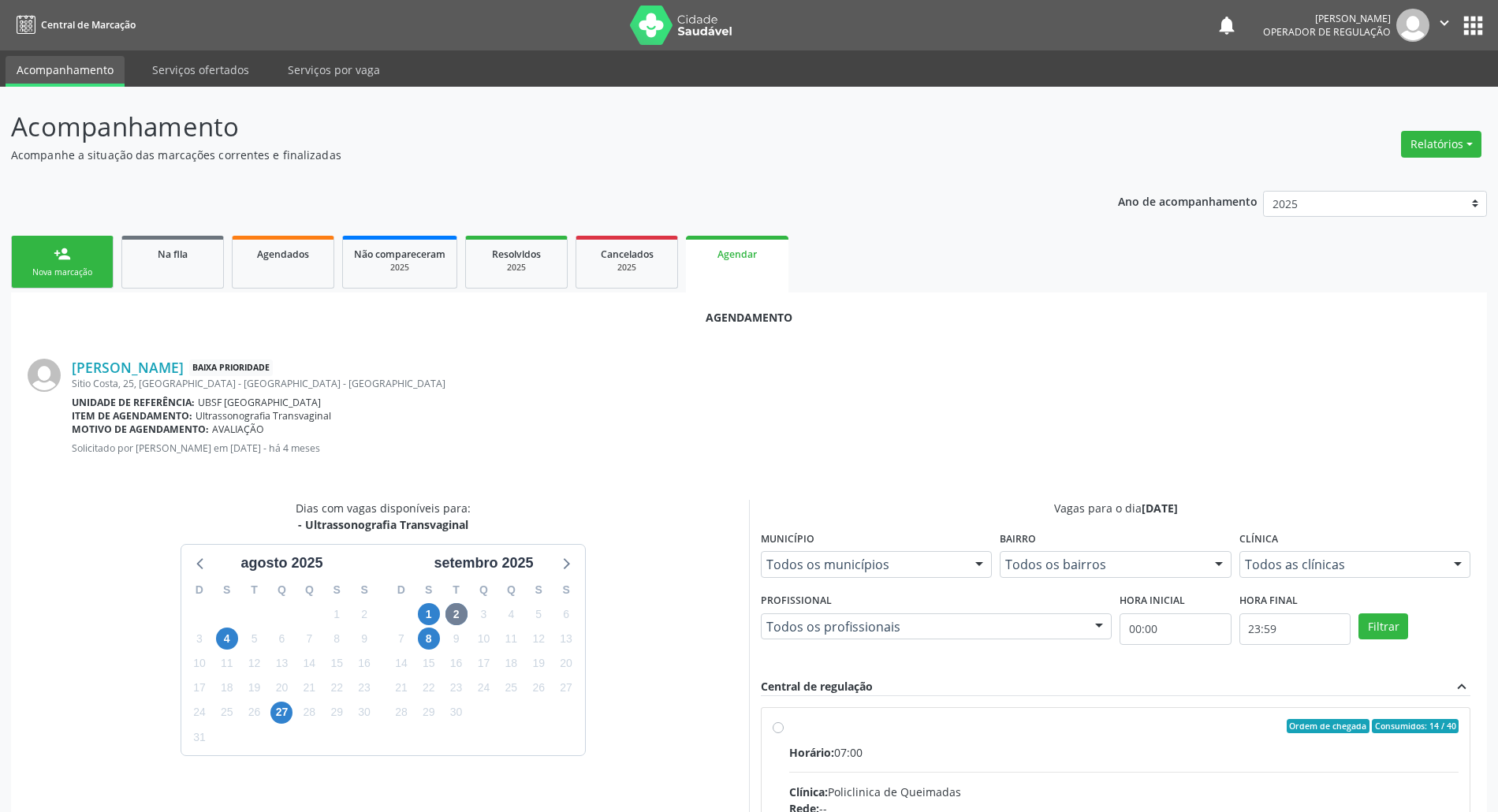
click at [1298, 725] on span "Ordem de chegada" at bounding box center [1328, 725] width 83 height 14
click at [784, 725] on input "Ordem de chegada Consumidos: 14 / 40 Horário: 07:00 Clínica: Policlinica de Que…" at bounding box center [778, 725] width 11 height 14
radio input "true"
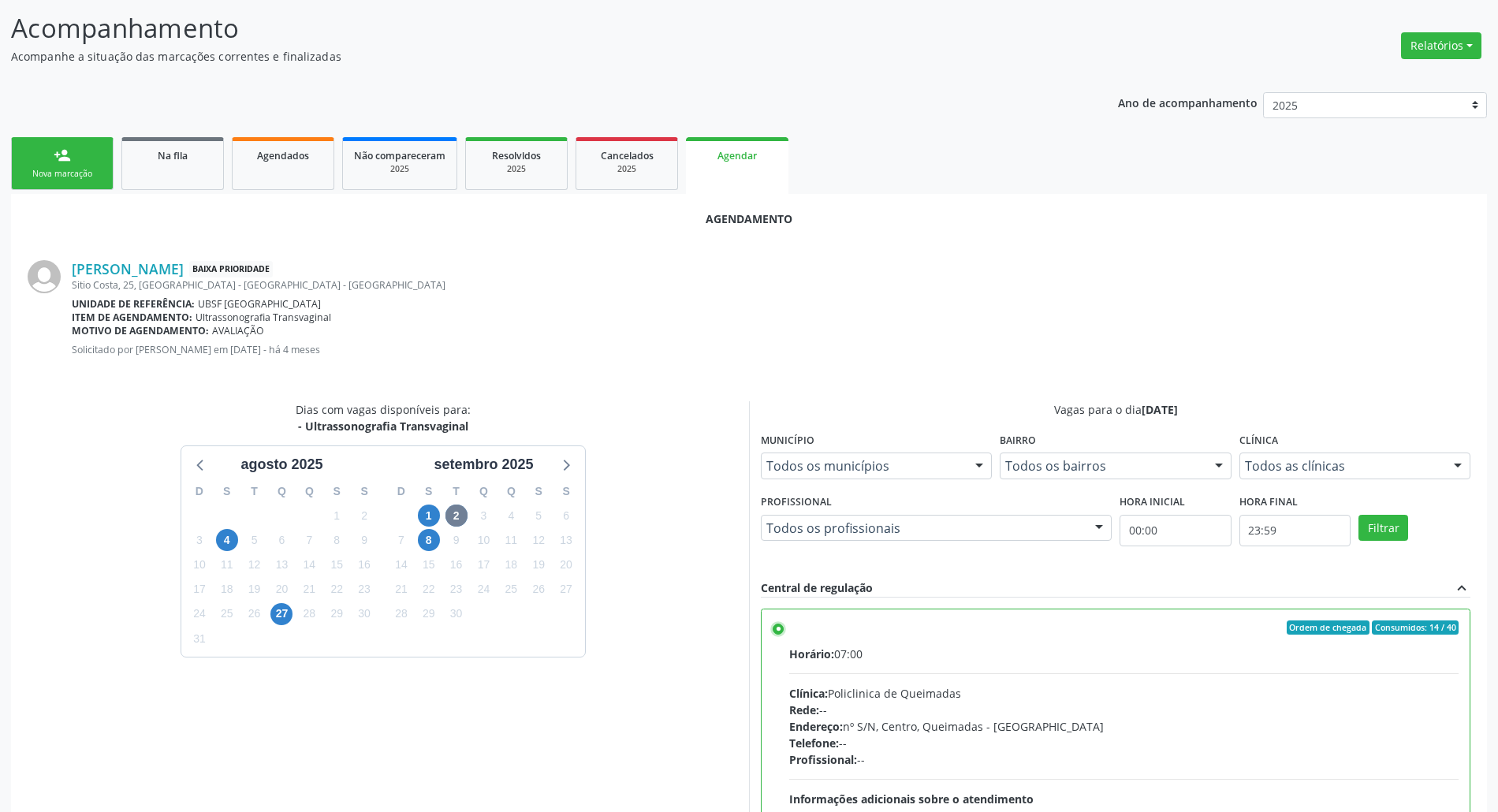
scroll to position [265, 0]
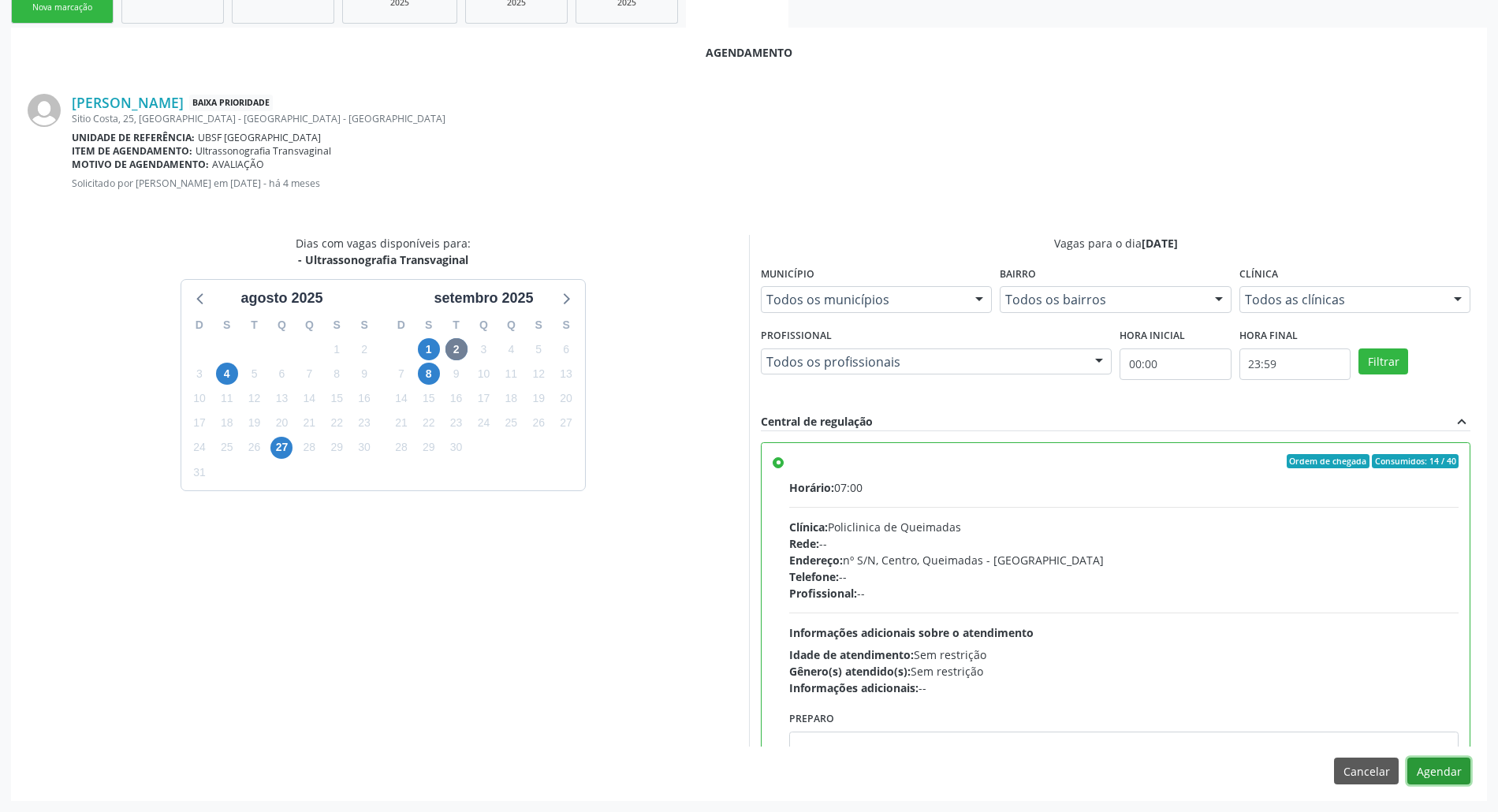
click at [1467, 772] on button "Agendar" at bounding box center [1439, 771] width 63 height 27
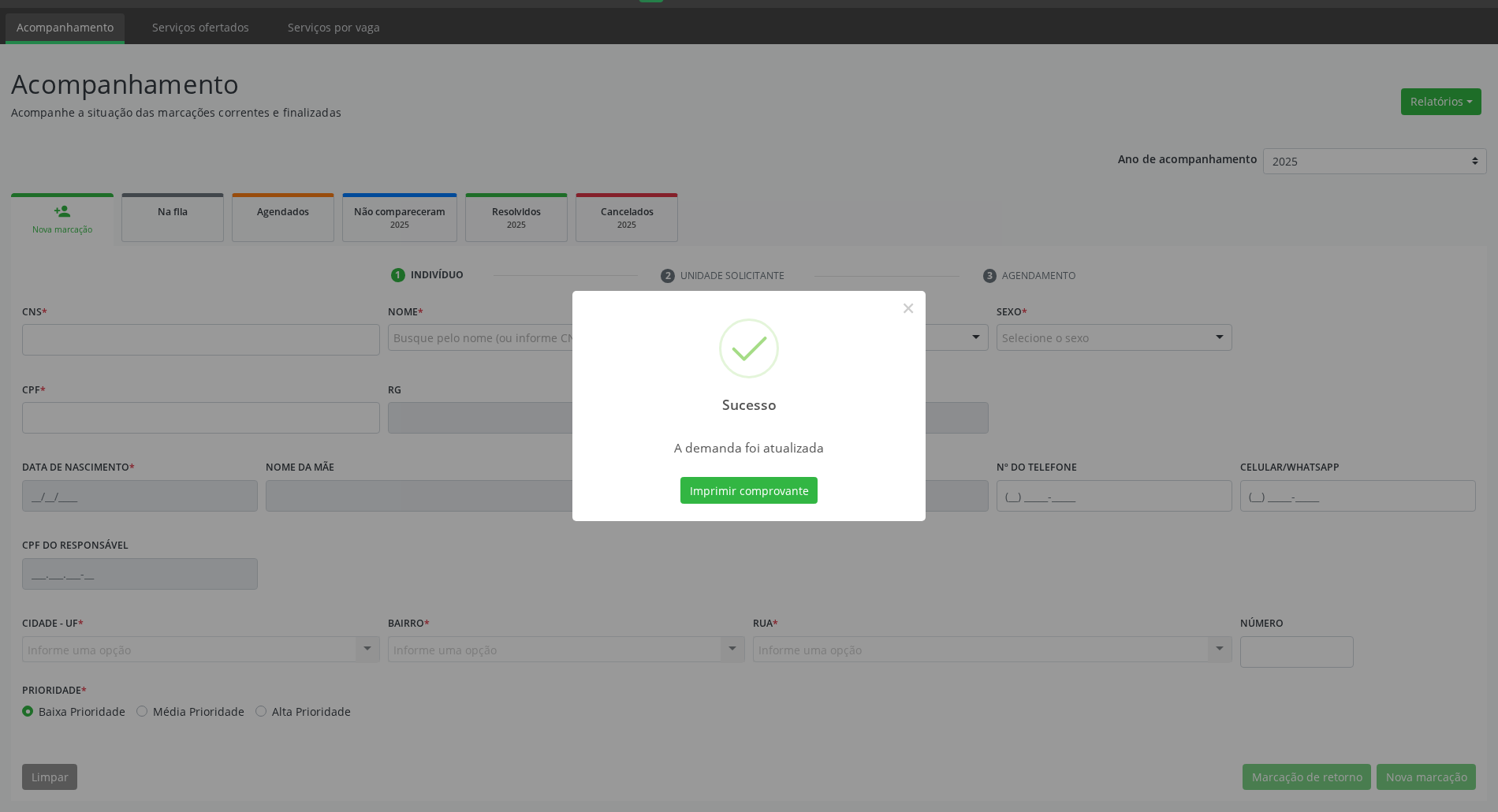
scroll to position [42, 0]
click at [681, 477] on button "Imprimir comprovante" at bounding box center [749, 490] width 137 height 27
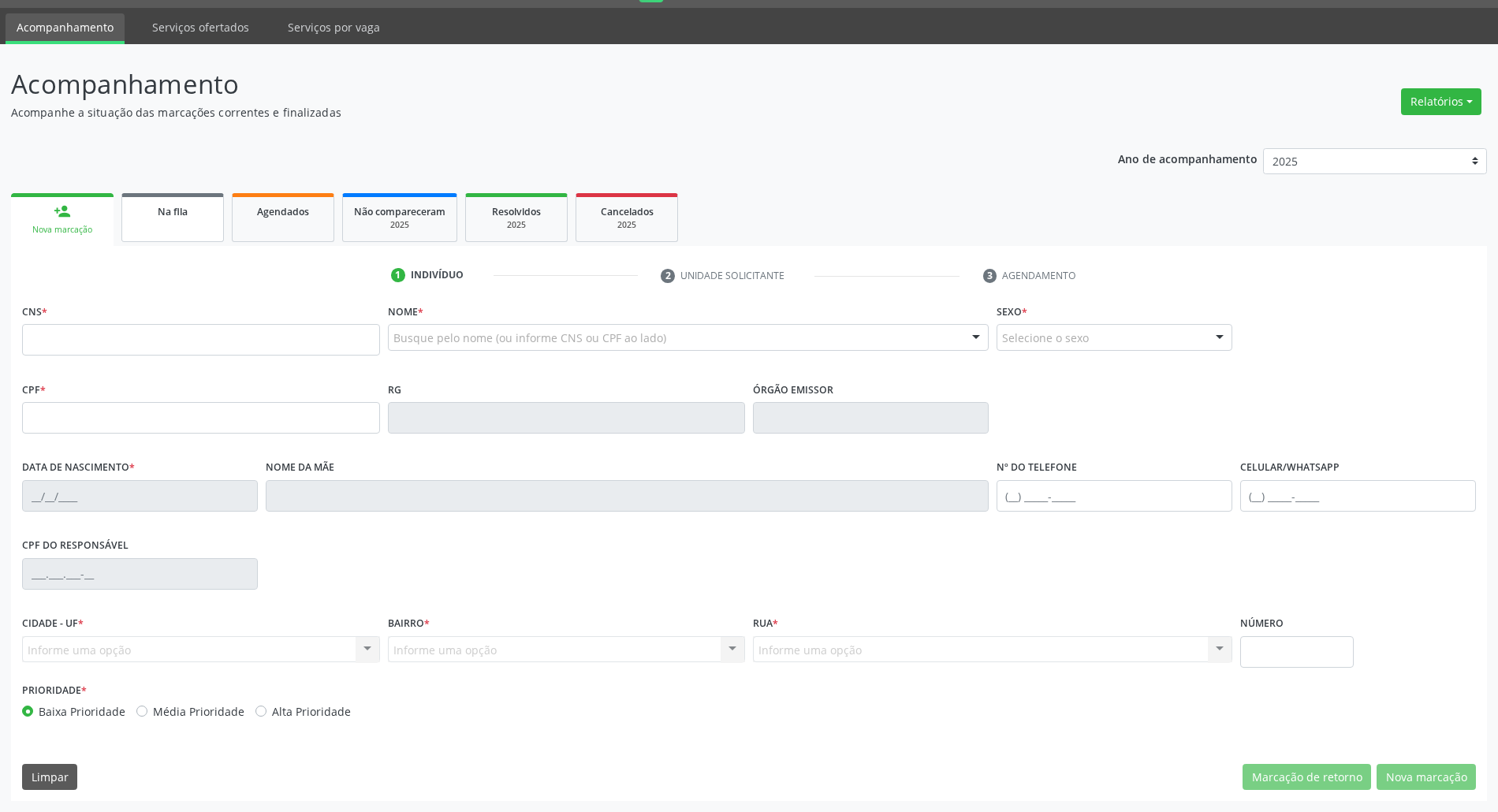
click at [168, 238] on link "Na fila" at bounding box center [172, 218] width 102 height 49
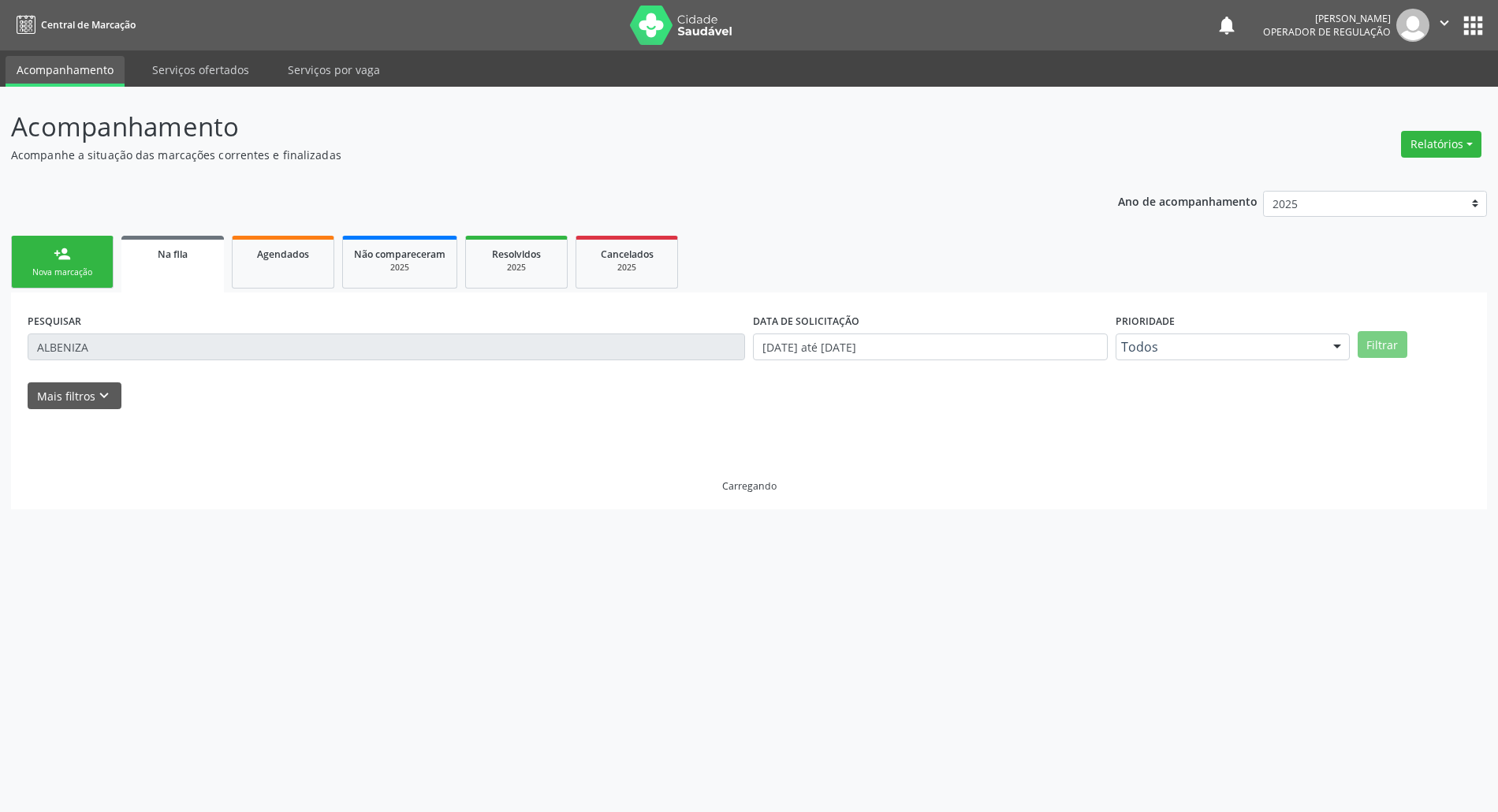
scroll to position [0, 0]
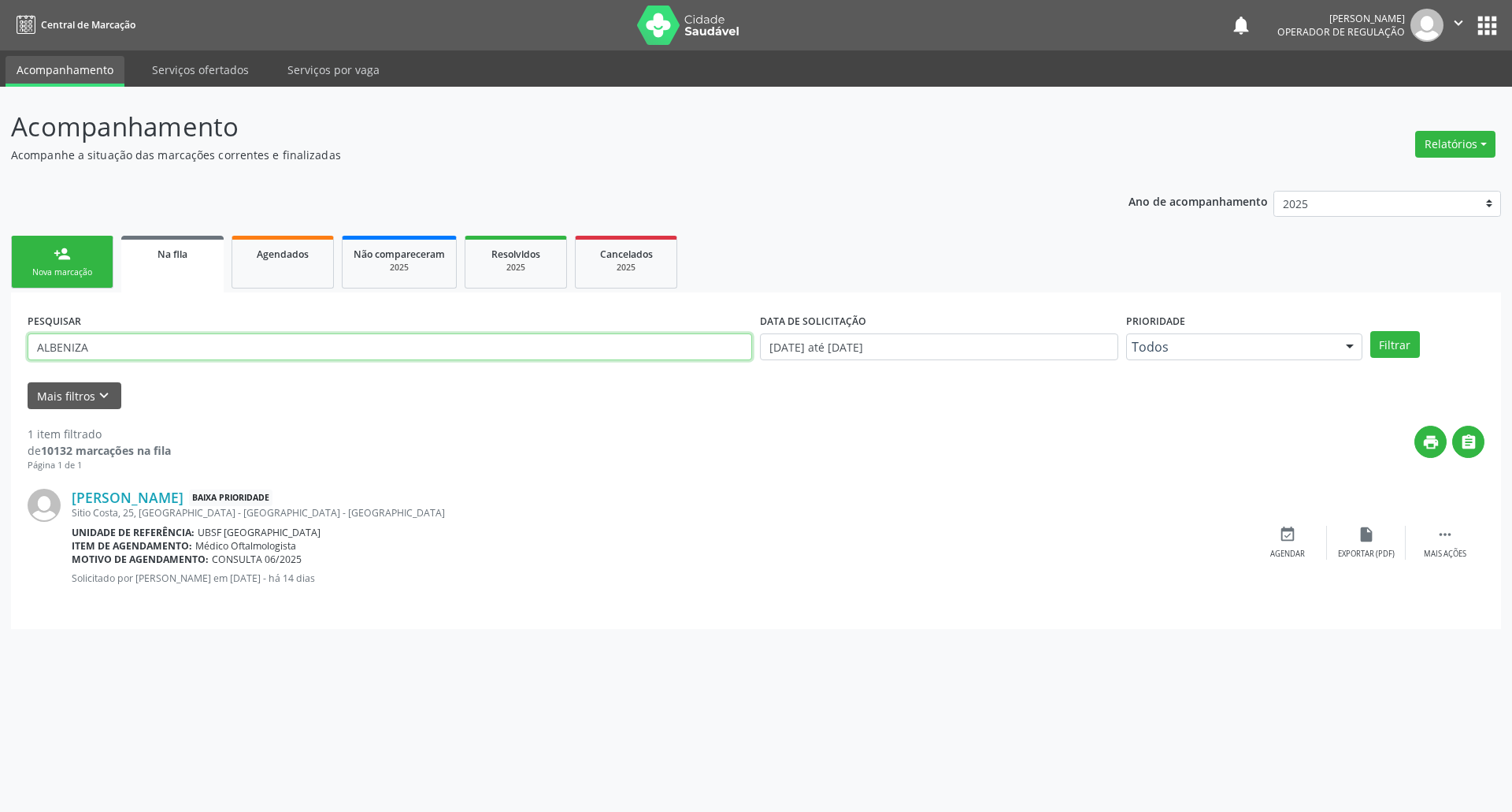
click at [92, 344] on input "ALBENIZA" at bounding box center [390, 346] width 725 height 27
type input "MARIA SUELI"
click at [1371, 331] on button "Filtrar" at bounding box center [1395, 344] width 50 height 27
click at [1295, 528] on icon "event_available" at bounding box center [1287, 534] width 17 height 17
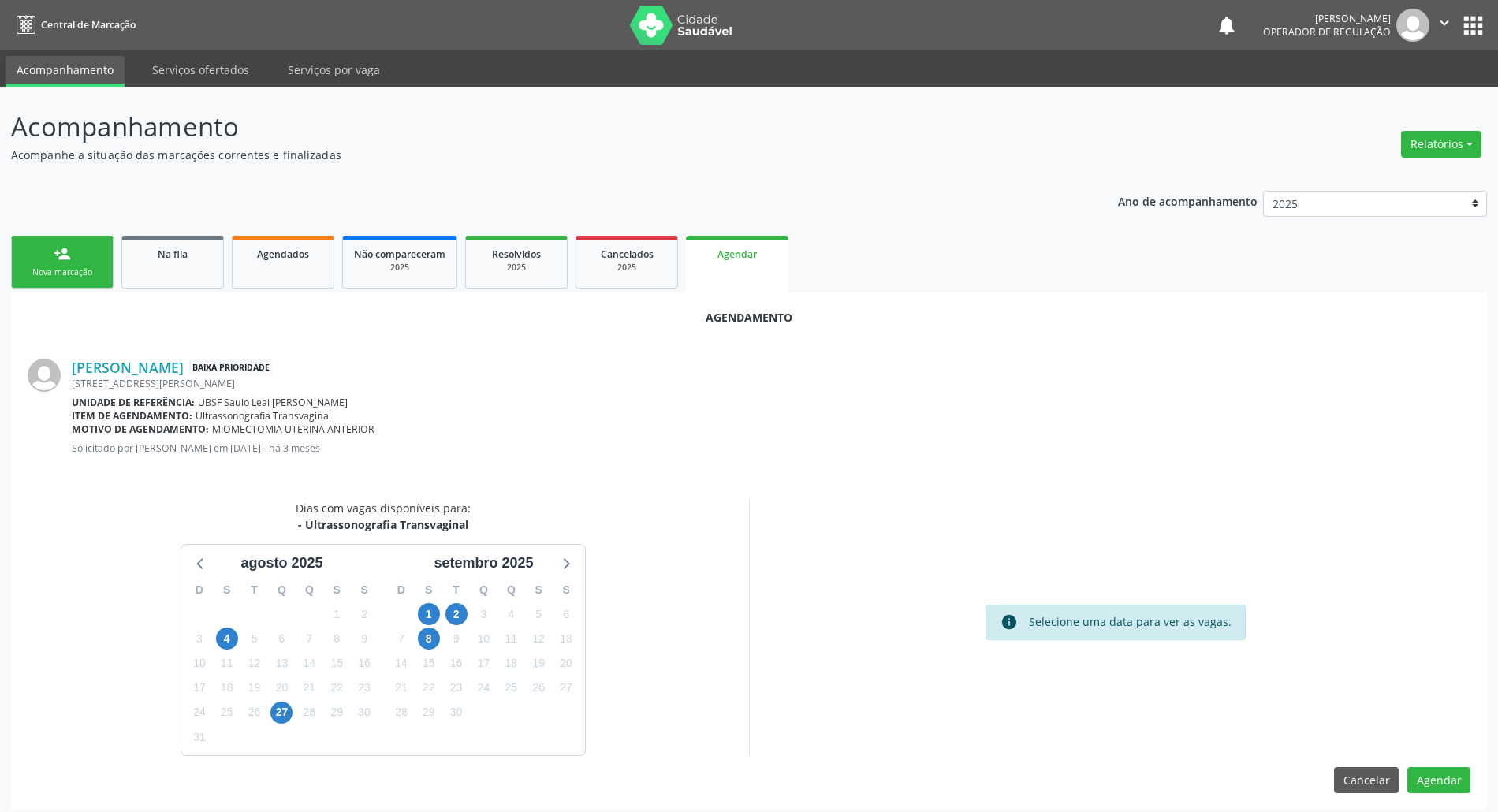
click at [468, 611] on div "2" at bounding box center [456, 614] width 28 height 24
click at [460, 611] on span "2" at bounding box center [456, 614] width 22 height 22
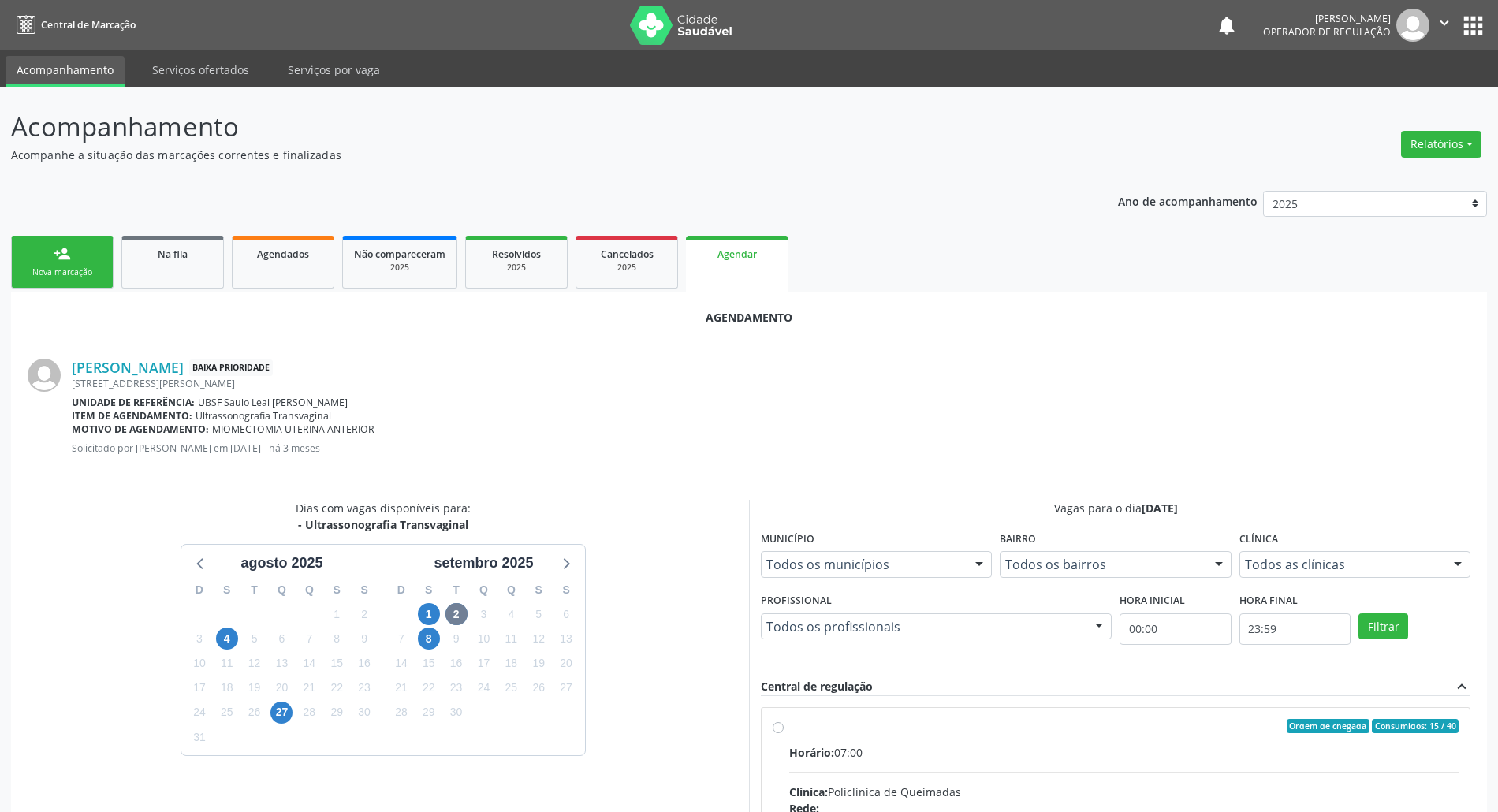
drag, startPoint x: 1076, startPoint y: 742, endPoint x: 1066, endPoint y: 735, distance: 12.2
click at [784, 733] on input "Ordem de chegada Consumidos: 15 / 40 Horário: 07:00 Clínica: Policlinica de Que…" at bounding box center [778, 725] width 11 height 14
radio input "true"
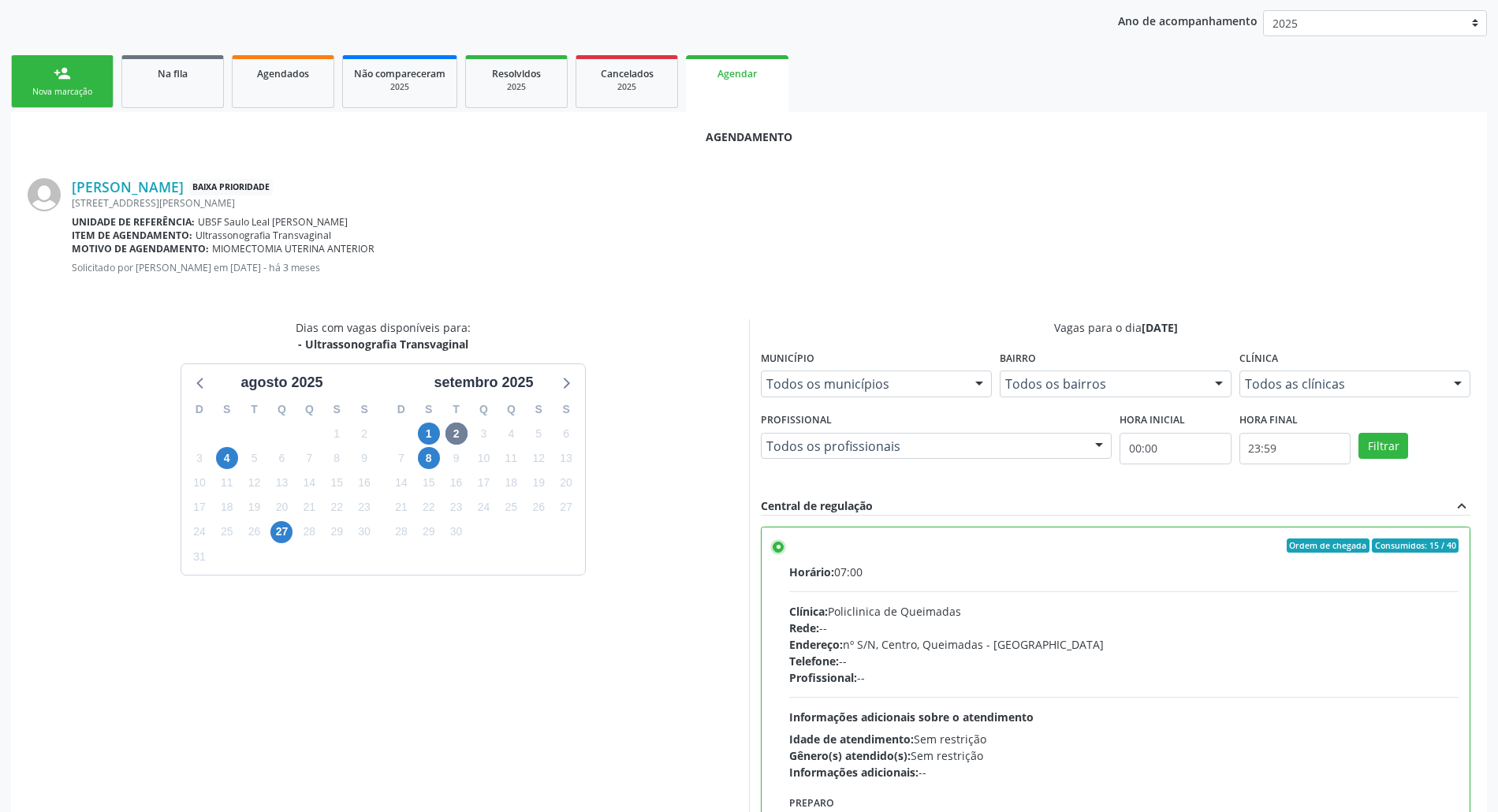
scroll to position [265, 0]
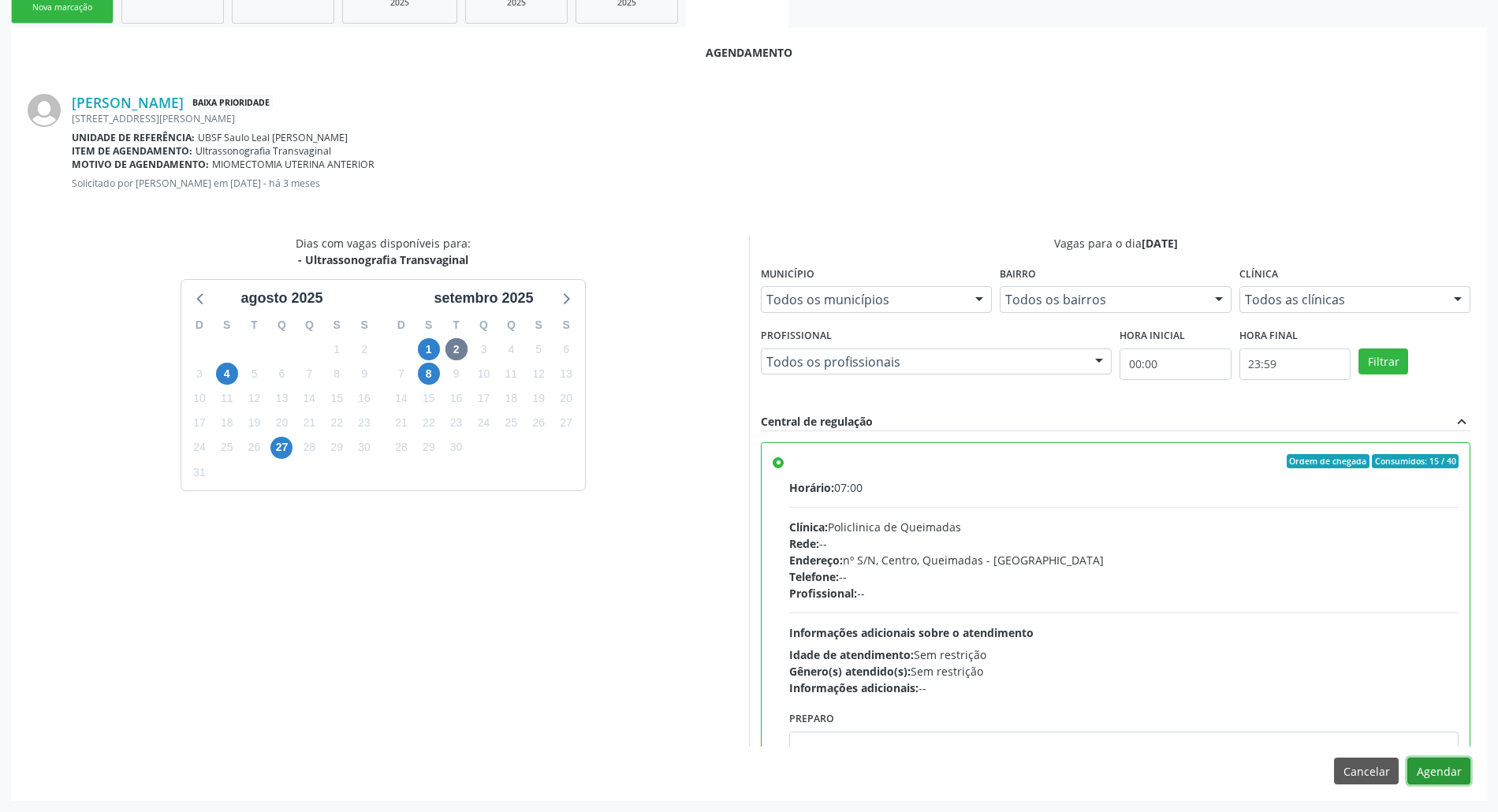
click at [1442, 776] on button "Agendar" at bounding box center [1439, 771] width 63 height 27
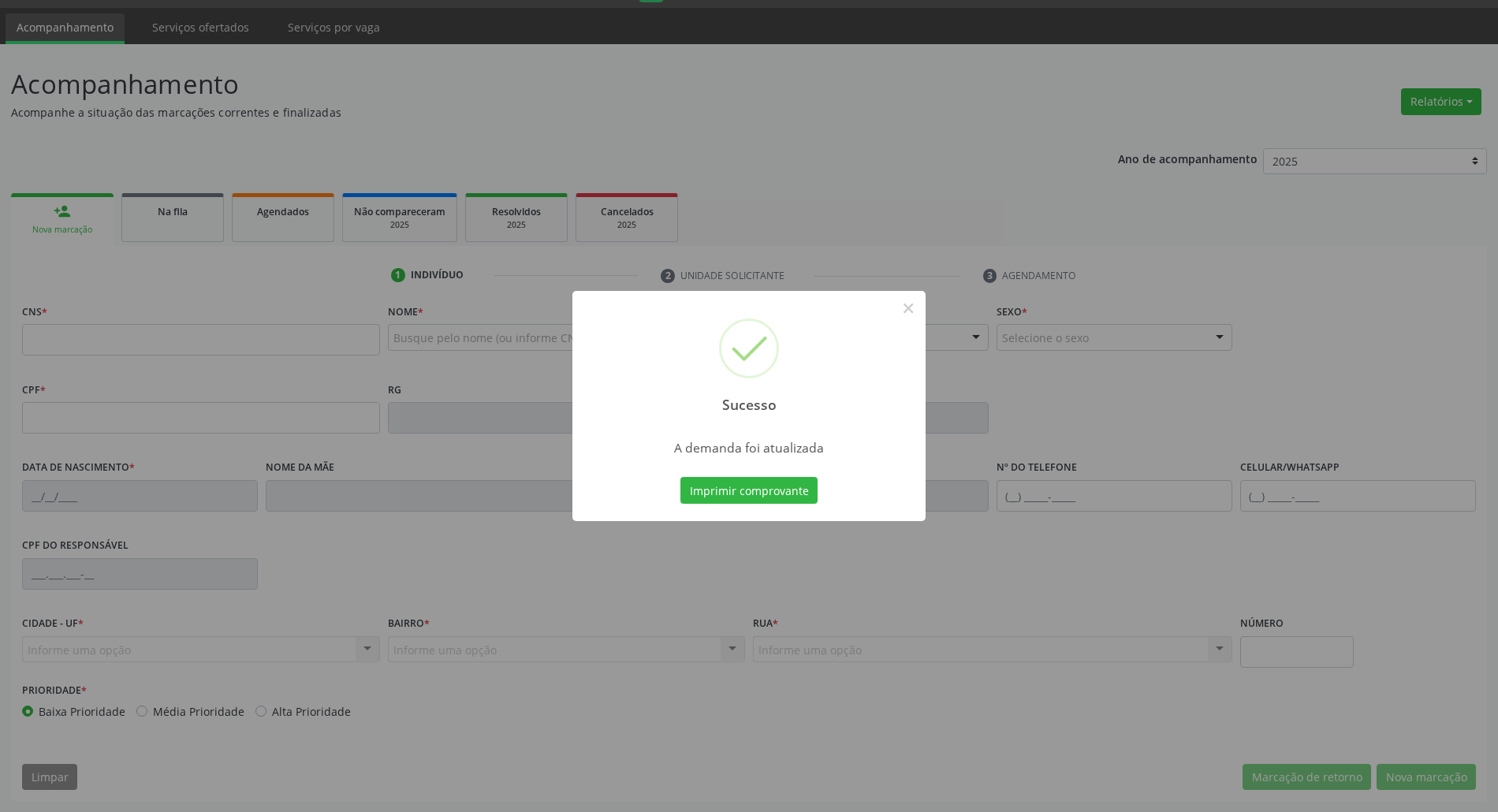
scroll to position [42, 0]
click at [681, 477] on button "Imprimir comprovante" at bounding box center [749, 490] width 137 height 27
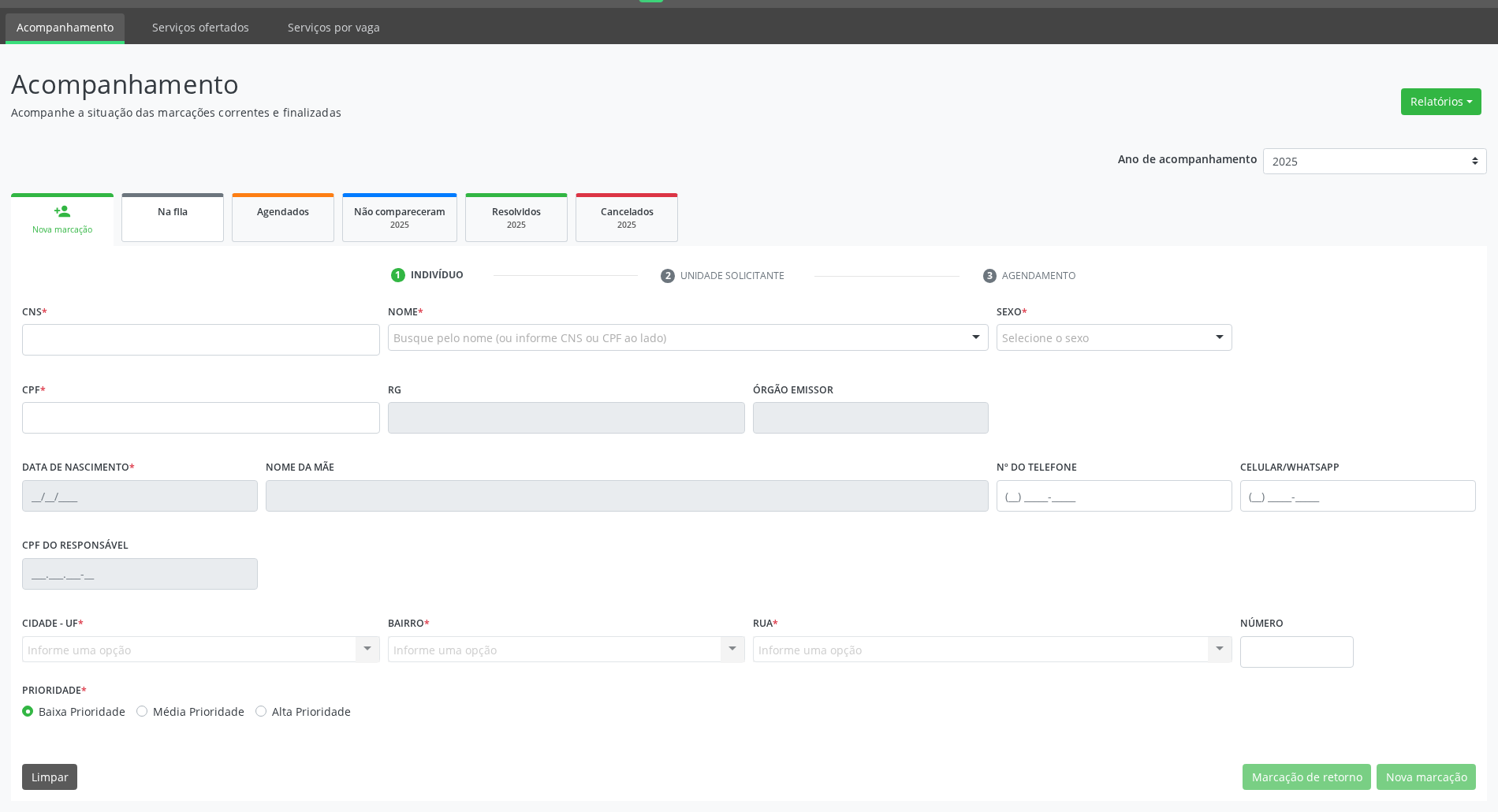
click at [189, 220] on link "Na fila" at bounding box center [172, 218] width 102 height 49
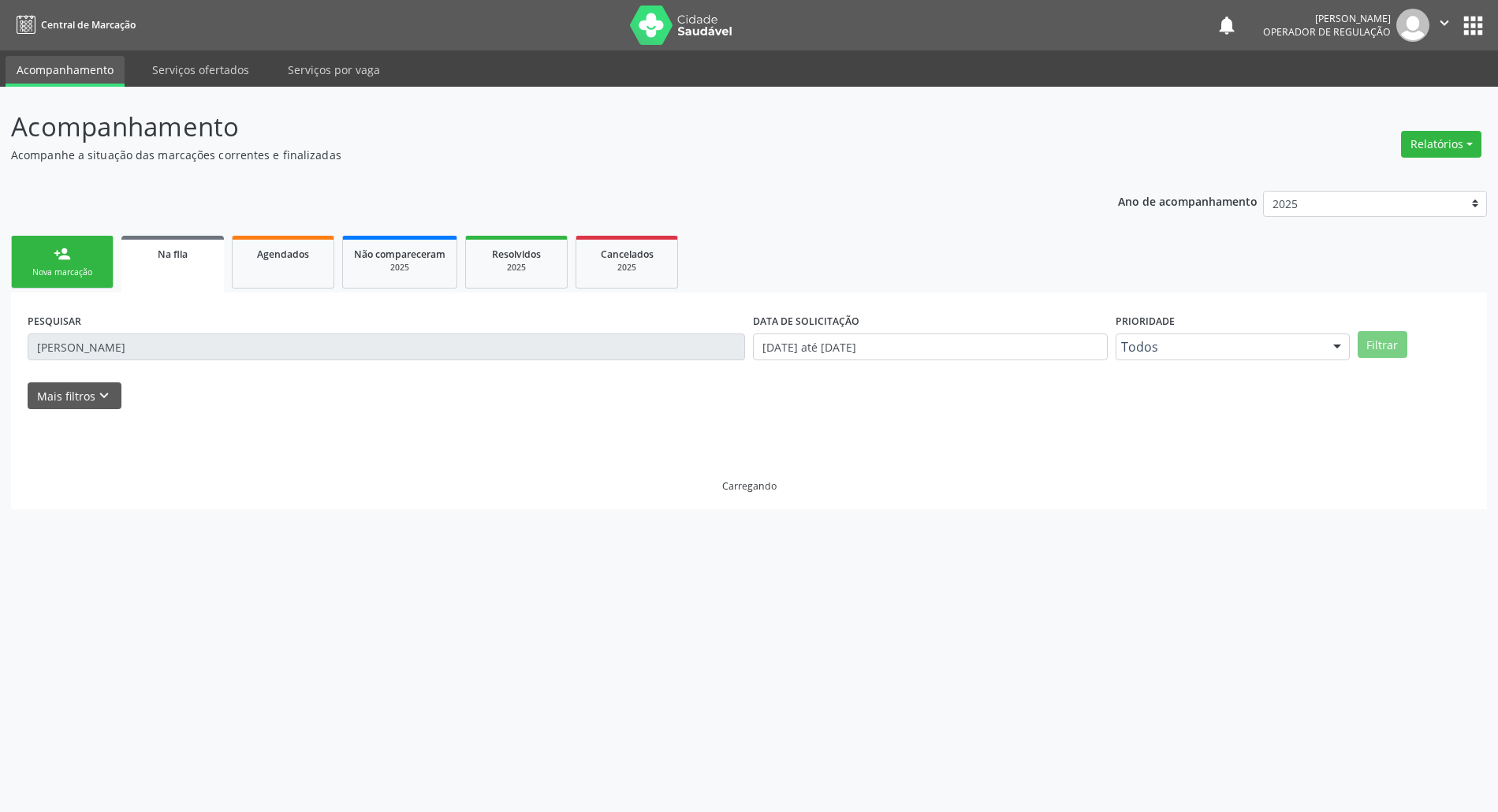
scroll to position [0, 0]
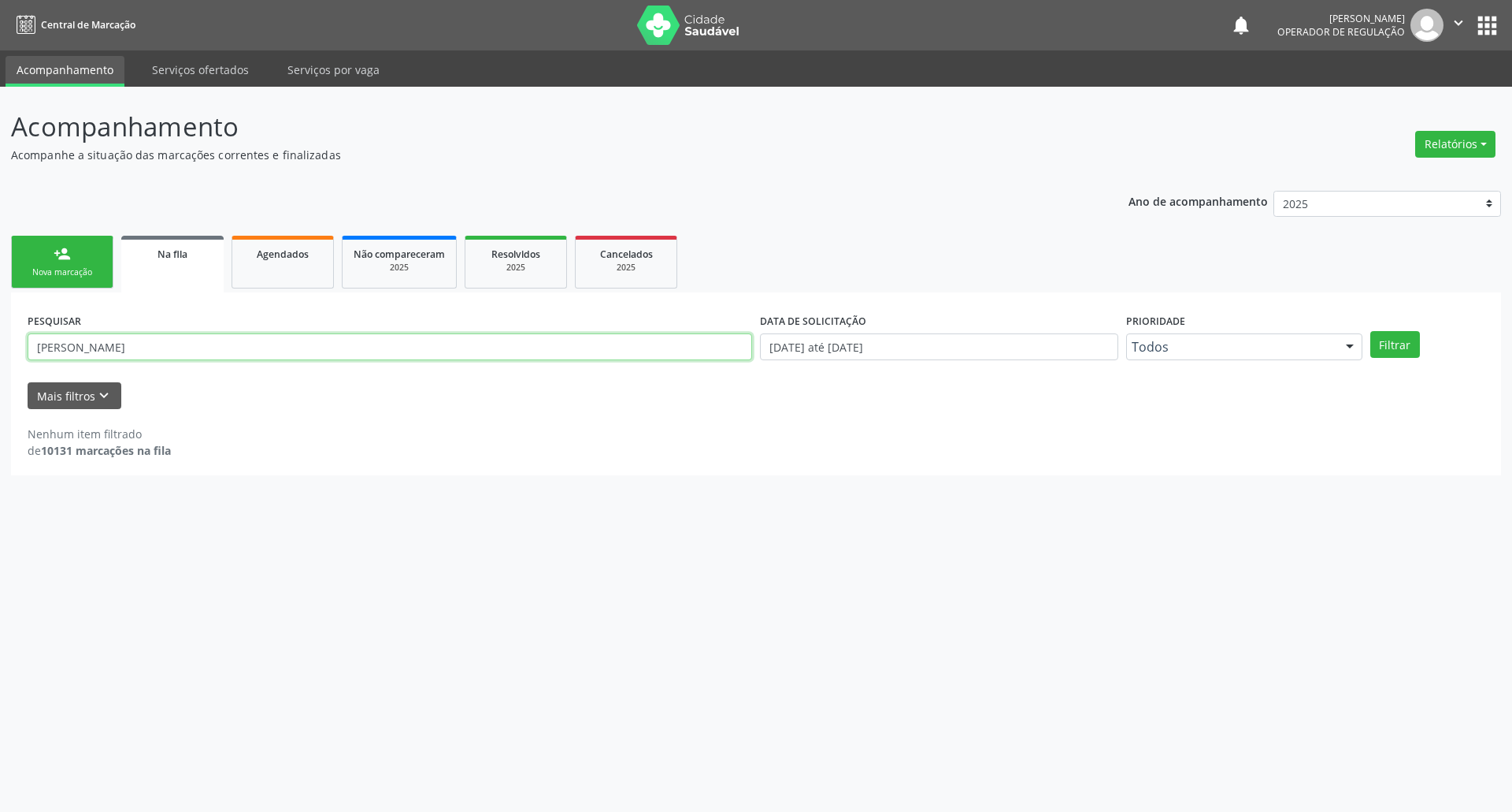
click at [77, 347] on input "MARIA SUELI" at bounding box center [390, 346] width 725 height 27
type input "M"
type input "704203740624286"
click at [1371, 331] on button "Filtrar" at bounding box center [1395, 344] width 50 height 27
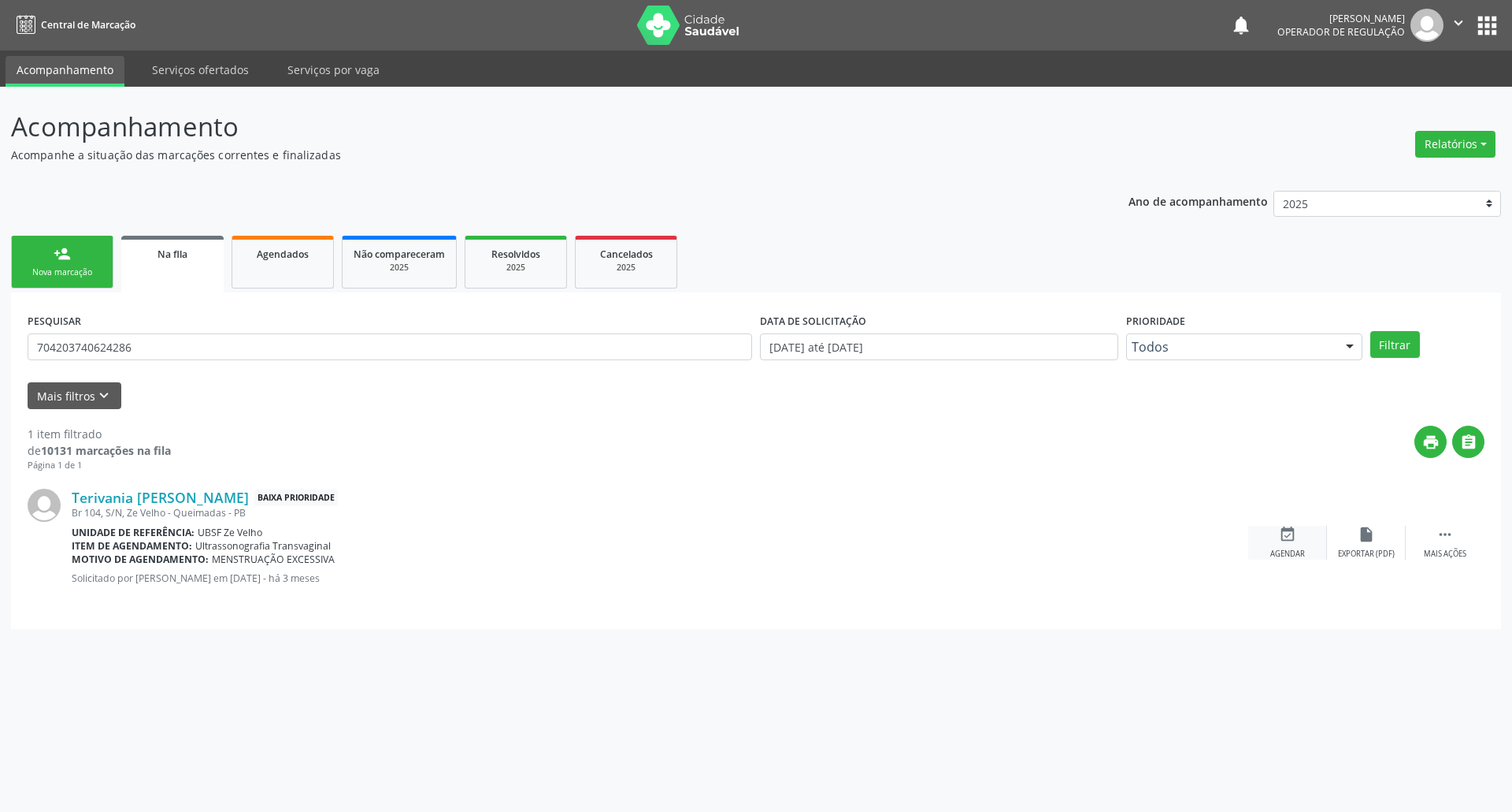
click at [1297, 558] on div "Agendar" at bounding box center [1288, 554] width 35 height 11
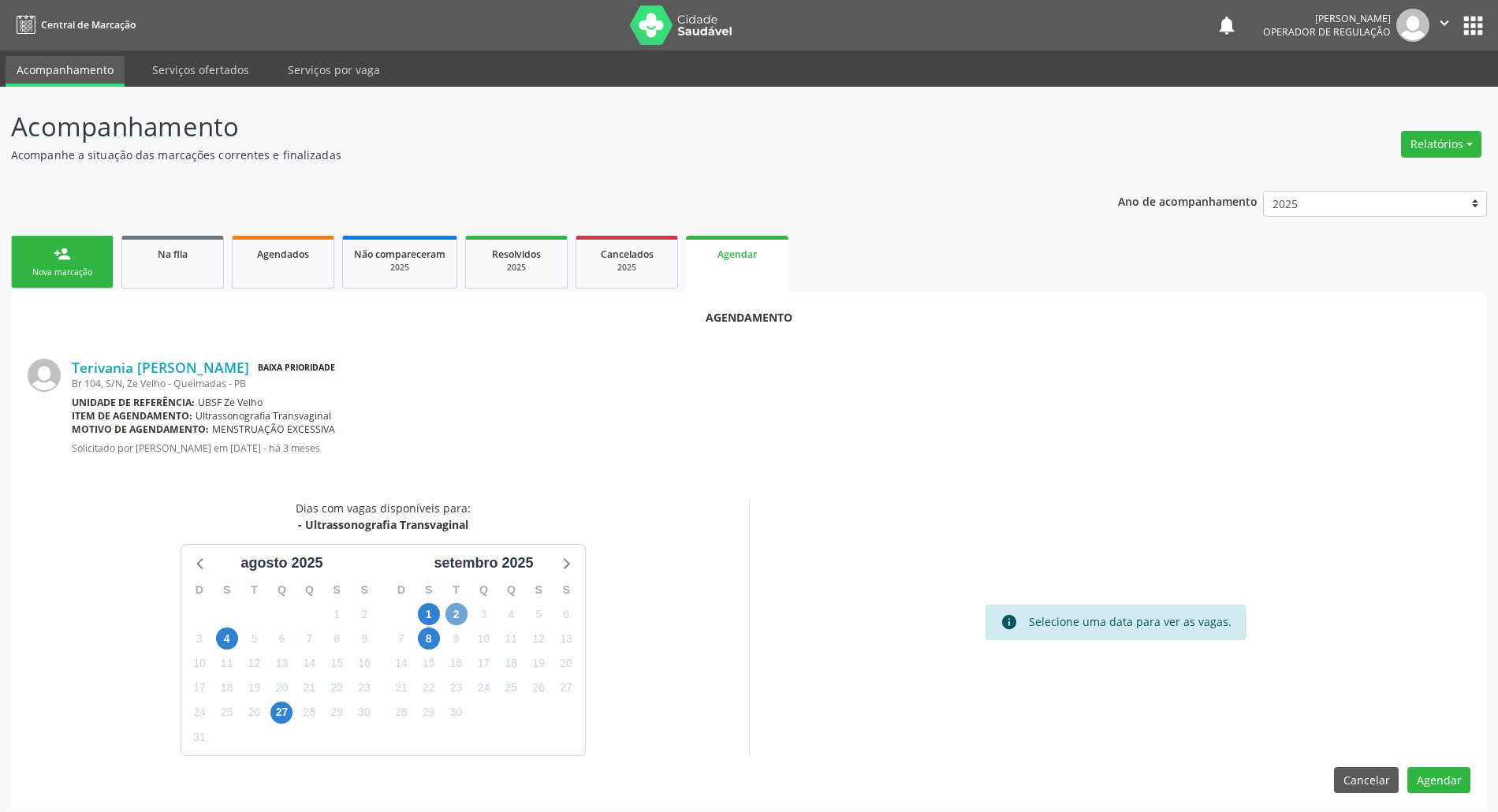
click at [459, 619] on span "2" at bounding box center [456, 614] width 22 height 22
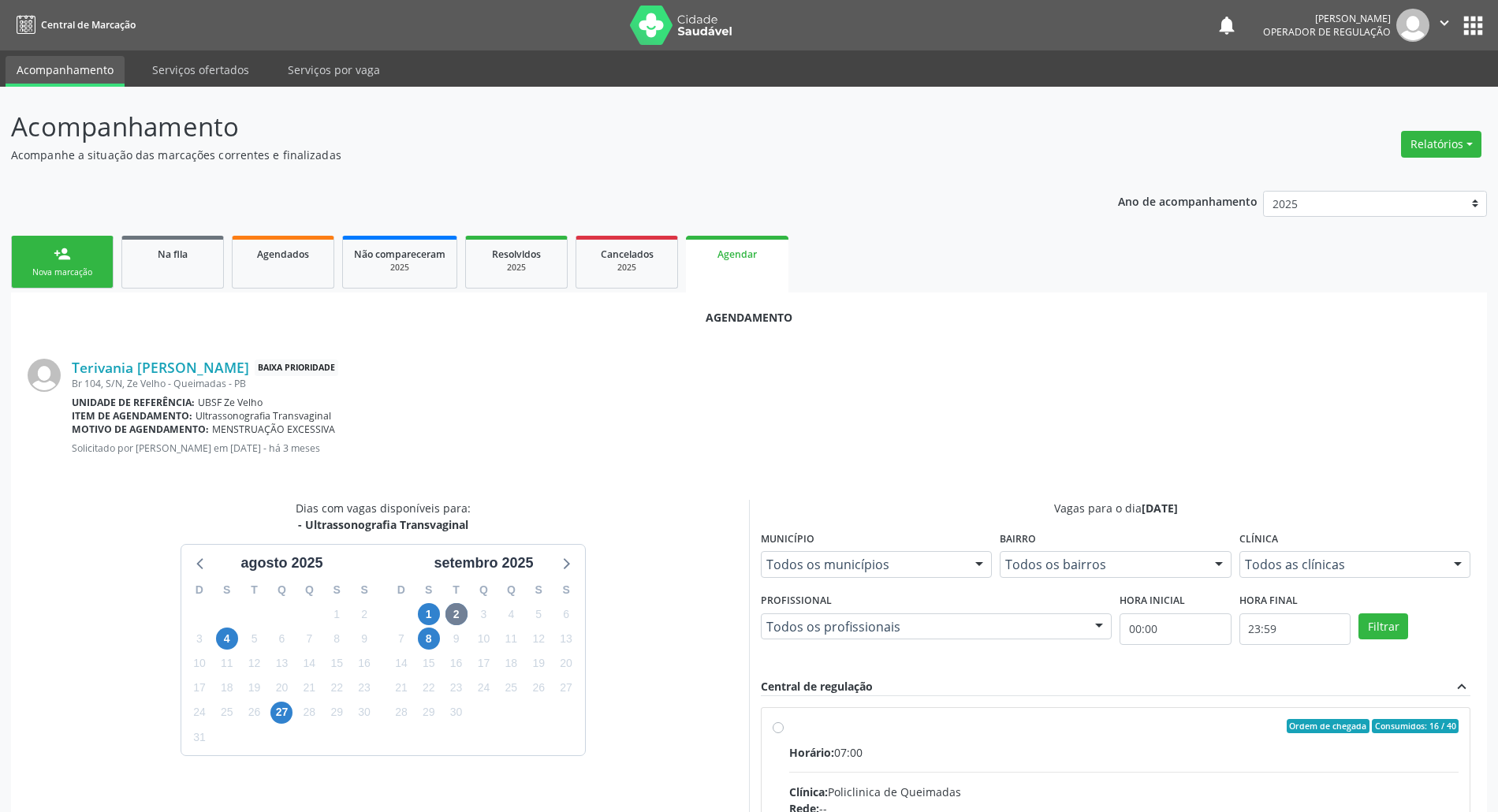
drag, startPoint x: 1194, startPoint y: 745, endPoint x: 1066, endPoint y: 722, distance: 130.0
click at [1190, 745] on div "Horário: 07:00" at bounding box center [1123, 752] width 669 height 16
click at [784, 733] on input "Ordem de chegada Consumidos: 16 / 40 Horário: 07:00 Clínica: Policlinica de Que…" at bounding box center [778, 725] width 11 height 14
radio input "true"
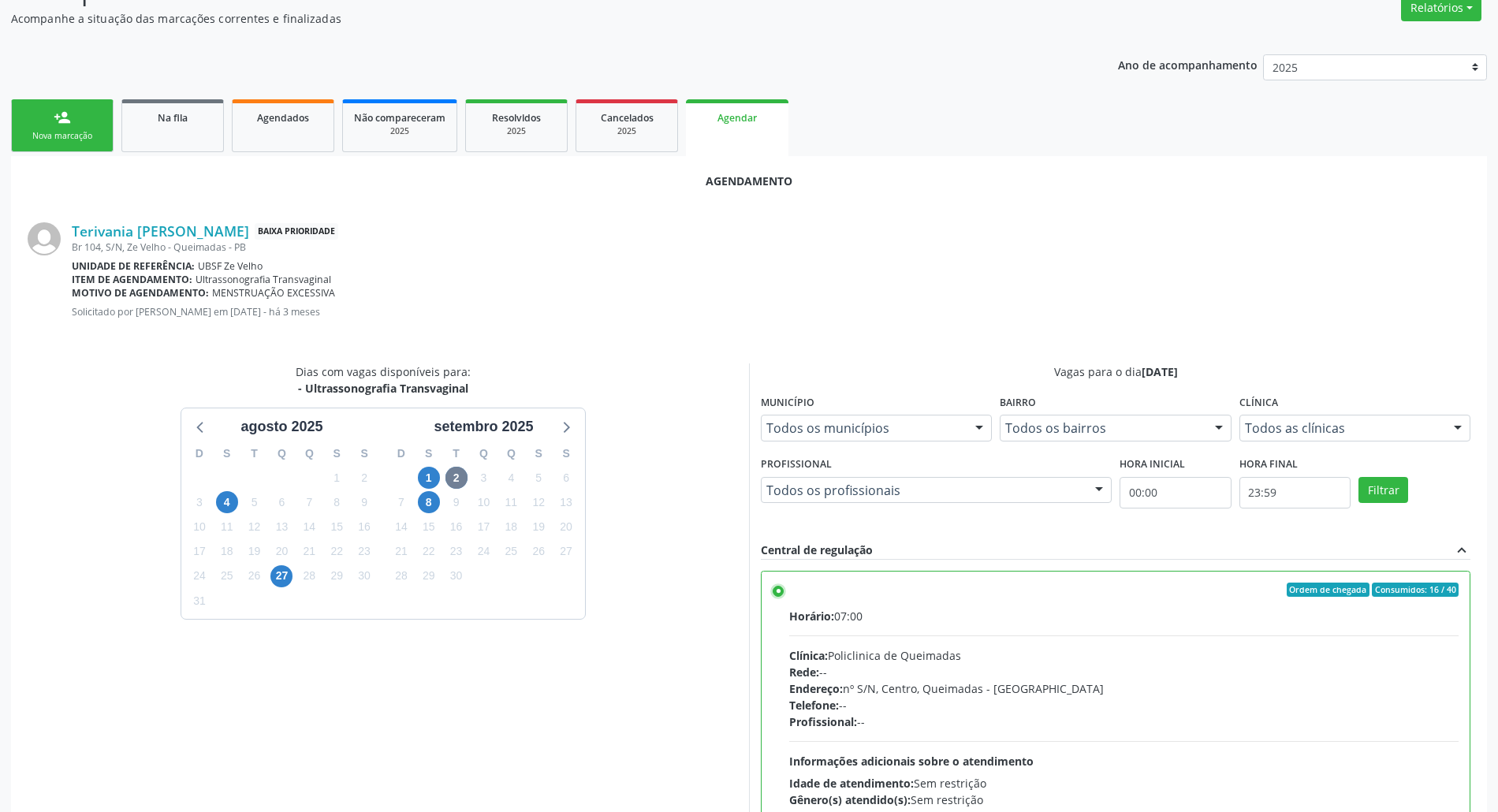
scroll to position [265, 0]
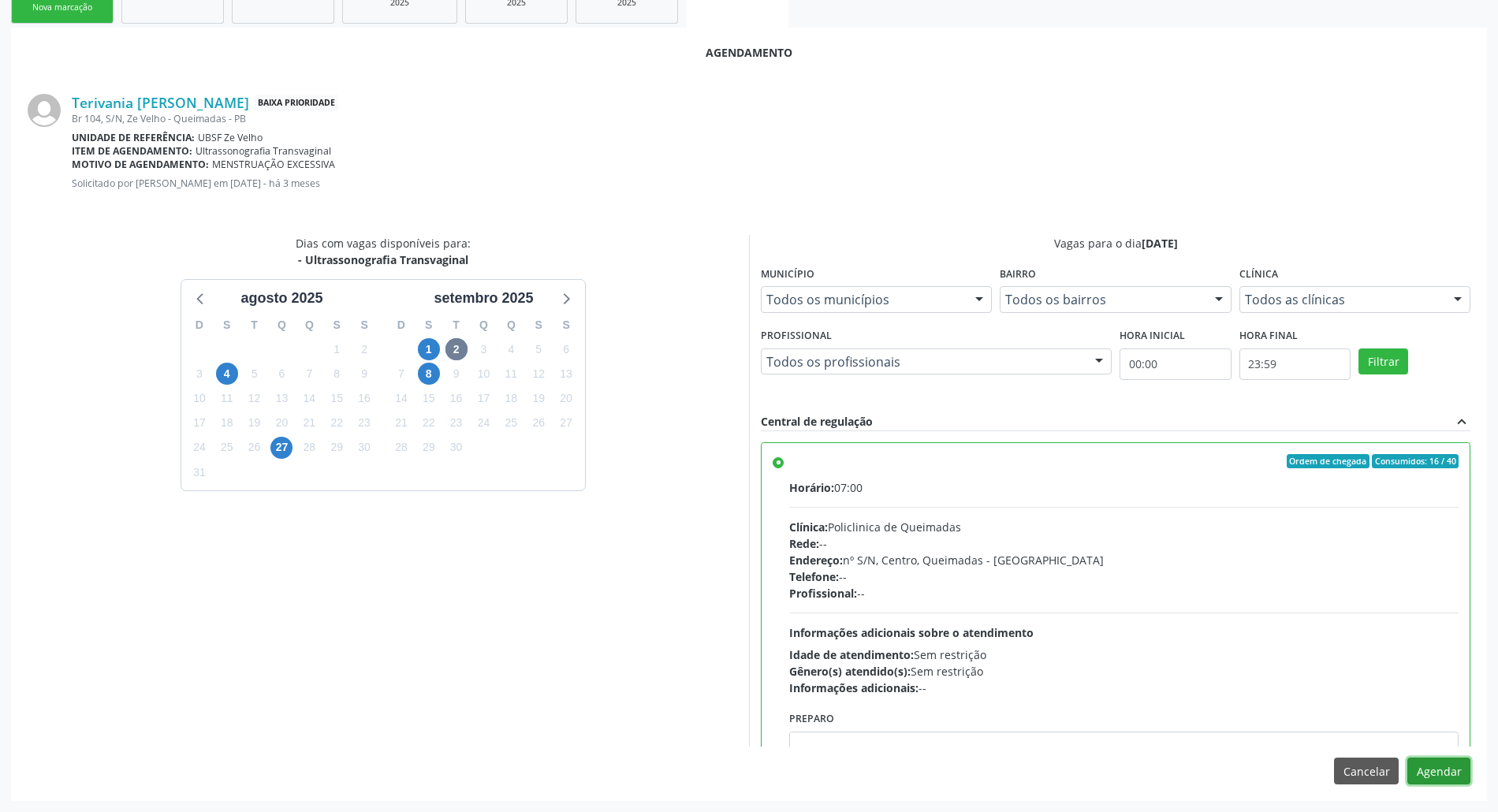
click at [1441, 761] on button "Agendar" at bounding box center [1439, 771] width 63 height 27
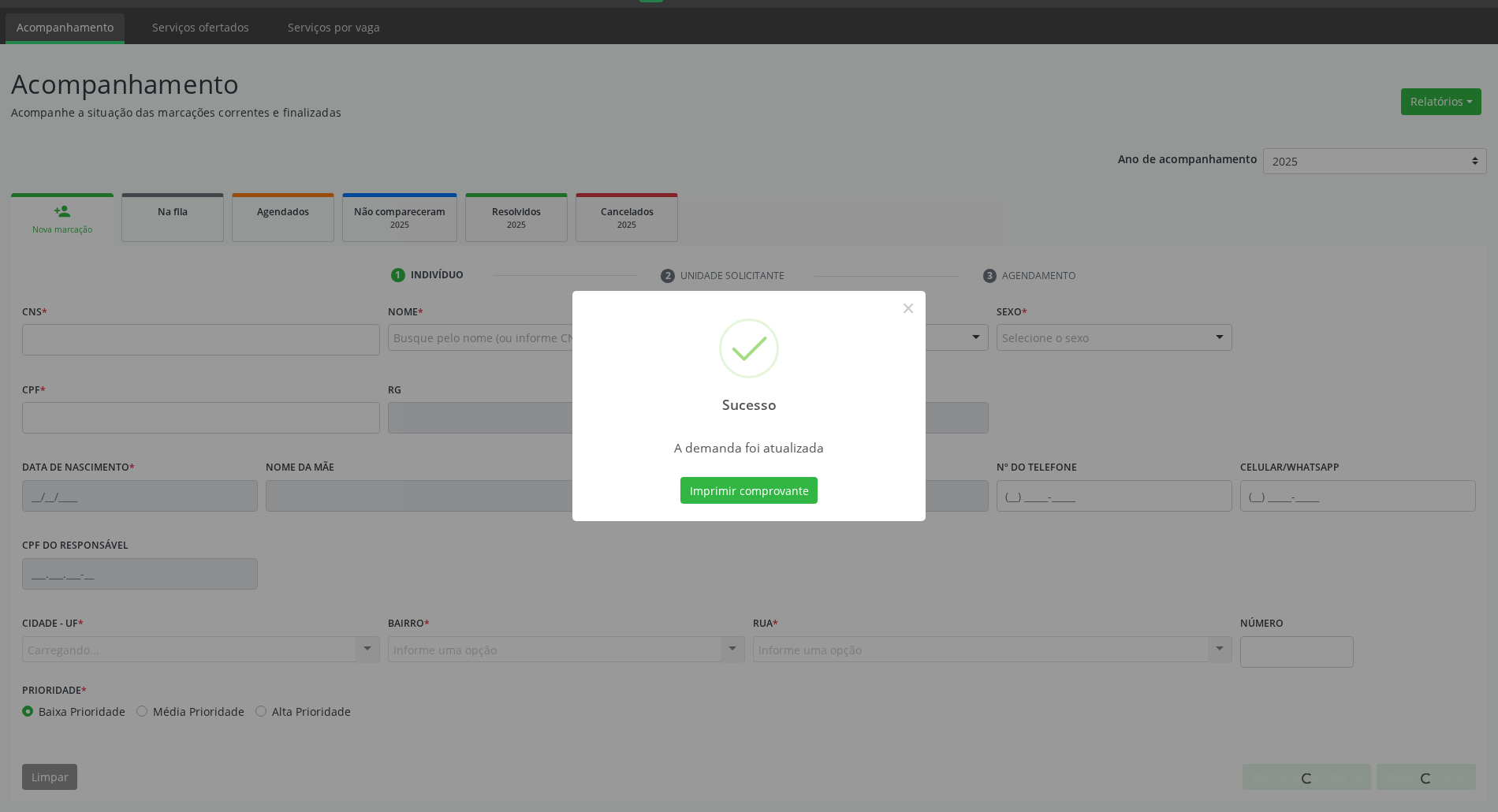
scroll to position [42, 0]
click at [681, 477] on button "Imprimir comprovante" at bounding box center [749, 490] width 137 height 27
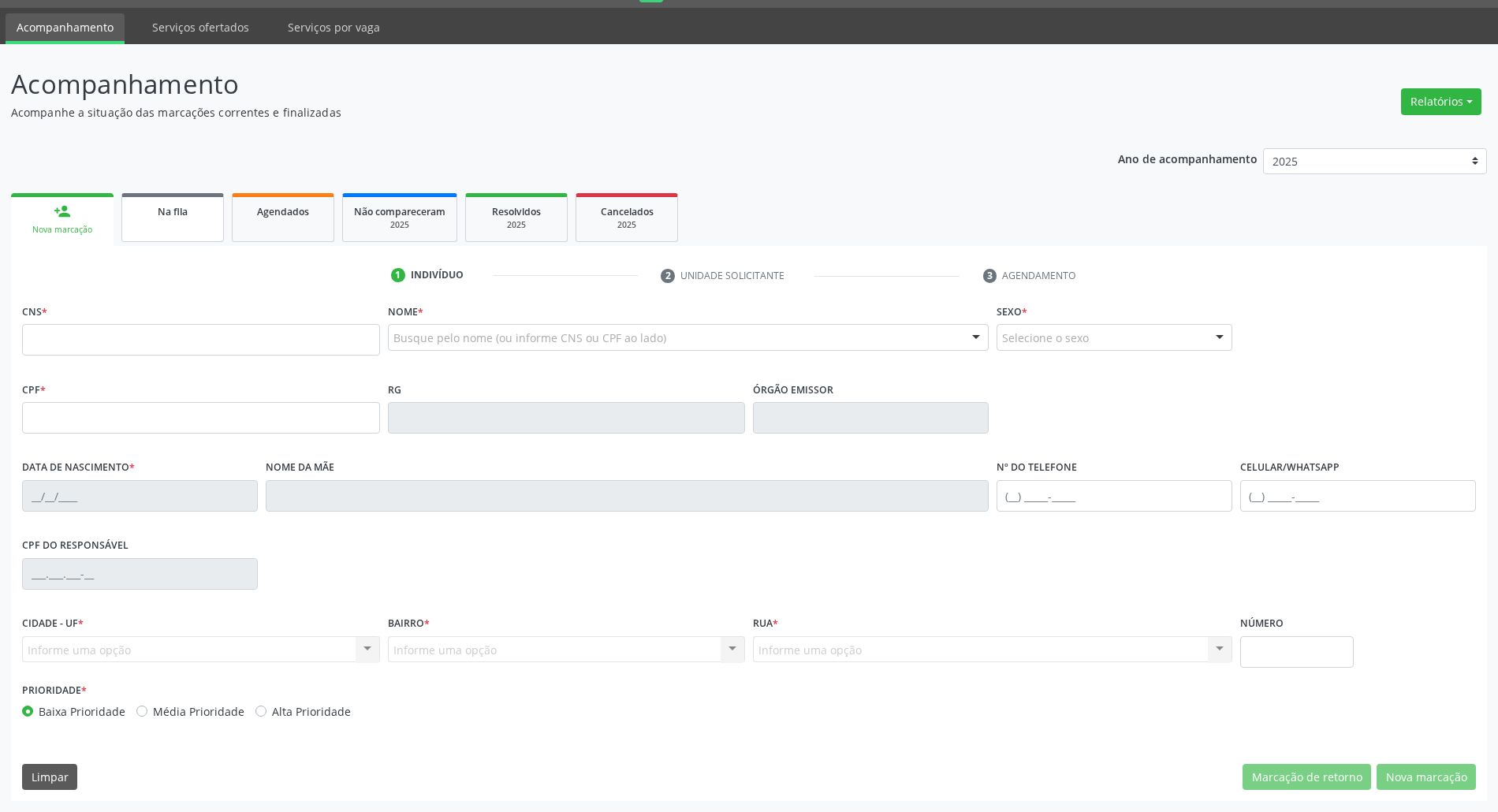
click at [158, 215] on span "Na fila" at bounding box center [172, 211] width 30 height 13
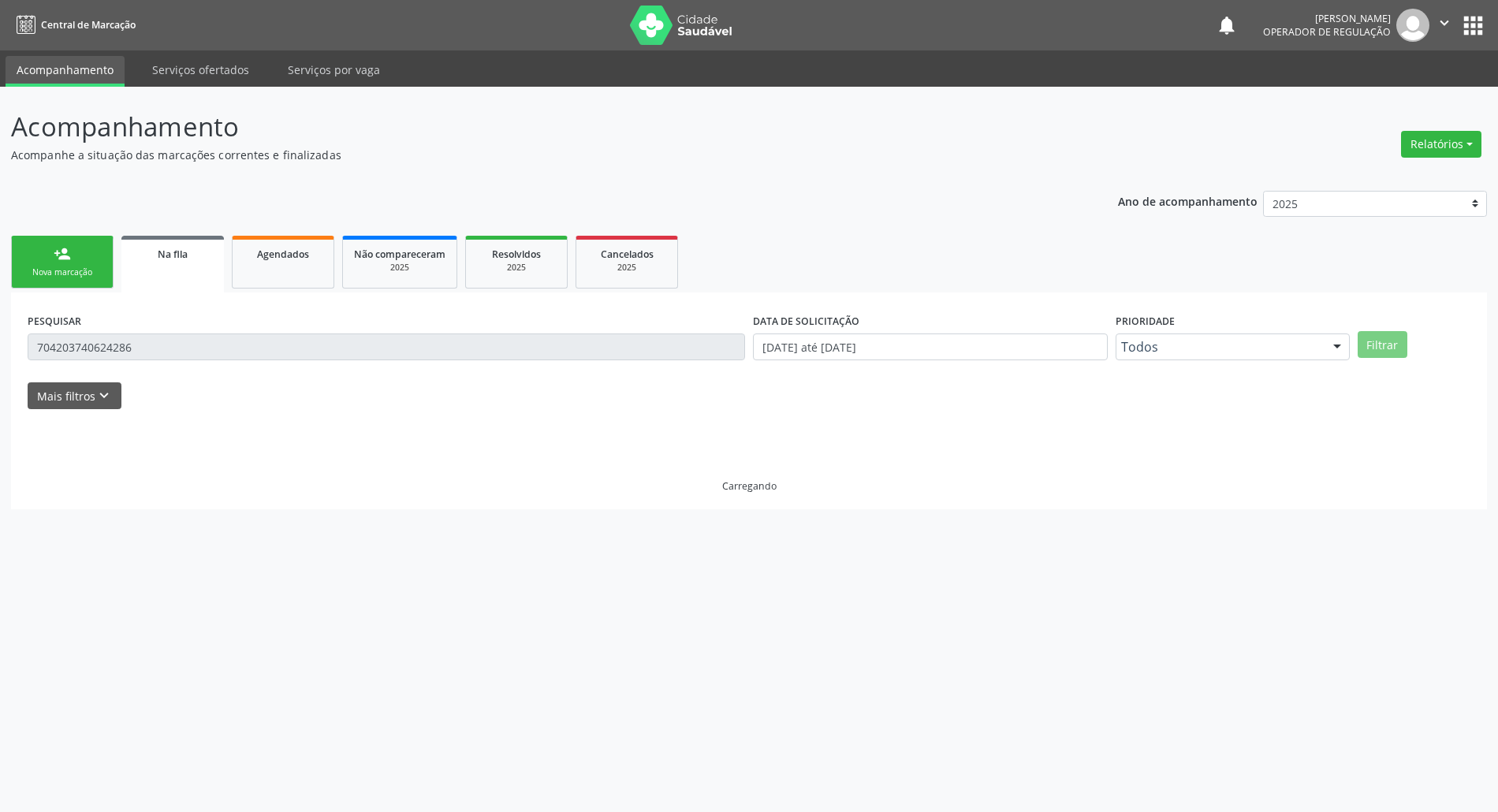
scroll to position [0, 0]
click at [137, 341] on input "704203740624286" at bounding box center [390, 346] width 725 height 27
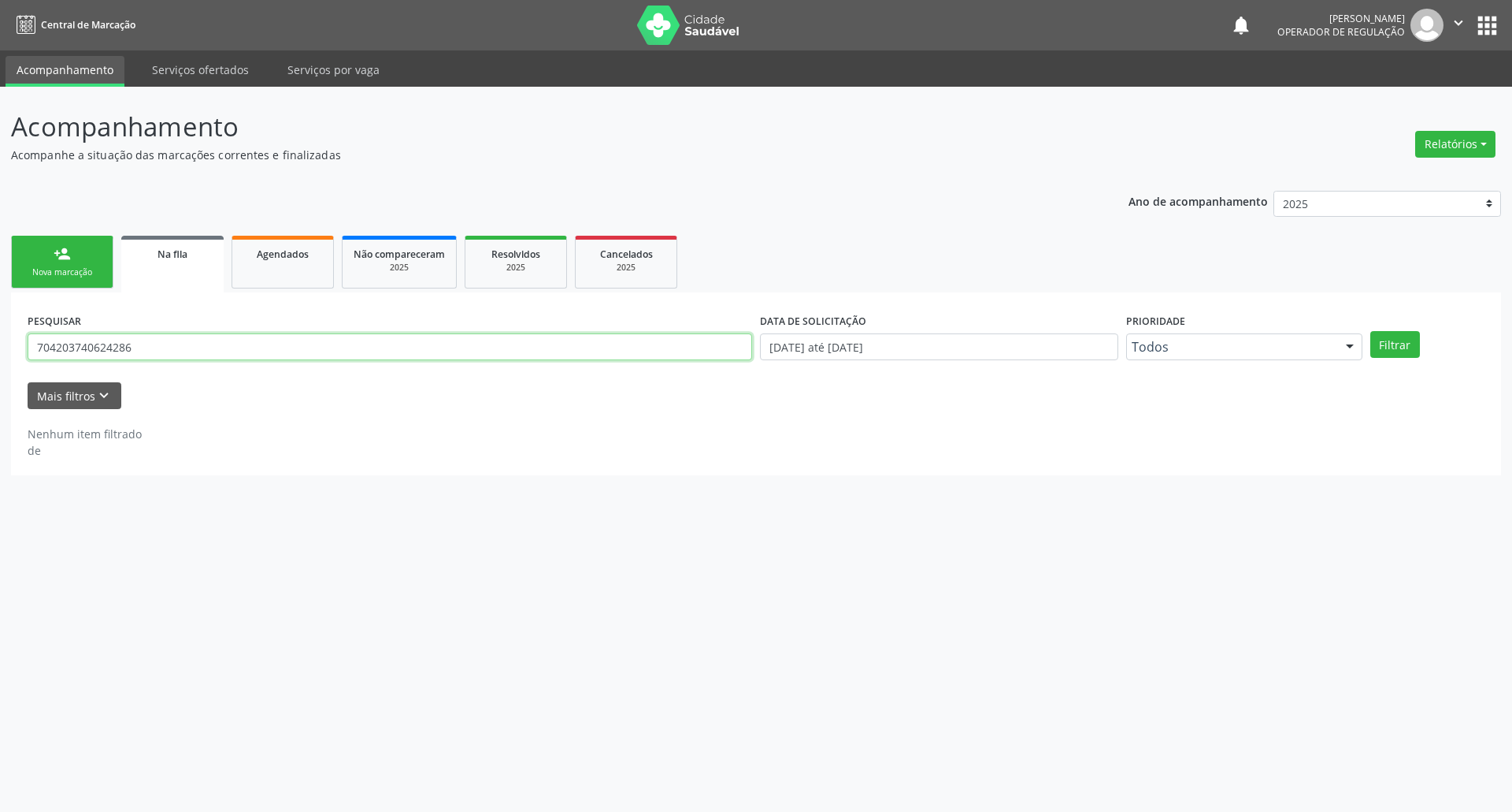
click at [136, 341] on input "704203740624286" at bounding box center [390, 346] width 725 height 27
click at [136, 357] on input "704203740624286" at bounding box center [390, 346] width 725 height 27
type input "704008895961061"
click at [1371, 331] on button "Filtrar" at bounding box center [1395, 344] width 50 height 27
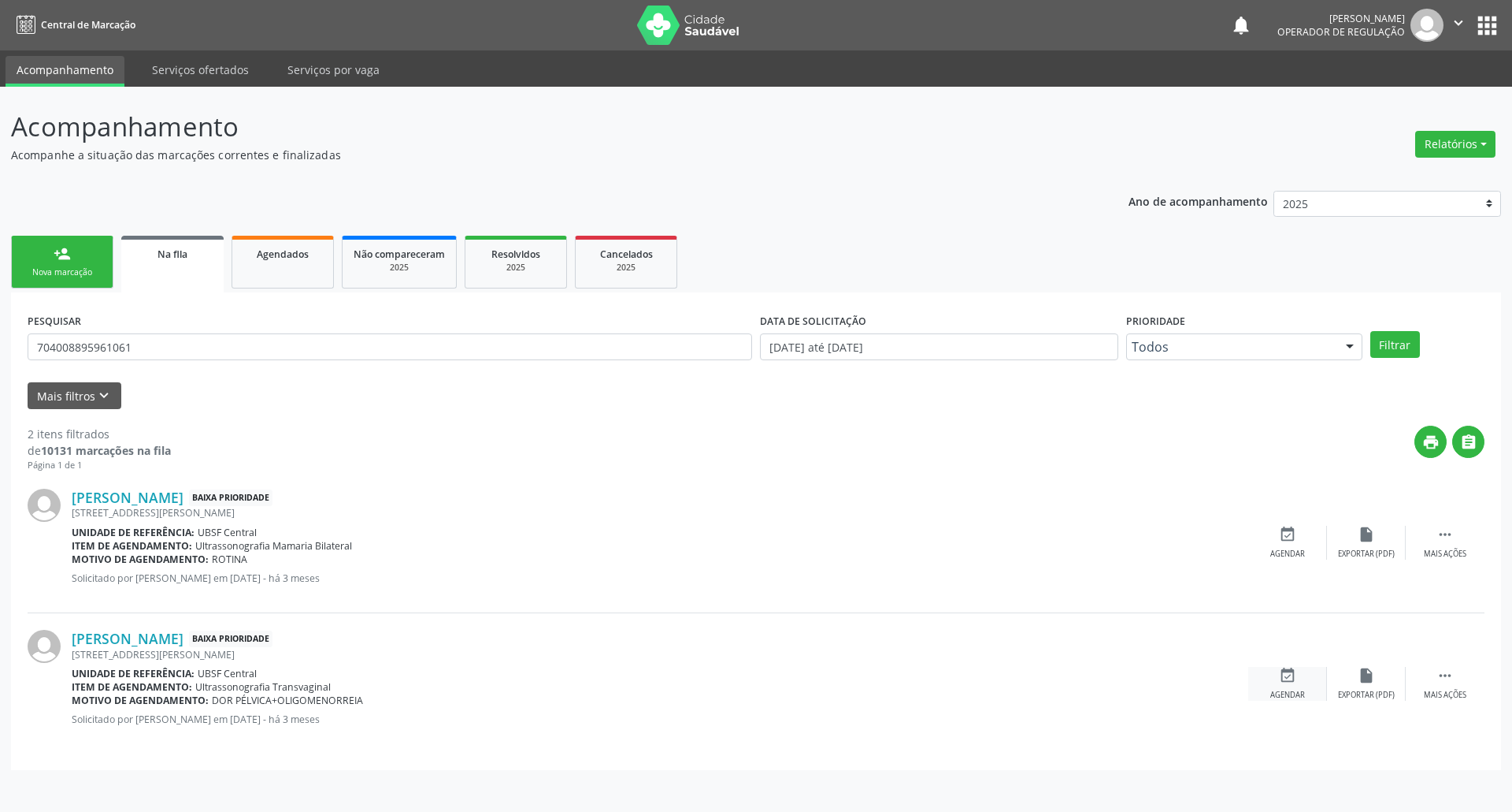
drag, startPoint x: 1280, startPoint y: 654, endPoint x: 1289, endPoint y: 687, distance: 34.2
click at [1280, 658] on div "Tatiana Candida da Silva Baixa Prioridade Rua Olimpio P. de Araujo, 117, Centro…" at bounding box center [756, 683] width 1457 height 141
click at [1289, 688] on div "event_available Agendar" at bounding box center [1288, 684] width 79 height 34
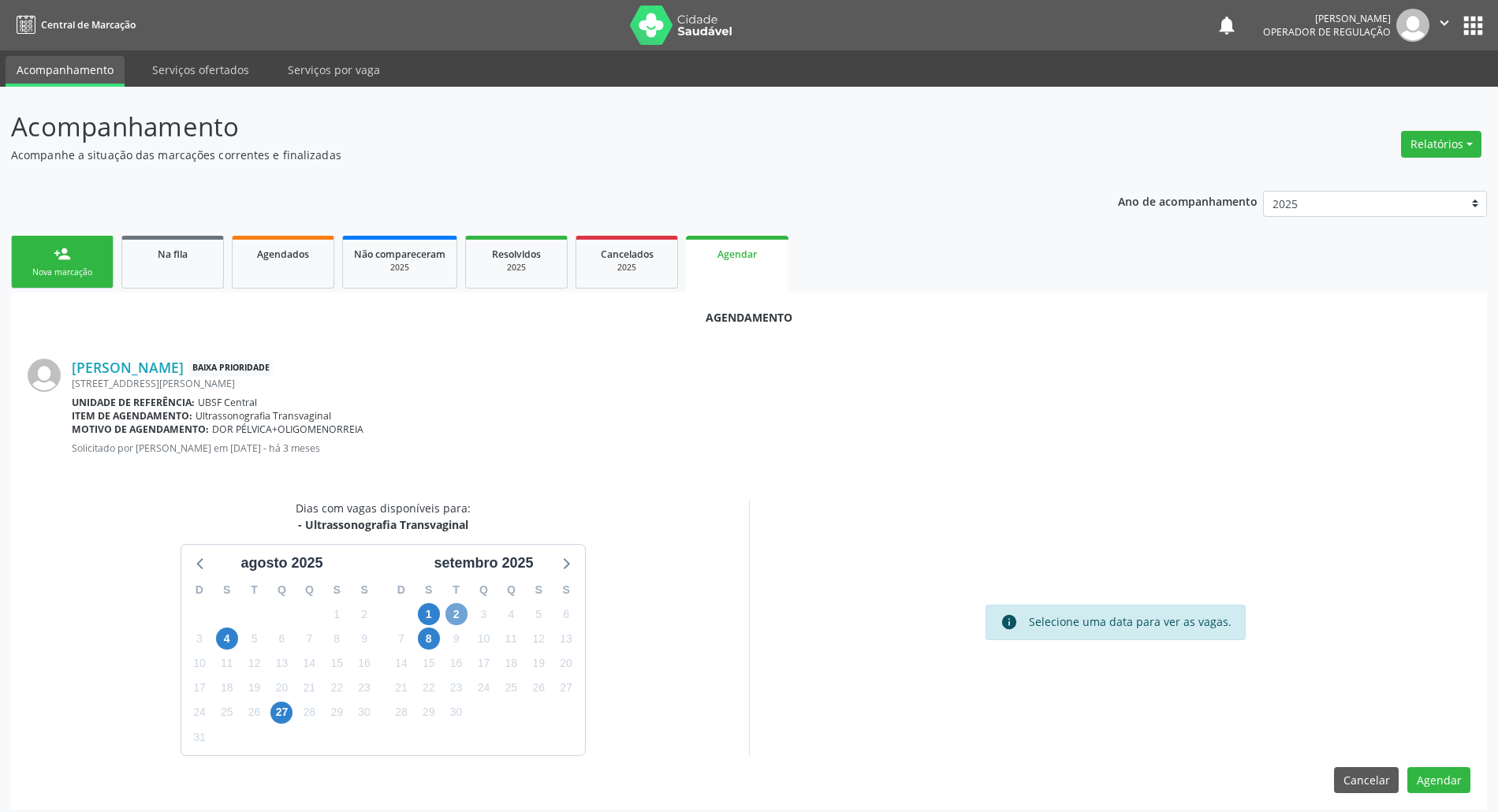
click at [454, 618] on span "2" at bounding box center [456, 614] width 22 height 22
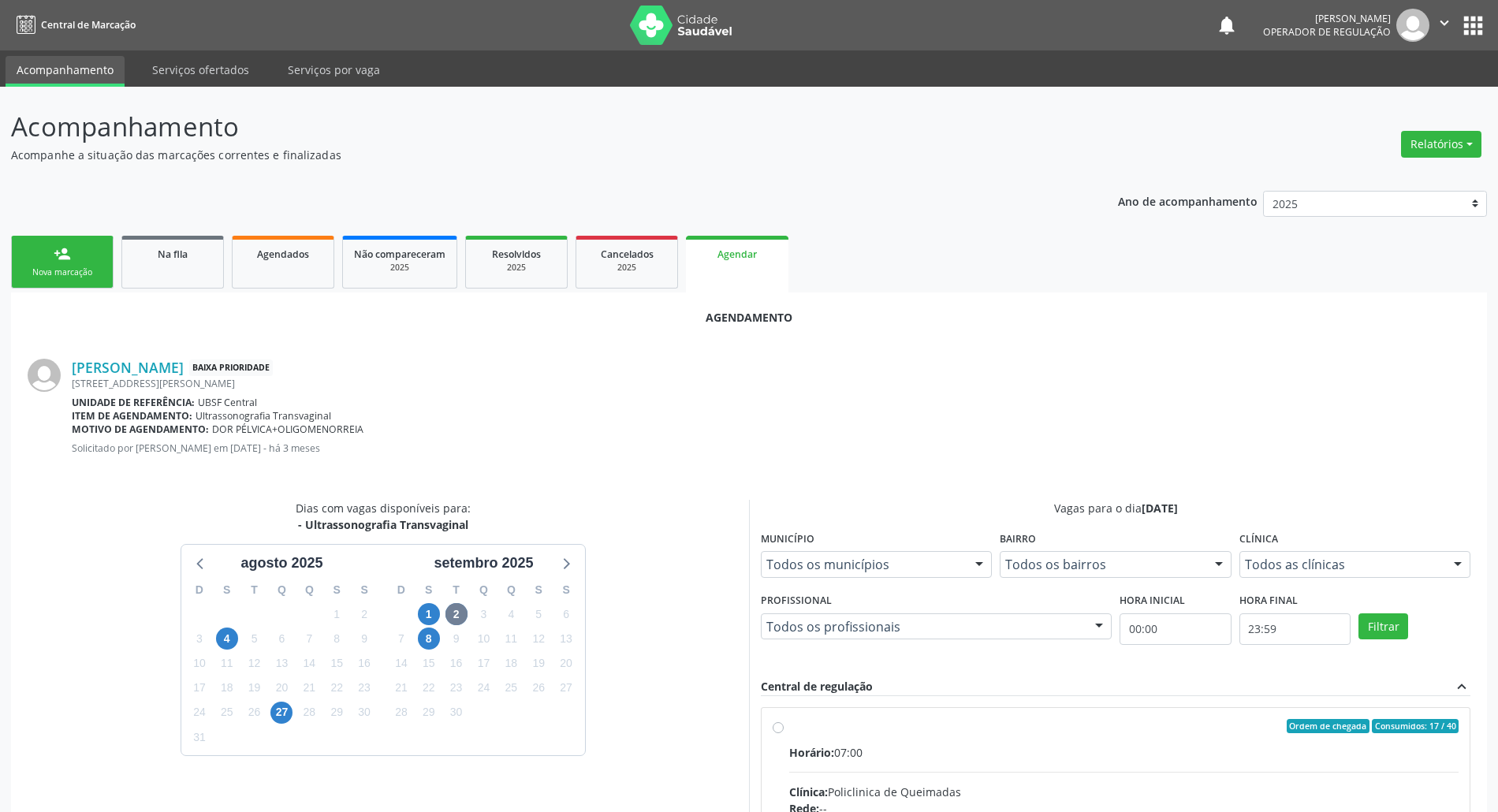
click at [1420, 728] on span "Consumidos: 17 / 40" at bounding box center [1415, 725] width 87 height 14
click at [784, 728] on input "Ordem de chegada Consumidos: 17 / 40 Horário: 07:00 Clínica: Policlinica de Que…" at bounding box center [778, 725] width 11 height 14
radio input "true"
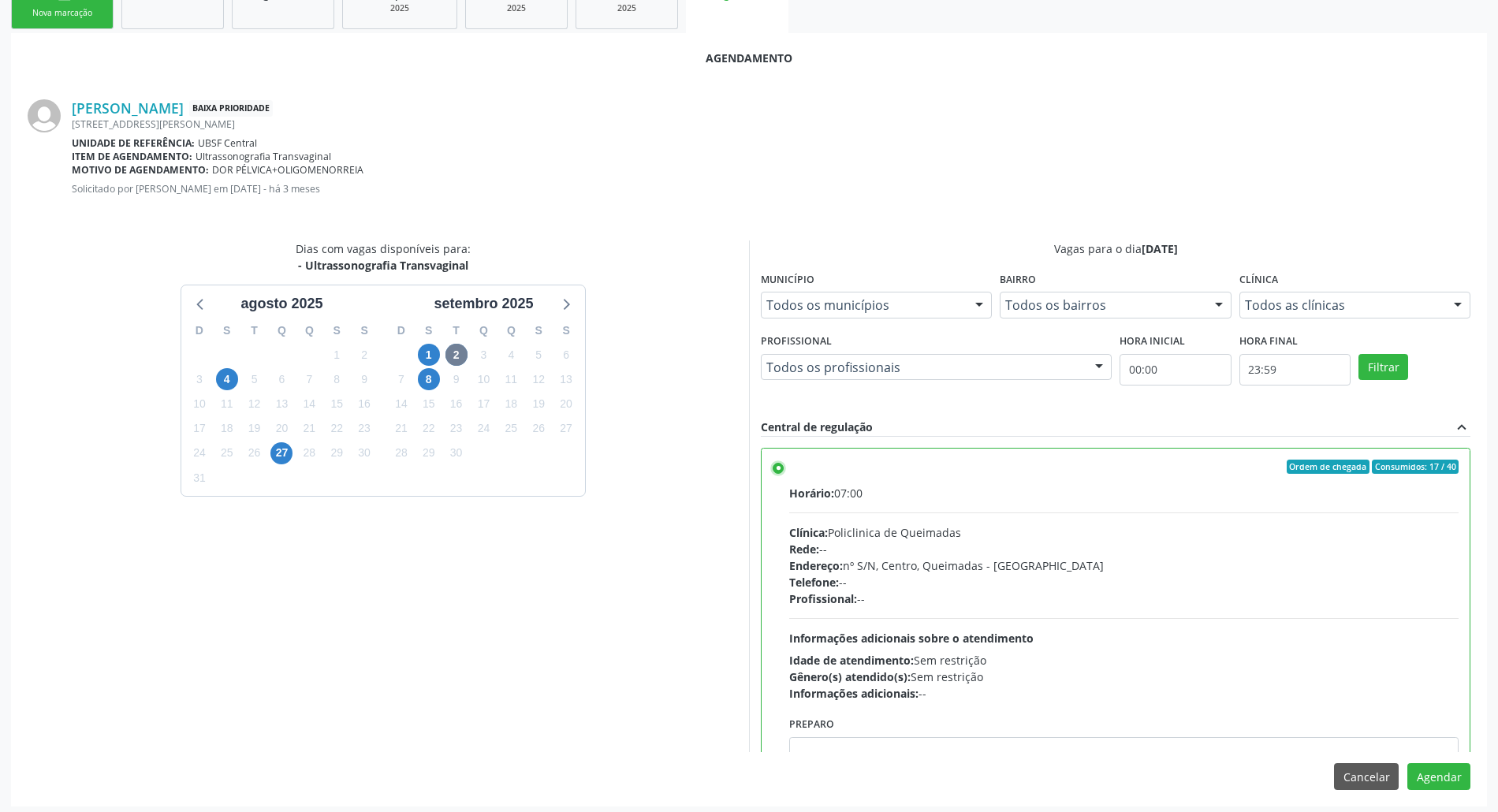
scroll to position [265, 0]
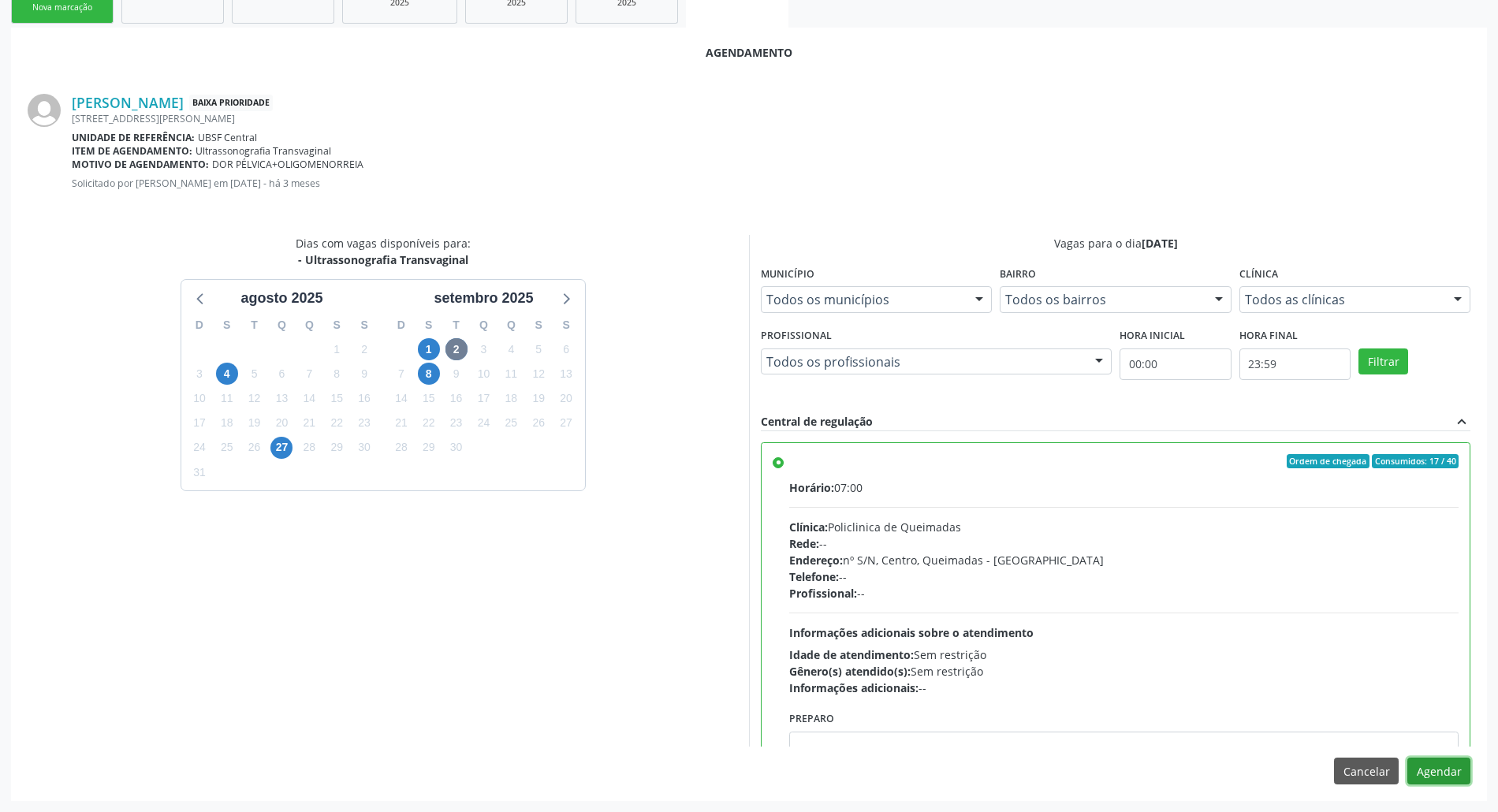
click at [1445, 763] on button "Agendar" at bounding box center [1439, 771] width 63 height 27
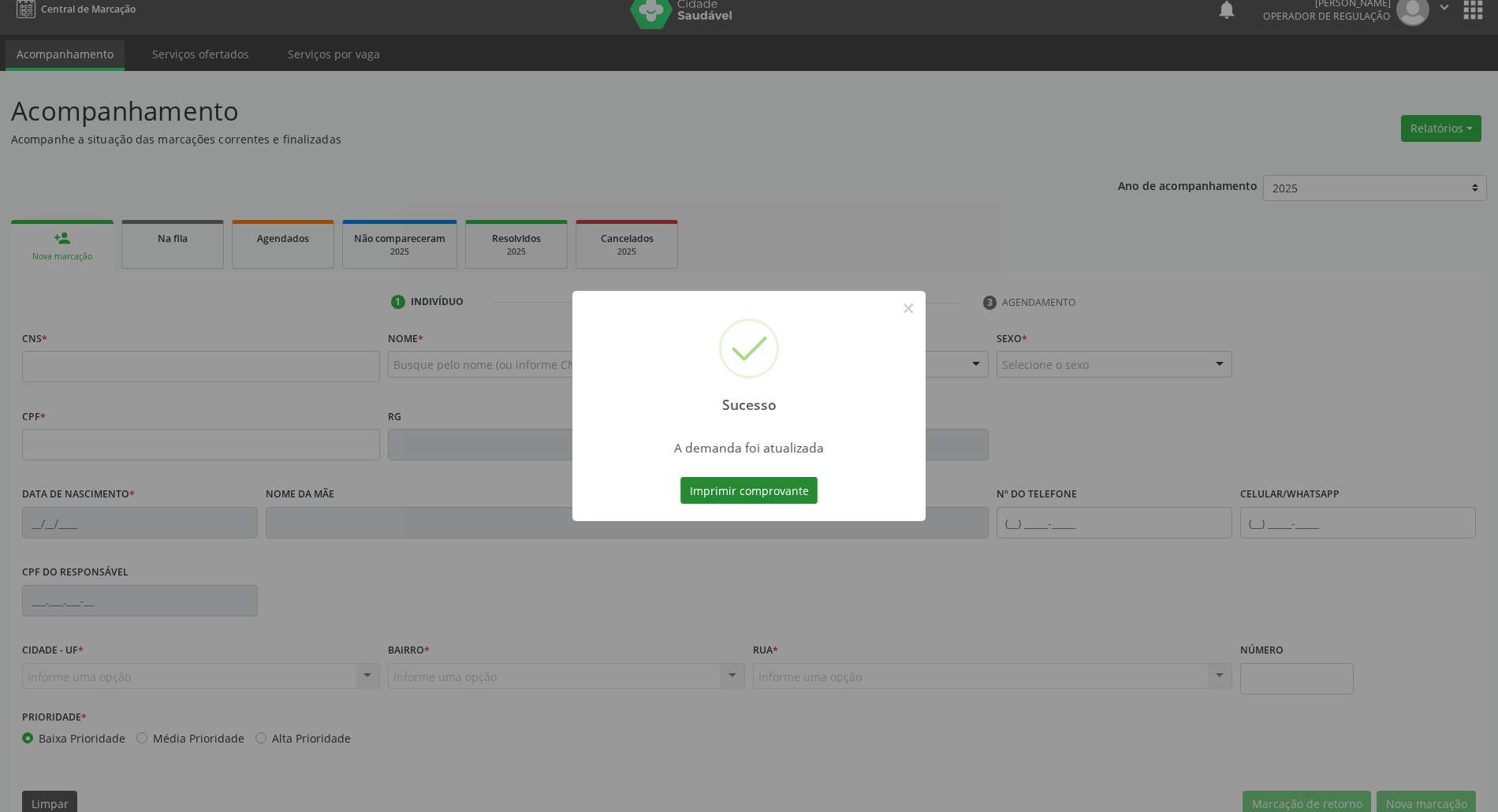
scroll to position [0, 0]
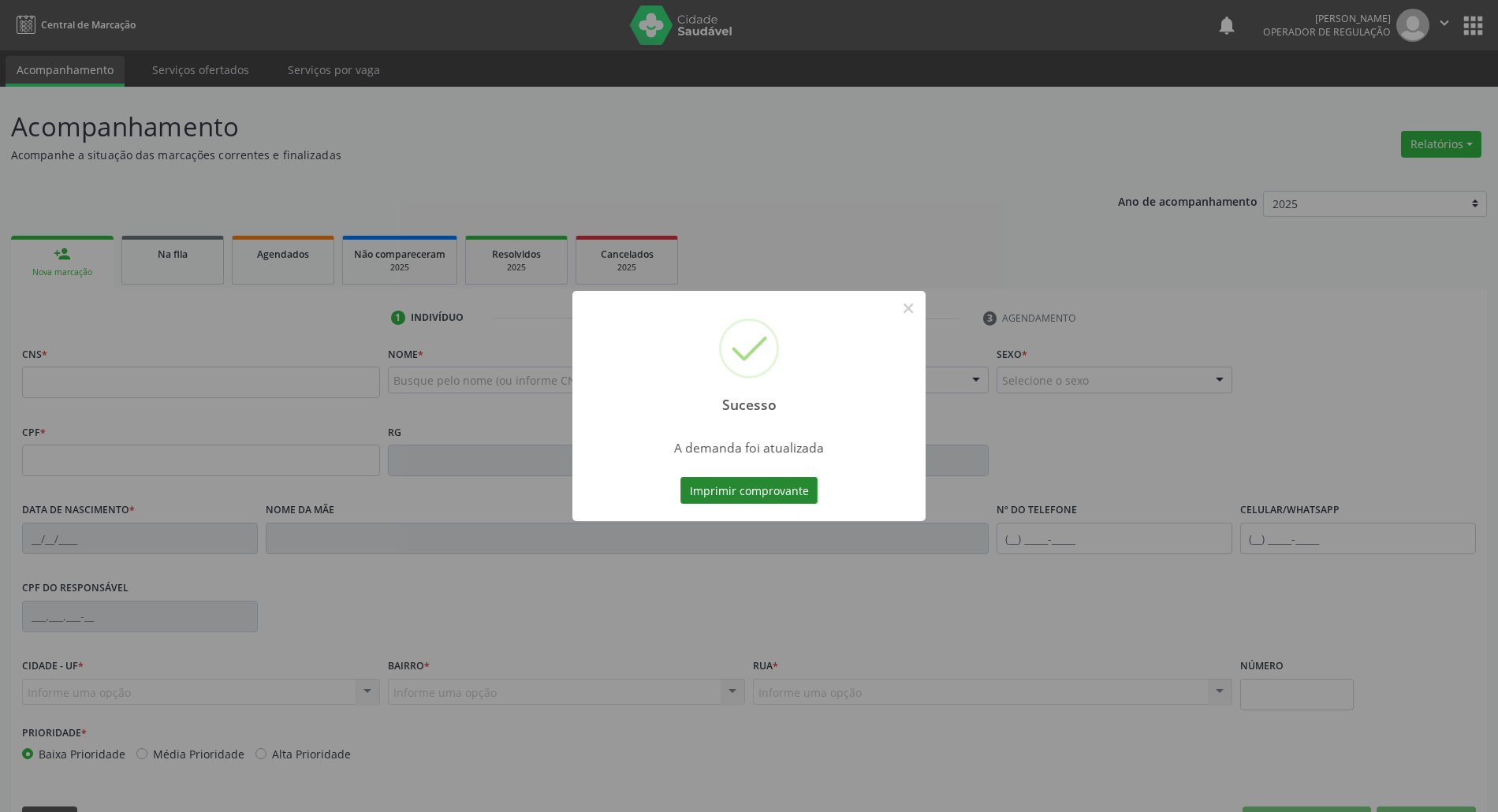
click at [763, 493] on button "Imprimir comprovante" at bounding box center [749, 490] width 137 height 27
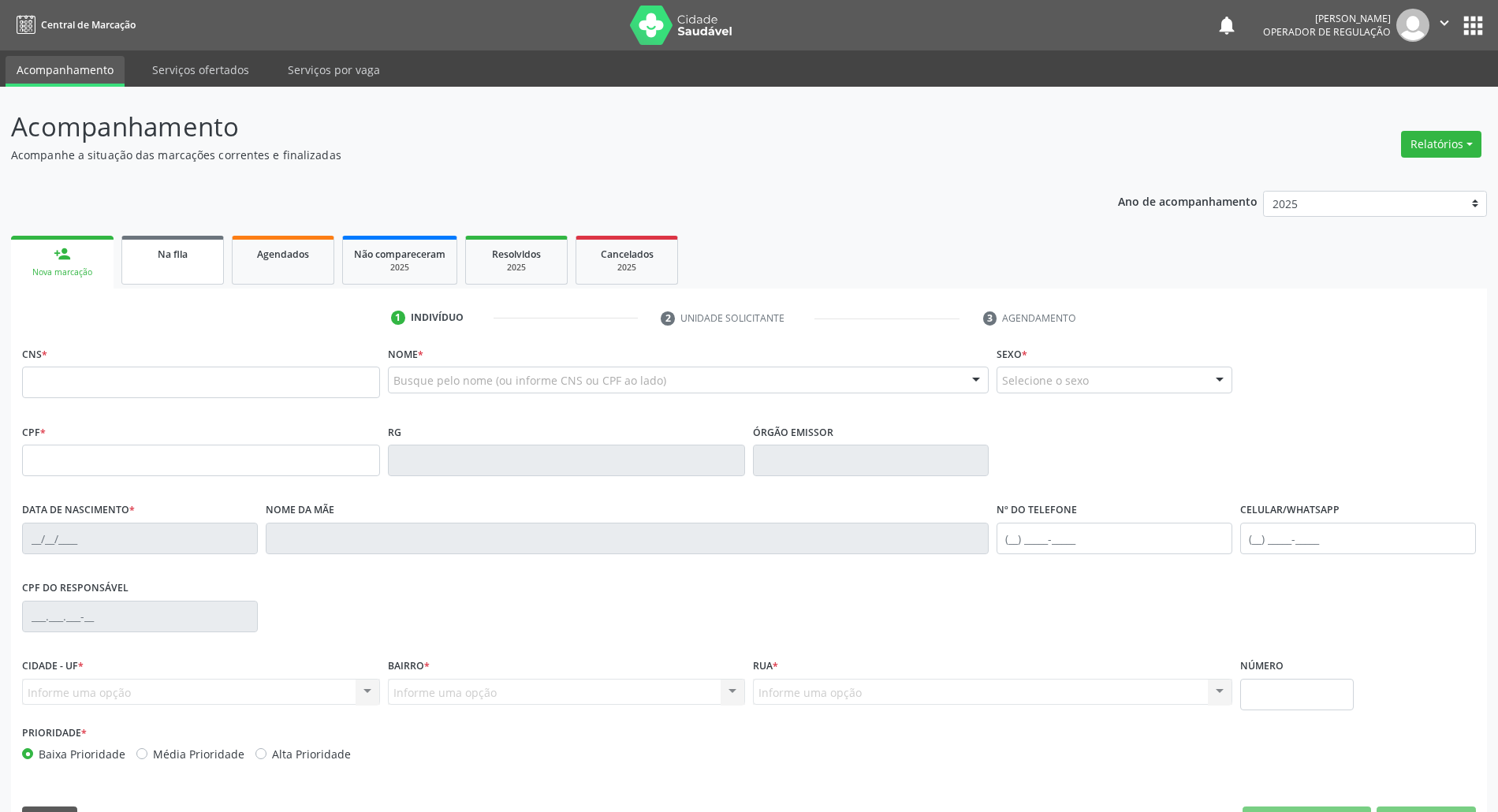
click at [189, 280] on link "Na fila" at bounding box center [172, 260] width 102 height 49
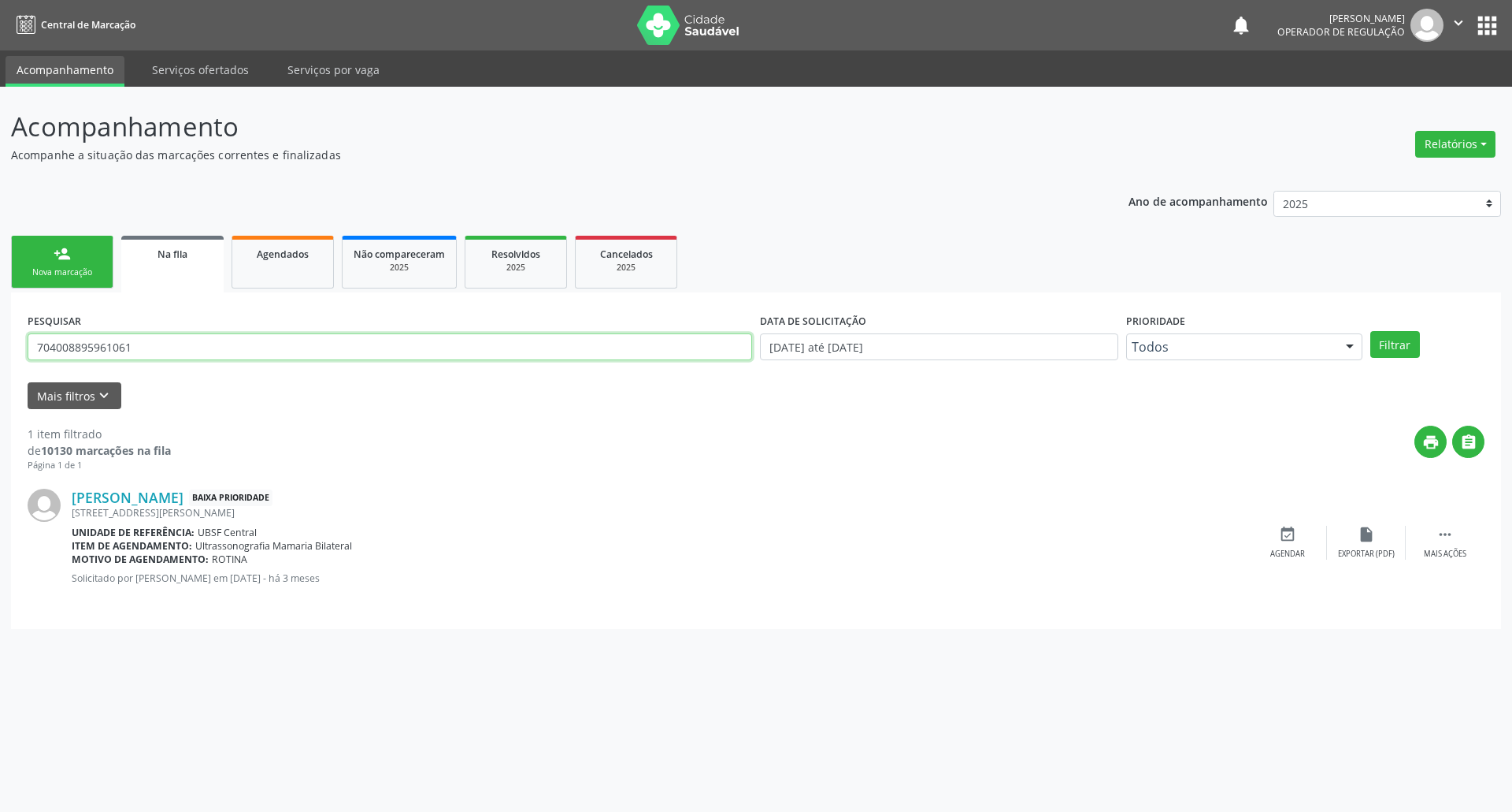
click at [164, 348] on input "704008895961061" at bounding box center [390, 346] width 725 height 27
click at [162, 348] on input "704008895961061" at bounding box center [390, 346] width 725 height 27
type input "702408589947723"
click at [1371, 331] on button "Filtrar" at bounding box center [1395, 344] width 50 height 27
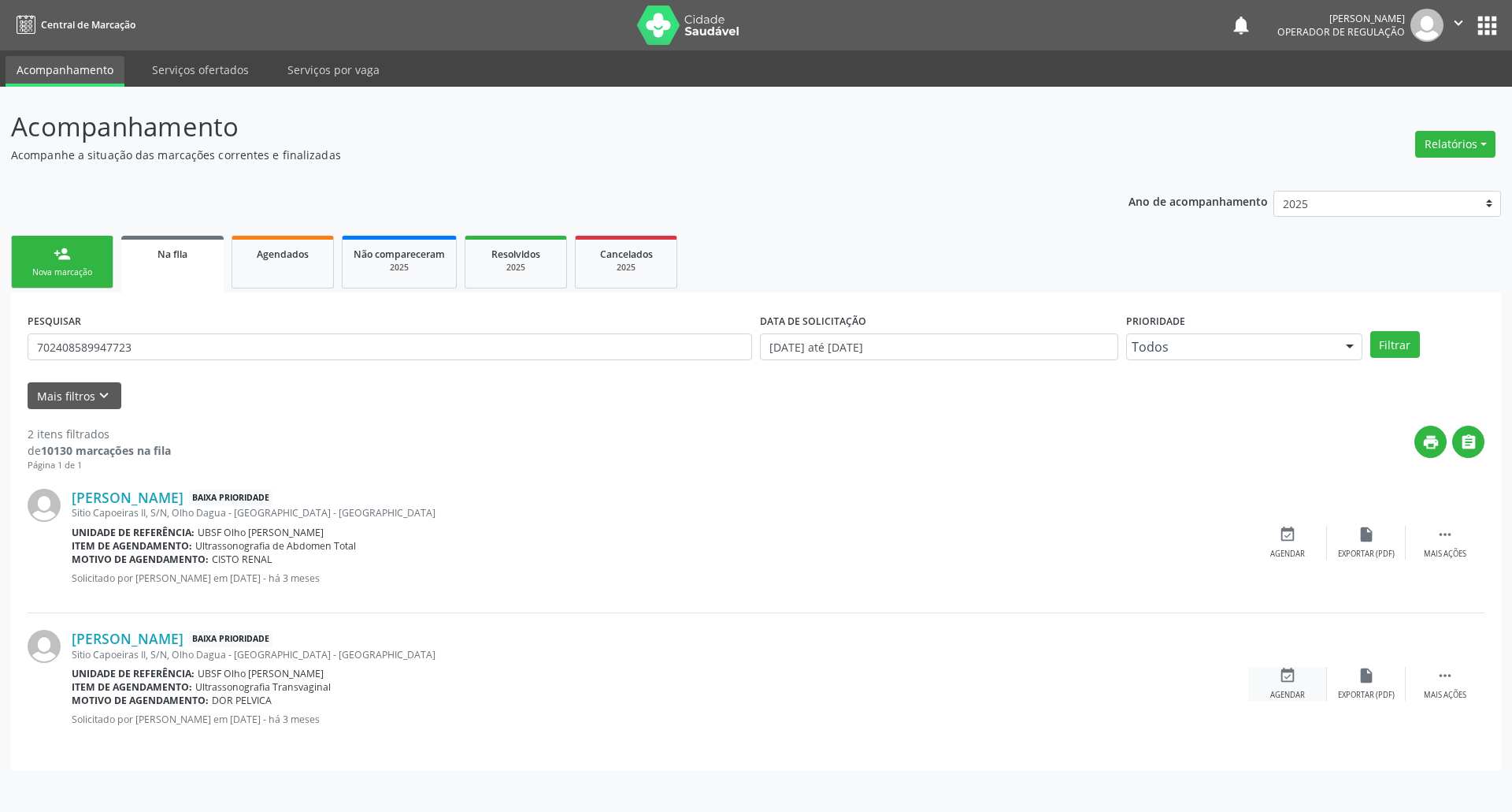
click at [1283, 681] on icon "event_available" at bounding box center [1287, 675] width 17 height 17
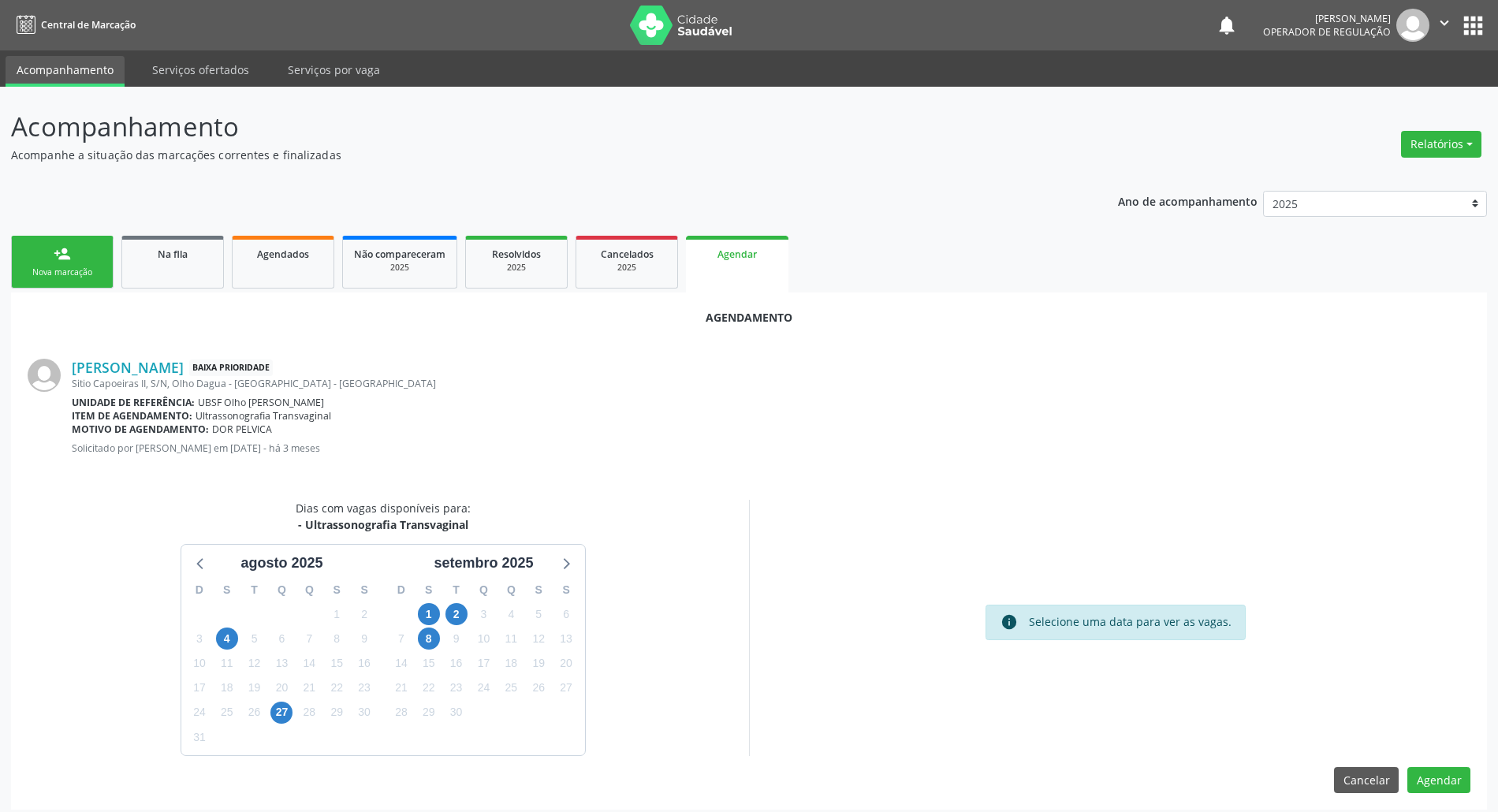
click at [471, 610] on div "3" at bounding box center [484, 614] width 28 height 24
click at [464, 610] on span "2" at bounding box center [456, 614] width 22 height 22
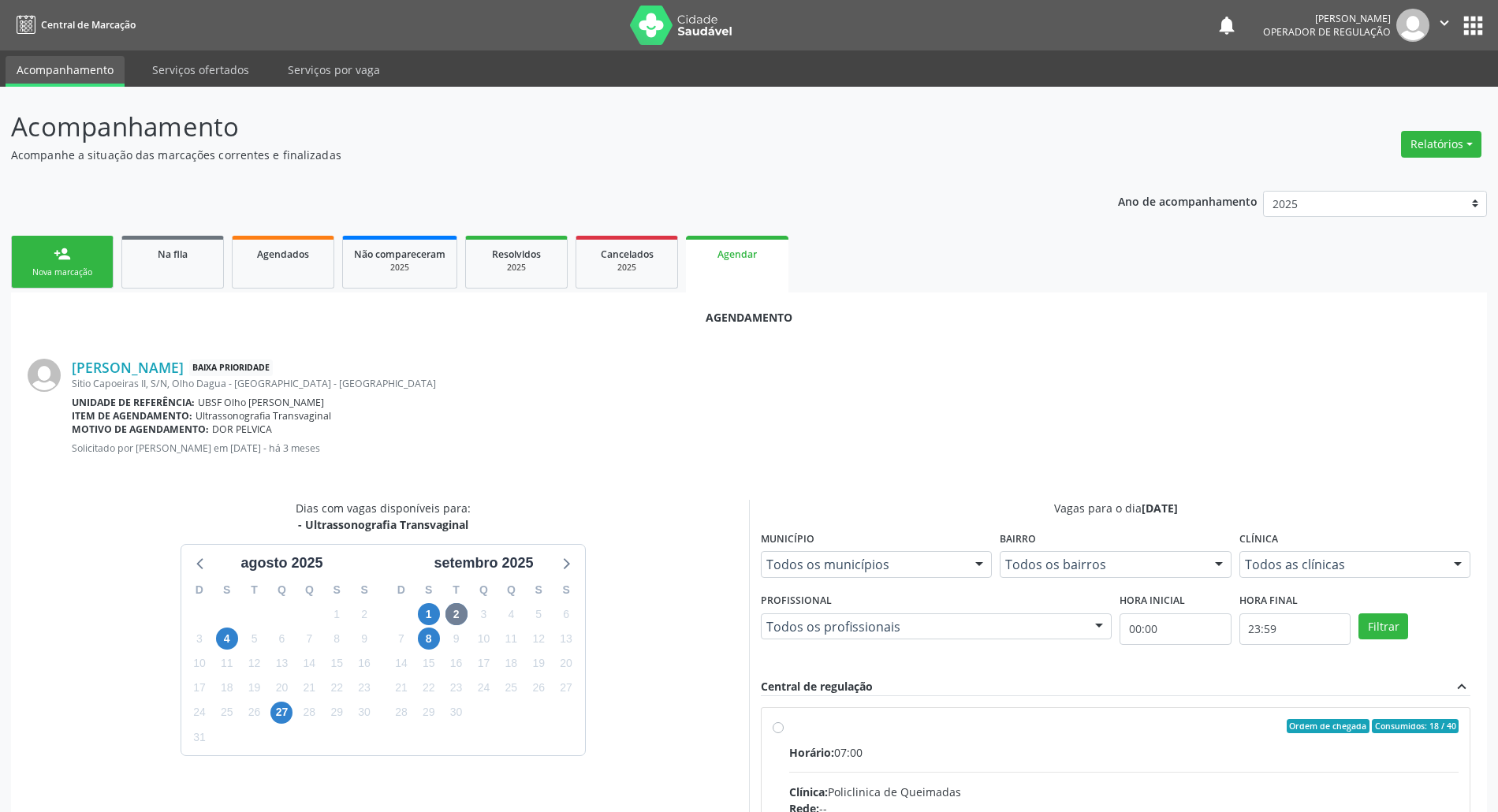
radio input "true"
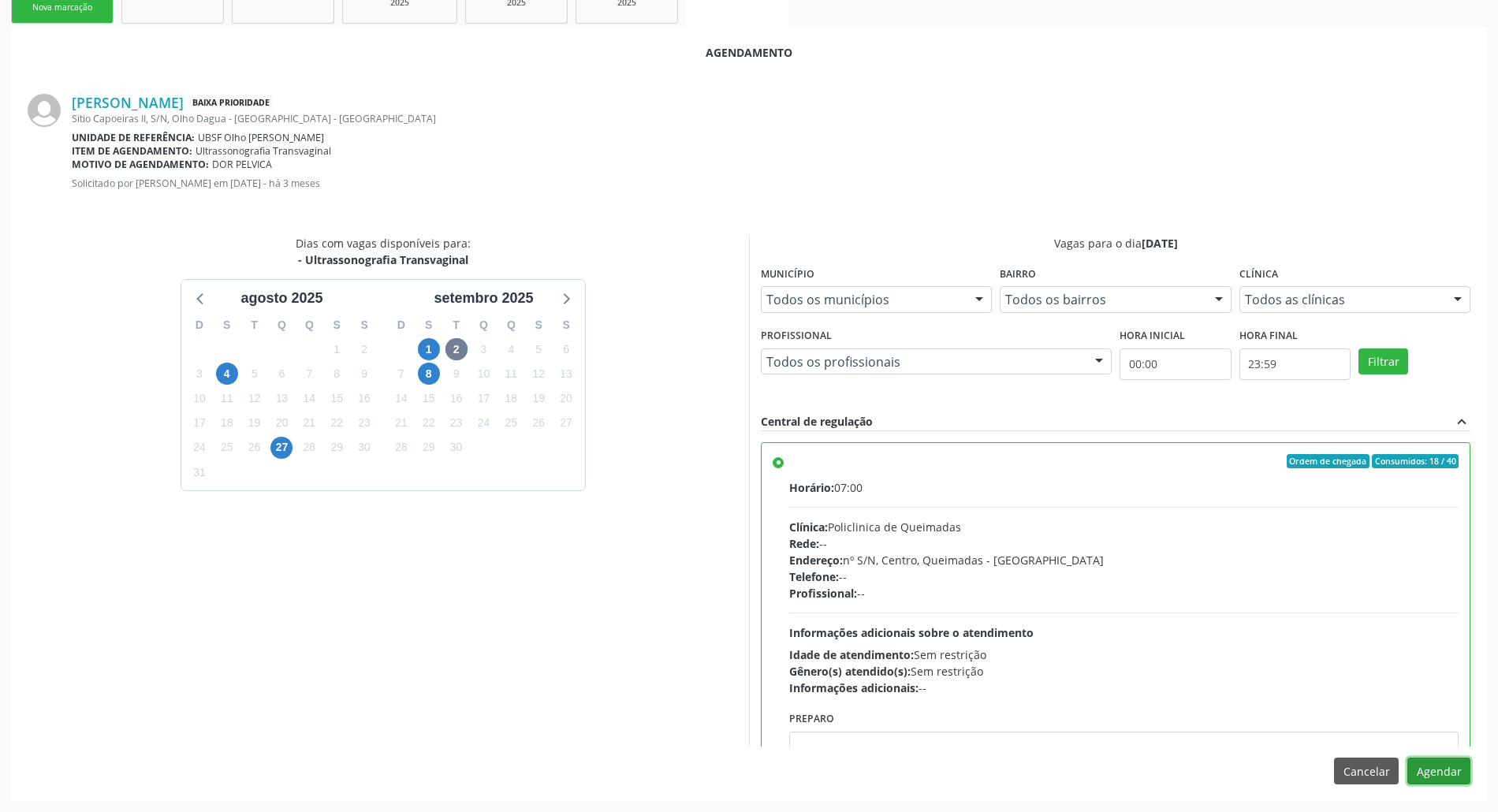
click at [1458, 769] on button "Agendar" at bounding box center [1439, 771] width 63 height 27
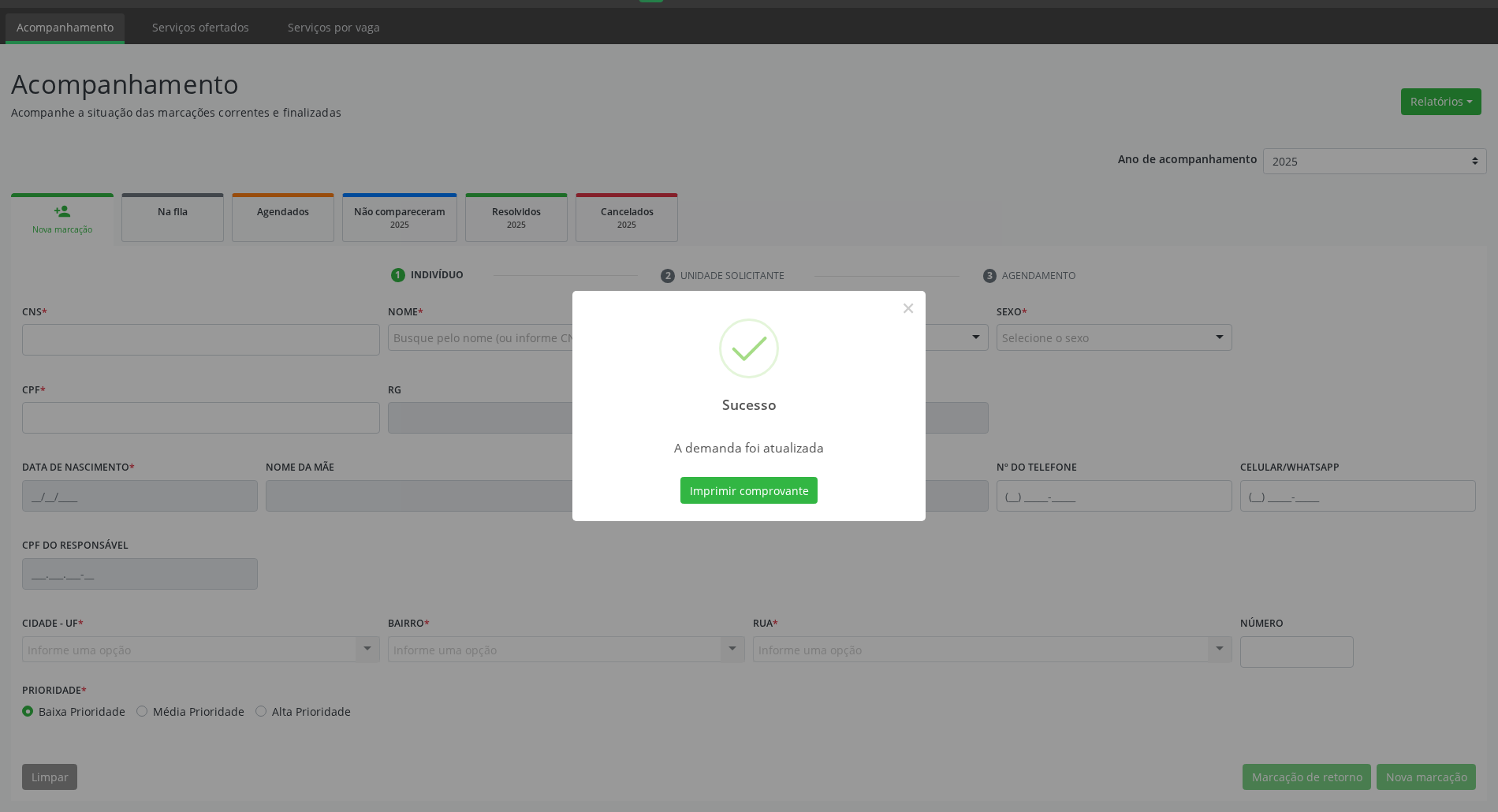
scroll to position [42, 0]
click at [681, 477] on button "Imprimir comprovante" at bounding box center [749, 490] width 137 height 27
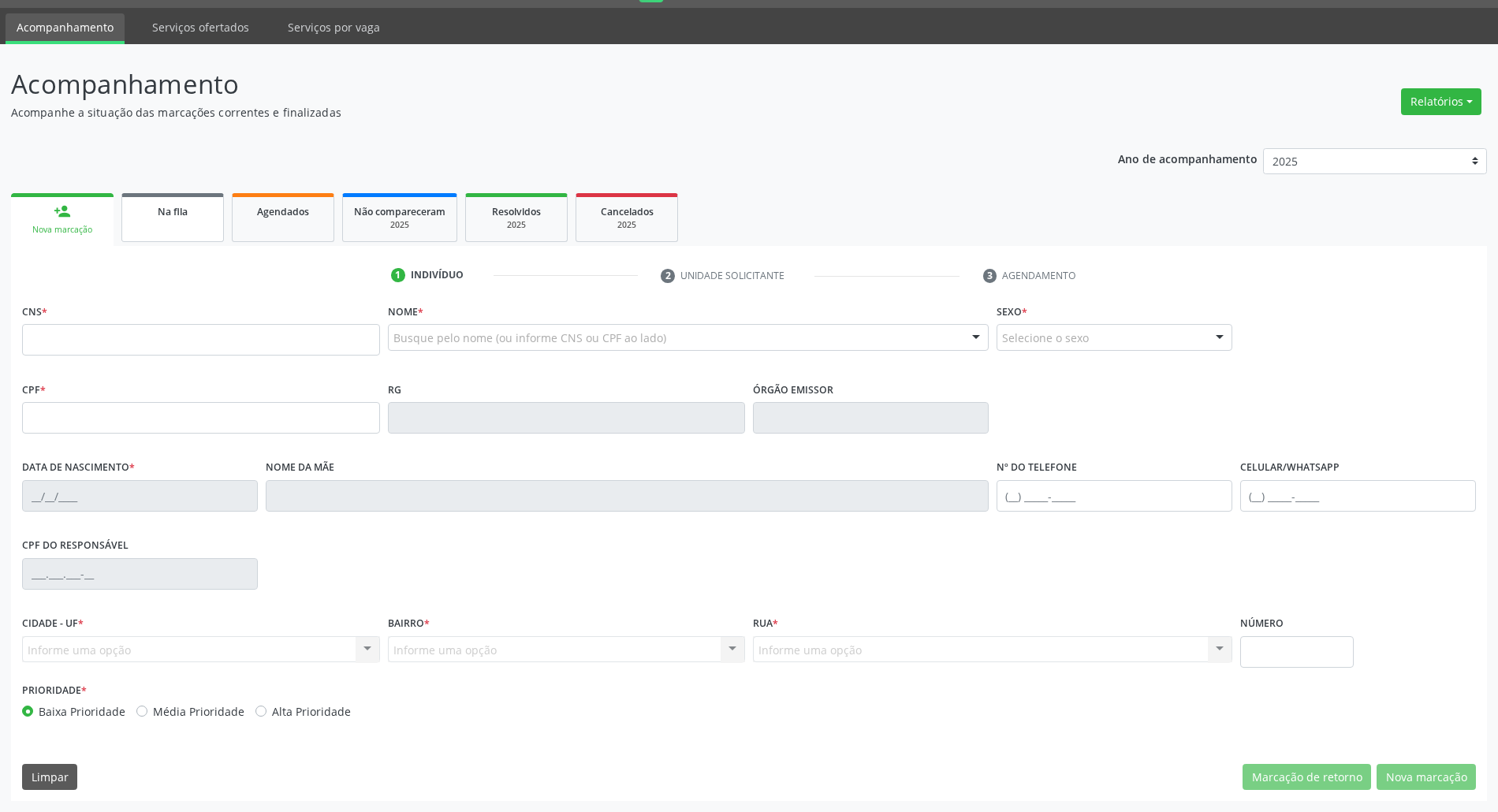
click at [197, 205] on div "Na fila" at bounding box center [172, 211] width 79 height 16
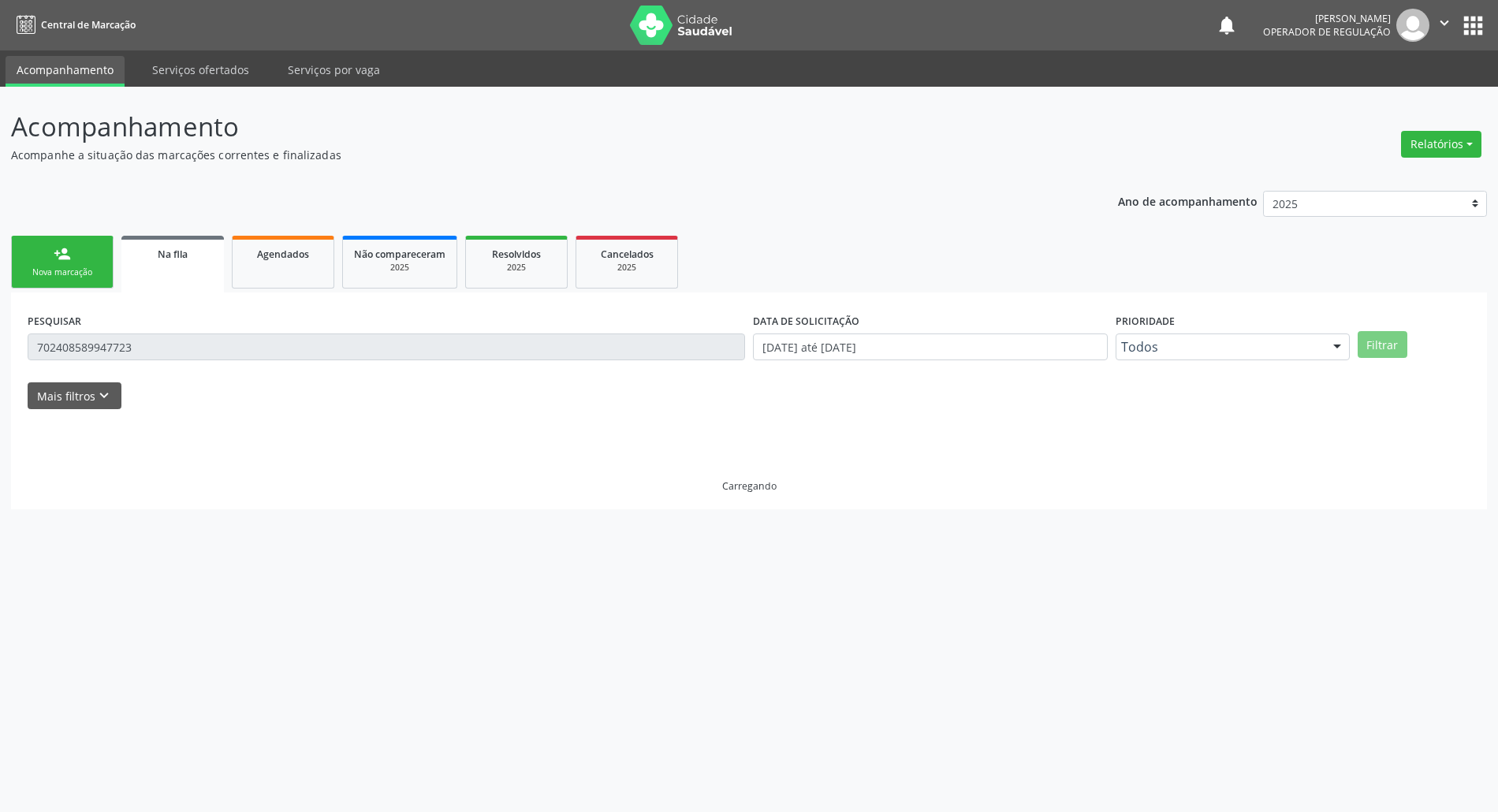
scroll to position [0, 0]
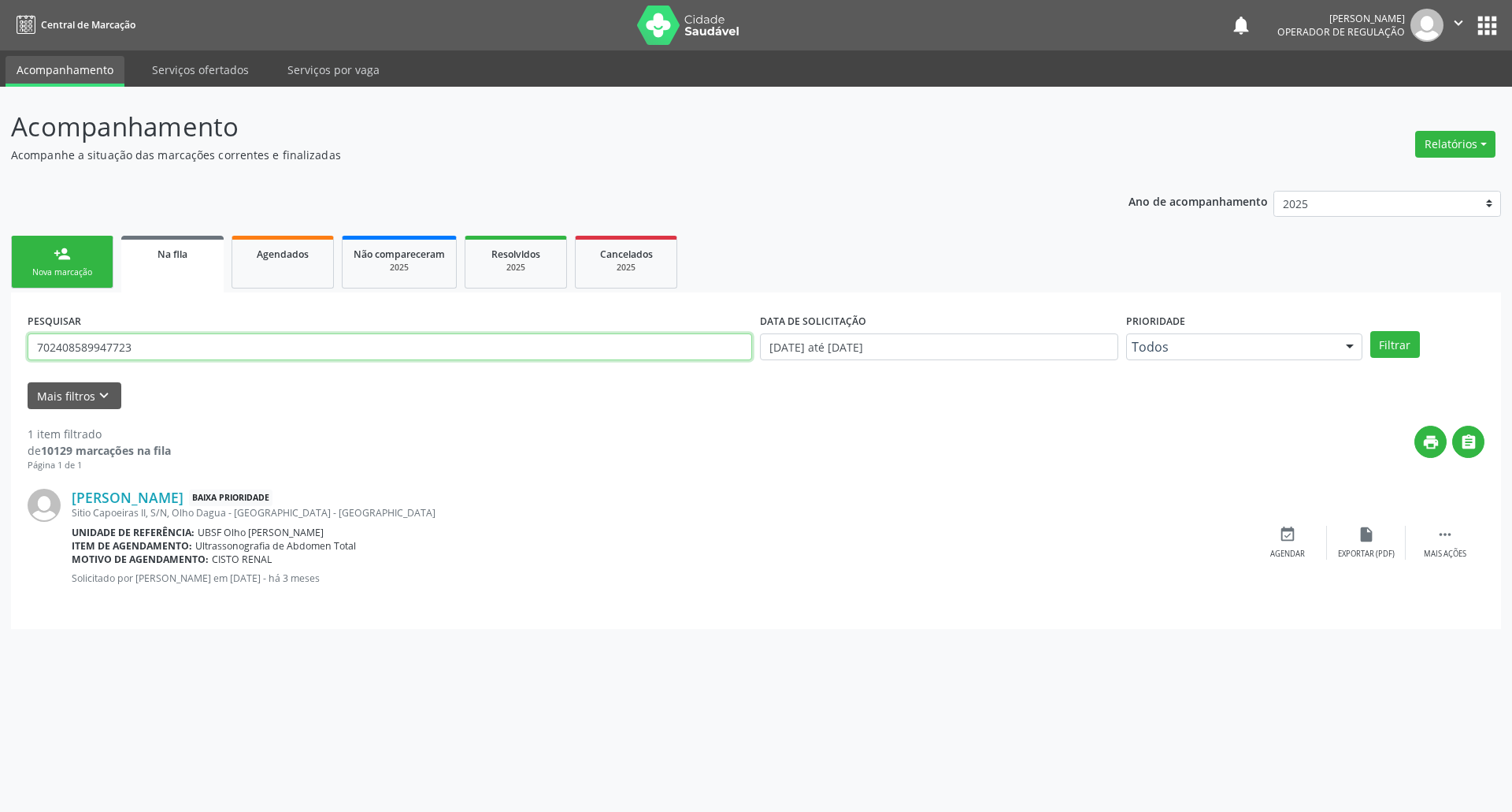
click at [223, 350] on input "702408589947723" at bounding box center [390, 346] width 725 height 27
type input "7090028962895111"
click at [1371, 331] on button "Filtrar" at bounding box center [1395, 344] width 50 height 27
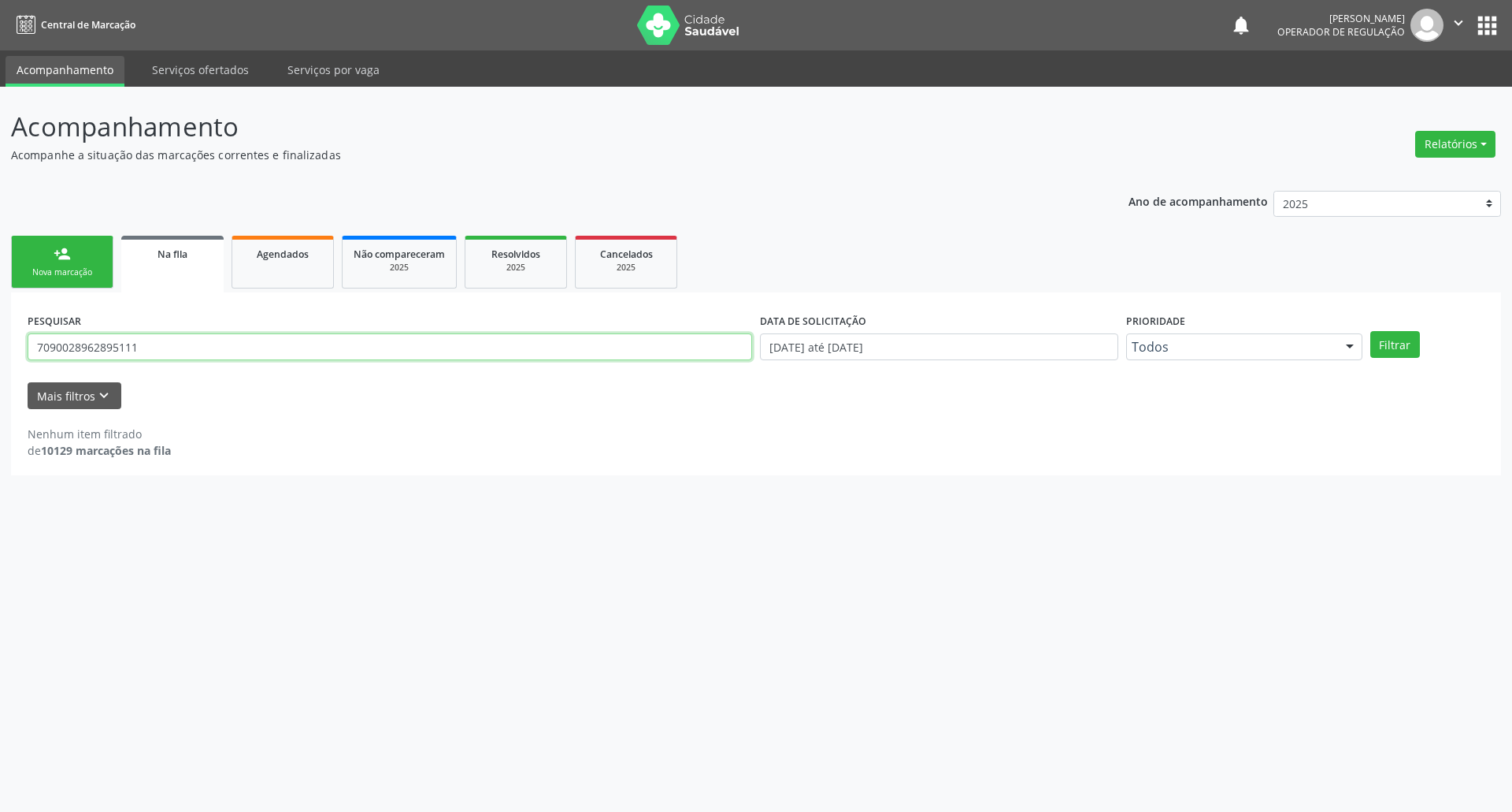
click at [158, 345] on input "7090028962895111" at bounding box center [390, 346] width 725 height 27
click at [32, 297] on div "PESQUISAR 7090028962895111 DATA DE SOLICITAÇÃO 01/01/2021 até 26/08/2025 Priori…" at bounding box center [756, 384] width 1490 height 183
click at [35, 291] on ul "person_add Nova marcação Na fila Agendados Não compareceram 2025 Resolvidos 202…" at bounding box center [756, 262] width 1490 height 61
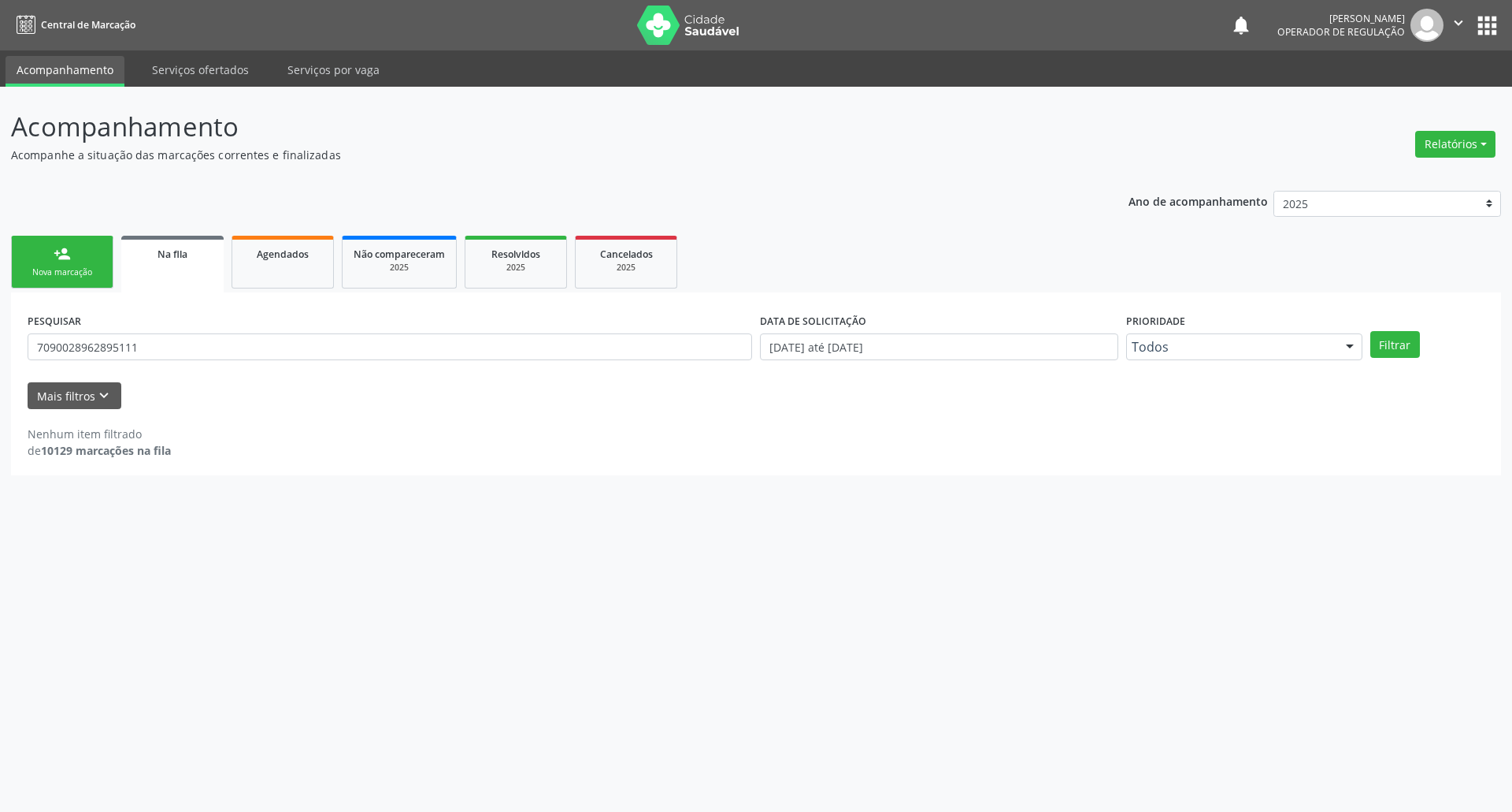
click at [36, 289] on ul "person_add Nova marcação Na fila Agendados Não compareceram 2025 Resolvidos 202…" at bounding box center [756, 262] width 1490 height 61
click at [60, 265] on link "person_add Nova marcação" at bounding box center [63, 262] width 102 height 53
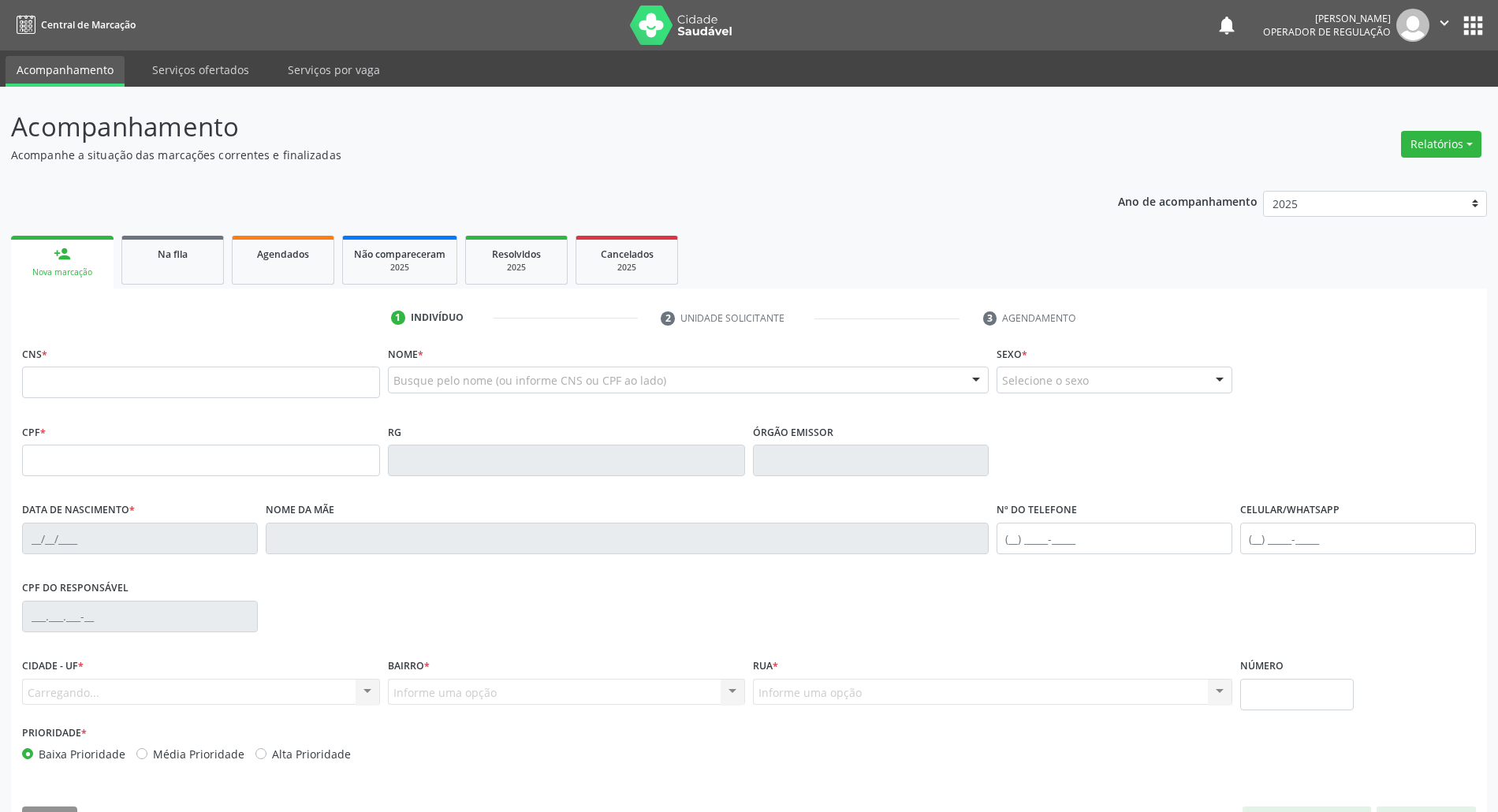
drag, startPoint x: 93, startPoint y: 397, endPoint x: 95, endPoint y: 380, distance: 17.1
click at [93, 394] on div "CNS *" at bounding box center [201, 381] width 366 height 78
click at [102, 374] on input "text" at bounding box center [201, 382] width 358 height 32
paste input "709 0028 9628 9511"
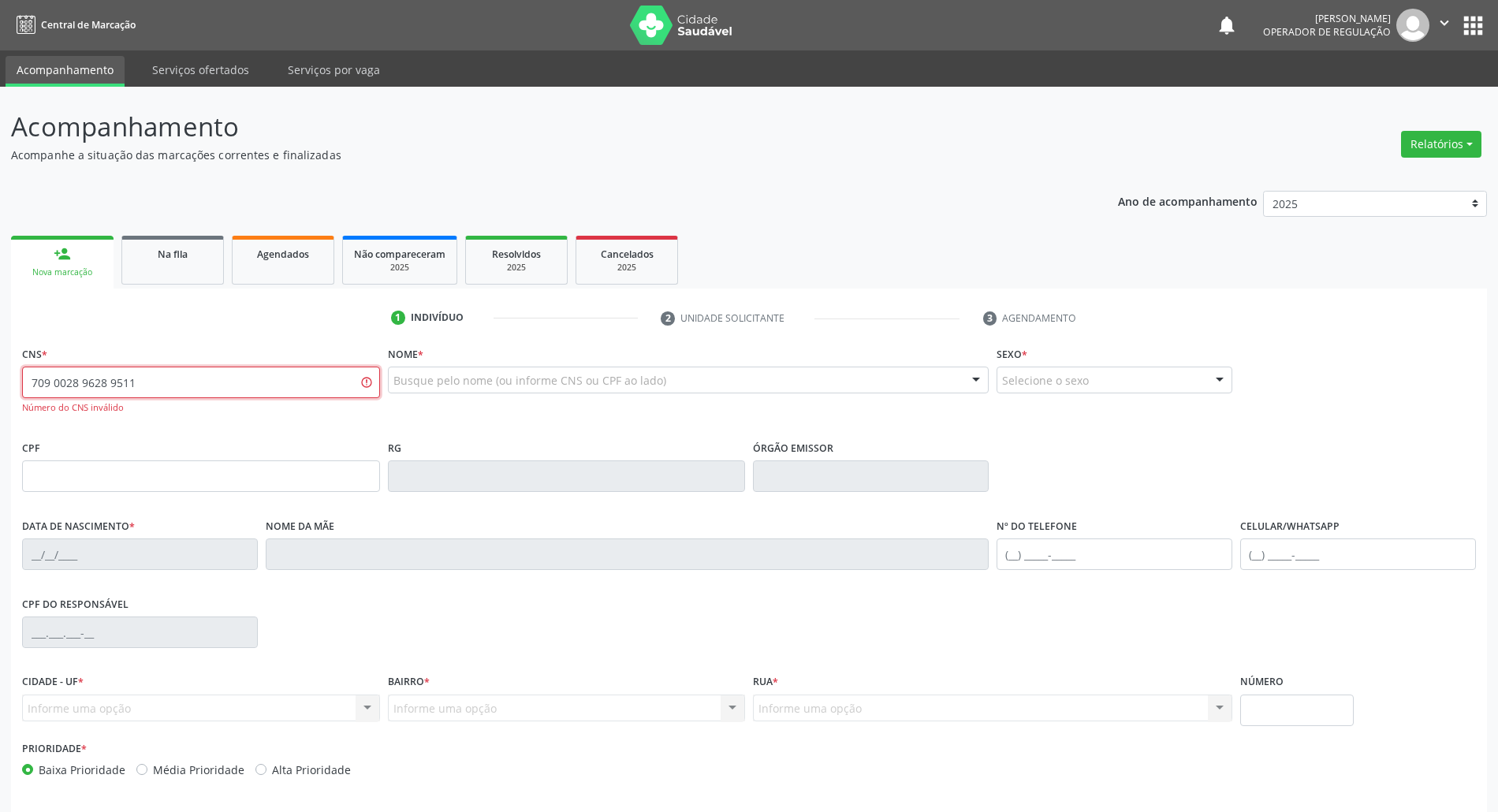
click at [114, 379] on input "709 0028 9628 9511" at bounding box center [201, 382] width 358 height 32
type input "709 0028 9628 5111"
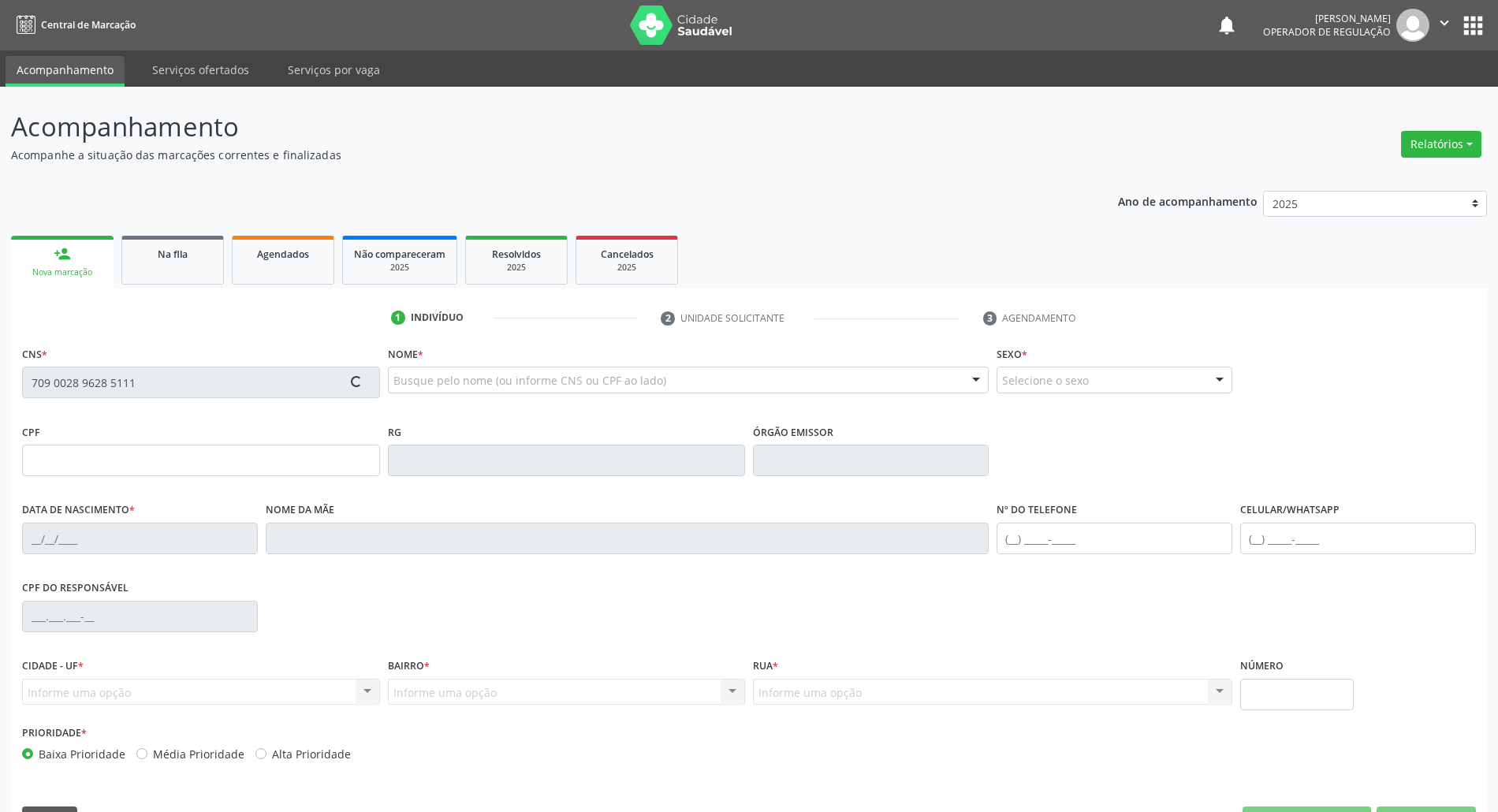
click at [115, 376] on input "709 0028 9628 5111" at bounding box center [201, 382] width 358 height 32
type input "094.356.394-10"
type input "26/07/1992"
type input "Francisca Irismar Domingos"
type input "(83) 99305-5084"
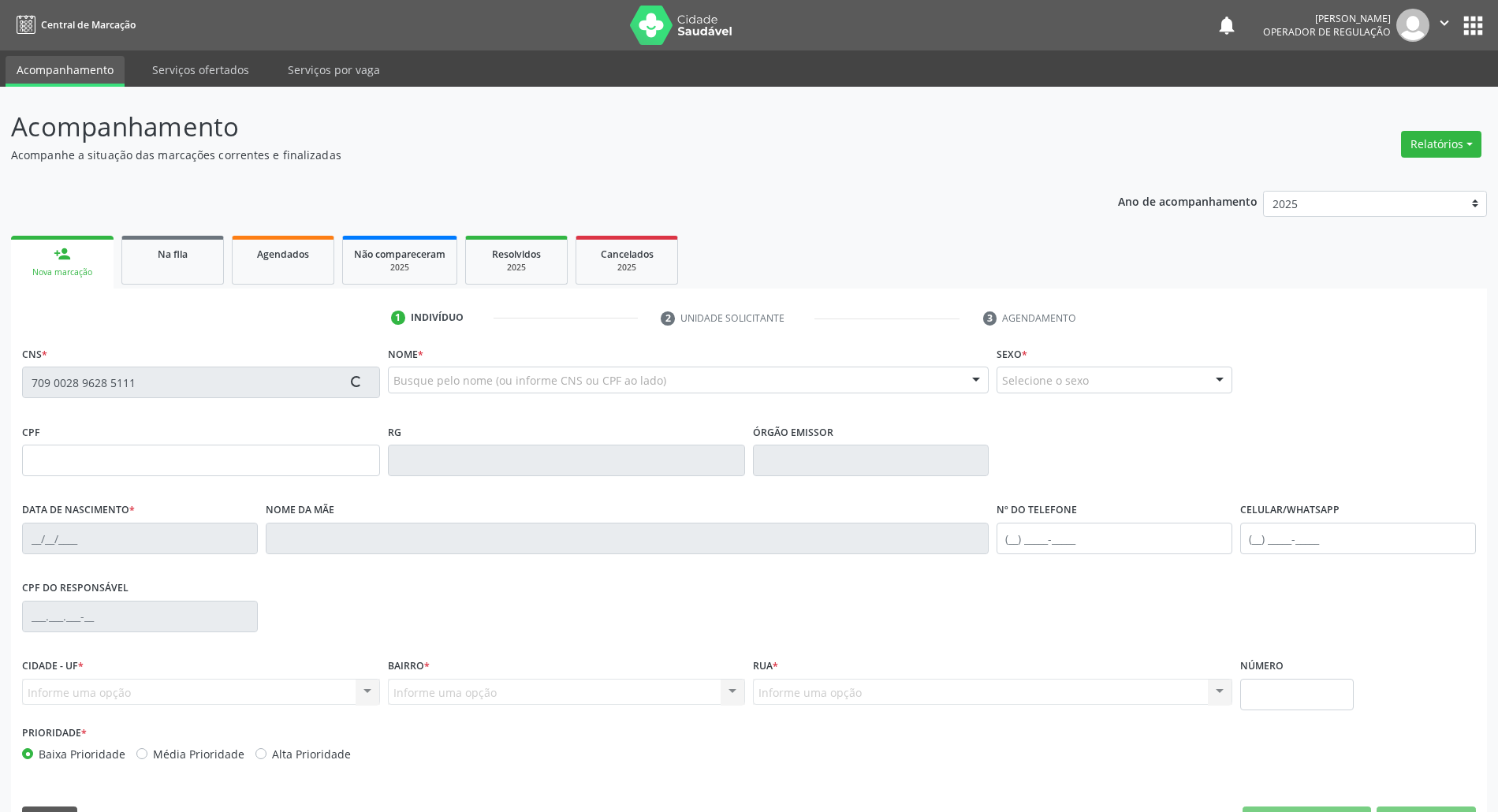
type input "(83) 99305-5084"
type input "1487"
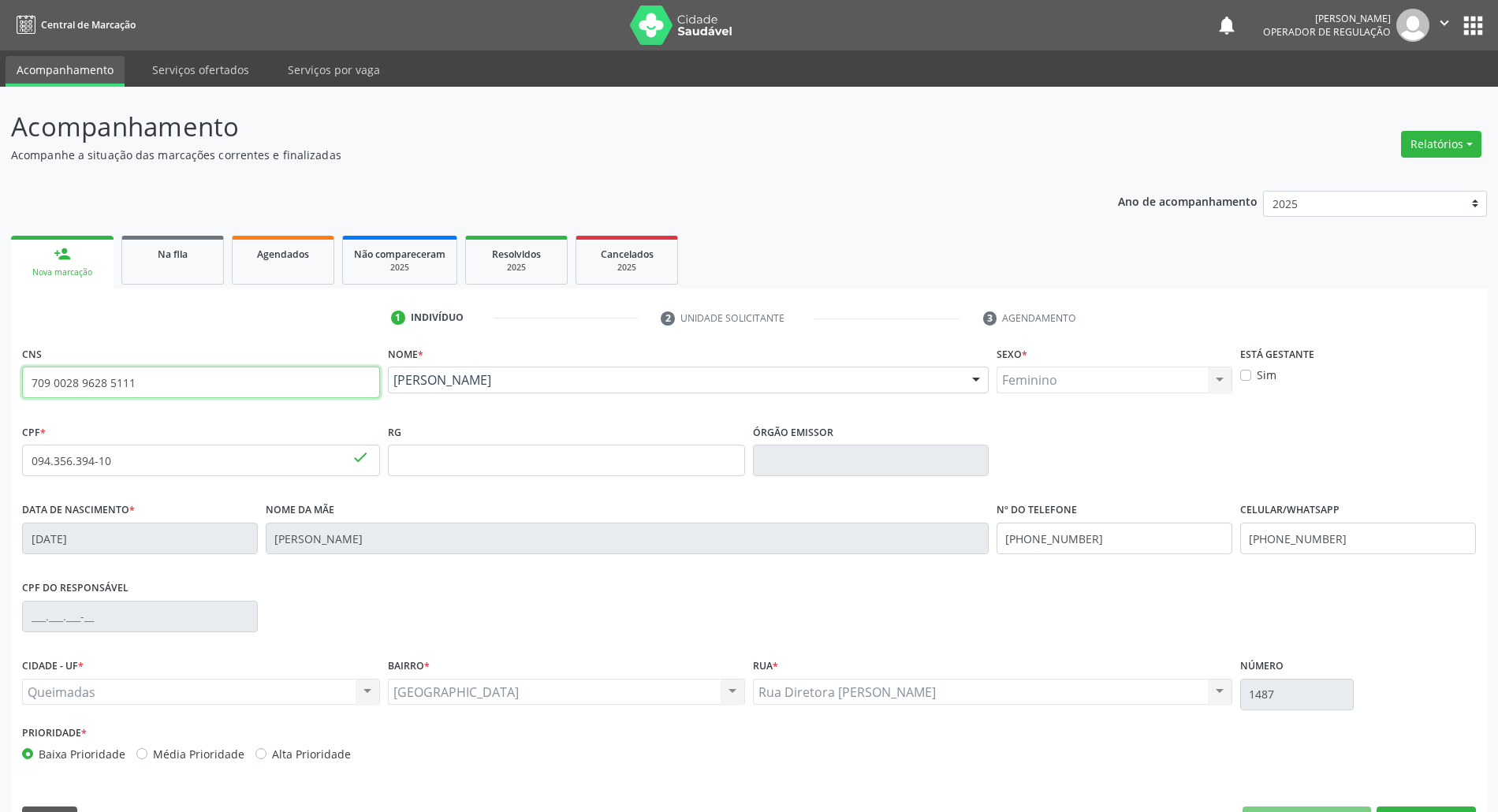
click at [116, 384] on input "709 0028 9628 5111" at bounding box center [201, 382] width 358 height 32
click at [146, 266] on link "Na fila" at bounding box center [172, 260] width 102 height 49
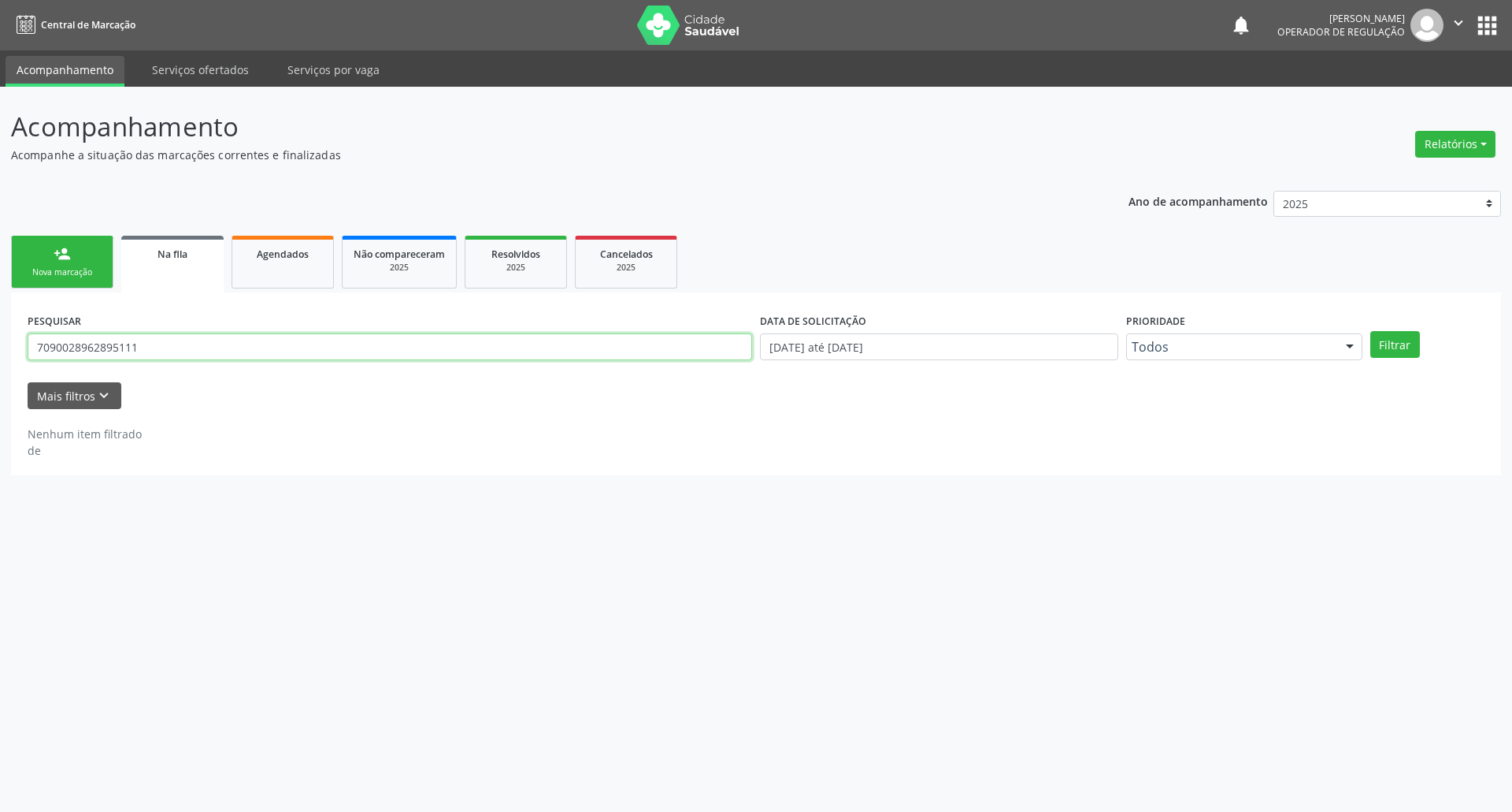
click at [140, 337] on input "7090028962895111" at bounding box center [390, 346] width 725 height 27
paste input "0028 9628"
type input "709 0028 9628 5111"
click at [1371, 331] on button "Filtrar" at bounding box center [1395, 344] width 50 height 27
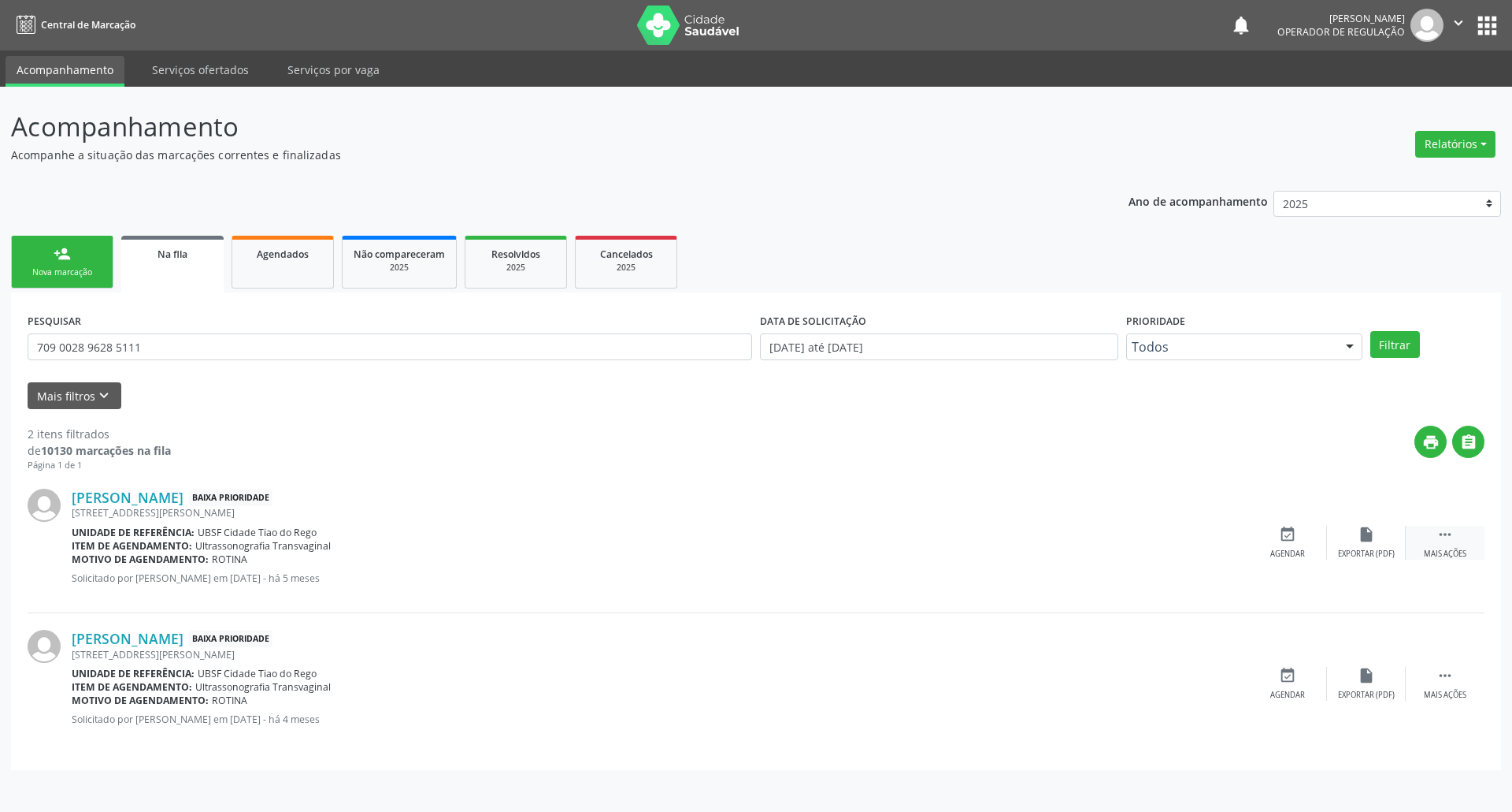
drag, startPoint x: 1429, startPoint y: 541, endPoint x: 1421, endPoint y: 546, distance: 9.4
click at [1428, 543] on div " Mais ações" at bounding box center [1445, 543] width 79 height 34
click at [1289, 531] on icon "cancel" at bounding box center [1287, 534] width 17 height 17
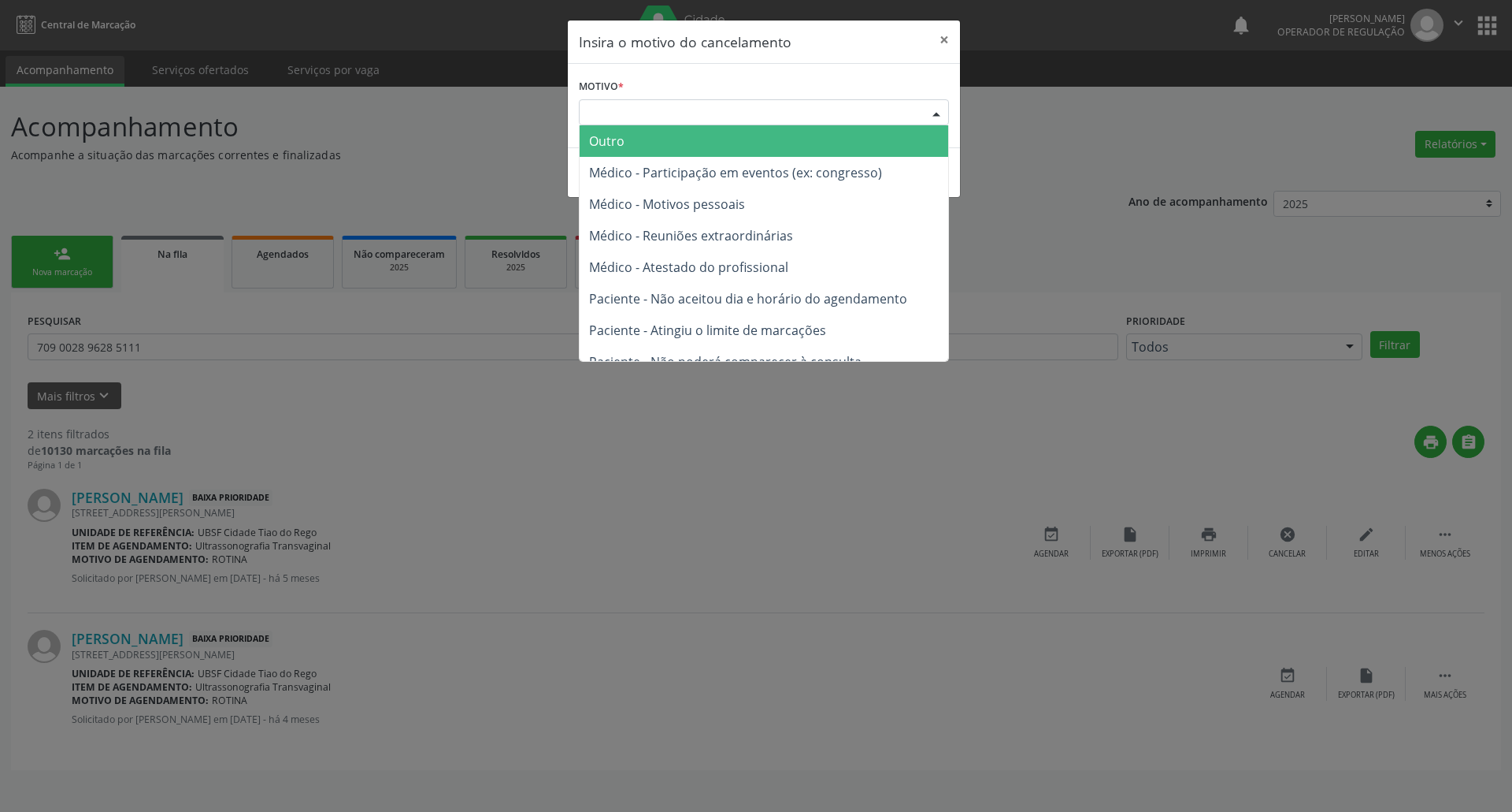
click at [812, 115] on div "Escolha o motivo" at bounding box center [765, 112] width 370 height 27
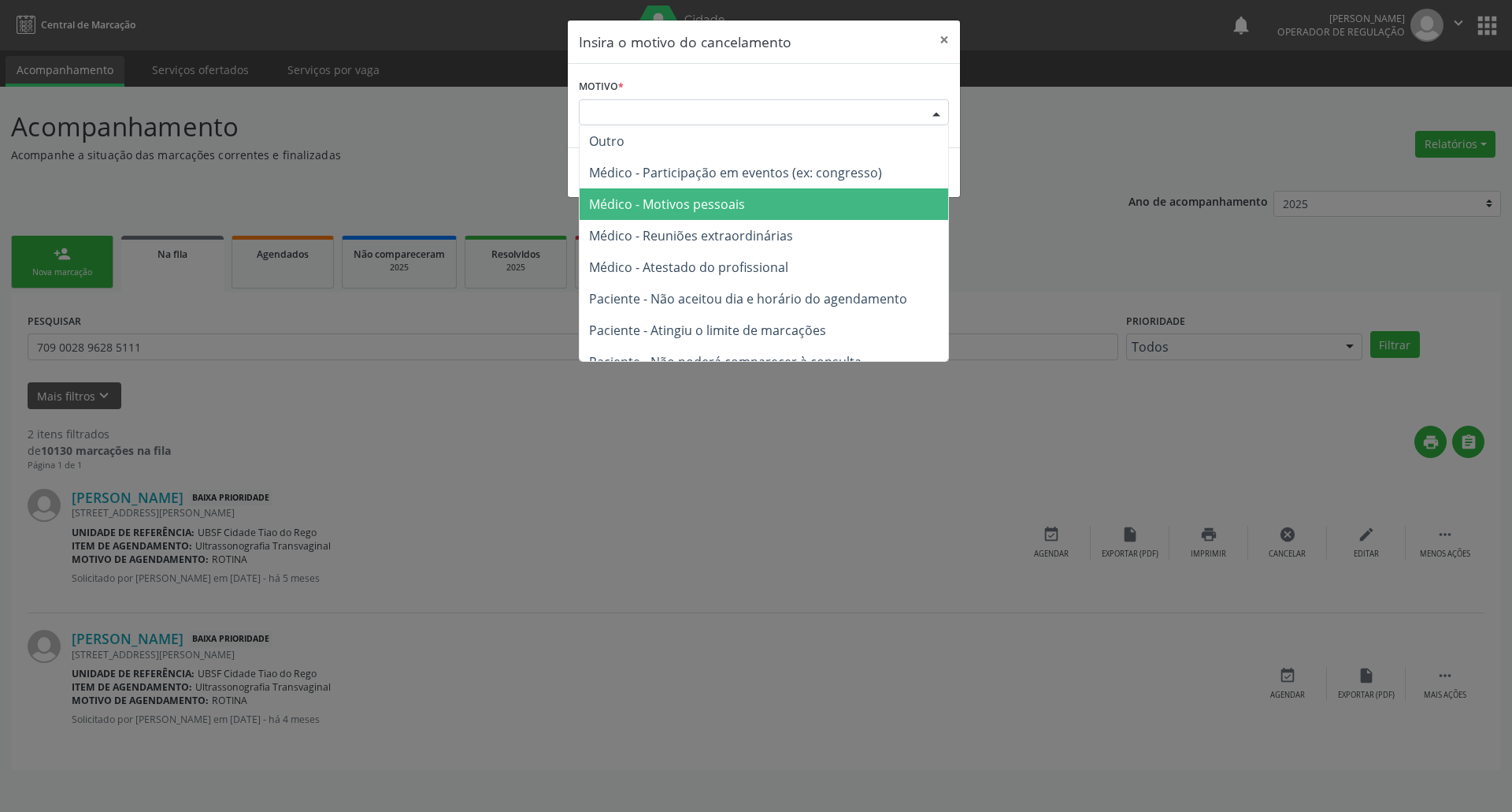
click at [794, 193] on span "Médico - Motivos pessoais" at bounding box center [765, 204] width 369 height 32
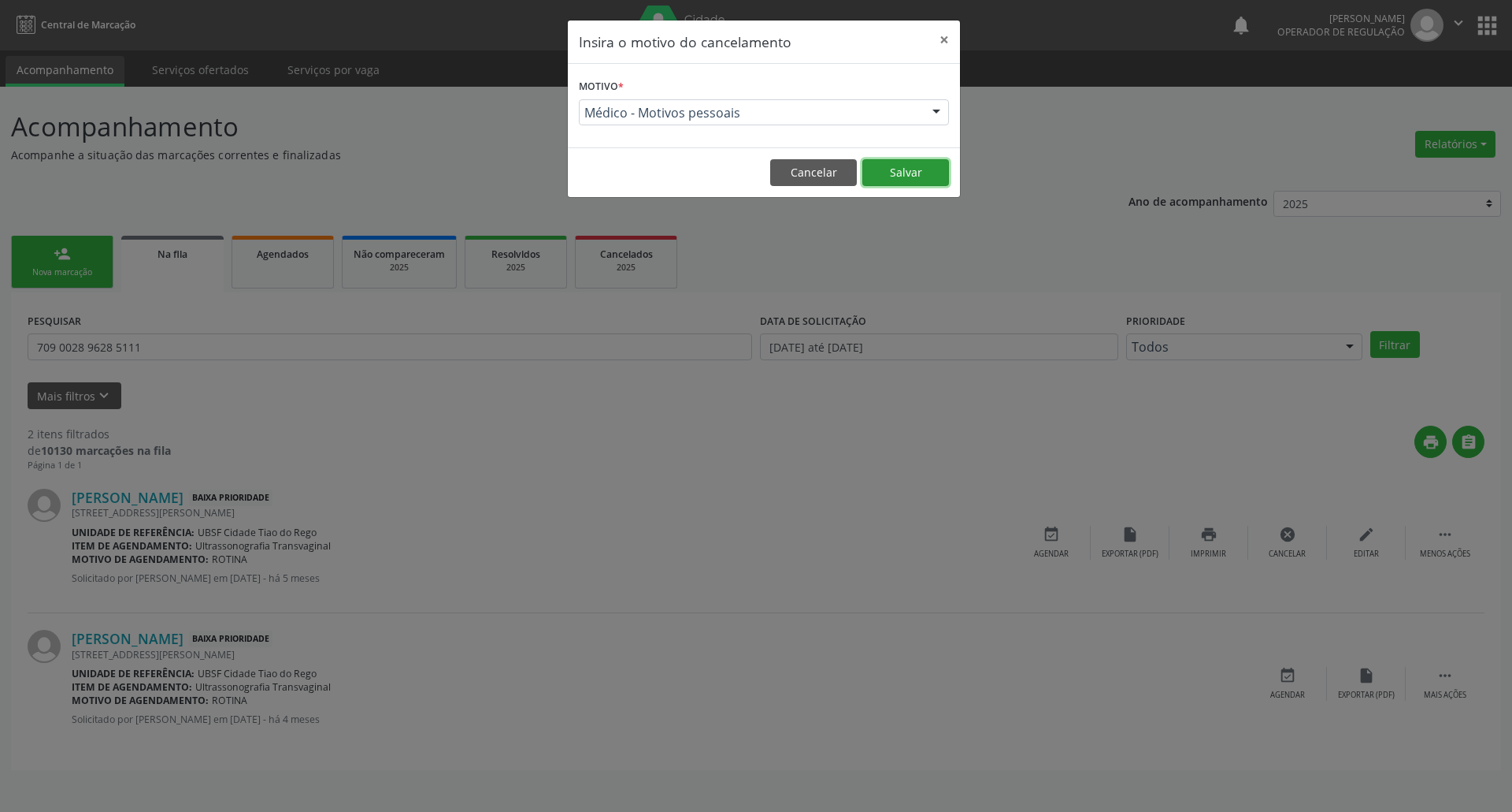
click at [914, 167] on button "Salvar" at bounding box center [906, 172] width 87 height 27
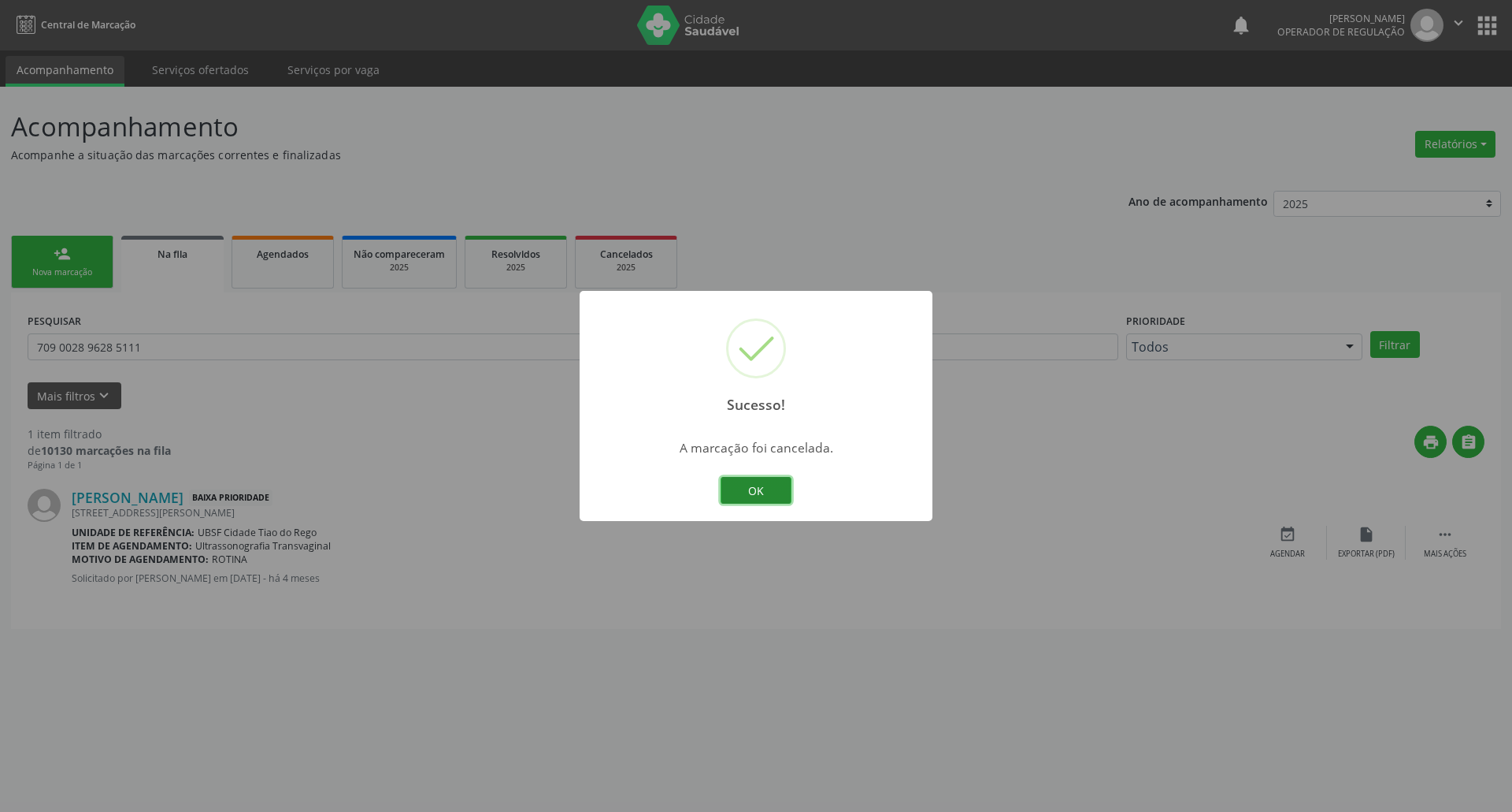
click at [735, 500] on button "OK" at bounding box center [756, 490] width 71 height 27
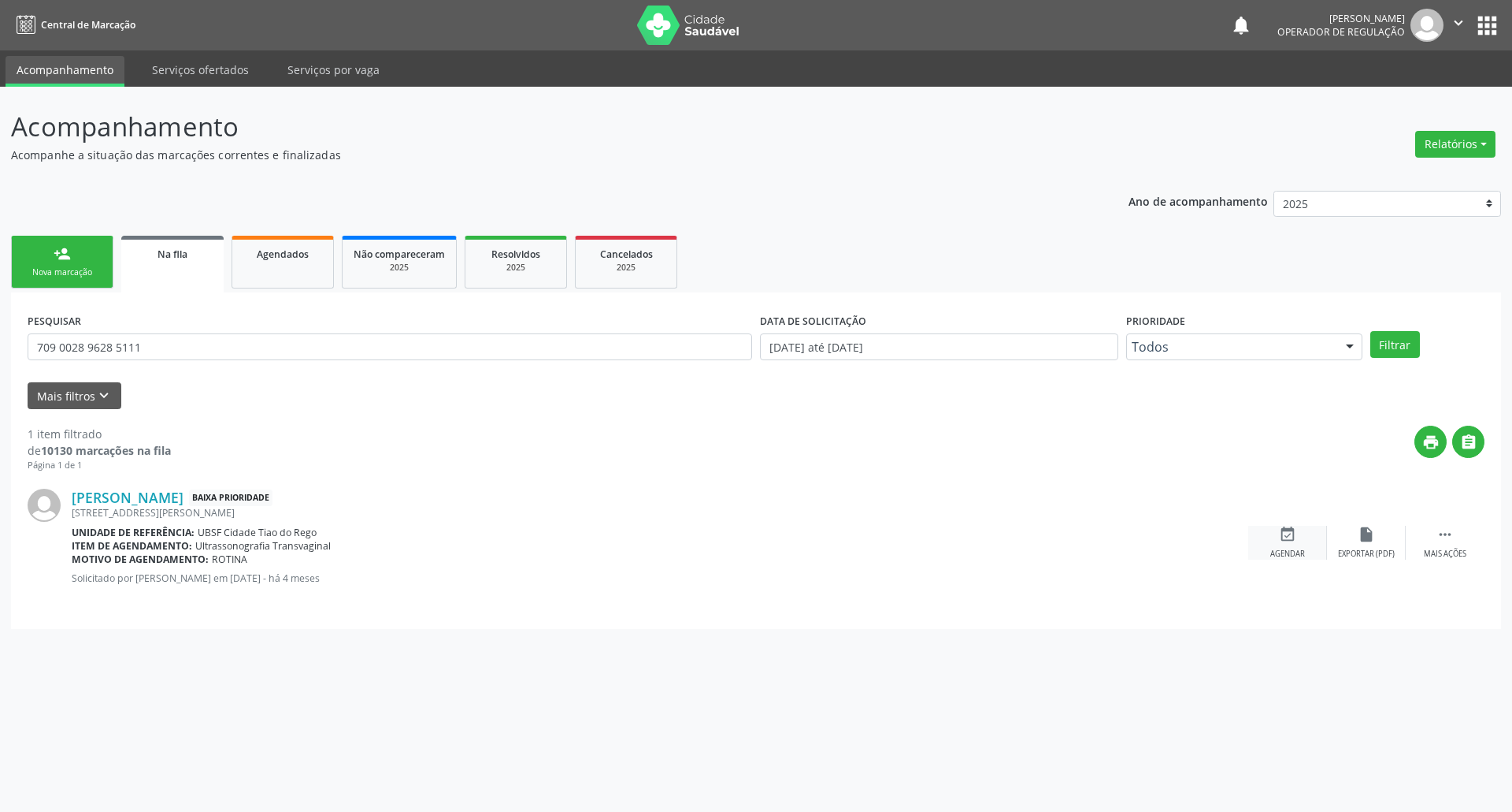
click at [1280, 527] on icon "event_available" at bounding box center [1287, 534] width 17 height 17
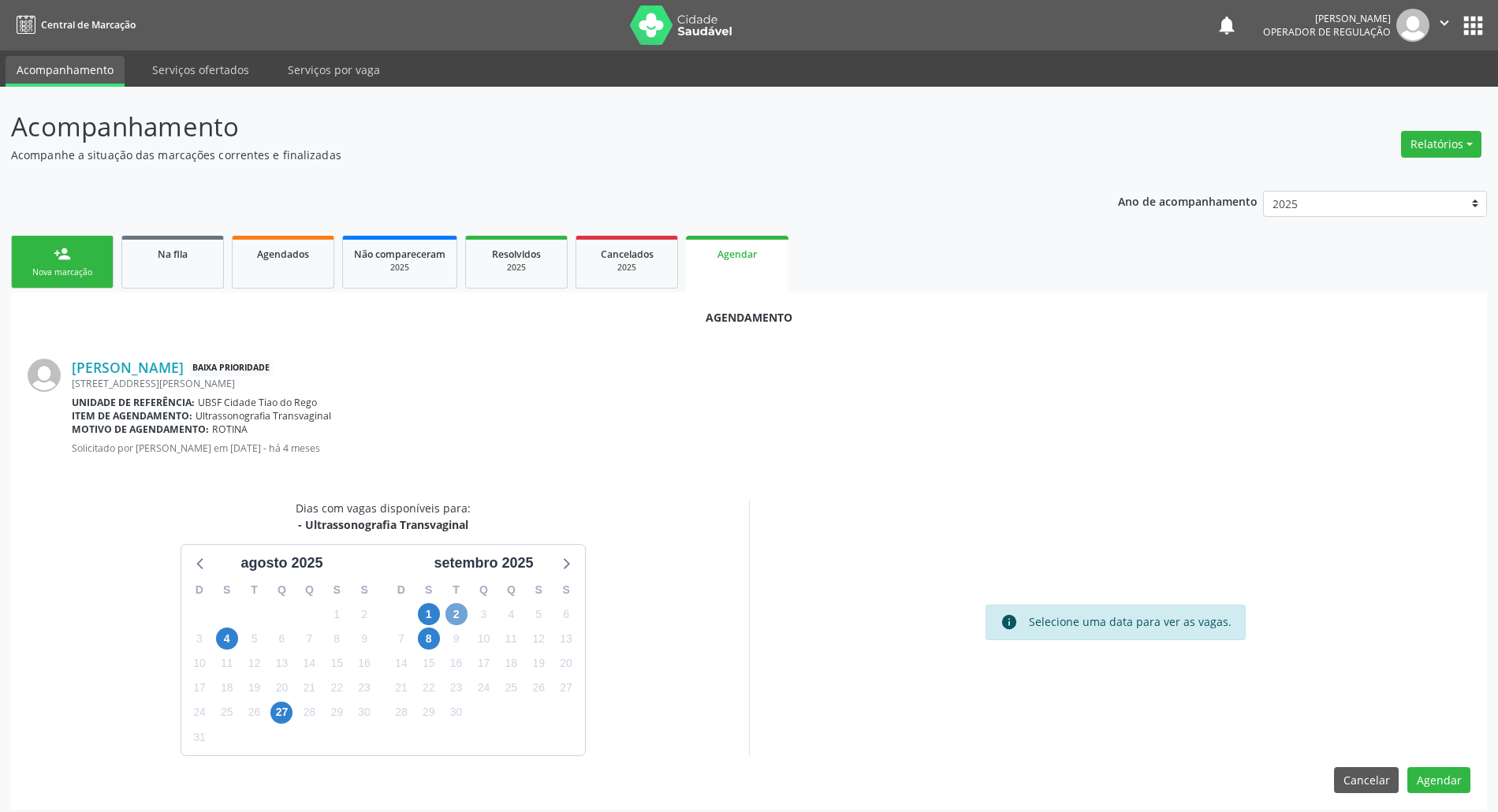
click at [461, 614] on span "2" at bounding box center [456, 614] width 22 height 22
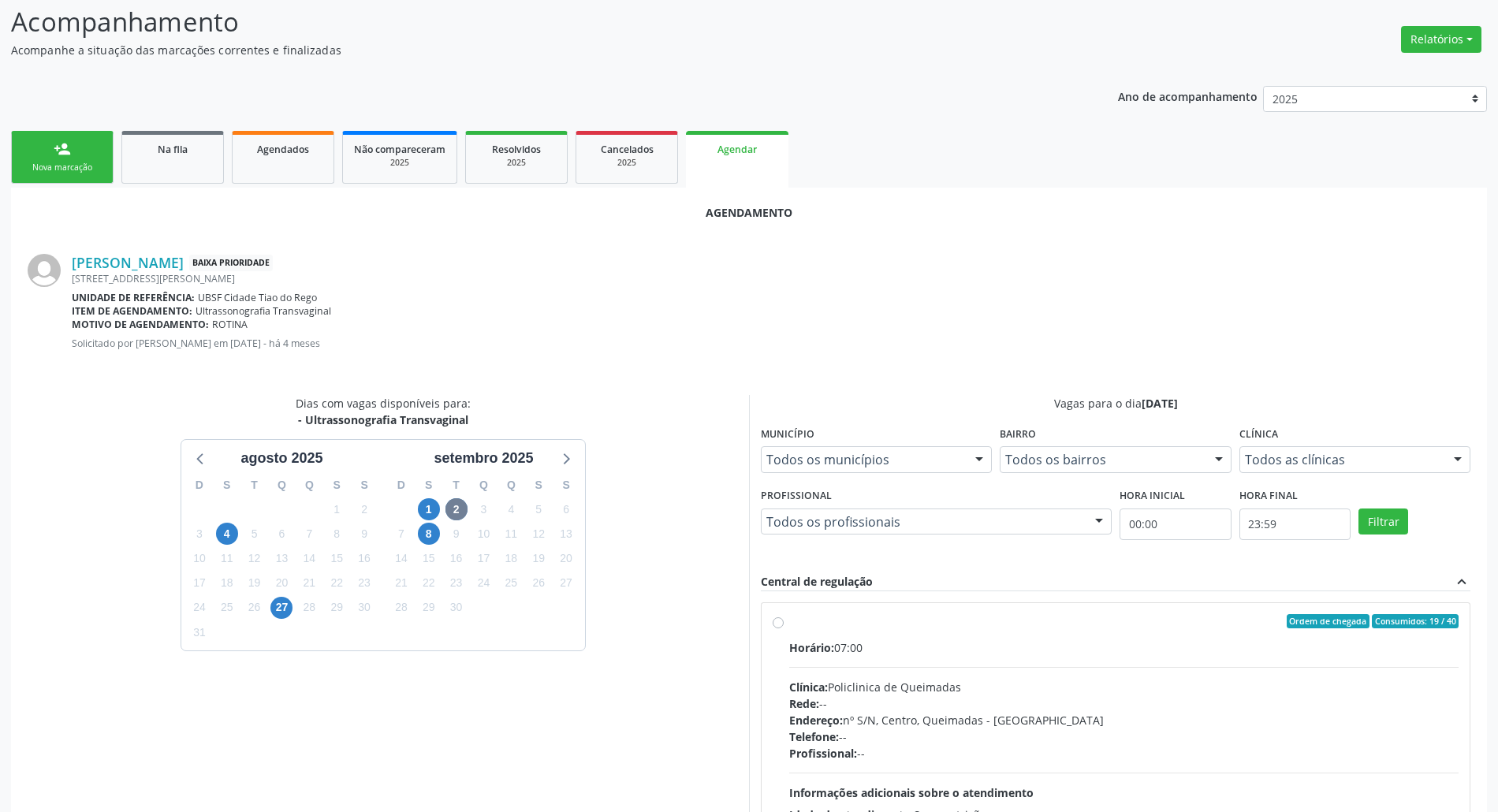
click at [864, 708] on div "Rede: --" at bounding box center [1123, 703] width 669 height 16
click at [784, 628] on input "Ordem de chegada Consumidos: 19 / 40 Horário: 07:00 Clínica: Policlinica de Que…" at bounding box center [778, 620] width 11 height 14
radio input "true"
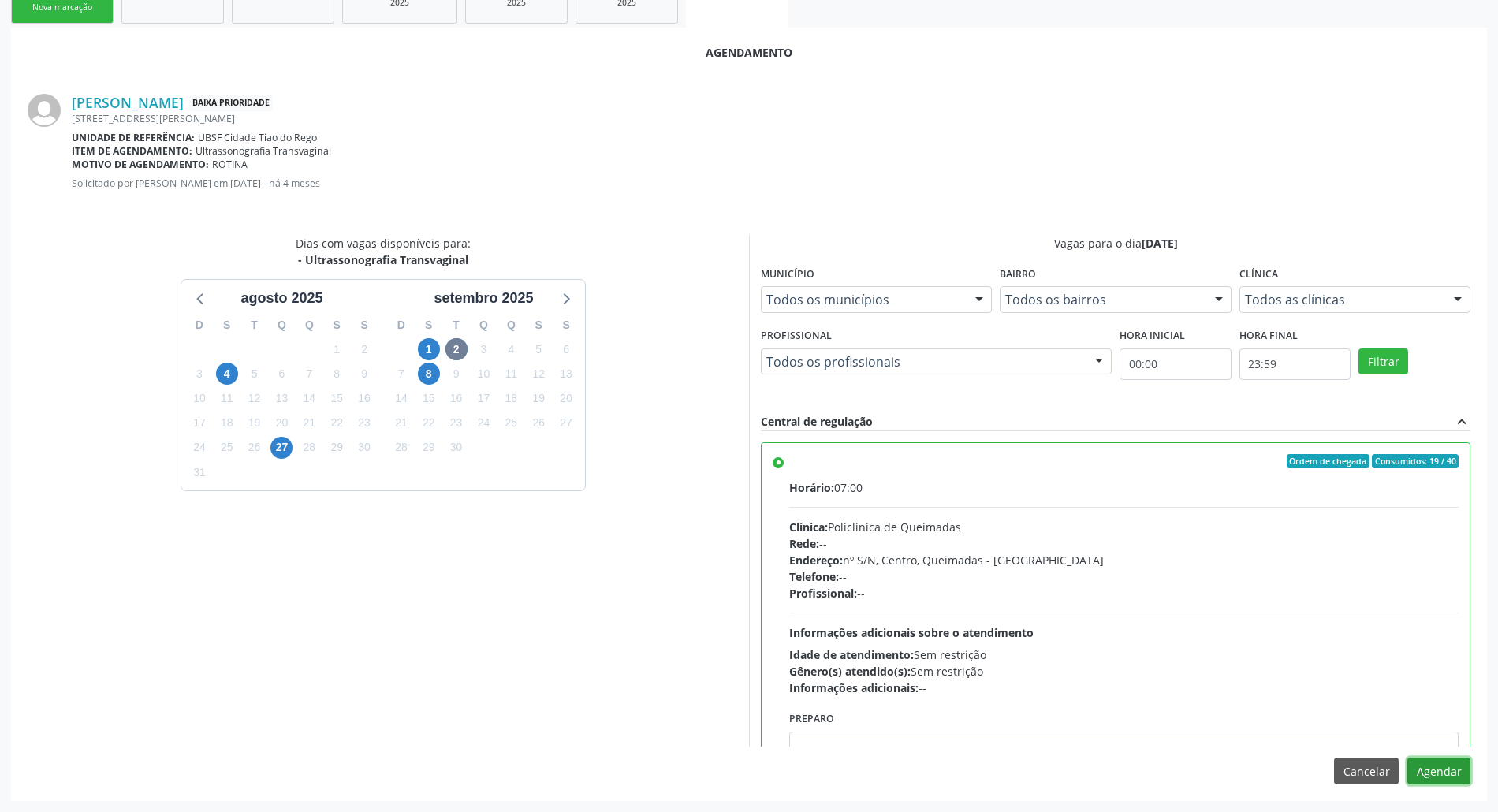
click at [1435, 772] on button "Agendar" at bounding box center [1439, 771] width 63 height 27
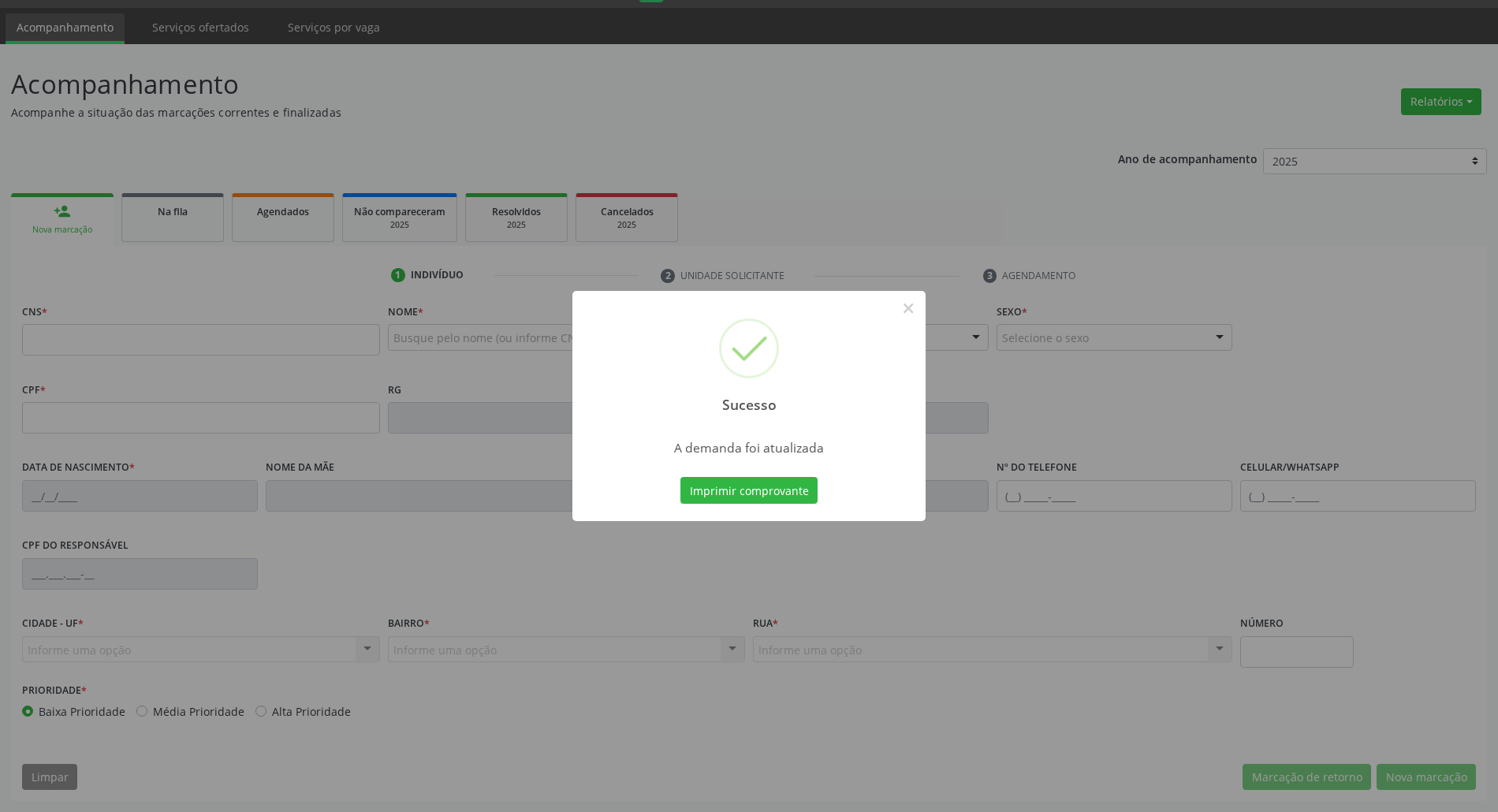
scroll to position [42, 0]
click at [708, 489] on button "Imprimir comprovante" at bounding box center [749, 490] width 137 height 27
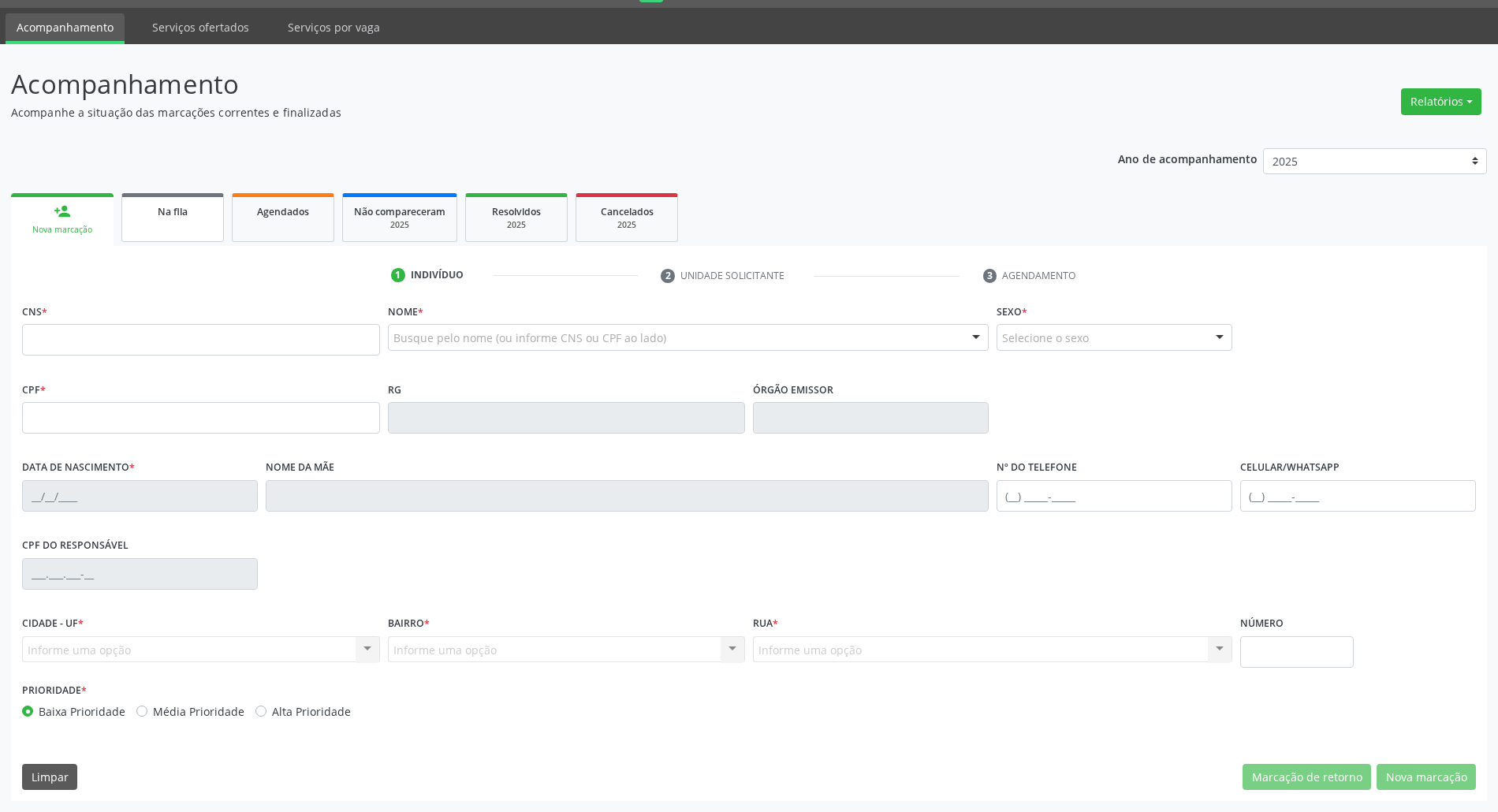
click at [187, 215] on span "Na fila" at bounding box center [172, 211] width 30 height 13
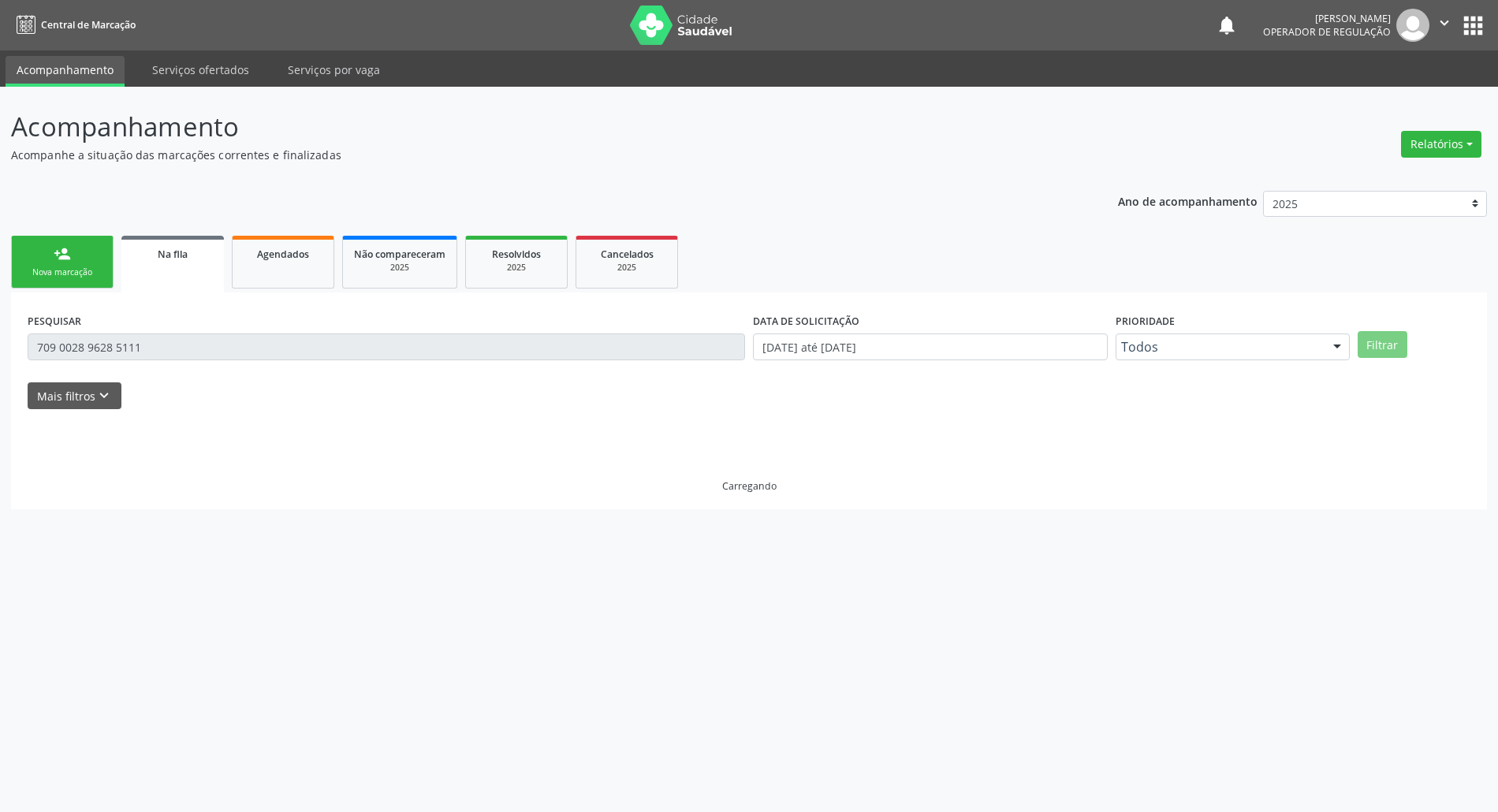
scroll to position [0, 0]
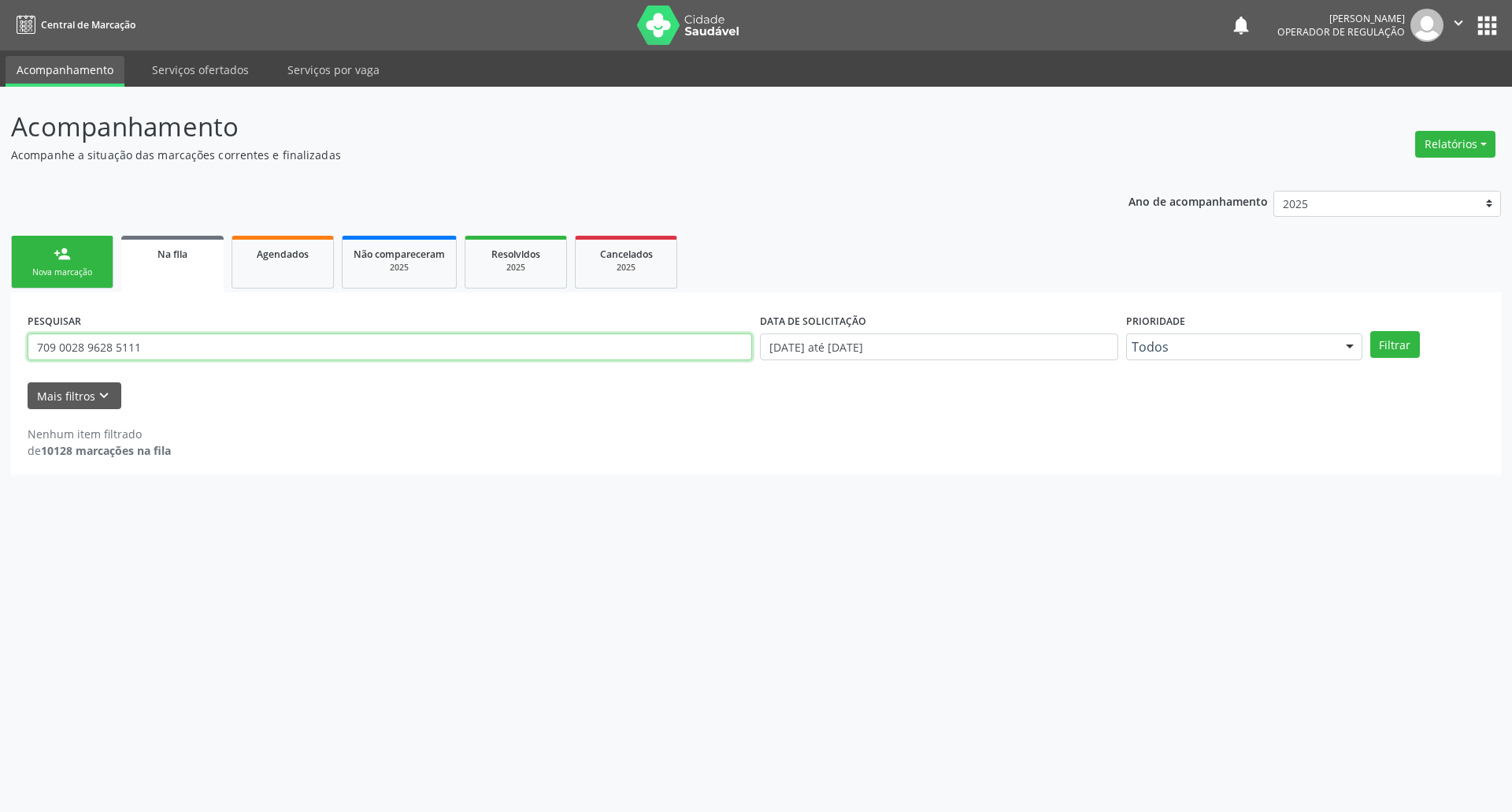
click at [165, 359] on input "709 0028 9628 5111" at bounding box center [390, 346] width 725 height 27
click at [164, 359] on input "709 0028 9628 5111" at bounding box center [390, 346] width 725 height 27
type input "7"
type input "700008065578009"
click at [1371, 331] on button "Filtrar" at bounding box center [1395, 344] width 50 height 27
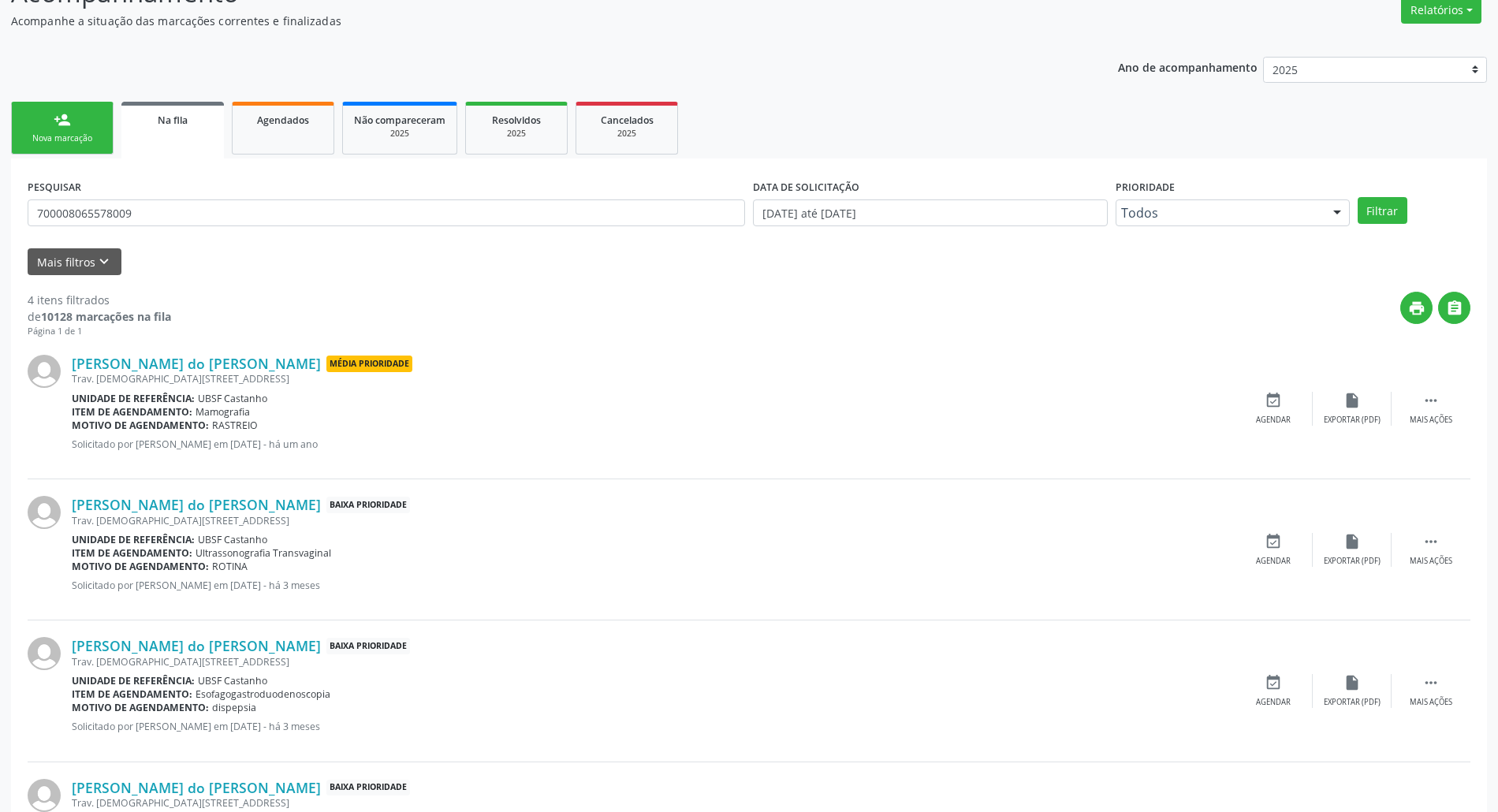
scroll to position [252, 0]
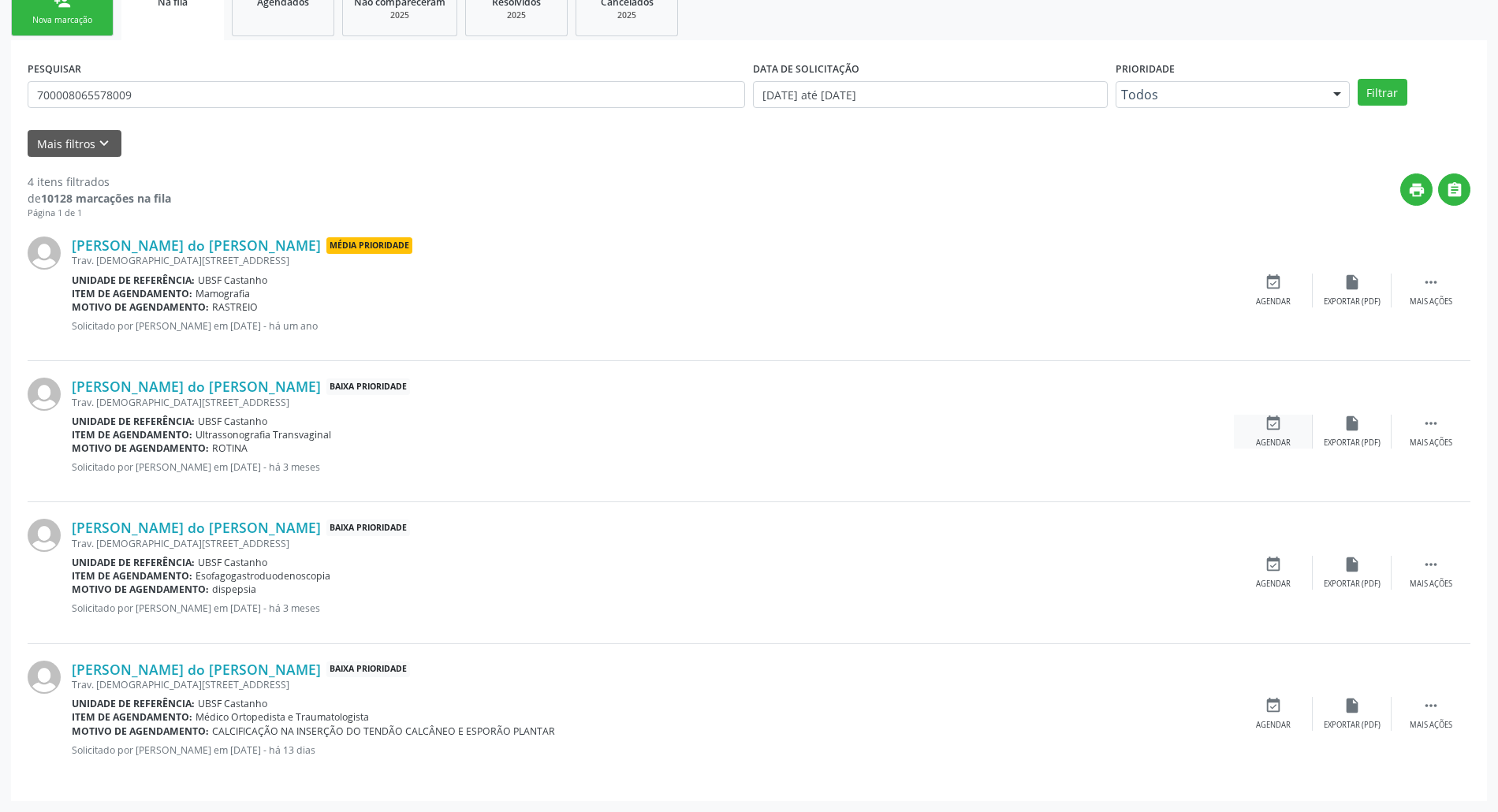
click at [1266, 423] on icon "event_available" at bounding box center [1273, 423] width 17 height 17
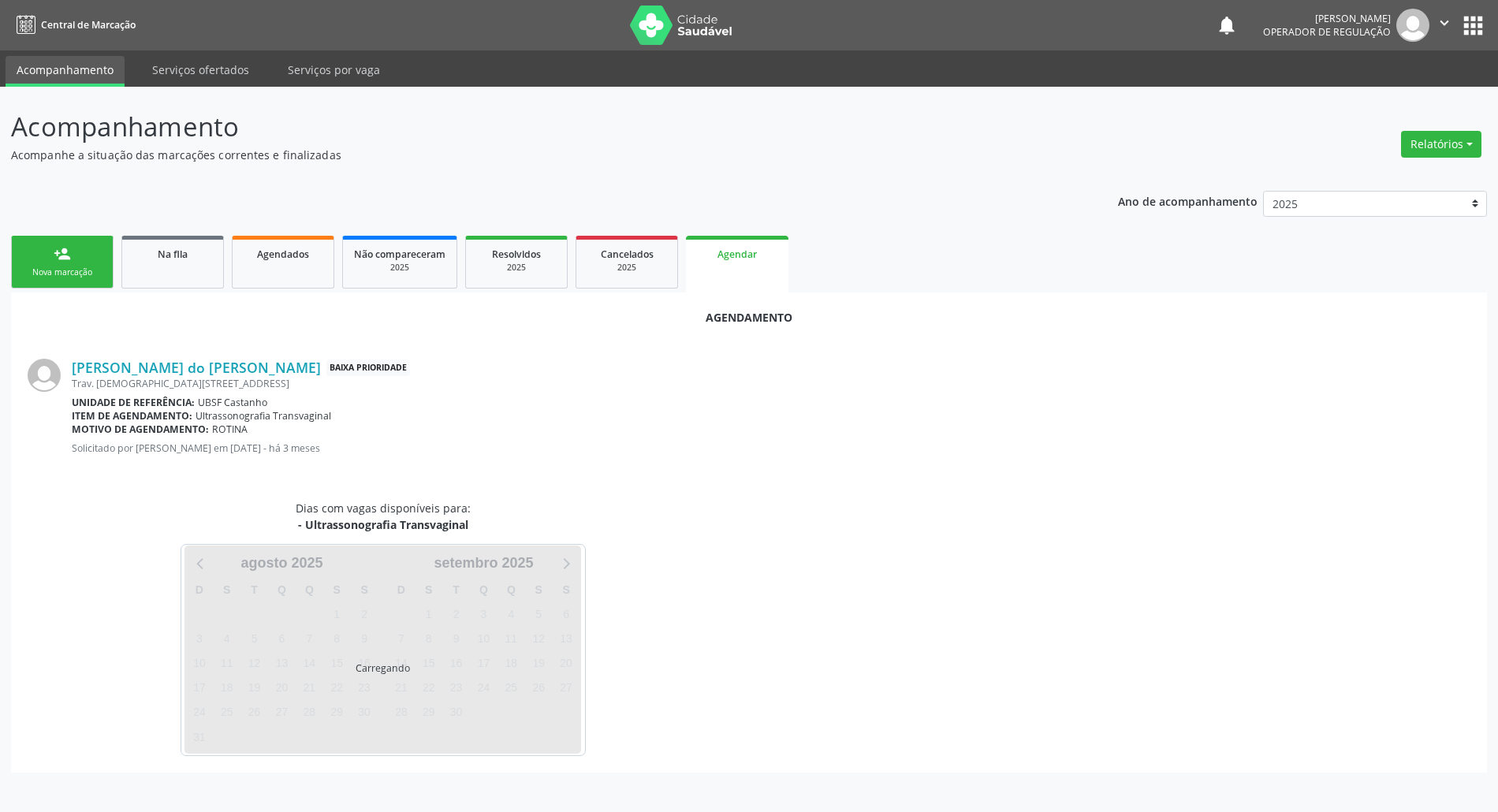
scroll to position [0, 0]
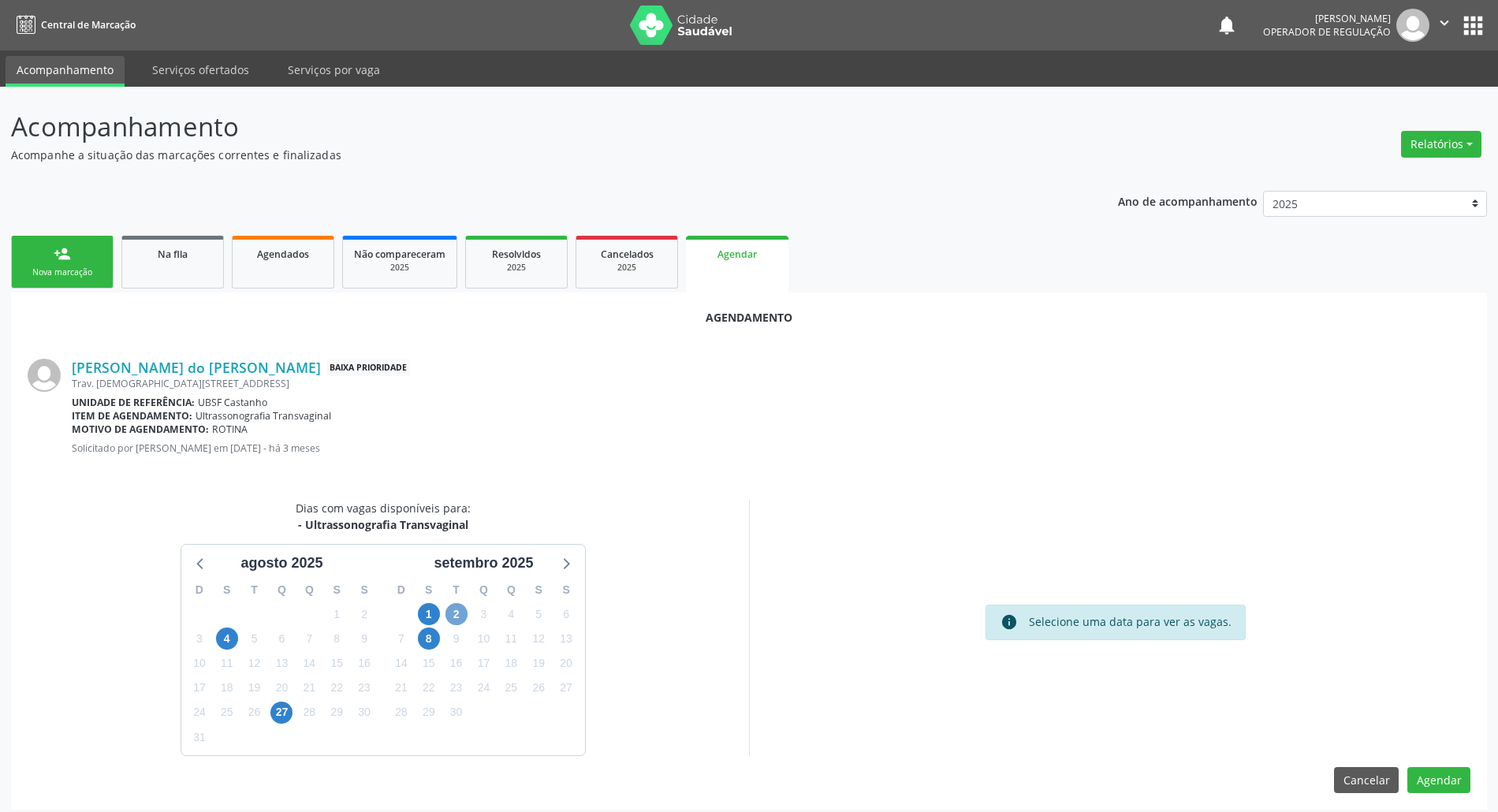
click at [452, 613] on span "2" at bounding box center [456, 614] width 22 height 22
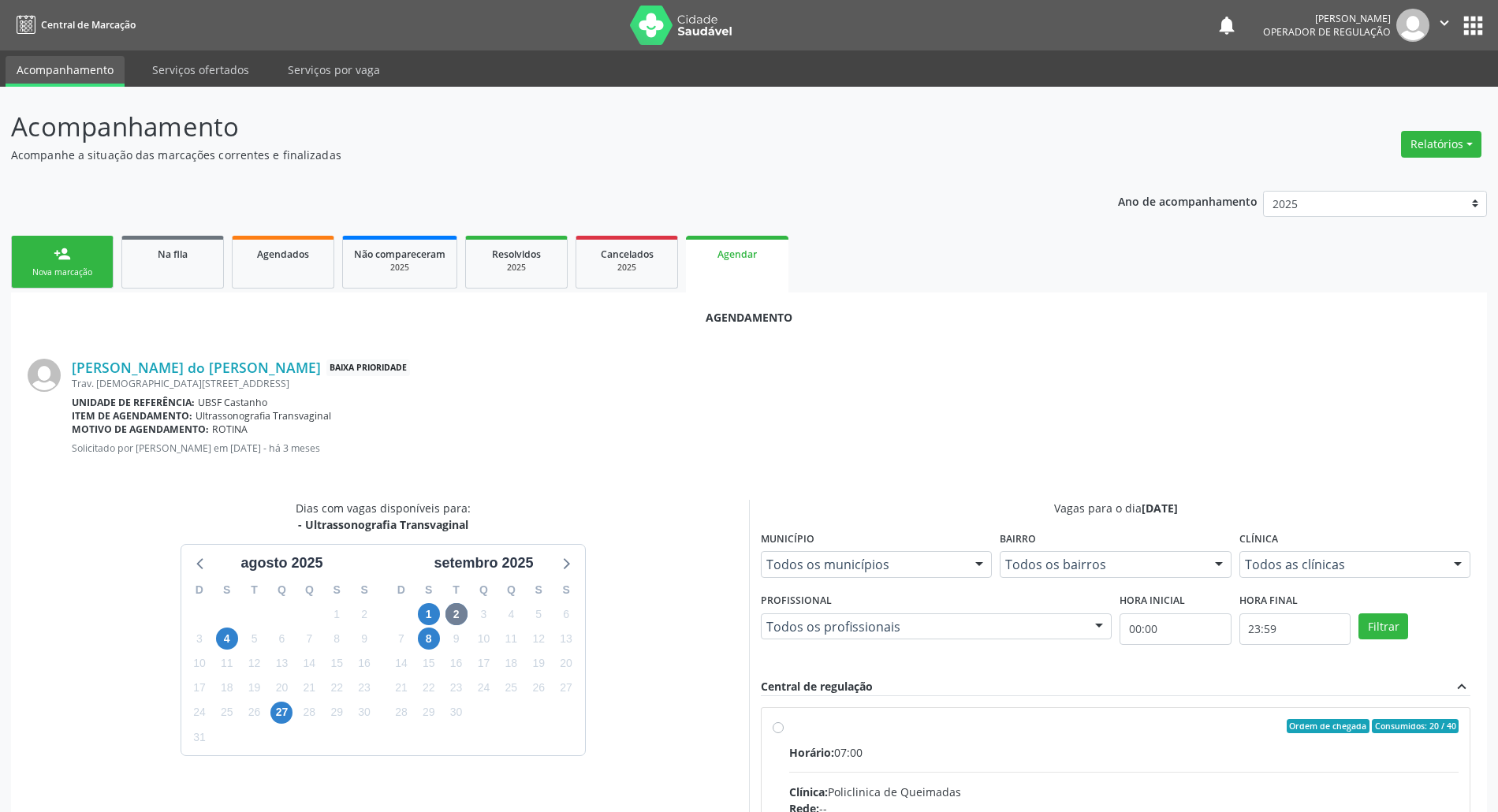
drag, startPoint x: 865, startPoint y: 732, endPoint x: 751, endPoint y: 690, distance: 121.5
click at [867, 732] on div "Ordem de chegada Consumidos: 20 / 40" at bounding box center [1123, 725] width 669 height 14
click at [784, 732] on input "Ordem de chegada Consumidos: 20 / 40 Horário: 07:00 Clínica: Policlinica de Que…" at bounding box center [778, 725] width 11 height 14
radio input "true"
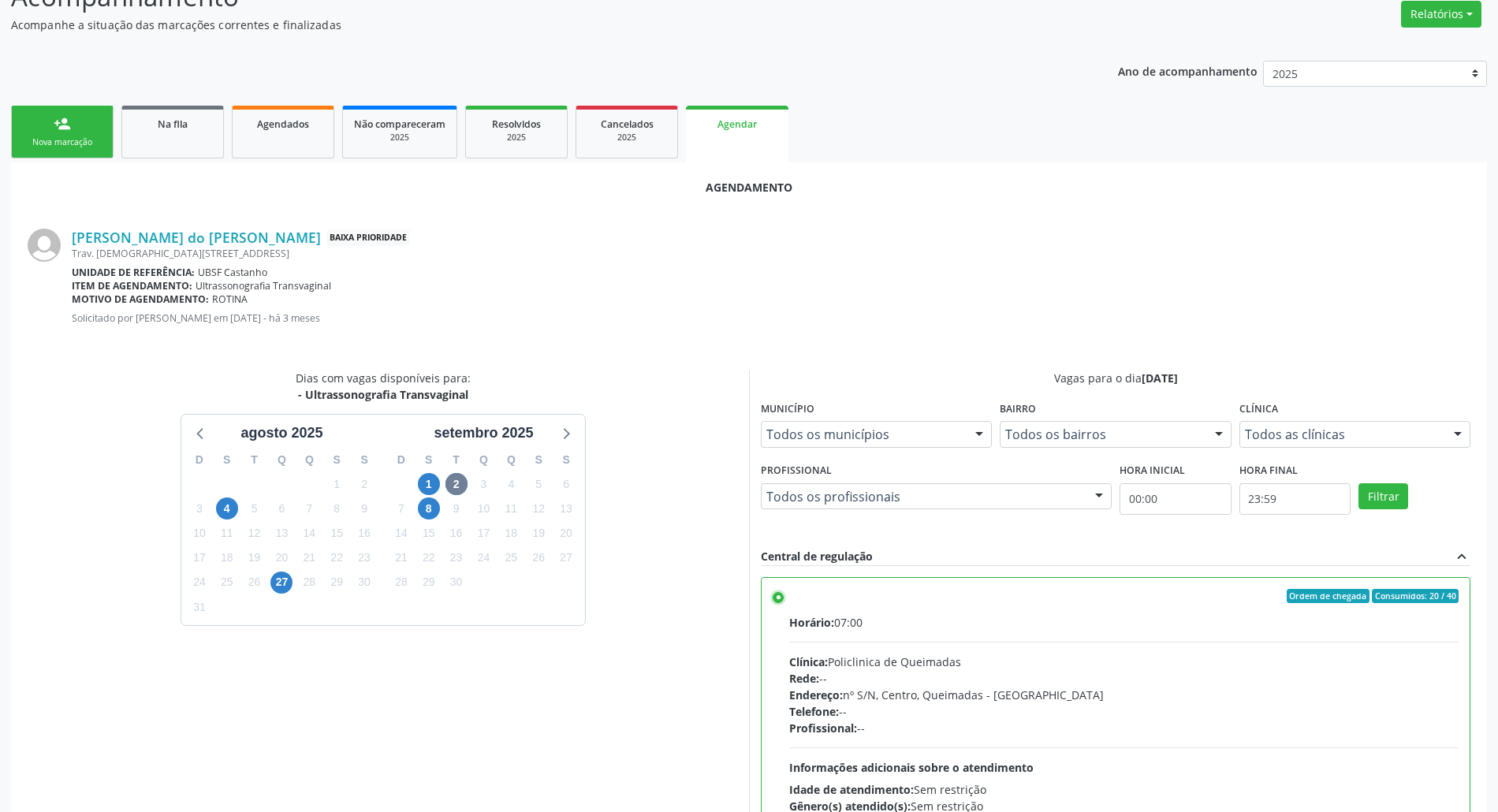
scroll to position [265, 0]
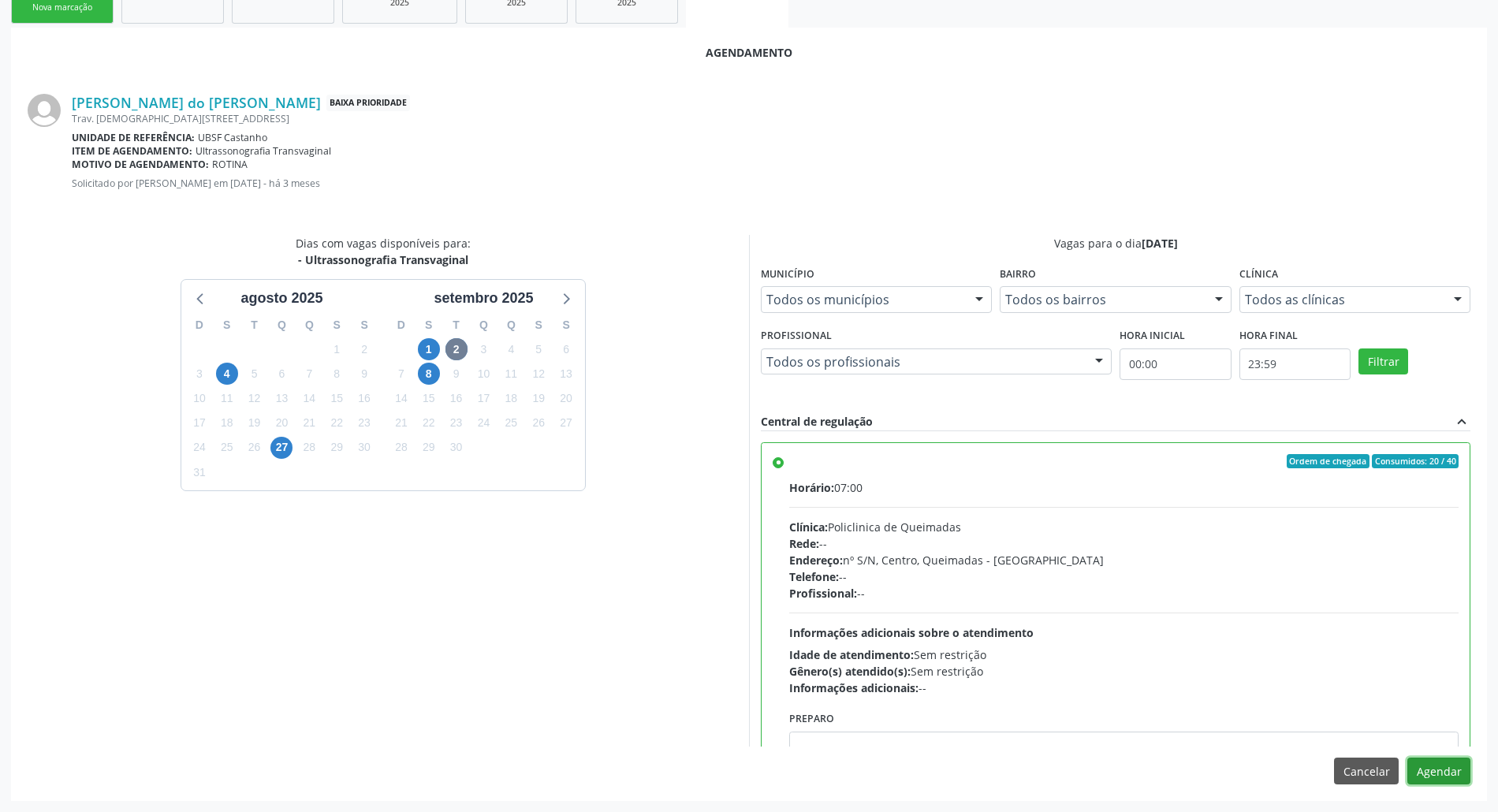
click at [1439, 769] on button "Agendar" at bounding box center [1439, 771] width 63 height 27
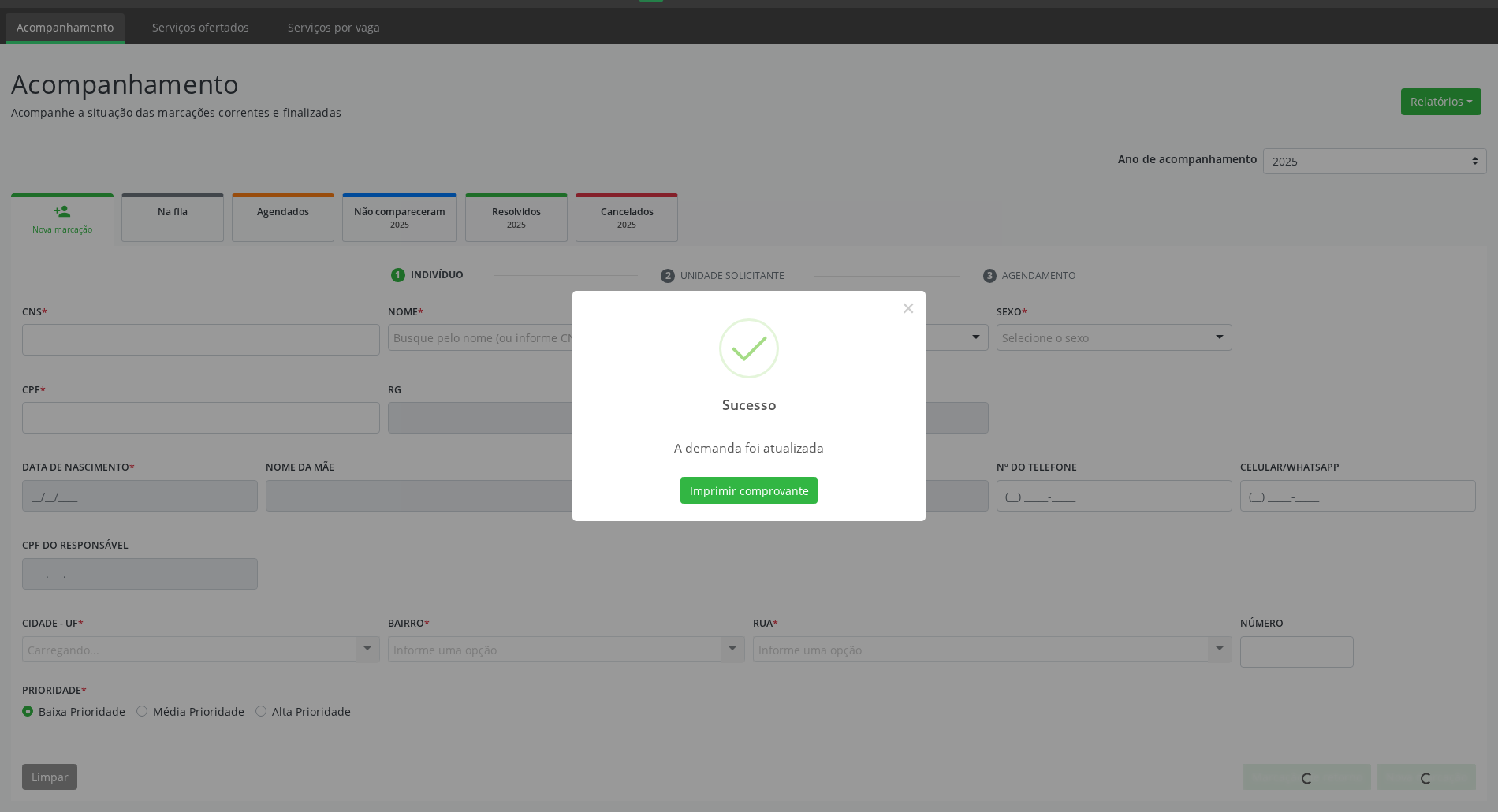
scroll to position [42, 0]
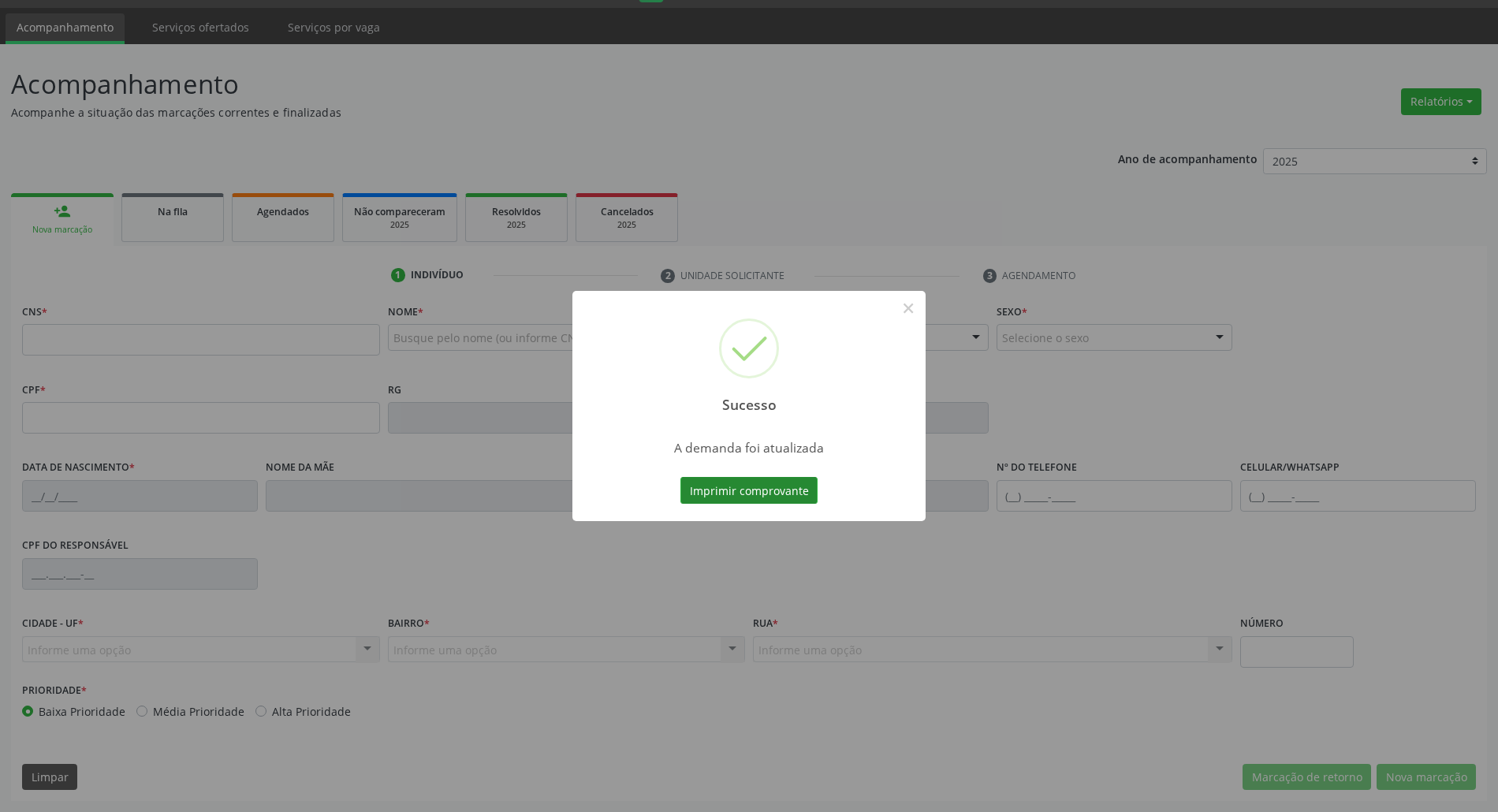
click at [722, 490] on button "Imprimir comprovante" at bounding box center [749, 490] width 137 height 27
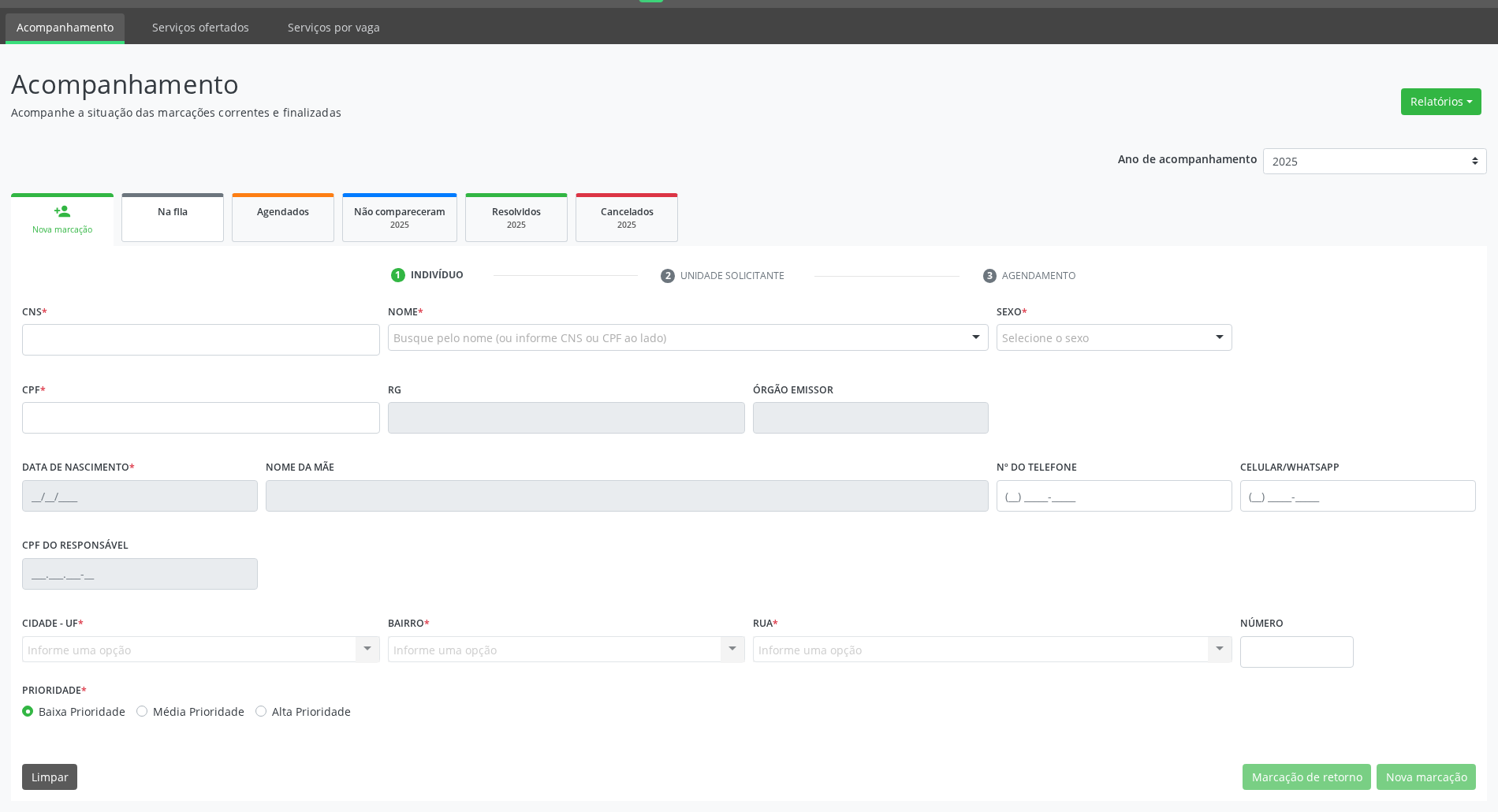
click at [133, 215] on link "Na fila" at bounding box center [172, 218] width 102 height 49
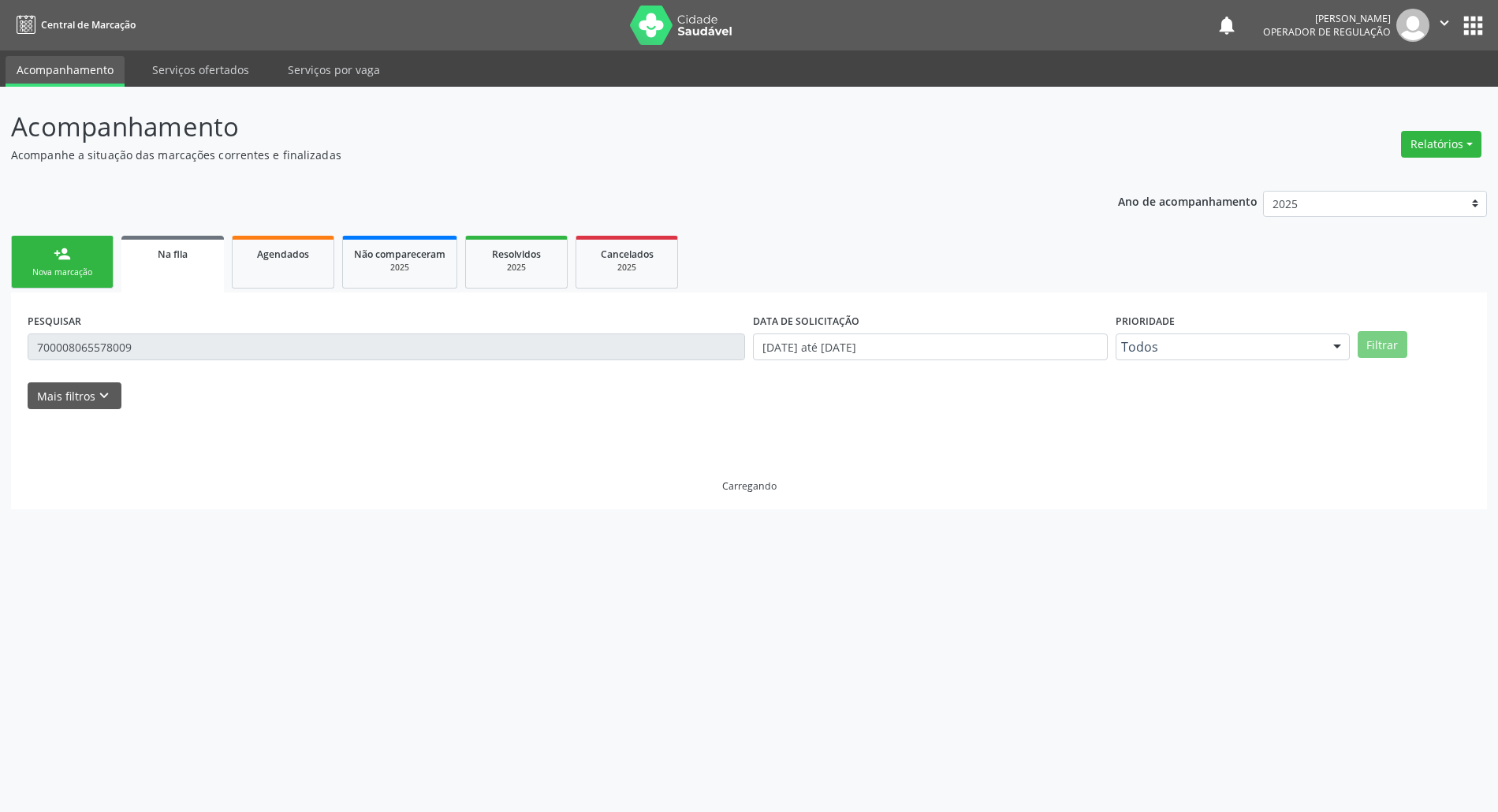
scroll to position [0, 0]
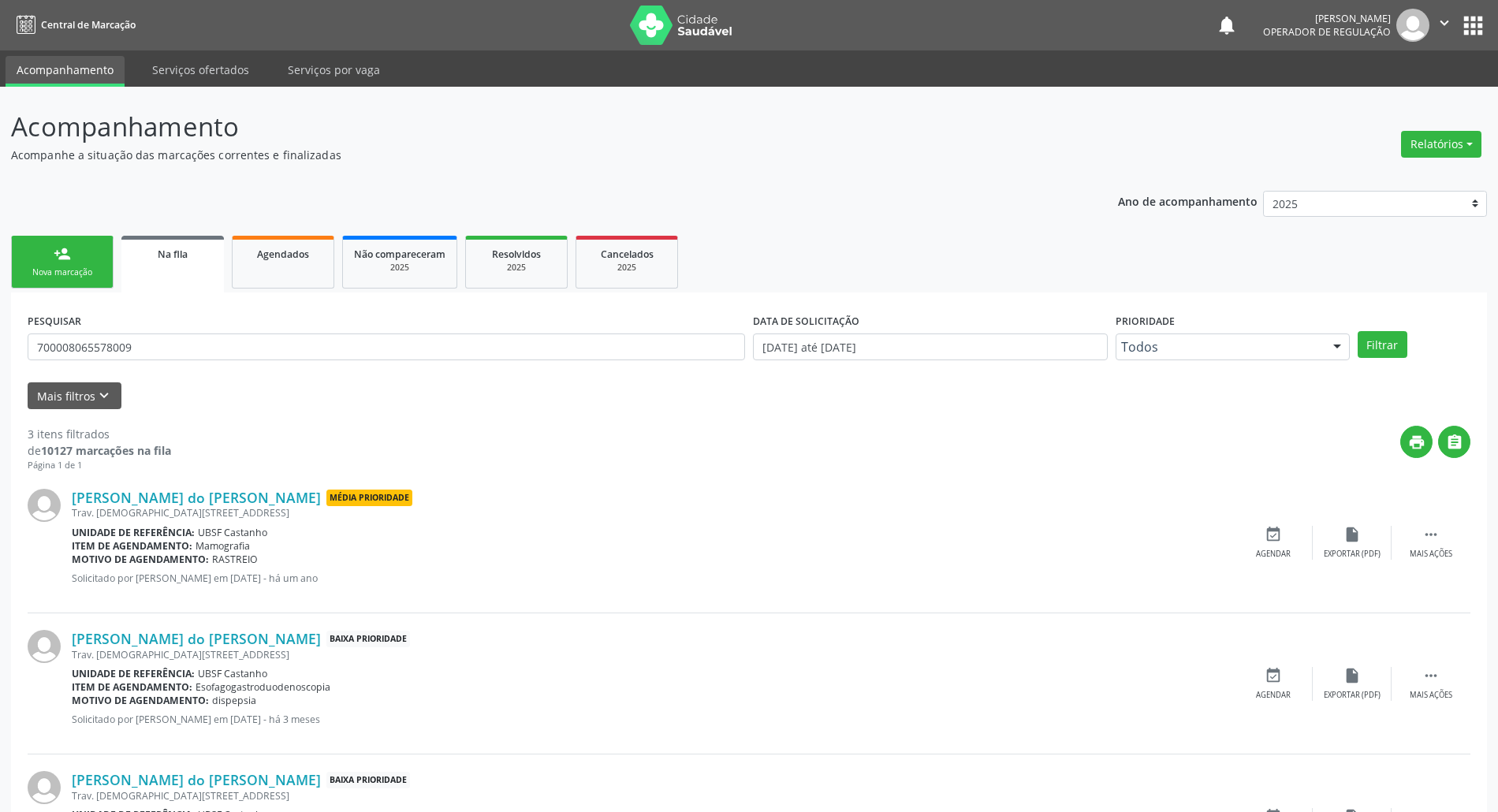
click at [124, 329] on div "PESQUISAR 700008065578009" at bounding box center [386, 340] width 725 height 62
click at [124, 350] on input "700008065578009" at bounding box center [386, 346] width 717 height 27
click at [124, 350] on input "700008065578009" at bounding box center [386, 346] width 717 height 27
type input "708105140761040"
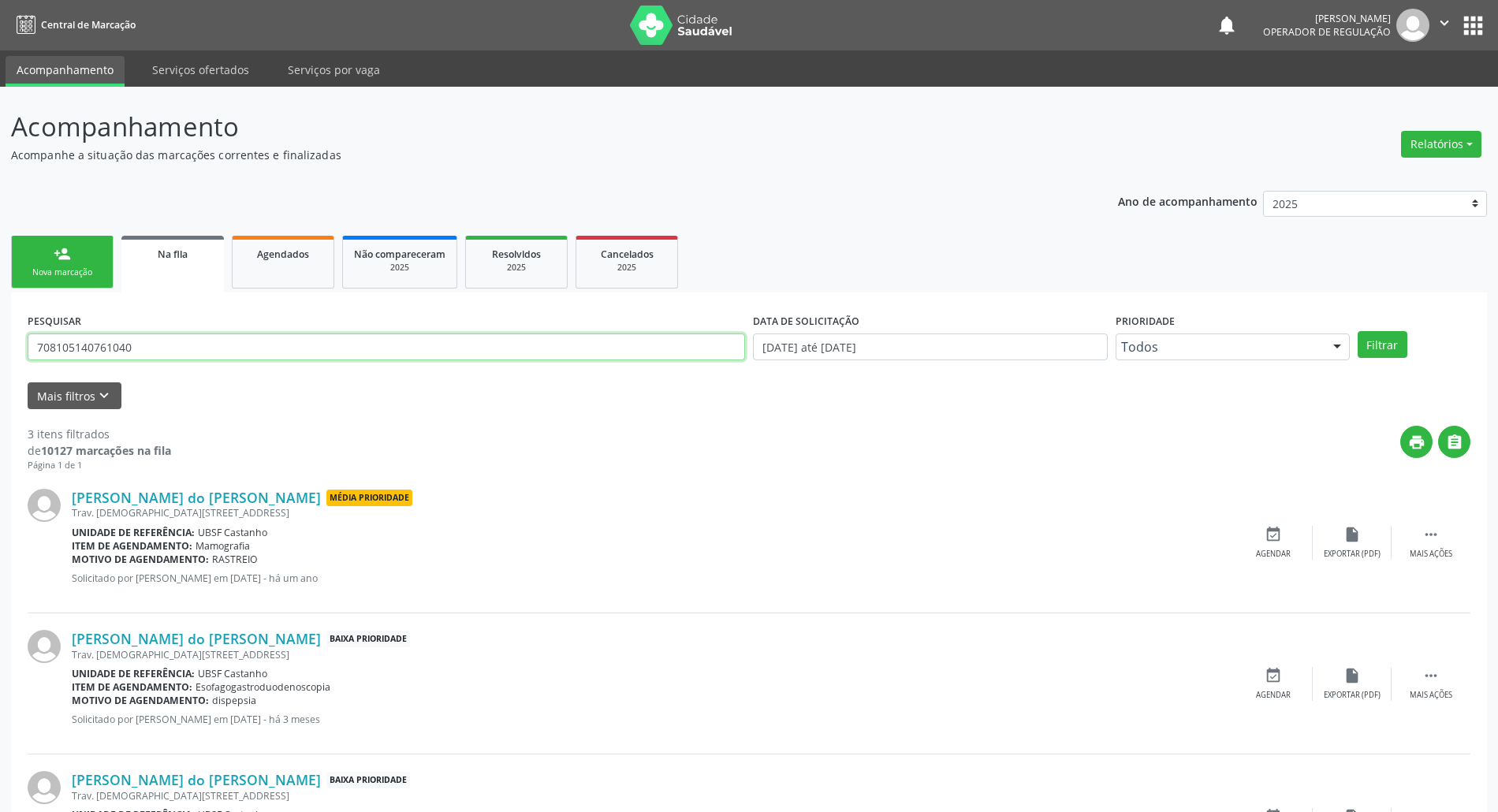
click at [1357, 331] on button "Filtrar" at bounding box center [1382, 344] width 50 height 27
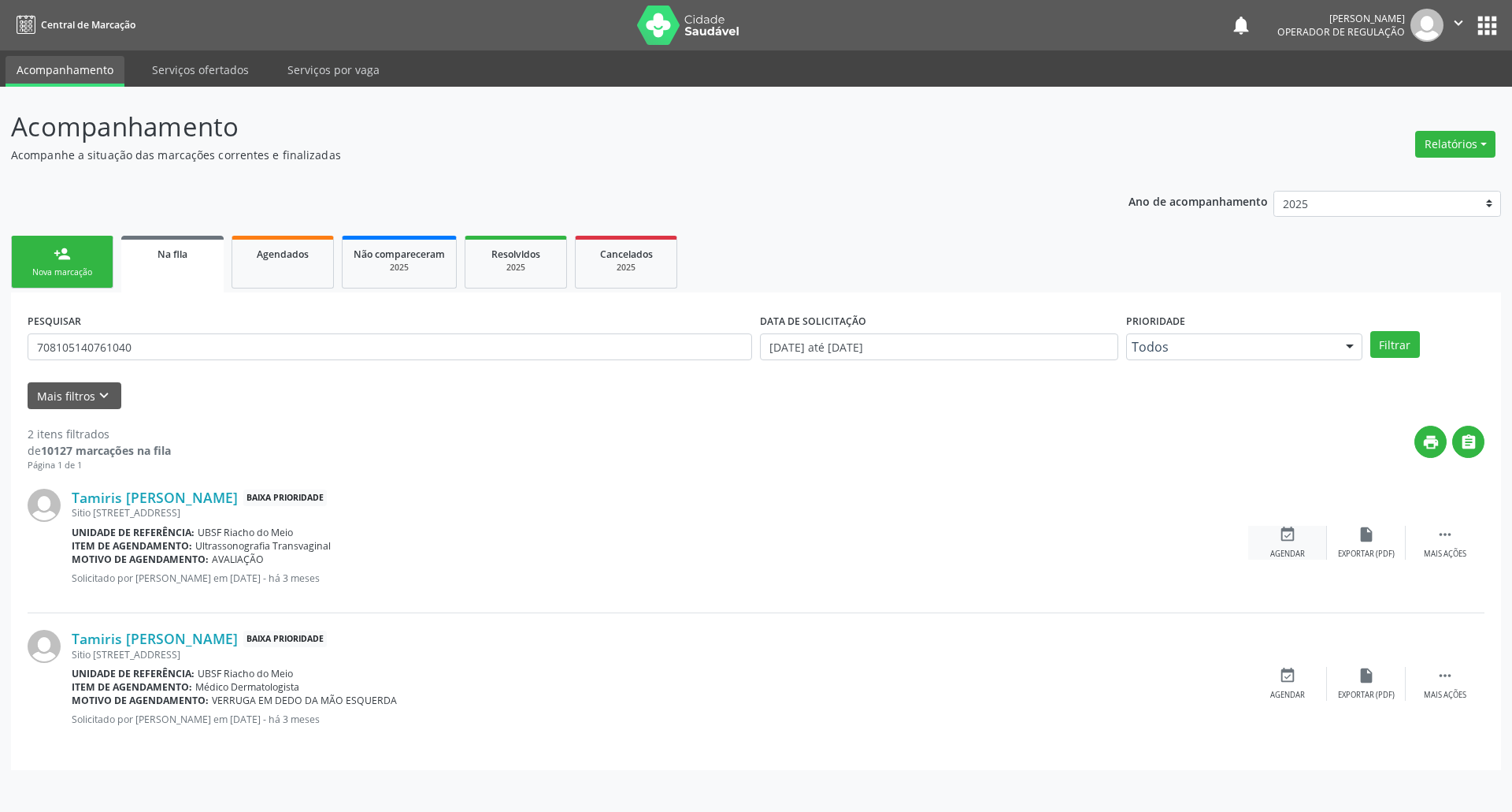
click at [1287, 528] on icon "event_available" at bounding box center [1287, 534] width 17 height 17
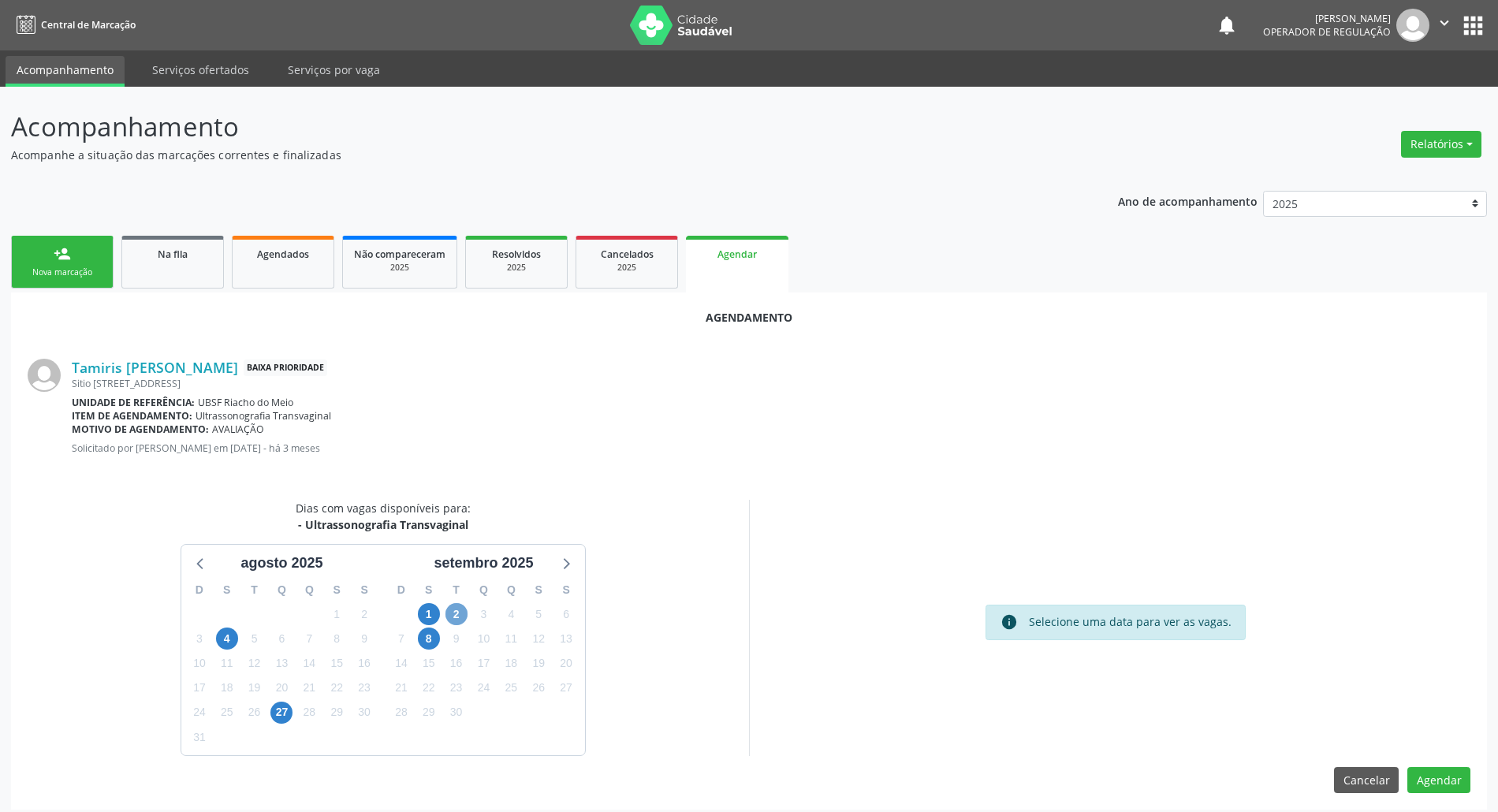
click at [462, 609] on span "2" at bounding box center [456, 614] width 22 height 22
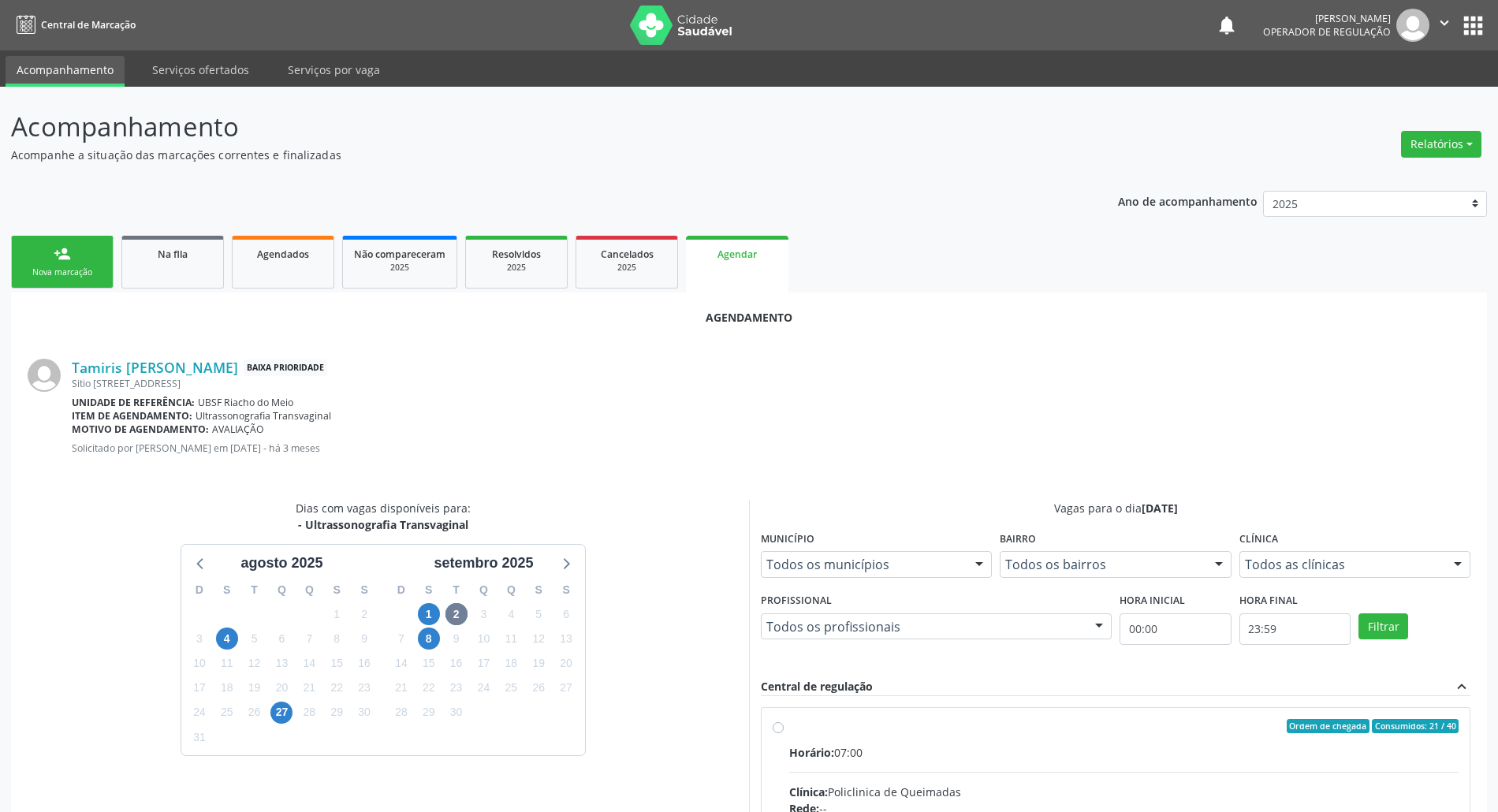
click at [960, 725] on div "Ordem de chegada Consumidos: 21 / 40" at bounding box center [1123, 725] width 669 height 14
click at [784, 725] on input "Ordem de chegada Consumidos: 21 / 40 Horário: 07:00 Clínica: Policlinica de Que…" at bounding box center [778, 725] width 11 height 14
radio input "true"
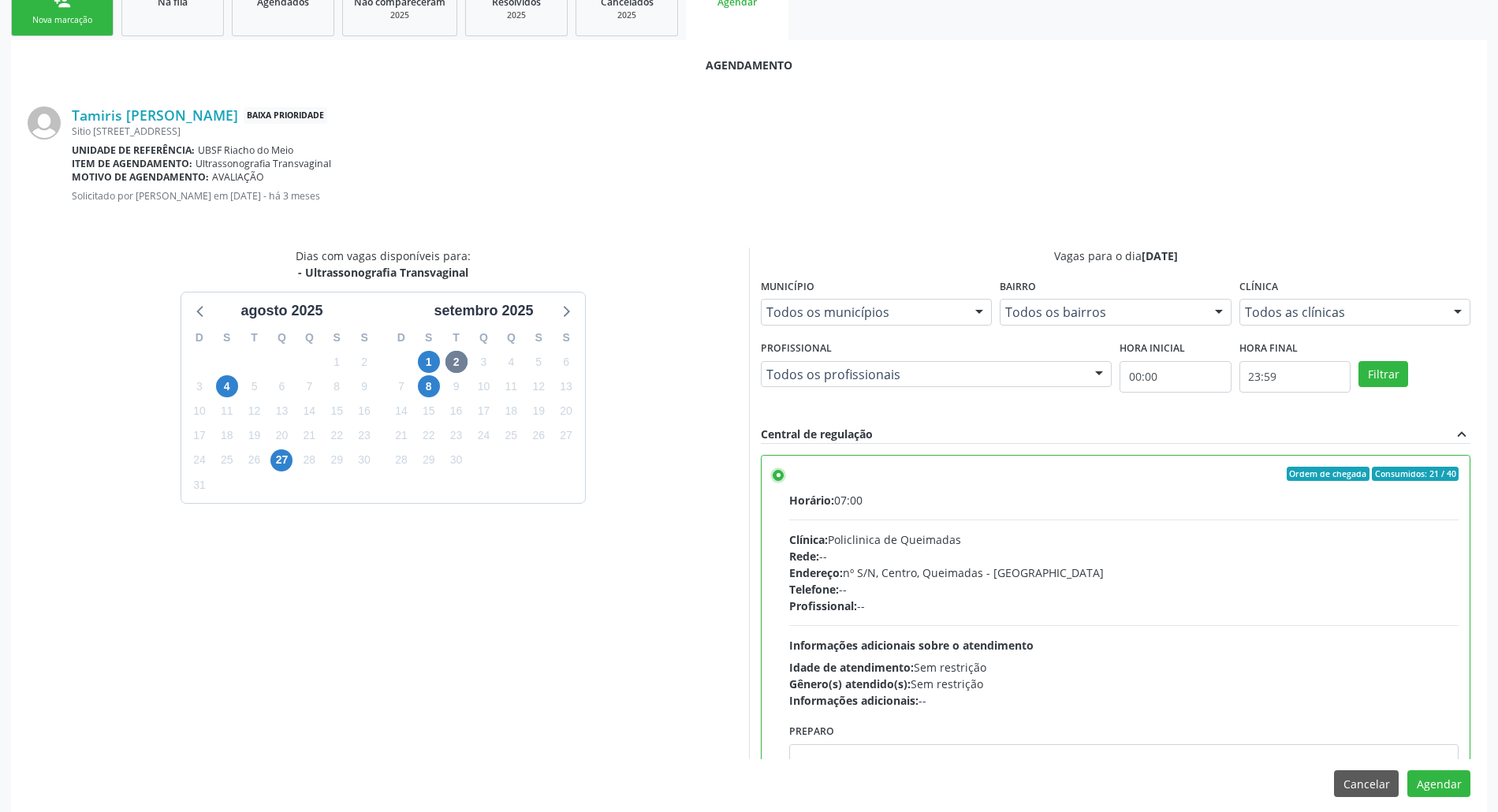
scroll to position [265, 0]
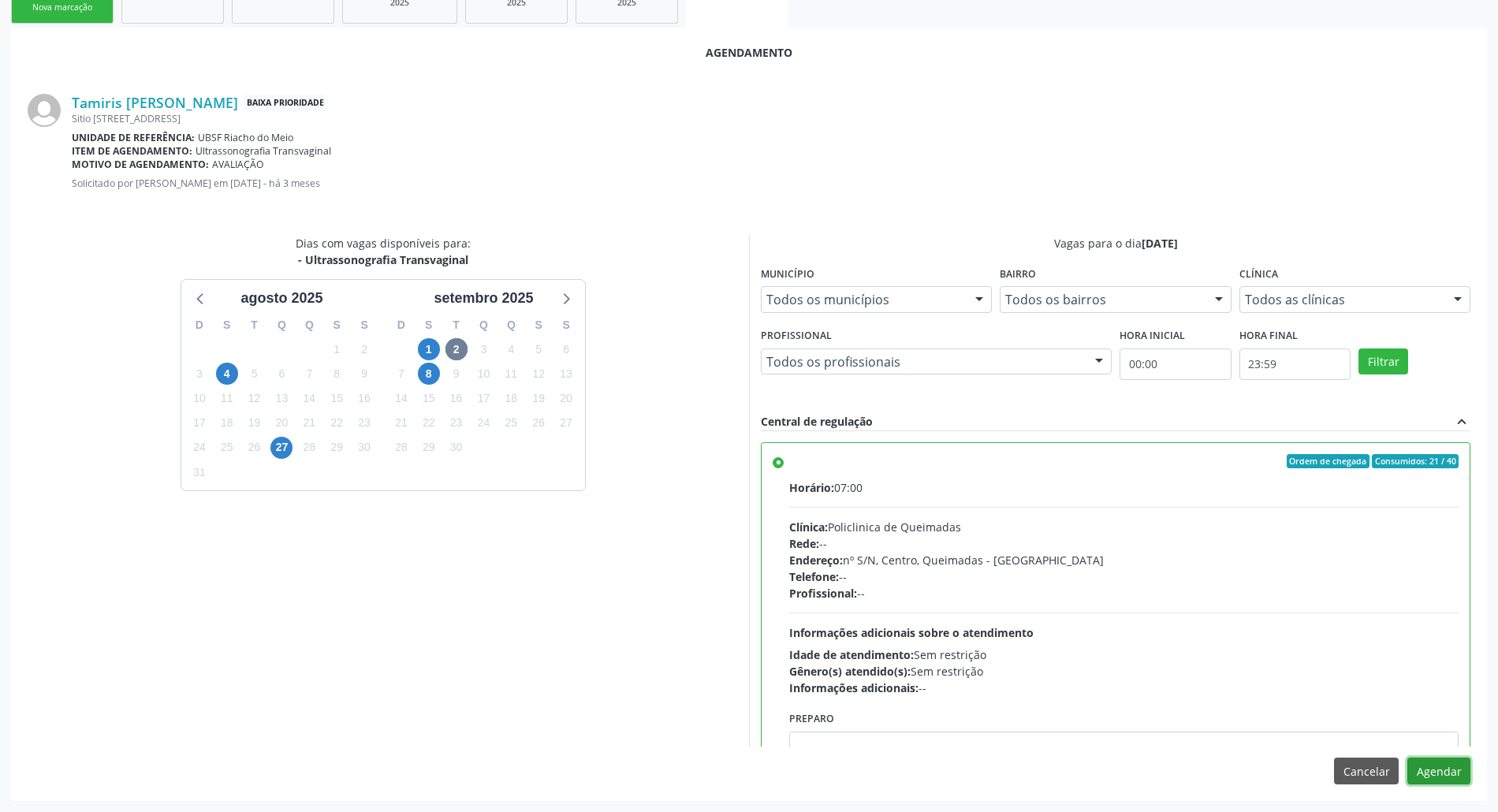
click at [1458, 775] on button "Agendar" at bounding box center [1439, 771] width 63 height 27
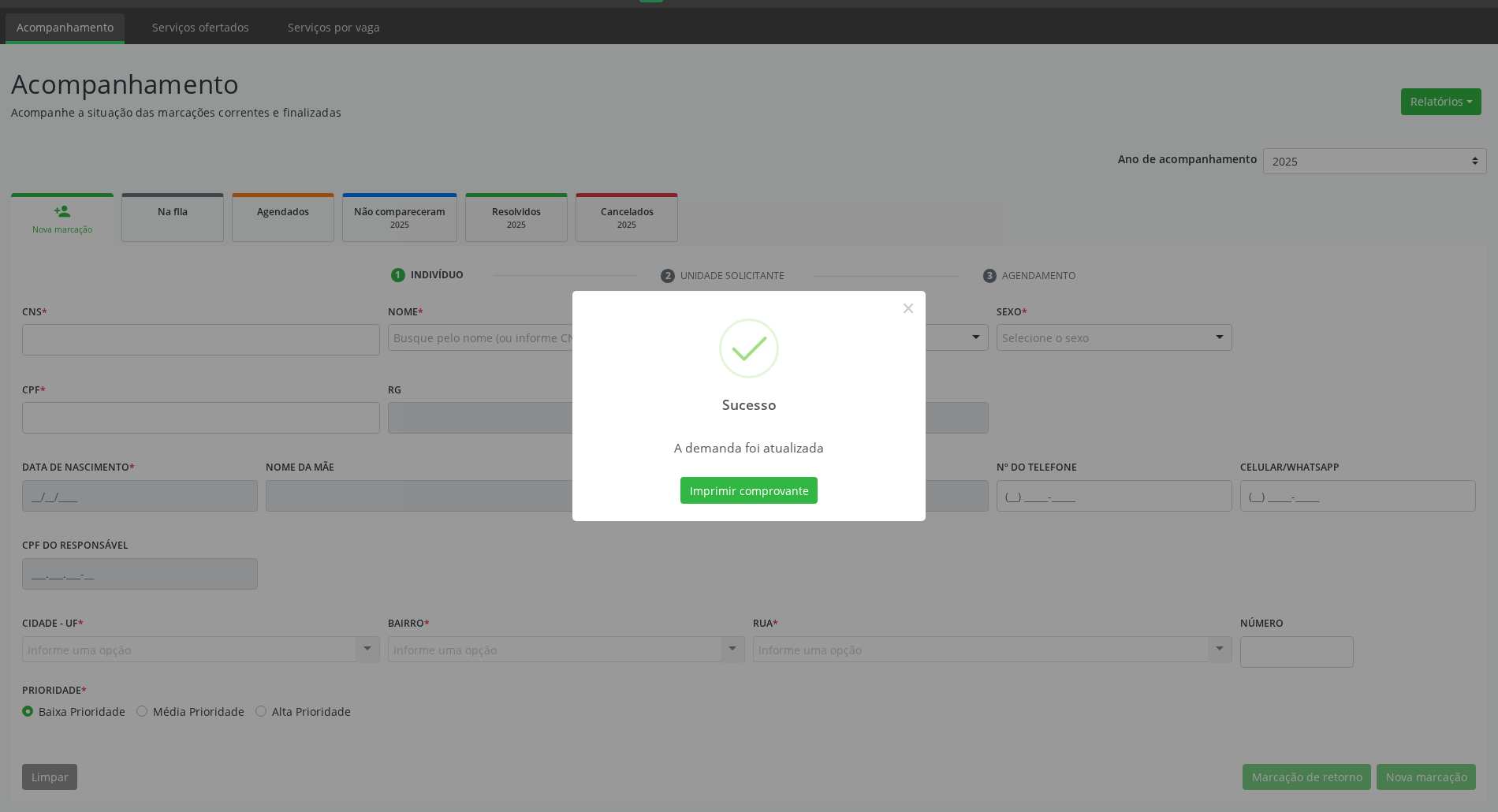
scroll to position [42, 0]
click at [697, 500] on button "Imprimir comprovante" at bounding box center [749, 490] width 137 height 27
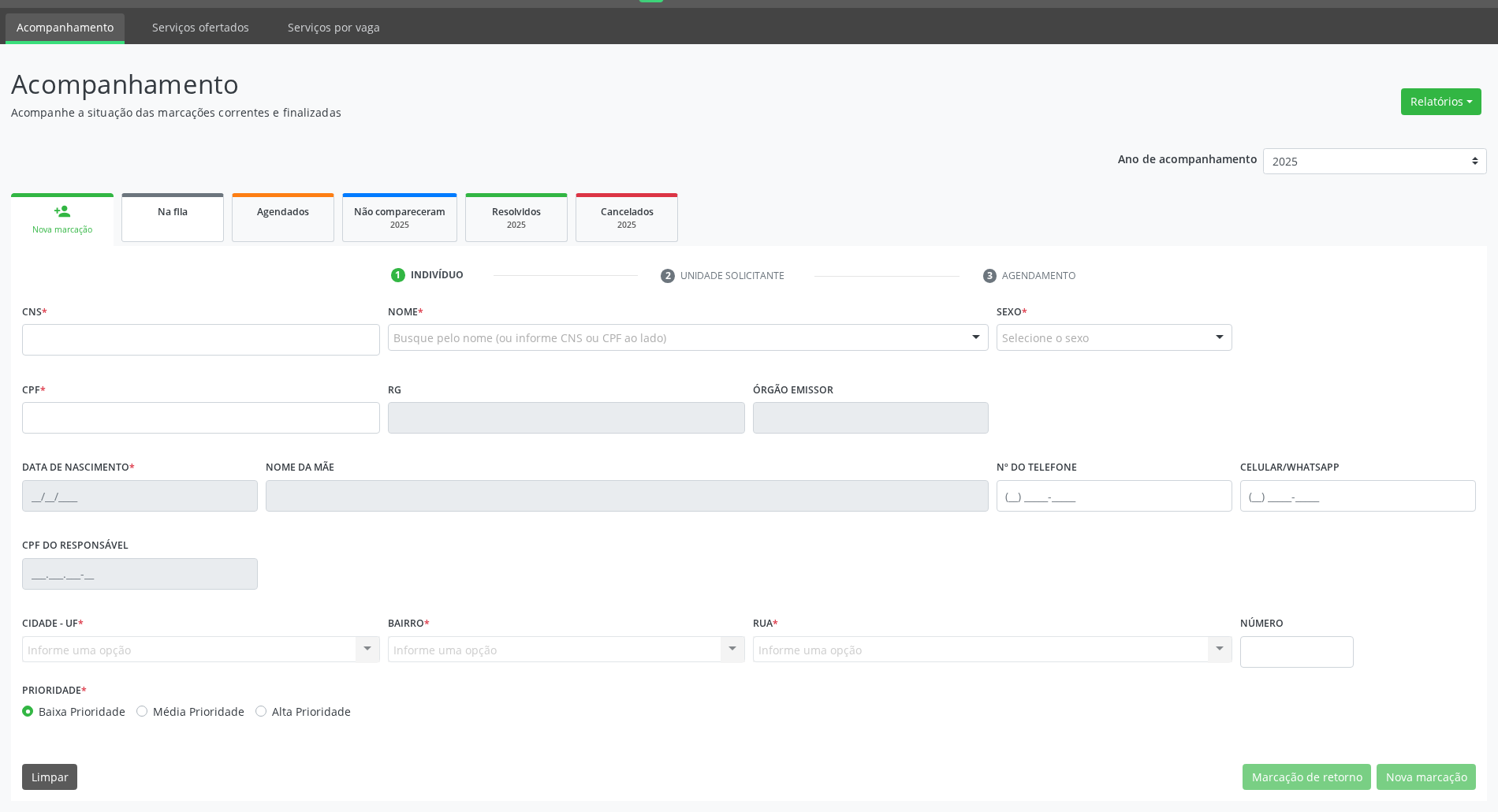
click at [173, 232] on link "Na fila" at bounding box center [172, 218] width 102 height 49
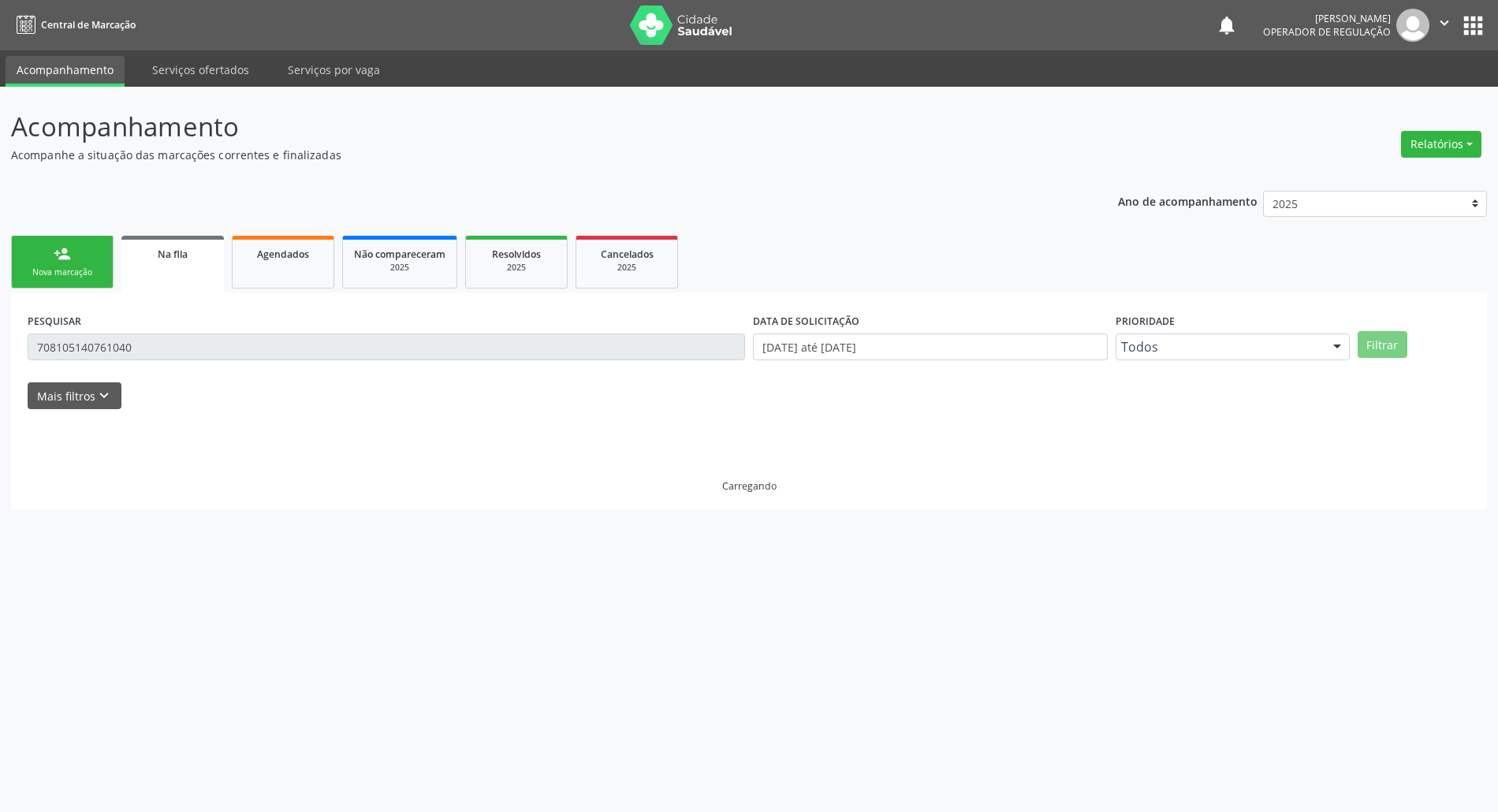
scroll to position [0, 0]
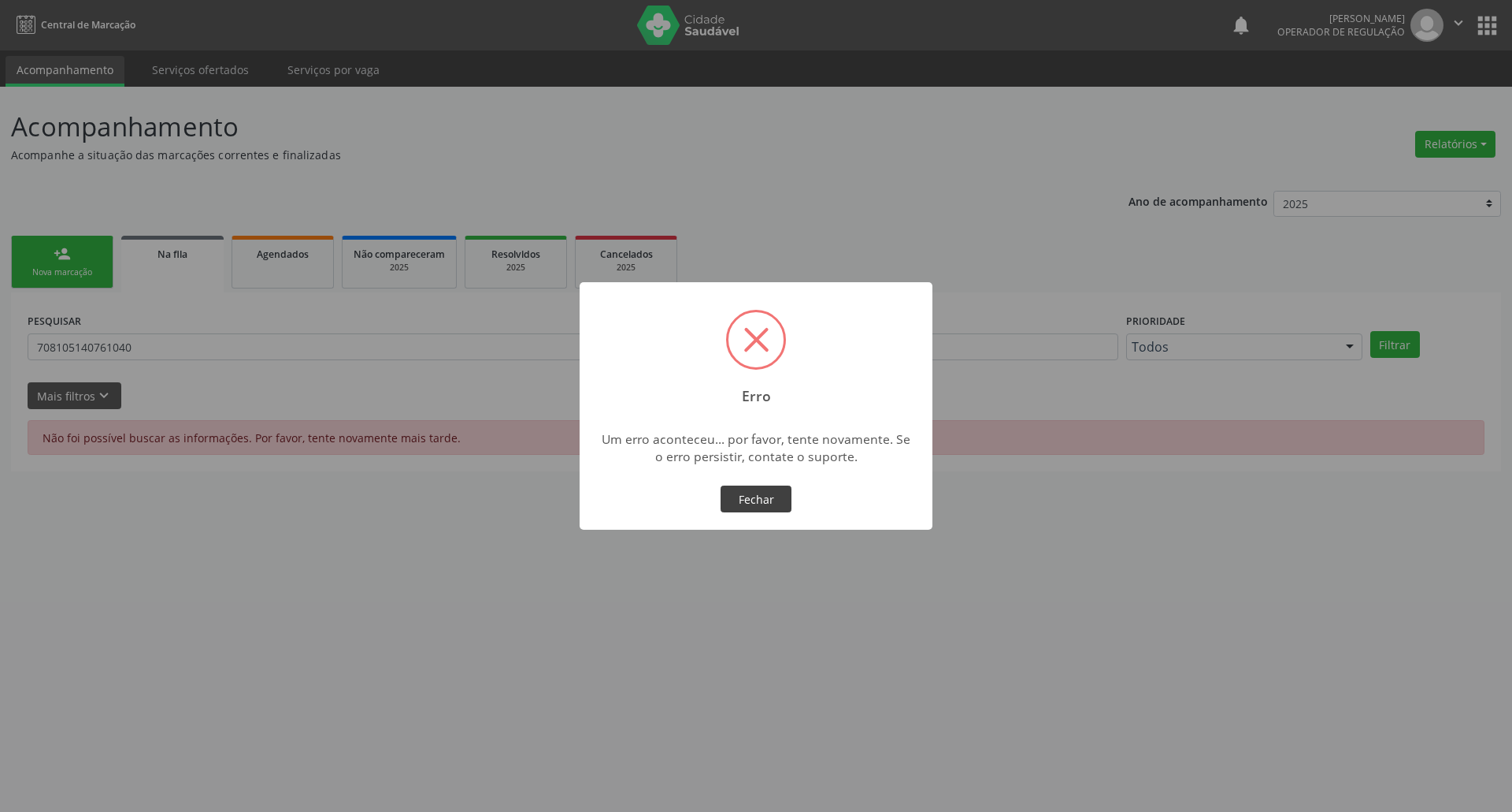
click at [783, 496] on button "Fechar" at bounding box center [756, 498] width 71 height 27
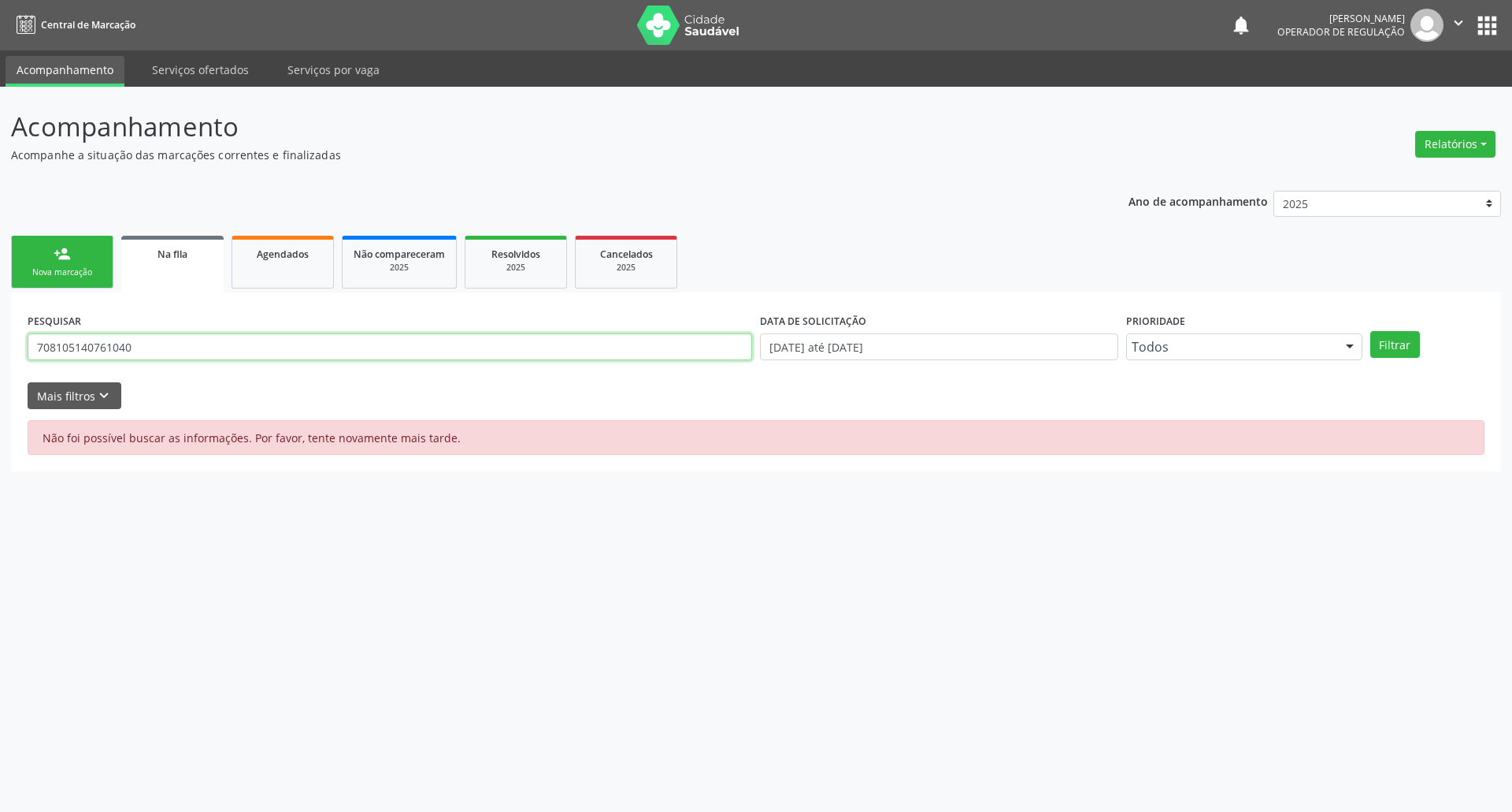
click at [134, 344] on input "708105140761040" at bounding box center [390, 346] width 725 height 27
click at [1371, 331] on button "Filtrar" at bounding box center [1395, 344] width 50 height 27
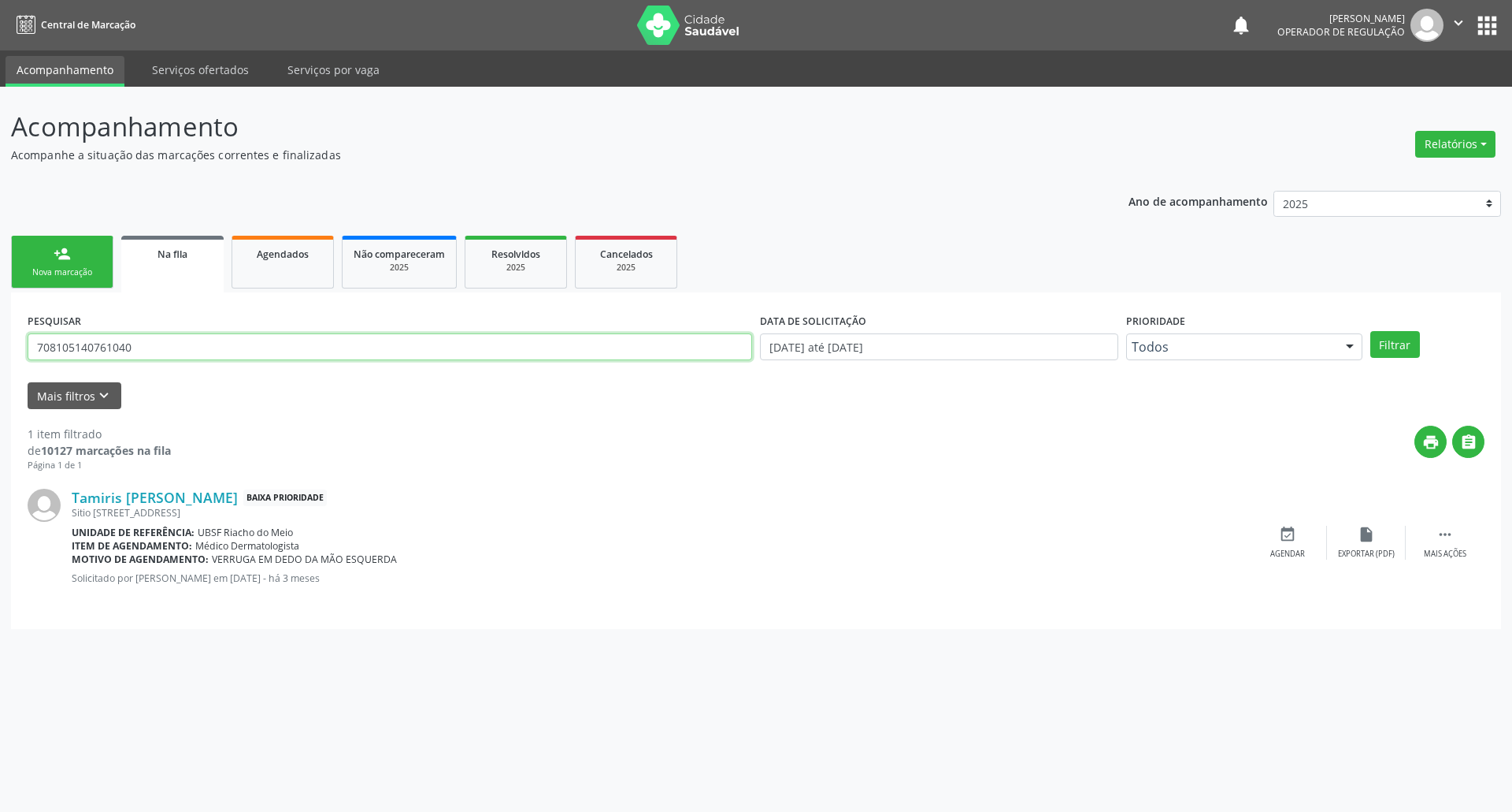
click at [72, 354] on input "708105140761040" at bounding box center [390, 346] width 725 height 27
click at [72, 357] on input "708105140761040" at bounding box center [390, 346] width 725 height 27
type input "700208466489323"
click at [1371, 331] on button "Filtrar" at bounding box center [1395, 344] width 50 height 27
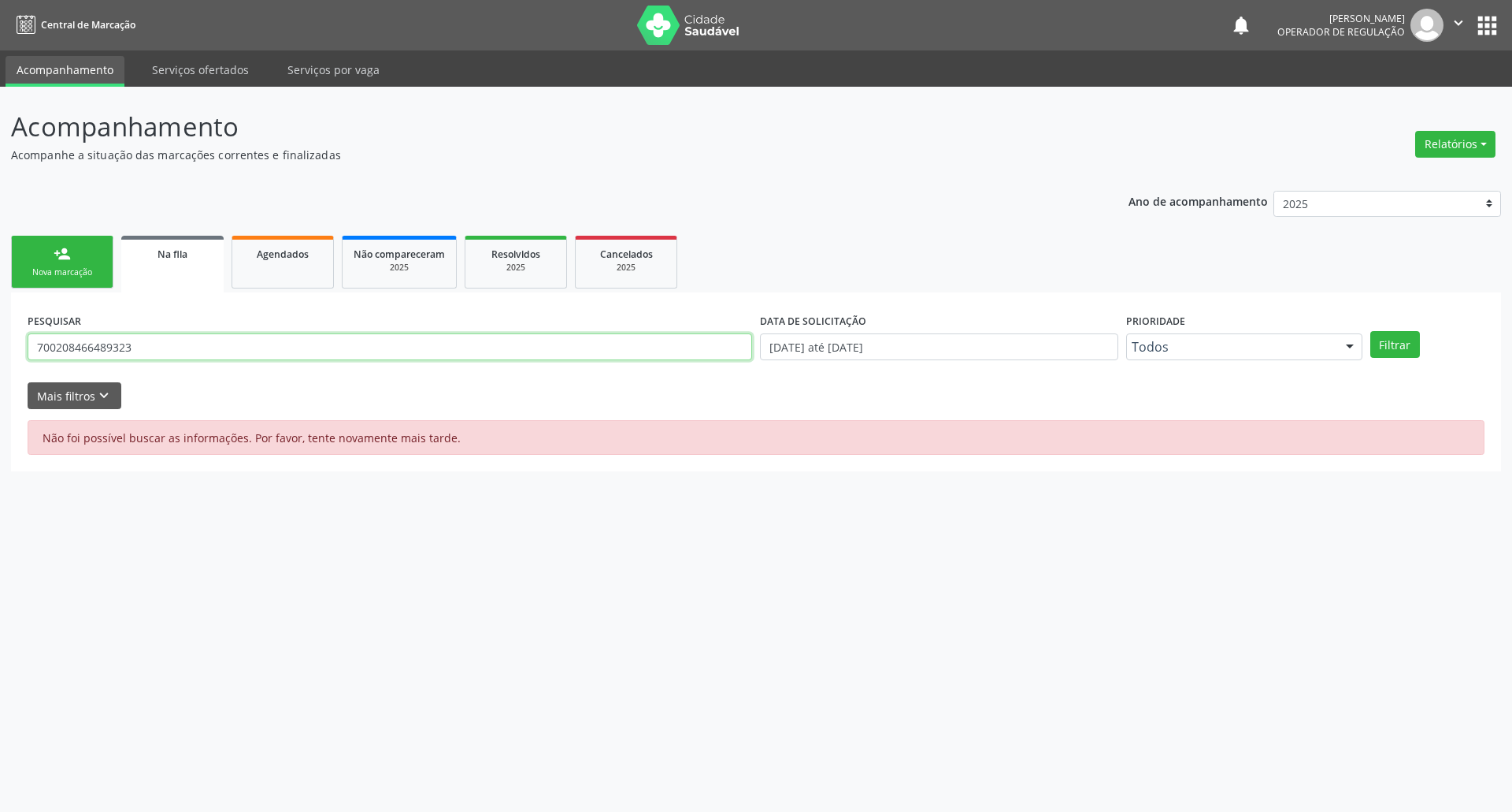
click at [164, 344] on input "700208466489323" at bounding box center [390, 346] width 725 height 27
click at [1371, 331] on button "Filtrar" at bounding box center [1395, 344] width 50 height 27
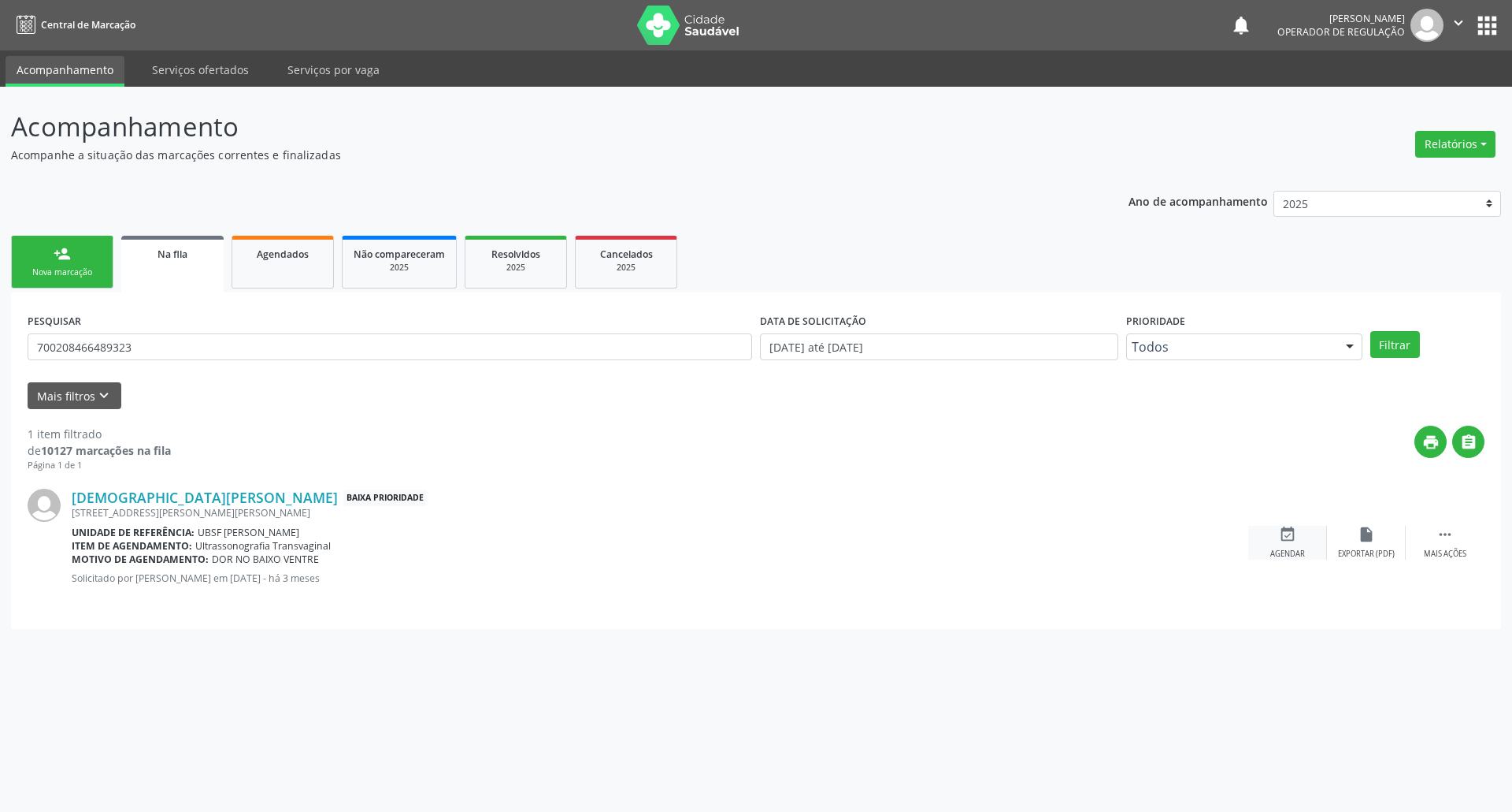
click at [1302, 547] on div "event_available Agendar" at bounding box center [1288, 543] width 79 height 34
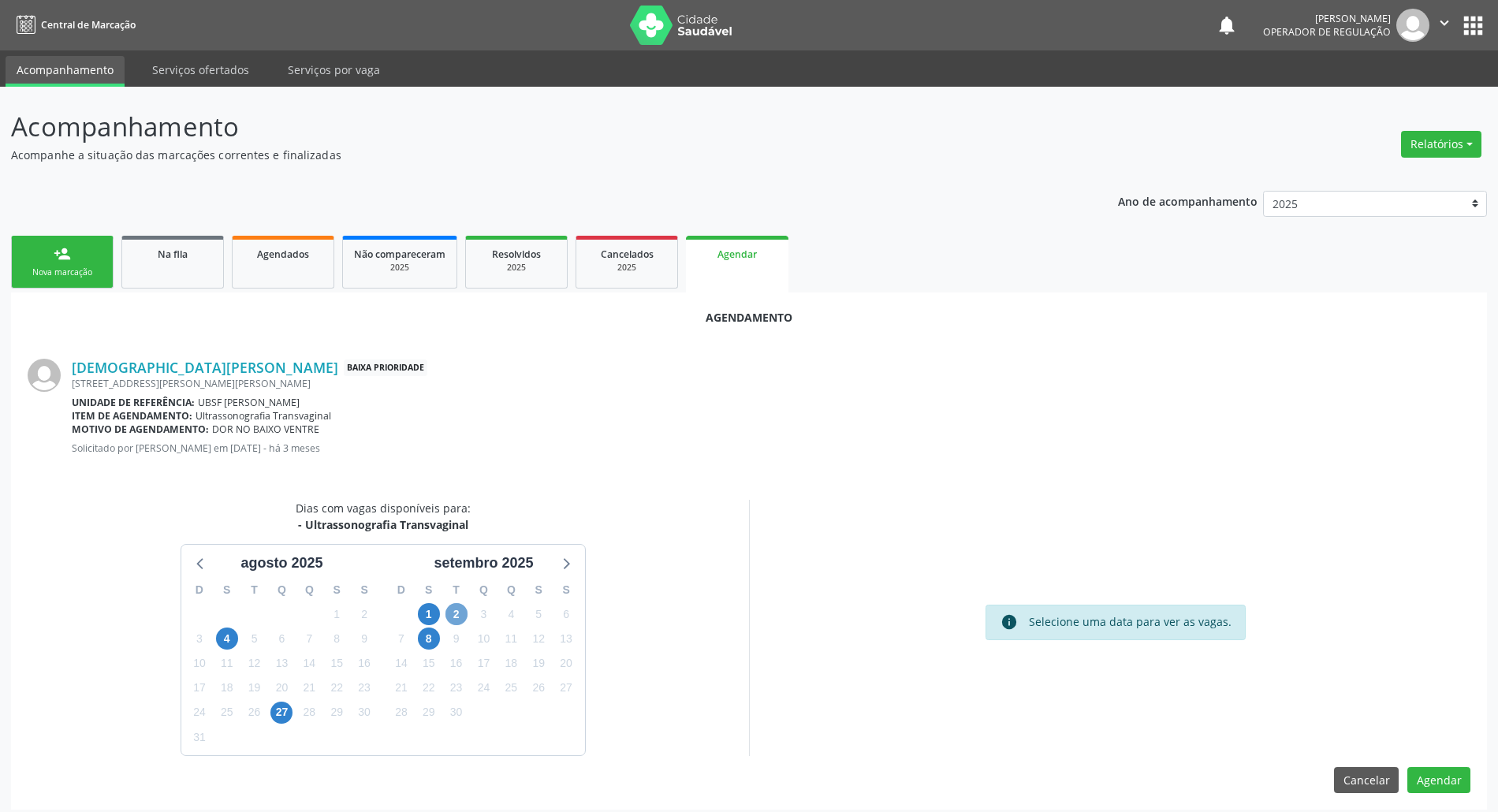
click at [459, 614] on span "2" at bounding box center [456, 614] width 22 height 22
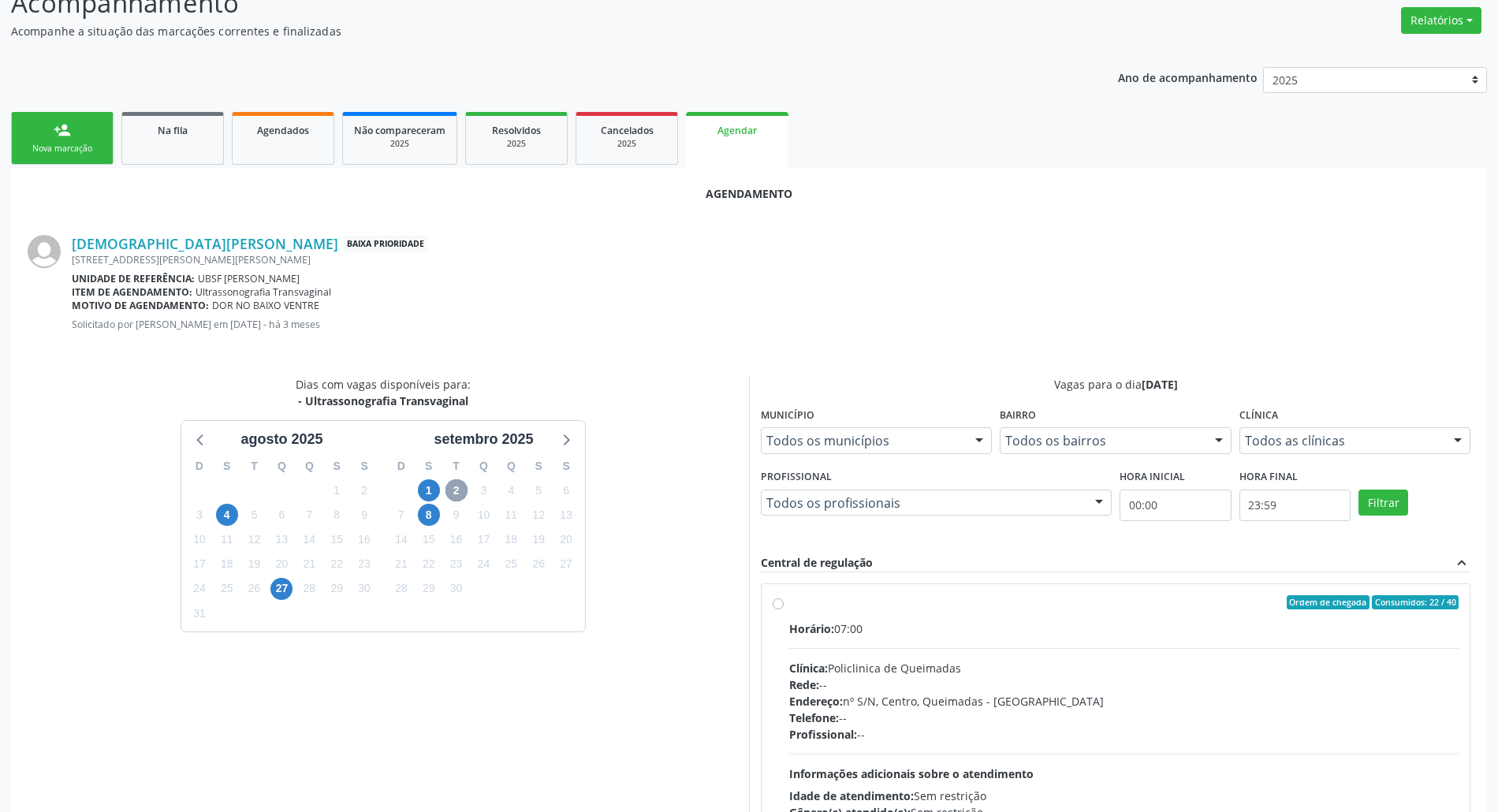
scroll to position [265, 0]
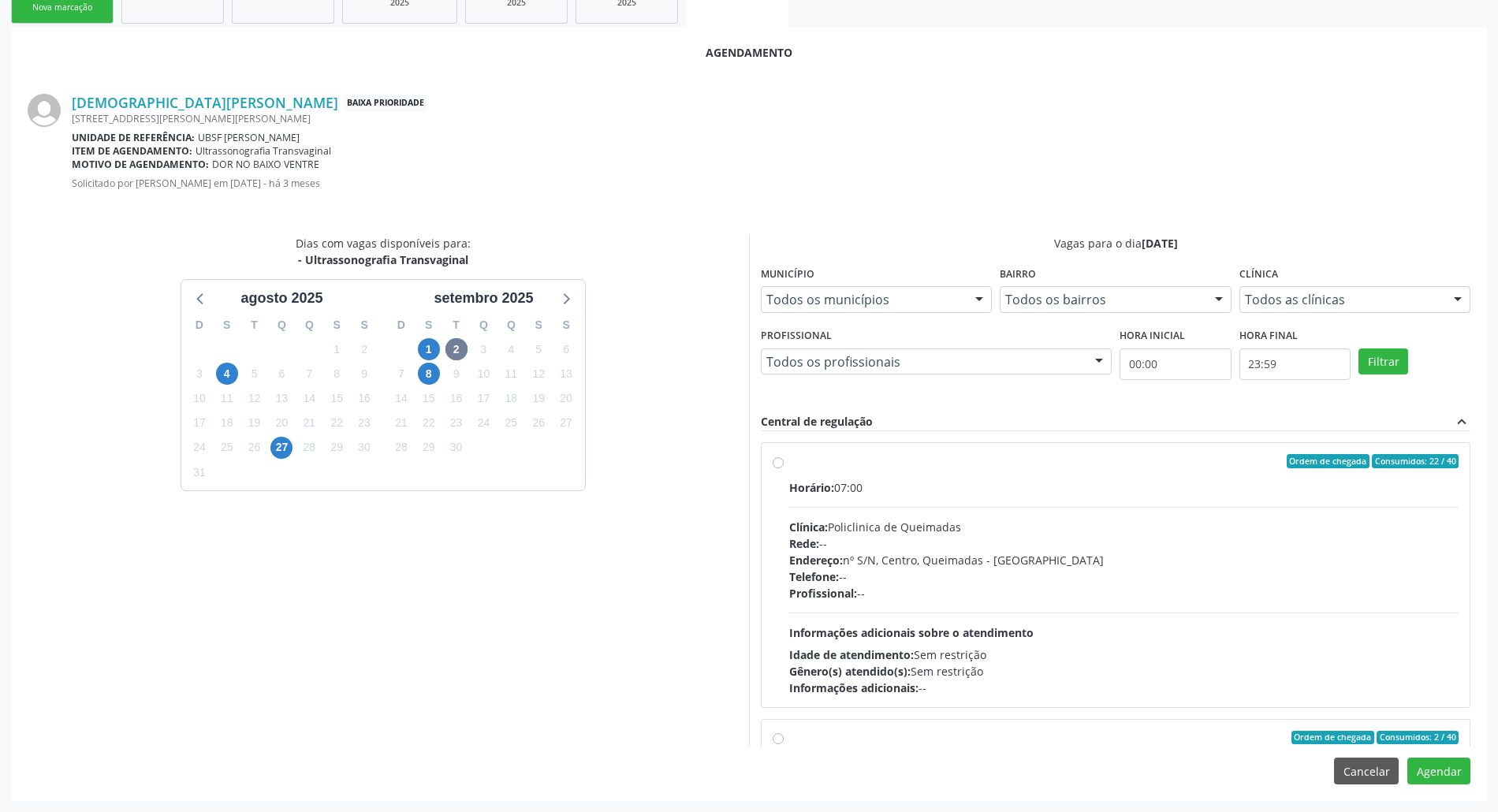
click at [922, 668] on div "Gênero(s) atendido(s): Sem restrição" at bounding box center [1123, 671] width 669 height 16
click at [784, 468] on input "Ordem de chegada Consumidos: 22 / 40 Horário: 07:00 Clínica: Policlinica de Que…" at bounding box center [778, 460] width 11 height 14
radio input "true"
click at [1432, 769] on button "Agendar" at bounding box center [1439, 771] width 63 height 27
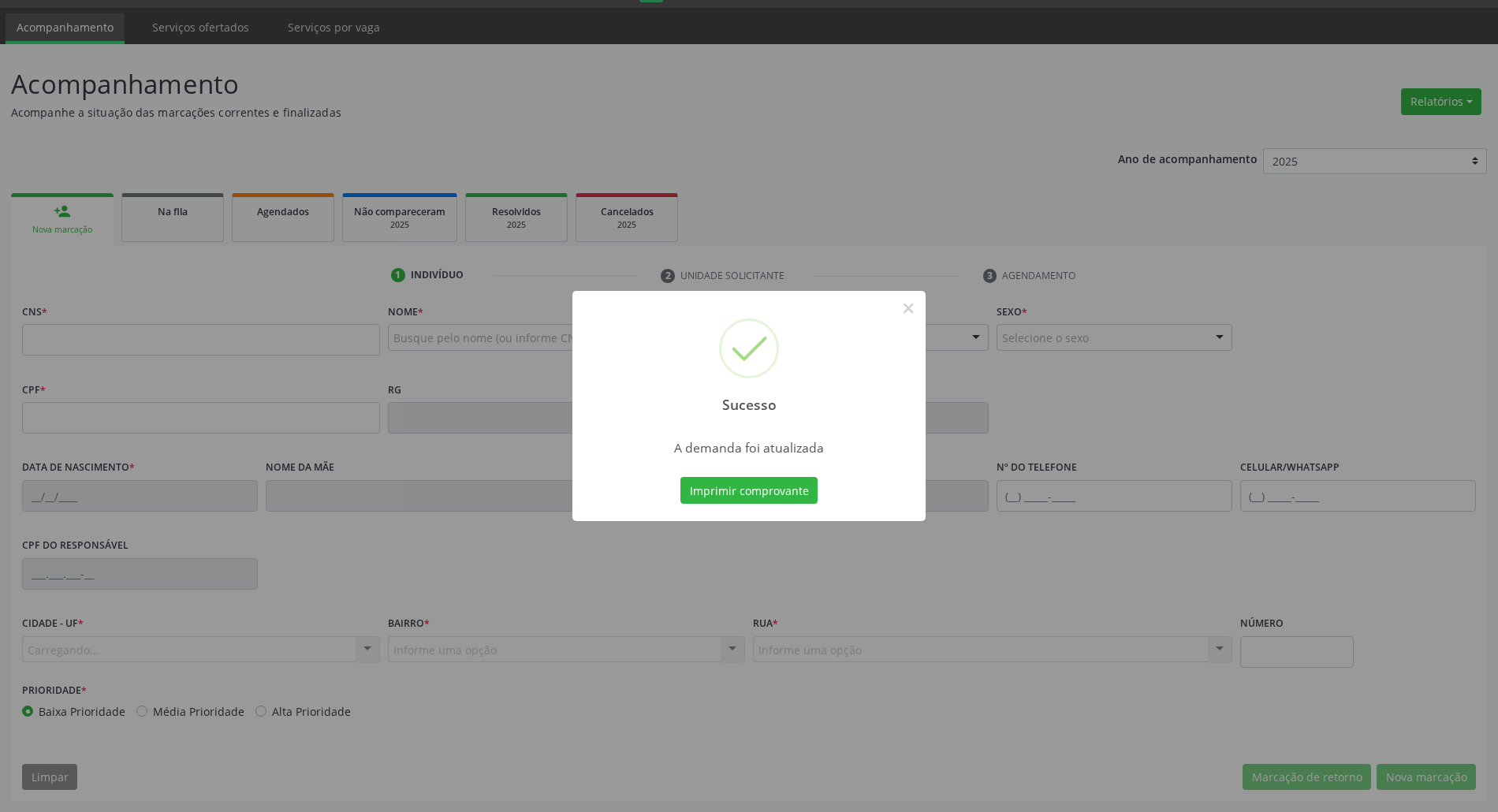
scroll to position [42, 0]
click at [681, 477] on button "Imprimir comprovante" at bounding box center [749, 490] width 137 height 27
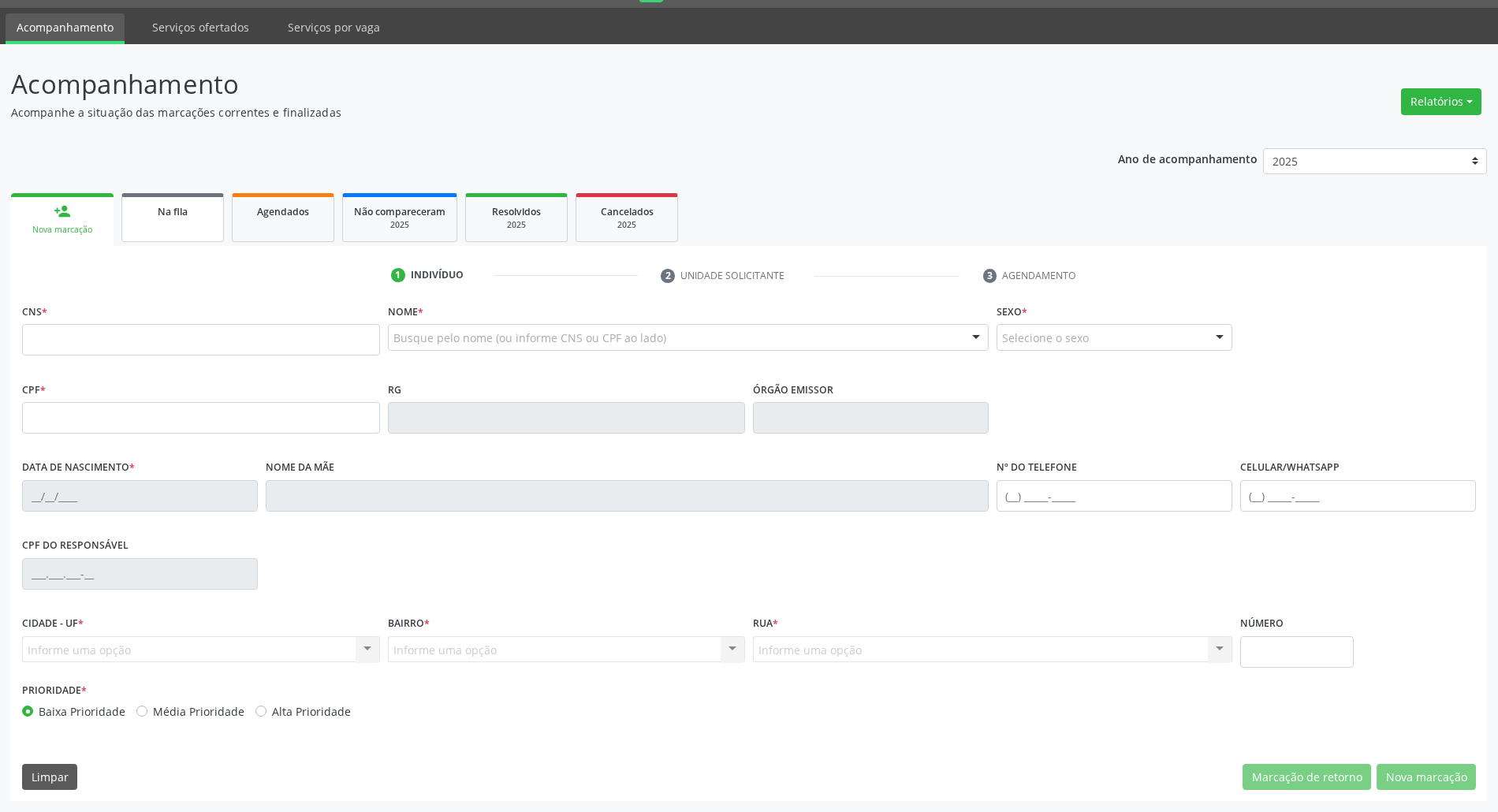
click at [161, 215] on span "Na fila" at bounding box center [172, 211] width 30 height 13
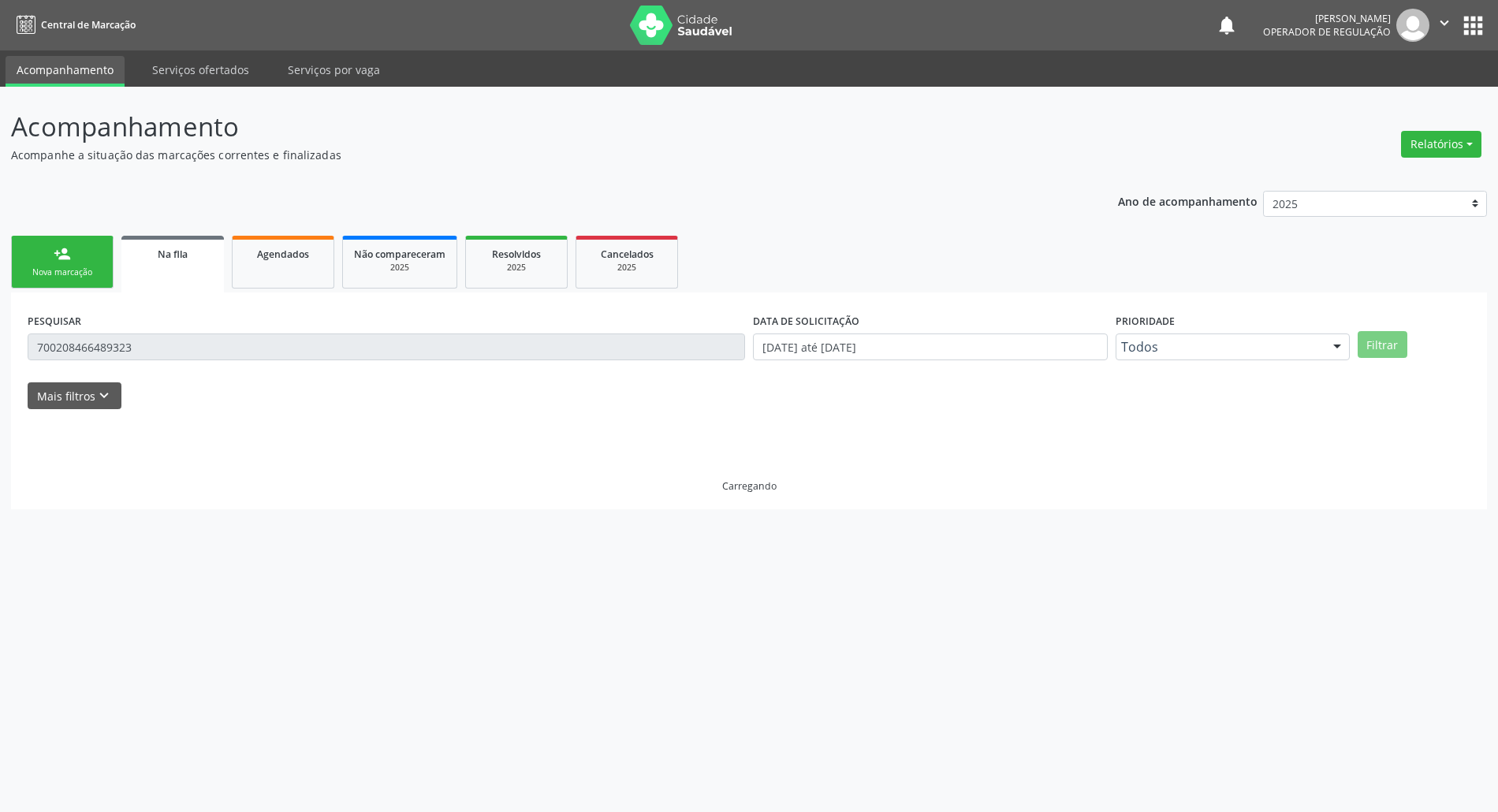
scroll to position [0, 0]
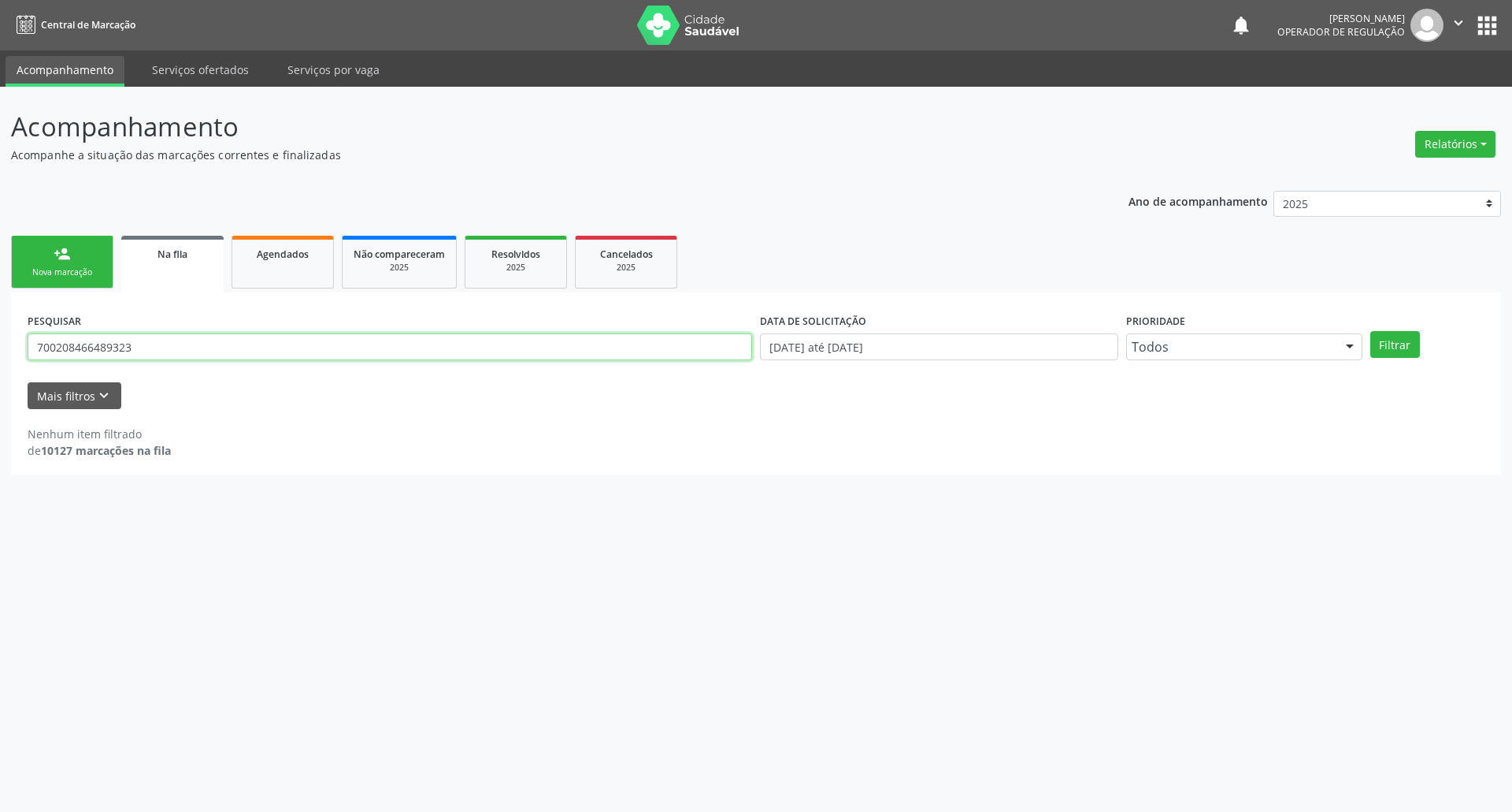
click at [152, 351] on input "700208466489323" at bounding box center [390, 346] width 725 height 27
type input "704004335958665"
click at [1371, 331] on button "Filtrar" at bounding box center [1395, 344] width 50 height 27
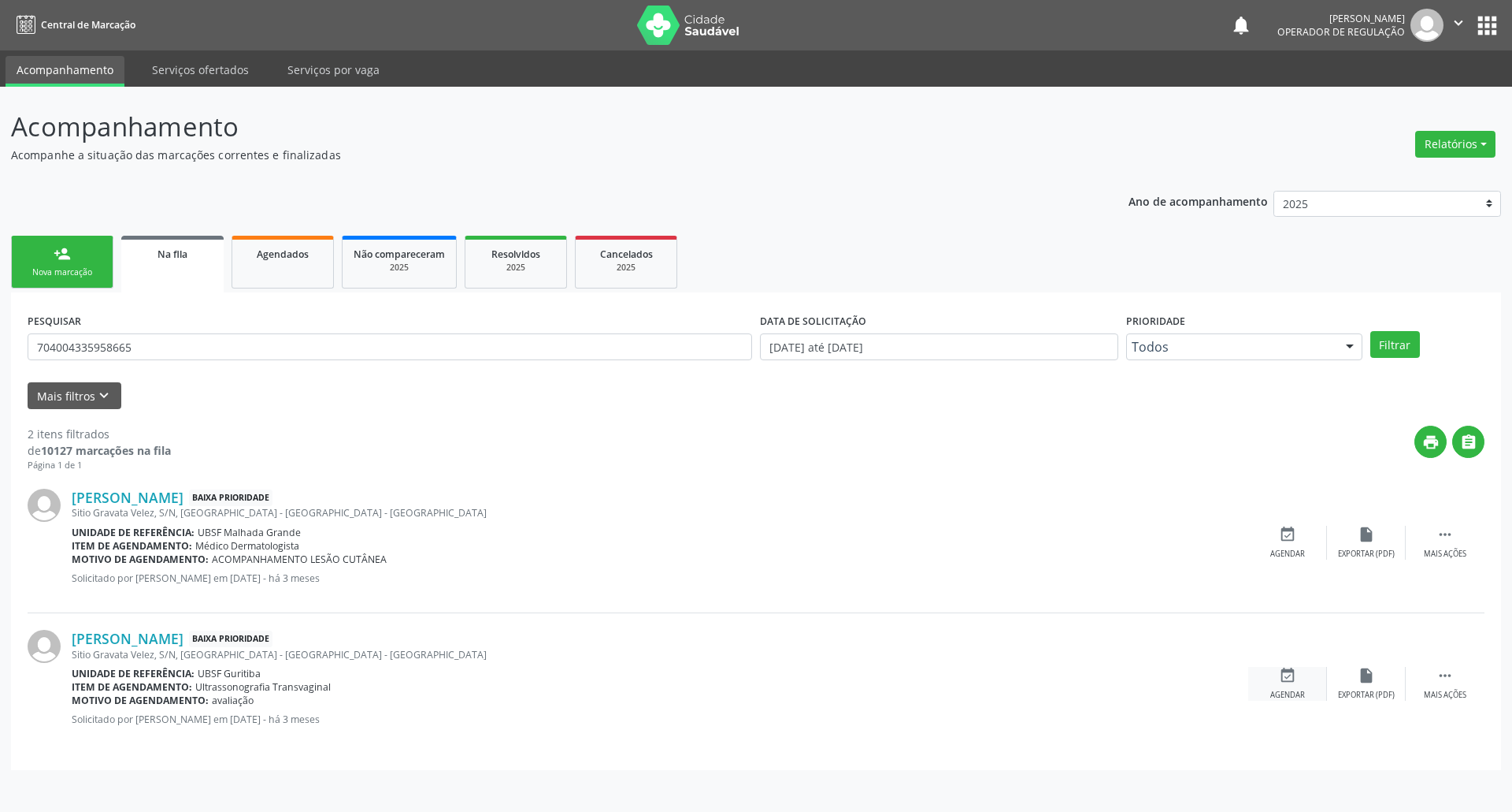
click at [1297, 678] on div "event_available Agendar" at bounding box center [1288, 684] width 79 height 34
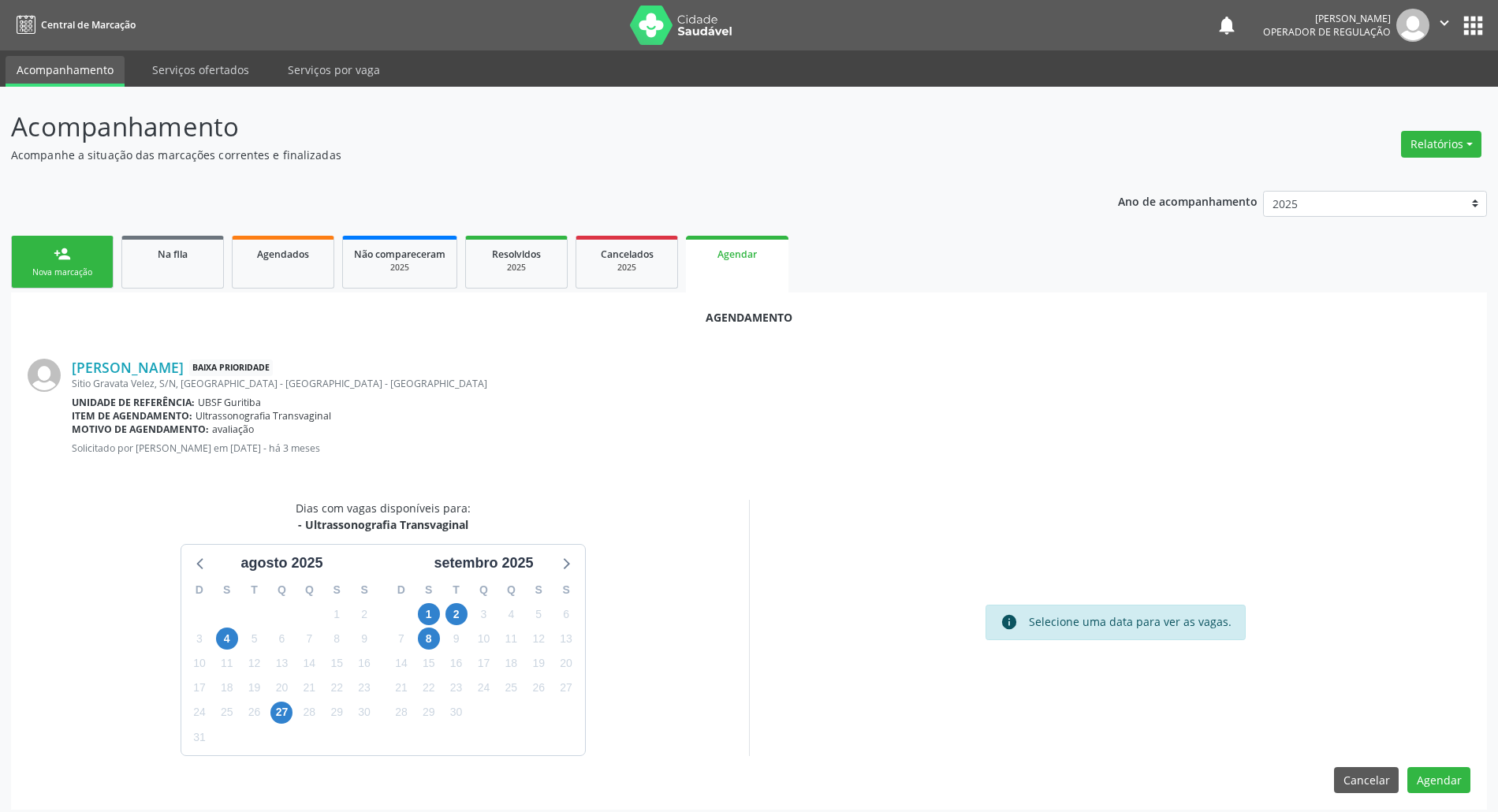
click at [464, 602] on div "2" at bounding box center [456, 614] width 22 height 24
click at [461, 604] on span "2" at bounding box center [456, 614] width 22 height 22
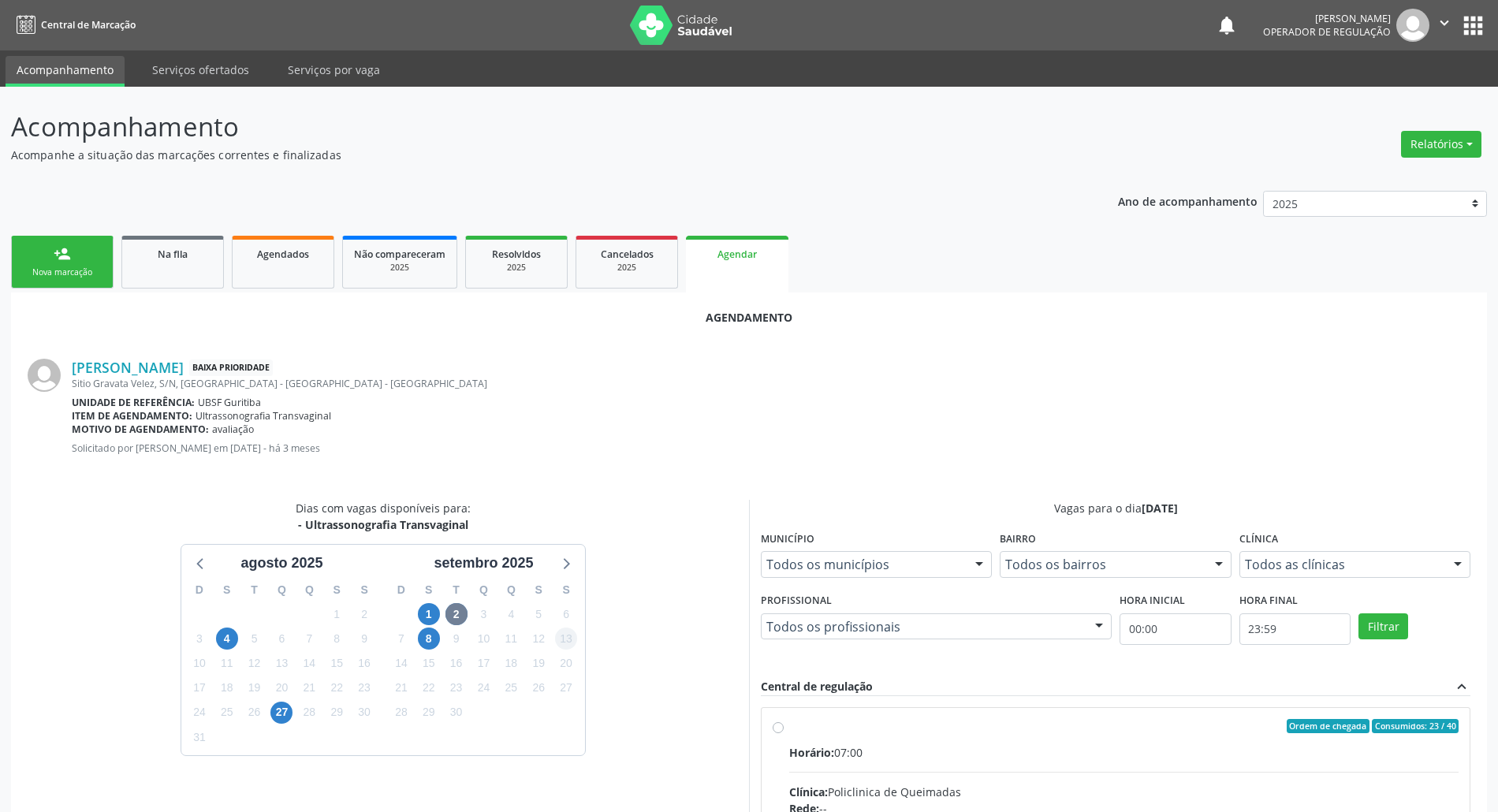
drag, startPoint x: 1004, startPoint y: 744, endPoint x: 569, endPoint y: 644, distance: 446.3
click at [994, 744] on div "Horário: 07:00" at bounding box center [1123, 752] width 669 height 16
click at [784, 733] on input "Ordem de chegada Consumidos: 23 / 40 Horário: 07:00 Clínica: Policlinica de Que…" at bounding box center [778, 725] width 11 height 14
radio input "true"
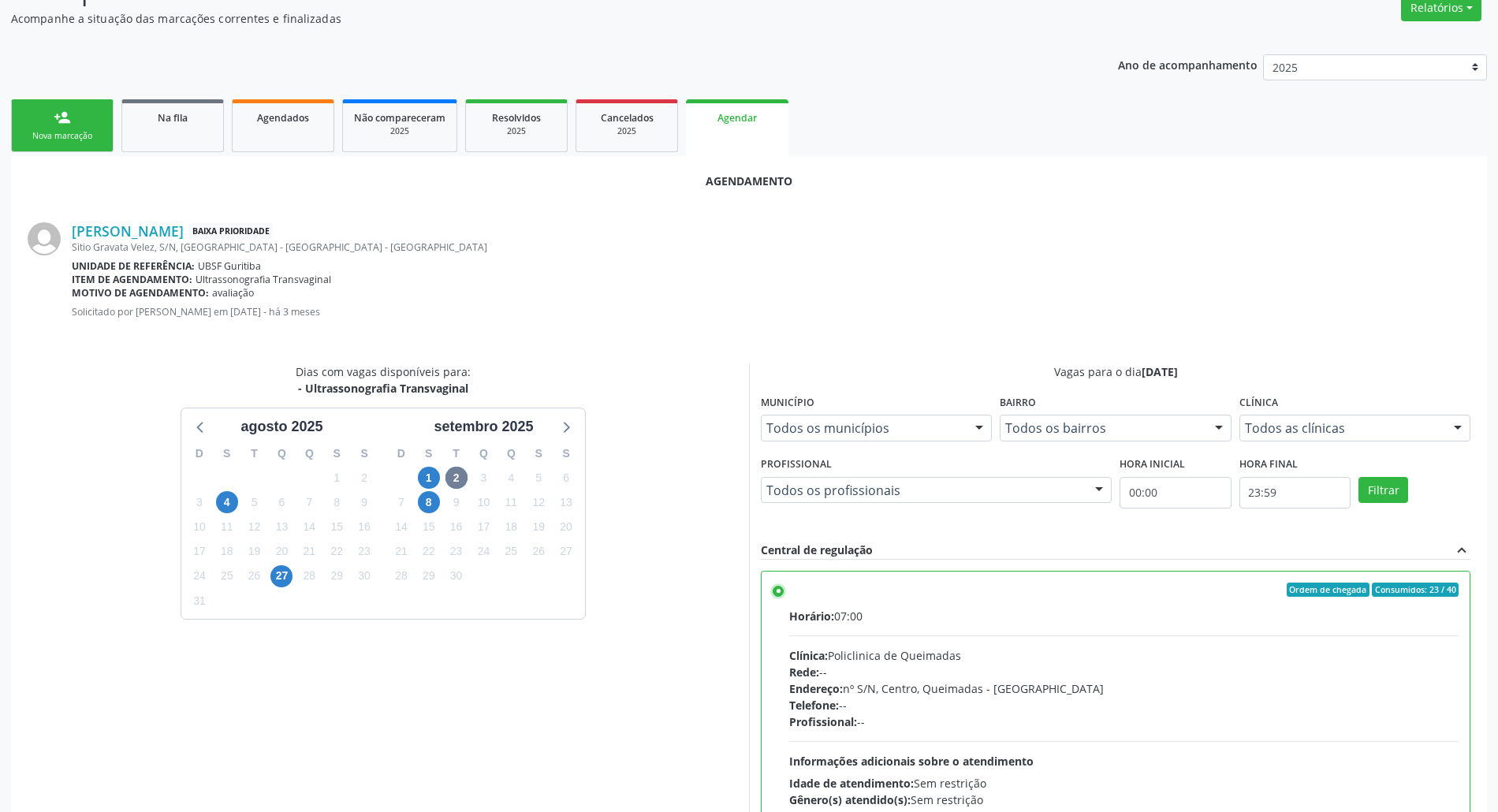
scroll to position [265, 0]
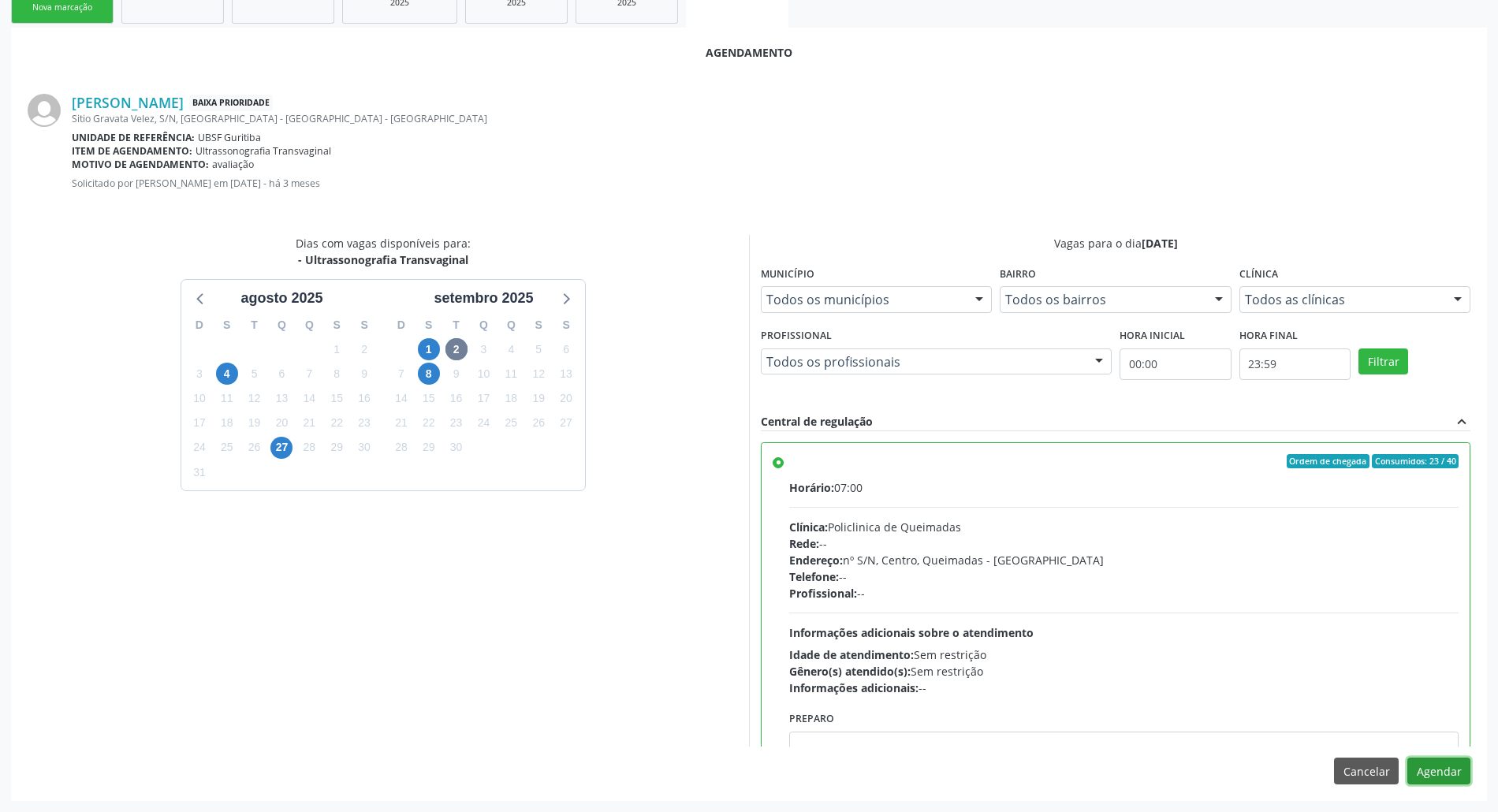
click at [1461, 775] on button "Agendar" at bounding box center [1439, 771] width 63 height 27
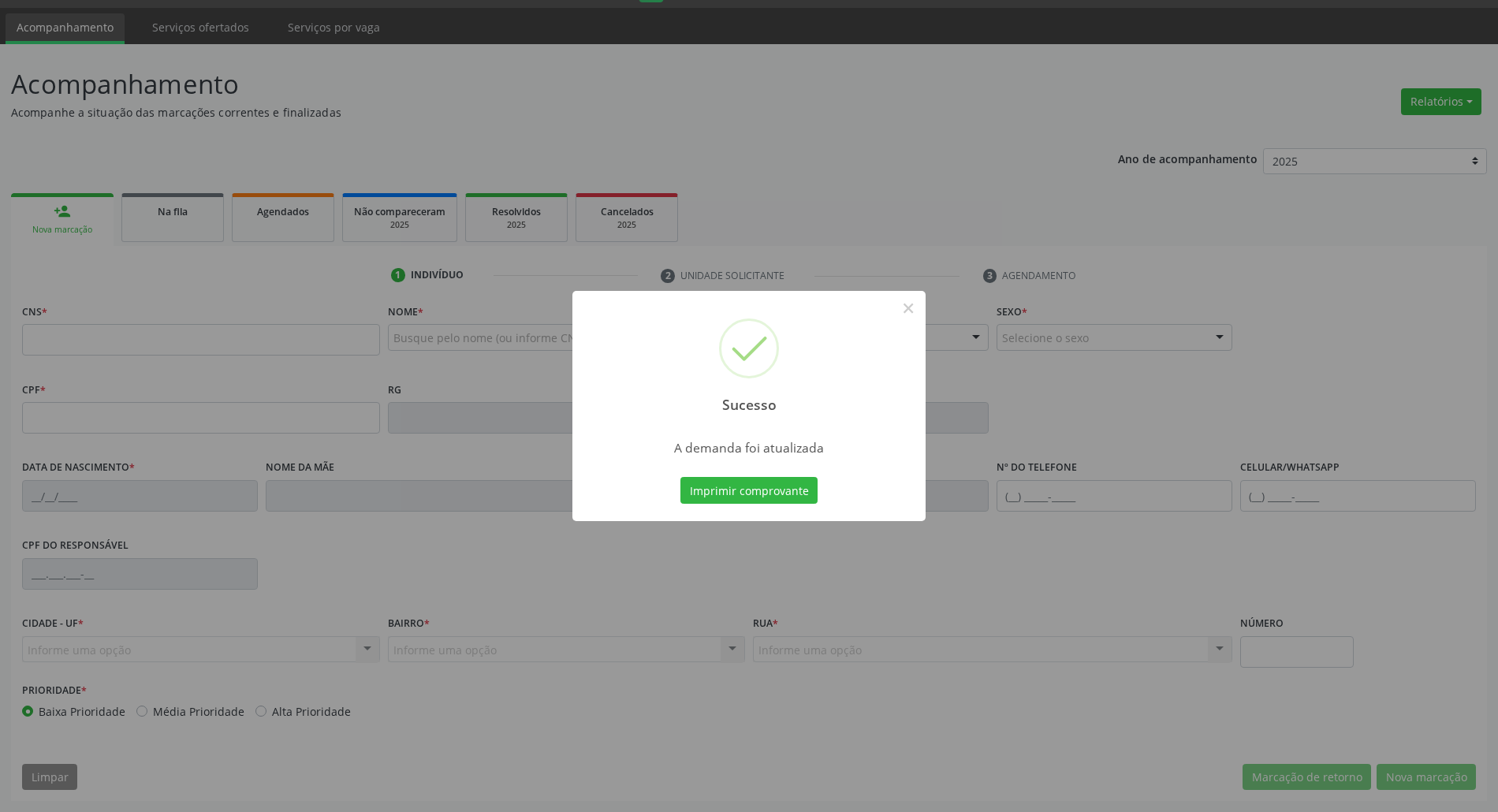
scroll to position [42, 0]
click at [681, 477] on button "Imprimir comprovante" at bounding box center [749, 490] width 137 height 27
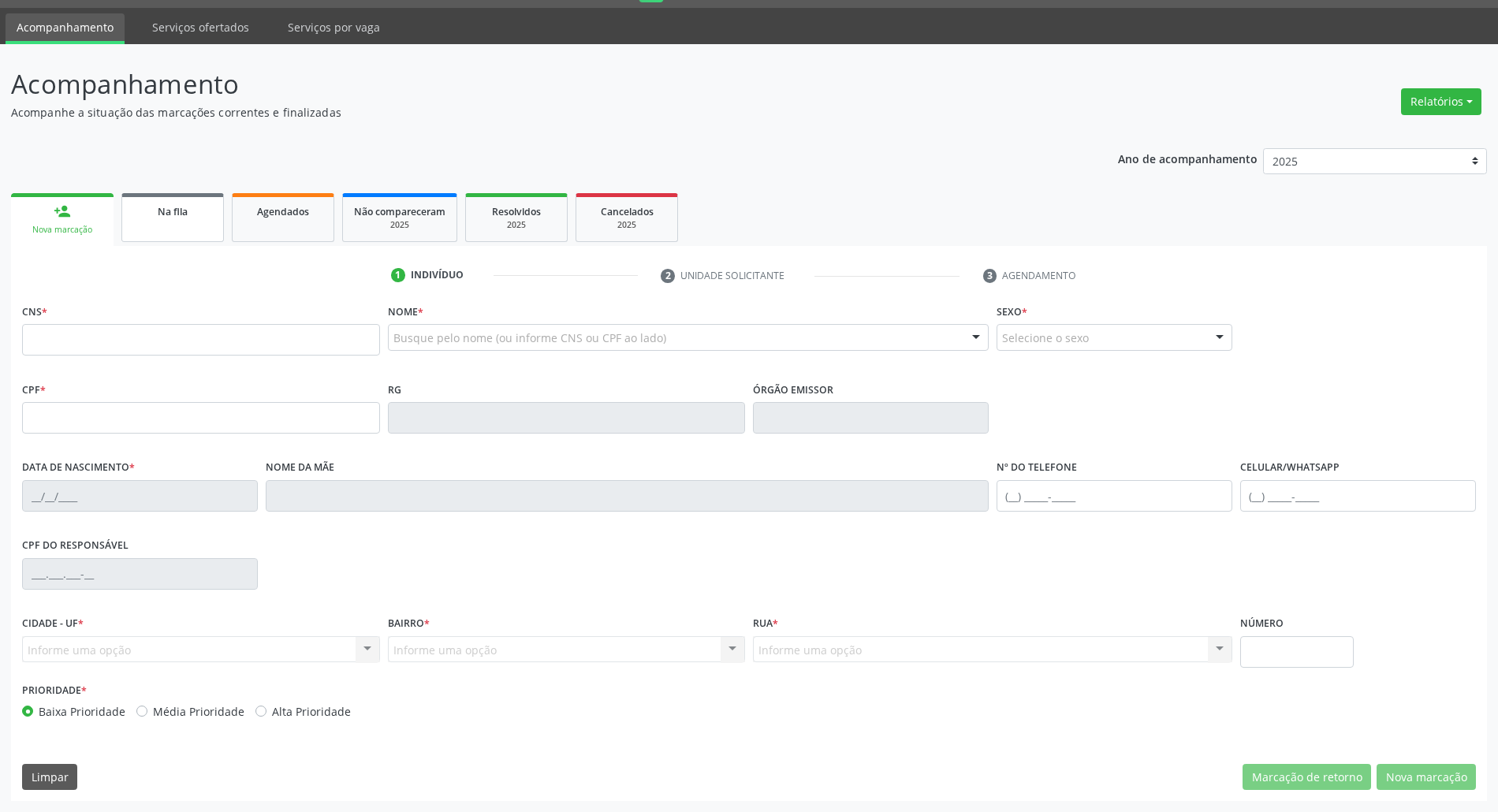
drag, startPoint x: 156, startPoint y: 263, endPoint x: 171, endPoint y: 231, distance: 35.3
click at [156, 263] on ul "1 Indivíduo 2 Unidade solicitante 3 Agendamento" at bounding box center [749, 276] width 1476 height 26
click at [172, 227] on link "Na fila" at bounding box center [172, 218] width 102 height 49
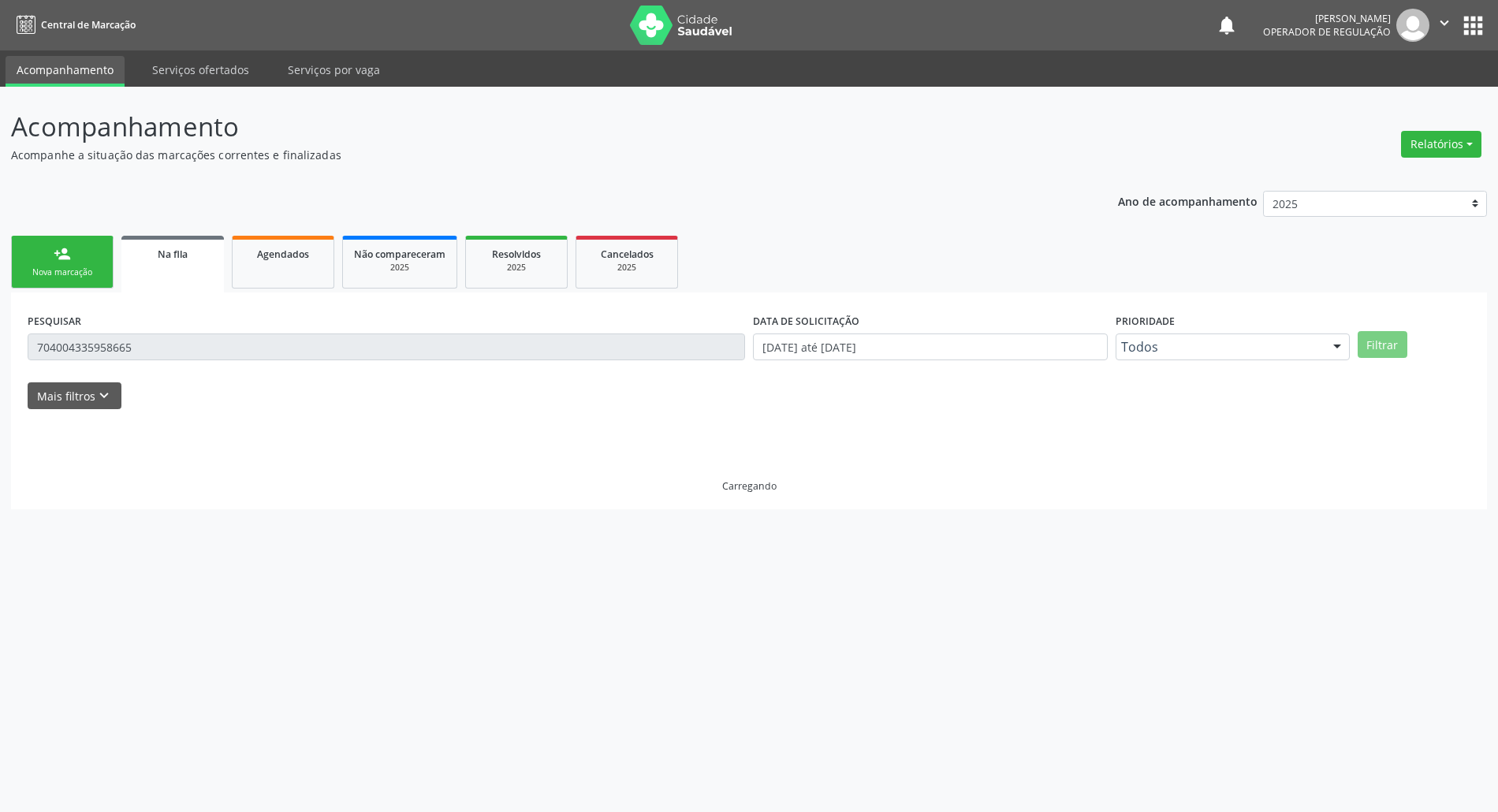
scroll to position [0, 0]
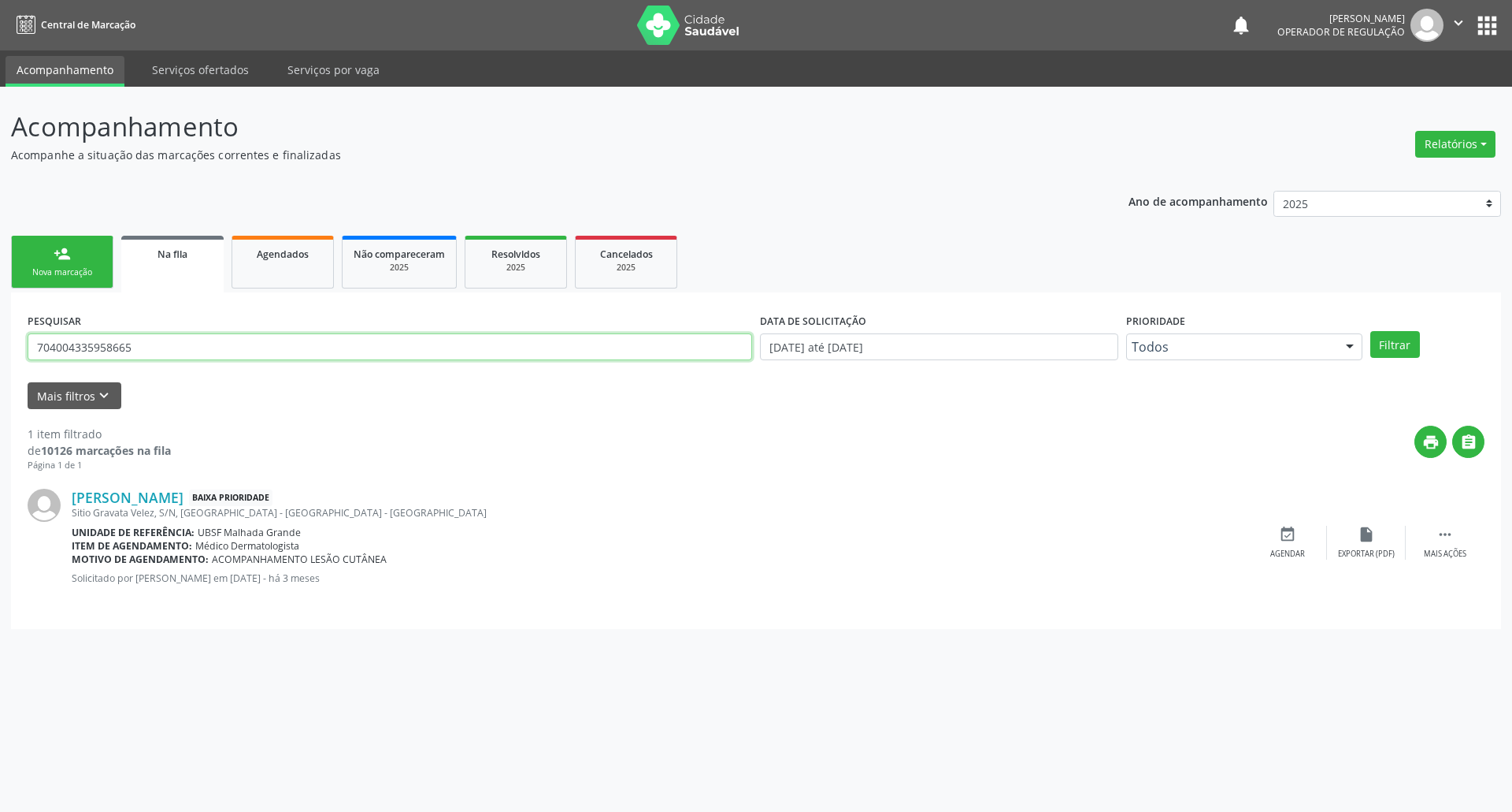
click at [130, 350] on input "704004335958665" at bounding box center [390, 346] width 725 height 27
type input "FABLICIA"
click at [1371, 331] on button "Filtrar" at bounding box center [1395, 344] width 50 height 27
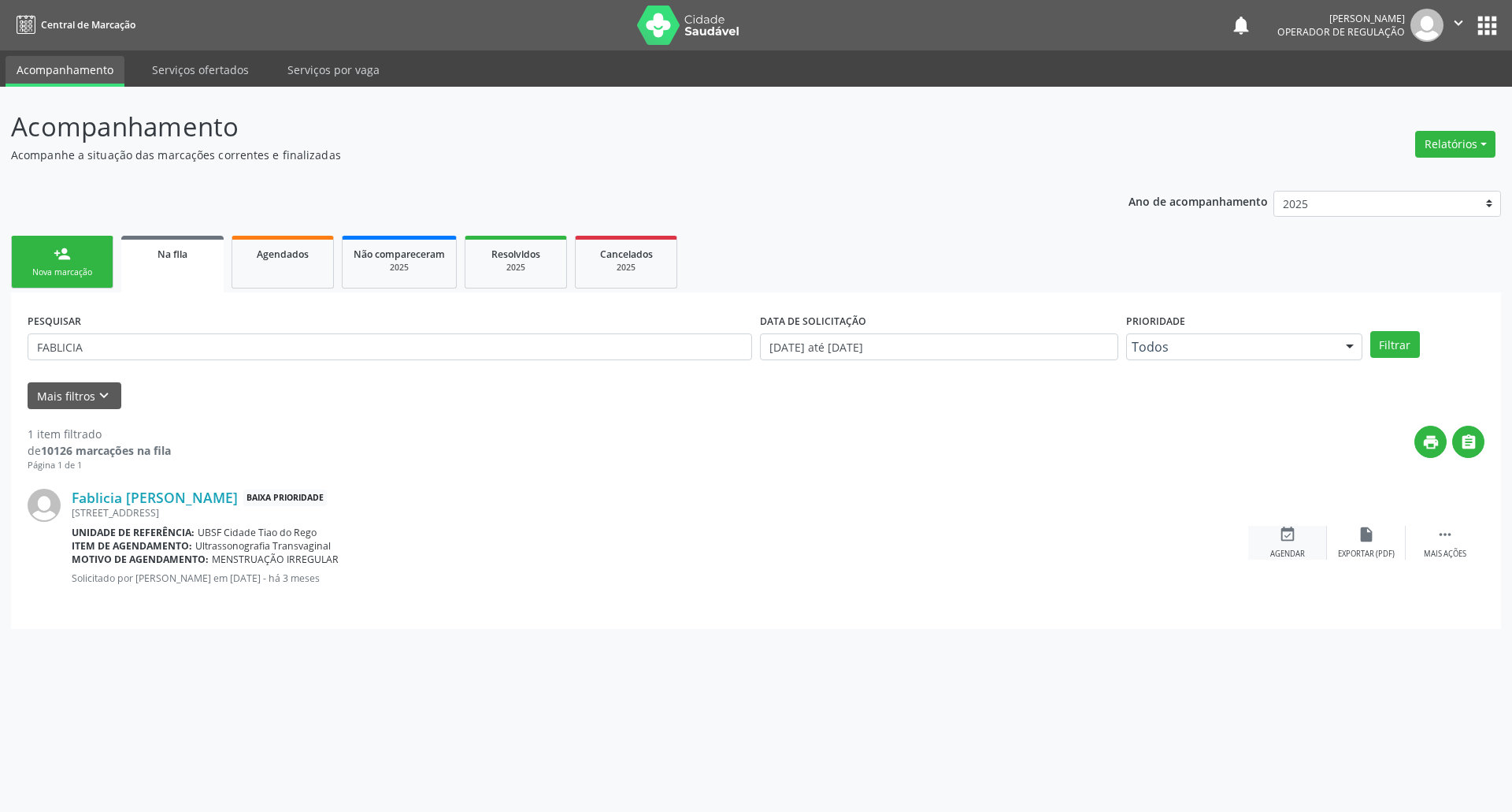
click at [1280, 542] on icon "event_available" at bounding box center [1287, 534] width 17 height 17
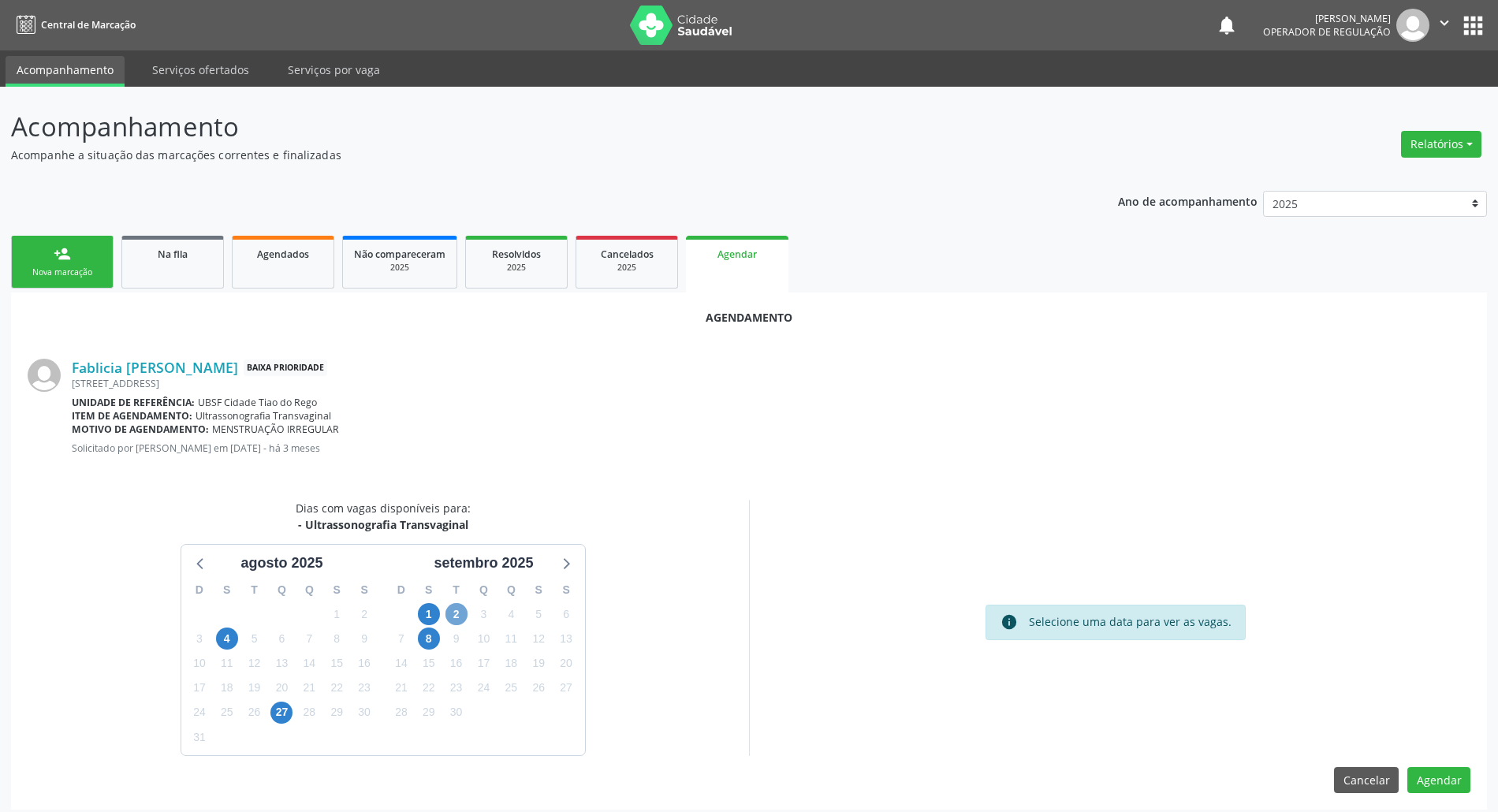
click at [460, 610] on span "2" at bounding box center [456, 614] width 22 height 22
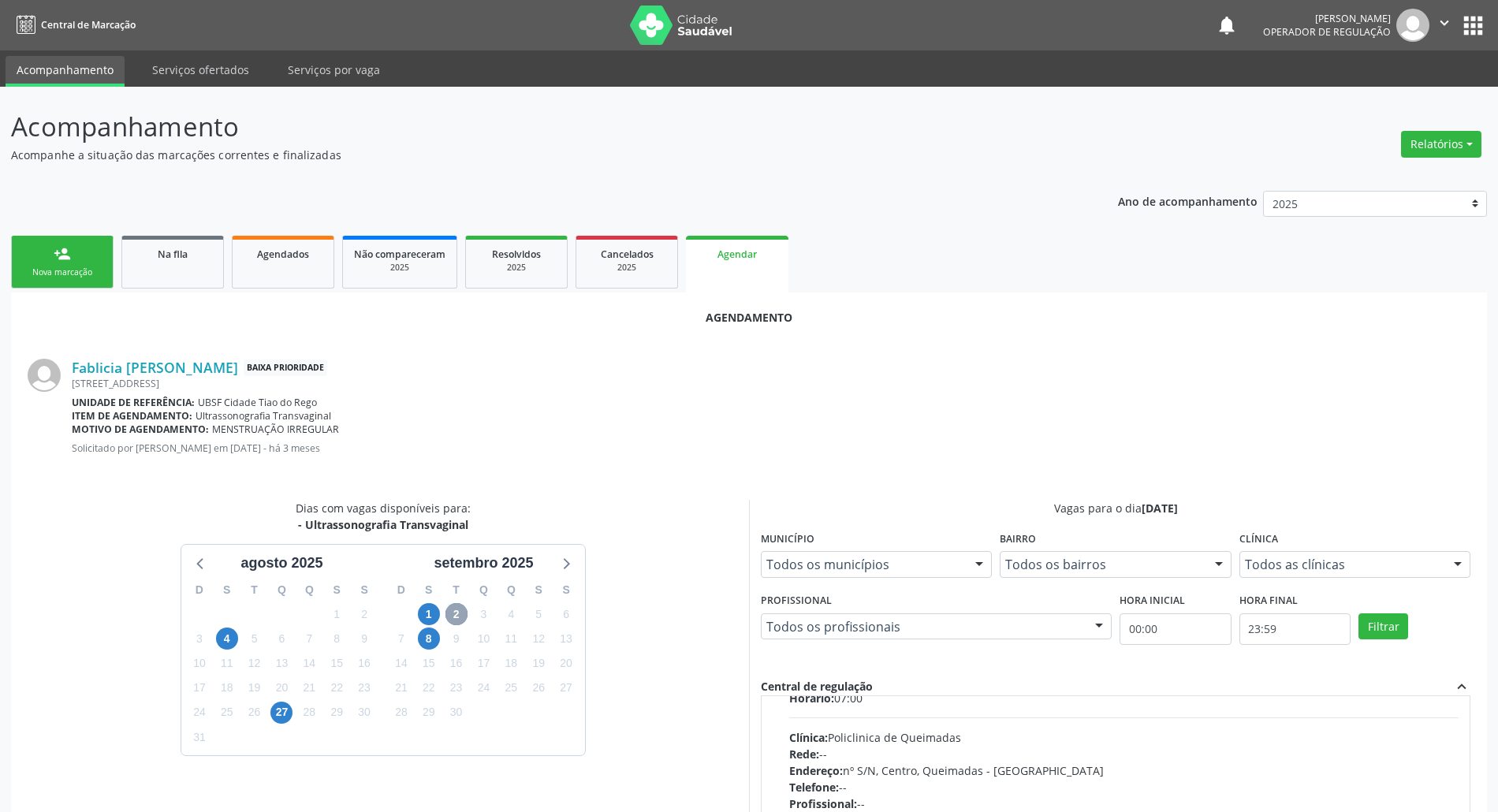
scroll to position [105, 0]
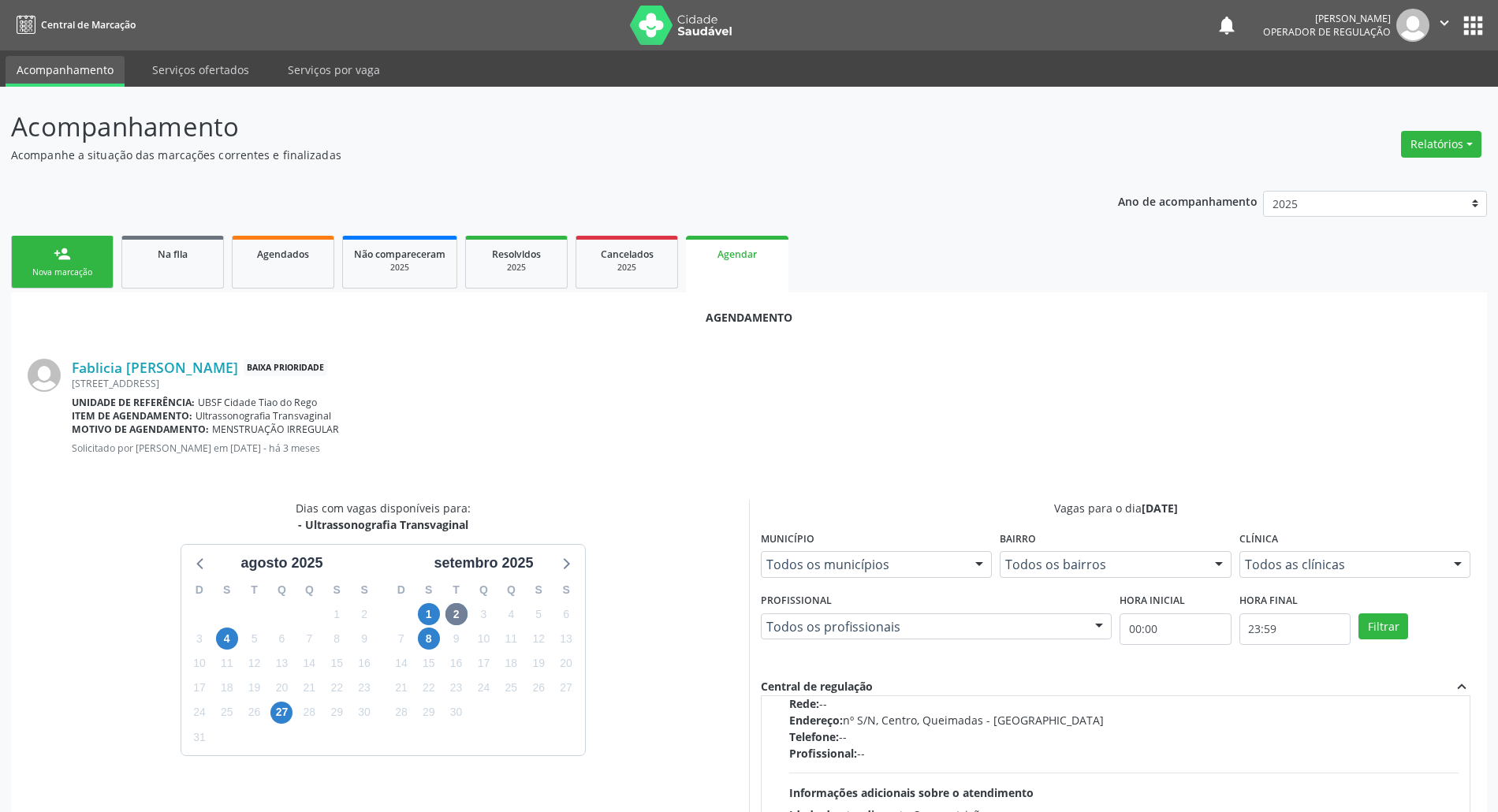
click at [1407, 723] on div "Endereço: nº S/N, Centro, Queimadas - PB" at bounding box center [1123, 719] width 669 height 16
click at [784, 628] on input "Ordem de chegada Consumidos: 24 / 40 Horário: 07:00 Clínica: Policlinica de Que…" at bounding box center [778, 620] width 11 height 14
radio input "true"
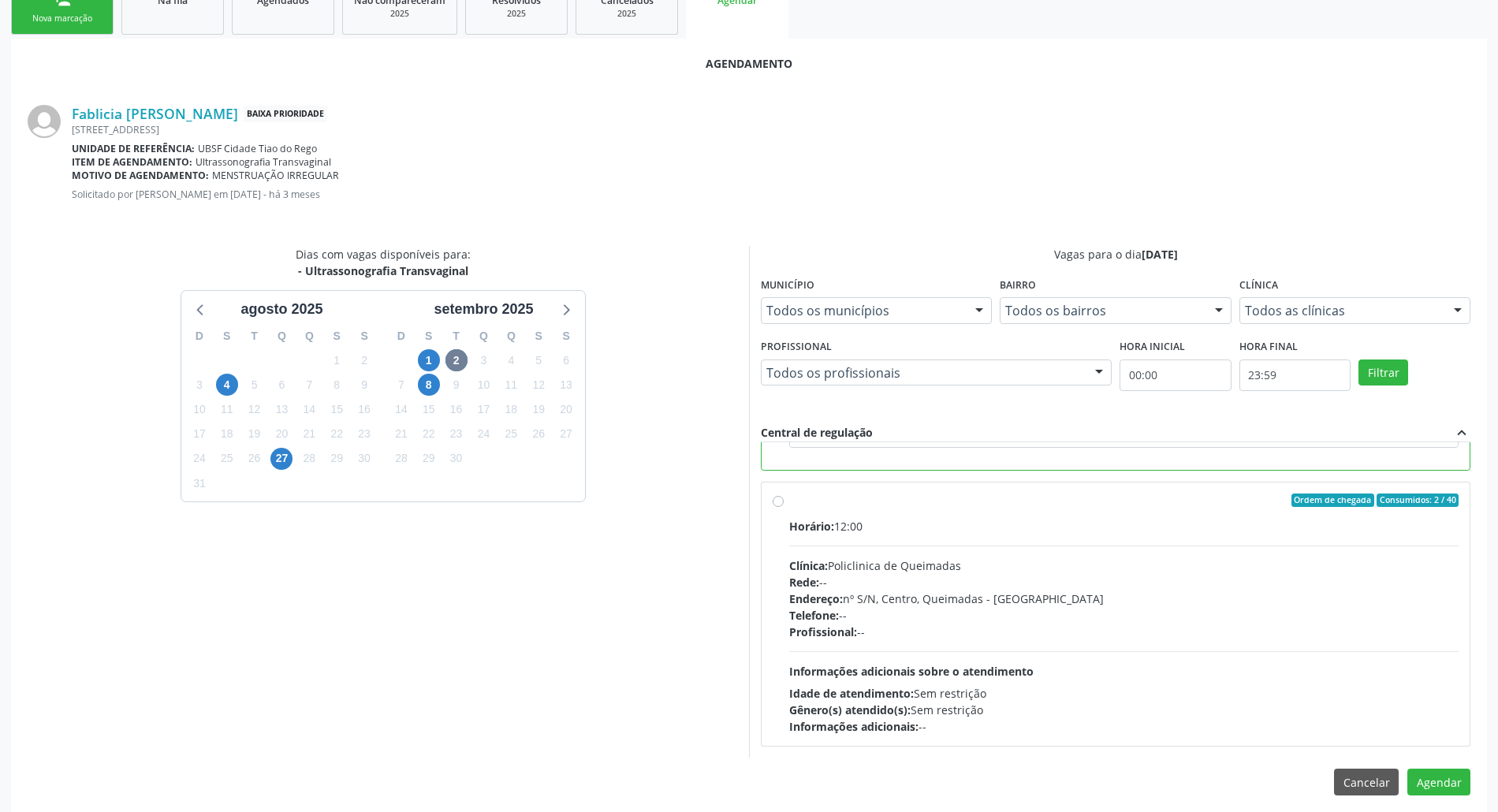
scroll to position [265, 0]
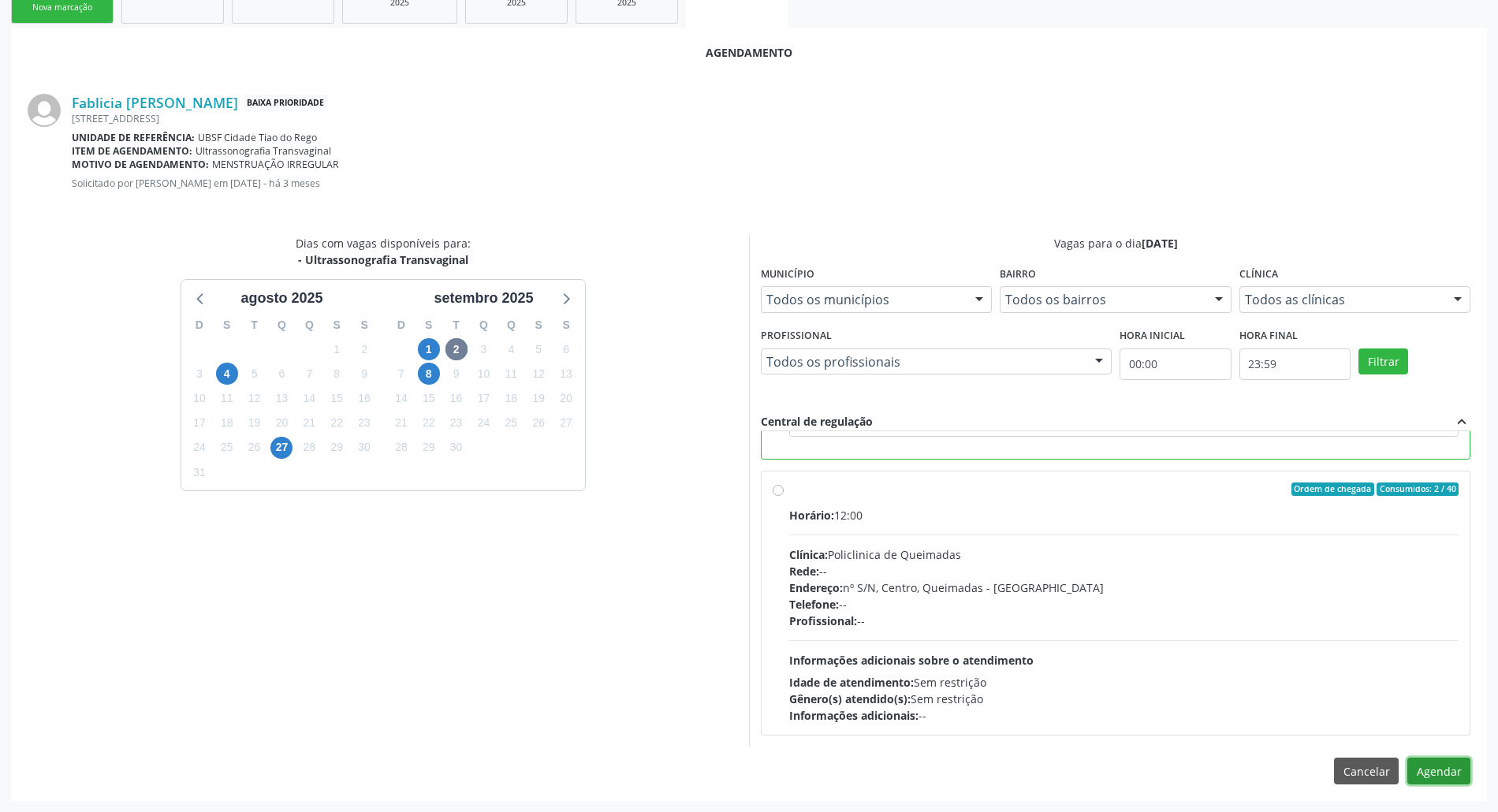
click at [1455, 772] on button "Agendar" at bounding box center [1439, 771] width 63 height 27
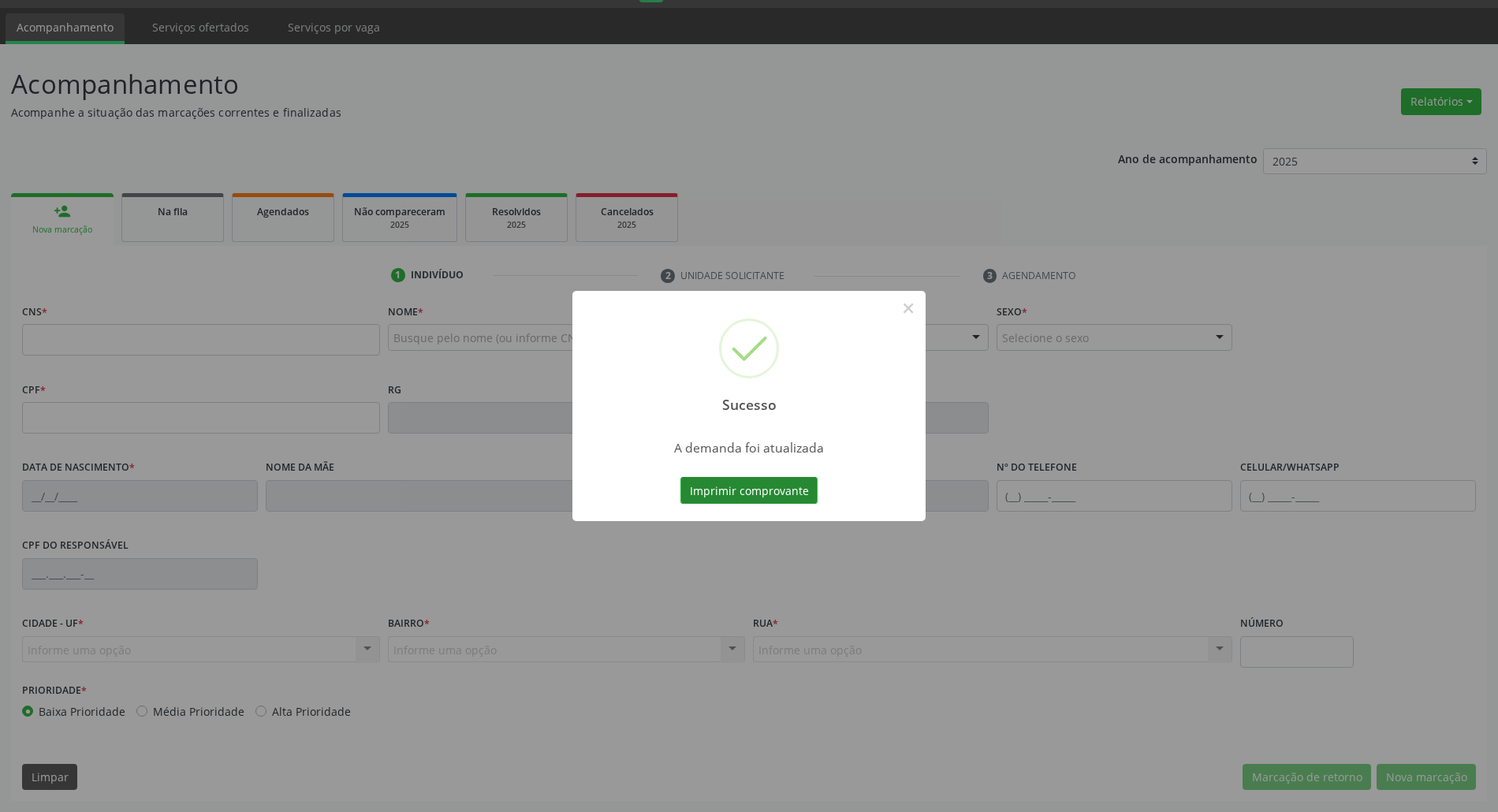
click at [761, 490] on button "Imprimir comprovante" at bounding box center [749, 490] width 137 height 27
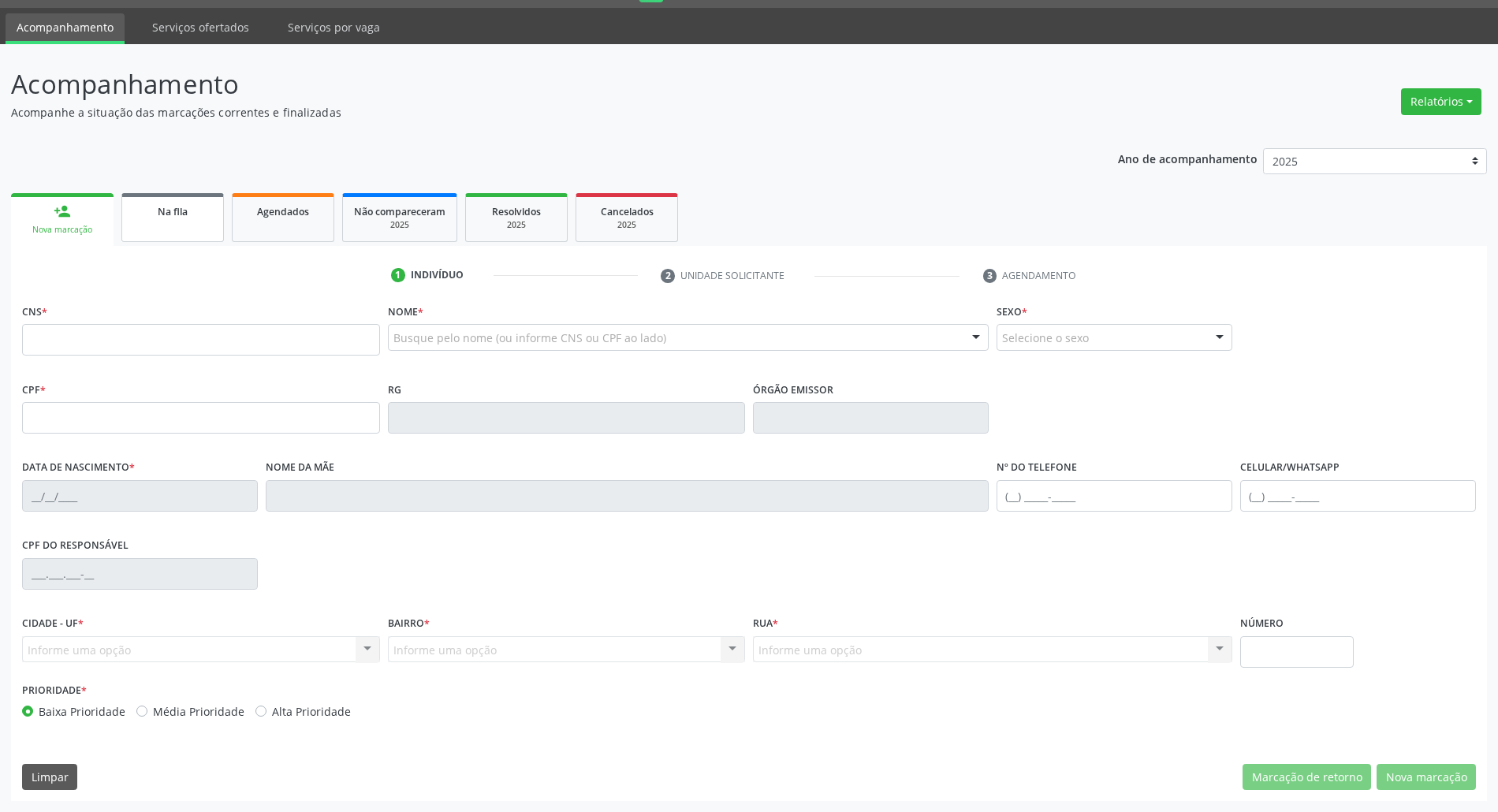
click at [190, 220] on link "Na fila" at bounding box center [172, 218] width 102 height 49
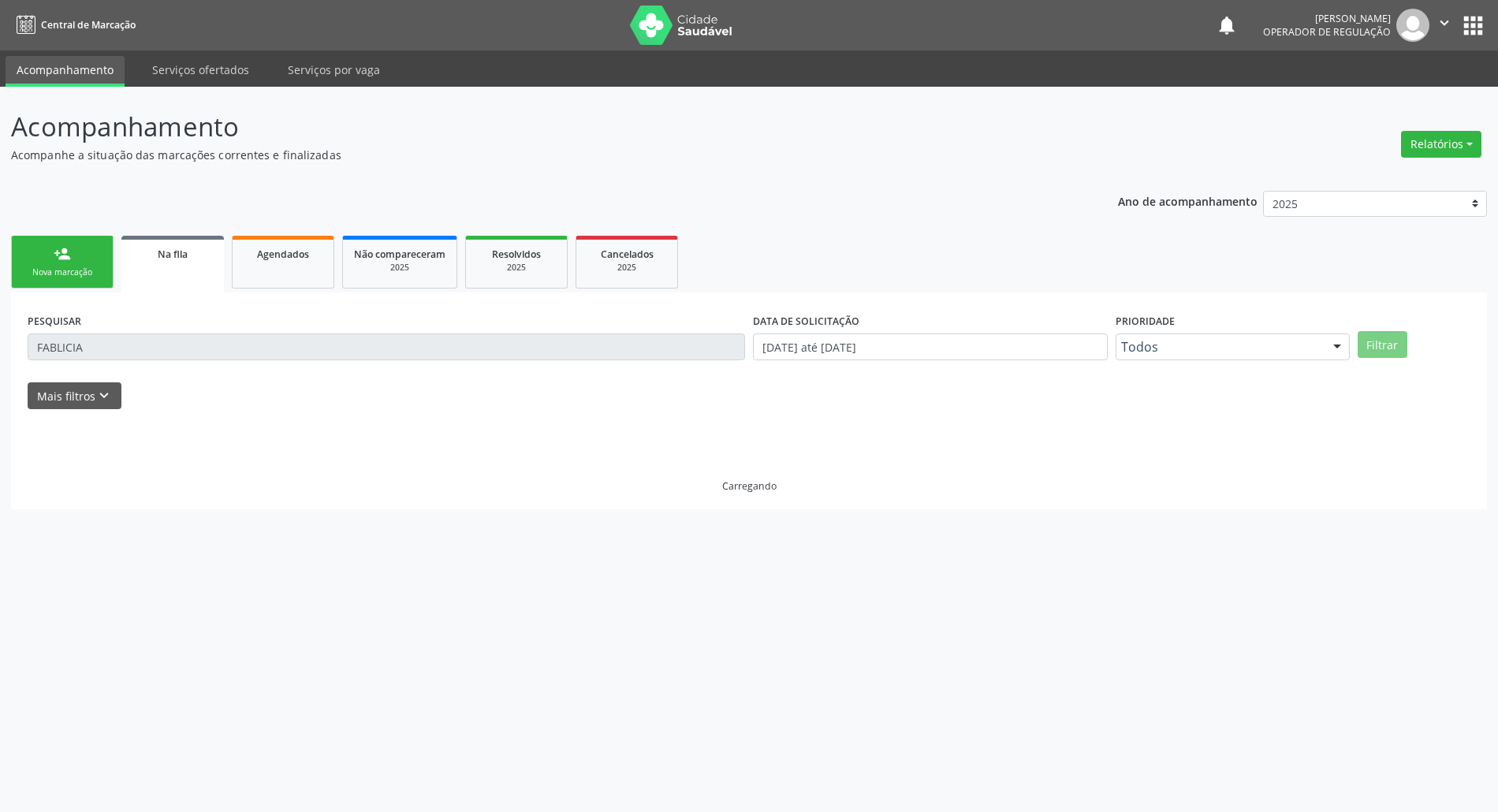
scroll to position [0, 0]
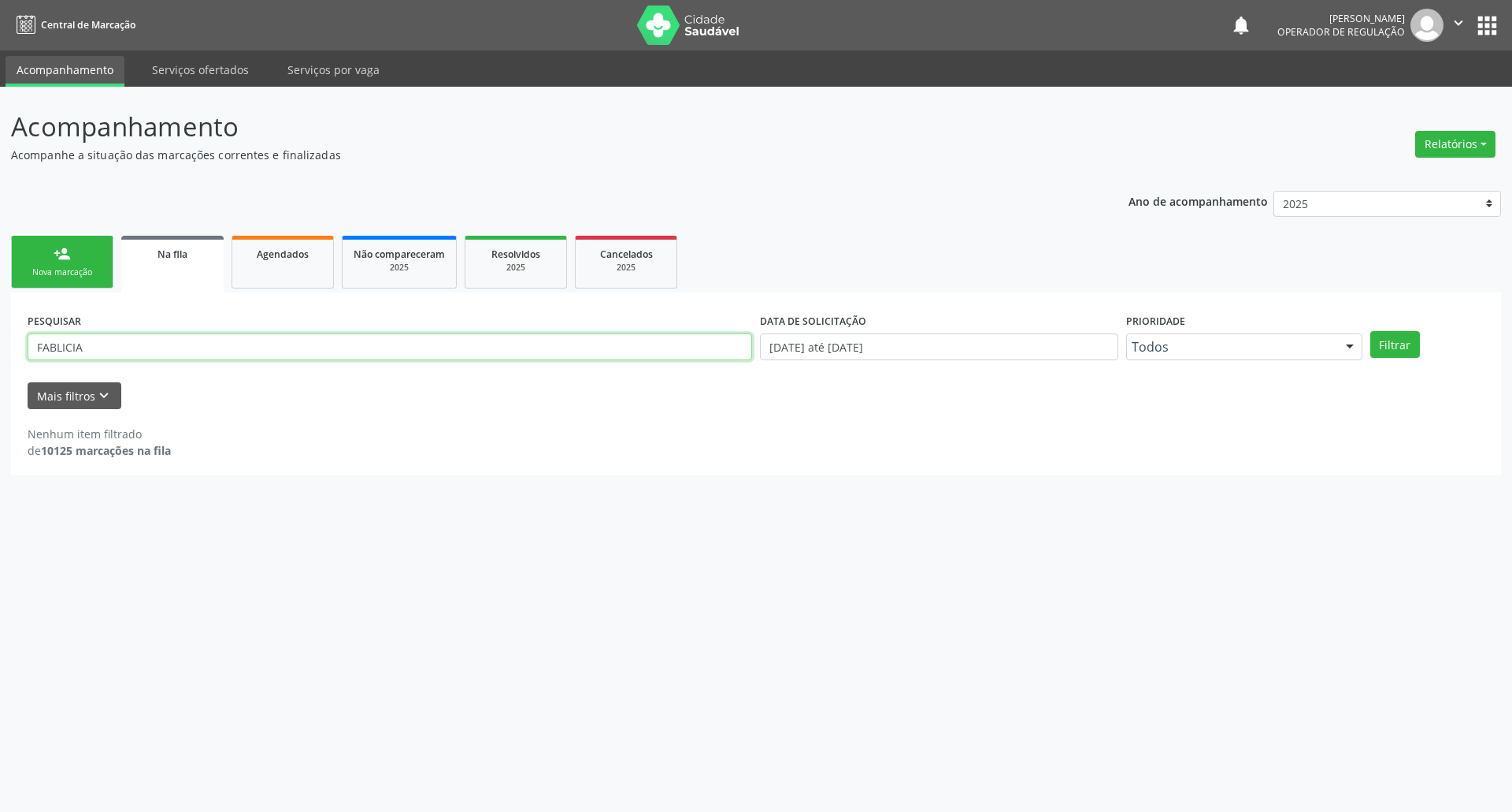
click at [178, 350] on input "FABLICIA" at bounding box center [390, 346] width 725 height 27
type input "MARIA DA GUIA SANTOS"
click at [1371, 331] on button "Filtrar" at bounding box center [1395, 344] width 50 height 27
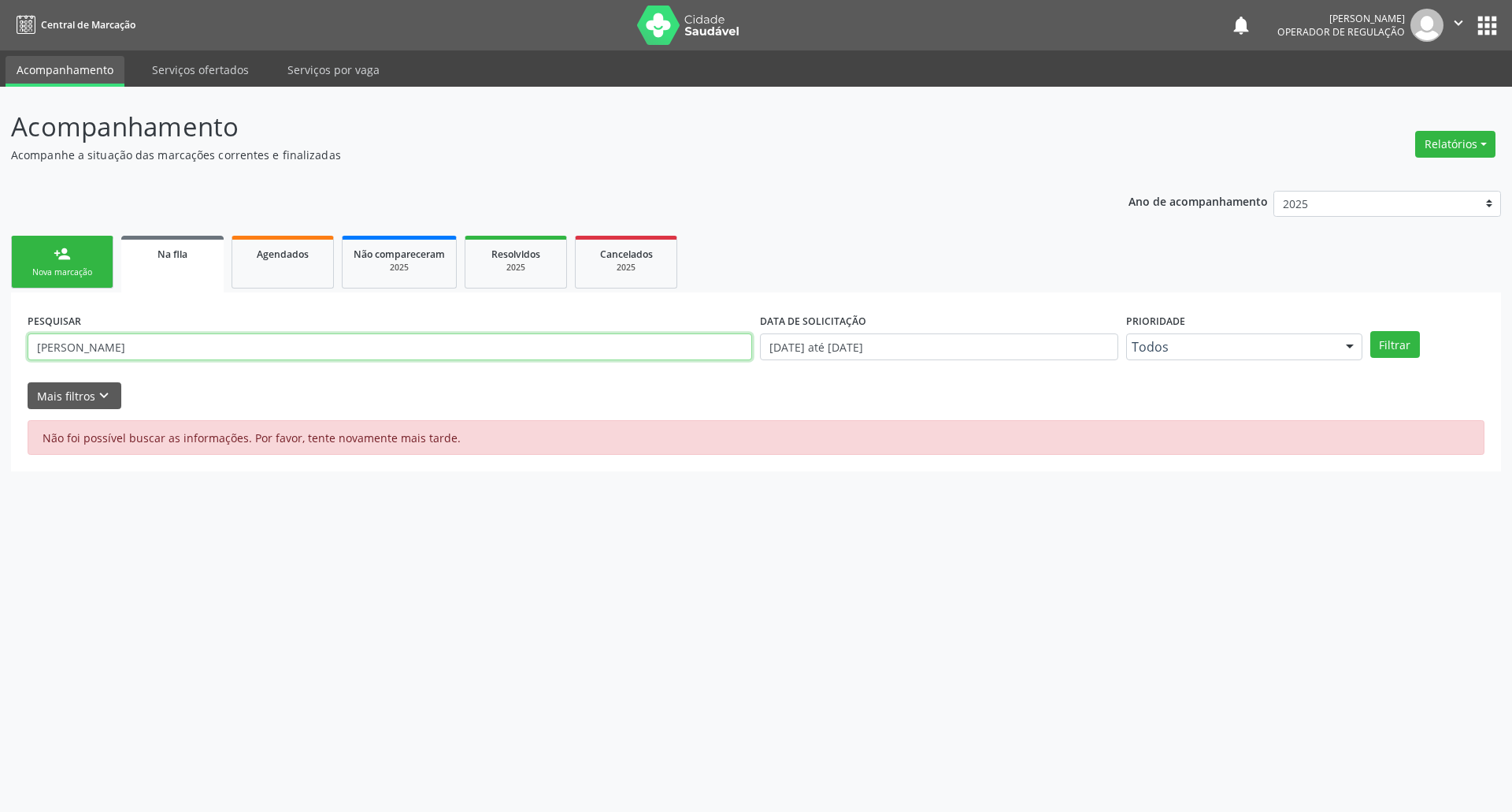
click at [247, 354] on input "MARIA DA GUIA SANTOS" at bounding box center [390, 346] width 725 height 27
click at [1371, 331] on button "Filtrar" at bounding box center [1395, 344] width 50 height 27
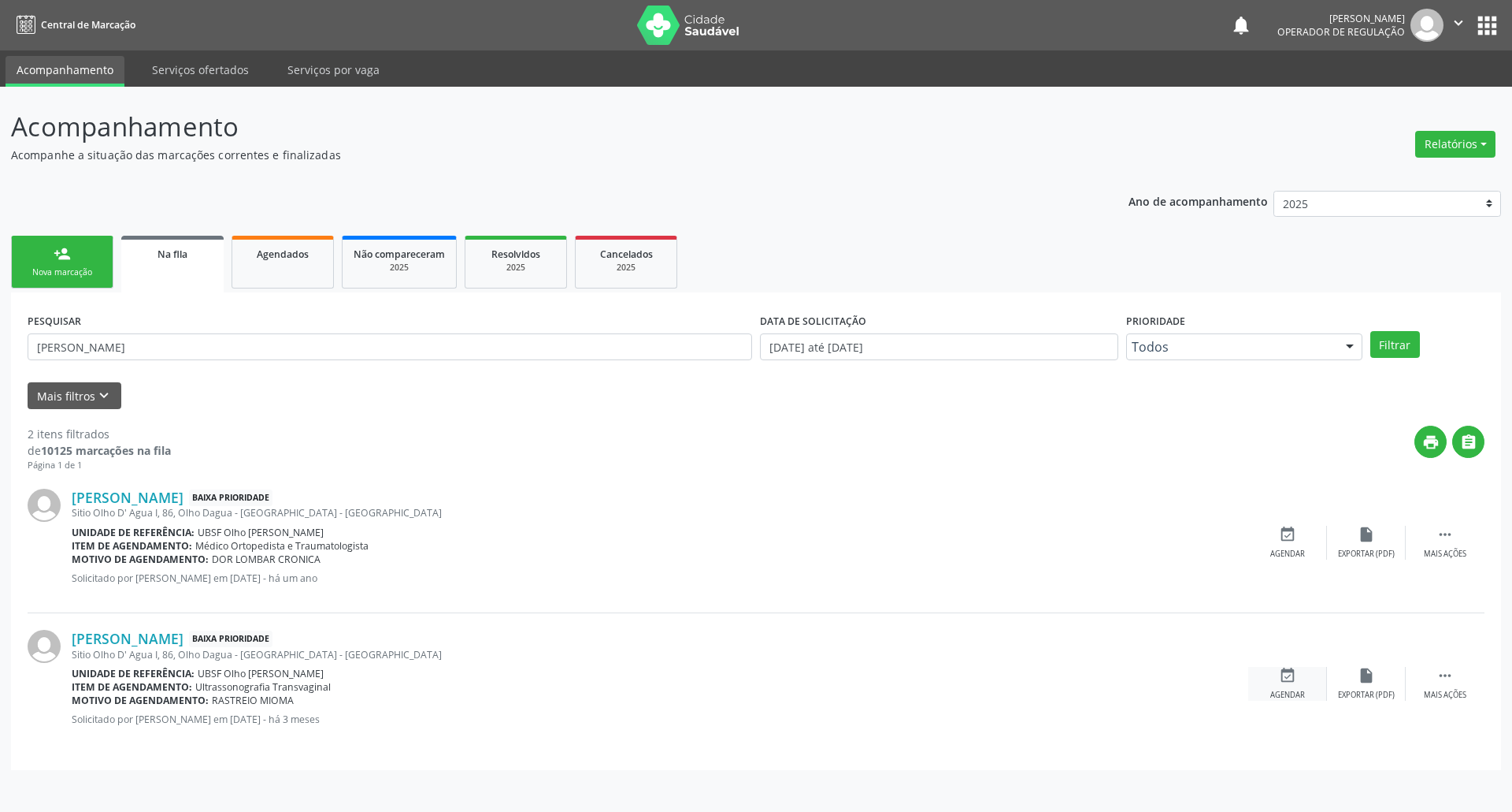
click at [1280, 680] on icon "event_available" at bounding box center [1287, 675] width 17 height 17
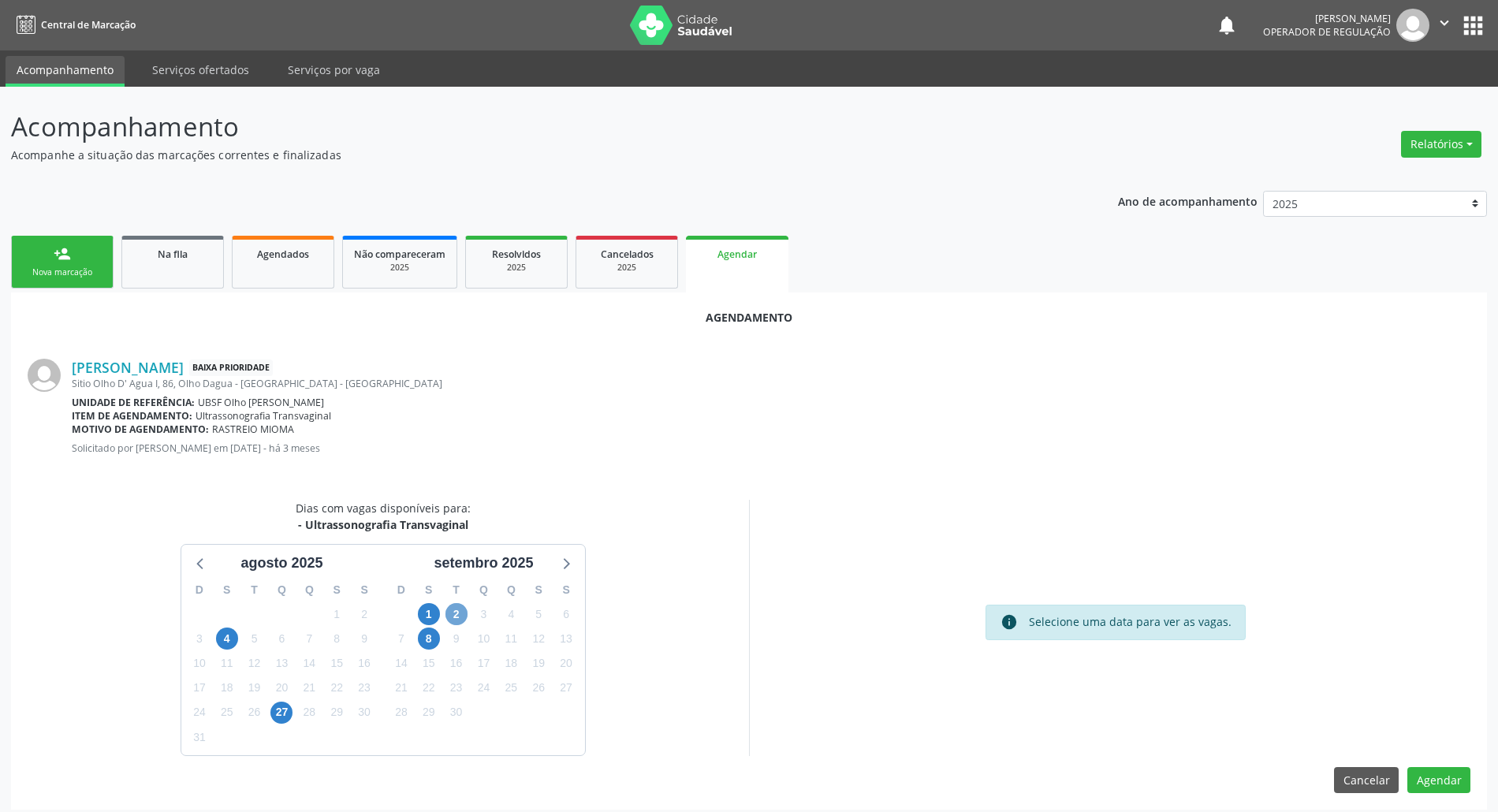
click at [451, 614] on span "2" at bounding box center [456, 614] width 22 height 22
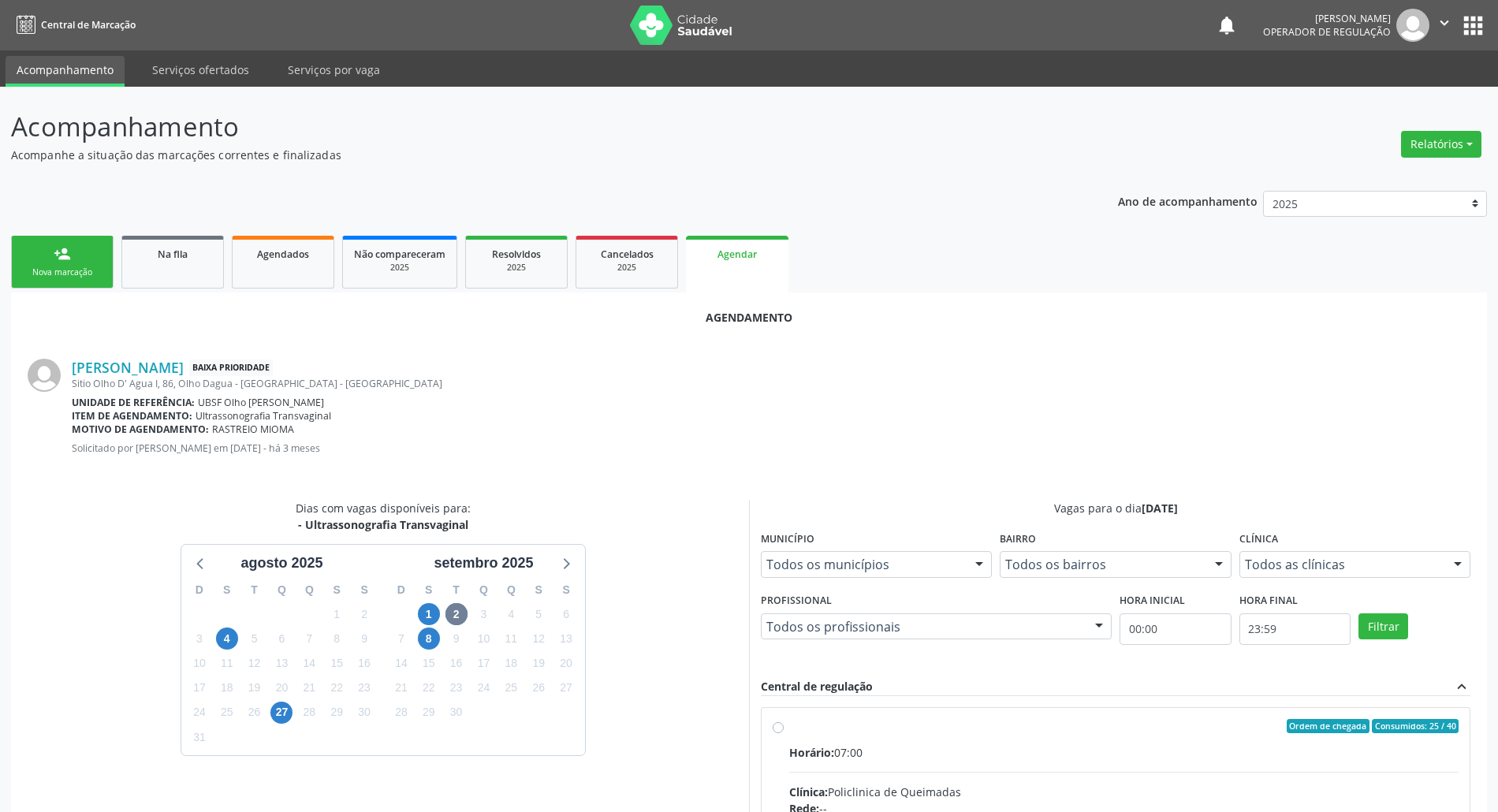
drag, startPoint x: 1080, startPoint y: 741, endPoint x: 1045, endPoint y: 742, distance: 35.0
click at [784, 733] on input "Ordem de chegada Consumidos: 25 / 40 Horário: 07:00 Clínica: Policlinica de Que…" at bounding box center [778, 725] width 11 height 14
radio input "true"
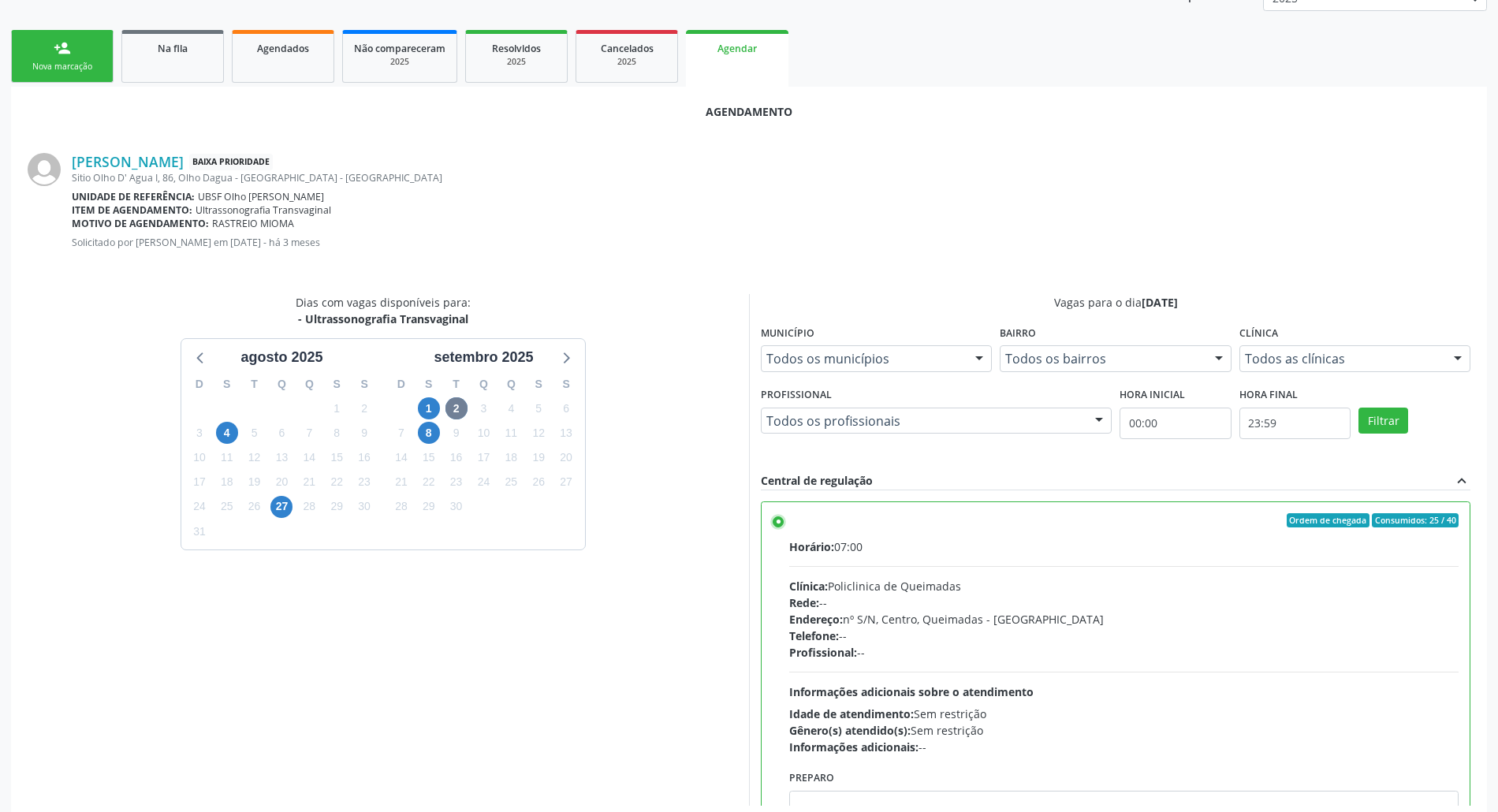
scroll to position [265, 0]
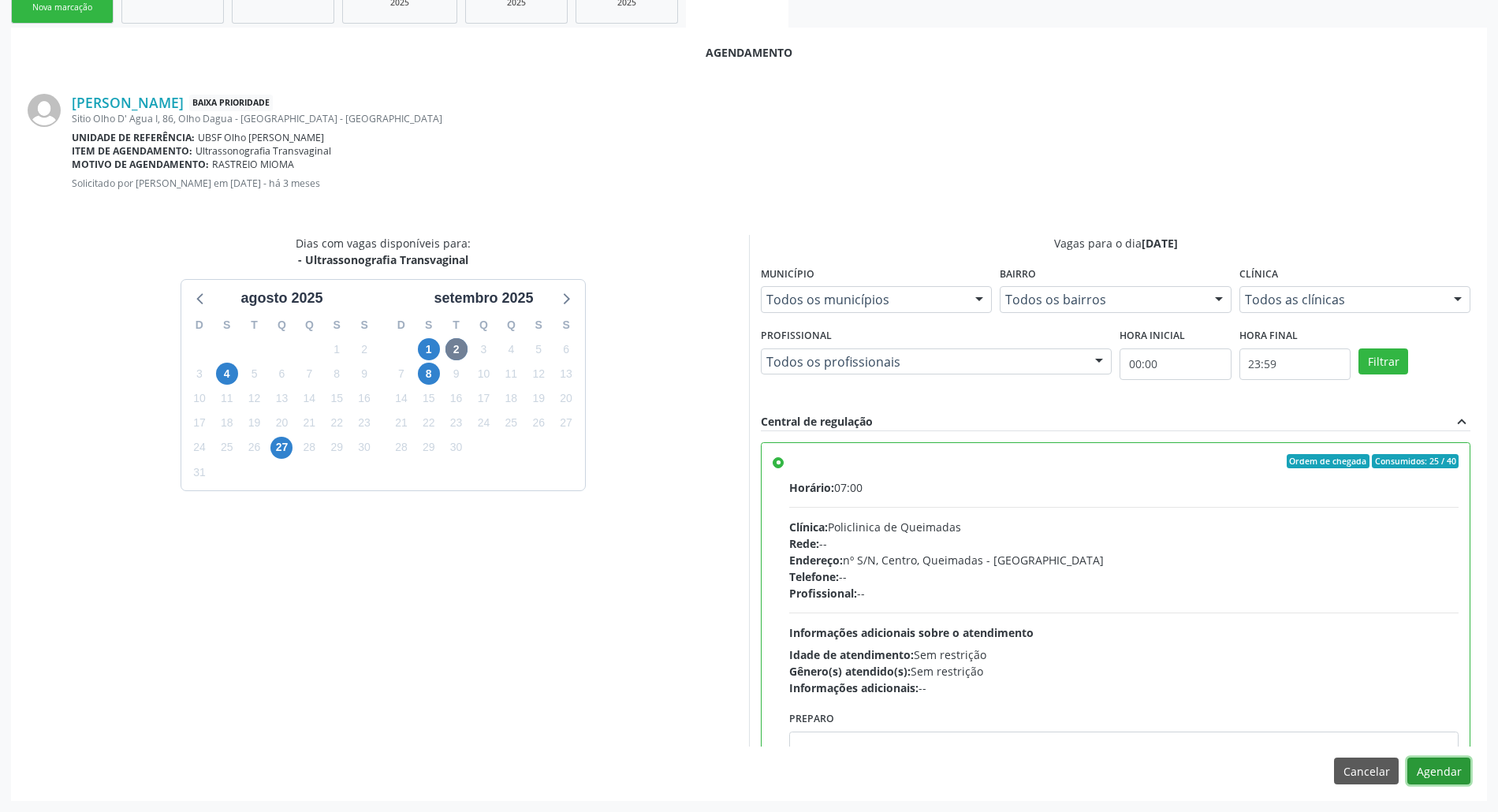
click at [1456, 764] on button "Agendar" at bounding box center [1439, 771] width 63 height 27
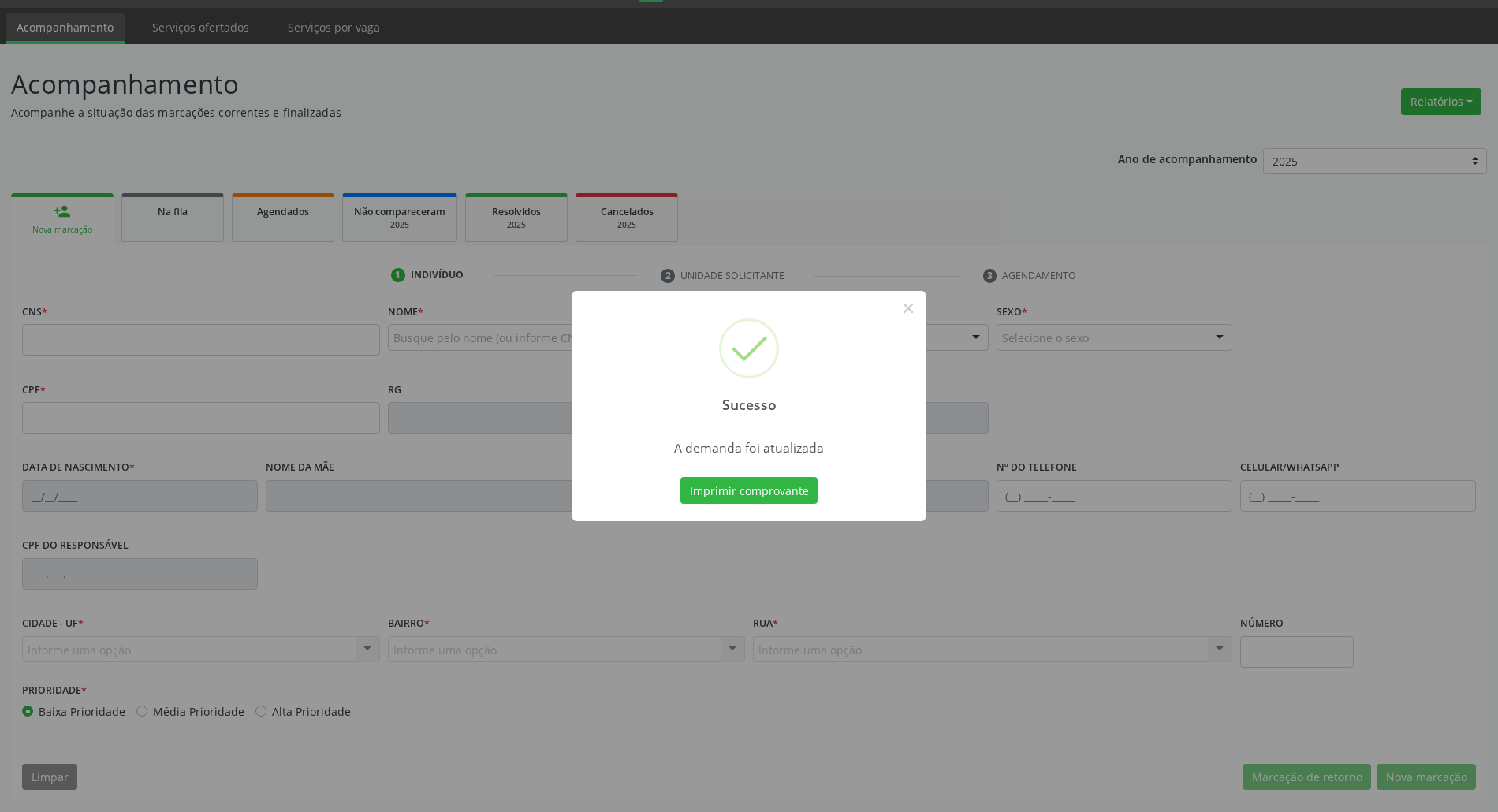
scroll to position [42, 0]
click at [681, 477] on button "Imprimir comprovante" at bounding box center [749, 490] width 137 height 27
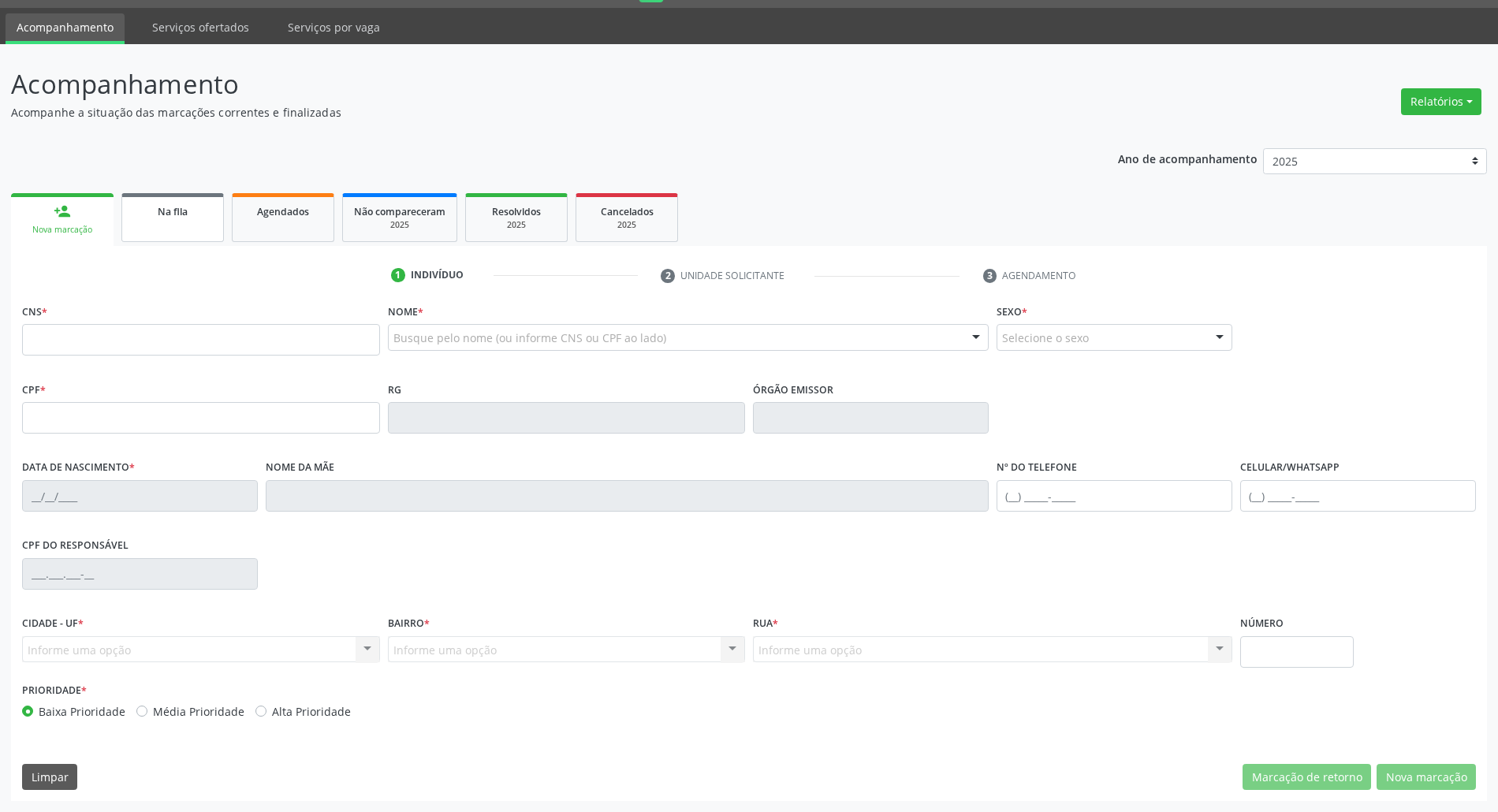
click at [183, 206] on span "Na fila" at bounding box center [172, 211] width 30 height 13
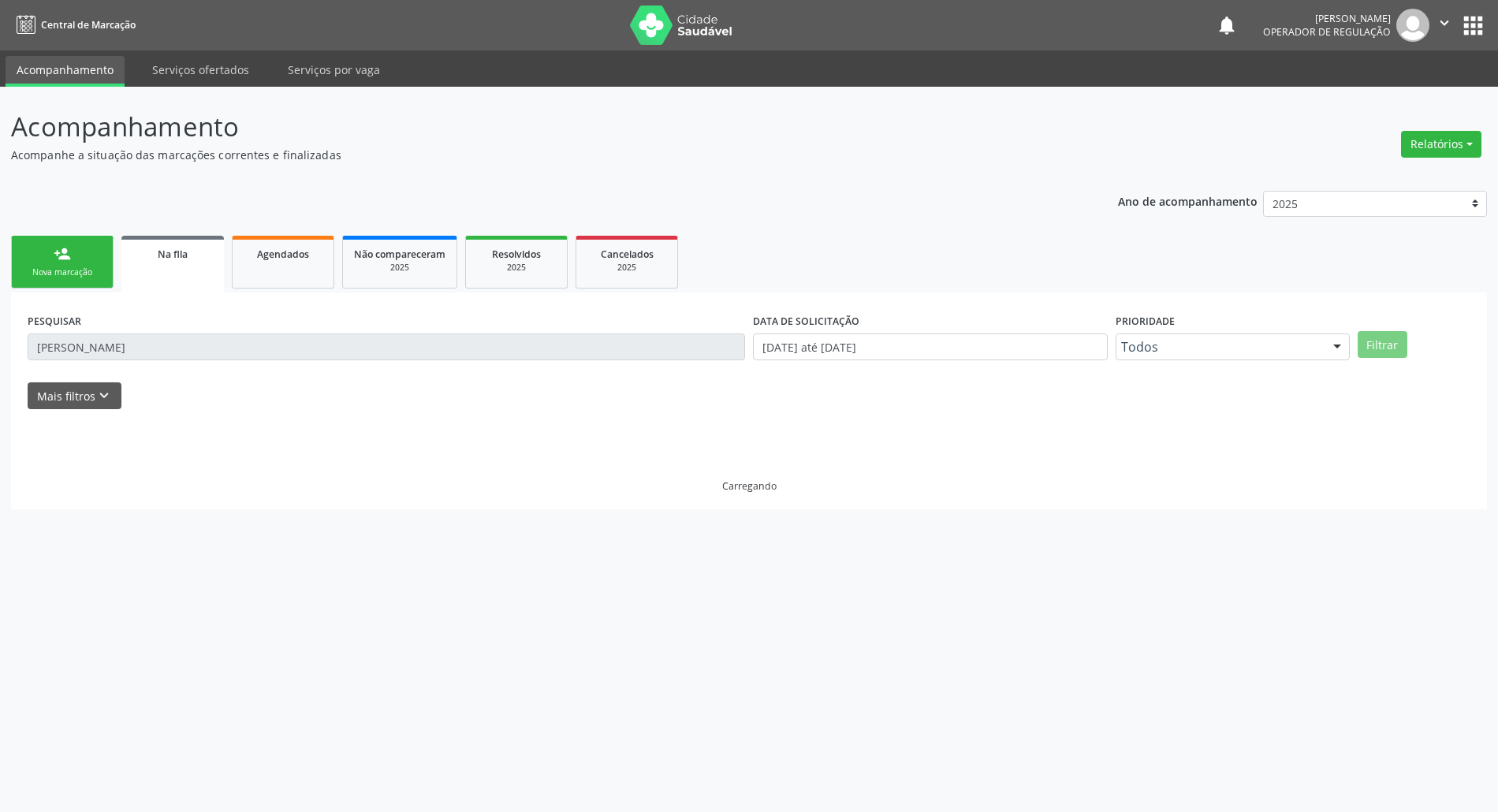
scroll to position [0, 0]
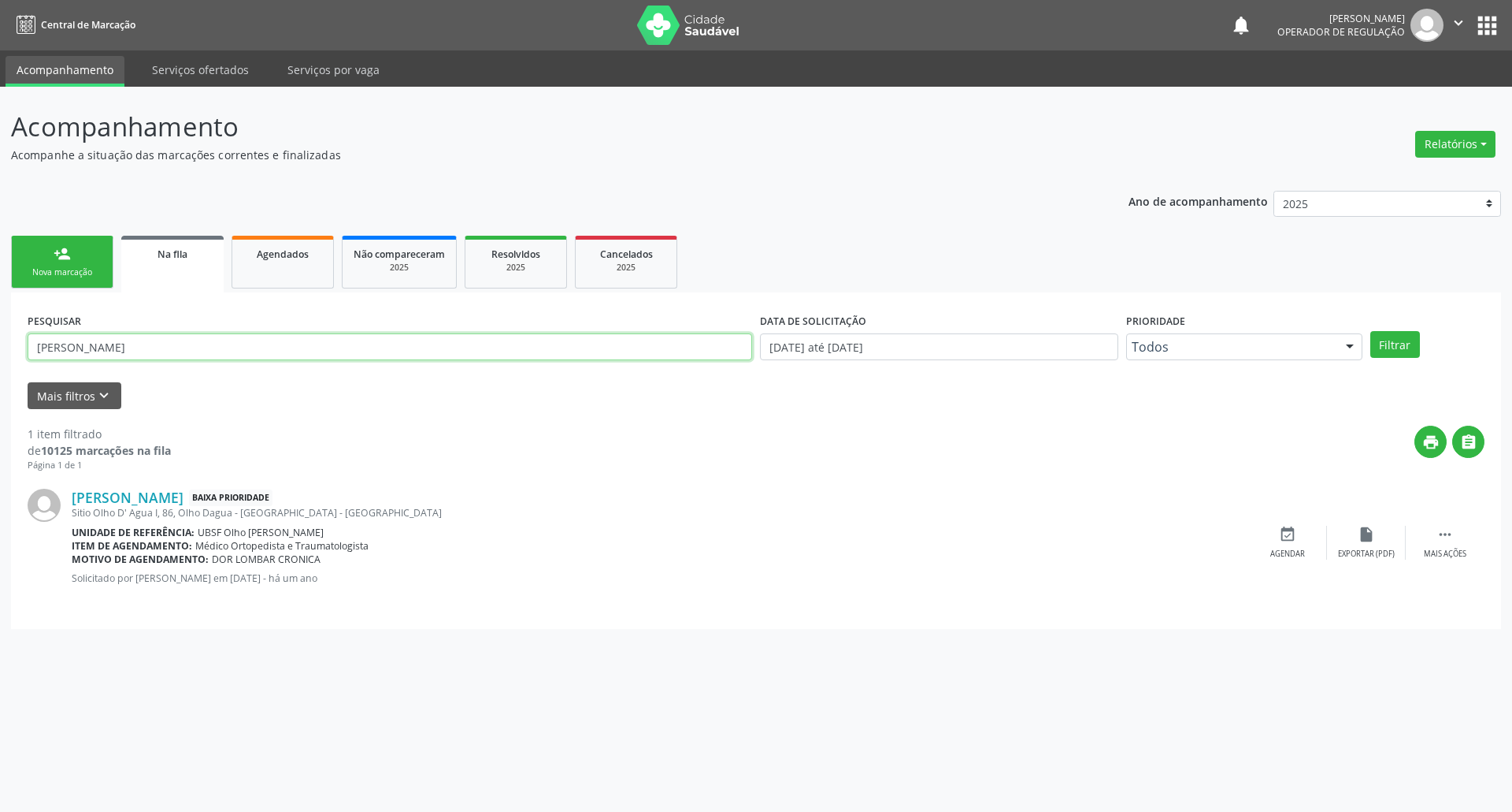
click at [184, 344] on input "MARIA DA GUIA SANTOS" at bounding box center [390, 346] width 725 height 27
drag, startPoint x: 171, startPoint y: 345, endPoint x: 80, endPoint y: 353, distance: 91.4
click at [80, 353] on input "MARIA DA GUIA SANTOS" at bounding box center [390, 346] width 725 height 27
click at [1371, 331] on button "Filtrar" at bounding box center [1395, 344] width 50 height 27
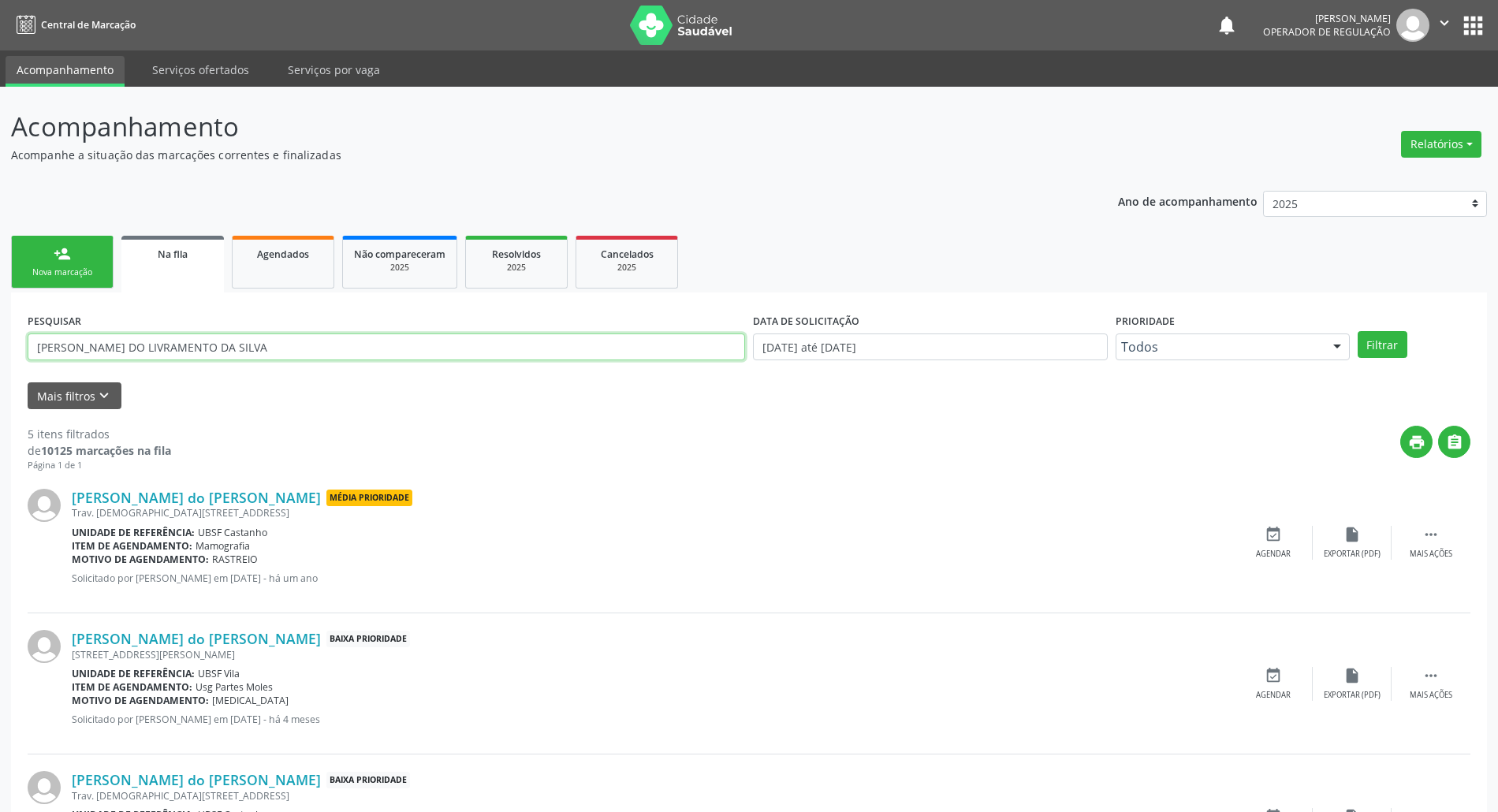
click at [171, 356] on input "MARIA DO LIVRAMENTO DA SILVA" at bounding box center [386, 346] width 717 height 27
type input "700008065578009"
click at [1357, 331] on button "Filtrar" at bounding box center [1382, 344] width 50 height 27
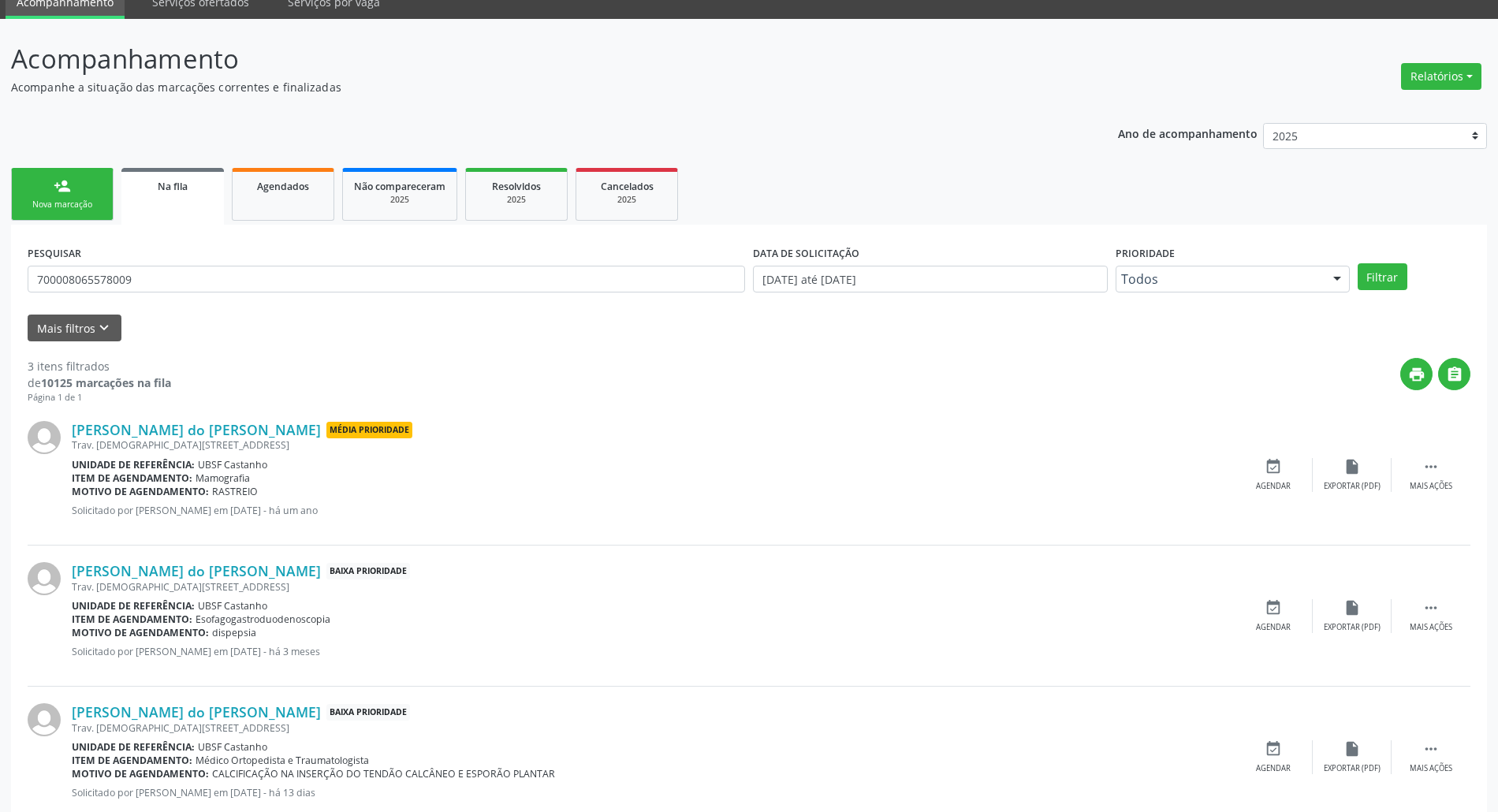
scroll to position [105, 0]
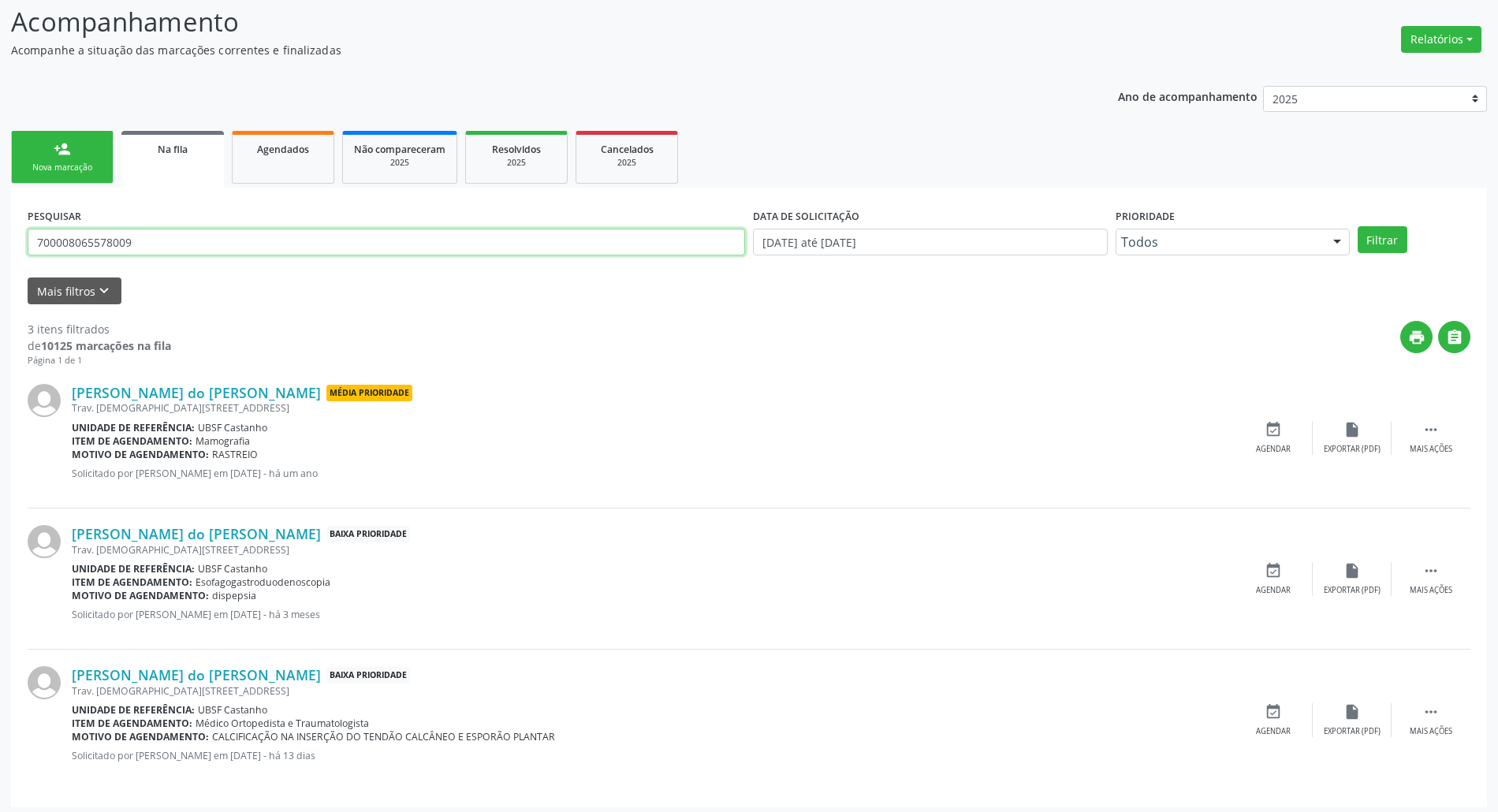
click at [158, 228] on input "700008065578009" at bounding box center [386, 241] width 717 height 27
click at [54, 137] on link "person_add Nova marcação" at bounding box center [63, 157] width 102 height 53
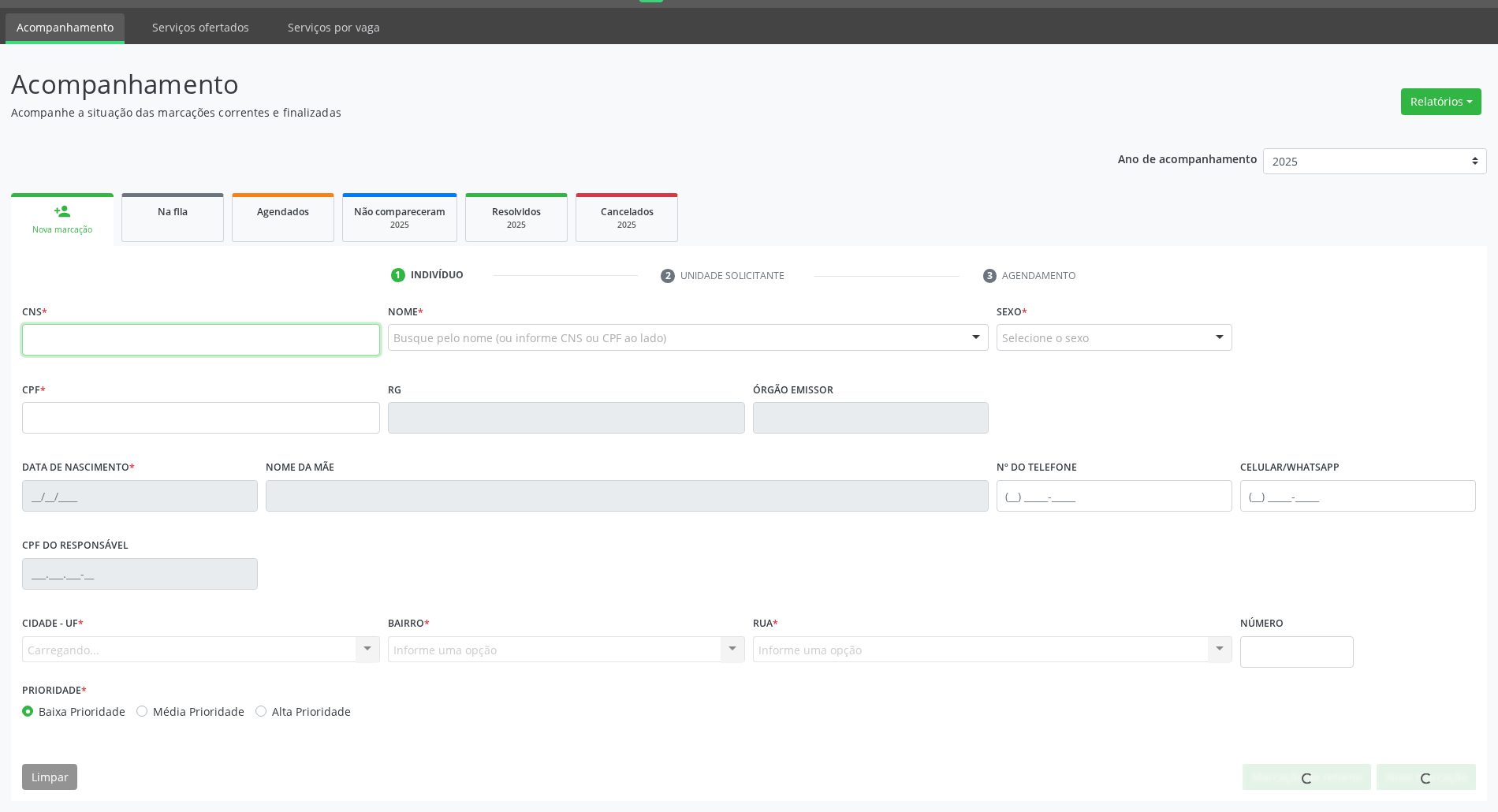
click at [246, 345] on input "text" at bounding box center [201, 339] width 358 height 32
paste input "700 0080 6557 8009"
type input "700 0080 6557 8009"
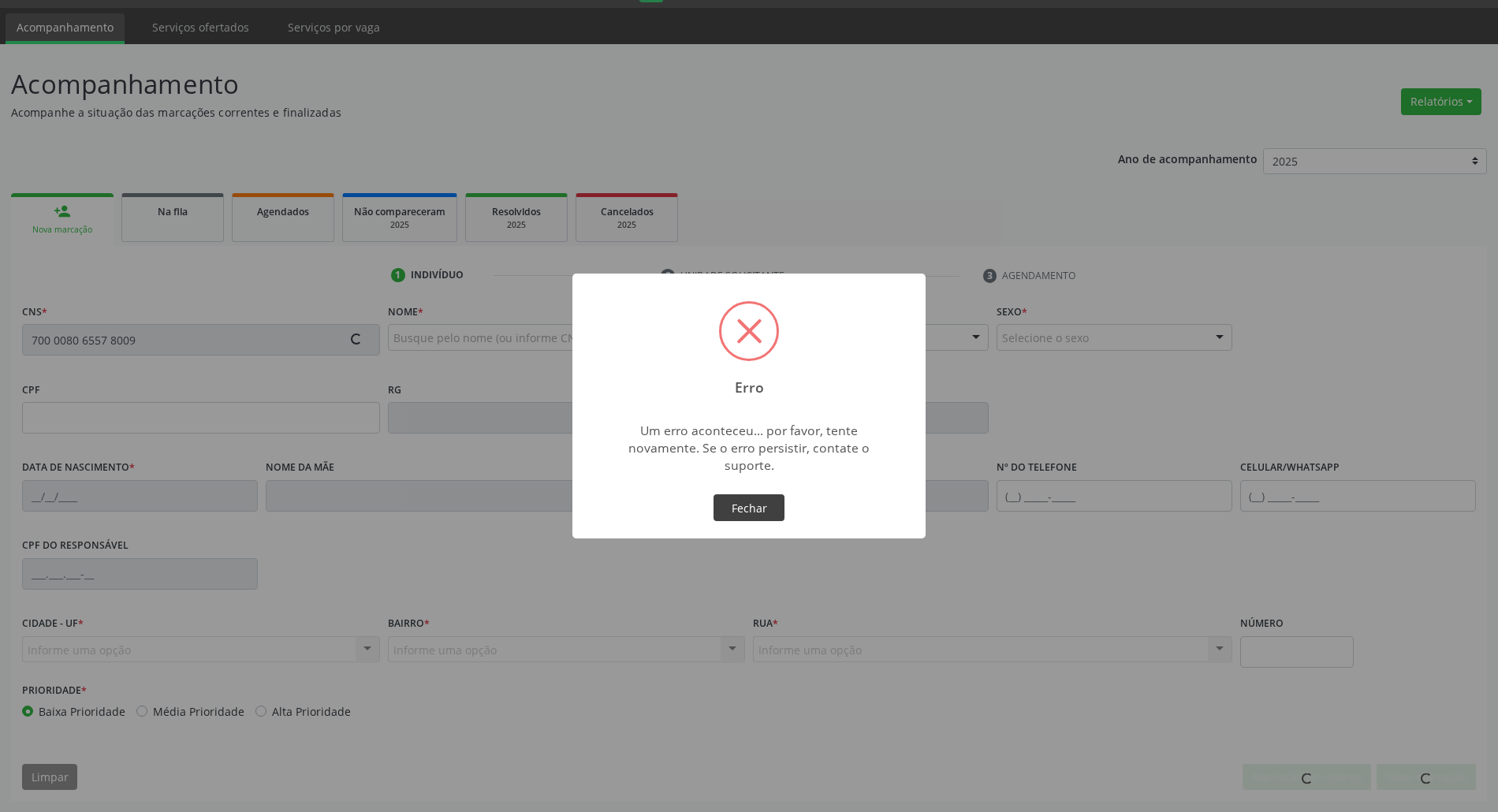
click at [727, 500] on button "Fechar" at bounding box center [748, 507] width 71 height 27
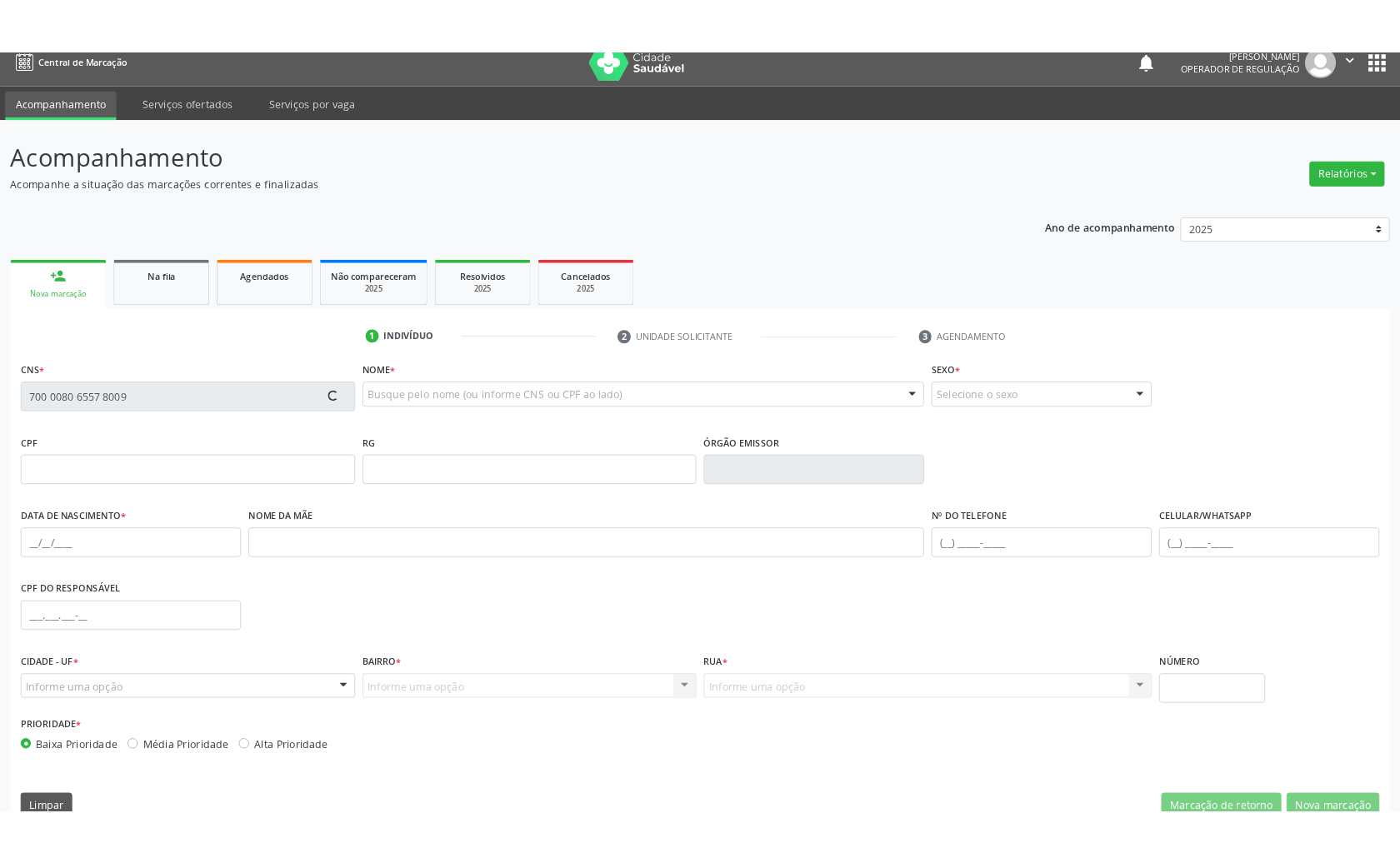
scroll to position [0, 0]
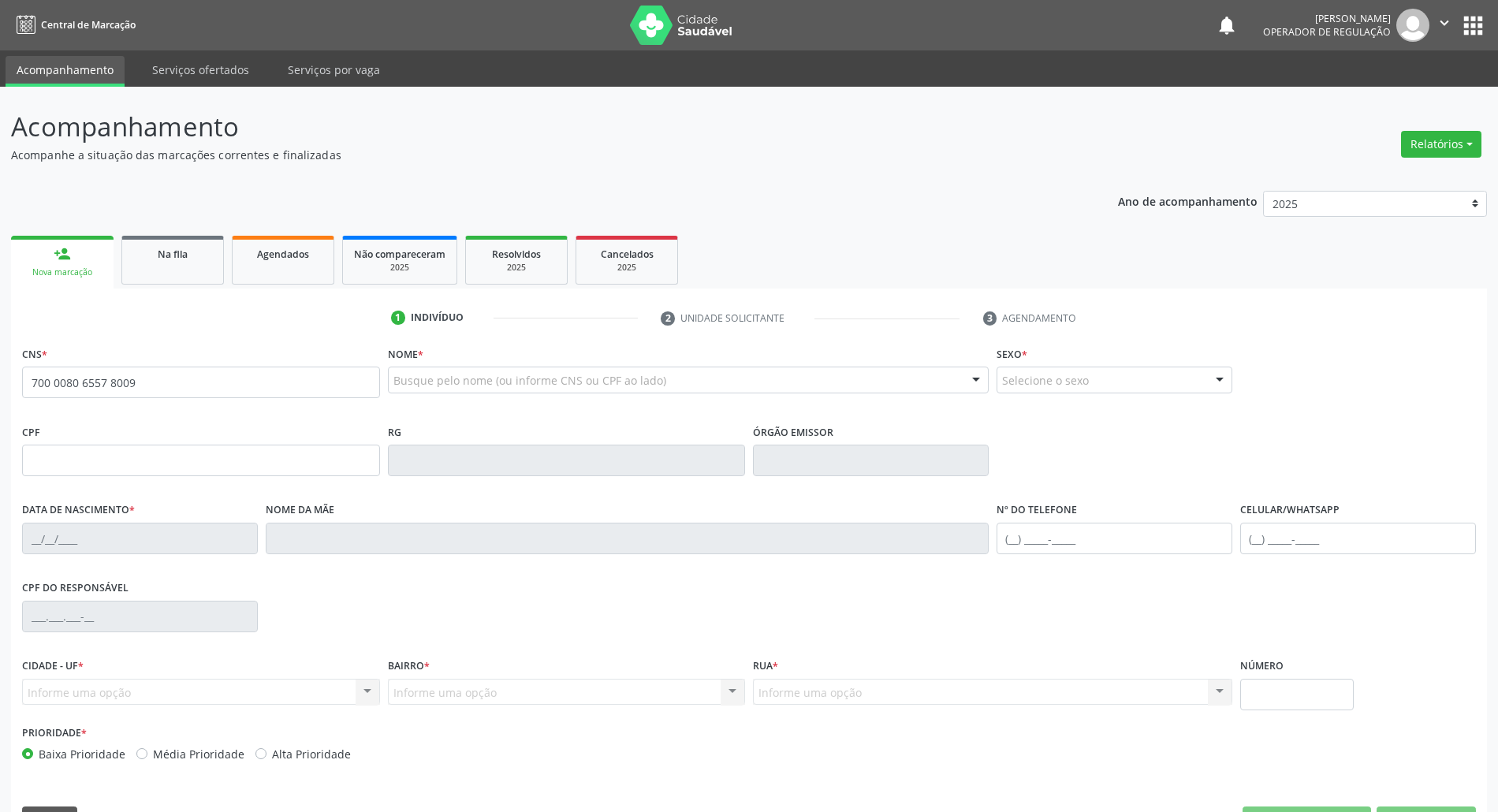
type input "700 0080 6557 8009"
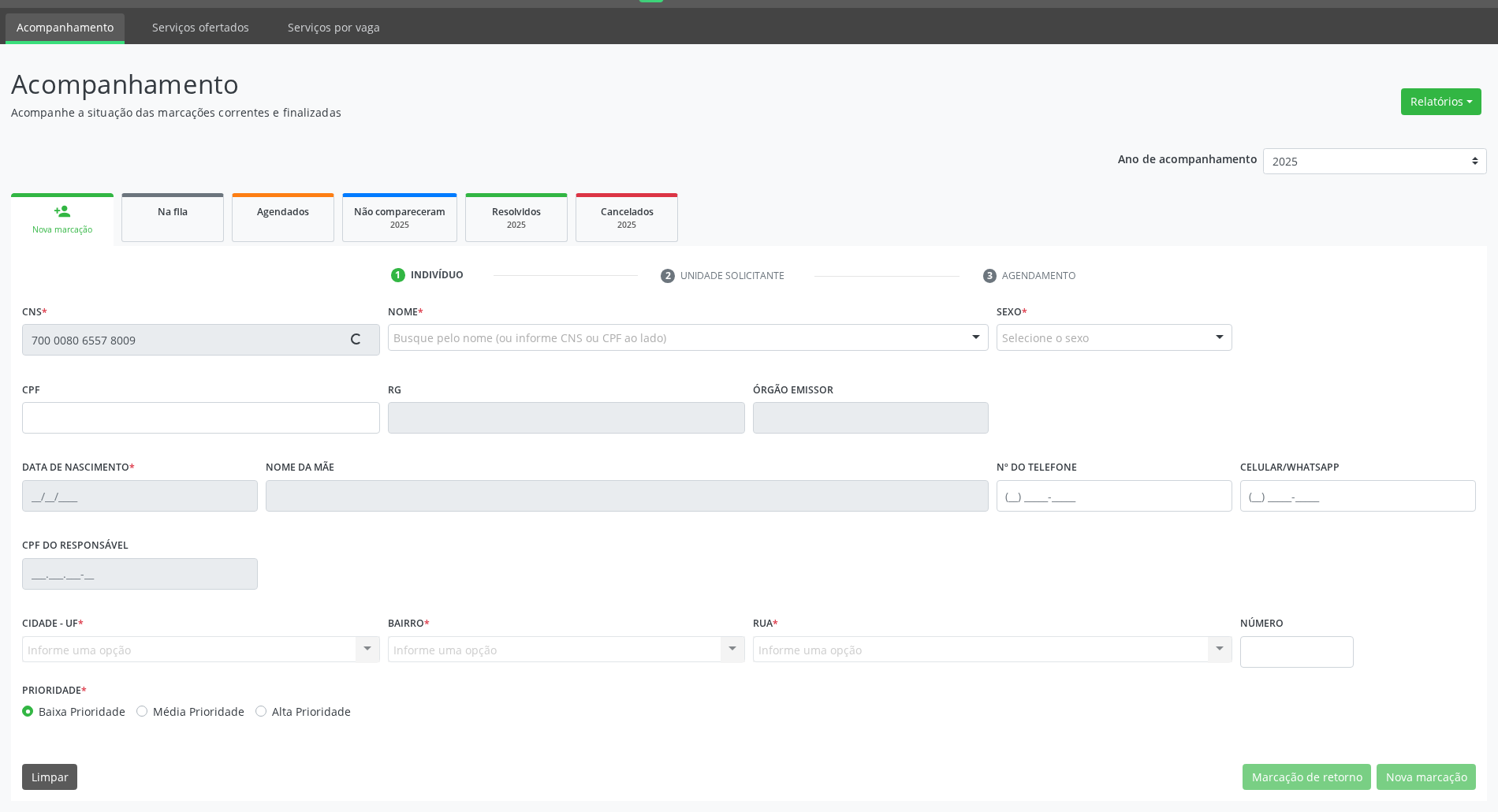
type input "180.072.098-08"
type input "[DATE]"
type input "[PERSON_NAME]"
type input "[PHONE_NUMBER]"
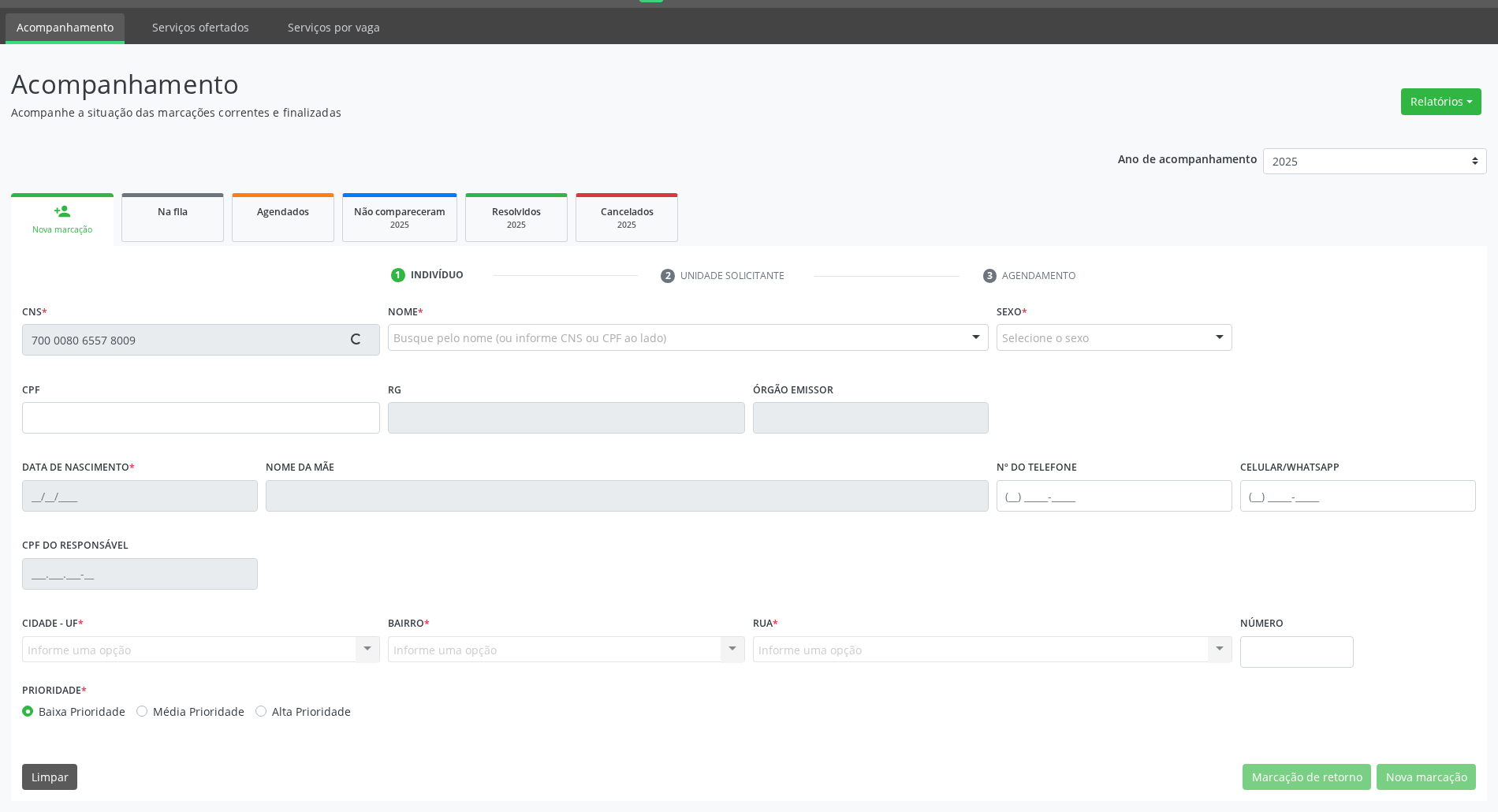
type input "16"
